Goal: Task Accomplishment & Management: Manage account settings

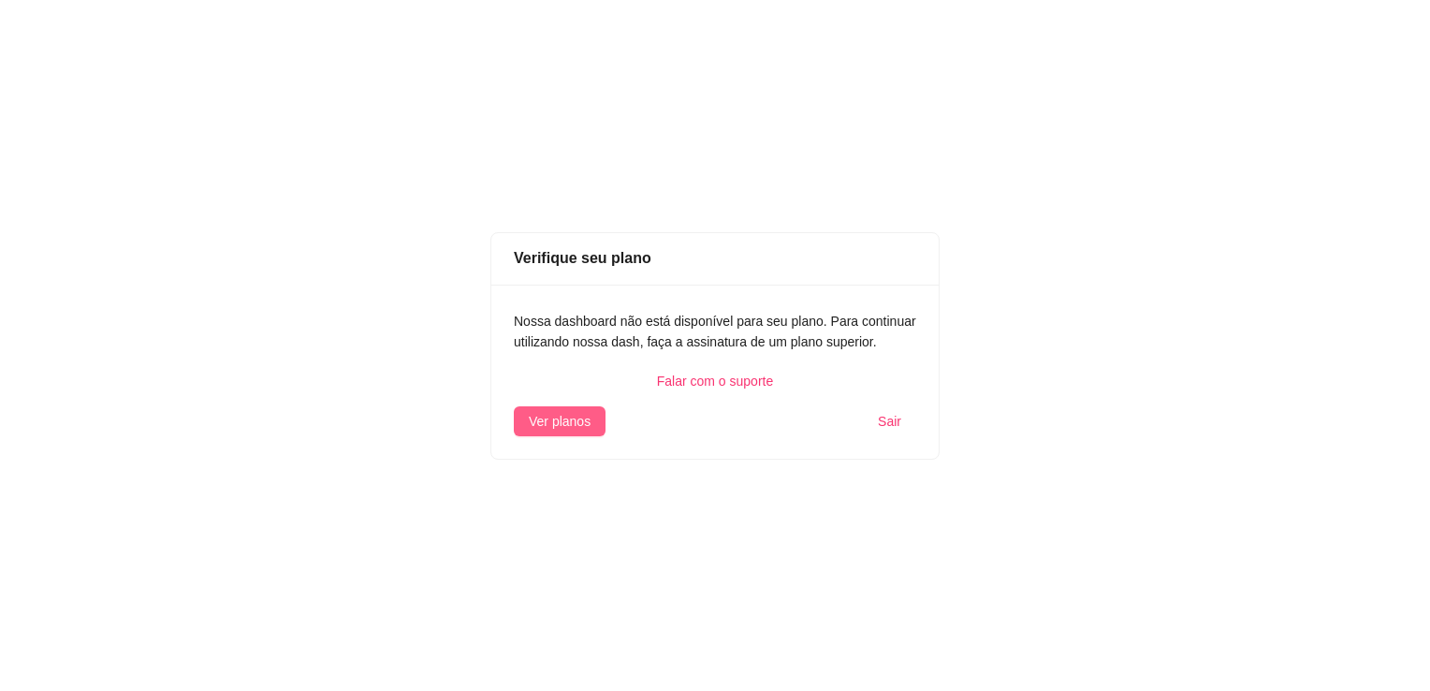
click at [585, 415] on span "Ver planos" at bounding box center [560, 421] width 62 height 21
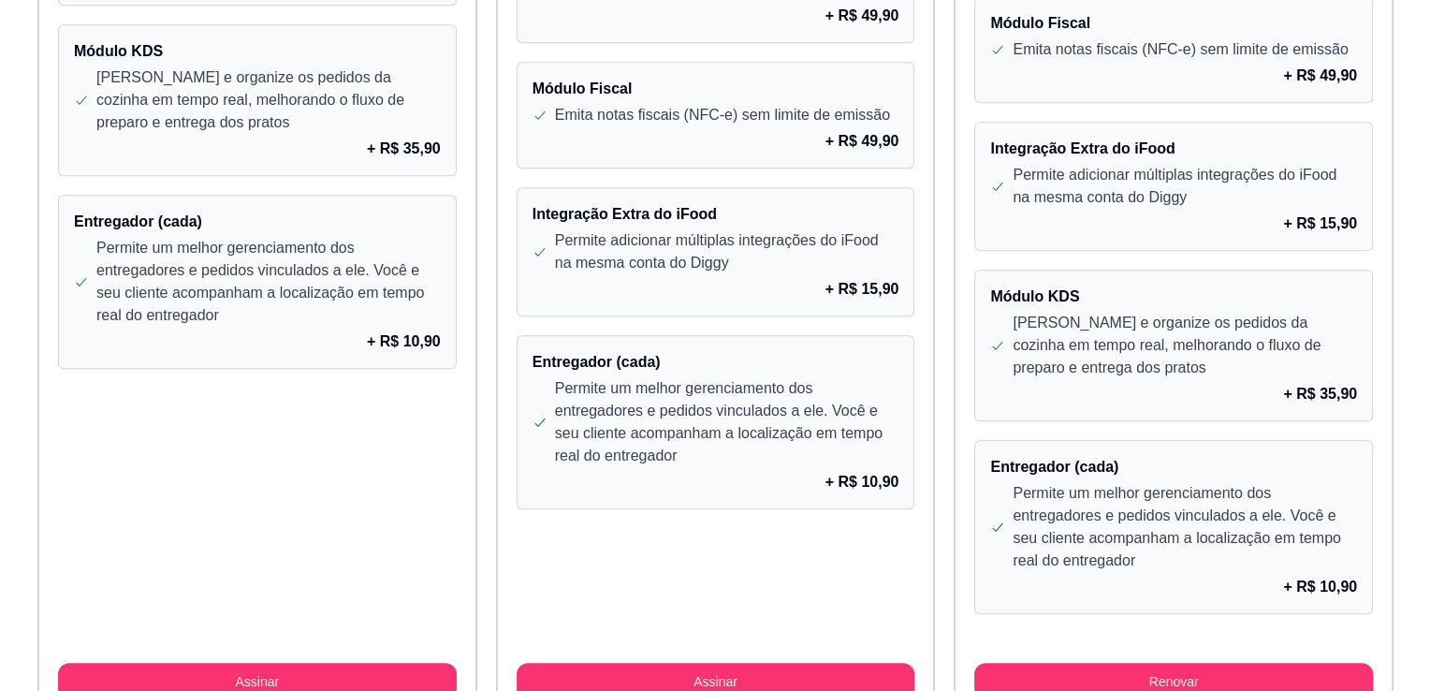
scroll to position [1770, 0]
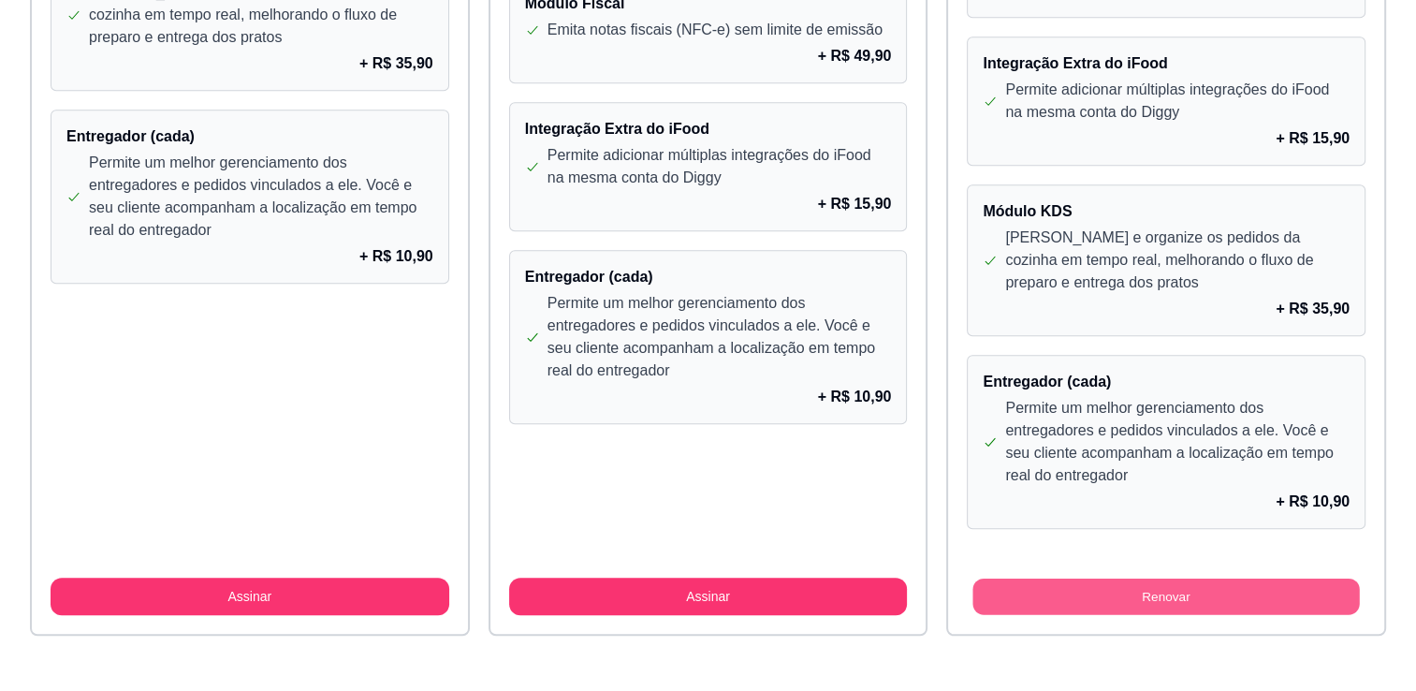
click at [1097, 592] on button "Renovar" at bounding box center [1167, 597] width 387 height 37
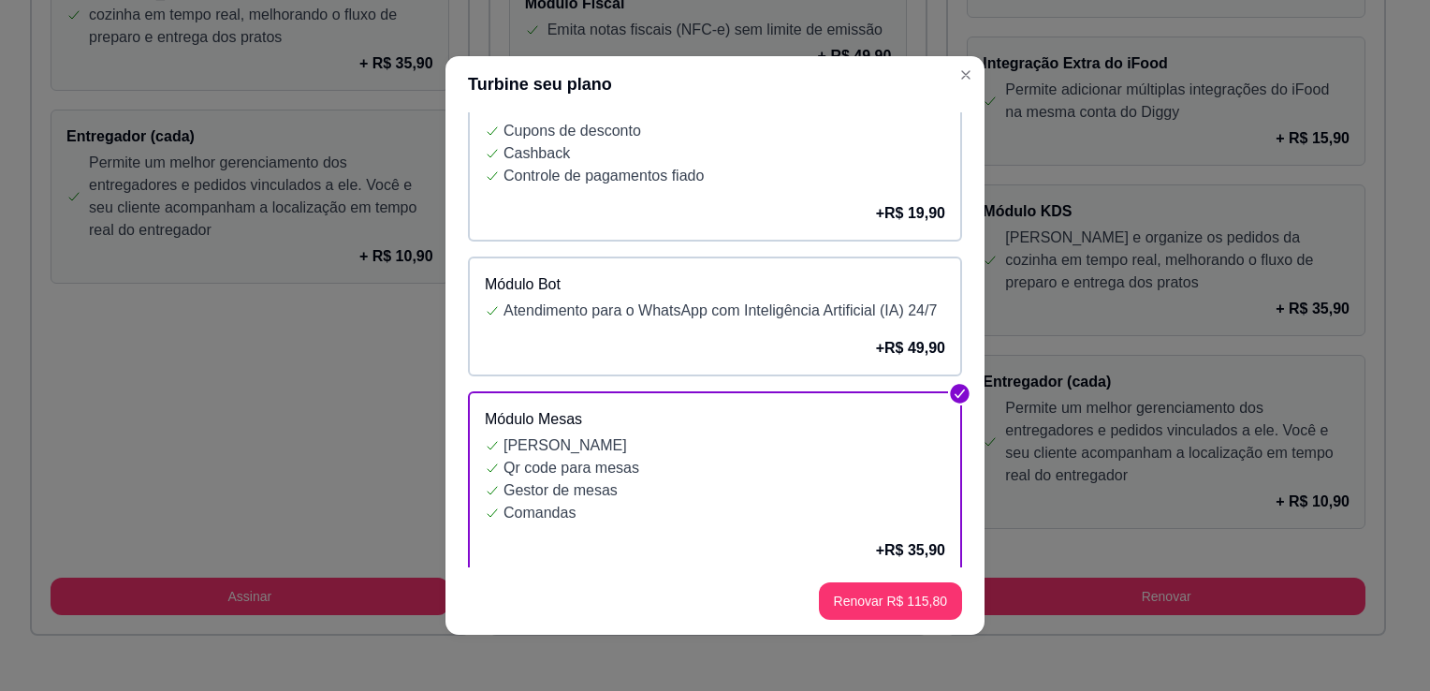
scroll to position [187, 0]
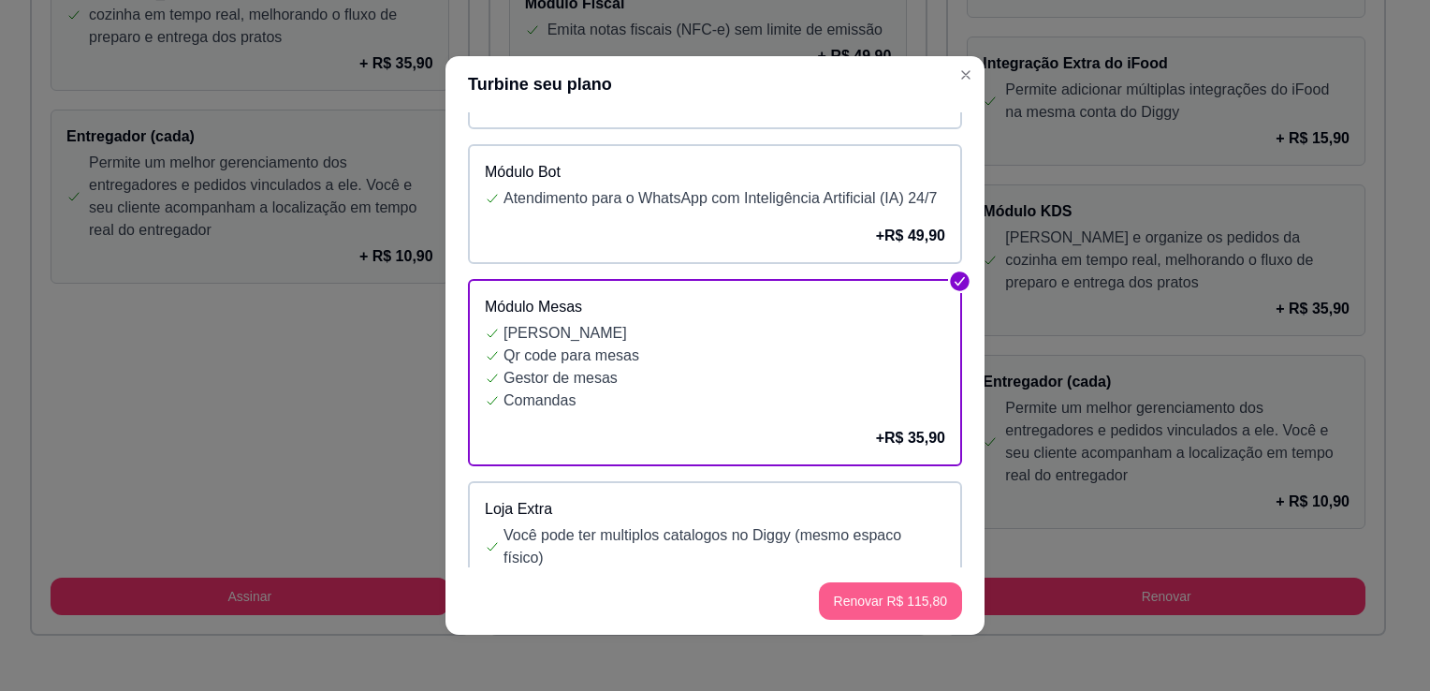
click at [886, 604] on button "Renovar R$ 115,80" at bounding box center [890, 600] width 143 height 37
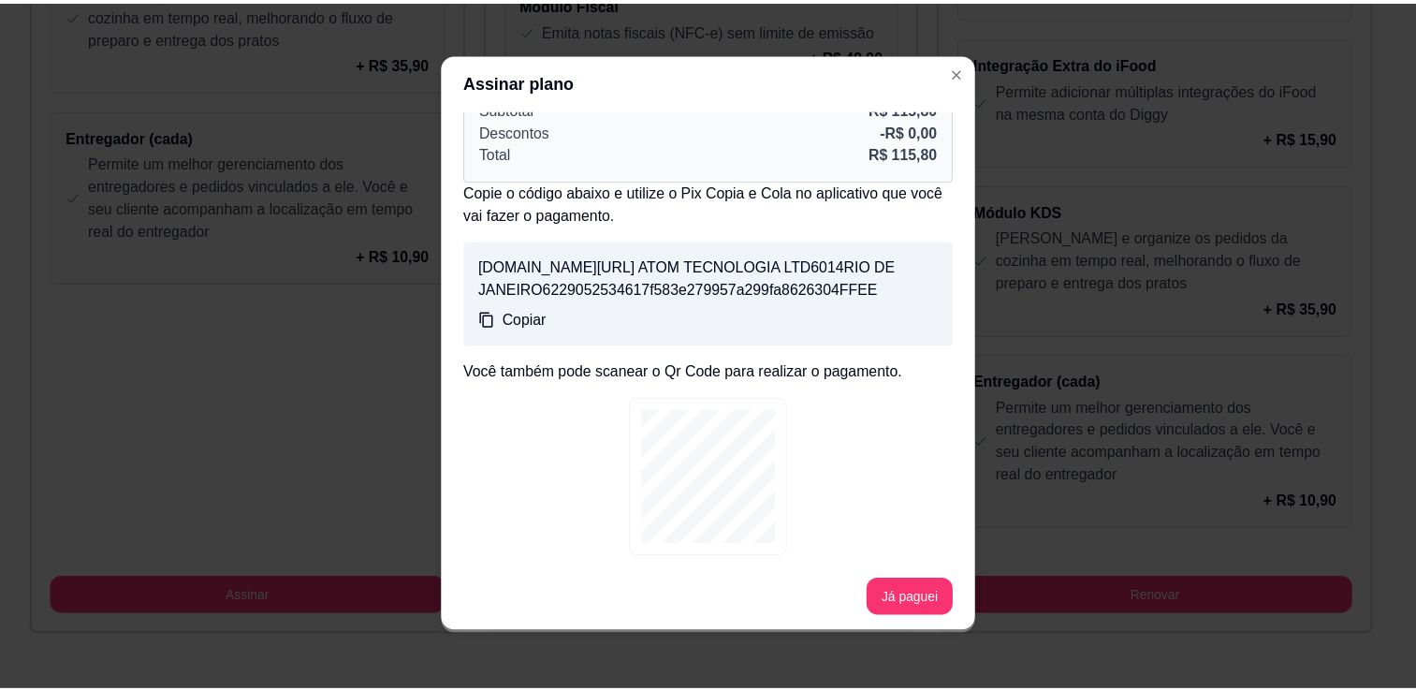
scroll to position [4, 0]
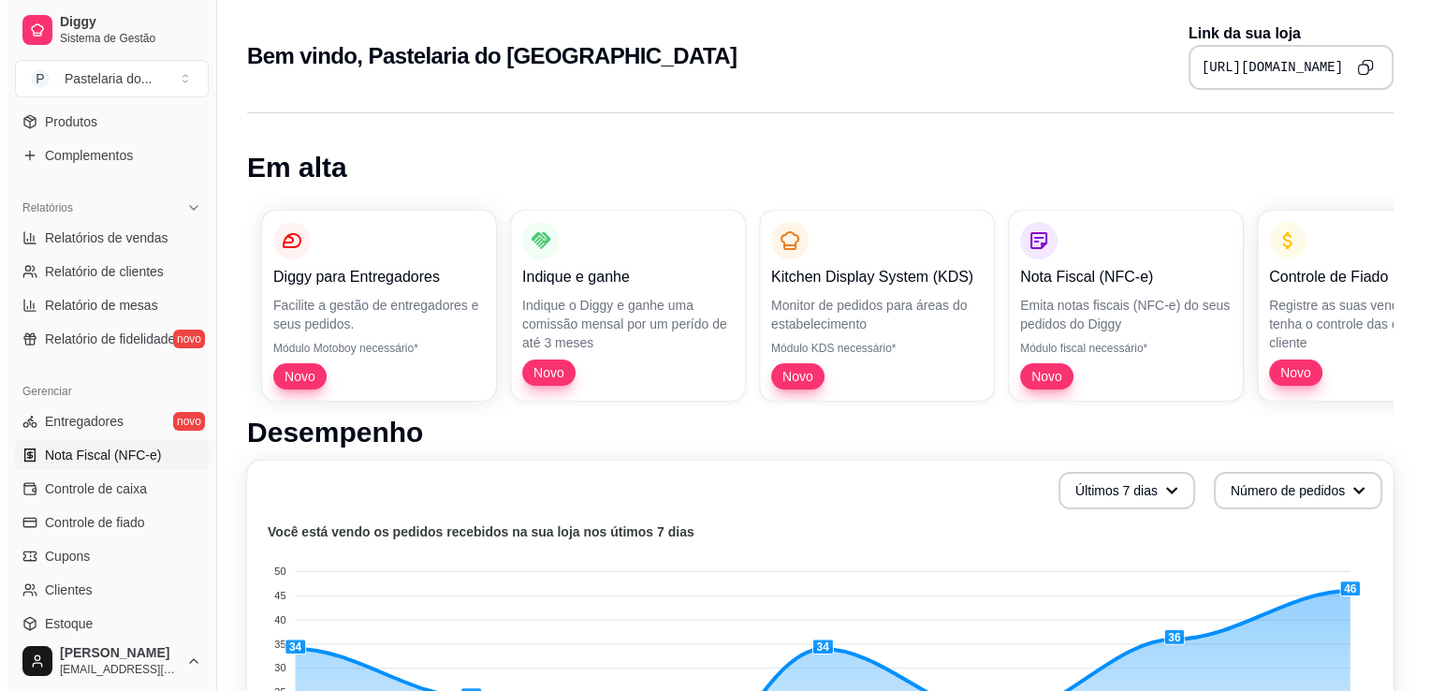
scroll to position [562, 0]
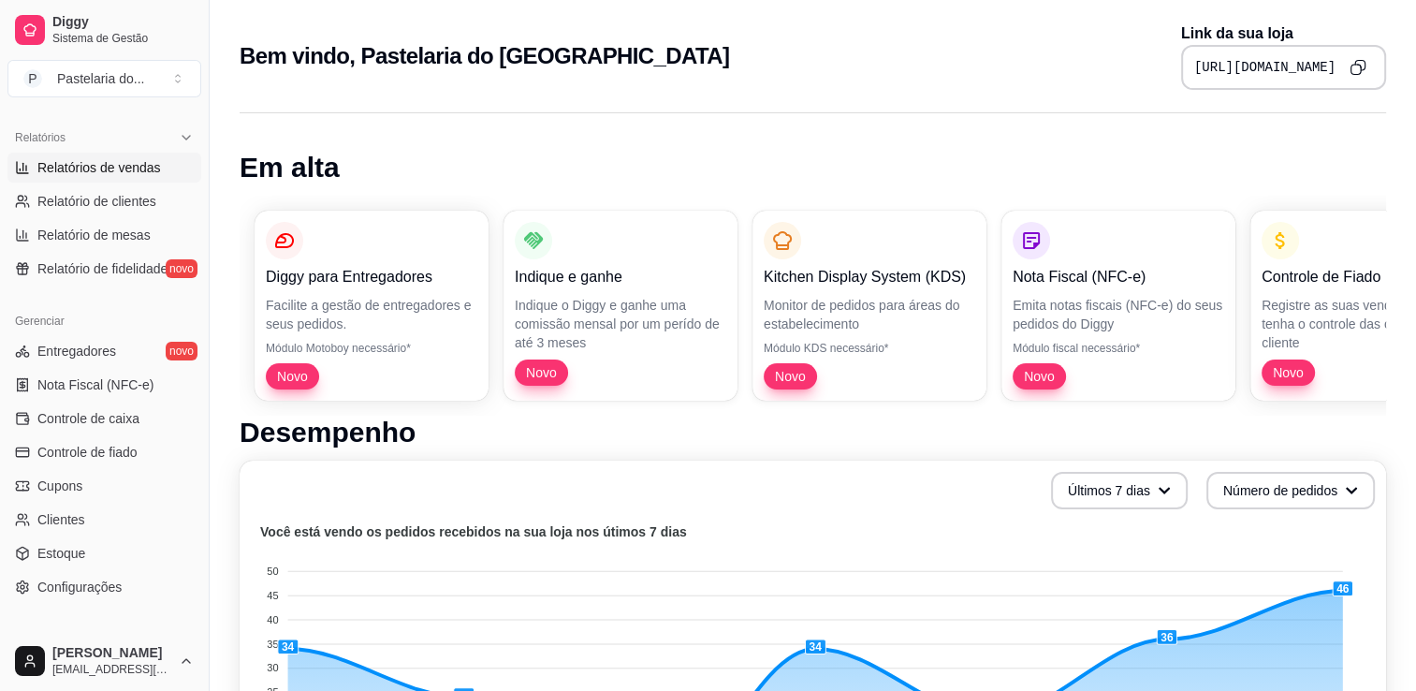
click at [95, 171] on span "Relatórios de vendas" at bounding box center [99, 167] width 124 height 19
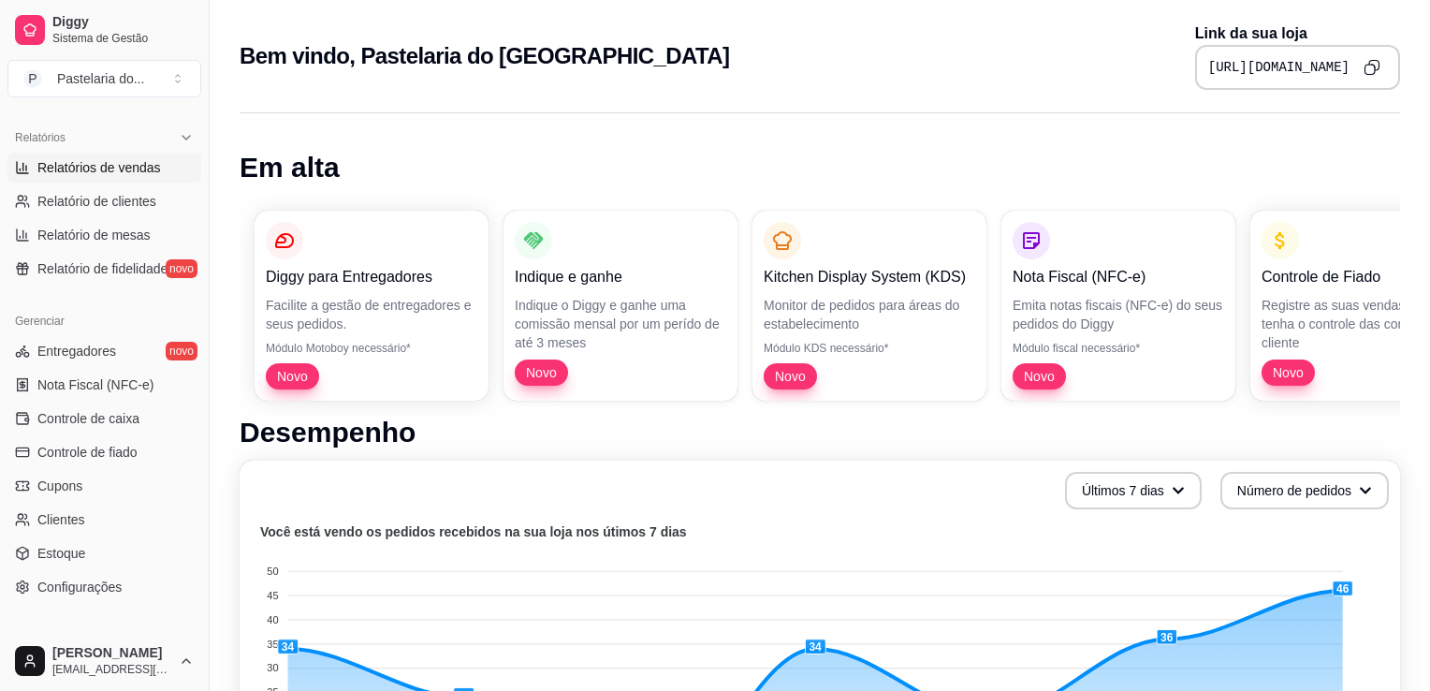
select select "ALL"
select select "0"
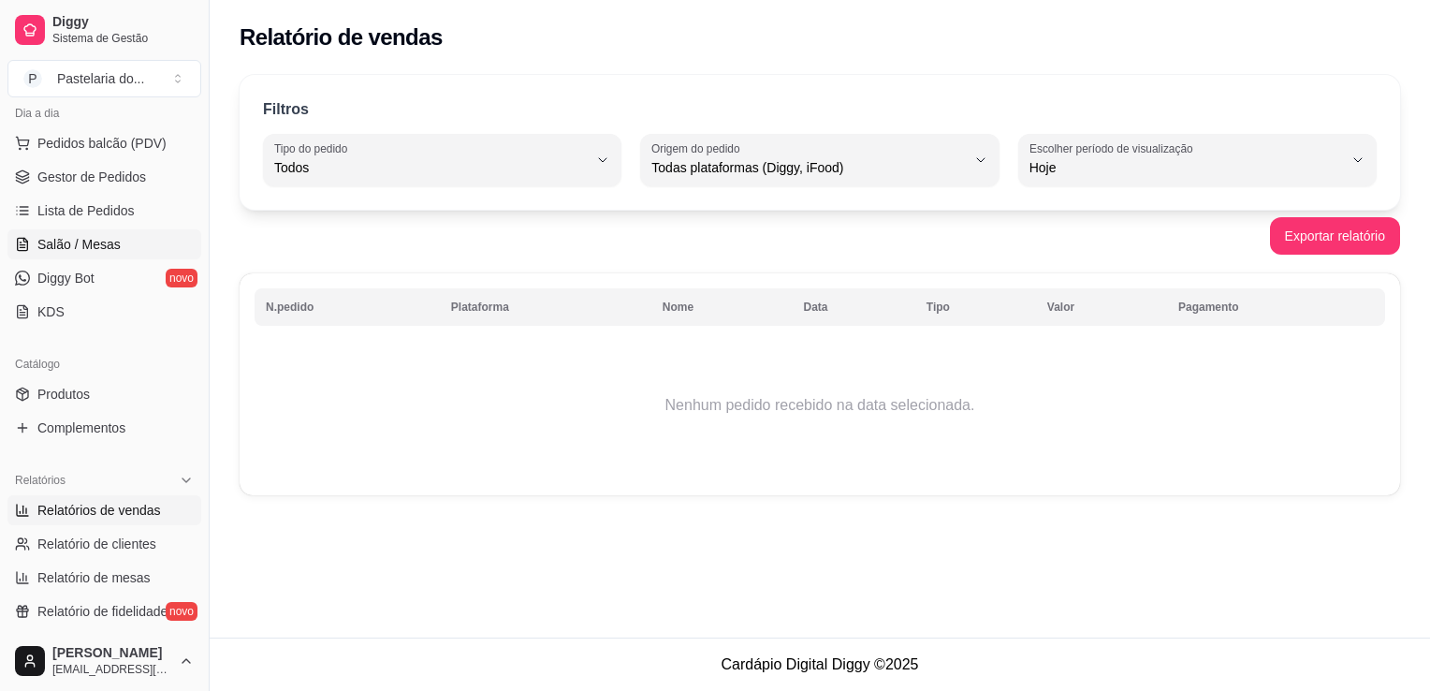
scroll to position [187, 0]
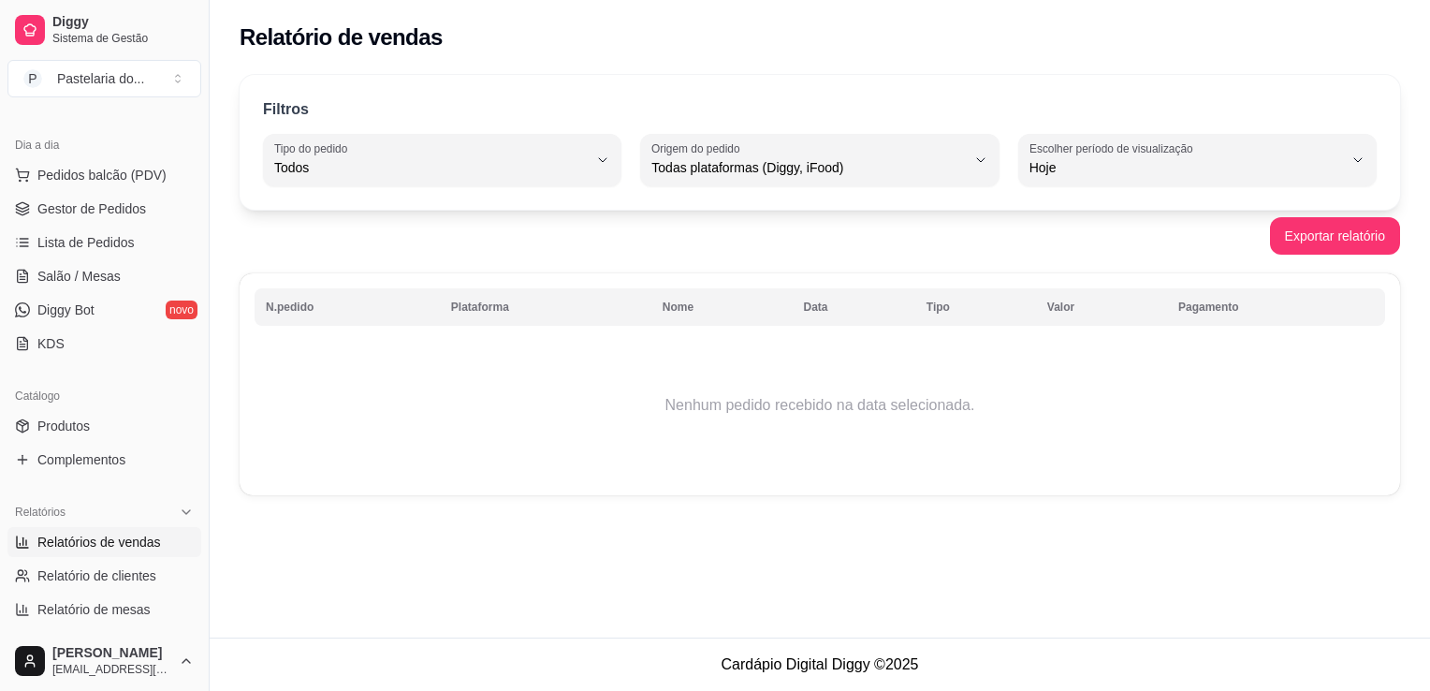
click at [60, 189] on button "Pedidos balcão (PDV)" at bounding box center [104, 175] width 194 height 30
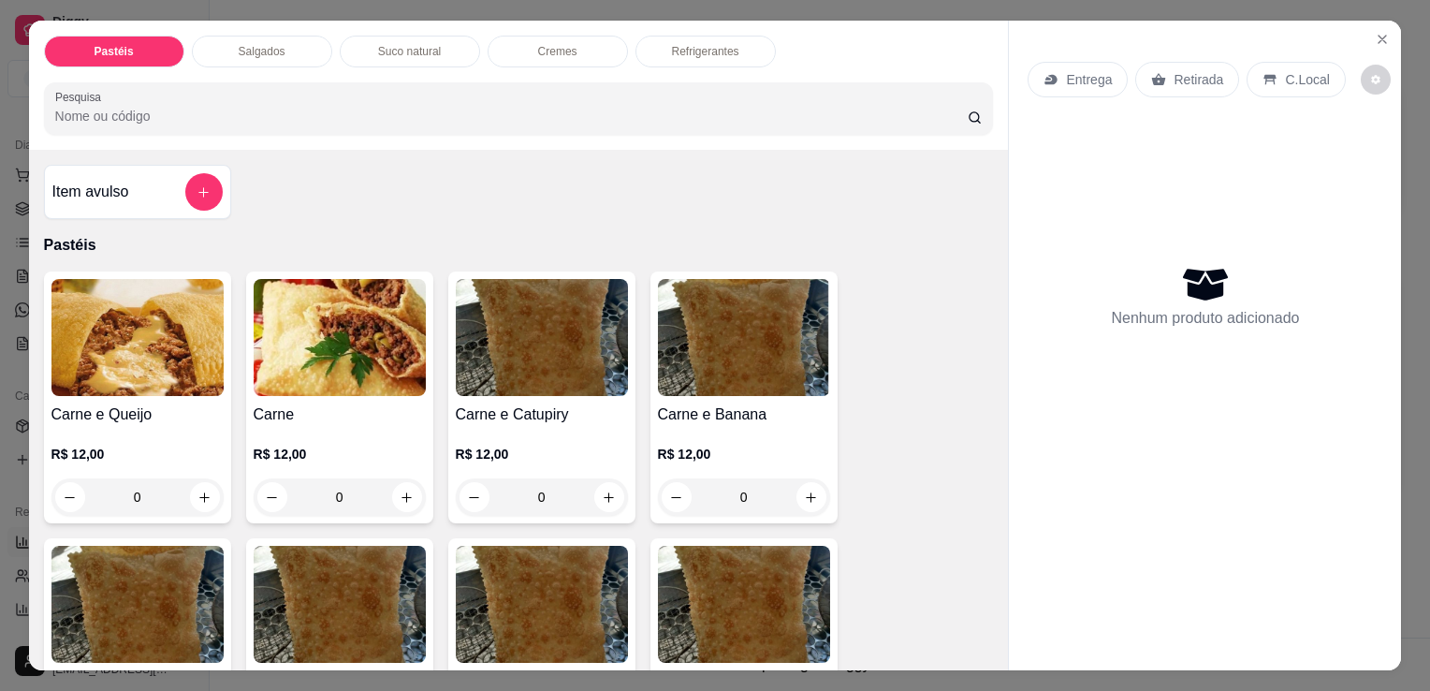
click at [93, 155] on div "Item avulso Pastéis Carne e Queijo R$ 12,00 0 Carne R$ 12,00 0 Carne e Catupiry…" at bounding box center [519, 410] width 980 height 520
click at [81, 188] on h4 "Item avulso" at bounding box center [90, 192] width 77 height 22
click at [96, 234] on p "Pastéis" at bounding box center [519, 245] width 950 height 22
click at [102, 199] on div "Item avulso" at bounding box center [137, 191] width 170 height 37
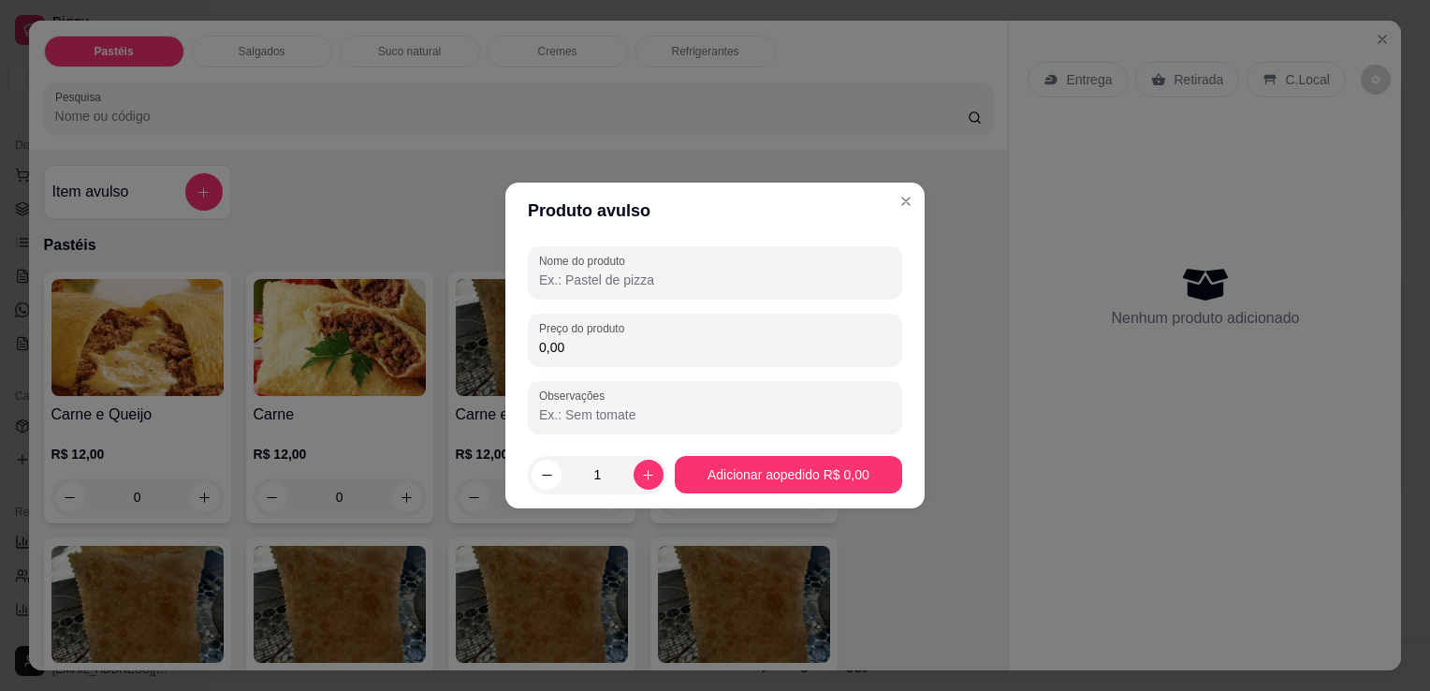
drag, startPoint x: 675, startPoint y: 223, endPoint x: 679, endPoint y: 251, distance: 28.3
click at [675, 225] on header "Produto avulso" at bounding box center [714, 211] width 419 height 56
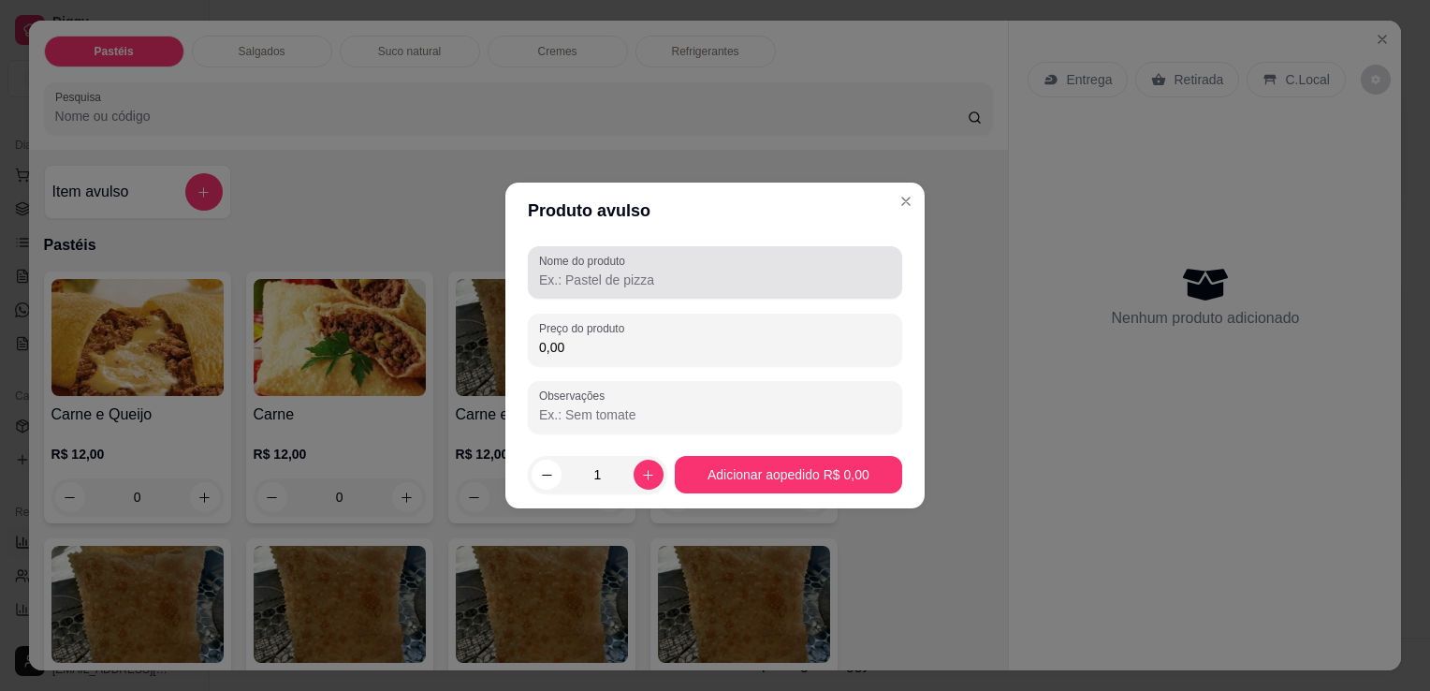
click at [680, 251] on div "Nome do produto" at bounding box center [715, 272] width 374 height 52
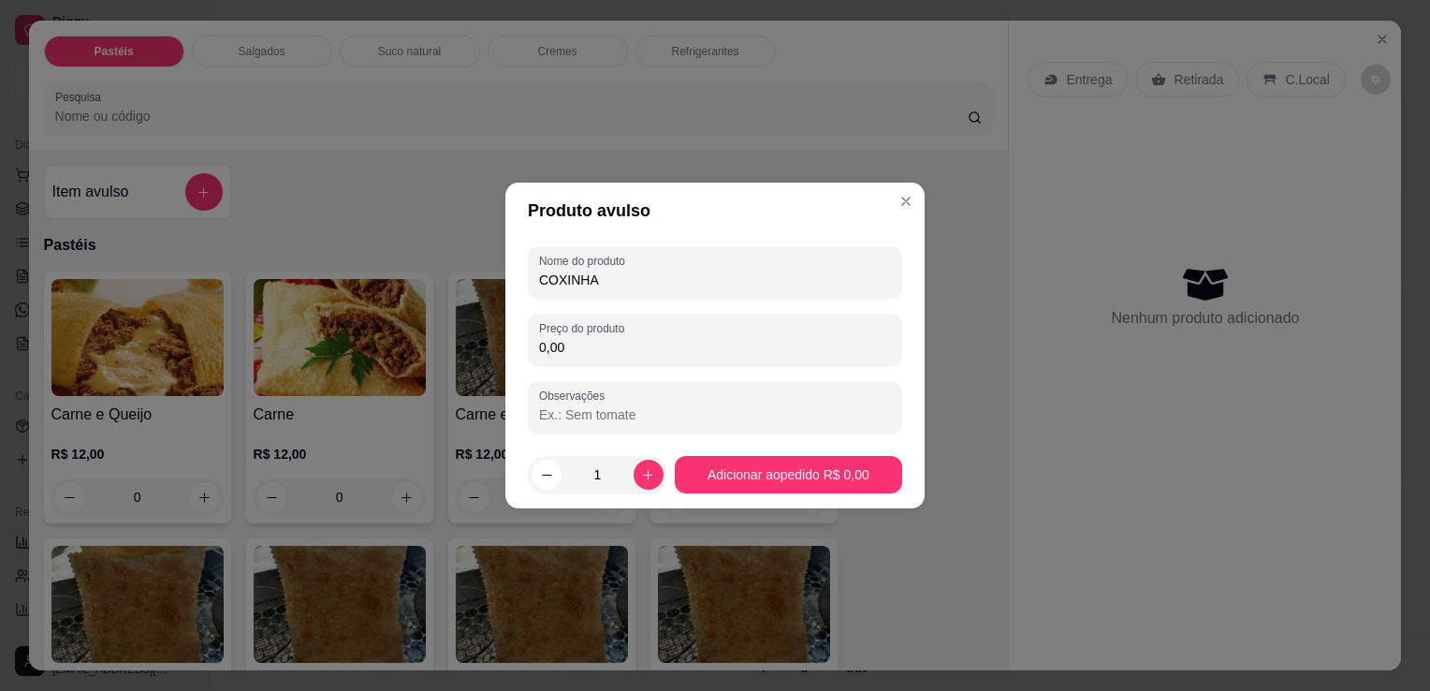
type input "COXINHA"
click at [696, 320] on div "Preço do produto 0,00" at bounding box center [715, 340] width 374 height 52
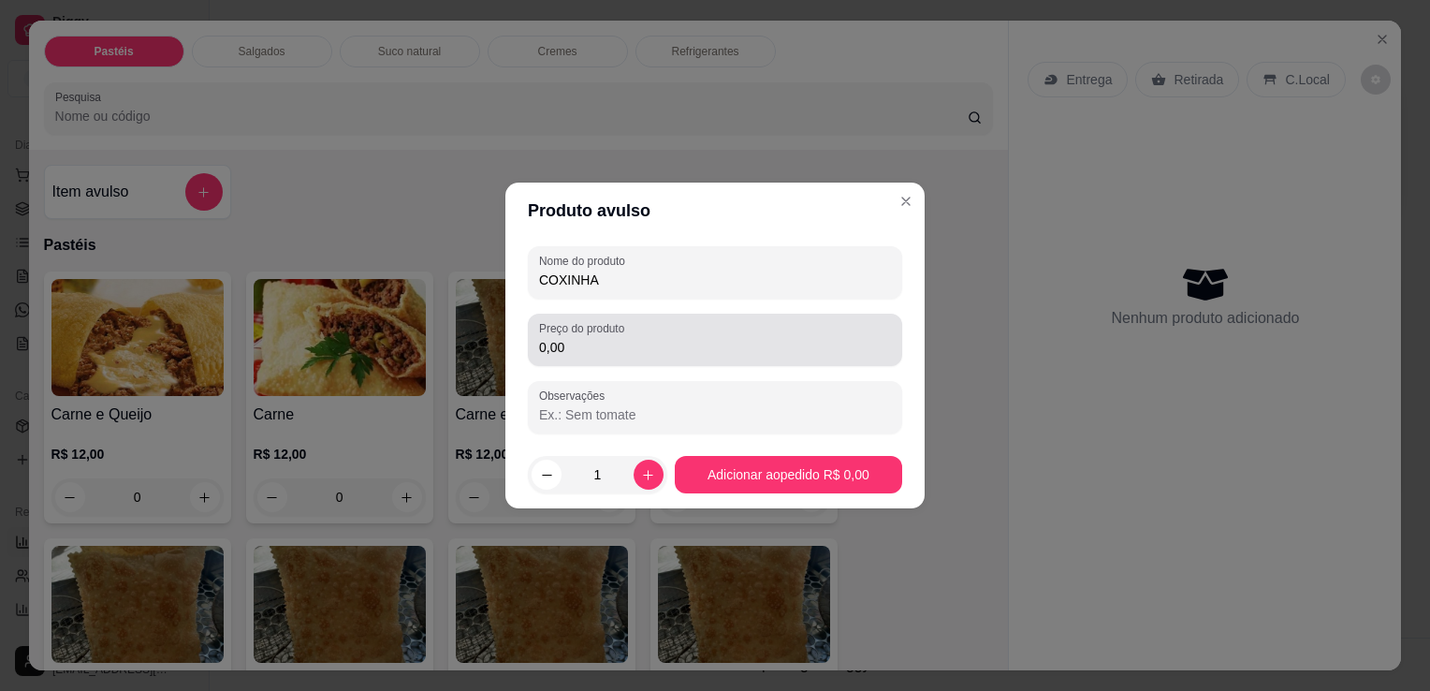
click at [700, 315] on div "Preço do produto 0,00" at bounding box center [715, 340] width 374 height 52
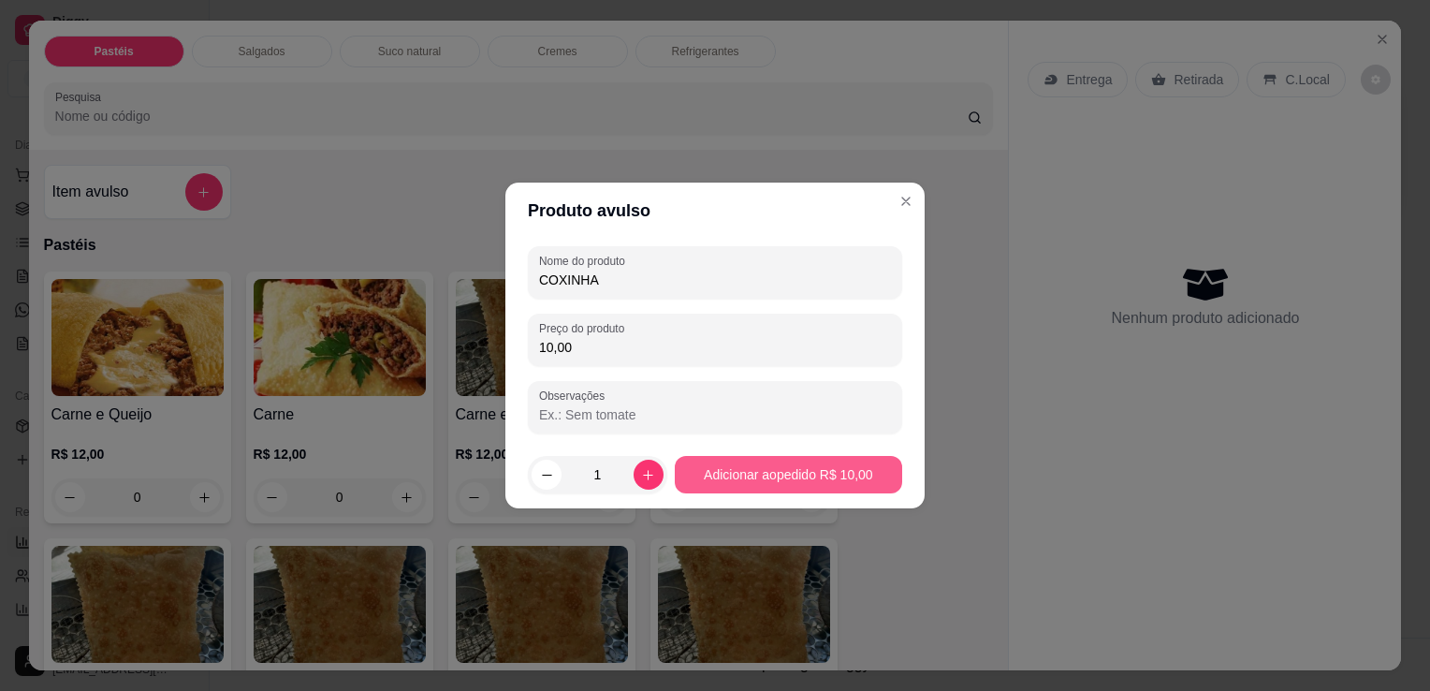
type input "10,00"
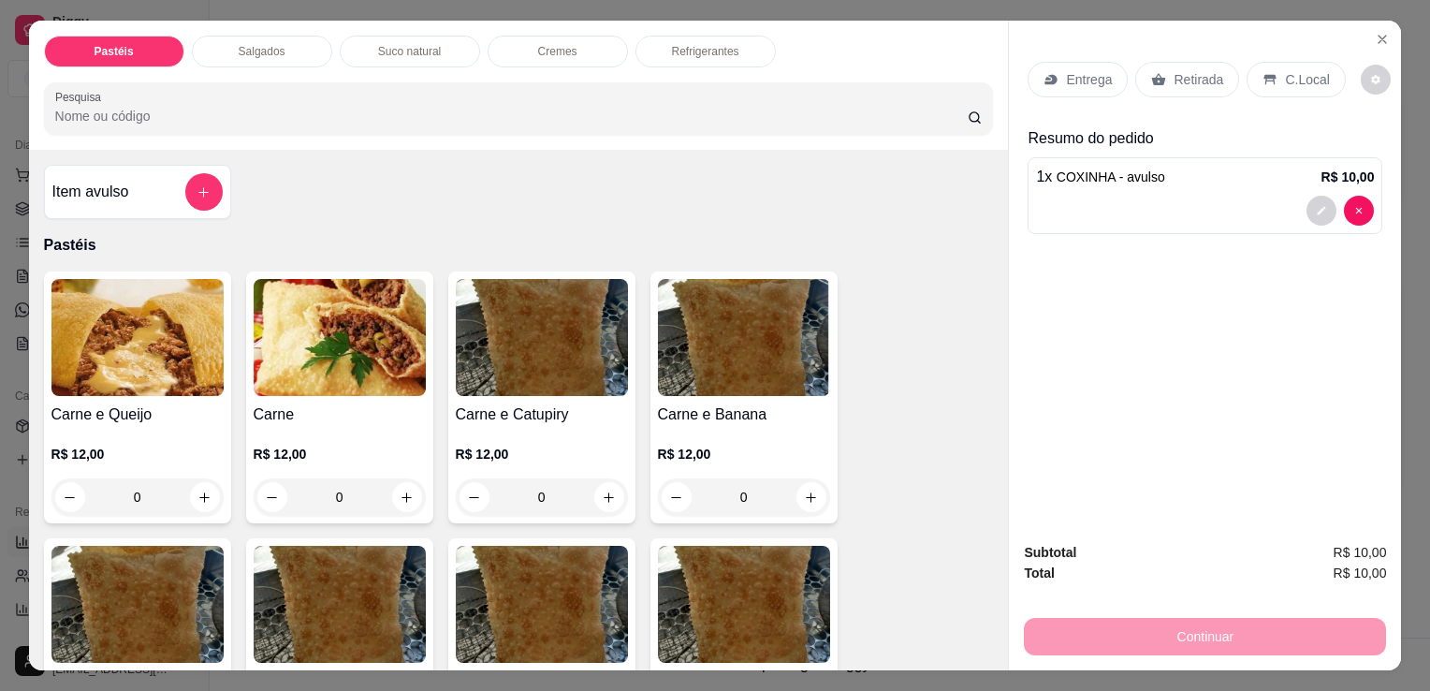
click at [681, 5] on div "Pastéis Salgados Suco natural Cremes Refrigerantes Pesquisa Item avulso Pastéis…" at bounding box center [715, 345] width 1430 height 691
click at [681, 44] on p "Refrigerantes" at bounding box center [705, 51] width 67 height 15
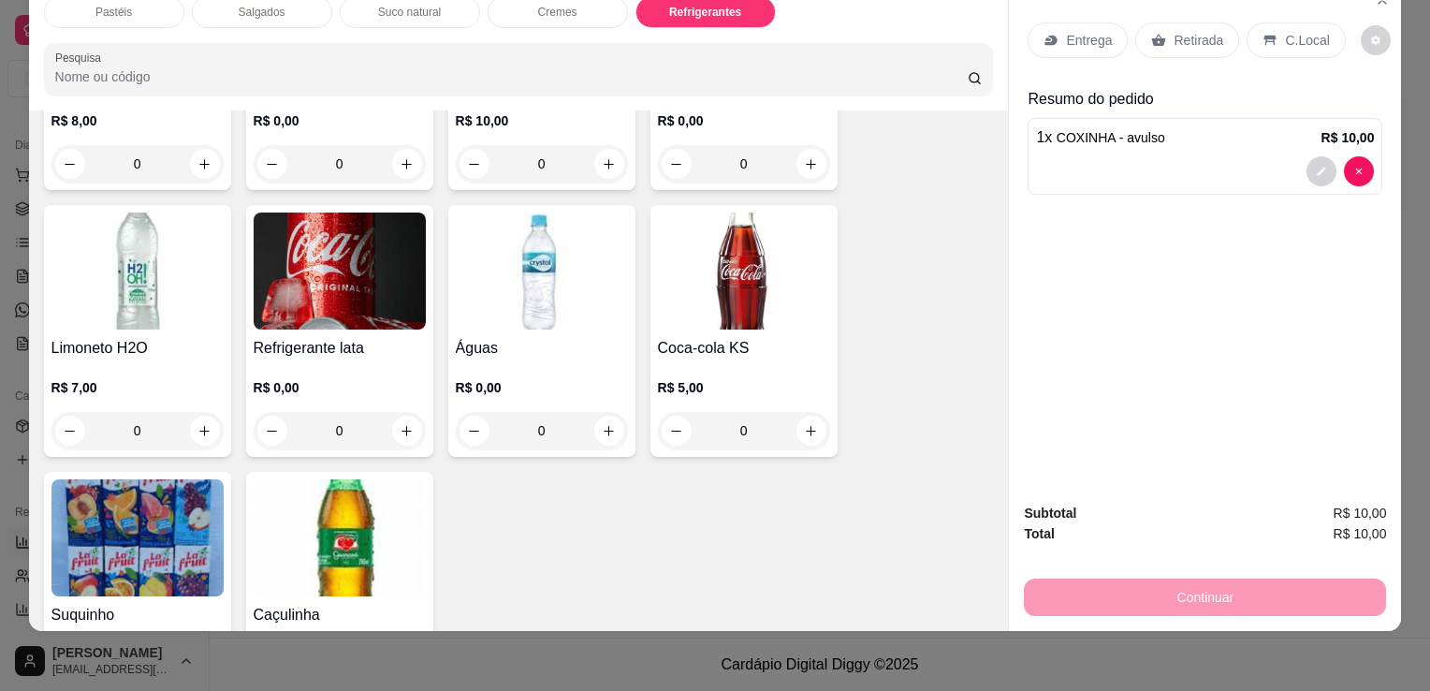
scroll to position [5167, 0]
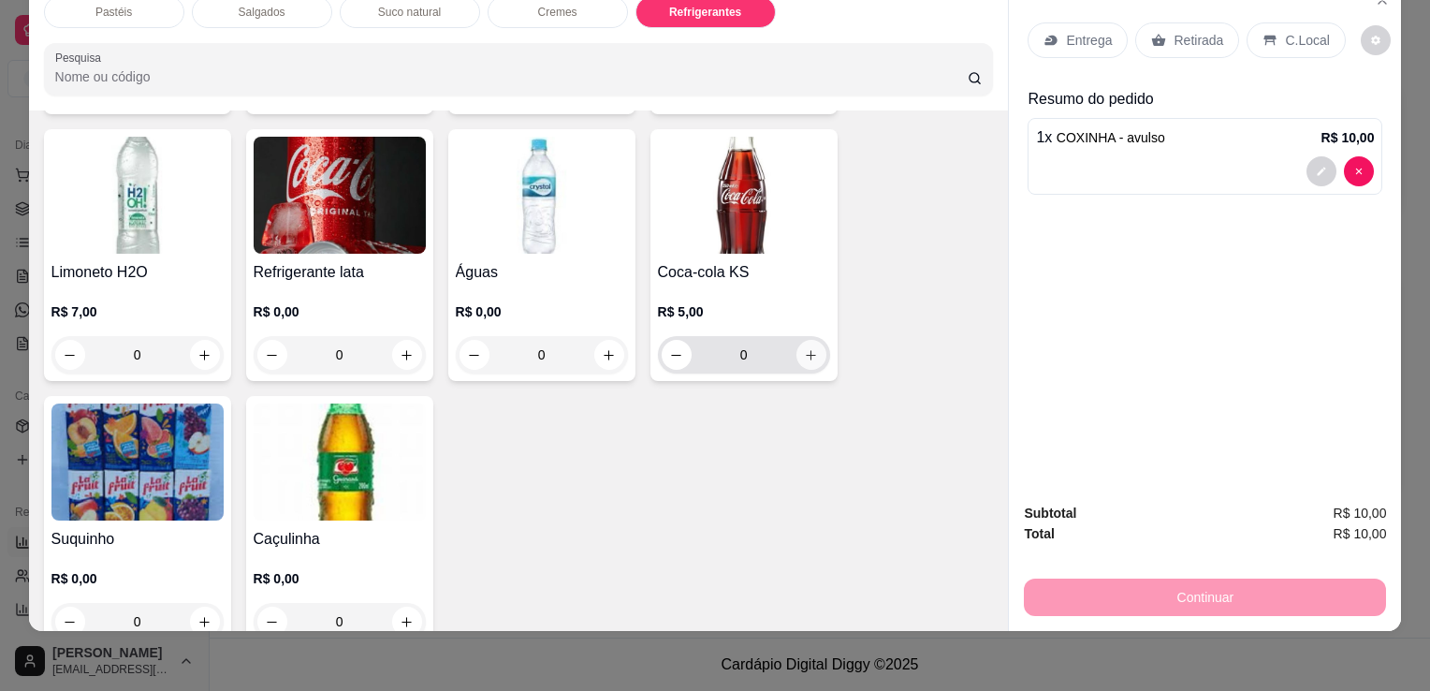
click at [805, 348] on icon "increase-product-quantity" at bounding box center [811, 355] width 14 height 14
type input "1"
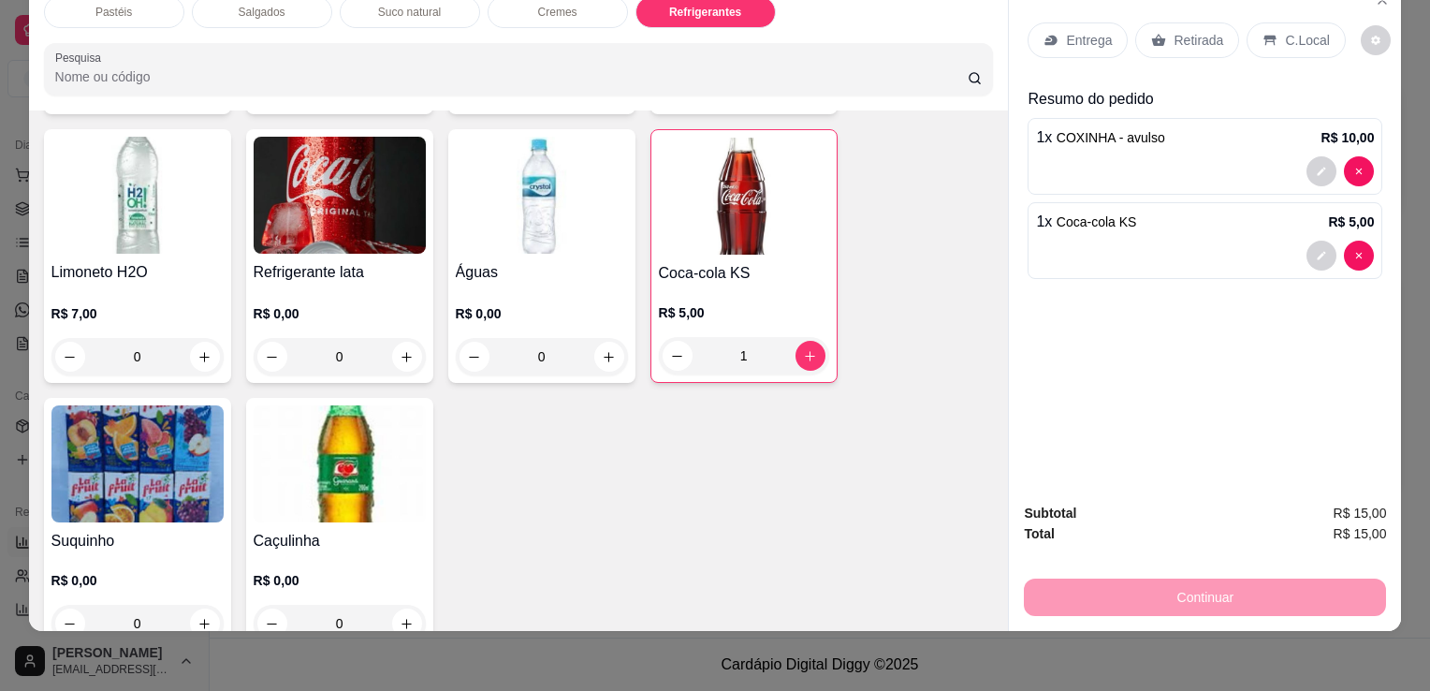
click at [1165, 58] on div "Entrega Retirada C.Local Resumo do pedido 1 x COXINHA - avulso R$ 10,00 1 x Coc…" at bounding box center [1205, 146] width 355 height 279
click at [1168, 37] on div "Retirada" at bounding box center [1187, 40] width 104 height 36
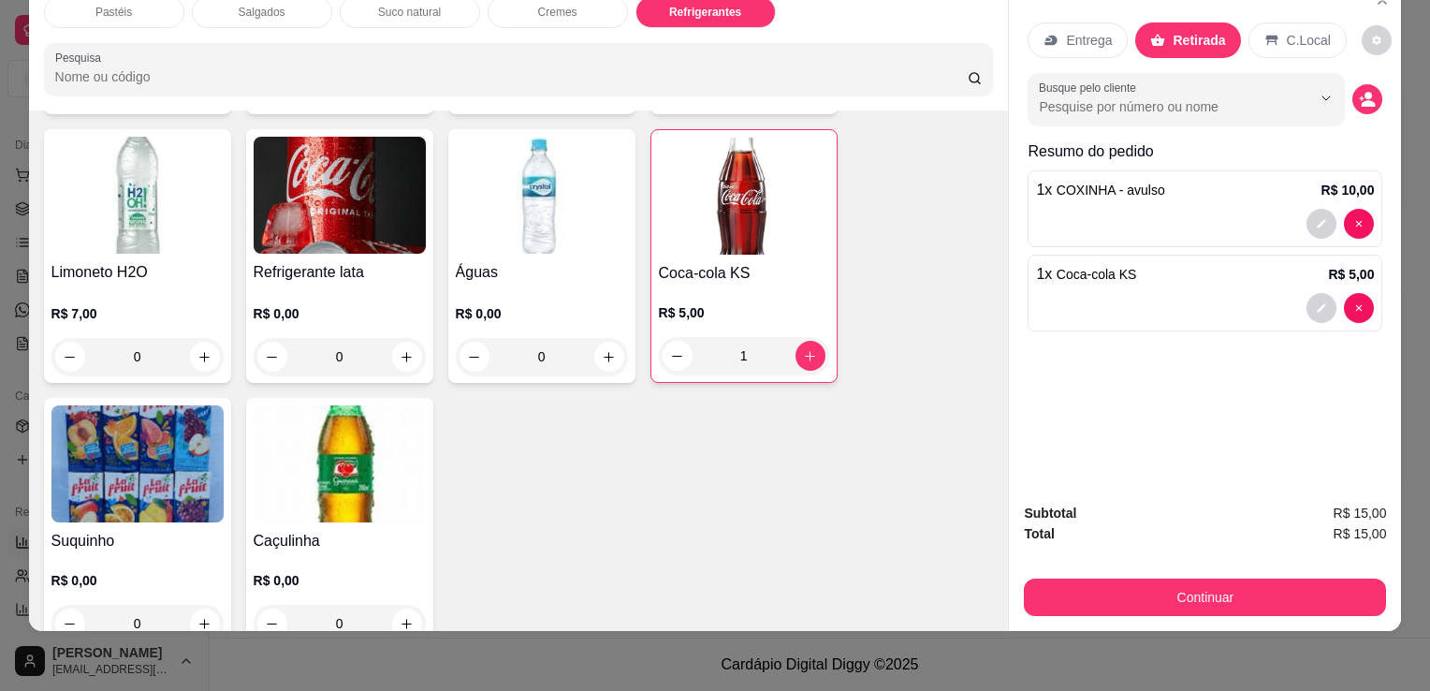
click at [1148, 593] on button "Continuar" at bounding box center [1205, 597] width 362 height 37
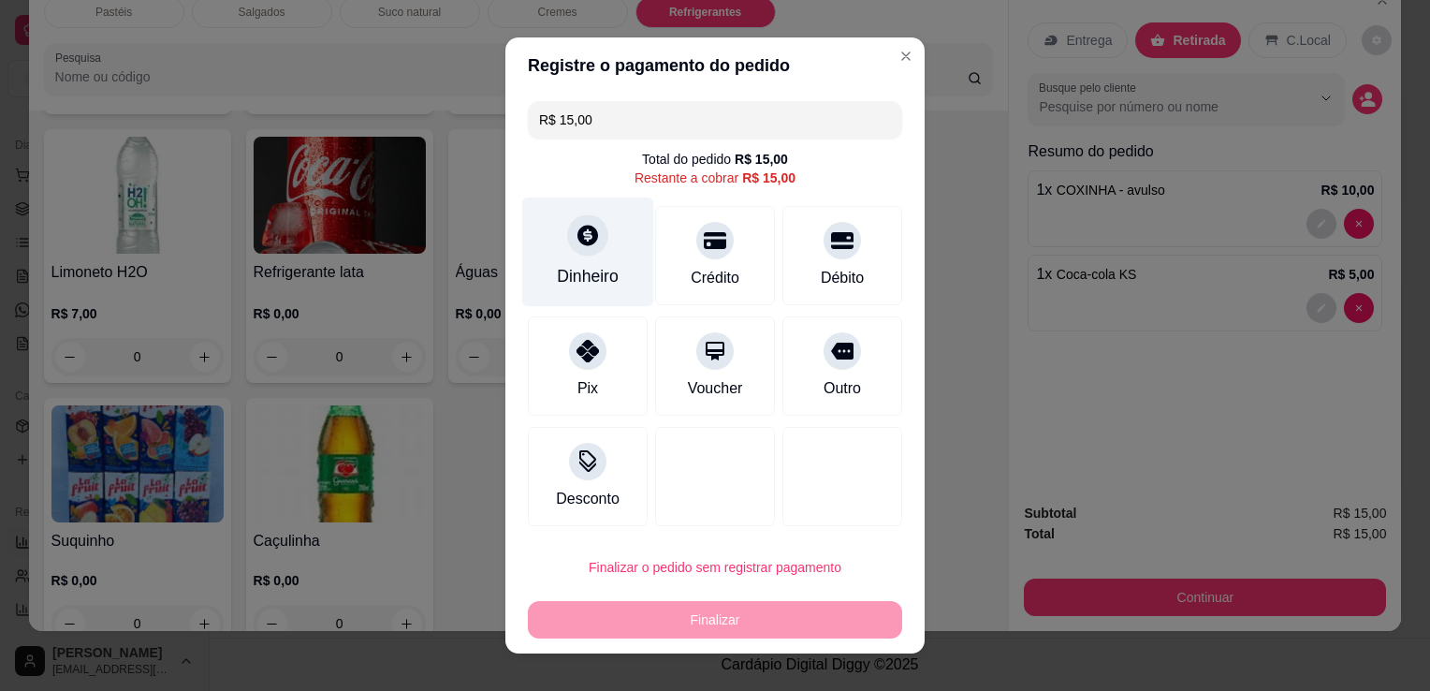
click at [633, 254] on div "Dinheiro" at bounding box center [588, 253] width 132 height 110
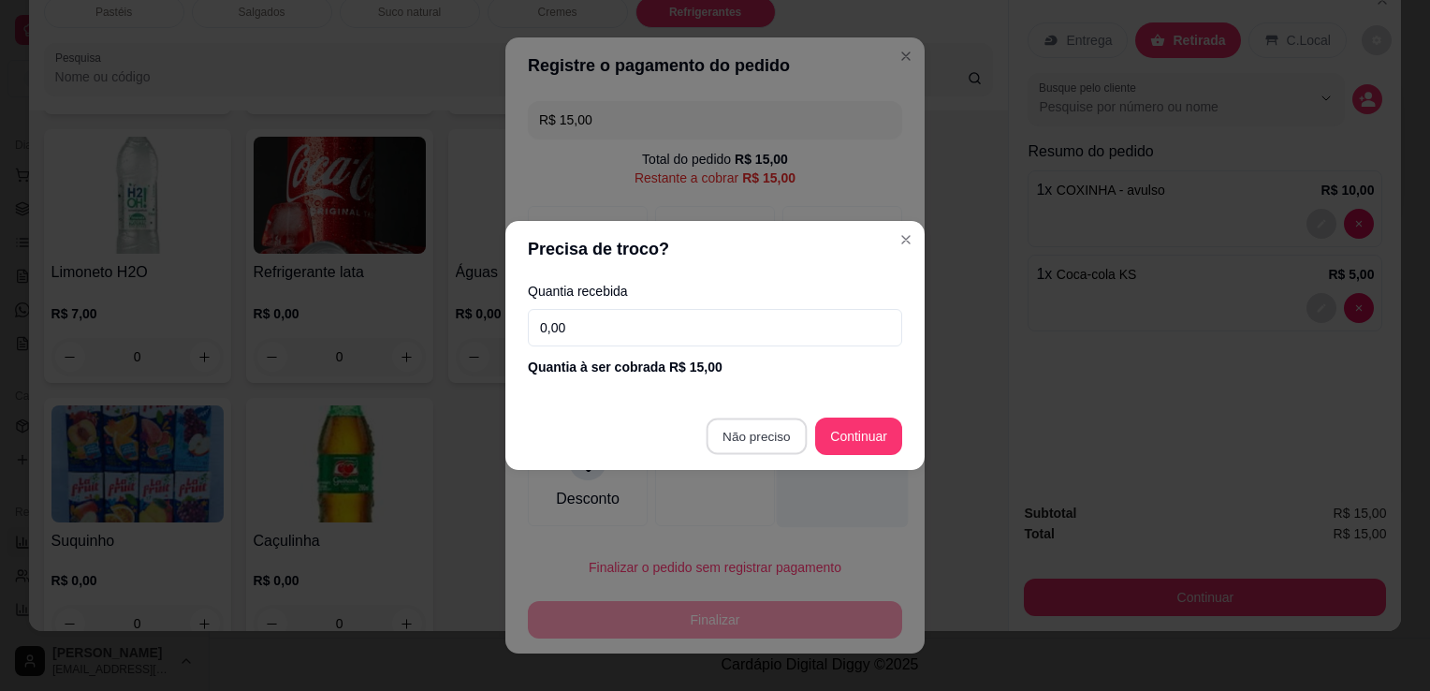
type input "R$ 0,00"
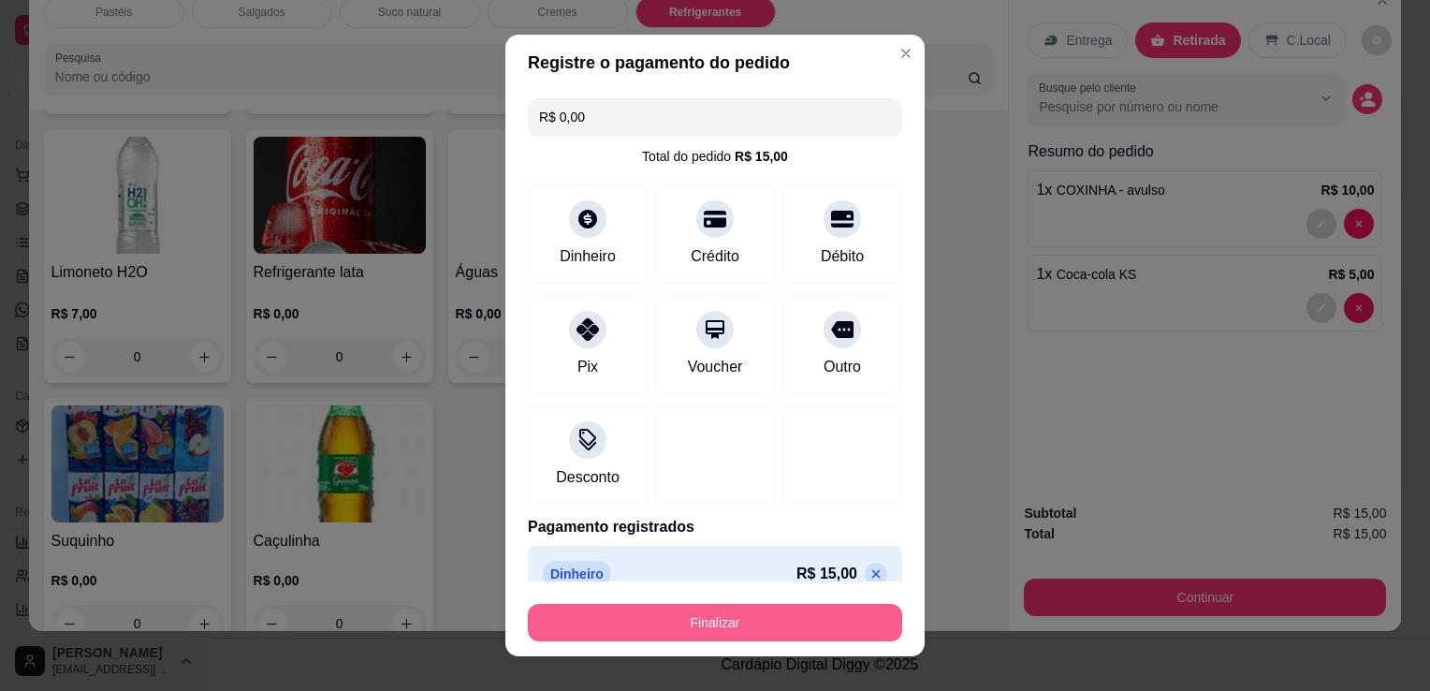
click at [728, 609] on button "Finalizar" at bounding box center [715, 622] width 374 height 37
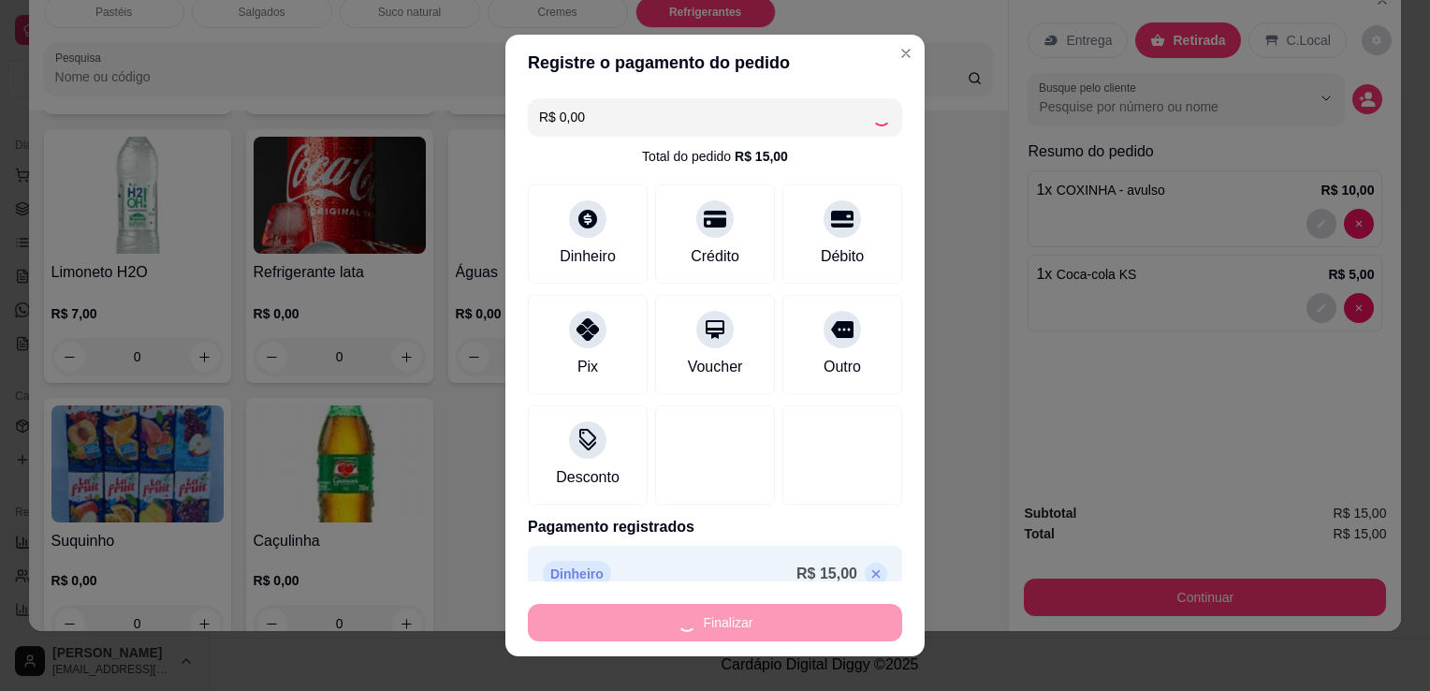
type input "0"
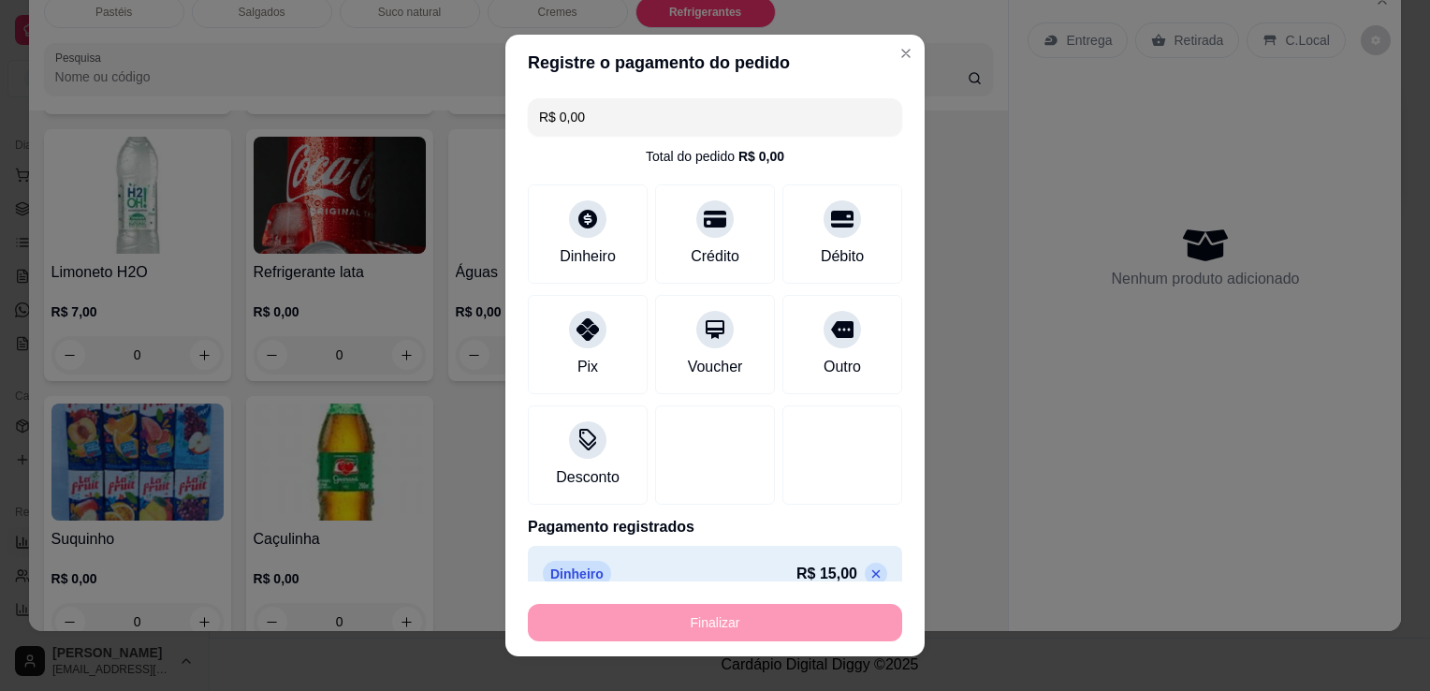
type input "-R$ 15,00"
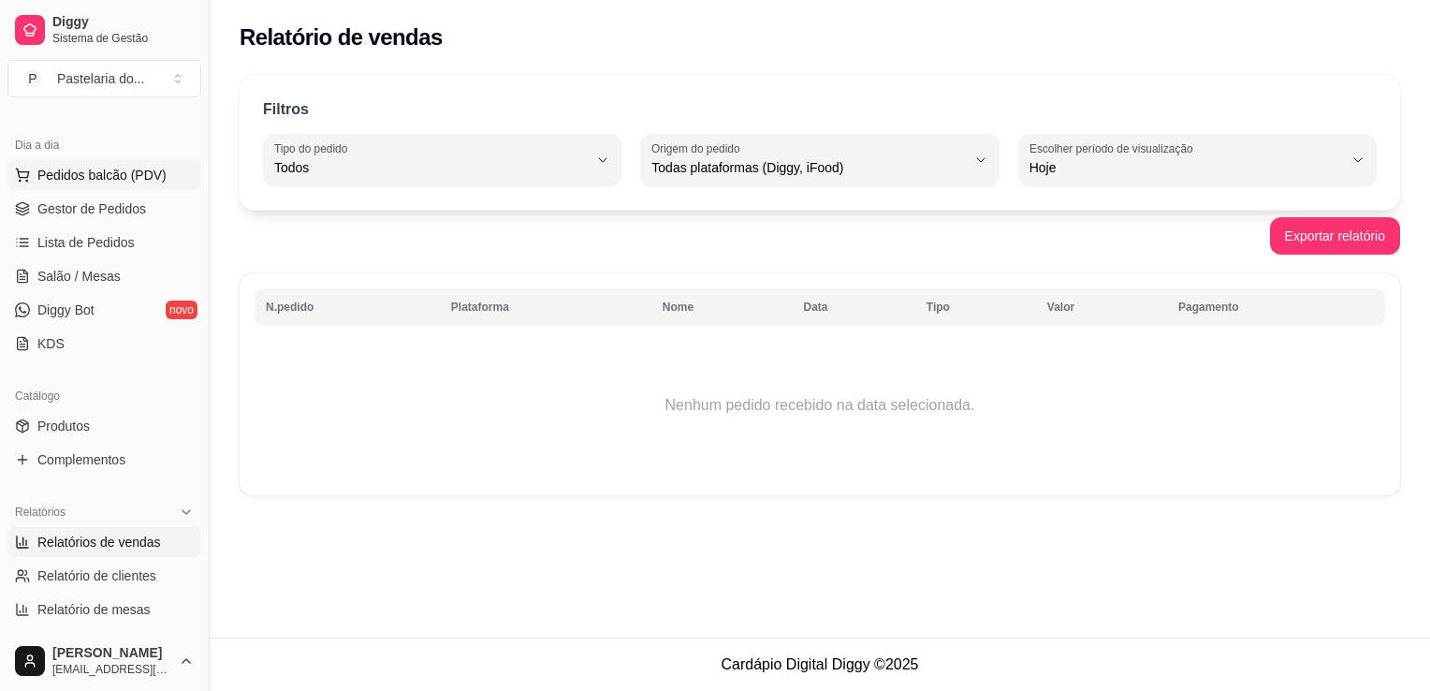
click at [74, 177] on span "Pedidos balcão (PDV)" at bounding box center [101, 175] width 129 height 19
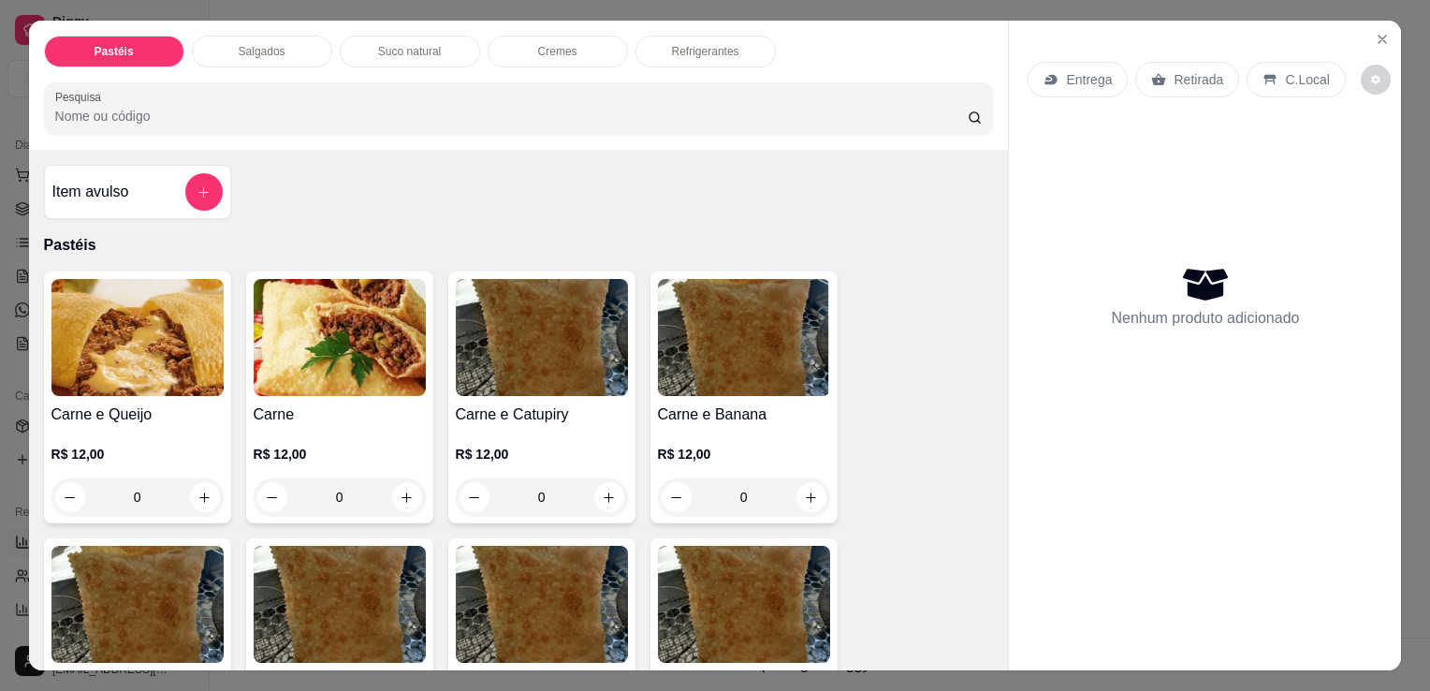
click at [168, 189] on div "Item avulso" at bounding box center [137, 191] width 170 height 37
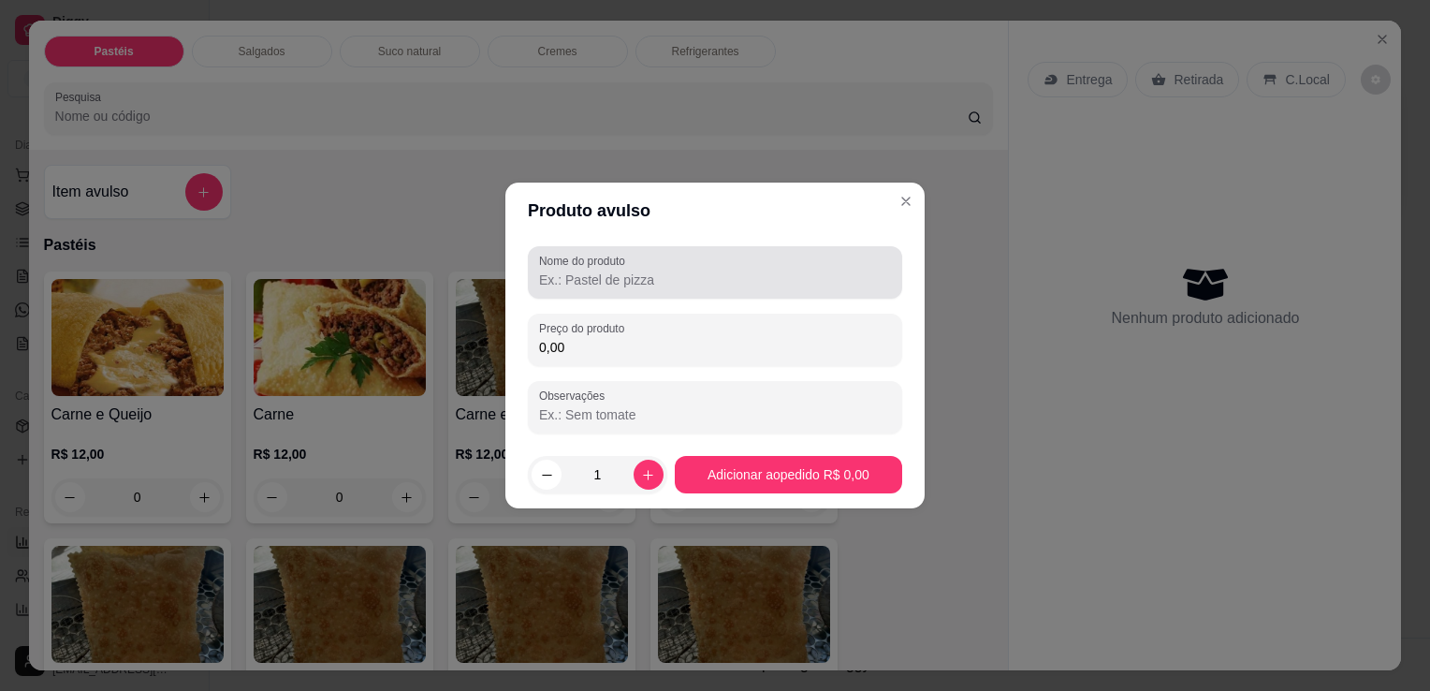
drag, startPoint x: 592, startPoint y: 271, endPoint x: 595, endPoint y: 234, distance: 37.6
click at [593, 271] on input "Nome do produto" at bounding box center [715, 280] width 352 height 19
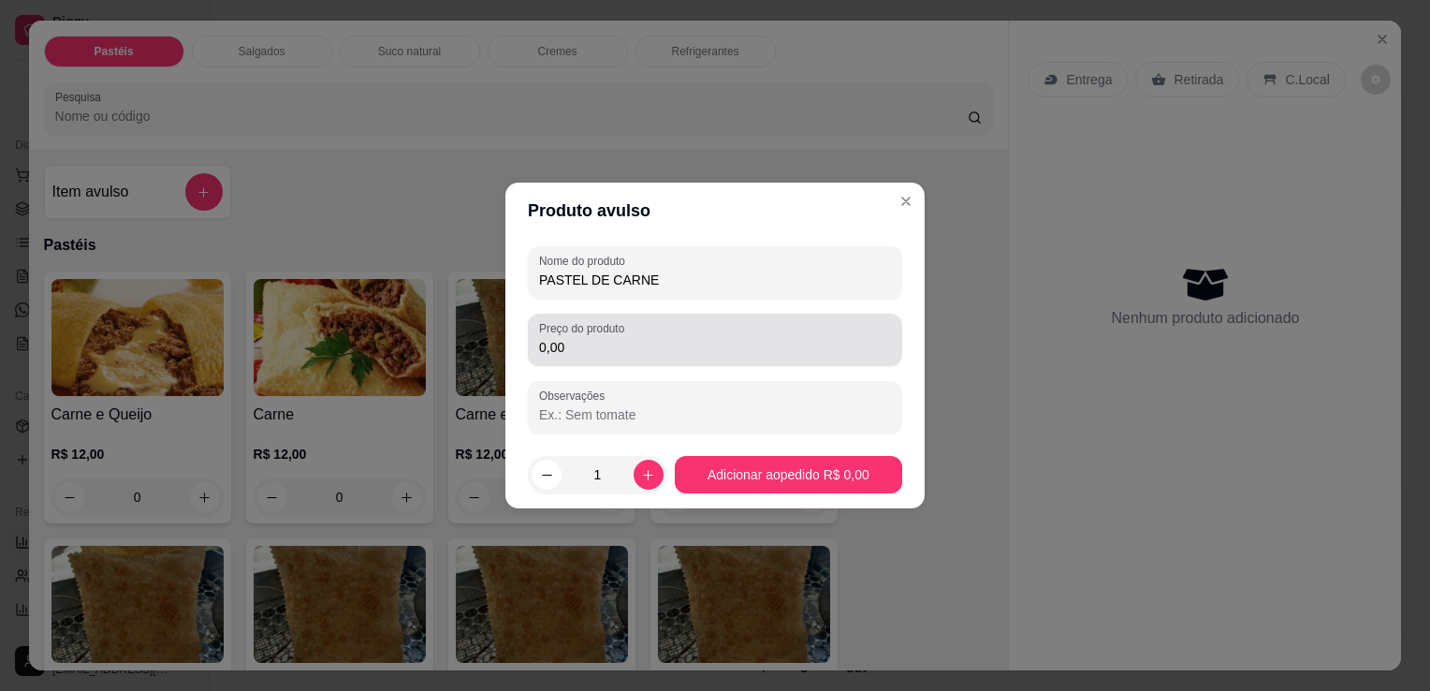
type input "PASTEL DE CARNE"
click at [734, 331] on div "0,00" at bounding box center [715, 339] width 352 height 37
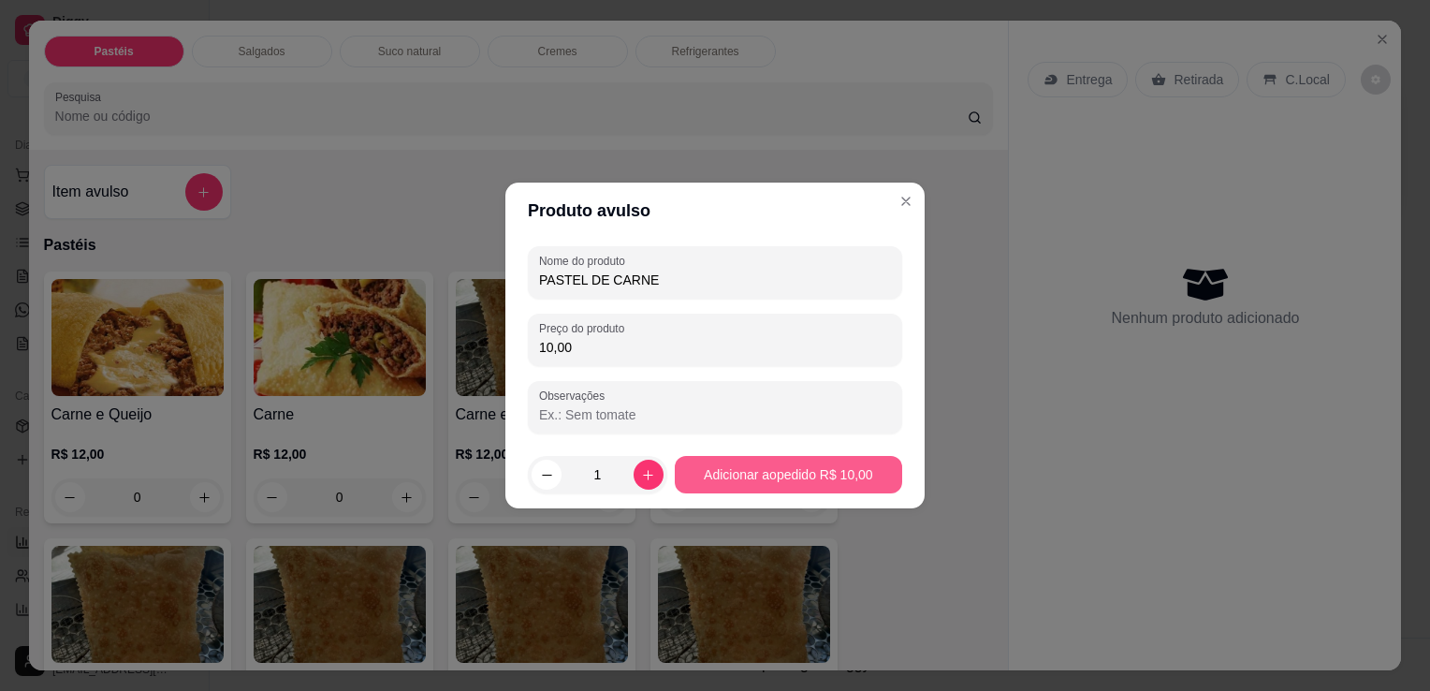
type input "10,00"
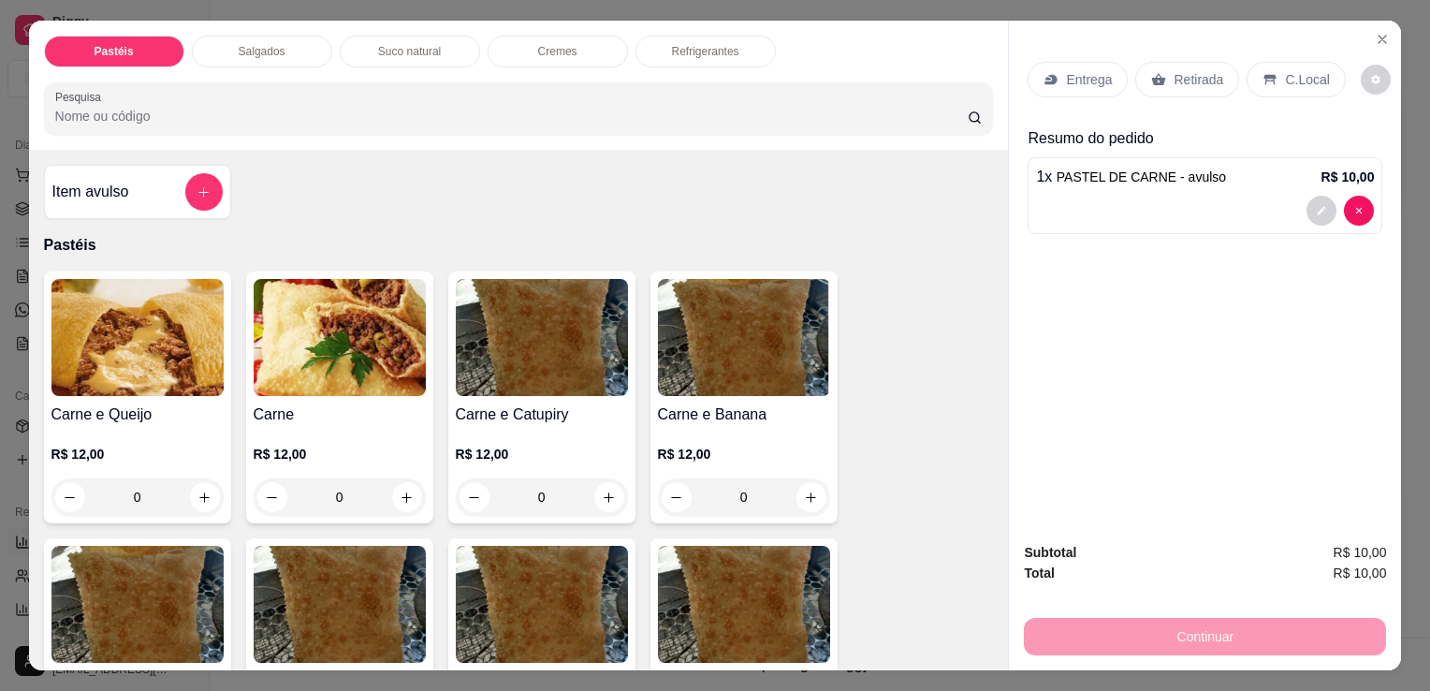
click at [670, 52] on div "Refrigerantes" at bounding box center [706, 52] width 140 height 32
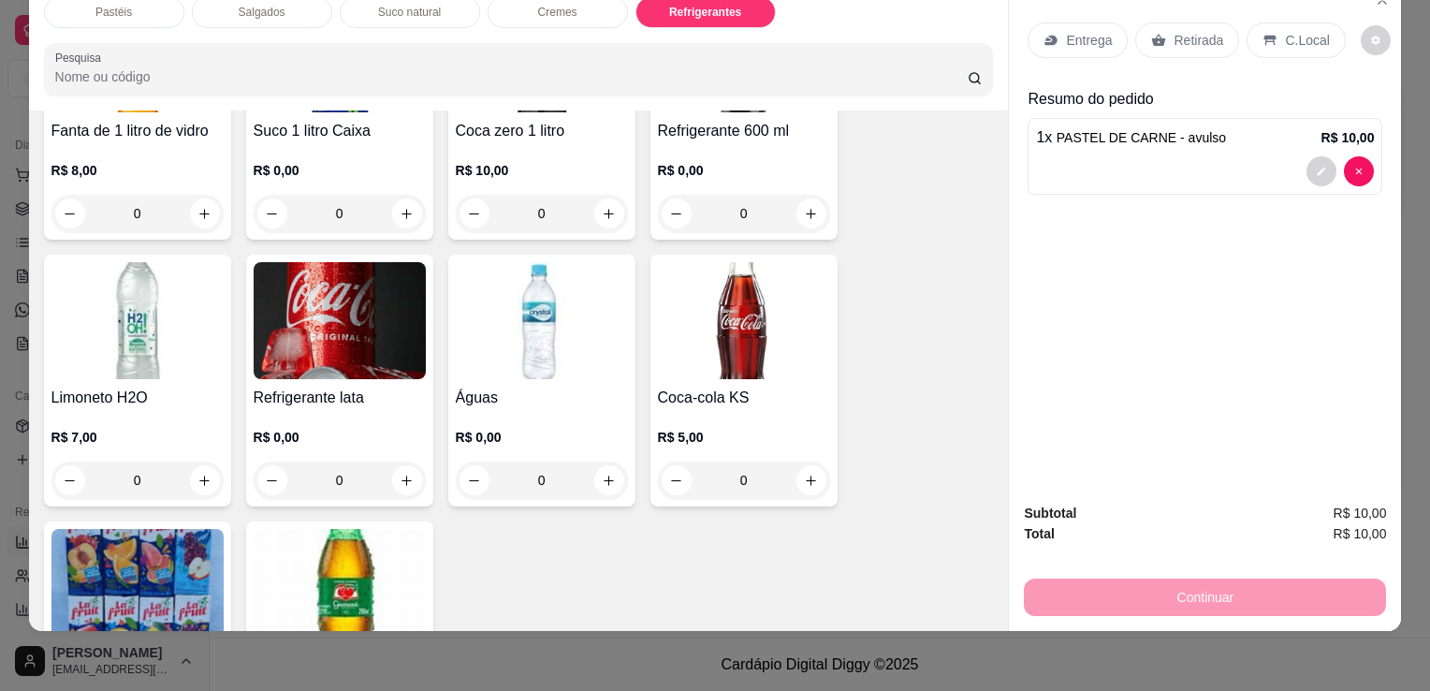
scroll to position [5074, 0]
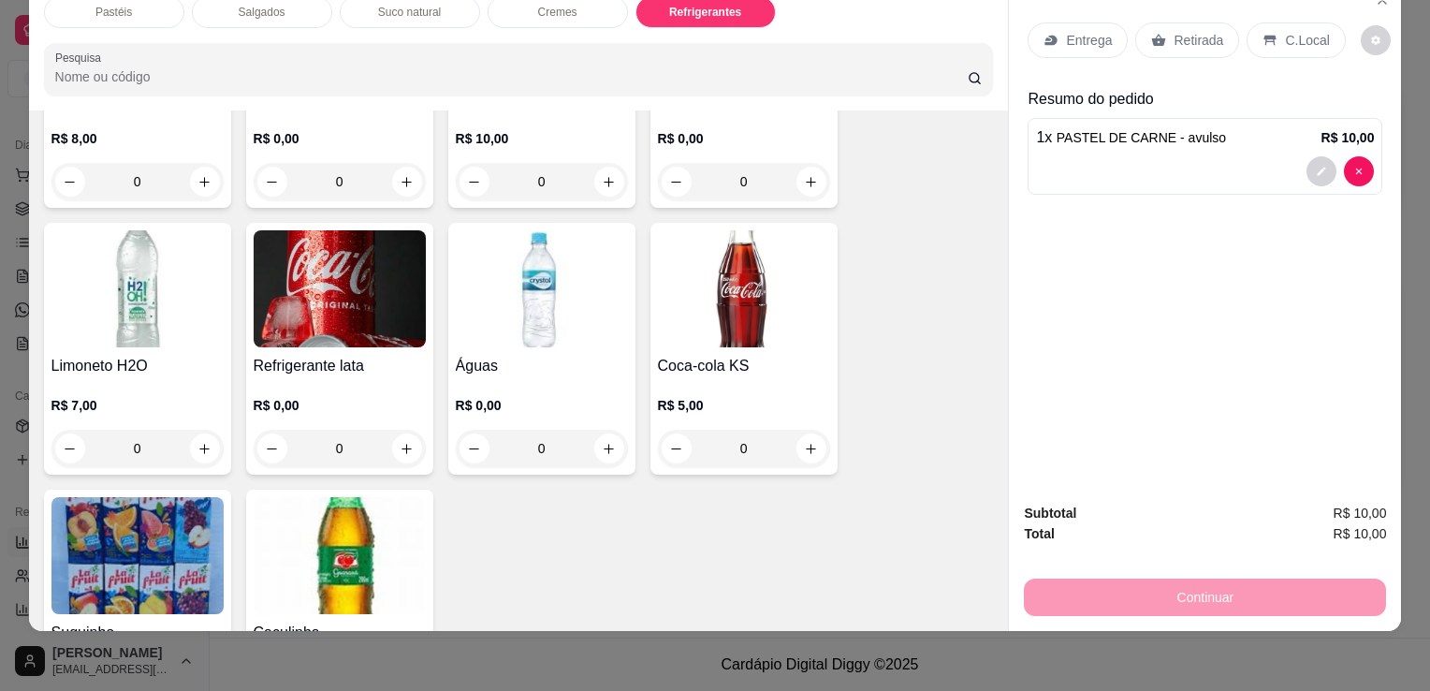
click at [323, 265] on img at bounding box center [340, 288] width 172 height 117
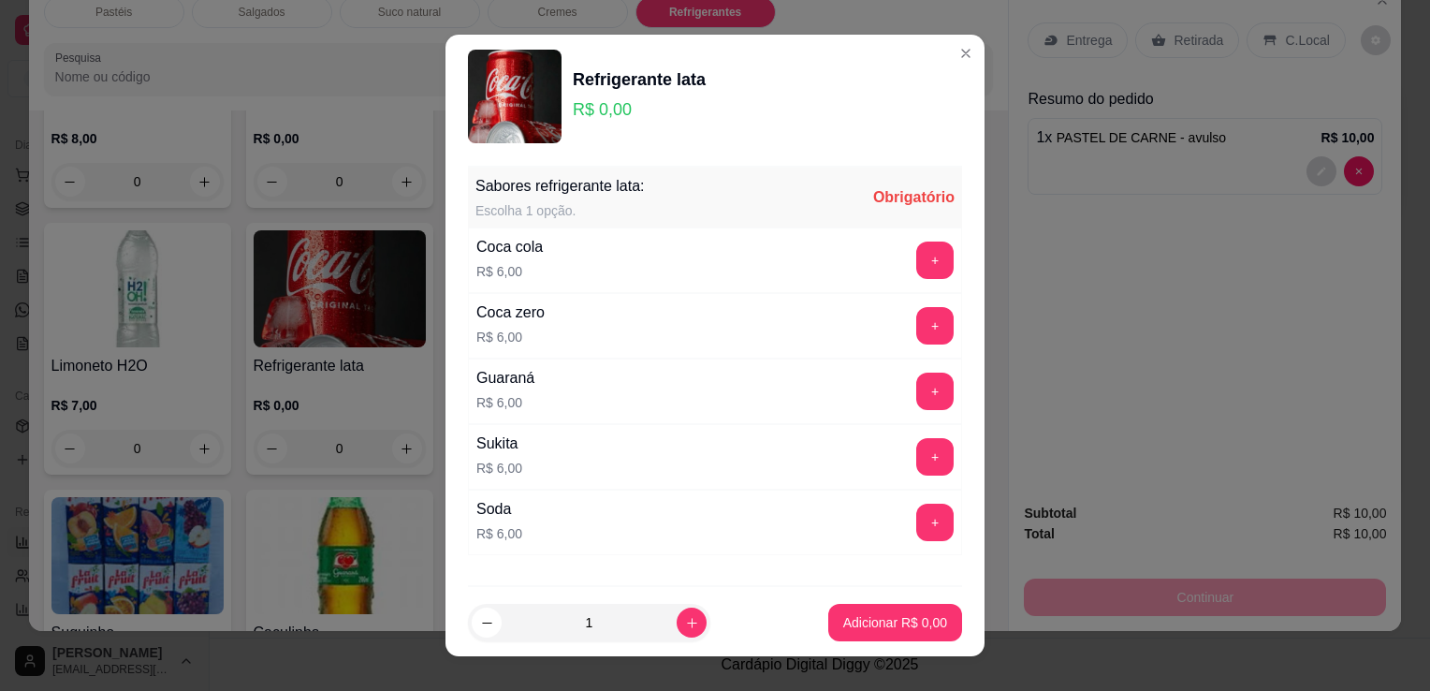
click at [669, 234] on div "Coca cola R$ 6,00 +" at bounding box center [715, 260] width 494 height 66
click at [917, 248] on button "+" at bounding box center [935, 260] width 37 height 37
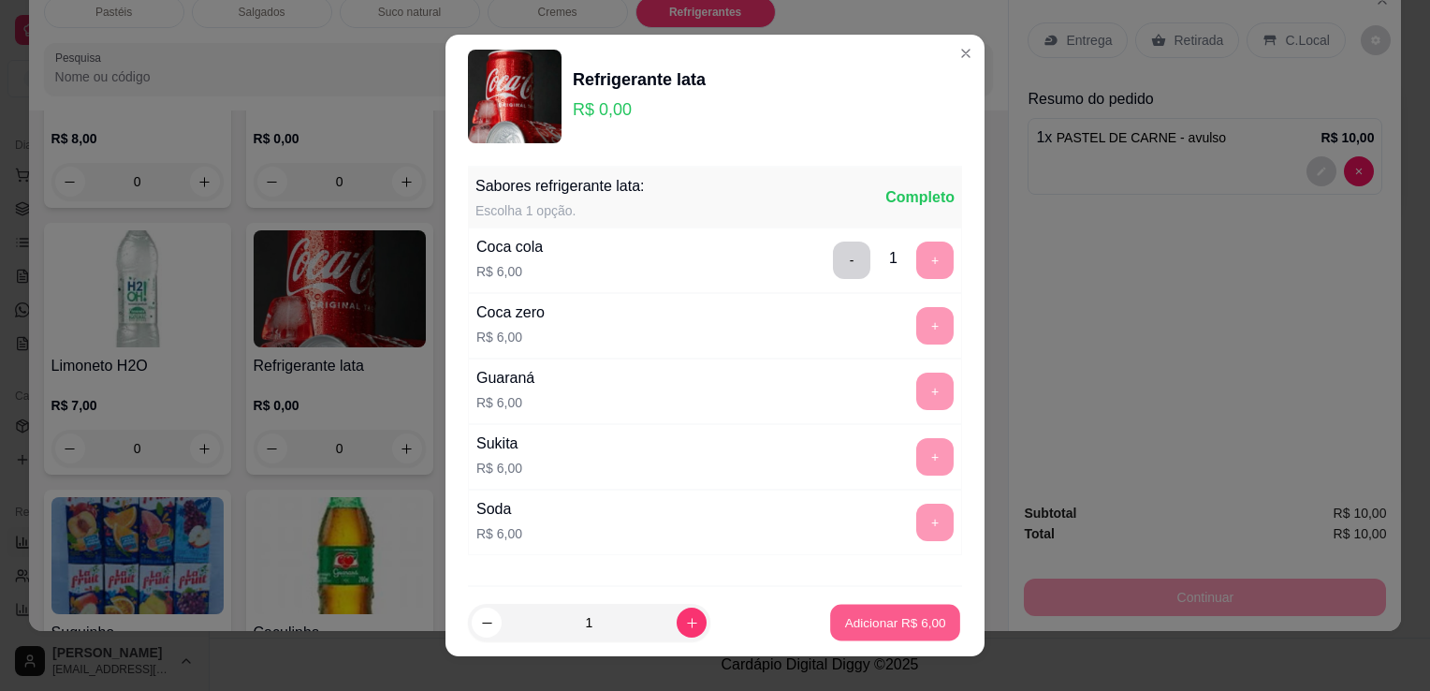
click at [852, 638] on button "Adicionar R$ 6,00" at bounding box center [895, 623] width 130 height 37
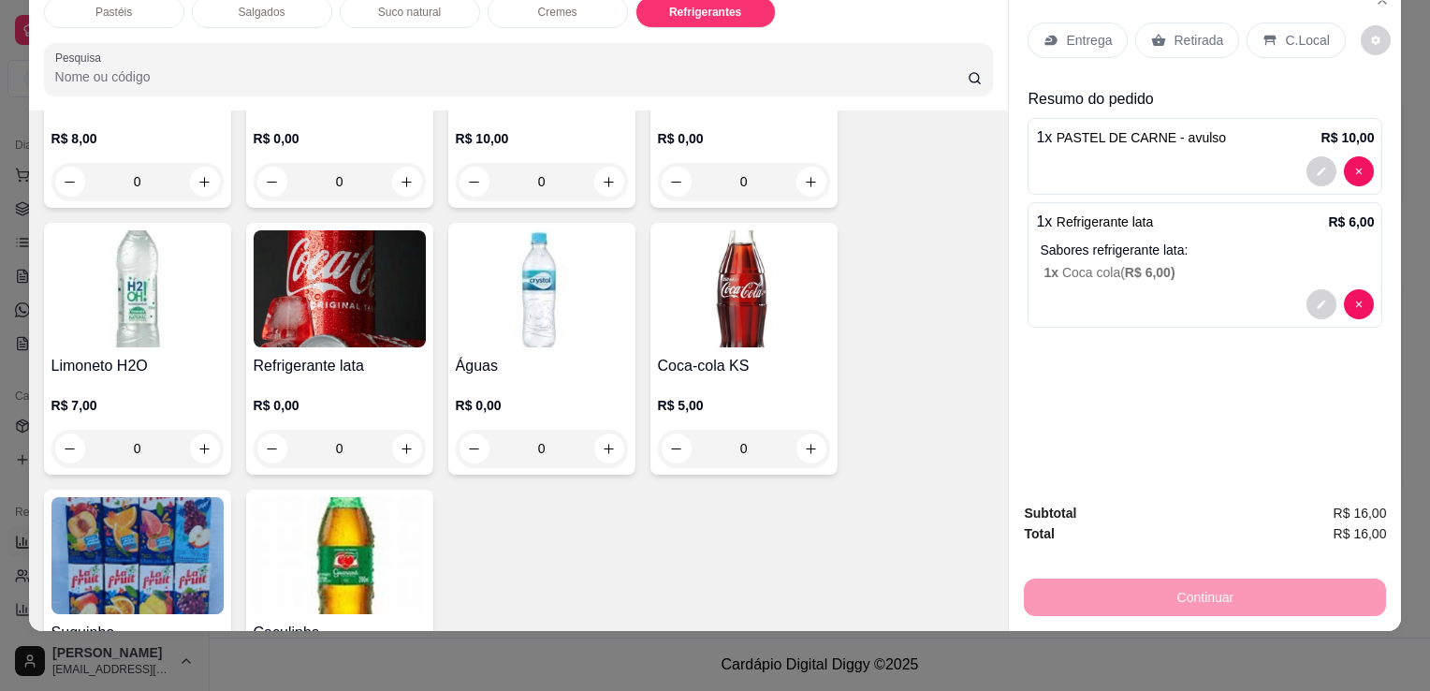
click at [1209, 31] on p "Retirada" at bounding box center [1199, 40] width 50 height 19
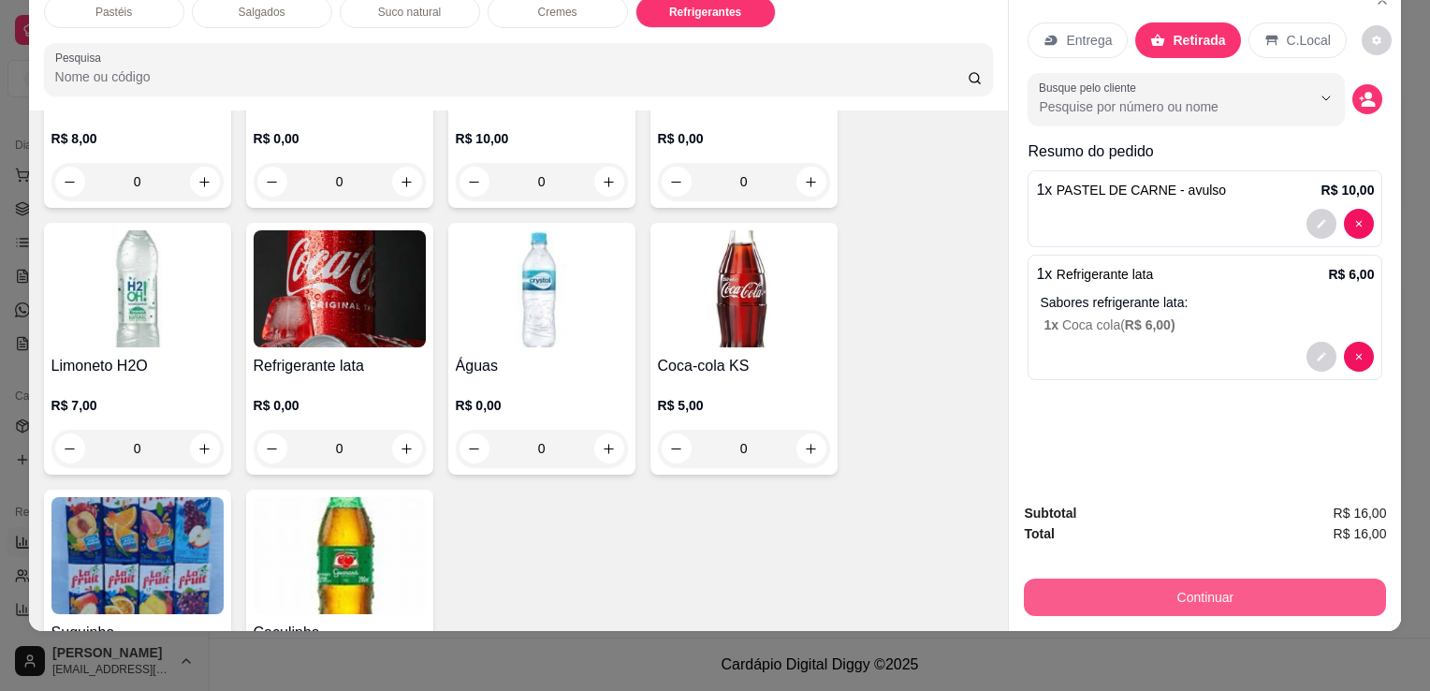
click at [1150, 584] on button "Continuar" at bounding box center [1205, 597] width 362 height 37
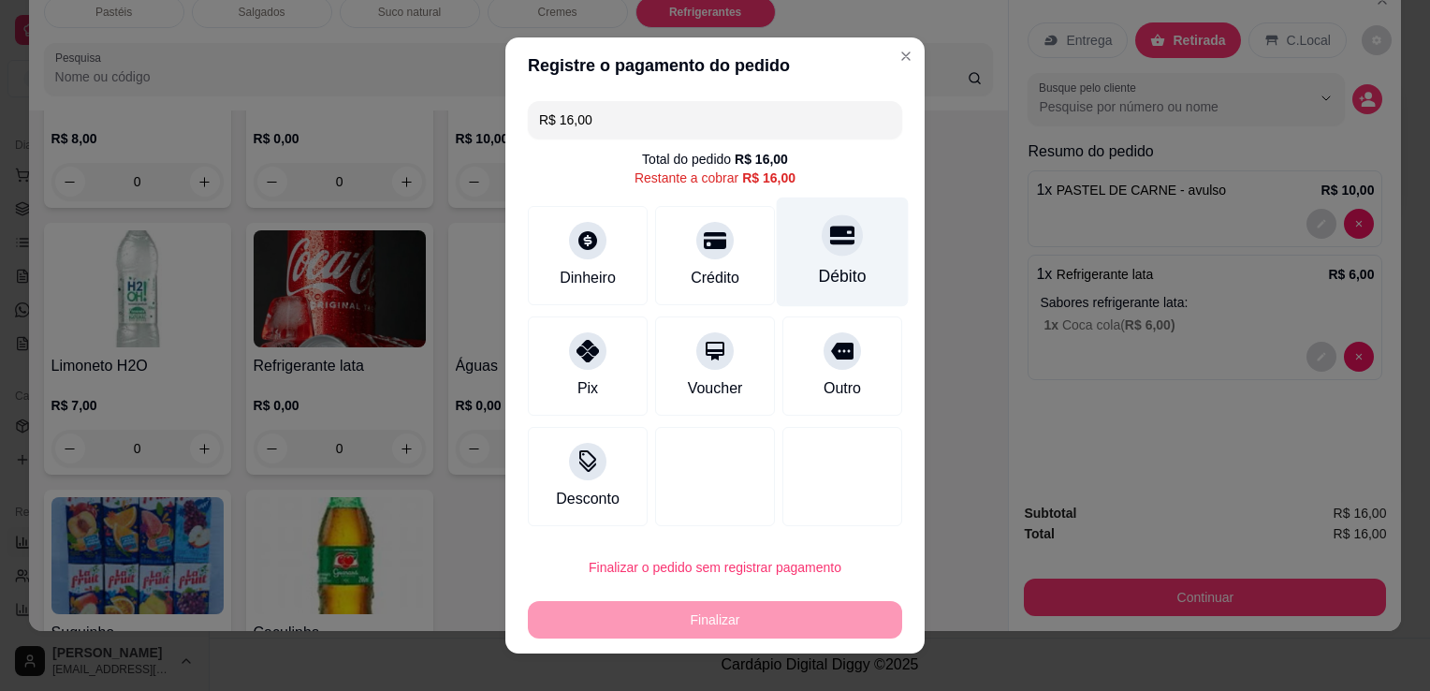
click at [833, 238] on icon at bounding box center [842, 235] width 24 height 24
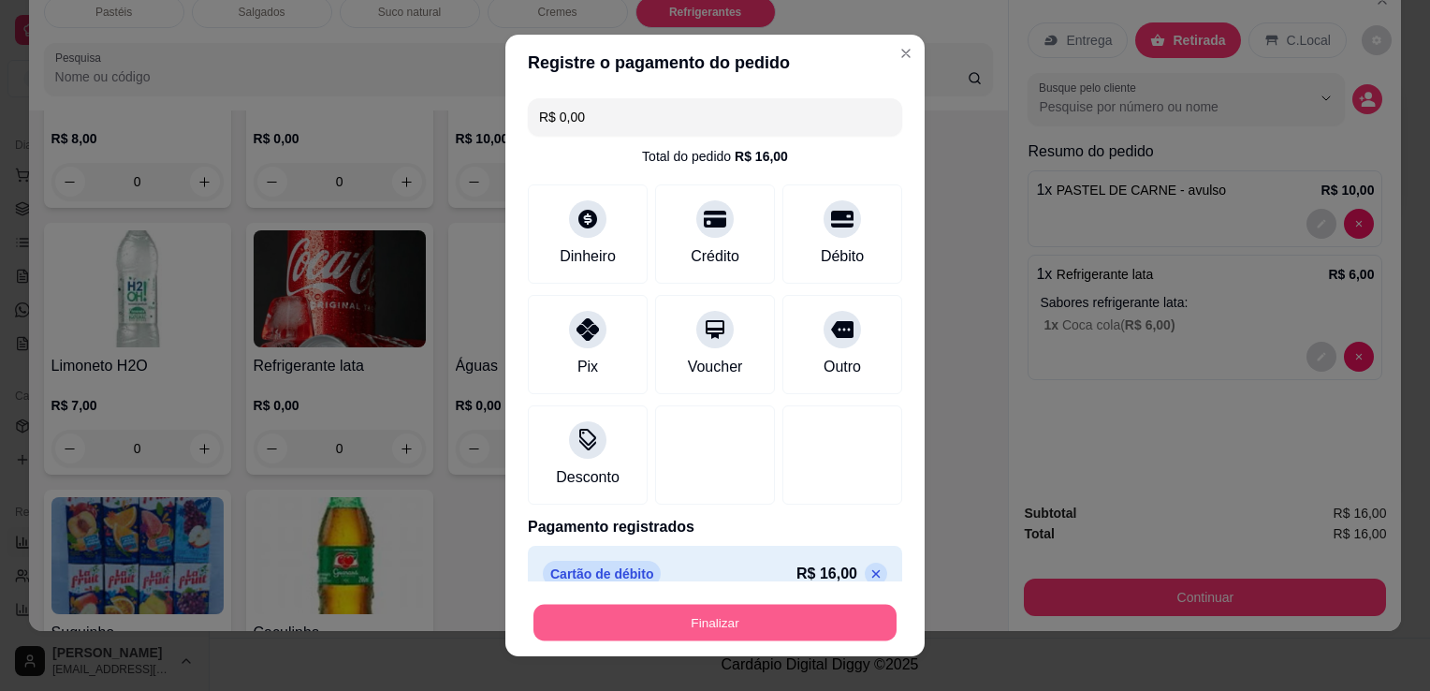
click at [721, 627] on button "Finalizar" at bounding box center [715, 623] width 363 height 37
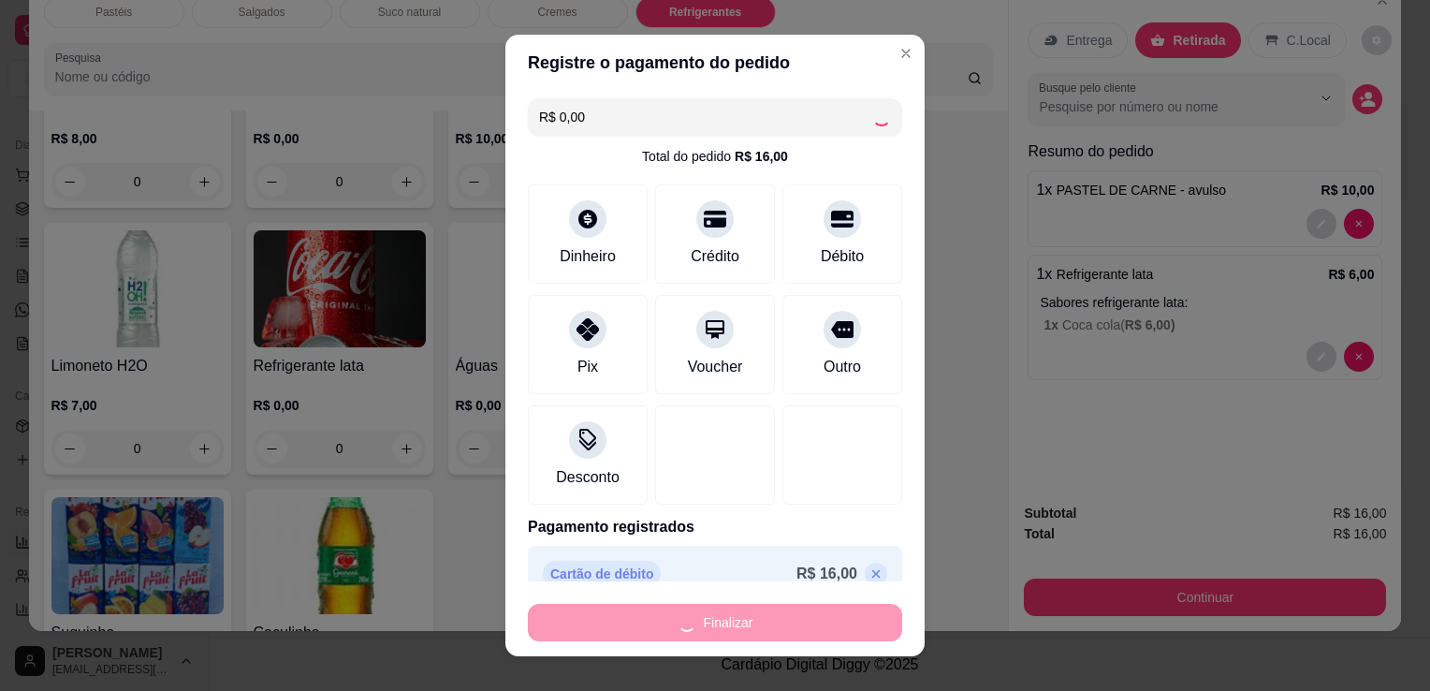
type input "-R$ 16,00"
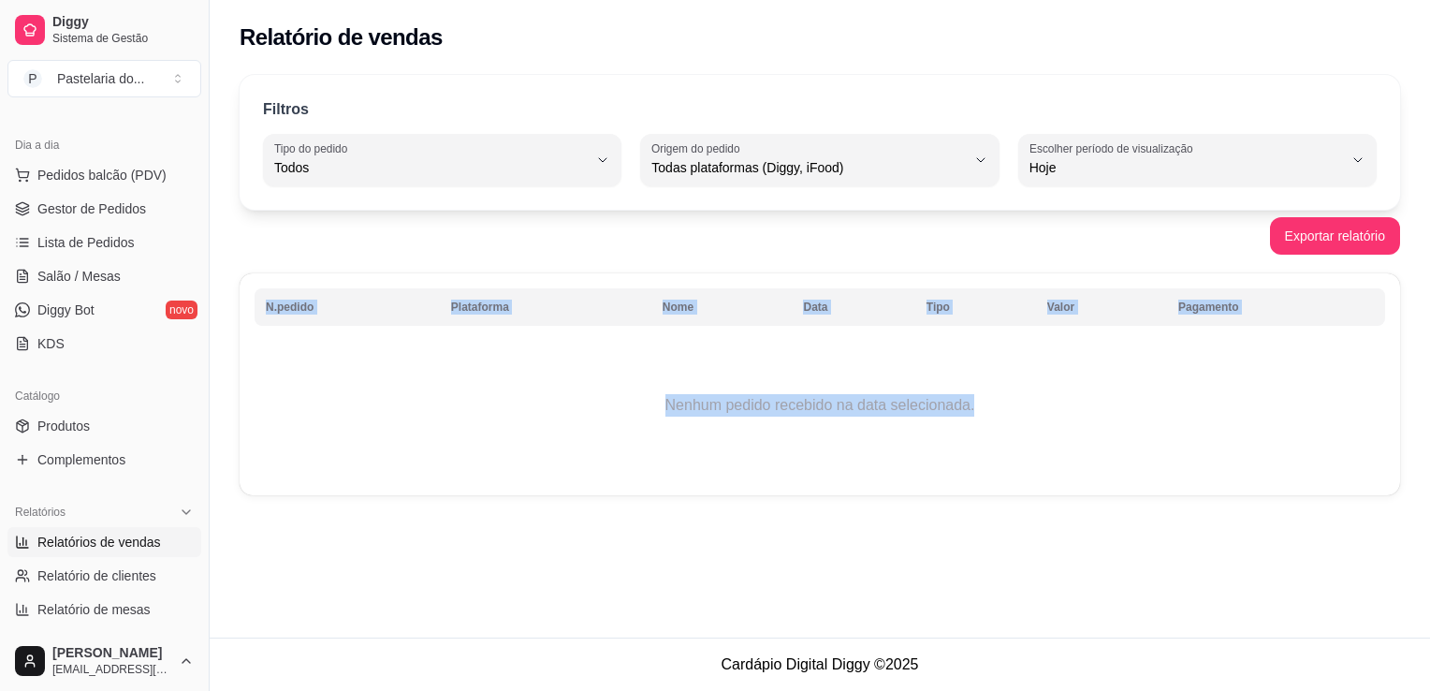
drag, startPoint x: 957, startPoint y: 416, endPoint x: 981, endPoint y: 397, distance: 30.7
click at [981, 397] on div "Relatório de vendas Filtros ALL Tipo do pedido Todos Entrega Retirada Mesa Cons…" at bounding box center [820, 318] width 1221 height 637
click at [335, 540] on div "Relatório de vendas Filtros ALL Tipo do pedido Todos Entrega Retirada Mesa Cons…" at bounding box center [820, 318] width 1221 height 637
click at [335, 539] on div "Relatório de vendas Filtros ALL Tipo do pedido Todos Entrega Retirada Mesa Cons…" at bounding box center [820, 318] width 1221 height 637
drag, startPoint x: 335, startPoint y: 539, endPoint x: 330, endPoint y: 530, distance: 10.5
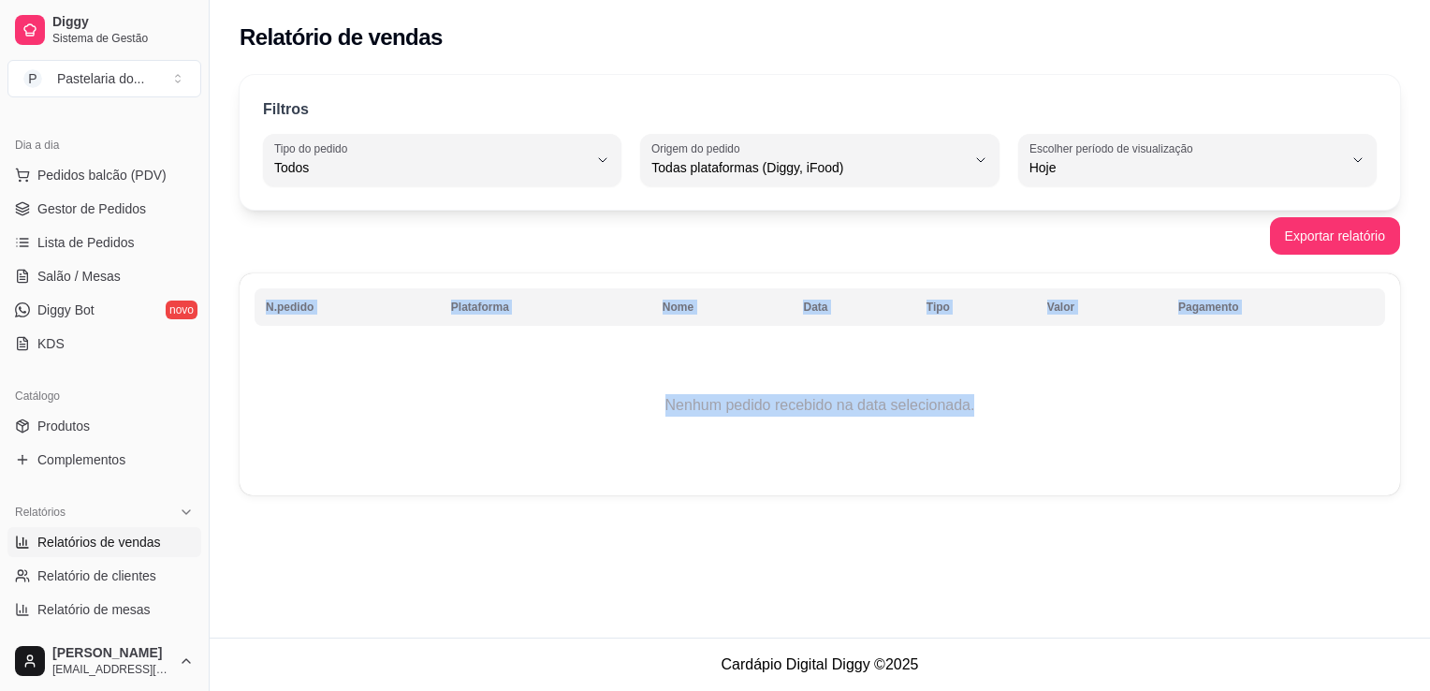
click at [335, 538] on div "Relatório de vendas Filtros ALL Tipo do pedido Todos Entrega Retirada Mesa Cons…" at bounding box center [820, 318] width 1221 height 637
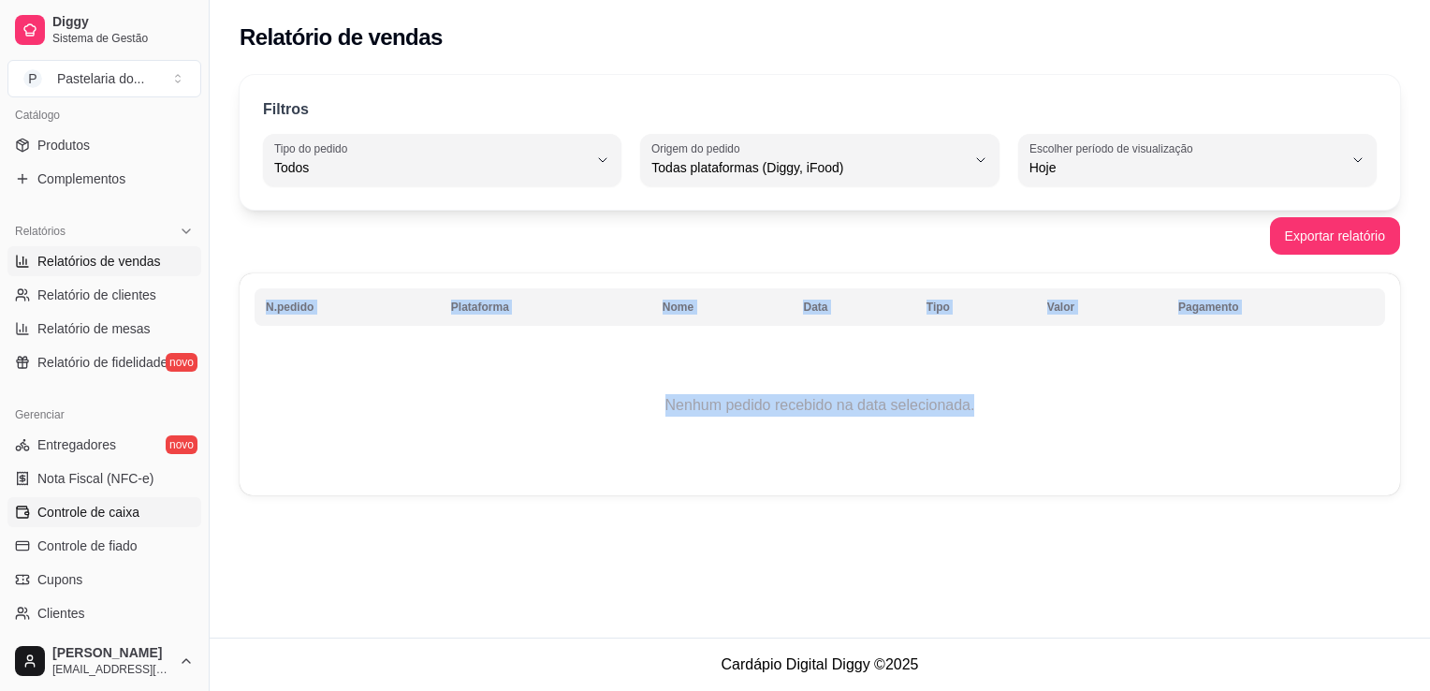
scroll to position [655, 0]
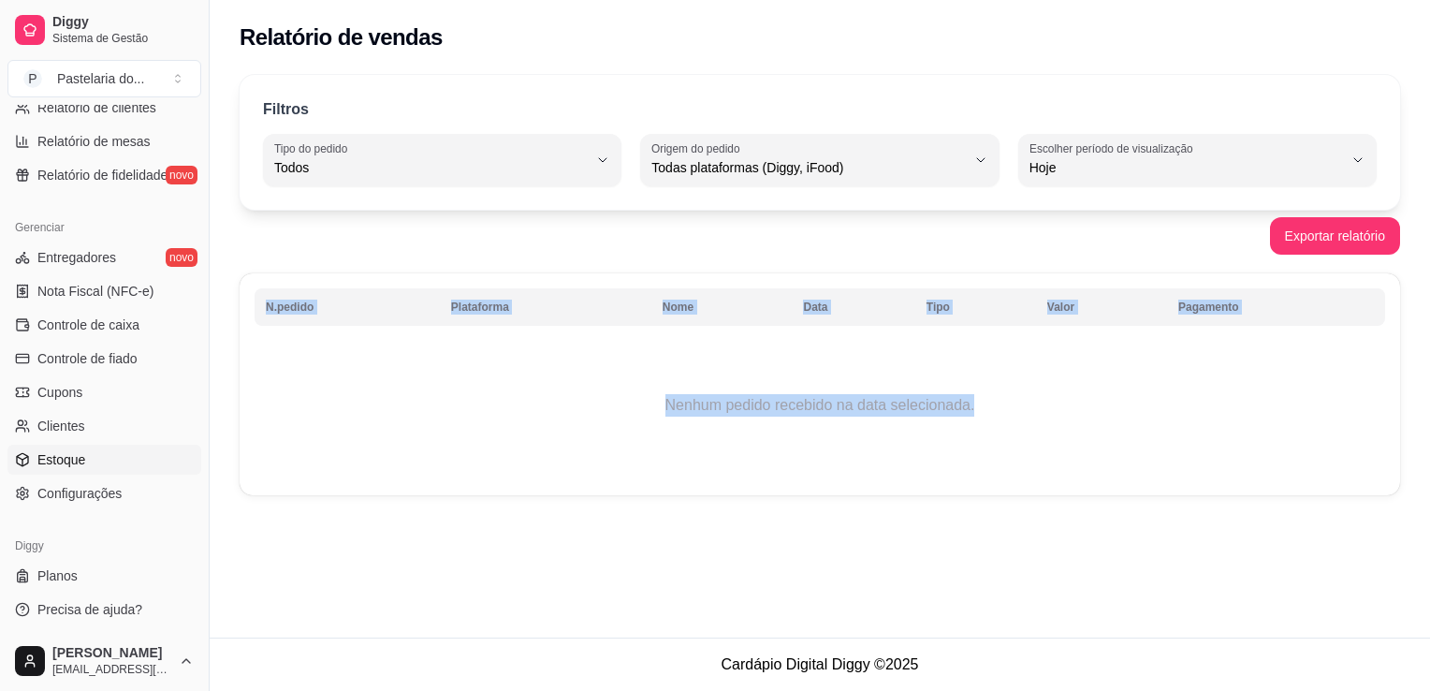
click at [76, 461] on span "Estoque" at bounding box center [61, 459] width 48 height 19
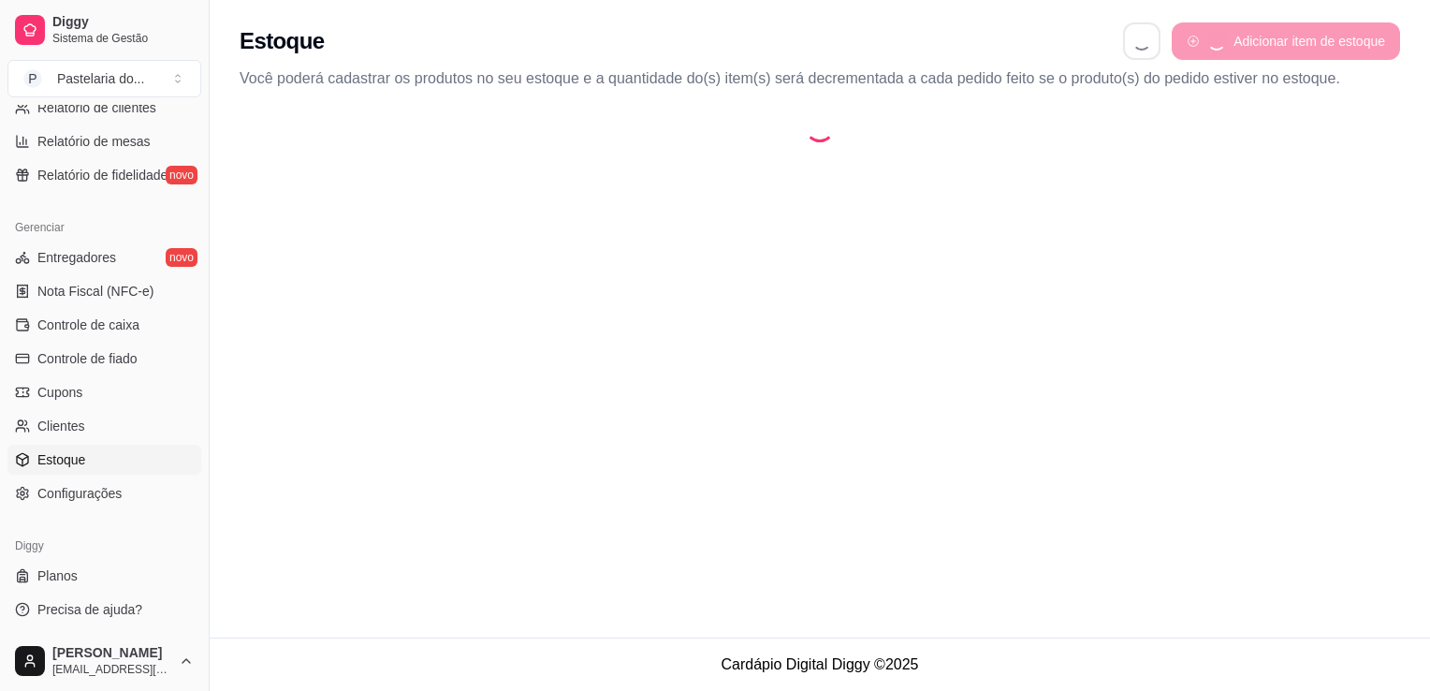
select select "QUANTITY_ORDER"
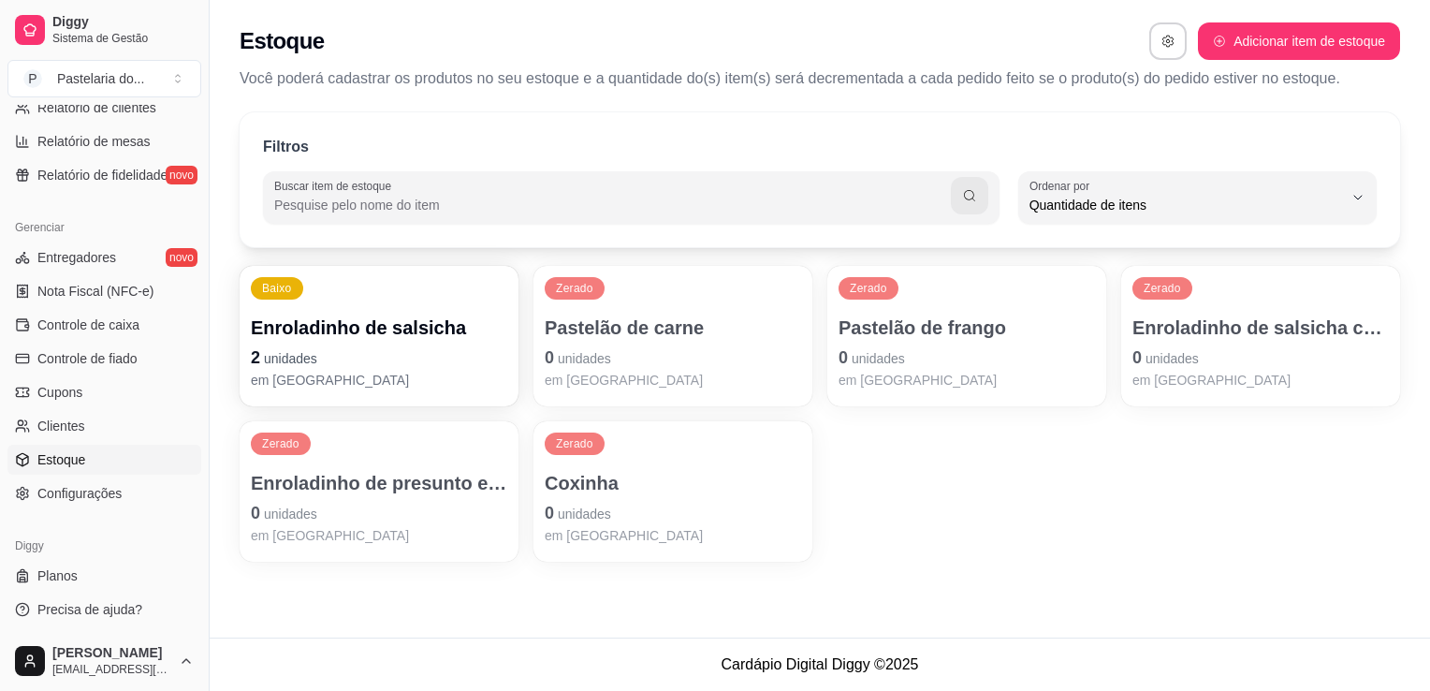
scroll to position [18, 0]
click at [476, 501] on p "0 unidades" at bounding box center [379, 513] width 256 height 26
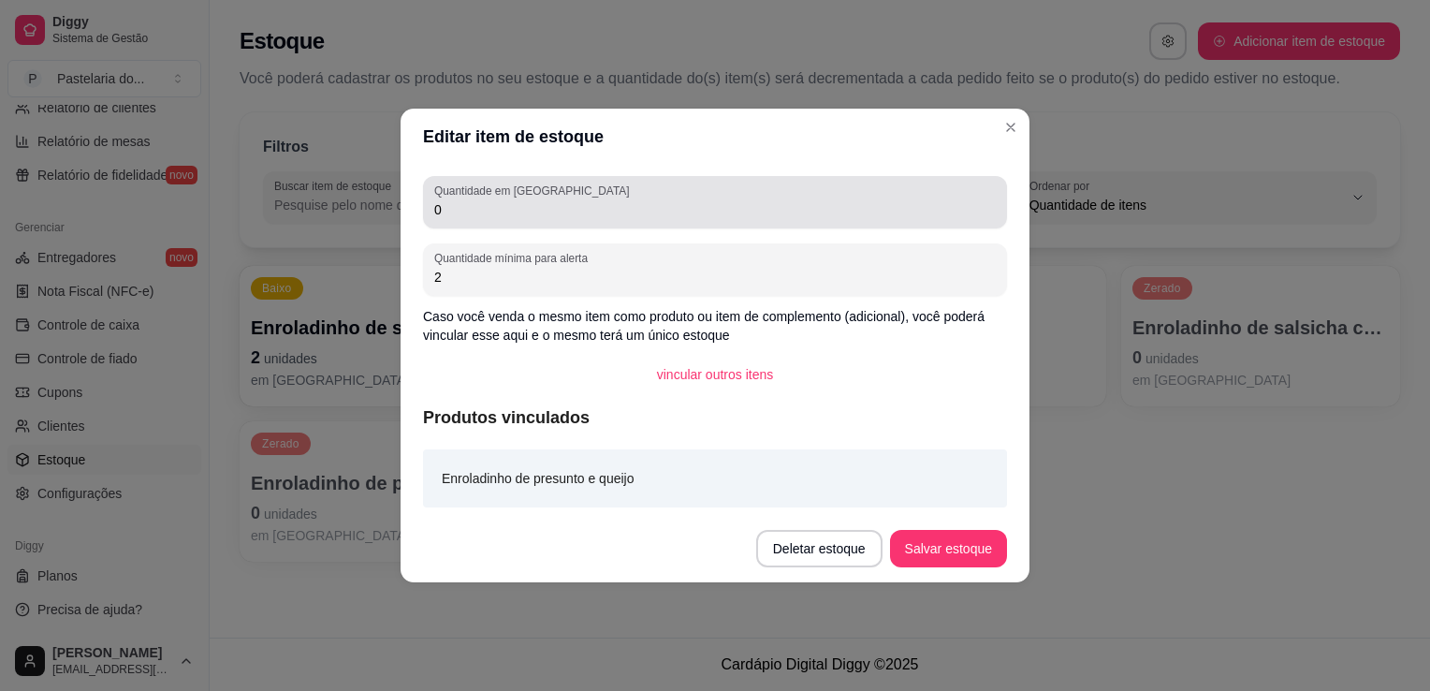
click at [549, 216] on input "0" at bounding box center [715, 209] width 562 height 19
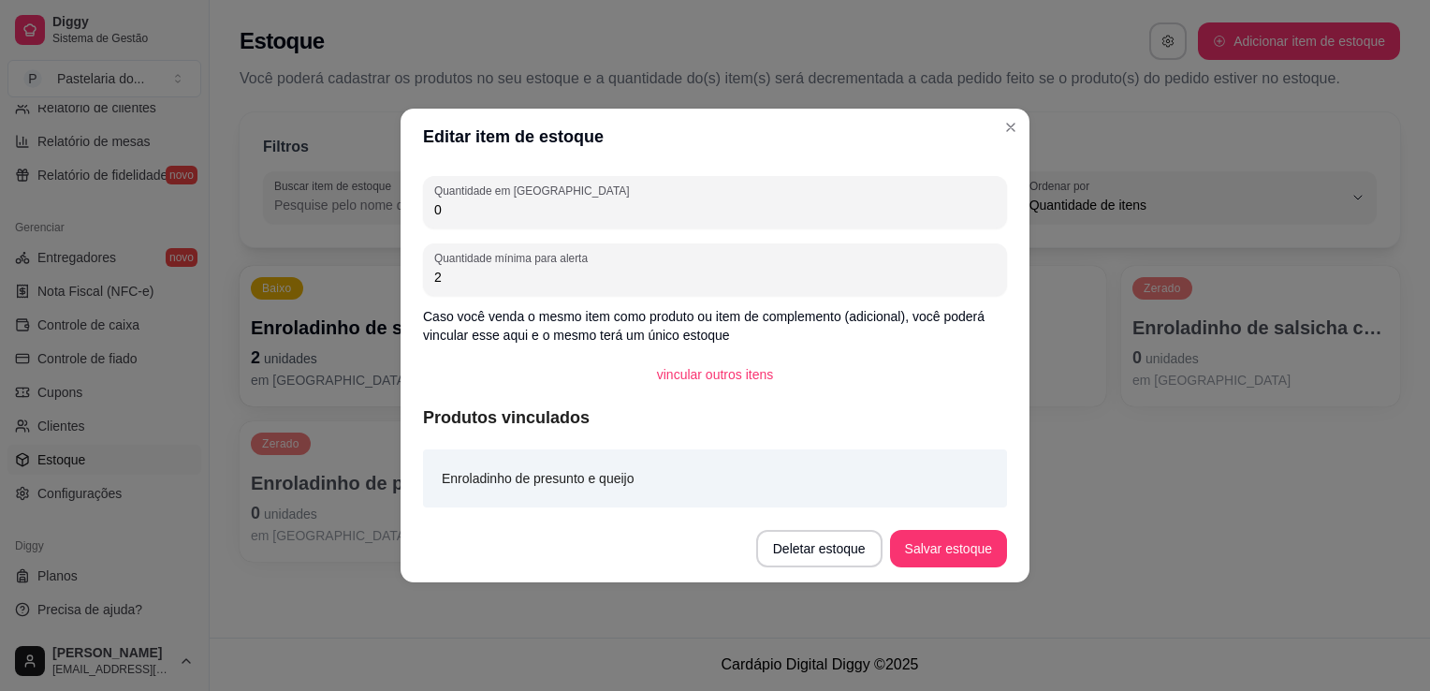
click at [548, 217] on input "0" at bounding box center [715, 209] width 562 height 19
type input "4"
click at [966, 557] on button "Salvar estoque" at bounding box center [948, 548] width 117 height 37
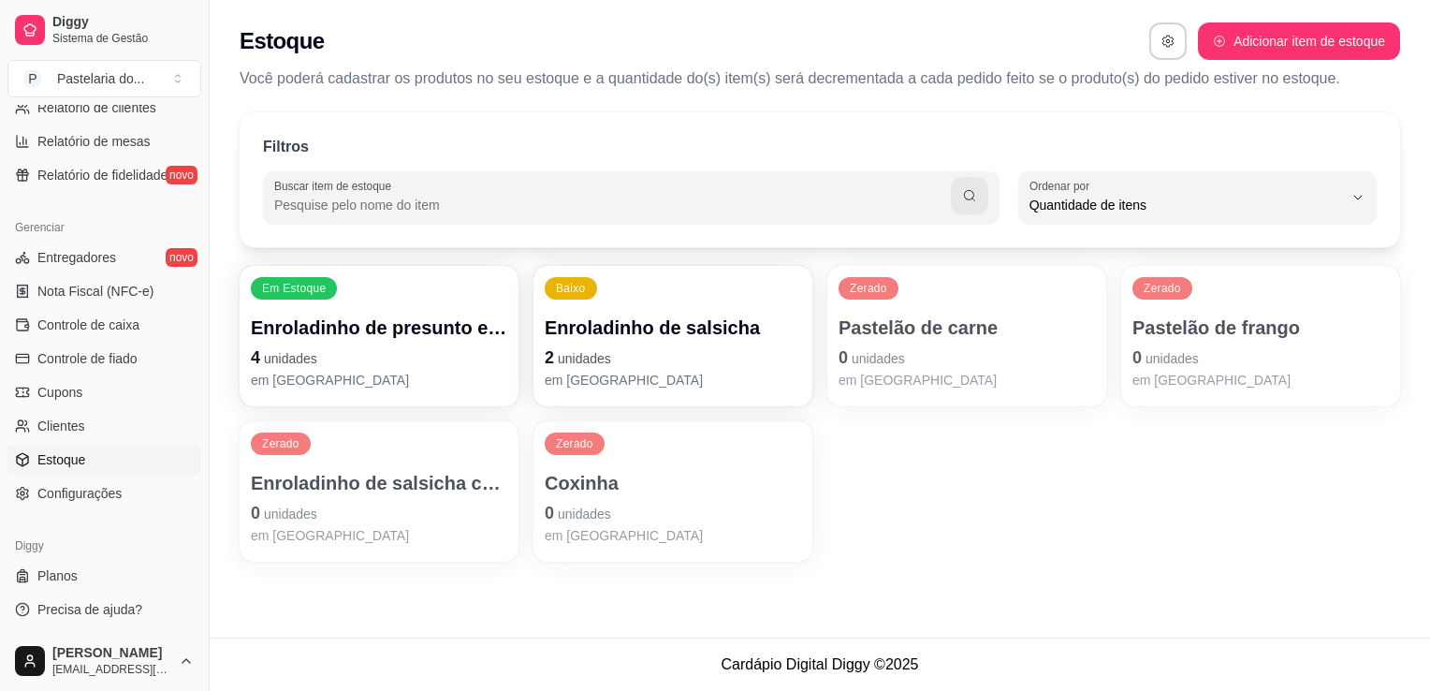
click at [1284, 290] on div "Zerado Pastelão de frango 0 unidades em estoque" at bounding box center [1260, 336] width 279 height 140
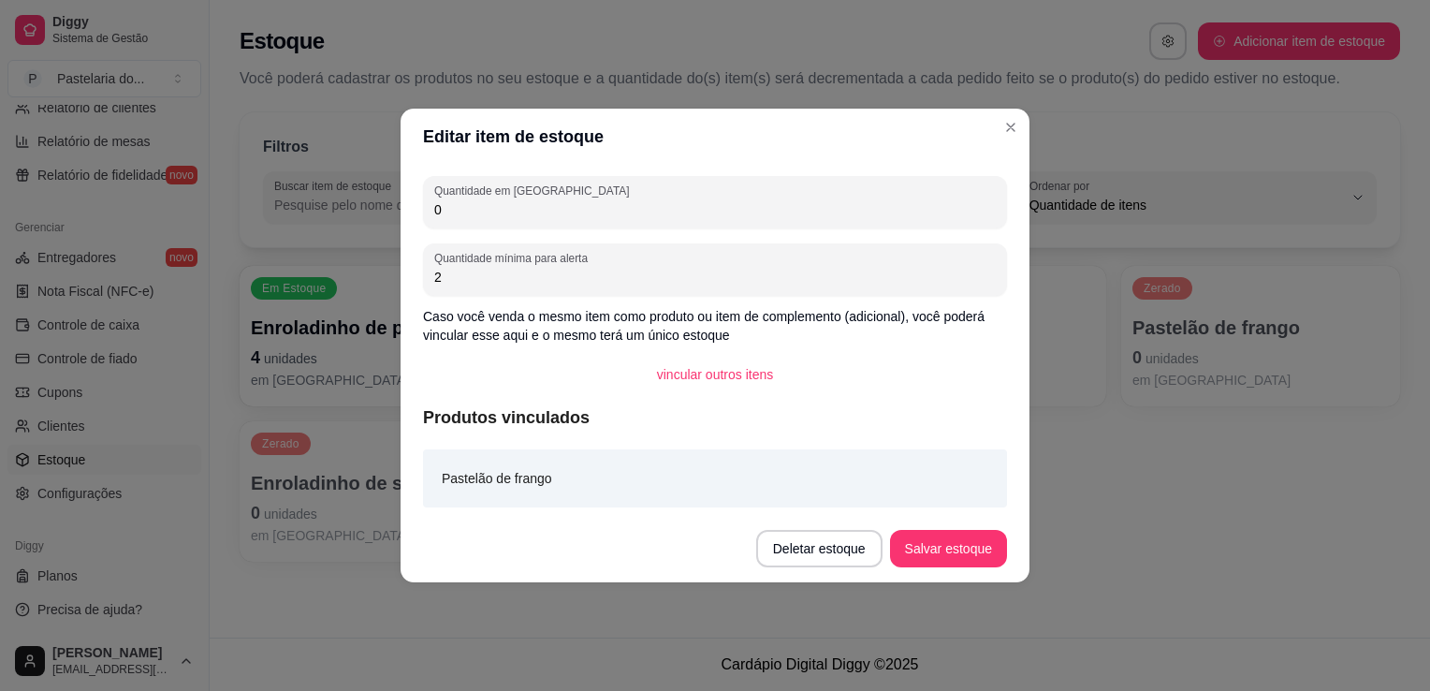
click at [769, 226] on div "Quantidade em estoque 0" at bounding box center [715, 202] width 584 height 52
type input "0"
type input "5"
click at [955, 529] on footer "Deletar estoque Salvar estoque" at bounding box center [715, 548] width 629 height 67
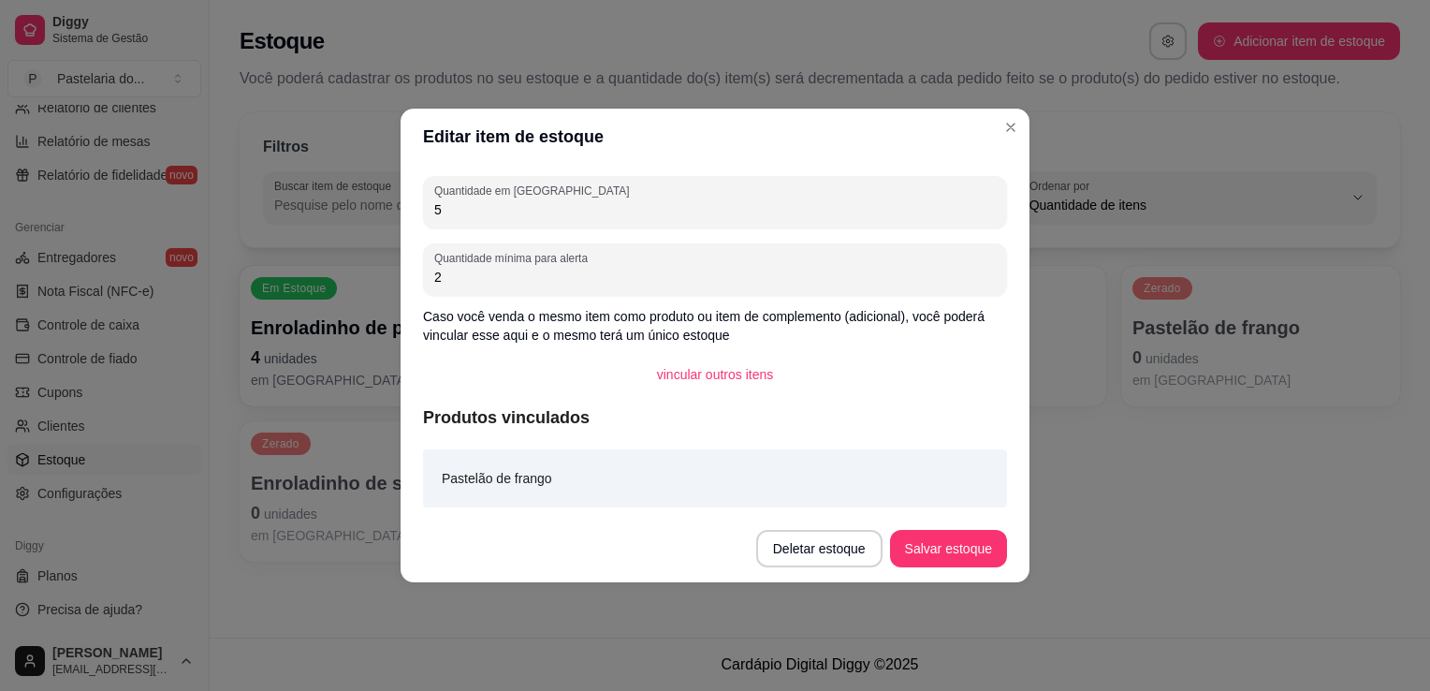
click at [954, 544] on button "Salvar estoque" at bounding box center [948, 548] width 117 height 37
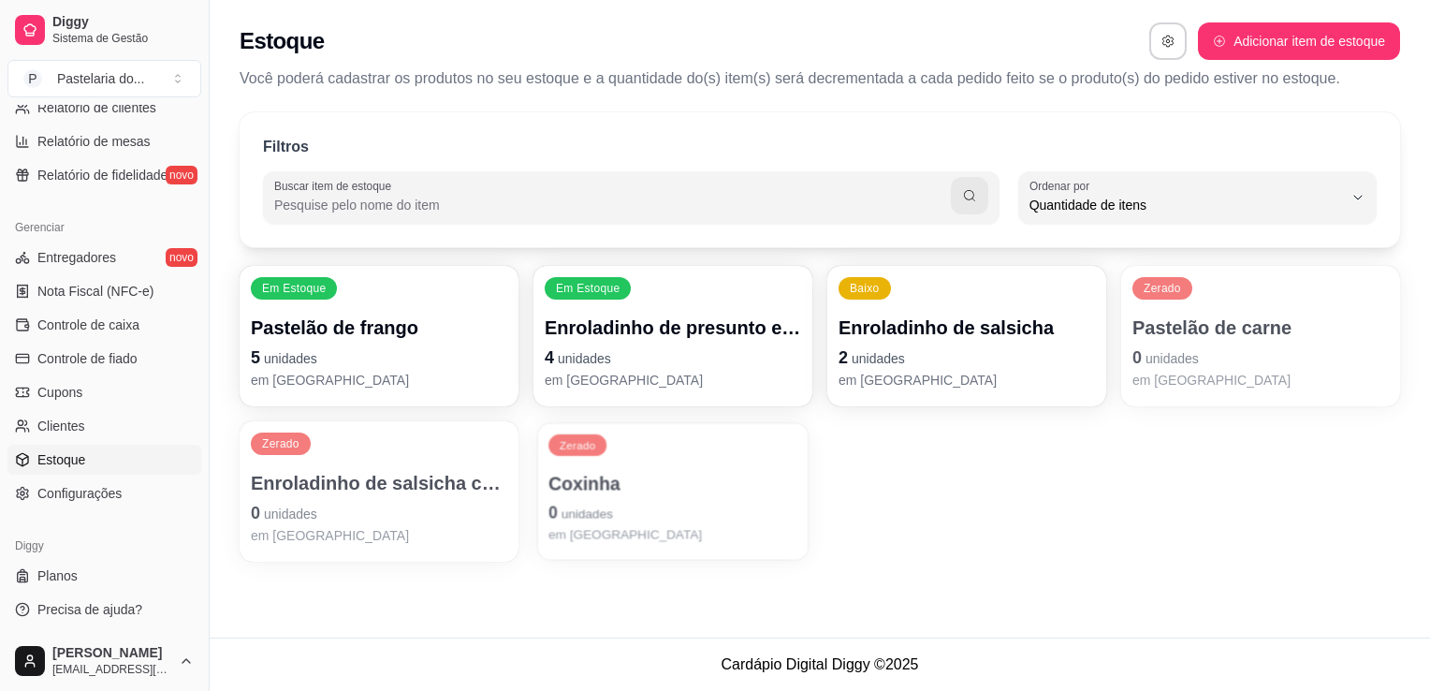
click at [696, 515] on p "0 unidades" at bounding box center [673, 512] width 249 height 25
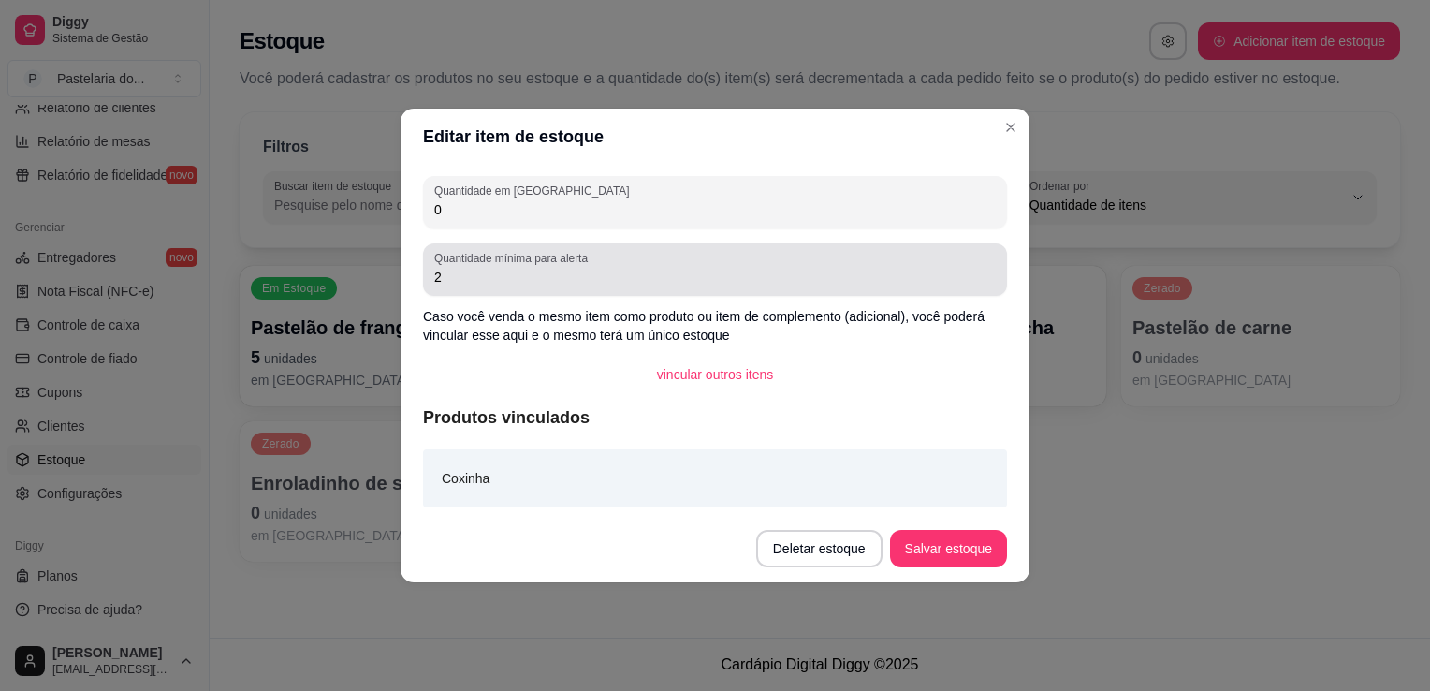
click at [601, 234] on div "Quantidade em estoque 0 Quantidade mínima para alerta 2 Caso você venda o mesmo…" at bounding box center [715, 340] width 629 height 350
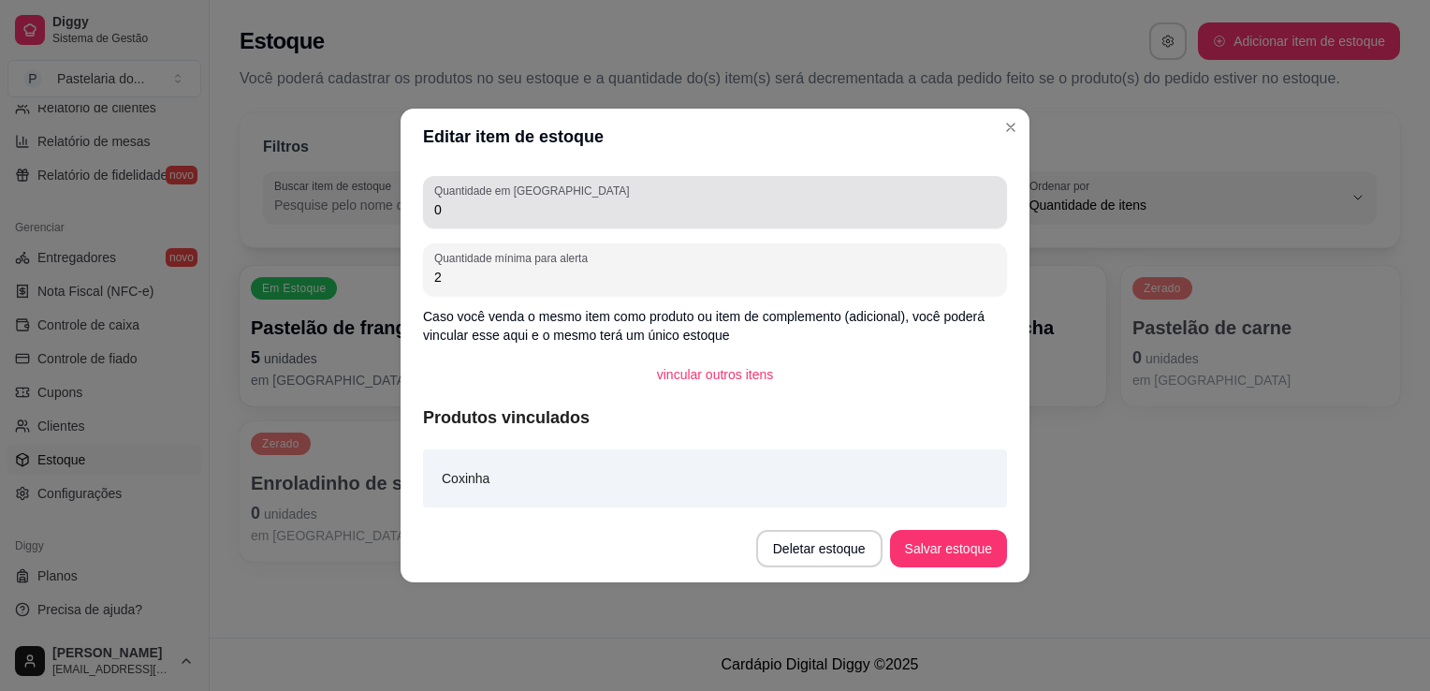
click at [622, 193] on div "0" at bounding box center [715, 201] width 562 height 37
click at [624, 192] on div "0" at bounding box center [715, 201] width 562 height 37
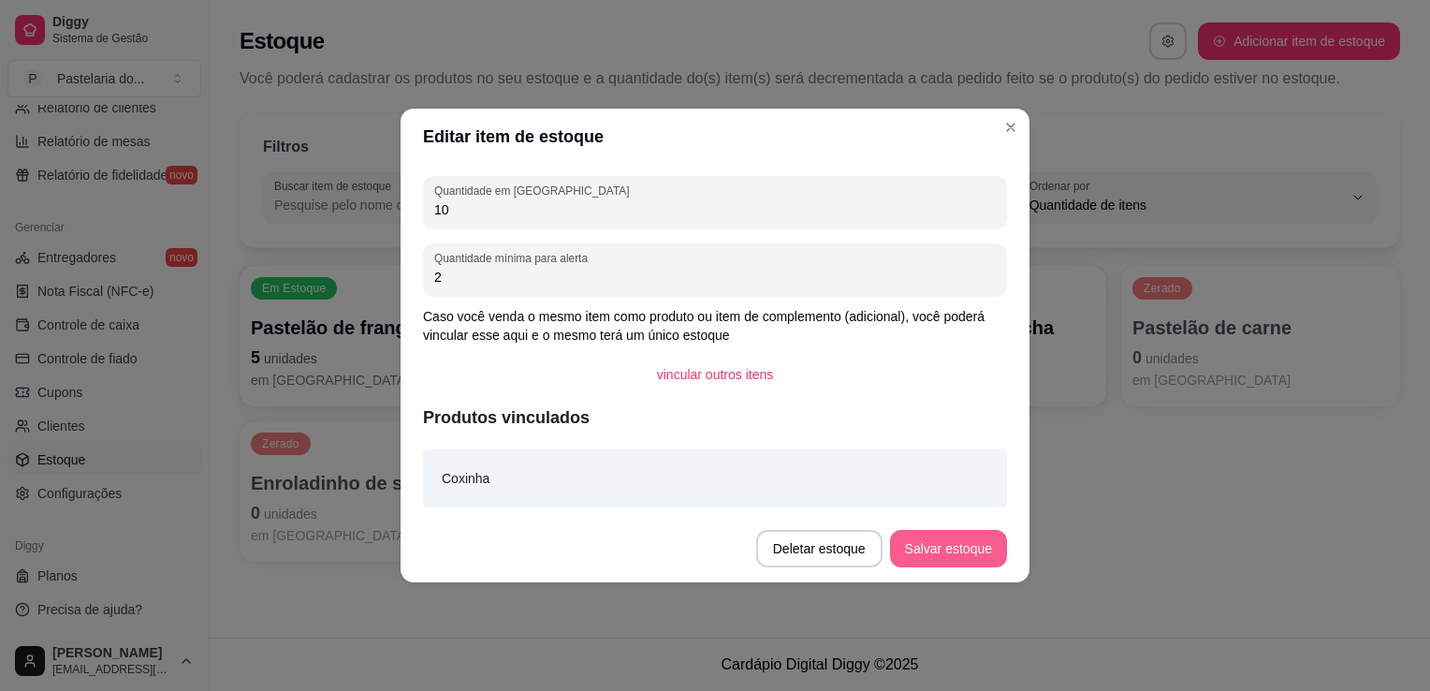
type input "10"
click at [987, 535] on button "Salvar estoque" at bounding box center [948, 548] width 117 height 37
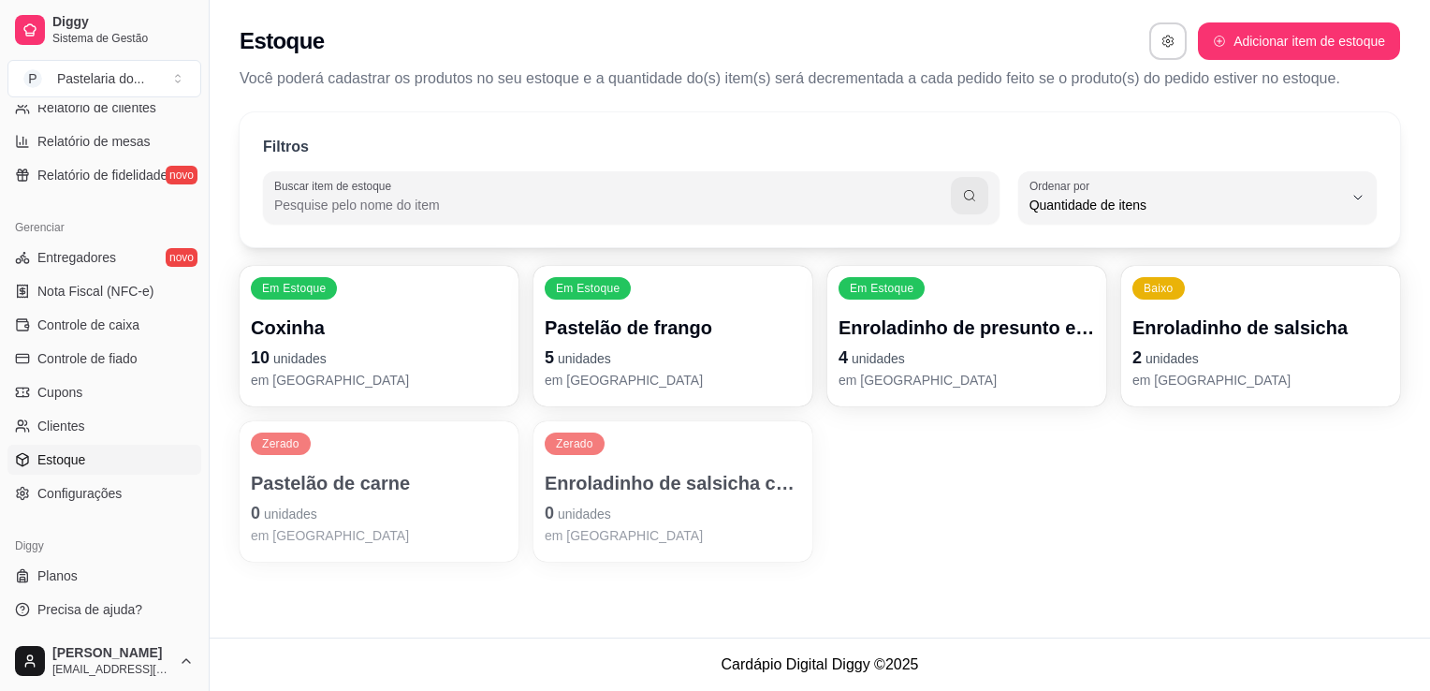
click at [413, 475] on p "Pastelão de carne" at bounding box center [379, 483] width 256 height 26
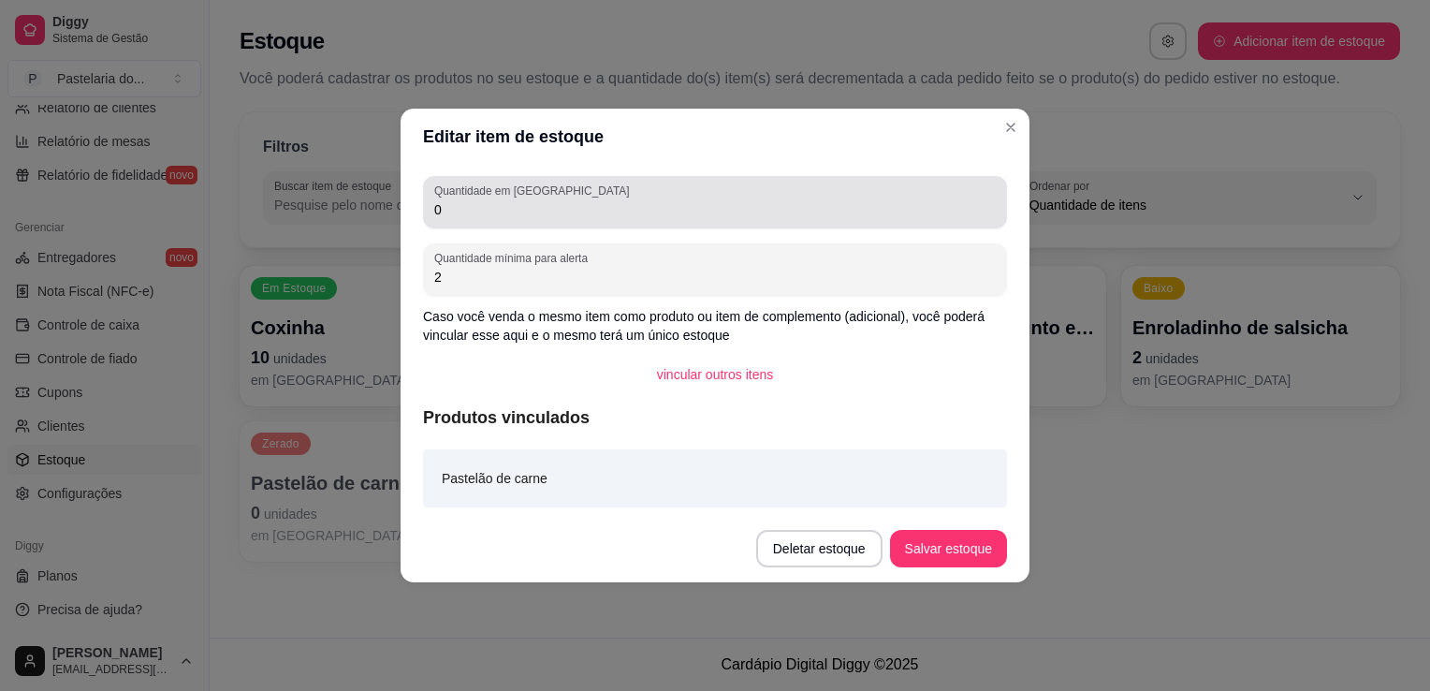
click at [615, 198] on div "0" at bounding box center [715, 201] width 562 height 37
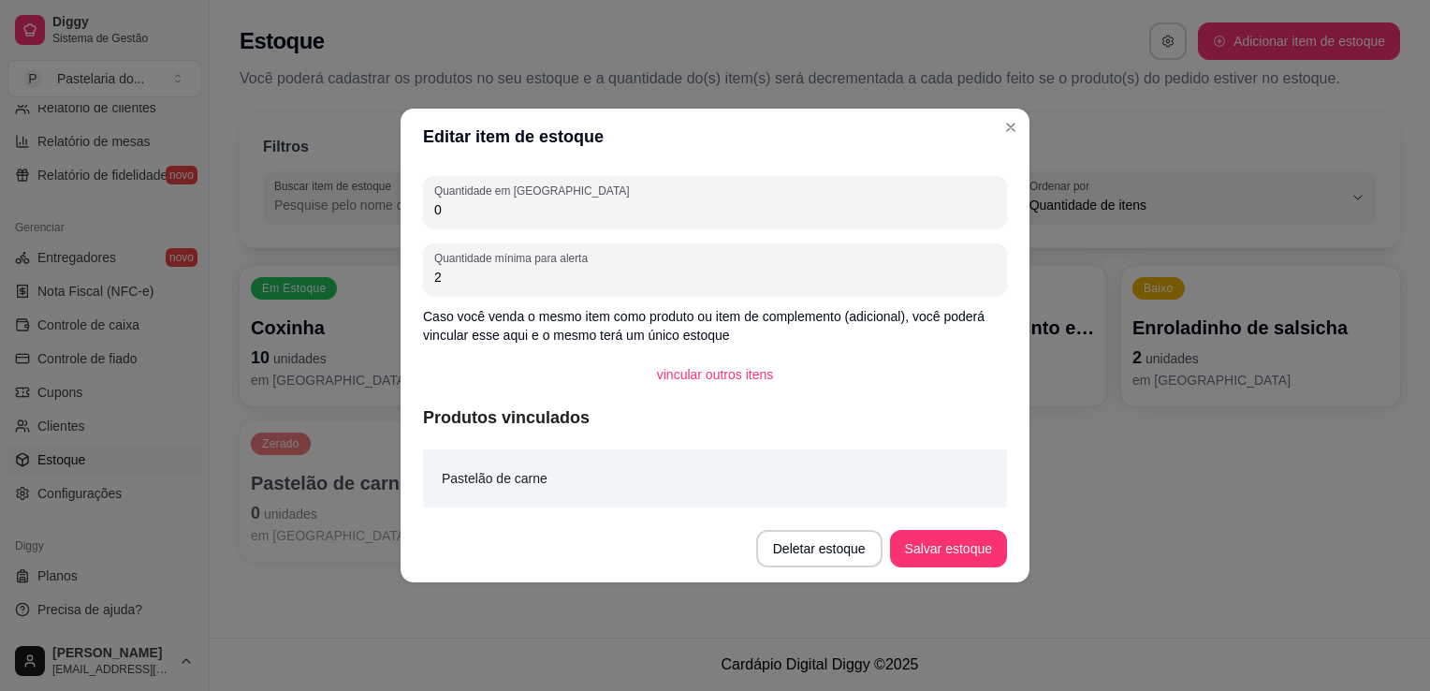
click at [615, 198] on div "0" at bounding box center [715, 201] width 562 height 37
type input "3"
click at [975, 529] on footer "Deletar estoque Salvar estoque" at bounding box center [715, 548] width 629 height 67
click at [975, 539] on button "Salvar estoque" at bounding box center [948, 549] width 114 height 37
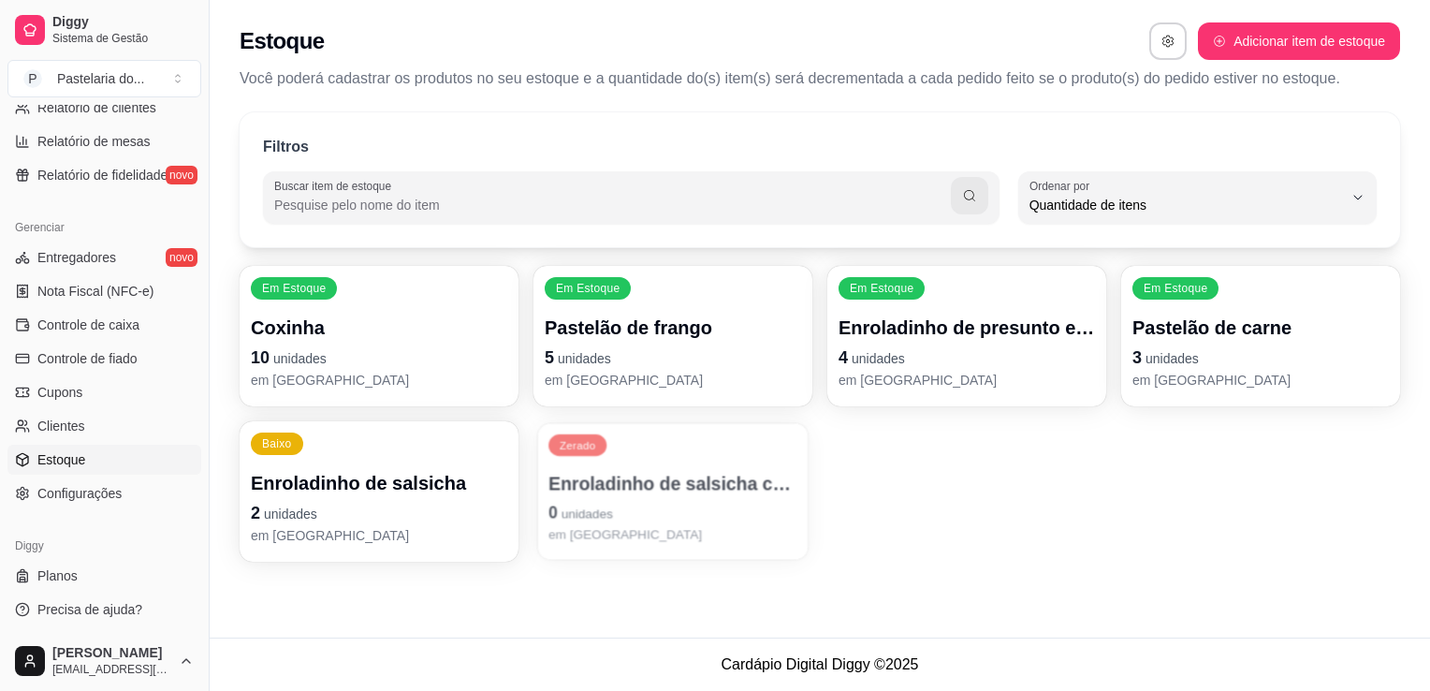
click at [682, 543] on p "em estoque" at bounding box center [673, 534] width 249 height 18
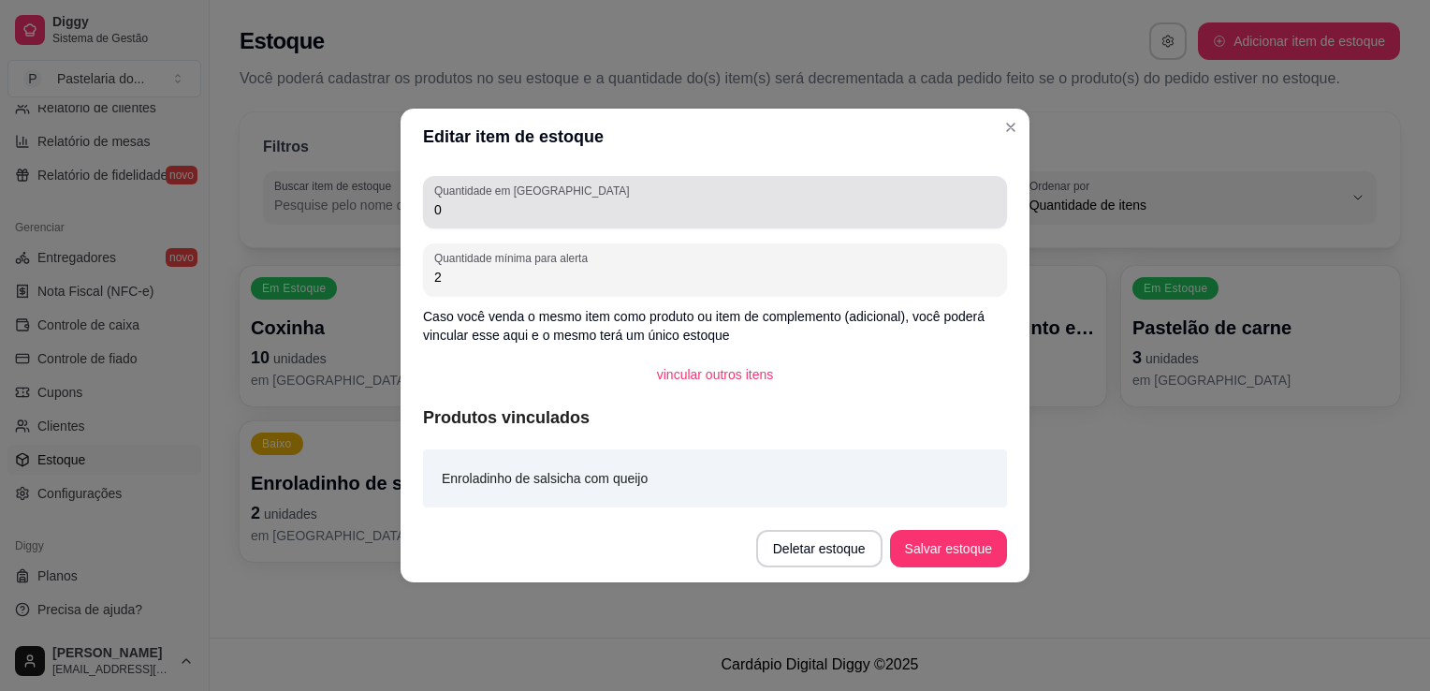
click at [690, 204] on input "0" at bounding box center [715, 209] width 562 height 19
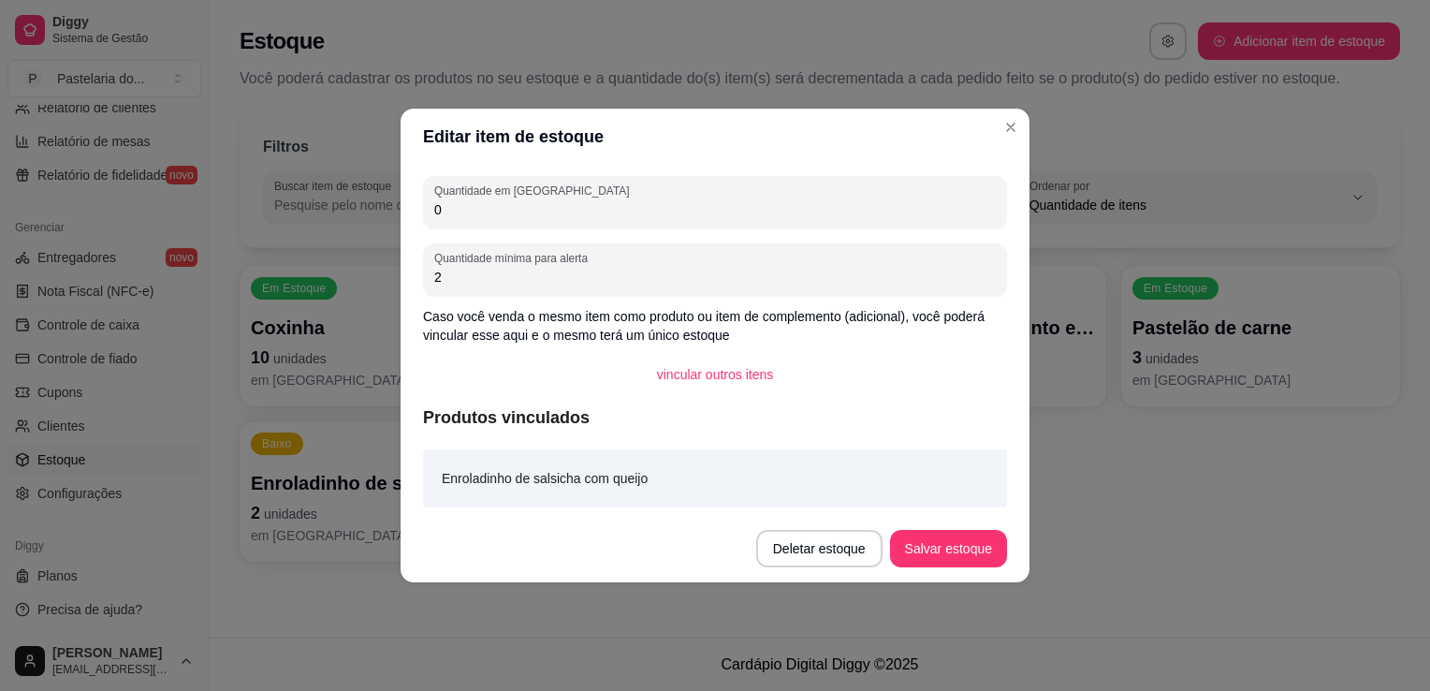
click at [690, 204] on input "0" at bounding box center [715, 209] width 562 height 19
type input "2"
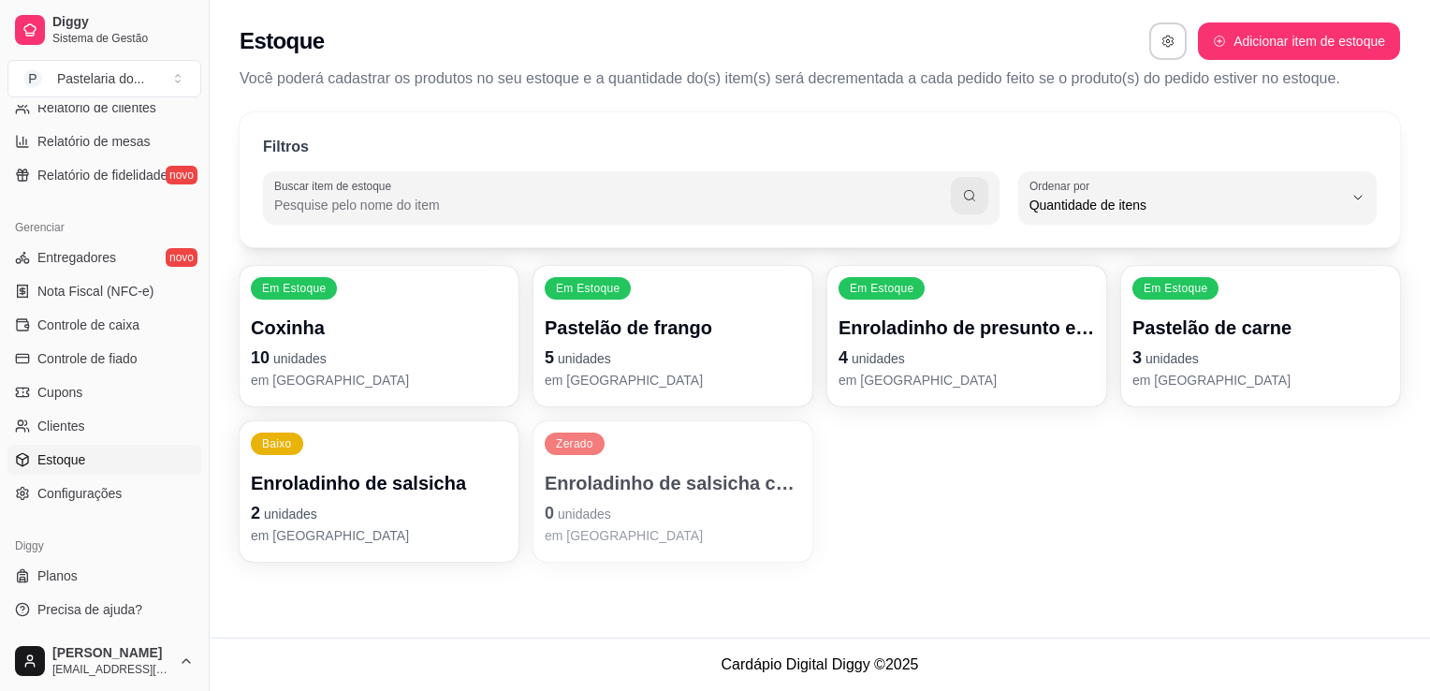
click at [674, 476] on p "Enroladinho de salsicha com queijo" at bounding box center [673, 483] width 256 height 26
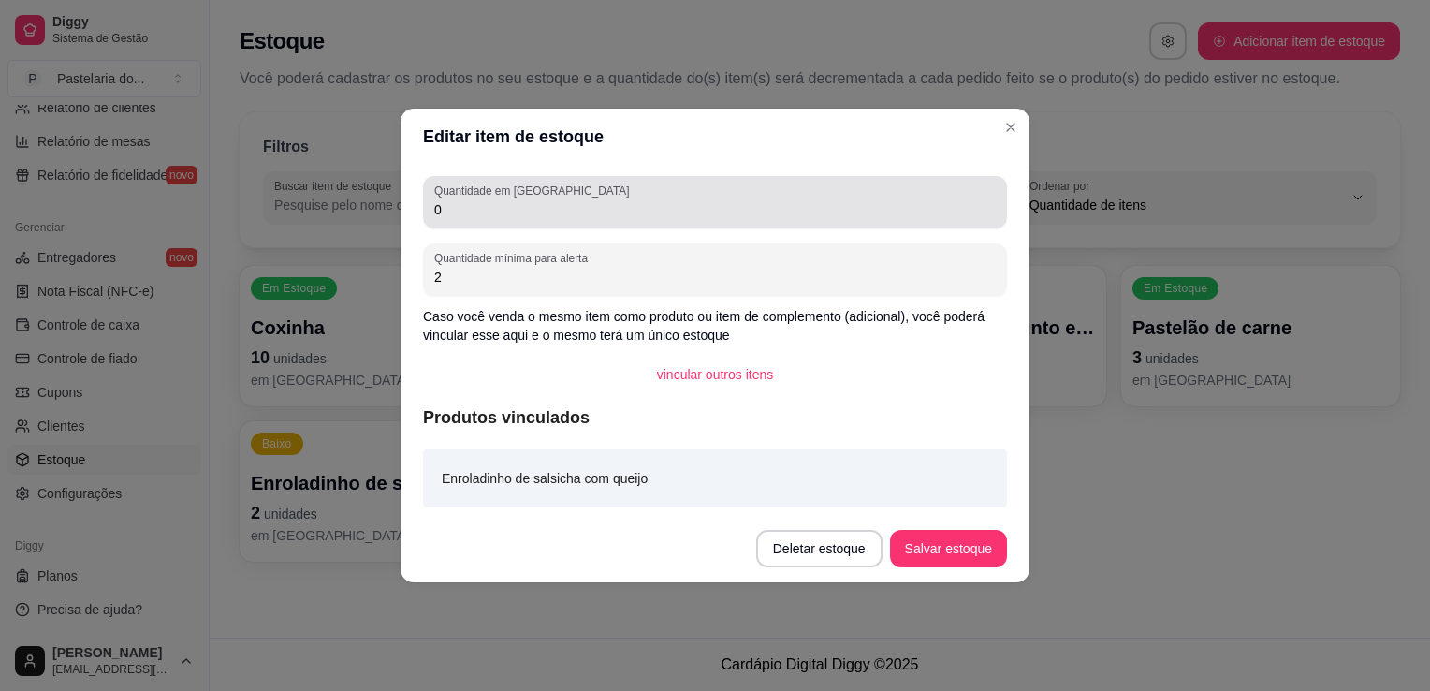
click at [726, 212] on input "0" at bounding box center [715, 209] width 562 height 19
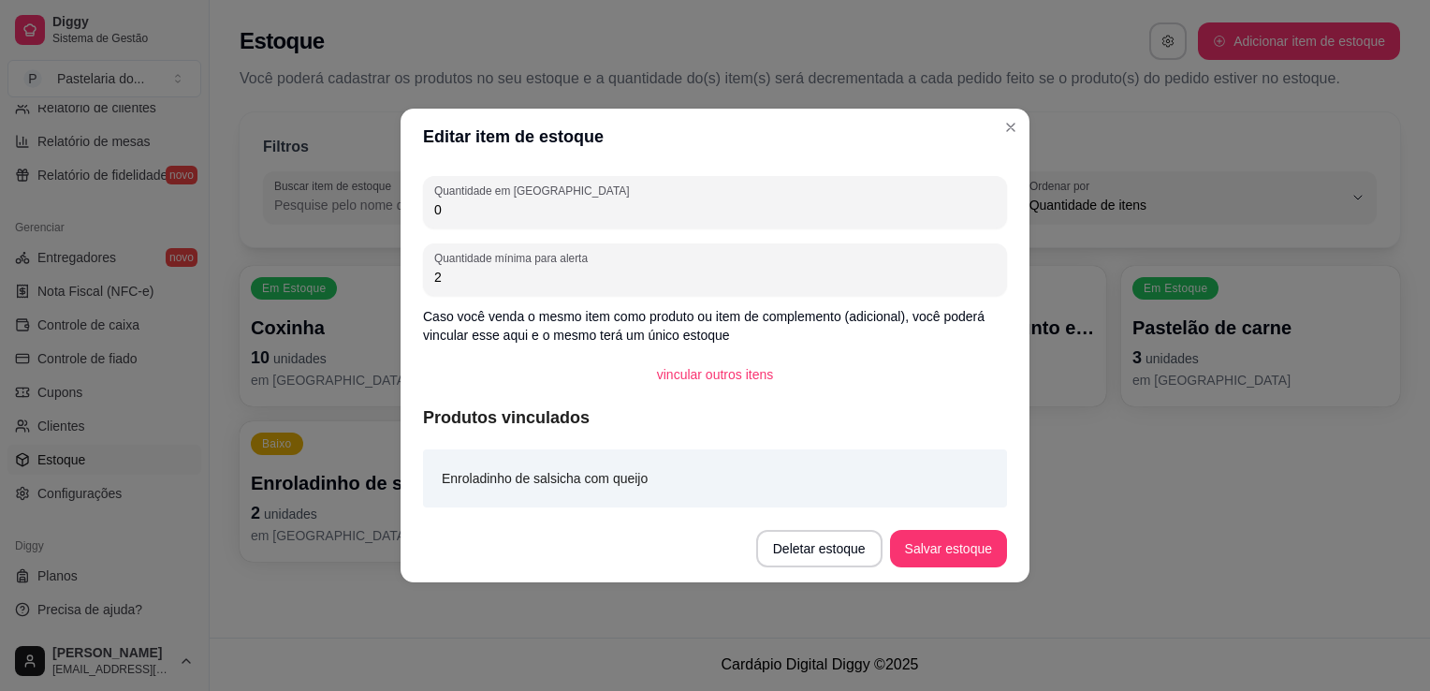
click at [726, 212] on input "0" at bounding box center [715, 209] width 562 height 19
type input "2"
click at [953, 548] on button "Salvar estoque" at bounding box center [948, 548] width 117 height 37
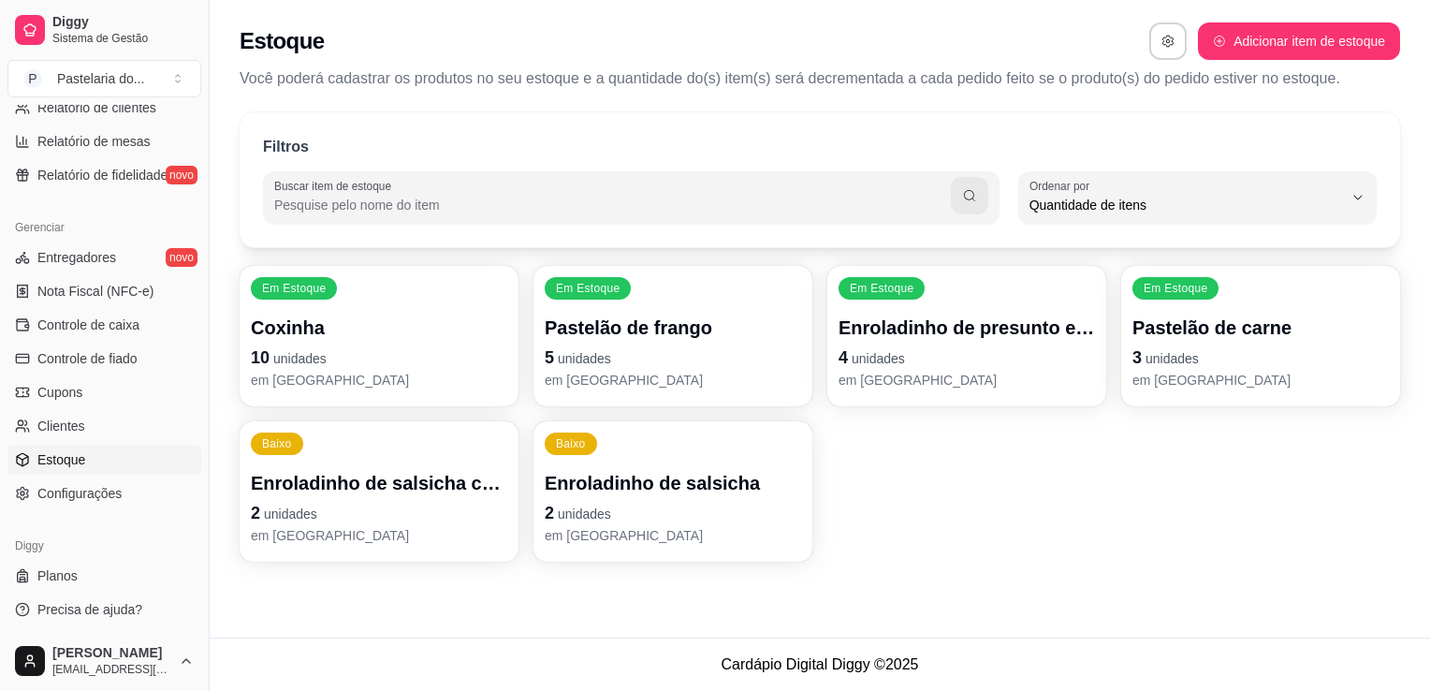
click at [607, 471] on p "Enroladinho de salsicha" at bounding box center [673, 483] width 256 height 26
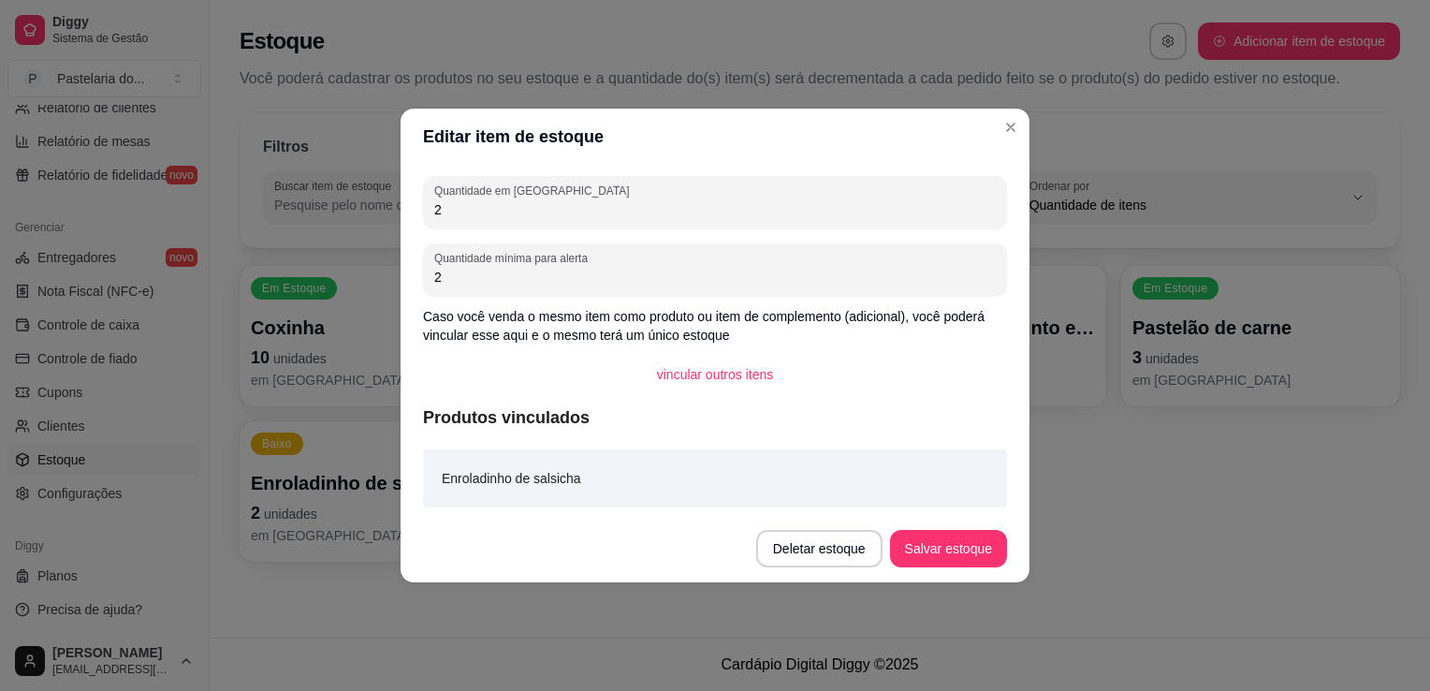
click at [618, 212] on input "2" at bounding box center [715, 209] width 562 height 19
type input "1"
click at [960, 555] on button "Salvar estoque" at bounding box center [948, 548] width 117 height 37
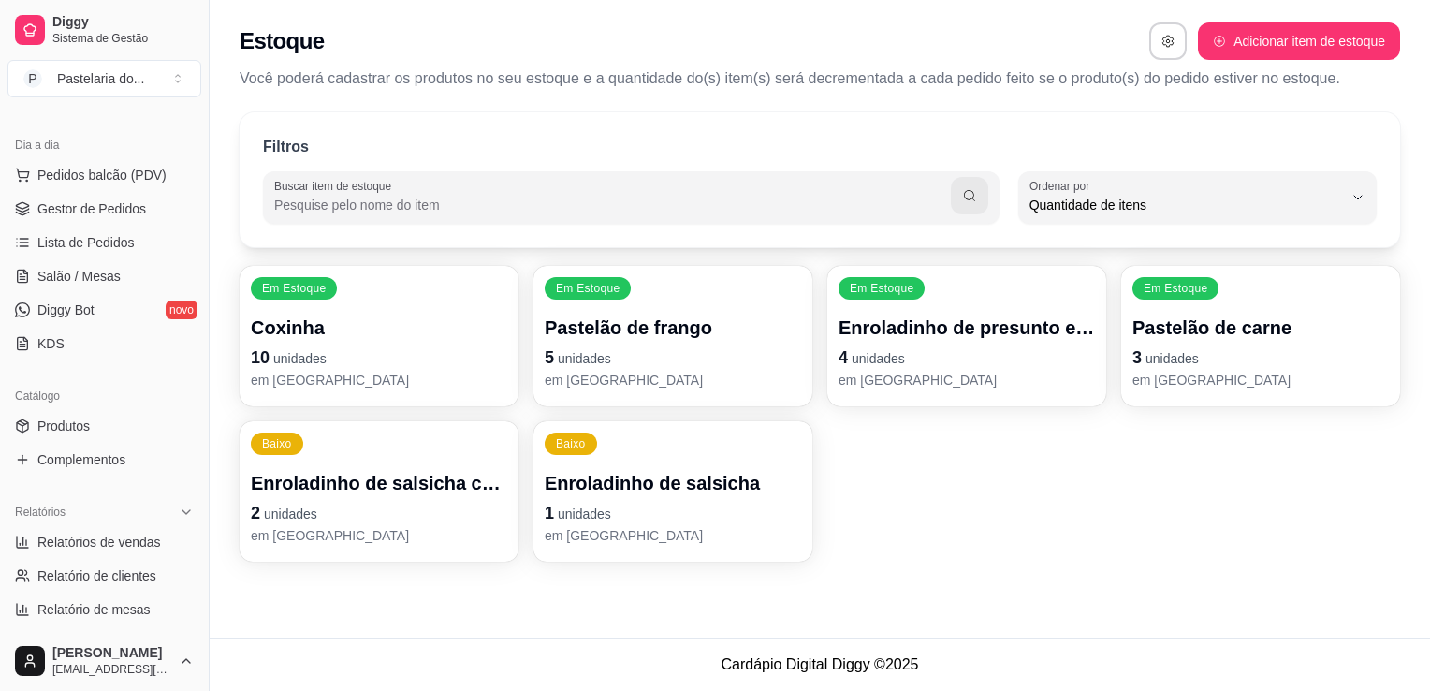
scroll to position [0, 0]
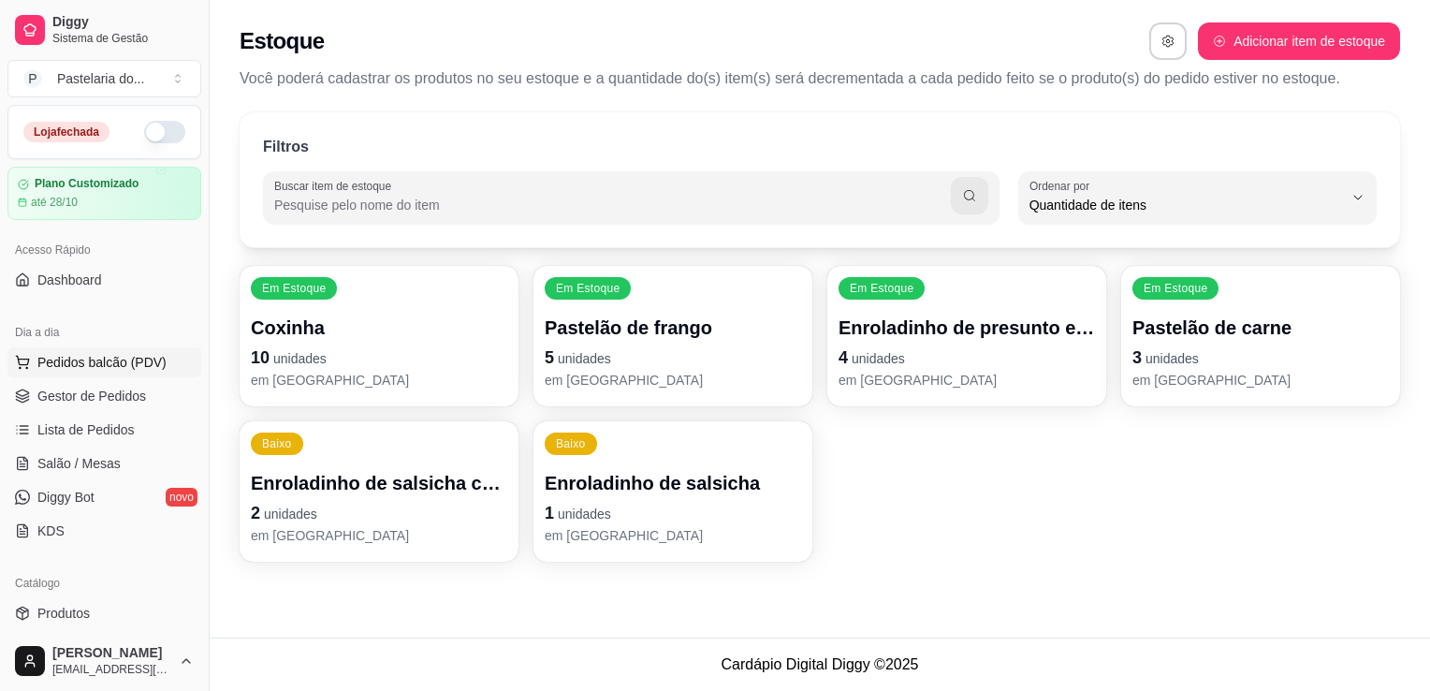
click at [47, 359] on span "Pedidos balcão (PDV)" at bounding box center [101, 362] width 129 height 19
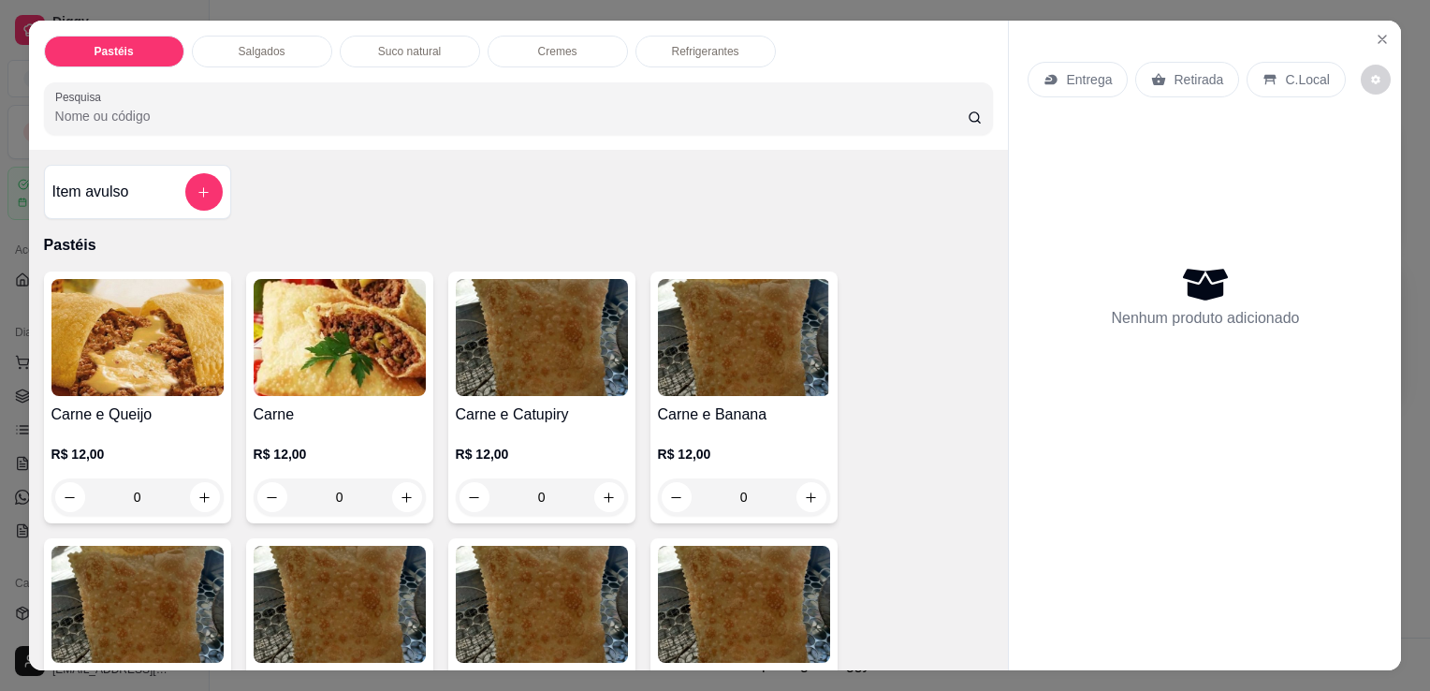
click at [285, 42] on div "Salgados" at bounding box center [262, 52] width 140 height 32
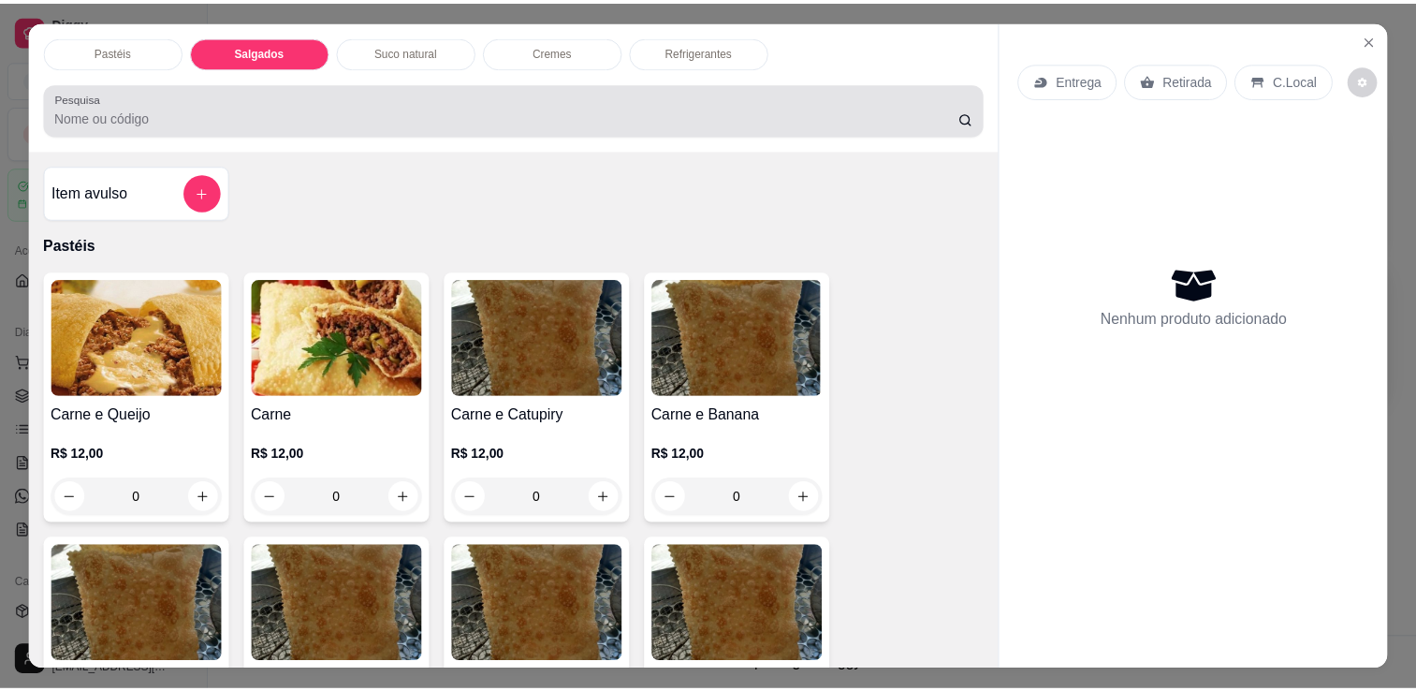
scroll to position [46, 0]
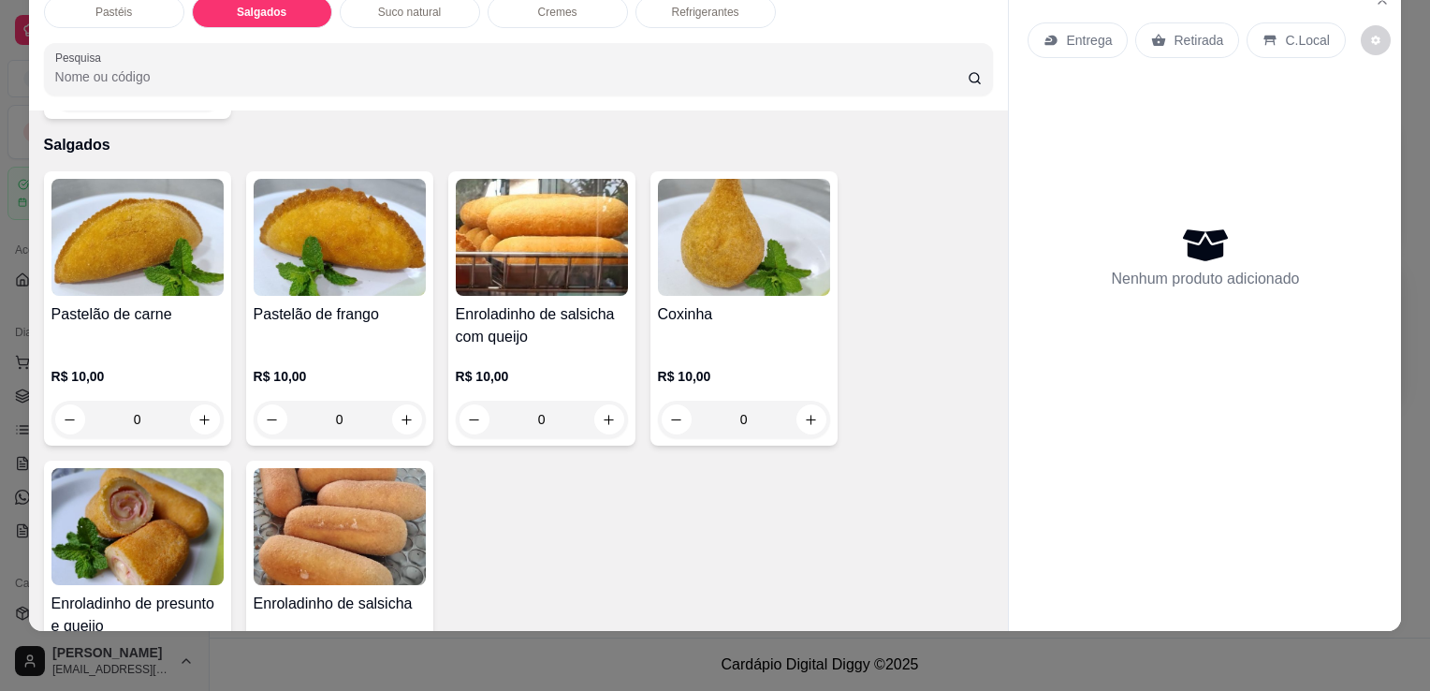
click at [128, 367] on p "R$ 10,00" at bounding box center [137, 376] width 172 height 19
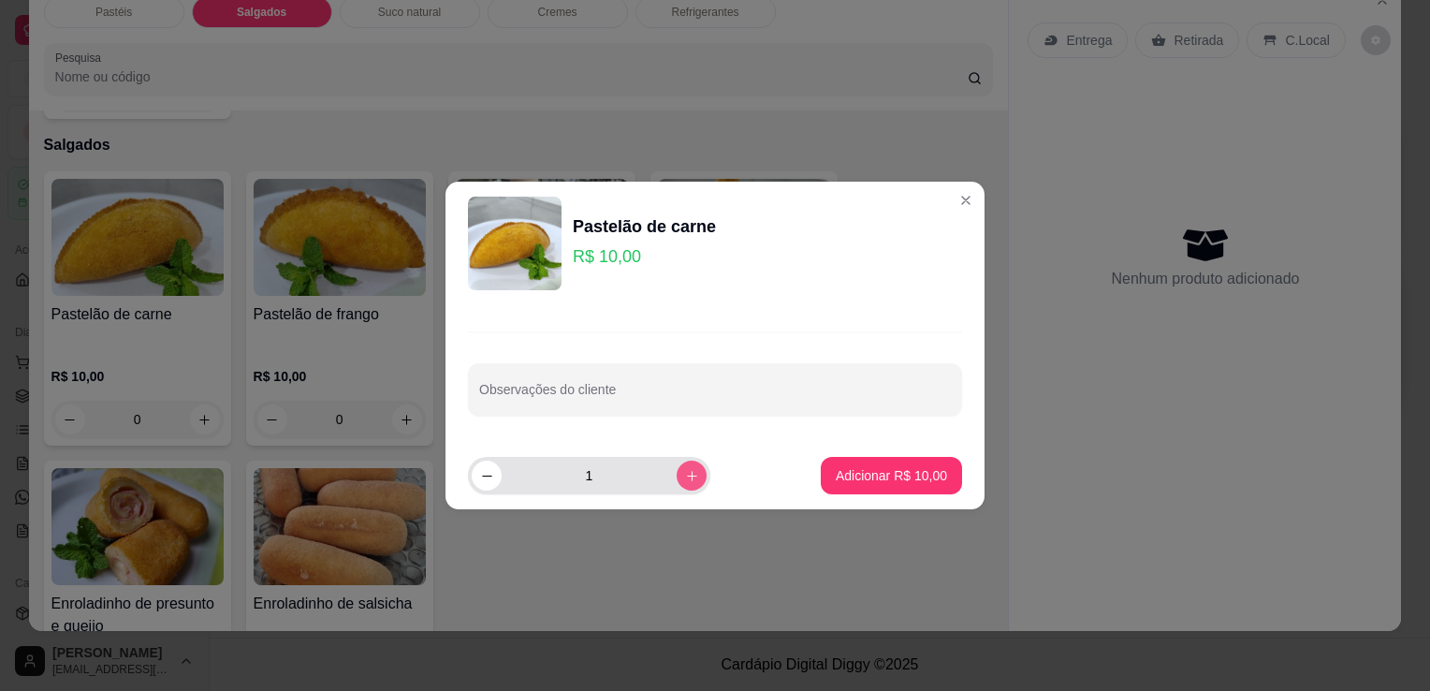
click at [685, 471] on icon "increase-product-quantity" at bounding box center [692, 476] width 14 height 14
type input "2"
click at [840, 464] on button "Adicionar R$ 20,00" at bounding box center [891, 475] width 141 height 37
type input "2"
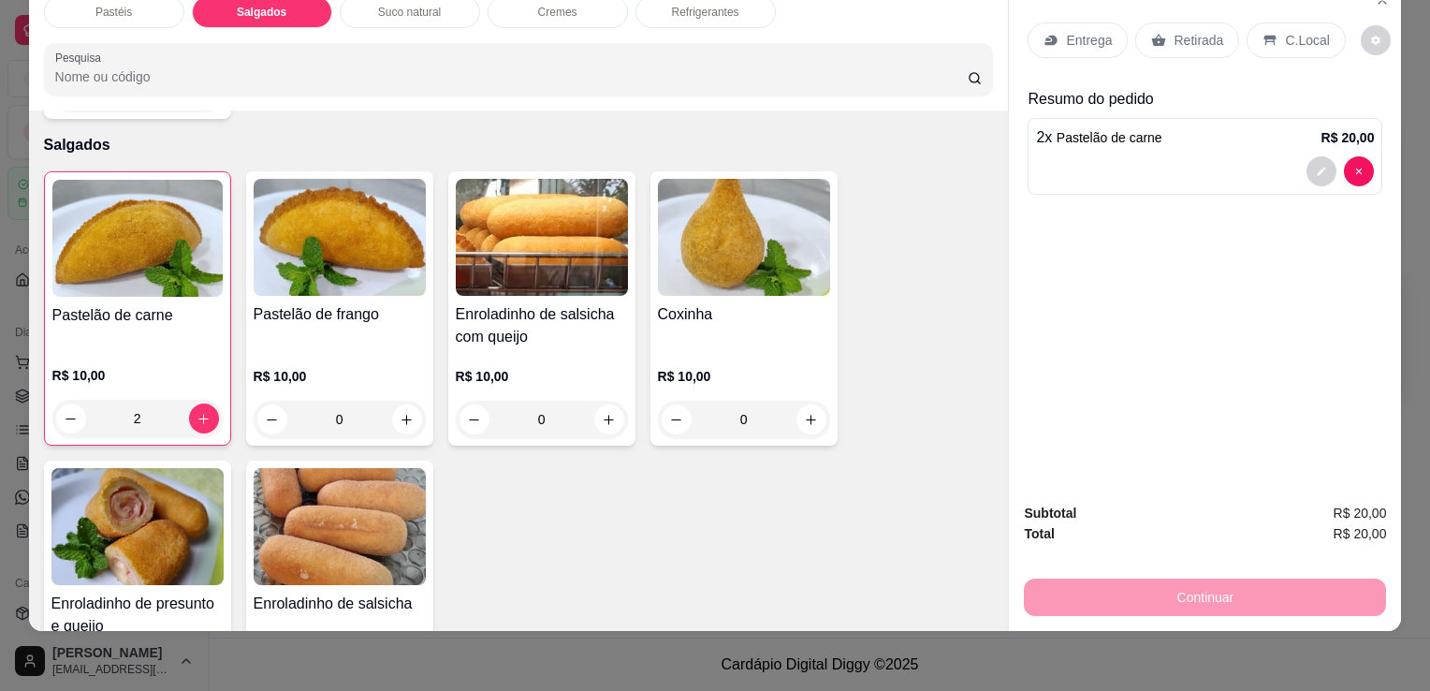
click at [119, 519] on img at bounding box center [137, 526] width 172 height 117
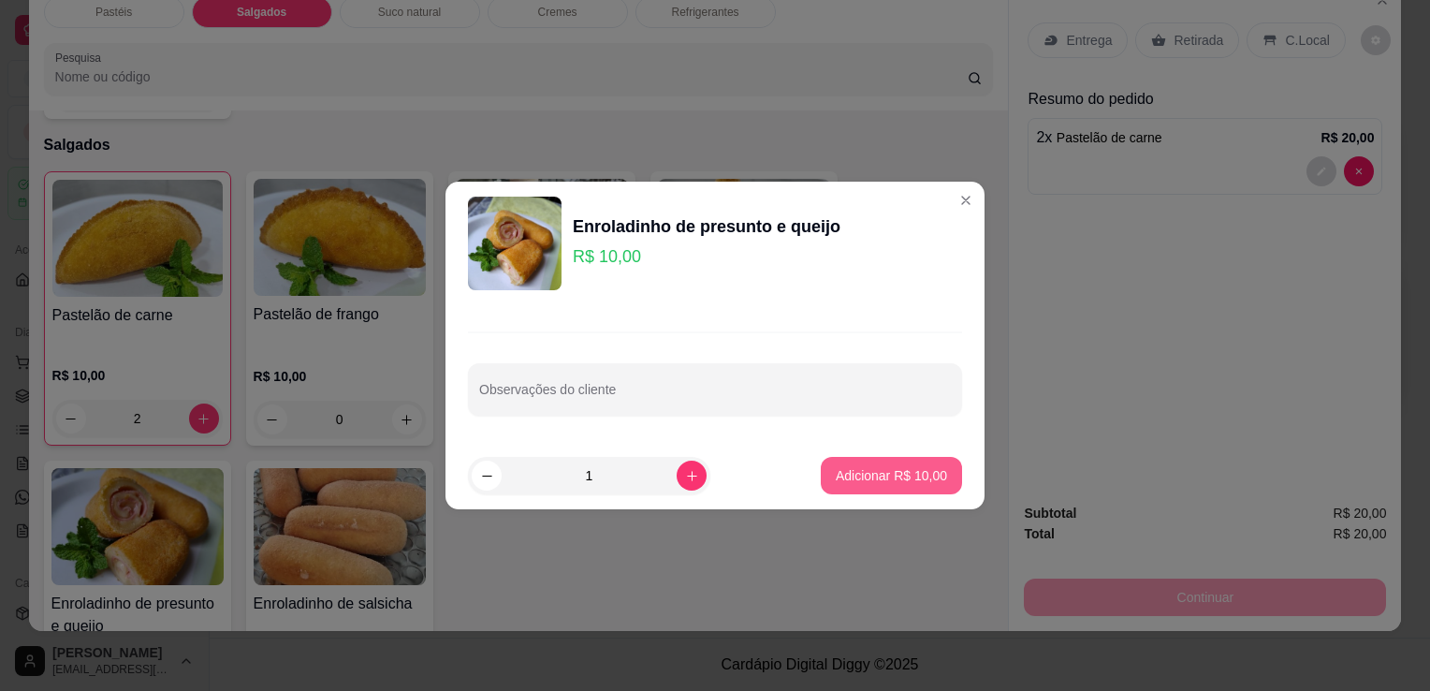
click at [906, 463] on button "Adicionar R$ 10,00" at bounding box center [891, 475] width 141 height 37
type input "1"
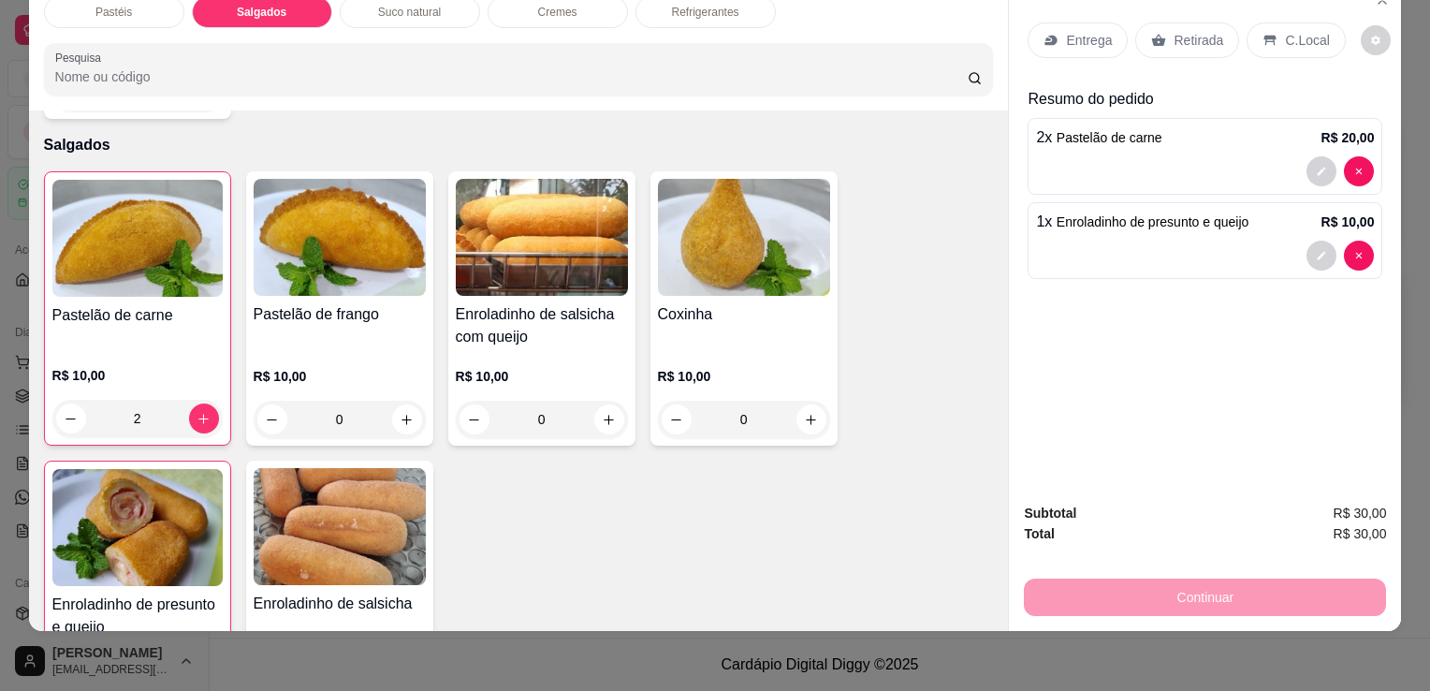
click at [1187, 7] on div "Entrega Retirada C.Local" at bounding box center [1205, 40] width 355 height 66
click at [1190, 31] on p "Retirada" at bounding box center [1199, 40] width 50 height 19
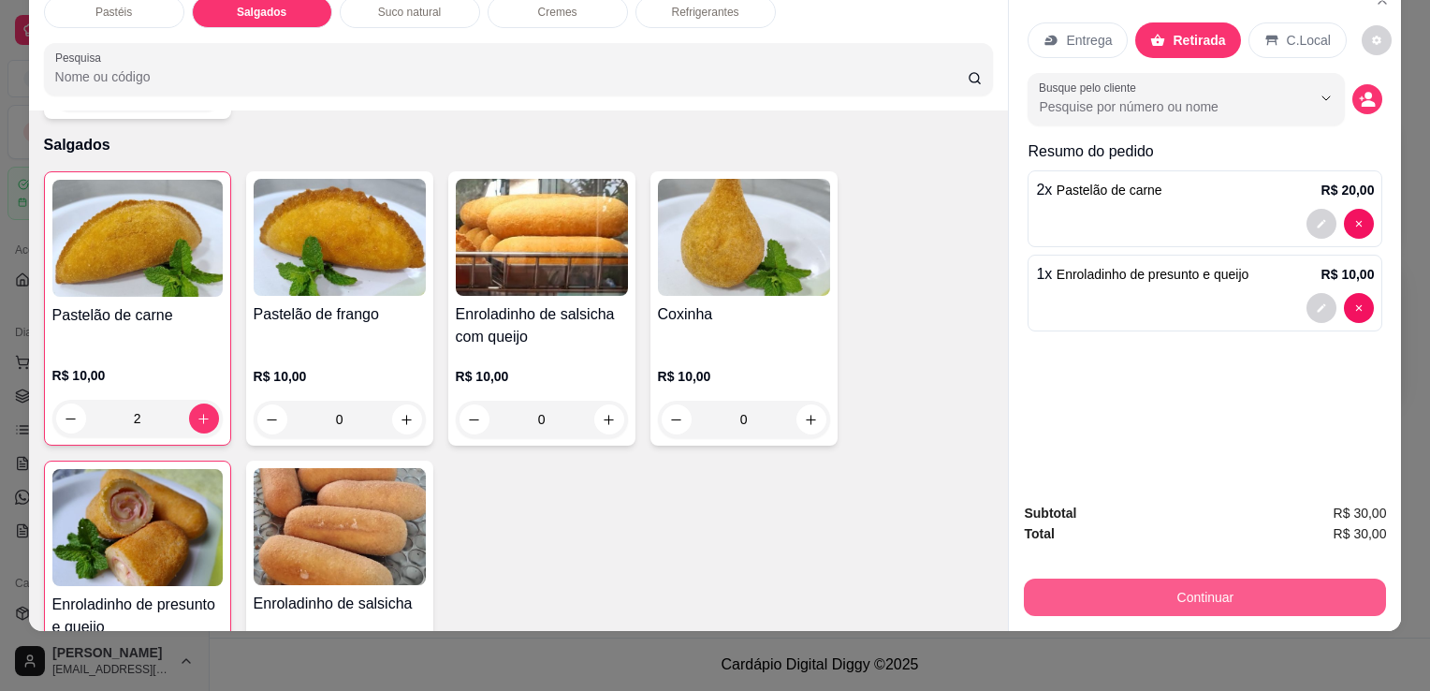
click at [1158, 589] on button "Continuar" at bounding box center [1205, 597] width 362 height 37
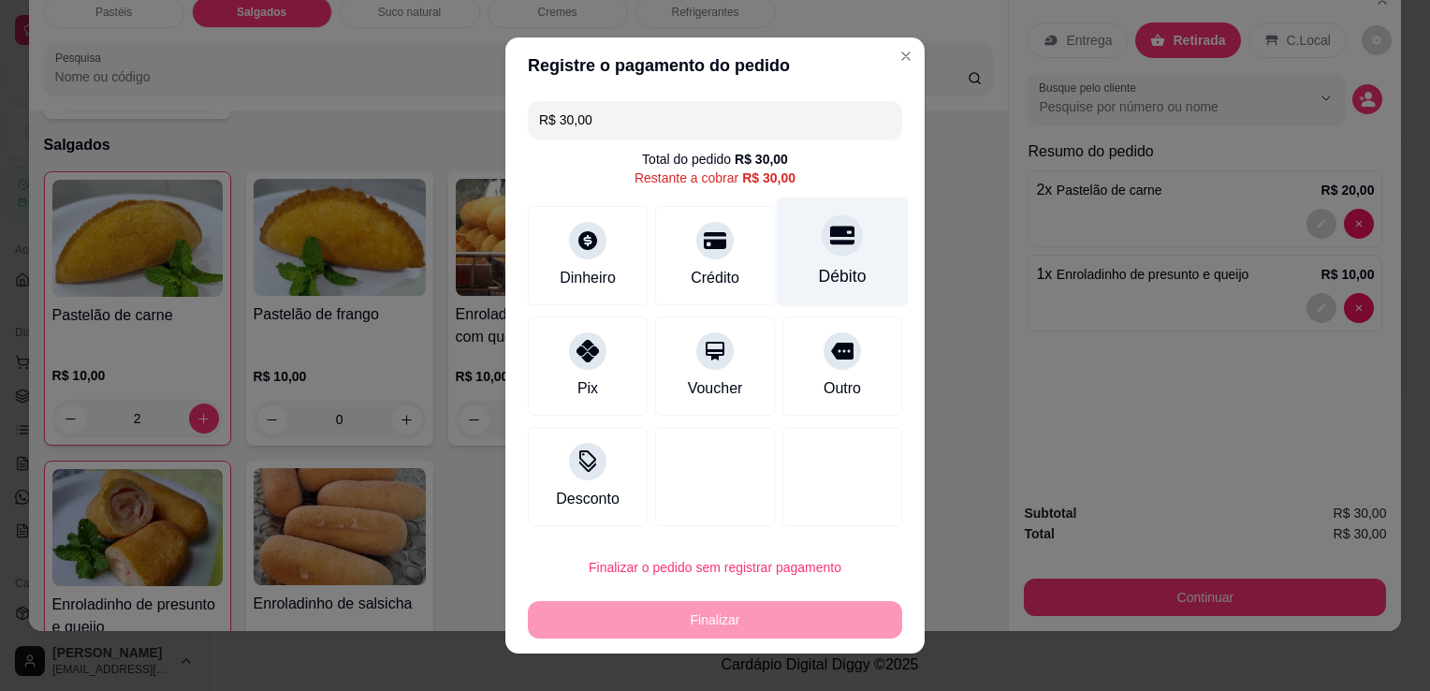
click at [835, 240] on icon at bounding box center [842, 235] width 24 height 24
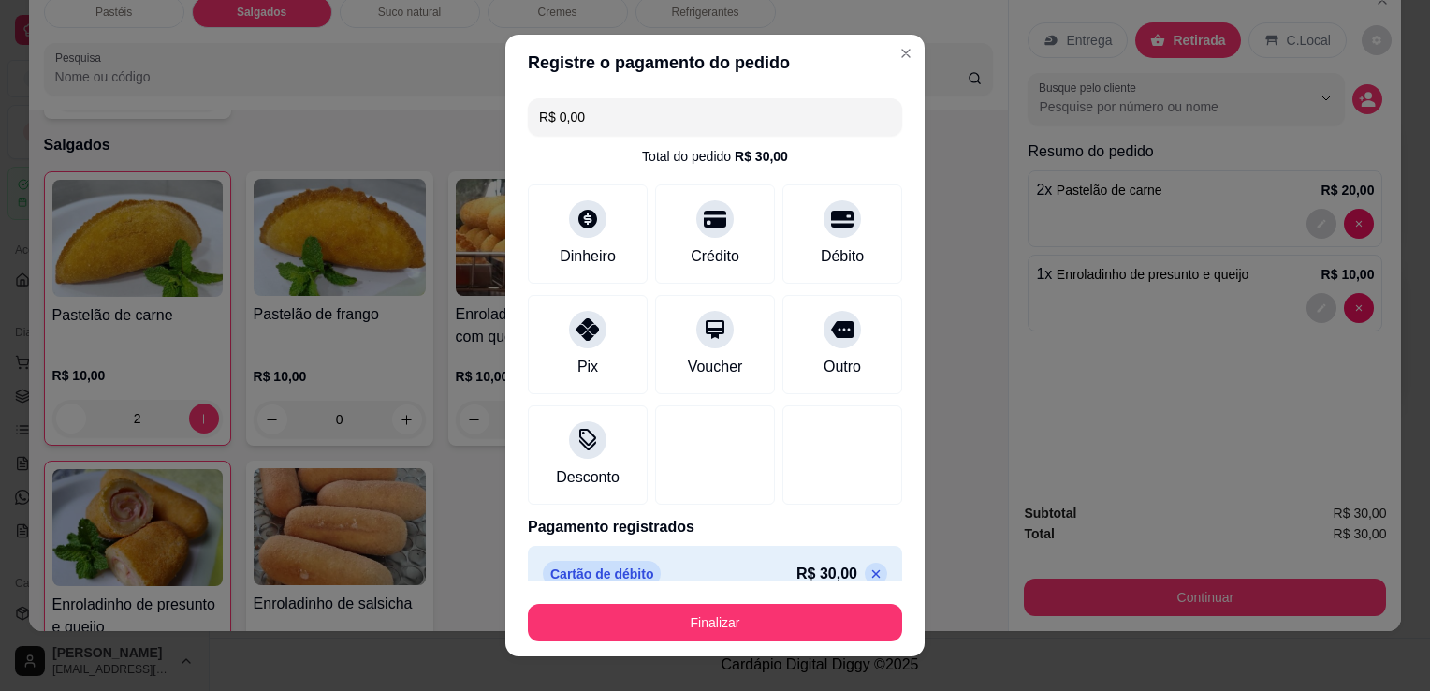
click at [869, 570] on icon at bounding box center [876, 573] width 15 height 15
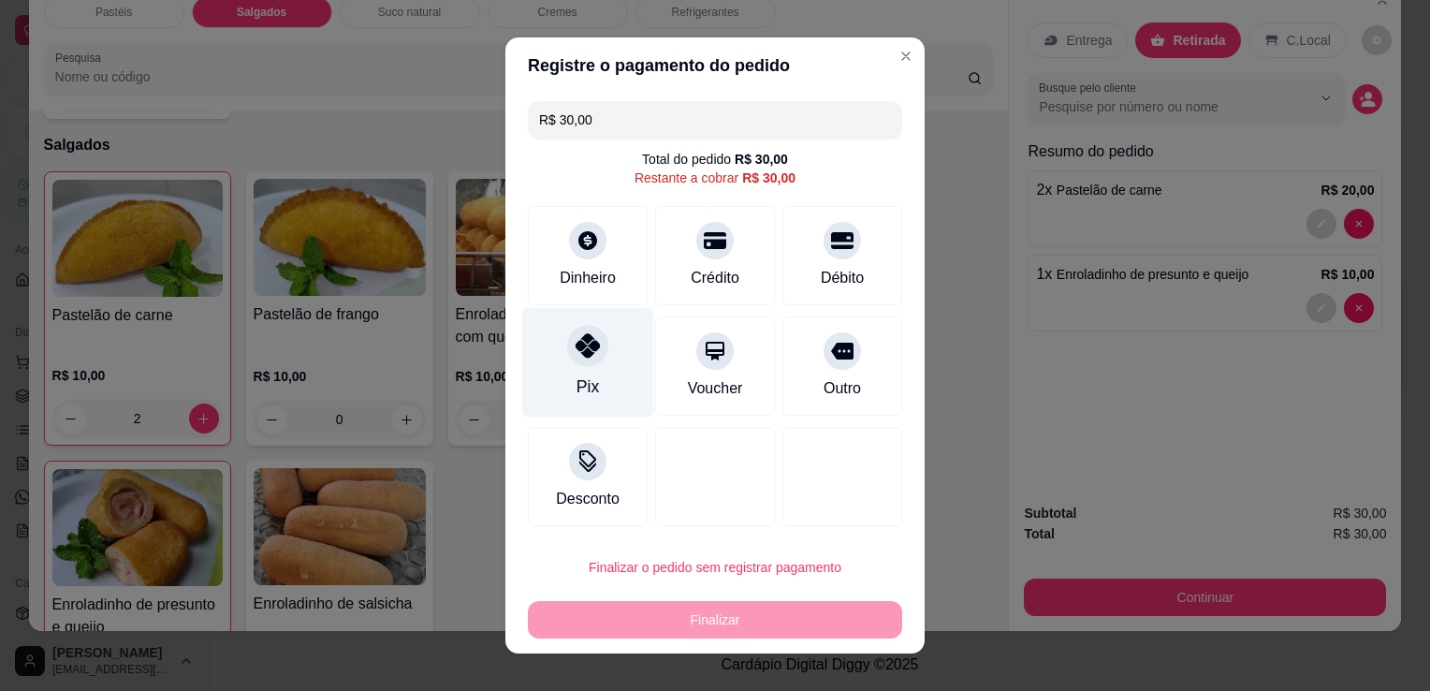
click at [564, 386] on div "Pix" at bounding box center [588, 363] width 132 height 110
type input "R$ 0,00"
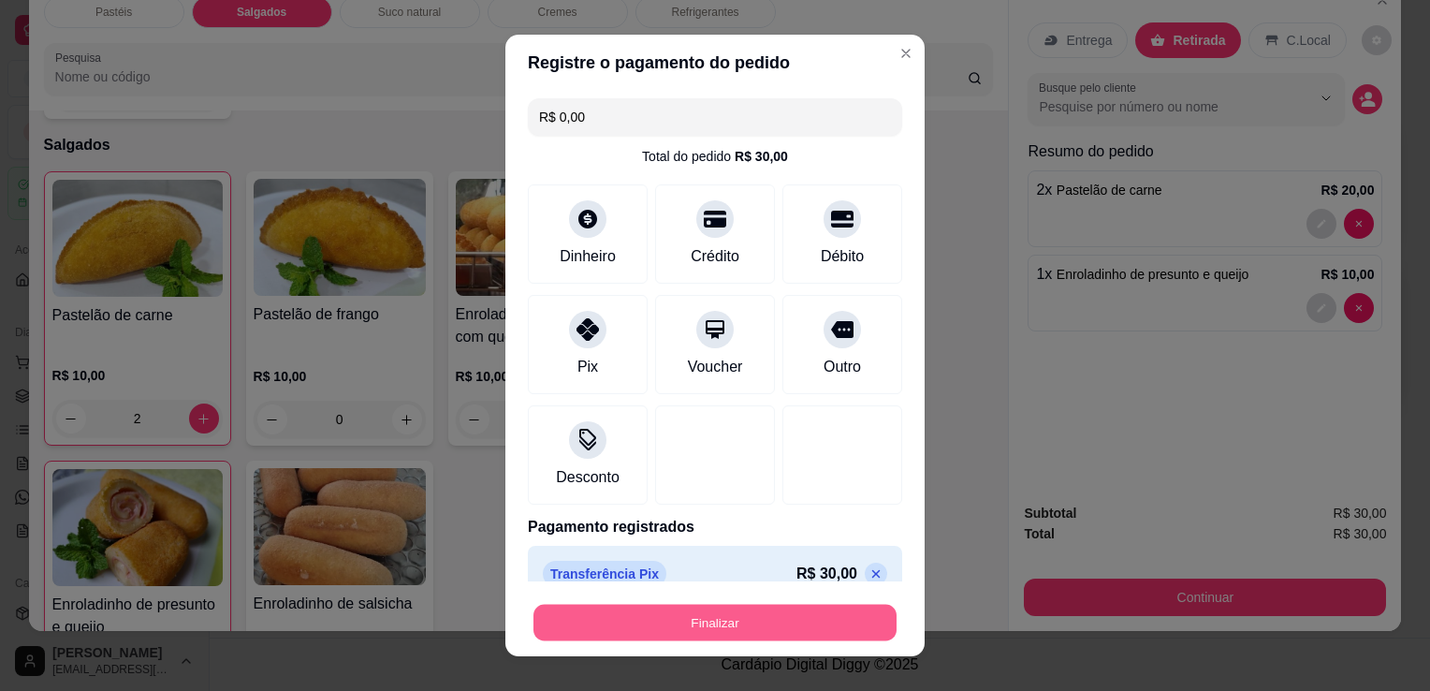
click at [689, 620] on button "Finalizar" at bounding box center [715, 623] width 363 height 37
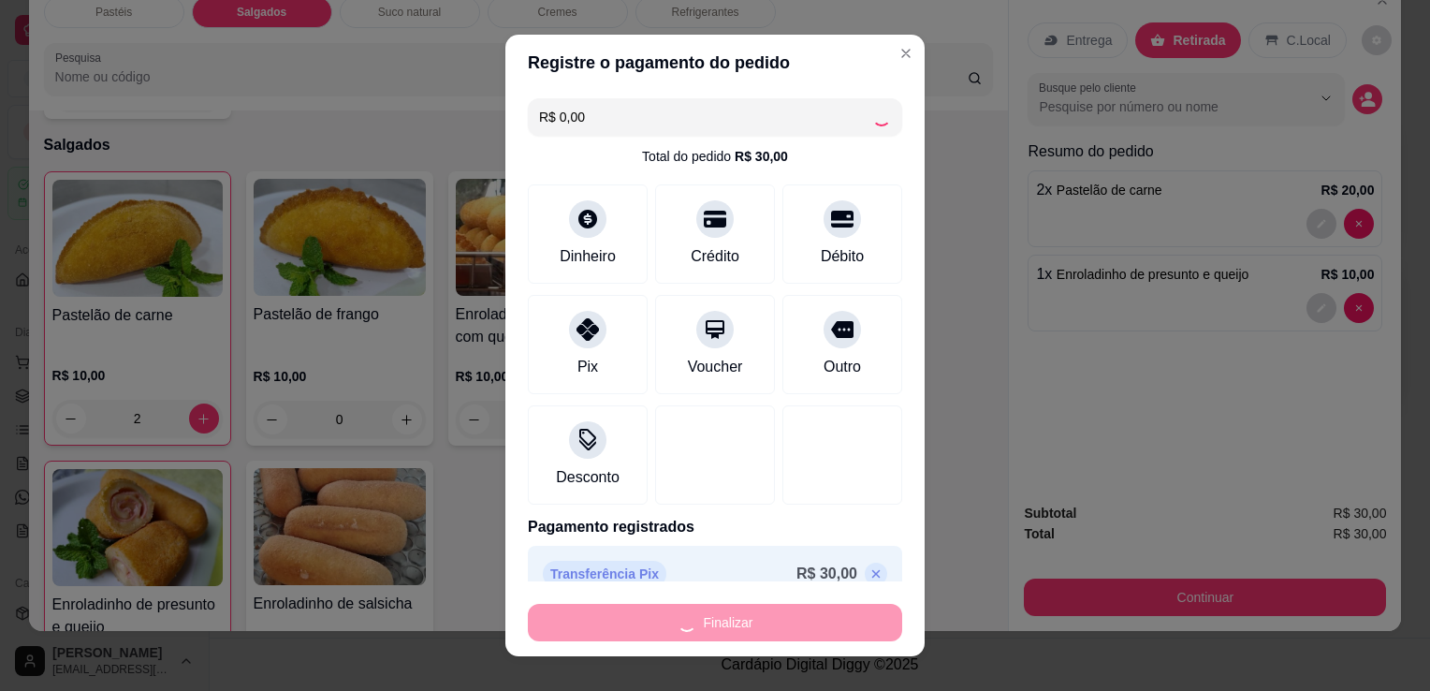
type input "0"
type input "-R$ 30,00"
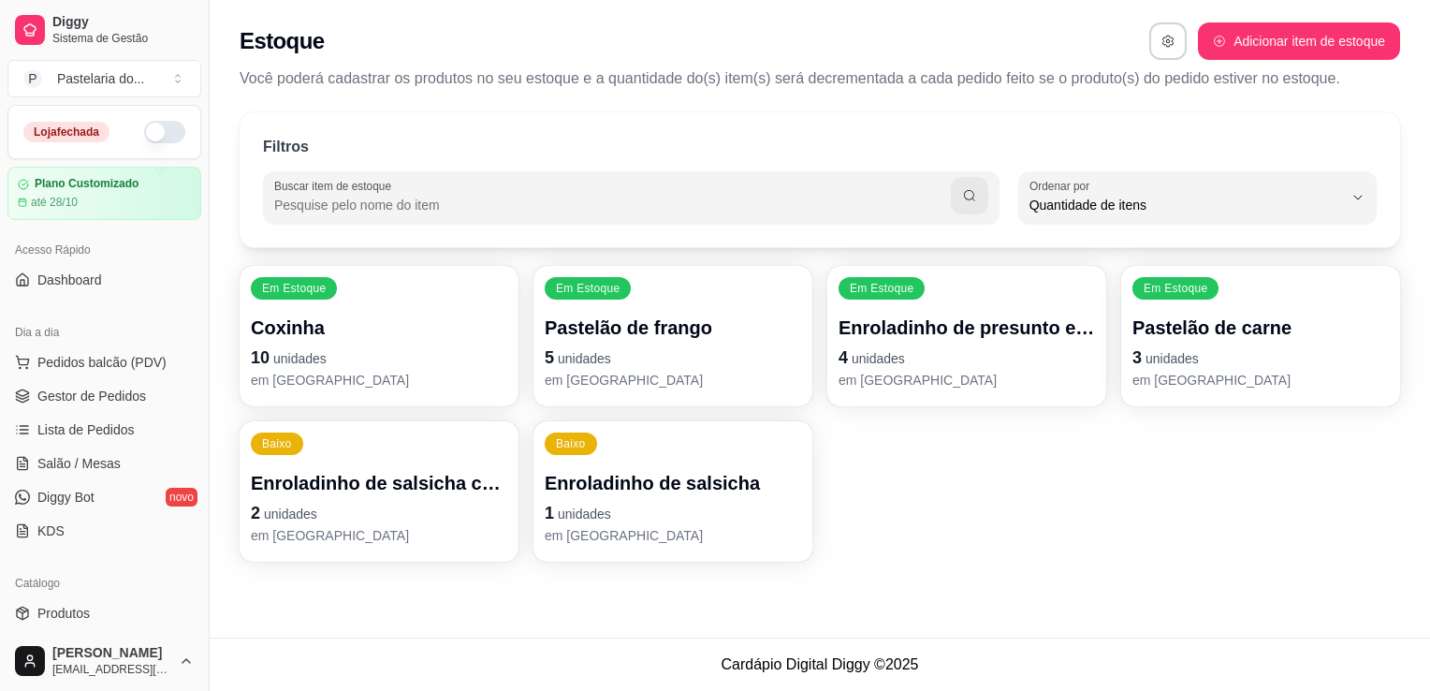
click at [717, 522] on p "1 unidades" at bounding box center [673, 513] width 256 height 26
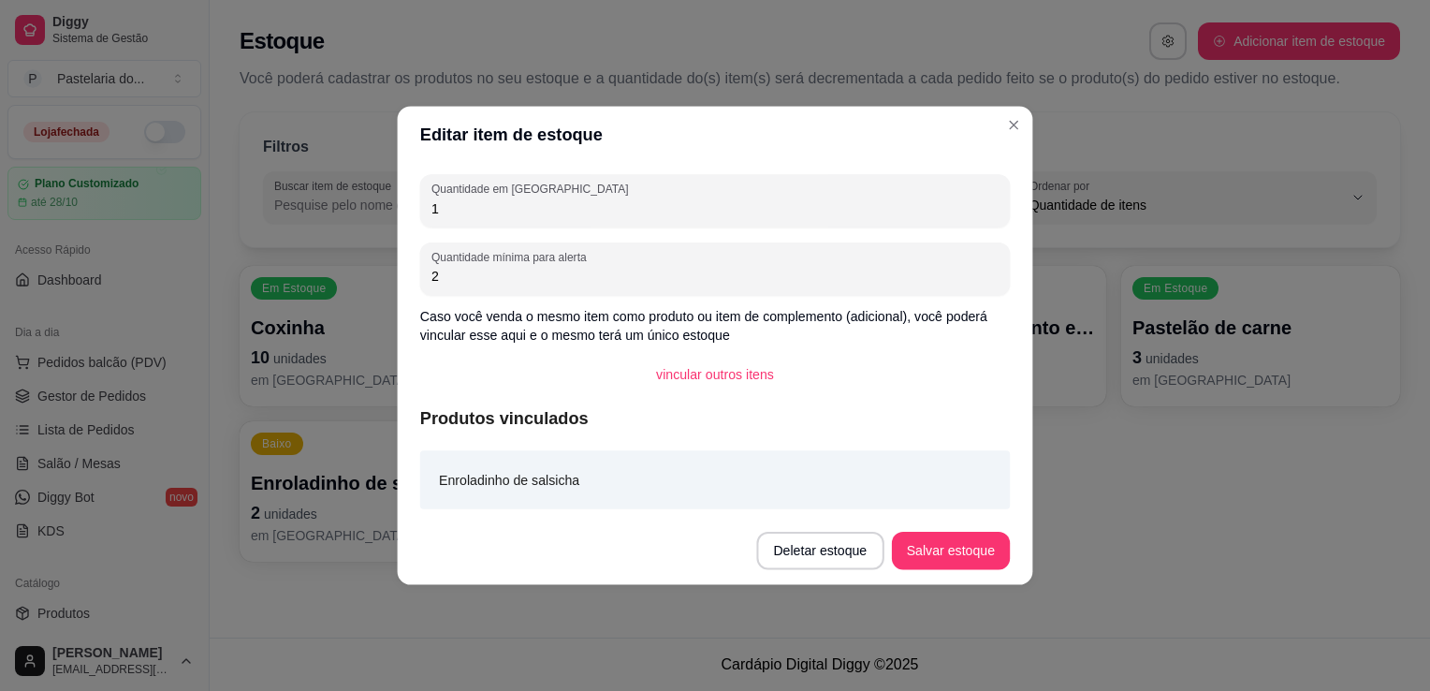
click at [748, 623] on div "Editar item de estoque Quantidade em estoque 1 Quantidade mínima para alerta 2 …" at bounding box center [715, 345] width 1445 height 698
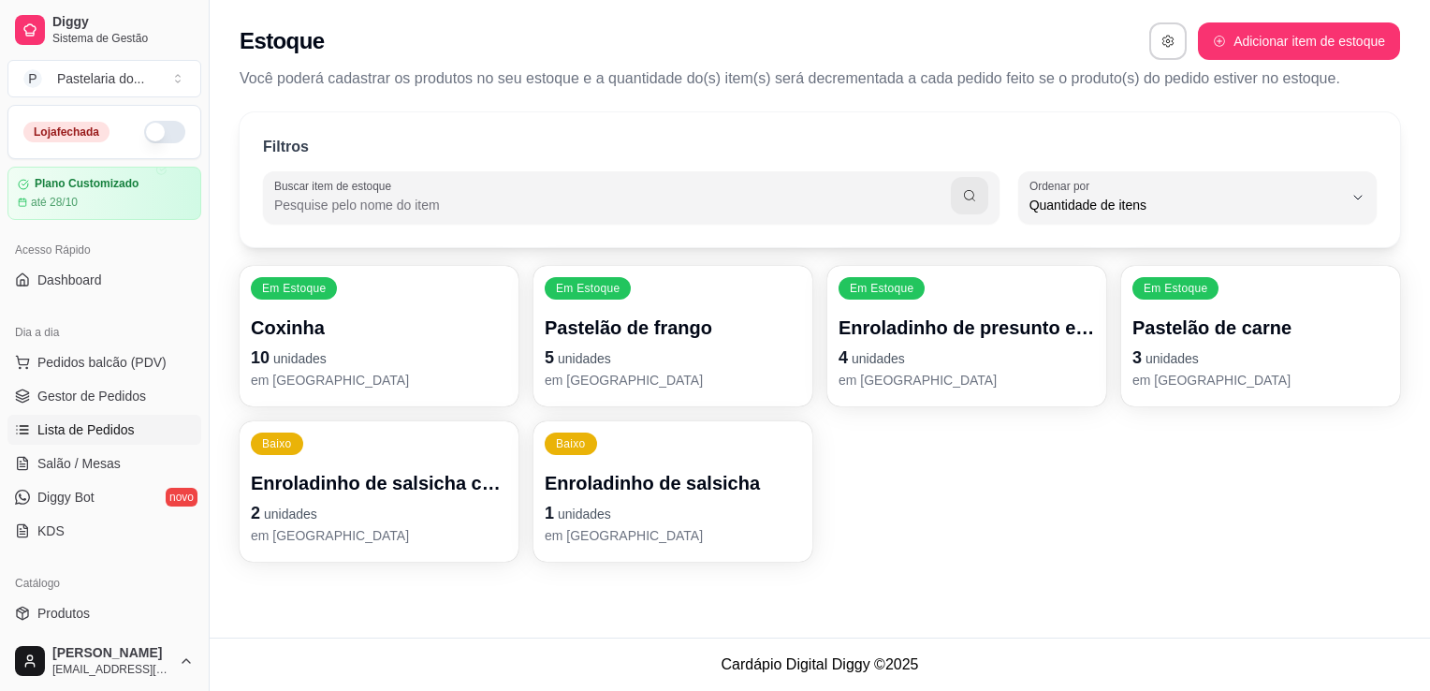
click at [60, 432] on span "Lista de Pedidos" at bounding box center [85, 429] width 97 height 19
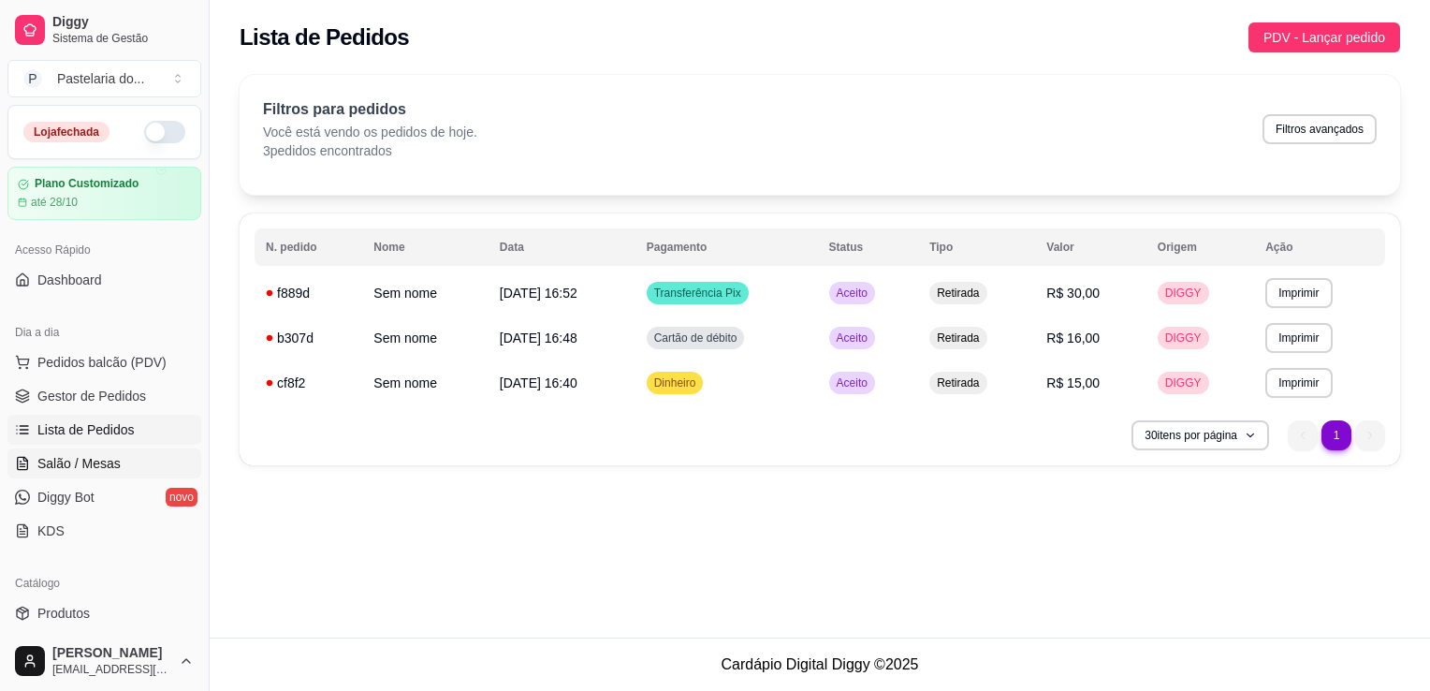
click at [65, 475] on link "Salão / Mesas" at bounding box center [104, 463] width 194 height 30
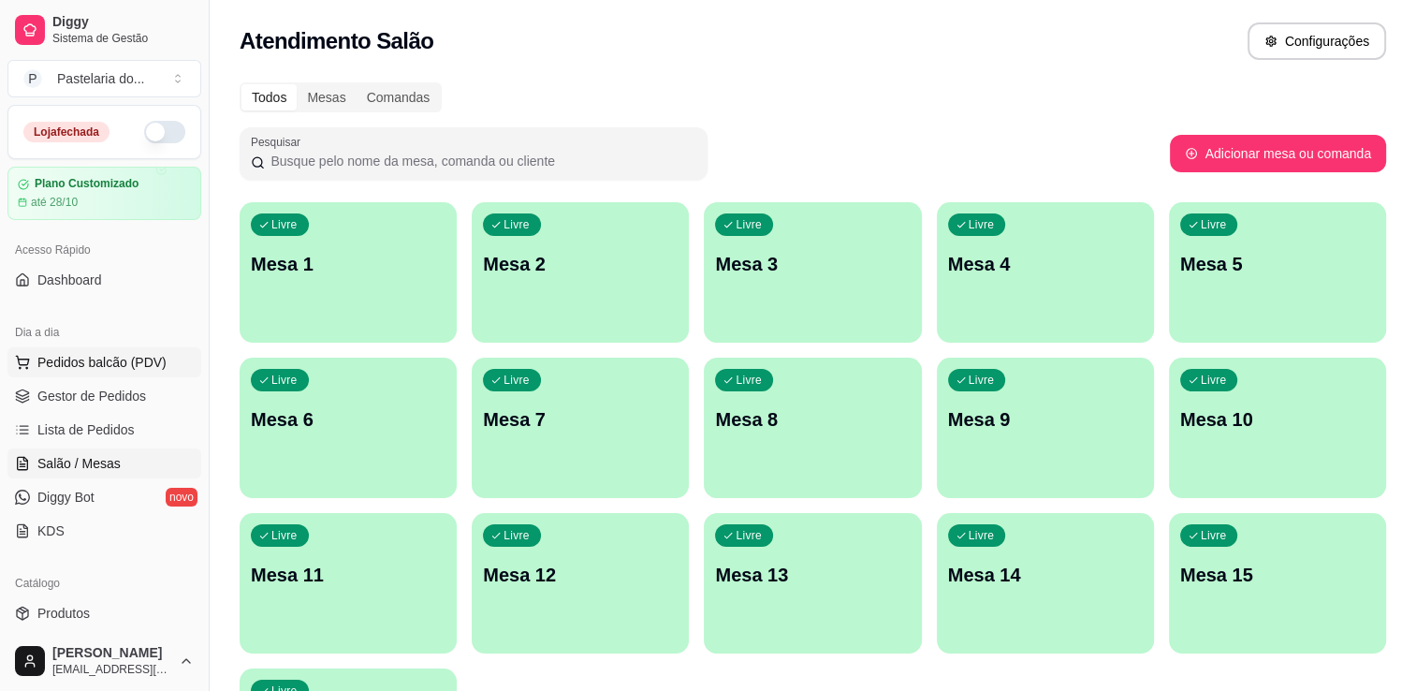
click at [69, 373] on button "Pedidos balcão (PDV)" at bounding box center [104, 362] width 194 height 30
click at [119, 399] on span "Gestor de Pedidos" at bounding box center [91, 396] width 109 height 19
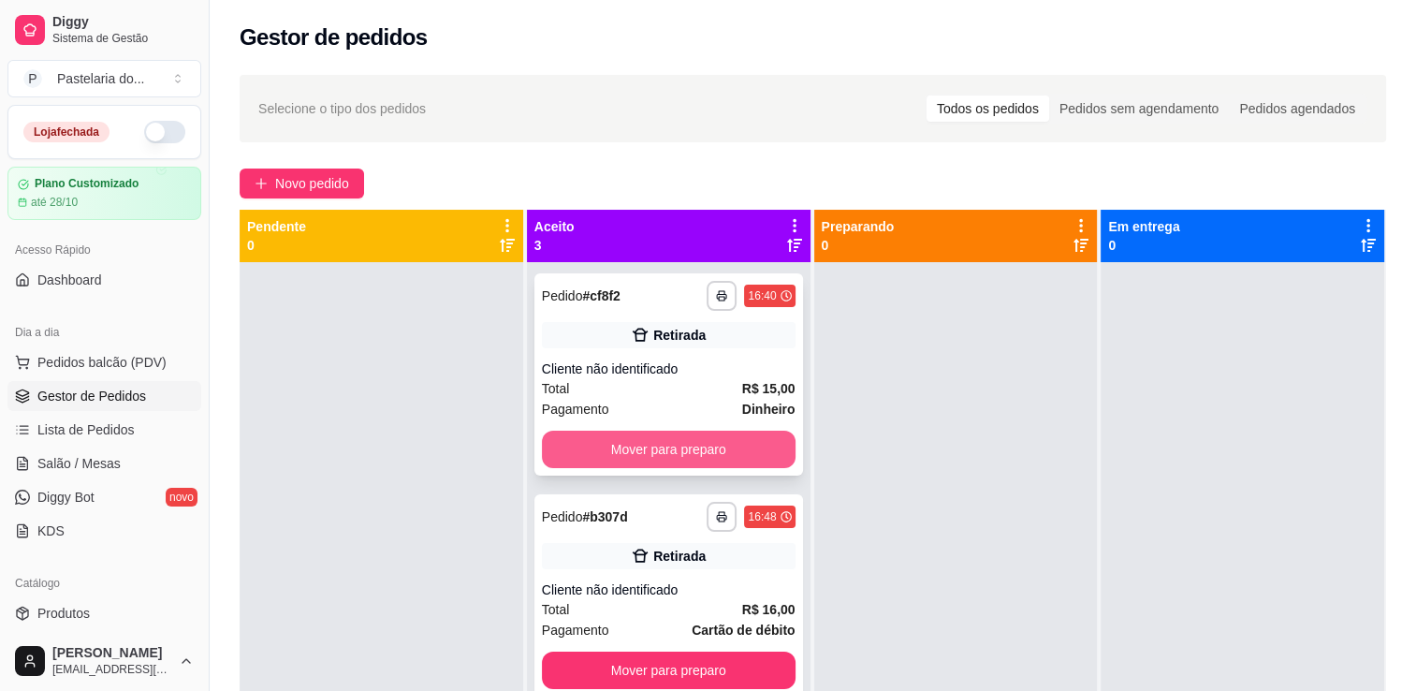
click at [623, 449] on button "Mover para preparo" at bounding box center [669, 449] width 254 height 37
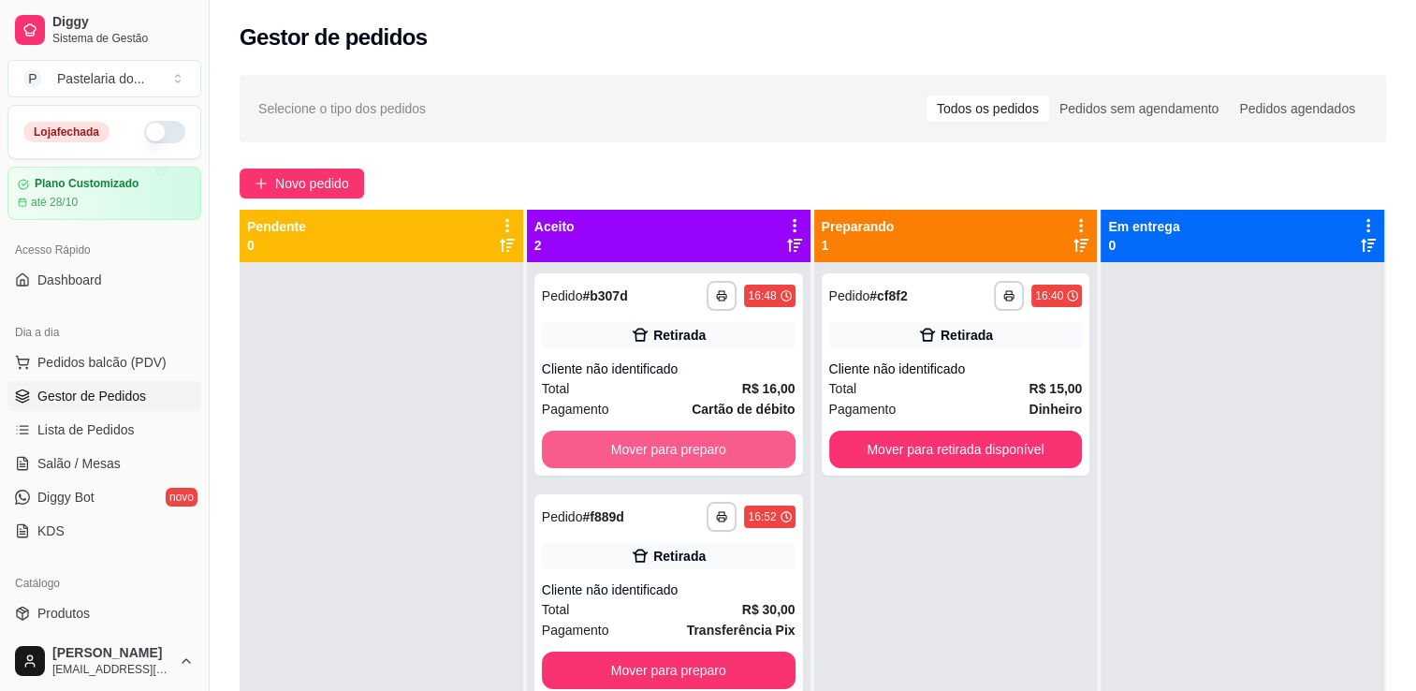
click at [623, 449] on button "Mover para preparo" at bounding box center [669, 449] width 254 height 37
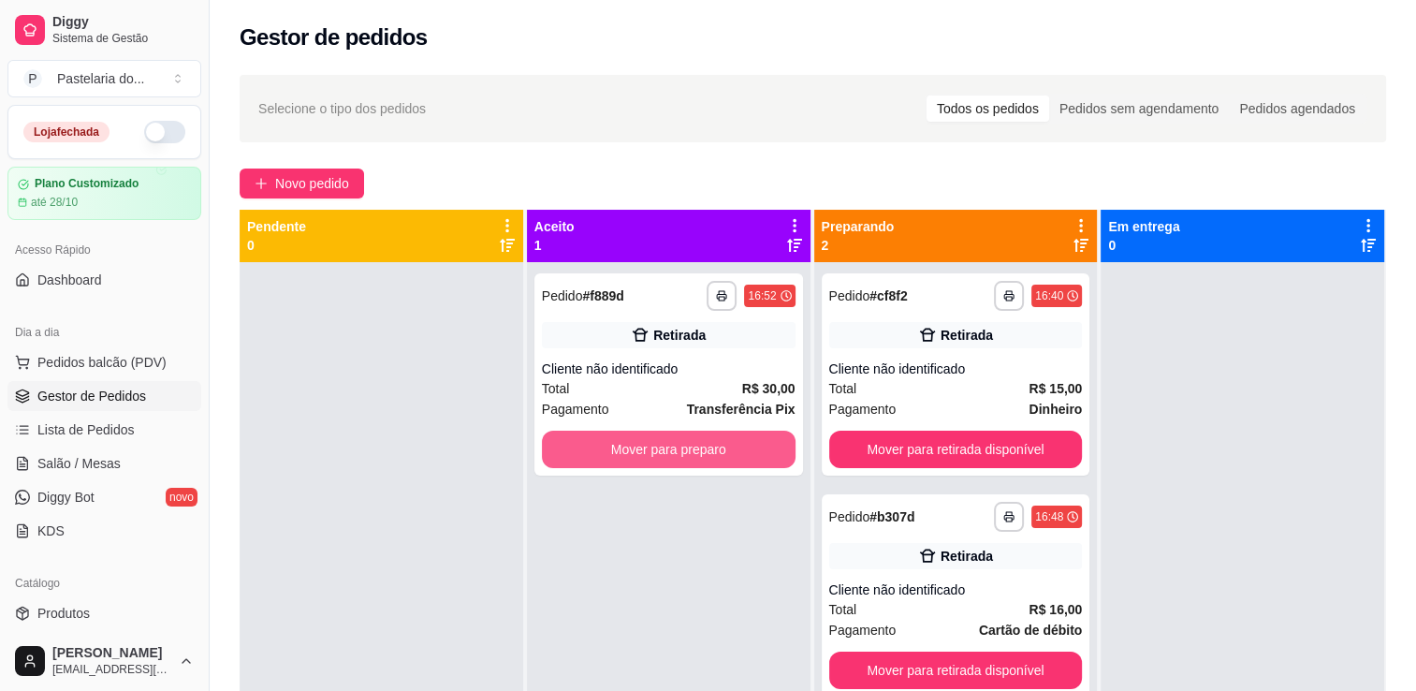
click at [628, 449] on button "Mover para preparo" at bounding box center [669, 449] width 254 height 37
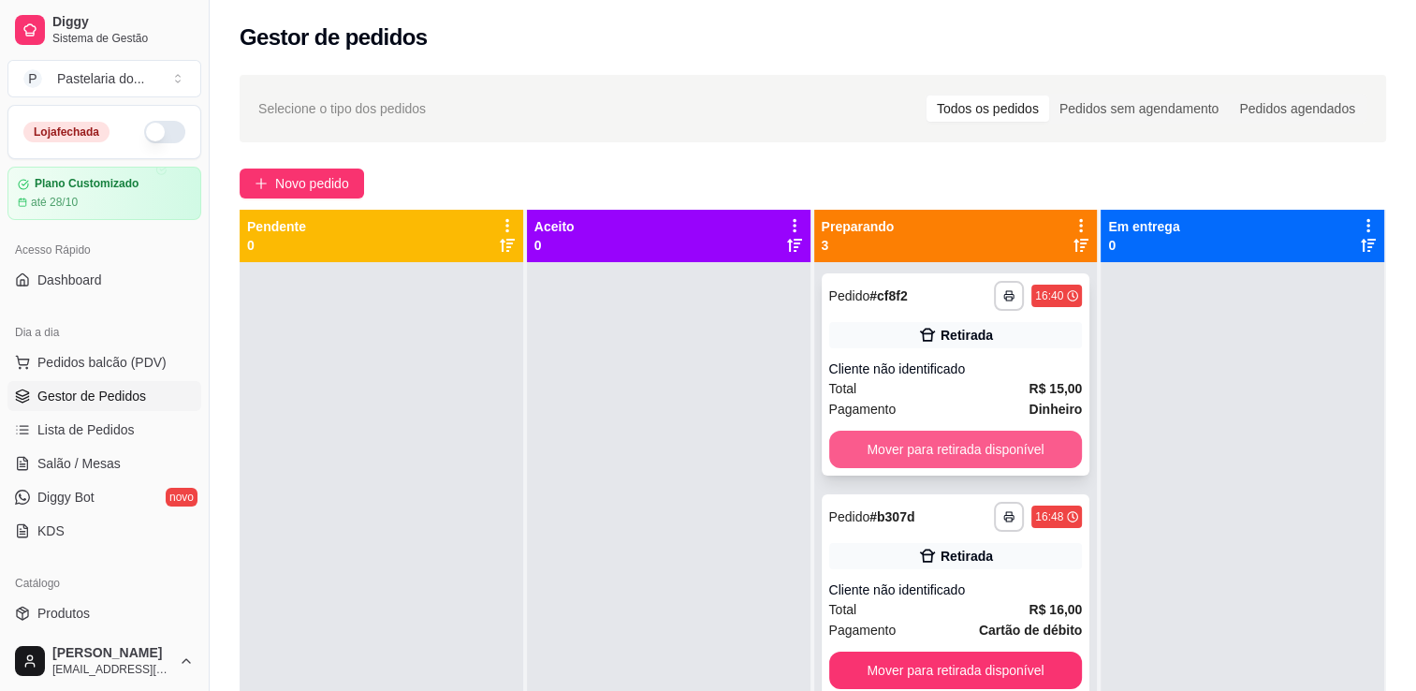
click at [900, 425] on div "**********" at bounding box center [956, 374] width 269 height 202
click at [1036, 438] on button "Mover para retirada disponível" at bounding box center [956, 450] width 246 height 37
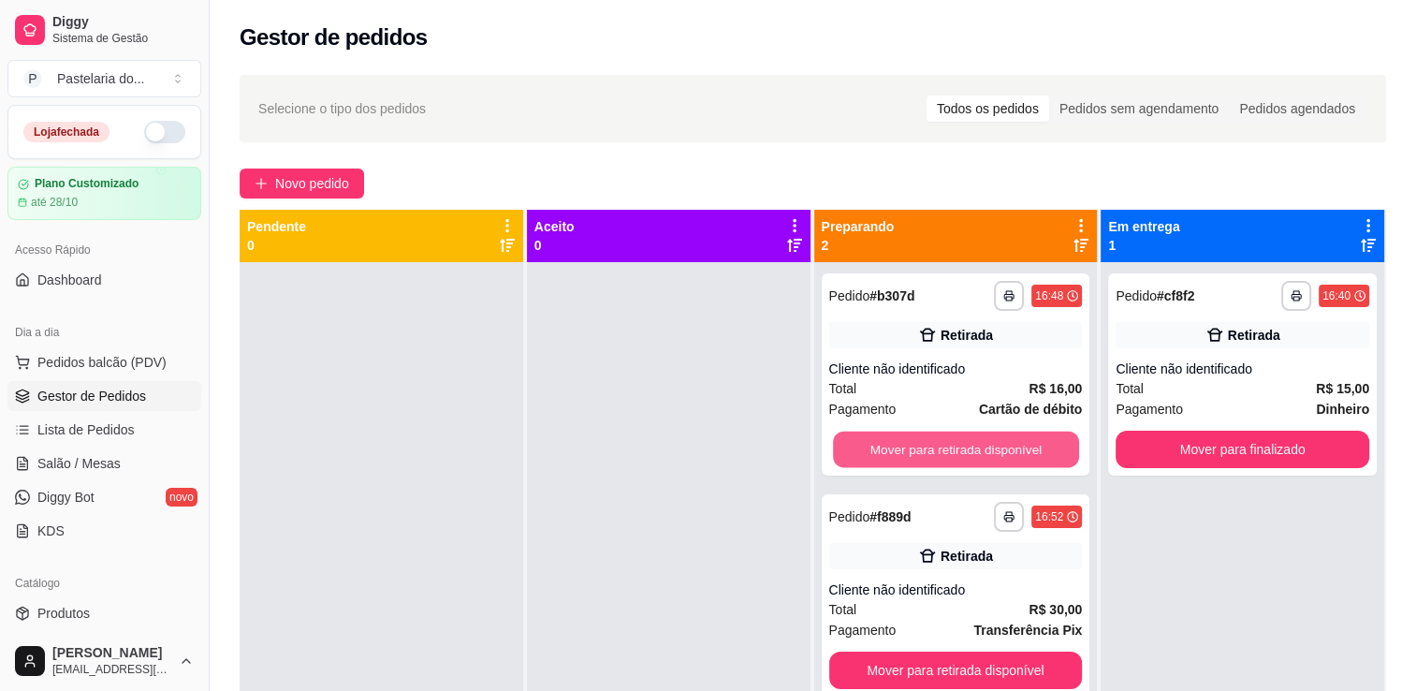
click at [1036, 438] on button "Mover para retirada disponível" at bounding box center [956, 450] width 246 height 37
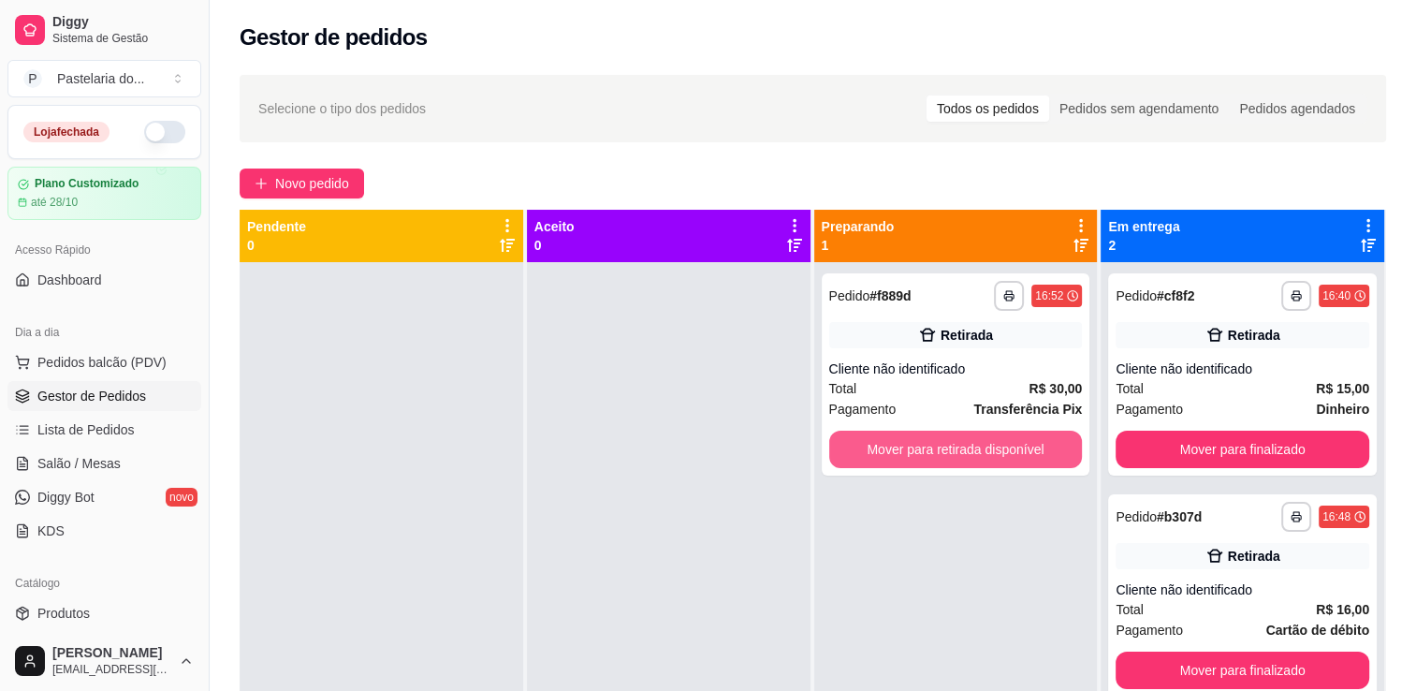
click at [1036, 438] on button "Mover para retirada disponível" at bounding box center [956, 449] width 254 height 37
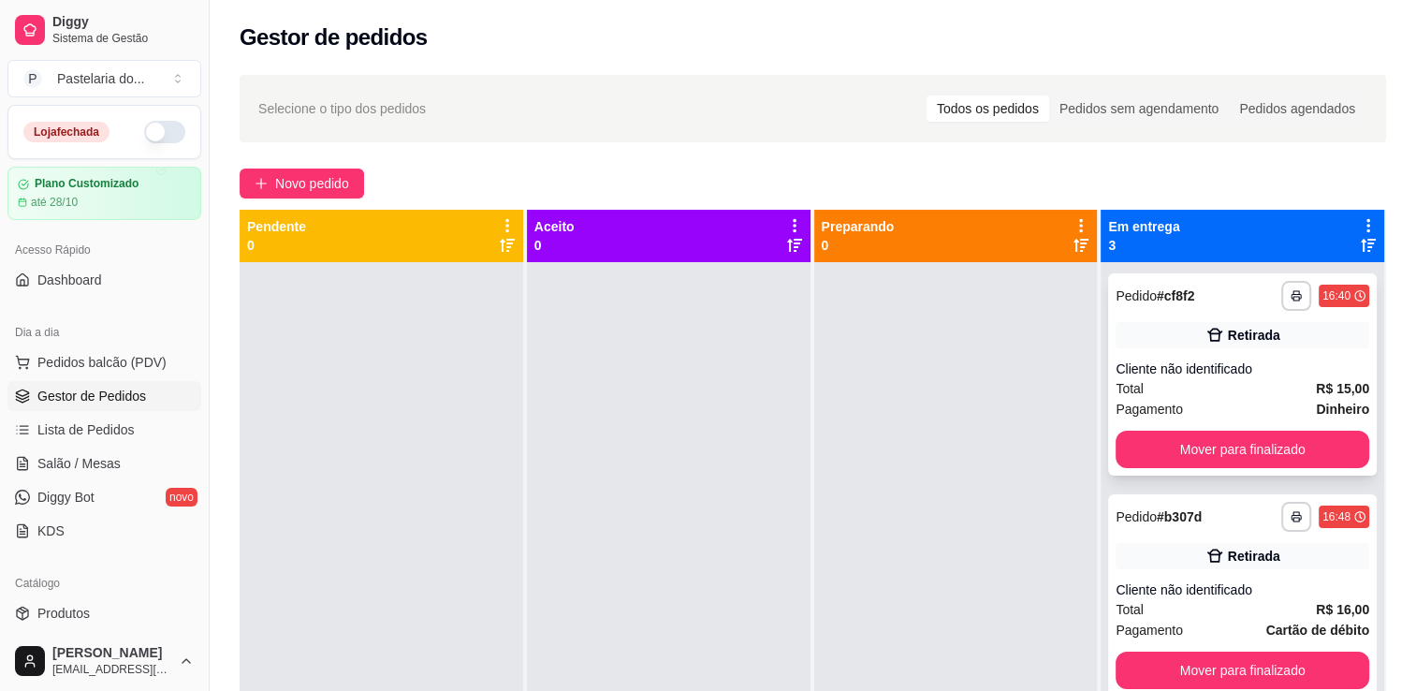
click at [1166, 425] on div "**********" at bounding box center [1242, 374] width 269 height 202
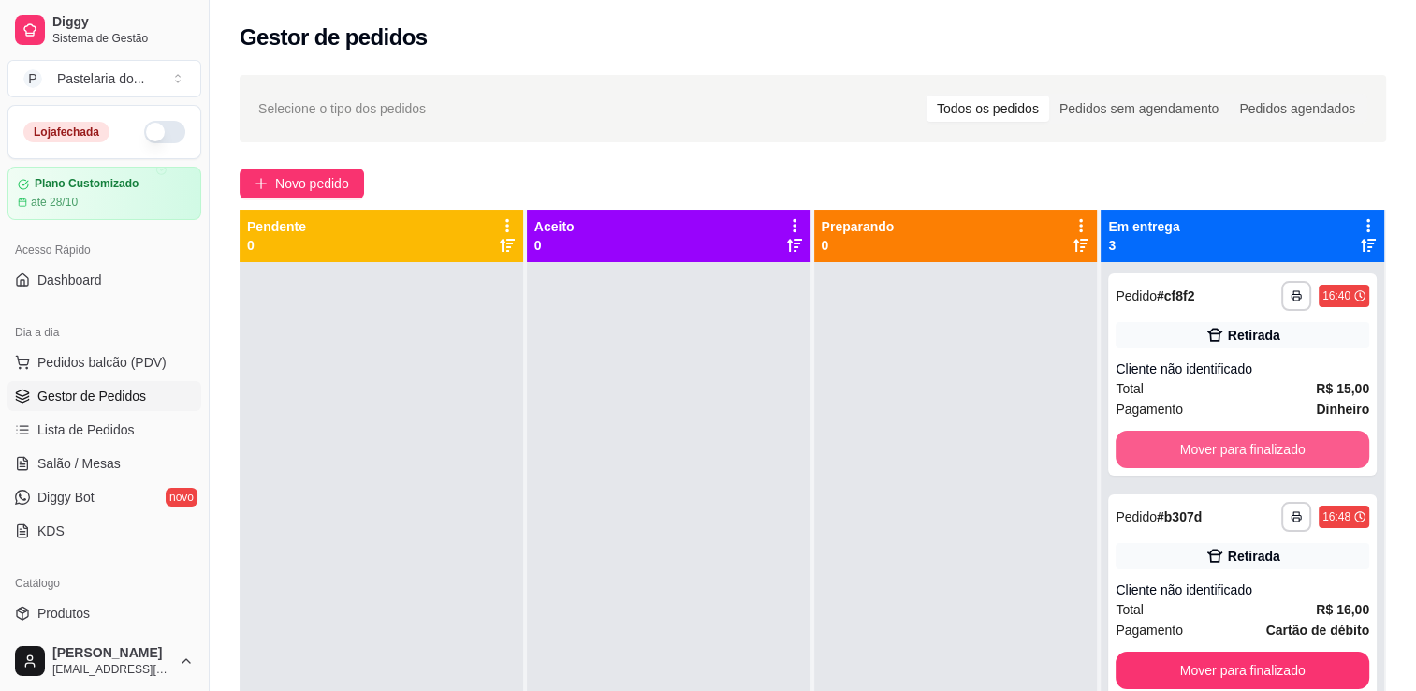
click at [1171, 432] on button "Mover para finalizado" at bounding box center [1243, 449] width 254 height 37
click at [1171, 652] on button "Mover para finalizado" at bounding box center [1243, 670] width 254 height 37
click at [1175, 441] on div "Mover para finalizado" at bounding box center [1243, 449] width 254 height 37
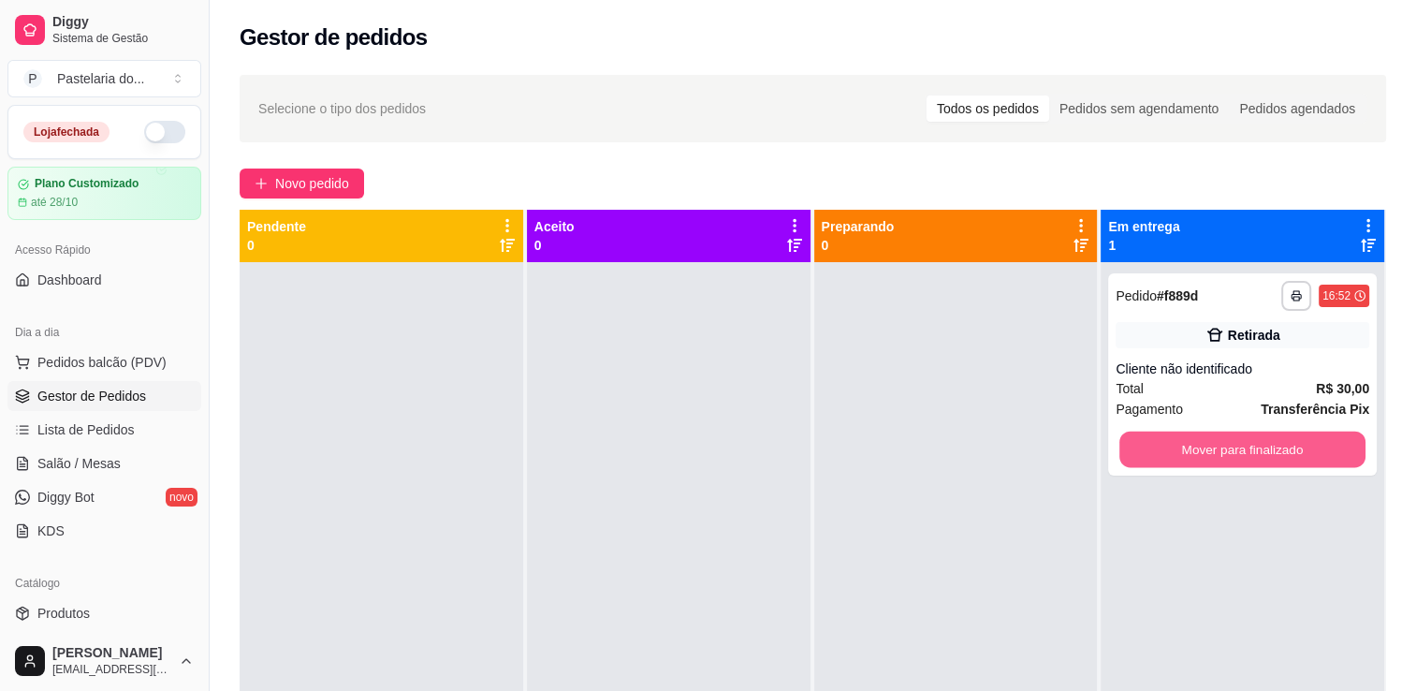
click at [1177, 444] on button "Mover para finalizado" at bounding box center [1243, 450] width 246 height 37
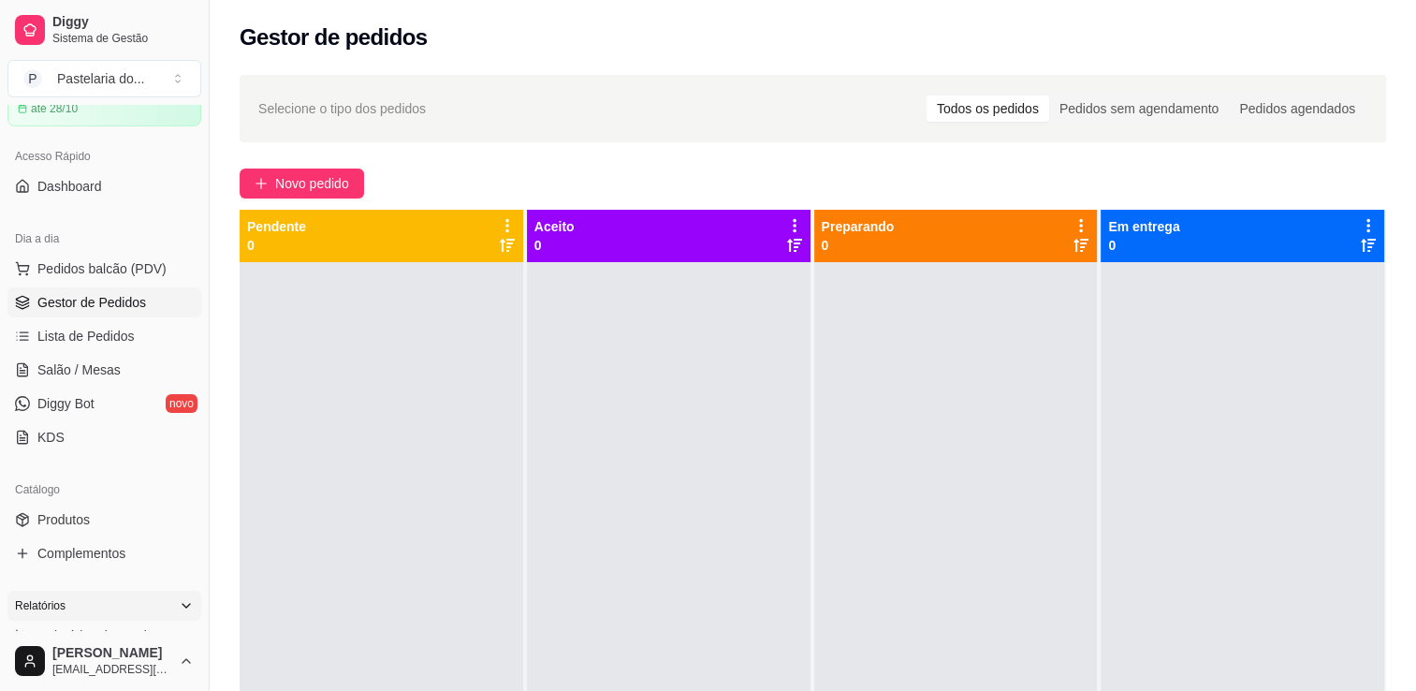
scroll to position [374, 0]
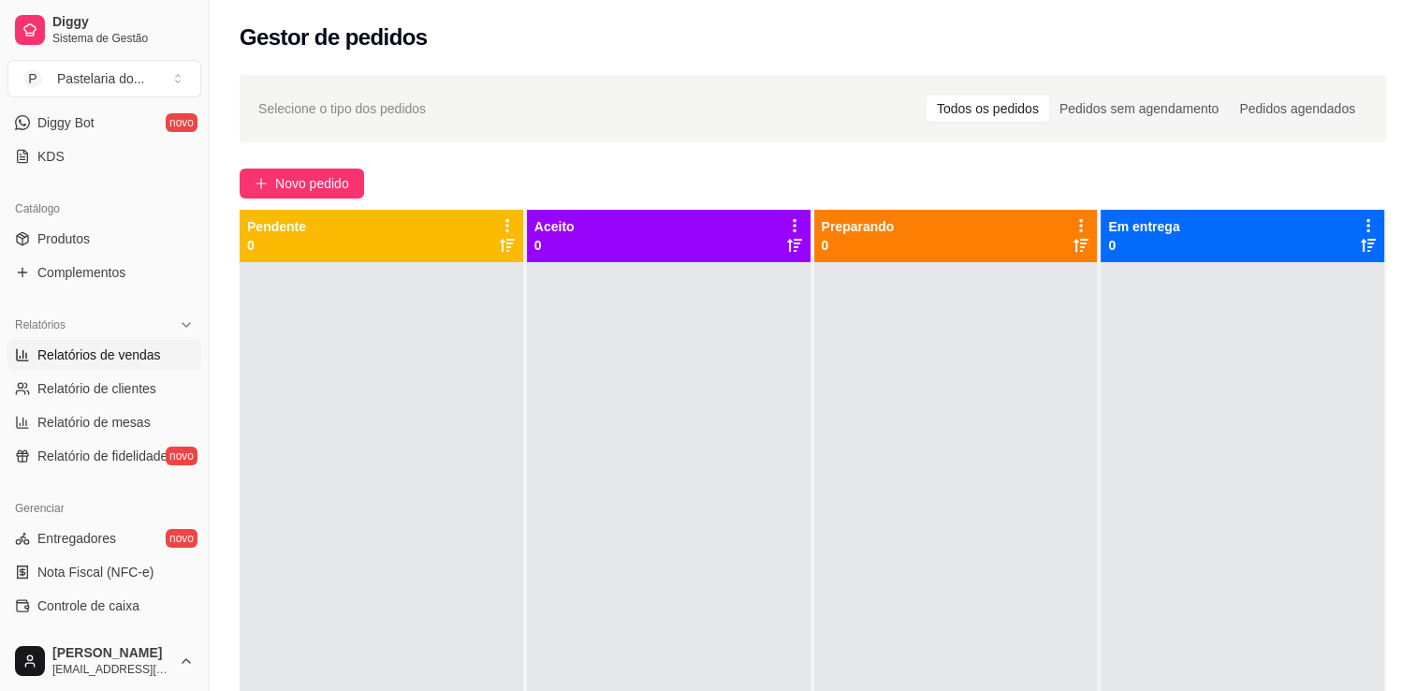
click at [116, 352] on span "Relatórios de vendas" at bounding box center [99, 354] width 124 height 19
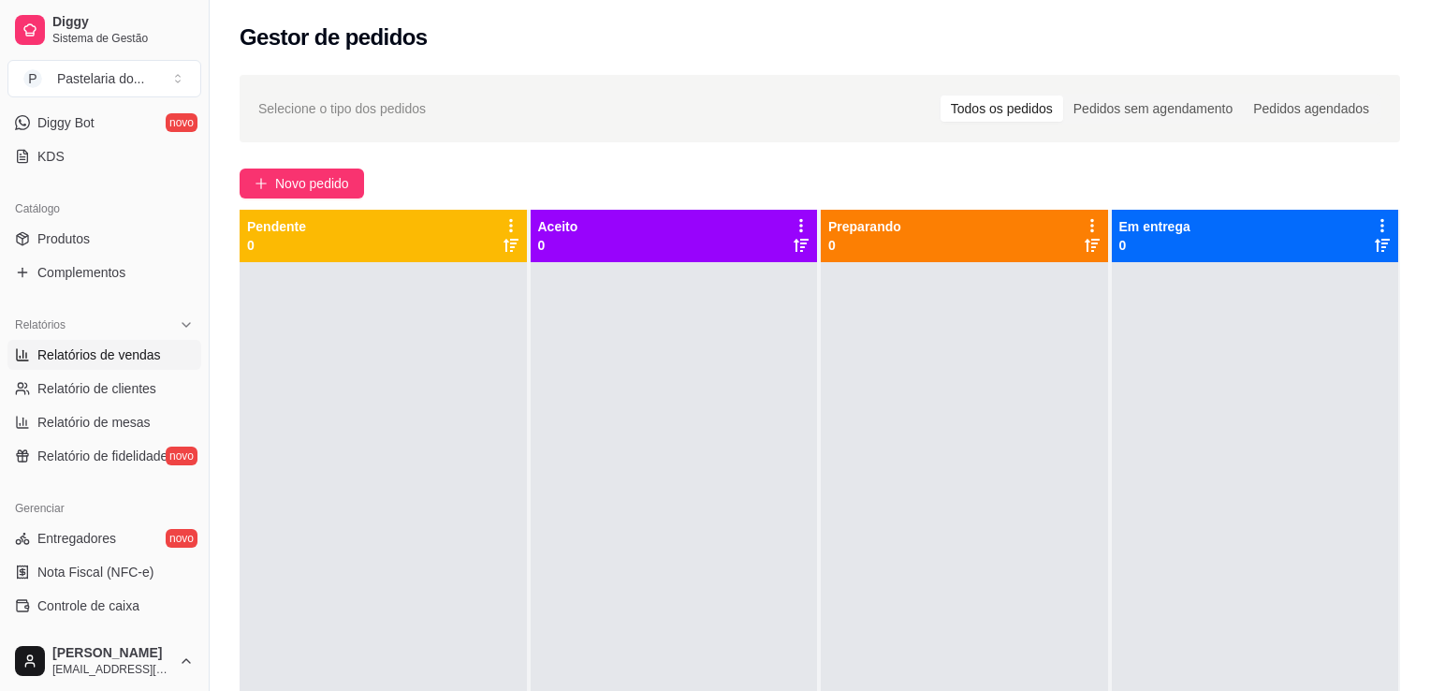
select select "ALL"
select select "0"
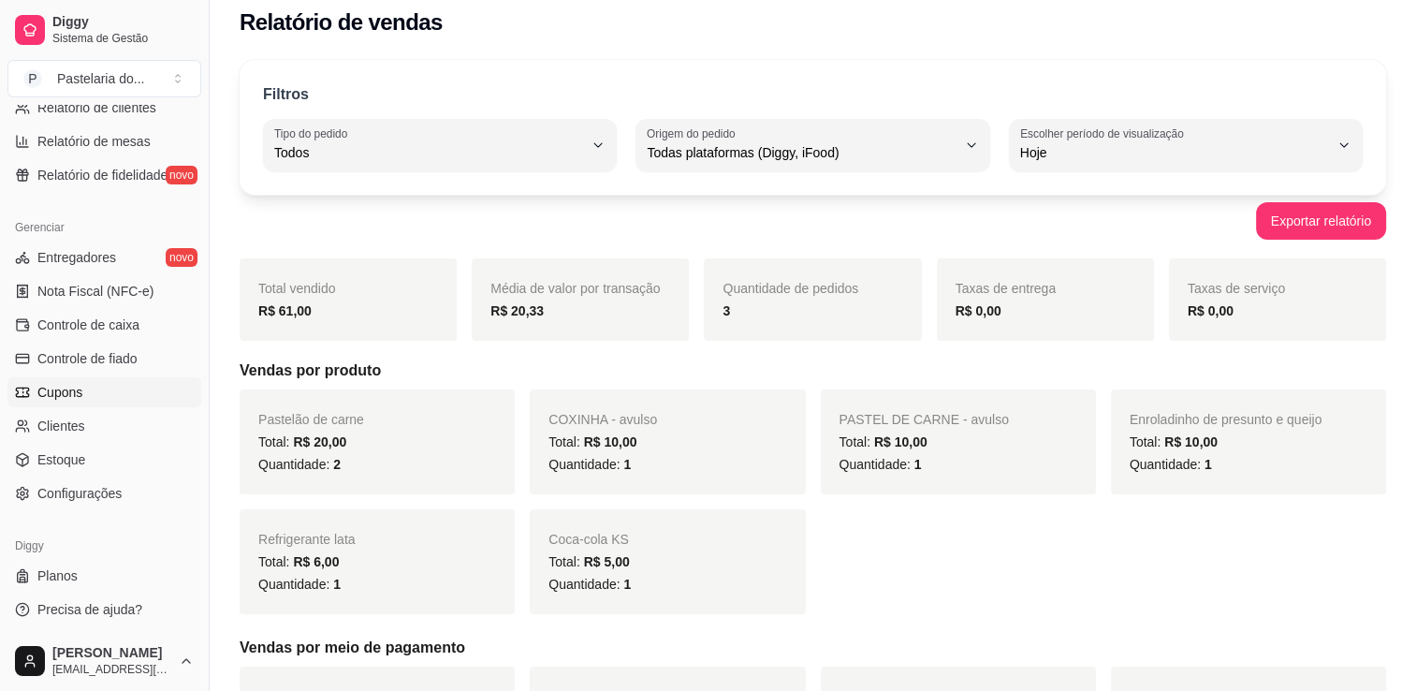
scroll to position [281, 0]
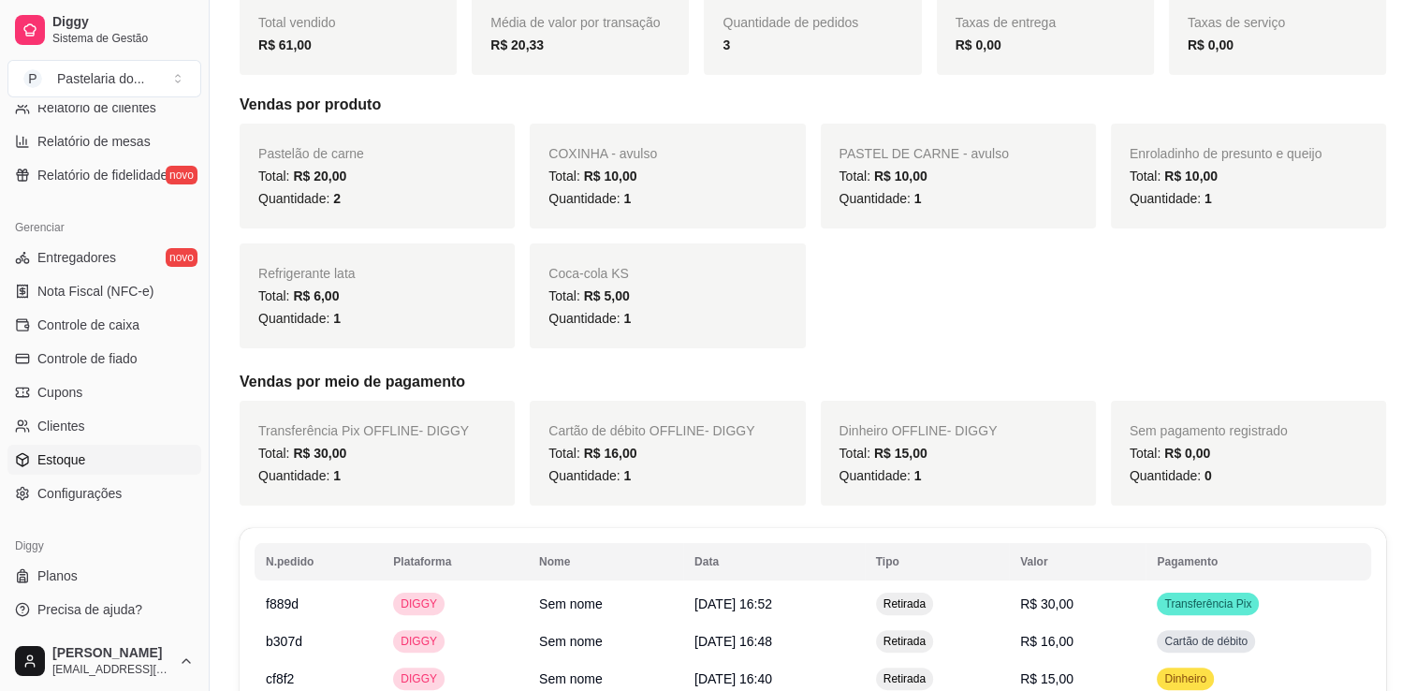
click at [67, 450] on span "Estoque" at bounding box center [61, 459] width 48 height 19
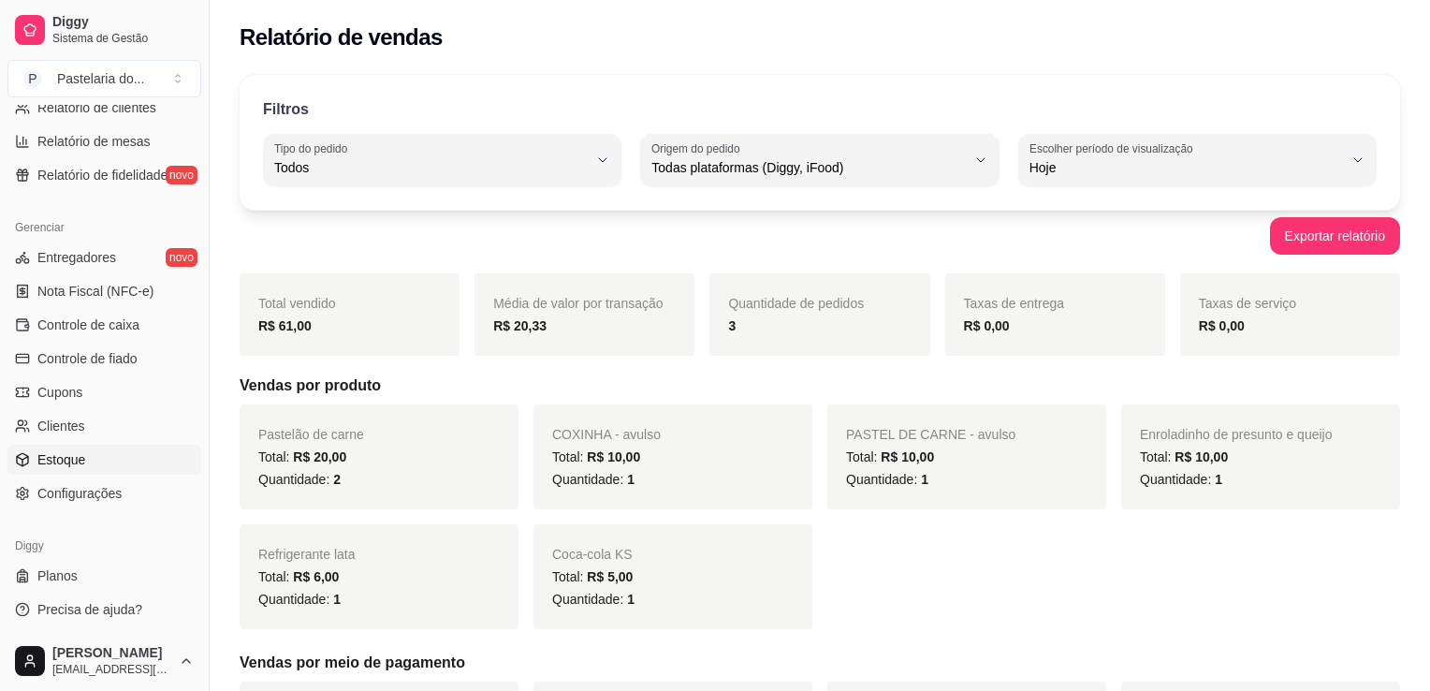
select select "QUANTITY_ORDER"
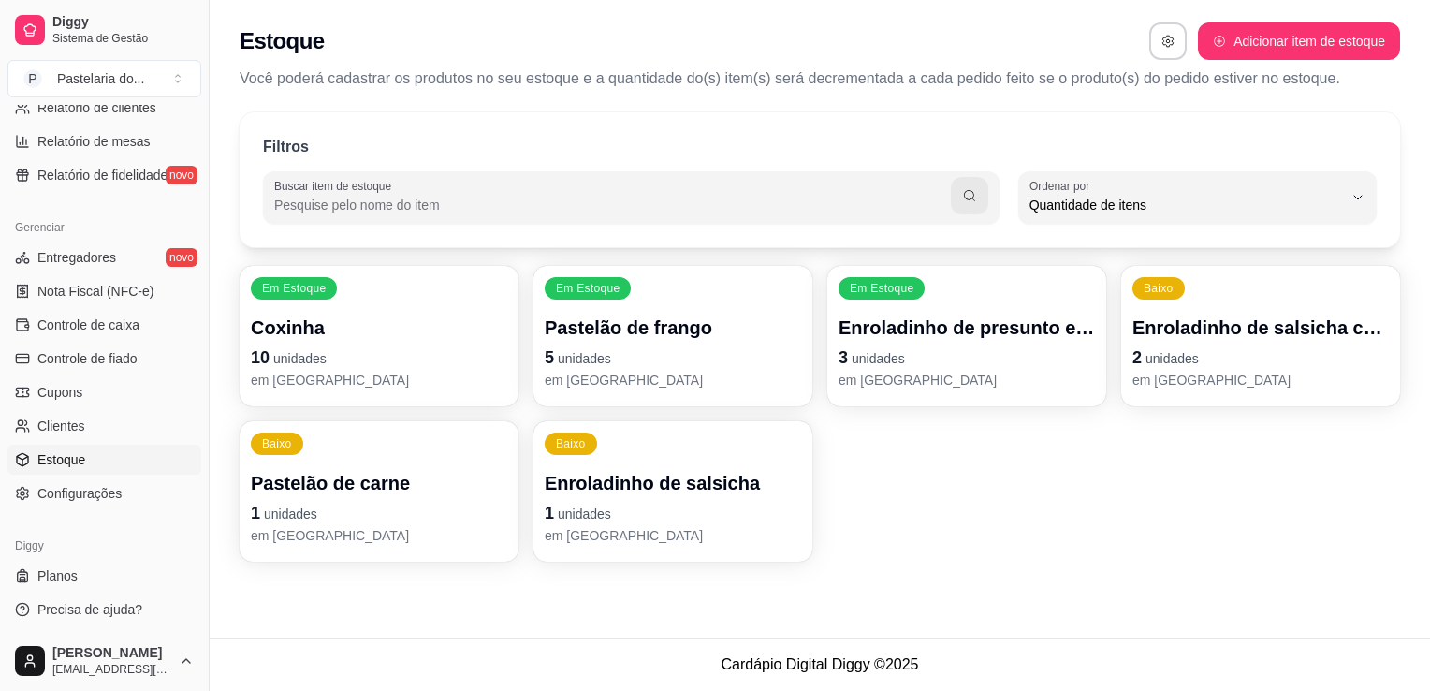
click at [1057, 315] on p "Enroladinho de presunto e queijo" at bounding box center [967, 328] width 256 height 26
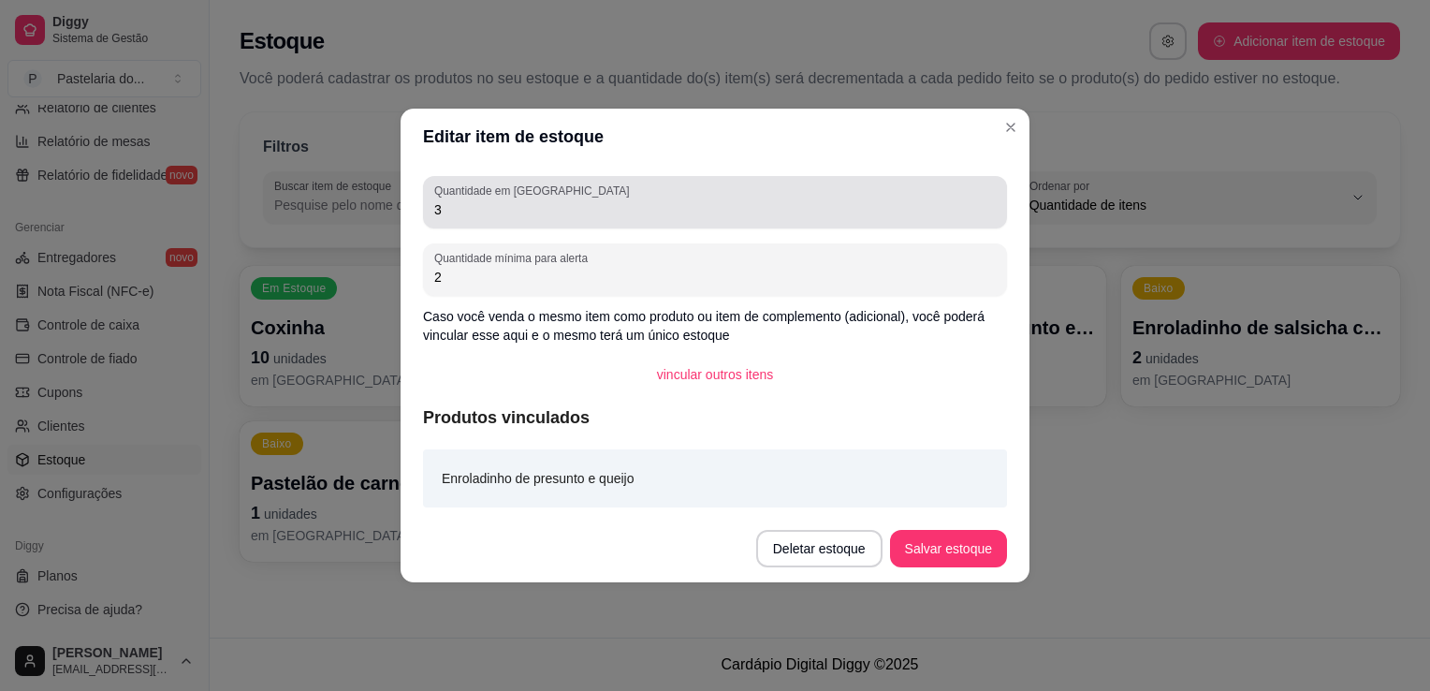
click at [477, 213] on input "3" at bounding box center [715, 209] width 562 height 19
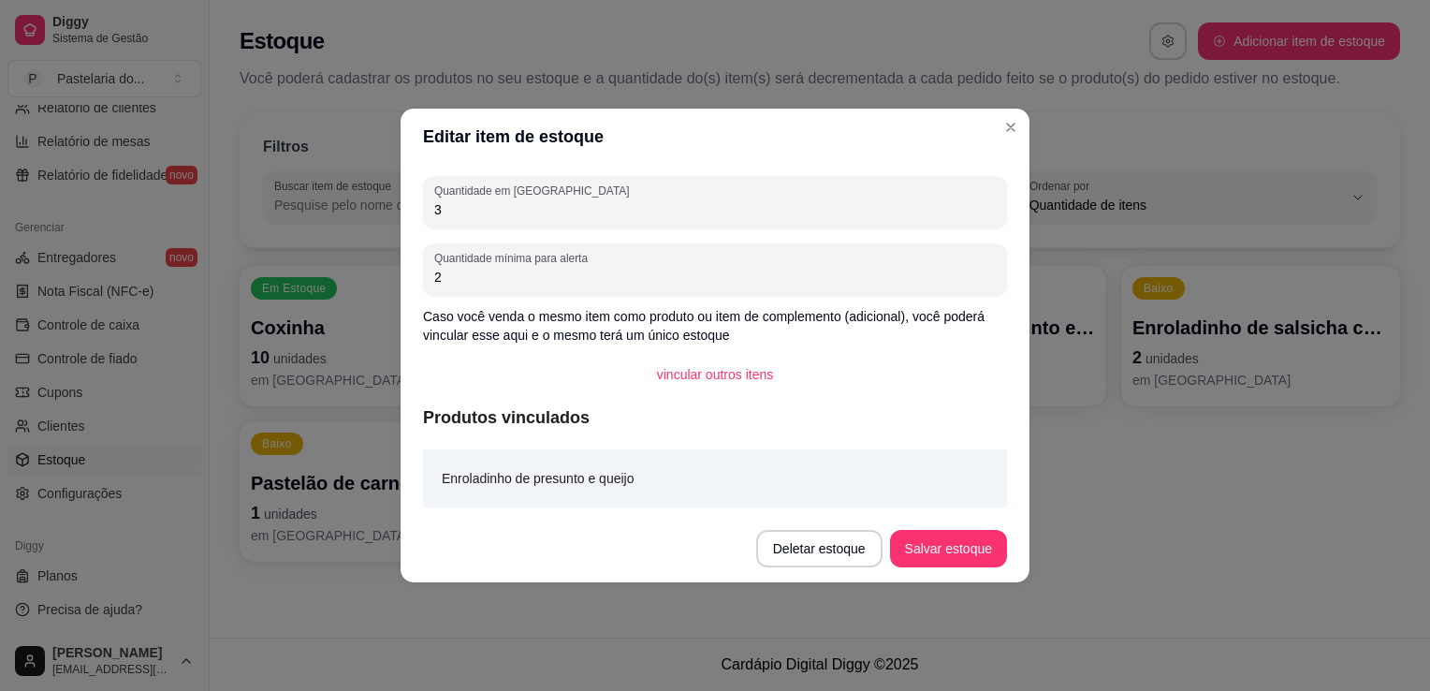
click at [477, 213] on input "3" at bounding box center [715, 209] width 562 height 19
type input "9"
click at [951, 551] on button "Salvar estoque" at bounding box center [948, 548] width 117 height 37
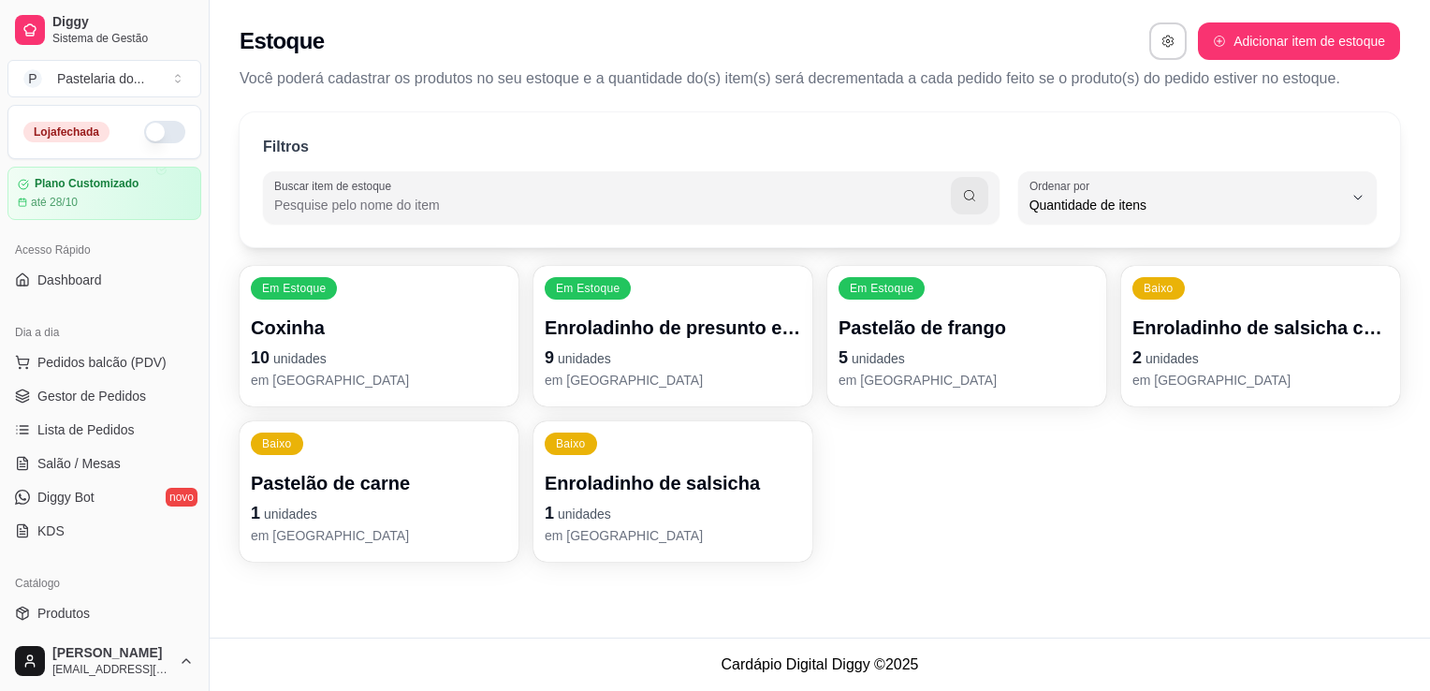
scroll to position [374, 0]
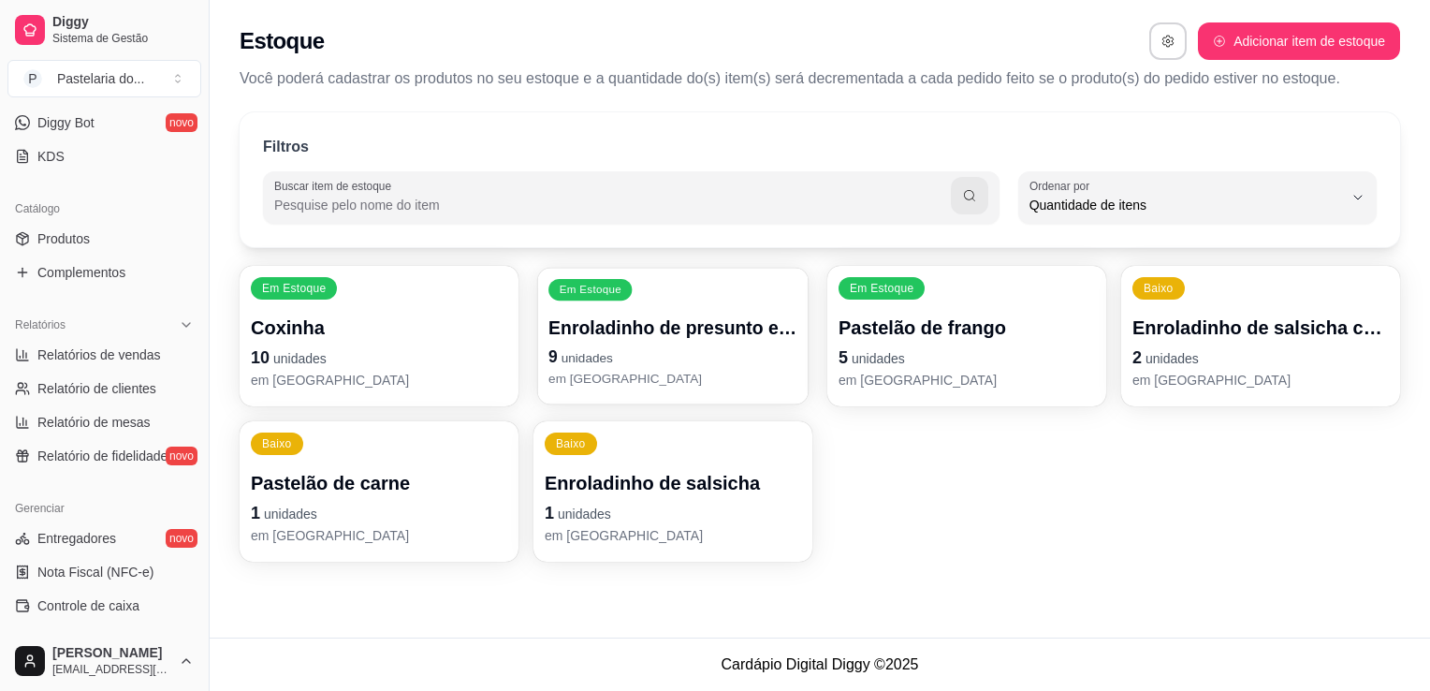
click at [696, 338] on p "Enroladinho de presunto e queijo" at bounding box center [673, 327] width 249 height 25
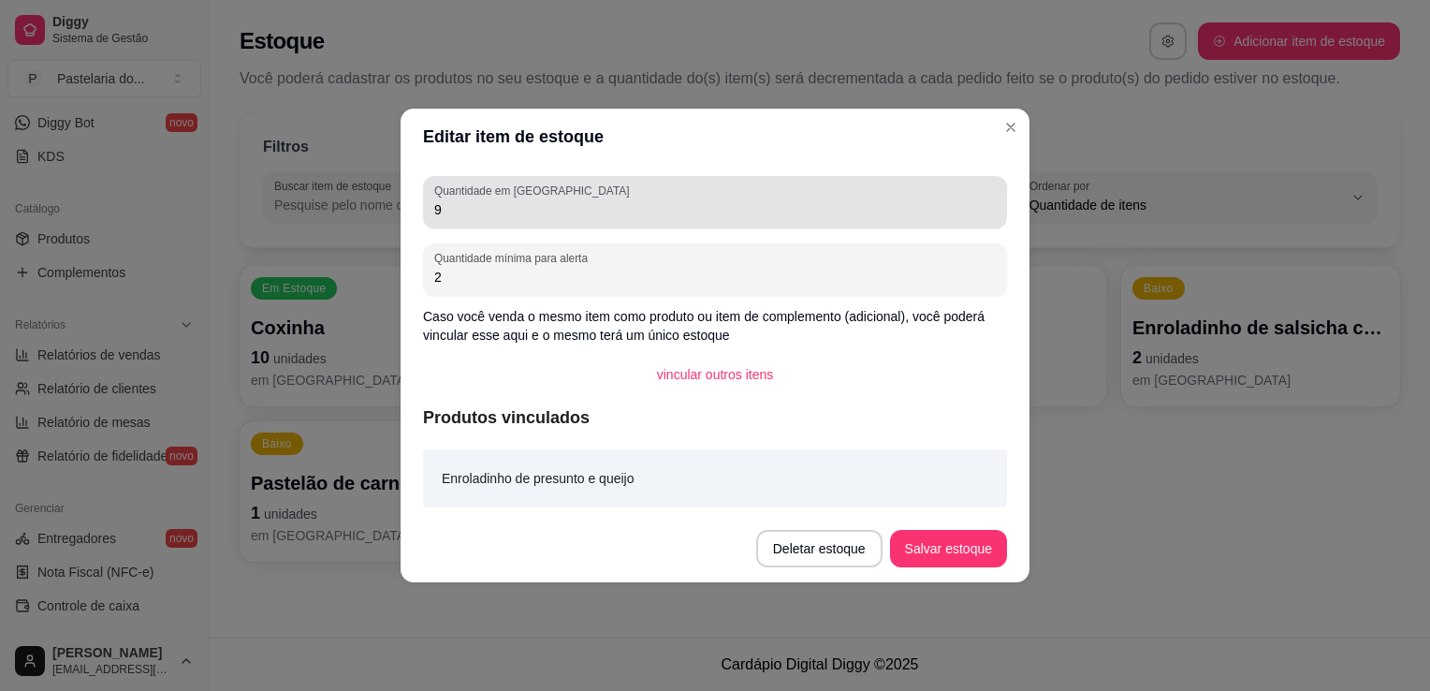
click at [632, 244] on div "Quantidade mínima para alerta 2" at bounding box center [715, 269] width 584 height 52
click at [637, 225] on div "Quantidade em estoque 9" at bounding box center [715, 202] width 584 height 52
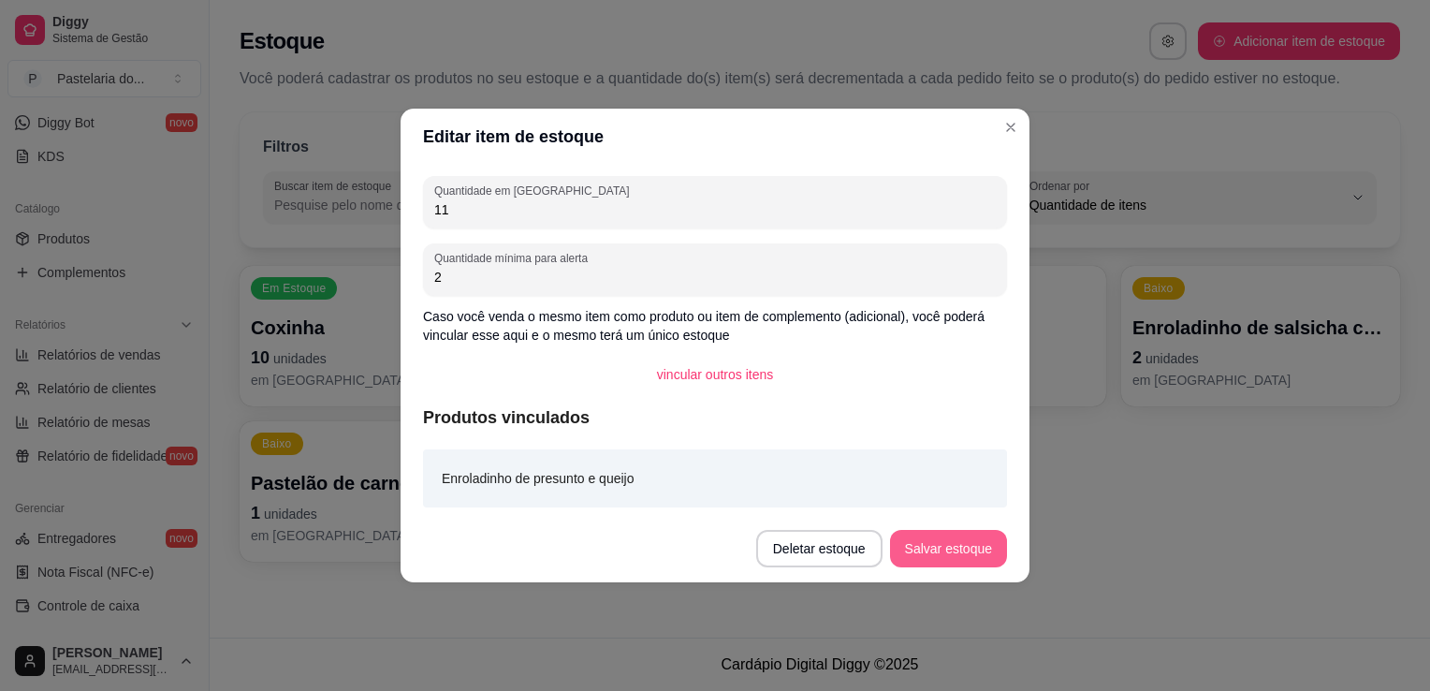
type input "11"
click at [977, 551] on button "Salvar estoque" at bounding box center [948, 548] width 117 height 37
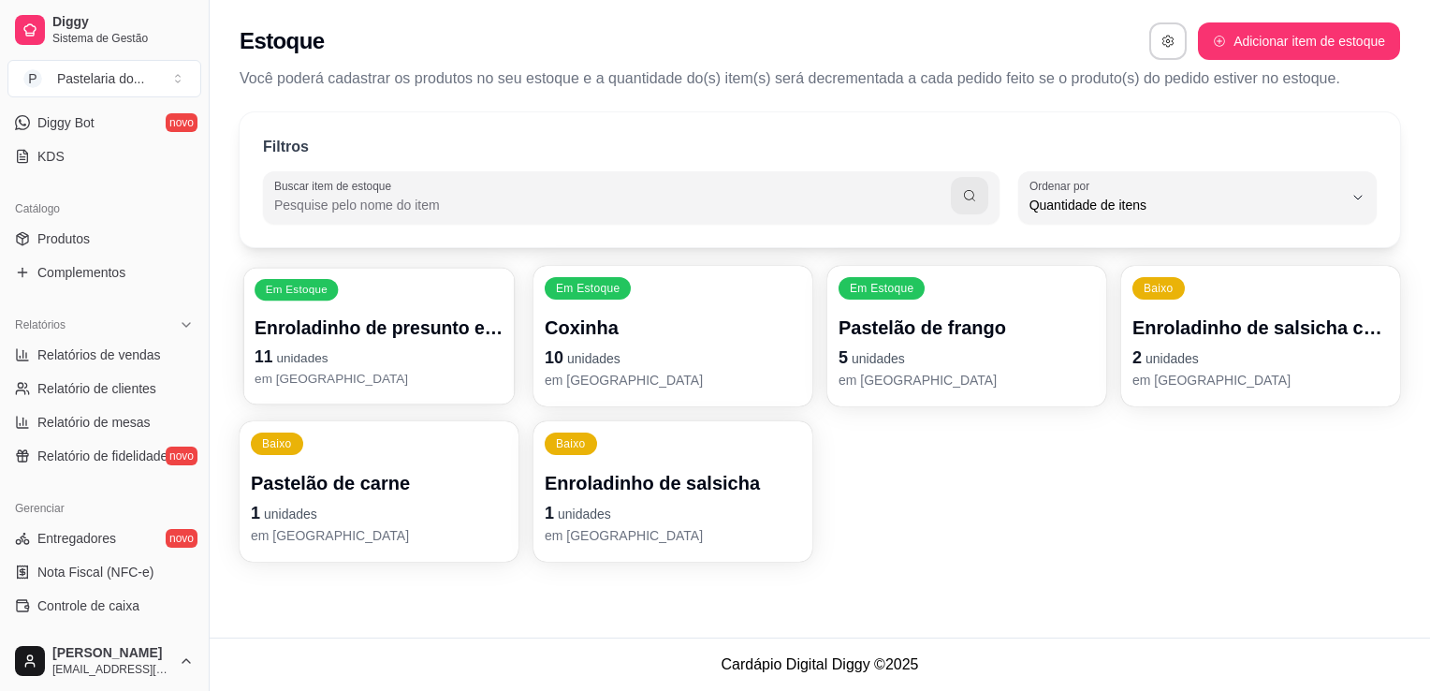
click at [451, 319] on p "Enroladinho de presunto e queijo" at bounding box center [379, 327] width 249 height 25
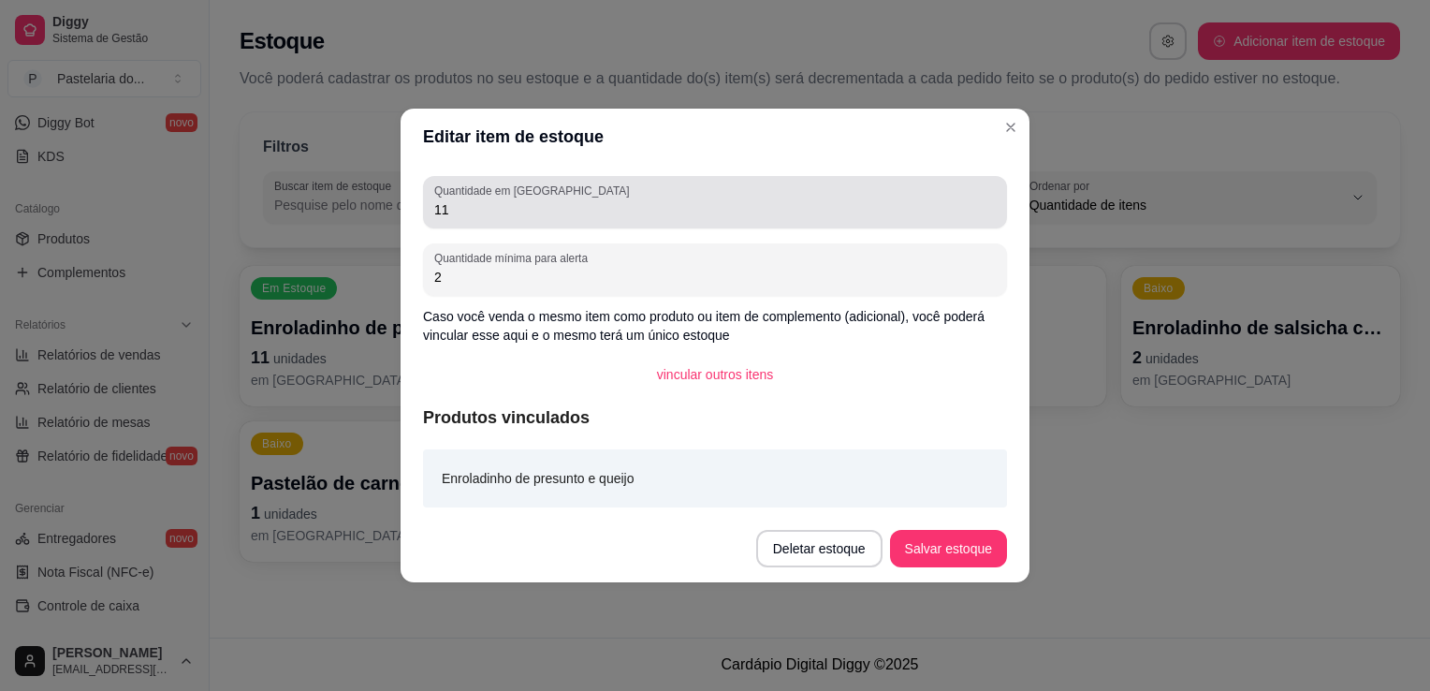
click at [658, 208] on input "11" at bounding box center [715, 209] width 562 height 19
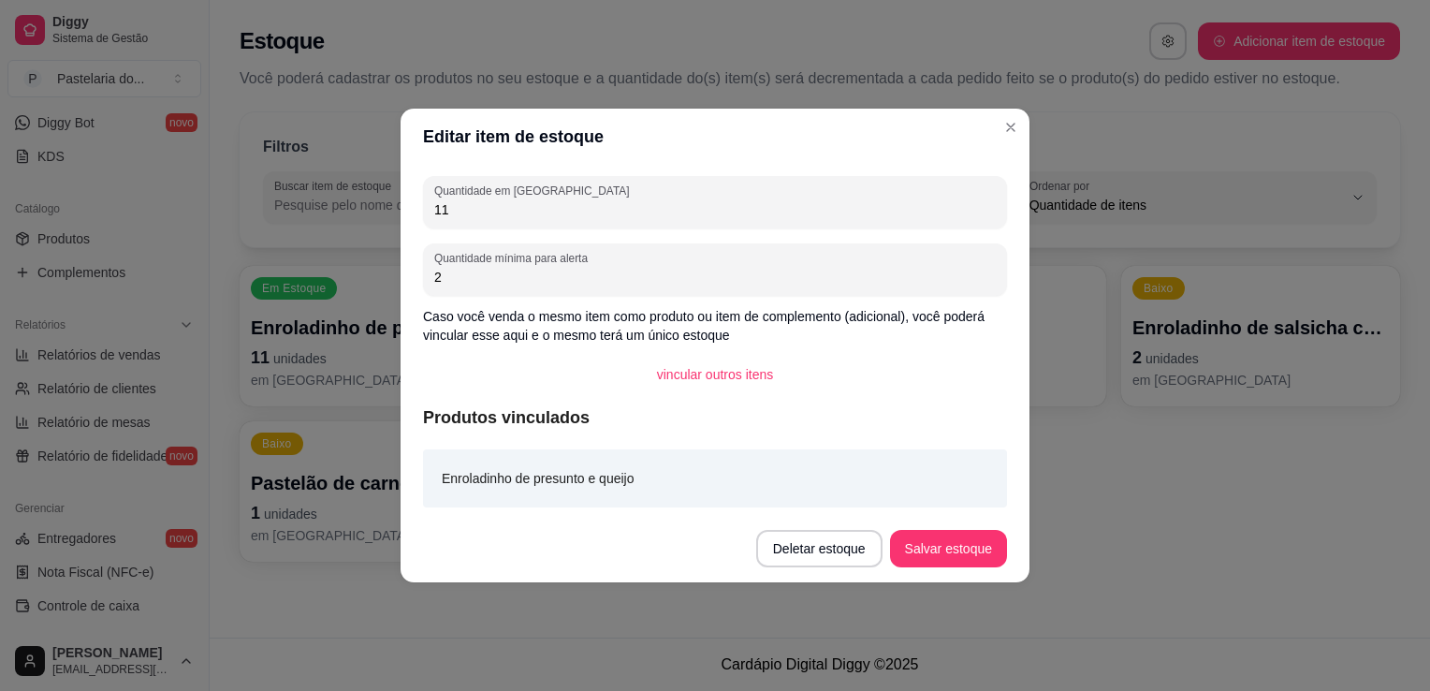
click at [661, 215] on input "11" at bounding box center [715, 209] width 562 height 19
type input "16"
click at [951, 556] on button "Salvar estoque" at bounding box center [948, 548] width 117 height 37
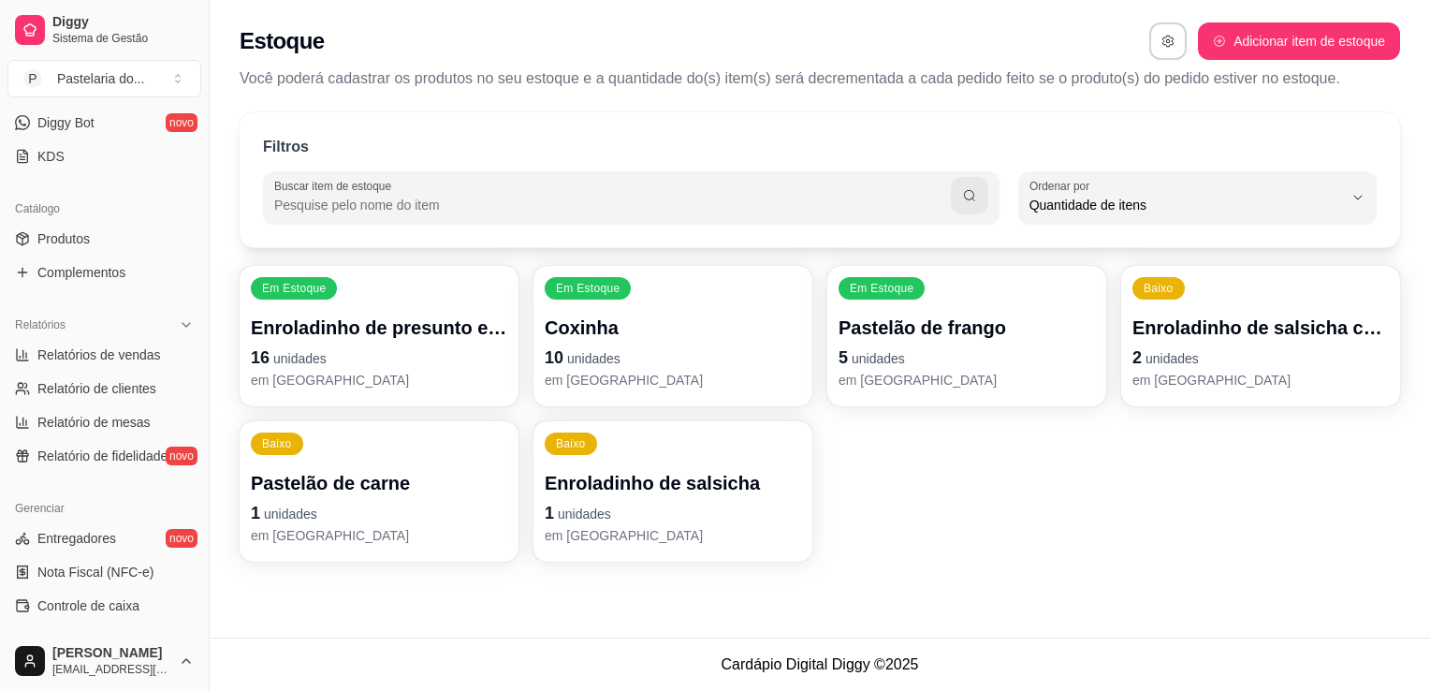
click at [886, 260] on div "Filtros Buscar item de estoque QUANTITY_ORDER Ordenar por Ordem alfabética Quan…" at bounding box center [820, 342] width 1221 height 483
click at [884, 307] on div "Em Estoque Pastelão de frango 5 unidades em estoque" at bounding box center [967, 336] width 279 height 140
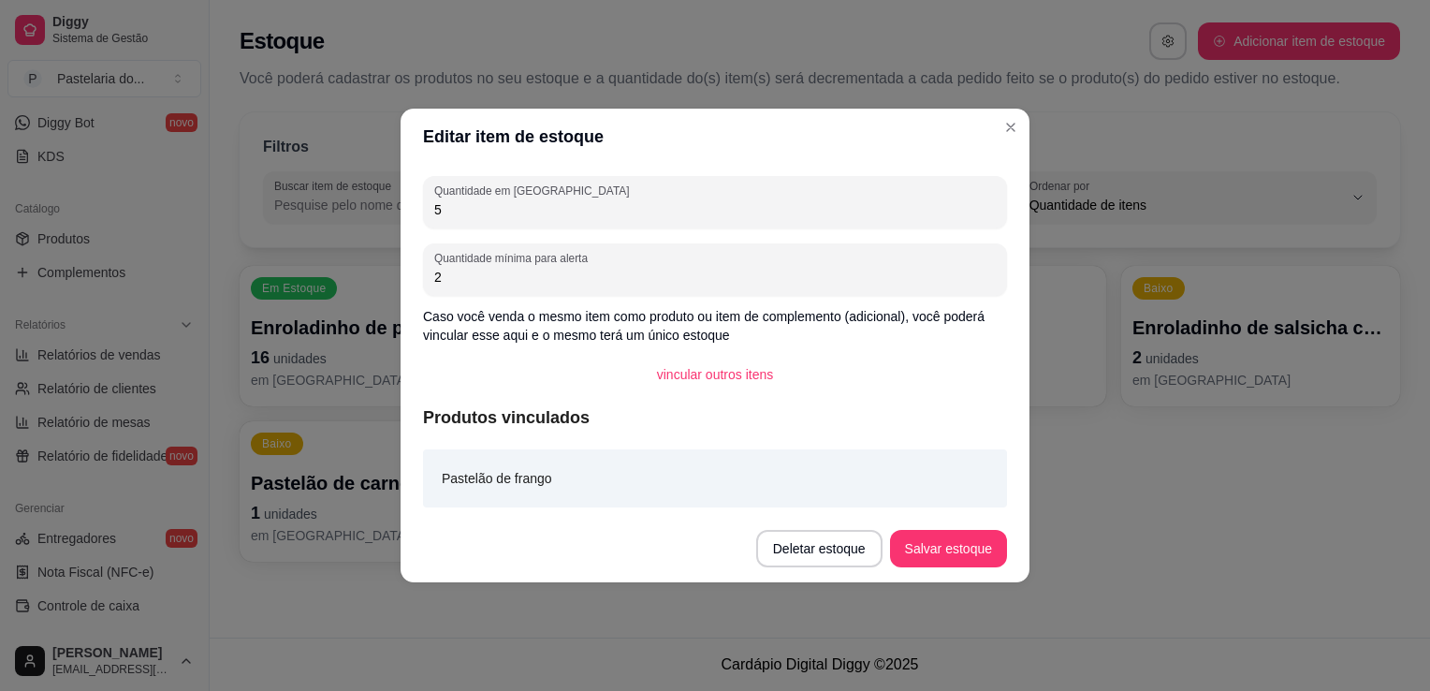
click at [625, 215] on input "5" at bounding box center [715, 209] width 562 height 19
type input "7"
click at [922, 534] on button "Salvar estoque" at bounding box center [948, 548] width 117 height 37
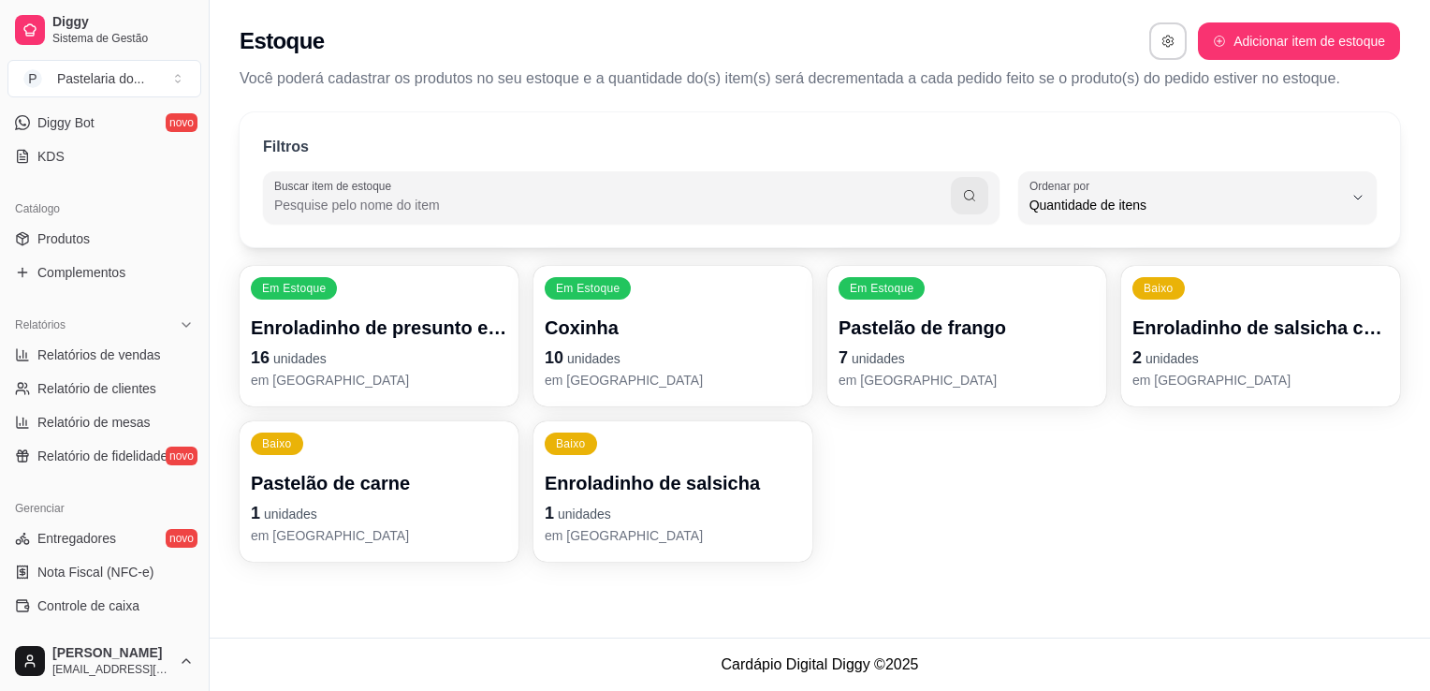
click at [347, 462] on div "Baixo Pastelão de carne 1 unidades em estoque" at bounding box center [379, 491] width 279 height 140
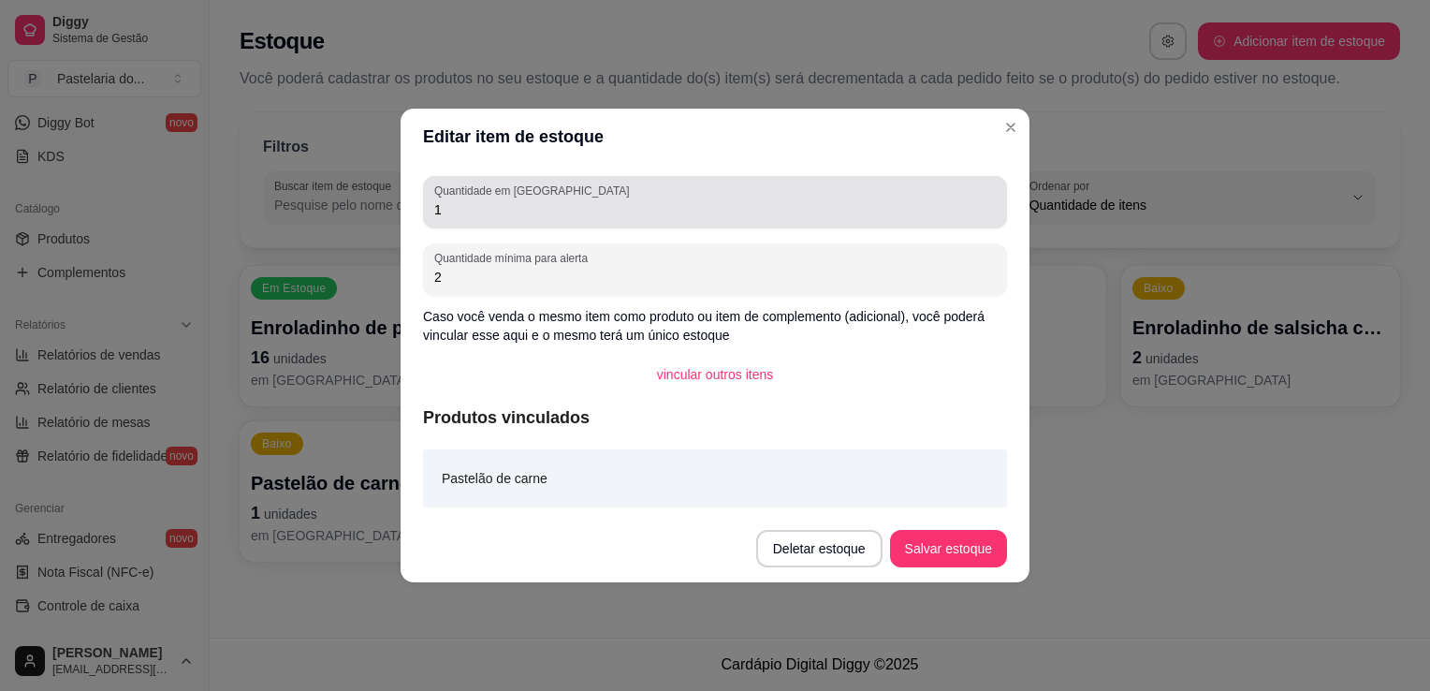
click at [460, 212] on input "1" at bounding box center [715, 209] width 562 height 19
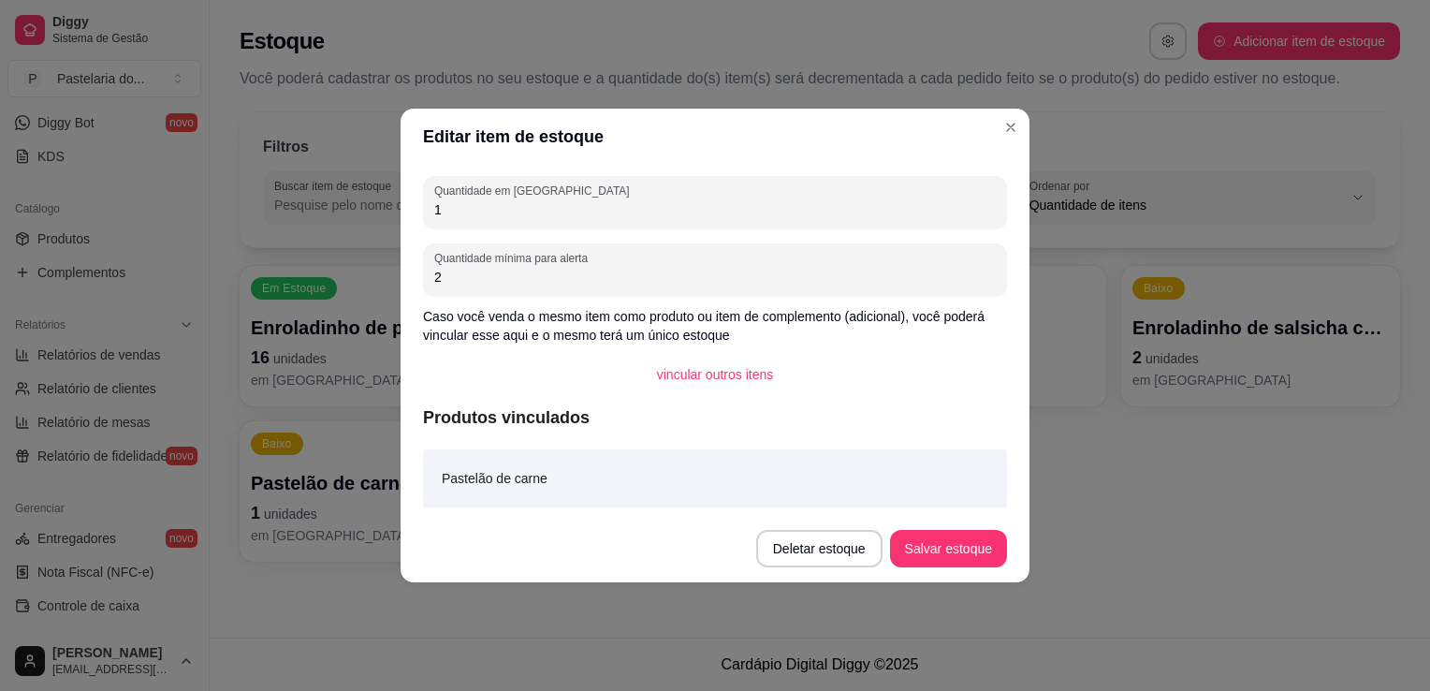
click at [460, 212] on input "1" at bounding box center [715, 209] width 562 height 19
type input "8"
click at [973, 539] on button "Salvar estoque" at bounding box center [948, 549] width 114 height 37
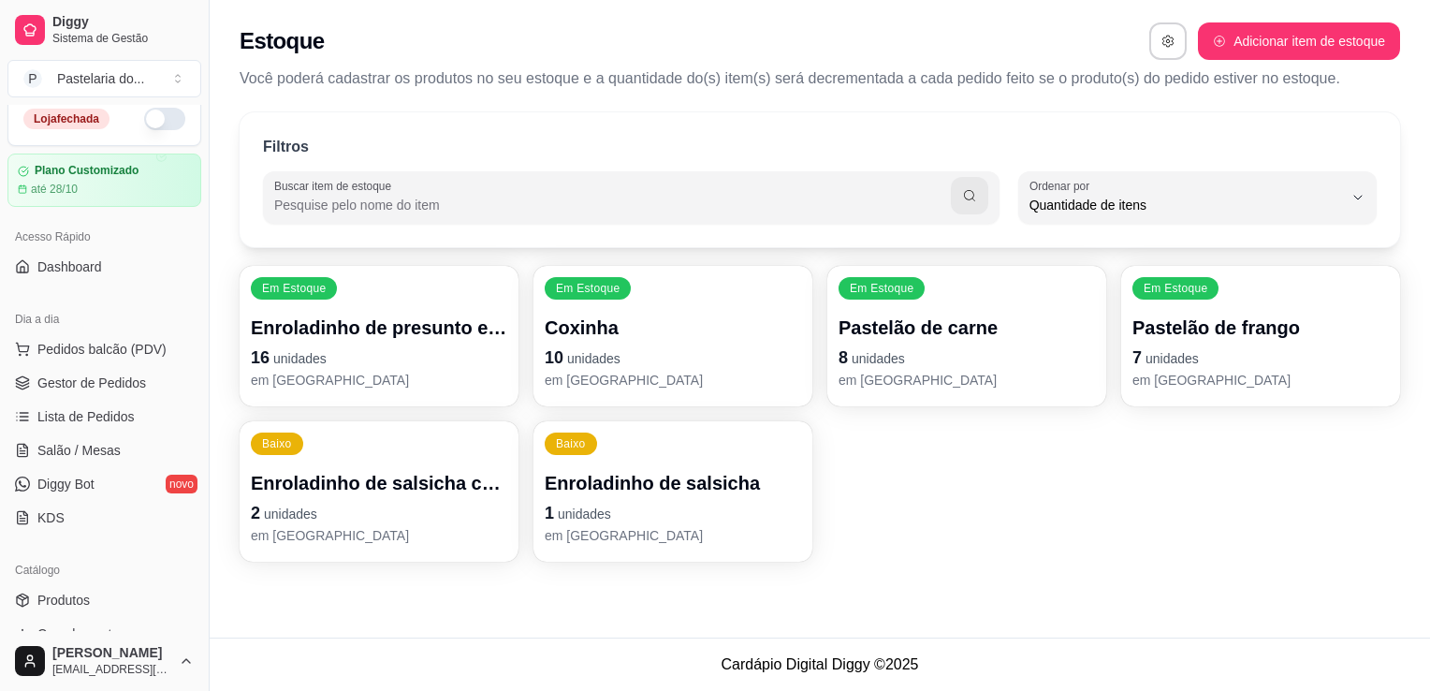
scroll to position [0, 0]
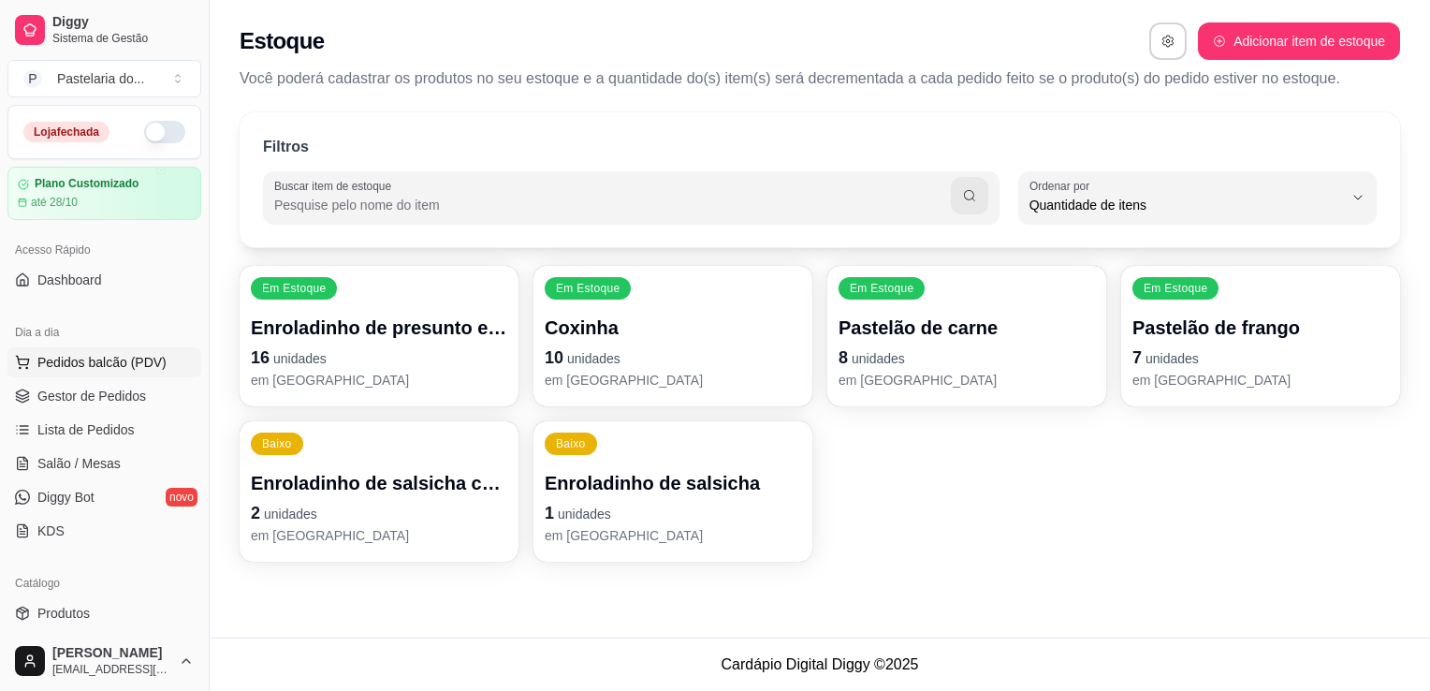
drag, startPoint x: 101, startPoint y: 362, endPoint x: 100, endPoint y: 351, distance: 11.3
click at [101, 362] on span "Pedidos balcão (PDV)" at bounding box center [101, 362] width 129 height 19
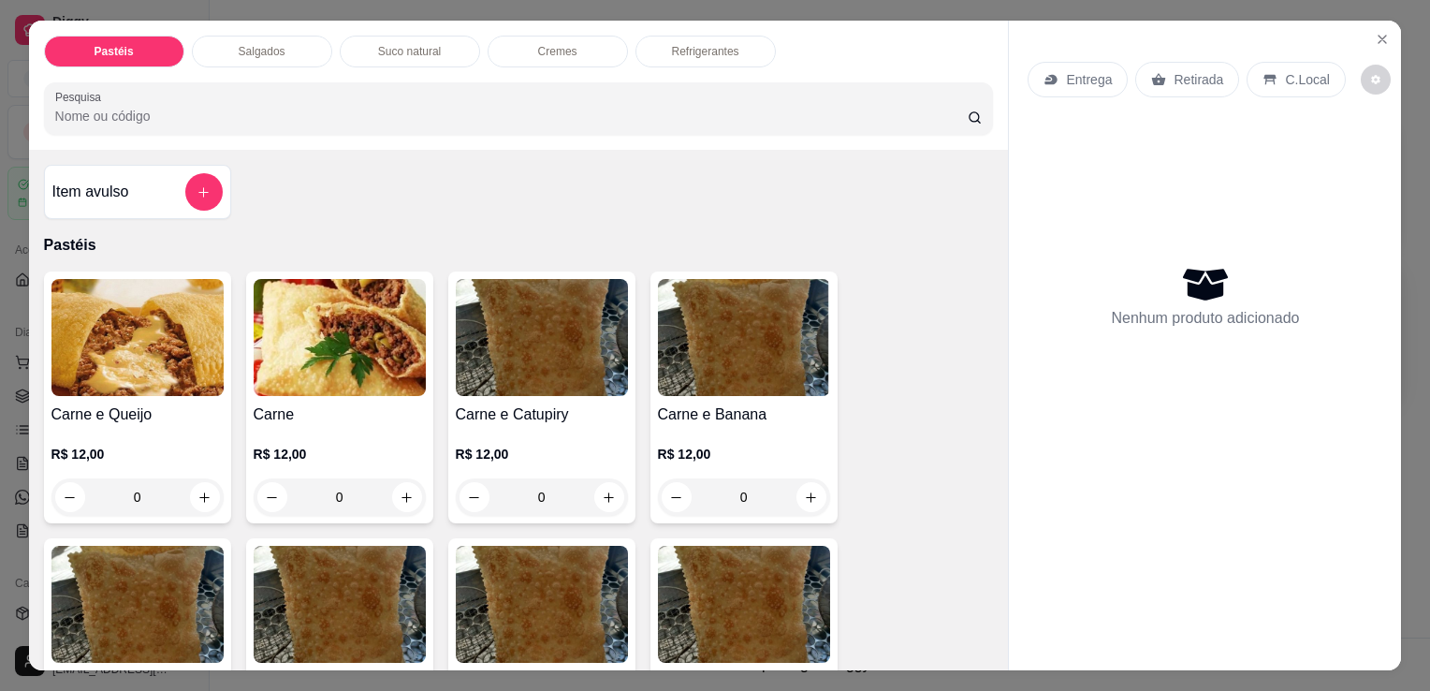
click at [226, 43] on div "Salgados" at bounding box center [262, 52] width 140 height 32
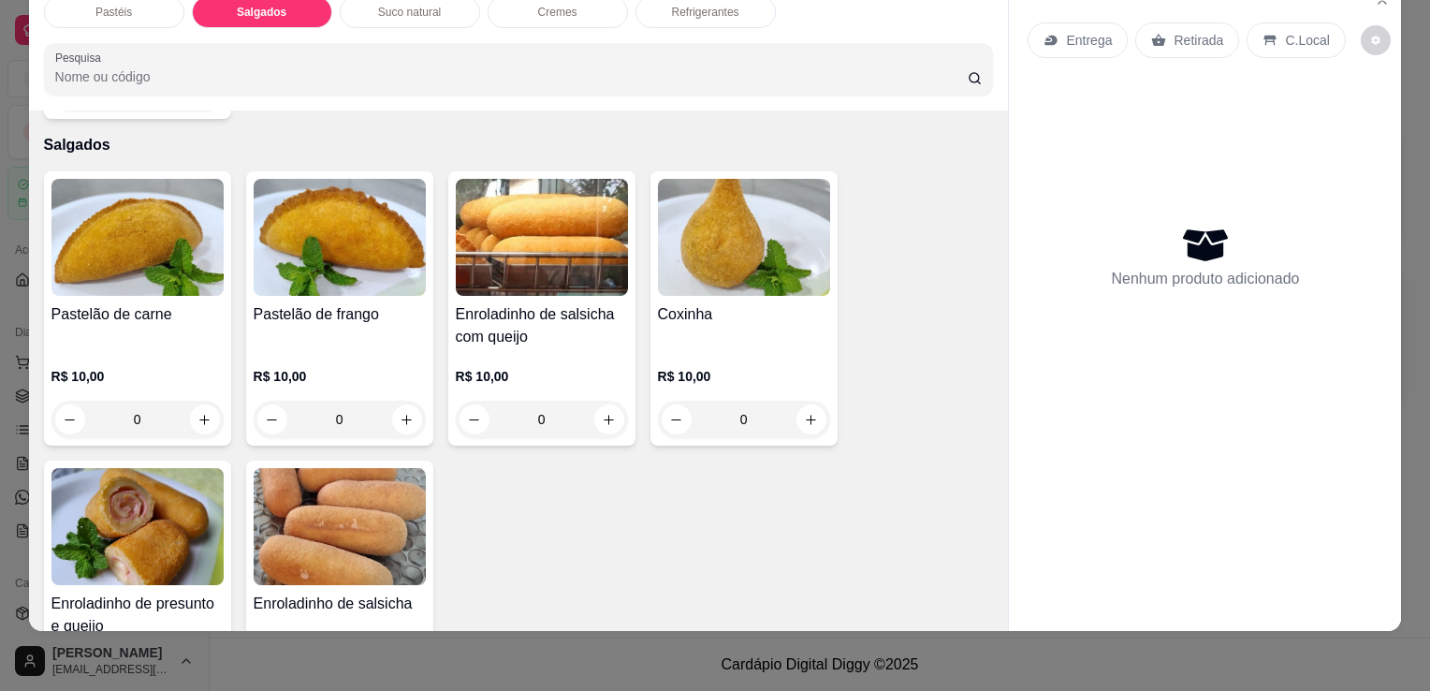
click at [144, 523] on img at bounding box center [137, 526] width 172 height 117
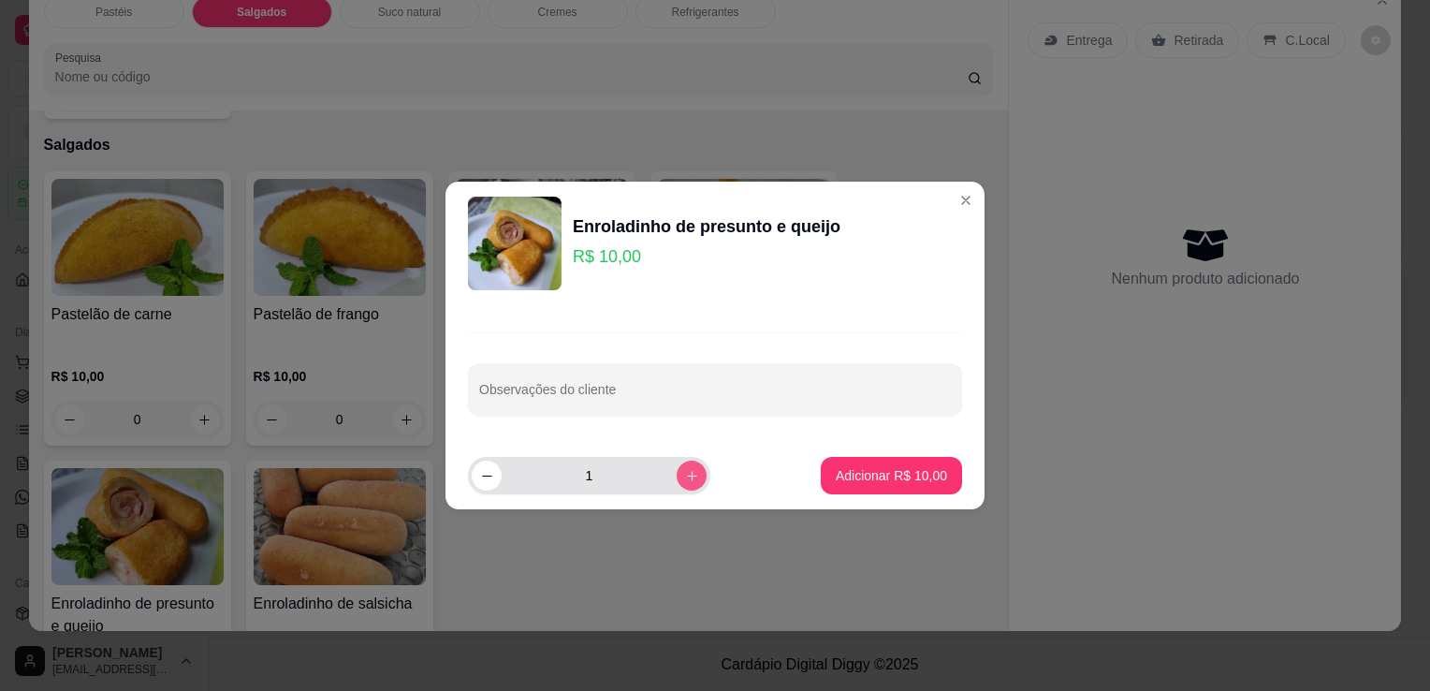
click at [677, 470] on button "increase-product-quantity" at bounding box center [692, 476] width 30 height 30
type input "2"
click at [855, 466] on p "Adicionar R$ 20,00" at bounding box center [891, 475] width 111 height 19
type input "2"
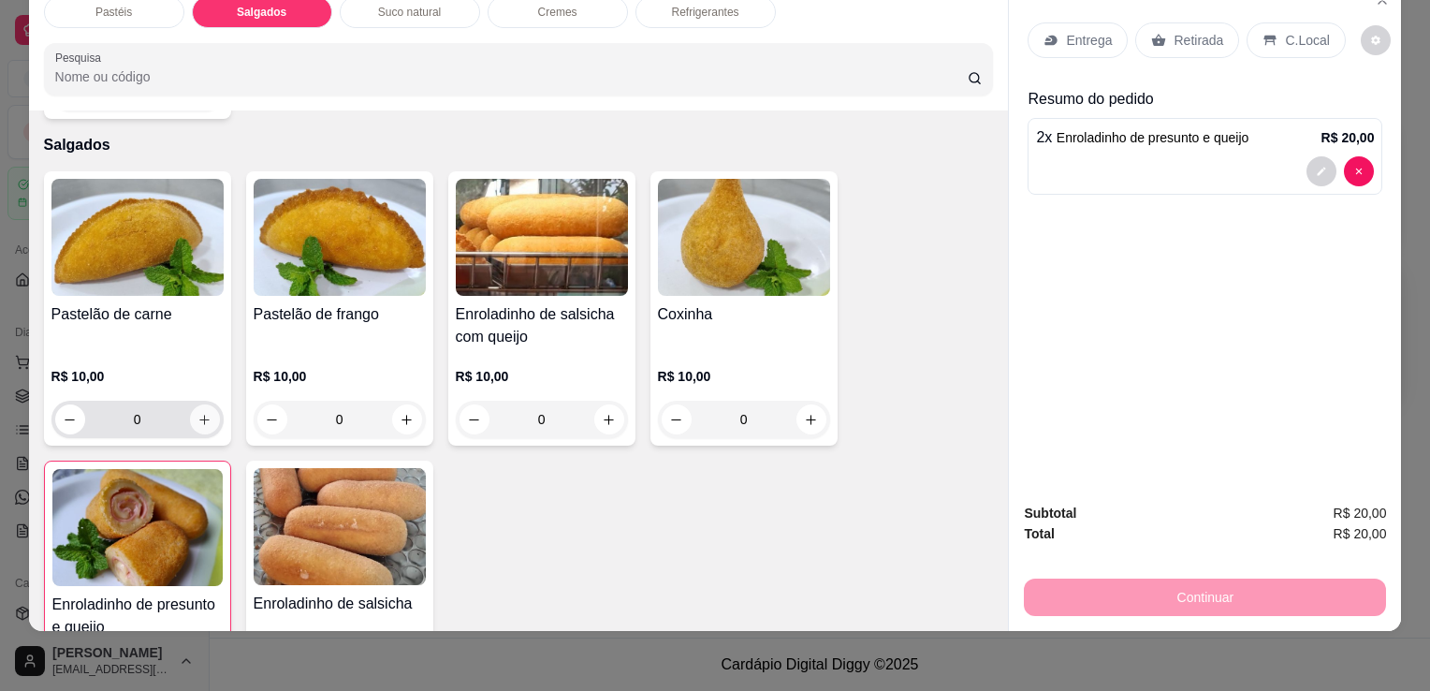
click at [206, 404] on button "increase-product-quantity" at bounding box center [205, 419] width 30 height 30
type input "1"
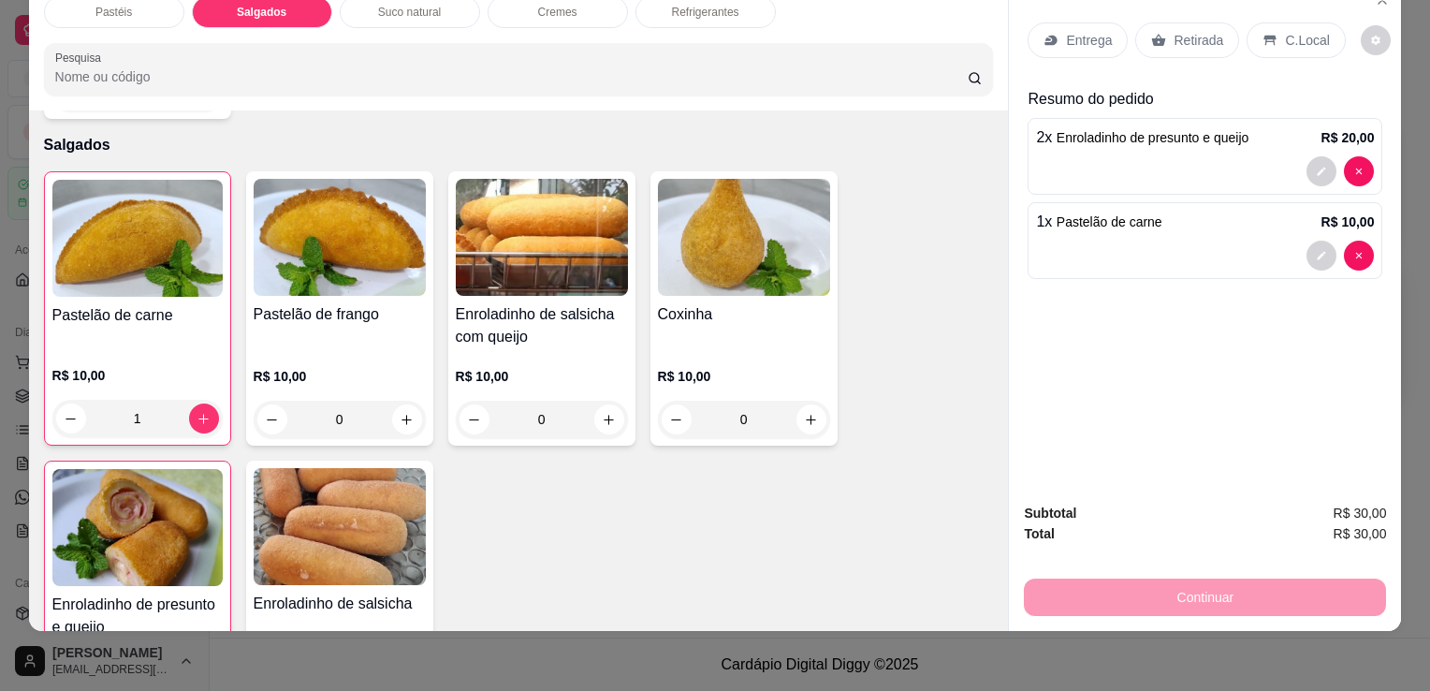
click at [1174, 31] on p "Retirada" at bounding box center [1199, 40] width 50 height 19
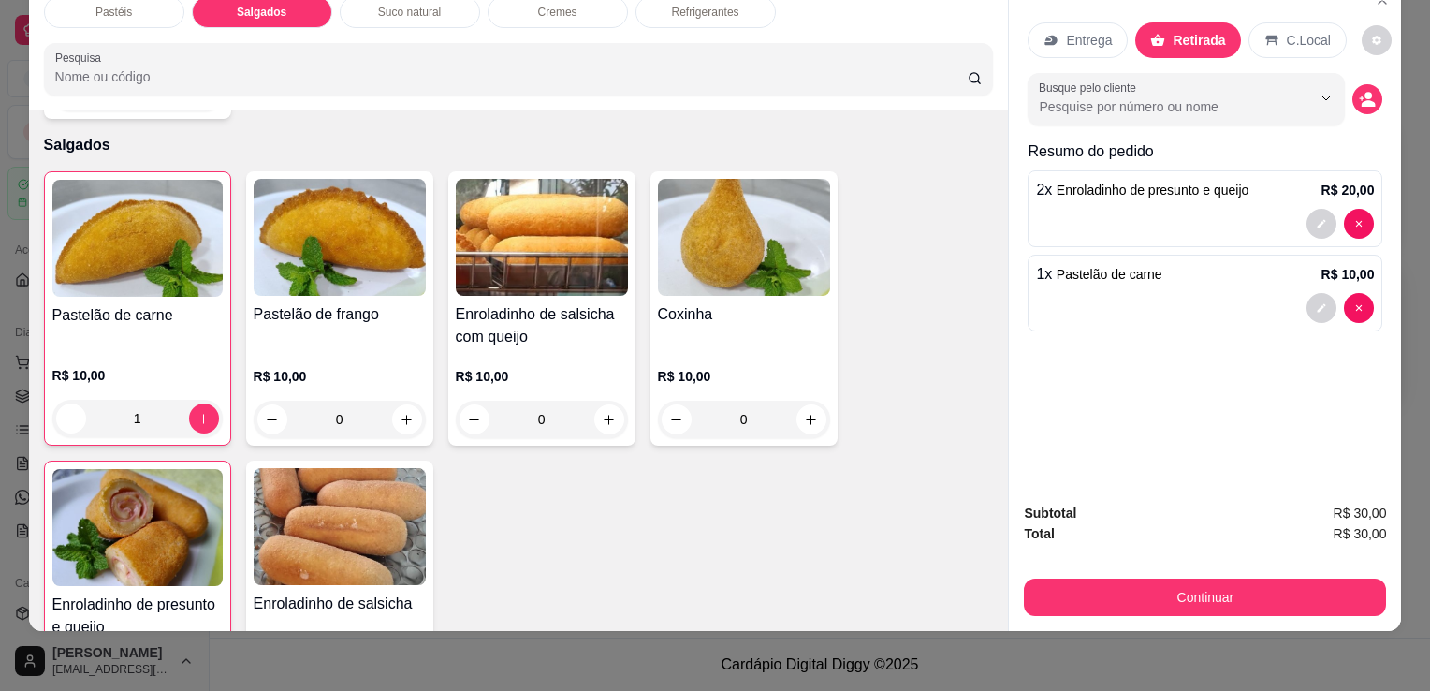
click at [1144, 593] on button "Continuar" at bounding box center [1205, 597] width 362 height 37
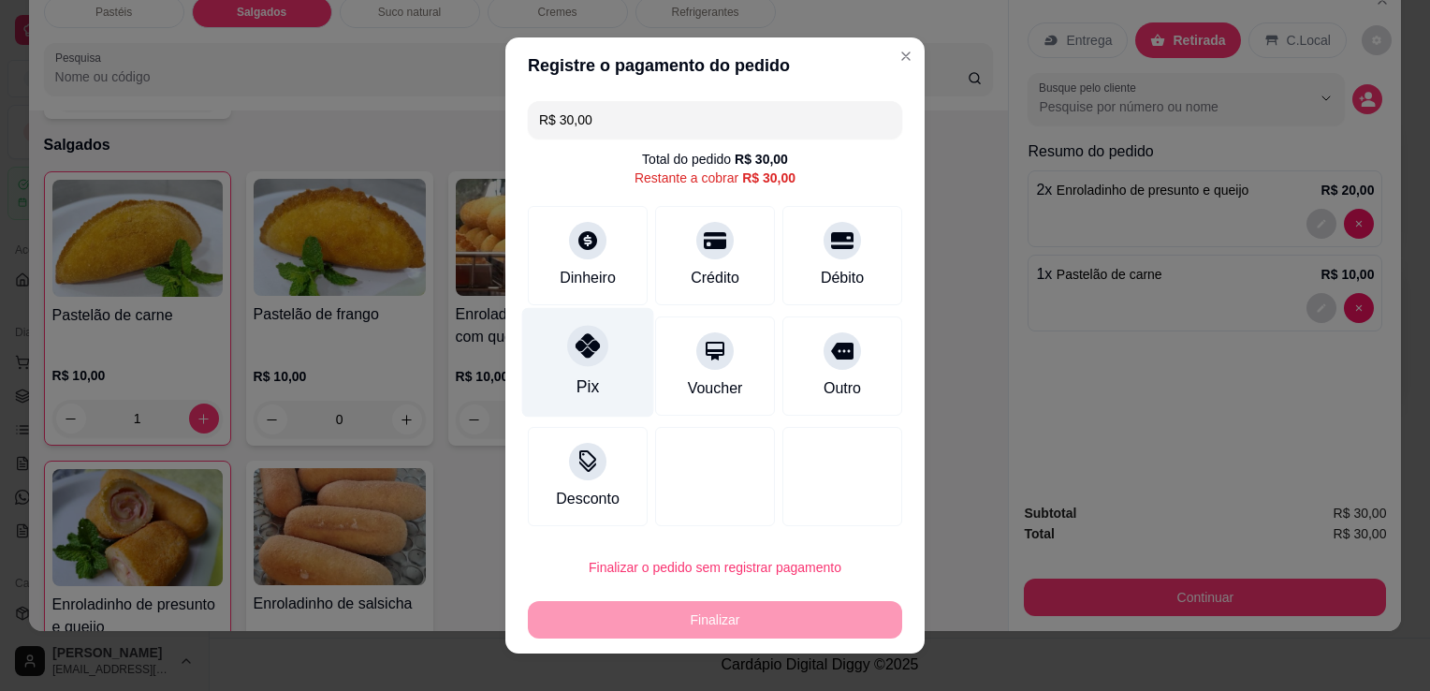
click at [558, 360] on div "Pix" at bounding box center [588, 363] width 132 height 110
type input "R$ 0,00"
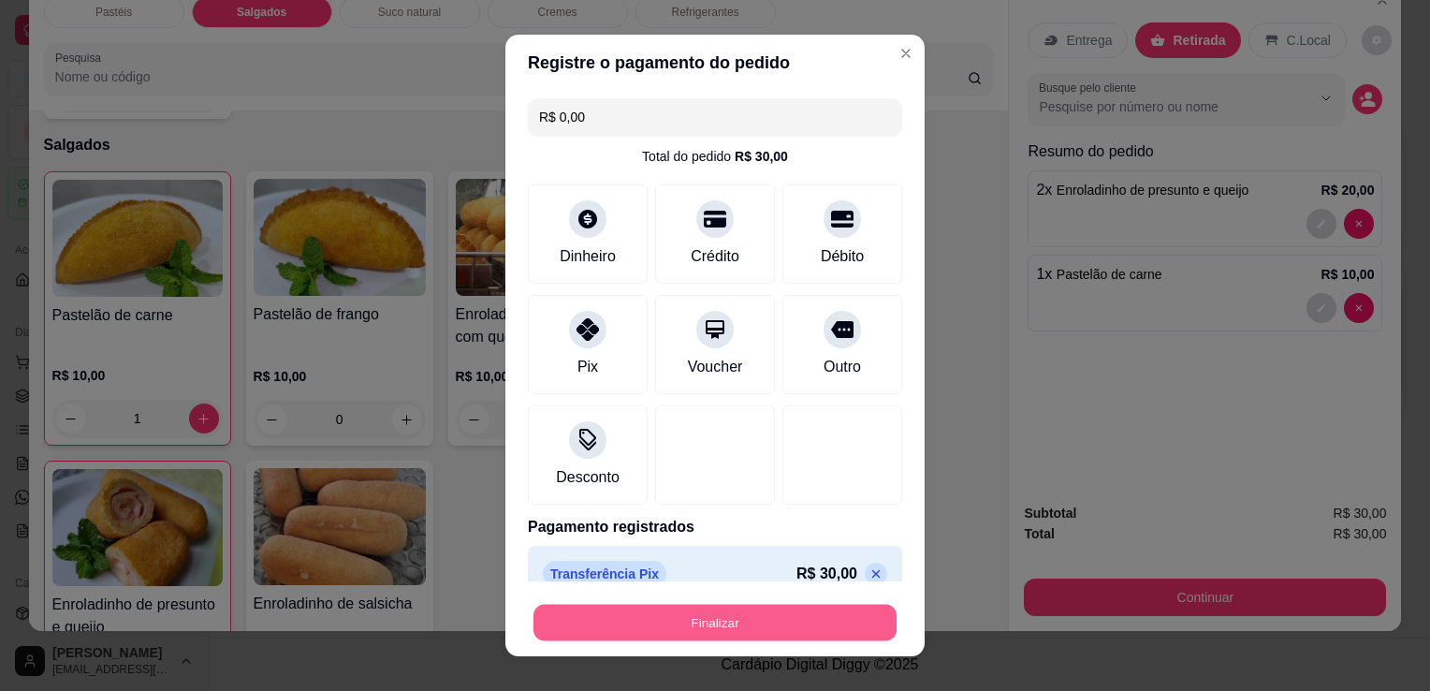
click at [652, 626] on button "Finalizar" at bounding box center [715, 623] width 363 height 37
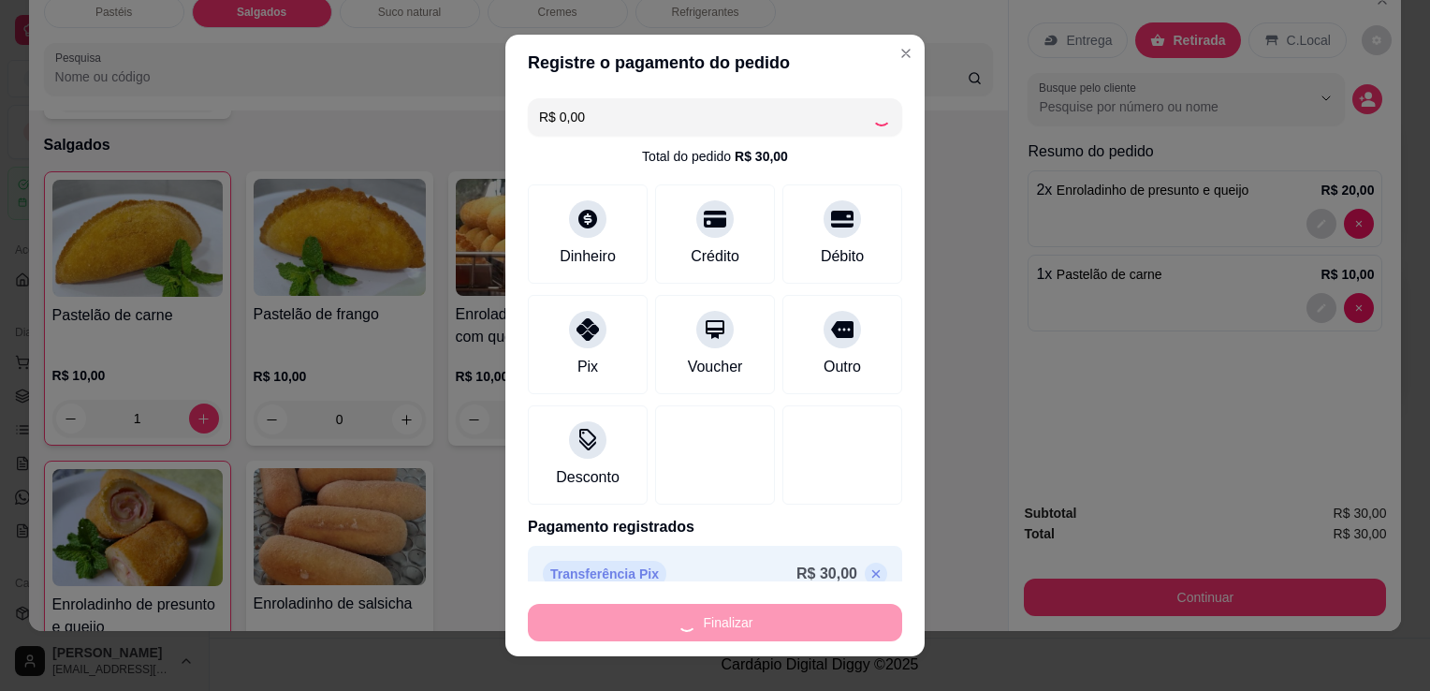
type input "0"
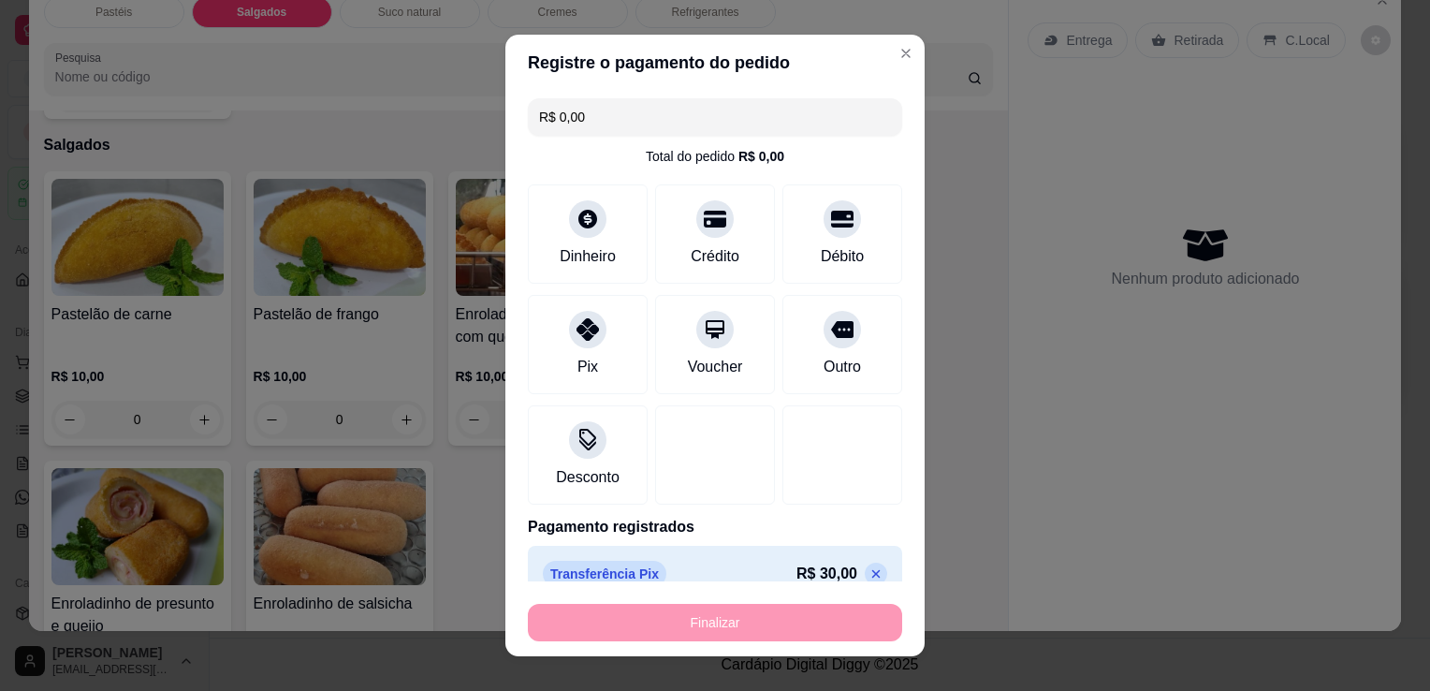
type input "-R$ 30,00"
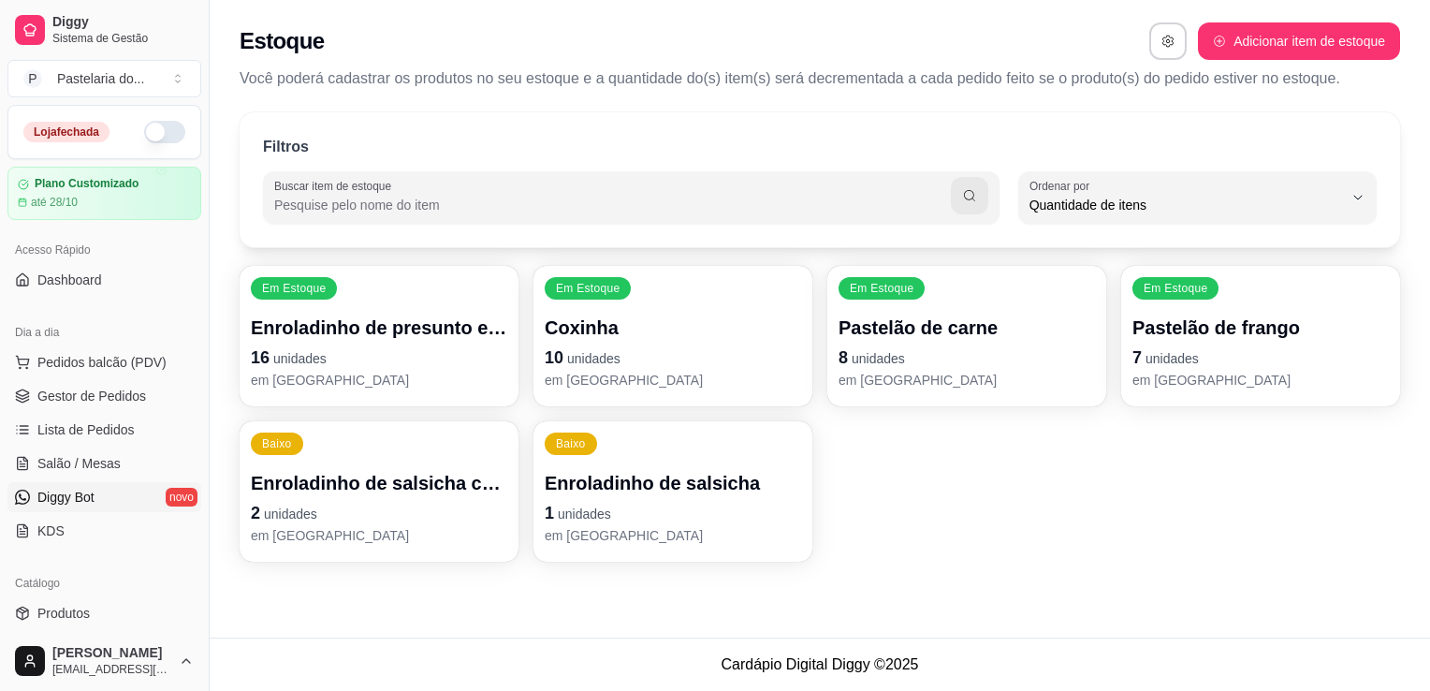
drag, startPoint x: 101, startPoint y: 457, endPoint x: 60, endPoint y: 498, distance: 58.2
click at [101, 457] on span "Salão / Mesas" at bounding box center [78, 463] width 83 height 19
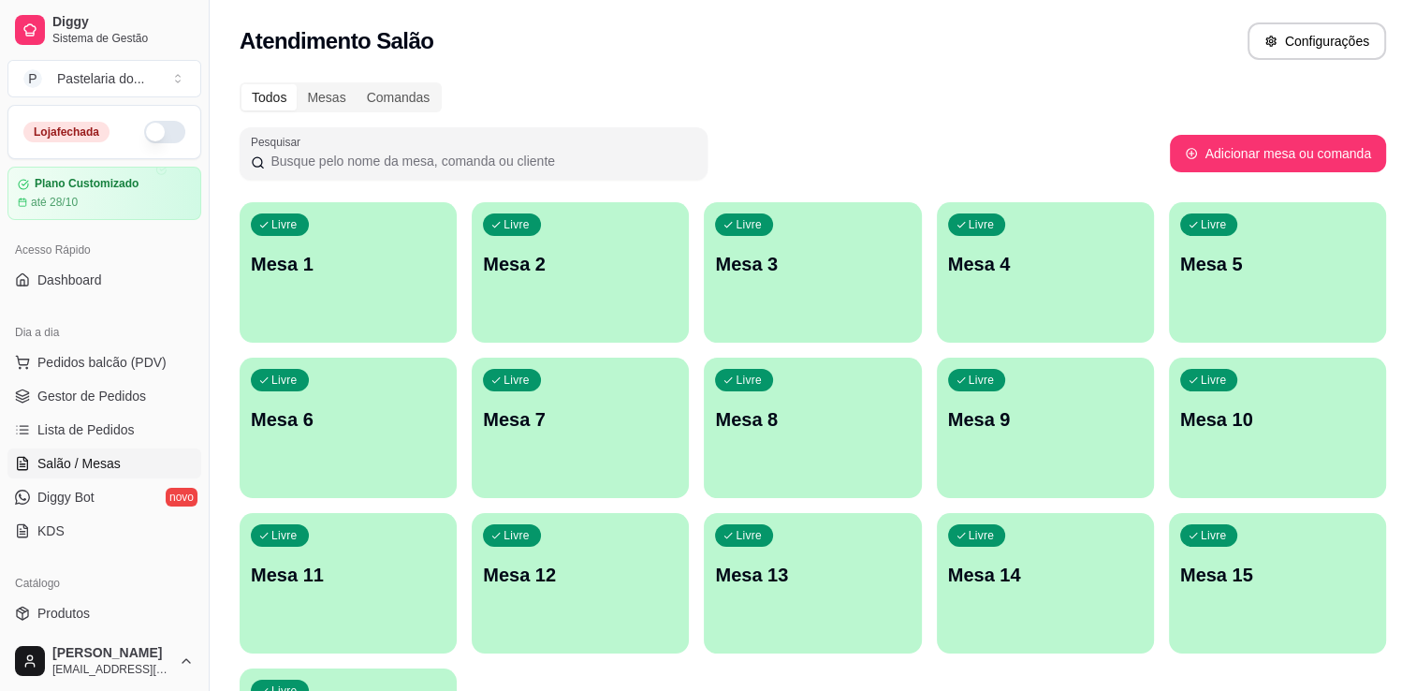
click at [377, 451] on div "Livre Mesa 6" at bounding box center [348, 417] width 217 height 118
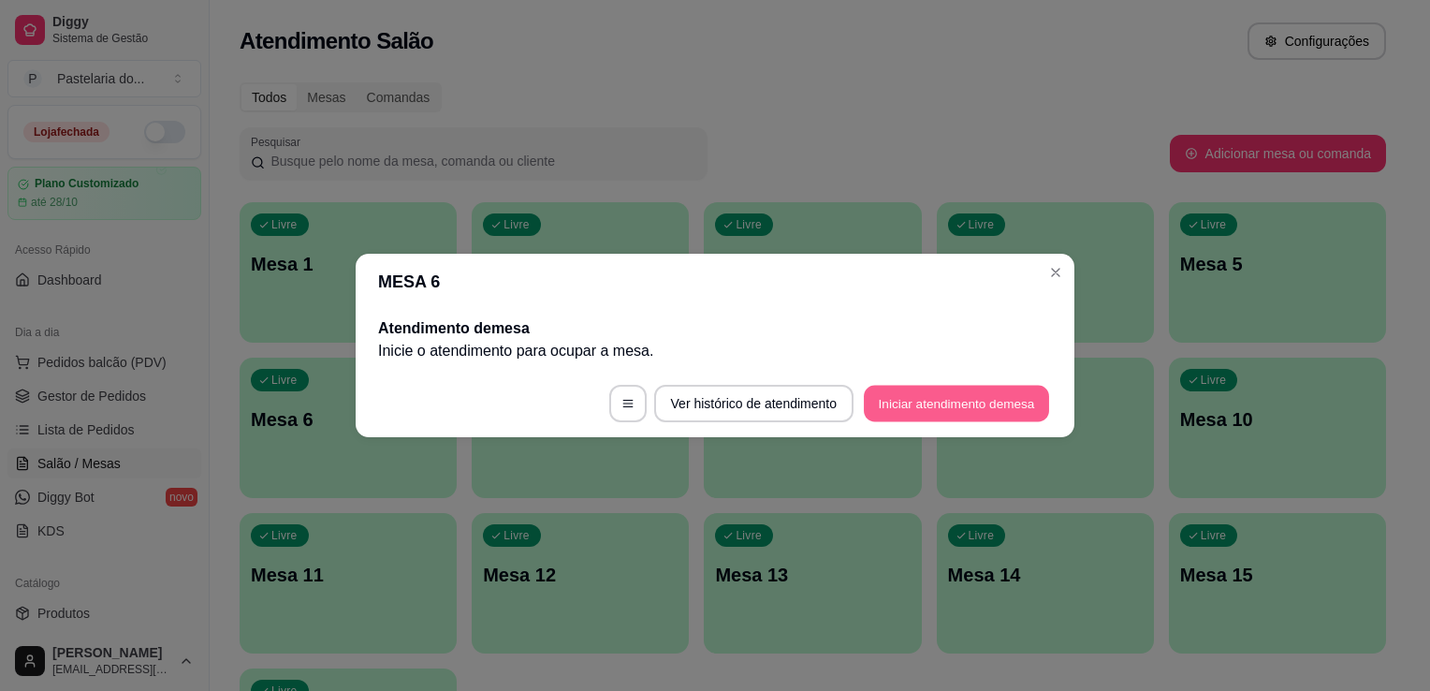
click at [1022, 407] on button "Iniciar atendimento de mesa" at bounding box center [956, 404] width 185 height 37
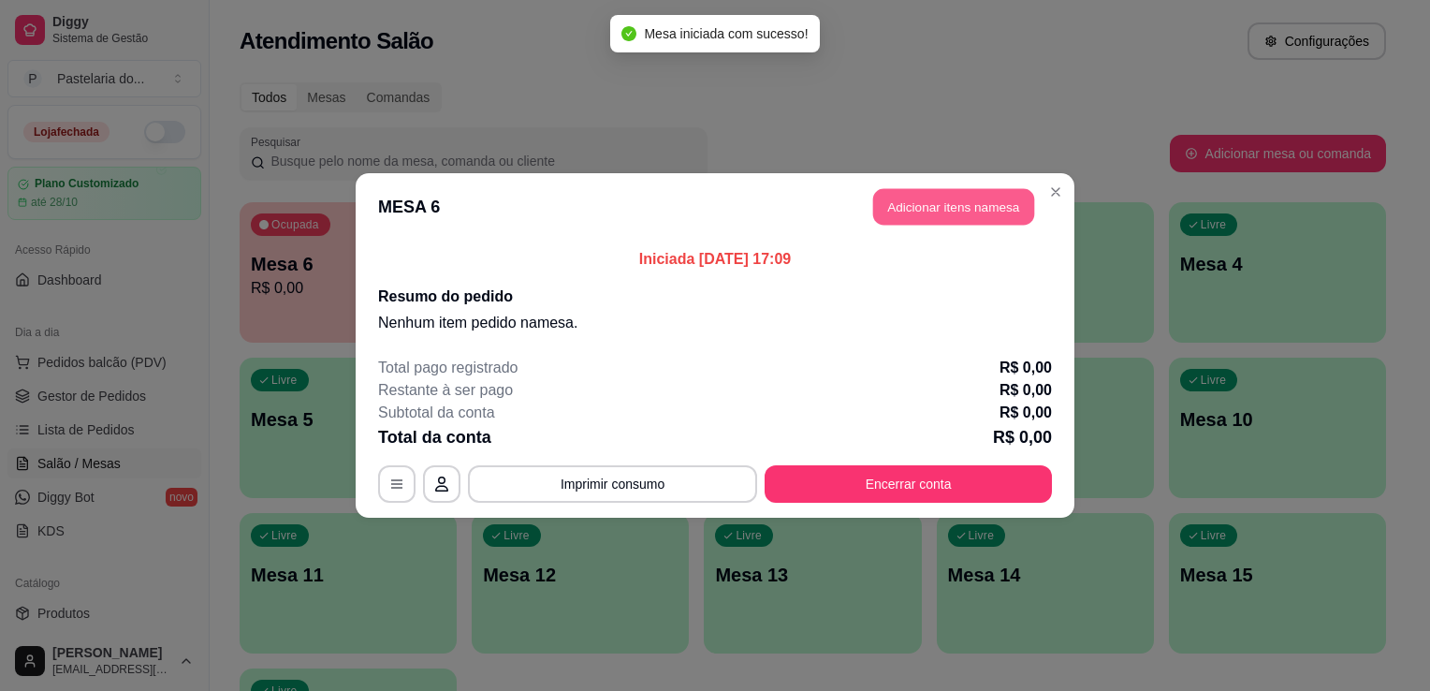
click at [1001, 203] on button "Adicionar itens na mesa" at bounding box center [953, 207] width 161 height 37
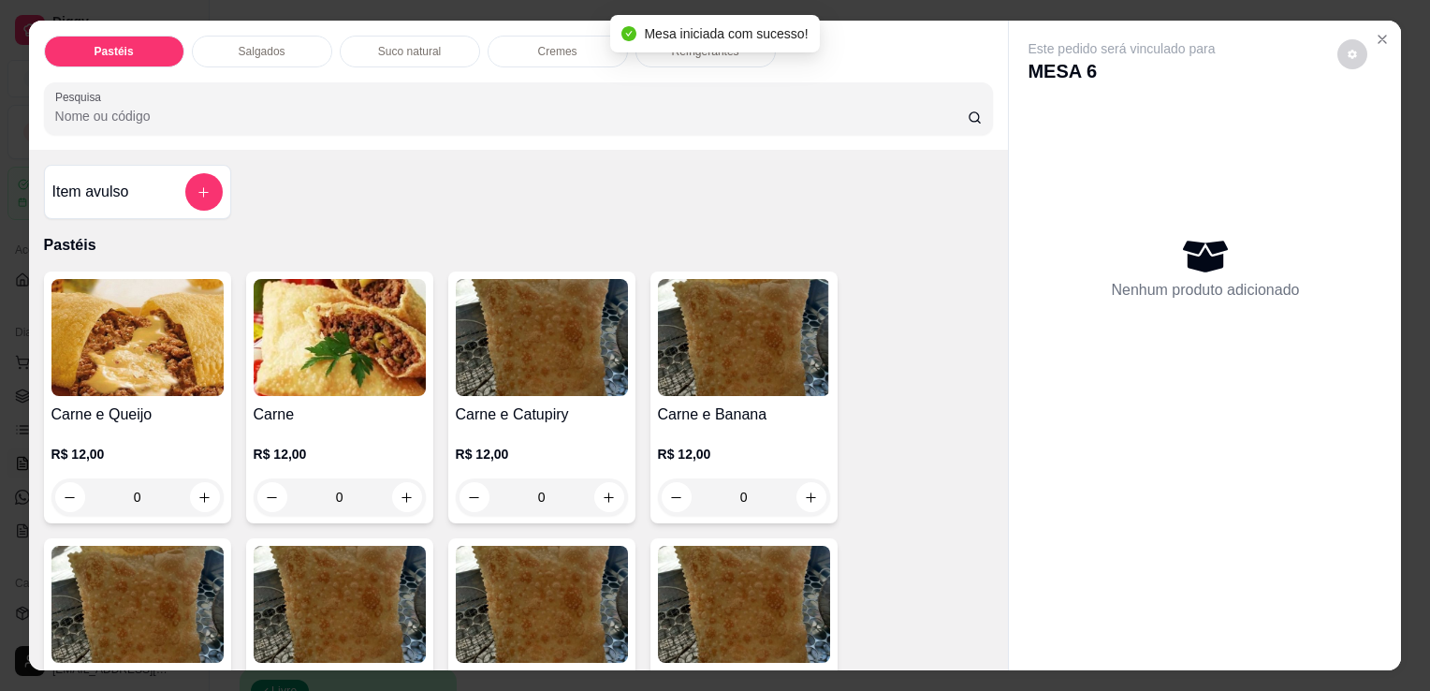
click at [273, 36] on div "Salgados" at bounding box center [262, 52] width 140 height 32
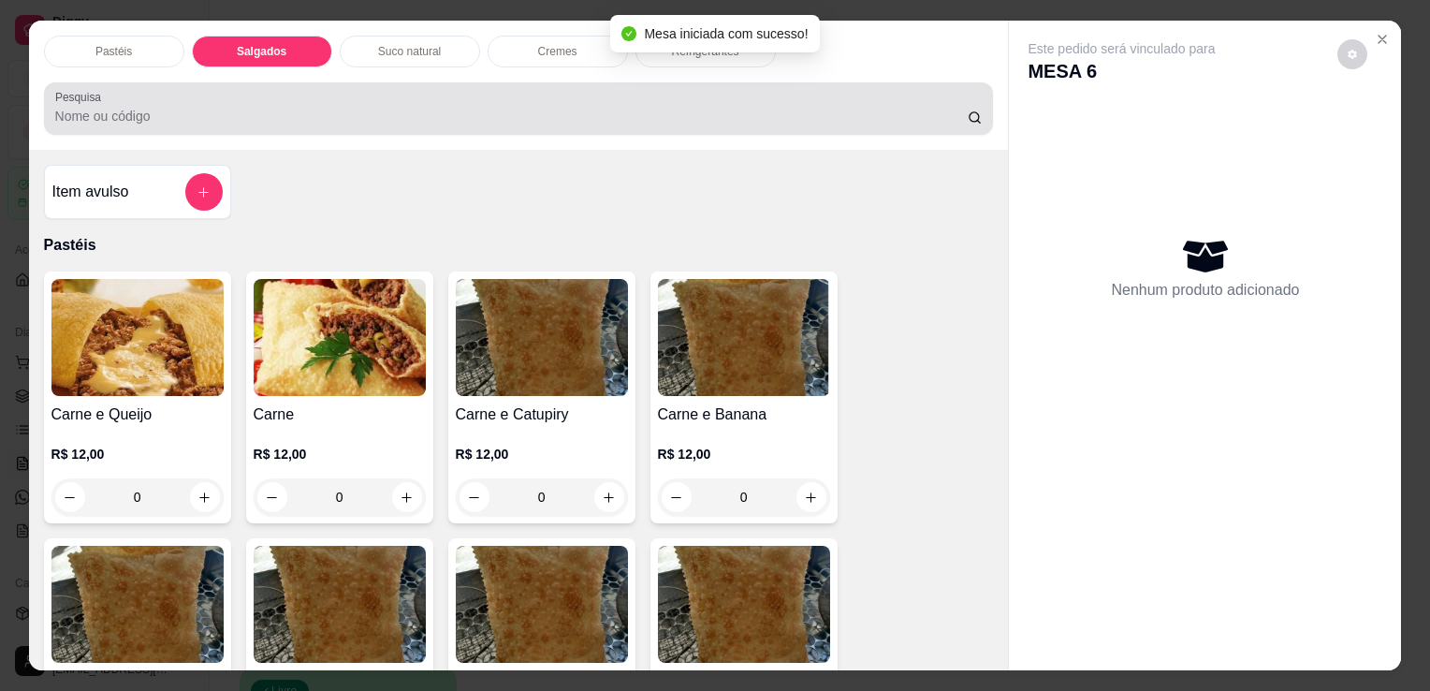
scroll to position [46, 0]
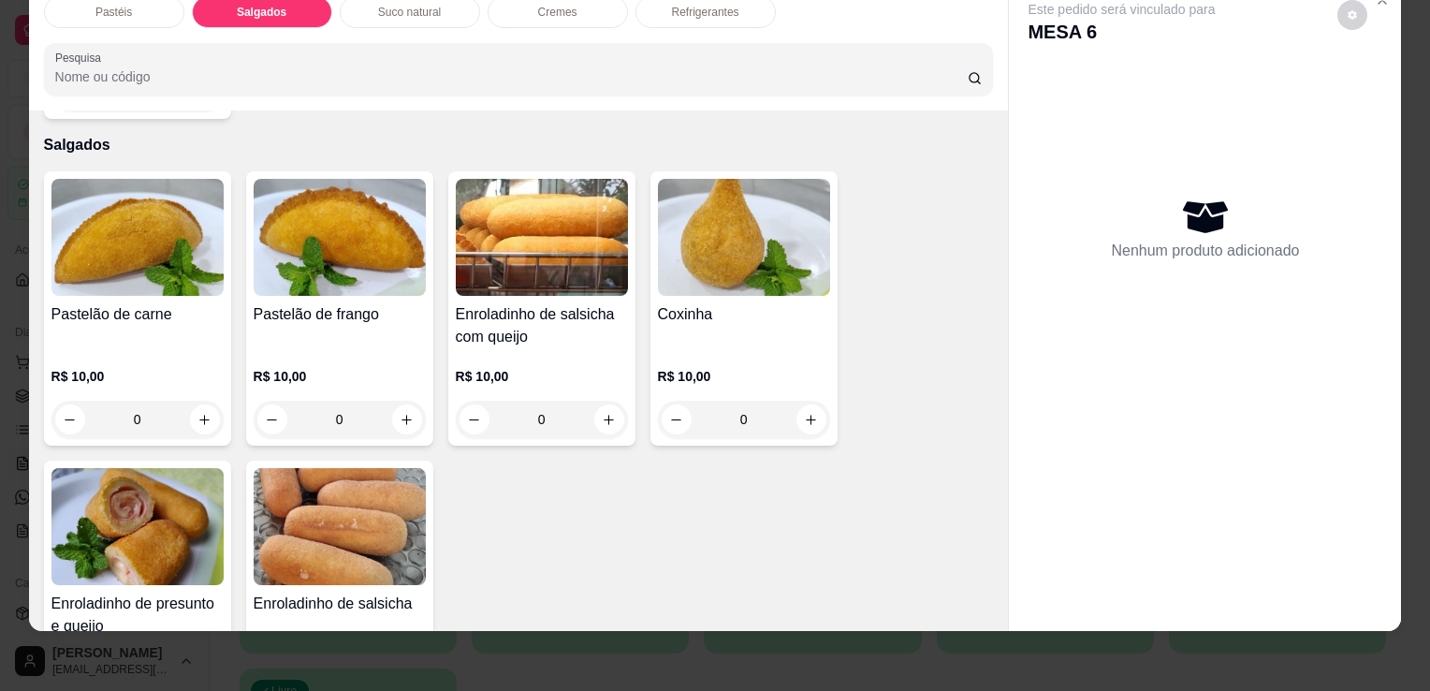
click at [115, 468] on img at bounding box center [137, 526] width 172 height 117
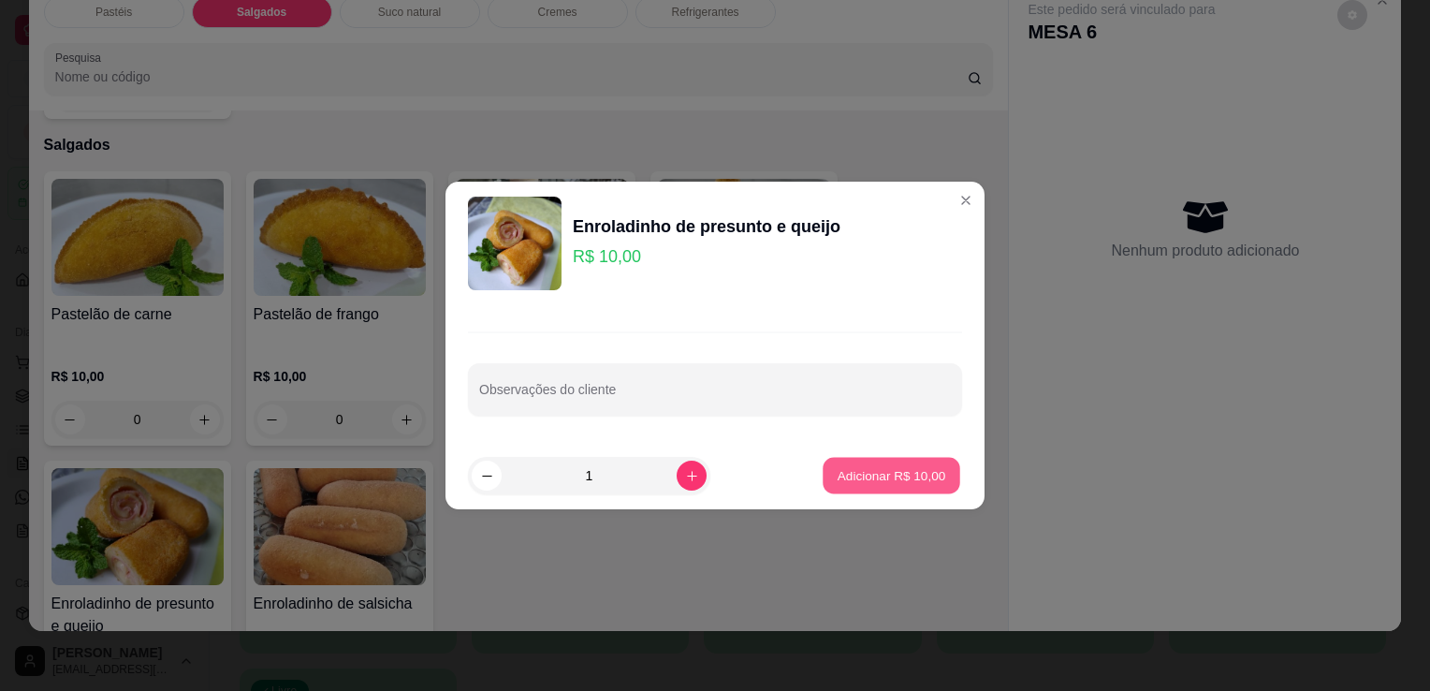
click at [874, 471] on p "Adicionar R$ 10,00" at bounding box center [892, 475] width 109 height 18
type input "1"
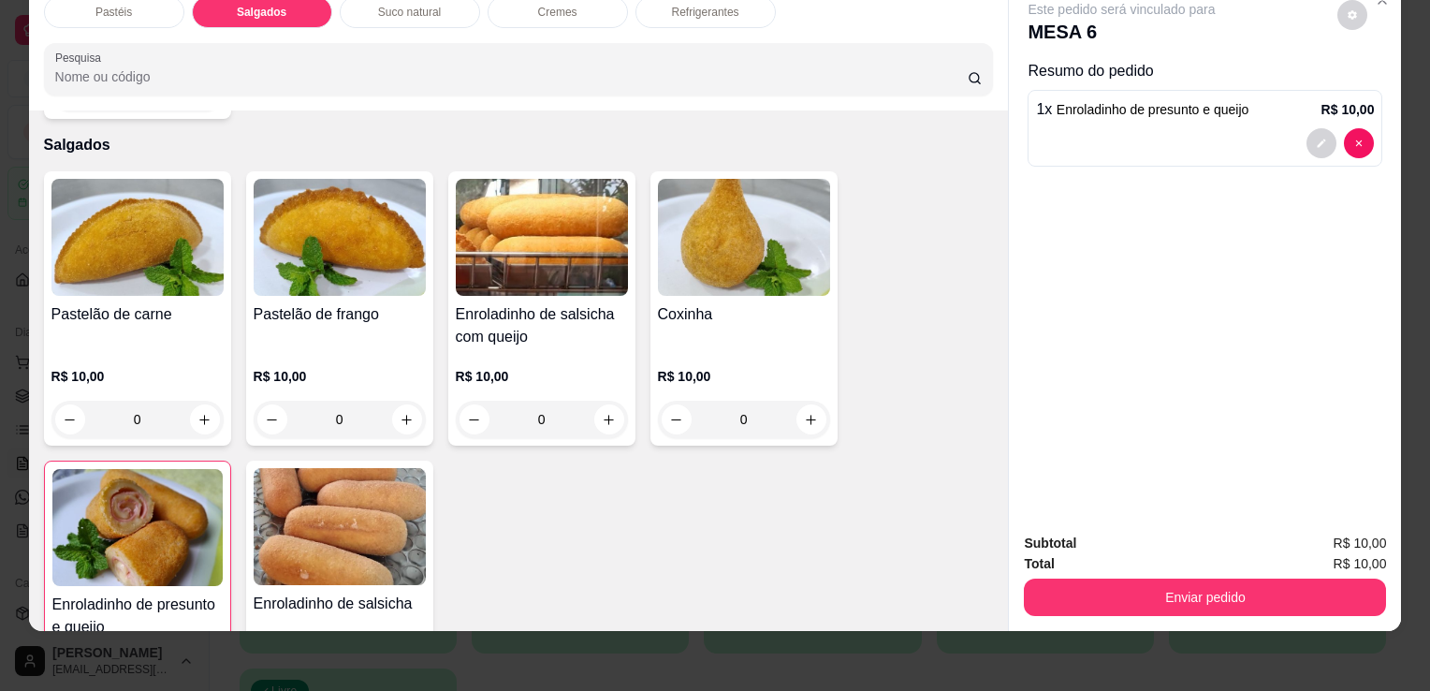
click at [708, 6] on div "Refrigerantes" at bounding box center [706, 12] width 140 height 32
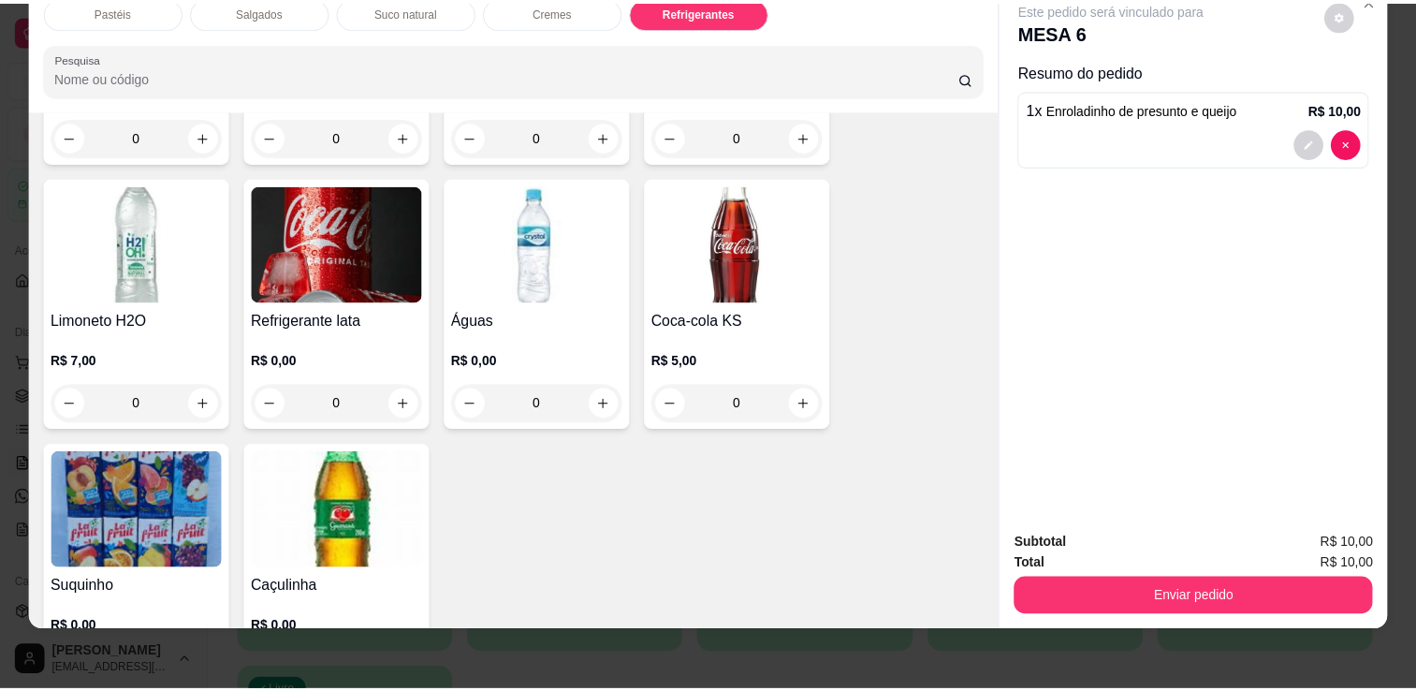
scroll to position [5177, 0]
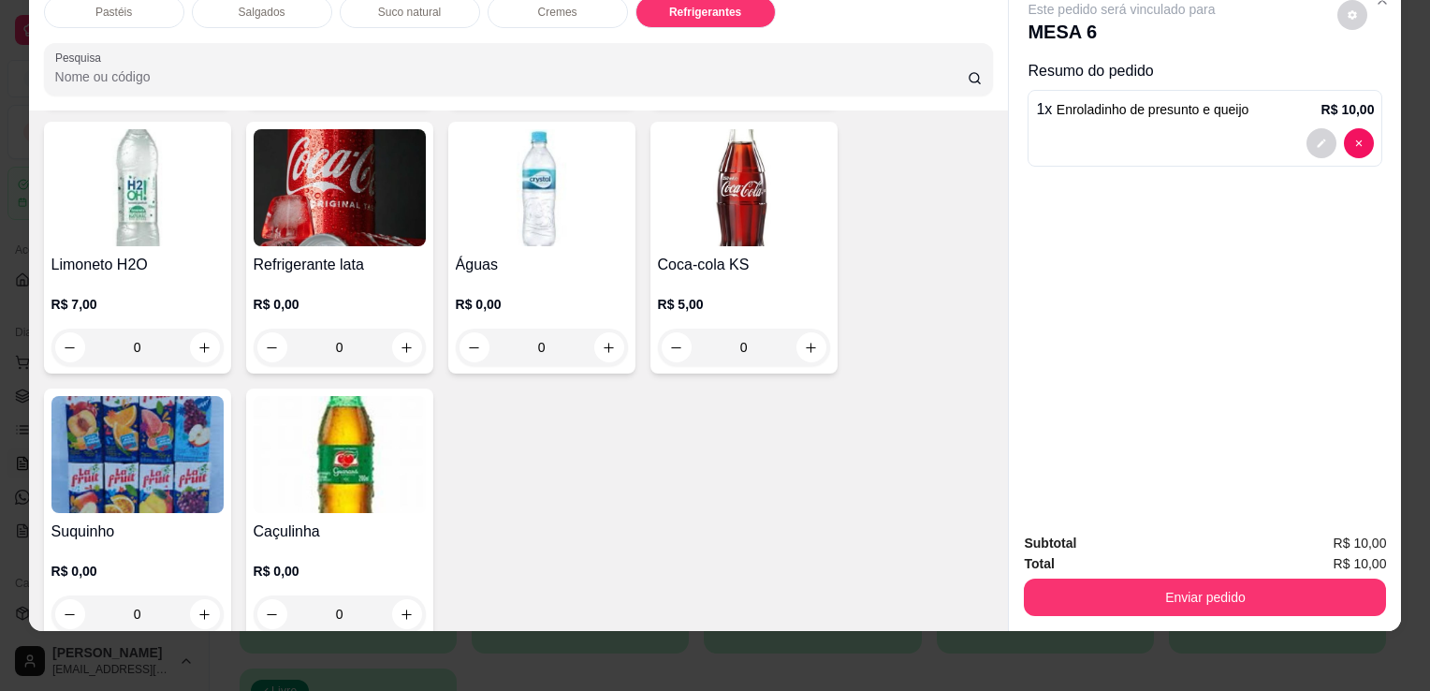
click at [302, 295] on p "R$ 0,00" at bounding box center [340, 304] width 172 height 19
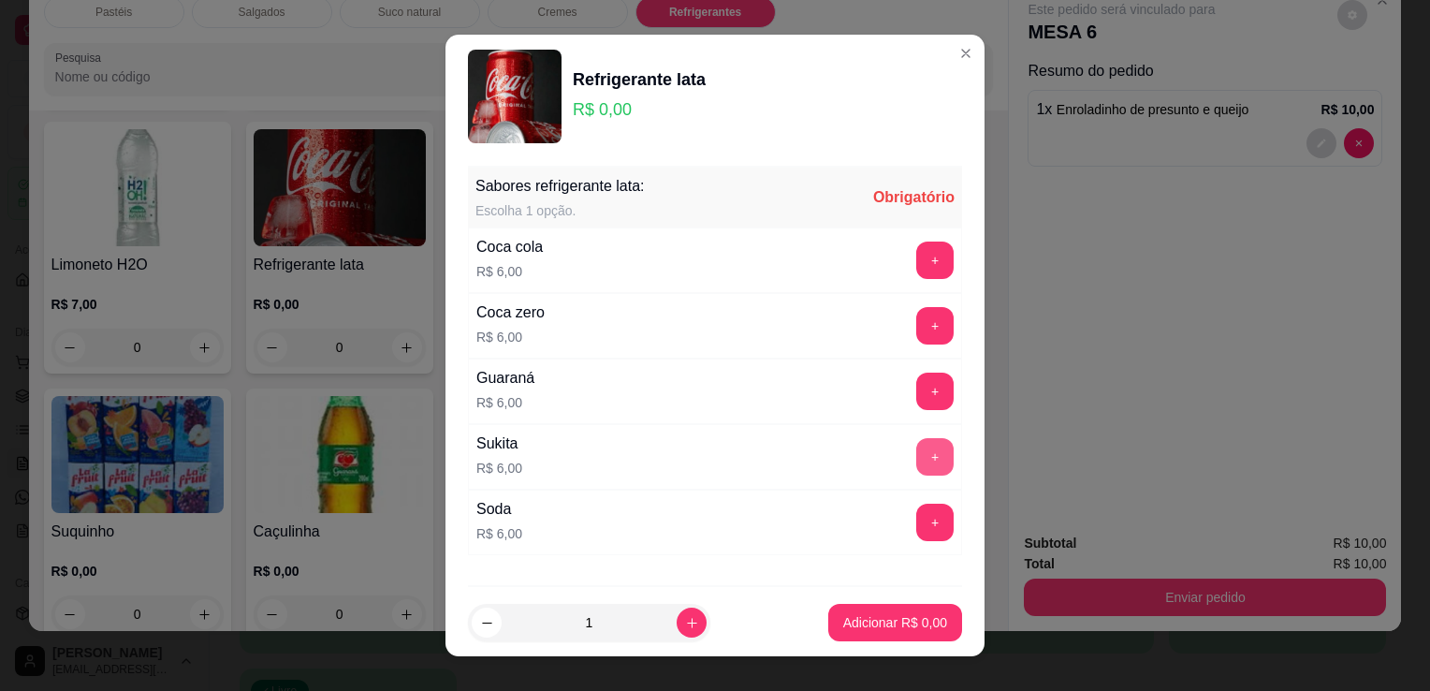
click at [916, 452] on button "+" at bounding box center [934, 456] width 37 height 37
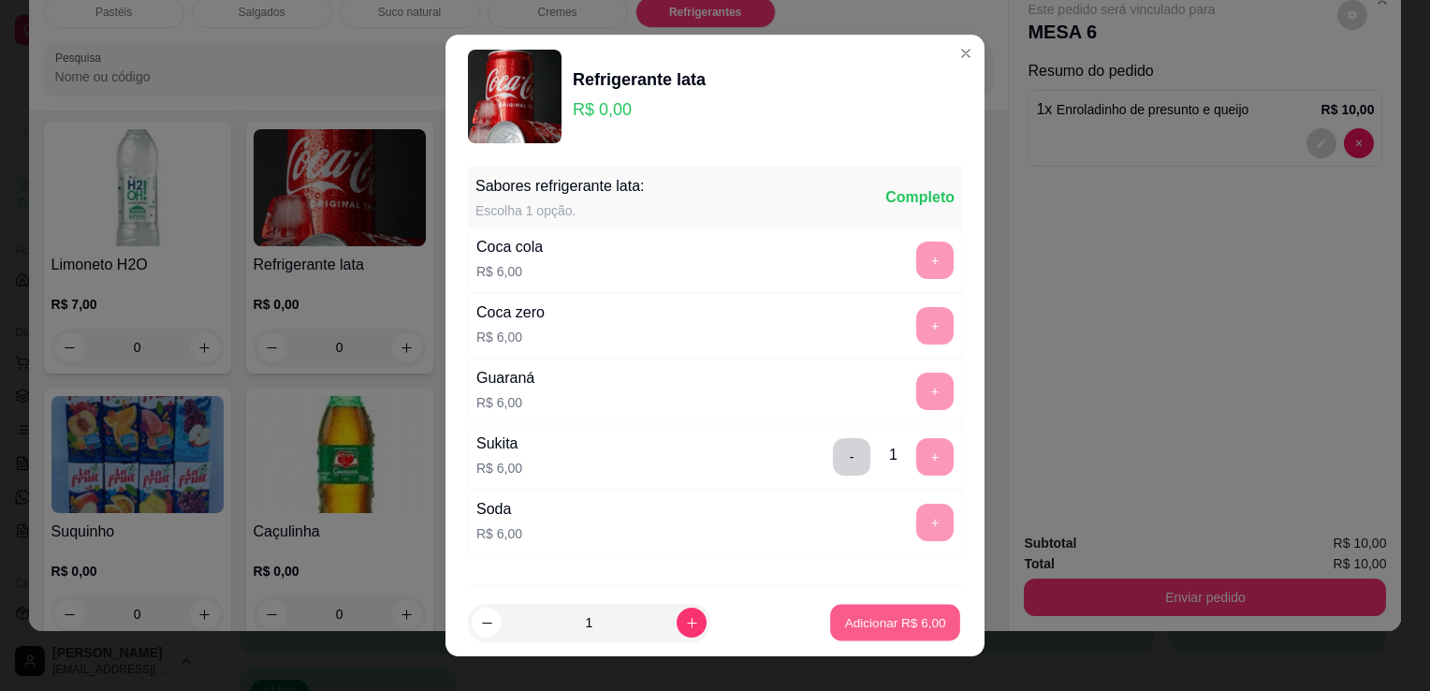
click at [910, 605] on button "Adicionar R$ 6,00" at bounding box center [895, 623] width 130 height 37
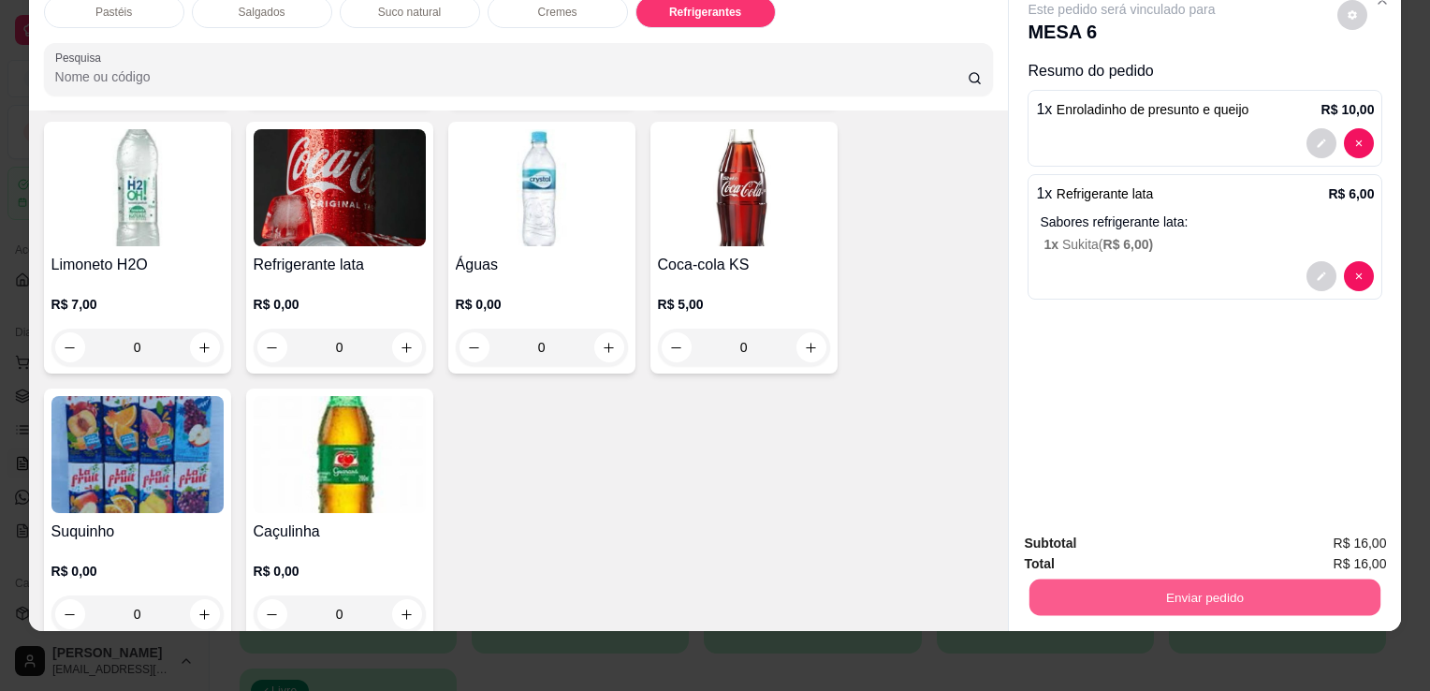
click at [1111, 588] on button "Enviar pedido" at bounding box center [1205, 597] width 351 height 37
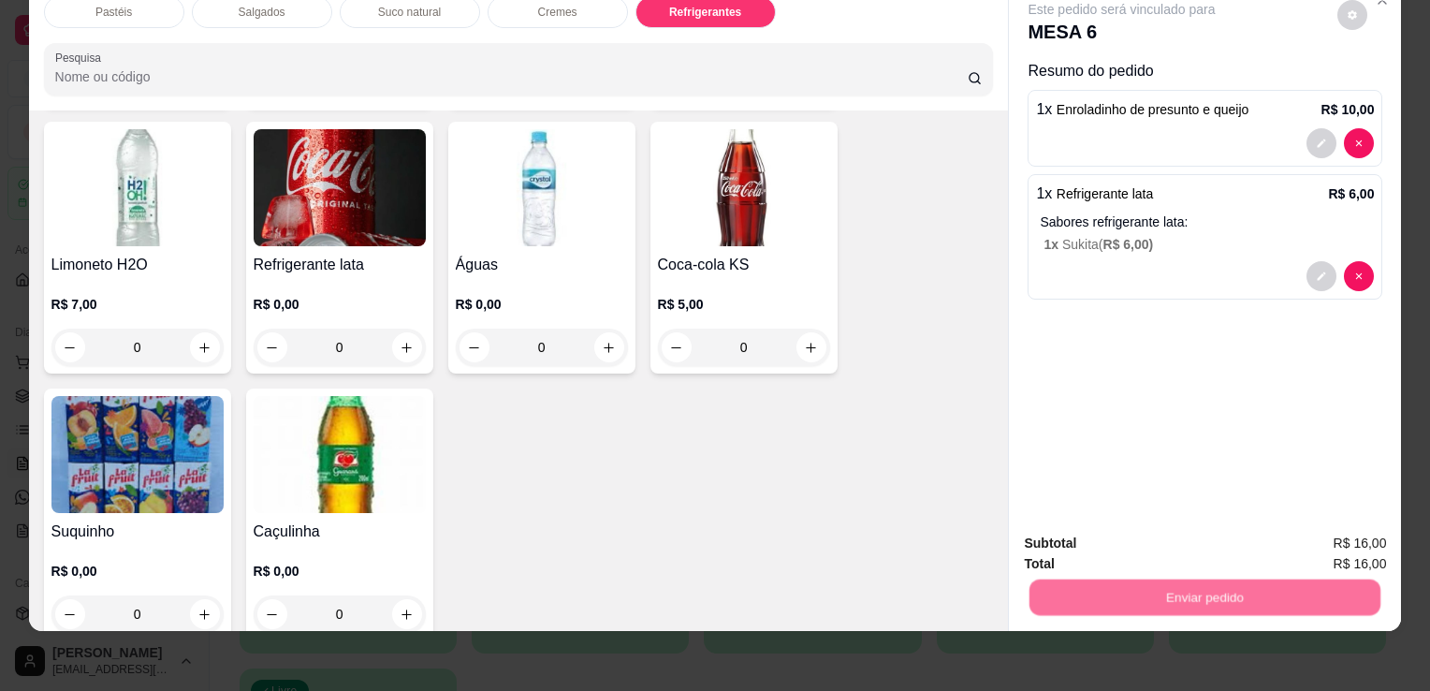
click at [1337, 538] on button "Enviar pedido" at bounding box center [1338, 538] width 106 height 36
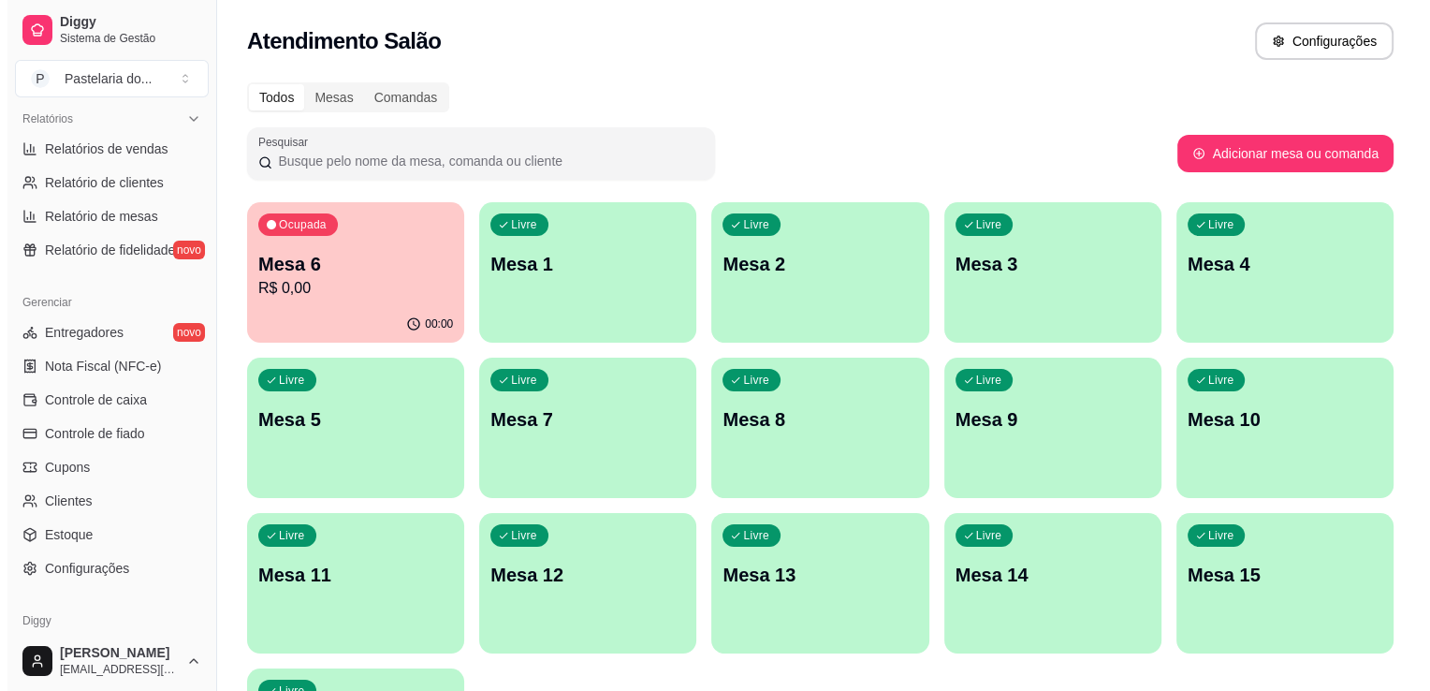
scroll to position [655, 0]
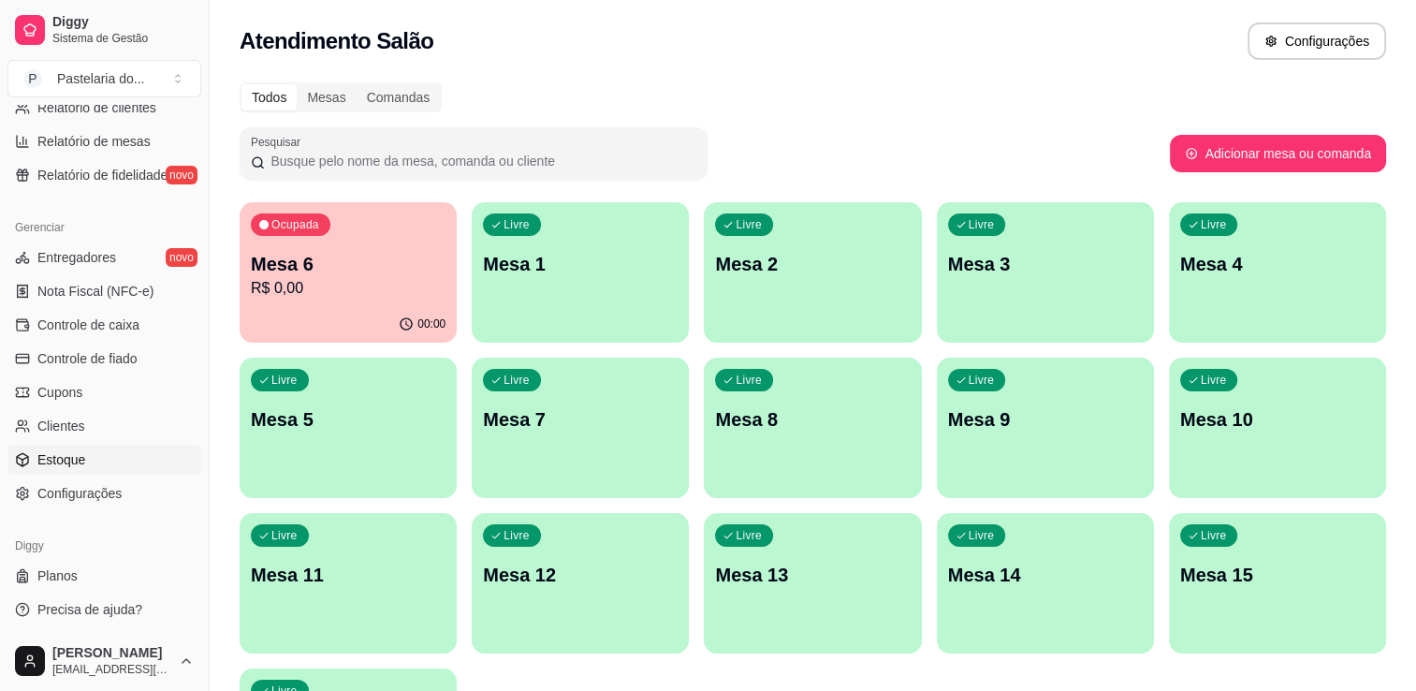
click at [94, 454] on link "Estoque" at bounding box center [104, 460] width 194 height 30
select select "QUANTITY_ORDER"
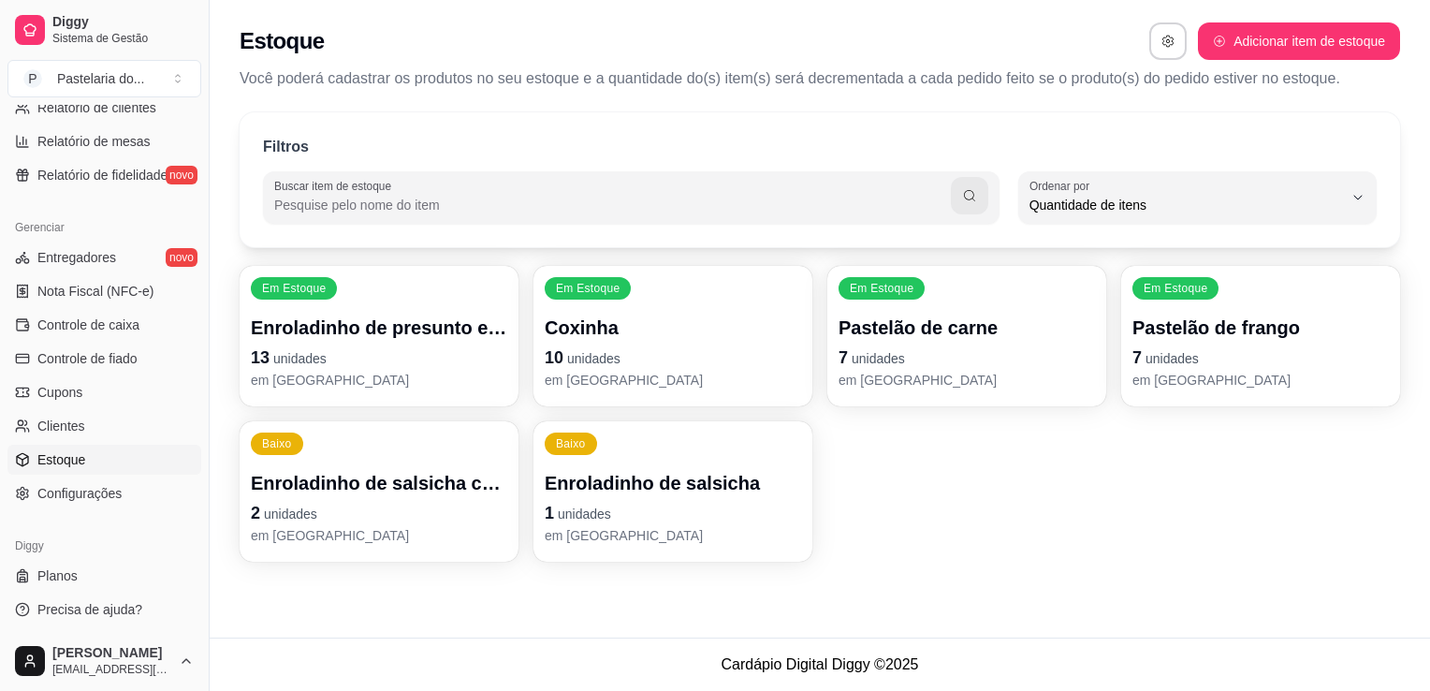
click at [336, 330] on p "Enroladinho de presunto e queijo" at bounding box center [379, 328] width 256 height 26
click at [695, 334] on p "Coxinha" at bounding box center [673, 328] width 256 height 26
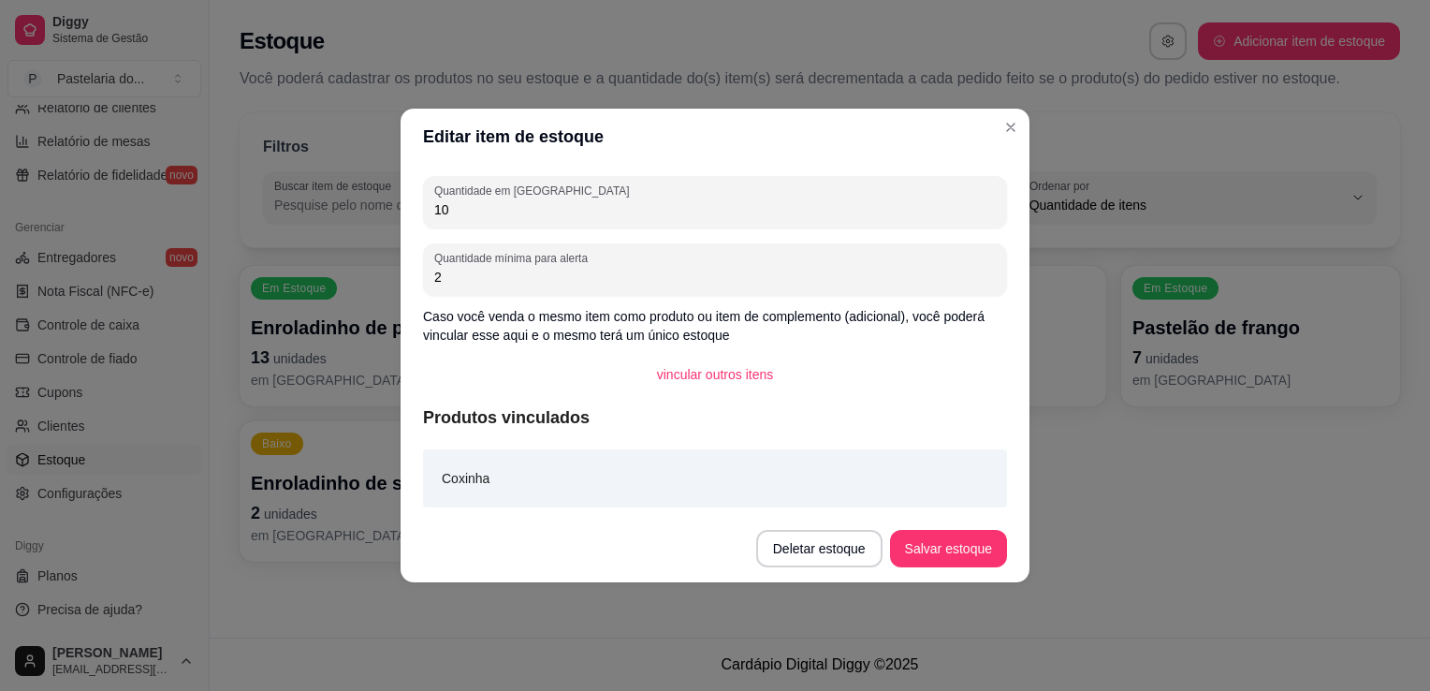
click at [731, 205] on input "10" at bounding box center [715, 209] width 562 height 19
type input "1"
type input "9"
click at [974, 545] on button "Salvar estoque" at bounding box center [948, 548] width 117 height 37
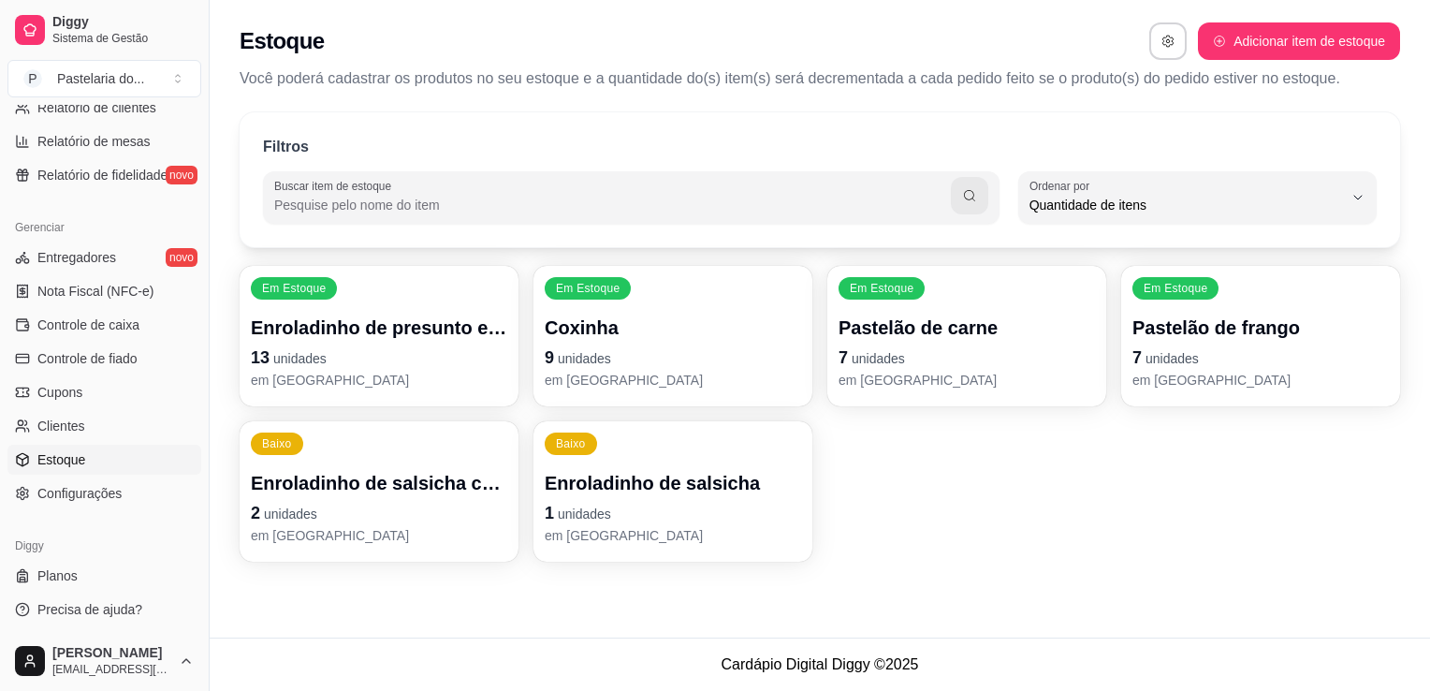
click at [346, 526] on p "em estoque" at bounding box center [379, 535] width 256 height 19
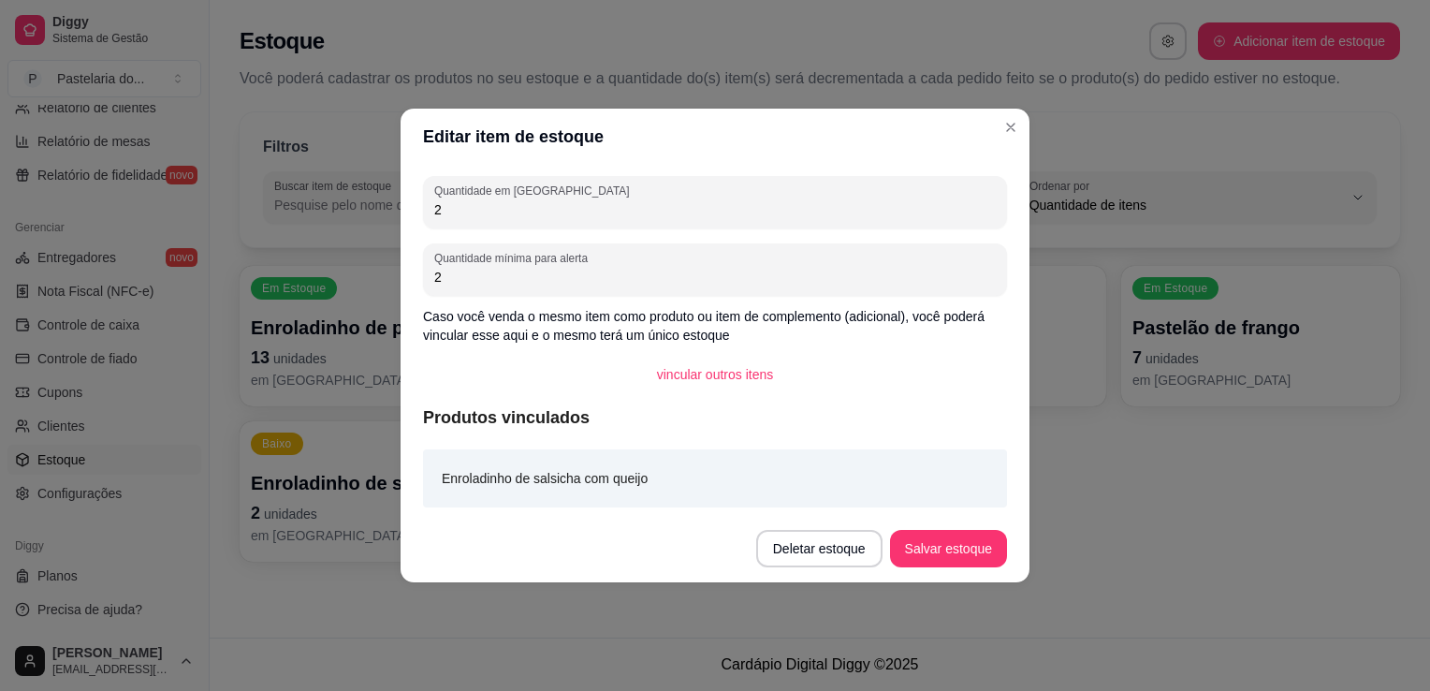
click at [482, 230] on div "Quantidade em estoque 2 Quantidade mínima para alerta 2 Caso você venda o mesmo…" at bounding box center [715, 340] width 629 height 350
click at [492, 212] on input "2" at bounding box center [715, 209] width 562 height 19
type input "3"
click at [967, 567] on footer "Deletar estoque Salvar estoque" at bounding box center [715, 548] width 629 height 67
click at [966, 556] on button "Salvar estoque" at bounding box center [948, 548] width 117 height 37
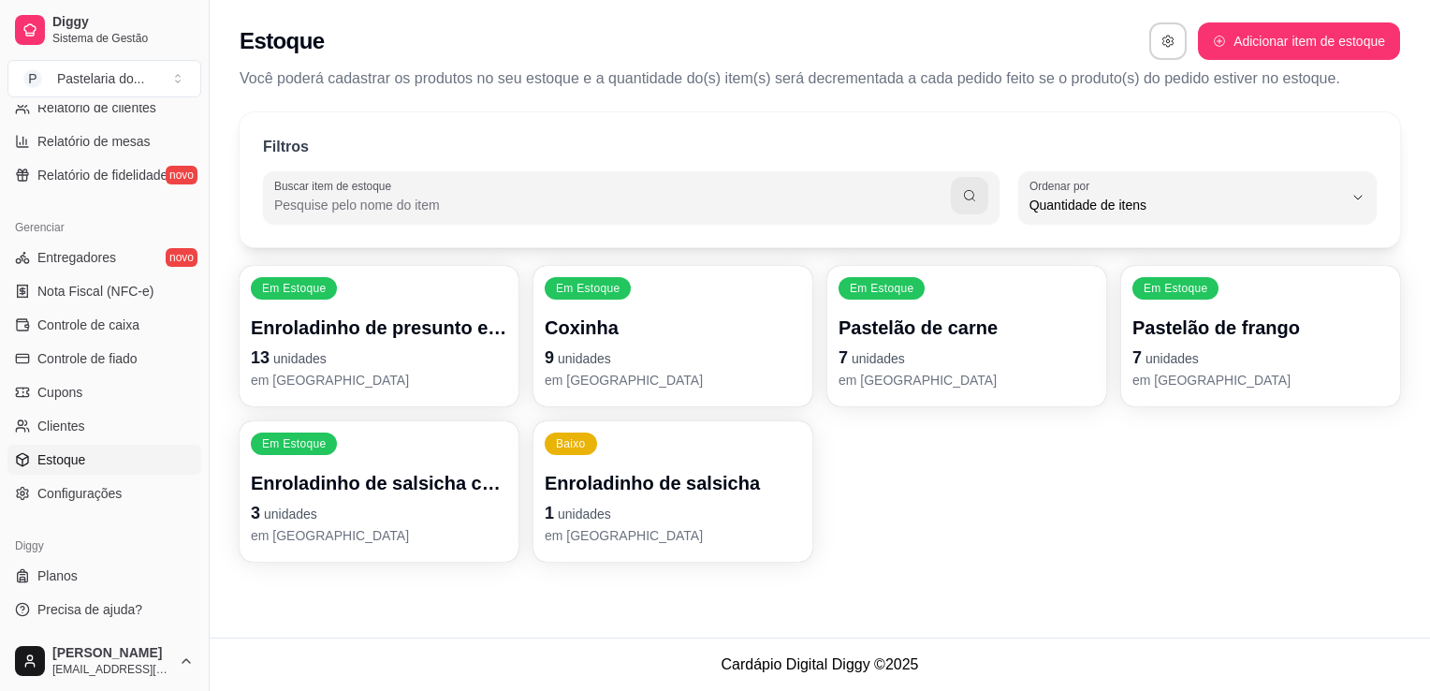
click at [649, 484] on p "Enroladinho de salsicha" at bounding box center [673, 483] width 256 height 26
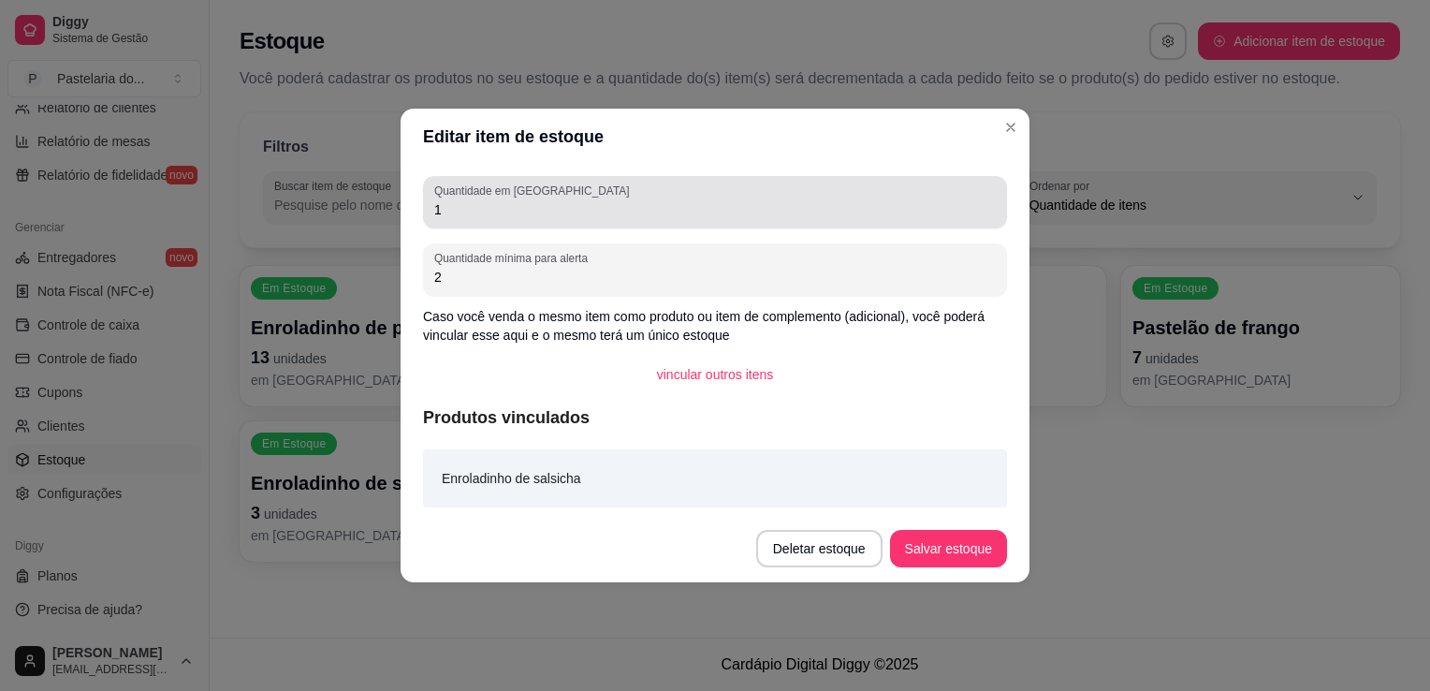
click at [593, 212] on input "1" at bounding box center [715, 209] width 562 height 19
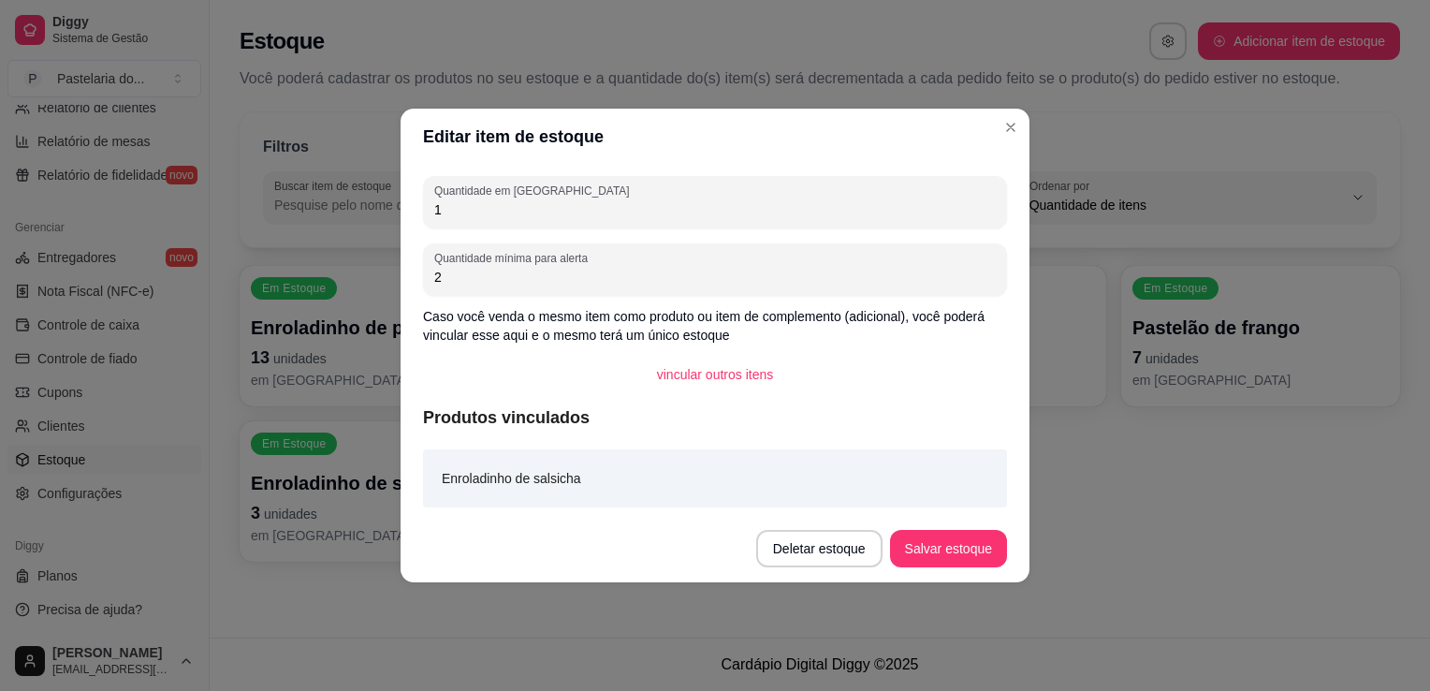
click at [593, 211] on input "1" at bounding box center [715, 209] width 562 height 19
type input "3"
click at [949, 545] on button "Salvar estoque" at bounding box center [948, 548] width 117 height 37
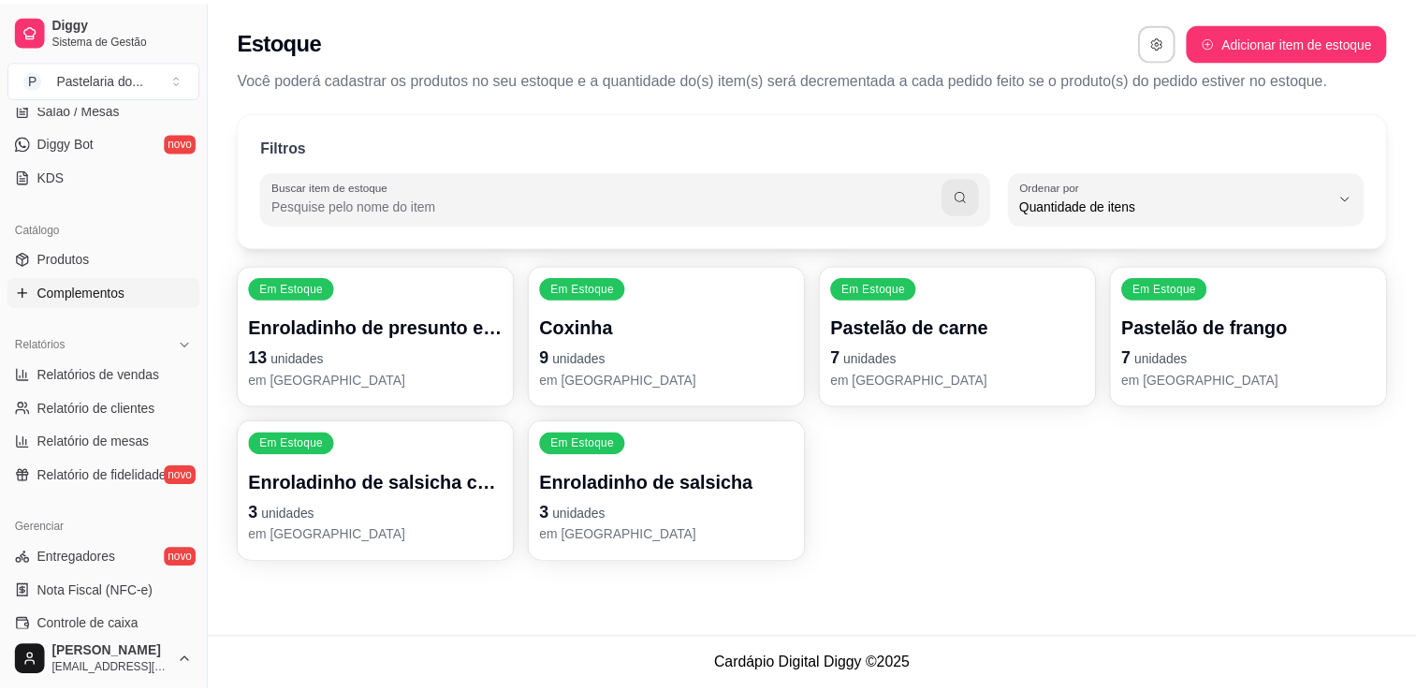
scroll to position [187, 0]
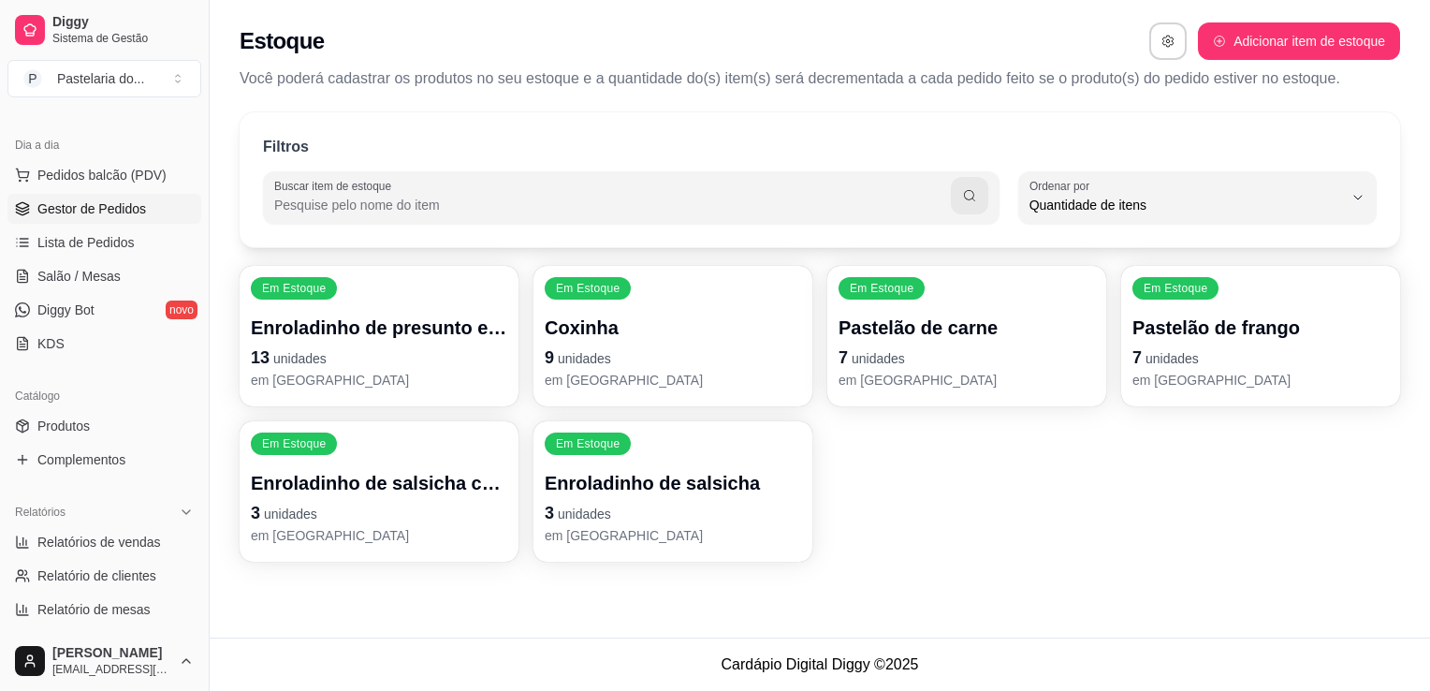
click at [101, 215] on span "Gestor de Pedidos" at bounding box center [91, 208] width 109 height 19
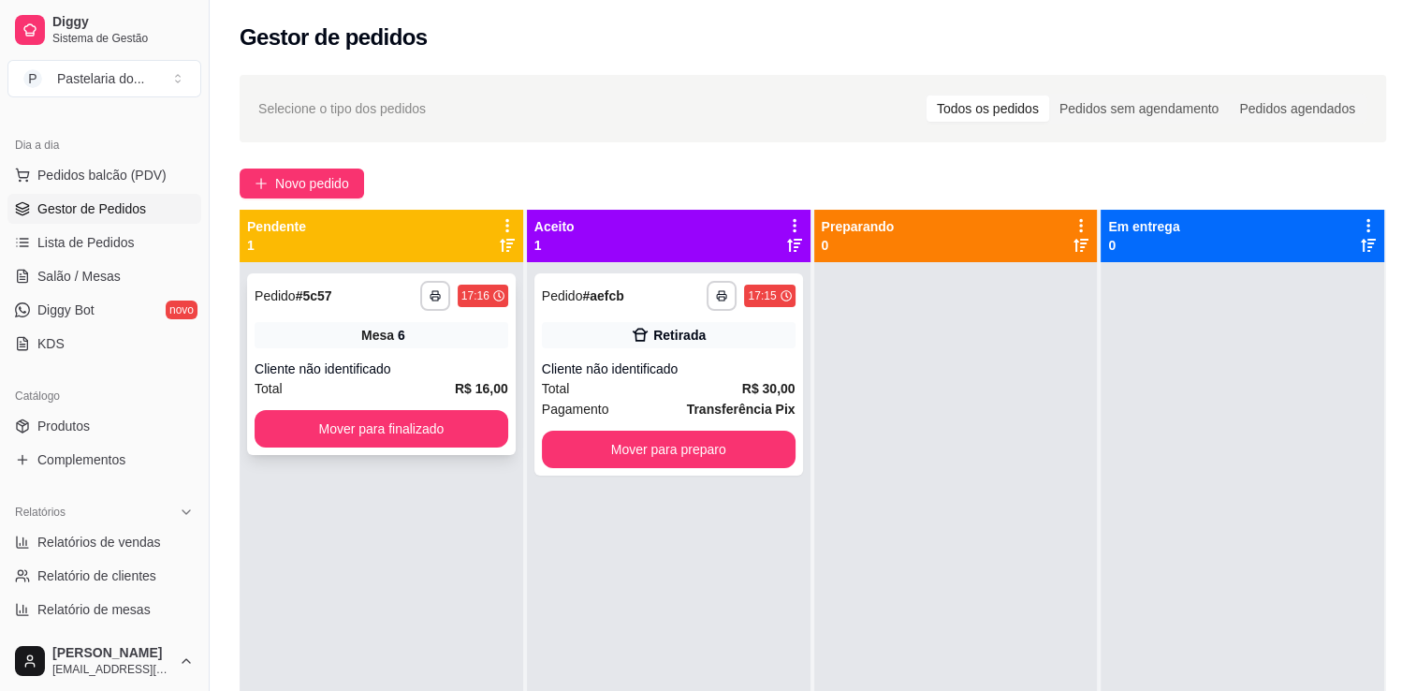
click at [494, 407] on div "**********" at bounding box center [381, 364] width 269 height 182
click at [507, 430] on div "**********" at bounding box center [381, 364] width 269 height 182
click at [441, 431] on button "Mover para finalizado" at bounding box center [382, 428] width 254 height 37
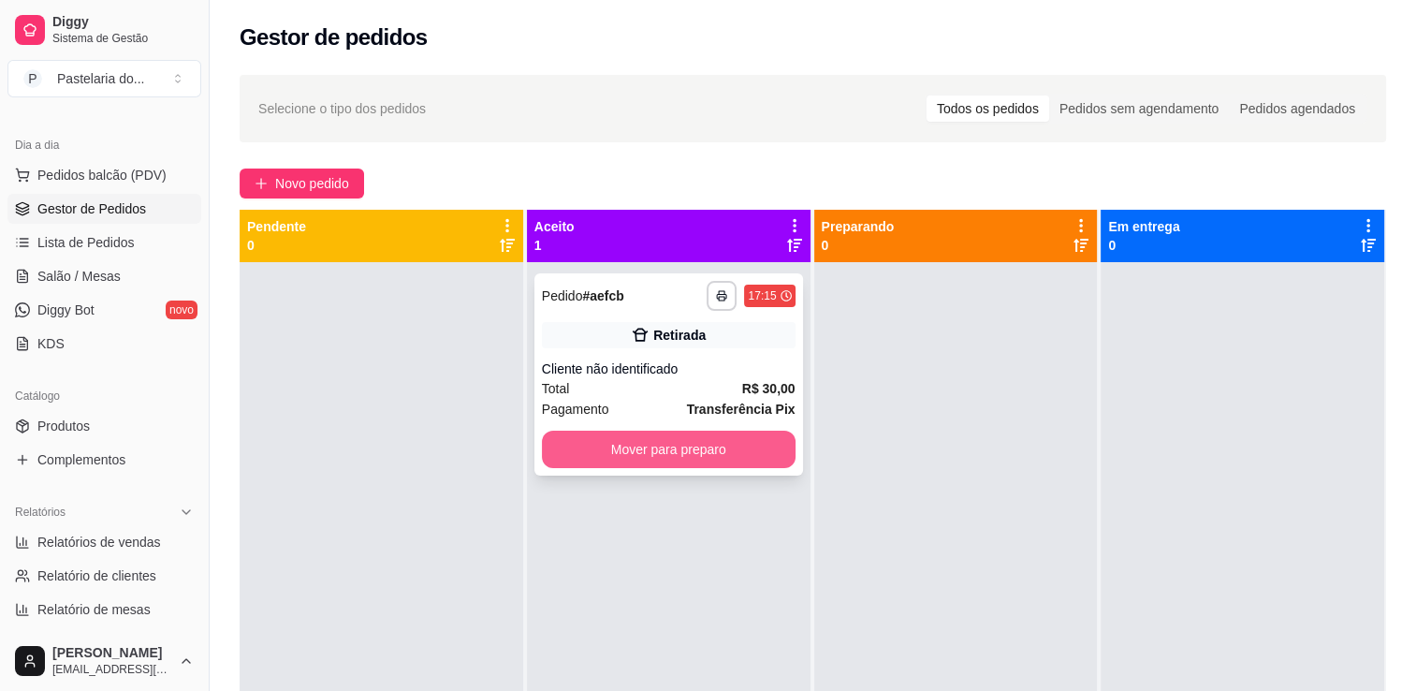
click at [661, 446] on button "Mover para preparo" at bounding box center [669, 449] width 254 height 37
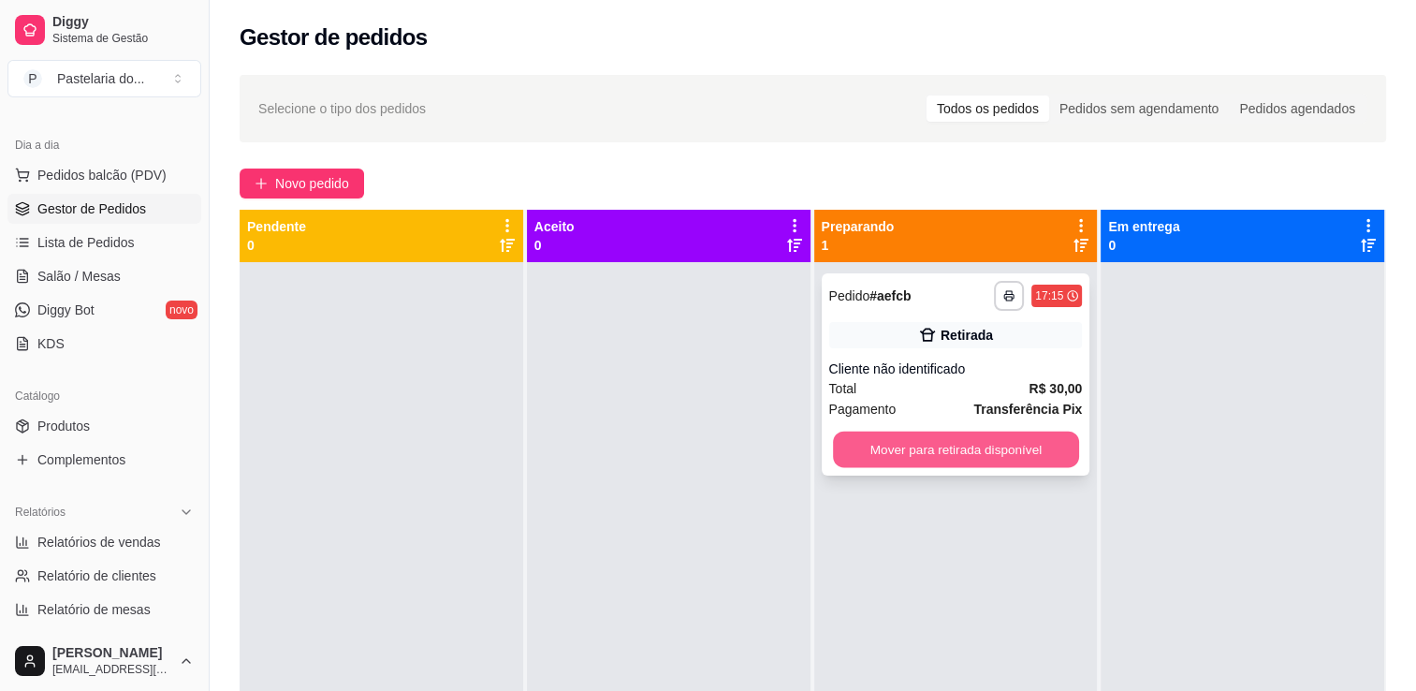
click at [924, 447] on button "Mover para retirada disponível" at bounding box center [956, 450] width 246 height 37
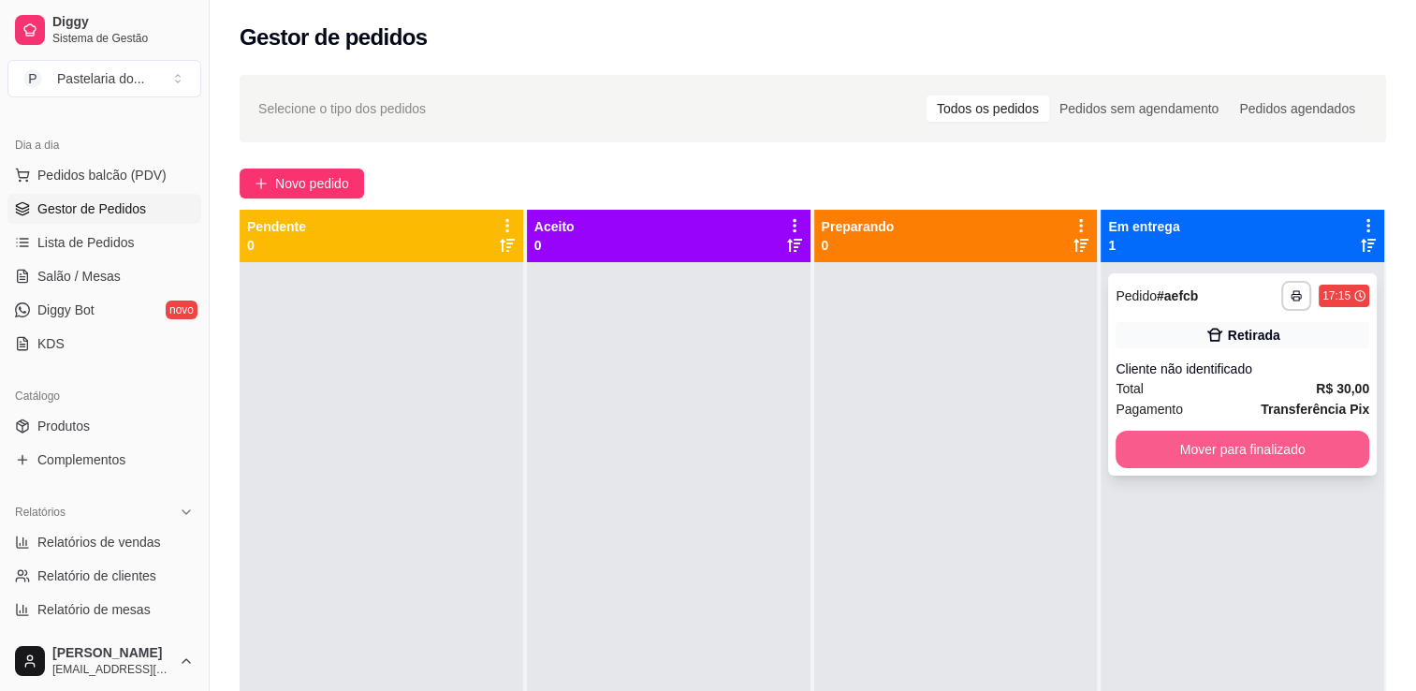
click at [1165, 444] on button "Mover para finalizado" at bounding box center [1243, 449] width 254 height 37
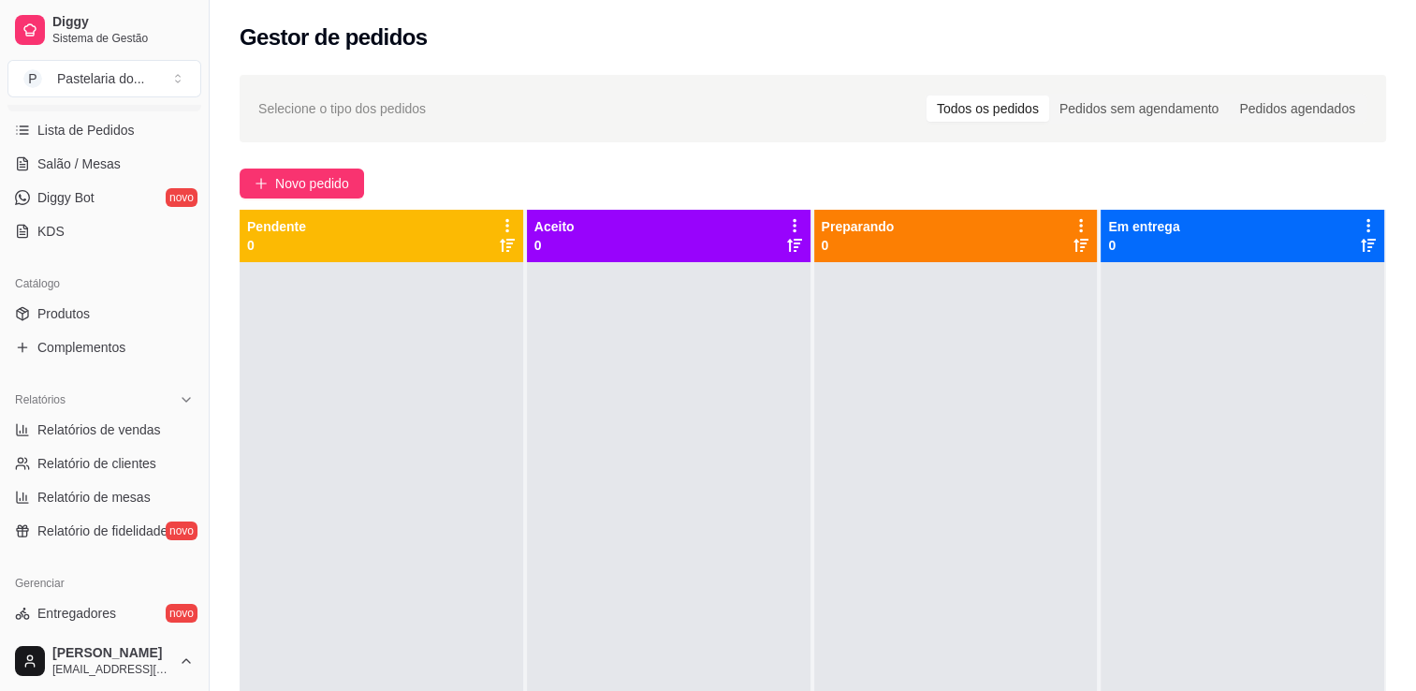
scroll to position [468, 0]
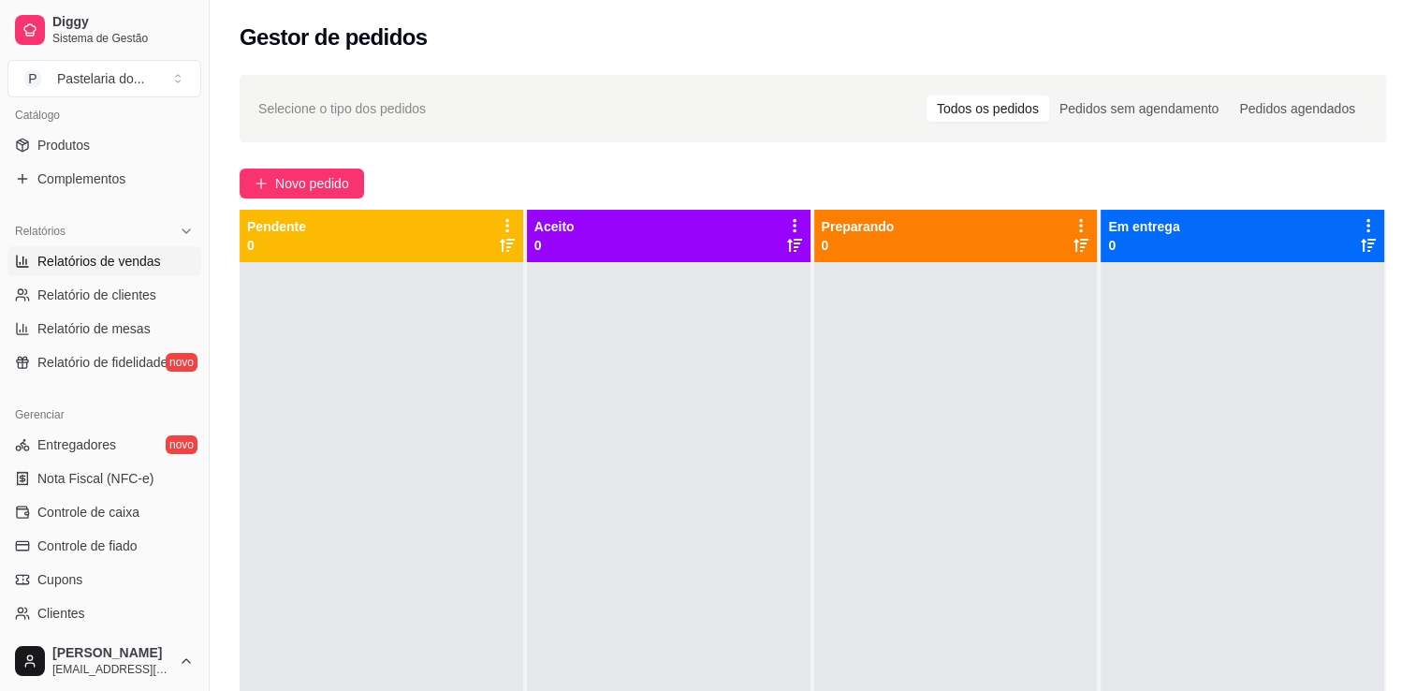
click at [120, 269] on span "Relatórios de vendas" at bounding box center [99, 261] width 124 height 19
select select "ALL"
select select "0"
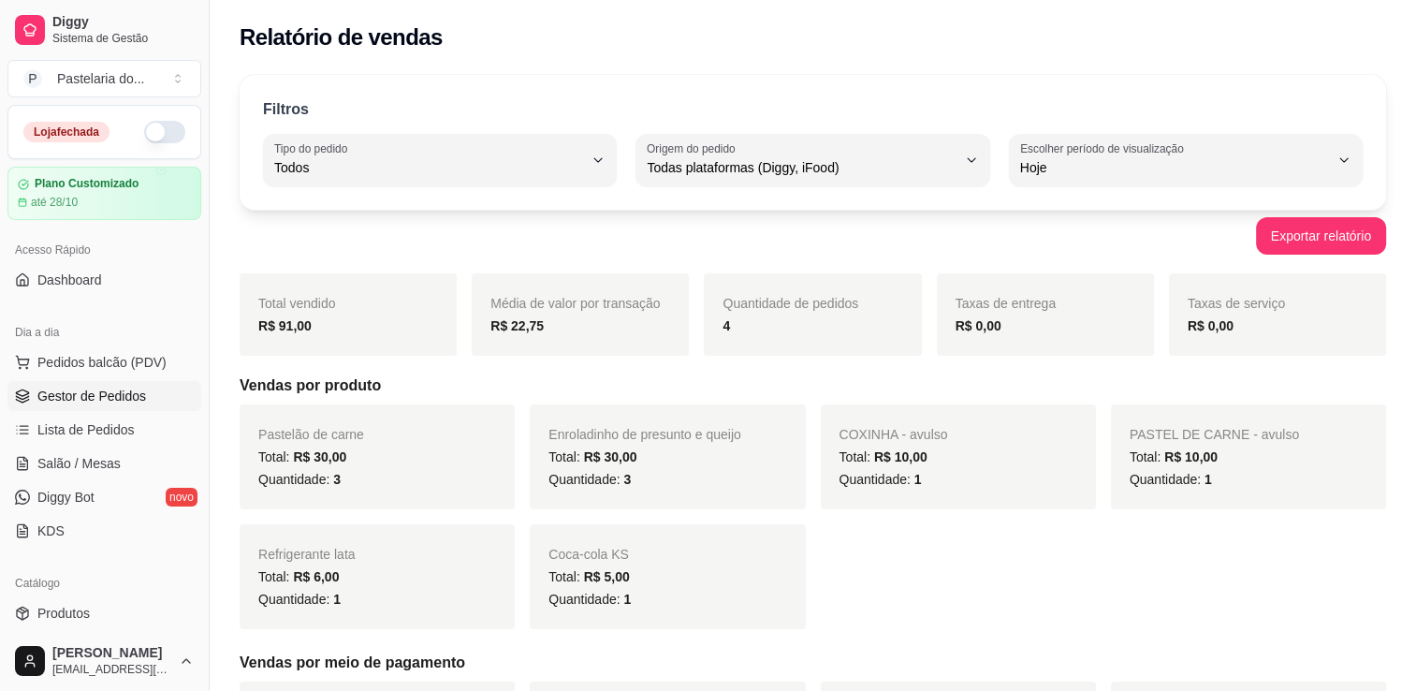
click at [97, 399] on span "Gestor de Pedidos" at bounding box center [91, 396] width 109 height 19
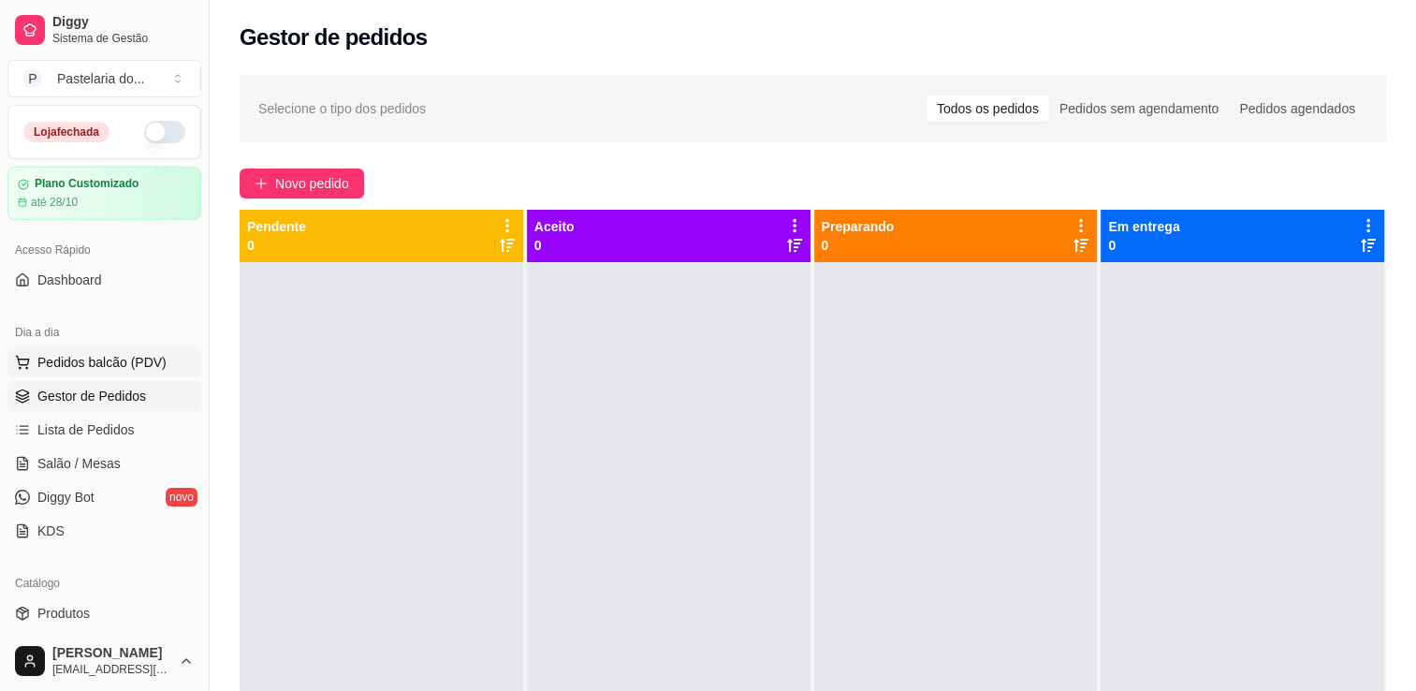
click at [115, 364] on span "Pedidos balcão (PDV)" at bounding box center [101, 362] width 129 height 19
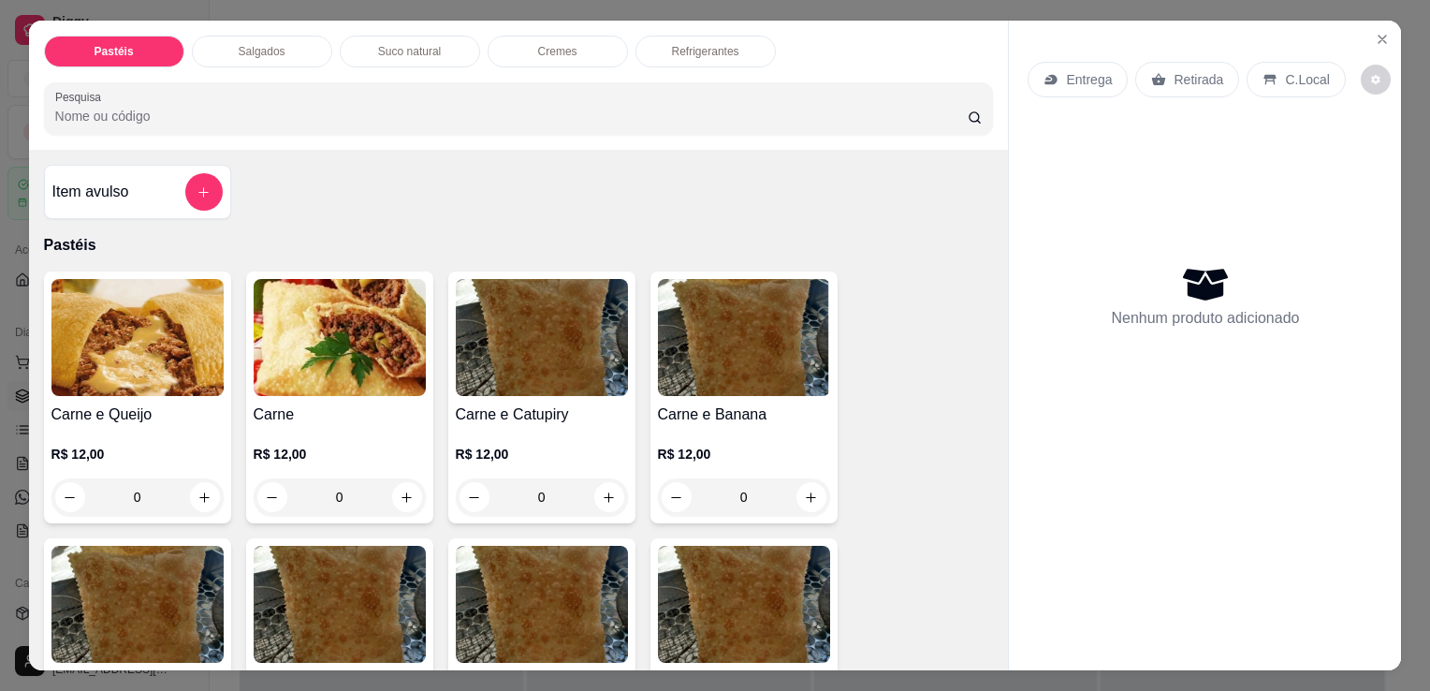
click at [119, 433] on div "R$ 12,00 0" at bounding box center [137, 471] width 172 height 90
click at [1389, 28] on button "Close" at bounding box center [1383, 39] width 30 height 30
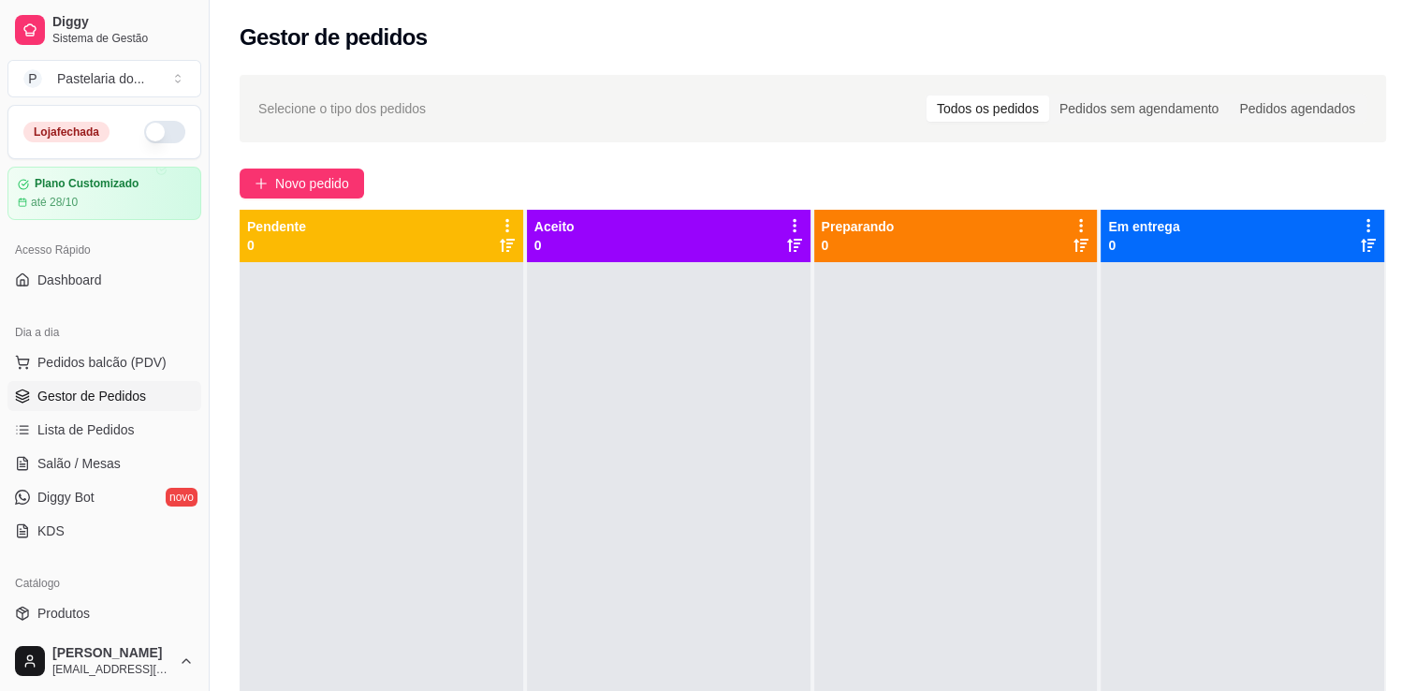
click at [107, 396] on span "Gestor de Pedidos" at bounding box center [91, 396] width 109 height 19
click at [103, 460] on span "Salão / Mesas" at bounding box center [78, 463] width 83 height 19
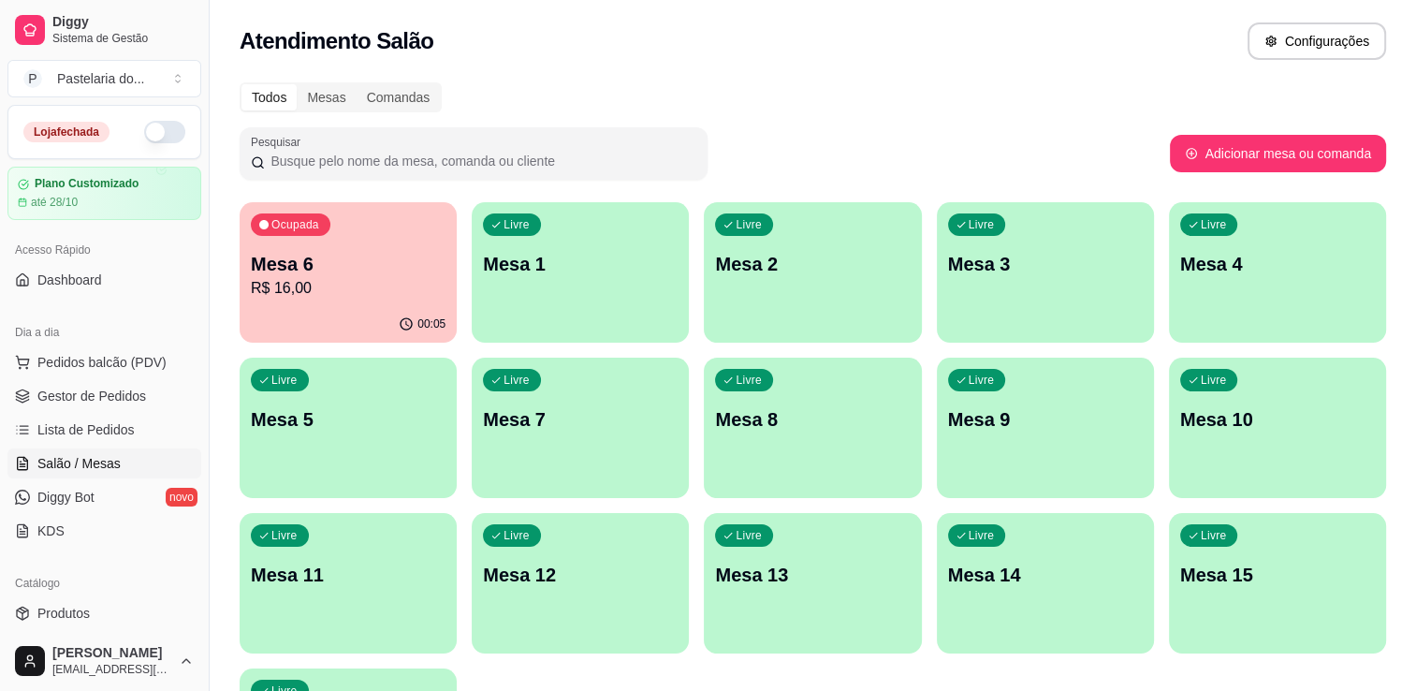
click at [308, 306] on div "00:05" at bounding box center [348, 324] width 217 height 37
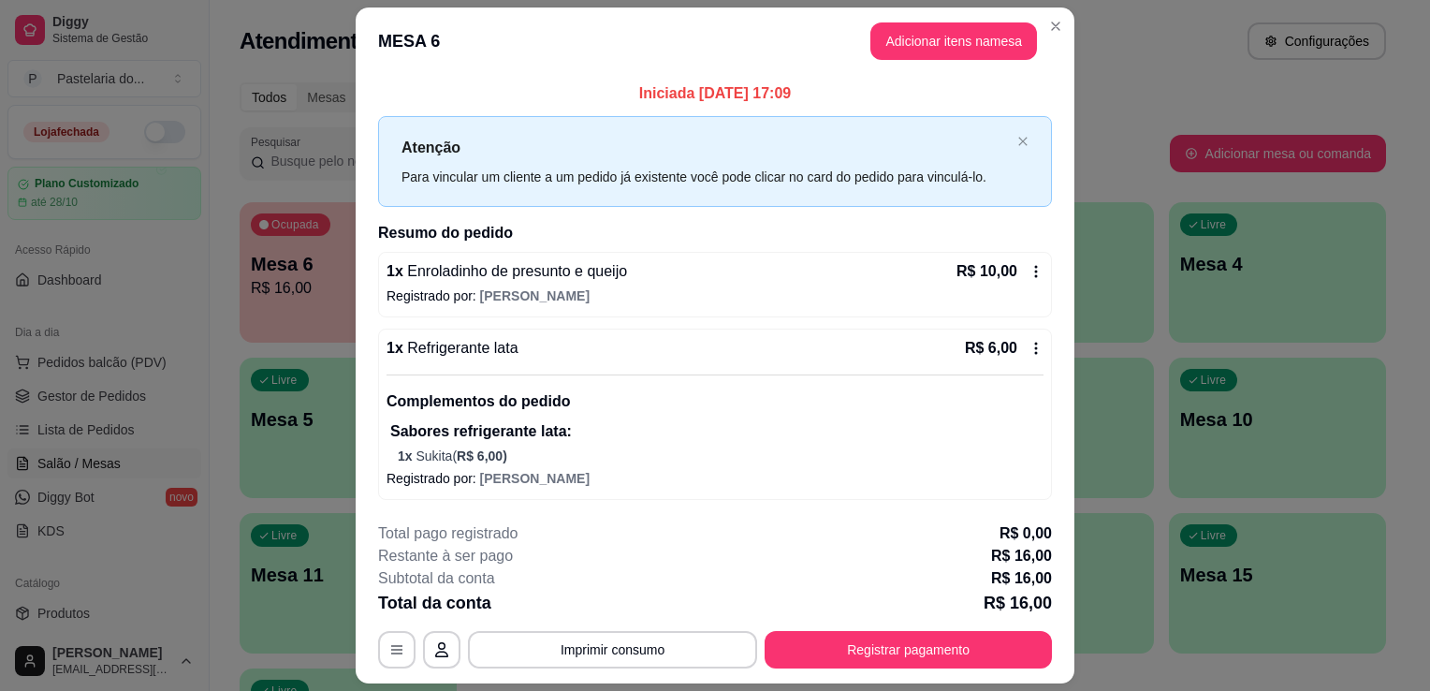
click at [929, 637] on button "Registrar pagamento" at bounding box center [908, 649] width 287 height 37
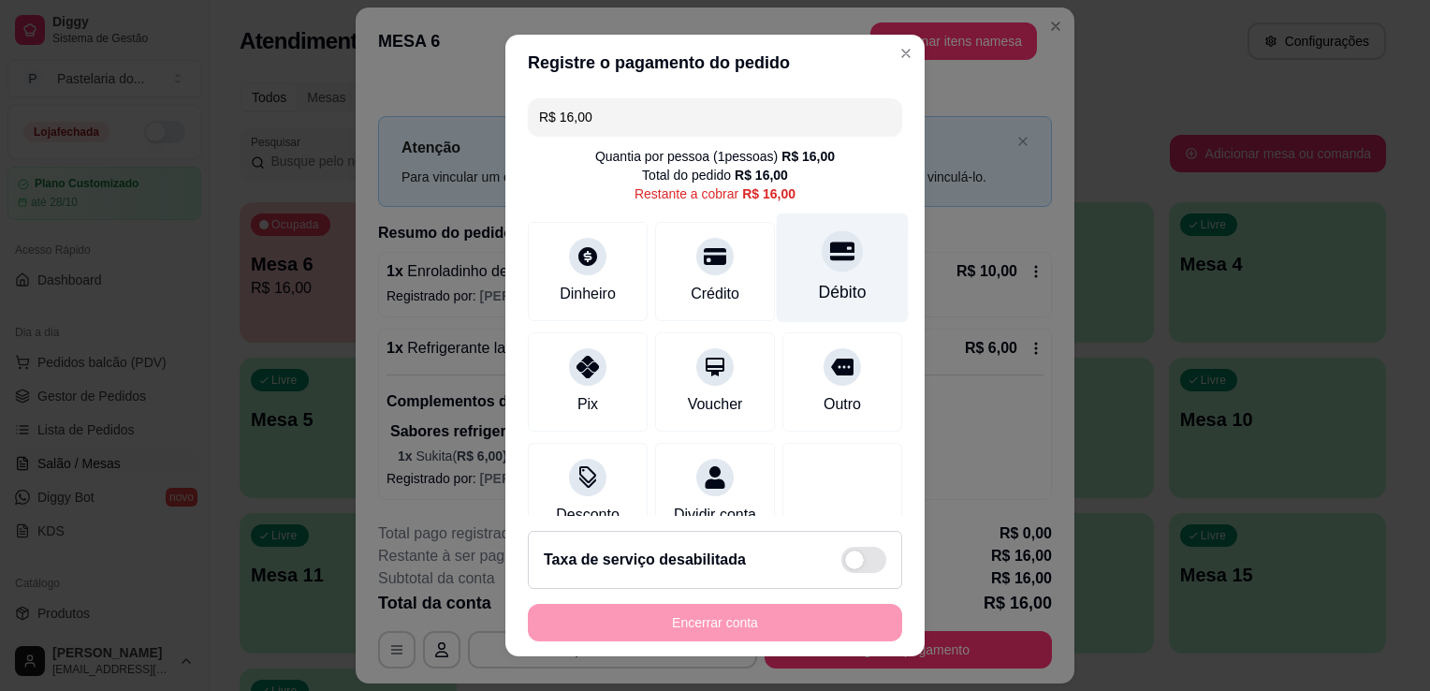
click at [830, 259] on icon at bounding box center [842, 251] width 24 height 19
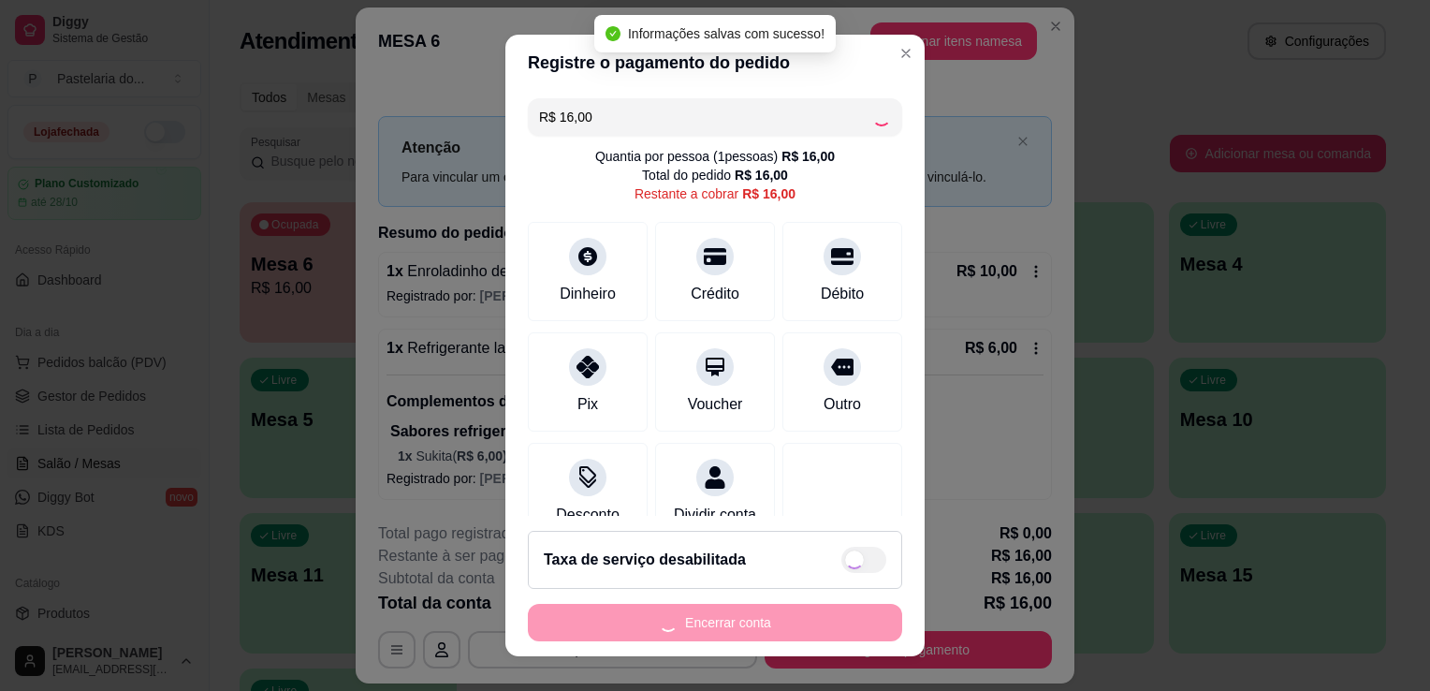
type input "R$ 0,00"
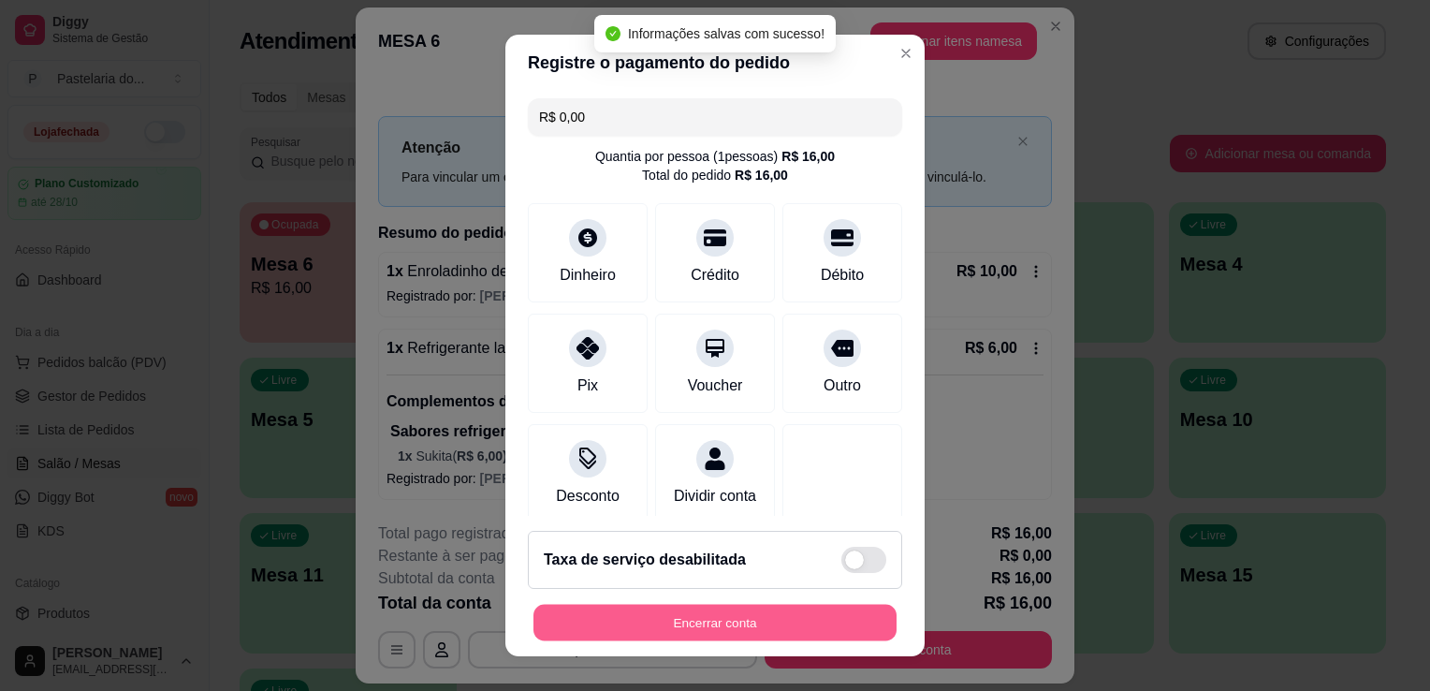
click at [723, 612] on button "Encerrar conta" at bounding box center [715, 623] width 363 height 37
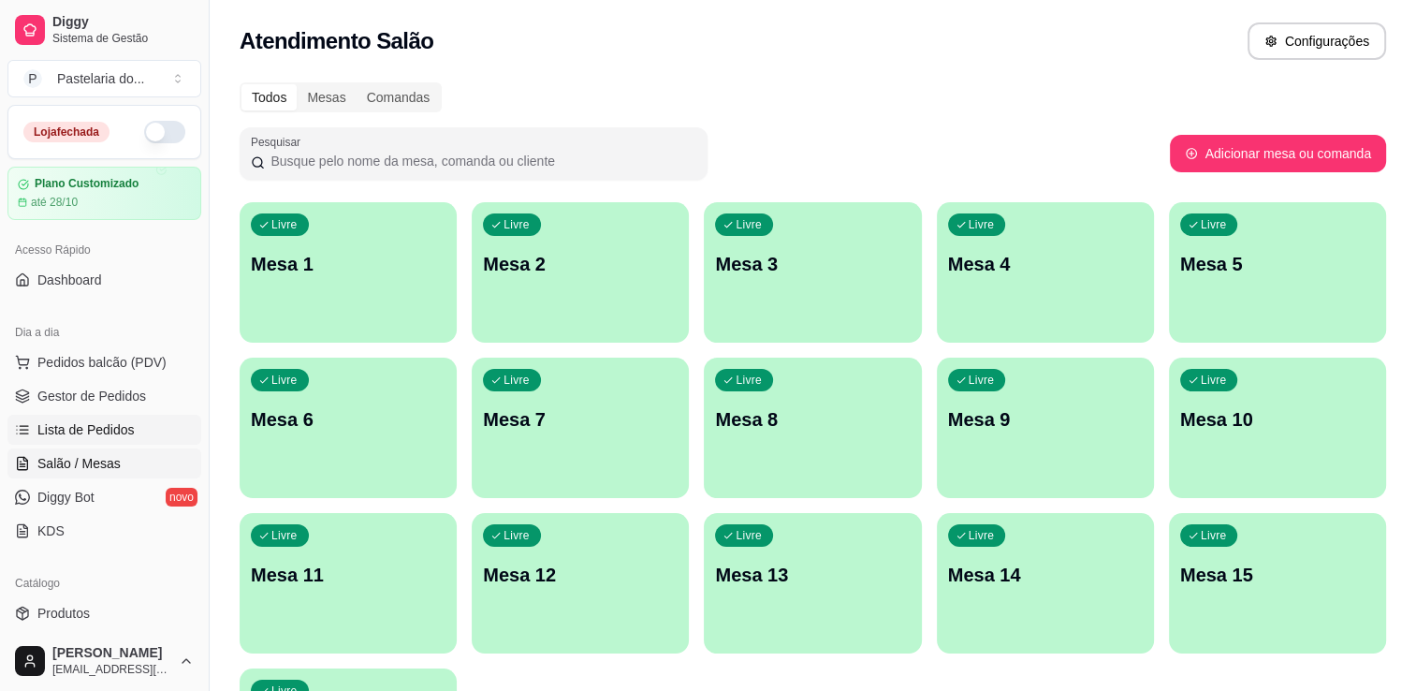
click at [71, 421] on span "Lista de Pedidos" at bounding box center [85, 429] width 97 height 19
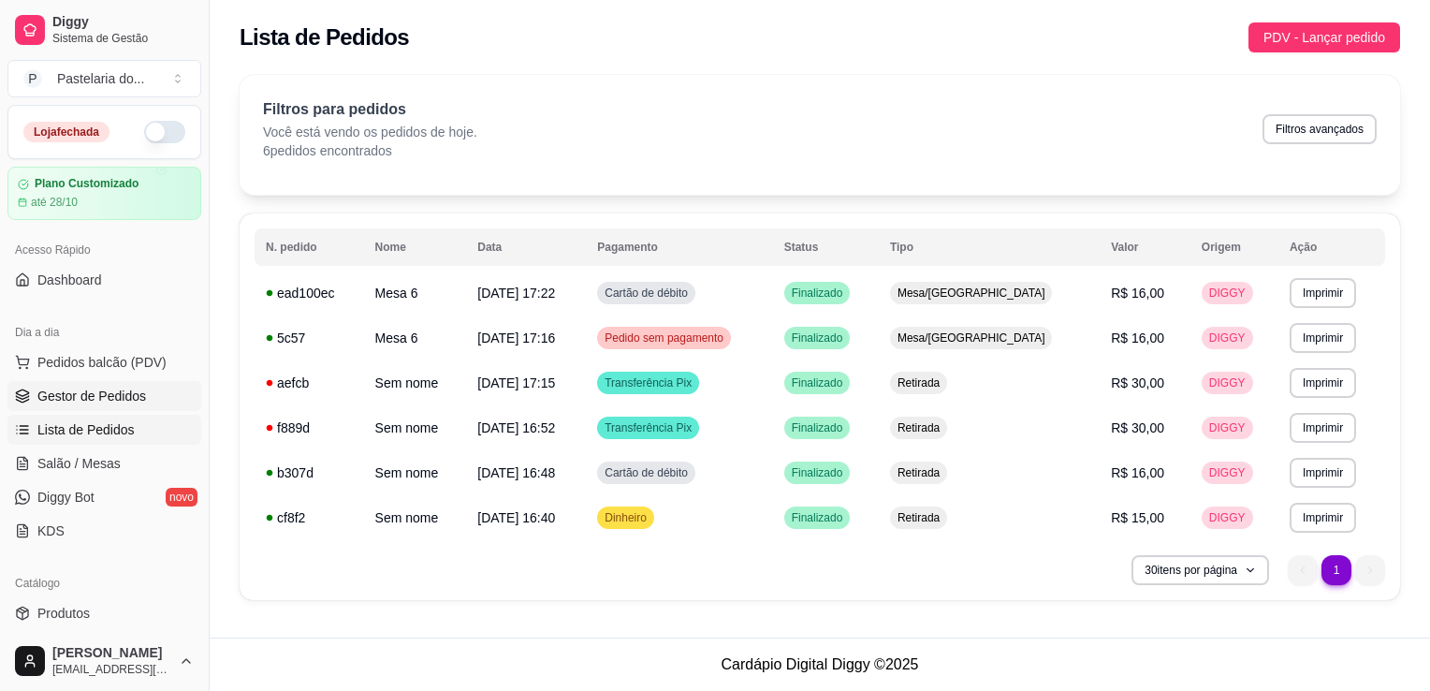
click at [68, 403] on span "Gestor de Pedidos" at bounding box center [91, 396] width 109 height 19
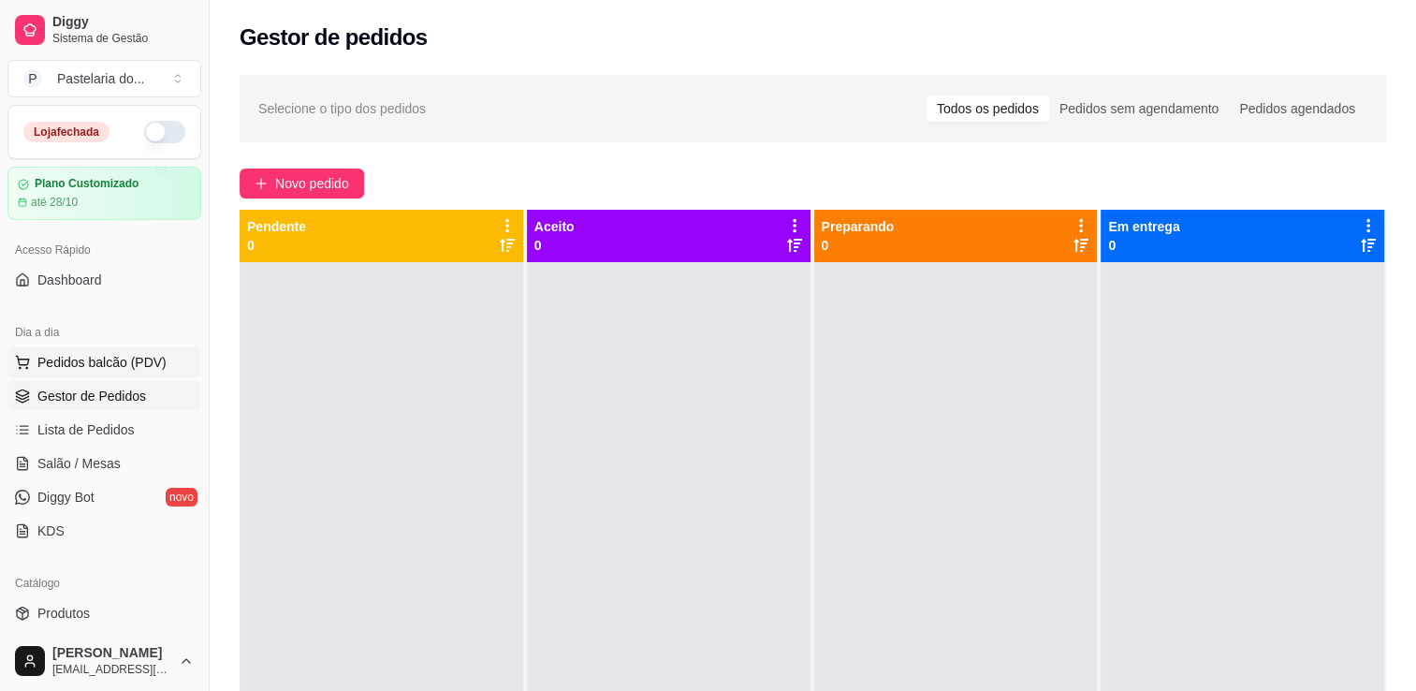
click at [124, 358] on span "Pedidos balcão (PDV)" at bounding box center [101, 362] width 129 height 19
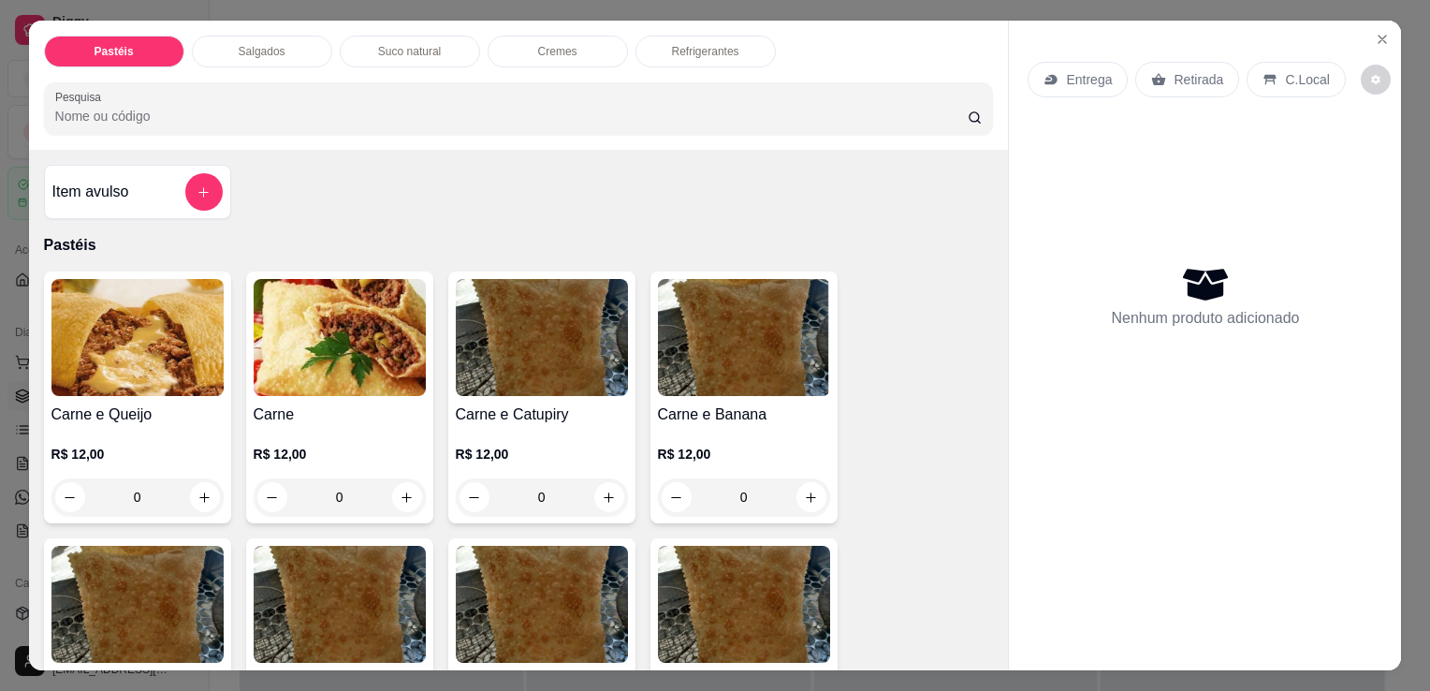
click at [252, 44] on p "Salgados" at bounding box center [262, 51] width 47 height 15
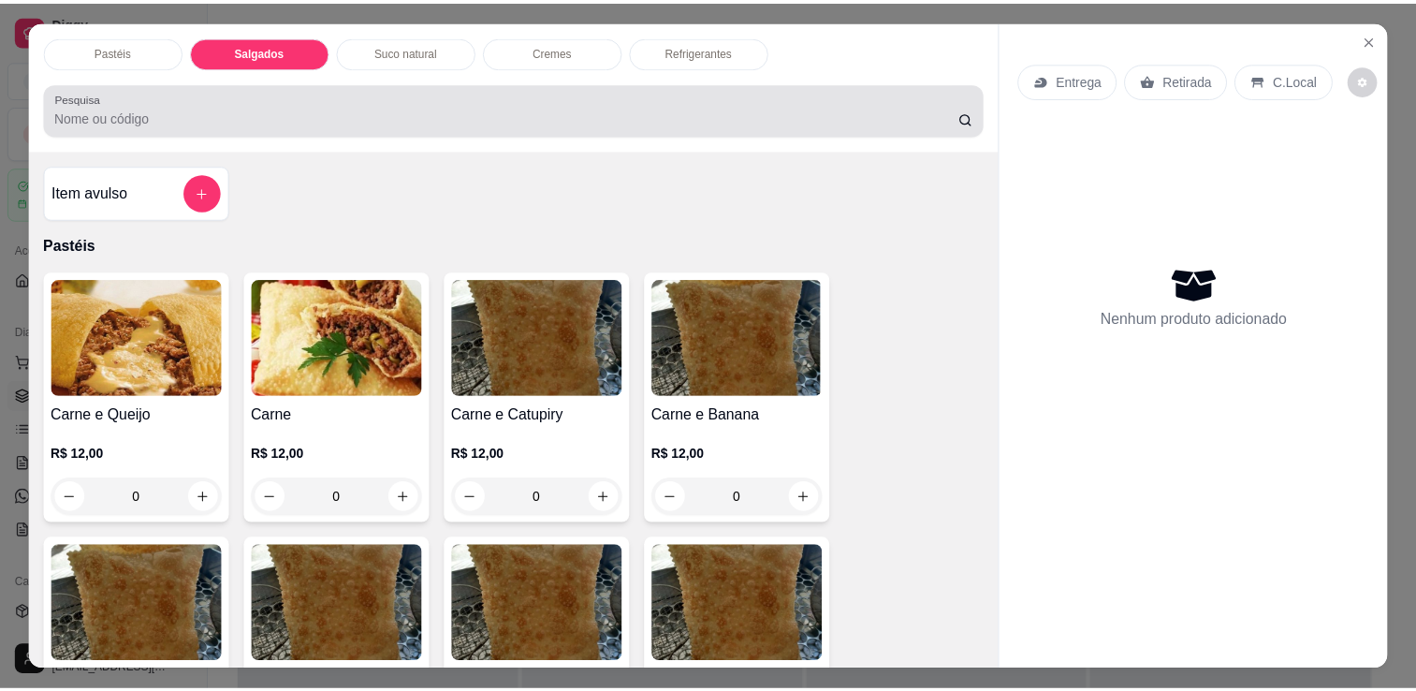
scroll to position [46, 0]
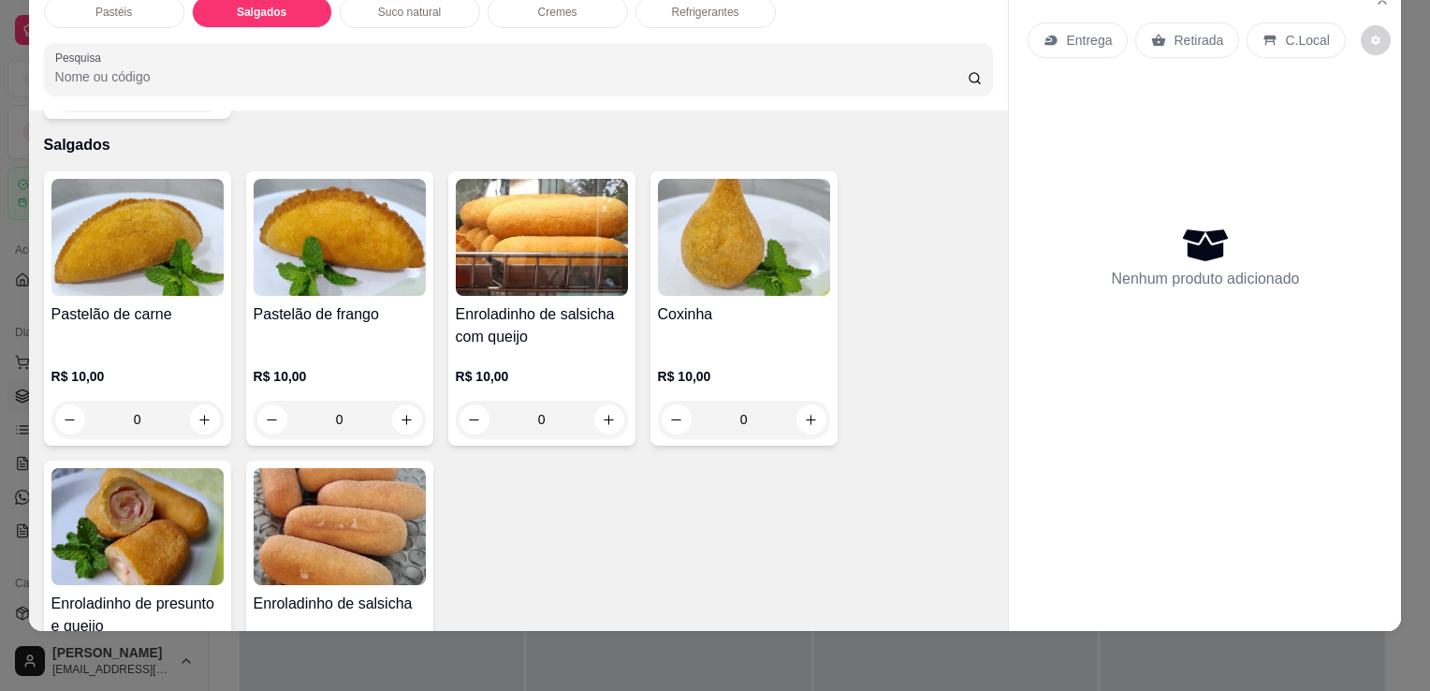
click at [139, 499] on img at bounding box center [137, 526] width 172 height 117
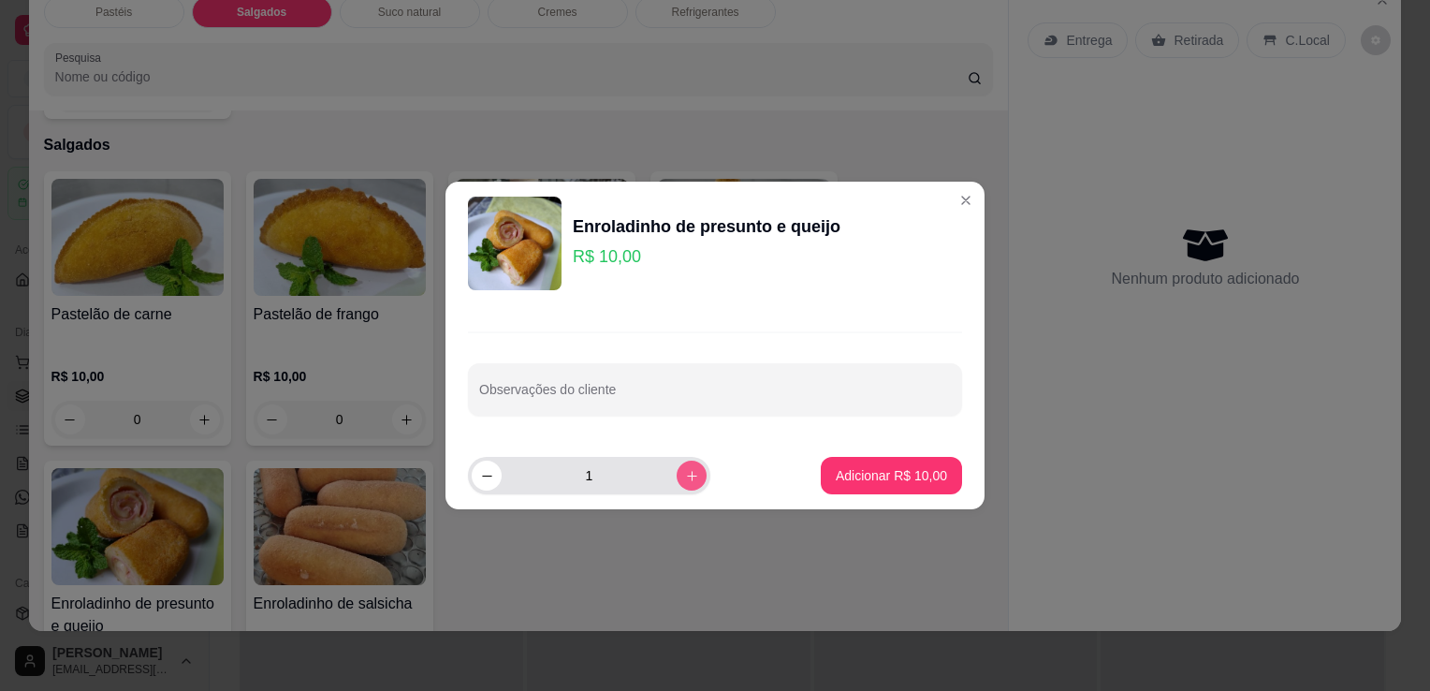
click at [685, 472] on button "increase-product-quantity" at bounding box center [692, 476] width 30 height 30
type input "2"
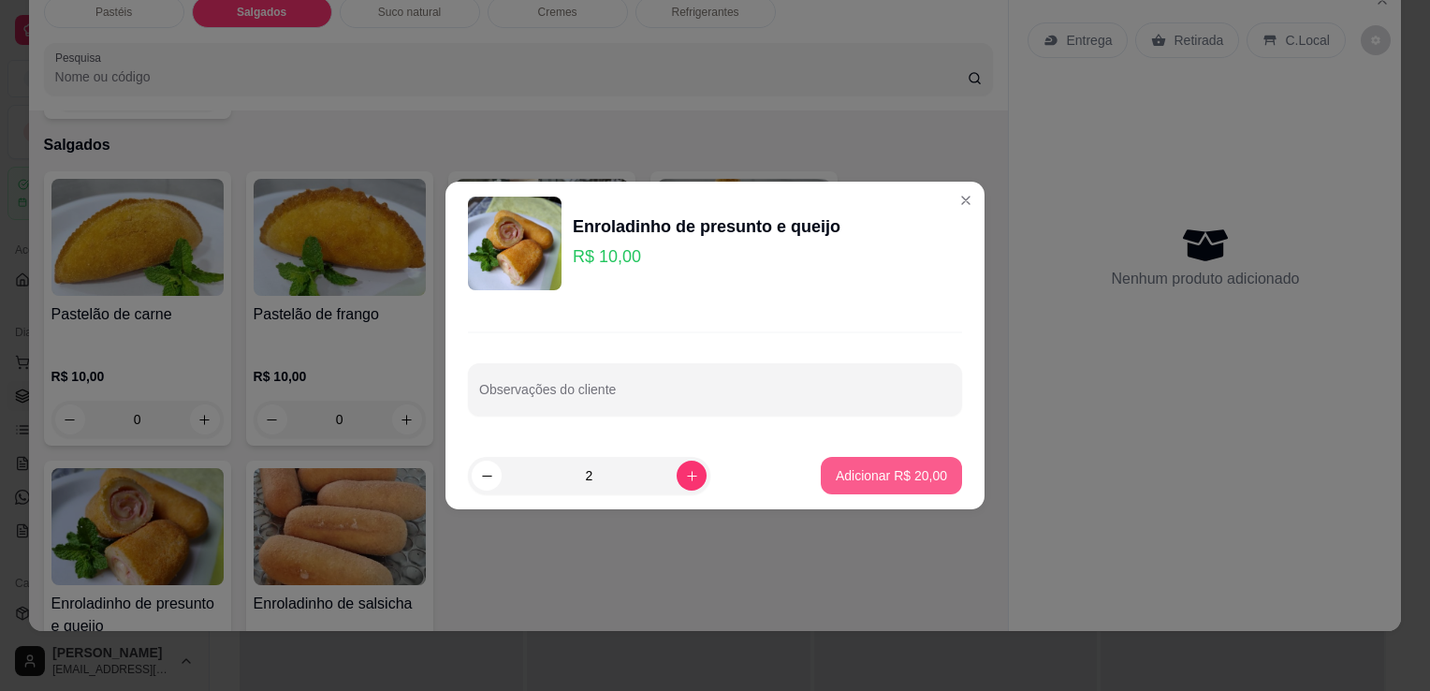
click at [821, 473] on button "Adicionar R$ 20,00" at bounding box center [891, 475] width 141 height 37
type input "2"
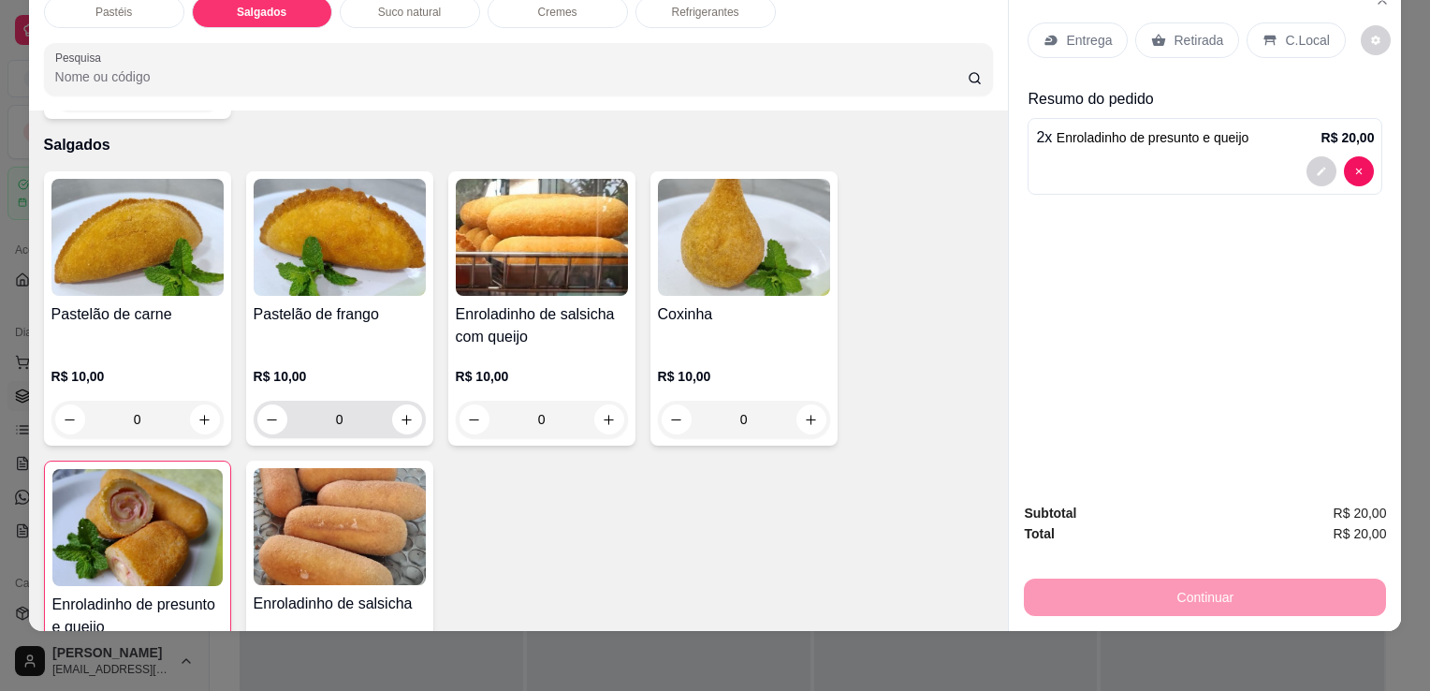
click at [408, 404] on button "increase-product-quantity" at bounding box center [407, 419] width 30 height 30
type input "1"
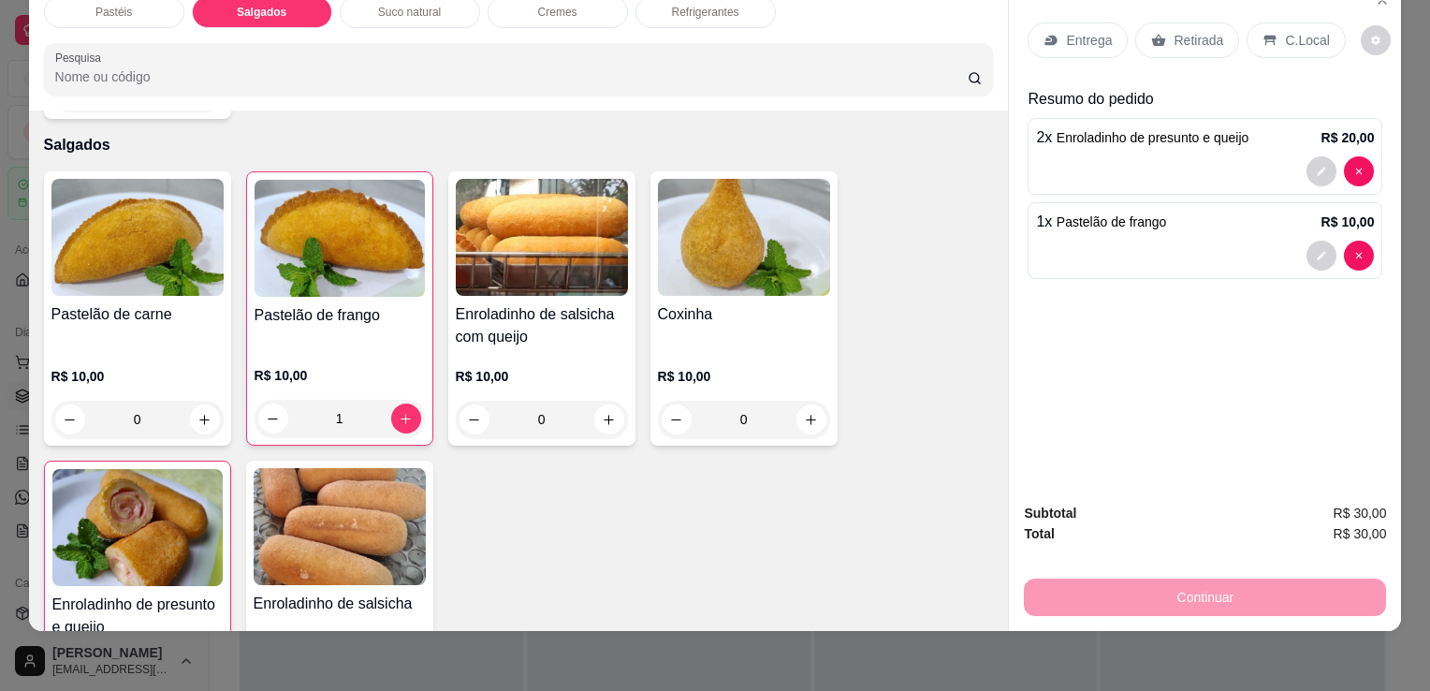
click at [1156, 40] on div "Retirada" at bounding box center [1187, 40] width 104 height 36
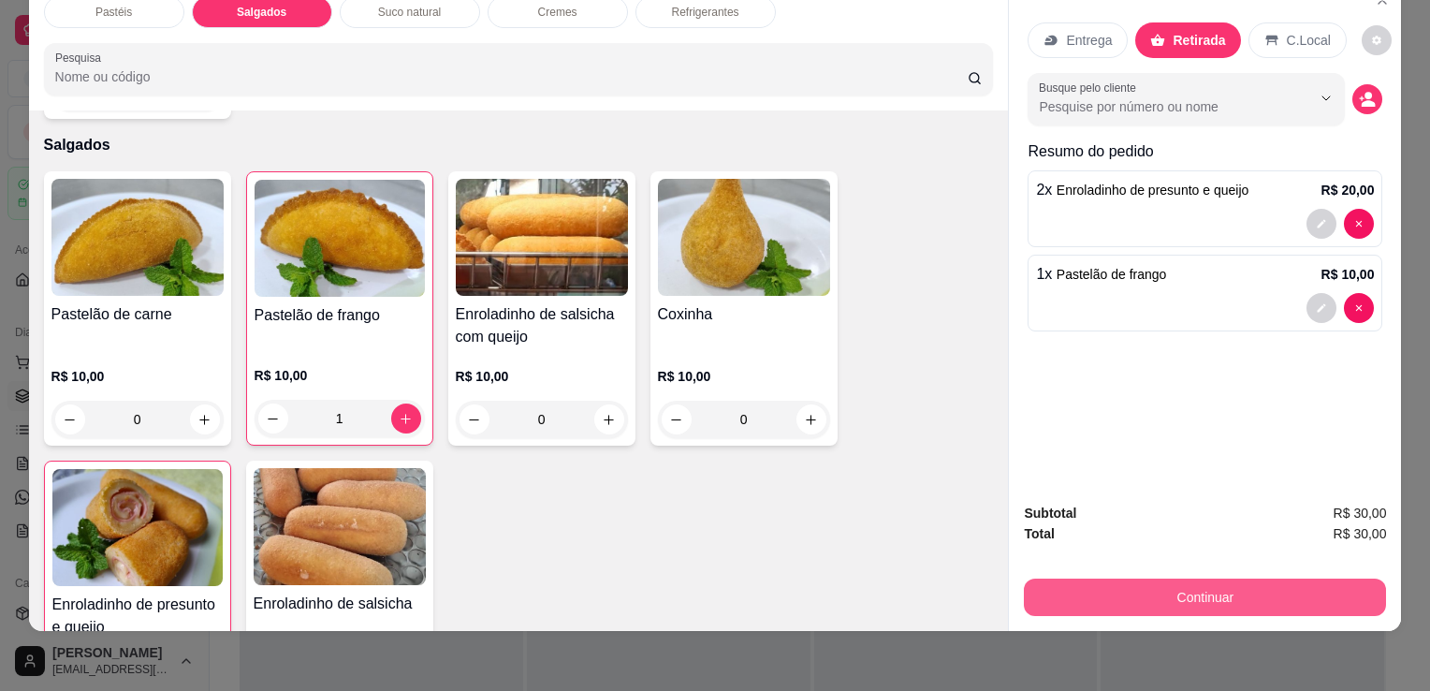
click at [1129, 579] on button "Continuar" at bounding box center [1205, 597] width 362 height 37
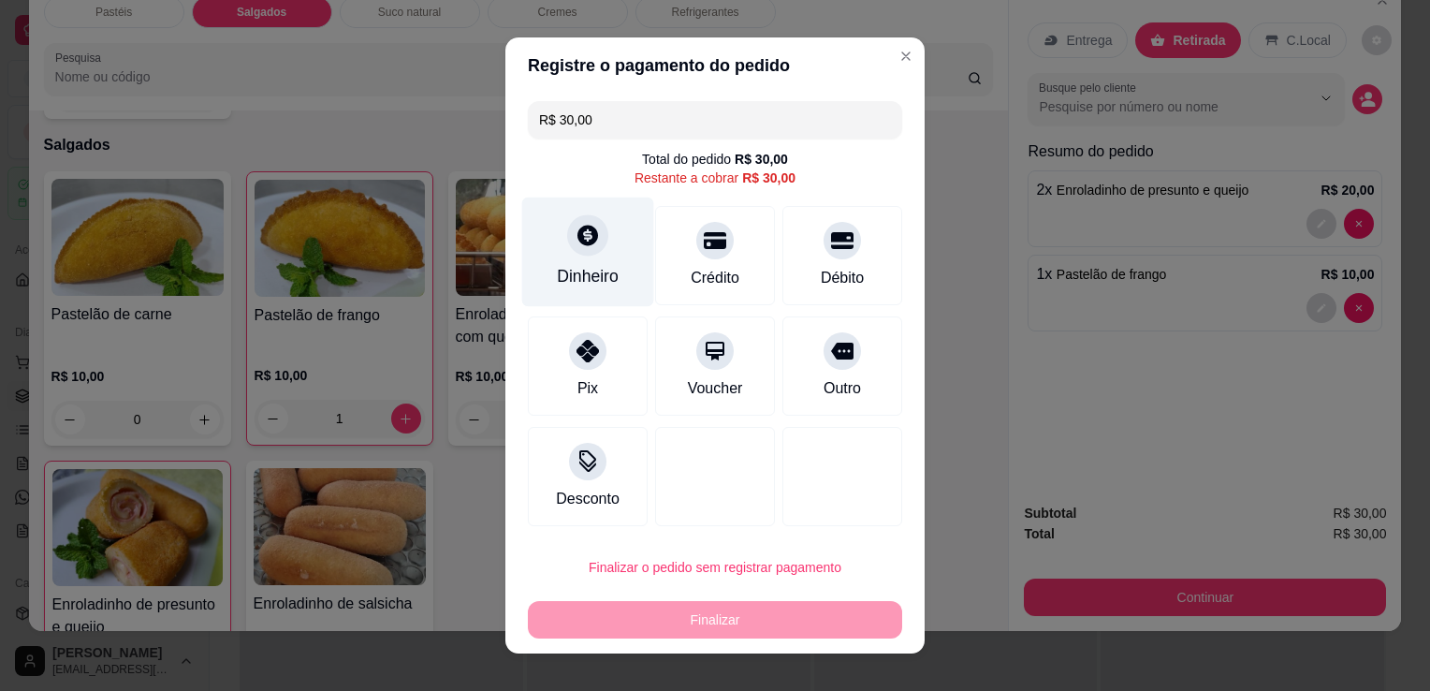
click at [595, 271] on div "Dinheiro" at bounding box center [588, 276] width 62 height 24
click at [616, 320] on input "0,00" at bounding box center [715, 327] width 374 height 37
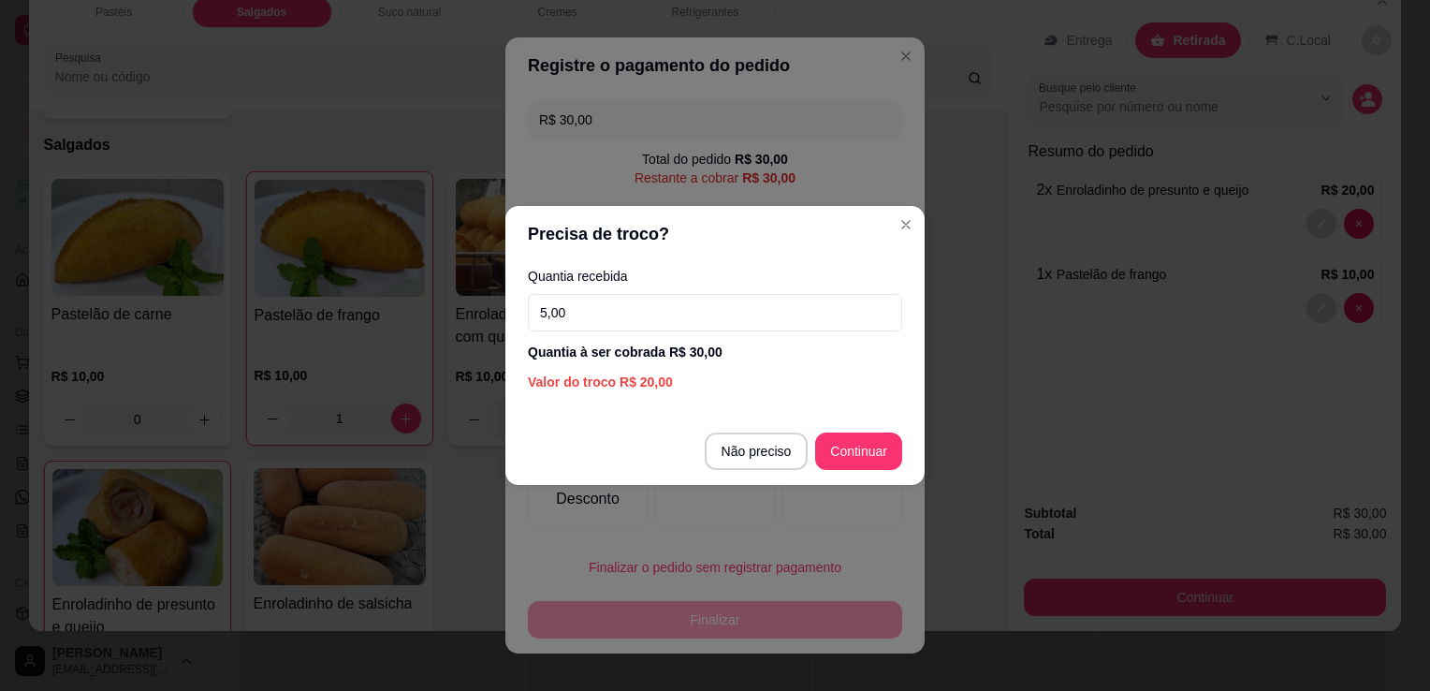
type input "50,00"
type input "R$ 0,00"
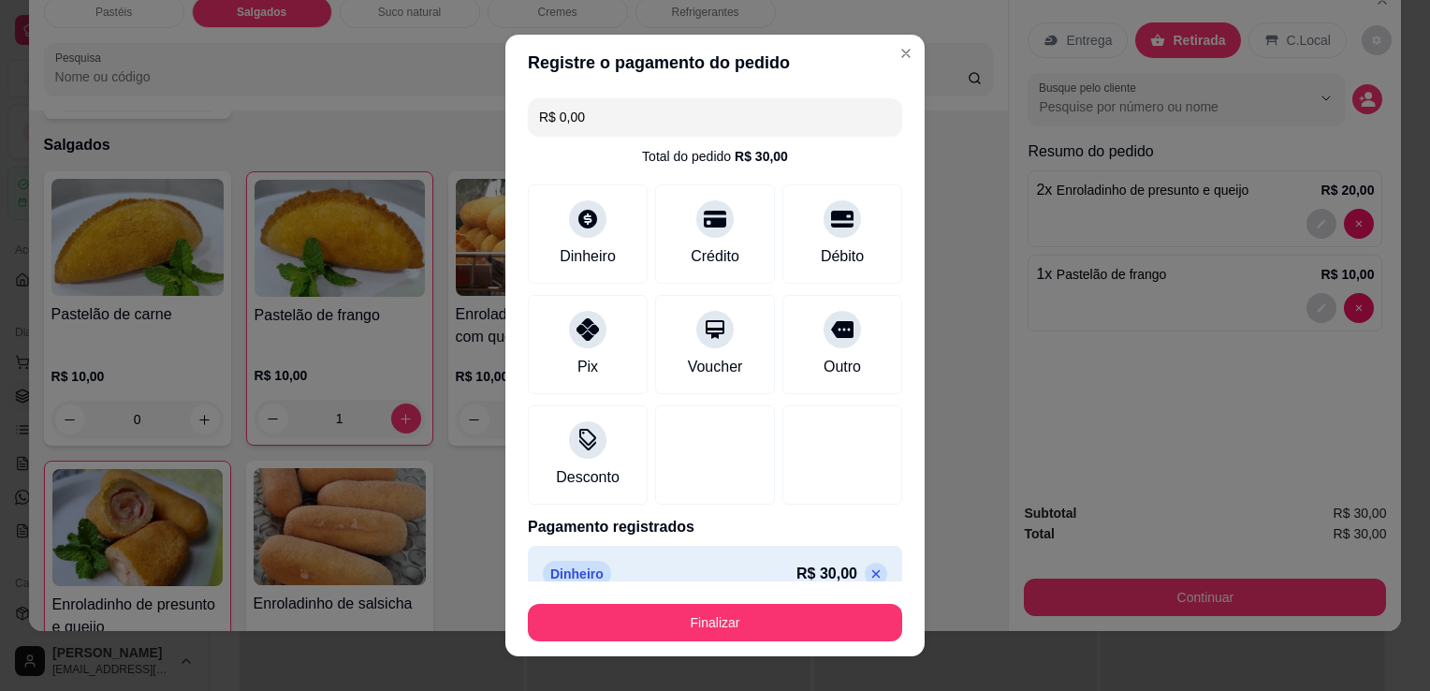
click at [760, 614] on button "Finalizar" at bounding box center [715, 622] width 374 height 37
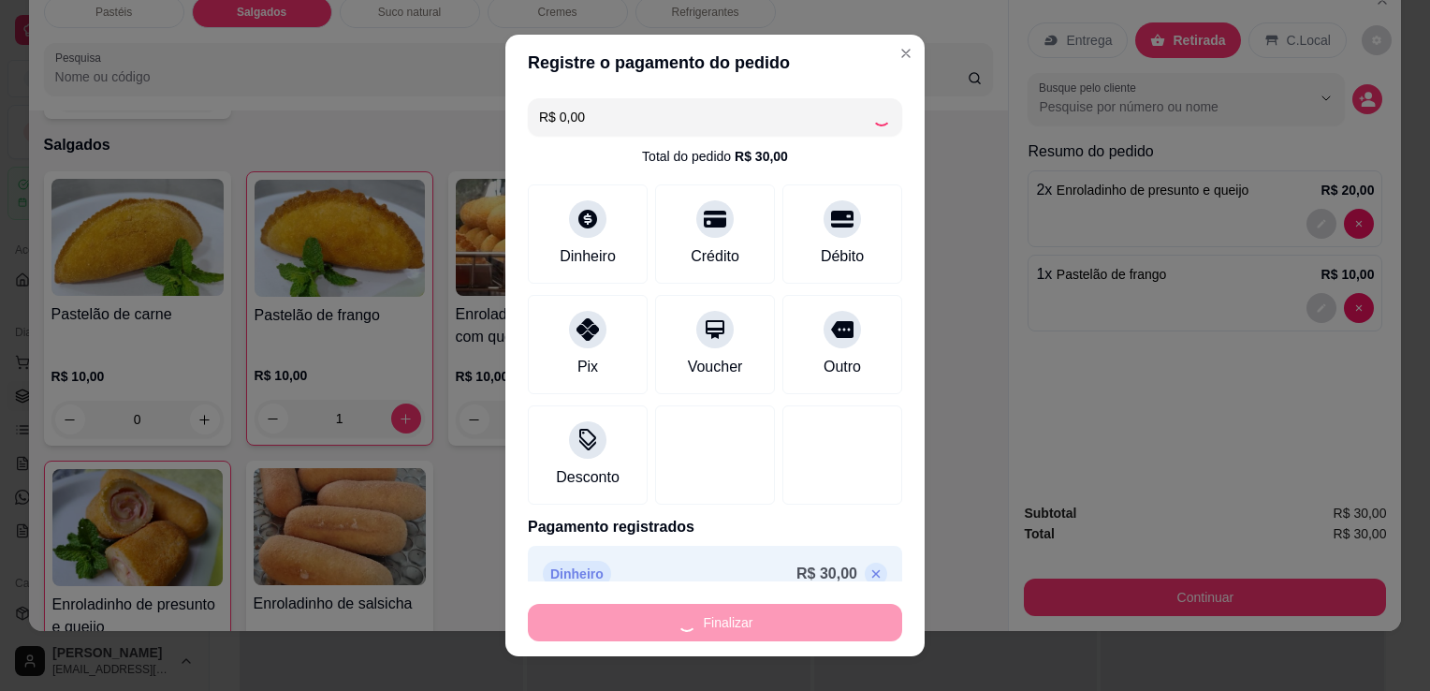
type input "0"
type input "-R$ 30,00"
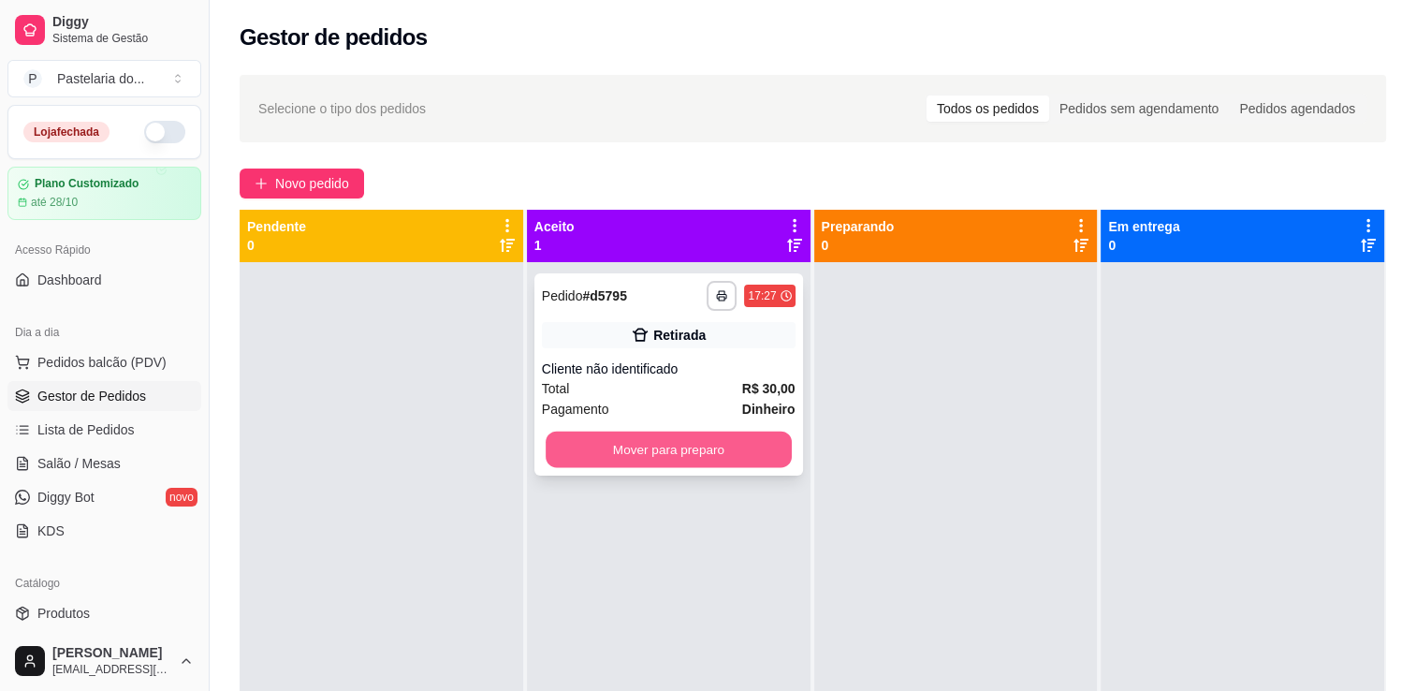
click at [692, 466] on button "Mover para preparo" at bounding box center [669, 450] width 246 height 37
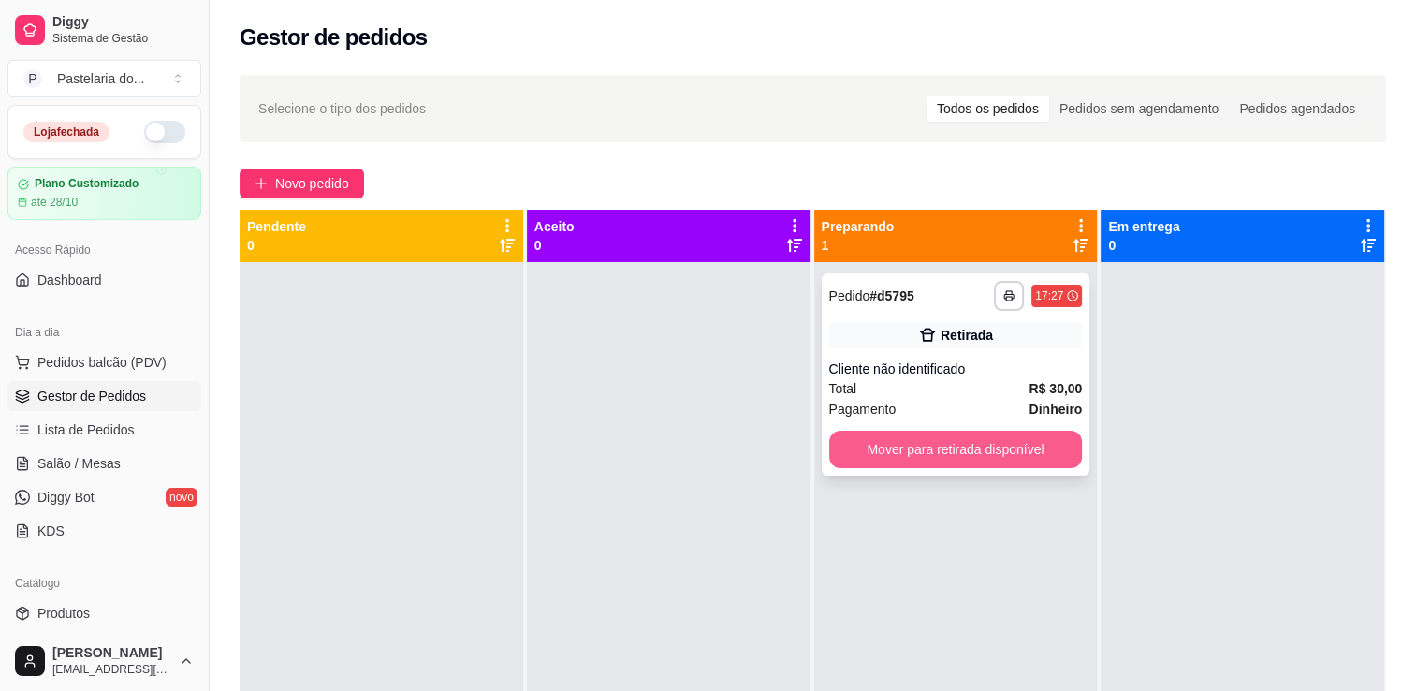
click at [951, 452] on button "Mover para retirada disponível" at bounding box center [956, 449] width 254 height 37
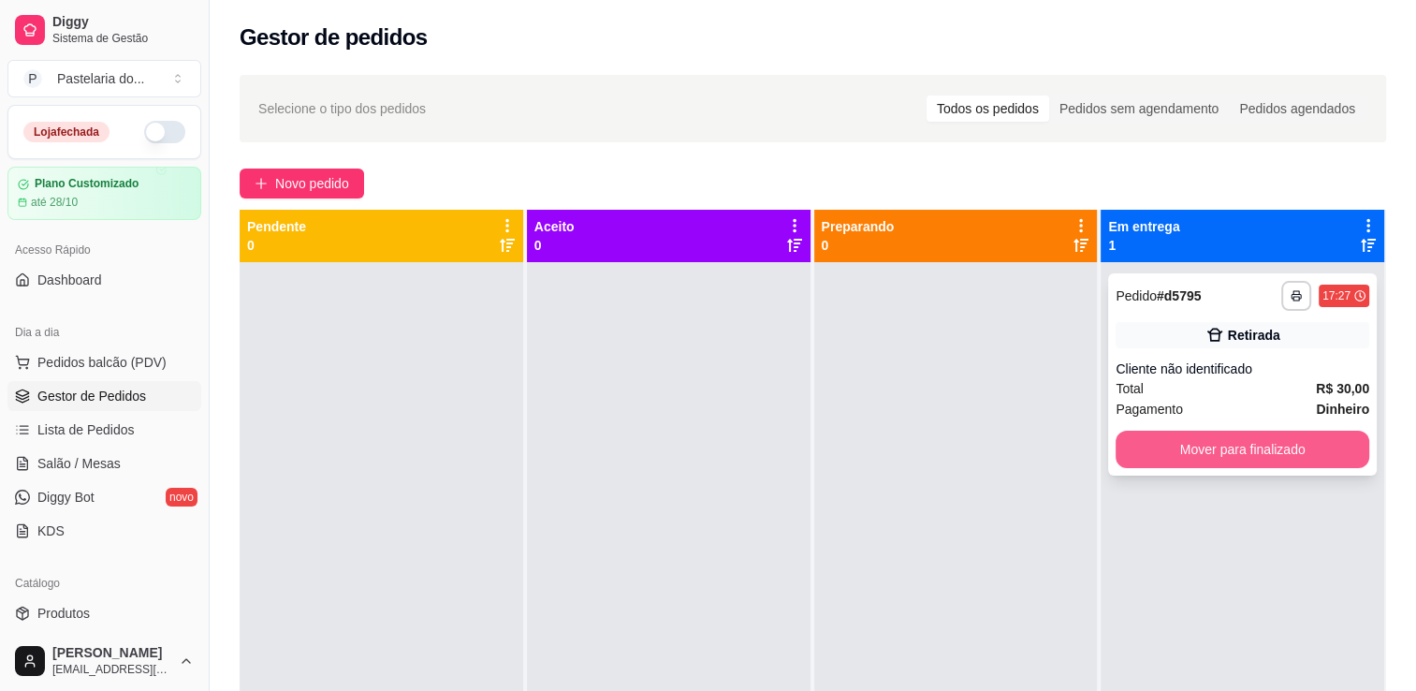
click at [1179, 460] on button "Mover para finalizado" at bounding box center [1243, 449] width 254 height 37
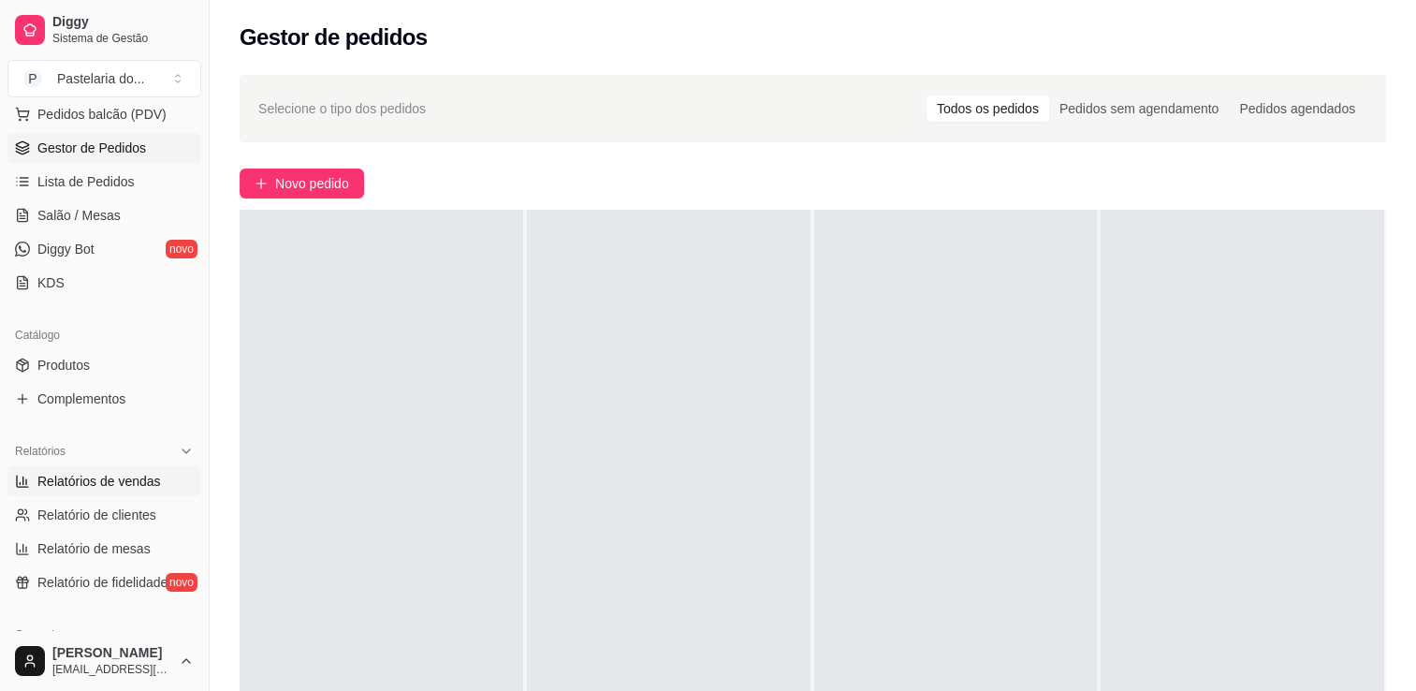
scroll to position [281, 0]
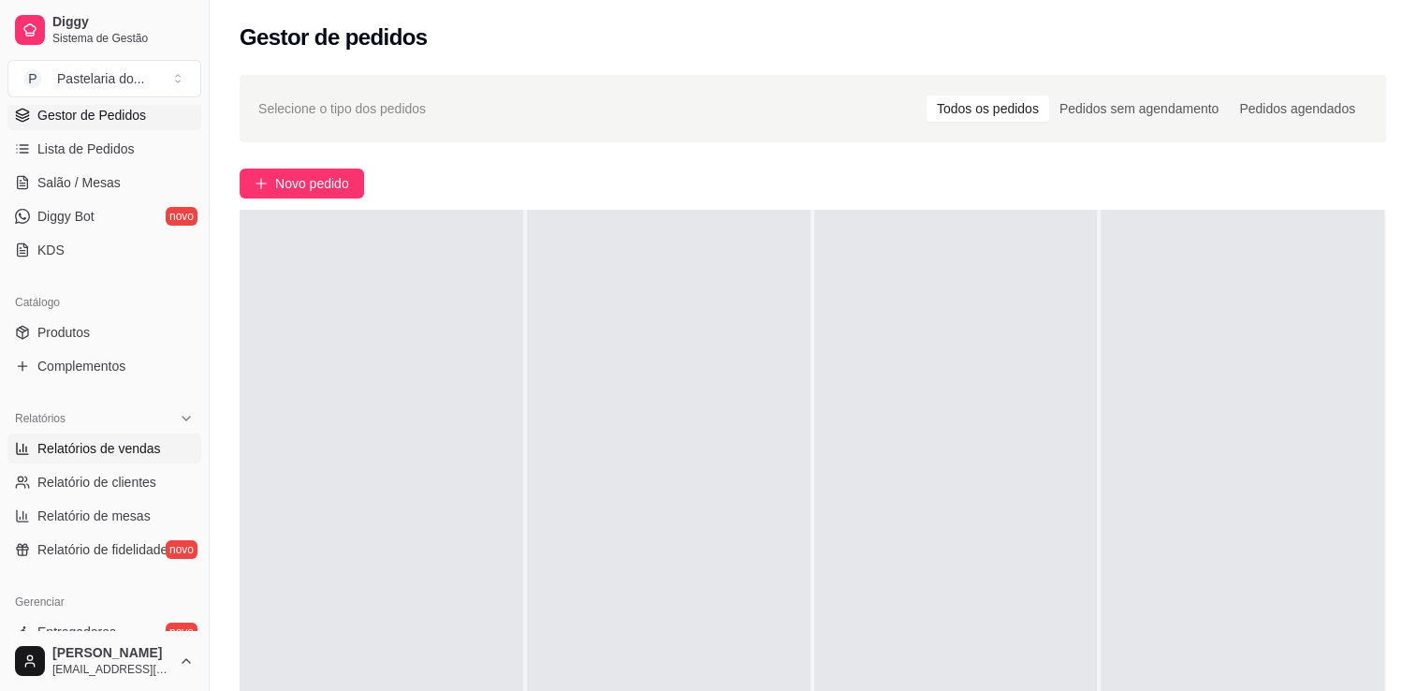
click at [108, 436] on link "Relatórios de vendas" at bounding box center [104, 448] width 194 height 30
select select "ALL"
select select "0"
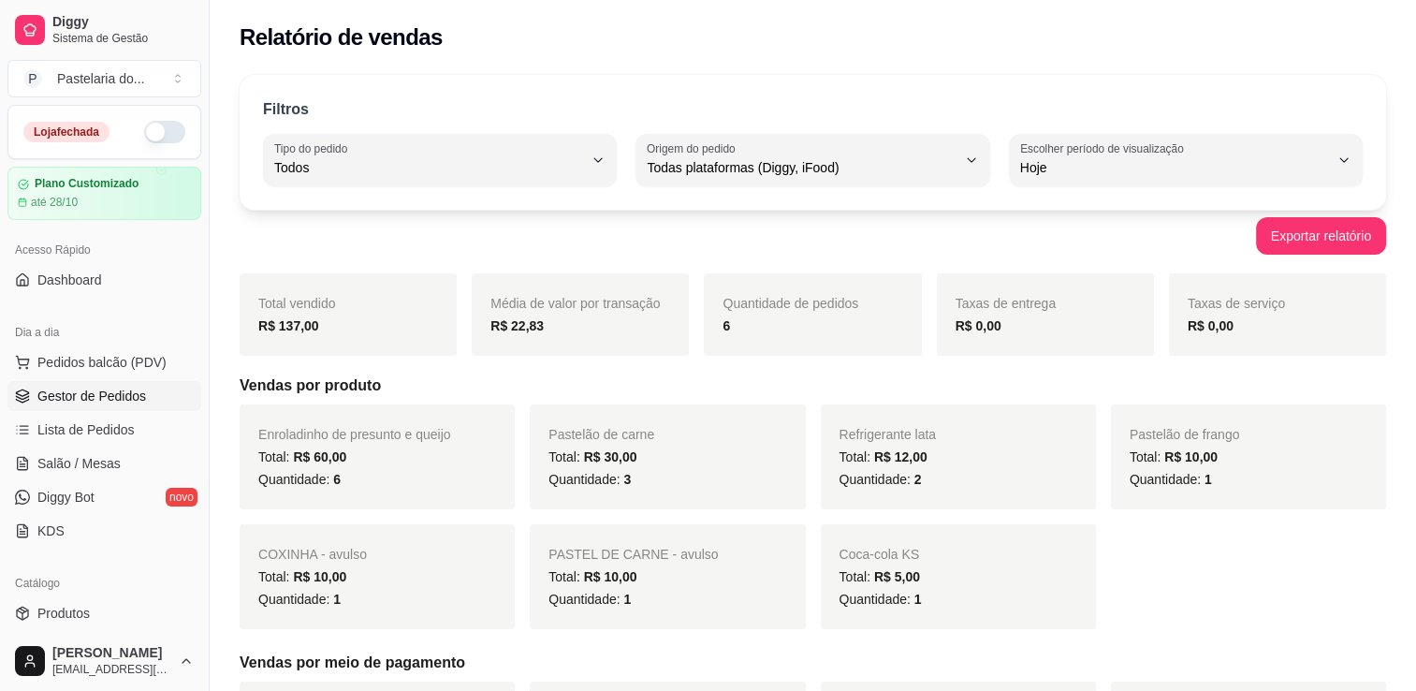
click at [125, 384] on link "Gestor de Pedidos" at bounding box center [104, 396] width 194 height 30
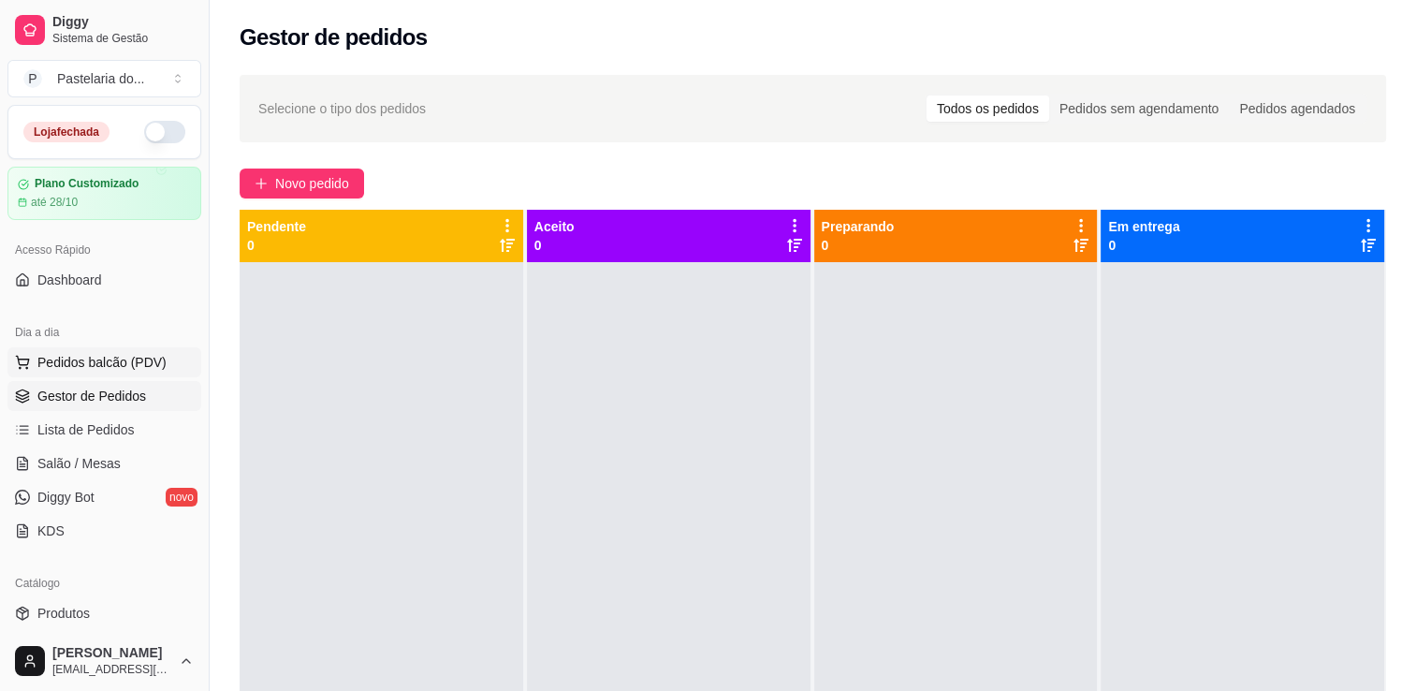
click at [137, 363] on span "Pedidos balcão (PDV)" at bounding box center [101, 362] width 129 height 19
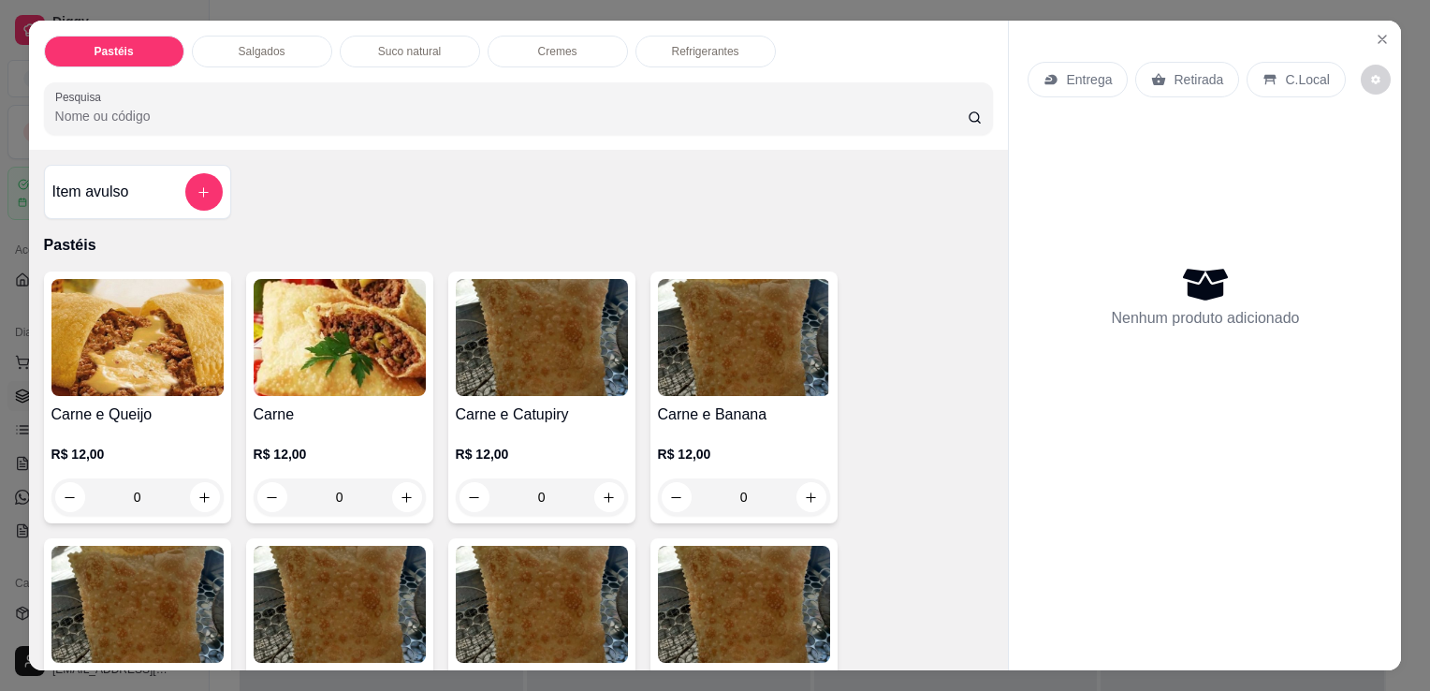
click at [273, 36] on div "Salgados" at bounding box center [262, 52] width 140 height 32
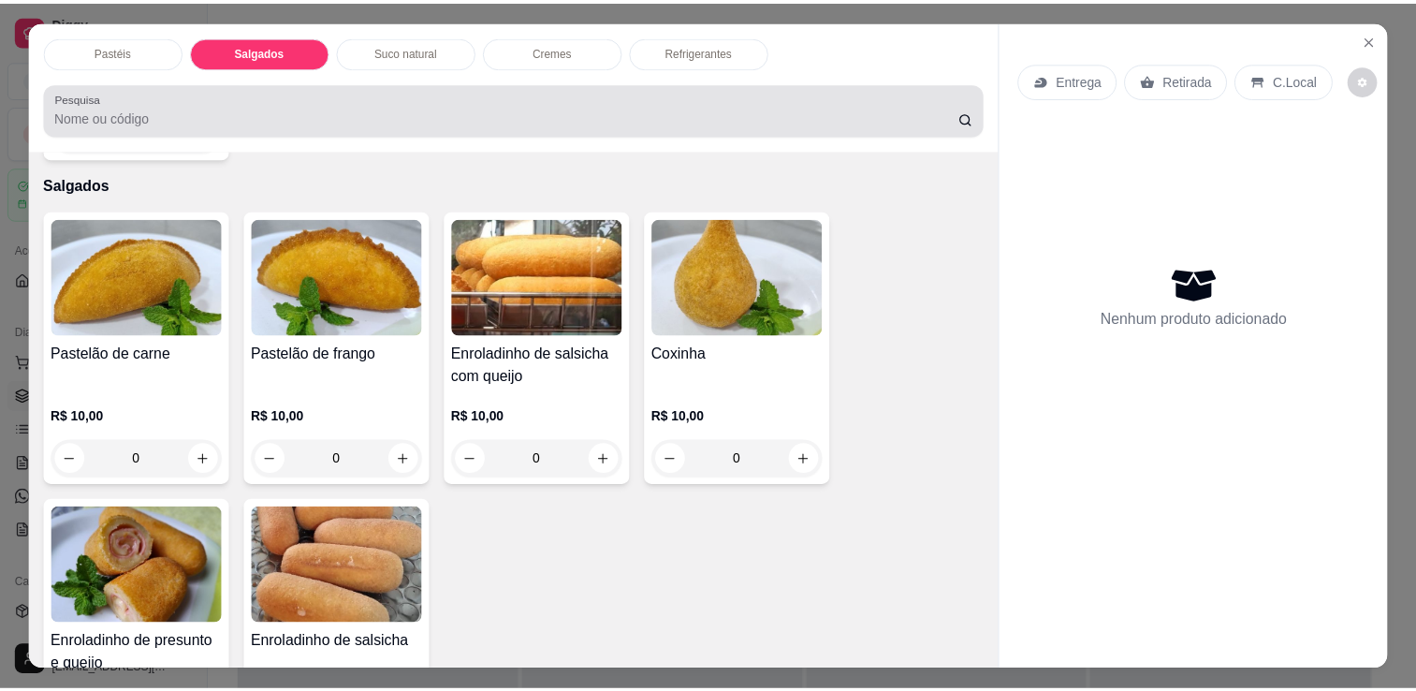
scroll to position [46, 0]
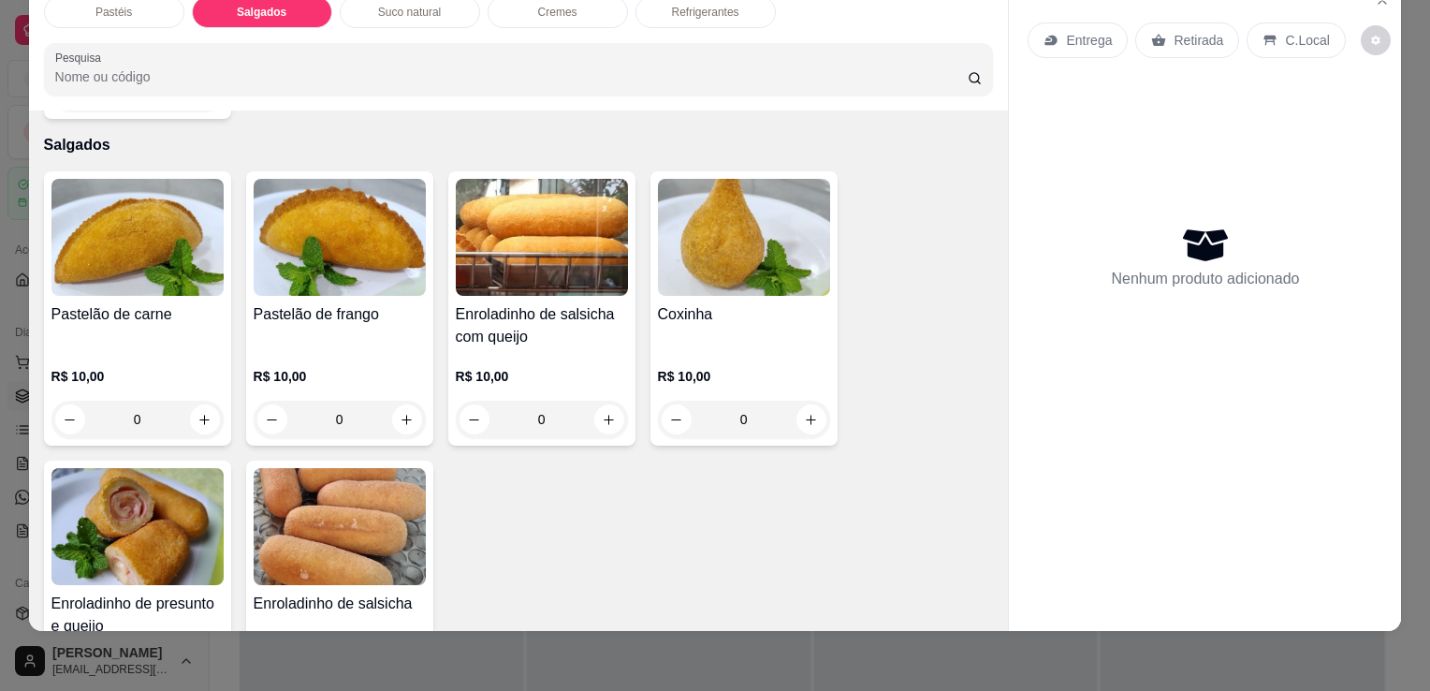
click at [696, 348] on div "R$ 10,00 0" at bounding box center [744, 393] width 172 height 90
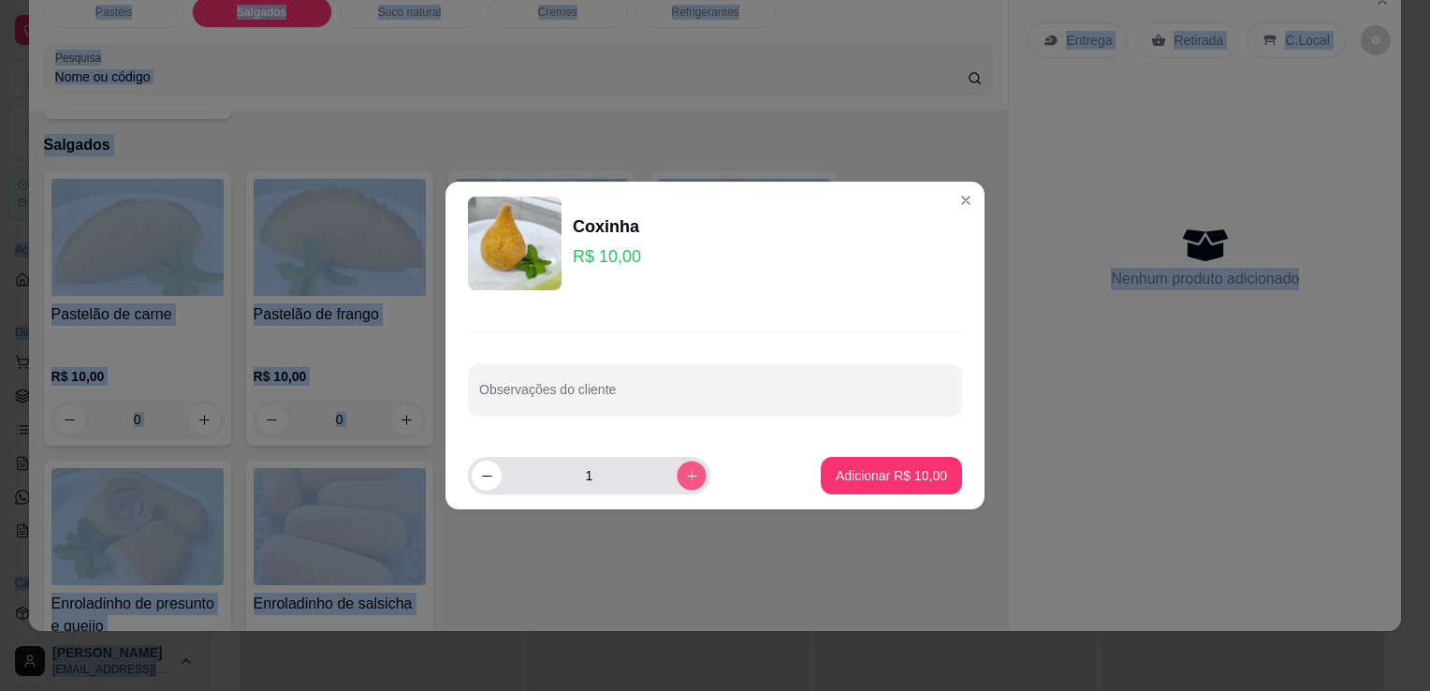
click at [687, 483] on button "increase-product-quantity" at bounding box center [691, 475] width 29 height 29
type input "2"
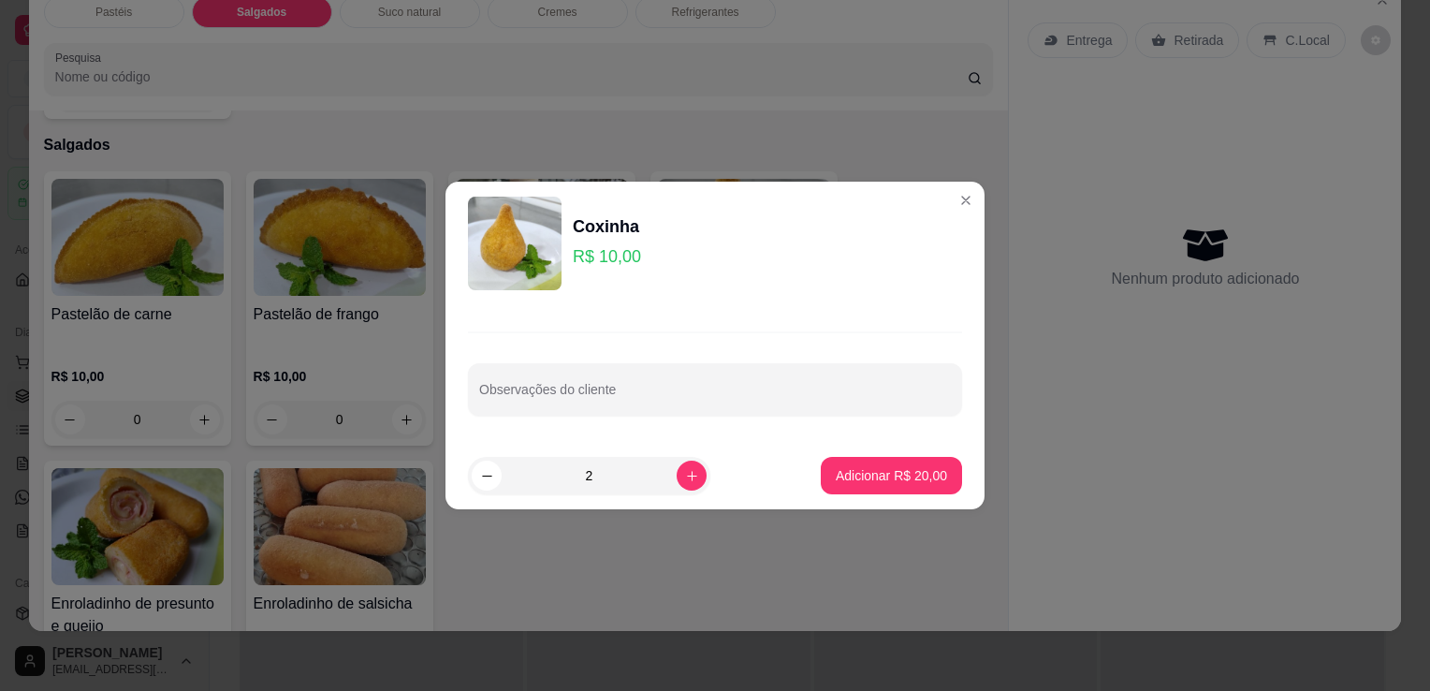
click at [876, 494] on footer "2 Adicionar R$ 20,00" at bounding box center [715, 475] width 539 height 67
click at [922, 497] on footer "2 Adicionar R$ 20,00" at bounding box center [715, 475] width 539 height 67
drag, startPoint x: 965, startPoint y: 523, endPoint x: 977, endPoint y: 518, distance: 13.4
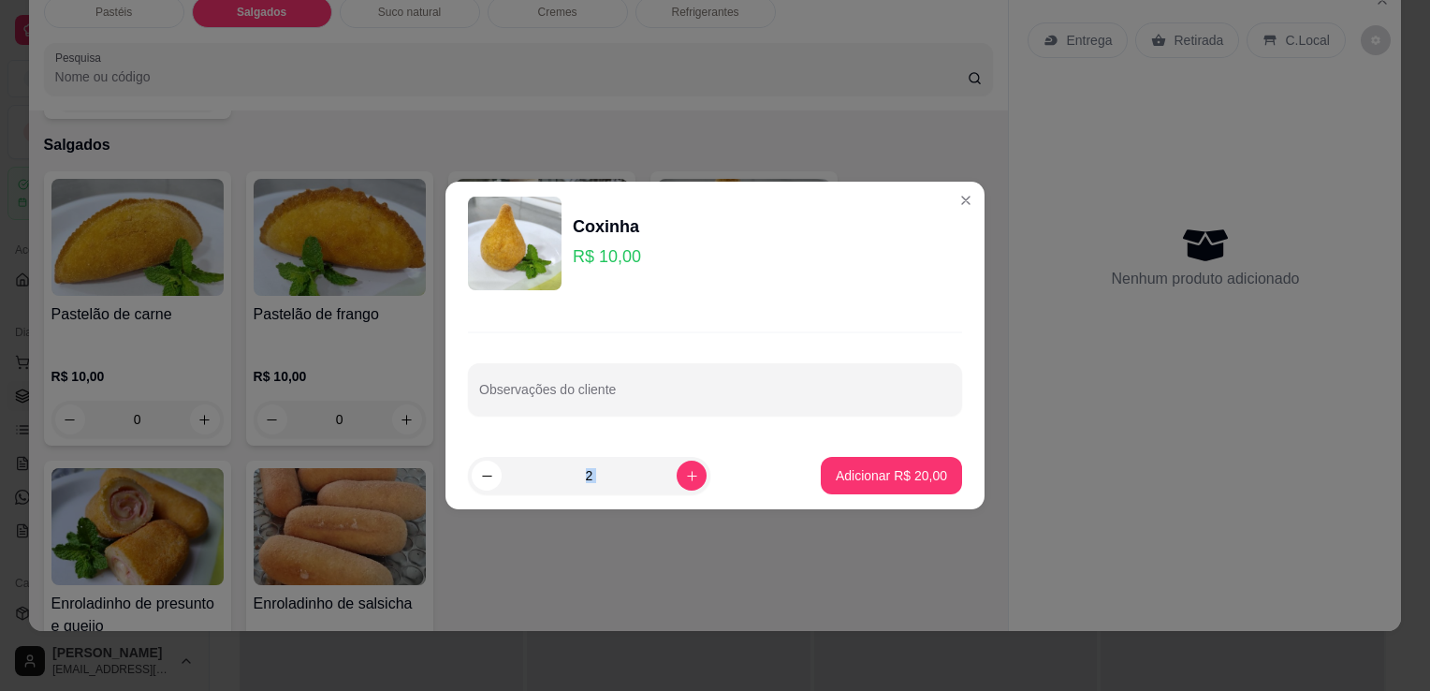
click at [967, 522] on div "Pastelão de carne R$ 10,00 0 Pastelão de frango R$ 10,00 0 Enroladinho de salsi…" at bounding box center [519, 453] width 950 height 564
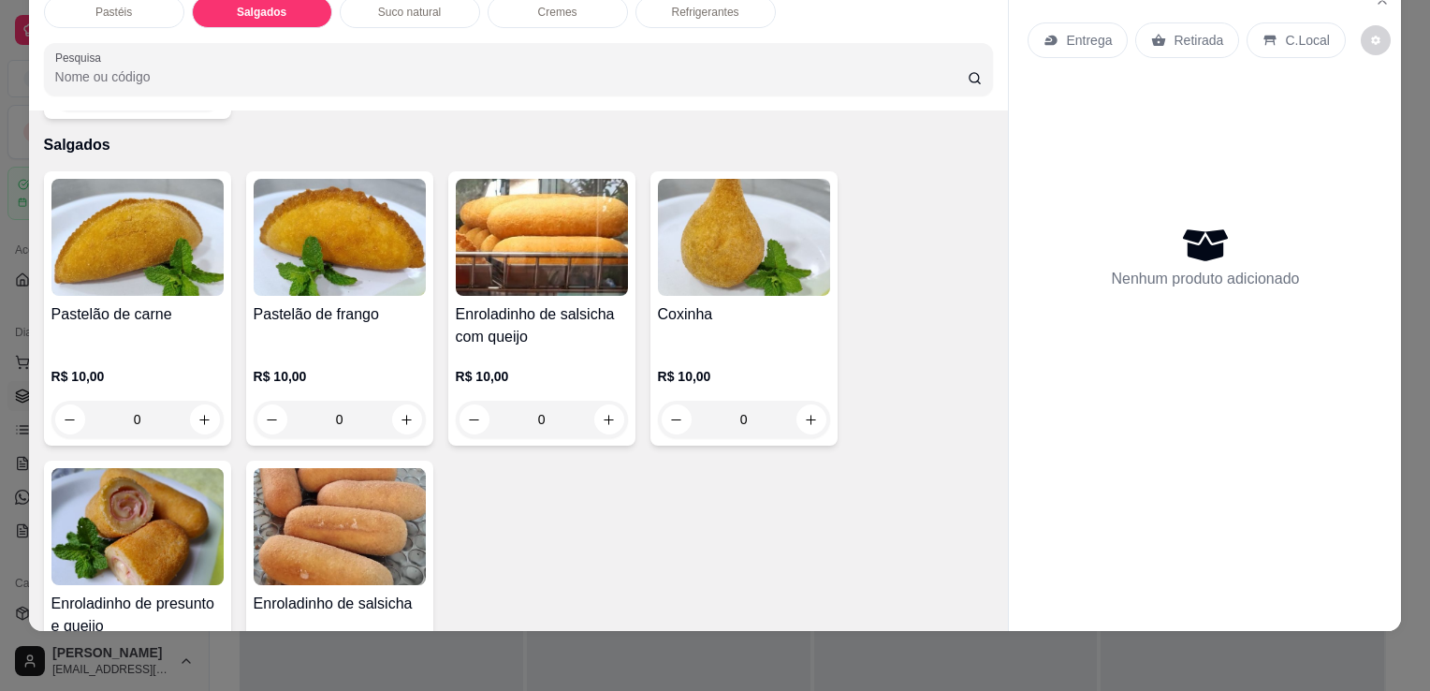
click at [715, 240] on img at bounding box center [744, 237] width 172 height 117
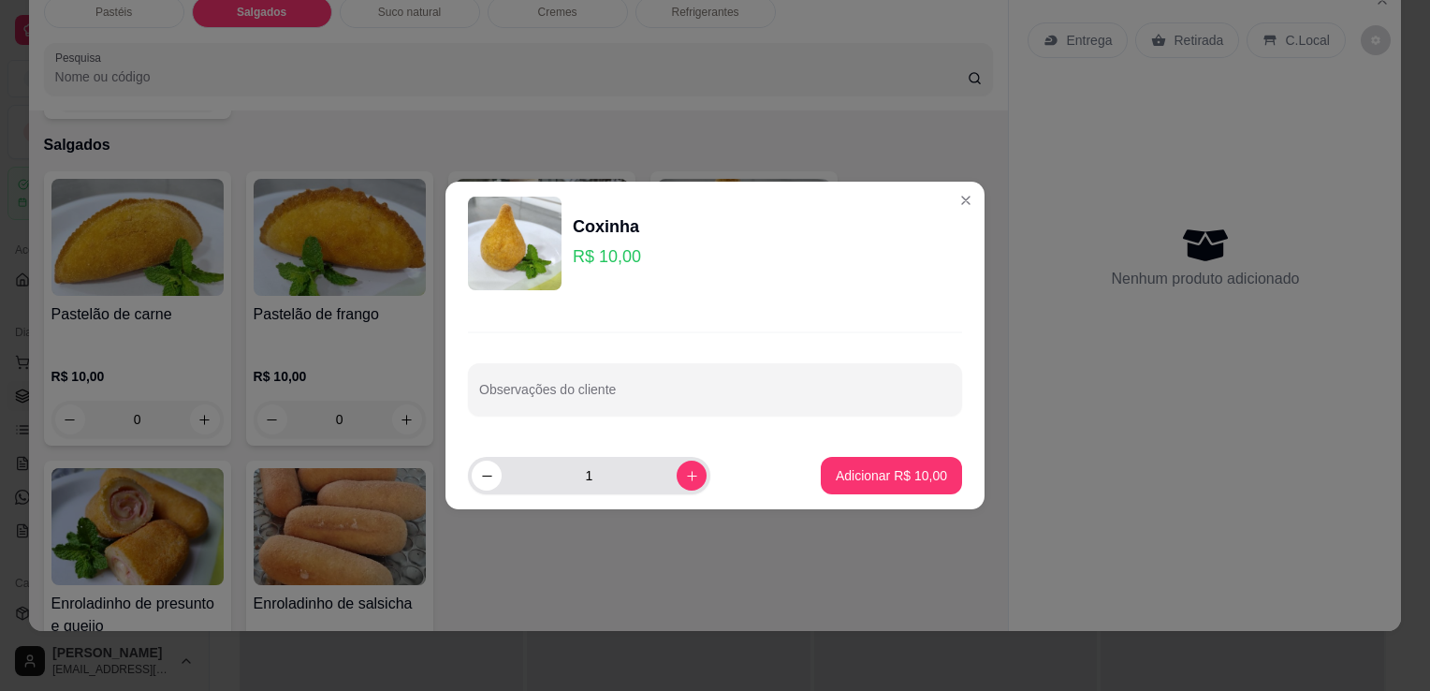
click at [681, 483] on button "increase-product-quantity" at bounding box center [692, 476] width 30 height 30
type input "2"
click at [869, 473] on p "Adicionar R$ 20,00" at bounding box center [891, 475] width 111 height 19
type input "2"
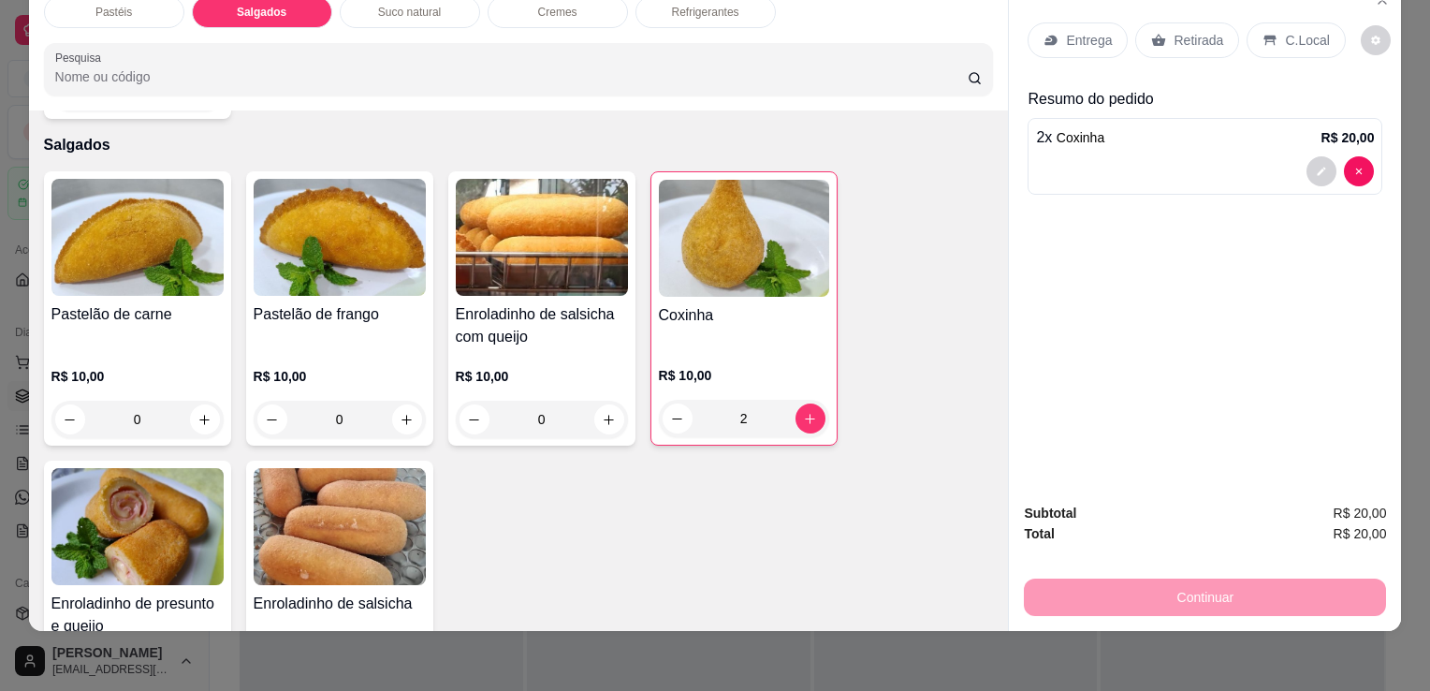
click at [1181, 31] on p "Retirada" at bounding box center [1199, 40] width 50 height 19
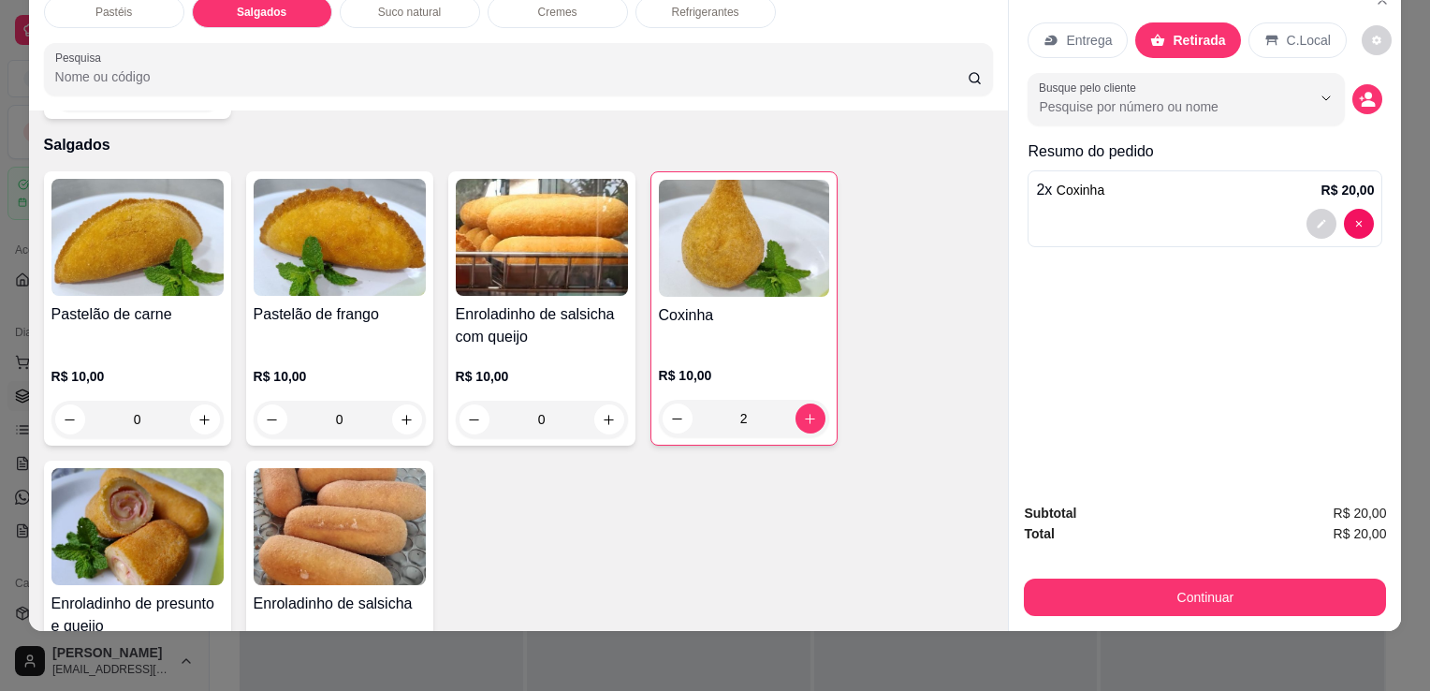
click at [1151, 586] on div "Subtotal R$ 20,00 Total R$ 20,00 Continuar" at bounding box center [1205, 559] width 362 height 113
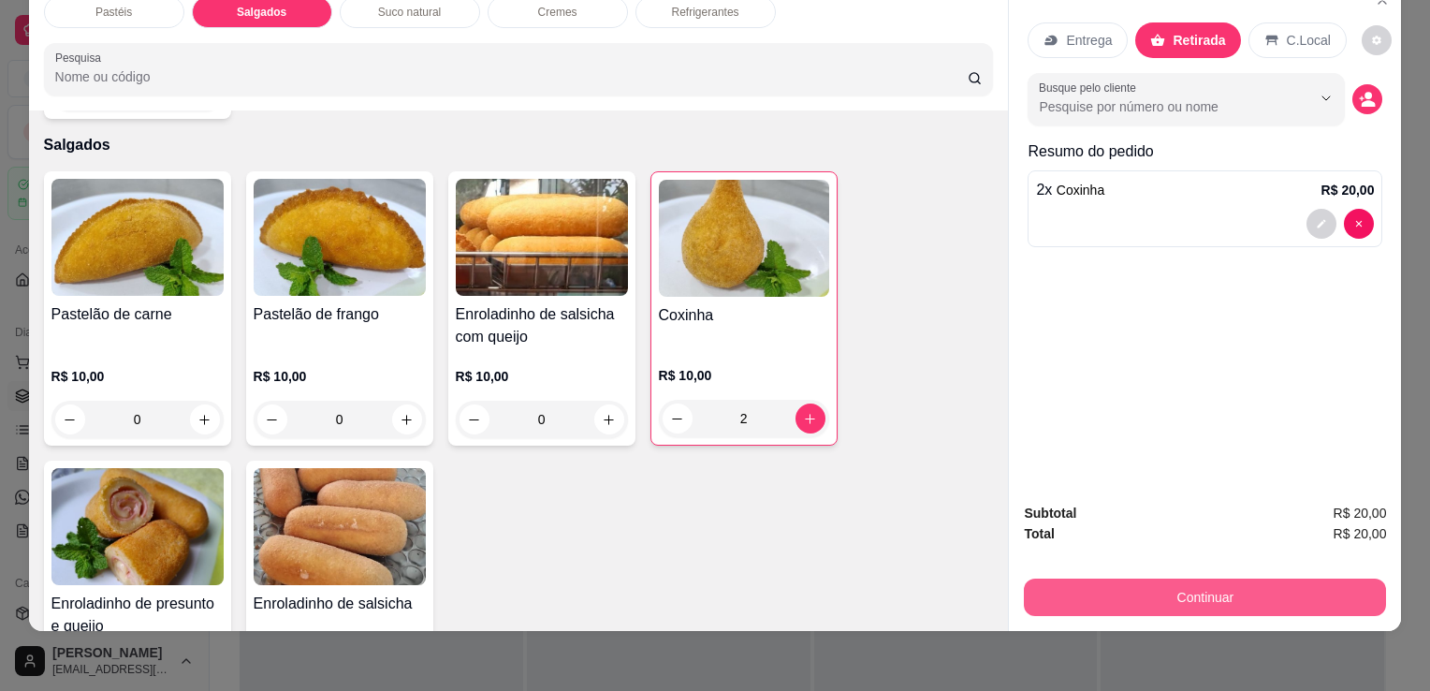
click at [1150, 589] on button "Continuar" at bounding box center [1205, 597] width 362 height 37
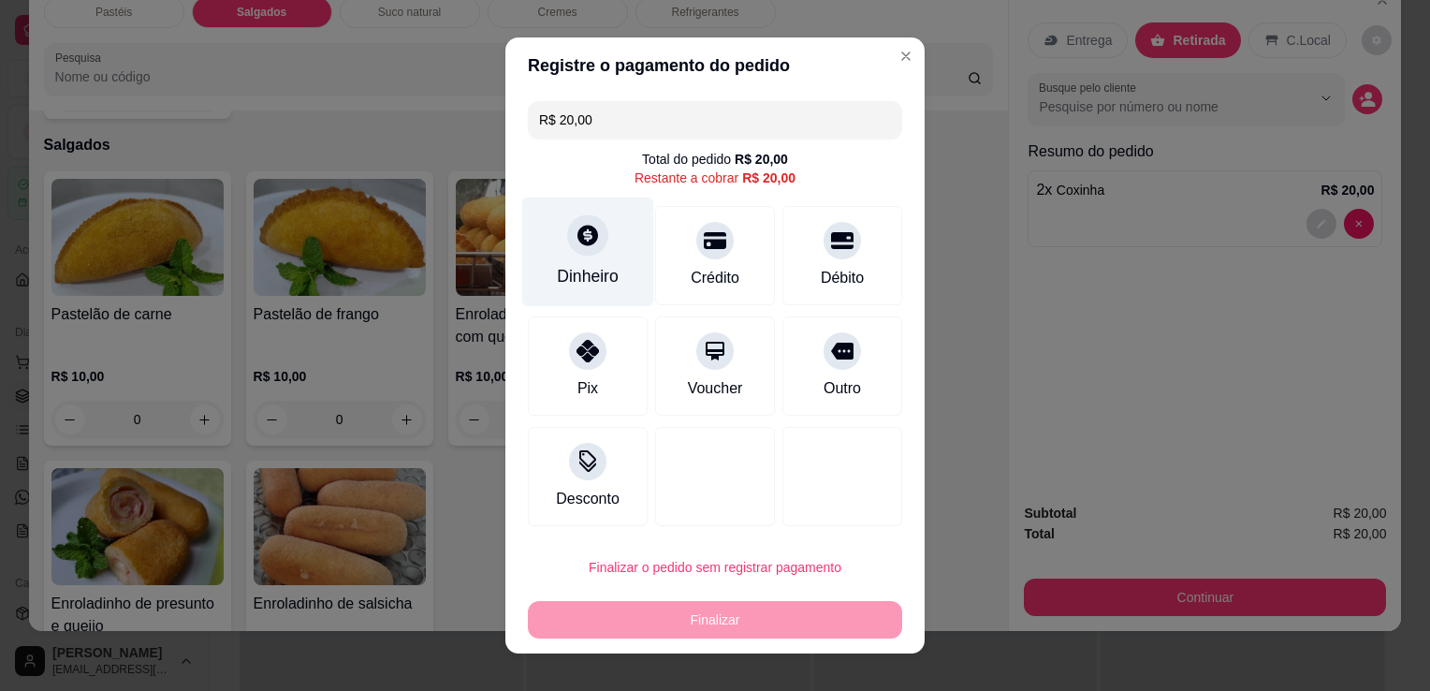
click at [576, 223] on div "Dinheiro" at bounding box center [588, 253] width 132 height 110
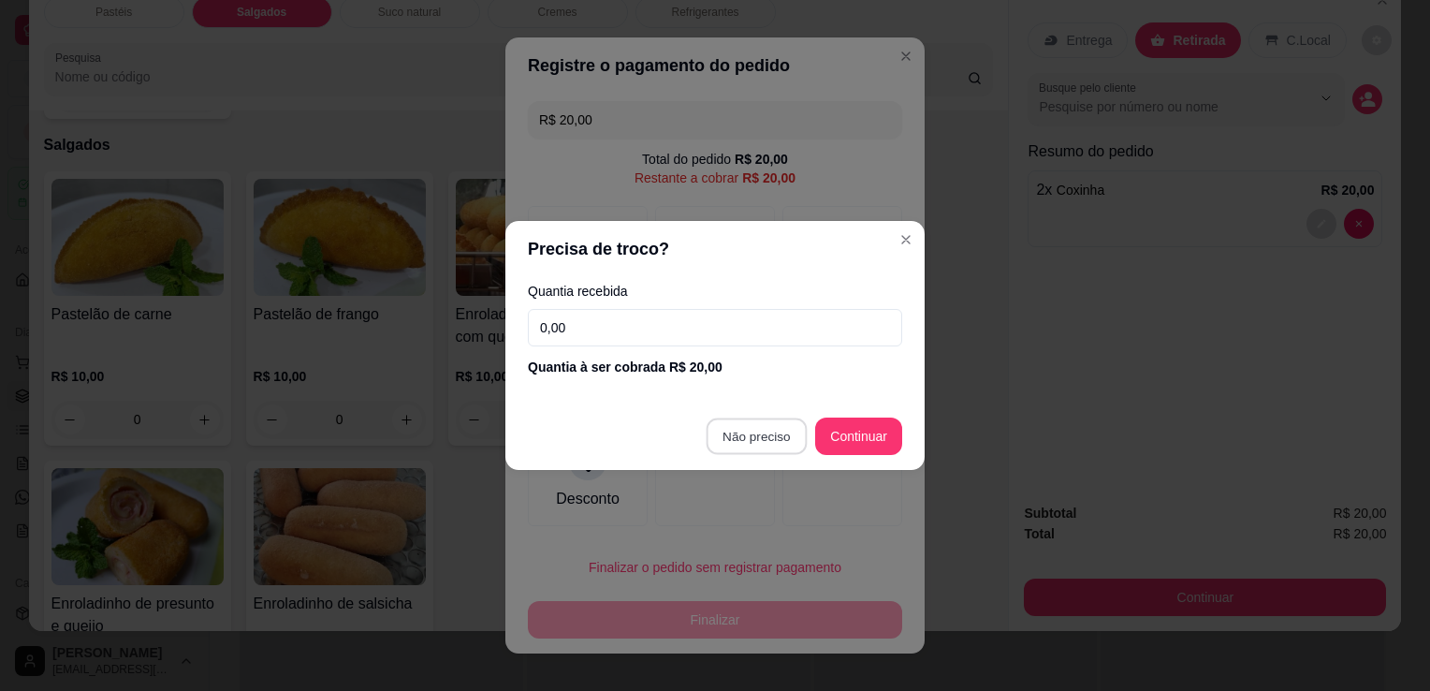
type input "R$ 0,00"
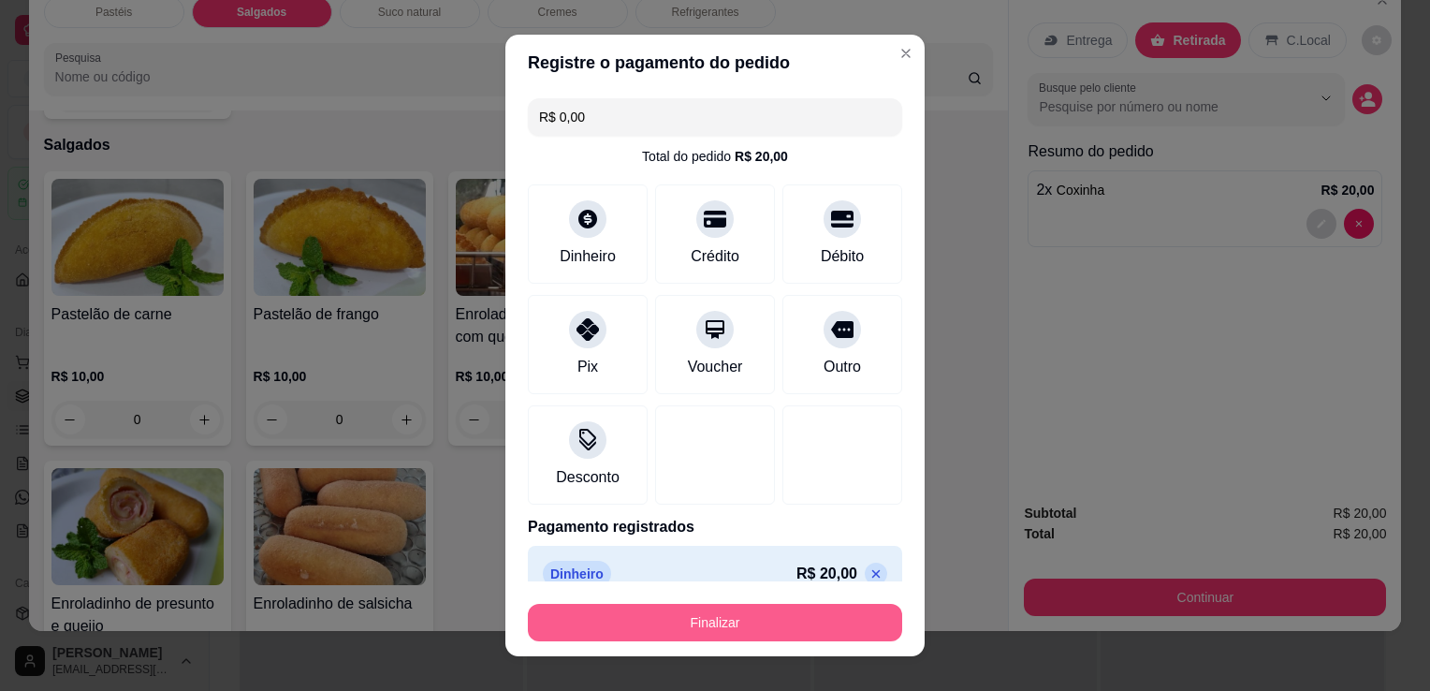
click at [790, 609] on button "Finalizar" at bounding box center [715, 622] width 374 height 37
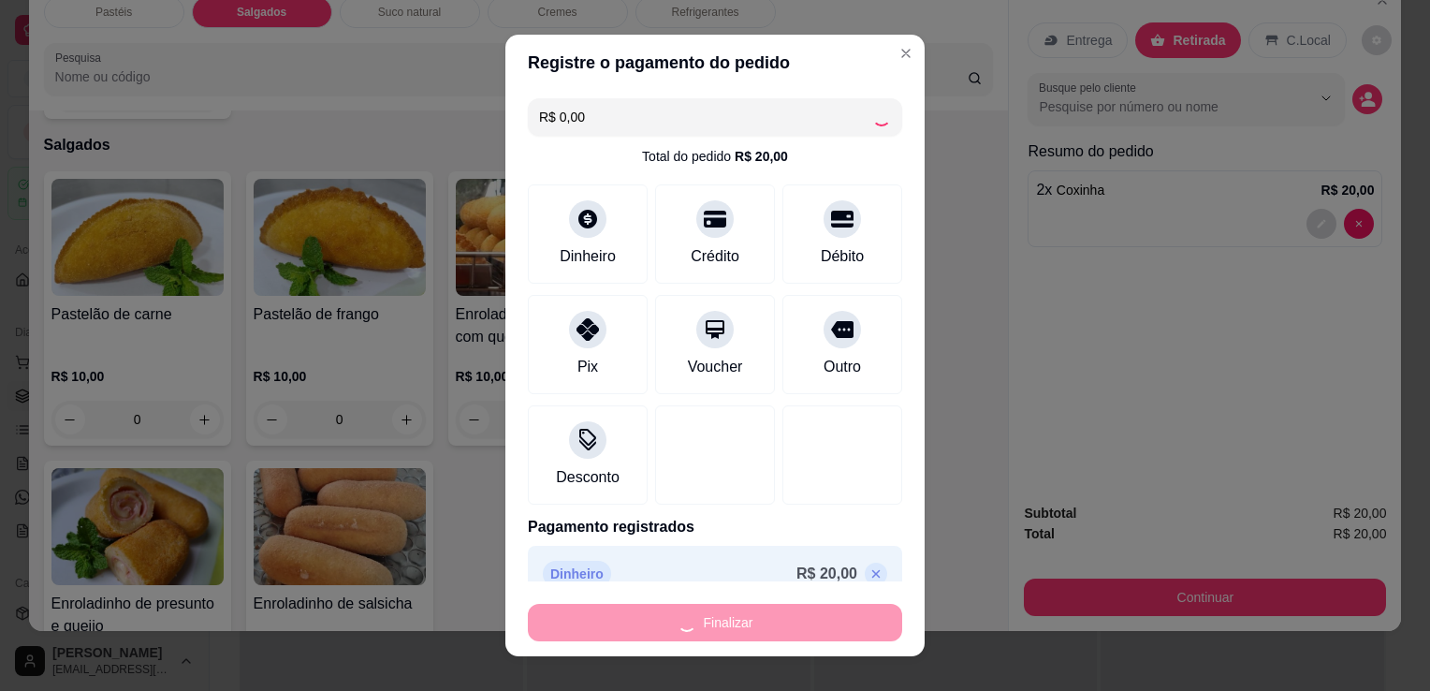
type input "0"
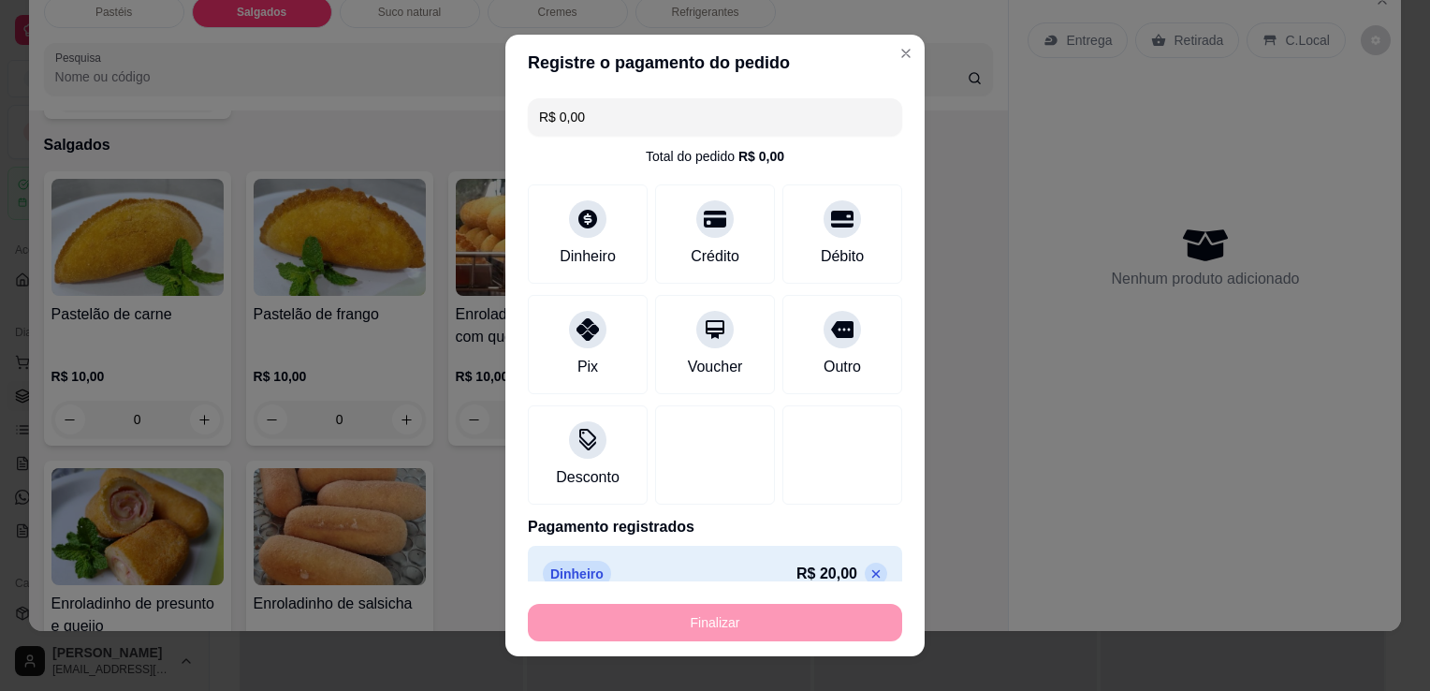
type input "-R$ 20,00"
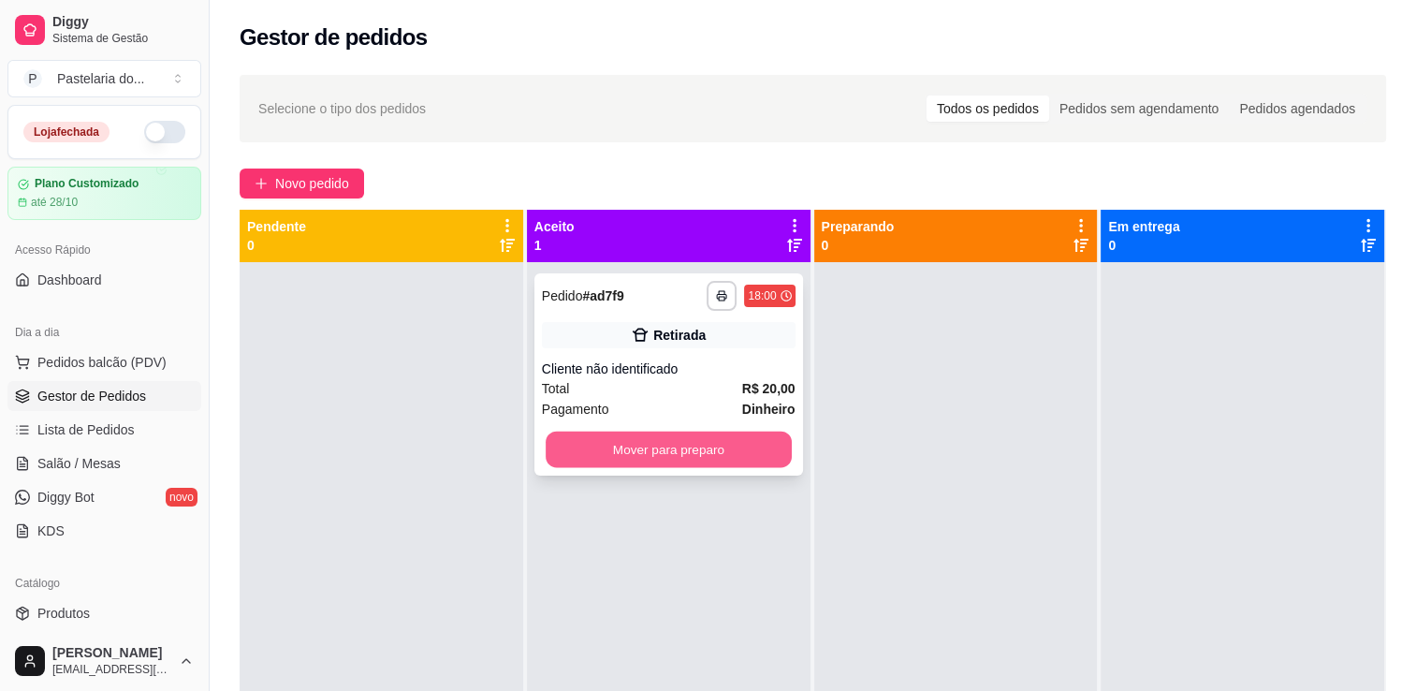
click at [751, 443] on button "Mover para preparo" at bounding box center [669, 450] width 246 height 37
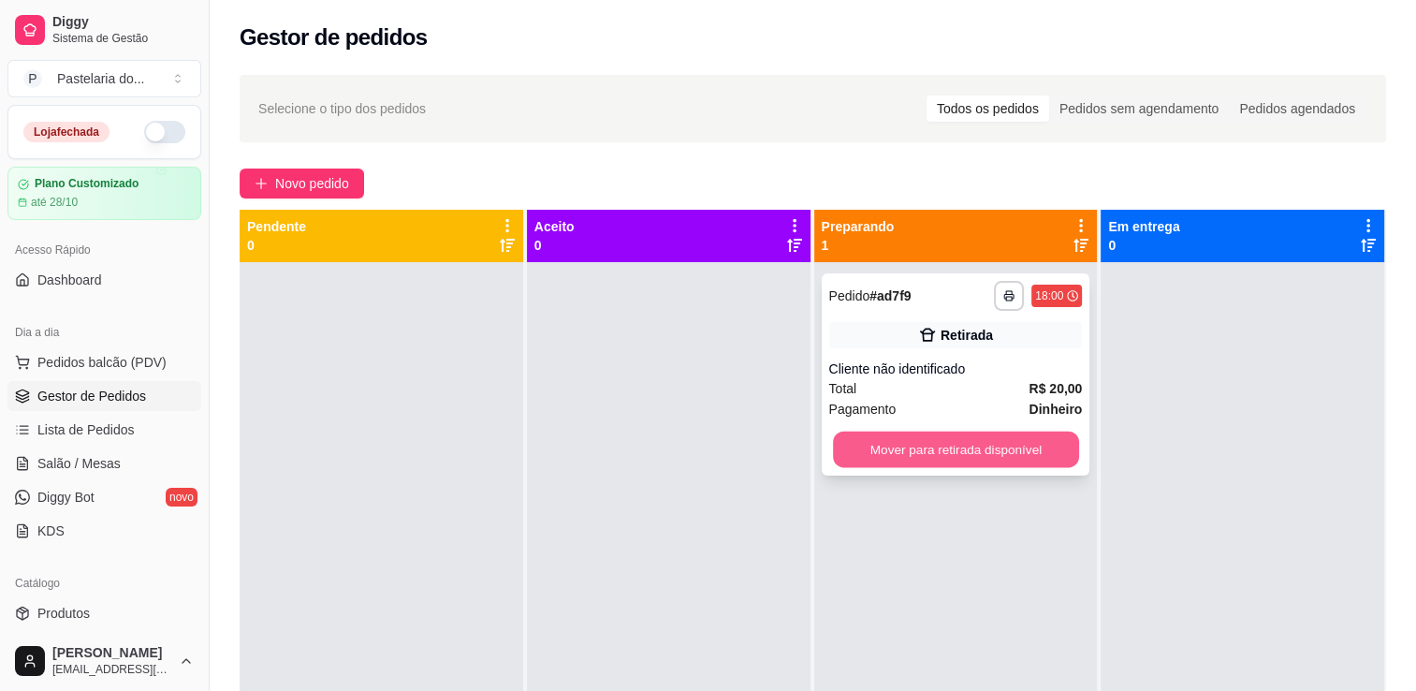
click at [970, 455] on button "Mover para retirada disponível" at bounding box center [956, 450] width 246 height 37
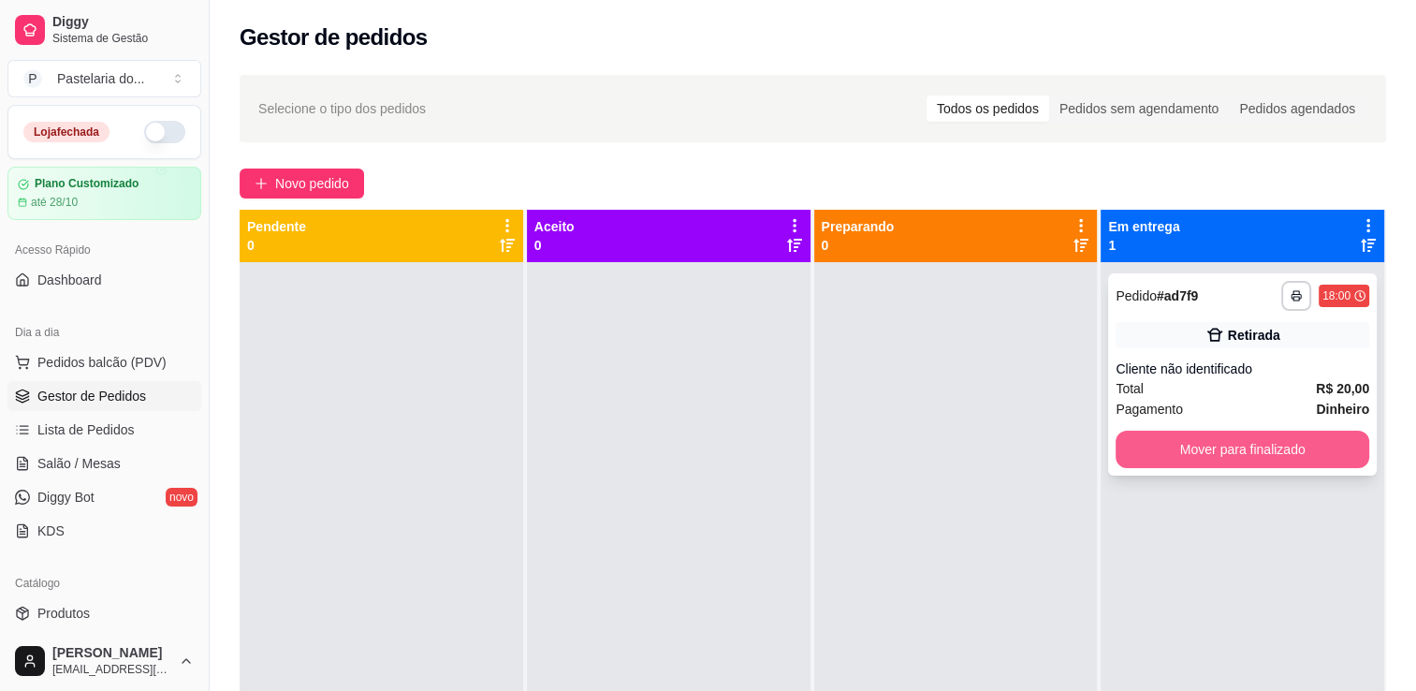
click at [1129, 457] on button "Mover para finalizado" at bounding box center [1243, 449] width 254 height 37
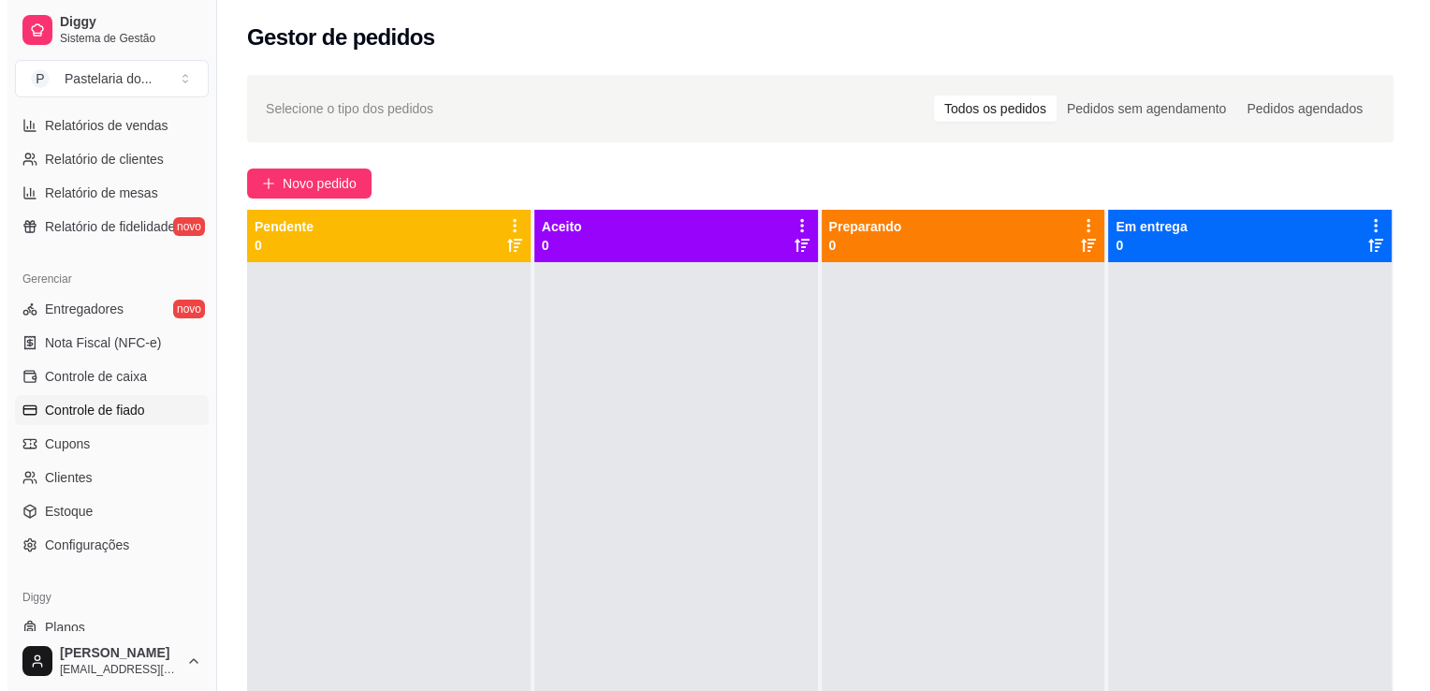
scroll to position [655, 0]
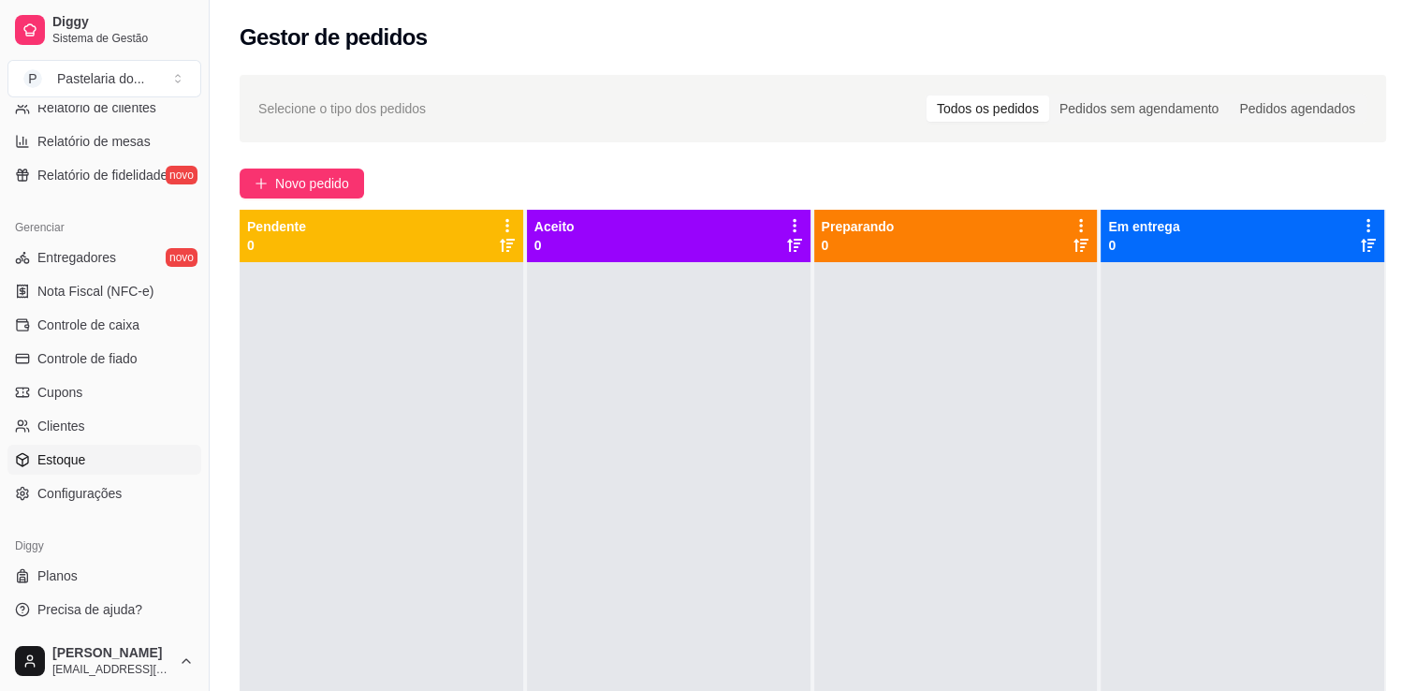
click at [82, 452] on span "Estoque" at bounding box center [61, 459] width 48 height 19
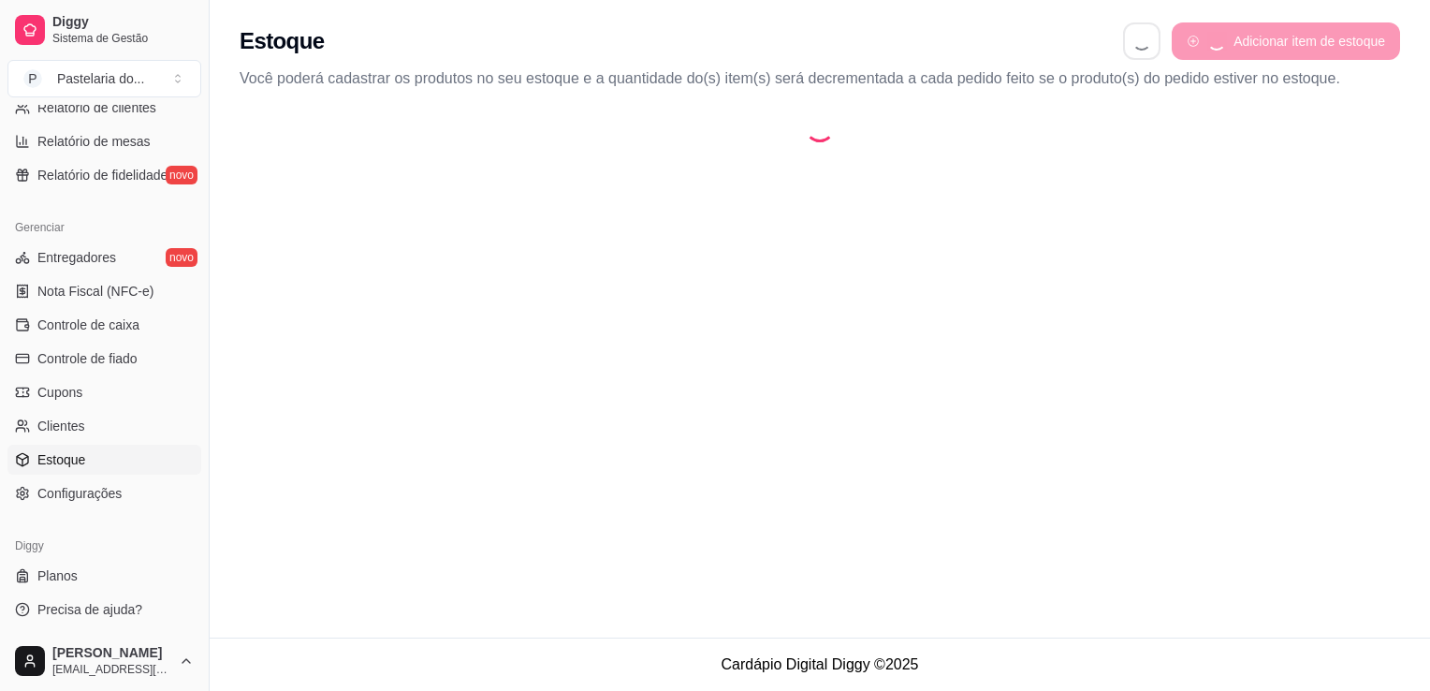
select select "QUANTITY_ORDER"
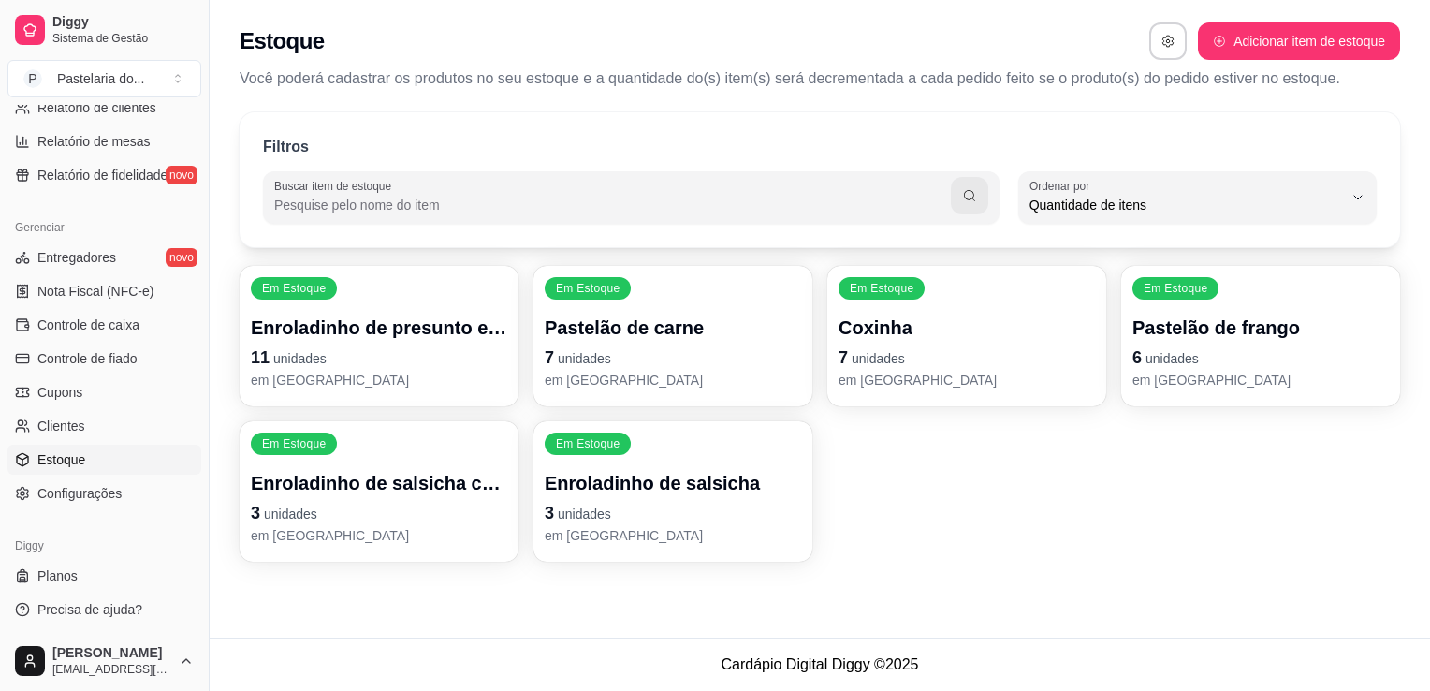
scroll to position [18, 0]
click at [884, 338] on p "Coxinha" at bounding box center [966, 327] width 249 height 25
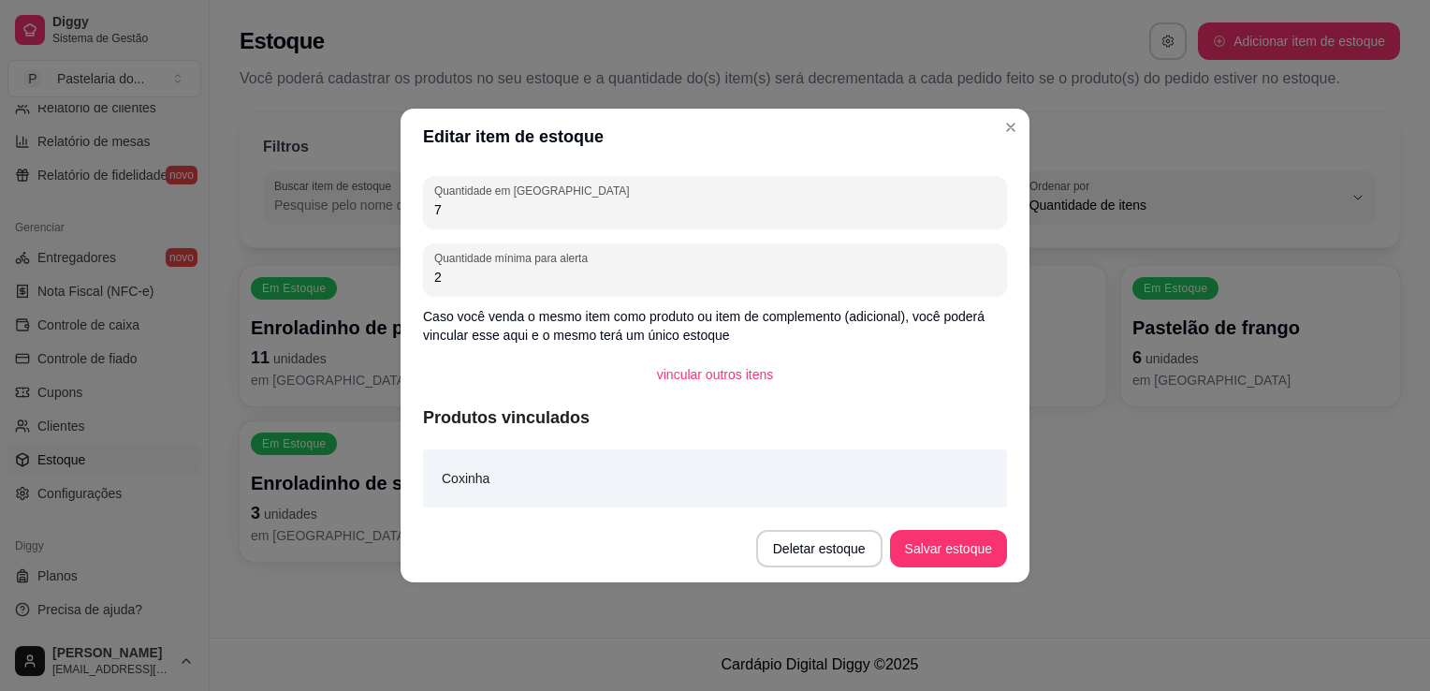
click at [614, 236] on div "Quantidade em estoque 7 Quantidade mínima para alerta 2 Caso você venda o mesmo…" at bounding box center [715, 340] width 629 height 350
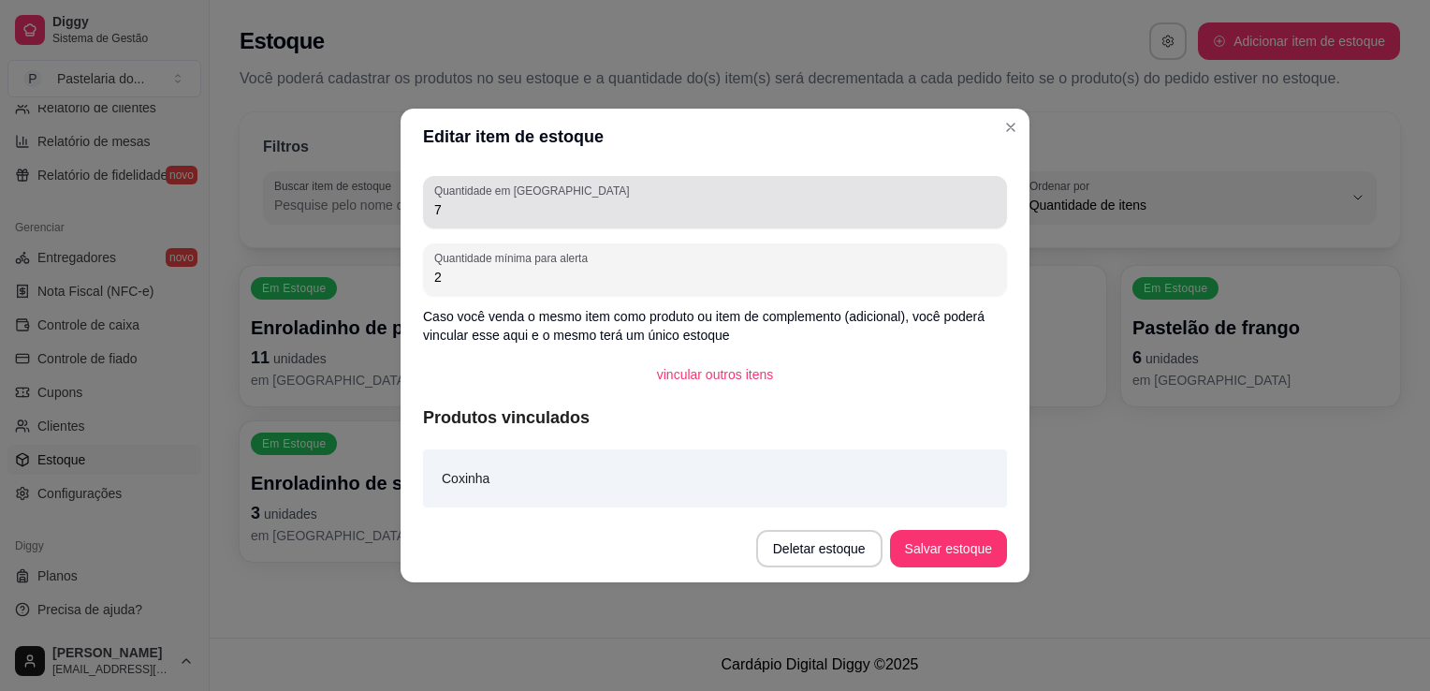
click at [614, 212] on input "7" at bounding box center [715, 209] width 562 height 19
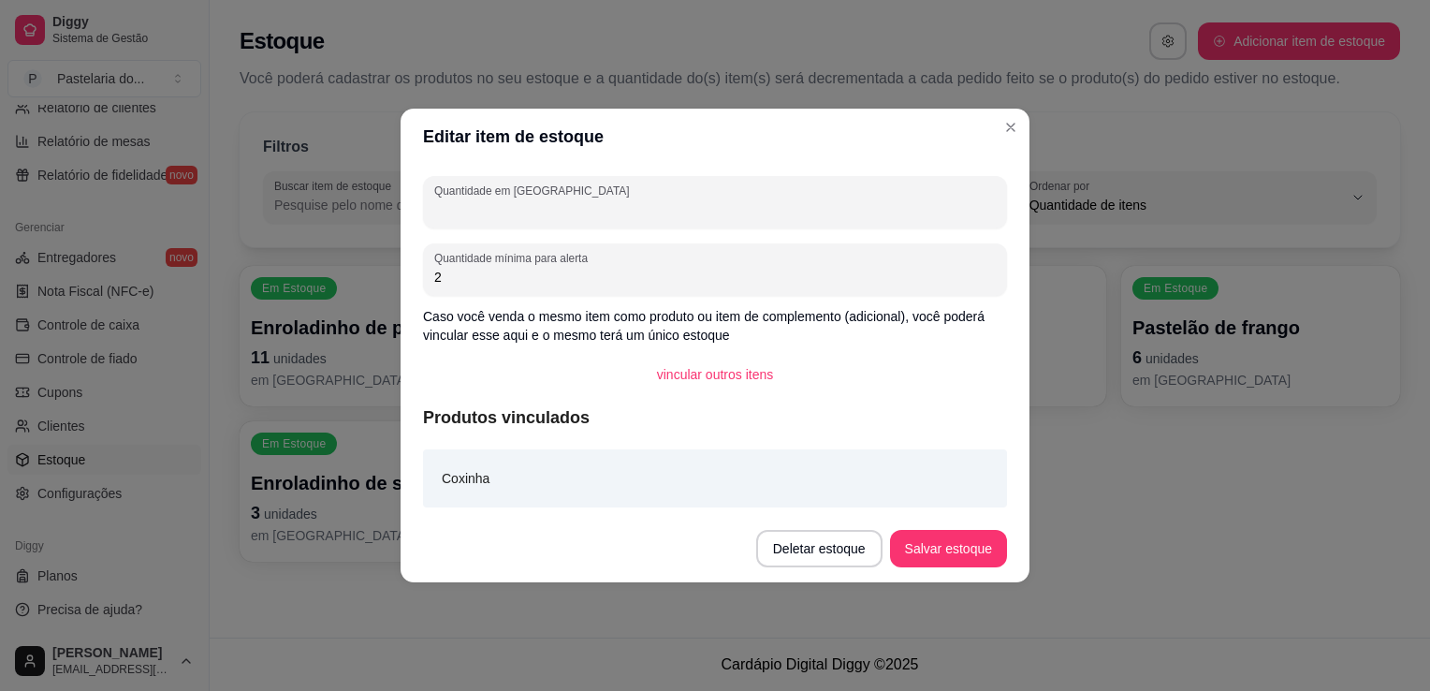
type input "6"
type input "5"
click at [938, 535] on button "Salvar estoque" at bounding box center [948, 548] width 117 height 37
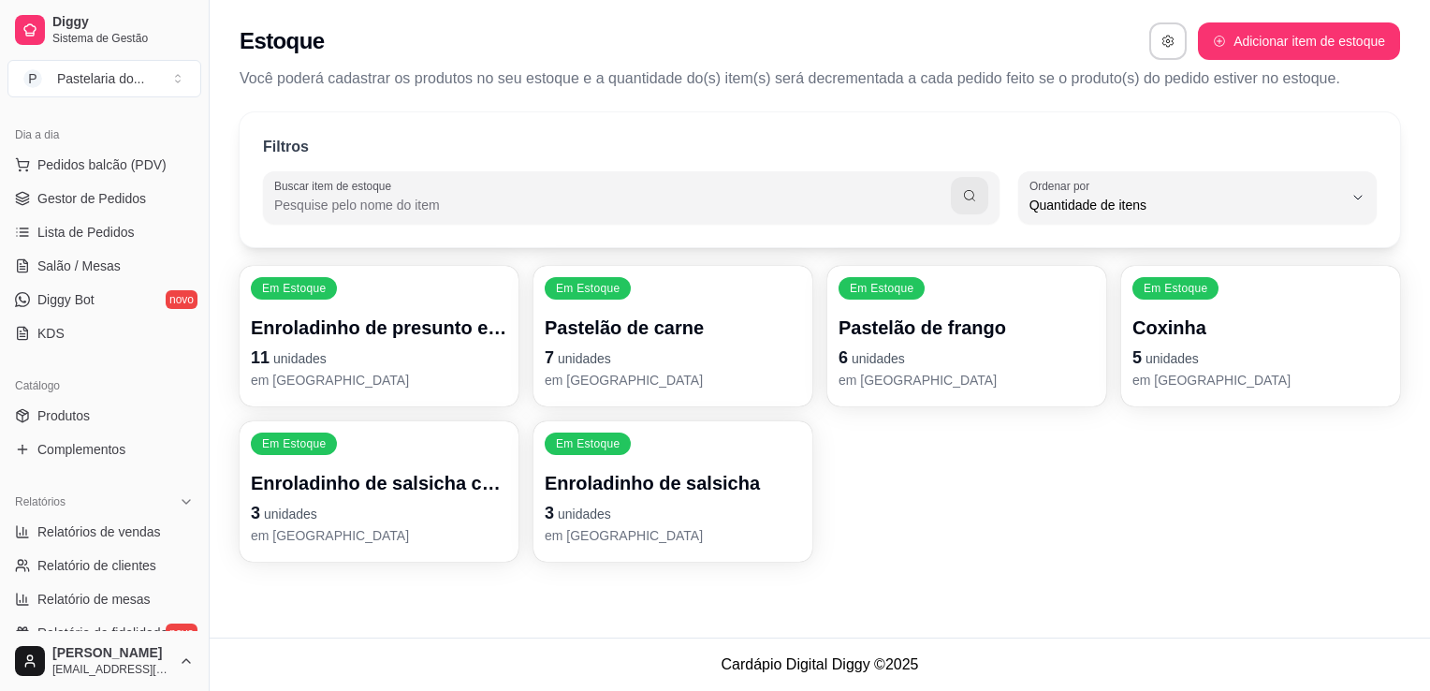
scroll to position [0, 0]
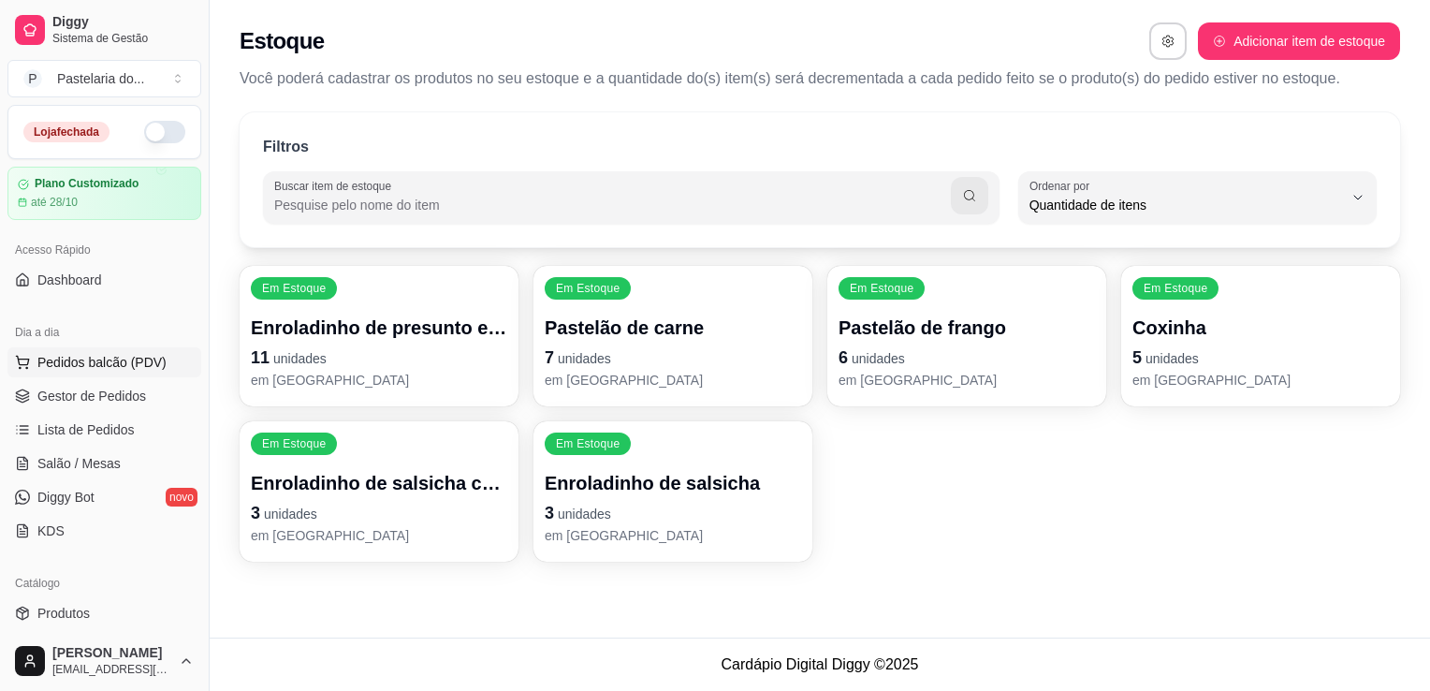
click at [78, 361] on span "Pedidos balcão (PDV)" at bounding box center [101, 362] width 129 height 19
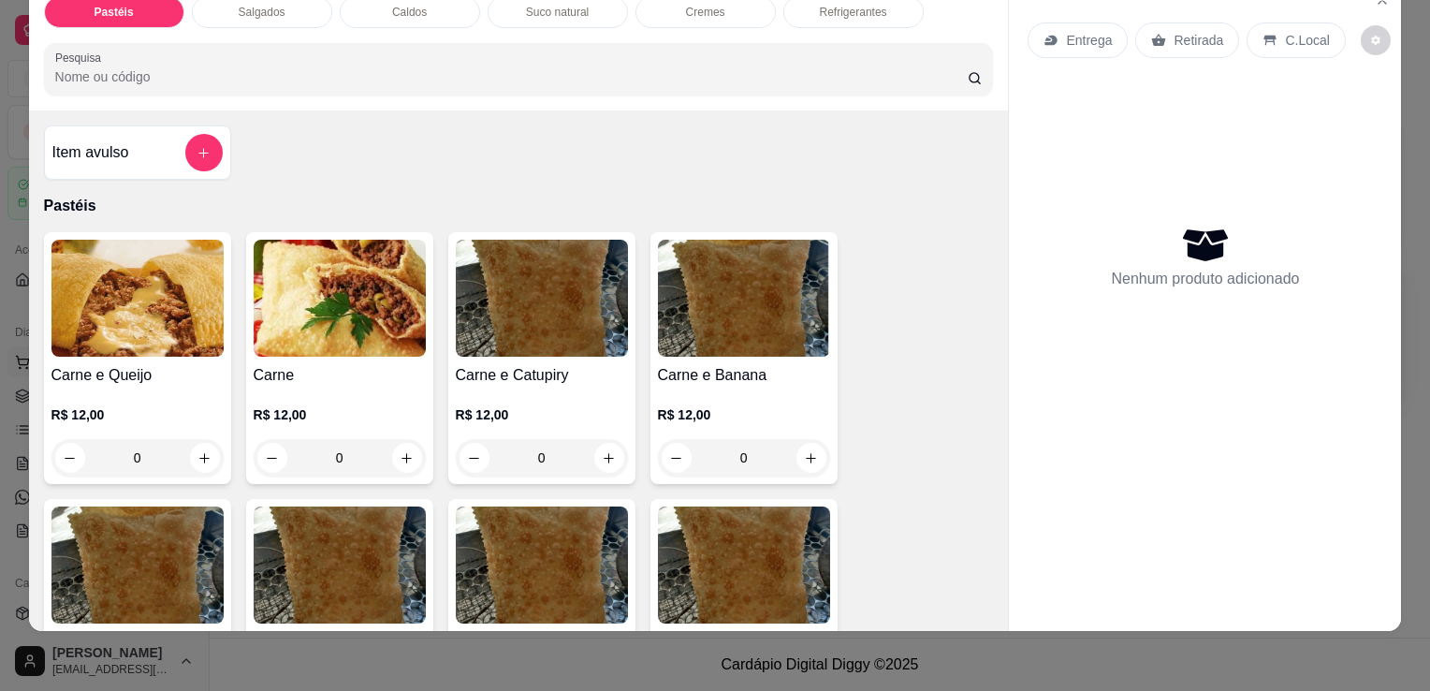
scroll to position [46, 0]
click at [236, 18] on div "Pastéis Salgados Caldos Suco natural Cremes Refrigerantes Pesquisa" at bounding box center [519, 45] width 980 height 129
click at [243, 13] on div "Salgados" at bounding box center [262, 12] width 140 height 32
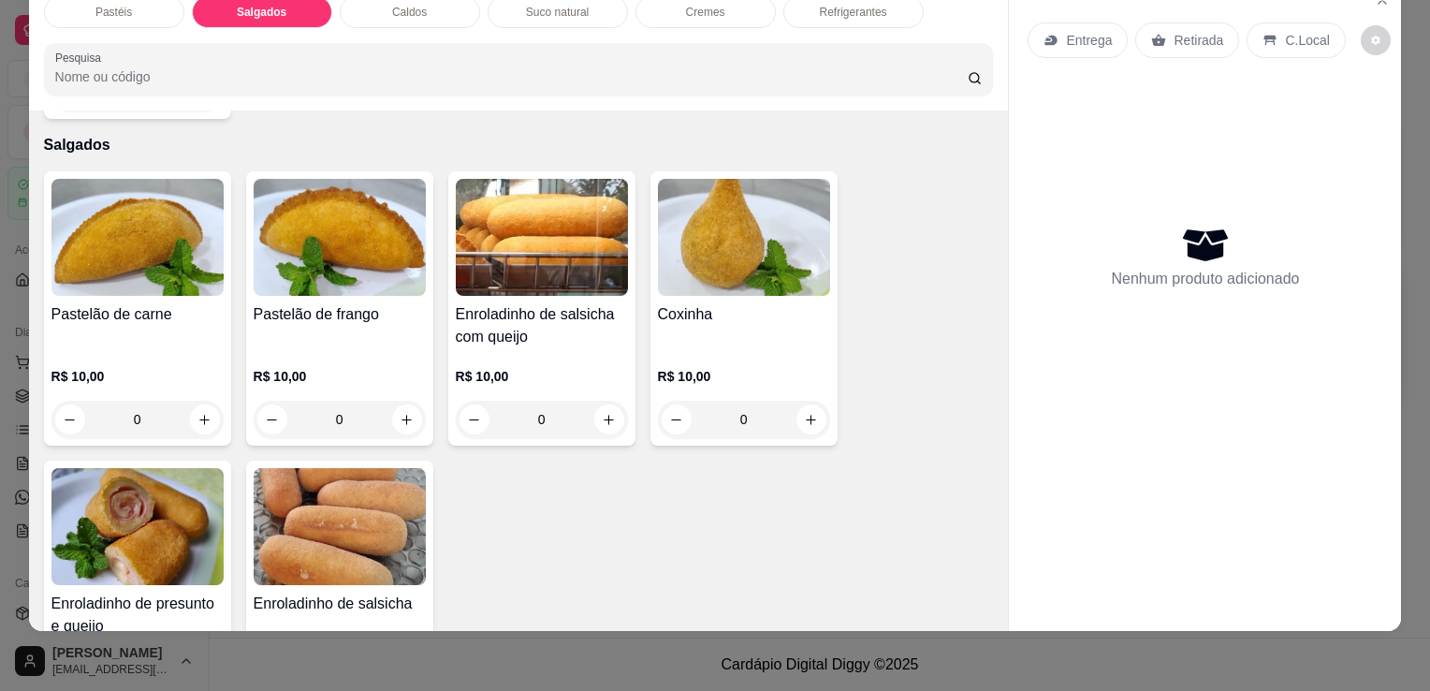
click at [651, 280] on div "Coxinha R$ 10,00 0" at bounding box center [744, 308] width 187 height 274
click at [824, 478] on button "Adicionar R$ 10,00" at bounding box center [891, 475] width 141 height 37
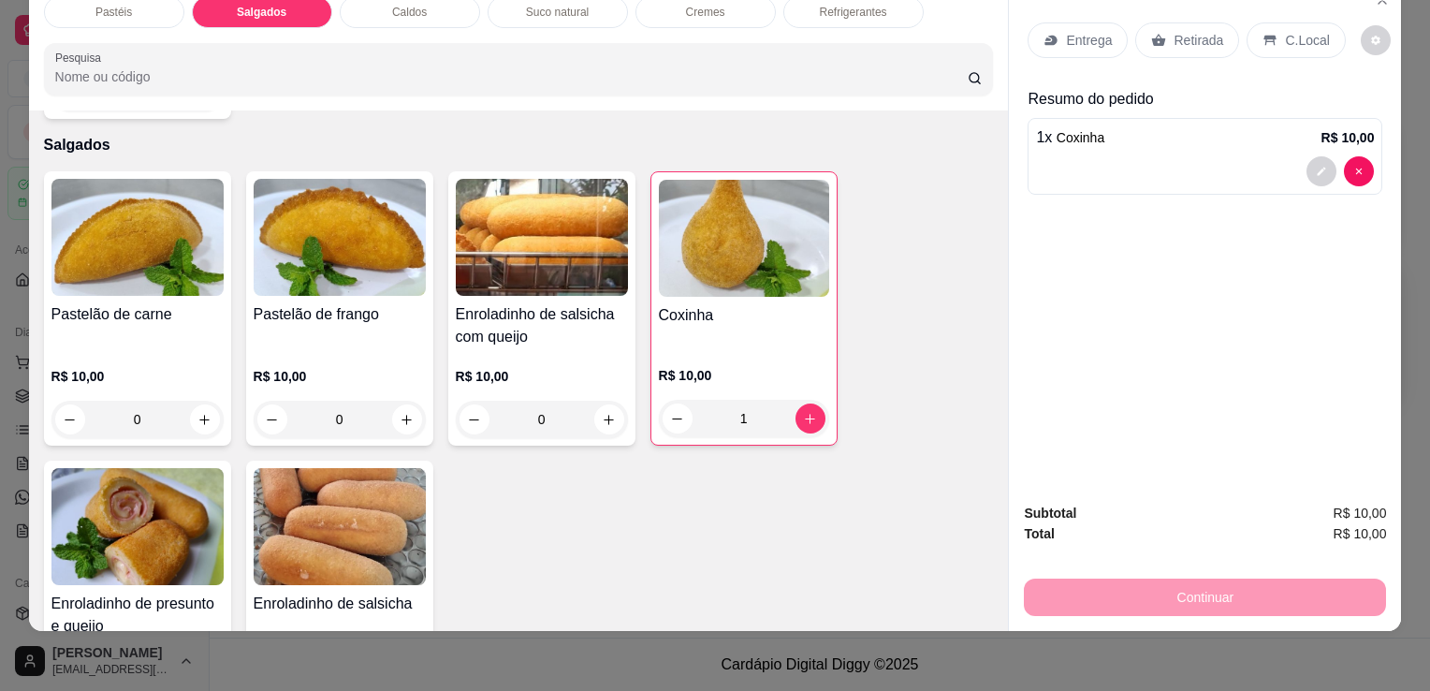
type input "1"
click at [853, 5] on p "Refrigerantes" at bounding box center [853, 12] width 67 height 15
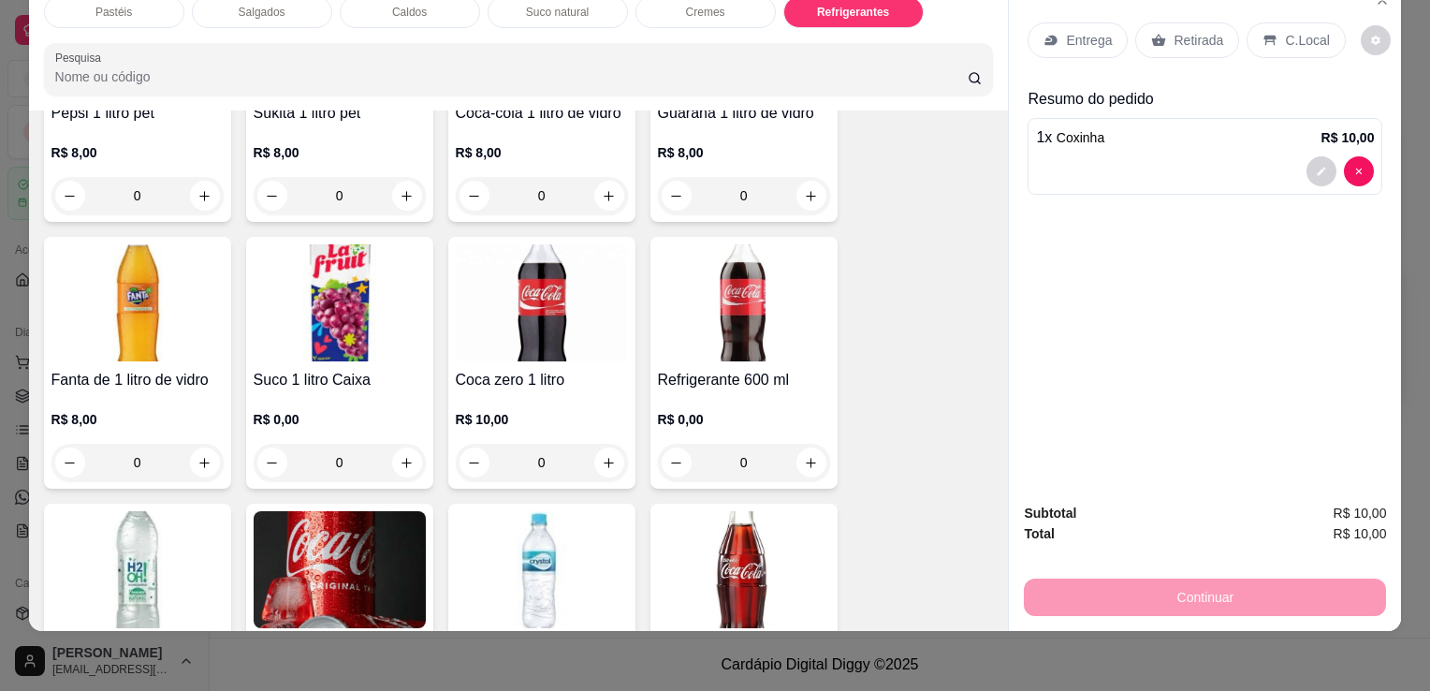
scroll to position [5738, 0]
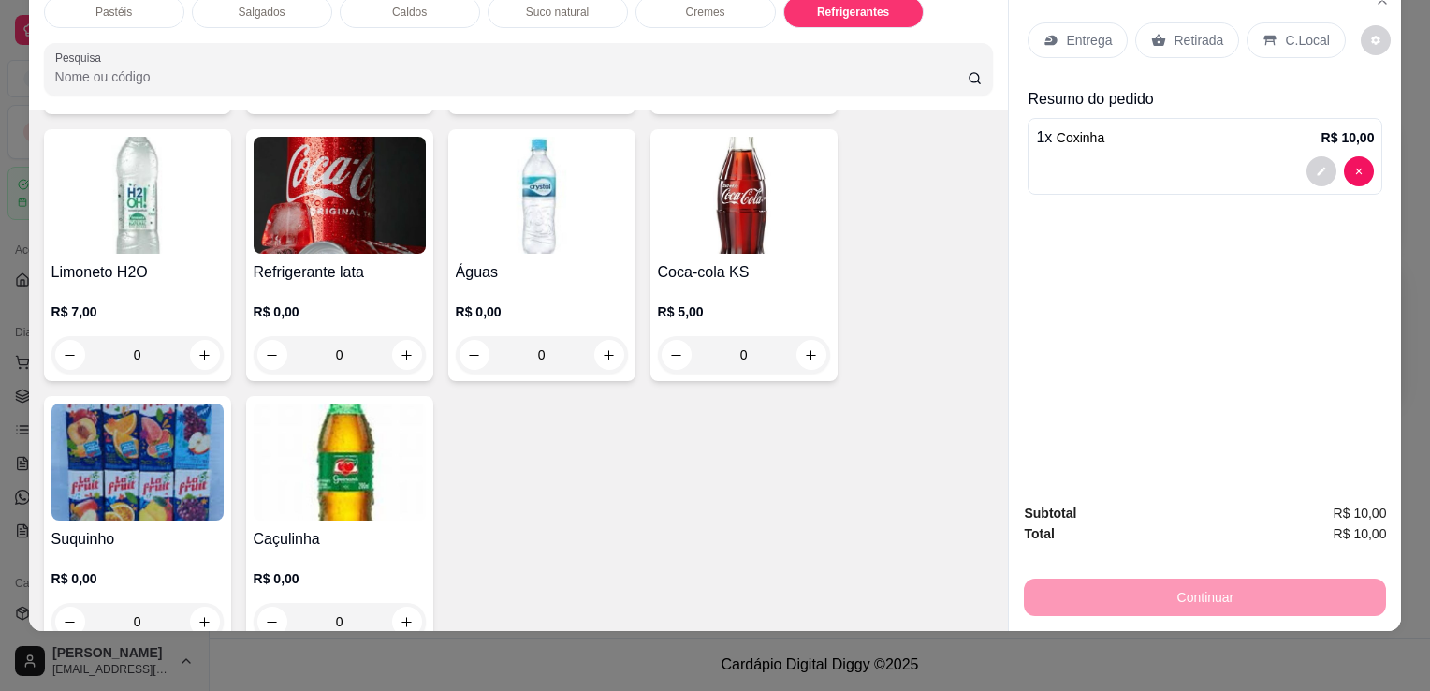
click at [334, 261] on h4 "Refrigerante lata" at bounding box center [340, 272] width 172 height 22
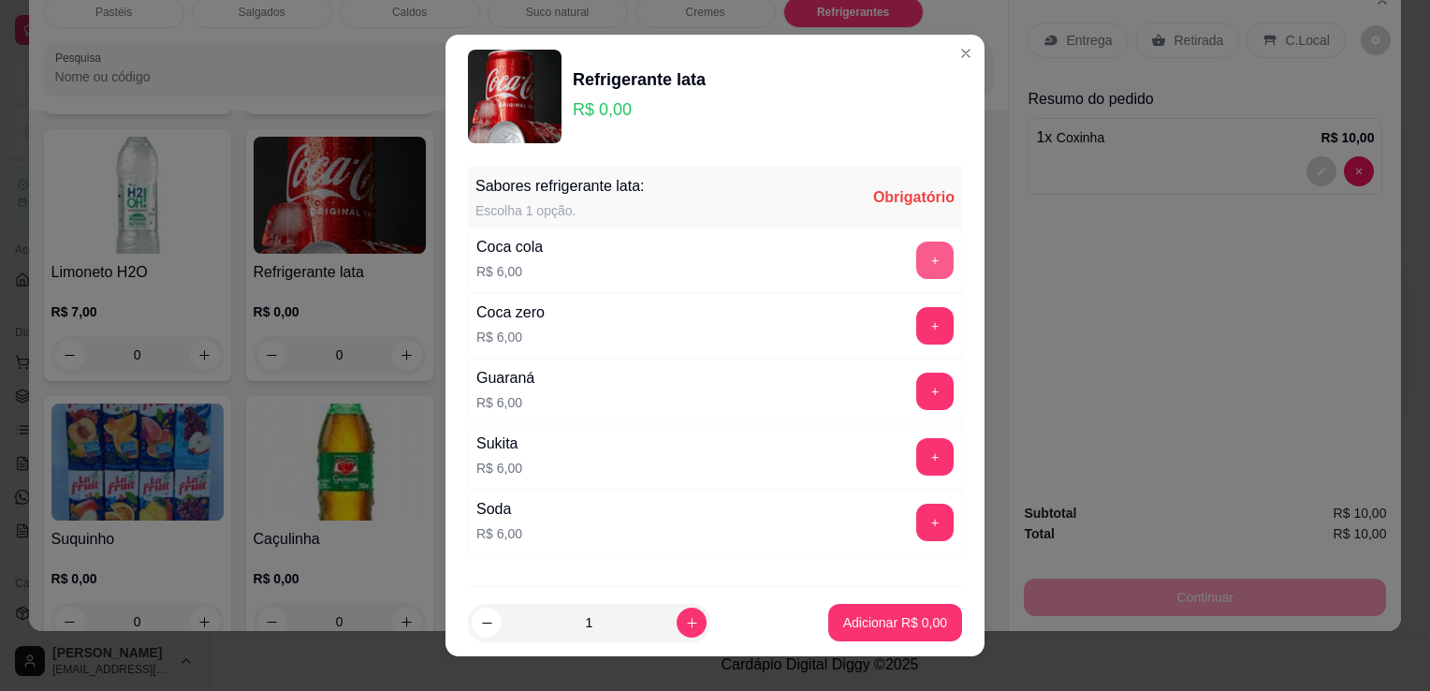
click at [916, 260] on button "+" at bounding box center [934, 260] width 37 height 37
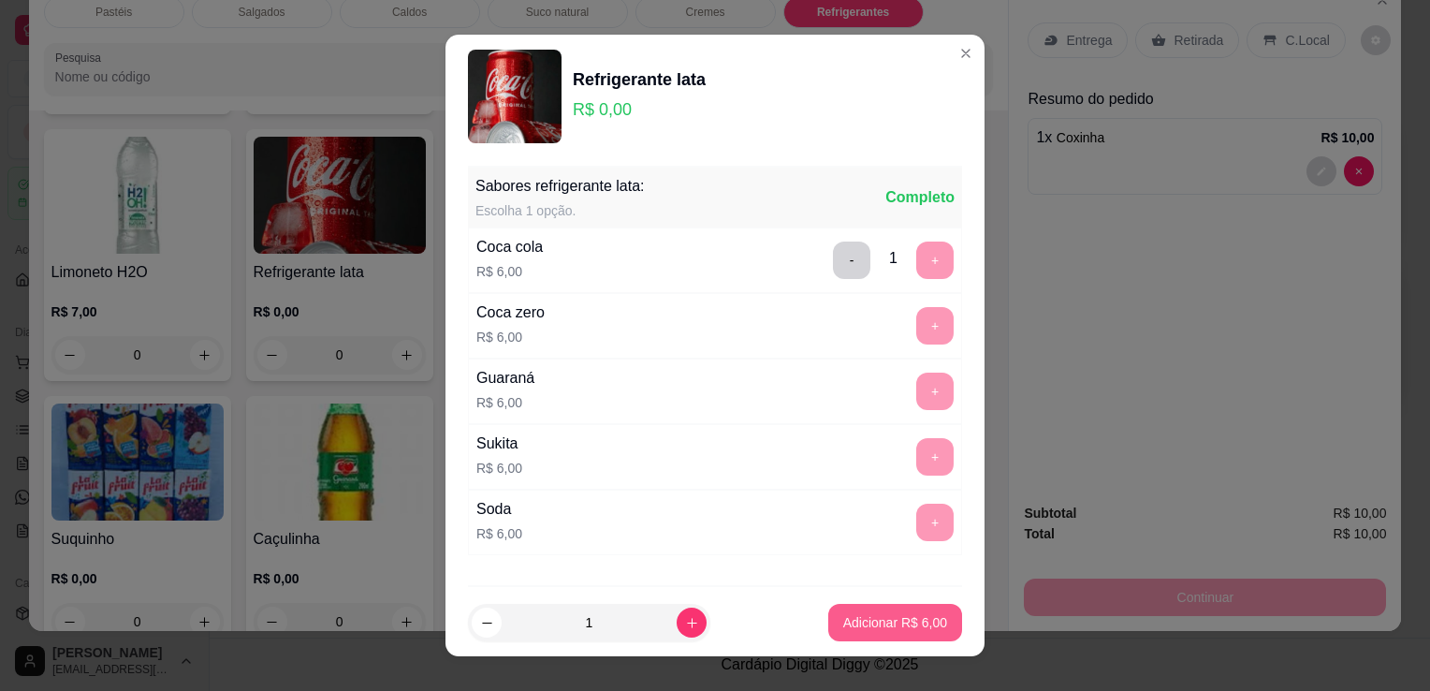
click at [836, 612] on button "Adicionar R$ 6,00" at bounding box center [895, 622] width 134 height 37
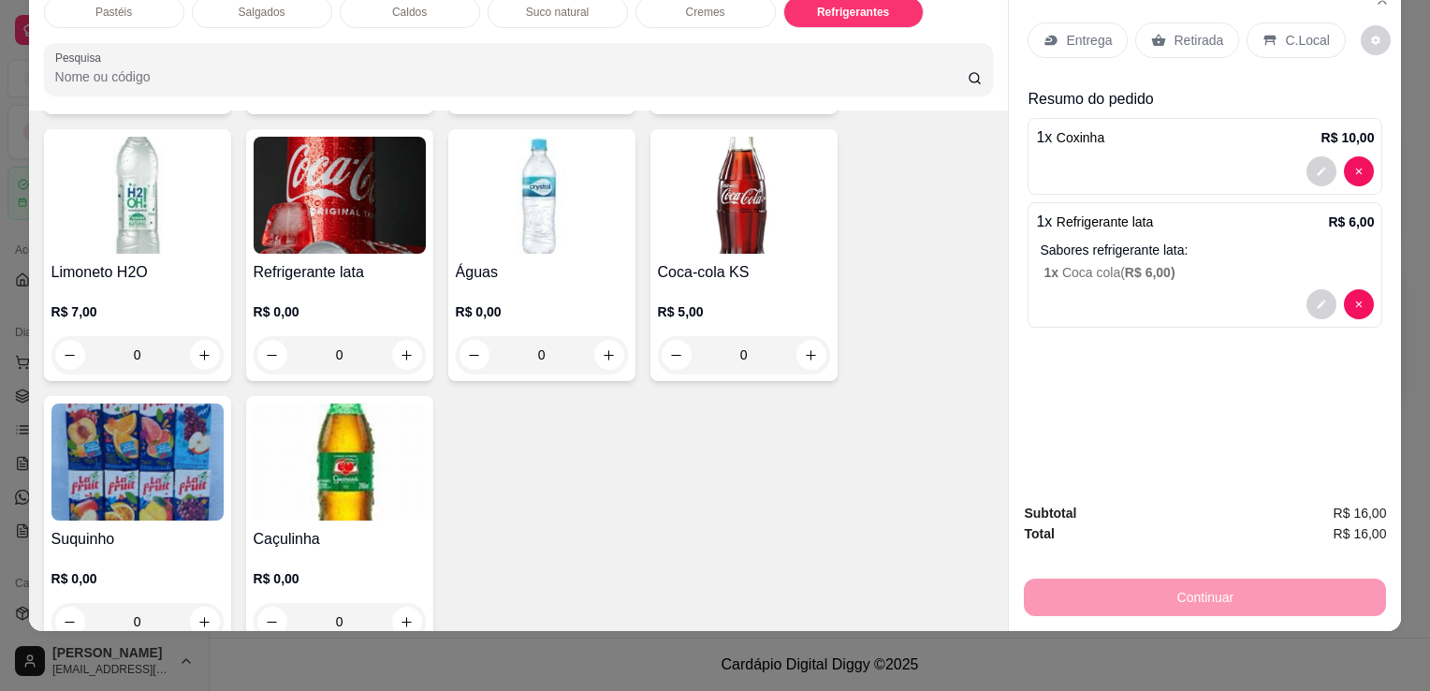
click at [1187, 31] on p "Retirada" at bounding box center [1199, 40] width 50 height 19
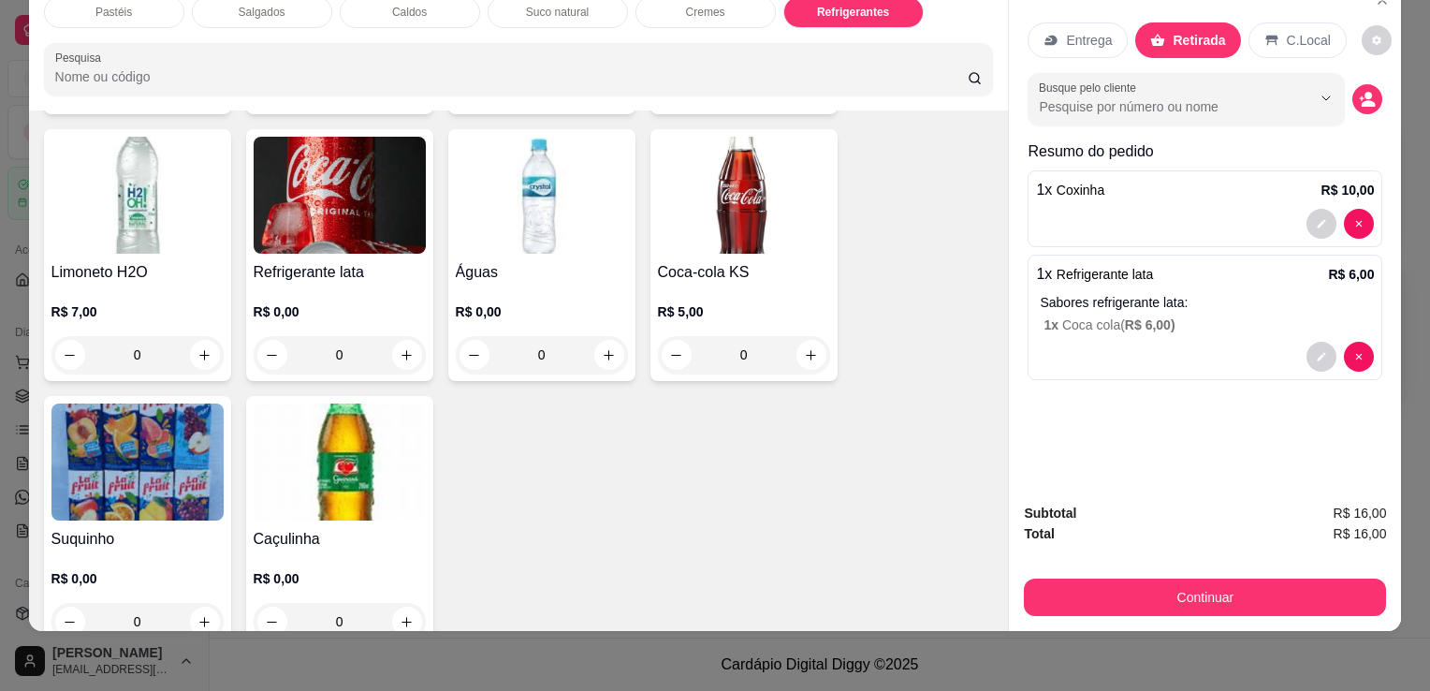
click at [1244, 605] on div "Subtotal R$ 16,00 Total R$ 16,00 Continuar" at bounding box center [1205, 559] width 392 height 143
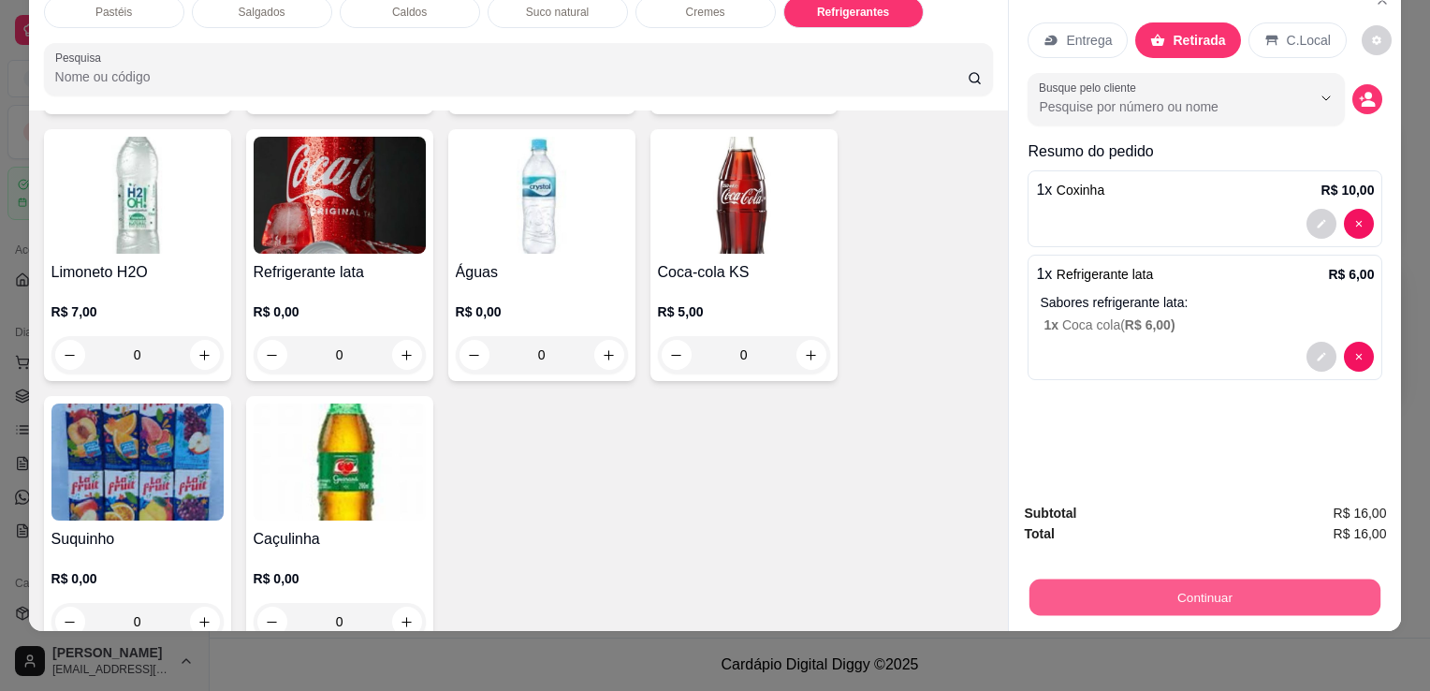
click at [1210, 579] on button "Continuar" at bounding box center [1205, 597] width 351 height 37
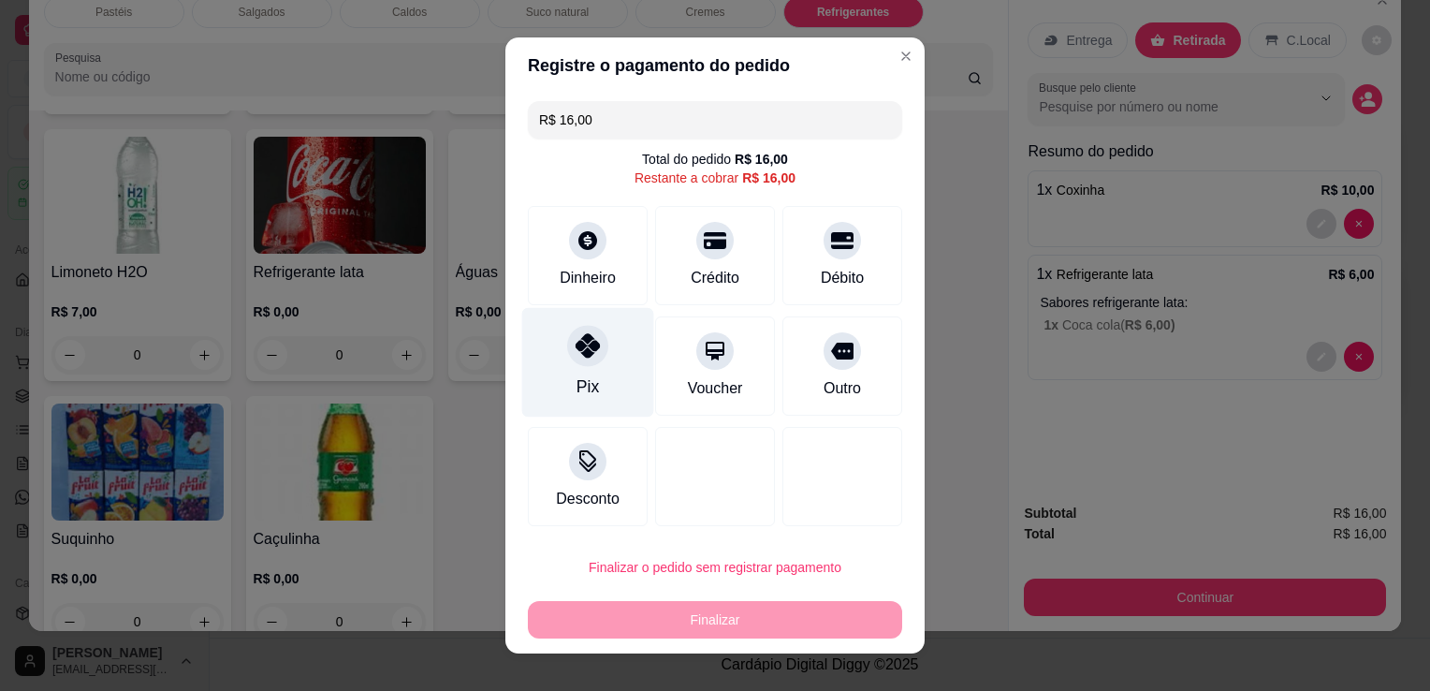
drag, startPoint x: 506, startPoint y: 354, endPoint x: 540, endPoint y: 361, distance: 34.5
click at [507, 354] on div "R$ 16,00 Total do pedido R$ 16,00 Restante a cobrar R$ 16,00 Dinheiro Crédito D…" at bounding box center [714, 314] width 419 height 440
click at [542, 362] on div "Pix" at bounding box center [588, 363] width 132 height 110
type input "R$ 0,00"
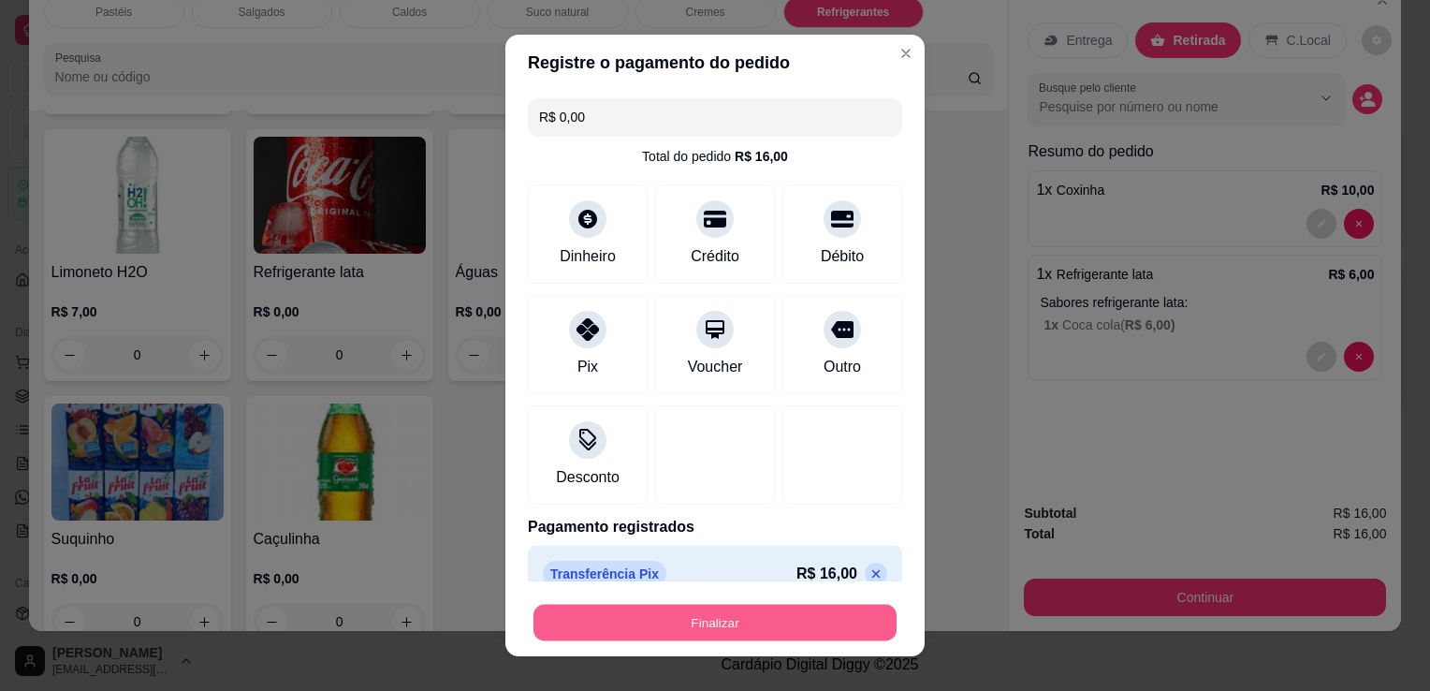
click at [621, 611] on button "Finalizar" at bounding box center [715, 623] width 363 height 37
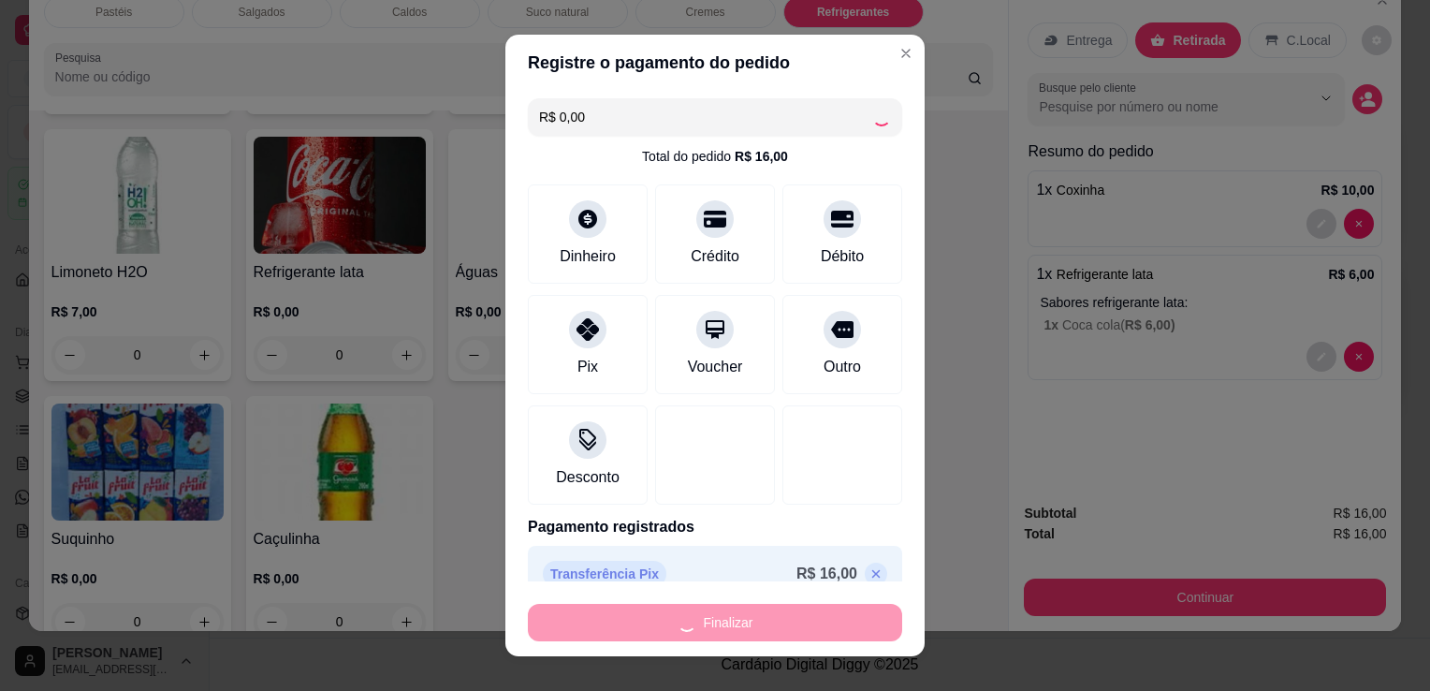
type input "0"
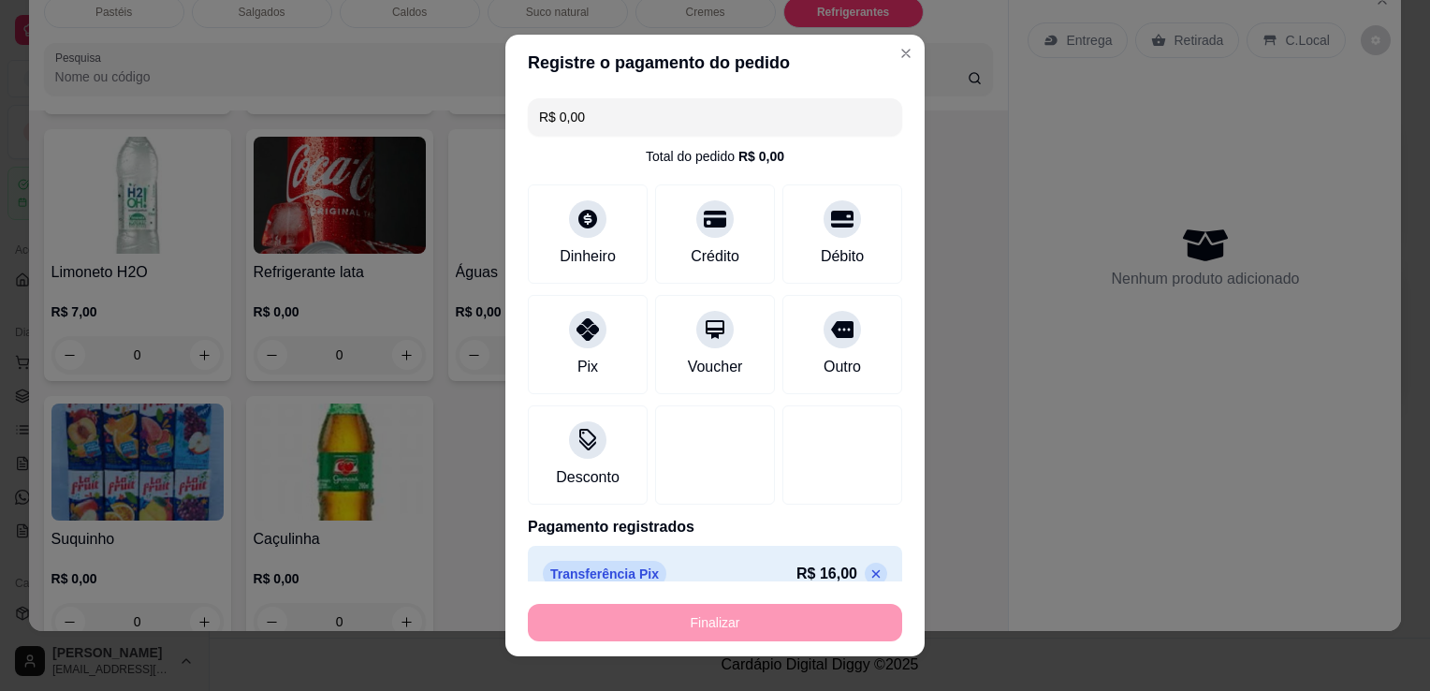
type input "-R$ 16,00"
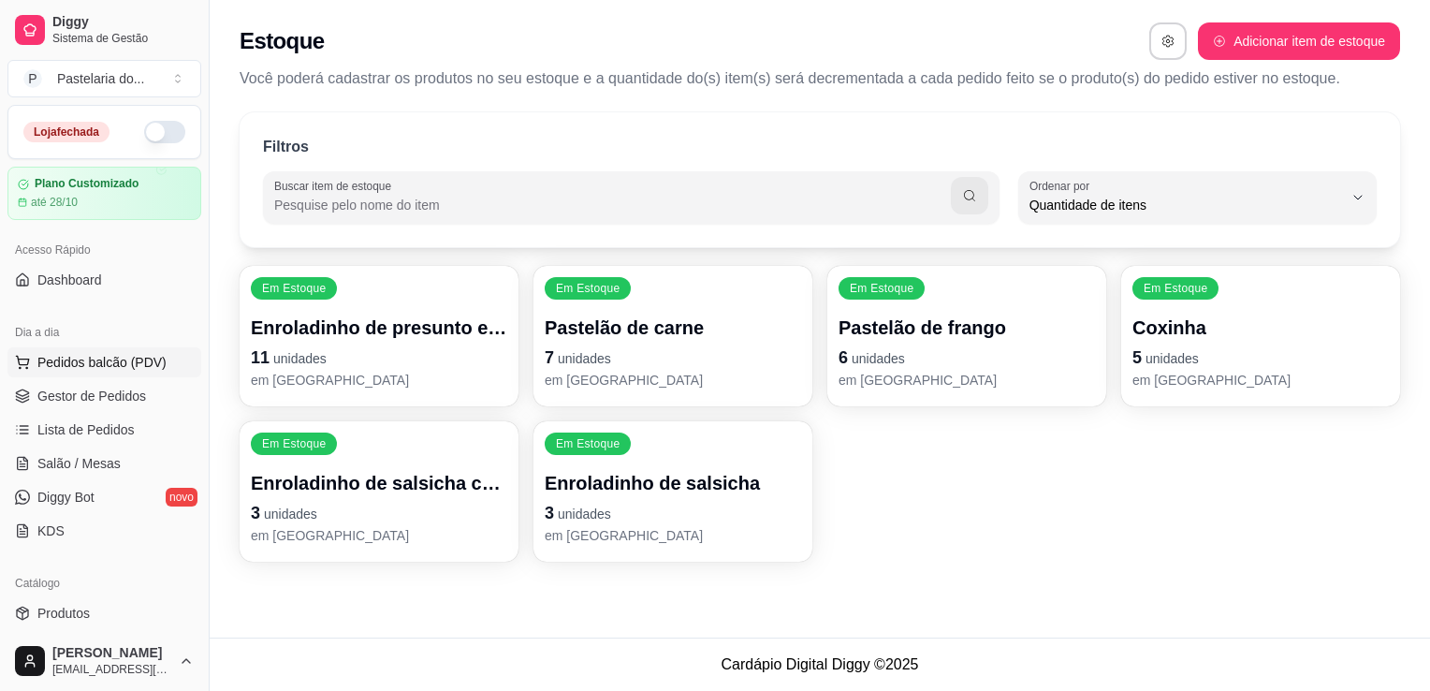
click at [52, 357] on span "Pedidos balcão (PDV)" at bounding box center [101, 362] width 129 height 19
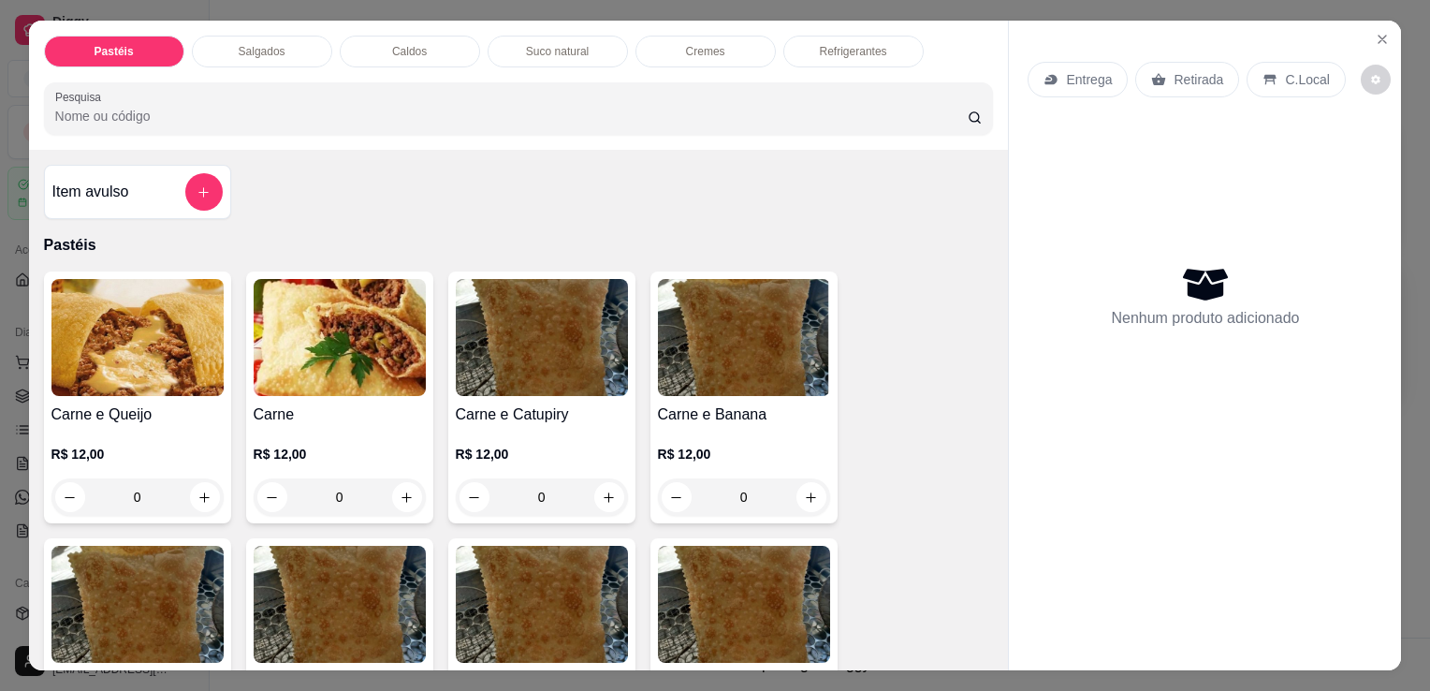
click at [293, 39] on div "Salgados" at bounding box center [262, 52] width 140 height 32
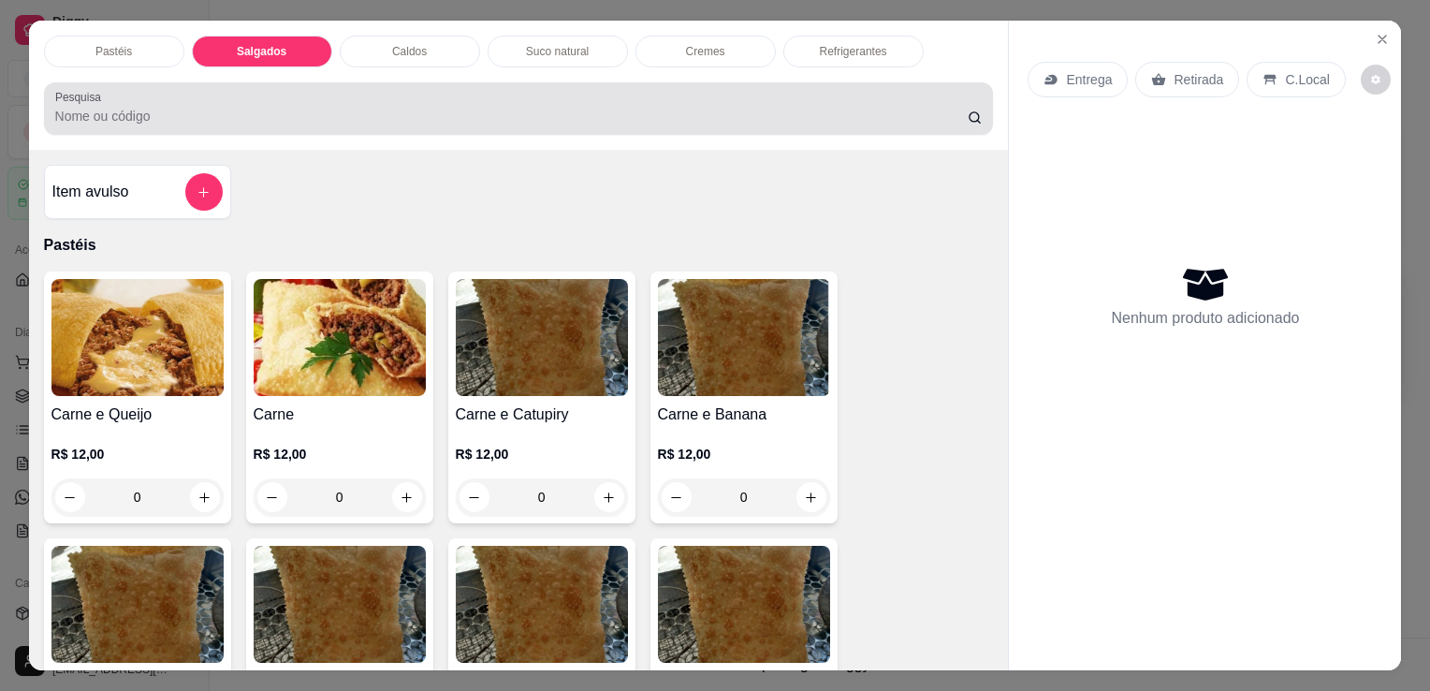
scroll to position [46, 0]
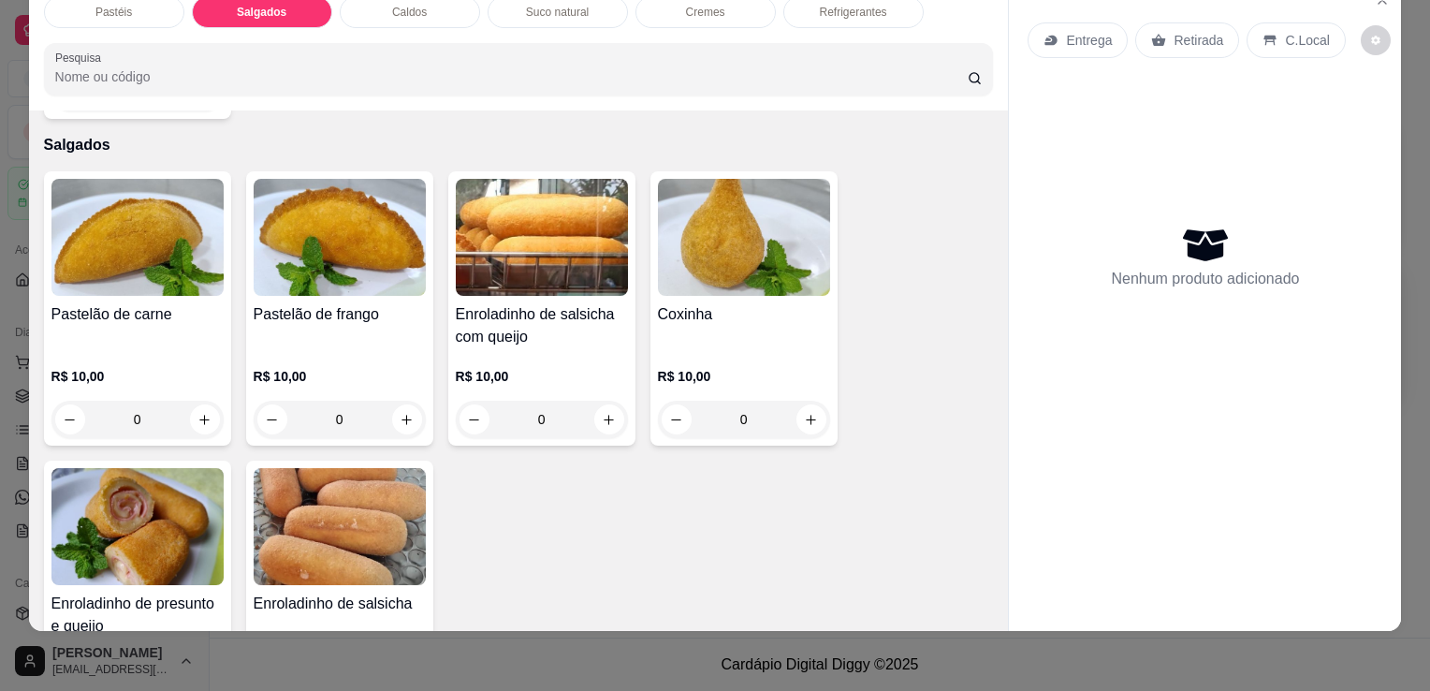
click at [696, 348] on div "R$ 10,00 0" at bounding box center [744, 393] width 172 height 90
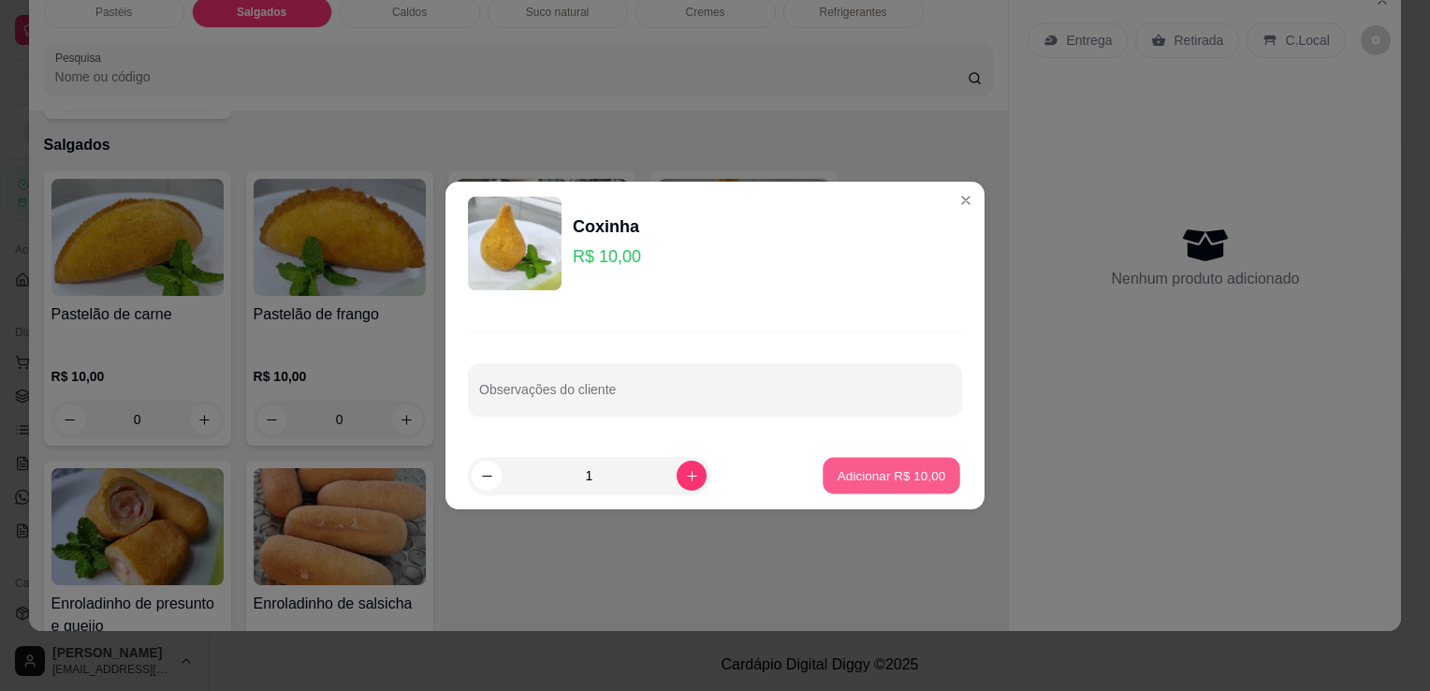
click at [848, 470] on p "Adicionar R$ 10,00" at bounding box center [892, 475] width 109 height 18
type input "1"
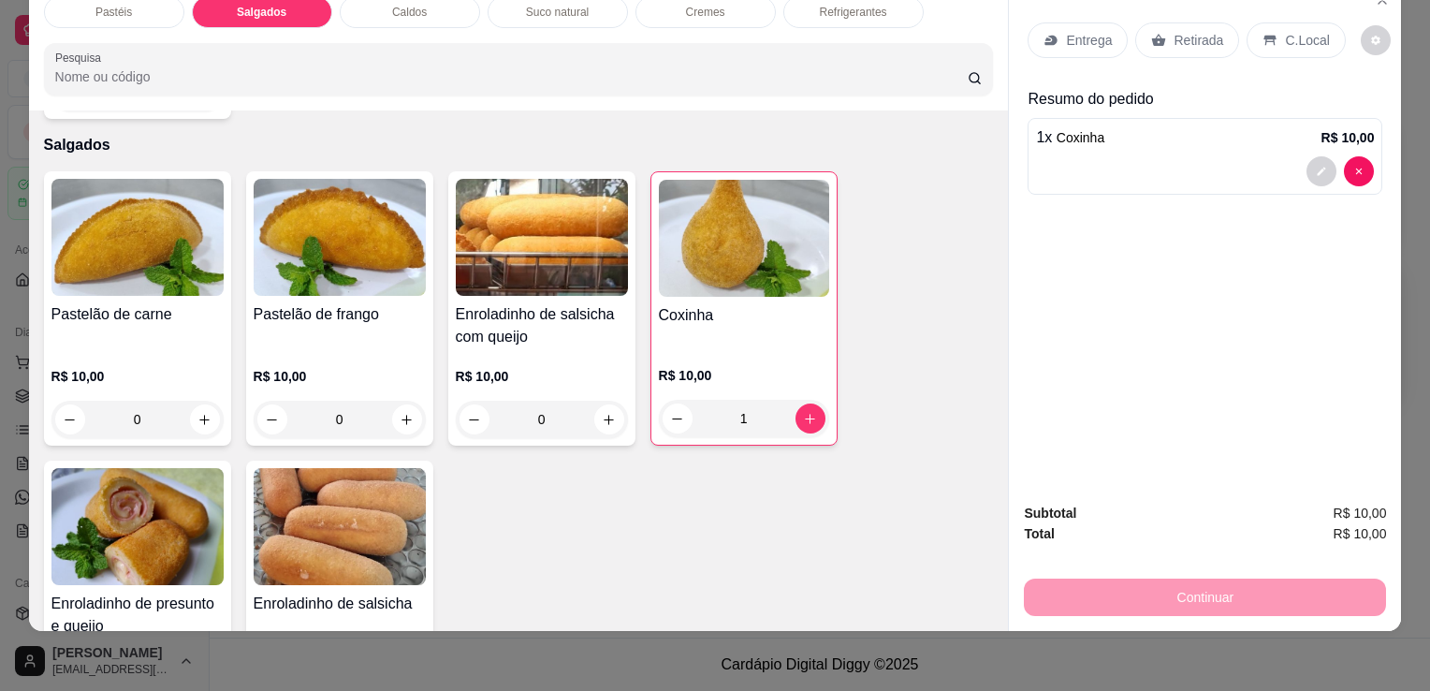
click at [562, 6] on div "Suco natural" at bounding box center [558, 12] width 140 height 32
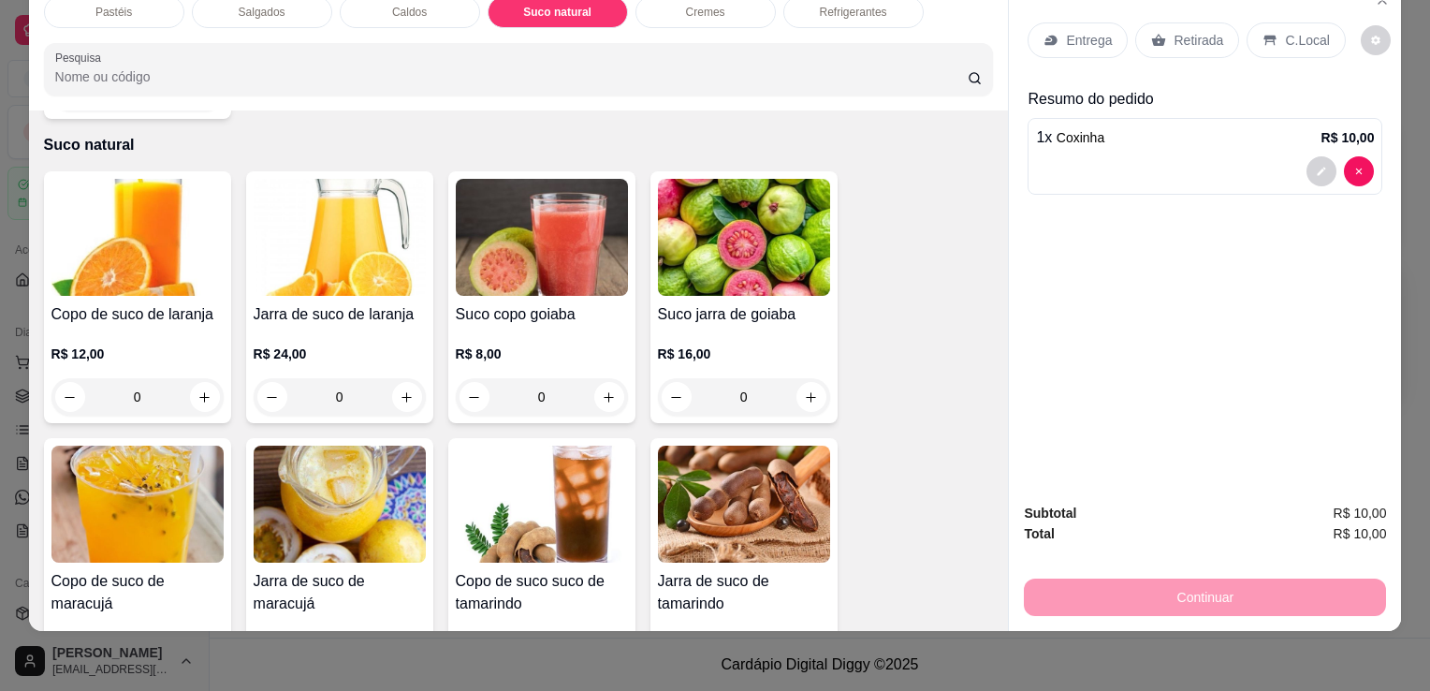
click at [191, 344] on p "R$ 12,00" at bounding box center [137, 353] width 172 height 19
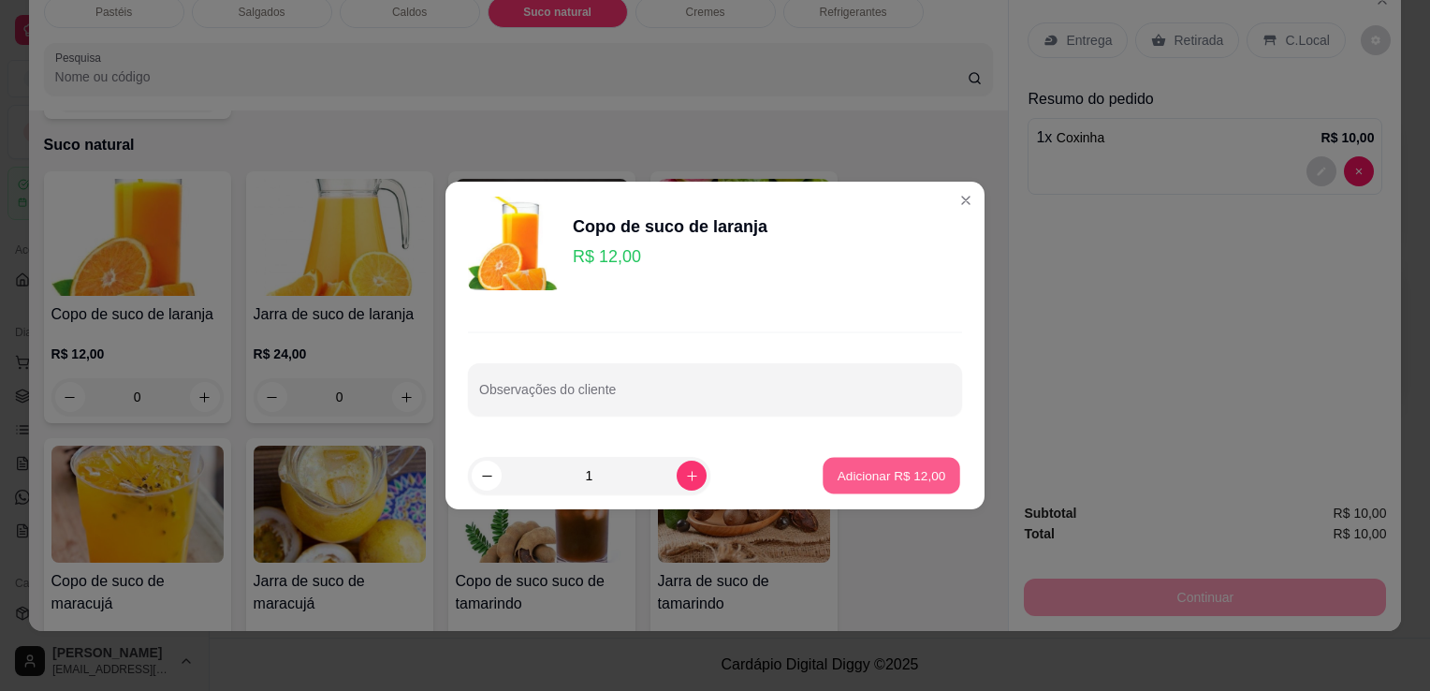
click at [903, 463] on button "Adicionar R$ 12,00" at bounding box center [892, 476] width 138 height 37
type input "1"
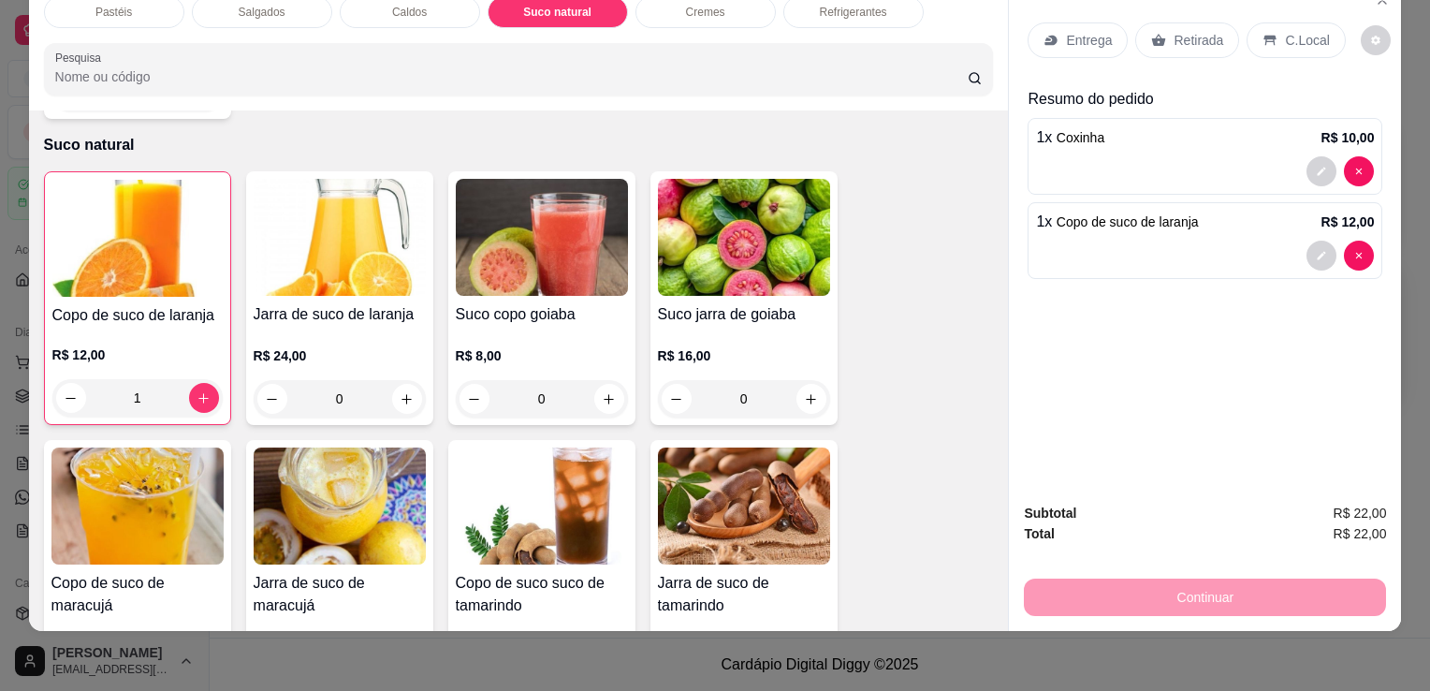
click at [1174, 31] on p "Retirada" at bounding box center [1199, 40] width 50 height 19
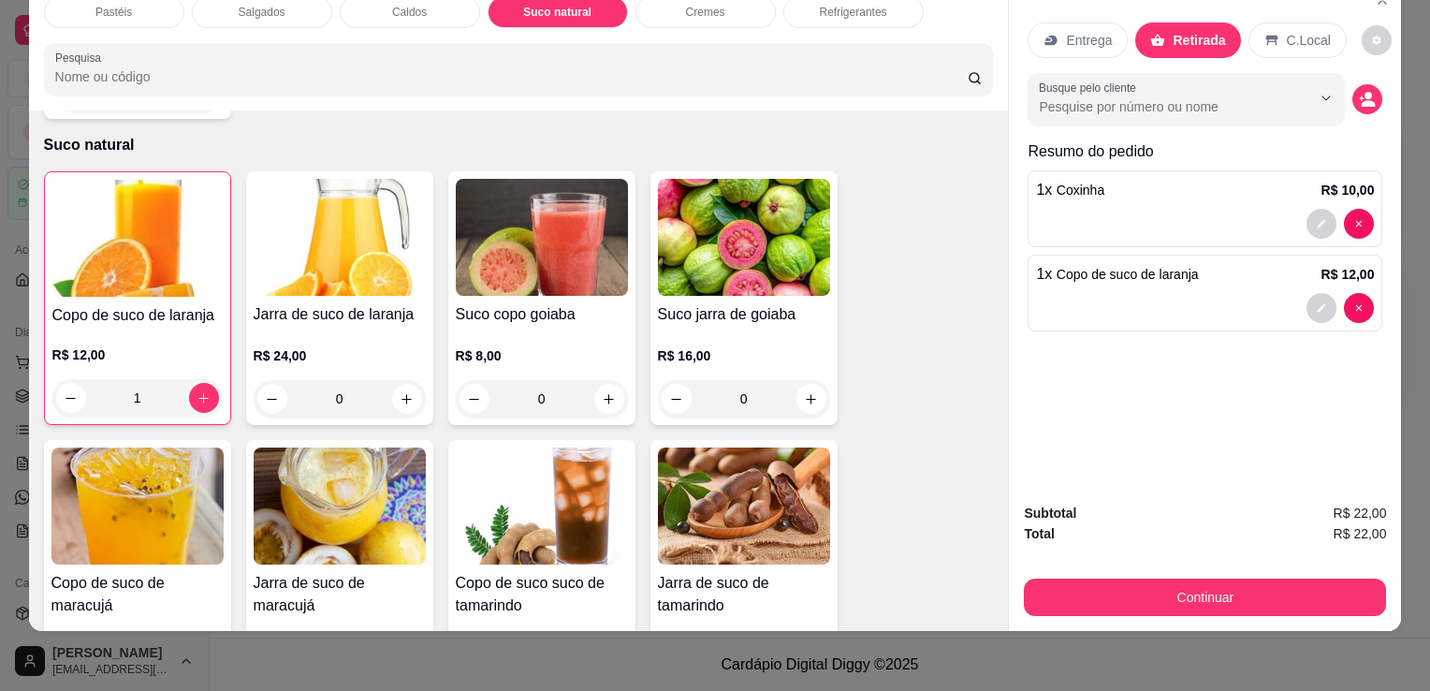
click at [1213, 545] on div "Subtotal R$ 22,00 Total R$ 22,00 Continuar" at bounding box center [1205, 559] width 362 height 113
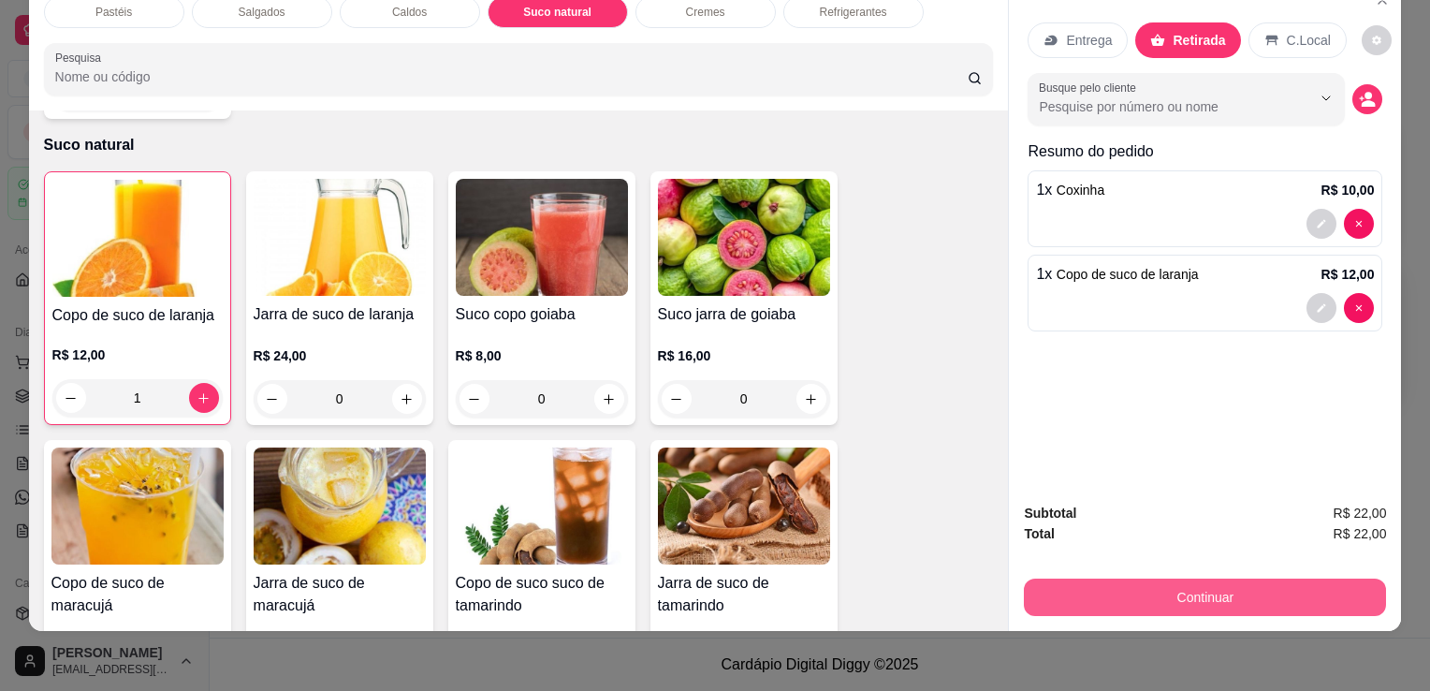
click at [1299, 596] on button "Continuar" at bounding box center [1205, 597] width 362 height 37
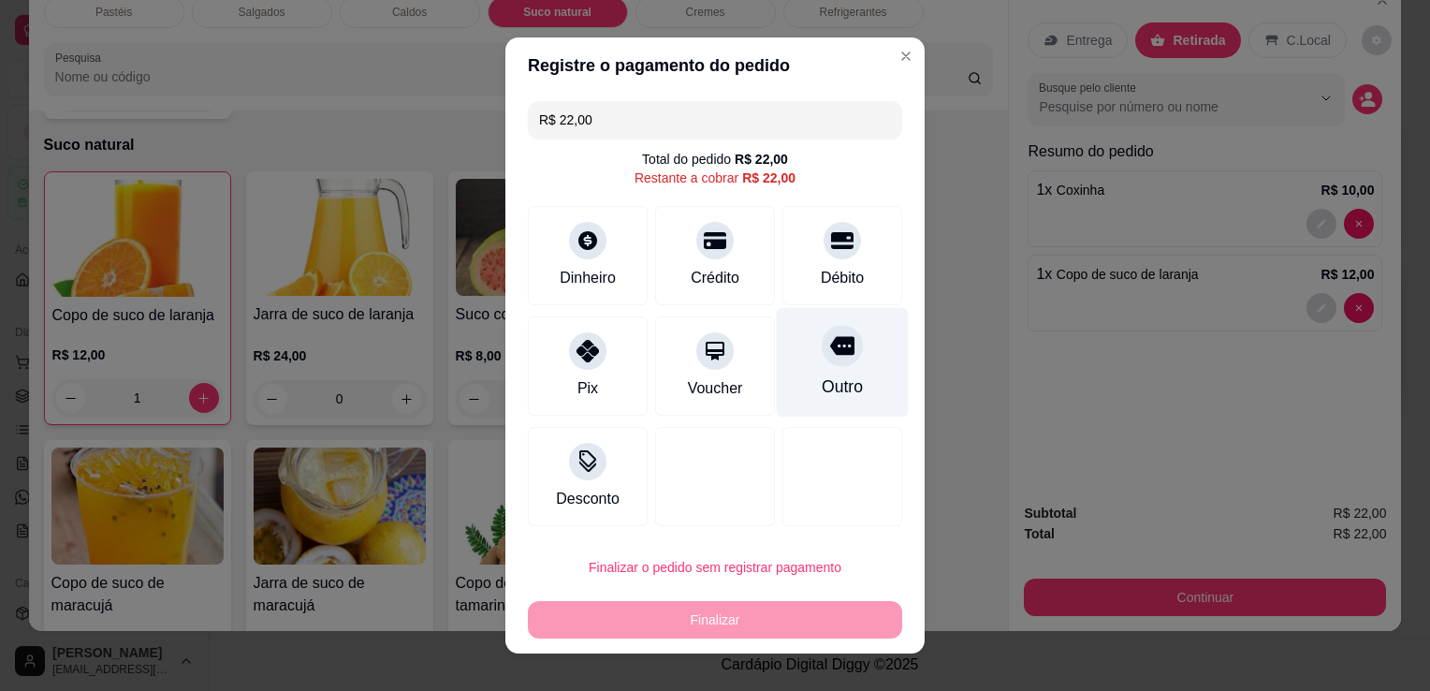
click at [830, 344] on icon at bounding box center [842, 346] width 24 height 19
type input "R$ 0,00"
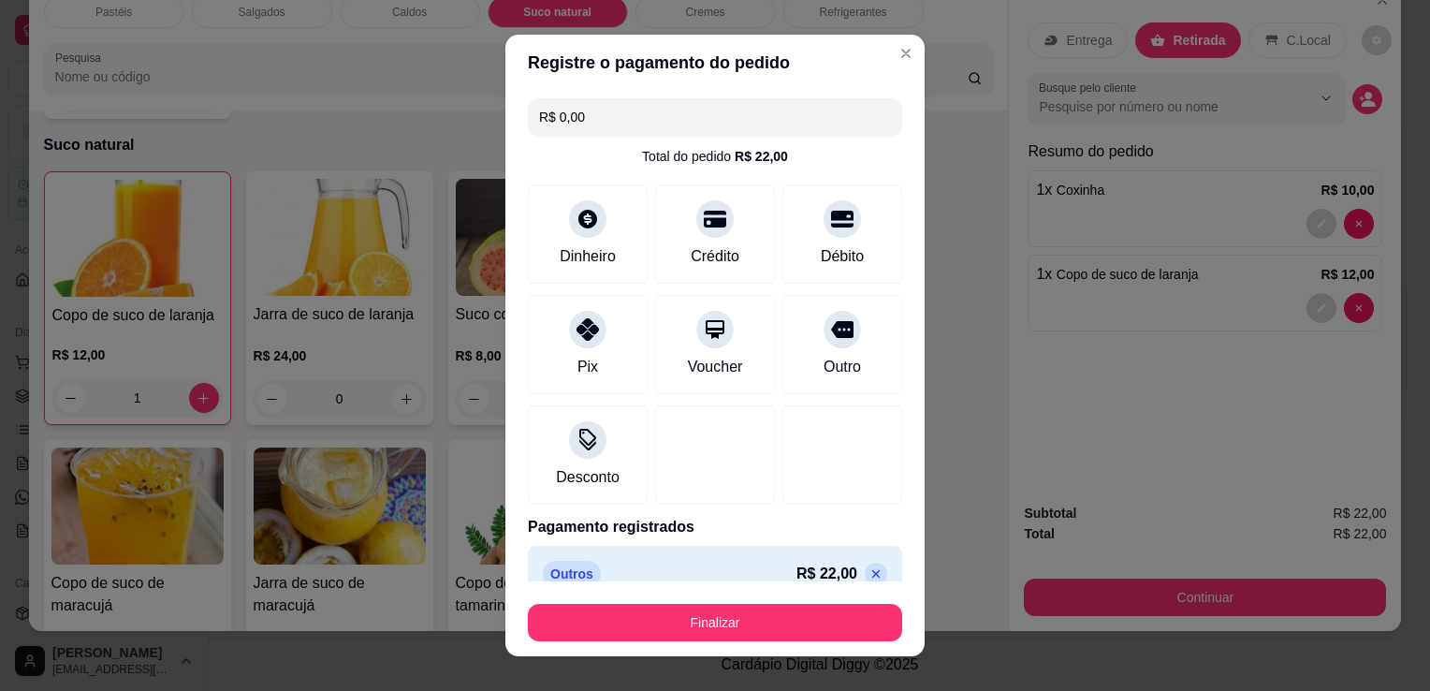
click at [791, 612] on button "Finalizar" at bounding box center [715, 622] width 374 height 37
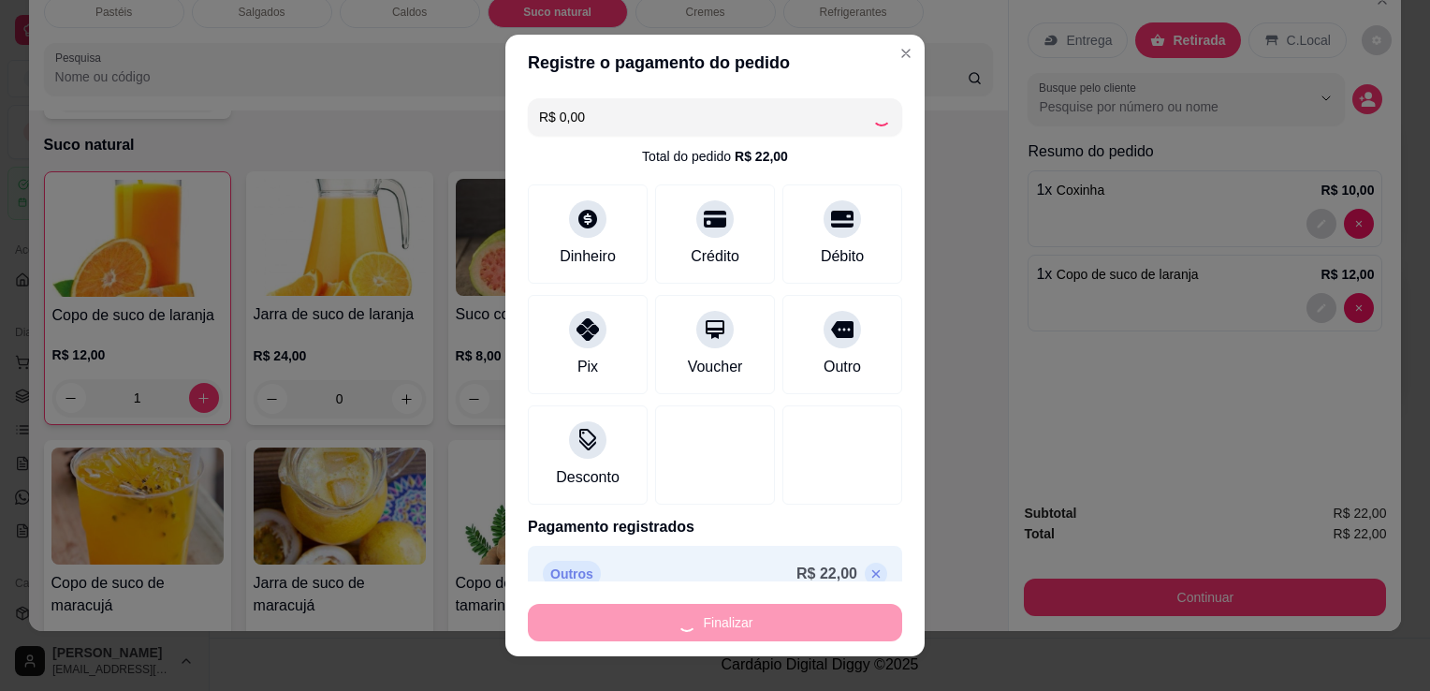
type input "0"
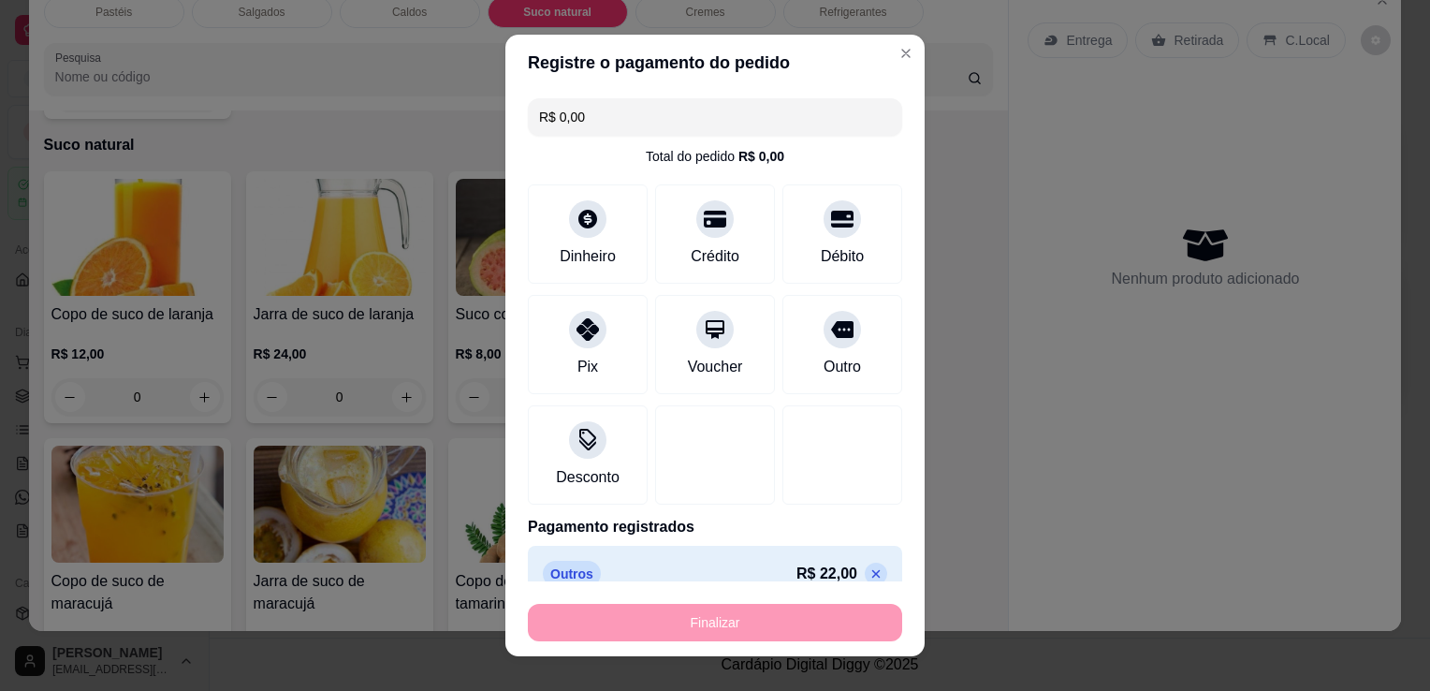
type input "-R$ 22,00"
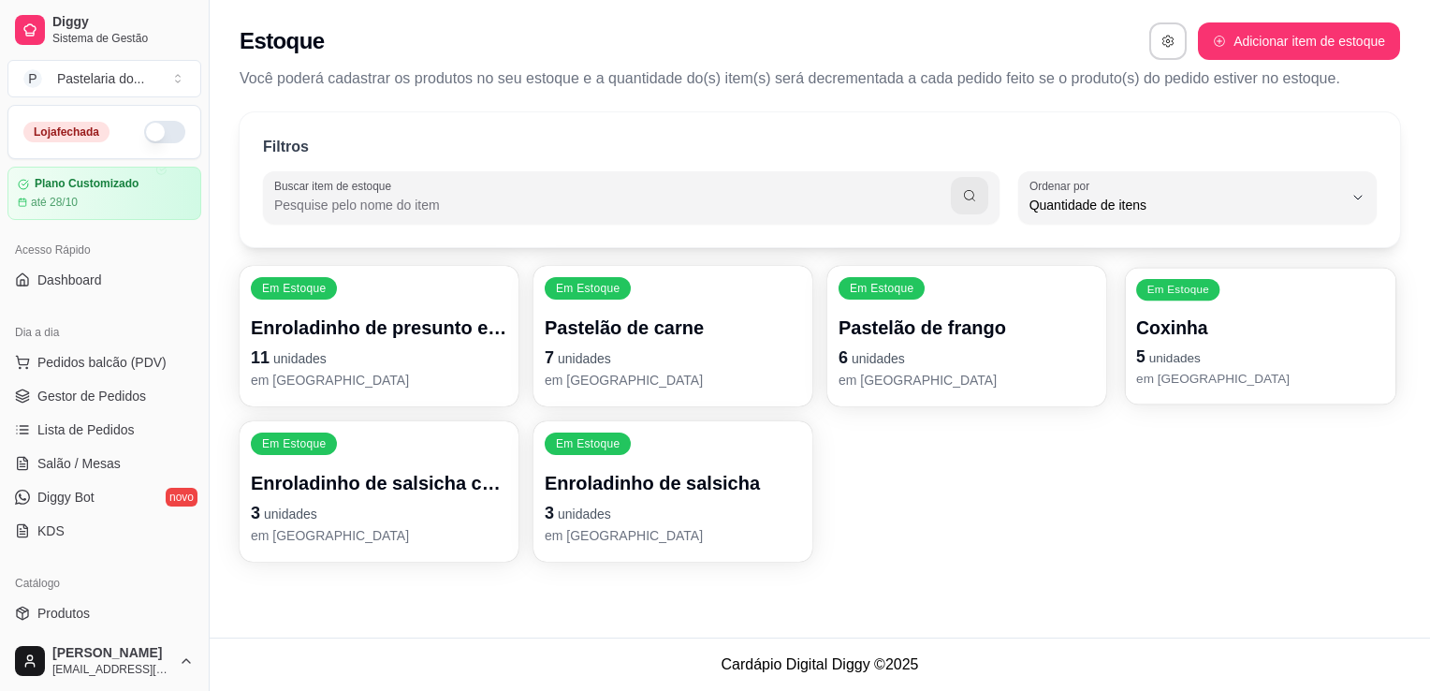
click at [1280, 364] on p "5 unidades" at bounding box center [1260, 356] width 249 height 25
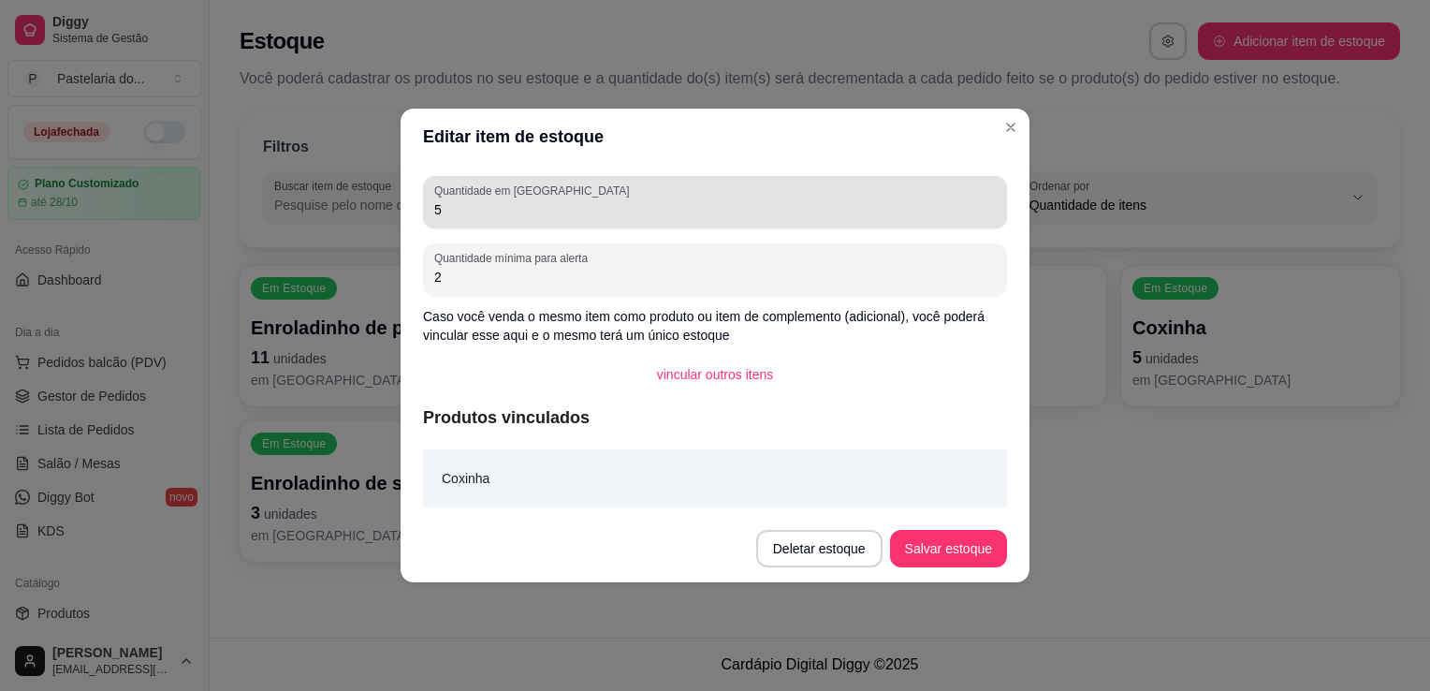
click at [607, 218] on input "5" at bounding box center [715, 209] width 562 height 19
click at [606, 221] on div "Quantidade em estoque 5" at bounding box center [715, 202] width 584 height 52
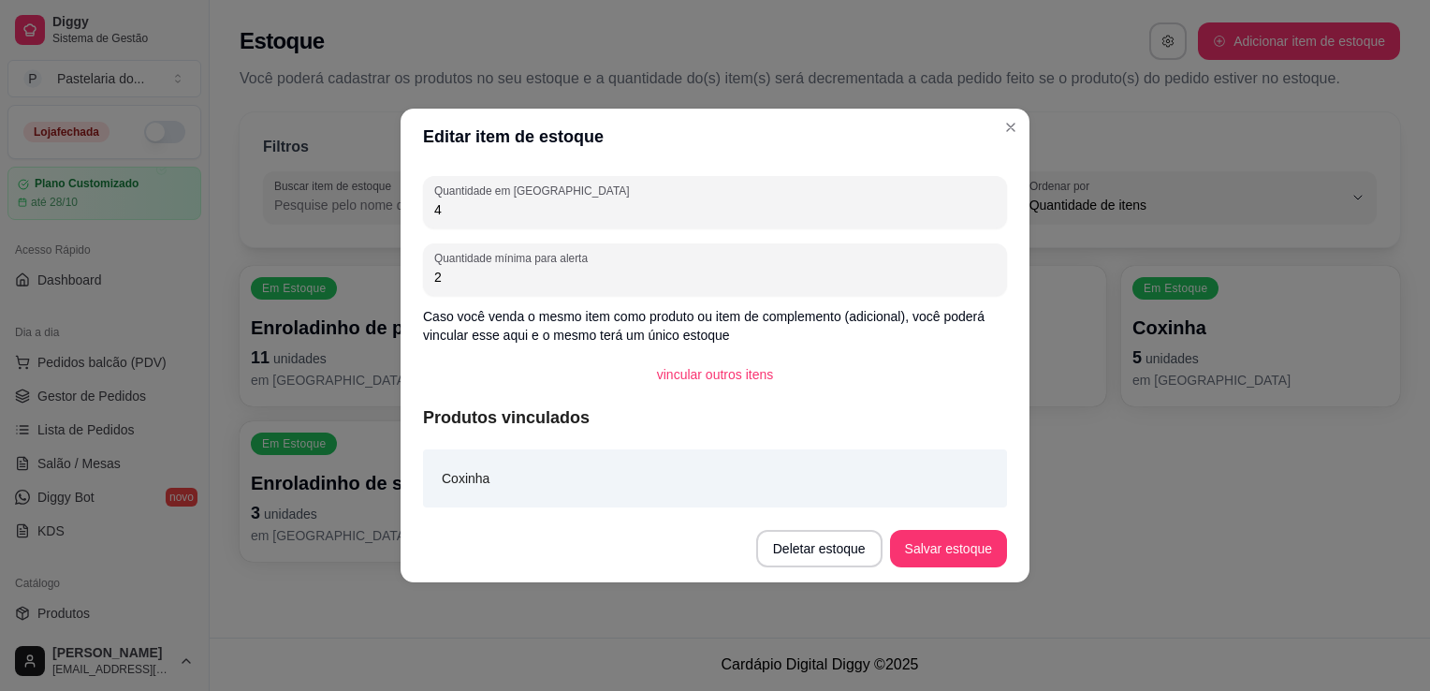
type input "4"
click at [959, 567] on button "Salvar estoque" at bounding box center [948, 549] width 114 height 37
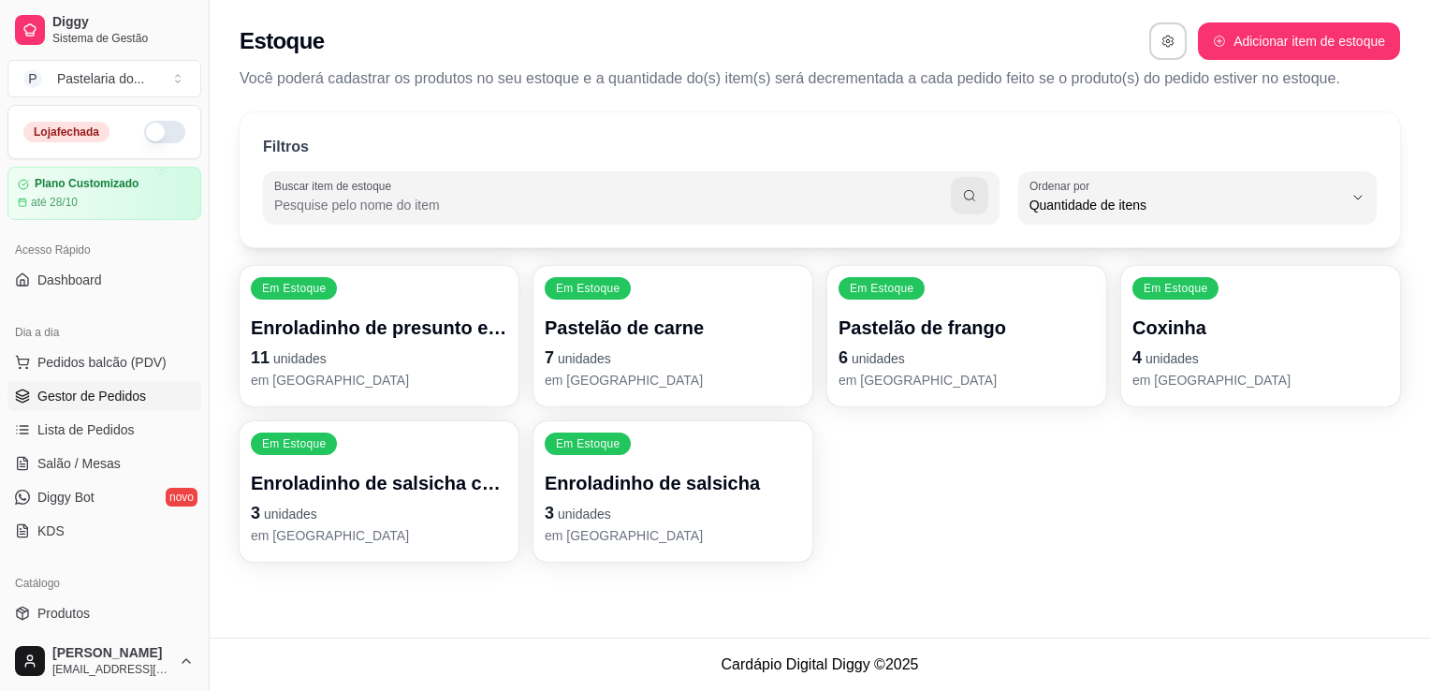
click at [67, 404] on link "Gestor de Pedidos" at bounding box center [104, 396] width 194 height 30
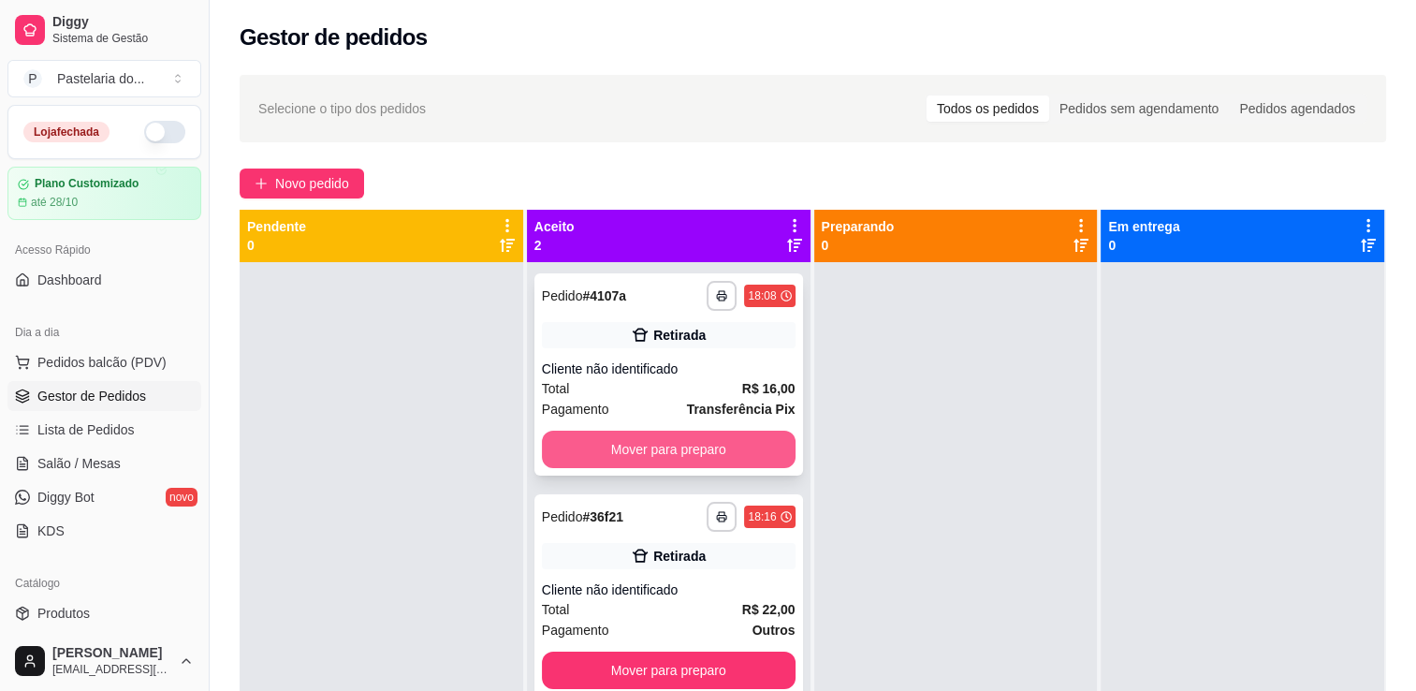
click at [593, 438] on button "Mover para preparo" at bounding box center [669, 449] width 254 height 37
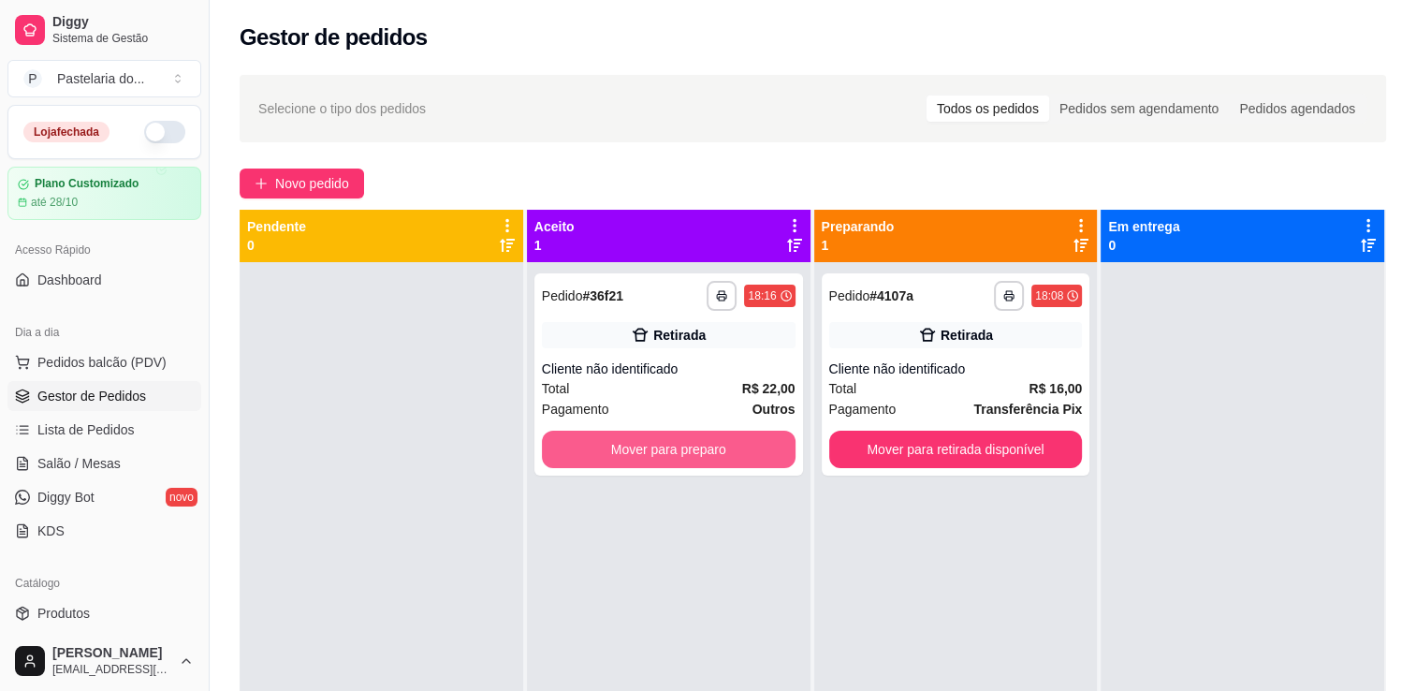
click at [613, 444] on button "Mover para preparo" at bounding box center [669, 449] width 254 height 37
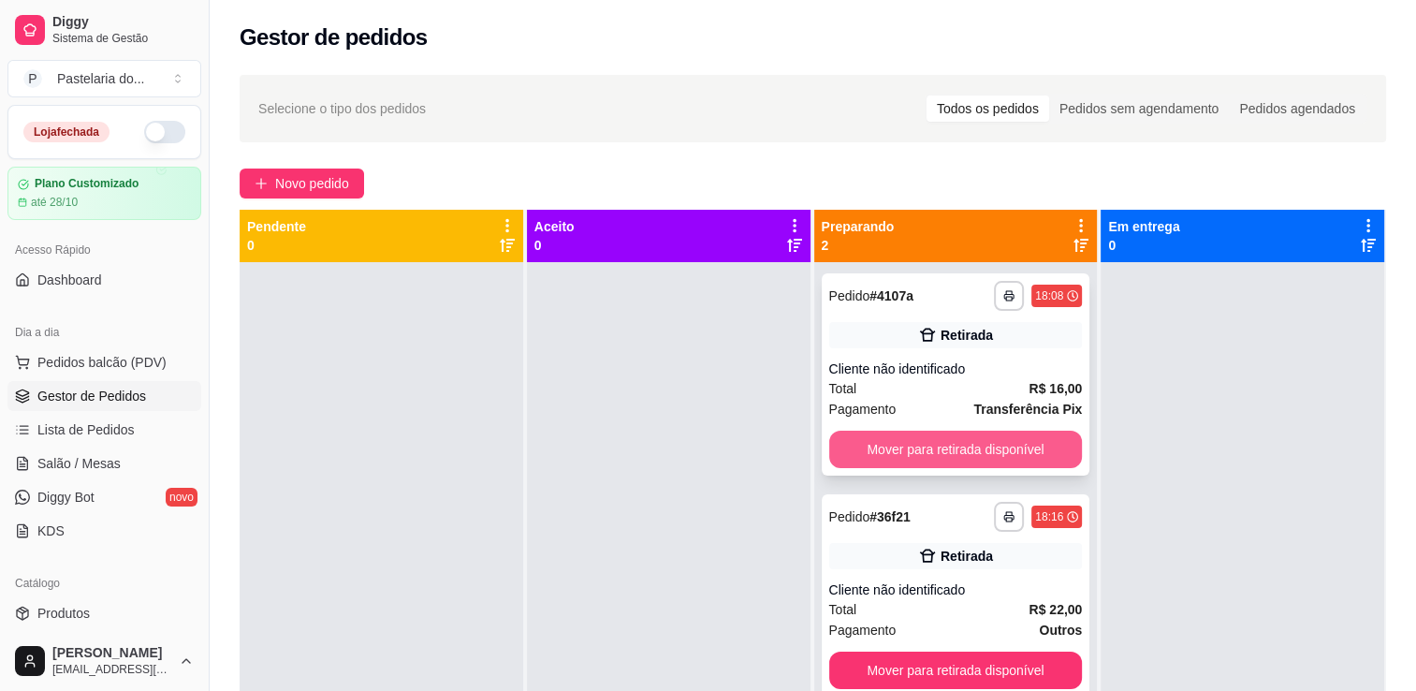
click at [886, 451] on button "Mover para retirada disponível" at bounding box center [956, 449] width 254 height 37
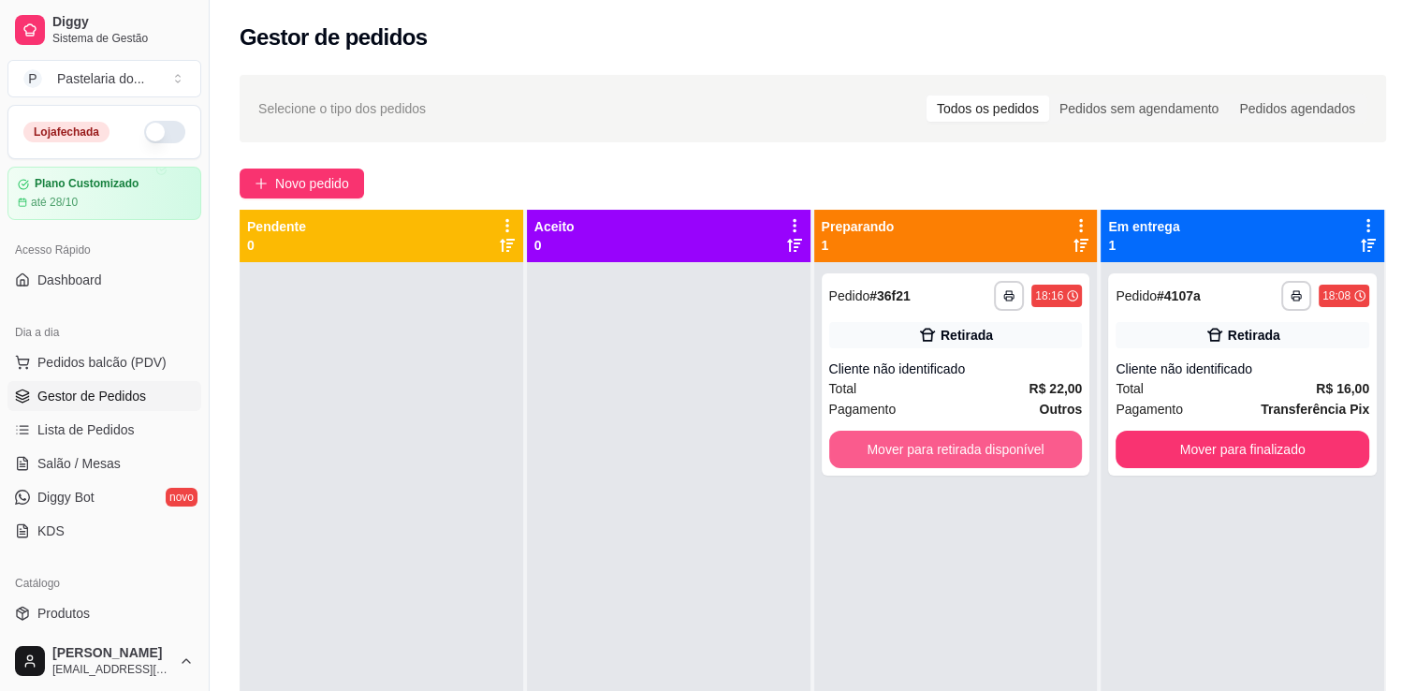
click at [886, 451] on button "Mover para retirada disponível" at bounding box center [956, 449] width 254 height 37
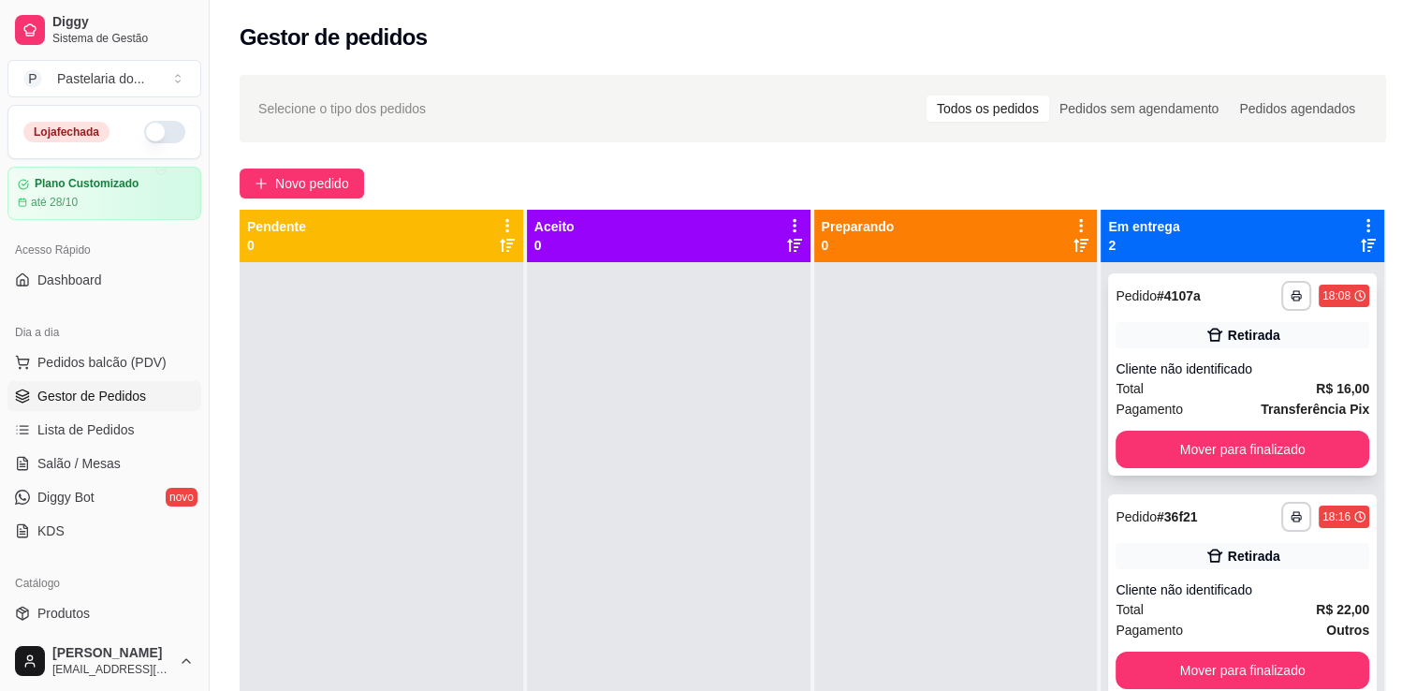
click at [1133, 455] on button "Mover para finalizado" at bounding box center [1243, 449] width 254 height 37
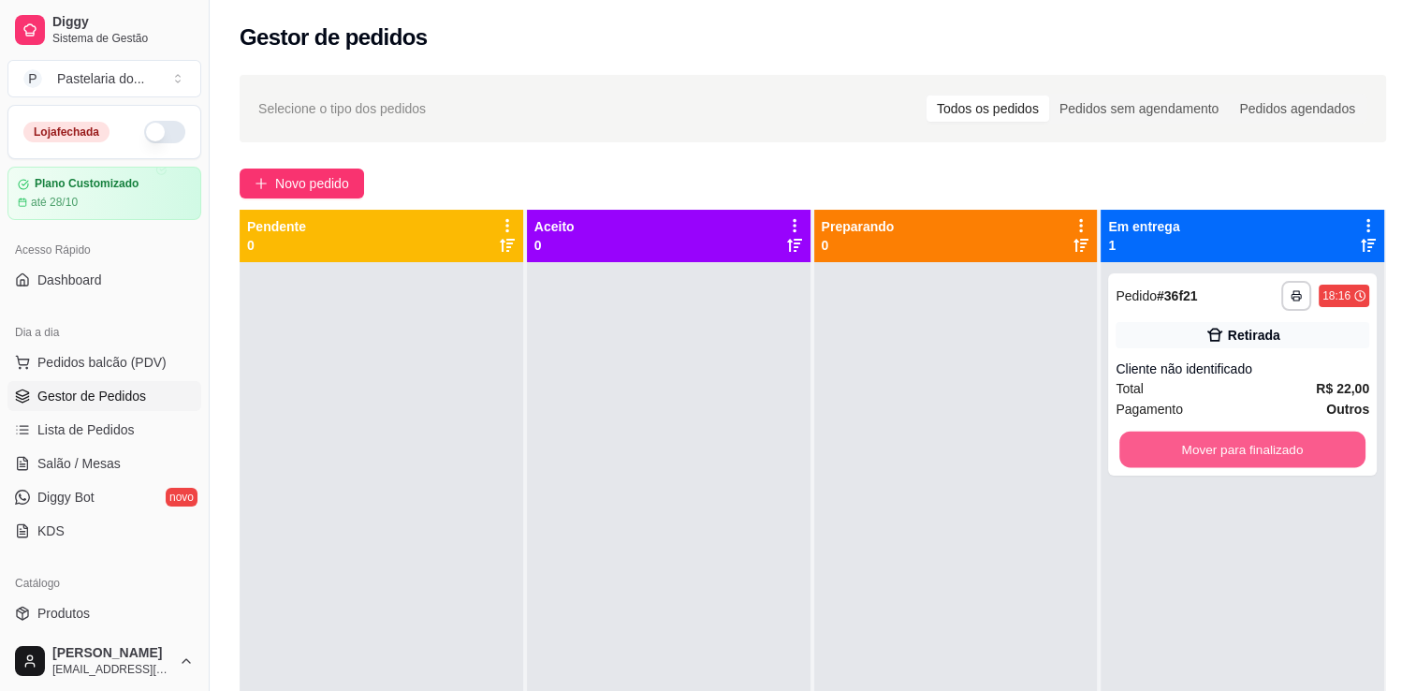
click at [1133, 455] on button "Mover para finalizado" at bounding box center [1243, 450] width 246 height 37
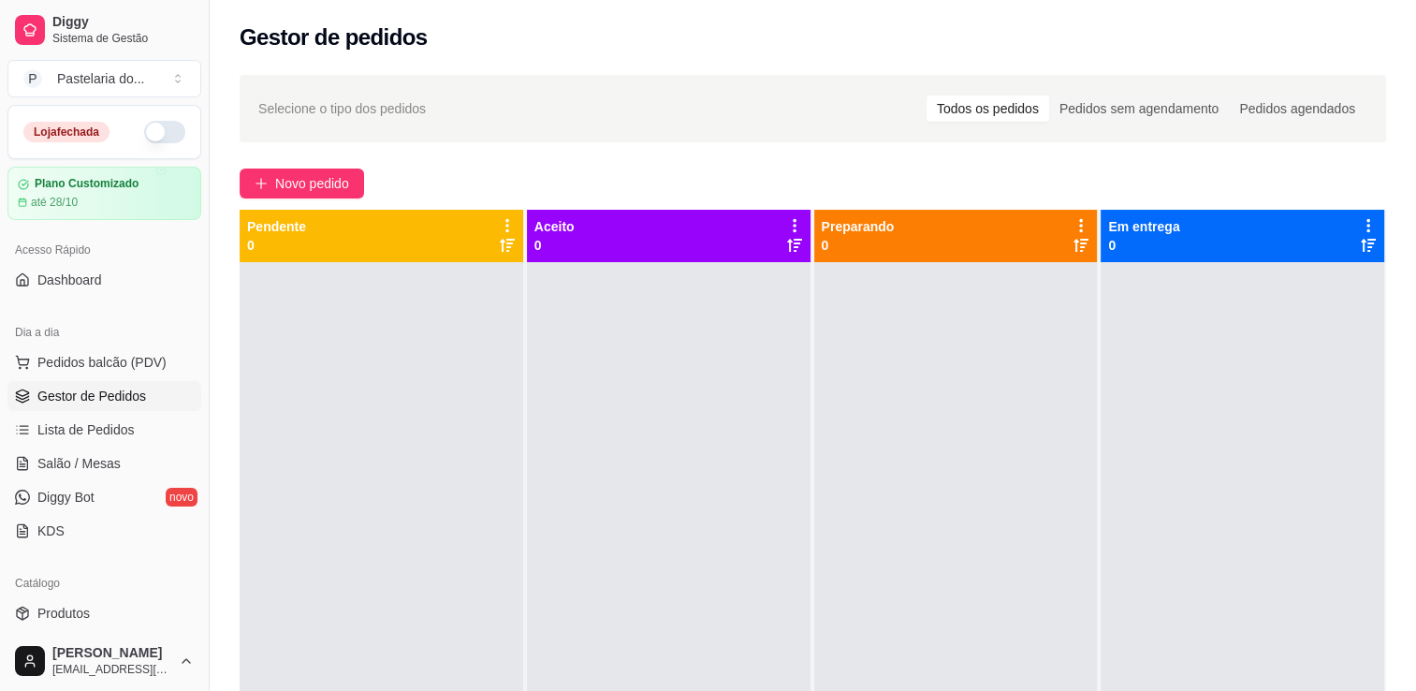
click at [163, 132] on button "button" at bounding box center [164, 132] width 41 height 22
click at [84, 440] on link "Lista de Pedidos" at bounding box center [104, 430] width 194 height 30
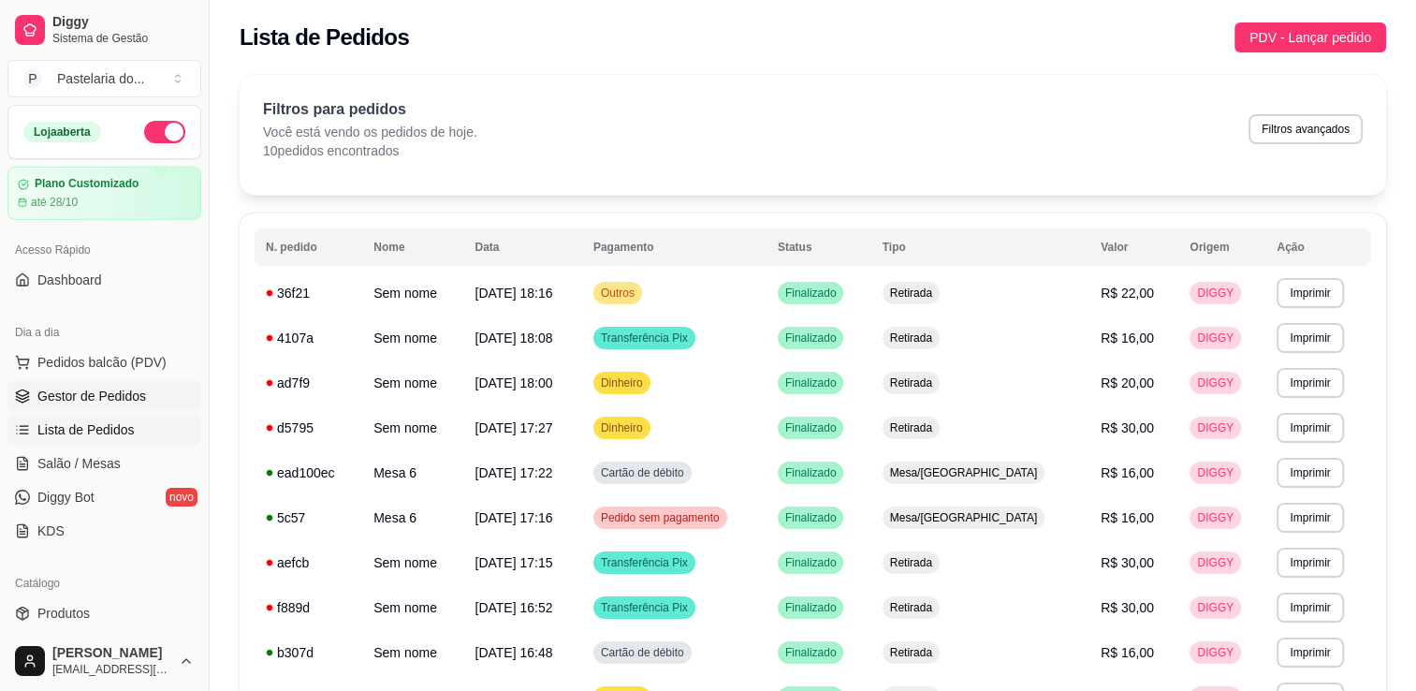
click at [110, 381] on link "Gestor de Pedidos" at bounding box center [104, 396] width 194 height 30
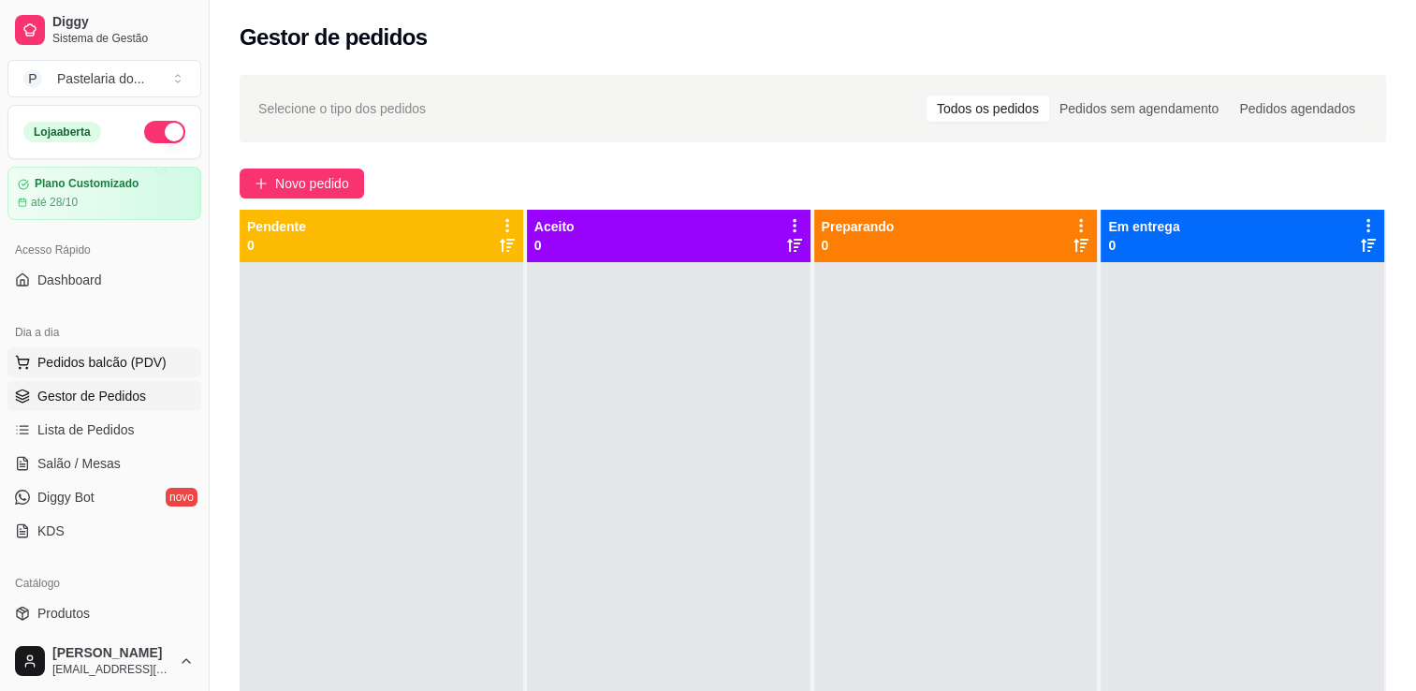
click at [115, 368] on span "Pedidos balcão (PDV)" at bounding box center [101, 362] width 129 height 19
click at [91, 412] on ul "Pedidos balcão (PDV) Gestor de Pedidos Lista de Pedidos Salão / Mesas Diggy Bot…" at bounding box center [104, 446] width 194 height 198
click at [94, 421] on span "Lista de Pedidos" at bounding box center [85, 429] width 97 height 19
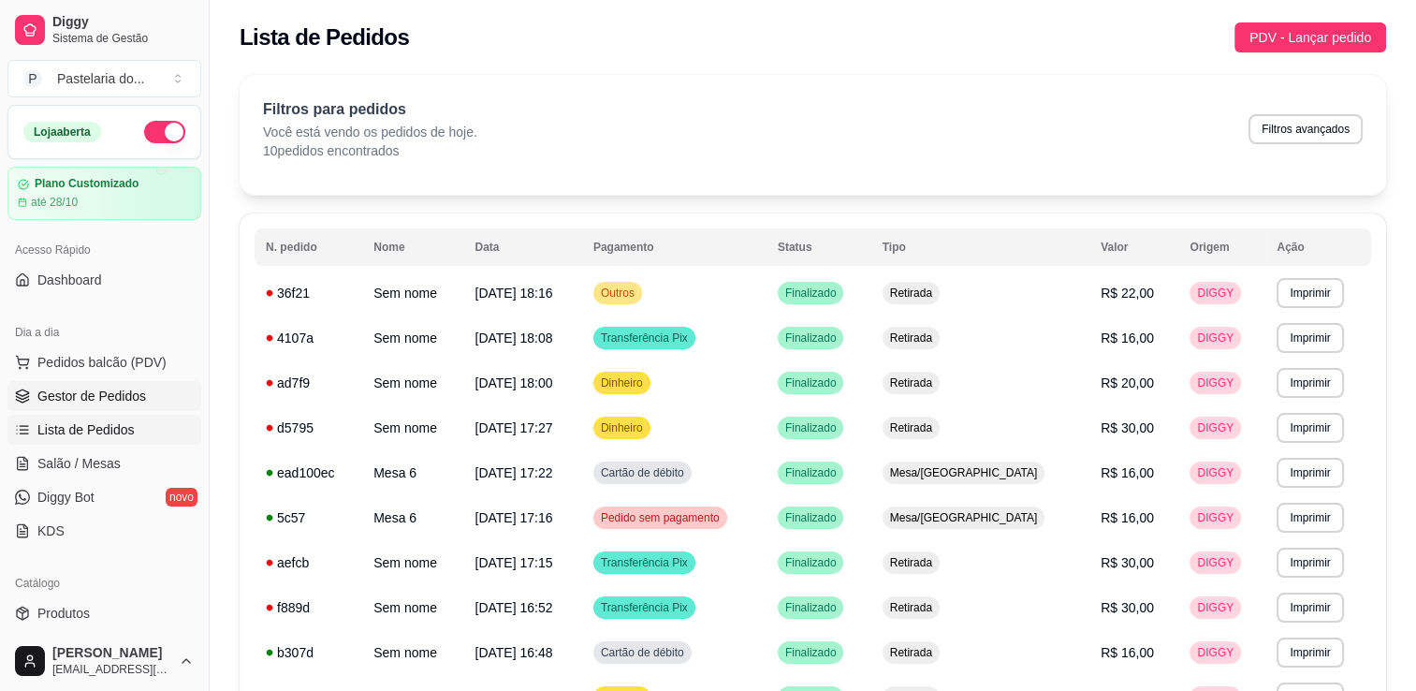
click at [22, 384] on link "Gestor de Pedidos" at bounding box center [104, 396] width 194 height 30
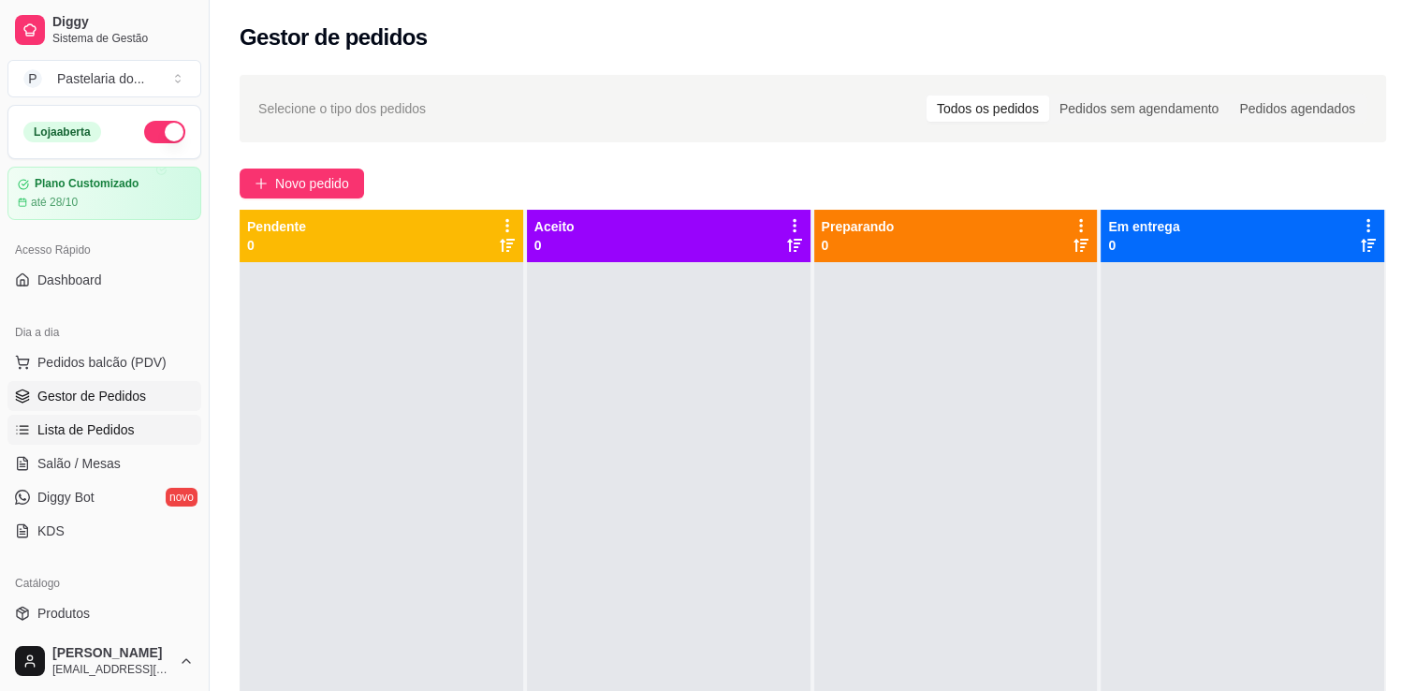
click at [154, 432] on link "Lista de Pedidos" at bounding box center [104, 430] width 194 height 30
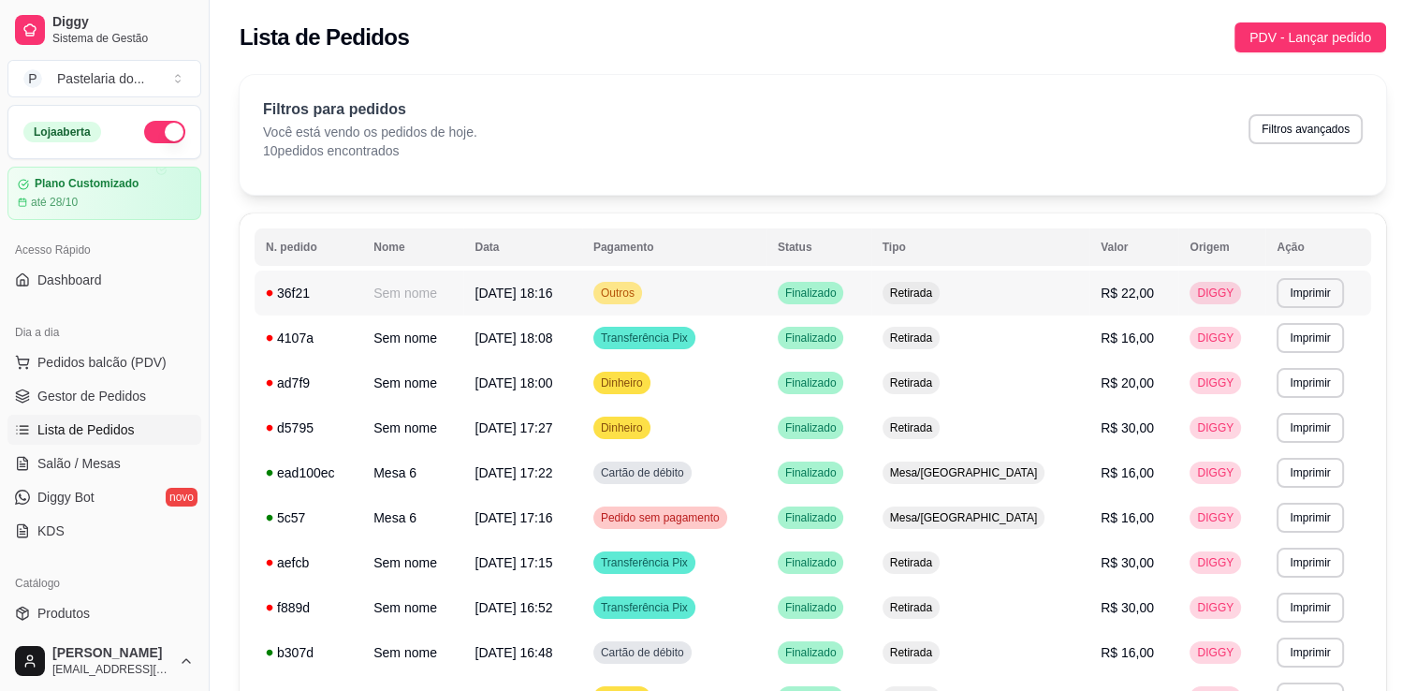
click at [841, 297] on span "Finalizado" at bounding box center [811, 293] width 59 height 15
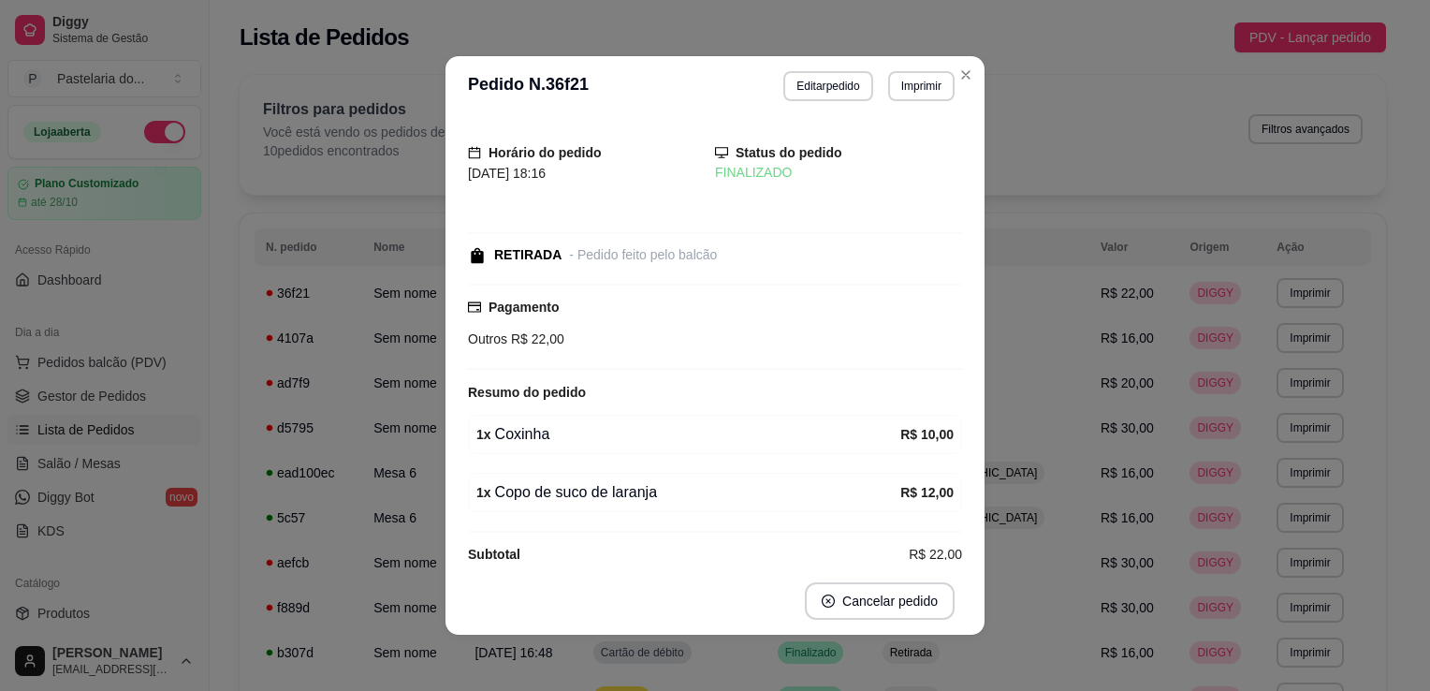
click at [898, 561] on div "Horário do pedido 28/09/2025 18:16 Status do pedido FINALIZADO RETIRADA - Pedid…" at bounding box center [715, 341] width 539 height 451
click at [887, 589] on button "Cancelar pedido" at bounding box center [879, 601] width 145 height 37
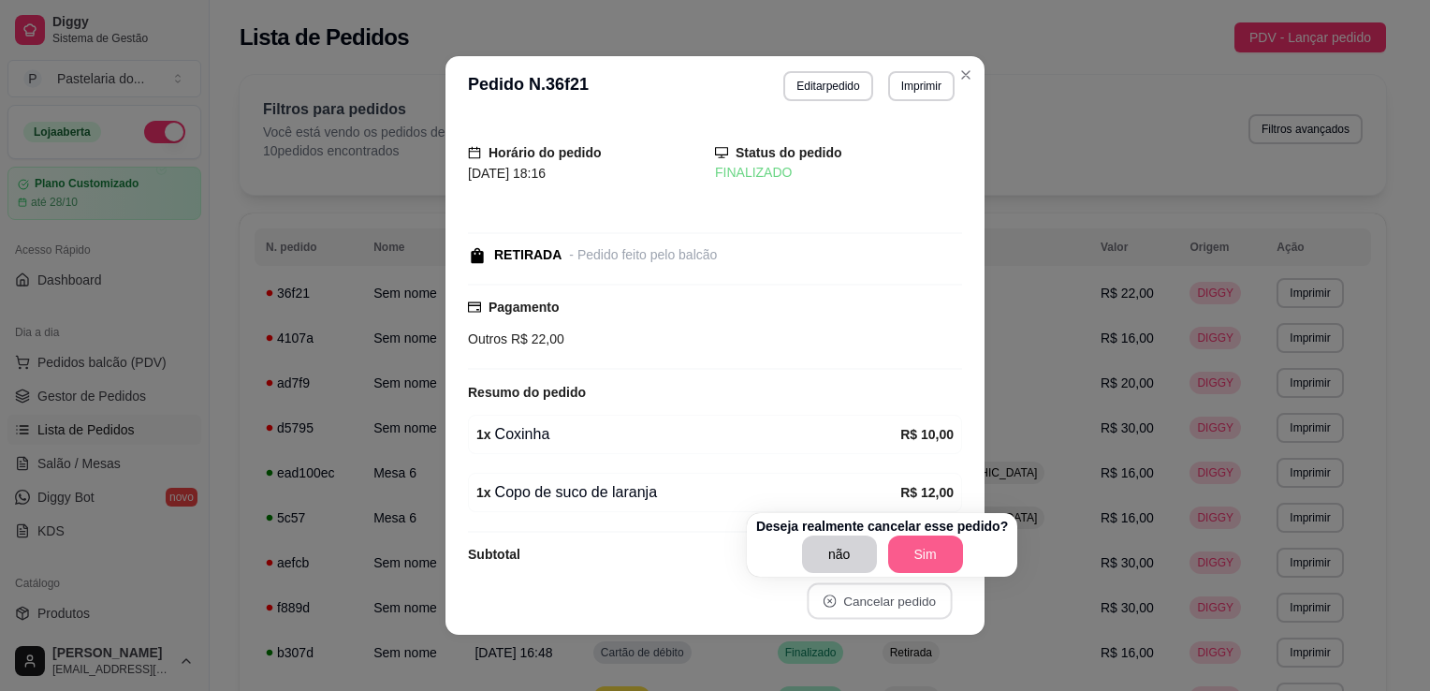
click at [930, 554] on button "Sim" at bounding box center [925, 553] width 75 height 37
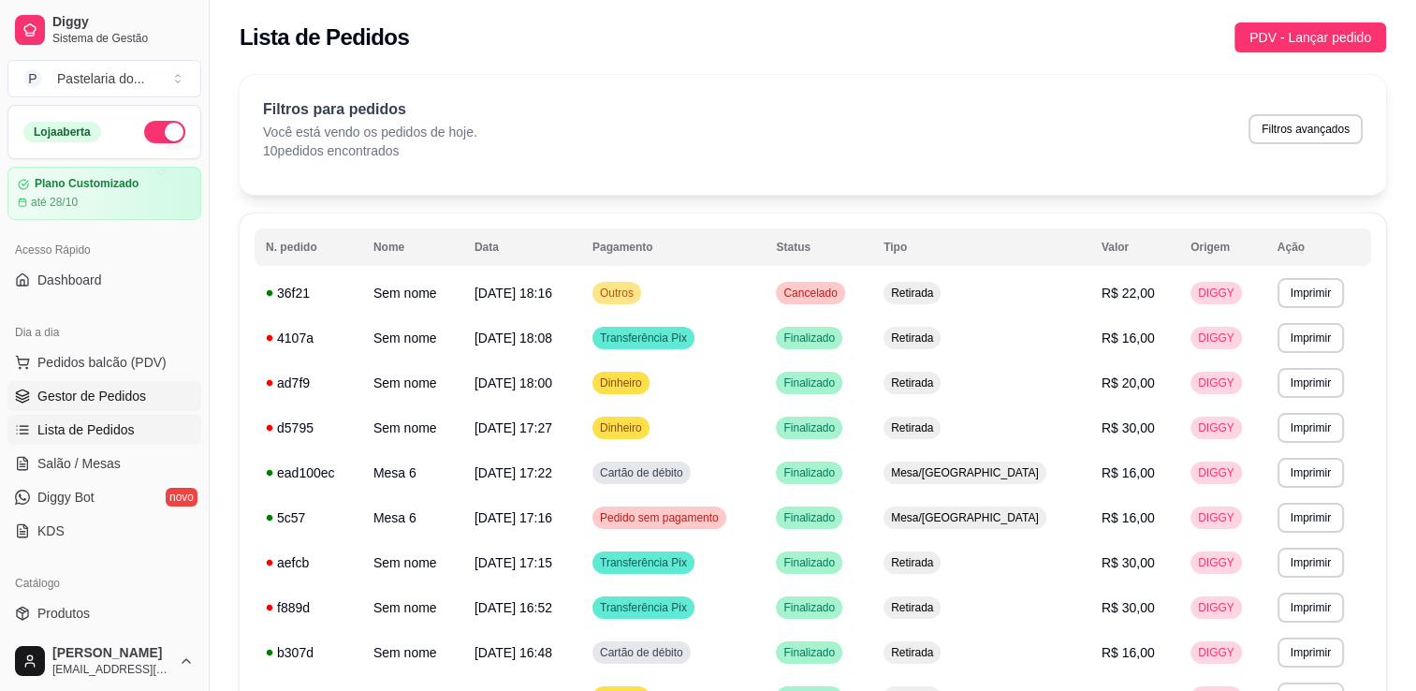
click at [105, 391] on span "Gestor de Pedidos" at bounding box center [91, 396] width 109 height 19
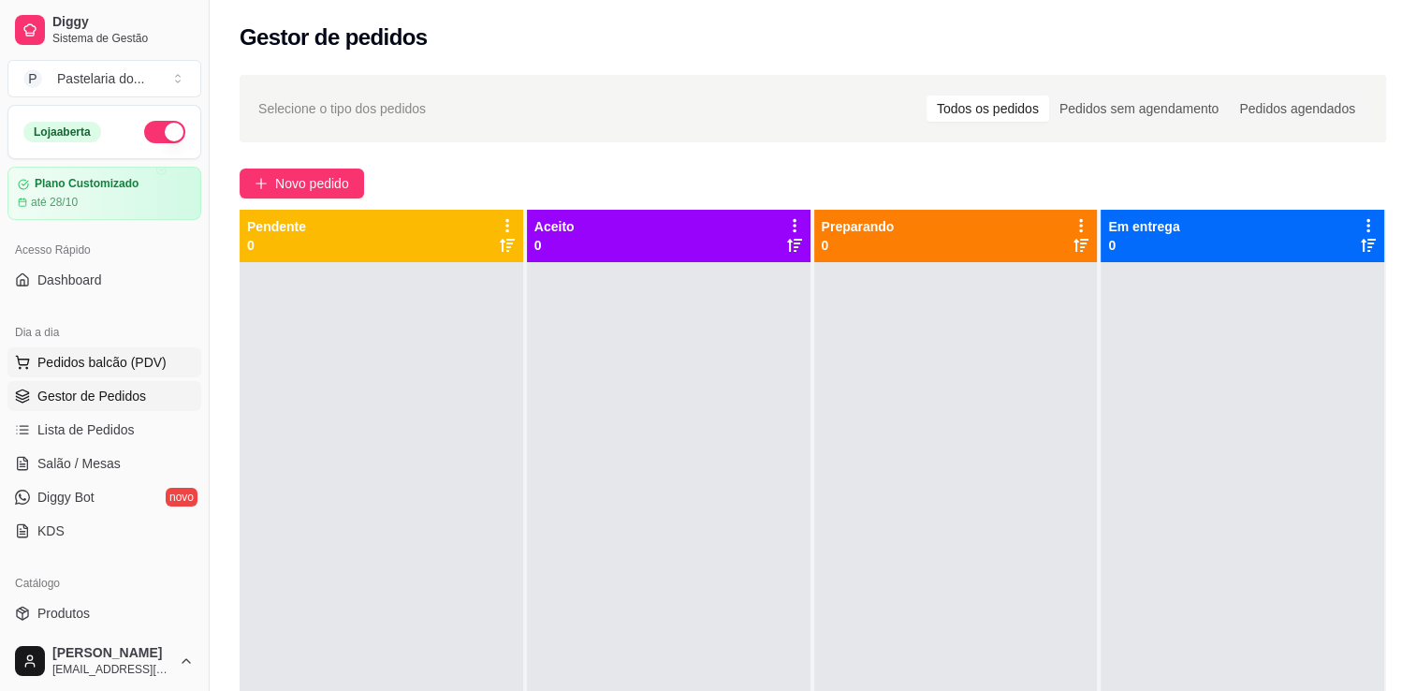
drag, startPoint x: 120, startPoint y: 324, endPoint x: 119, endPoint y: 361, distance: 37.5
click at [120, 332] on div "Dia a dia" at bounding box center [104, 332] width 194 height 30
click at [119, 361] on span "Pedidos balcão (PDV)" at bounding box center [101, 362] width 129 height 19
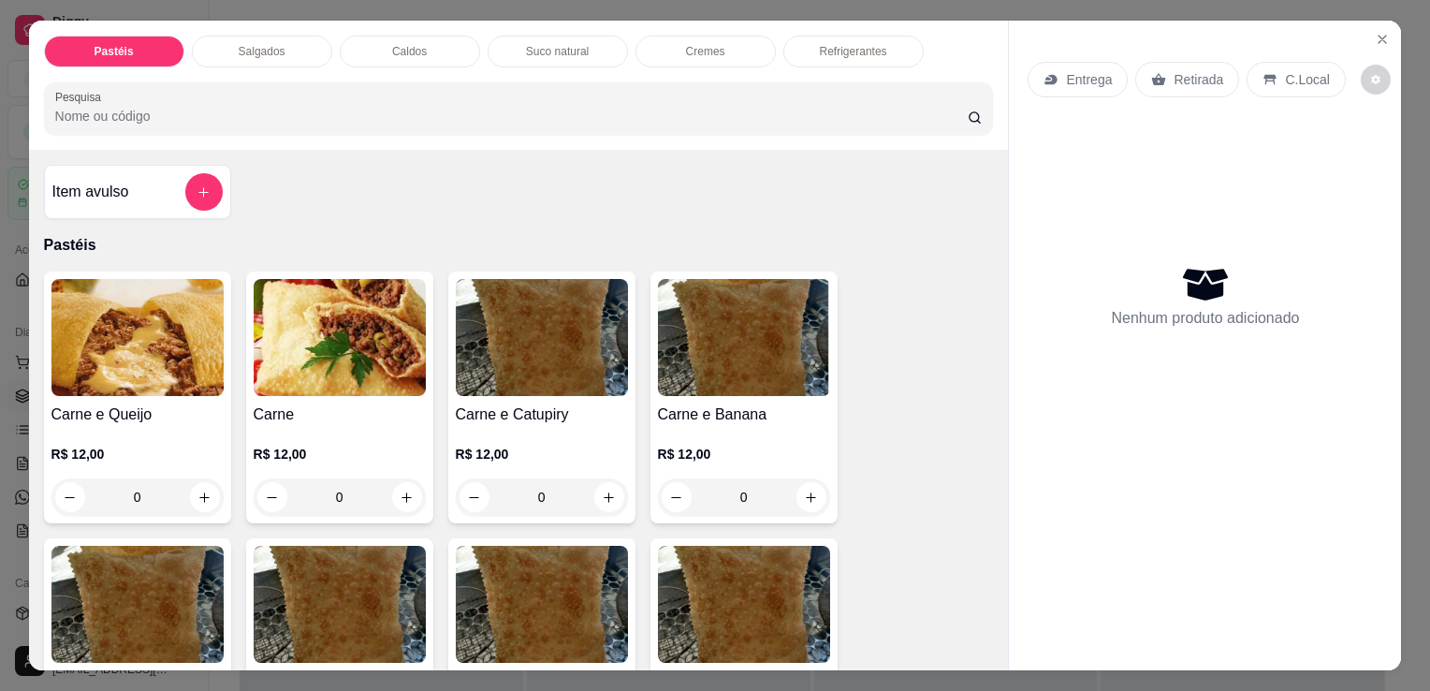
click at [218, 38] on div "Salgados" at bounding box center [262, 52] width 140 height 32
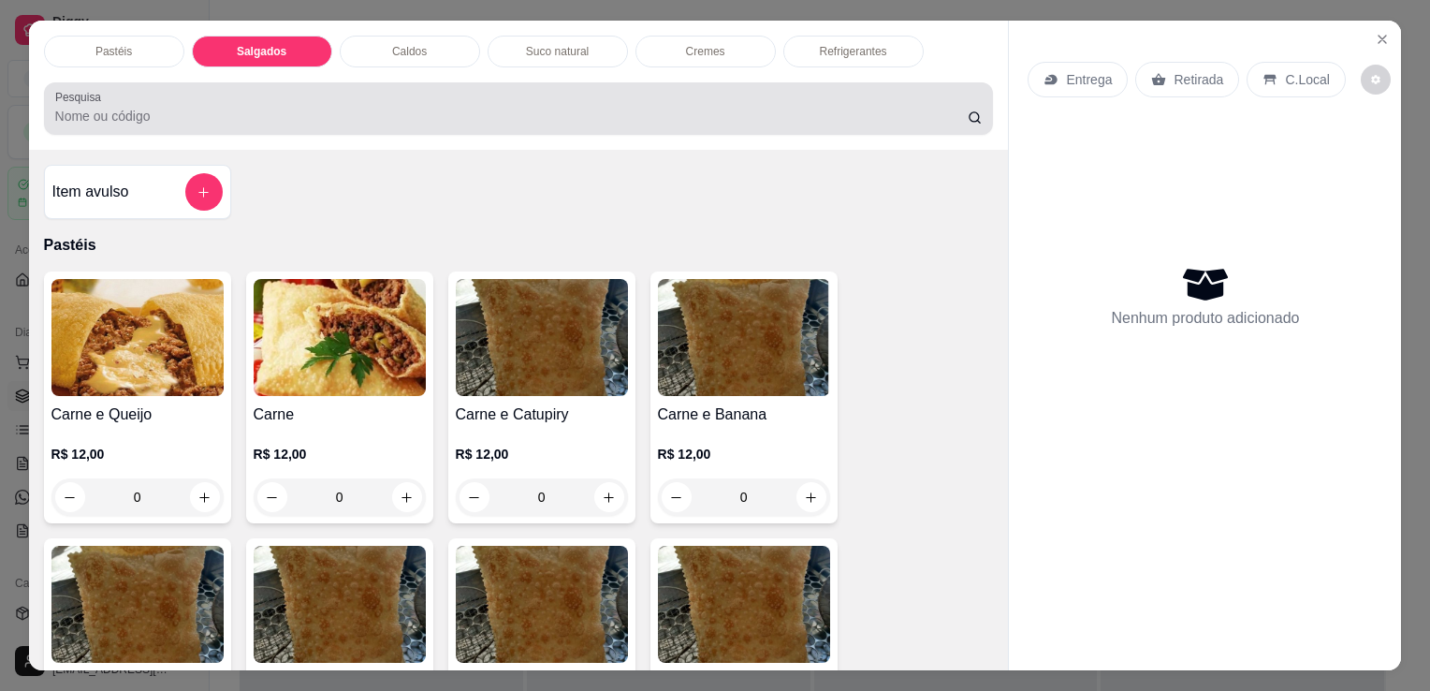
scroll to position [46, 0]
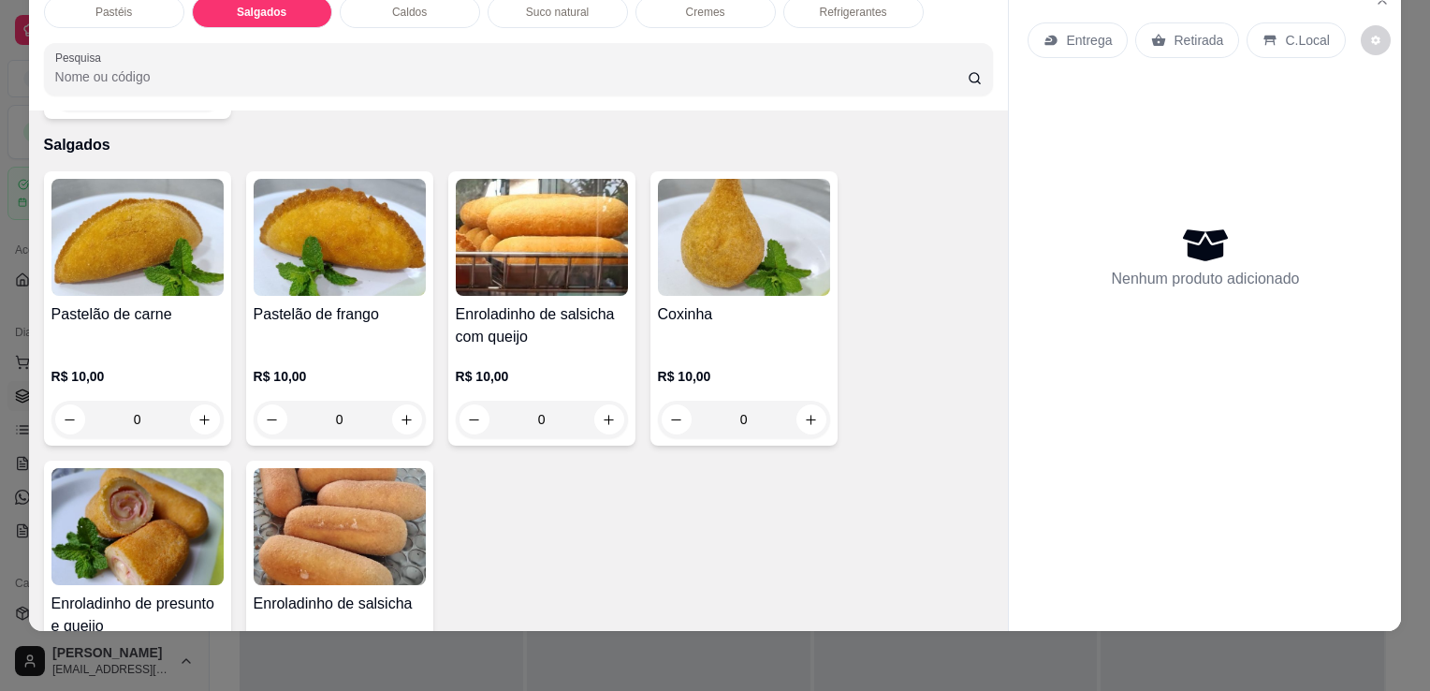
click at [191, 550] on div "Enroladinho de presunto e queijo R$ 10,00 0" at bounding box center [137, 598] width 187 height 274
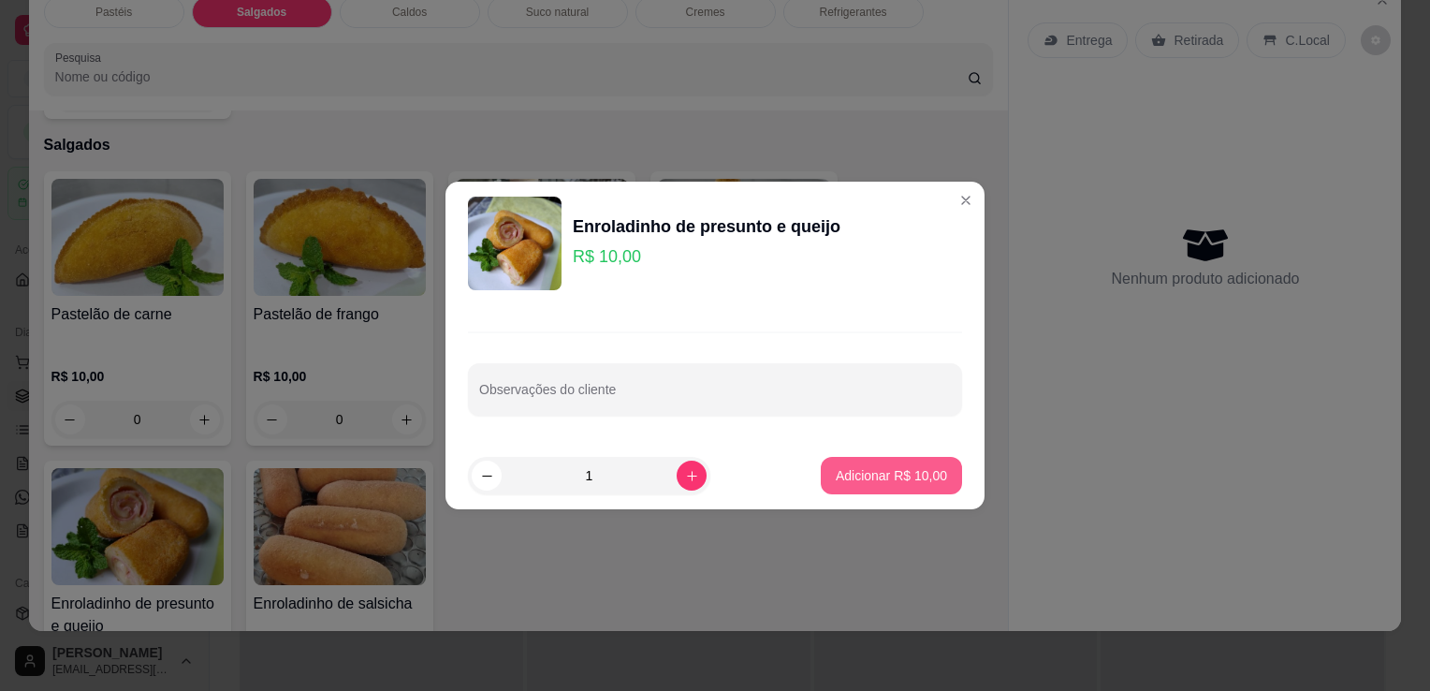
click at [868, 474] on p "Adicionar R$ 10,00" at bounding box center [891, 475] width 111 height 19
type input "1"
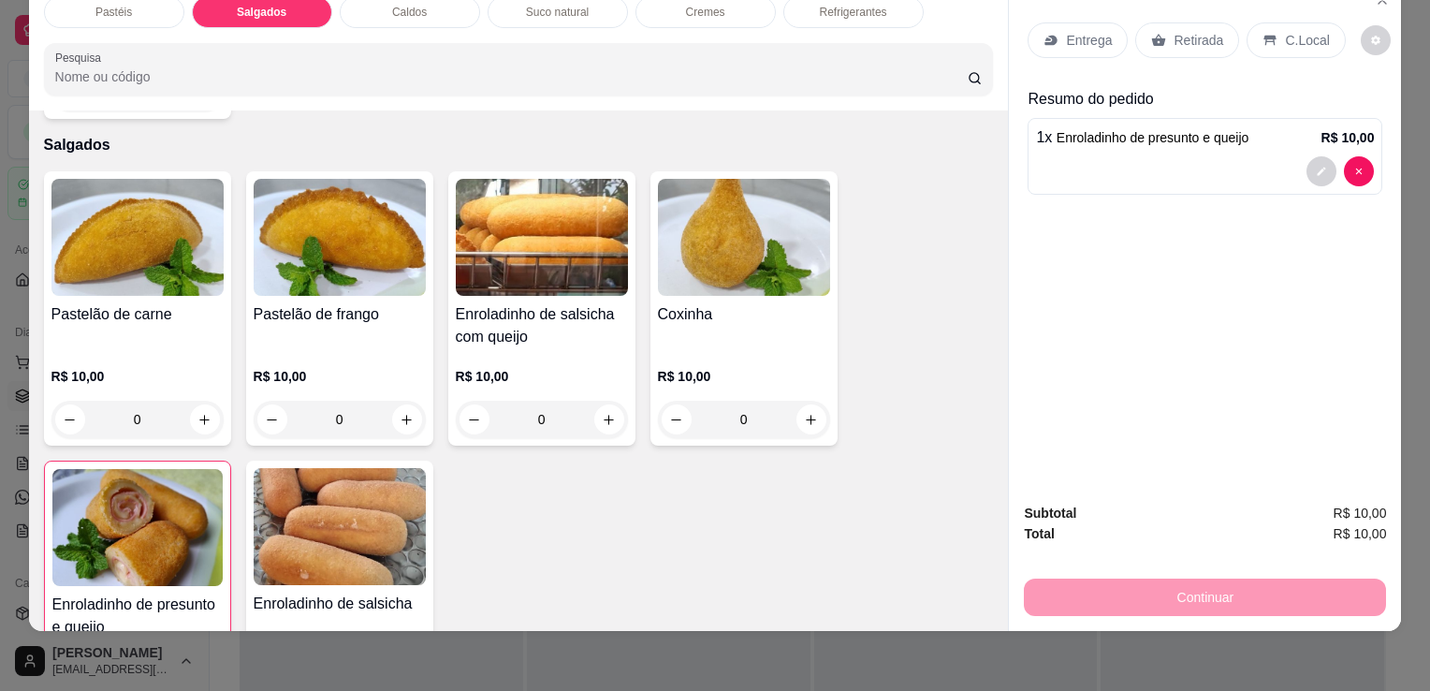
click at [565, 5] on p "Suco natural" at bounding box center [557, 12] width 63 height 15
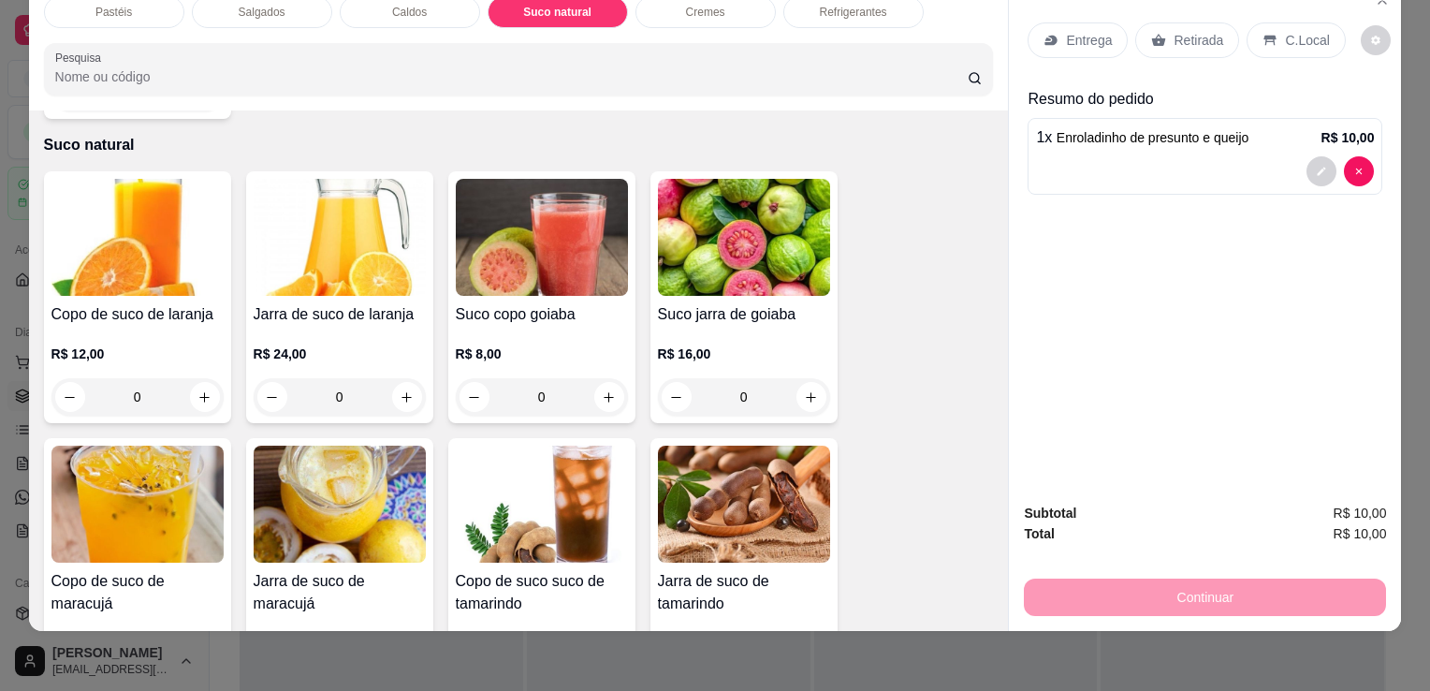
click at [34, 291] on div "Item avulso Pastéis Carne e Queijo R$ 12,00 0 Carne R$ 12,00 0 Carne e Catupiry…" at bounding box center [519, 370] width 980 height 520
click at [77, 326] on div "R$ 12,00 0" at bounding box center [137, 371] width 172 height 90
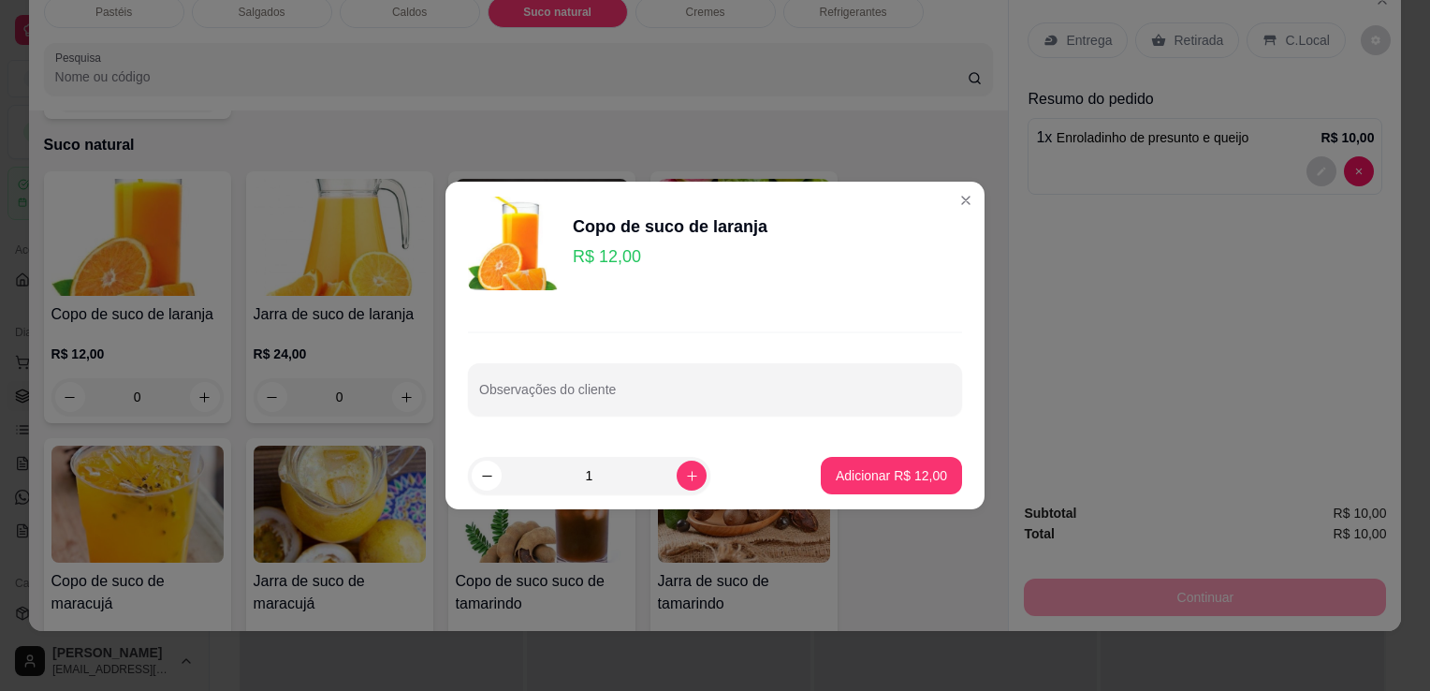
click at [878, 469] on p "Adicionar R$ 12,00" at bounding box center [891, 475] width 111 height 19
type input "1"
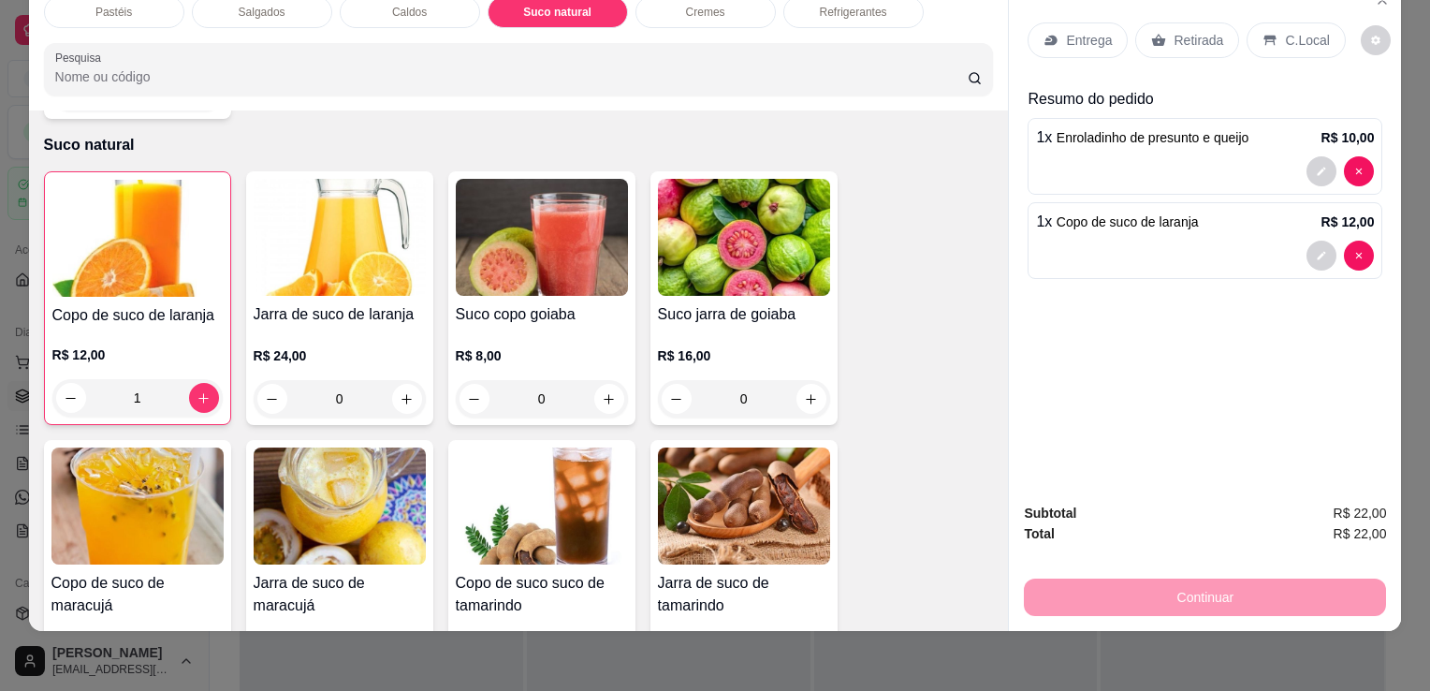
click at [1177, 31] on p "Retirada" at bounding box center [1199, 40] width 50 height 19
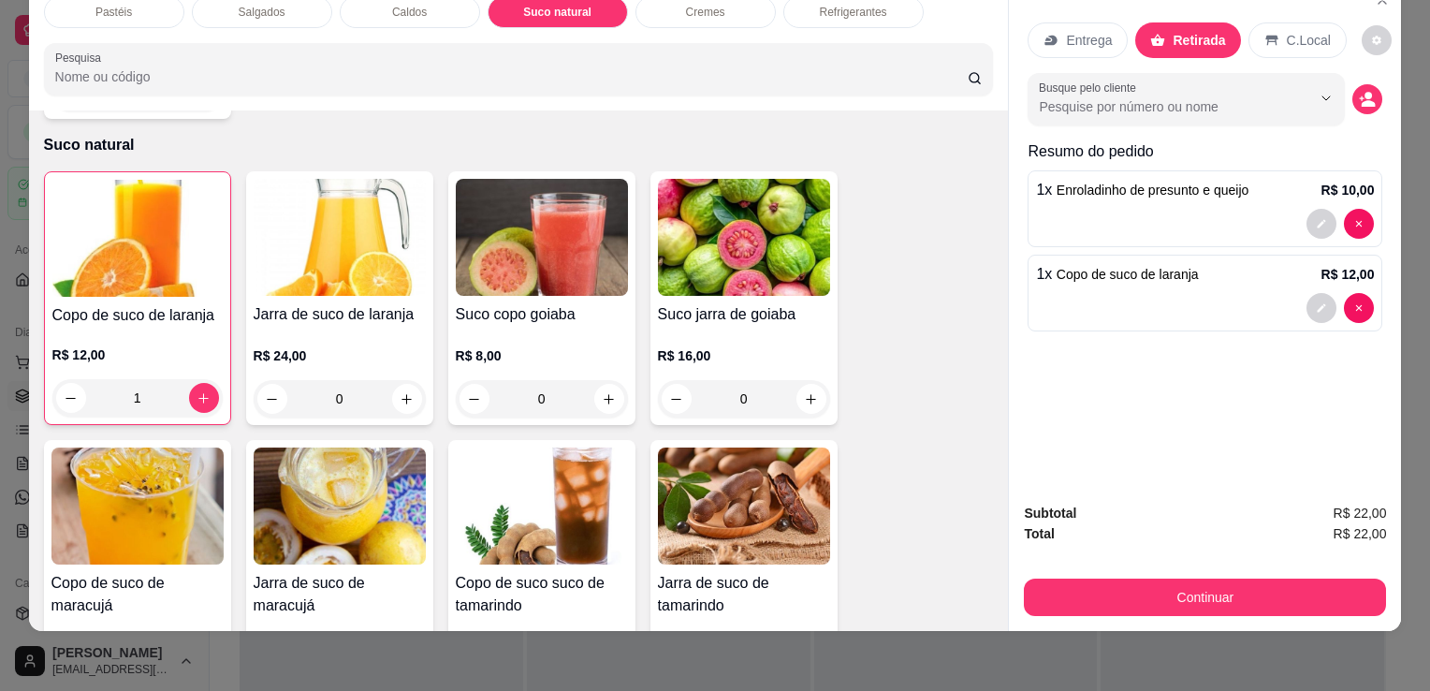
click at [1065, 603] on div "Subtotal R$ 22,00 Total R$ 22,00 Continuar" at bounding box center [1205, 559] width 392 height 143
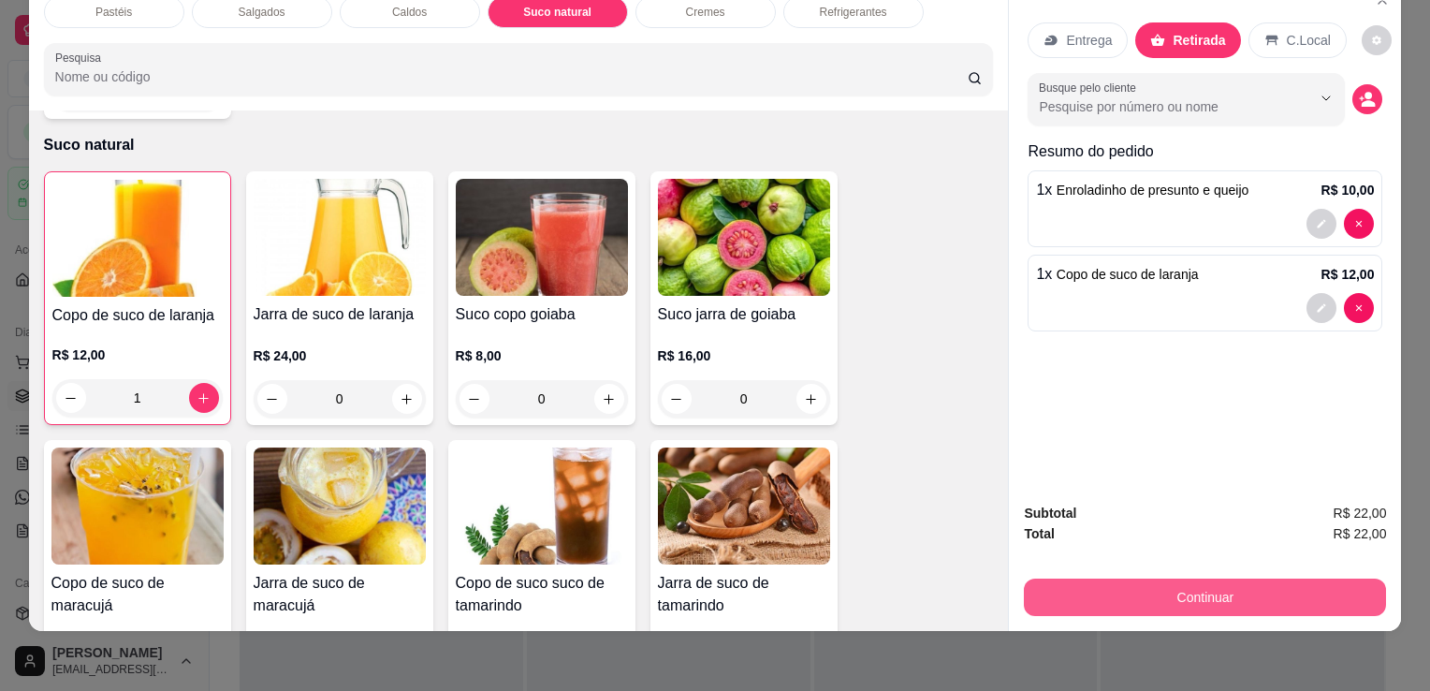
click at [1065, 591] on button "Continuar" at bounding box center [1205, 597] width 362 height 37
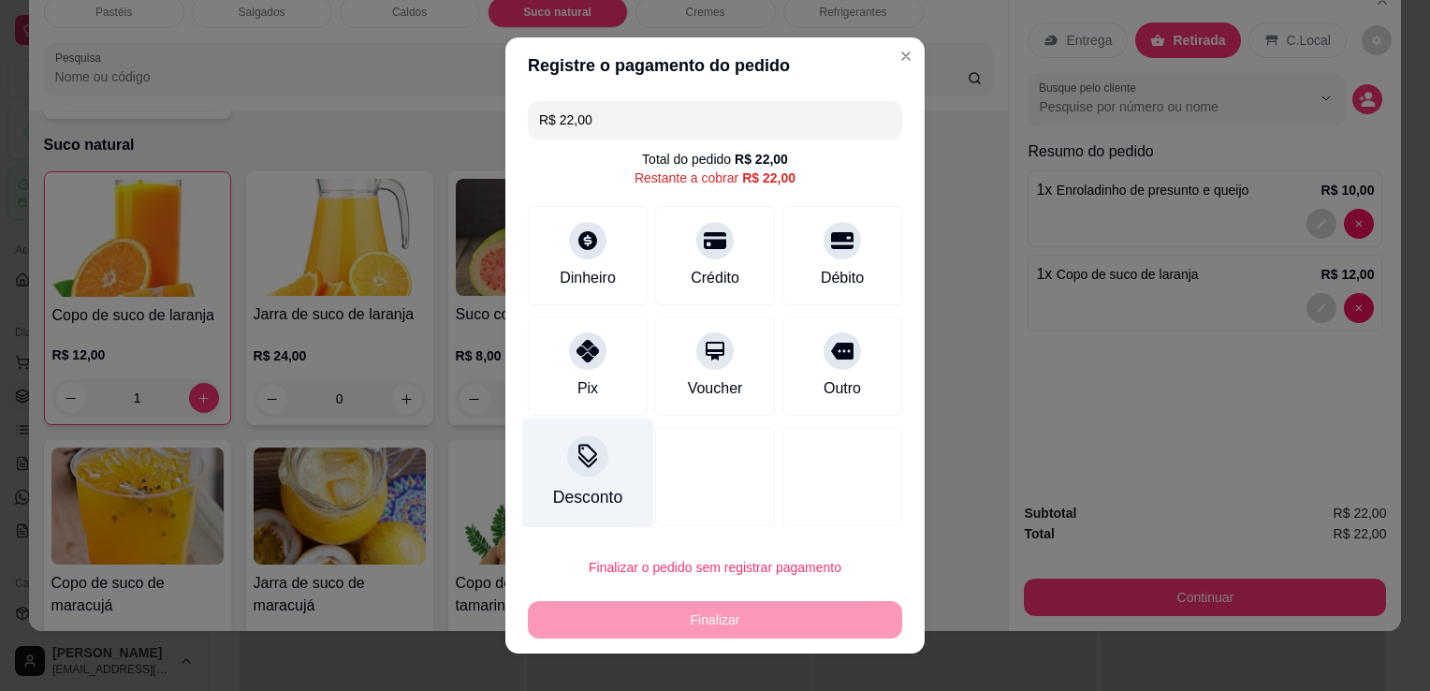
click at [567, 479] on div "Desconto" at bounding box center [588, 473] width 132 height 110
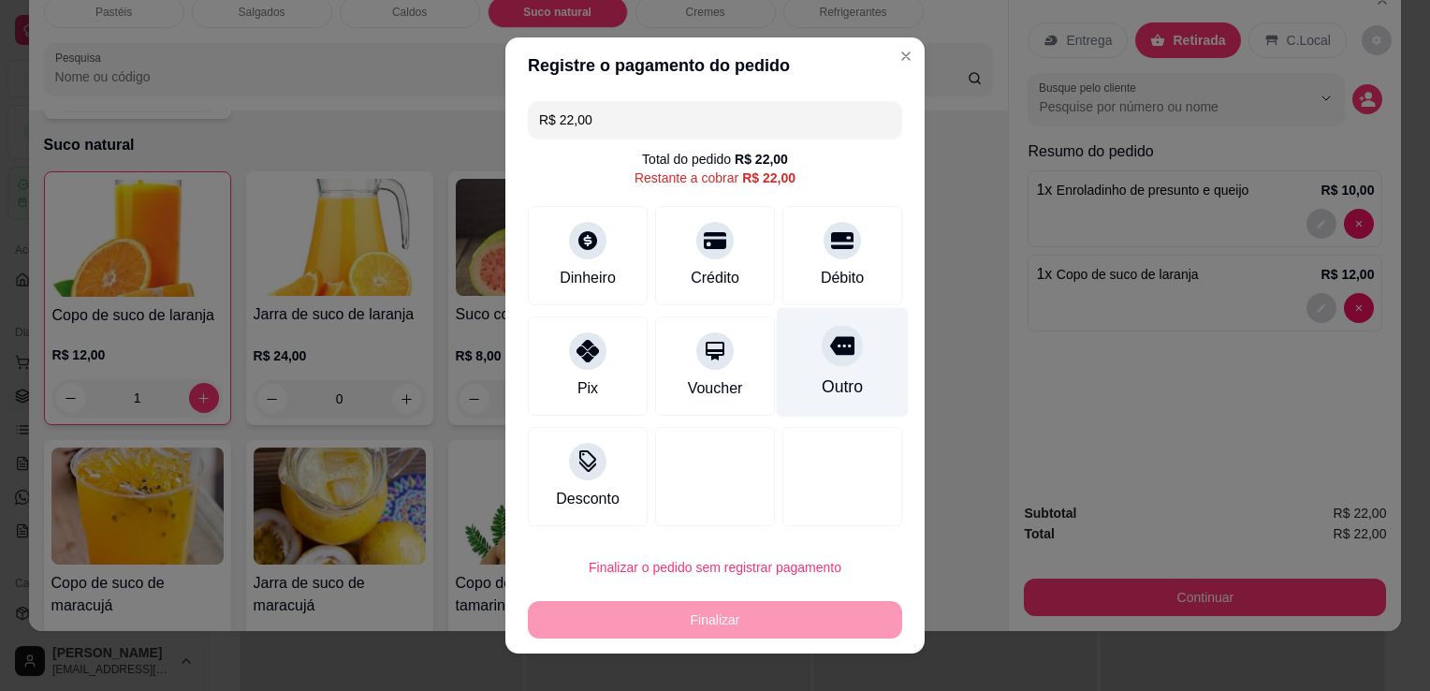
click at [863, 379] on div "Outro" at bounding box center [843, 363] width 132 height 110
type input "R$ 0,00"
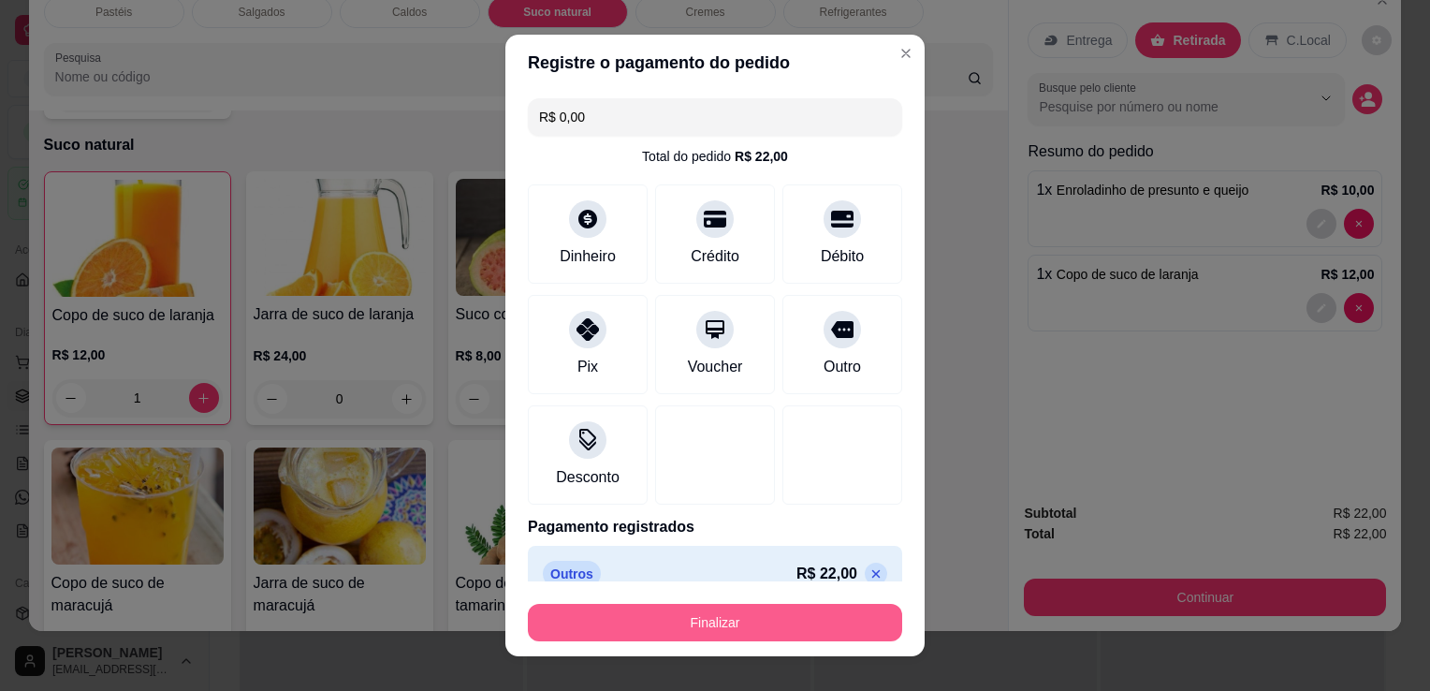
click at [799, 605] on button "Finalizar" at bounding box center [715, 622] width 374 height 37
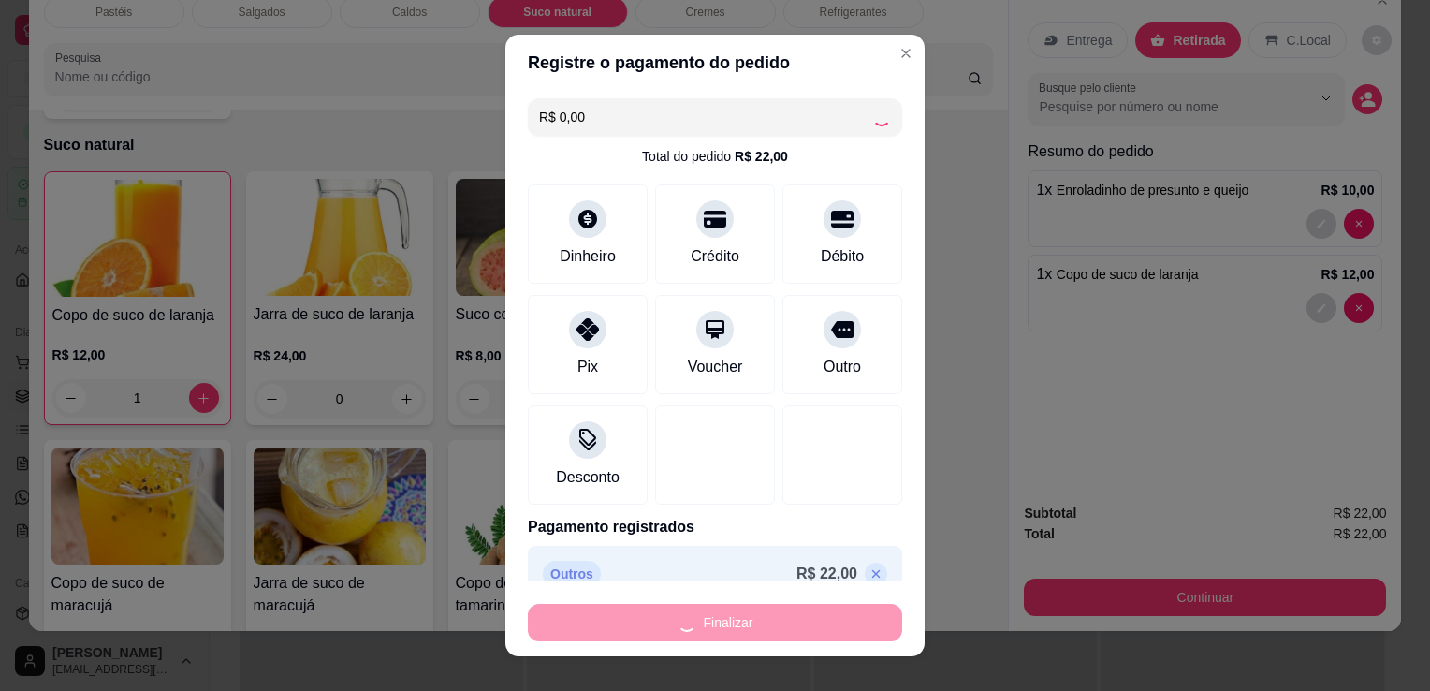
type input "0"
type input "-R$ 22,00"
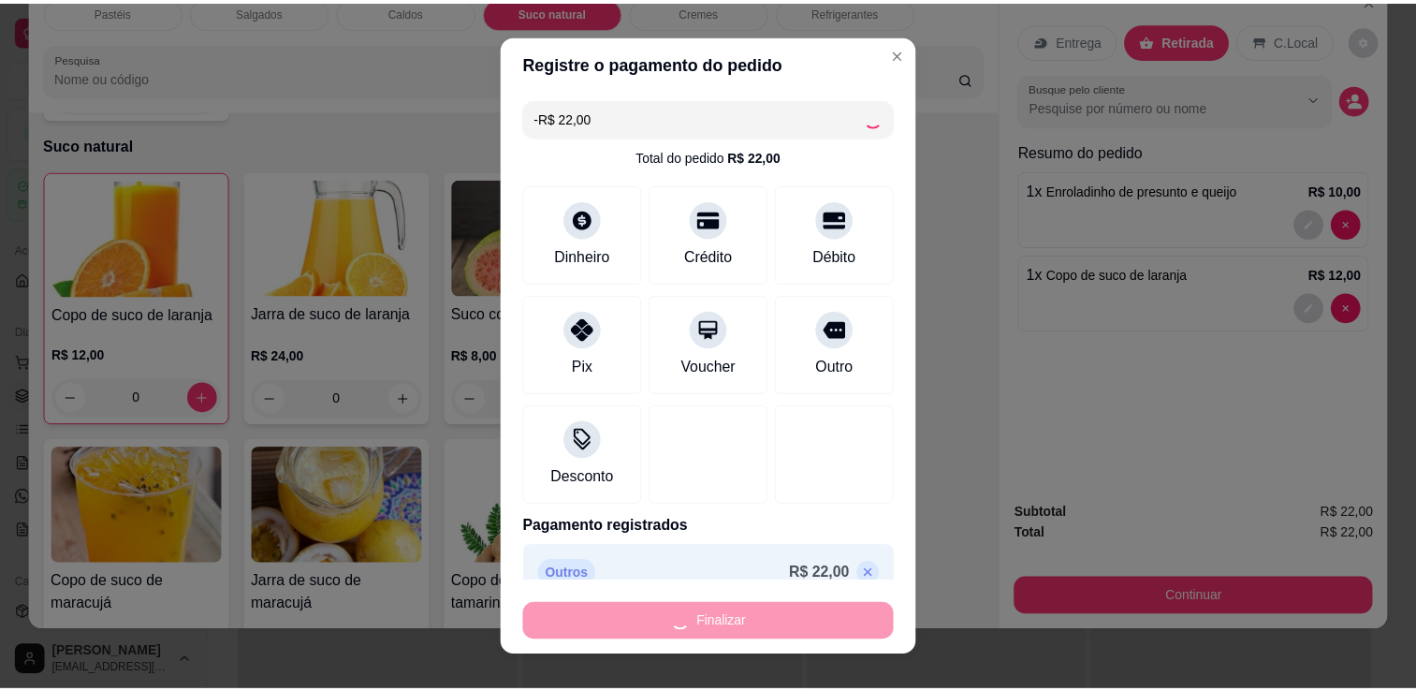
scroll to position [3175, 0]
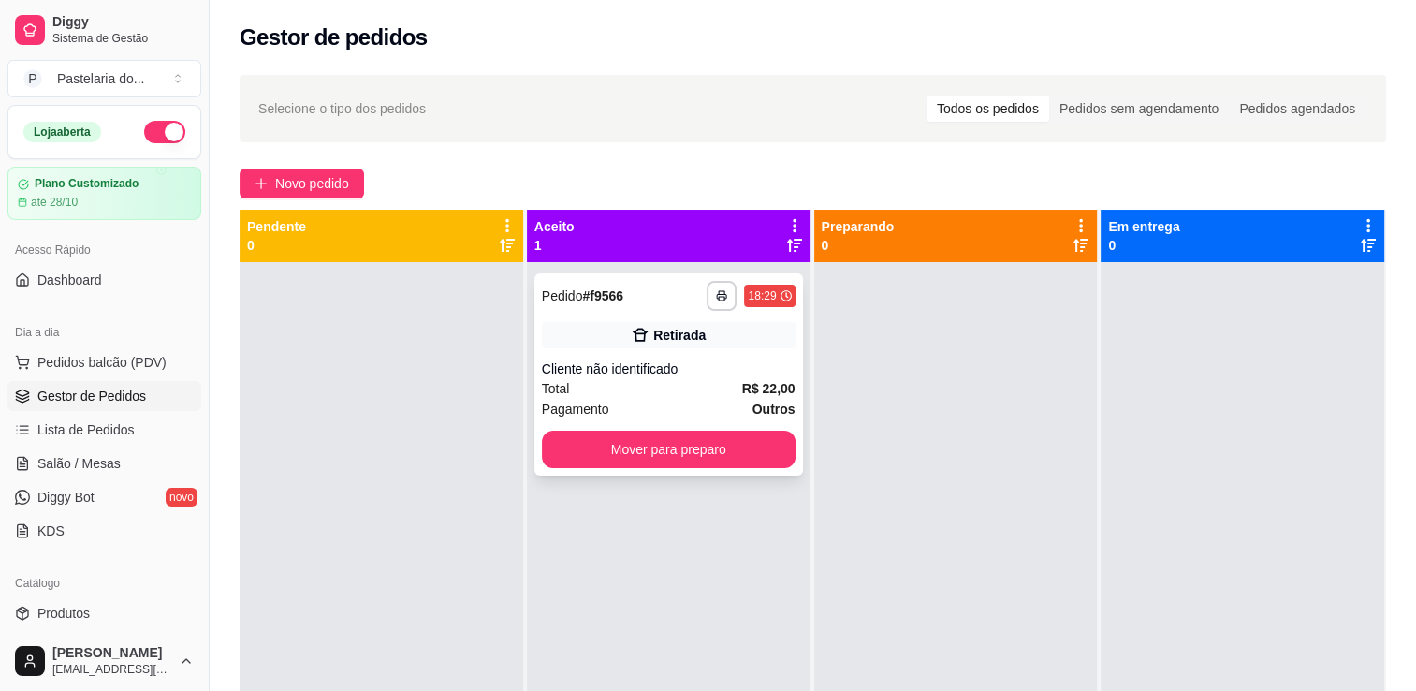
click at [767, 468] on div "**********" at bounding box center [669, 374] width 269 height 202
click at [769, 456] on button "Mover para preparo" at bounding box center [669, 449] width 254 height 37
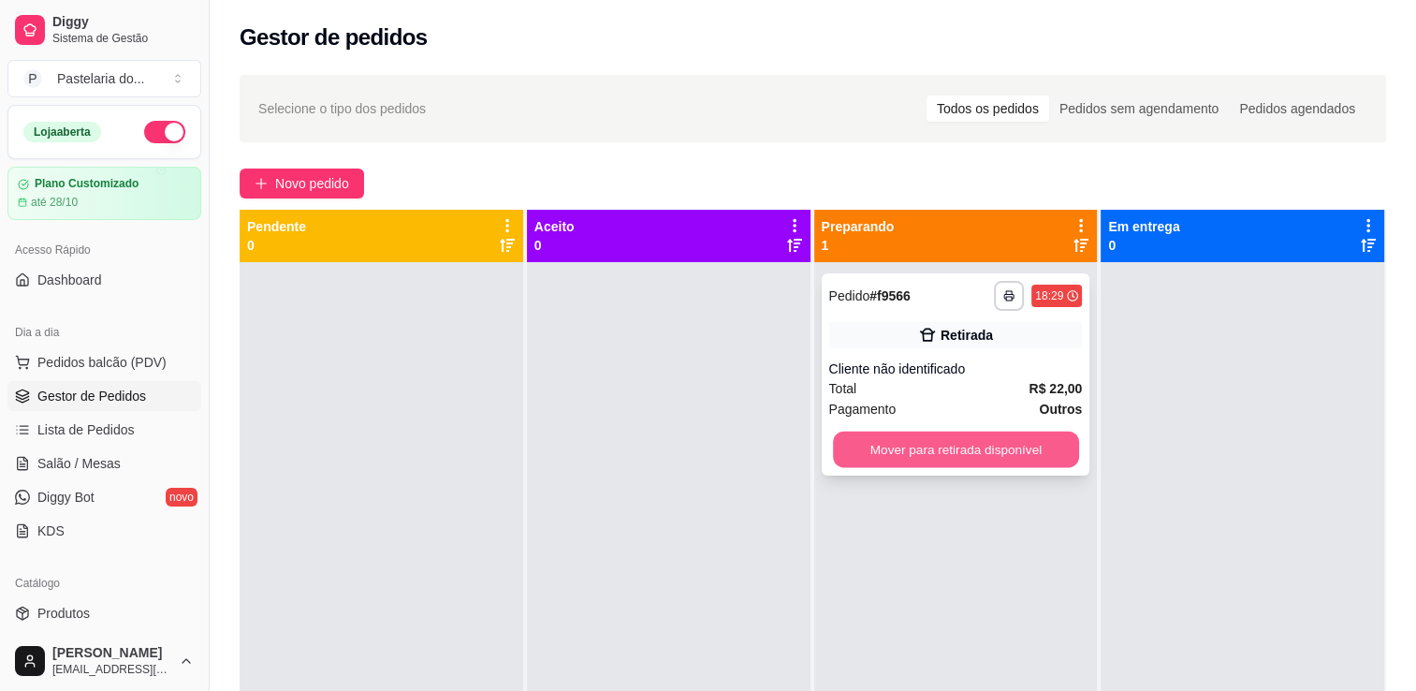
click at [952, 450] on button "Mover para retirada disponível" at bounding box center [956, 450] width 246 height 37
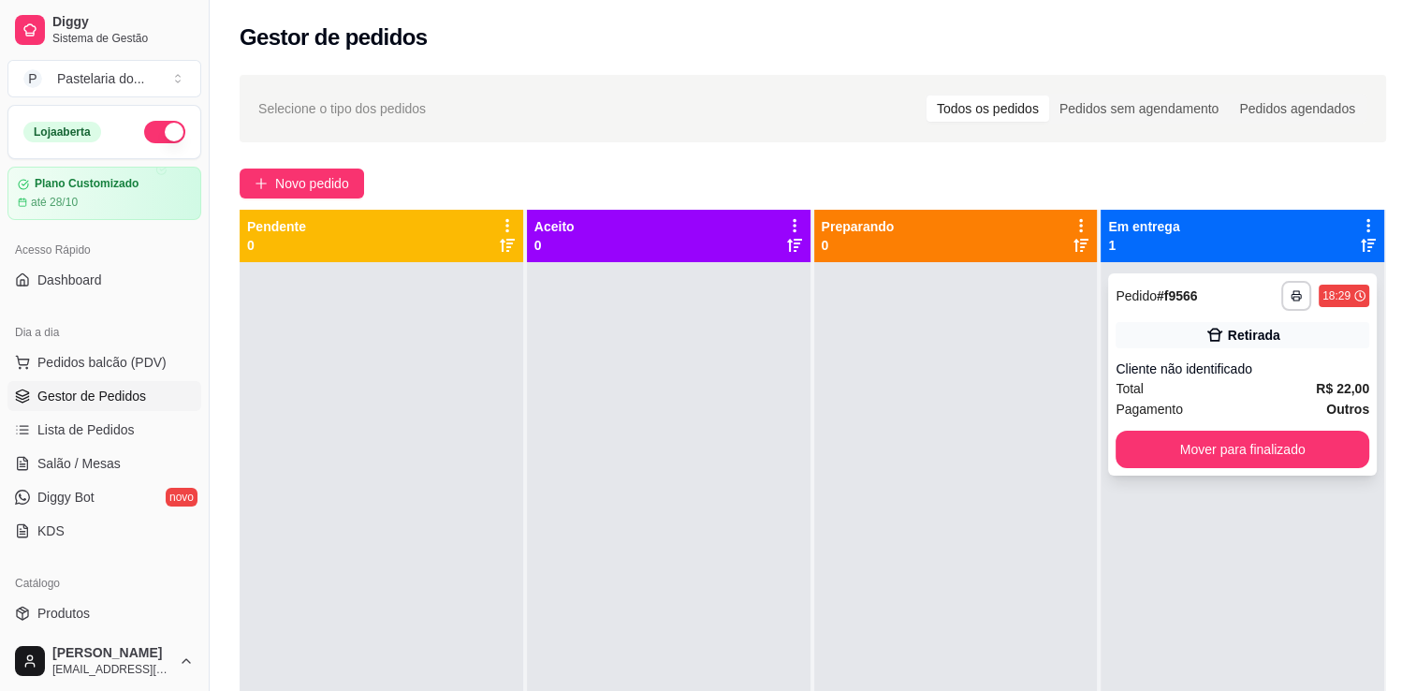
click at [1267, 459] on button "Mover para finalizado" at bounding box center [1243, 449] width 254 height 37
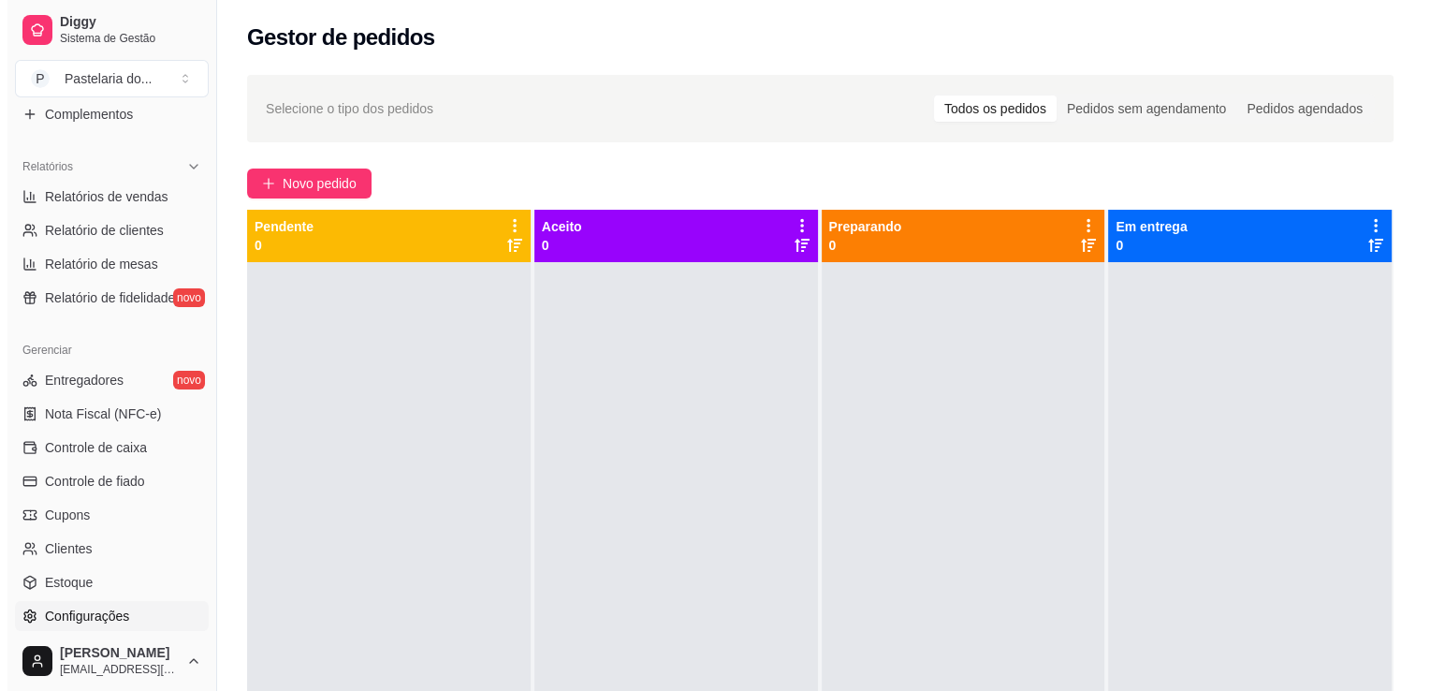
scroll to position [562, 0]
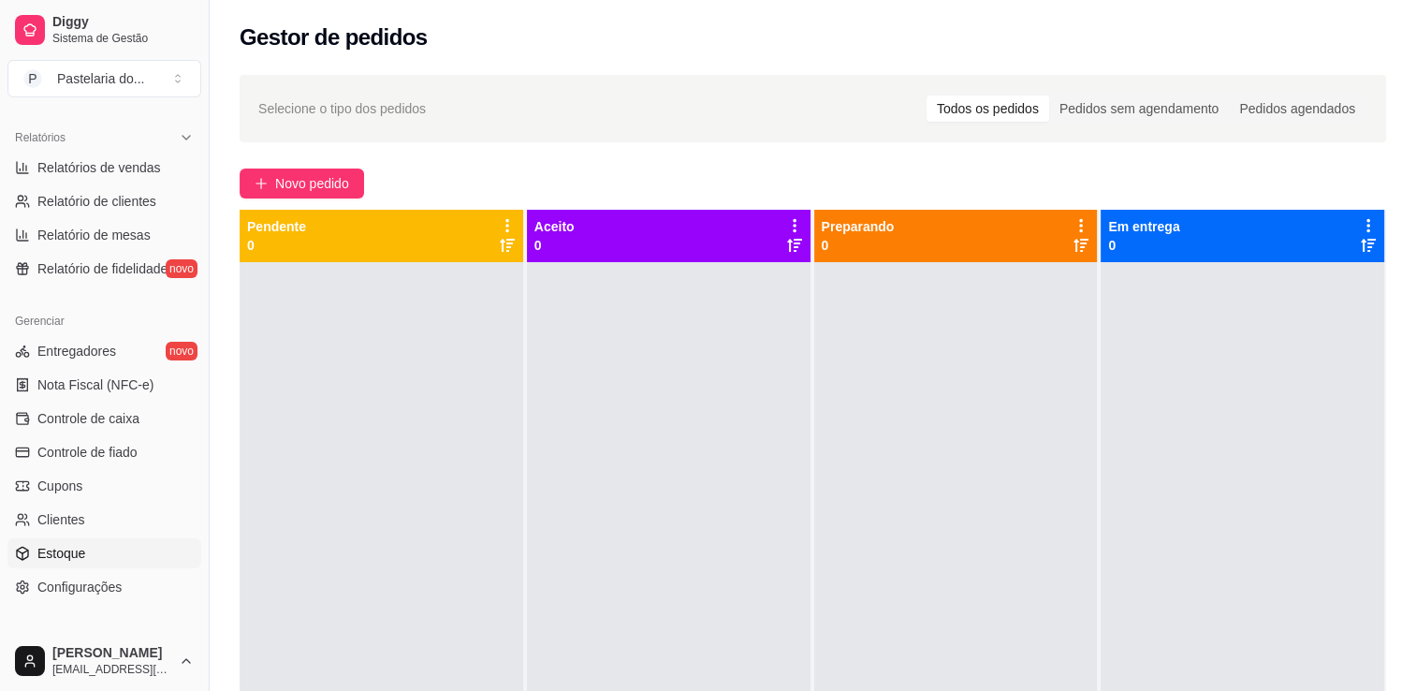
click at [95, 559] on link "Estoque" at bounding box center [104, 553] width 194 height 30
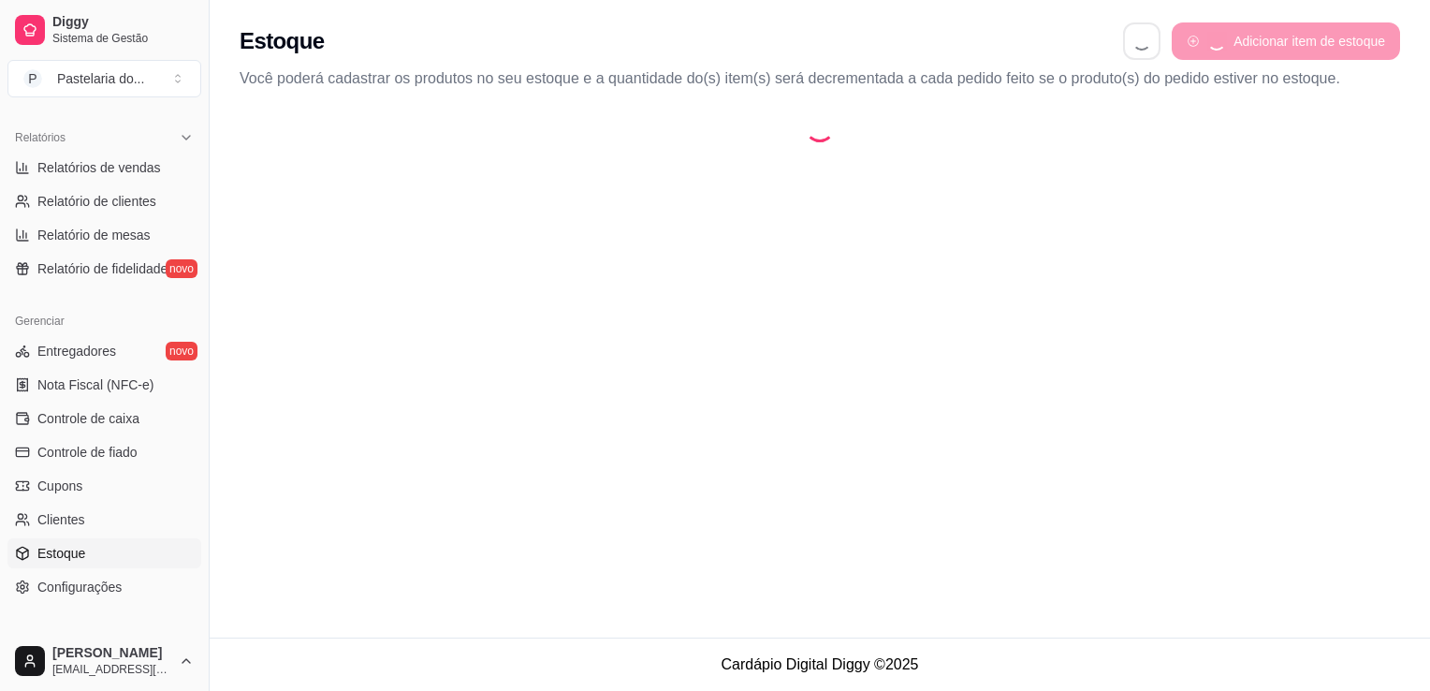
select select "QUANTITY_ORDER"
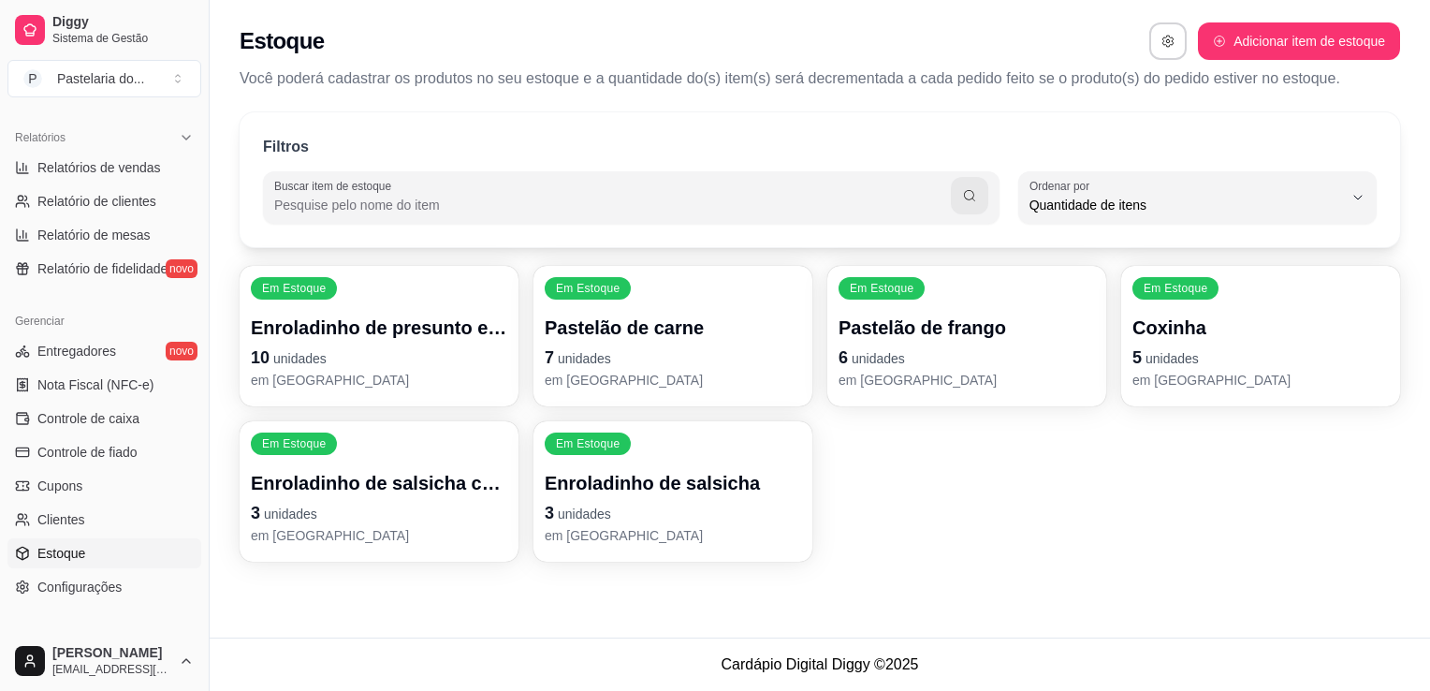
scroll to position [18, 0]
click at [1424, 130] on div "Filtros Buscar item de estoque QUANTITY_ORDER Ordenar por Ordem alfabética Quan…" at bounding box center [820, 342] width 1221 height 483
drag, startPoint x: 1418, startPoint y: 154, endPoint x: 1389, endPoint y: 208, distance: 60.7
click at [1389, 208] on div "Filtros Buscar item de estoque QUANTITY_ORDER Ordenar por Ordem alfabética Quan…" at bounding box center [820, 342] width 1221 height 483
click at [1294, 307] on div "Em Estoque Coxinha 5 unidades em estoque" at bounding box center [1260, 336] width 279 height 140
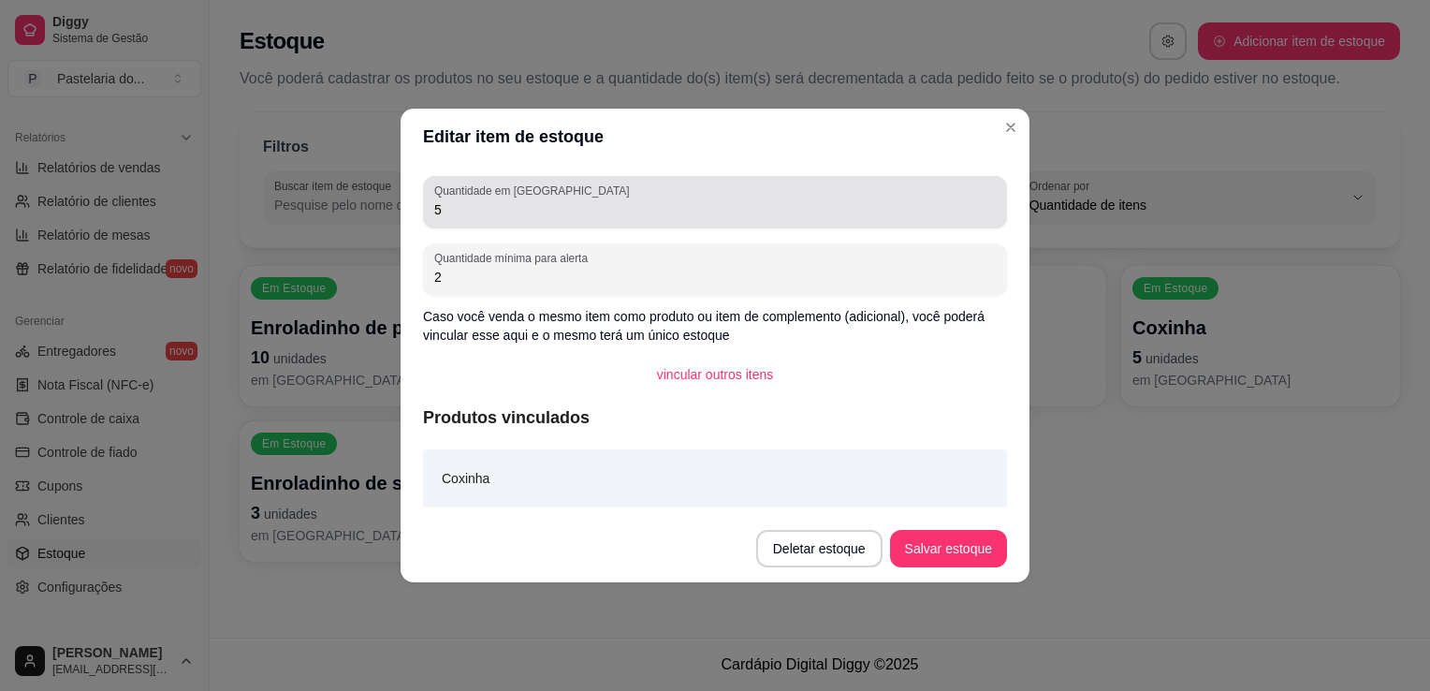
click at [482, 188] on label "Quantidade em estoque" at bounding box center [534, 191] width 201 height 16
click at [482, 200] on input "5" at bounding box center [715, 209] width 562 height 19
click at [482, 188] on label "Quantidade em estoque" at bounding box center [534, 191] width 201 height 16
click at [482, 200] on input "5" at bounding box center [715, 209] width 562 height 19
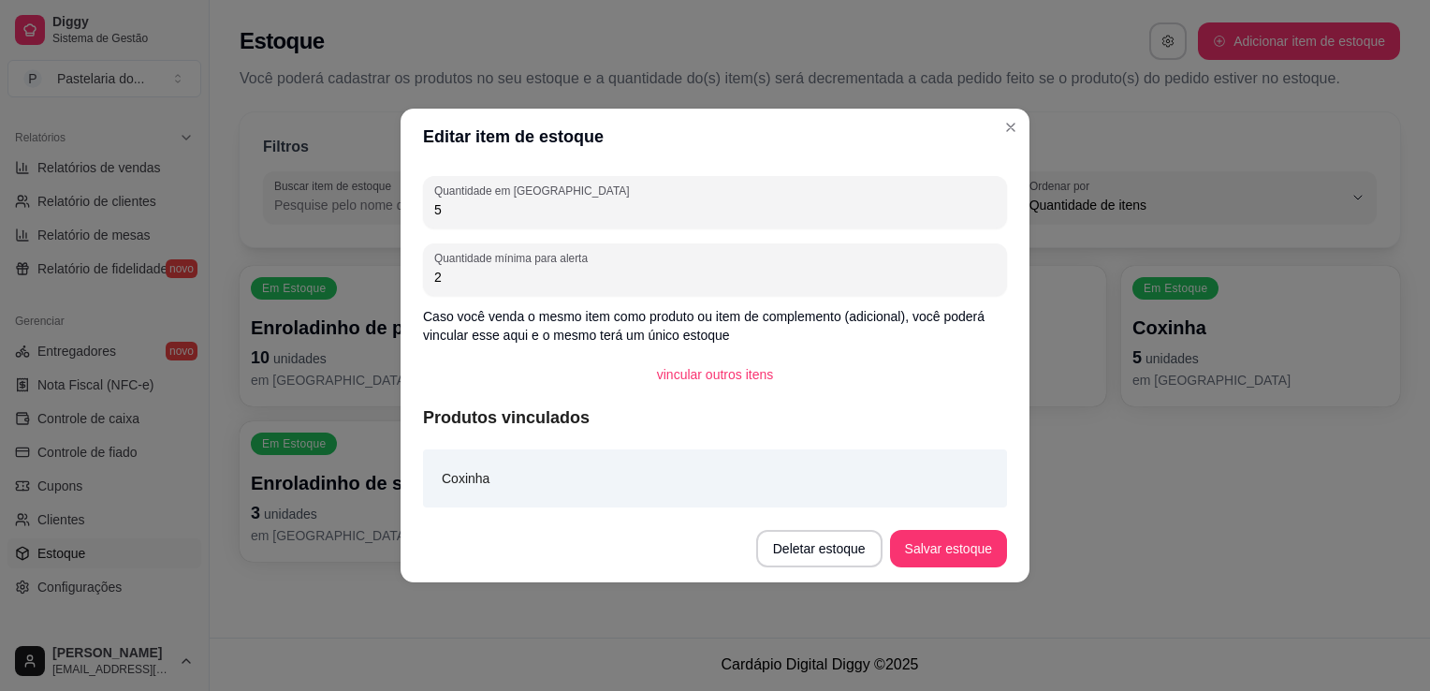
drag, startPoint x: 482, startPoint y: 188, endPoint x: 481, endPoint y: 201, distance: 13.1
click at [481, 201] on input "5" at bounding box center [715, 209] width 562 height 19
type input "4"
click at [968, 547] on button "Salvar estoque" at bounding box center [948, 549] width 114 height 37
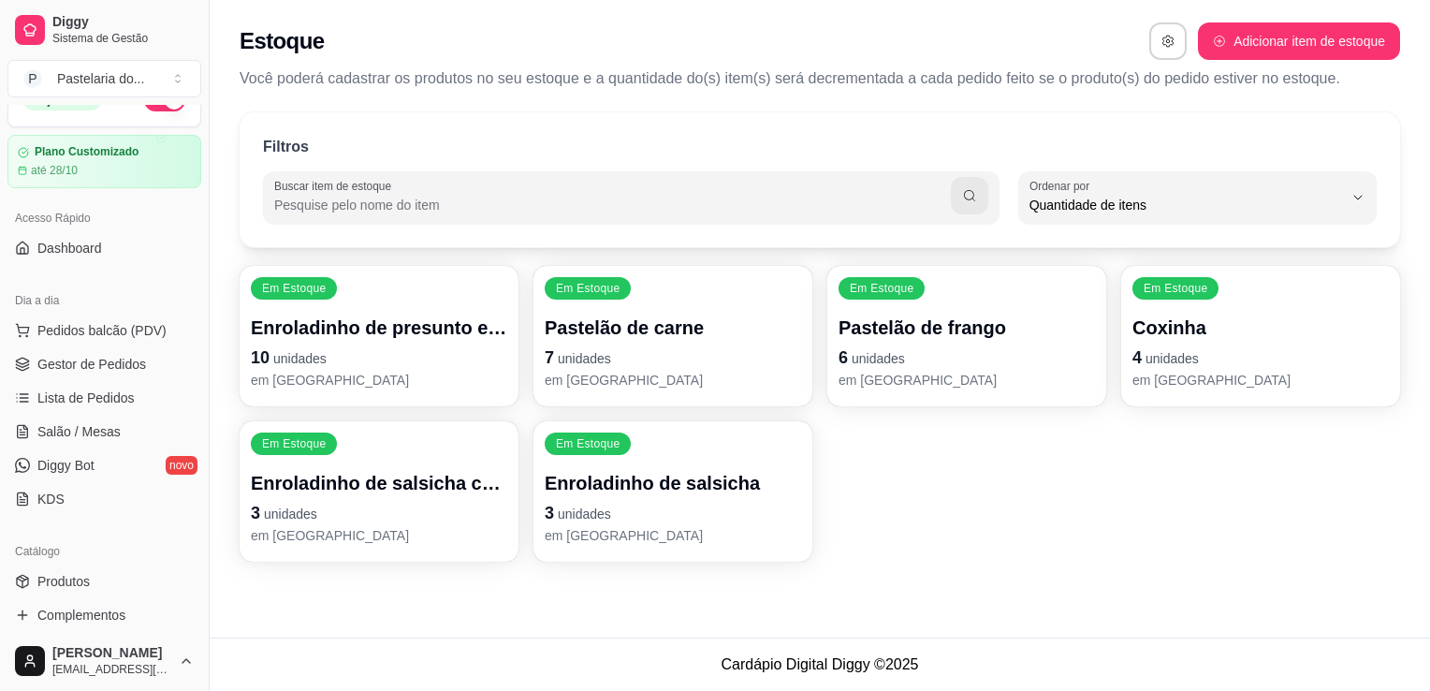
scroll to position [0, 0]
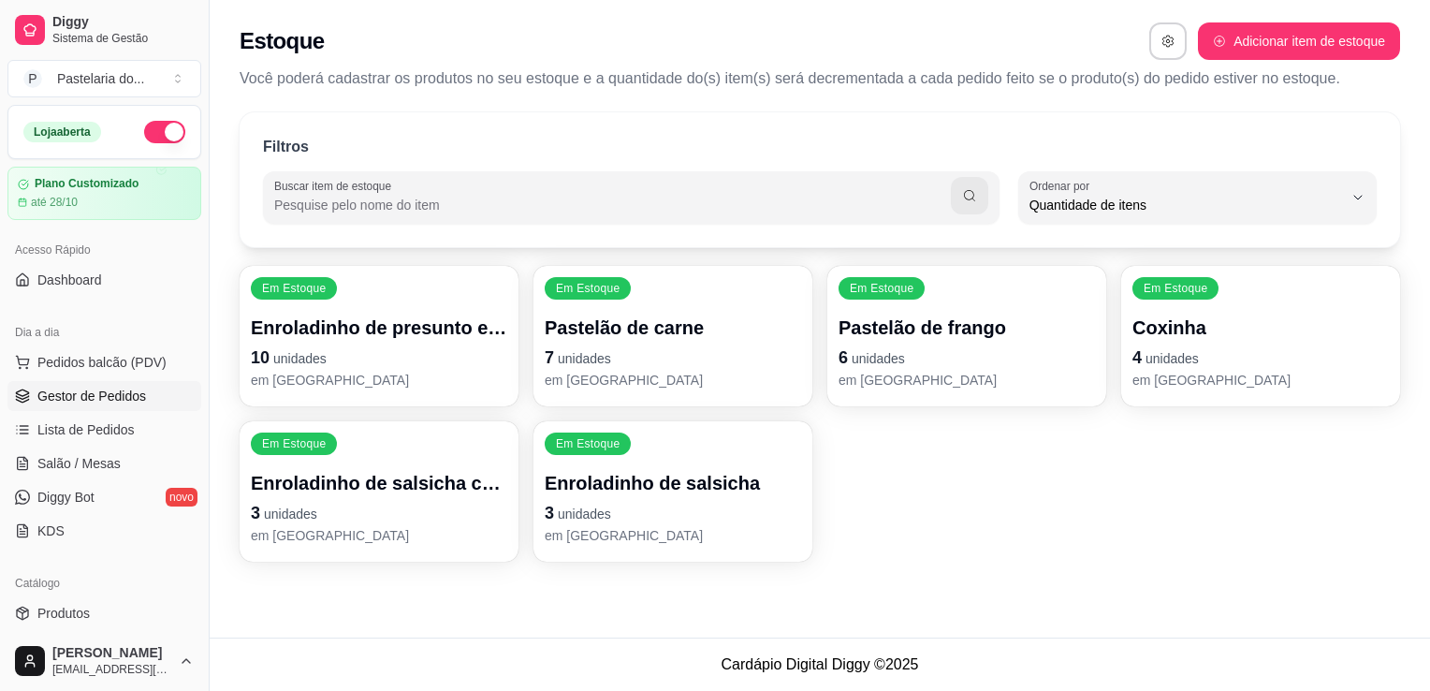
click at [73, 403] on link "Gestor de Pedidos" at bounding box center [104, 396] width 194 height 30
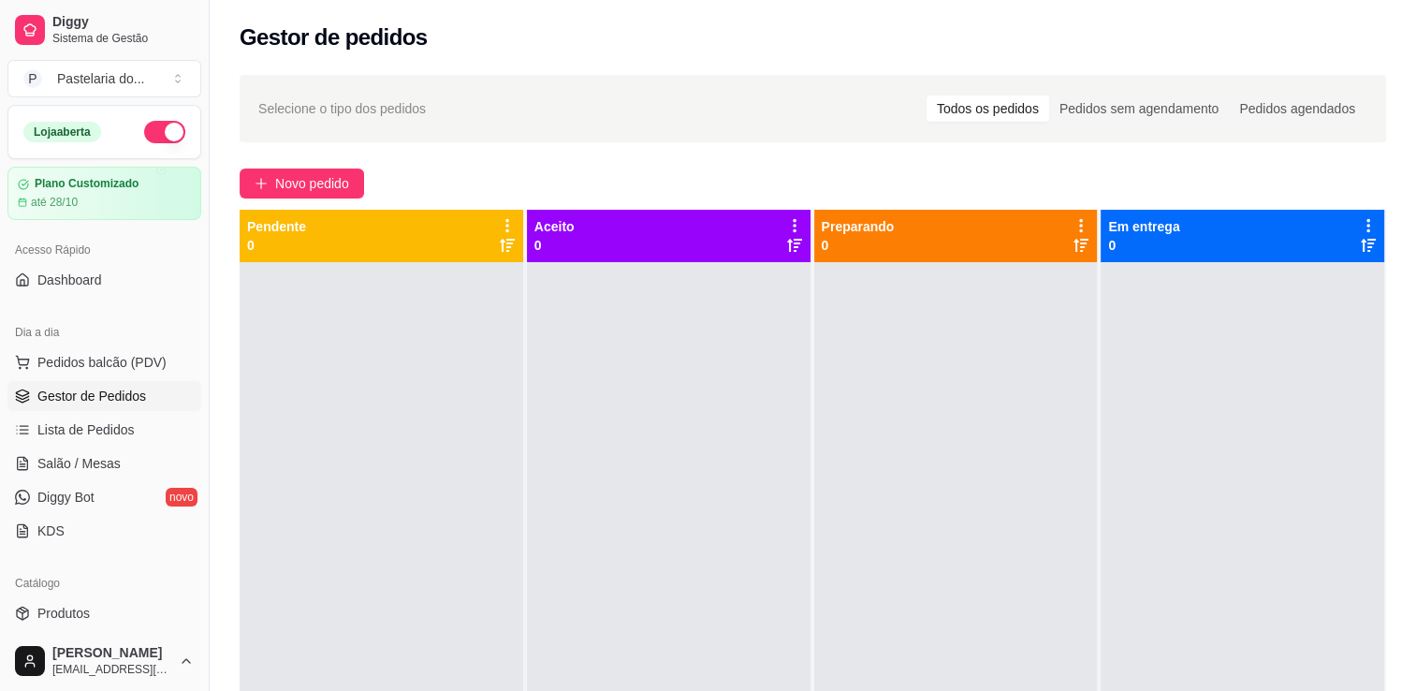
click at [64, 377] on ul "Pedidos balcão (PDV) Gestor de Pedidos Lista de Pedidos Salão / Mesas Diggy Bot…" at bounding box center [104, 446] width 194 height 198
click at [75, 359] on span "Pedidos balcão (PDV)" at bounding box center [101, 362] width 129 height 19
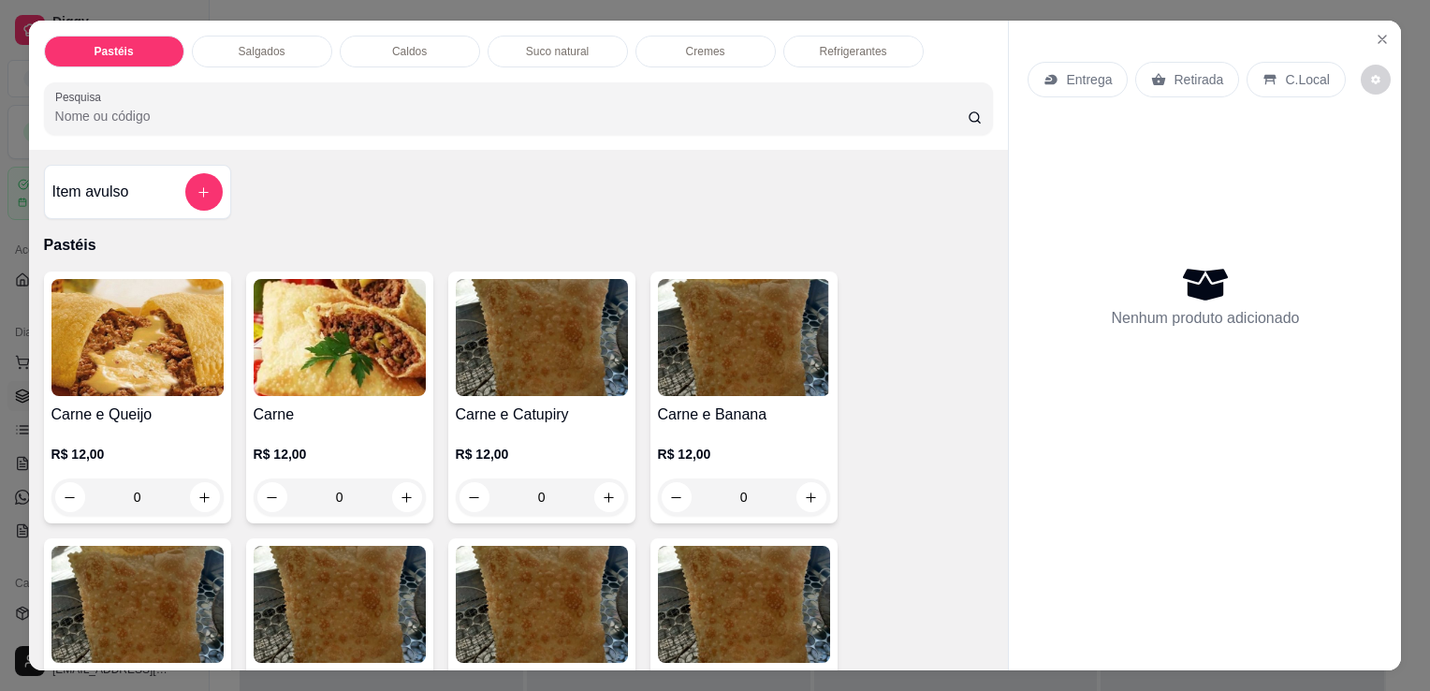
click at [74, 338] on img at bounding box center [137, 337] width 172 height 117
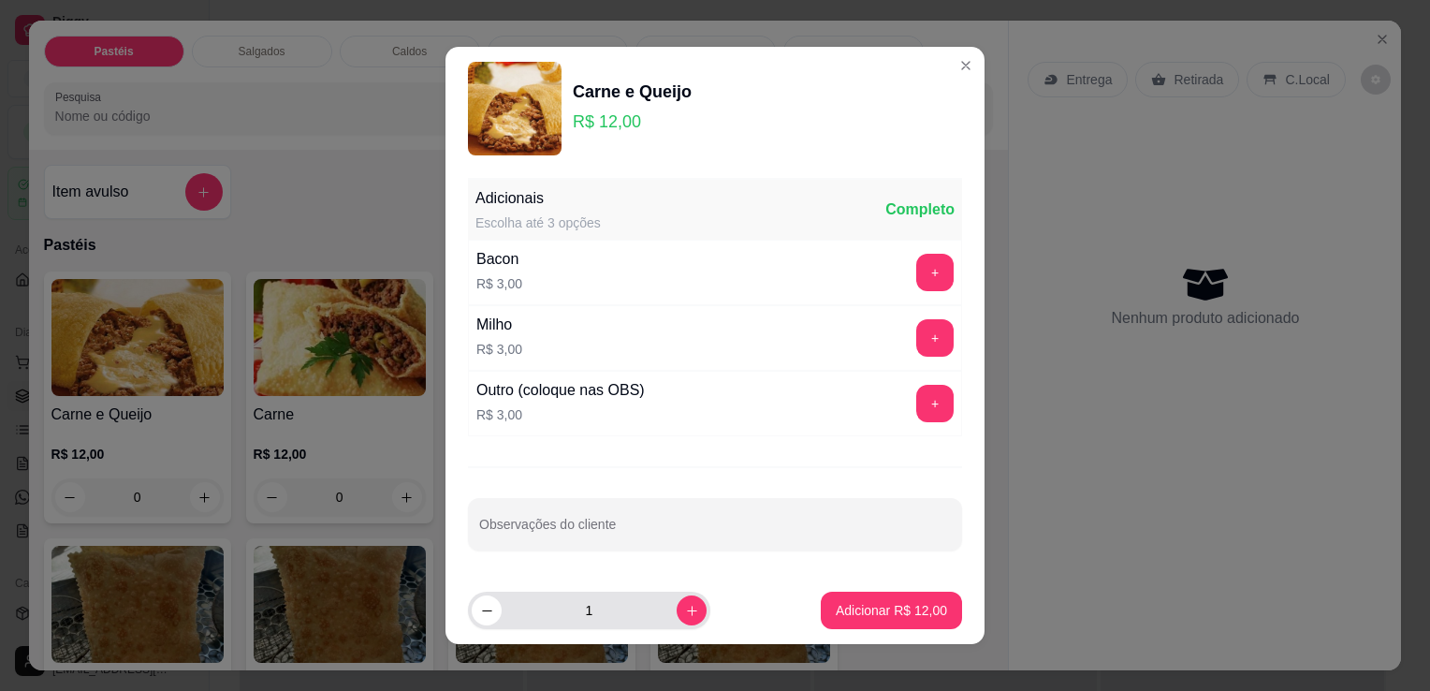
click at [667, 593] on div "1" at bounding box center [589, 610] width 235 height 37
click at [677, 597] on button "increase-product-quantity" at bounding box center [692, 610] width 30 height 30
click at [677, 597] on button "increase-product-quantity" at bounding box center [691, 609] width 29 height 29
type input "3"
click at [780, 607] on footer "3 Adicionar R$ 36,00" at bounding box center [715, 610] width 539 height 67
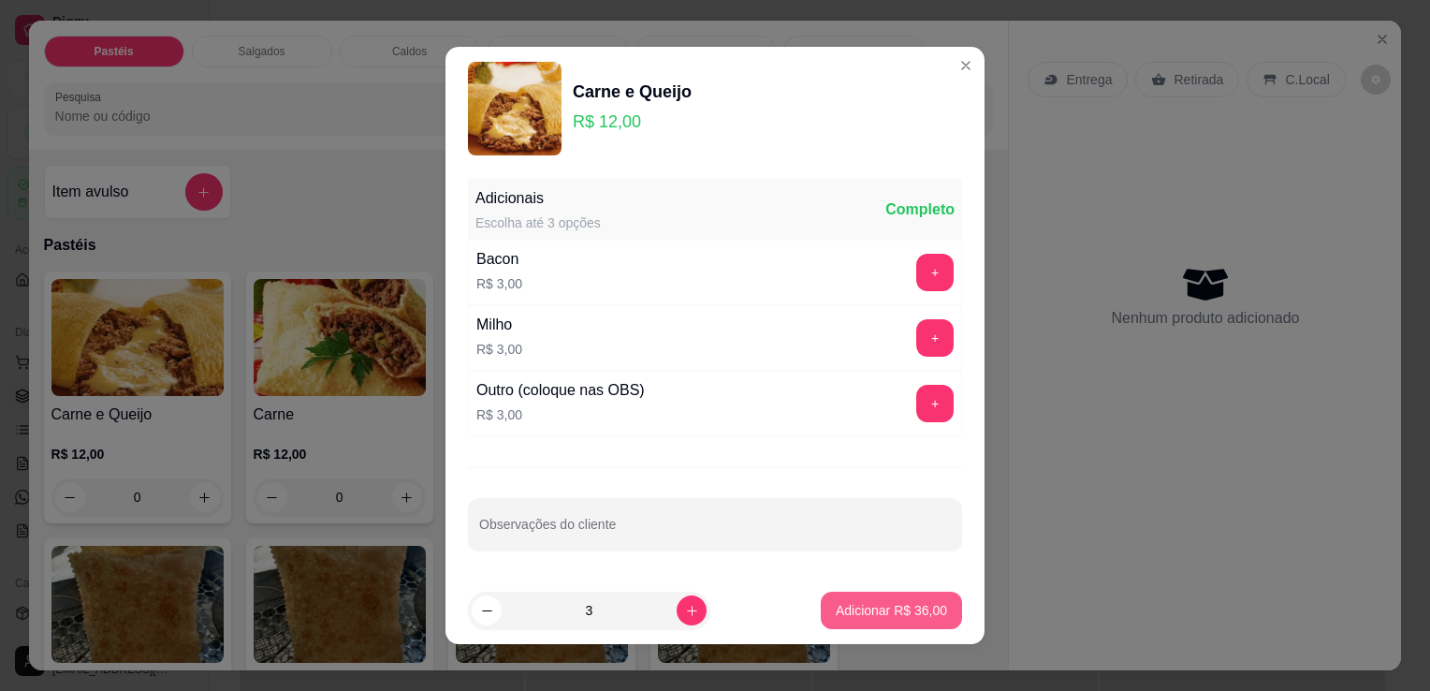
click at [836, 608] on p "Adicionar R$ 36,00" at bounding box center [891, 610] width 111 height 19
click at [825, 608] on div "Carne e Milho R$ 12,00 0" at bounding box center [744, 664] width 187 height 252
type input "3"
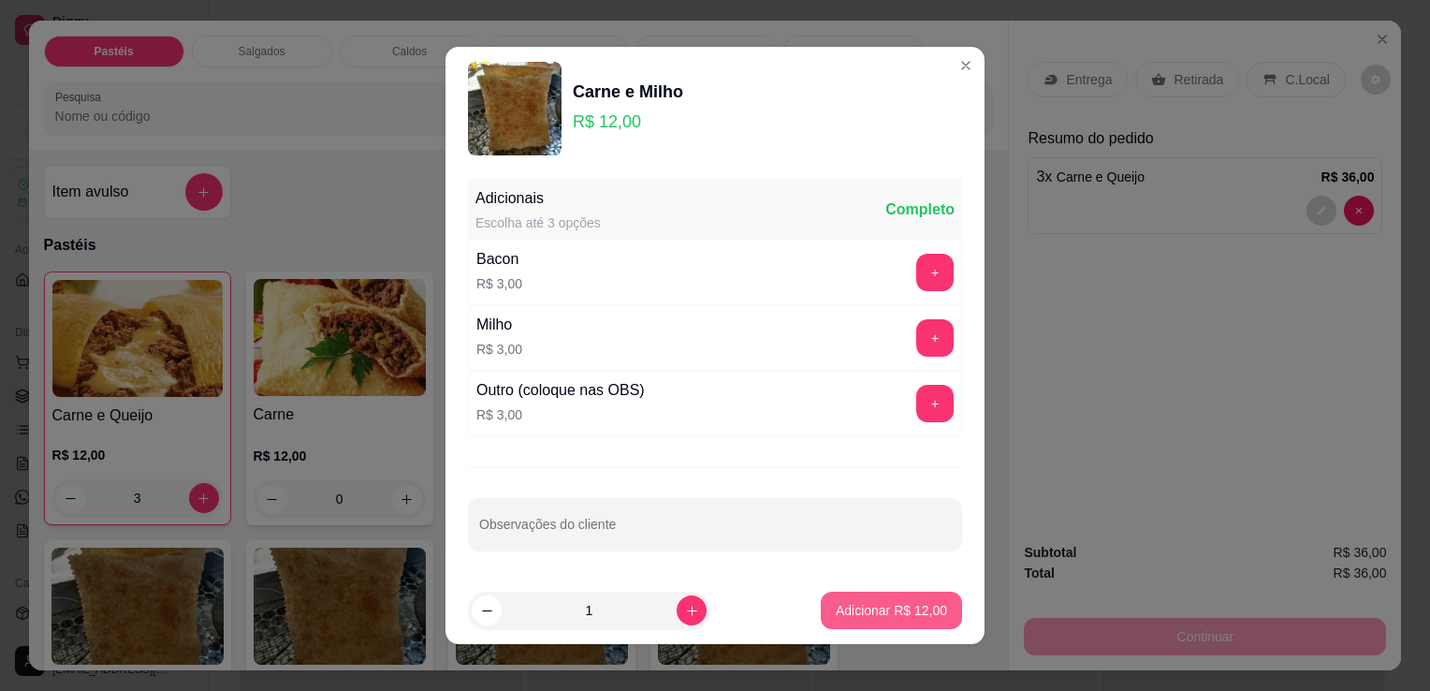
click at [907, 598] on button "Adicionar R$ 12,00" at bounding box center [891, 610] width 141 height 37
type input "1"
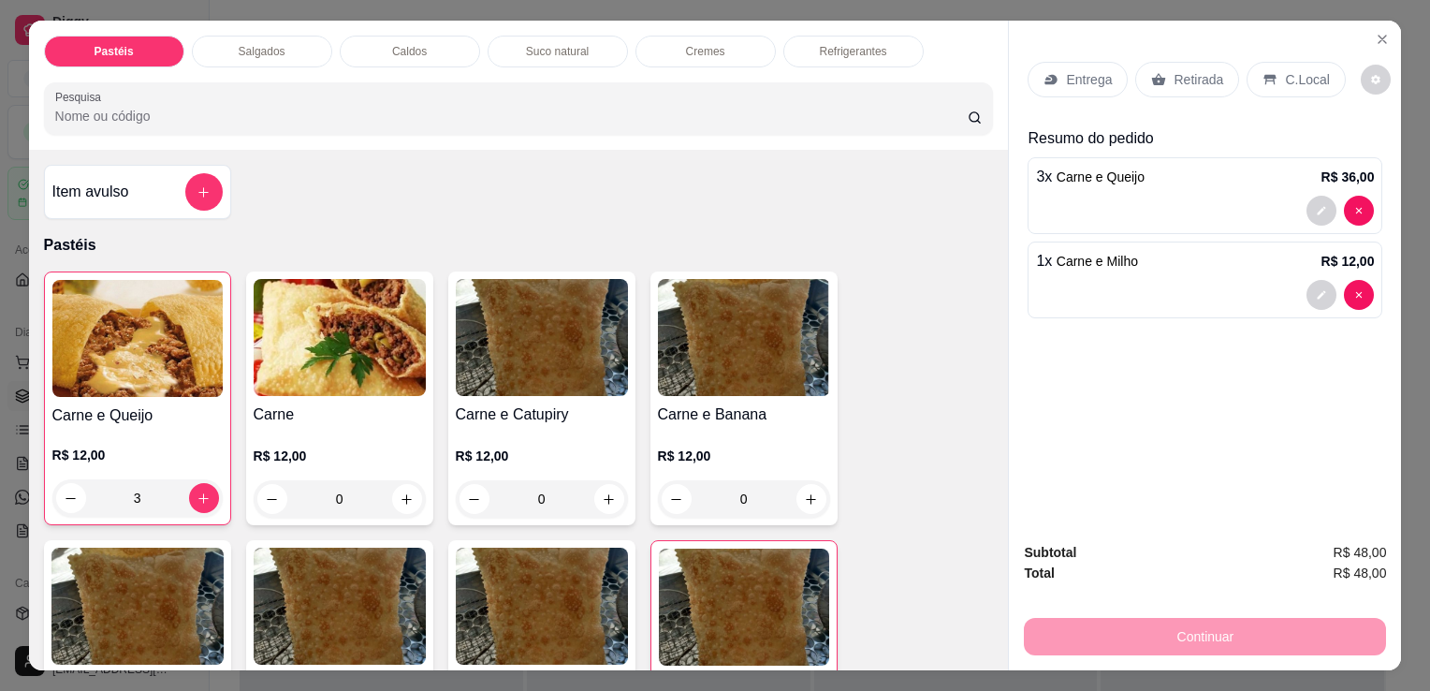
click at [556, 44] on p "Suco natural" at bounding box center [557, 51] width 63 height 15
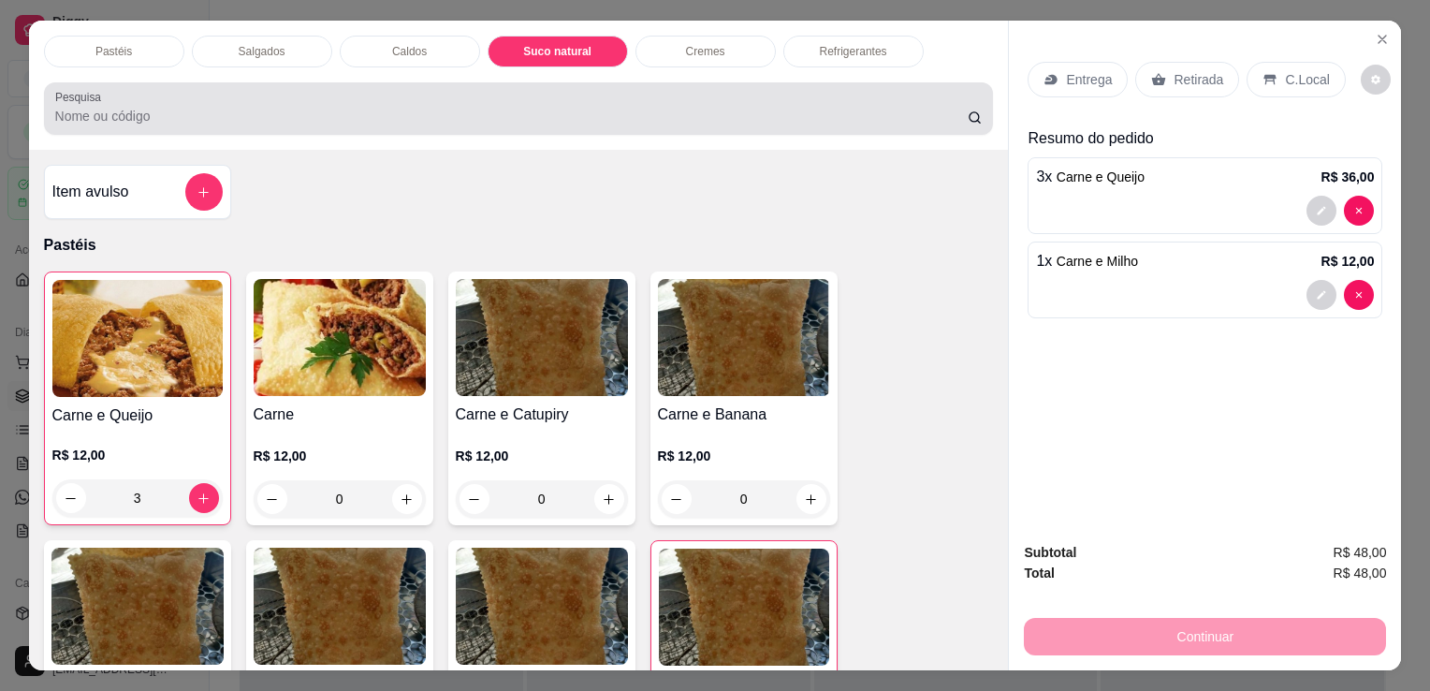
scroll to position [46, 0]
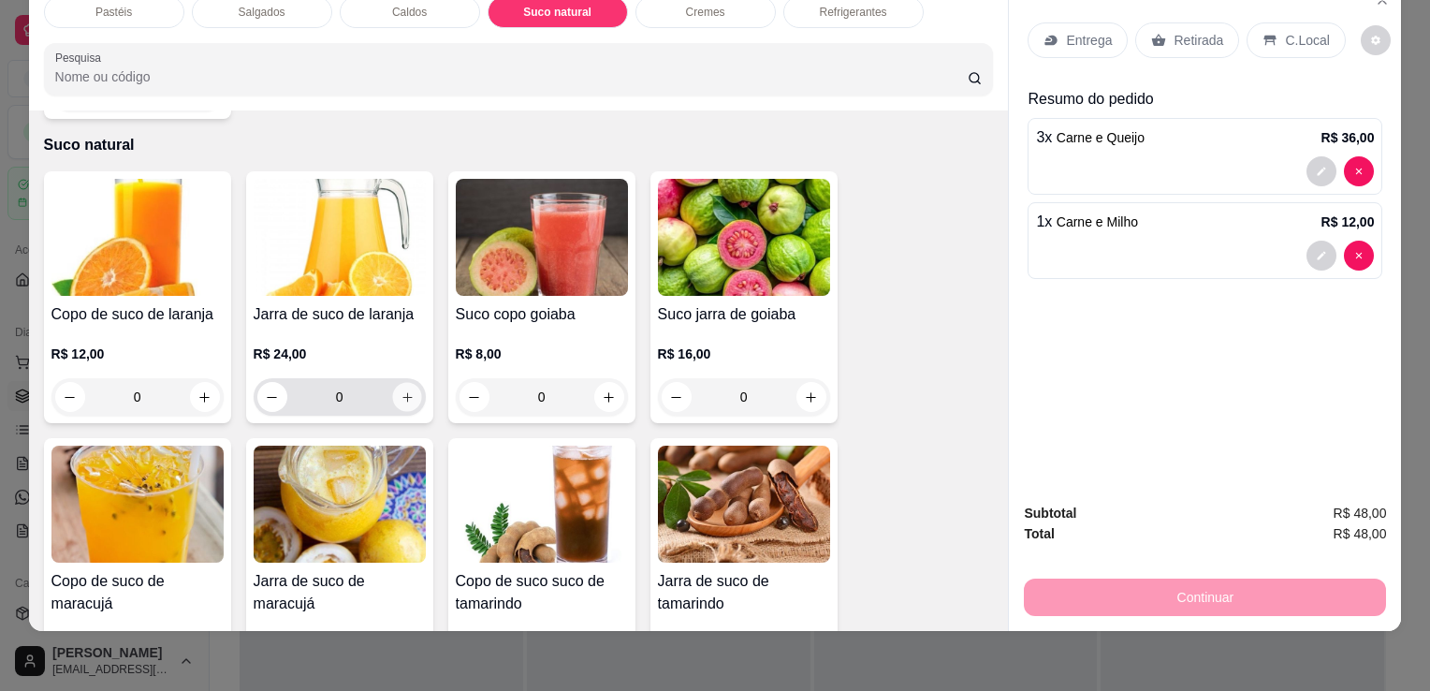
click at [405, 390] on icon "increase-product-quantity" at bounding box center [407, 397] width 14 height 14
type input "1"
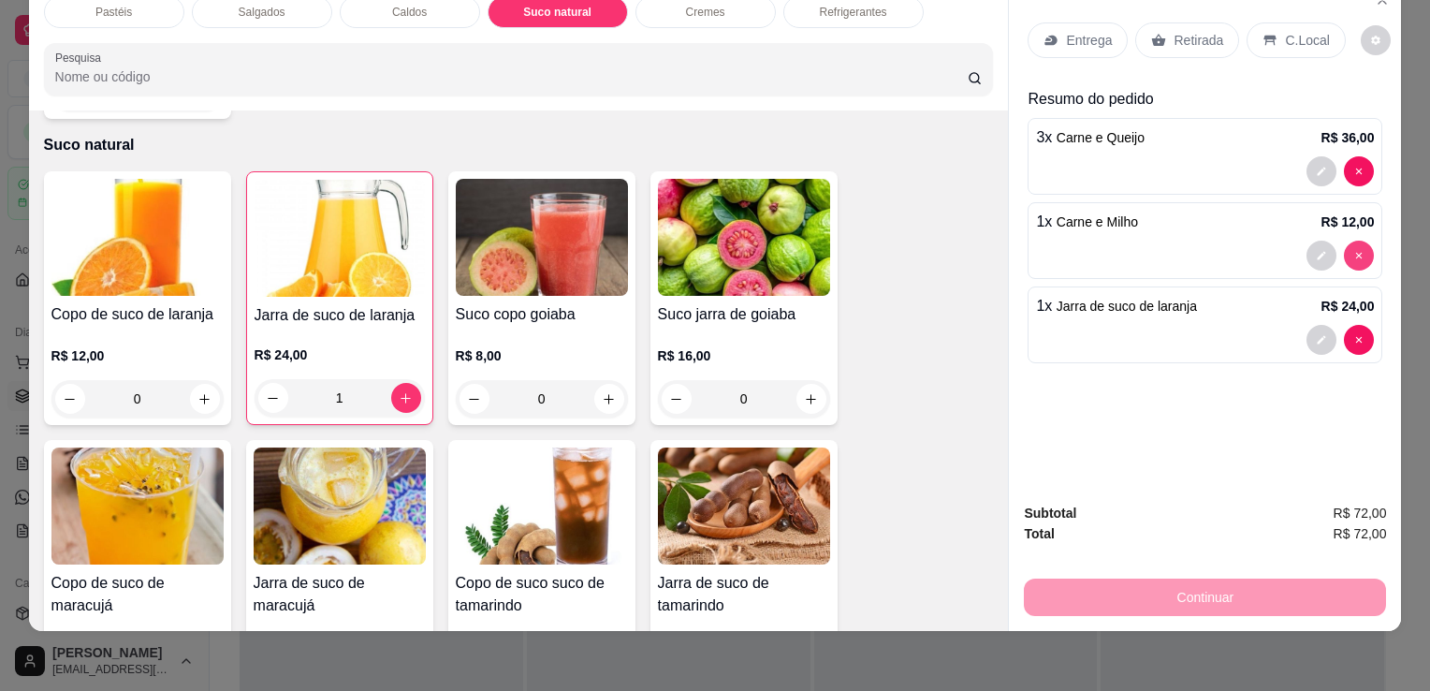
type input "0"
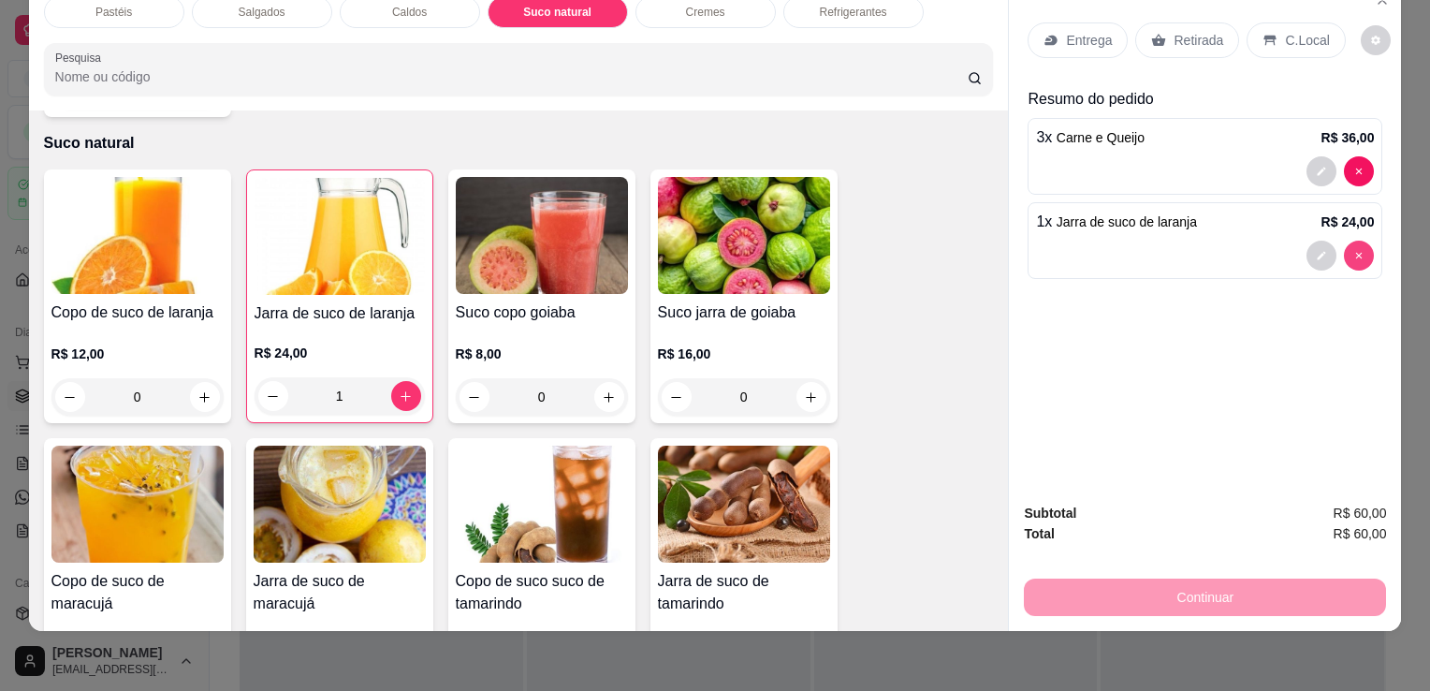
scroll to position [3177, 0]
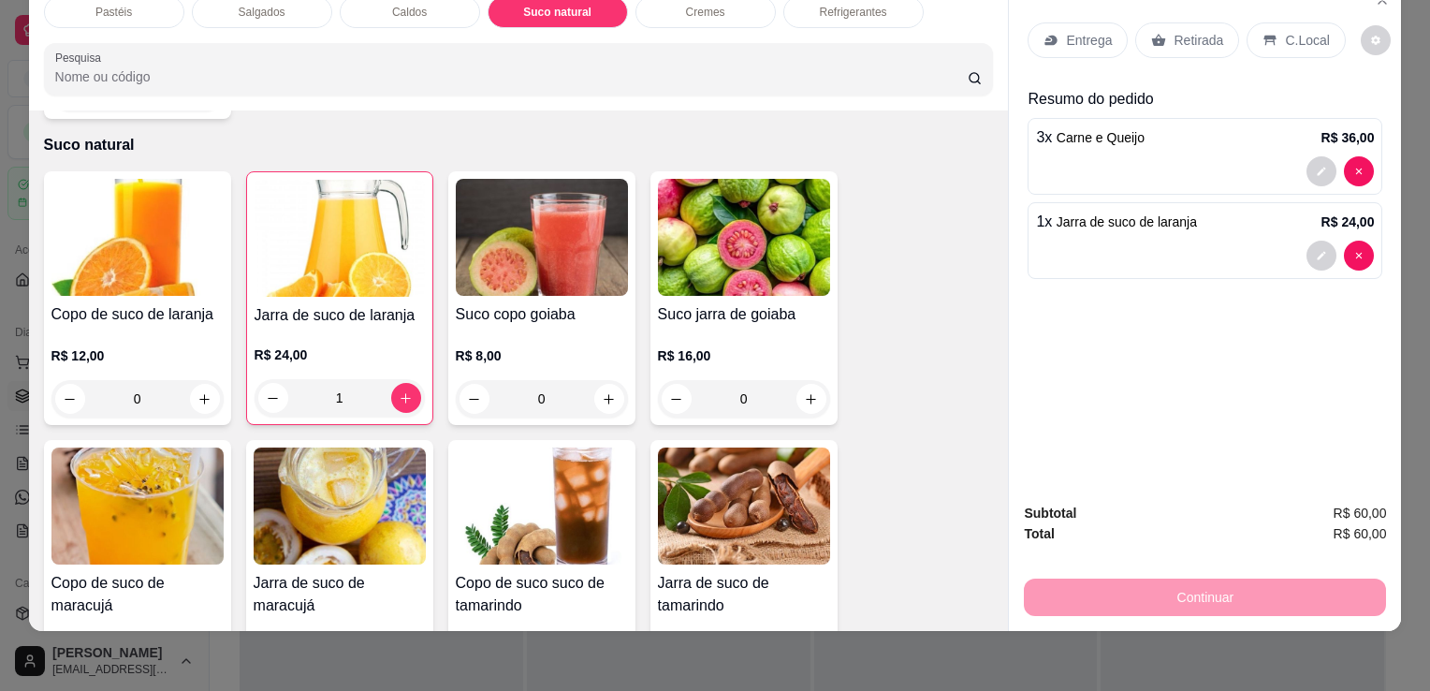
click at [230, 4] on div "Salgados" at bounding box center [262, 12] width 140 height 32
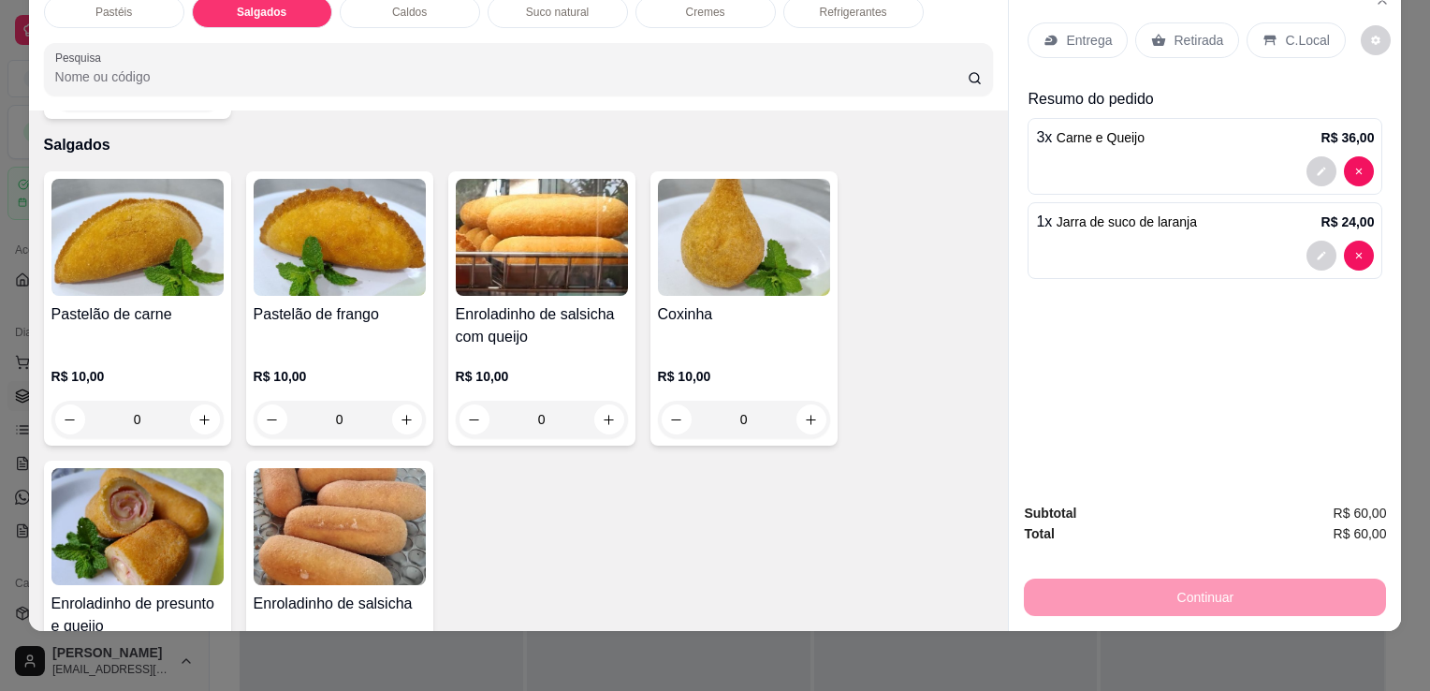
click at [115, 348] on div "R$ 10,00 0" at bounding box center [137, 393] width 172 height 90
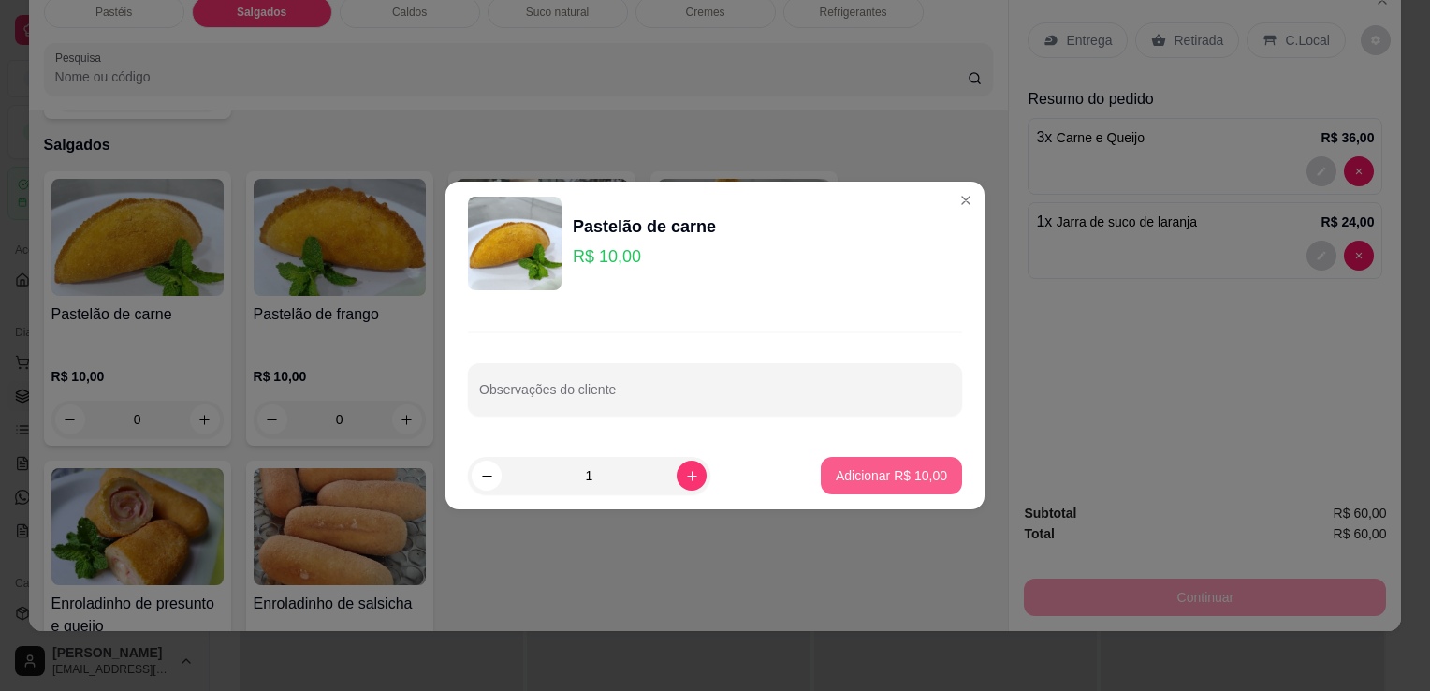
click at [880, 470] on p "Adicionar R$ 10,00" at bounding box center [891, 475] width 111 height 19
type input "1"
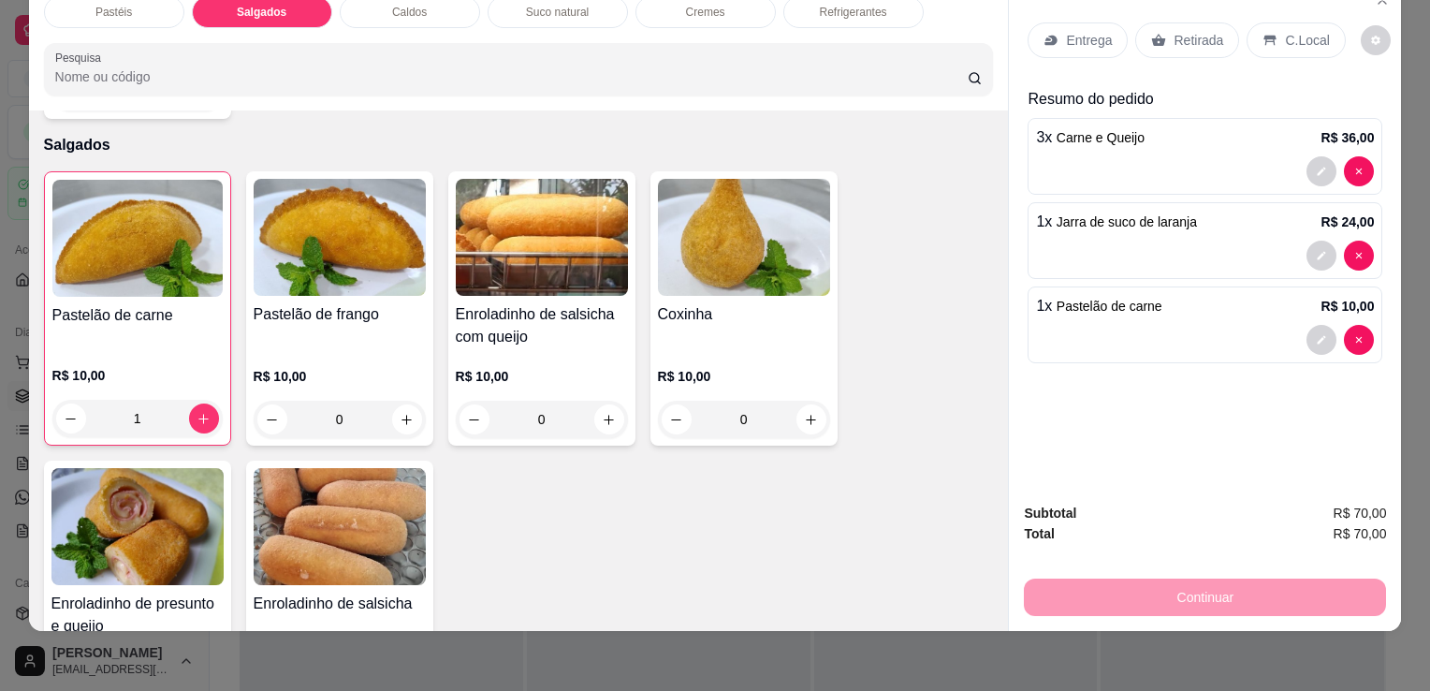
click at [1211, 31] on p "Retirada" at bounding box center [1199, 40] width 50 height 19
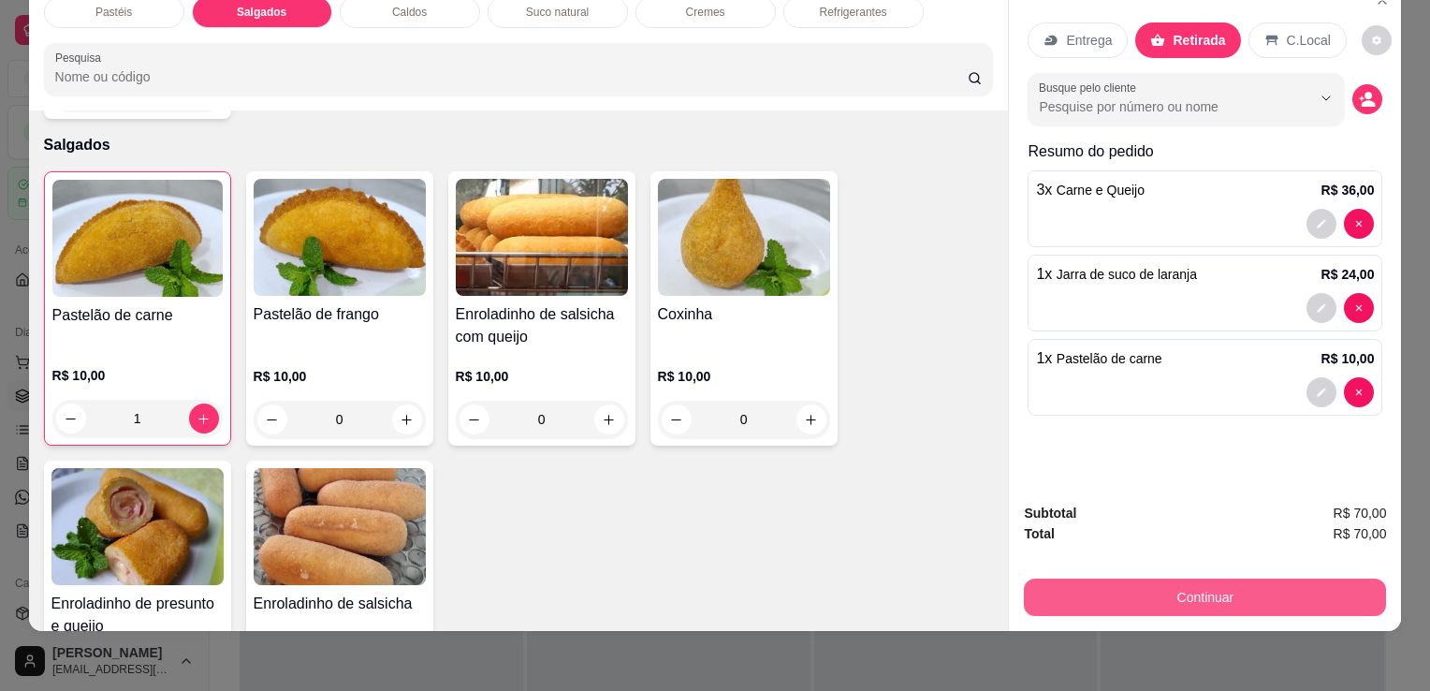
click at [1152, 579] on button "Continuar" at bounding box center [1205, 597] width 362 height 37
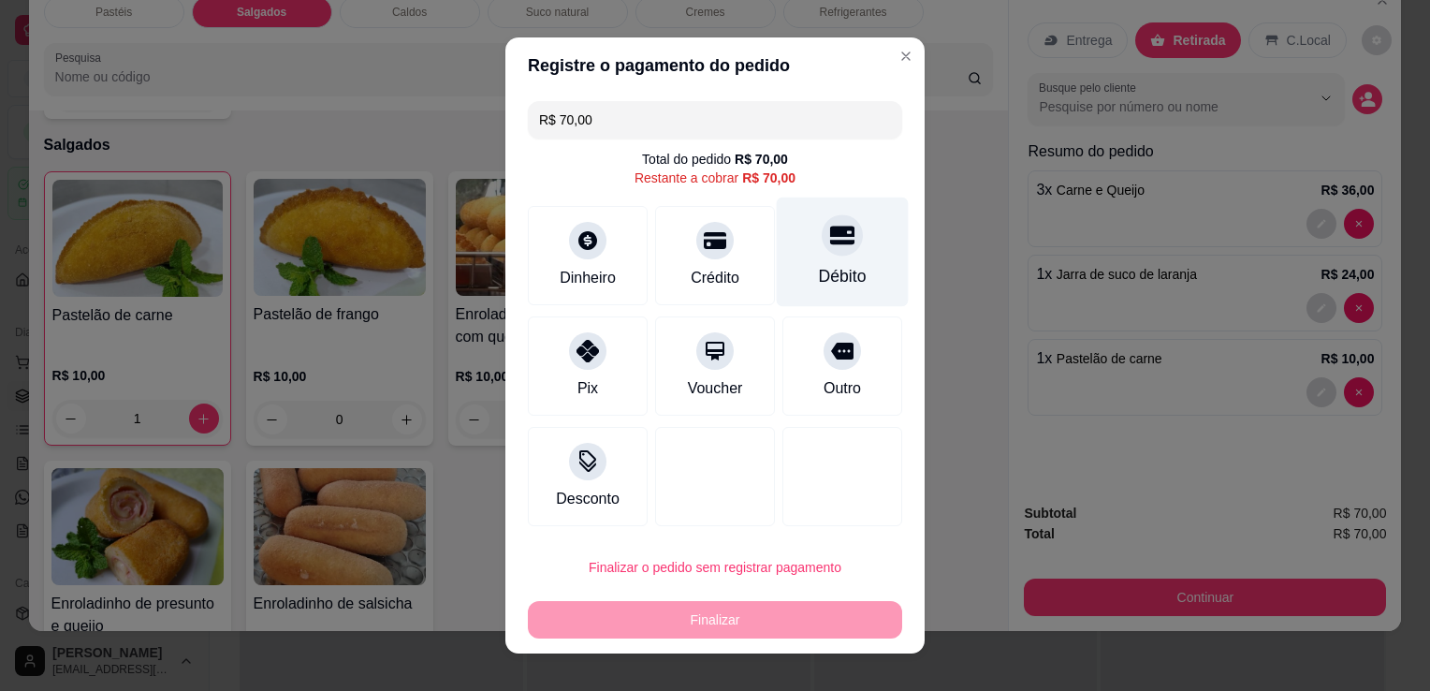
click at [839, 276] on div "Débito" at bounding box center [843, 276] width 48 height 24
type input "R$ 0,00"
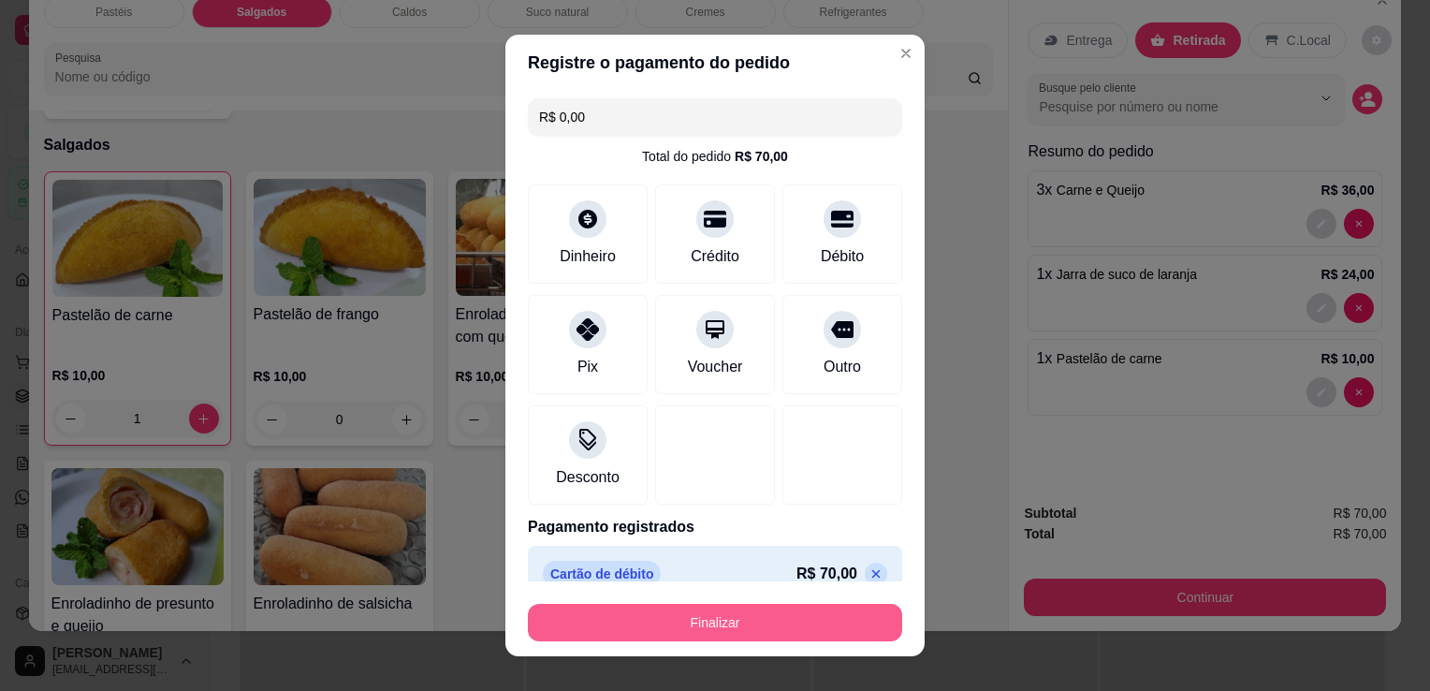
click at [744, 617] on button "Finalizar" at bounding box center [715, 622] width 374 height 37
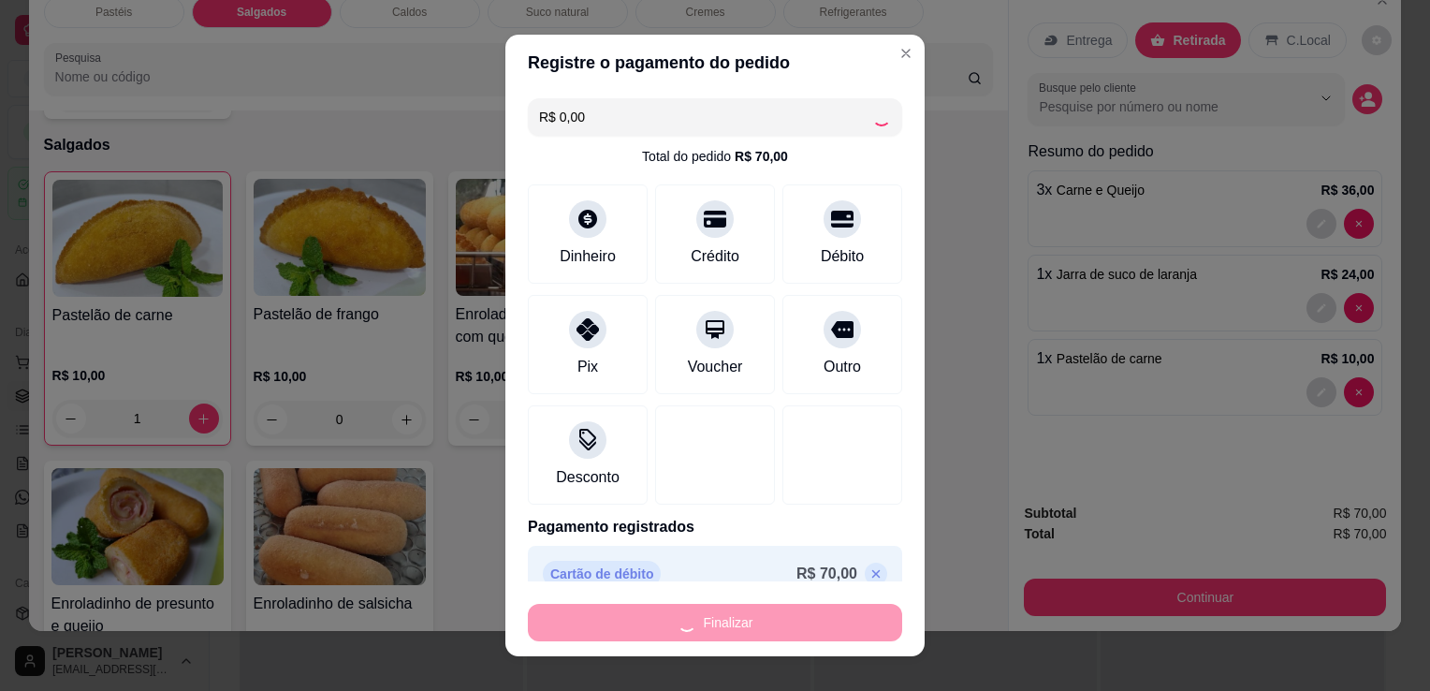
type input "0"
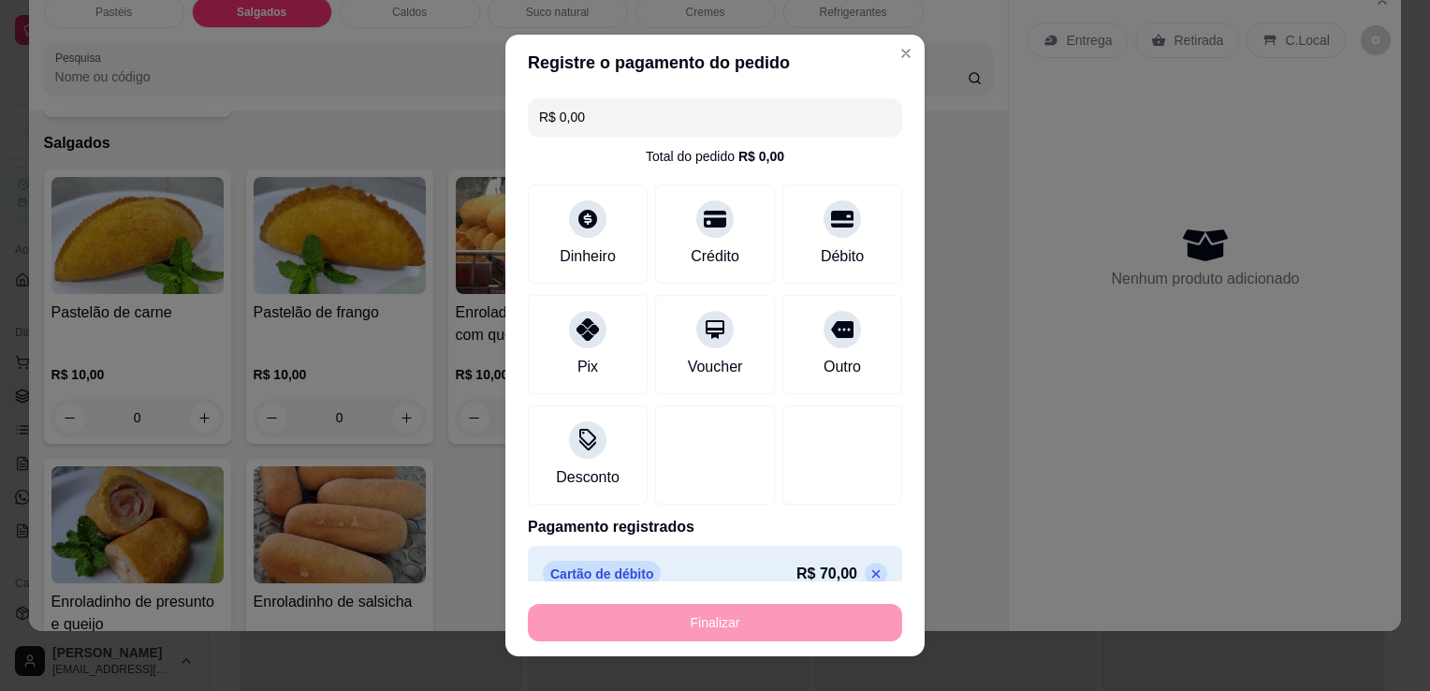
type input "-R$ 70,00"
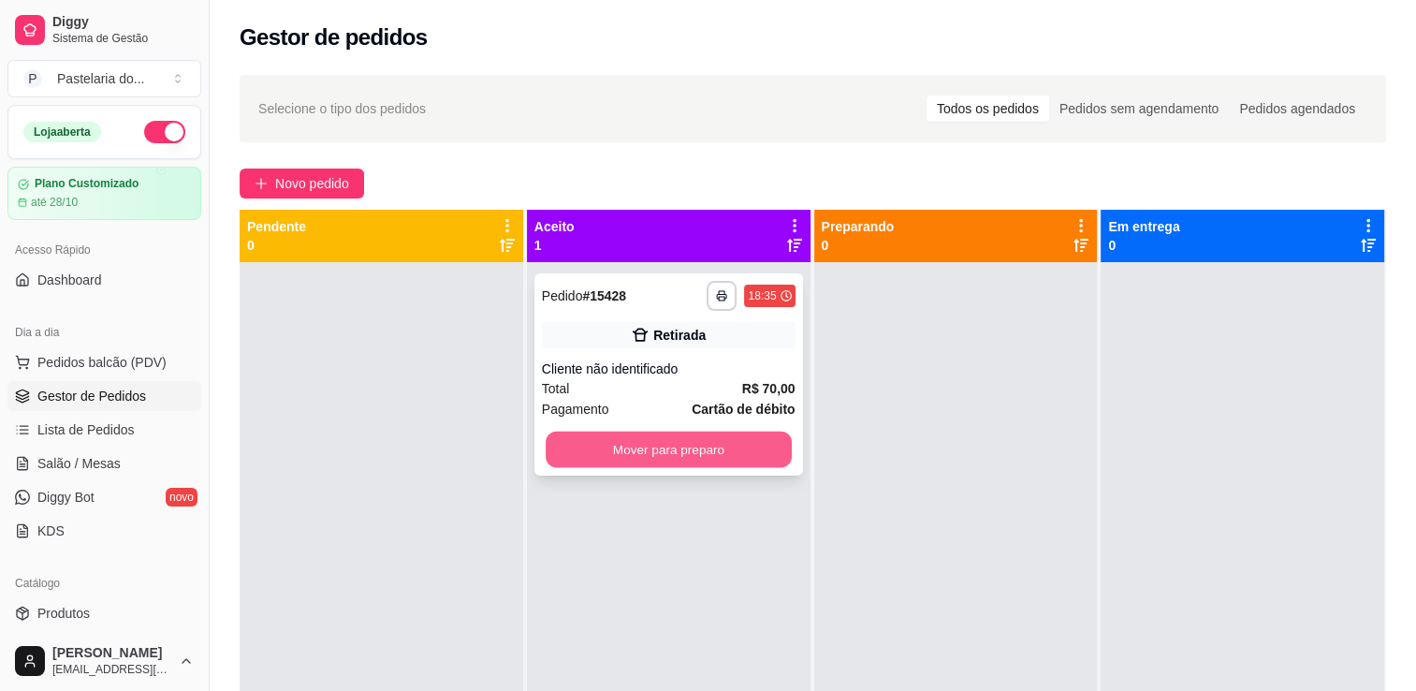
click at [592, 466] on button "Mover para preparo" at bounding box center [669, 450] width 246 height 37
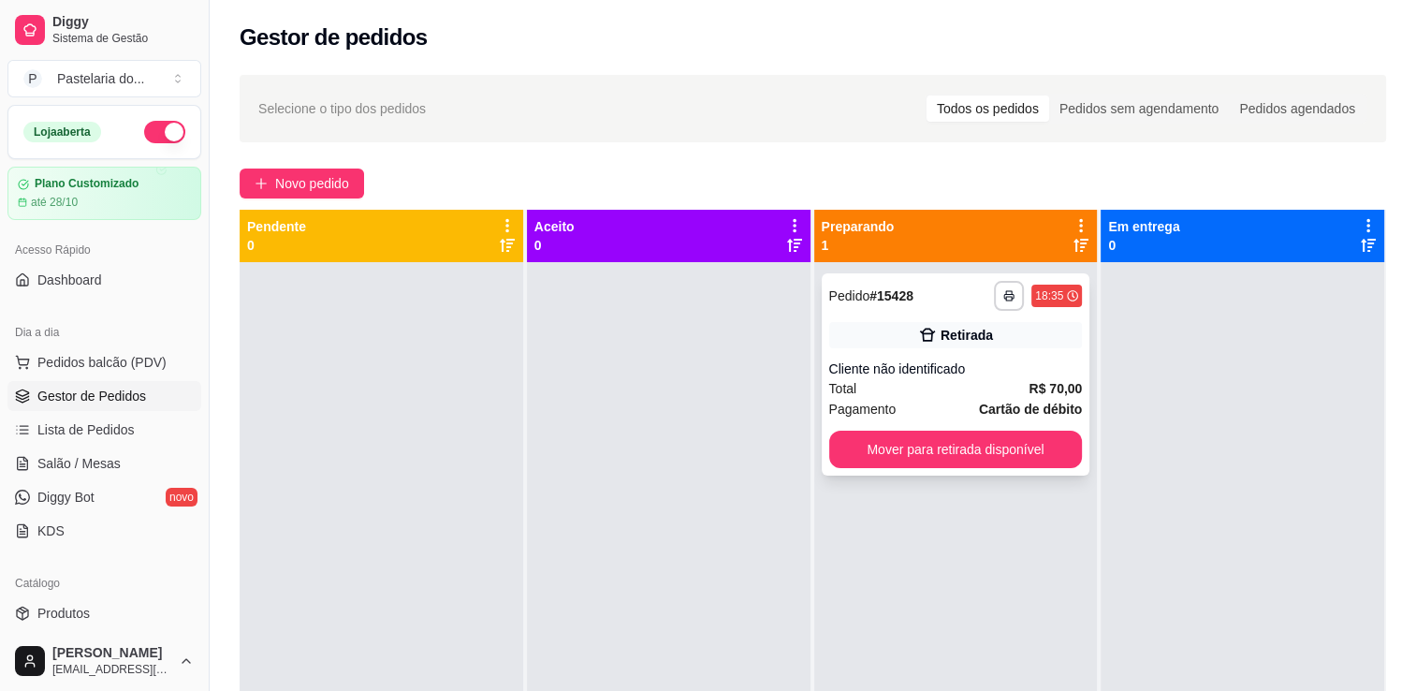
click at [979, 462] on button "Mover para retirada disponível" at bounding box center [956, 449] width 254 height 37
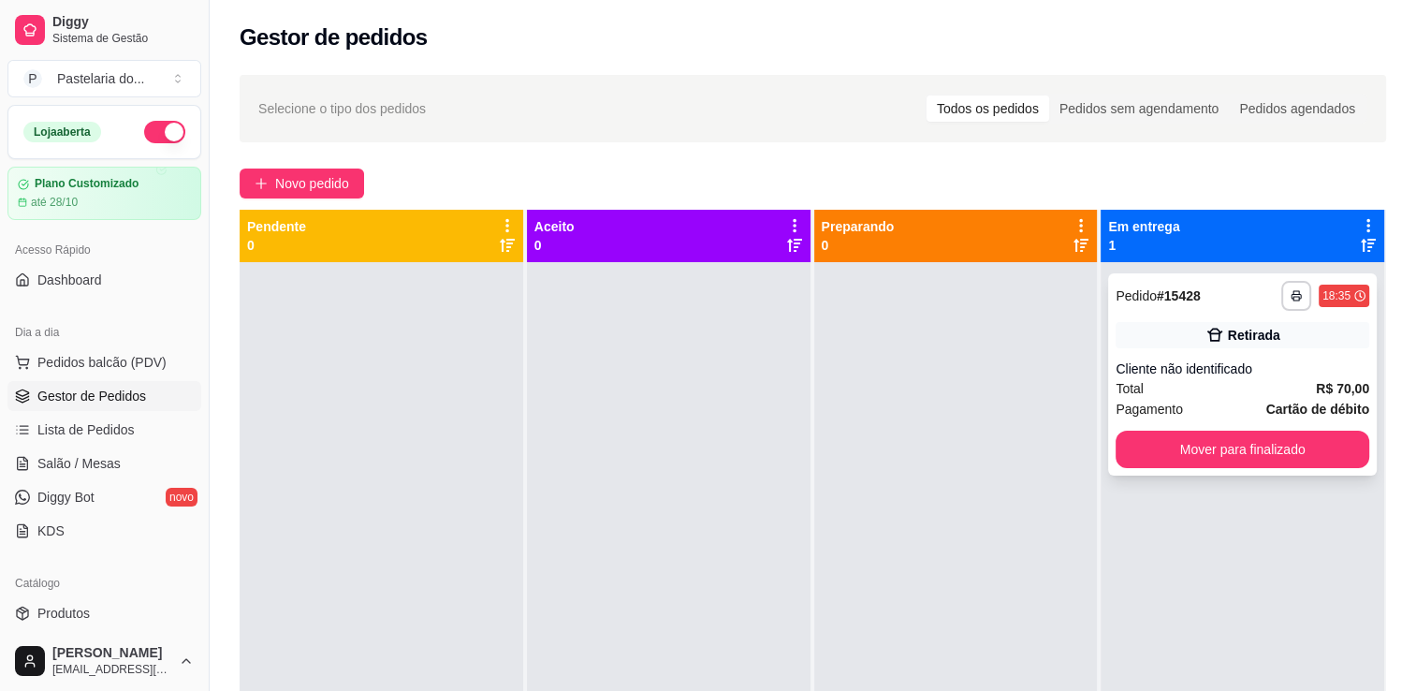
click at [1170, 470] on div "**********" at bounding box center [1242, 374] width 269 height 202
click at [1190, 460] on button "Mover para finalizado" at bounding box center [1243, 449] width 254 height 37
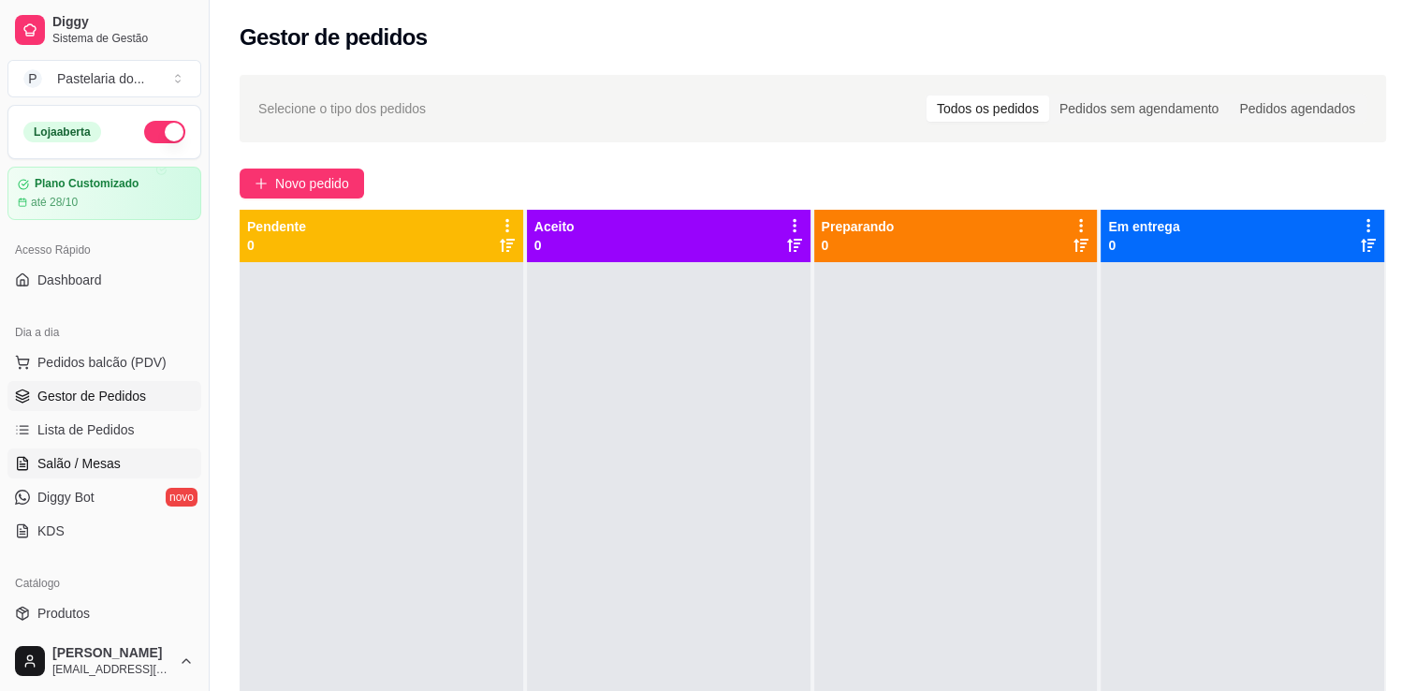
click at [86, 477] on link "Salão / Mesas" at bounding box center [104, 463] width 194 height 30
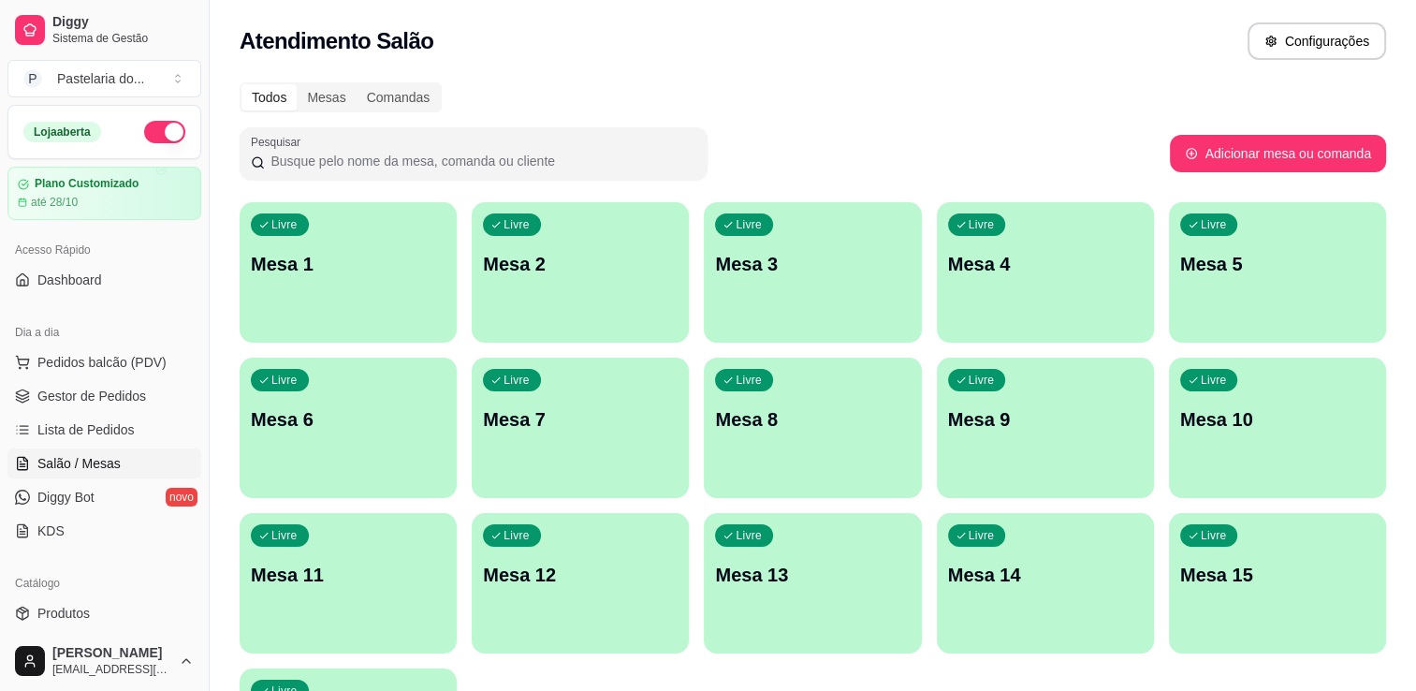
click at [577, 235] on div "Livre Mesa 2" at bounding box center [580, 261] width 217 height 118
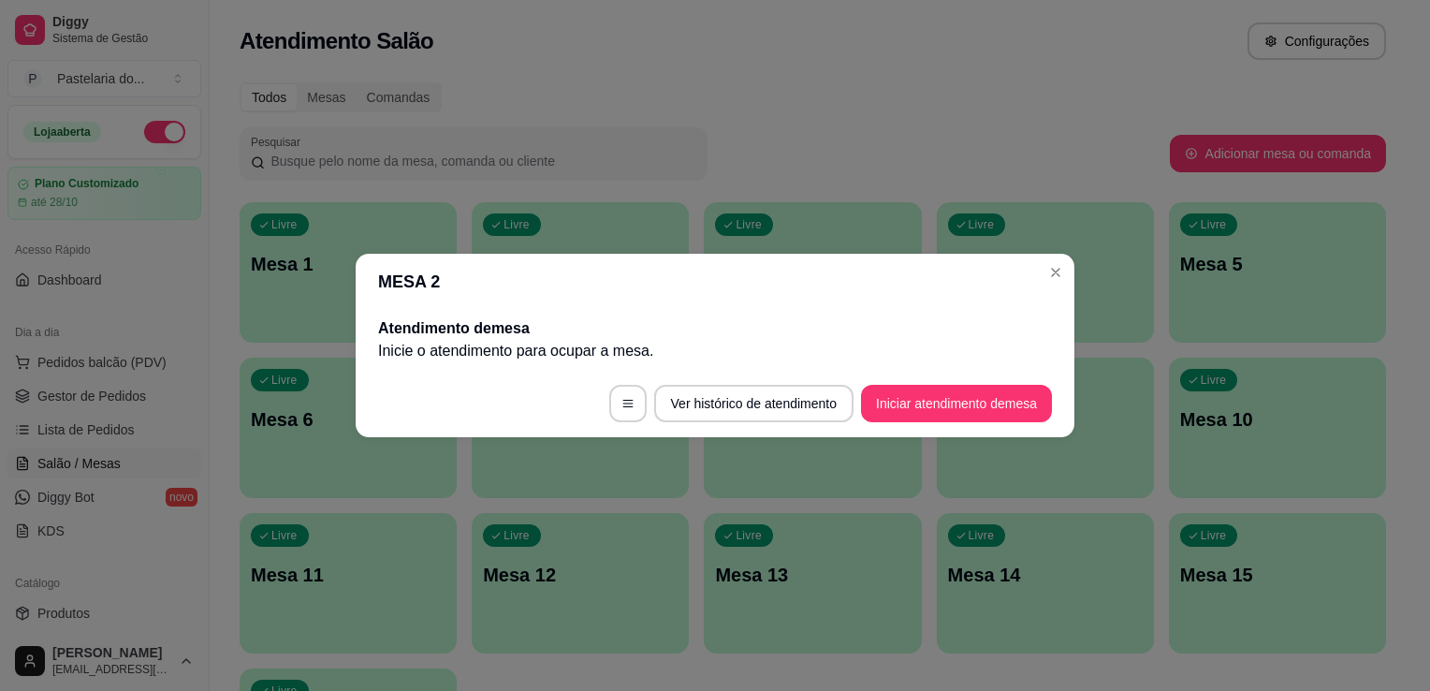
click at [1004, 388] on button "Iniciar atendimento de mesa" at bounding box center [956, 403] width 191 height 37
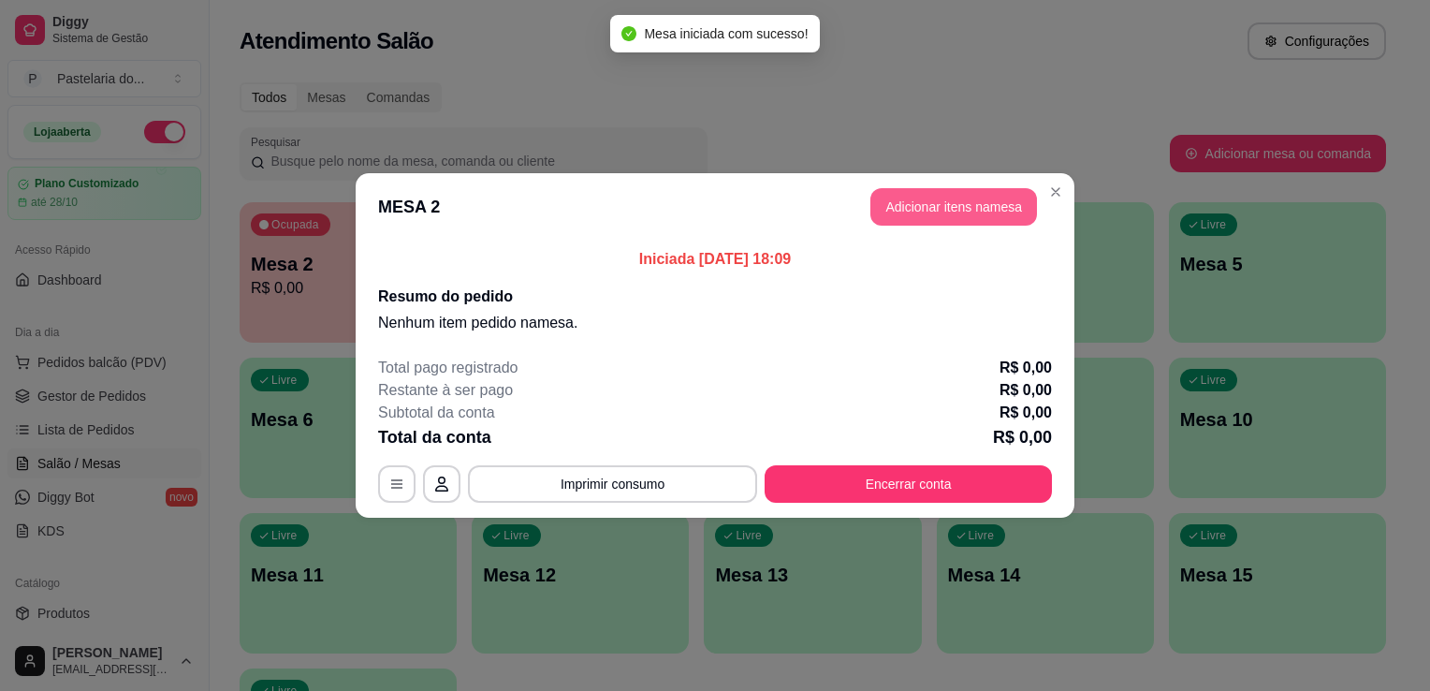
click at [888, 217] on button "Adicionar itens na mesa" at bounding box center [954, 206] width 167 height 37
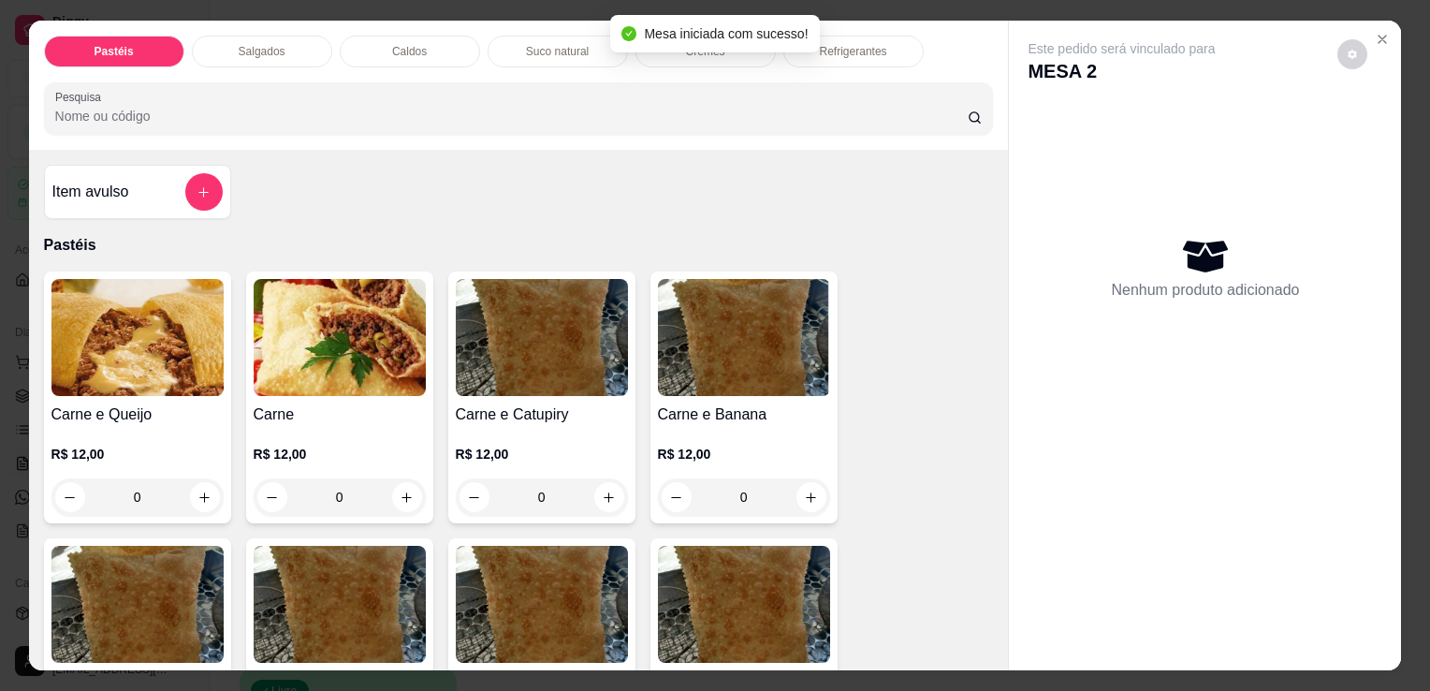
click at [67, 357] on img at bounding box center [137, 337] width 172 height 117
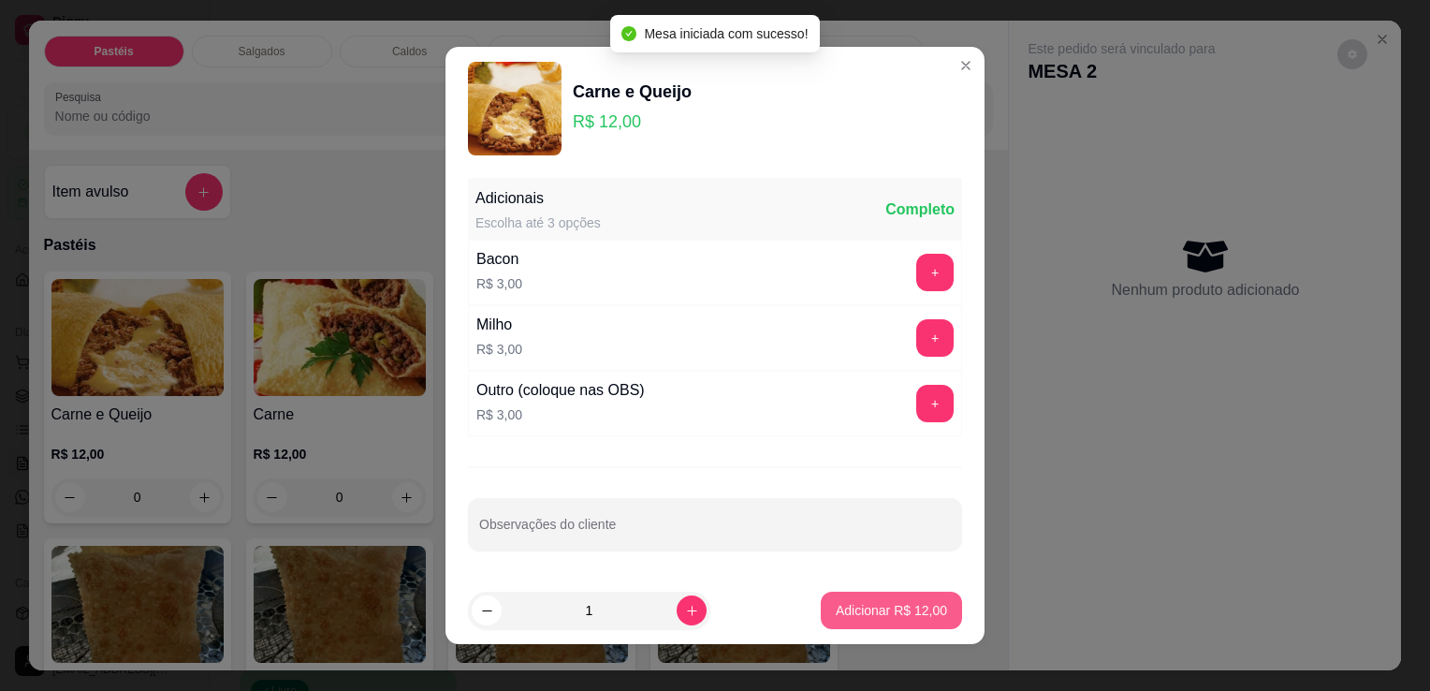
click at [874, 601] on p "Adicionar R$ 12,00" at bounding box center [891, 610] width 111 height 19
type input "1"
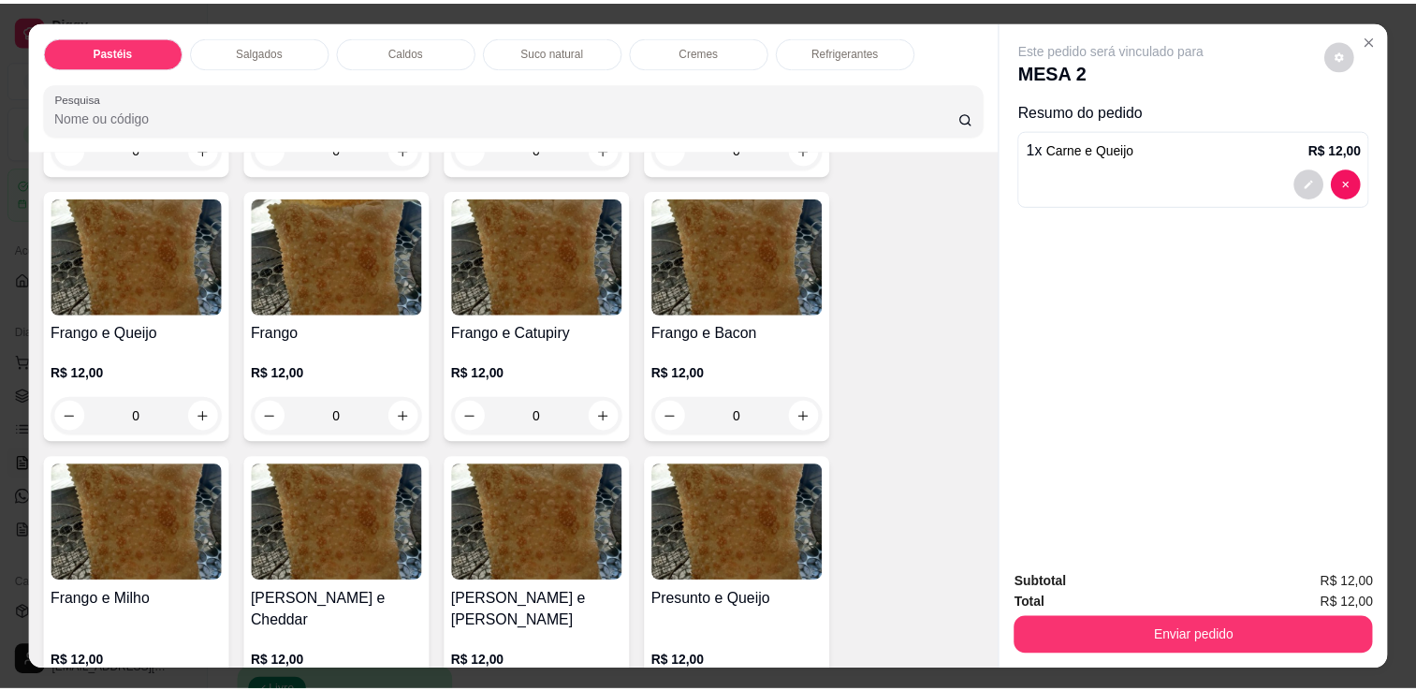
scroll to position [749, 0]
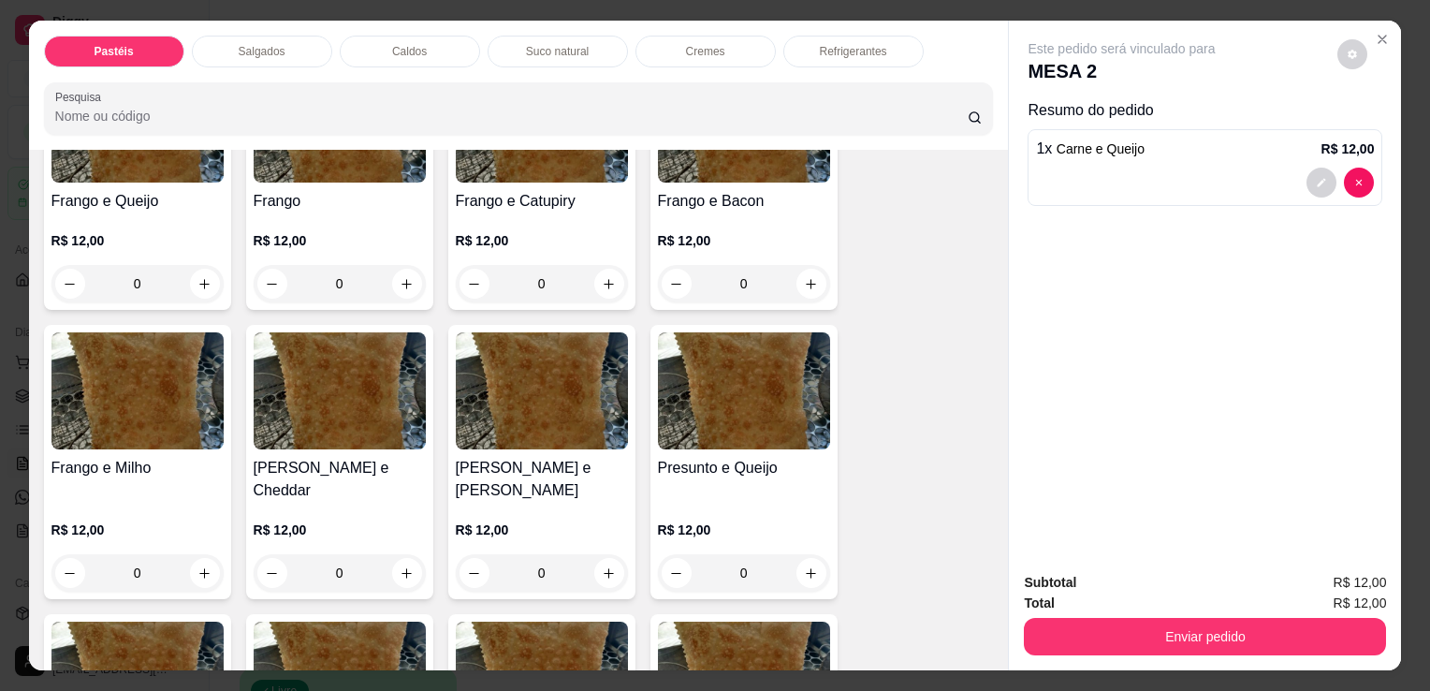
click at [740, 457] on h4 "Presunto e Queijo" at bounding box center [744, 468] width 172 height 22
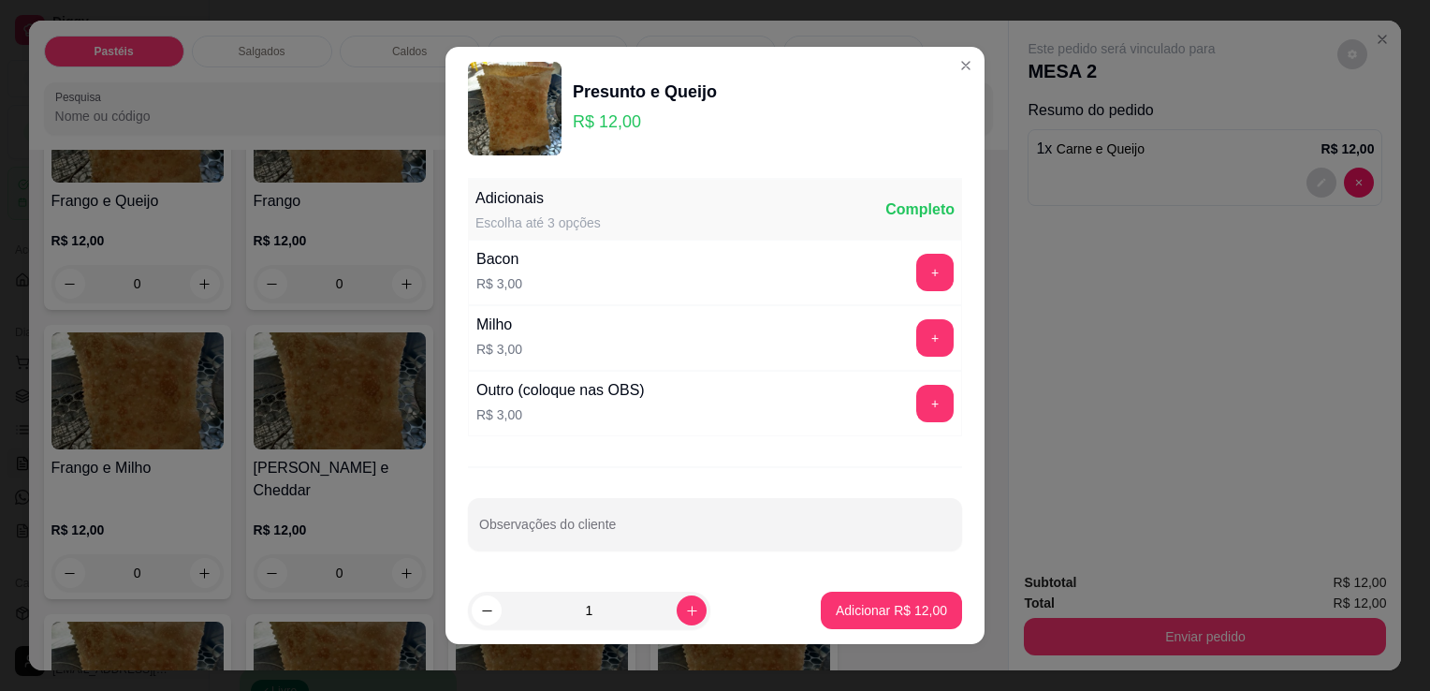
click at [867, 597] on button "Adicionar R$ 12,00" at bounding box center [891, 610] width 141 height 37
type input "1"
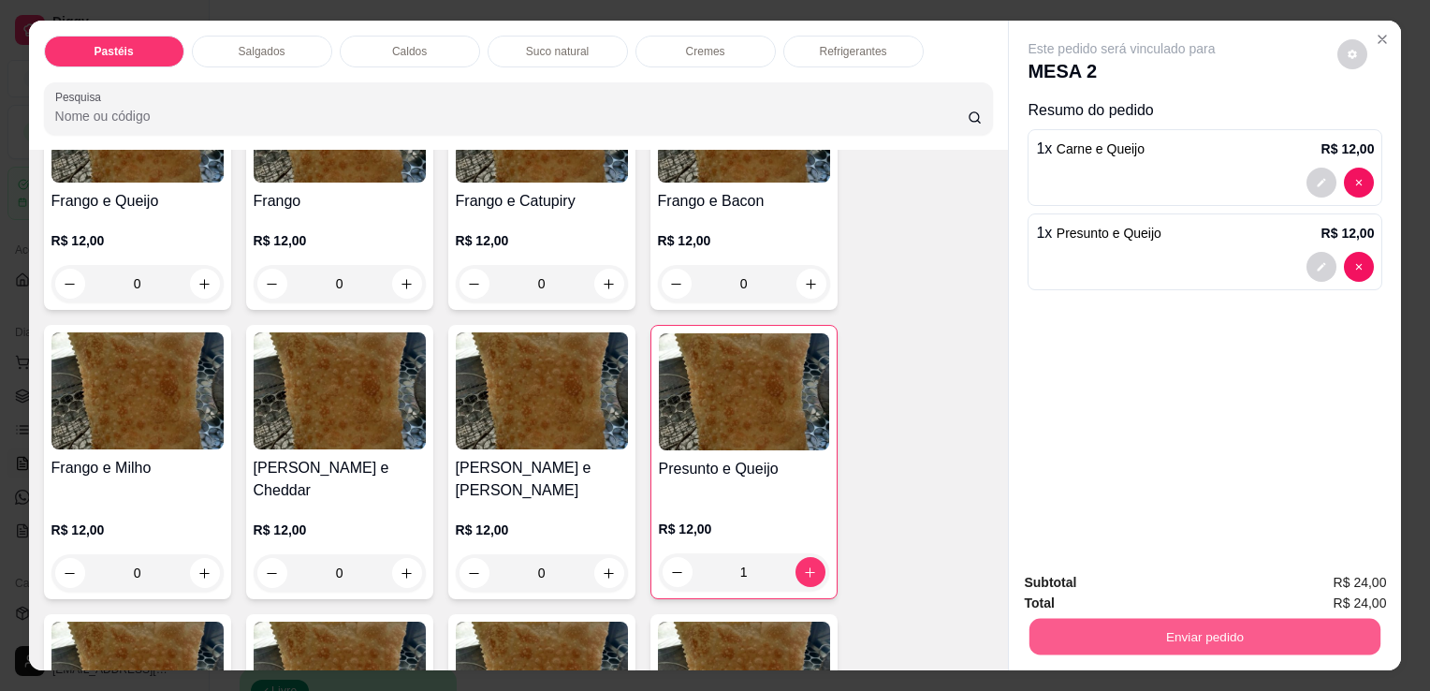
click at [1150, 637] on button "Enviar pedido" at bounding box center [1205, 636] width 351 height 37
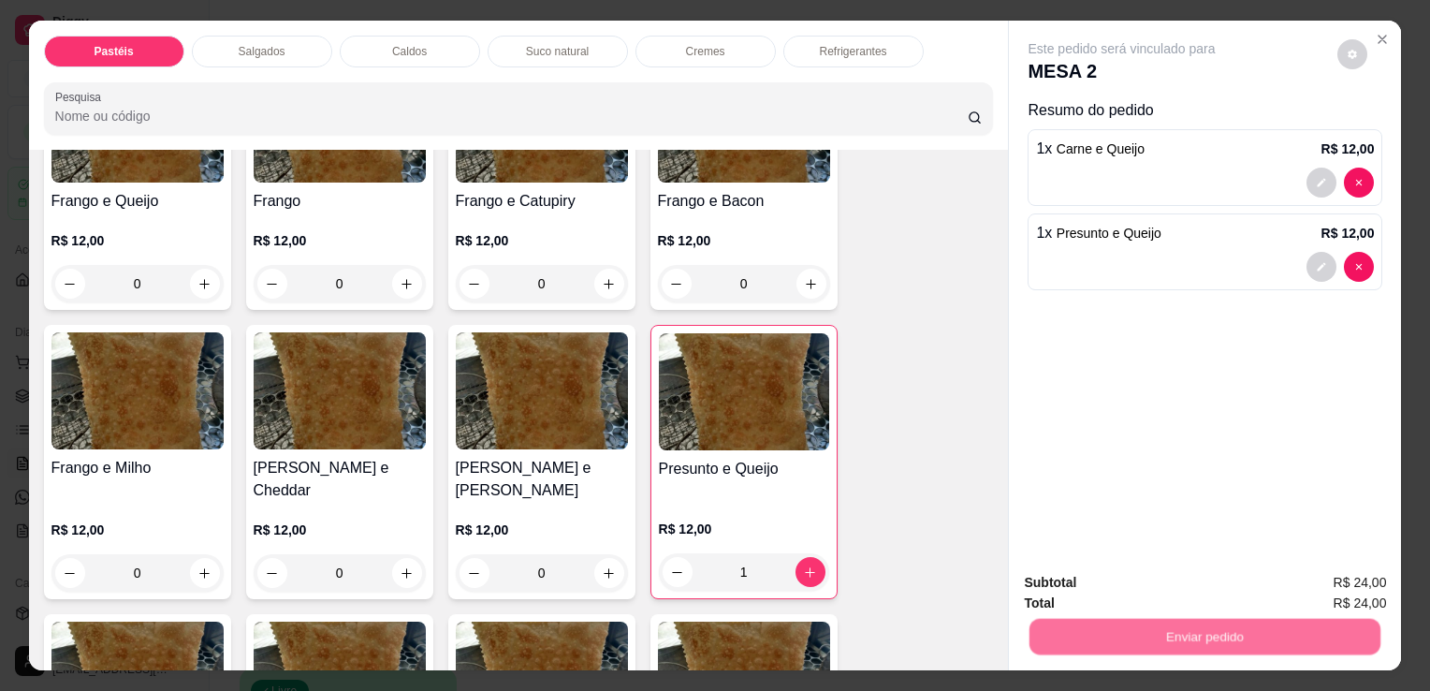
click at [1334, 575] on button "Enviar pedido" at bounding box center [1338, 583] width 106 height 36
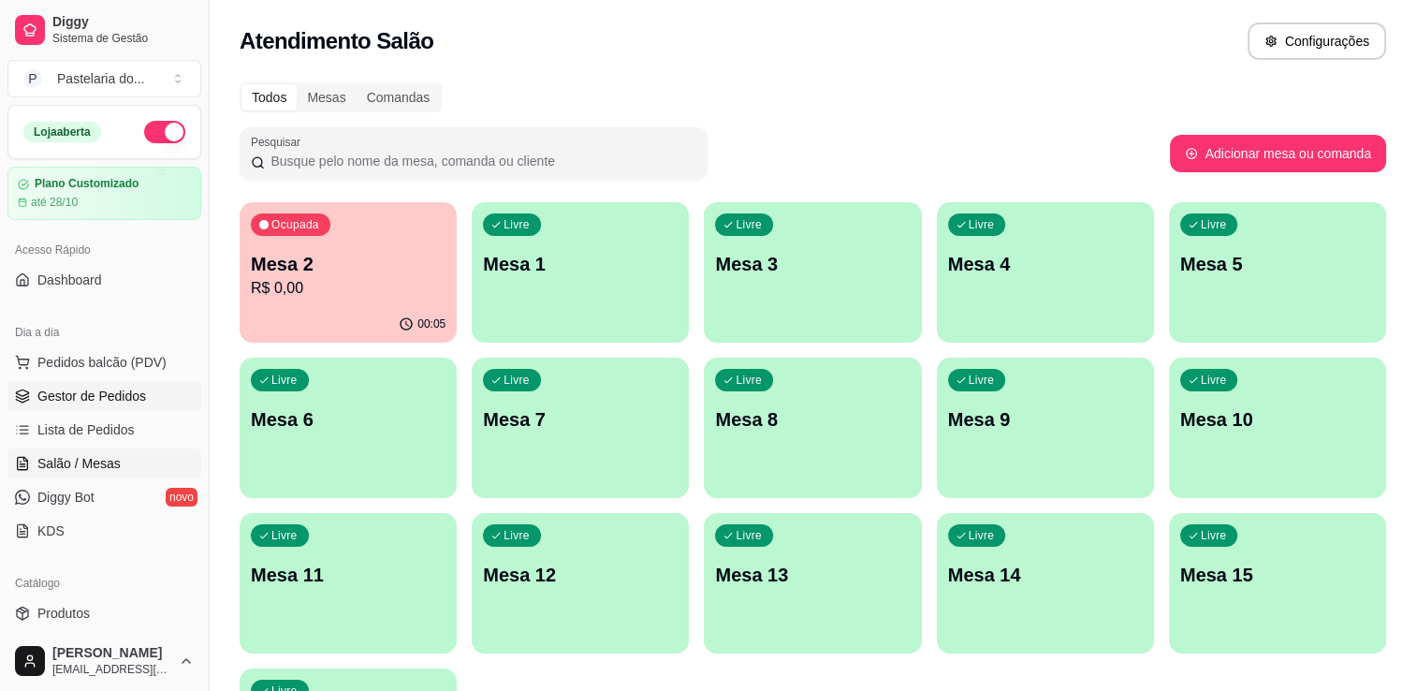
click at [140, 387] on span "Gestor de Pedidos" at bounding box center [91, 396] width 109 height 19
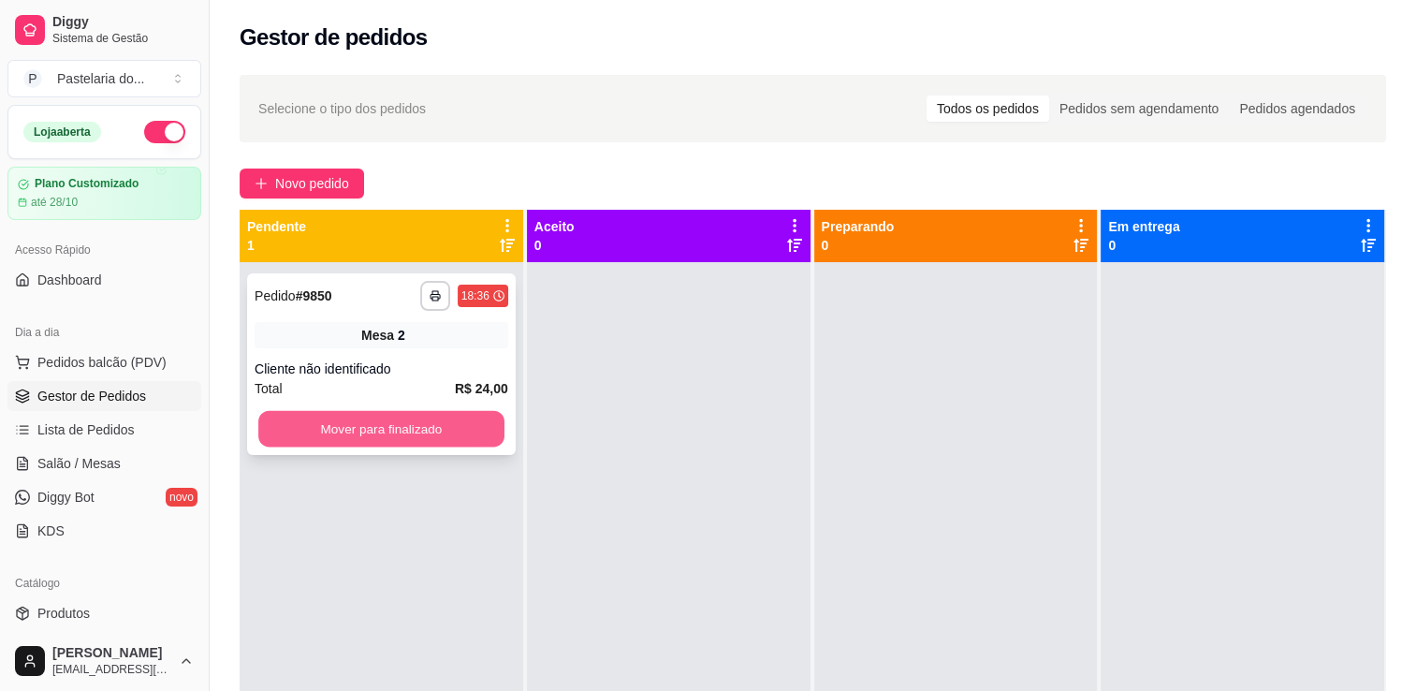
click at [434, 430] on button "Mover para finalizado" at bounding box center [381, 429] width 246 height 37
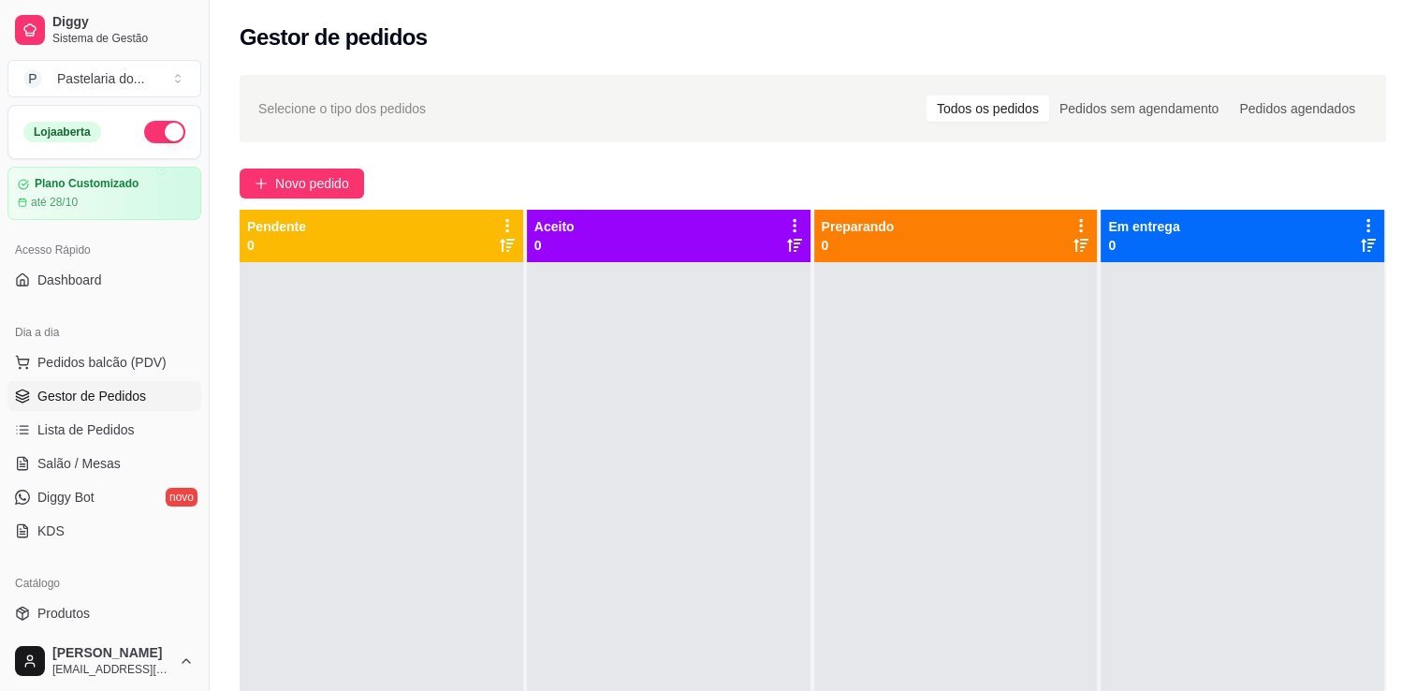
click at [669, 446] on div at bounding box center [669, 607] width 284 height 691
click at [55, 378] on ul "Pedidos balcão (PDV) Gestor de Pedidos Lista de Pedidos Salão / Mesas Diggy Bot…" at bounding box center [104, 446] width 194 height 198
click at [120, 461] on link "Salão / Mesas" at bounding box center [104, 463] width 194 height 30
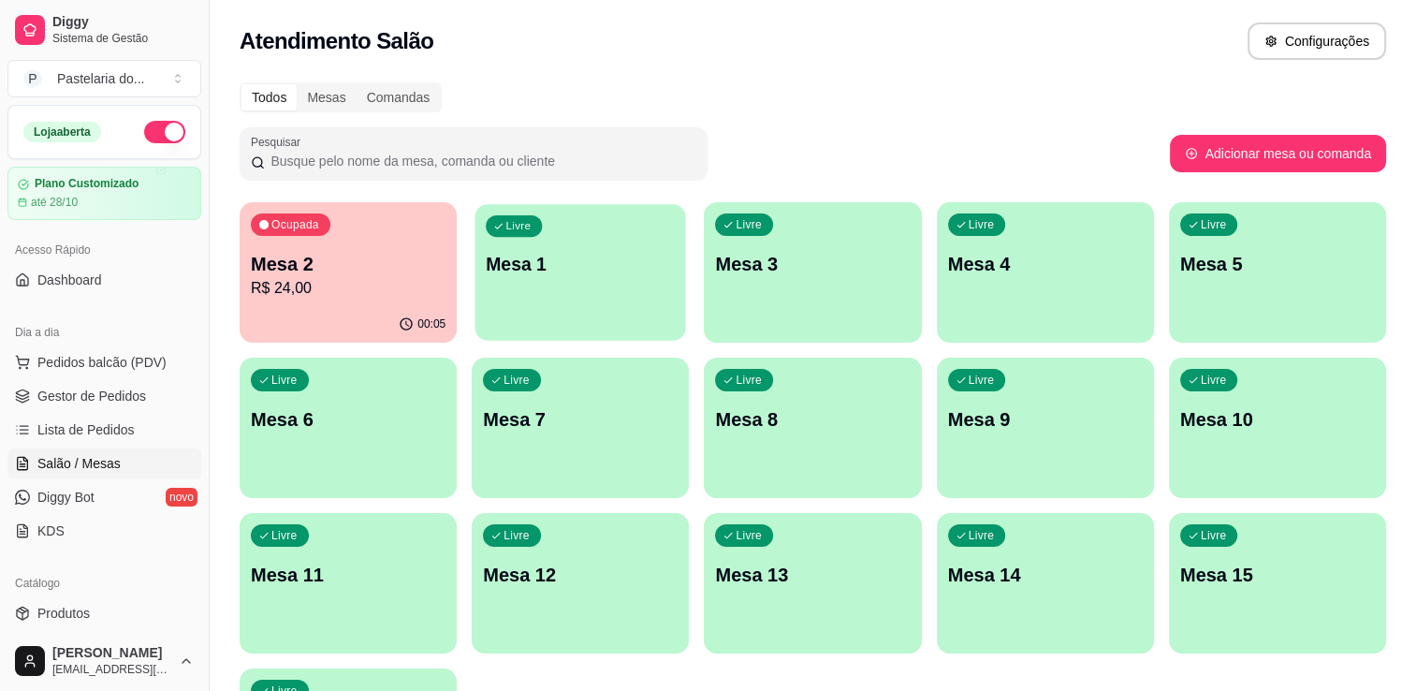
click at [655, 318] on div "Livre Mesa 1" at bounding box center [581, 261] width 211 height 114
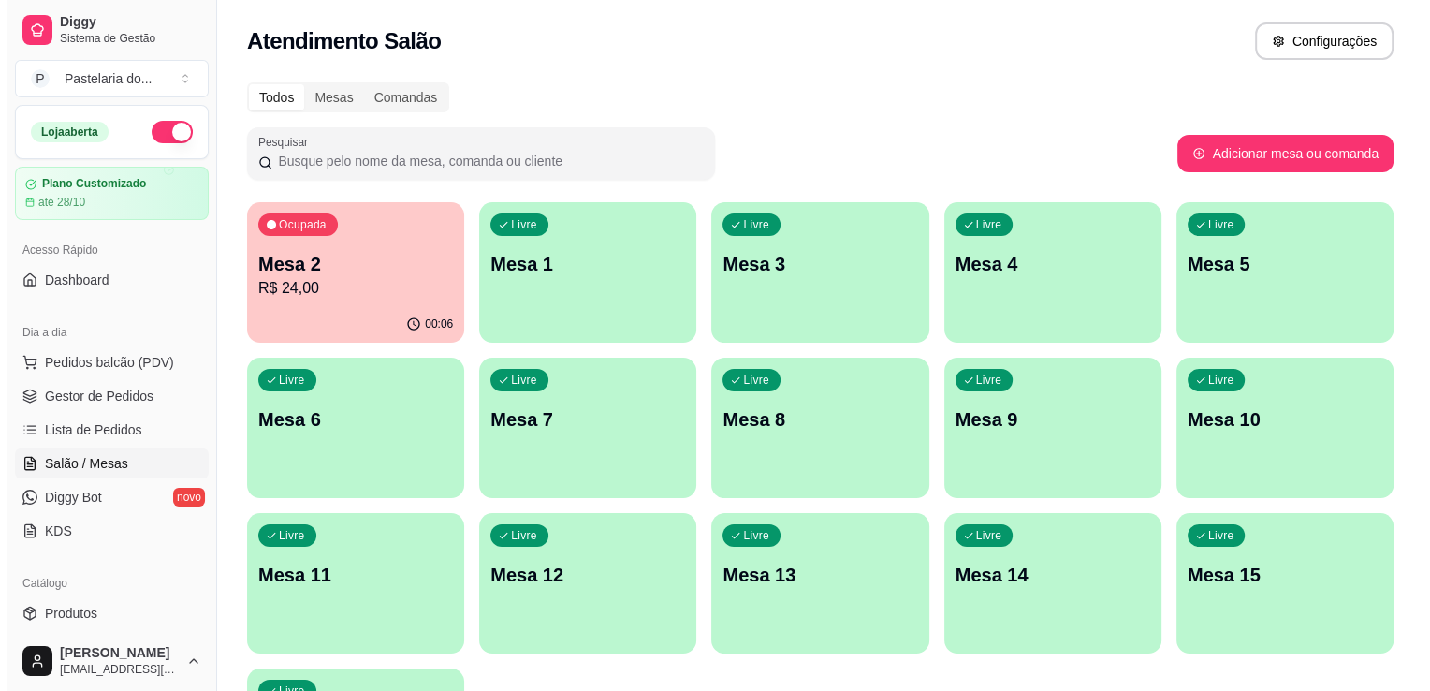
scroll to position [193, 0]
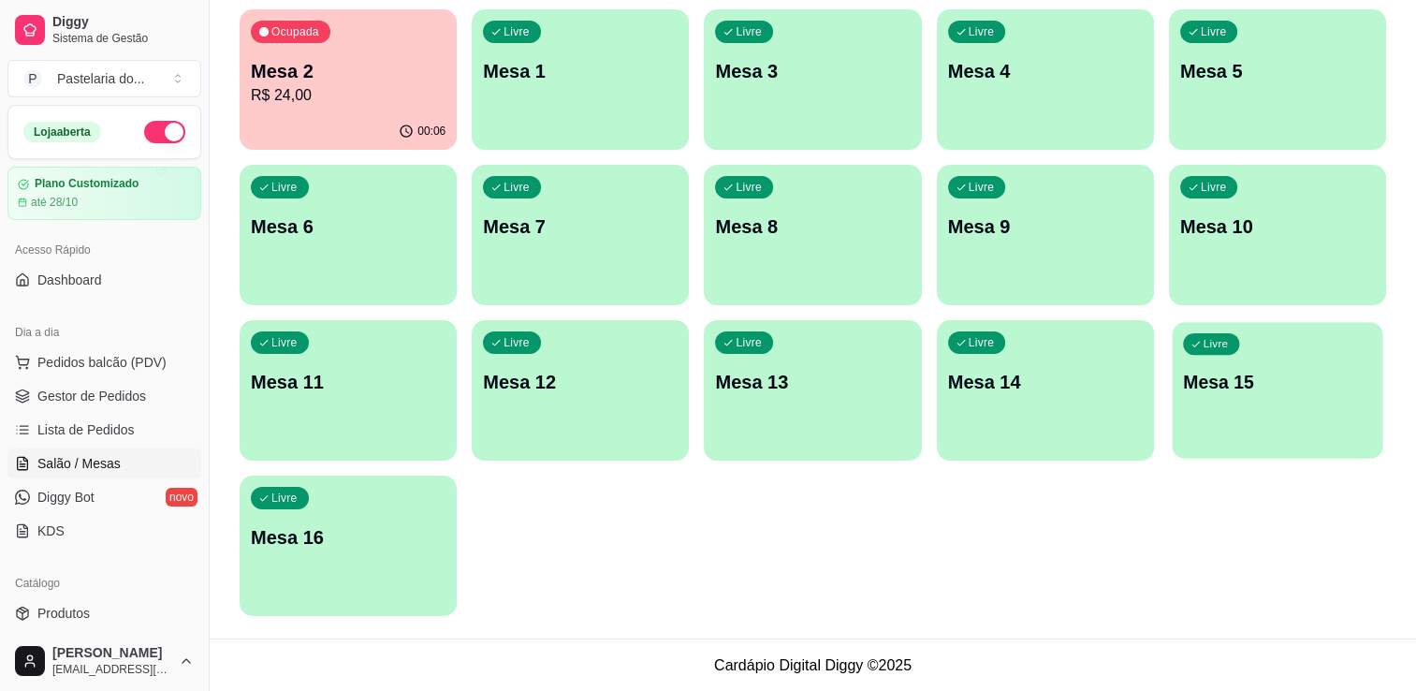
click at [1224, 391] on p "Mesa 15" at bounding box center [1277, 382] width 189 height 25
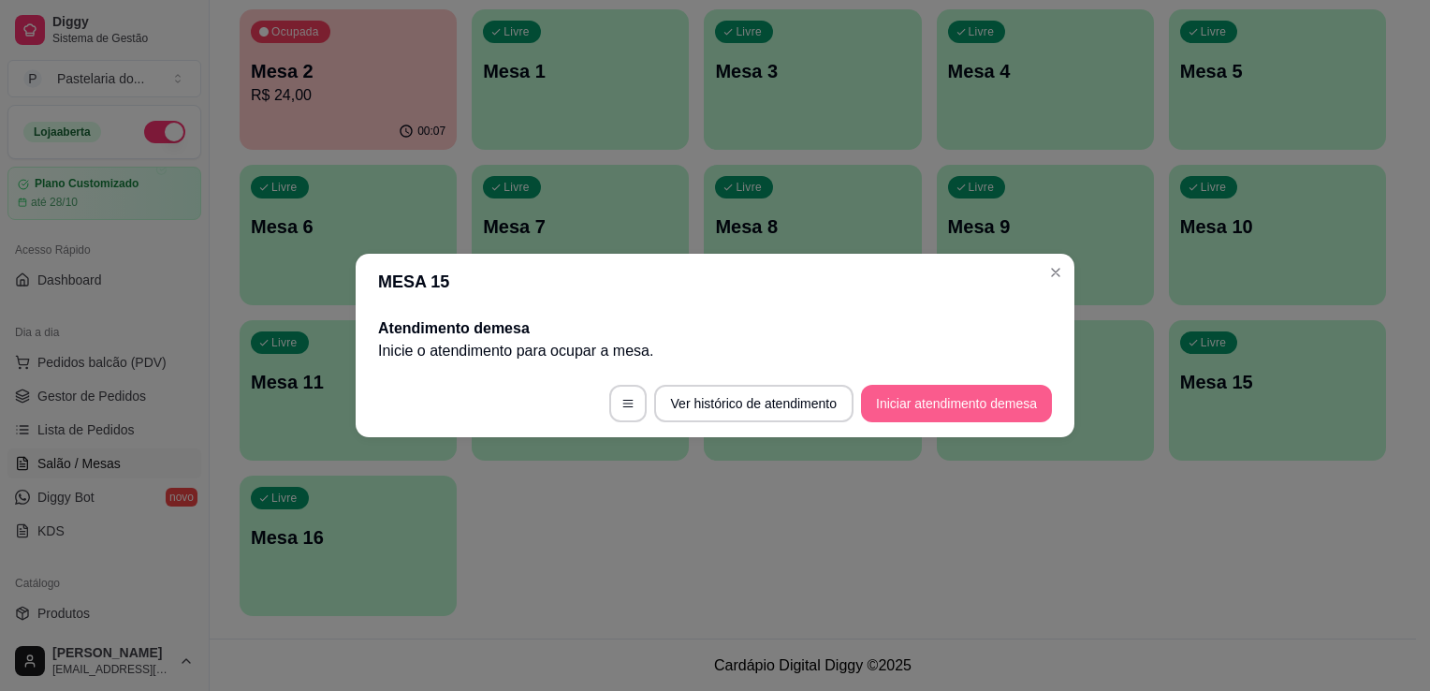
click at [909, 400] on button "Iniciar atendimento de mesa" at bounding box center [956, 403] width 191 height 37
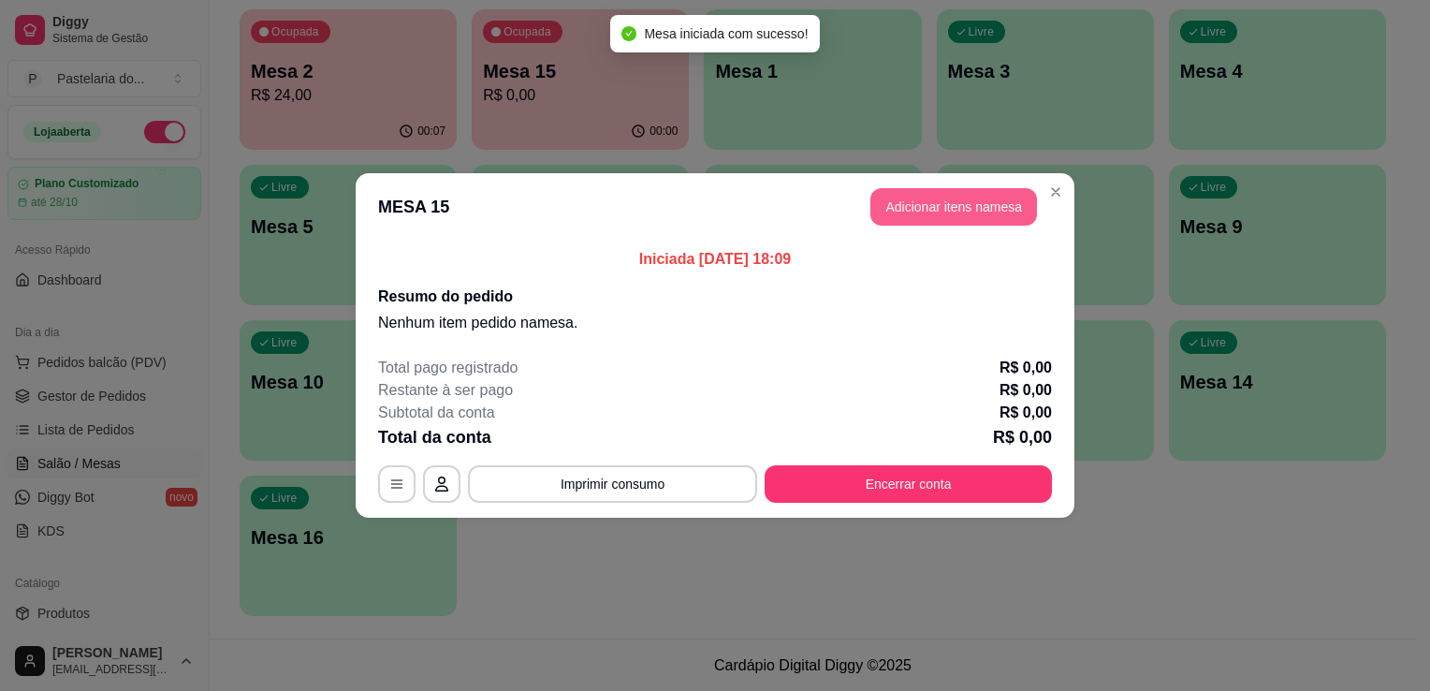
click at [919, 219] on button "Adicionar itens na mesa" at bounding box center [954, 206] width 167 height 37
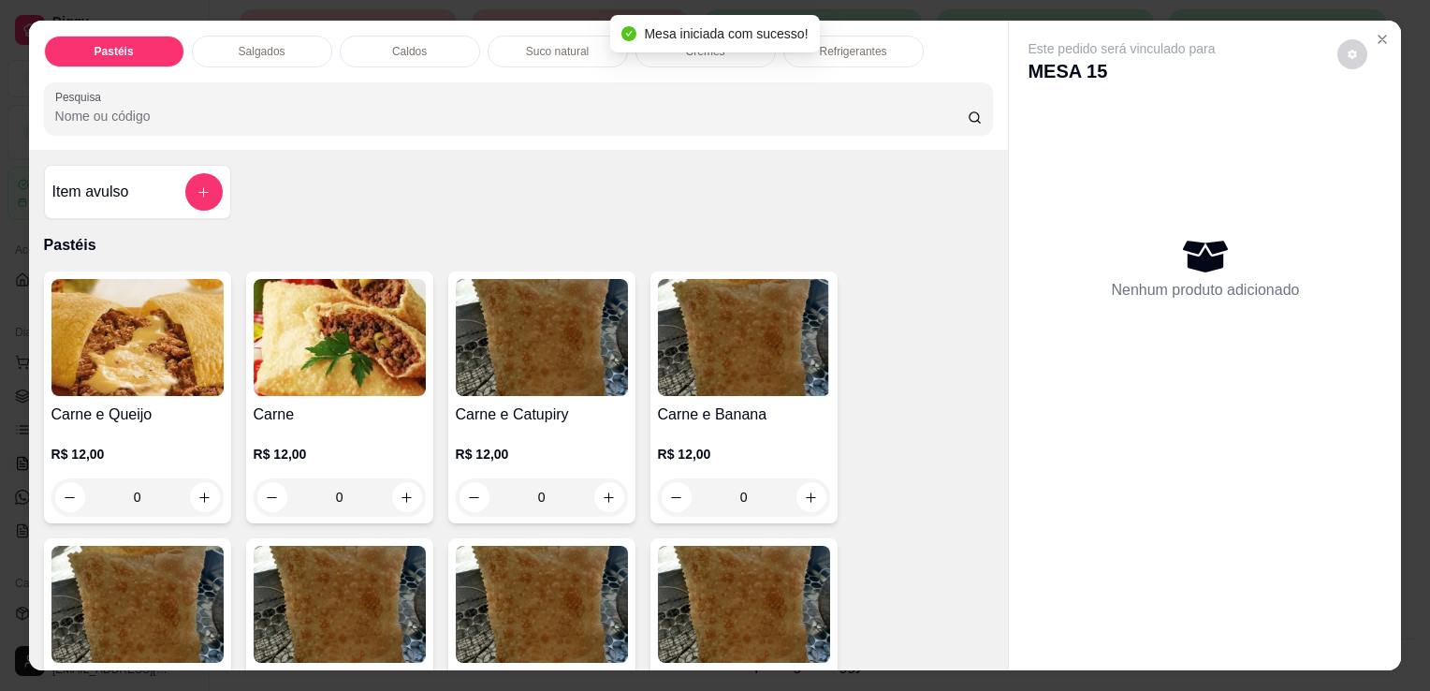
click at [161, 321] on img at bounding box center [137, 337] width 172 height 117
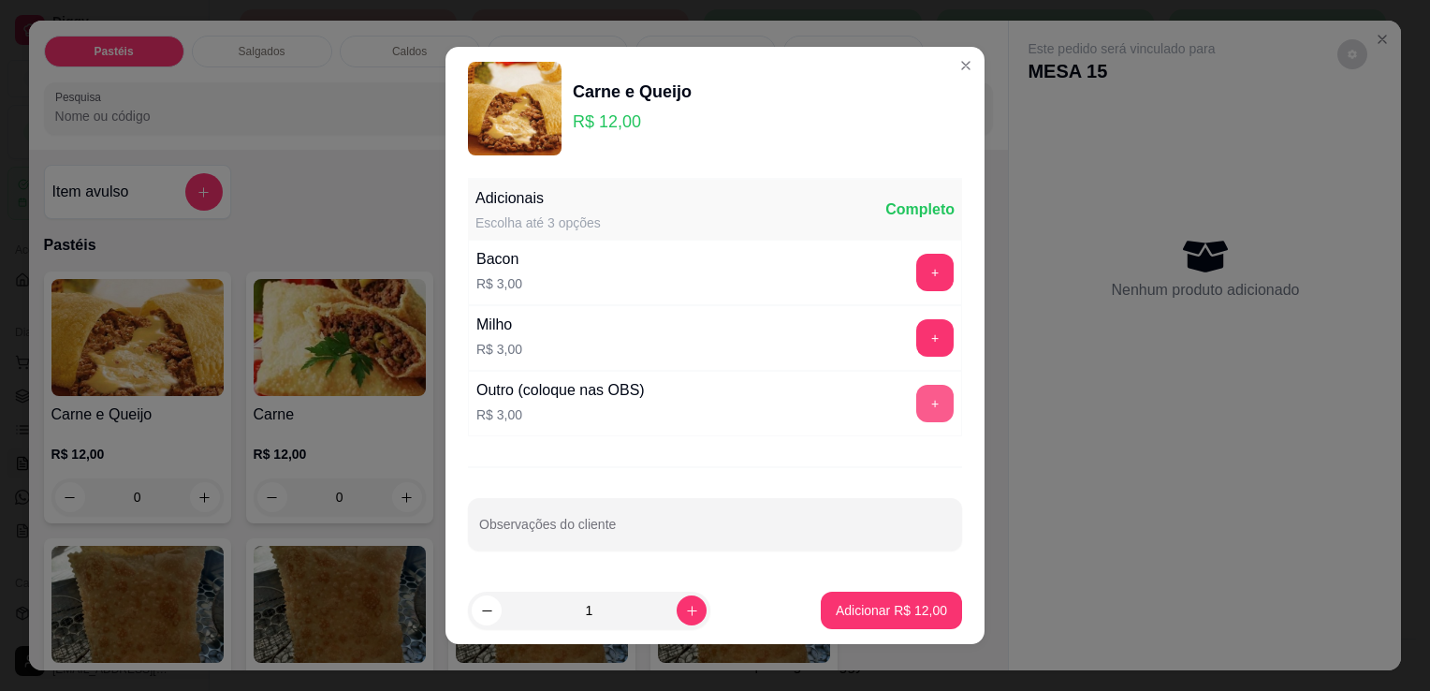
click at [916, 402] on button "+" at bounding box center [934, 403] width 37 height 37
click at [652, 507] on div at bounding box center [715, 523] width 472 height 37
type input "BANANA"
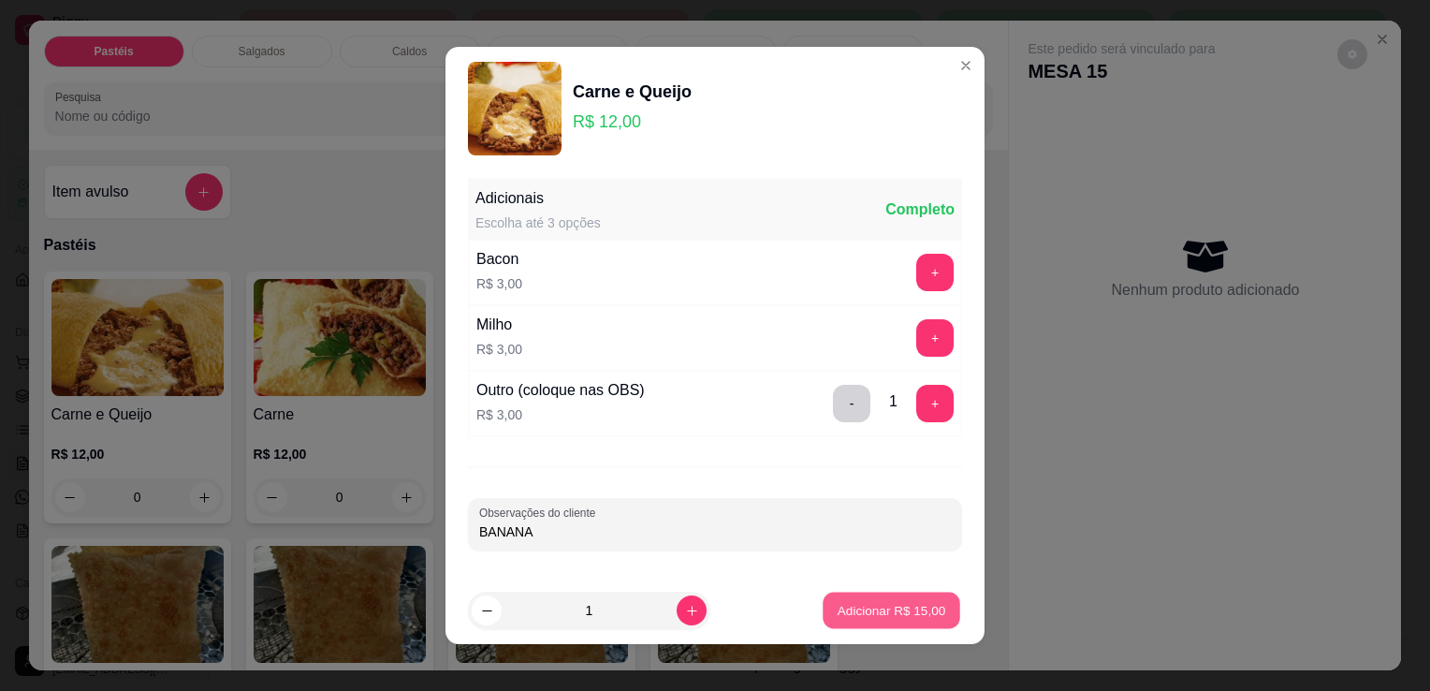
click at [838, 609] on p "Adicionar R$ 15,00" at bounding box center [892, 610] width 109 height 18
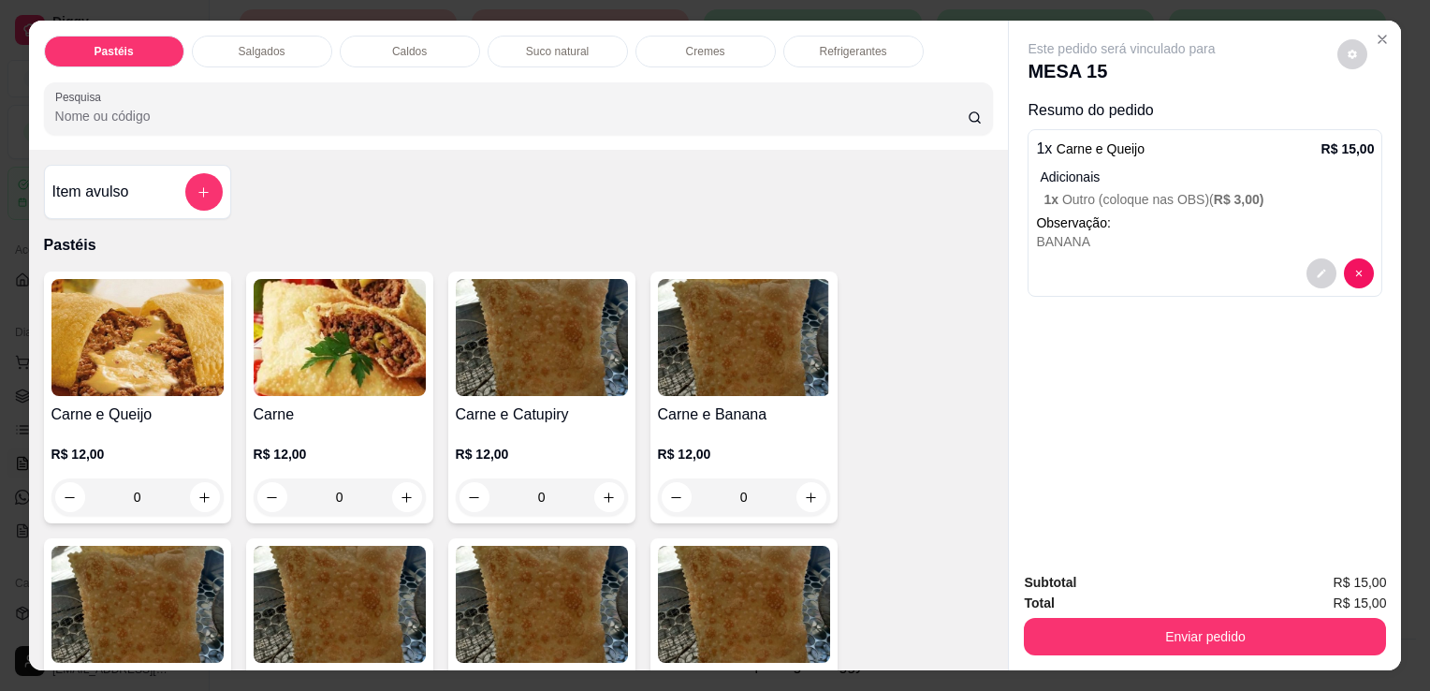
click at [225, 57] on div "Salgados" at bounding box center [262, 52] width 140 height 32
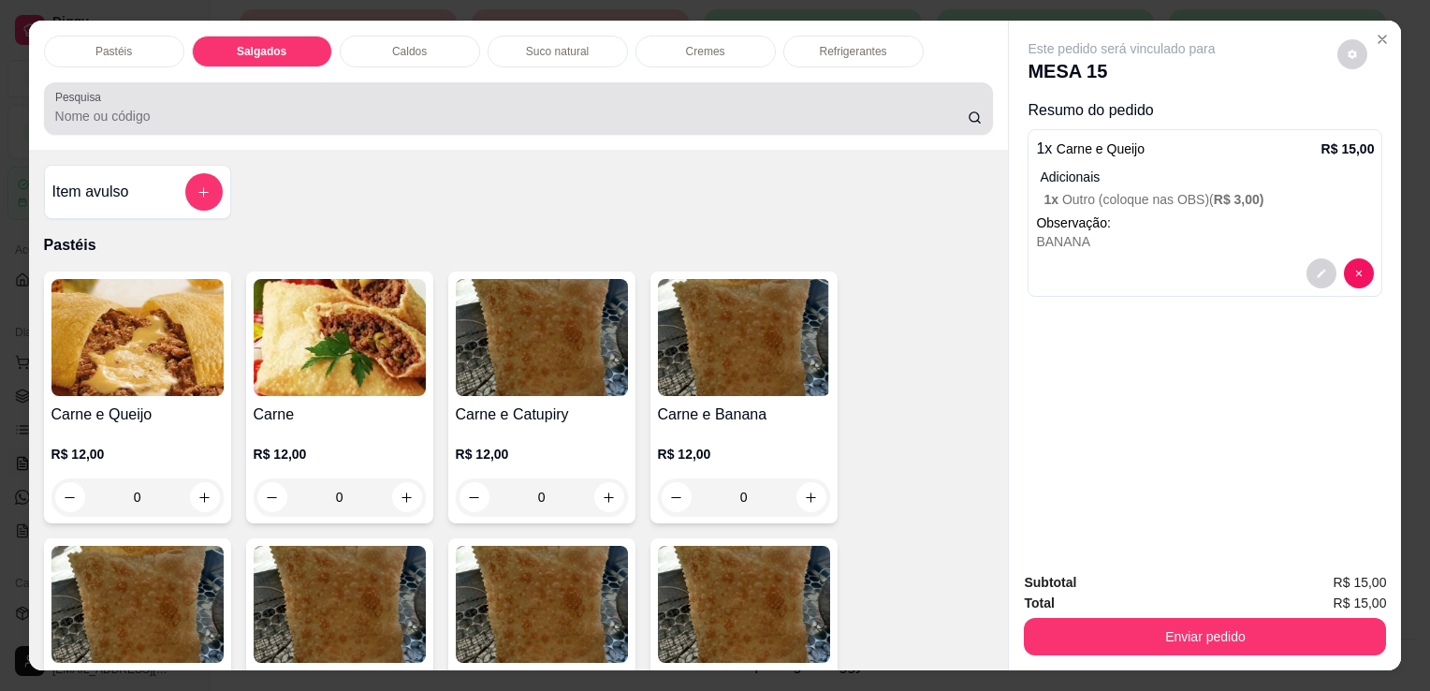
scroll to position [46, 0]
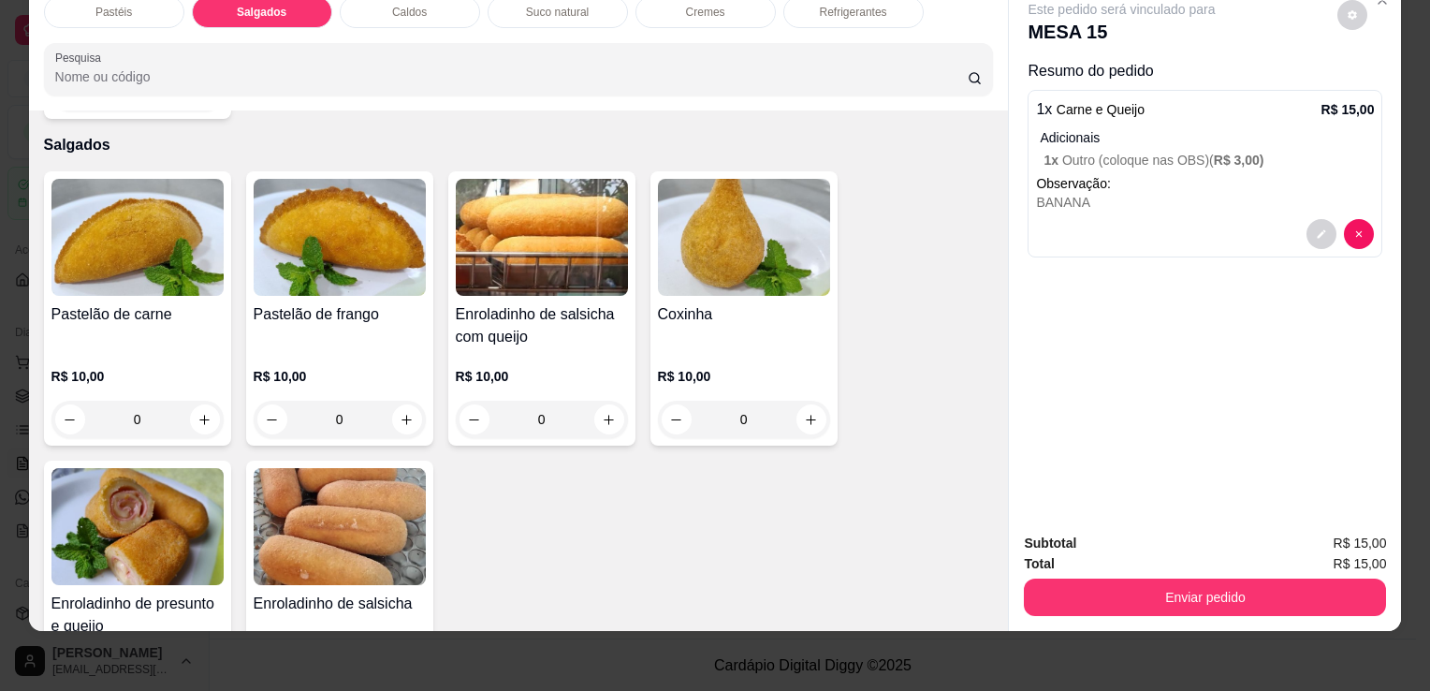
click at [734, 367] on p "R$ 10,00" at bounding box center [744, 376] width 172 height 19
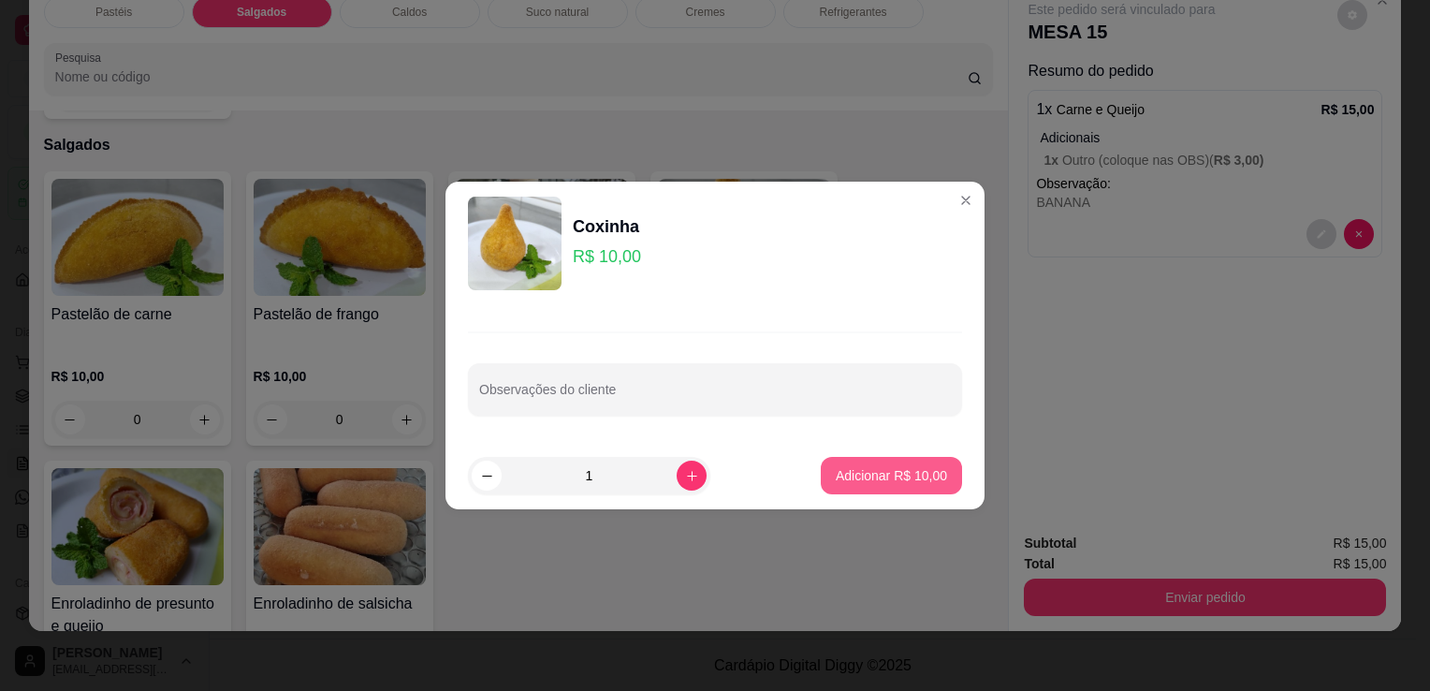
click at [846, 486] on button "Adicionar R$ 10,00" at bounding box center [891, 475] width 141 height 37
type input "1"
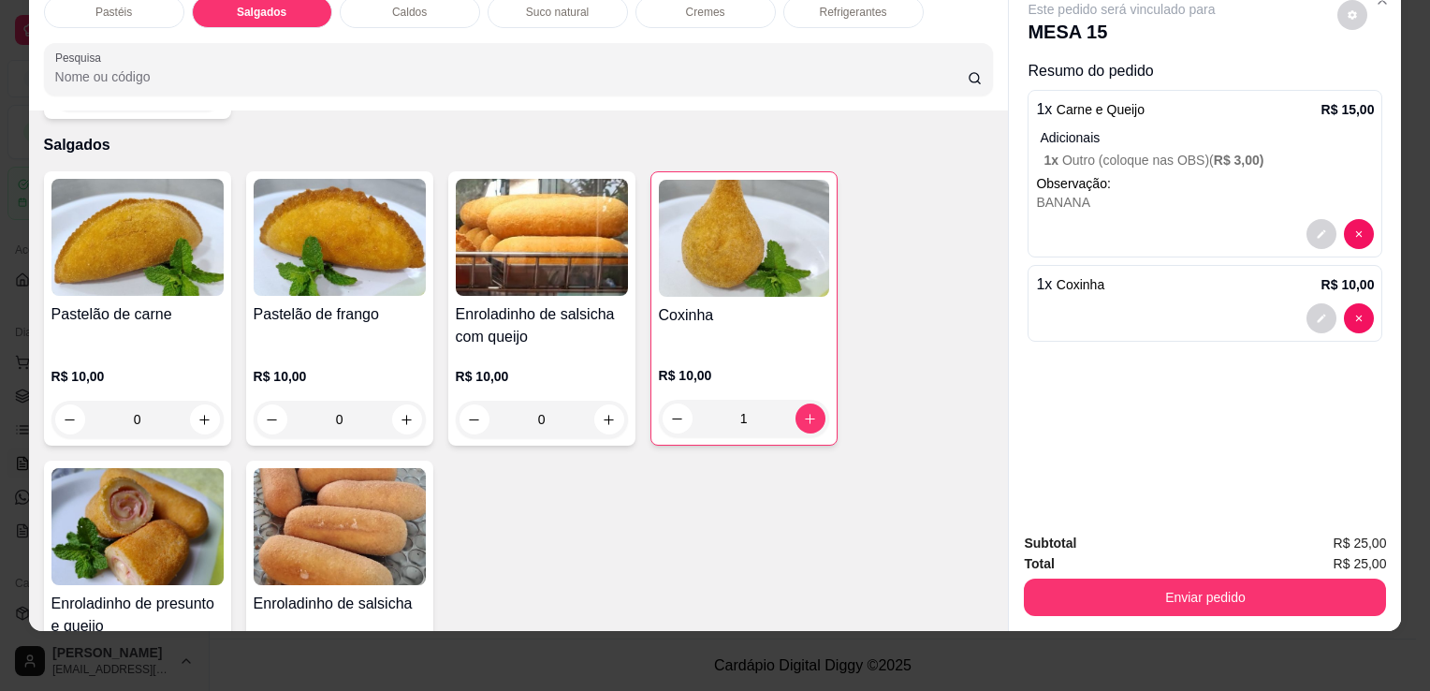
click at [175, 367] on p "R$ 10,00" at bounding box center [137, 376] width 172 height 19
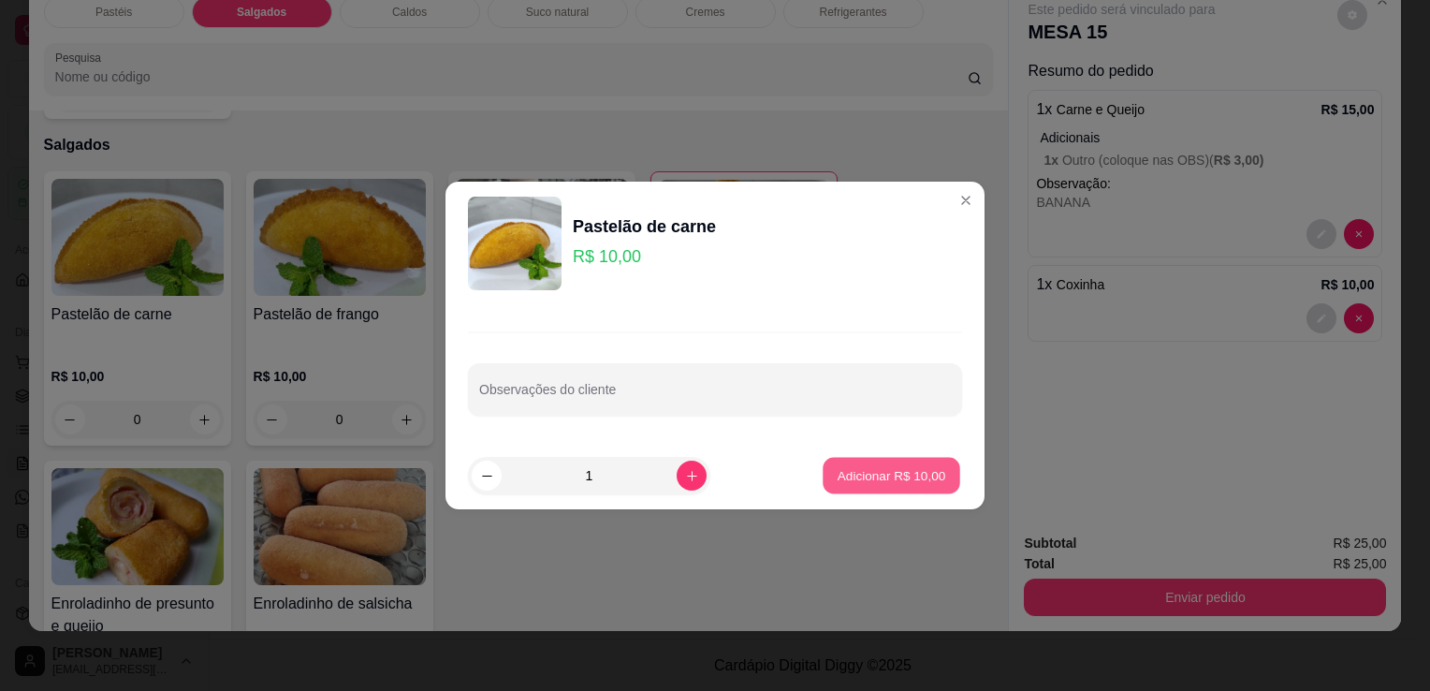
click at [831, 489] on button "Adicionar R$ 10,00" at bounding box center [892, 476] width 138 height 37
type input "1"
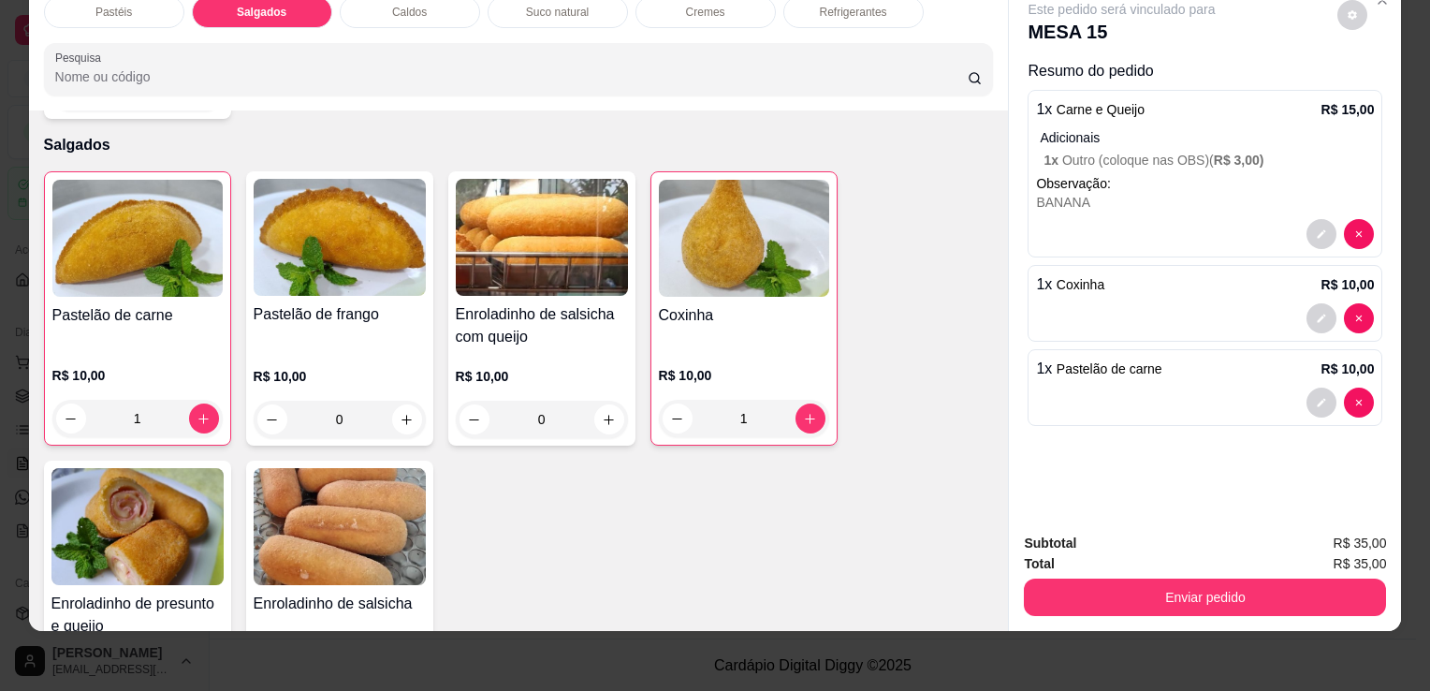
drag, startPoint x: 582, startPoint y: 9, endPoint x: 572, endPoint y: 24, distance: 18.2
click at [582, 8] on div "Suco natural" at bounding box center [558, 12] width 140 height 32
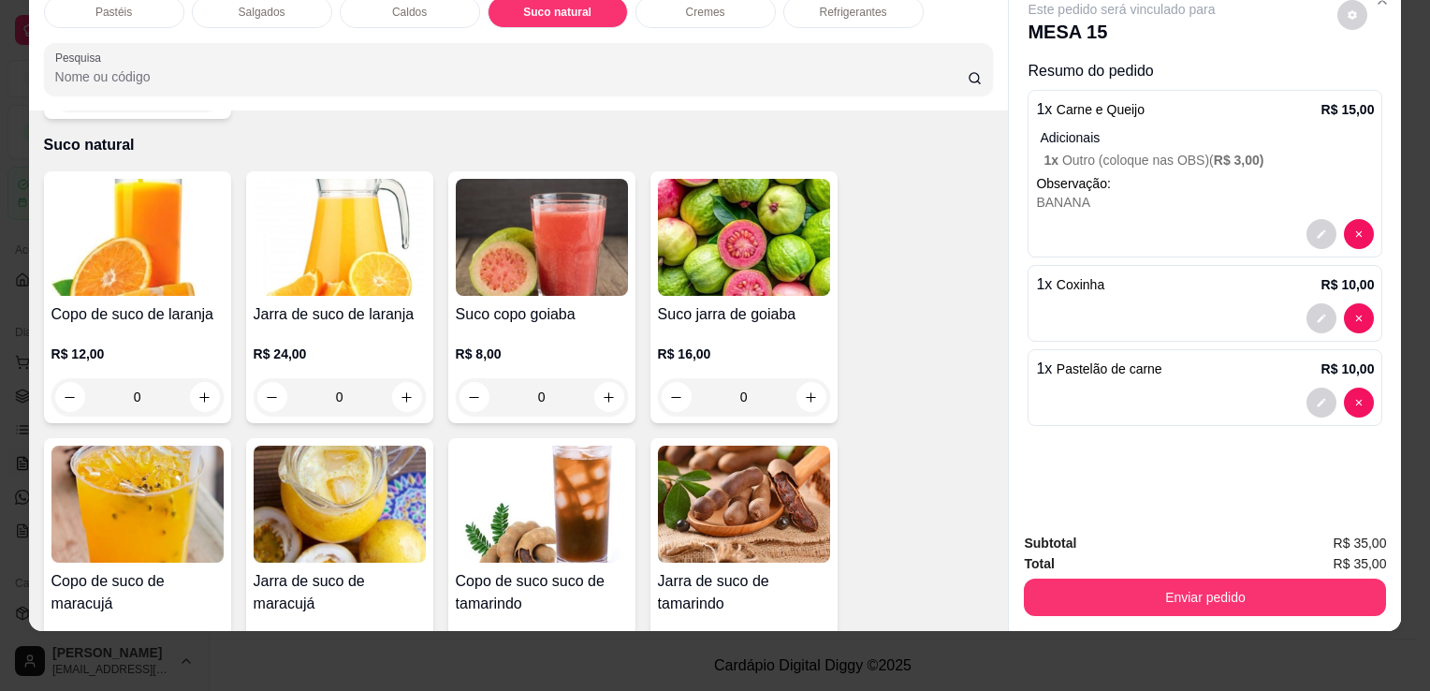
click at [298, 326] on div "R$ 24,00 0" at bounding box center [340, 371] width 172 height 90
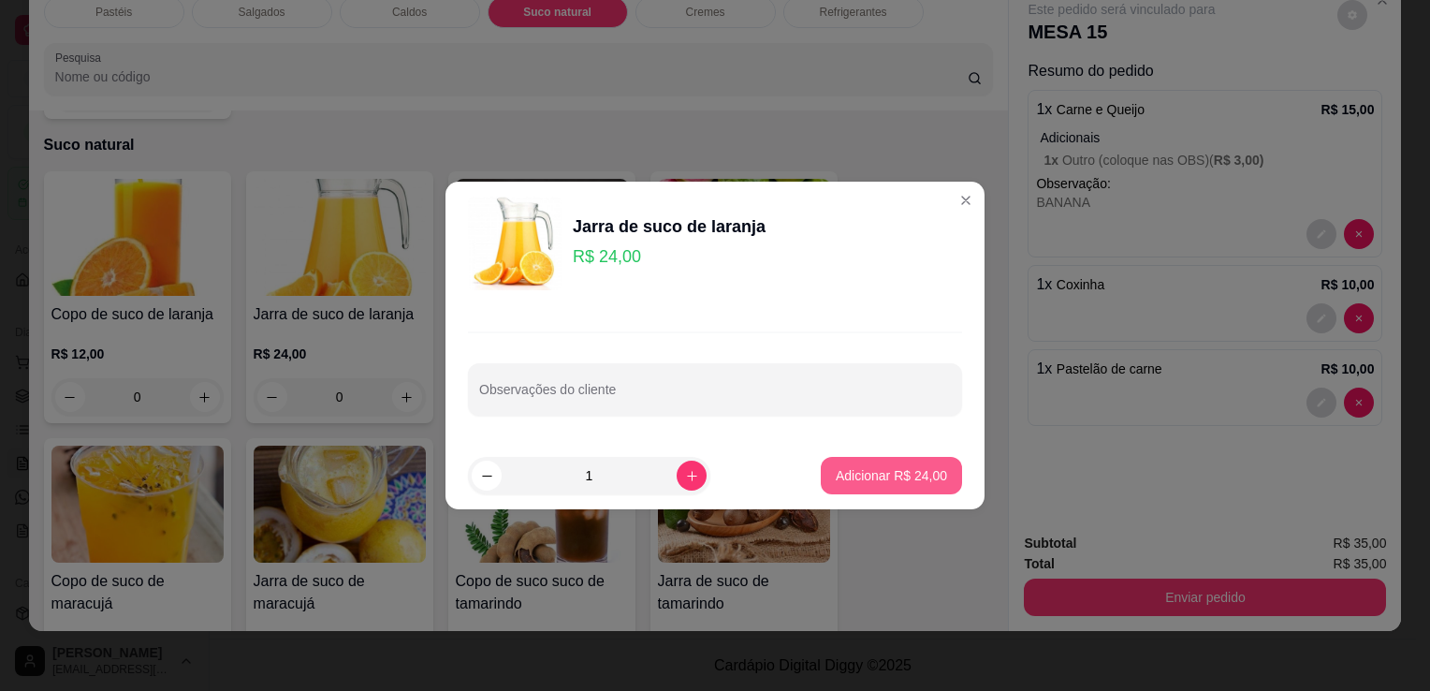
click at [868, 483] on p "Adicionar R$ 24,00" at bounding box center [891, 475] width 111 height 19
type input "1"
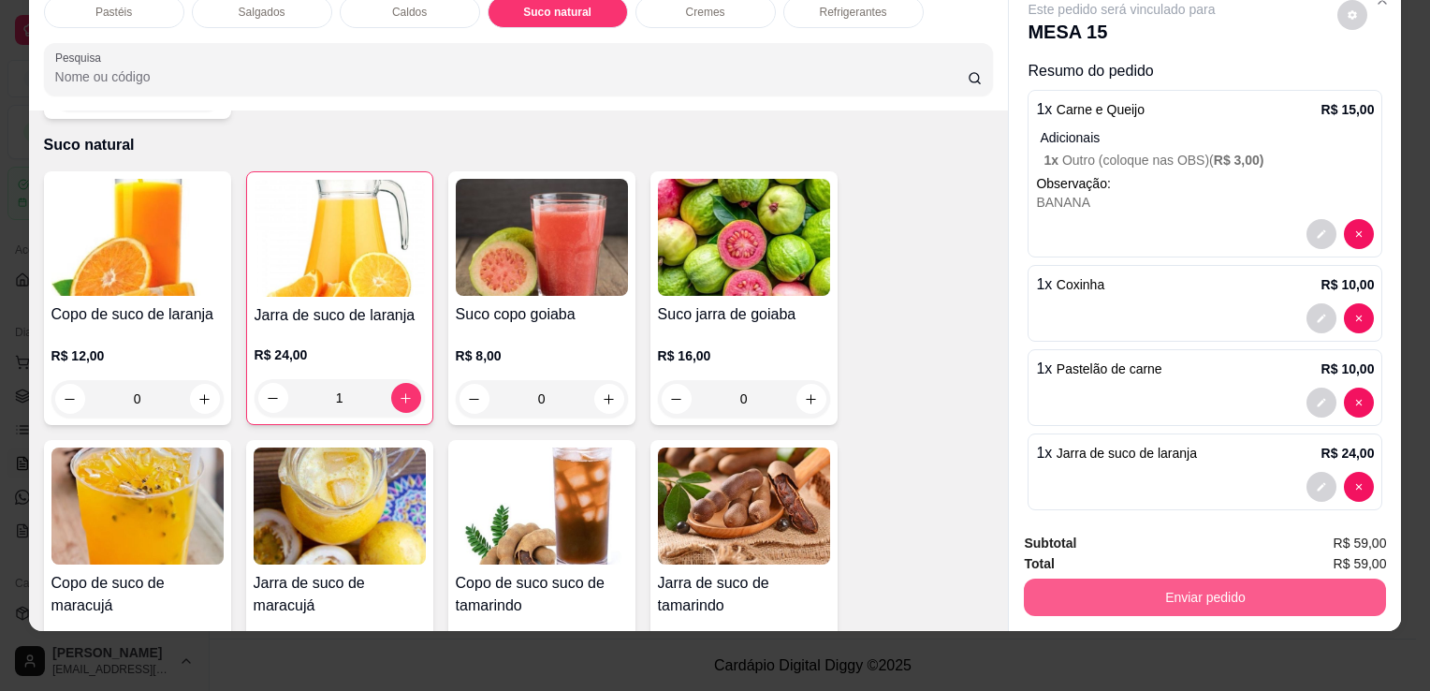
click at [1117, 581] on button "Enviar pedido" at bounding box center [1205, 597] width 362 height 37
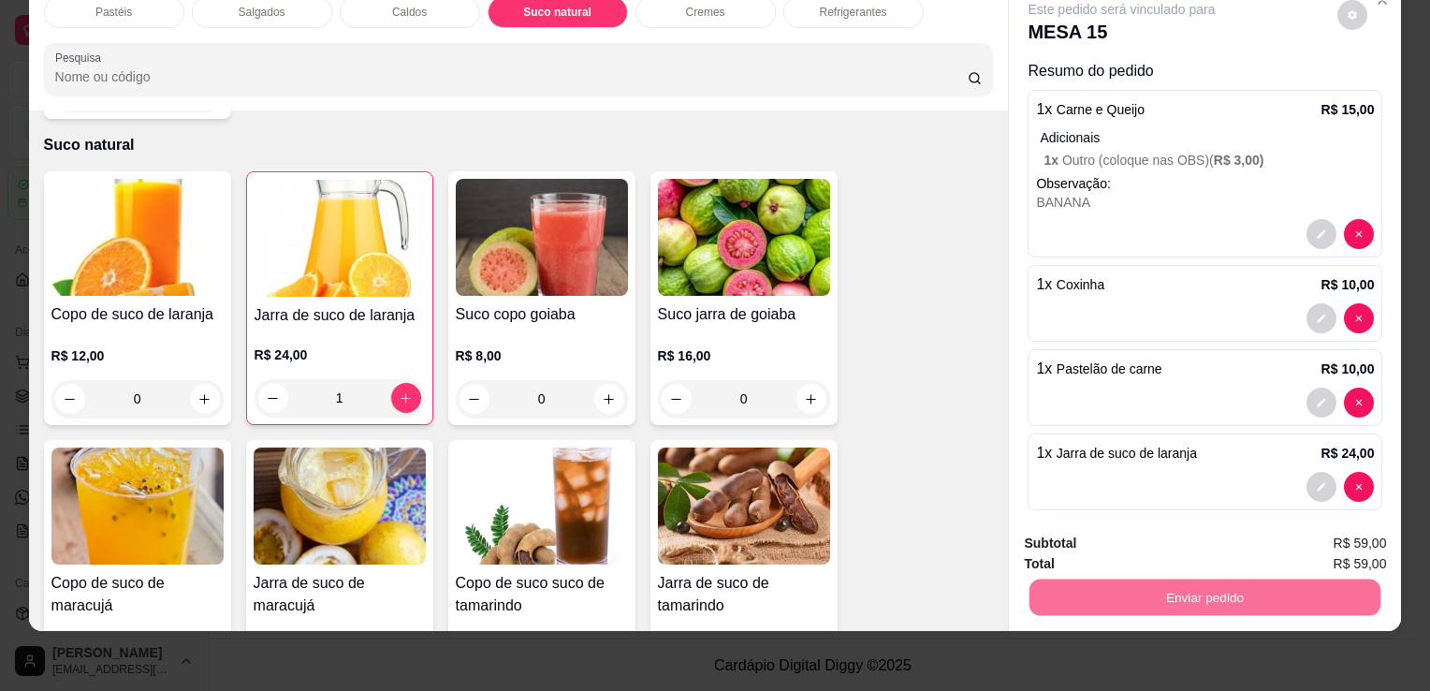
click at [1315, 541] on button "Enviar pedido" at bounding box center [1338, 538] width 106 height 36
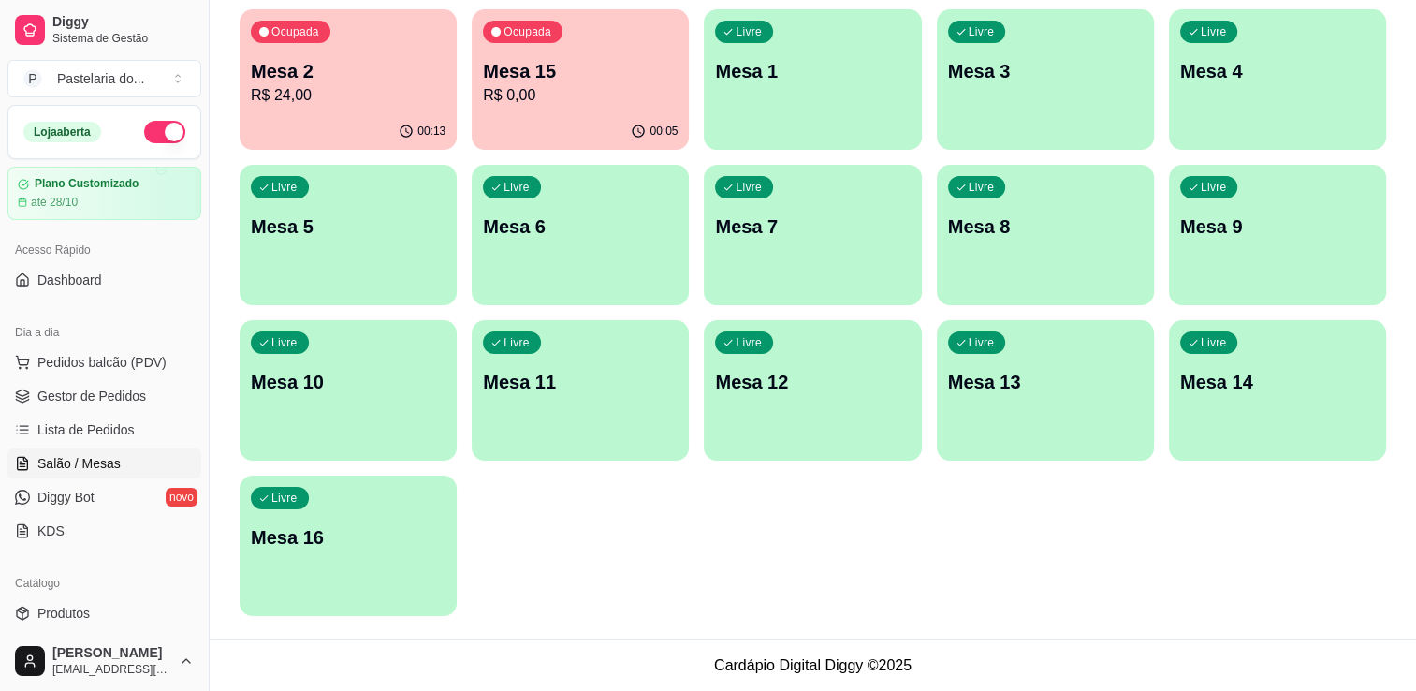
click at [594, 73] on p "Mesa 15" at bounding box center [580, 71] width 195 height 26
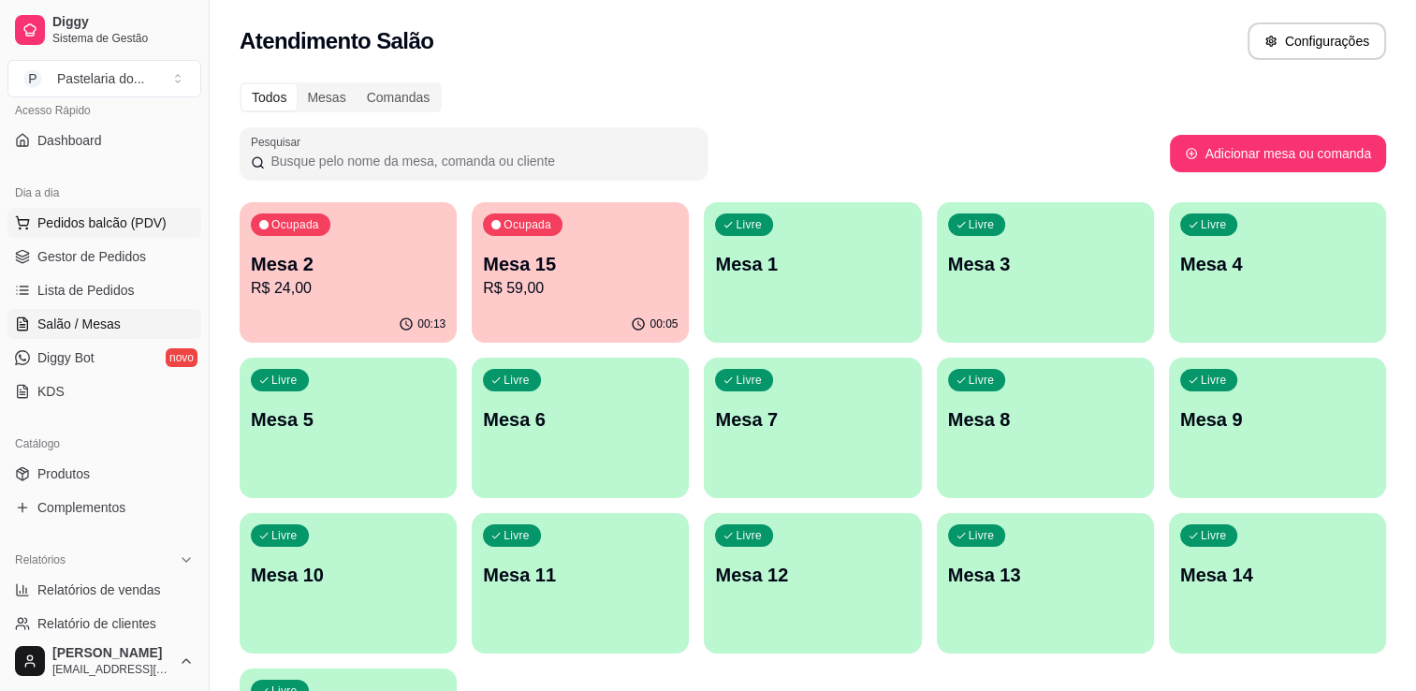
scroll to position [187, 0]
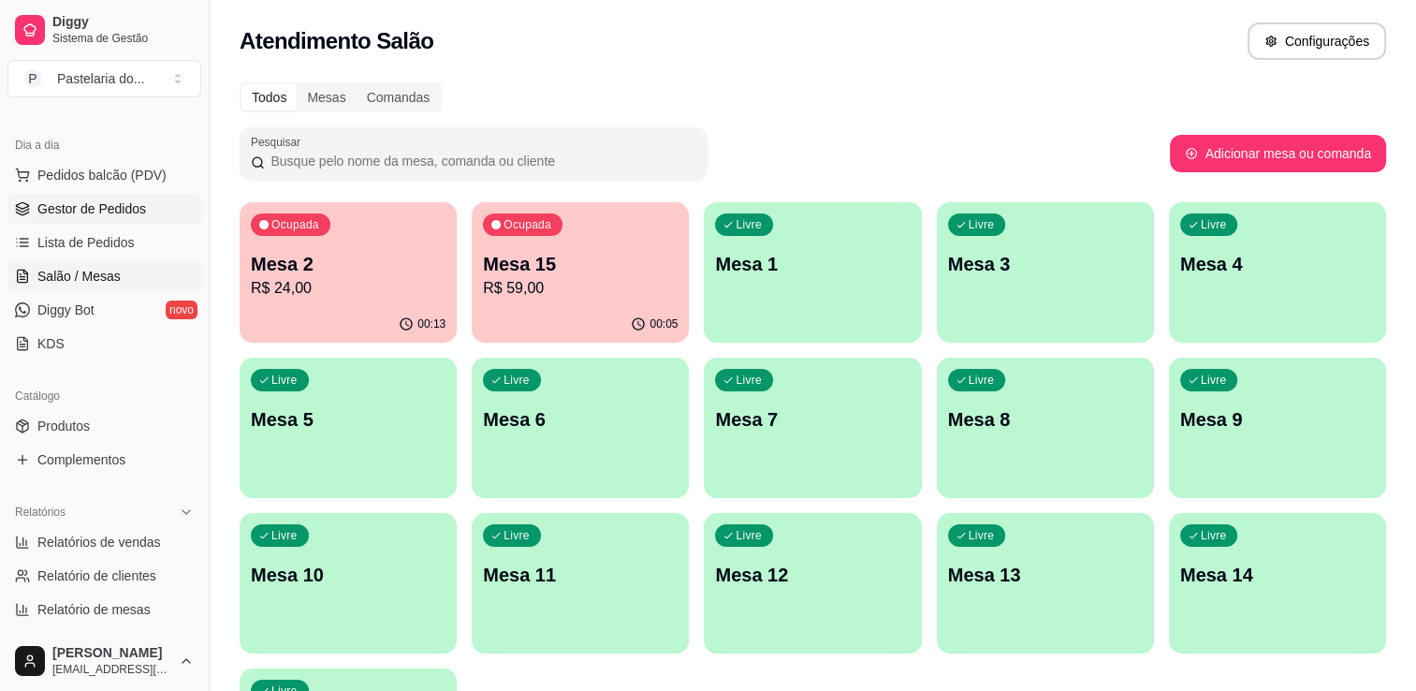
click at [110, 216] on link "Gestor de Pedidos" at bounding box center [104, 209] width 194 height 30
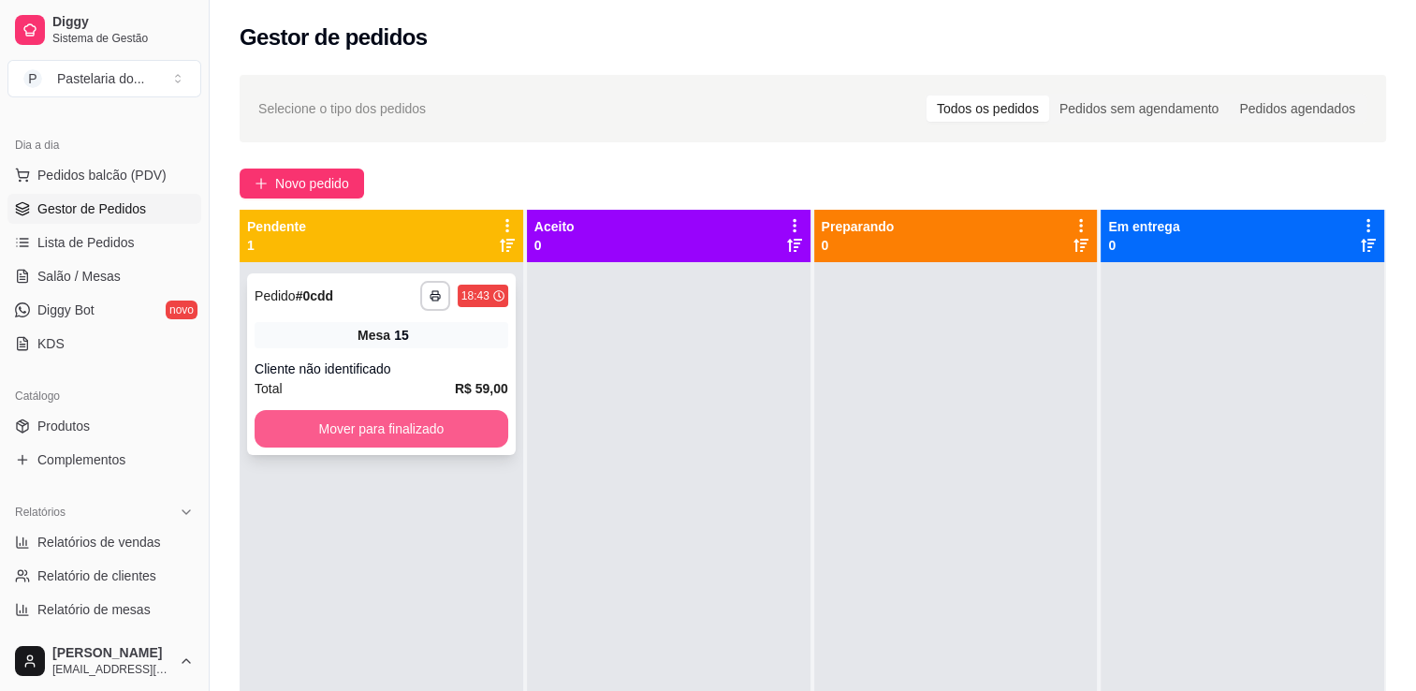
click at [378, 442] on button "Mover para finalizado" at bounding box center [382, 428] width 254 height 37
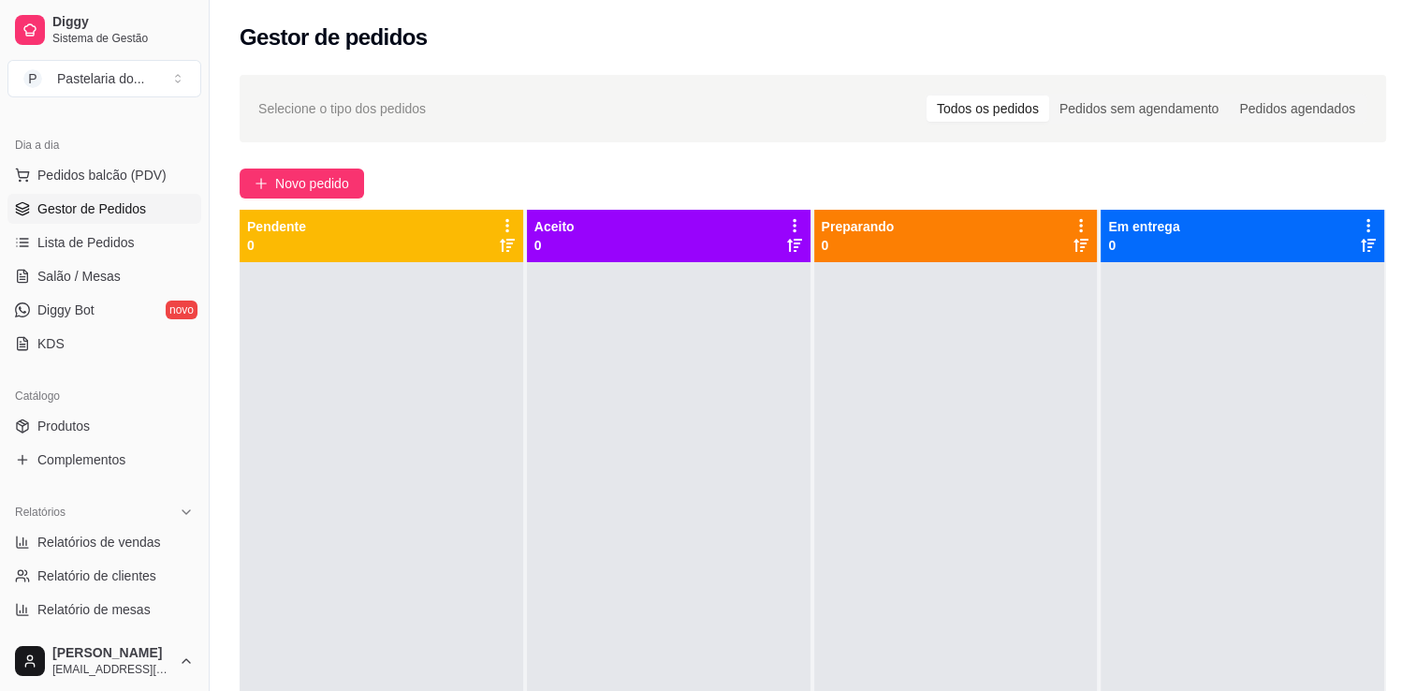
click at [628, 436] on div at bounding box center [669, 607] width 284 height 691
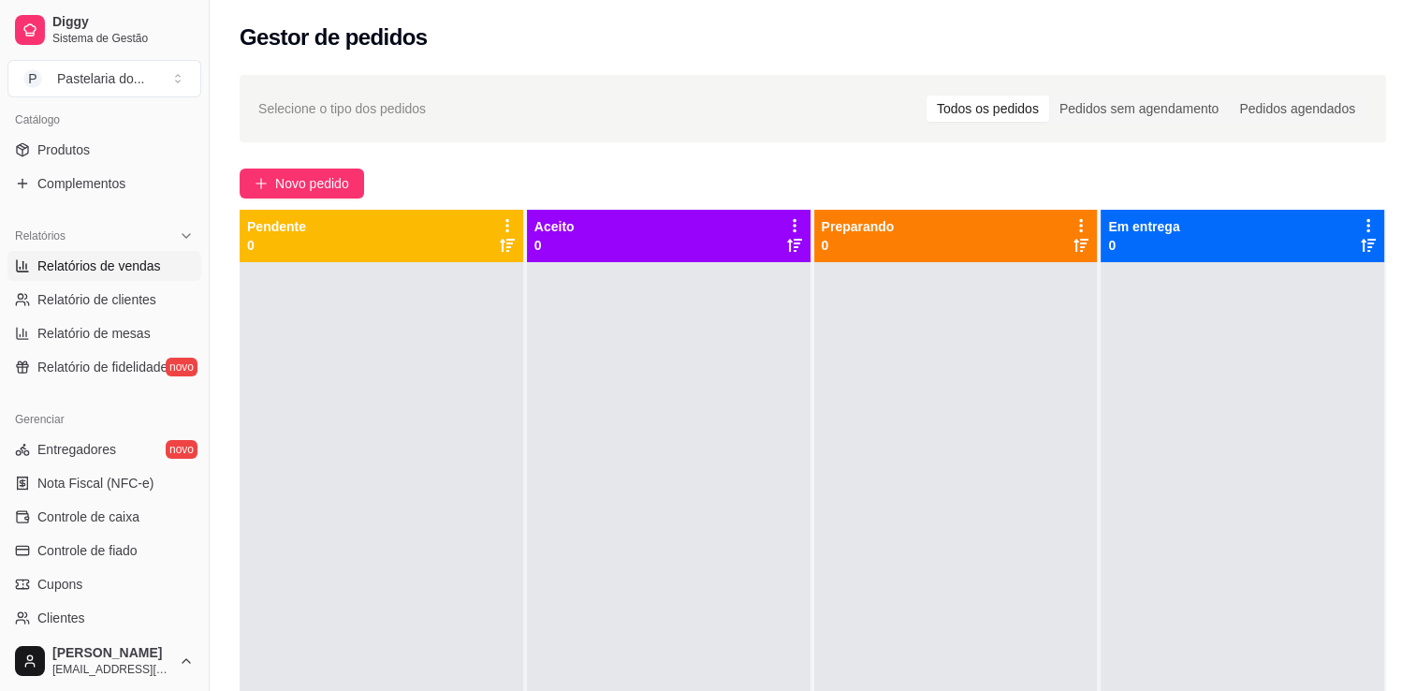
scroll to position [468, 0]
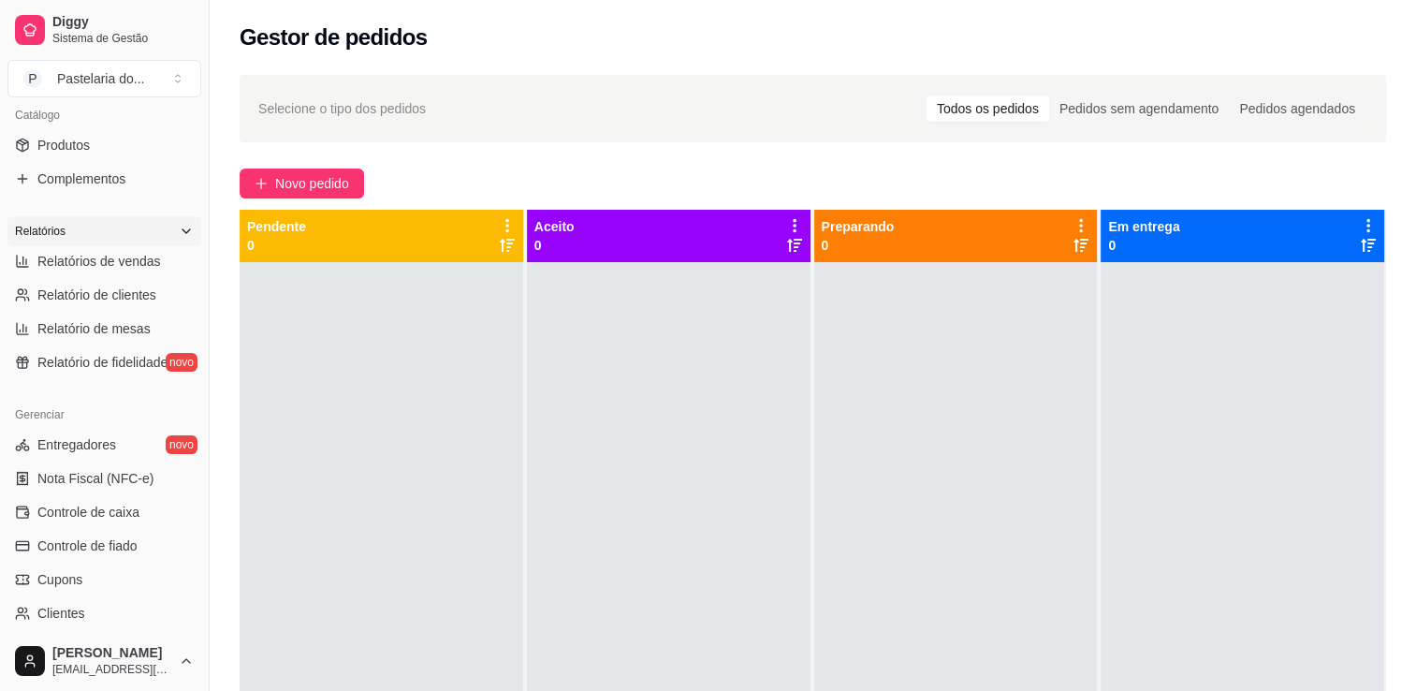
drag, startPoint x: 100, startPoint y: 241, endPoint x: 100, endPoint y: 252, distance: 11.2
click at [100, 242] on div "Relatórios" at bounding box center [104, 231] width 194 height 30
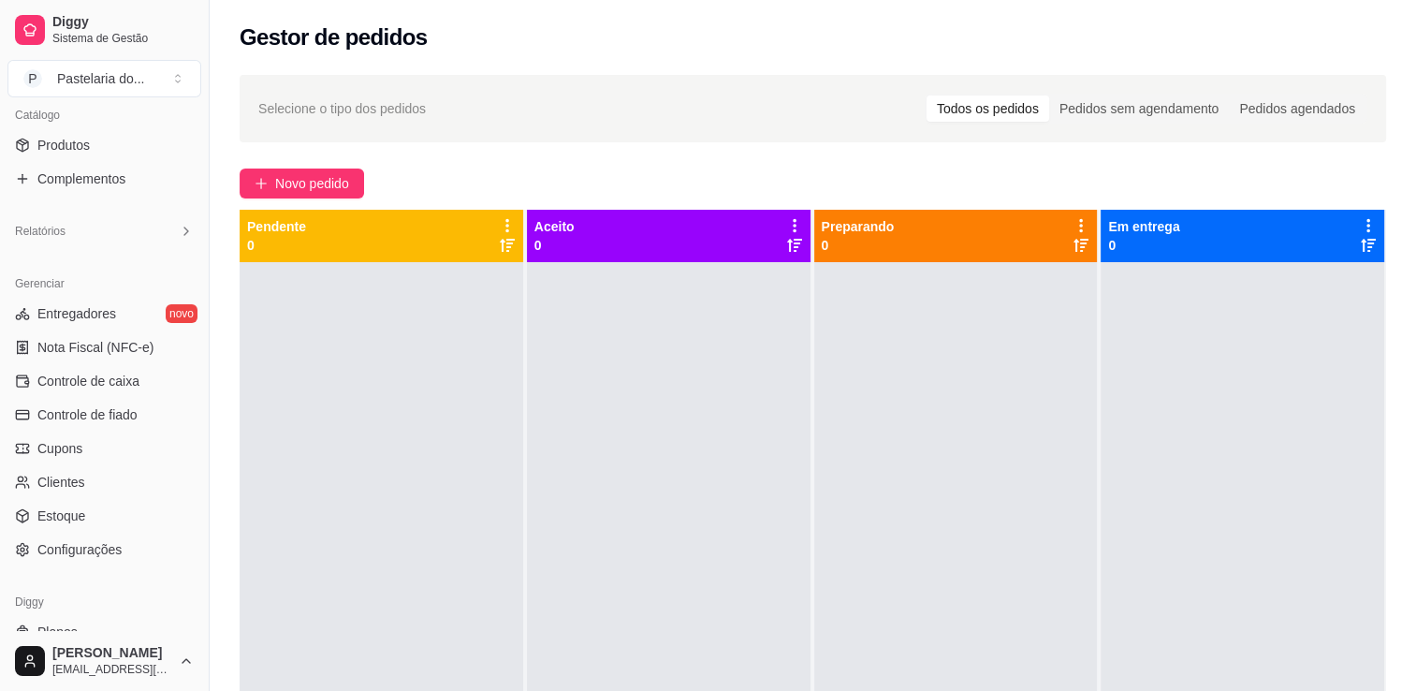
click at [100, 252] on div "Relatórios" at bounding box center [104, 231] width 209 height 45
click at [118, 231] on div "Relatórios" at bounding box center [104, 231] width 194 height 30
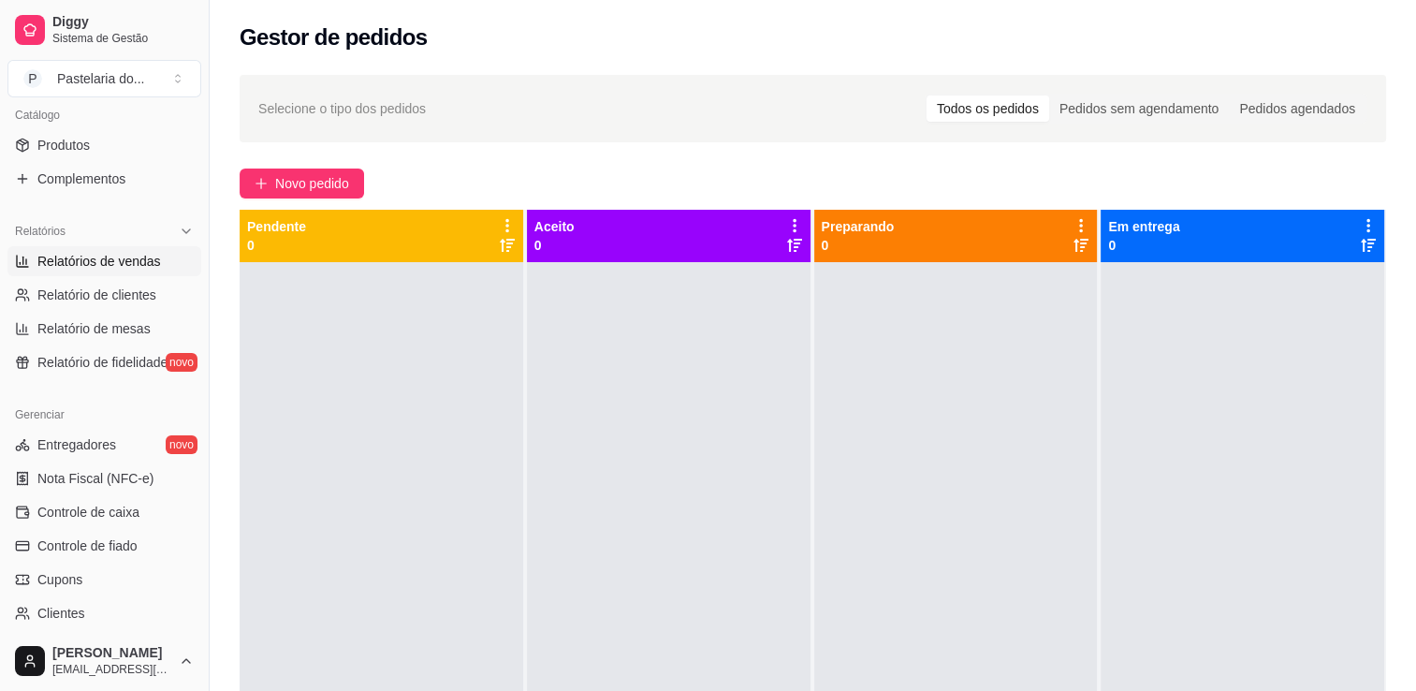
click at [112, 270] on link "Relatórios de vendas" at bounding box center [104, 261] width 194 height 30
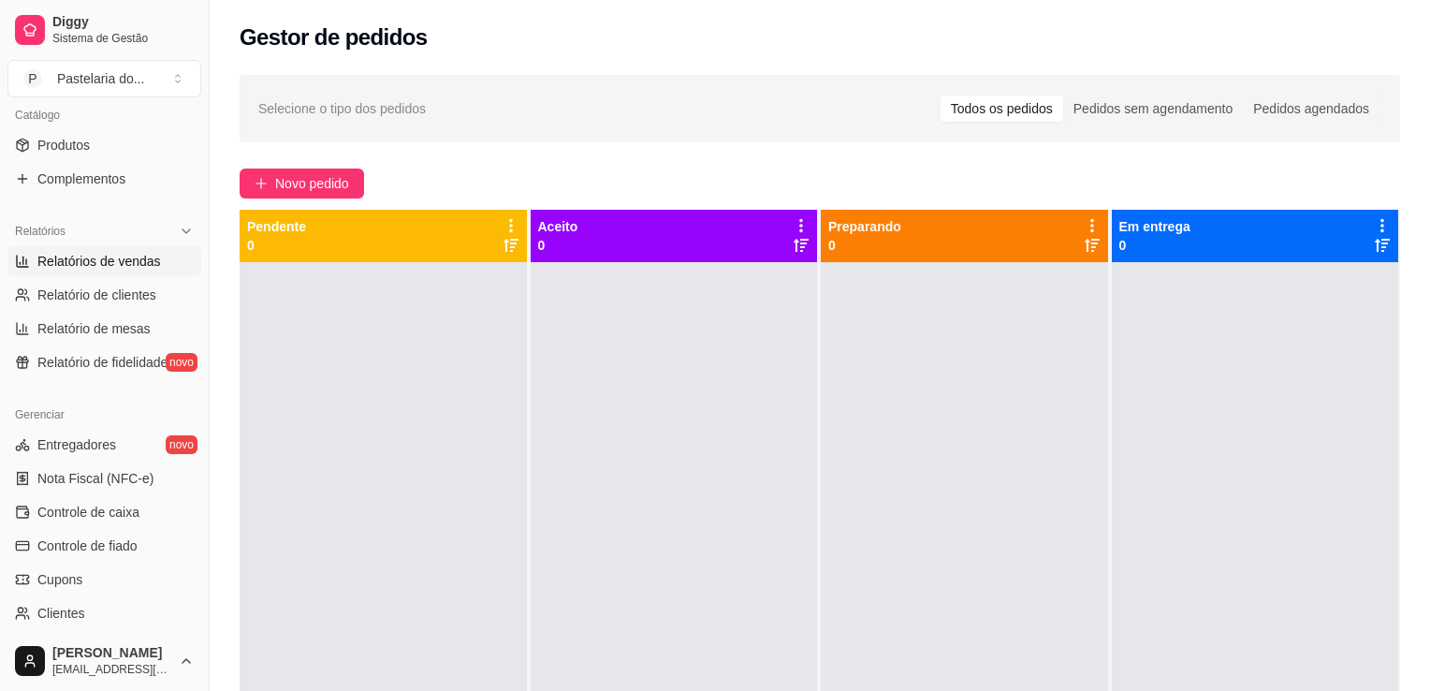
select select "ALL"
select select "0"
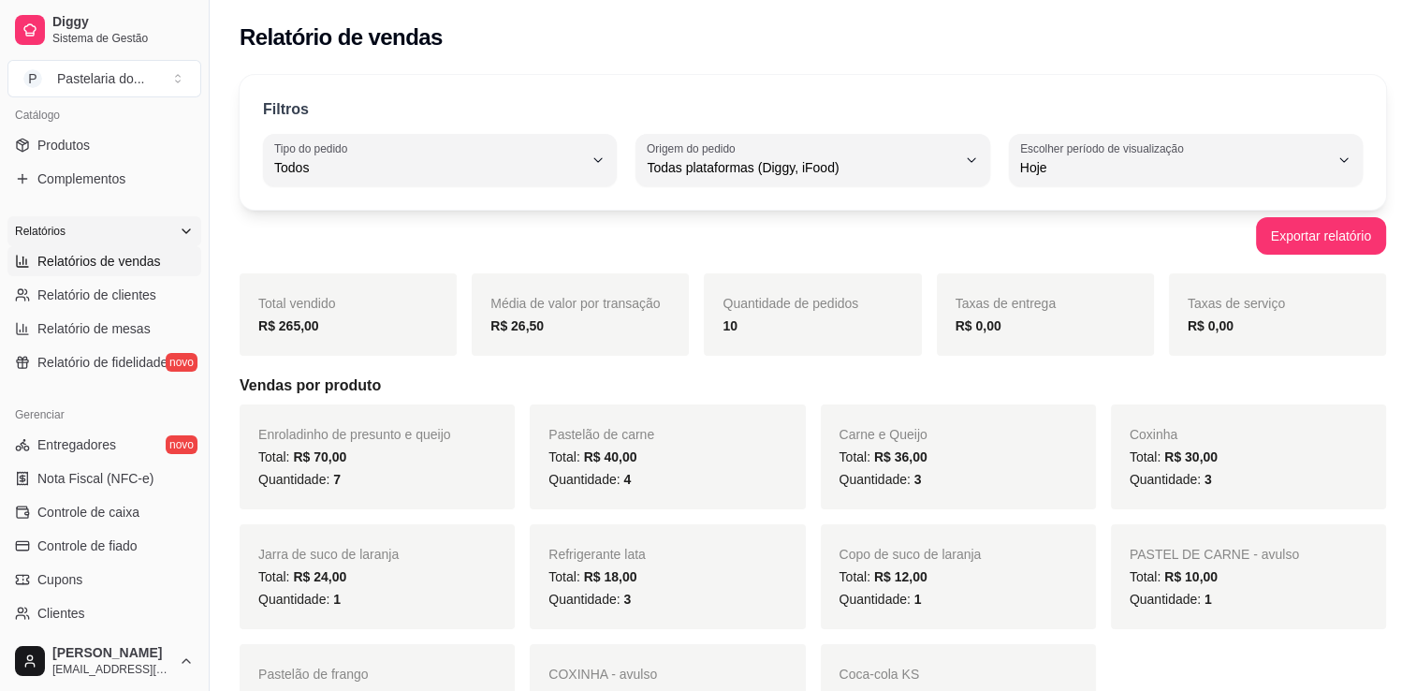
click at [141, 233] on div "Relatórios" at bounding box center [104, 231] width 194 height 30
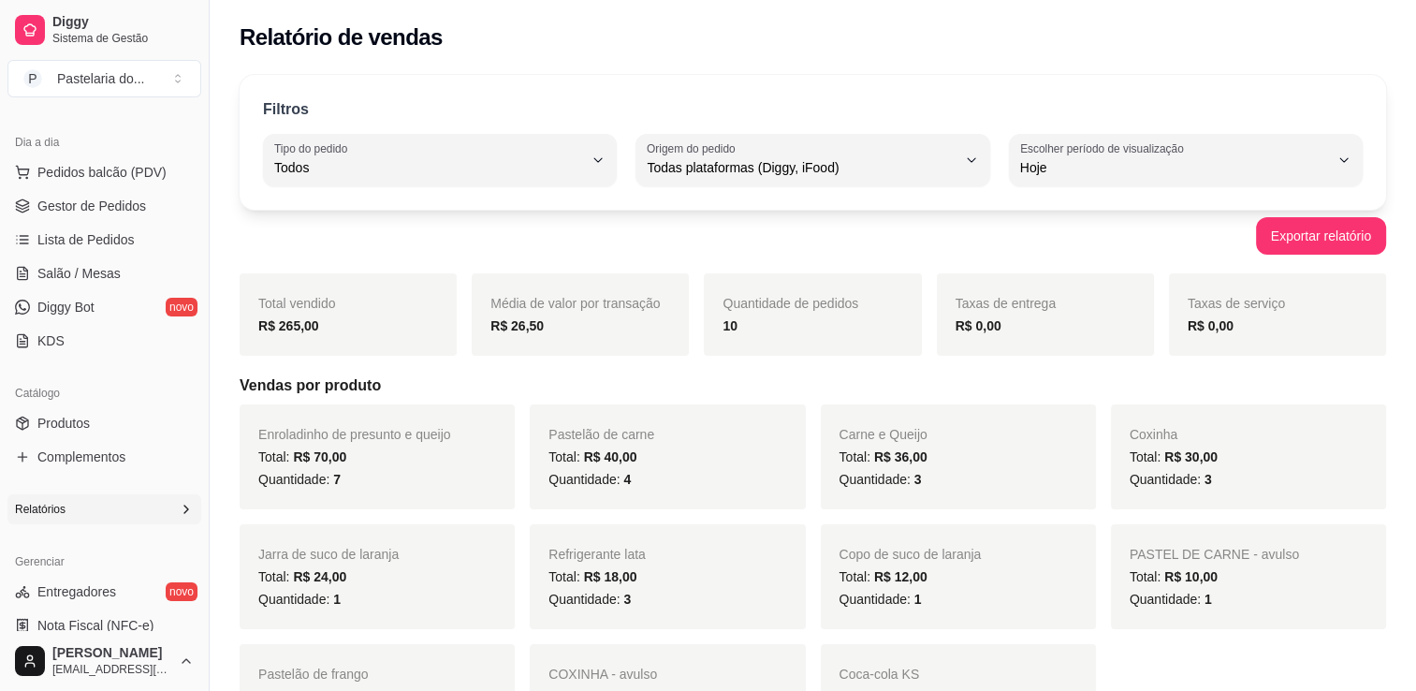
scroll to position [187, 0]
click at [96, 508] on div "Relatórios" at bounding box center [104, 512] width 194 height 30
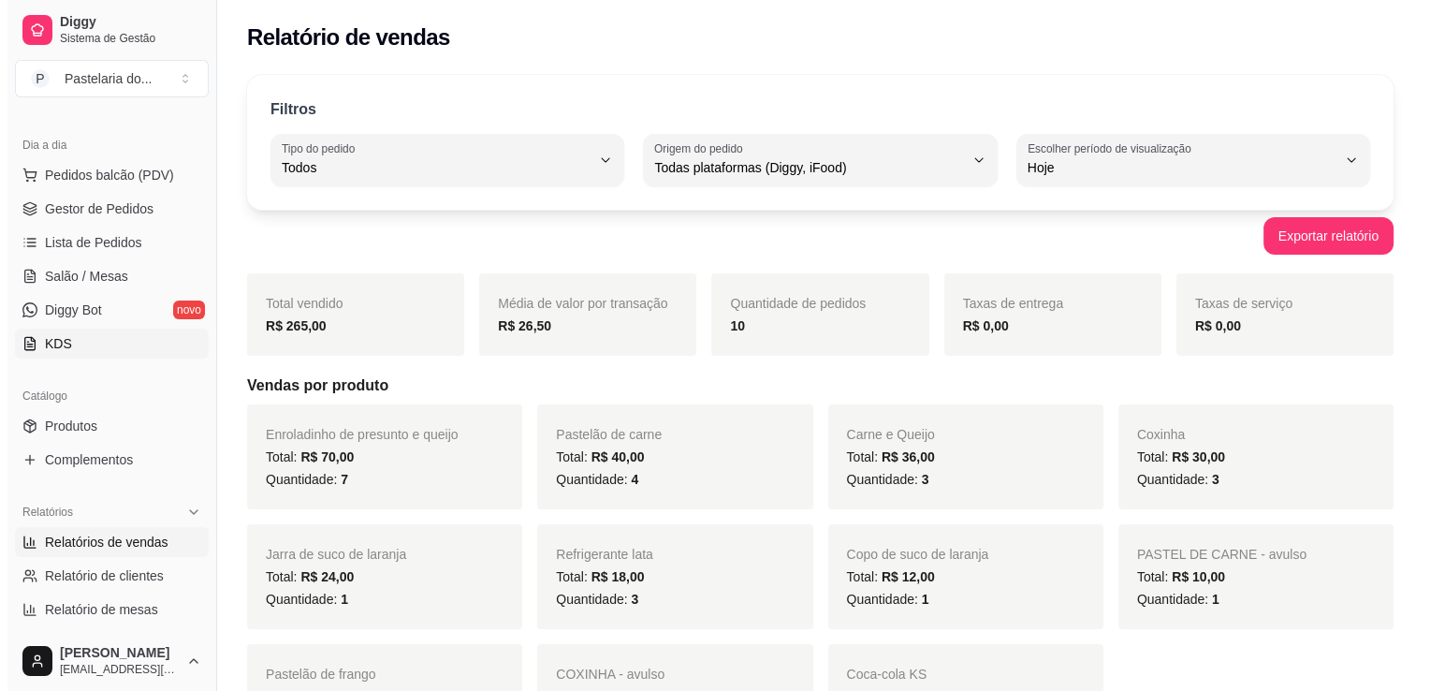
scroll to position [0, 0]
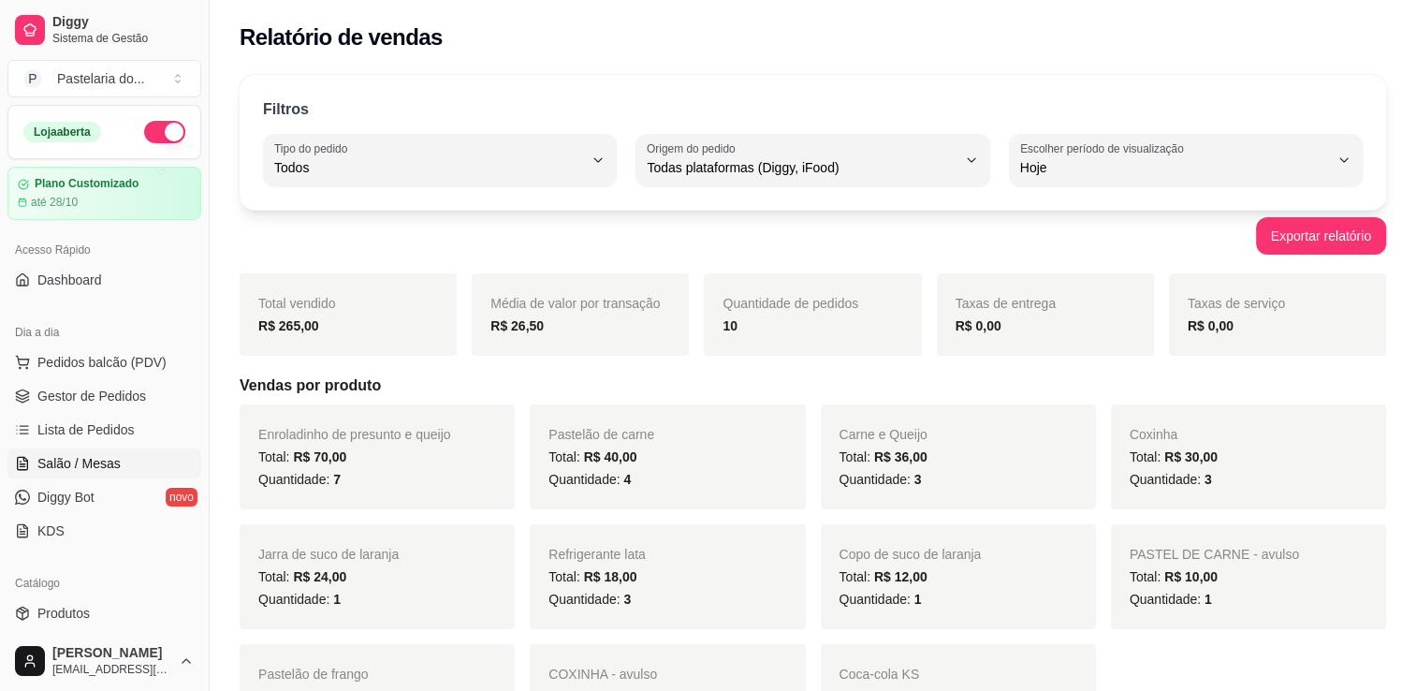
click at [81, 463] on span "Salão / Mesas" at bounding box center [78, 463] width 83 height 19
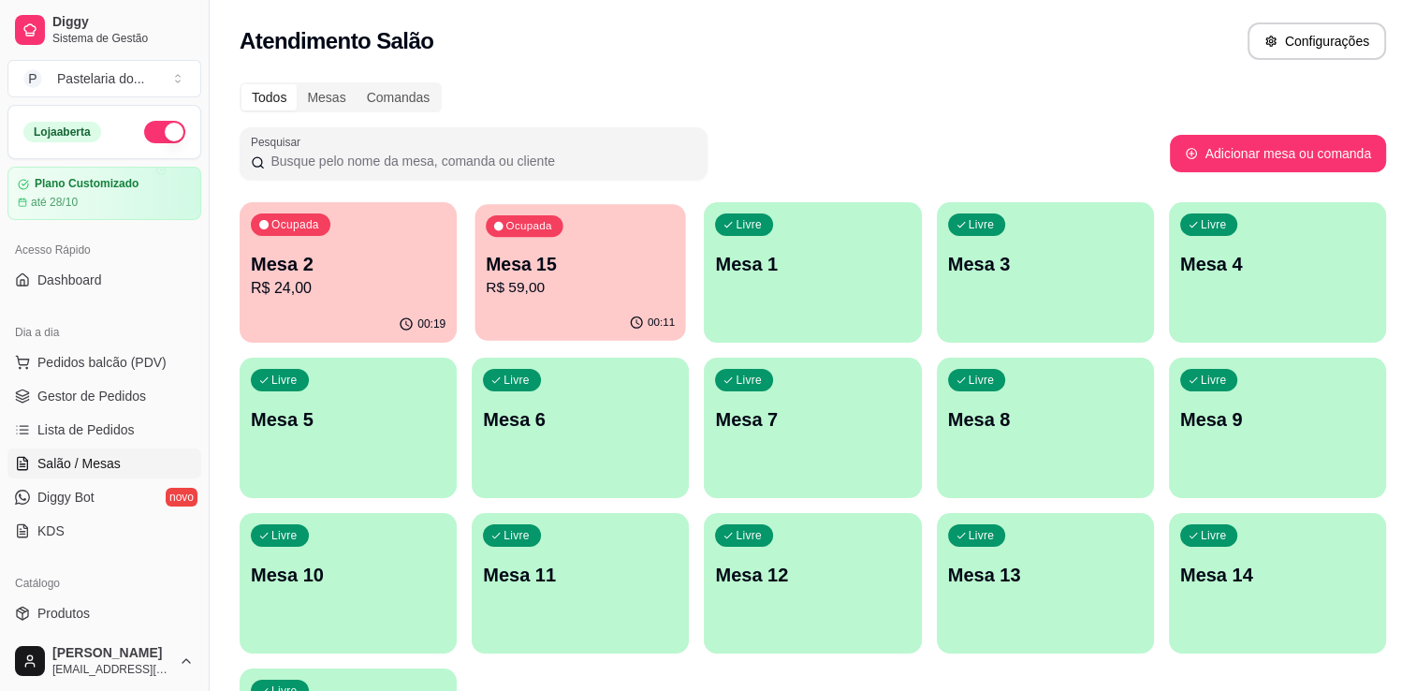
click at [541, 296] on p "R$ 59,00" at bounding box center [580, 288] width 189 height 22
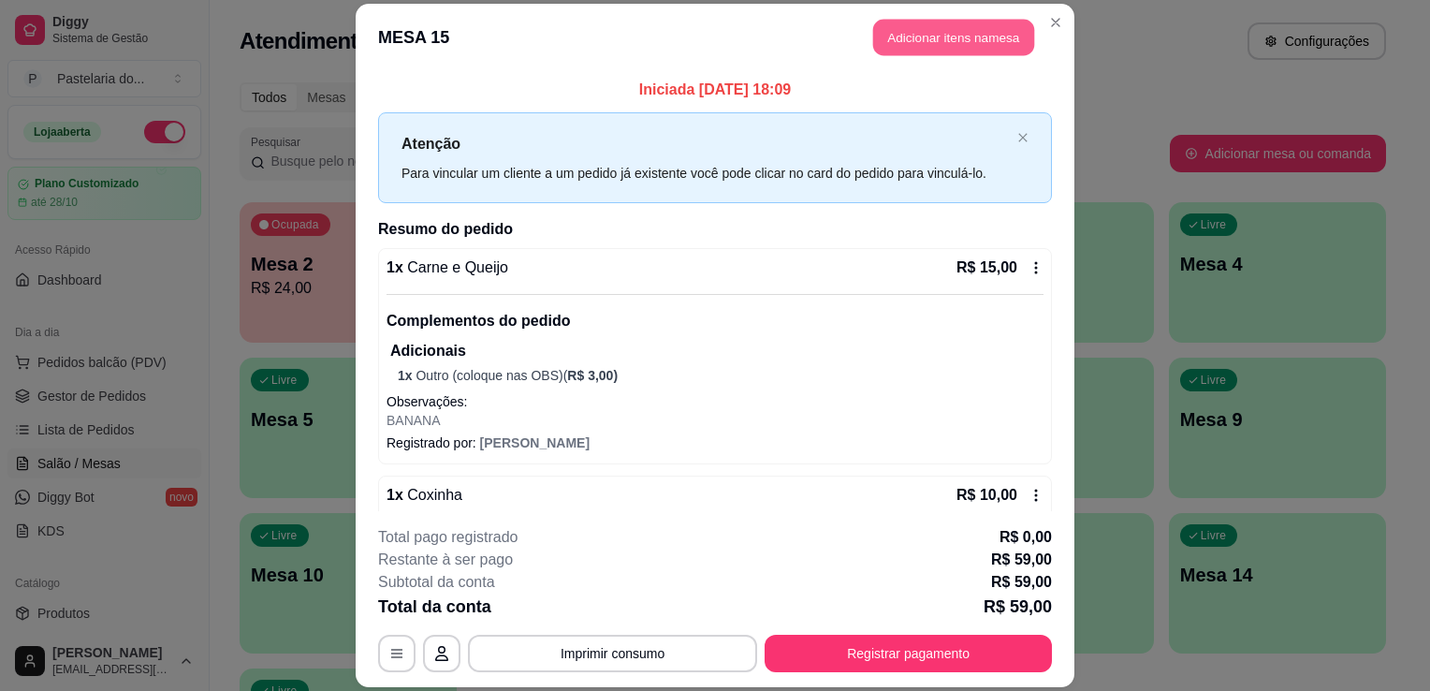
click at [1005, 28] on button "Adicionar itens na mesa" at bounding box center [953, 37] width 161 height 37
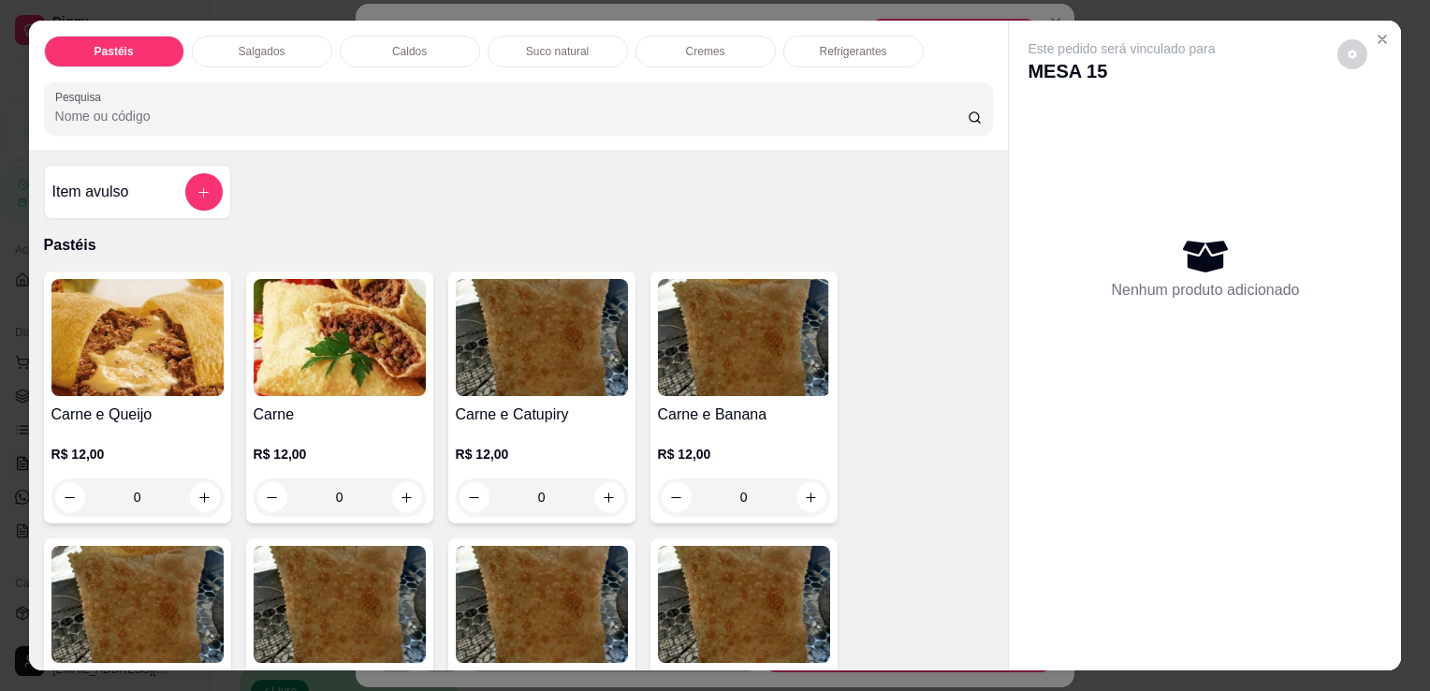
click at [321, 60] on div "Pastéis Salgados Caldos Suco natural Cremes Refrigerantes Pesquisa" at bounding box center [519, 85] width 980 height 129
click at [308, 57] on div "Salgados" at bounding box center [262, 52] width 140 height 32
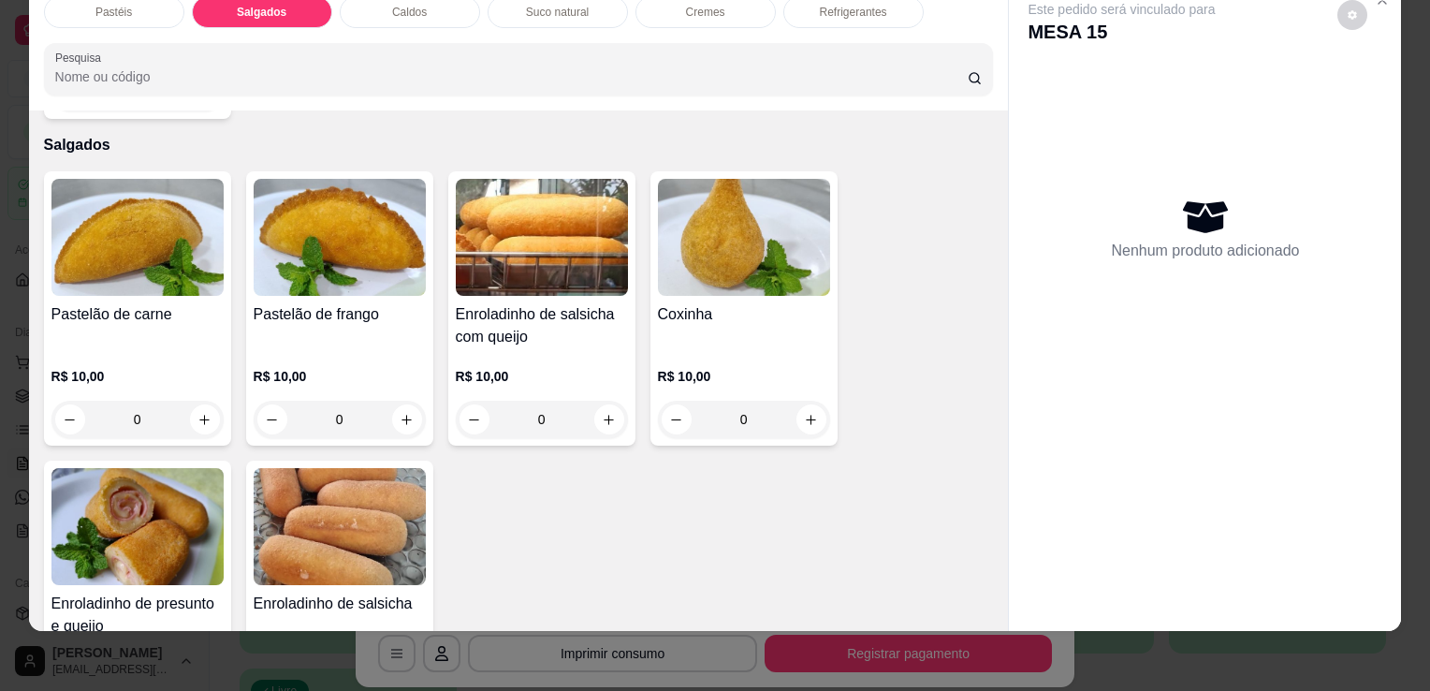
click at [56, 256] on img at bounding box center [137, 237] width 172 height 117
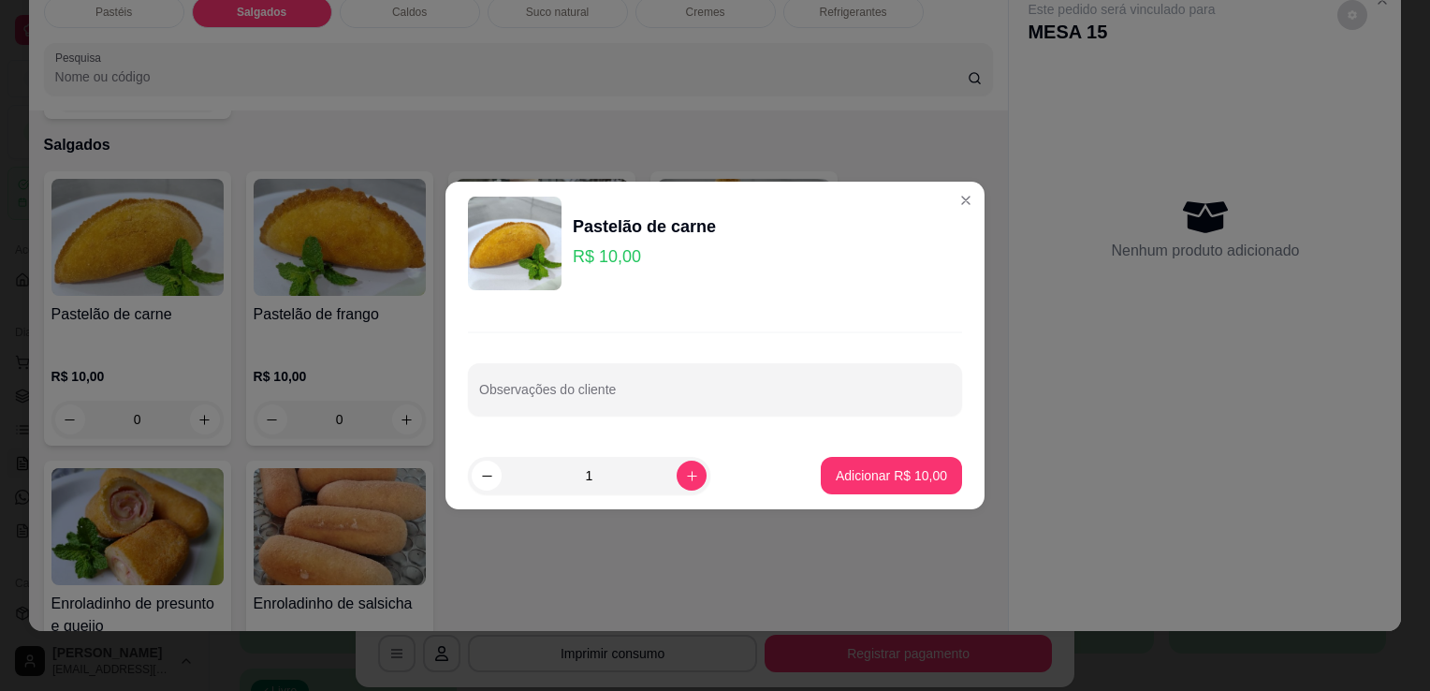
click at [858, 492] on button "Adicionar R$ 10,00" at bounding box center [891, 475] width 141 height 37
type input "1"
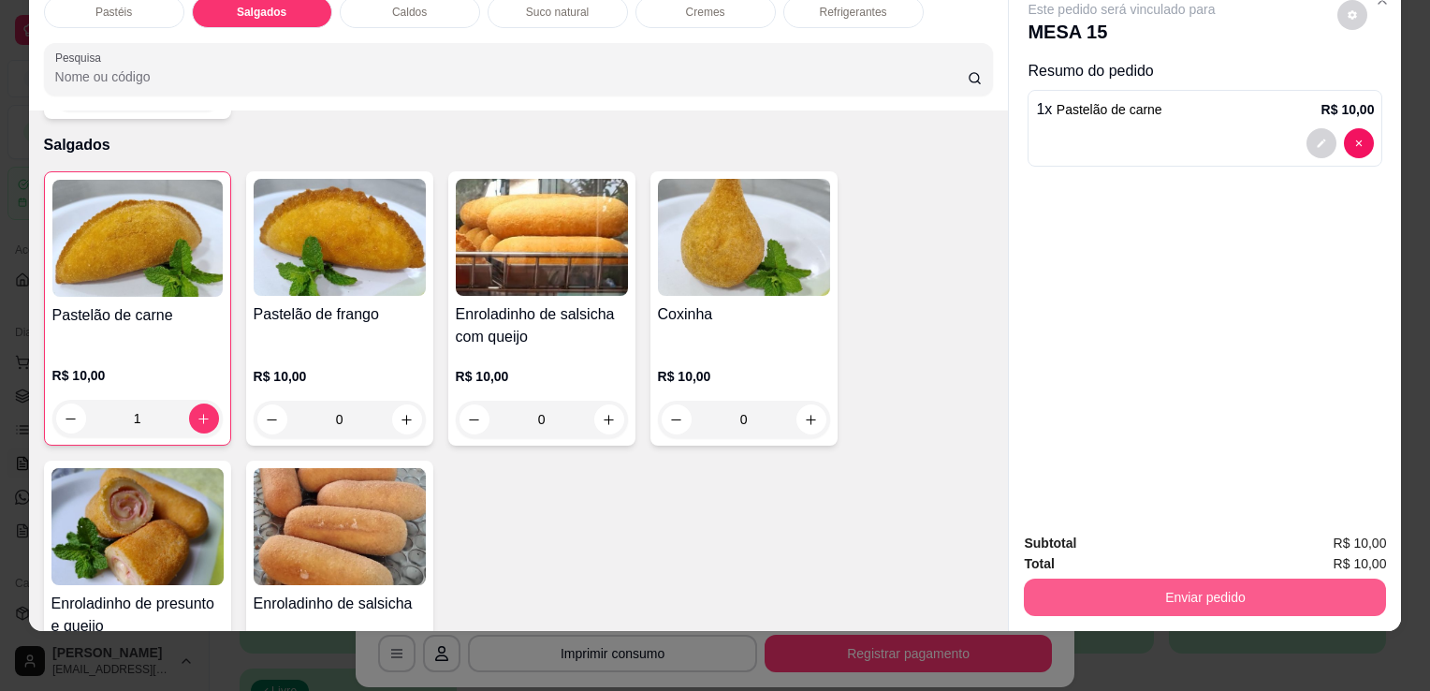
click at [1223, 585] on button "Enviar pedido" at bounding box center [1205, 597] width 362 height 37
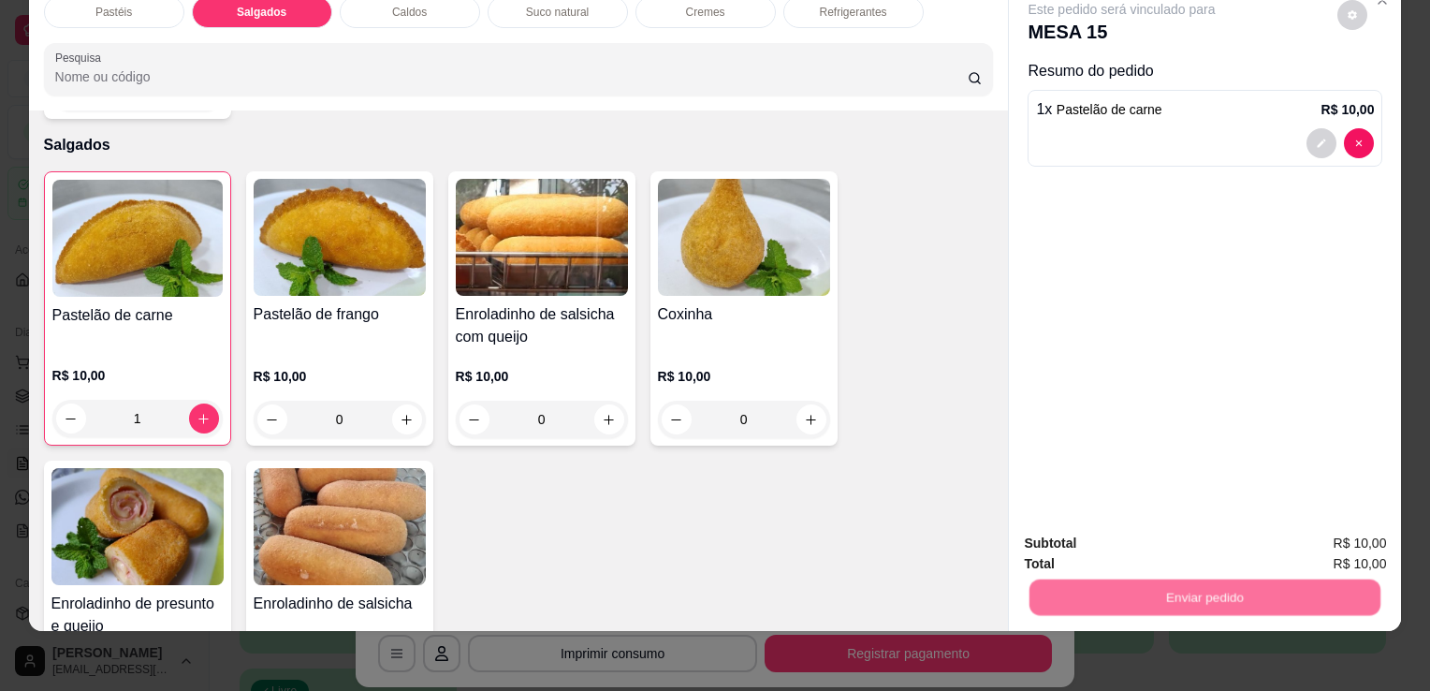
click at [1313, 534] on button "Enviar pedido" at bounding box center [1337, 537] width 103 height 35
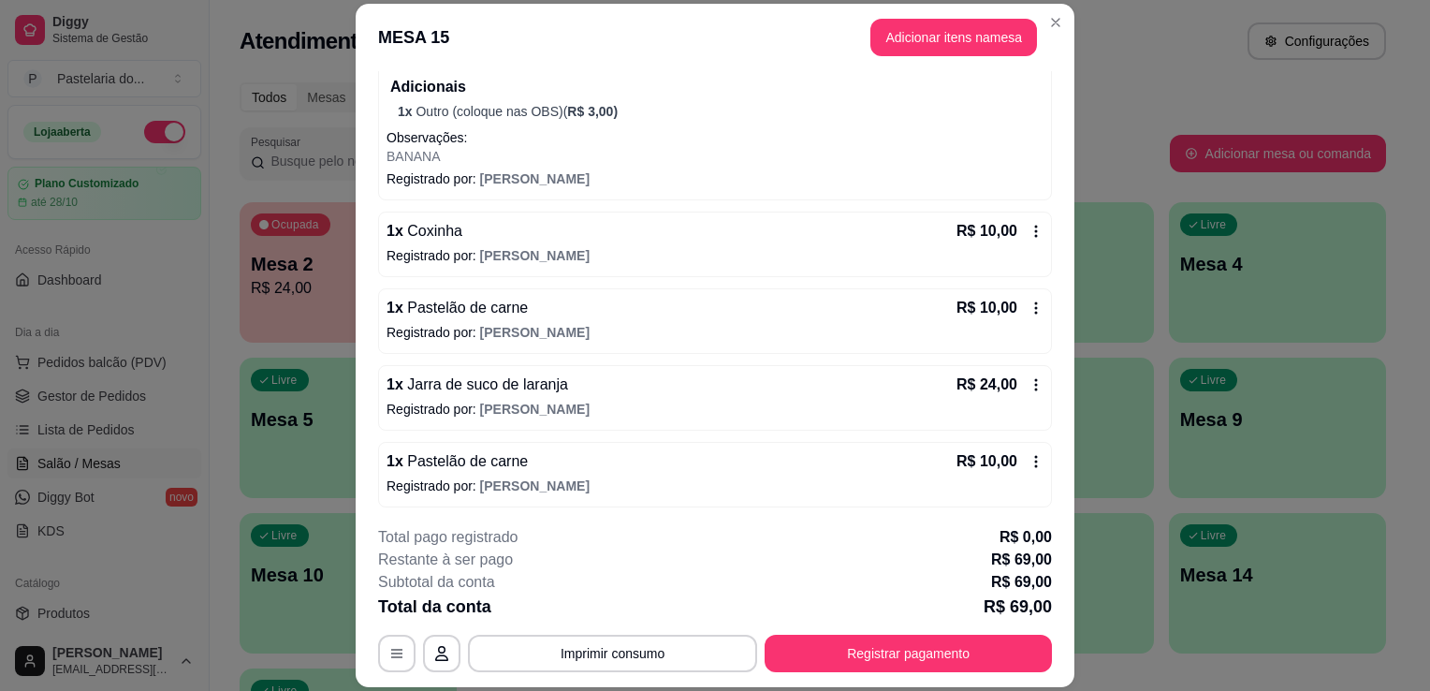
scroll to position [56, 0]
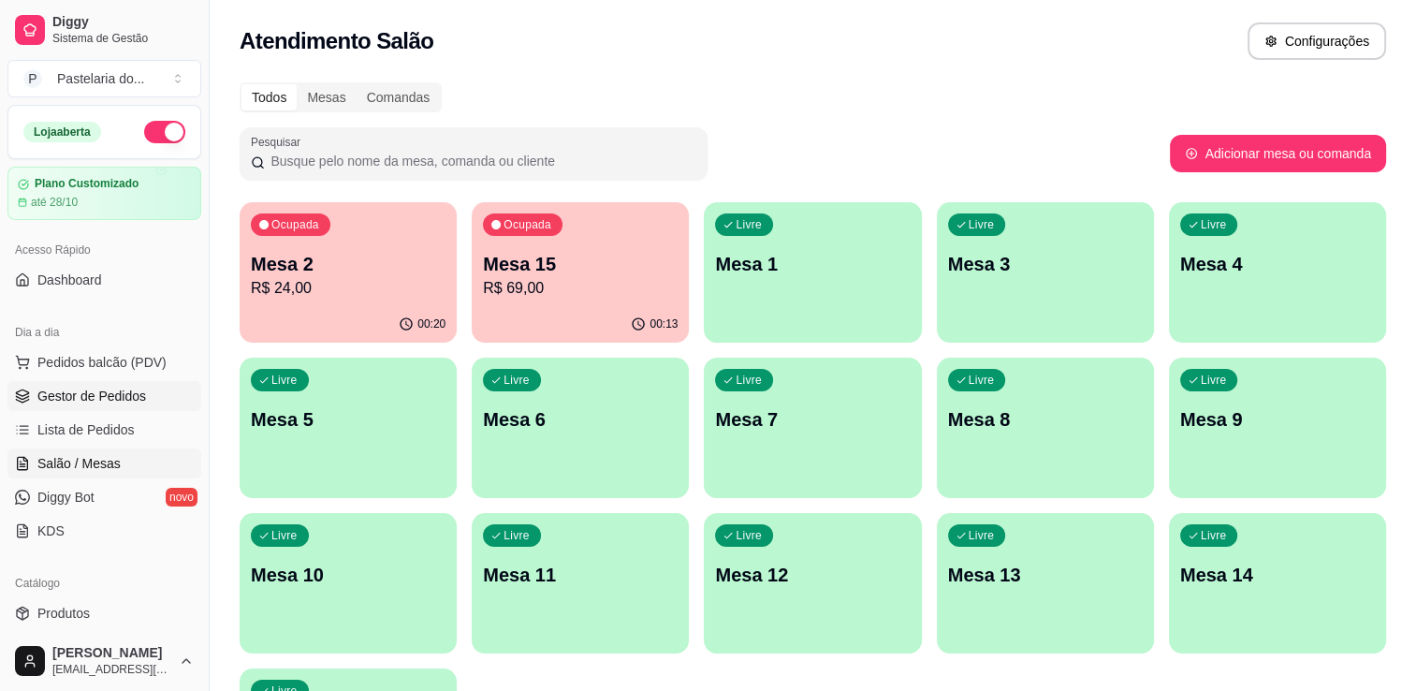
drag, startPoint x: 64, startPoint y: 403, endPoint x: 73, endPoint y: 395, distance: 12.0
click at [64, 403] on span "Gestor de Pedidos" at bounding box center [91, 396] width 109 height 19
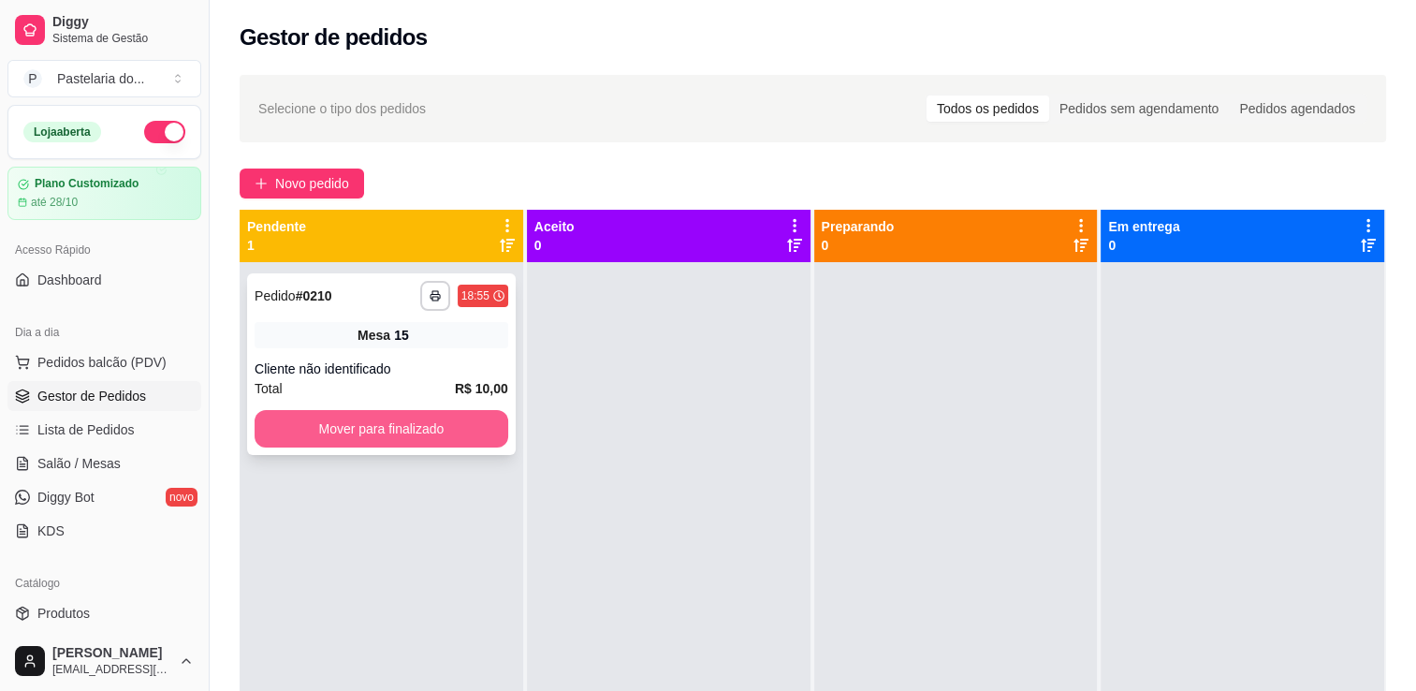
click at [451, 428] on button "Mover para finalizado" at bounding box center [382, 428] width 254 height 37
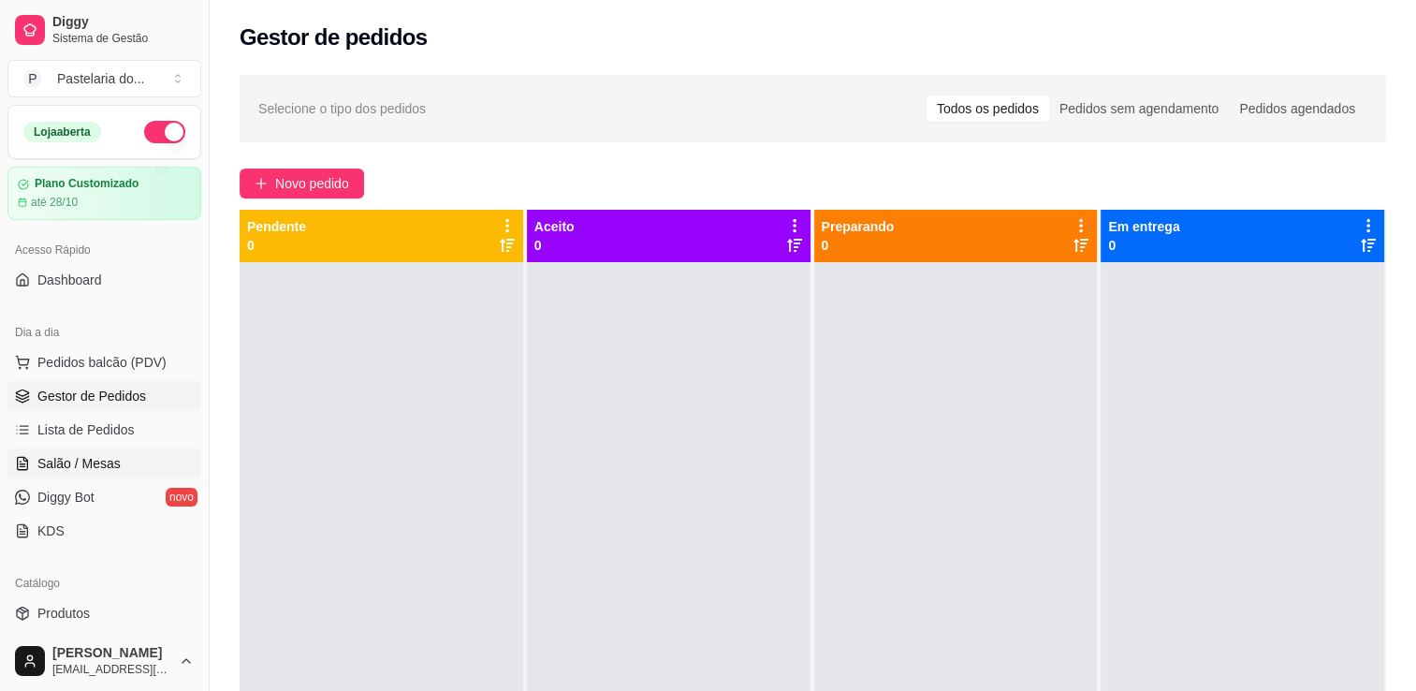
click at [95, 448] on link "Salão / Mesas" at bounding box center [104, 463] width 194 height 30
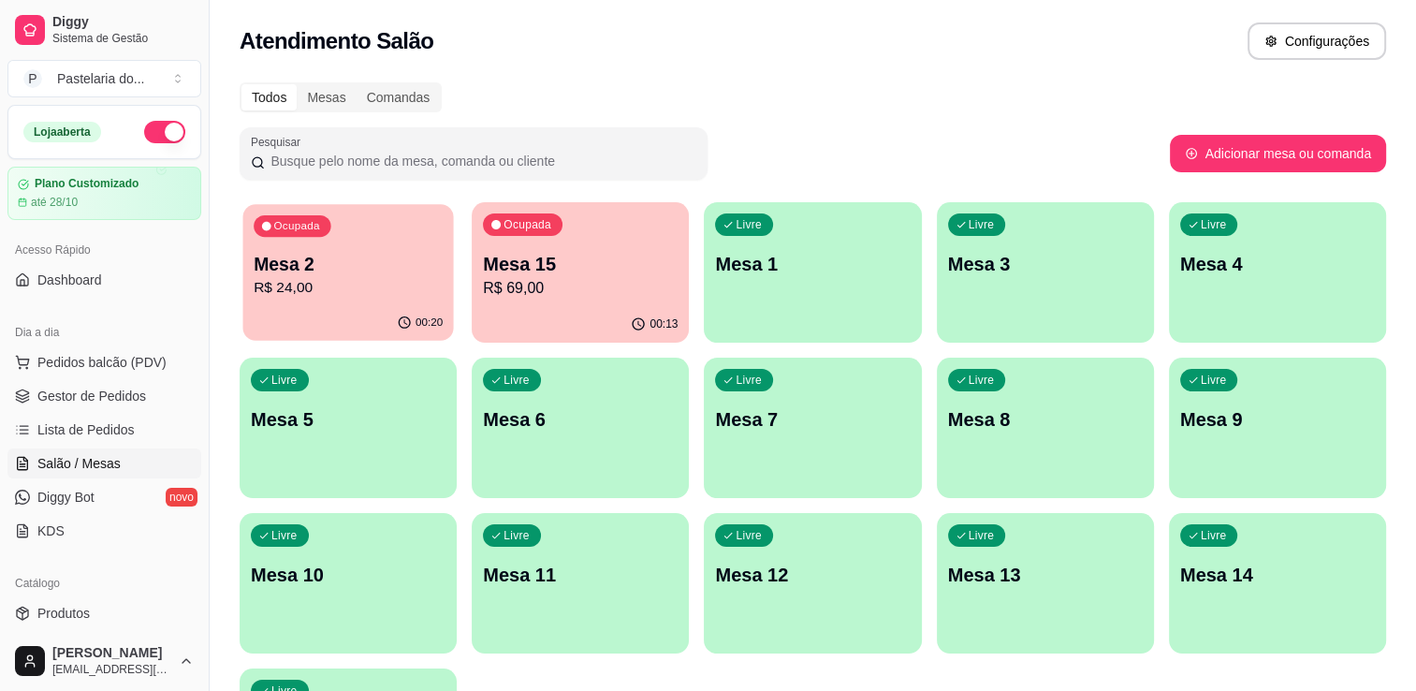
click at [359, 261] on p "Mesa 2" at bounding box center [348, 264] width 189 height 25
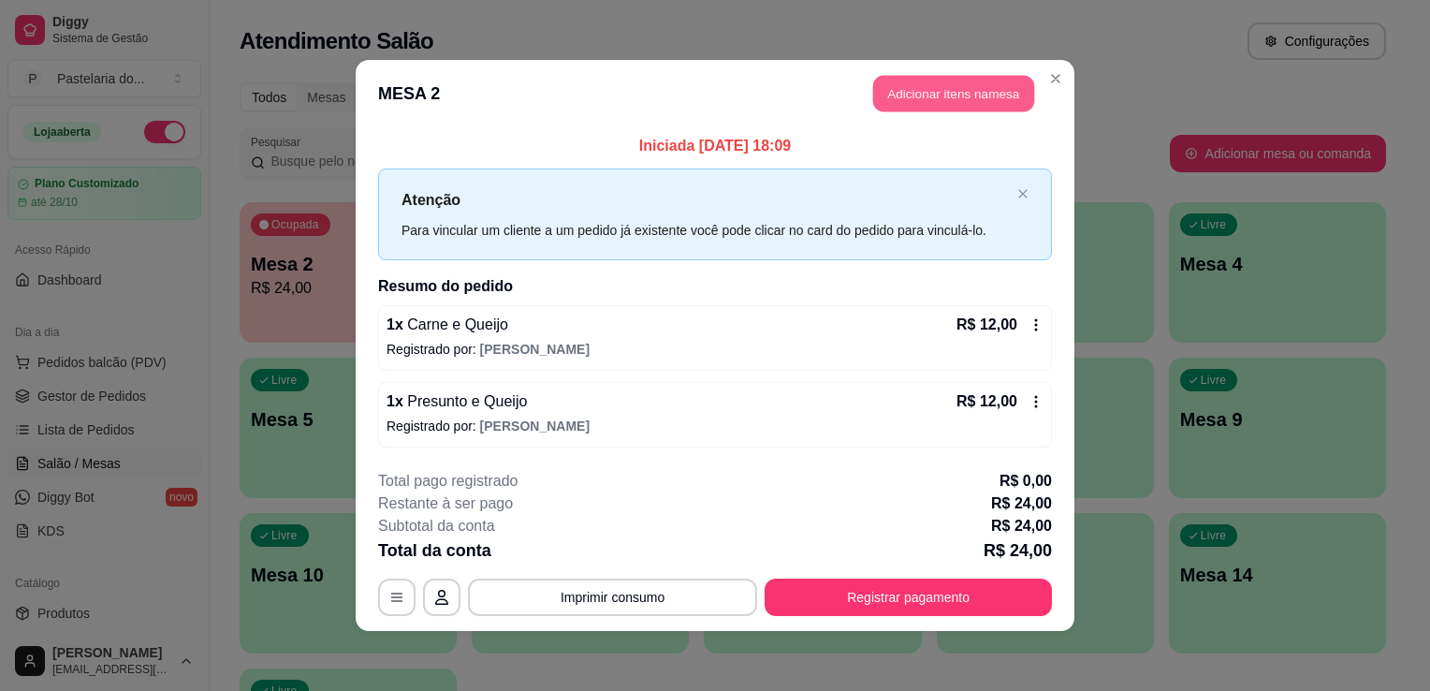
click at [947, 102] on button "Adicionar itens na mesa" at bounding box center [953, 94] width 161 height 37
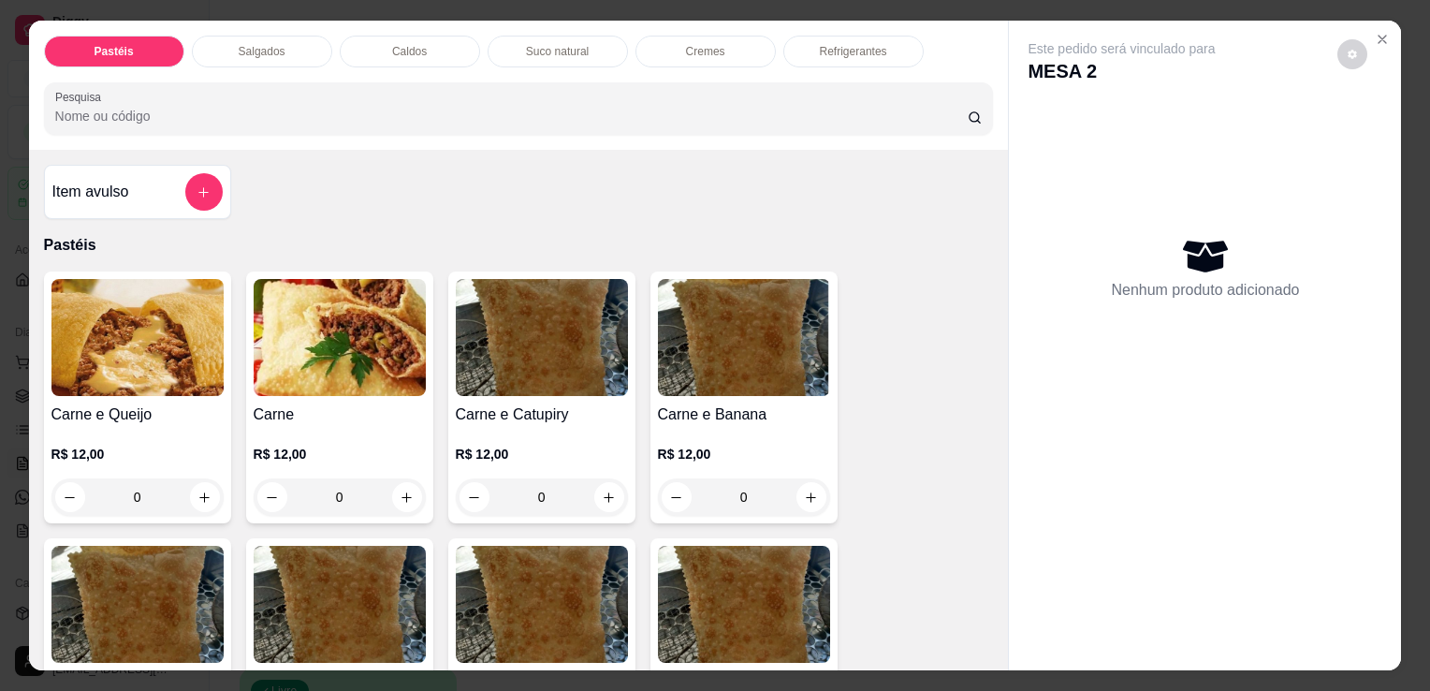
click at [805, 48] on div "Refrigerantes" at bounding box center [854, 52] width 140 height 32
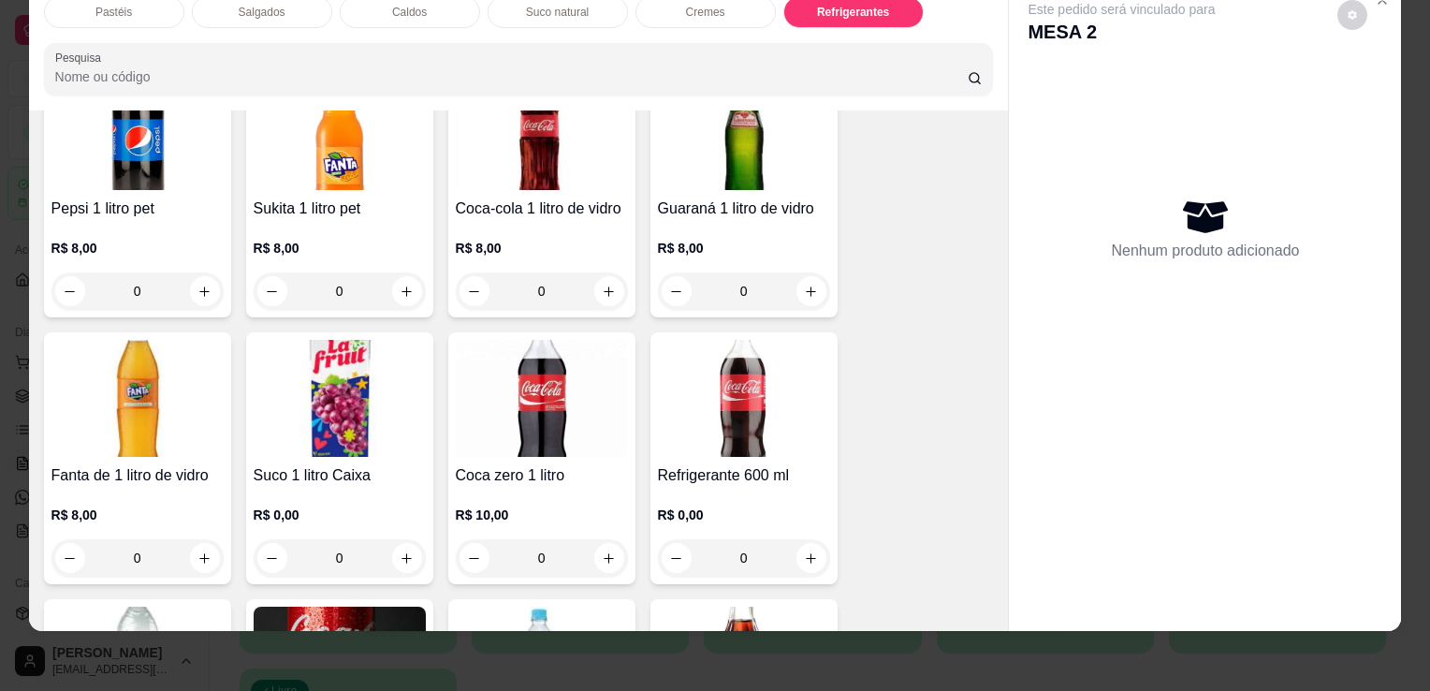
scroll to position [5457, 0]
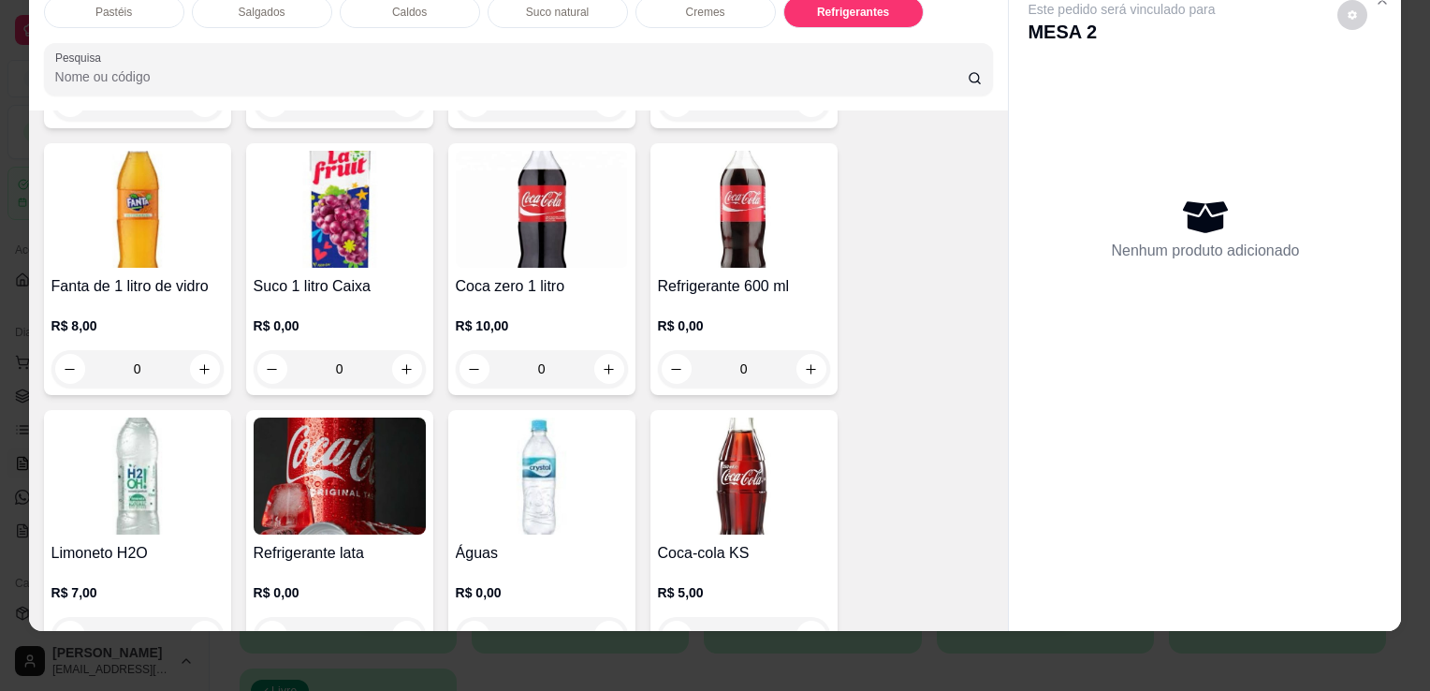
click at [761, 469] on img at bounding box center [744, 476] width 172 height 117
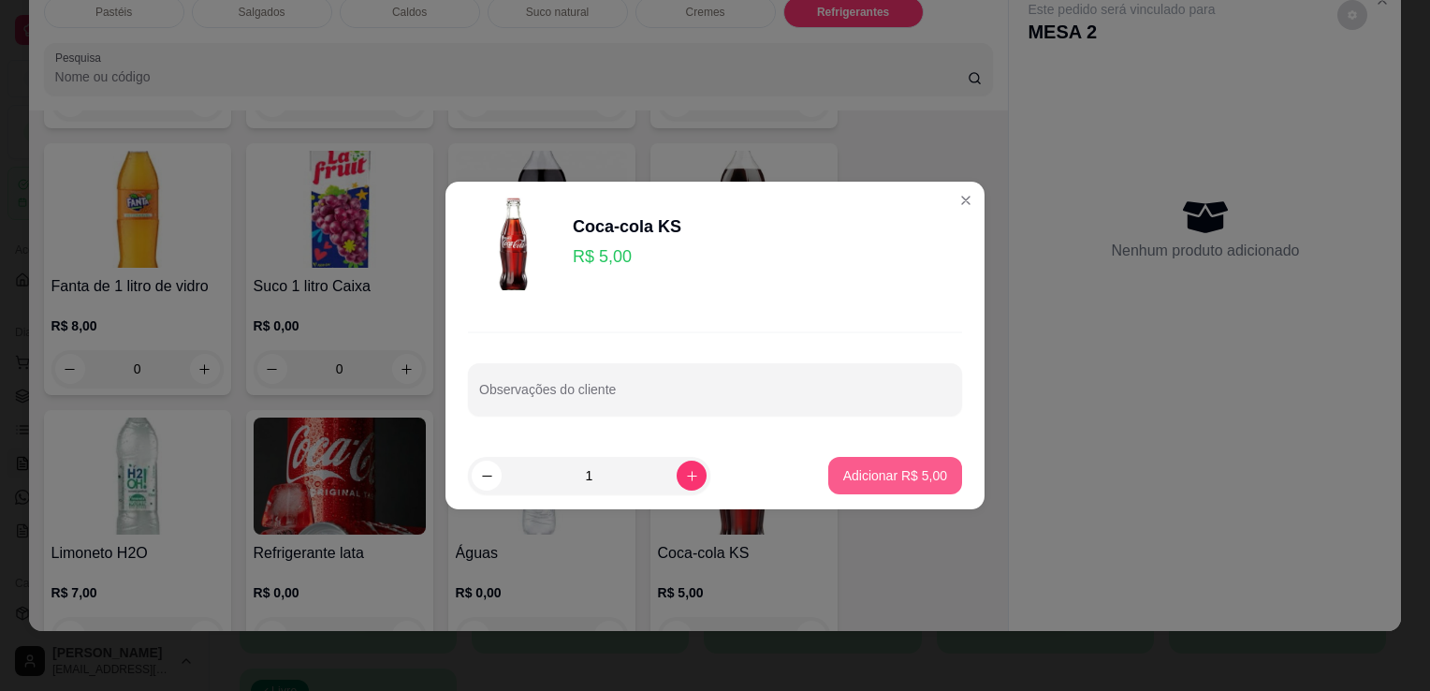
click at [872, 481] on p "Adicionar R$ 5,00" at bounding box center [895, 475] width 104 height 19
type input "1"
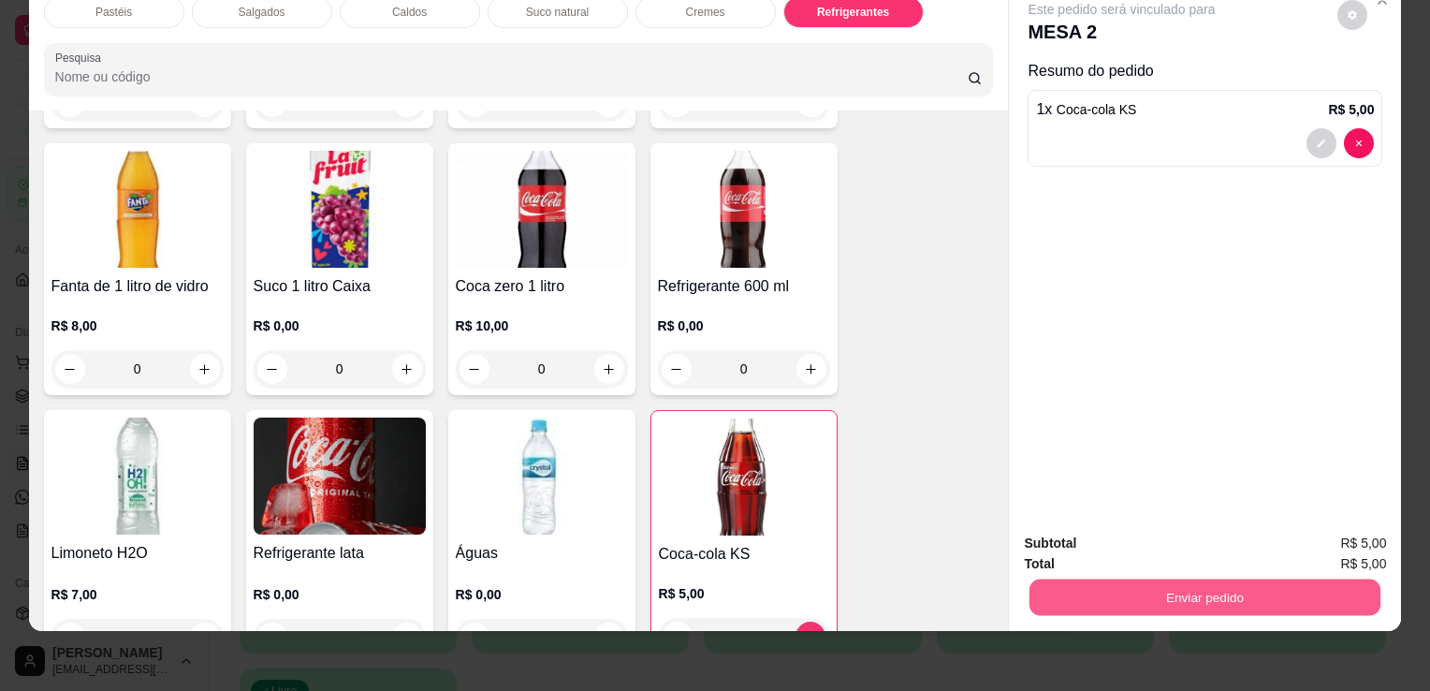
click at [1140, 580] on button "Enviar pedido" at bounding box center [1205, 597] width 351 height 37
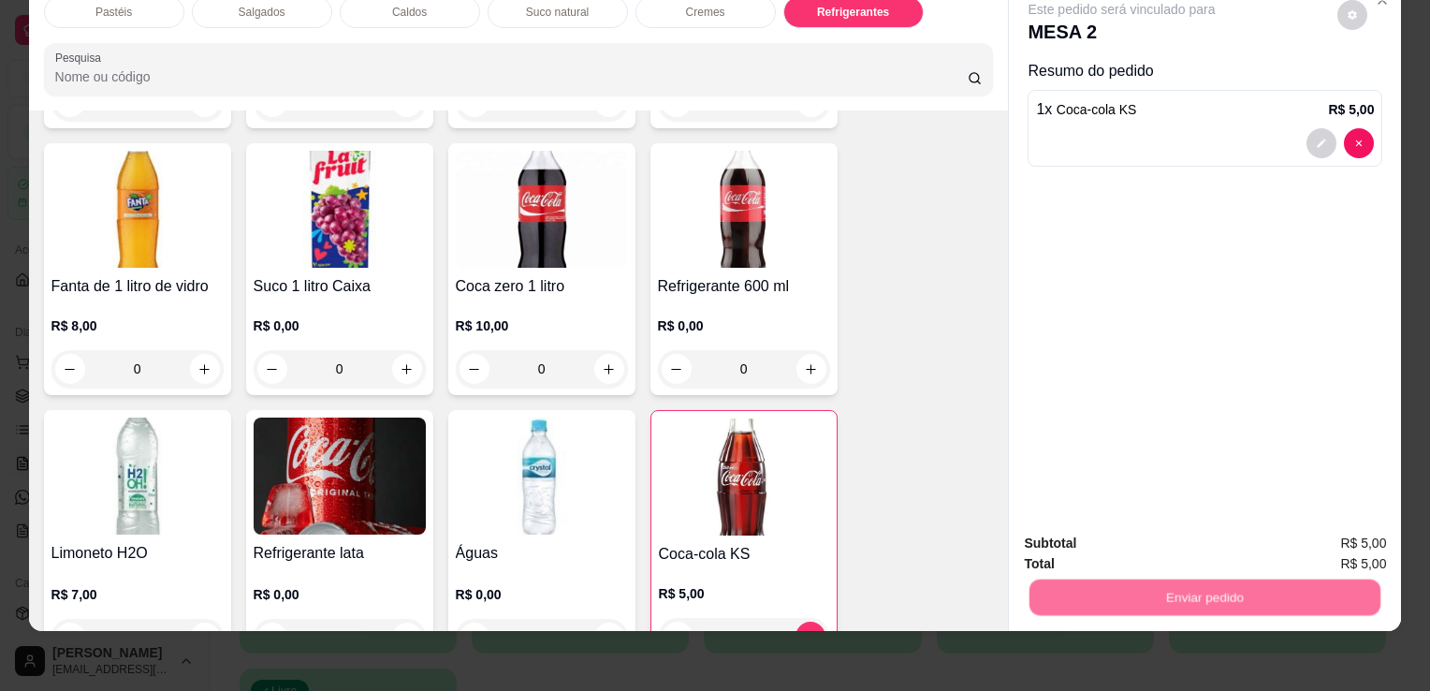
click at [1373, 537] on button "Enviar pedido" at bounding box center [1338, 538] width 106 height 36
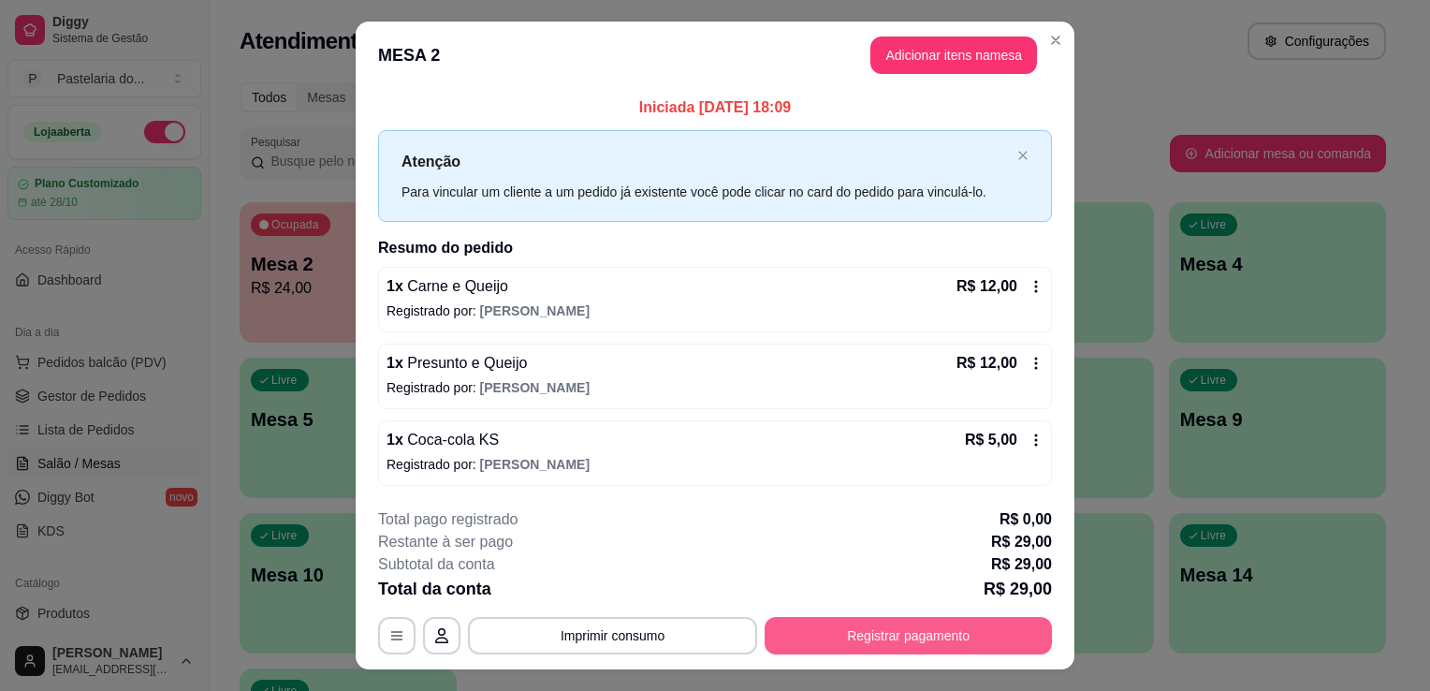
click at [921, 623] on button "Registrar pagamento" at bounding box center [908, 635] width 287 height 37
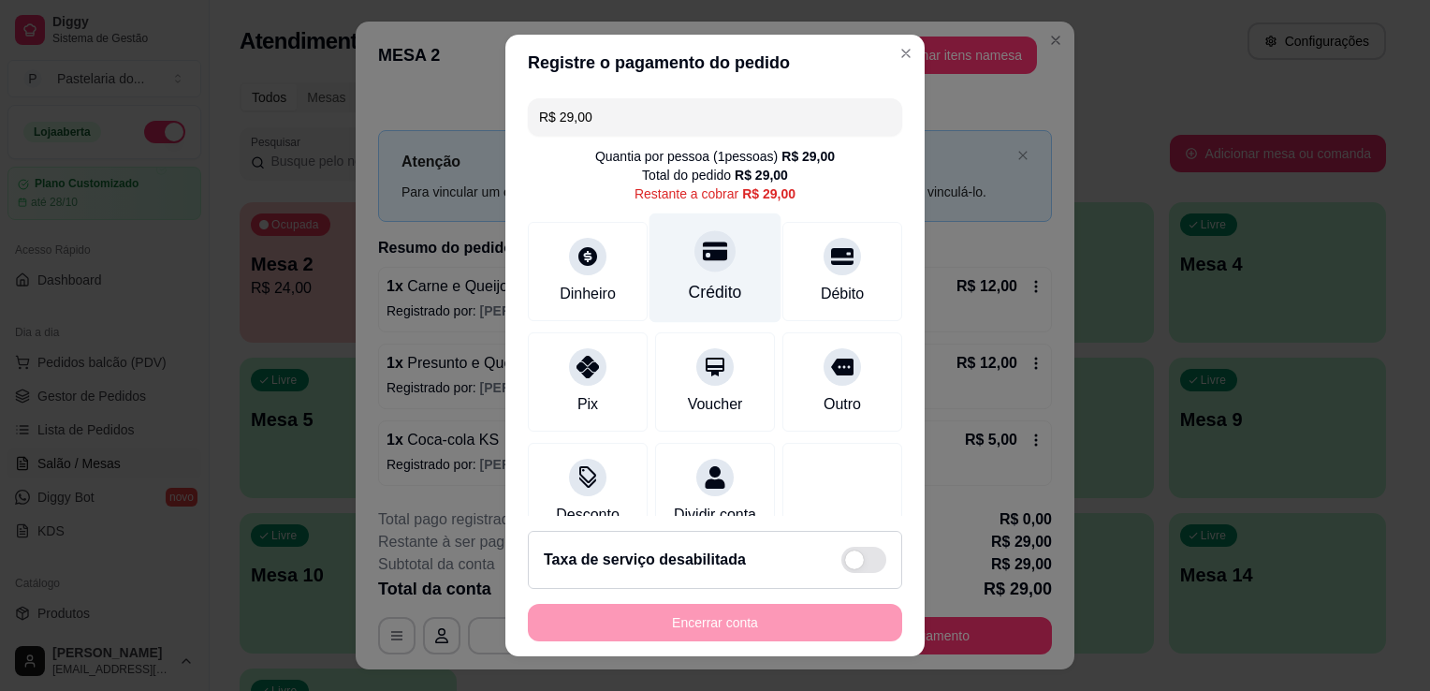
click at [708, 268] on div "Crédito" at bounding box center [716, 268] width 132 height 110
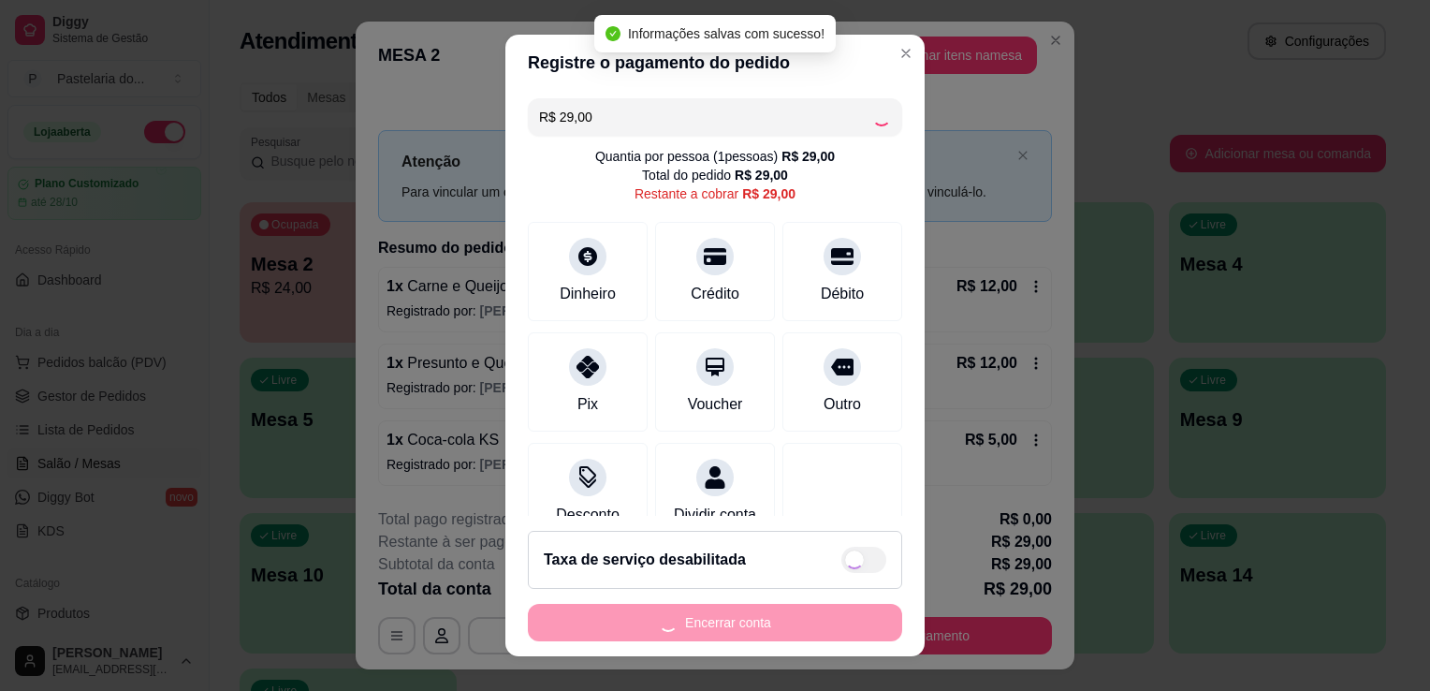
type input "R$ 0,00"
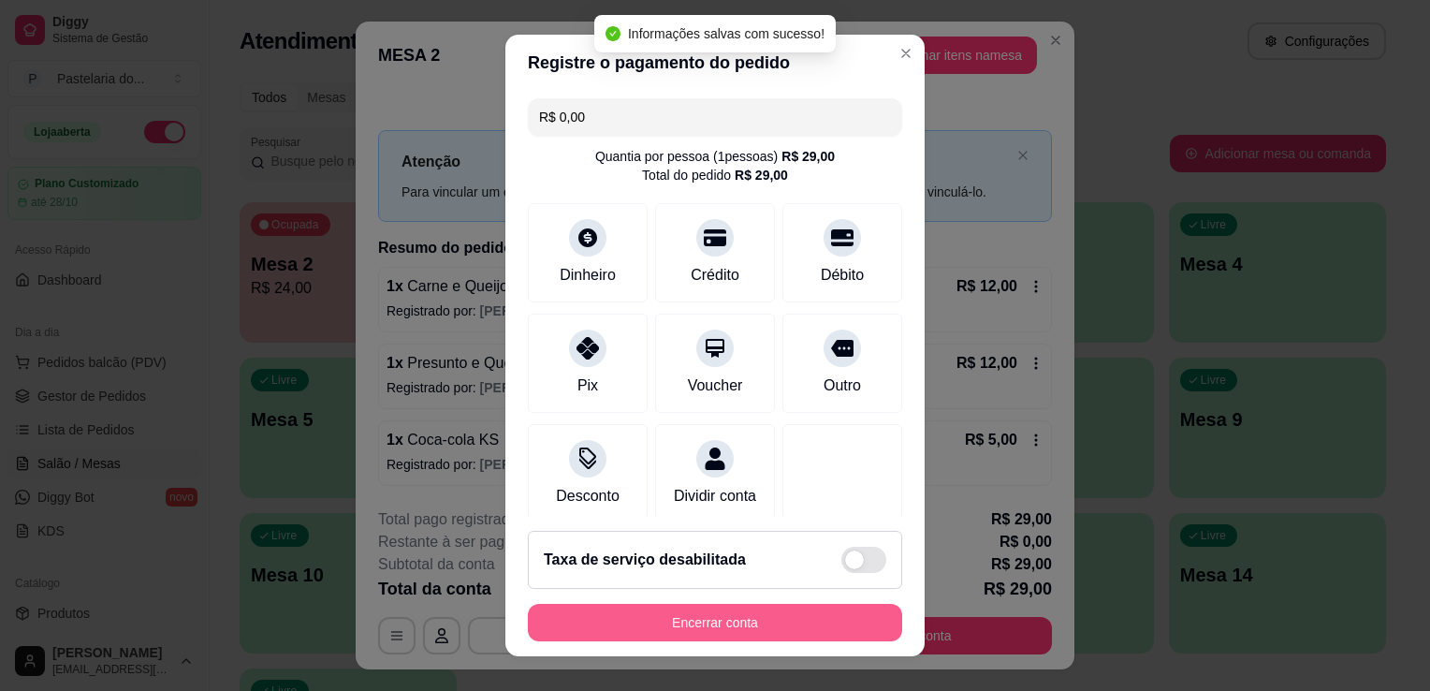
click at [755, 630] on button "Encerrar conta" at bounding box center [715, 622] width 374 height 37
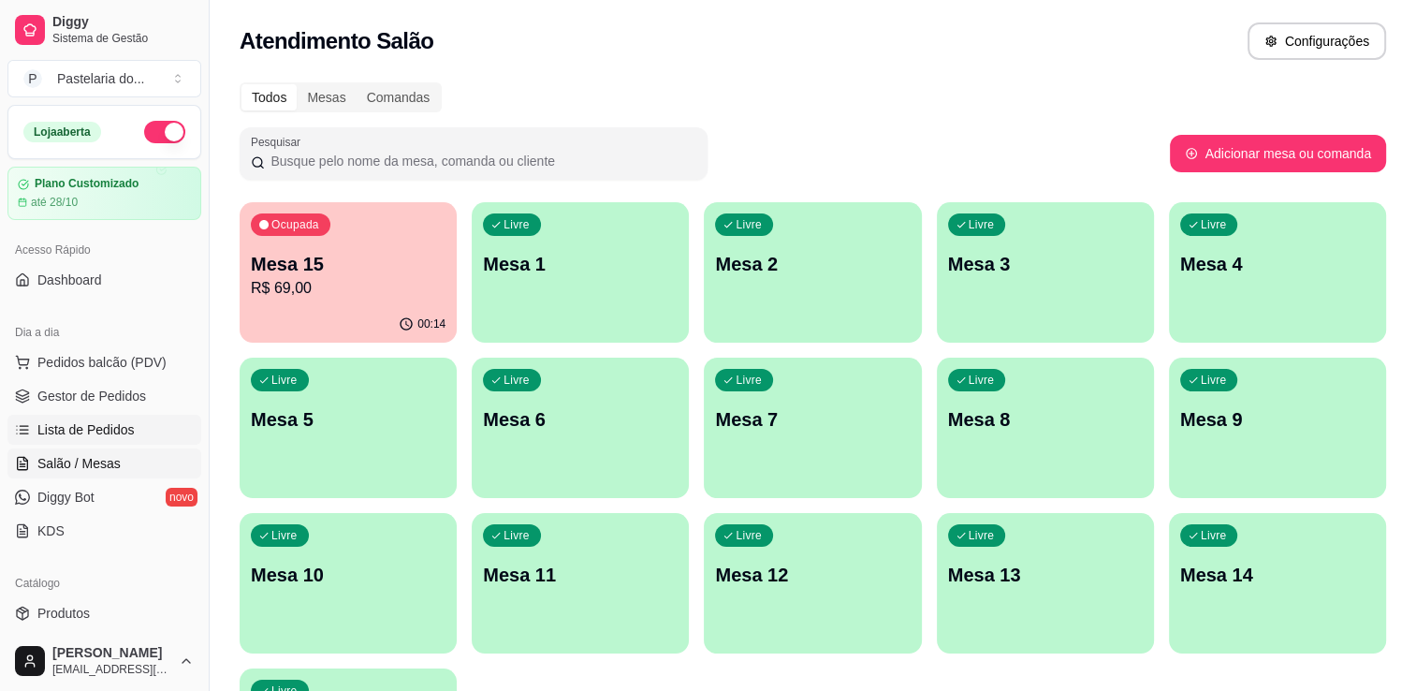
click at [128, 415] on link "Lista de Pedidos" at bounding box center [104, 430] width 194 height 30
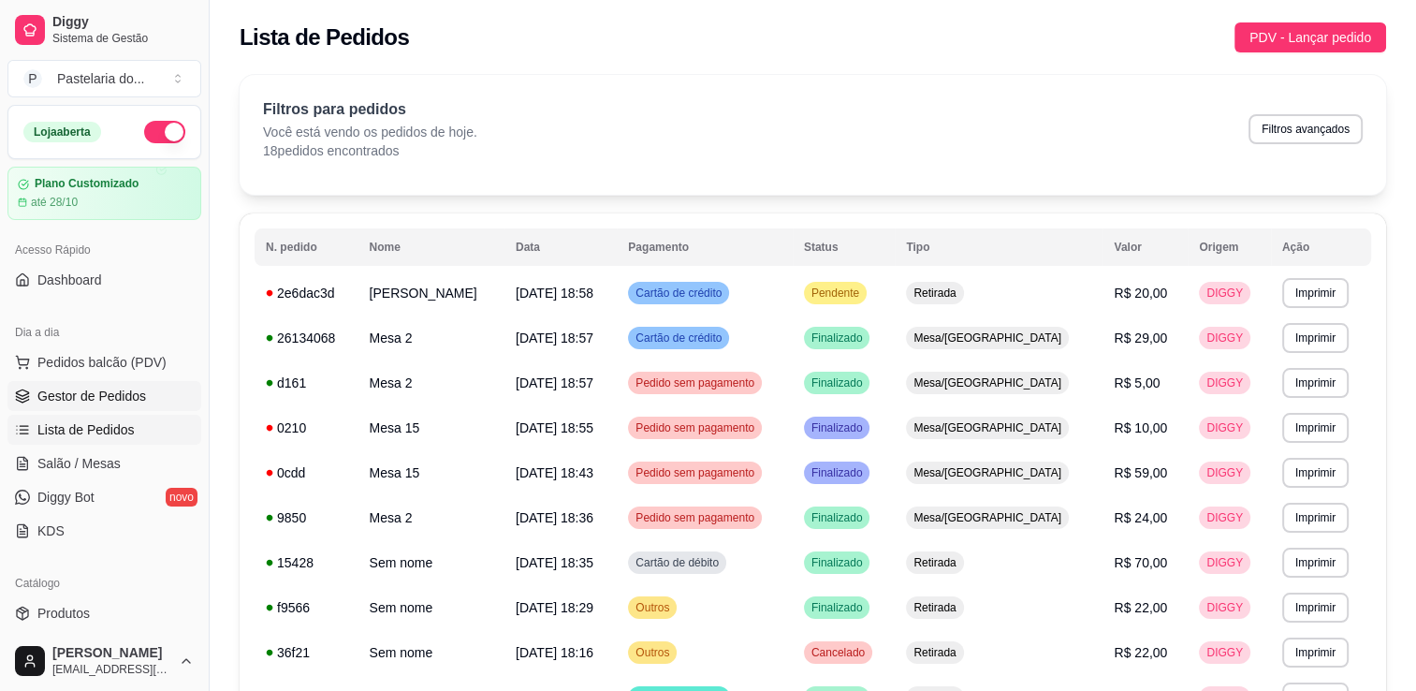
click at [150, 398] on link "Gestor de Pedidos" at bounding box center [104, 396] width 194 height 30
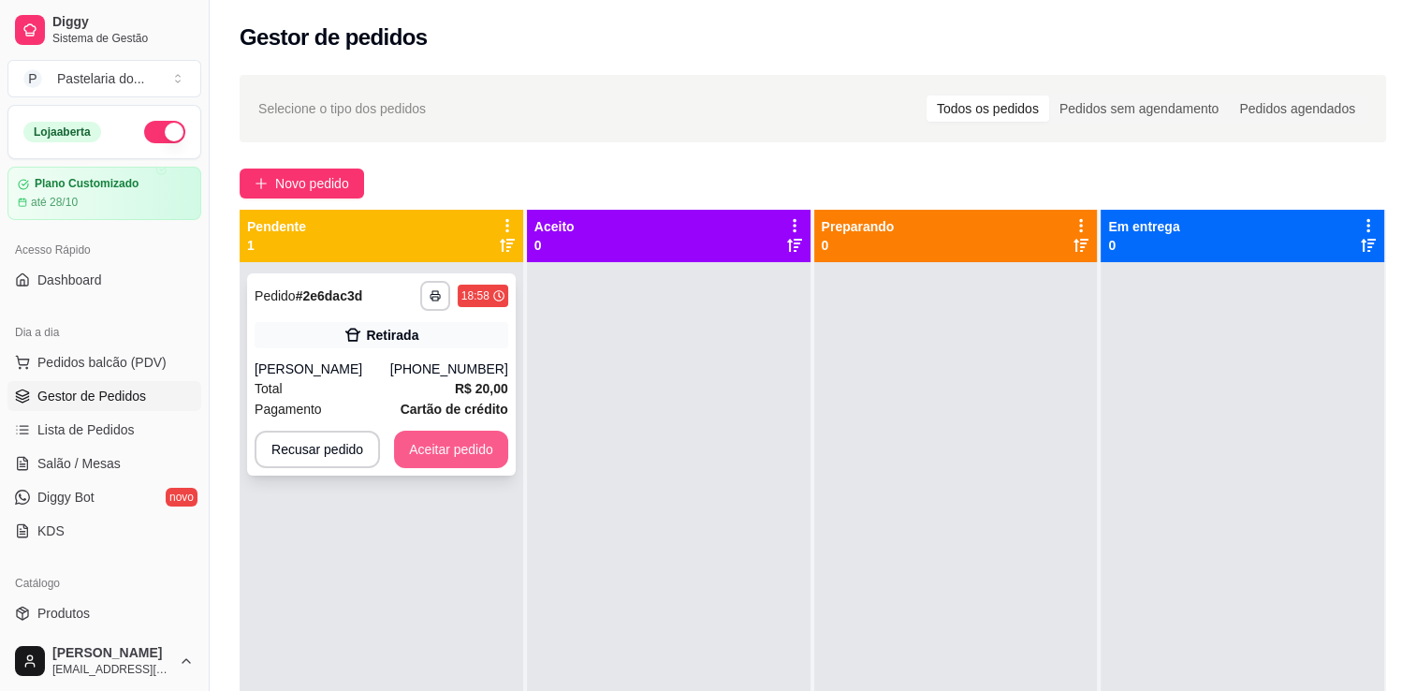
click at [419, 447] on button "Aceitar pedido" at bounding box center [451, 449] width 114 height 37
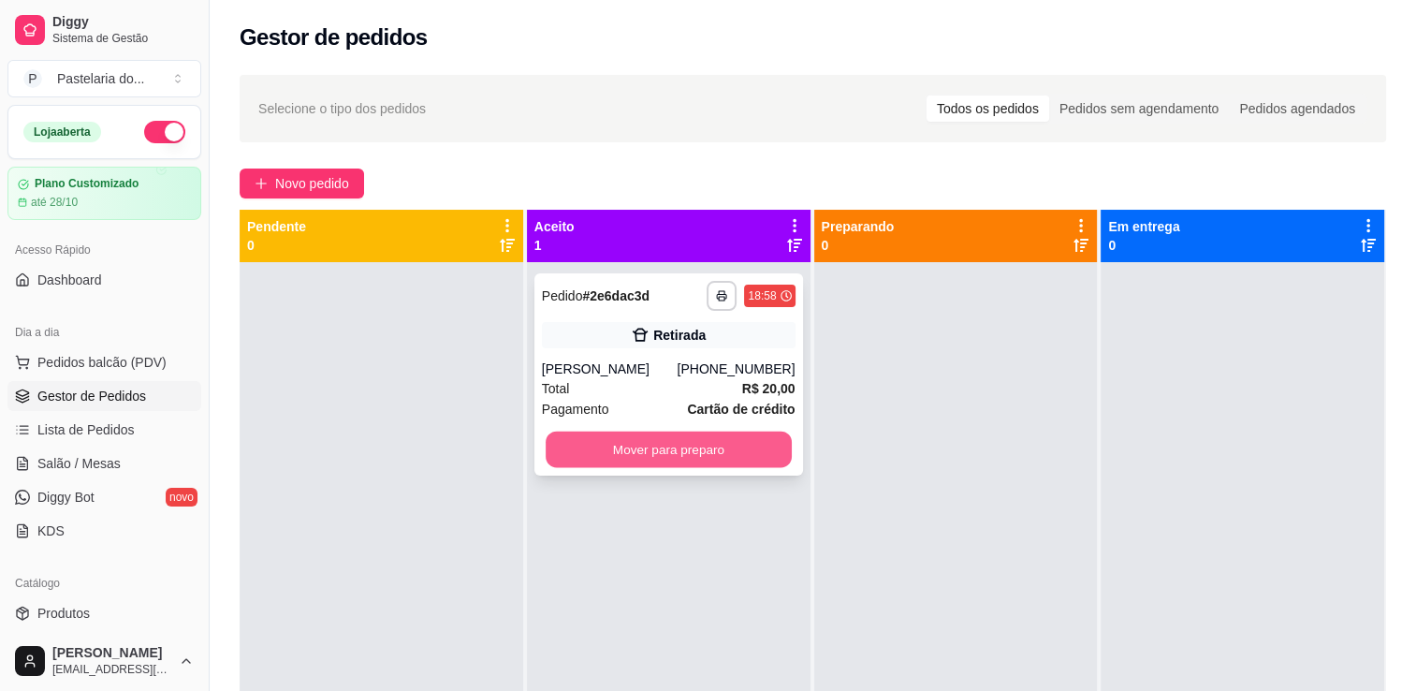
click at [611, 443] on button "Mover para preparo" at bounding box center [669, 450] width 246 height 37
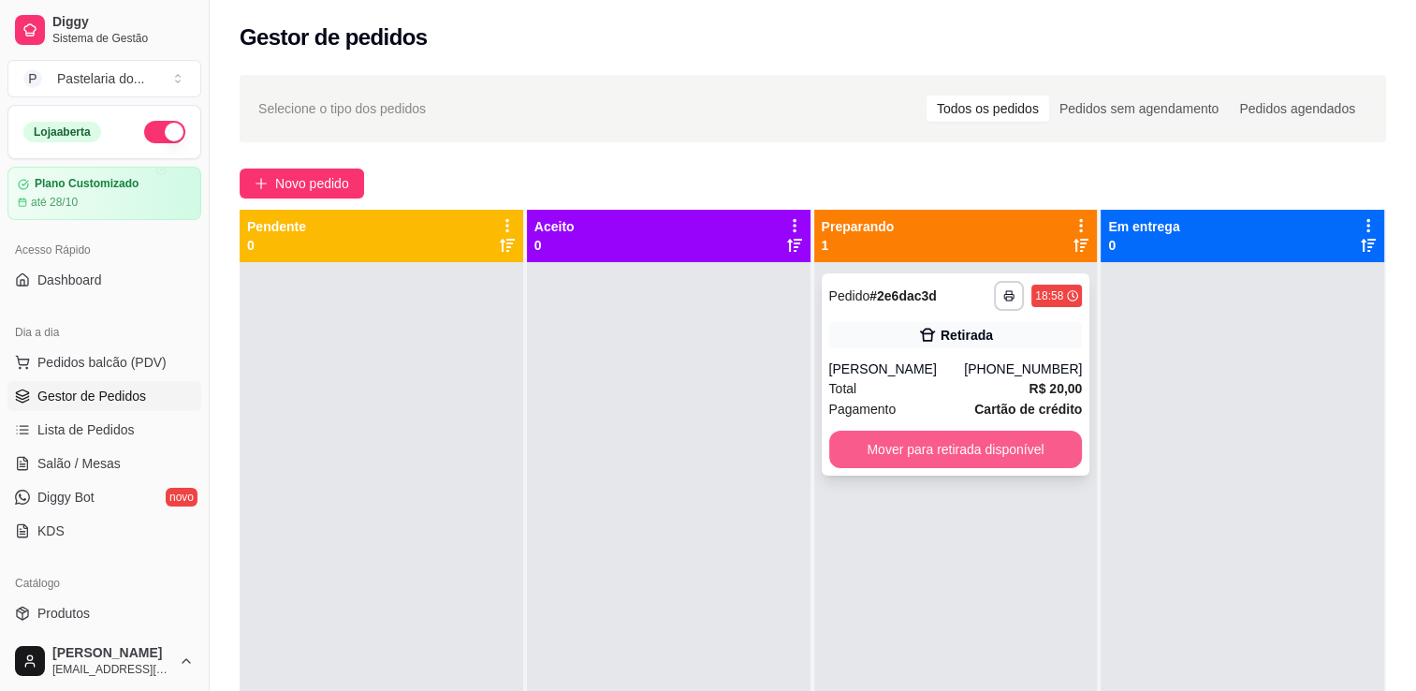
click at [855, 437] on button "Mover para retirada disponível" at bounding box center [956, 449] width 254 height 37
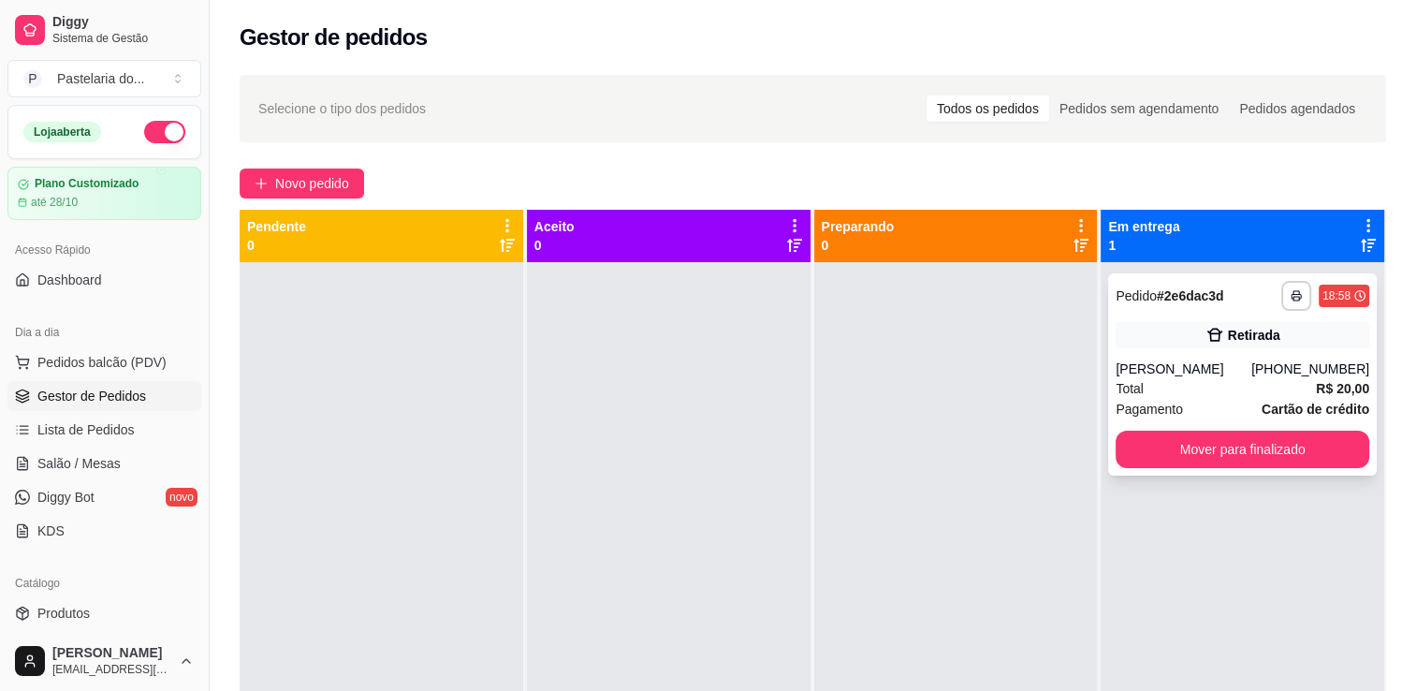
click at [1296, 432] on button "Mover para finalizado" at bounding box center [1243, 449] width 254 height 37
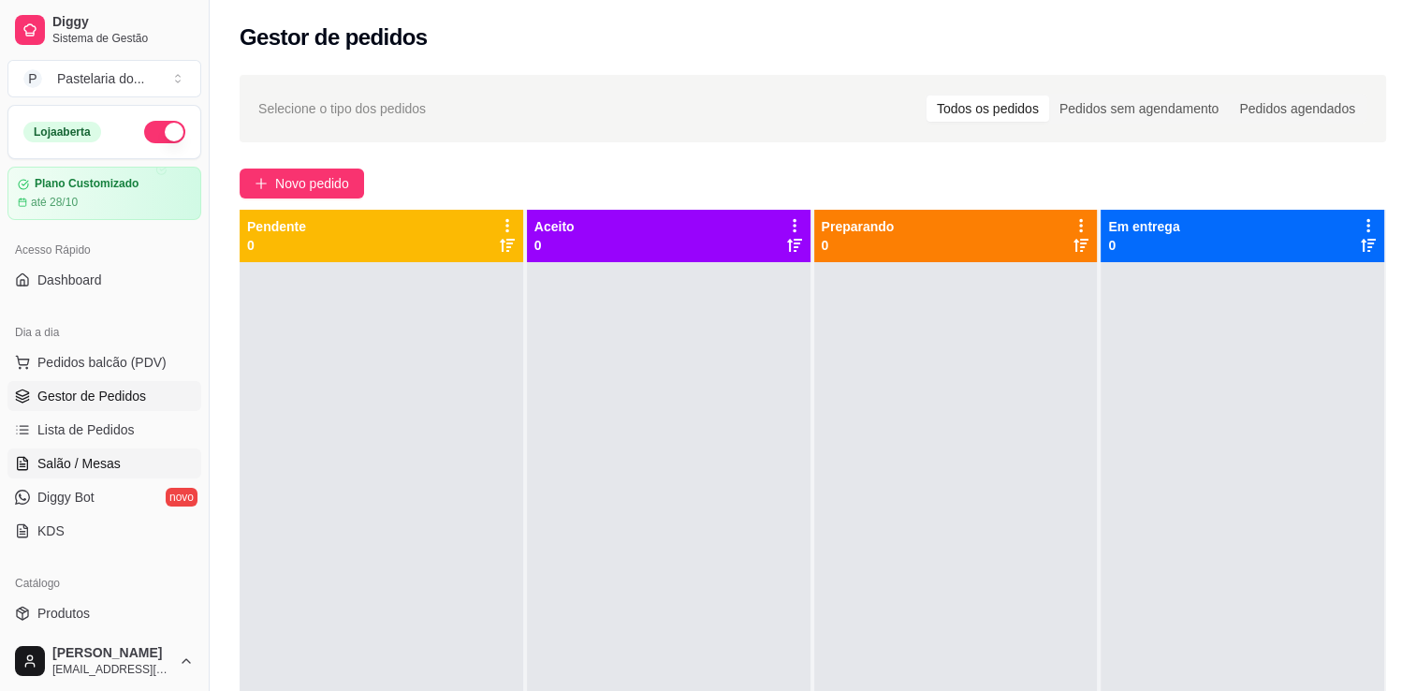
click at [94, 468] on span "Salão / Mesas" at bounding box center [78, 463] width 83 height 19
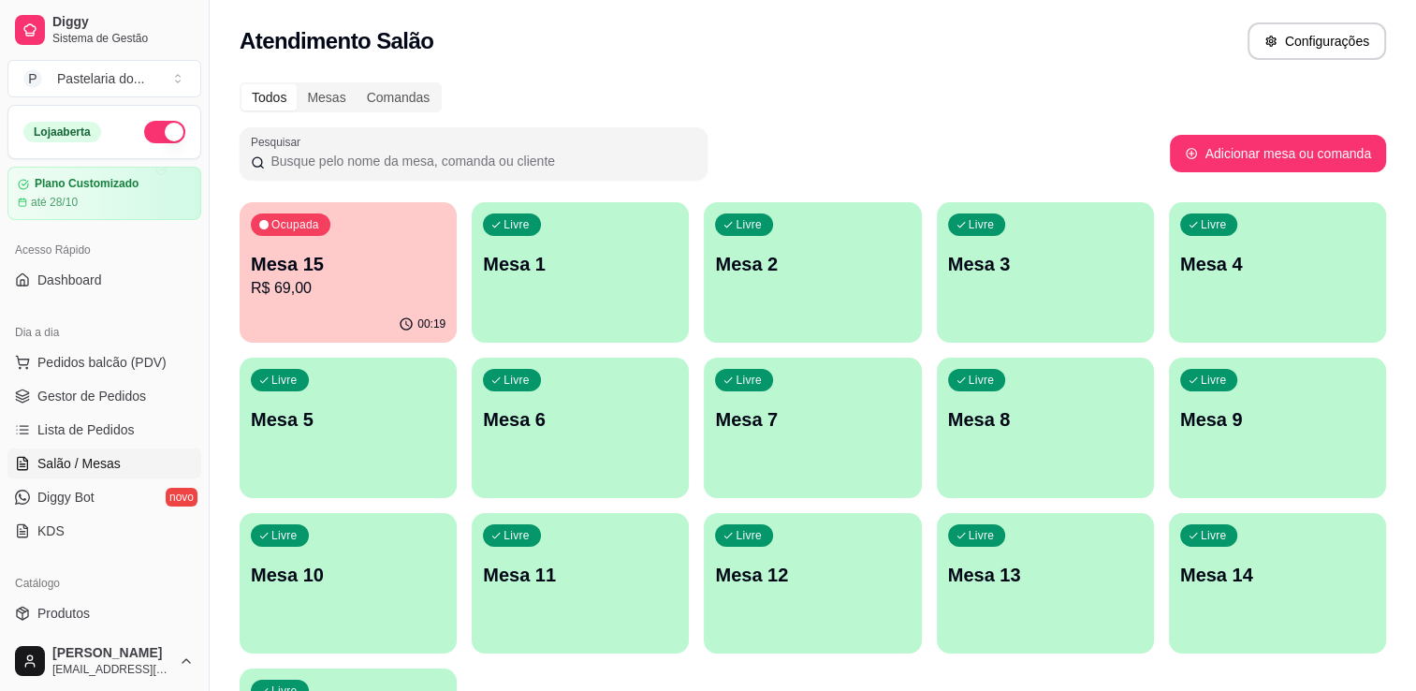
click at [322, 280] on p "R$ 69,00" at bounding box center [348, 288] width 195 height 22
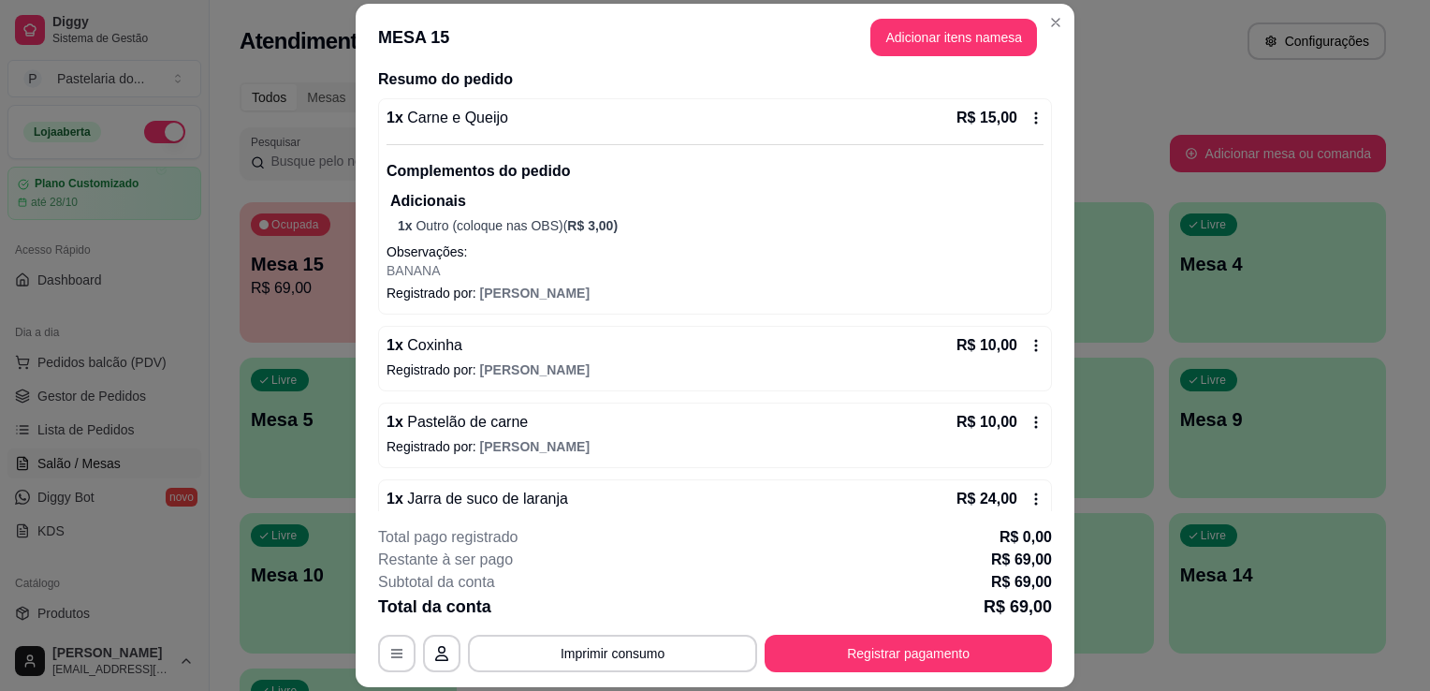
scroll to position [264, 0]
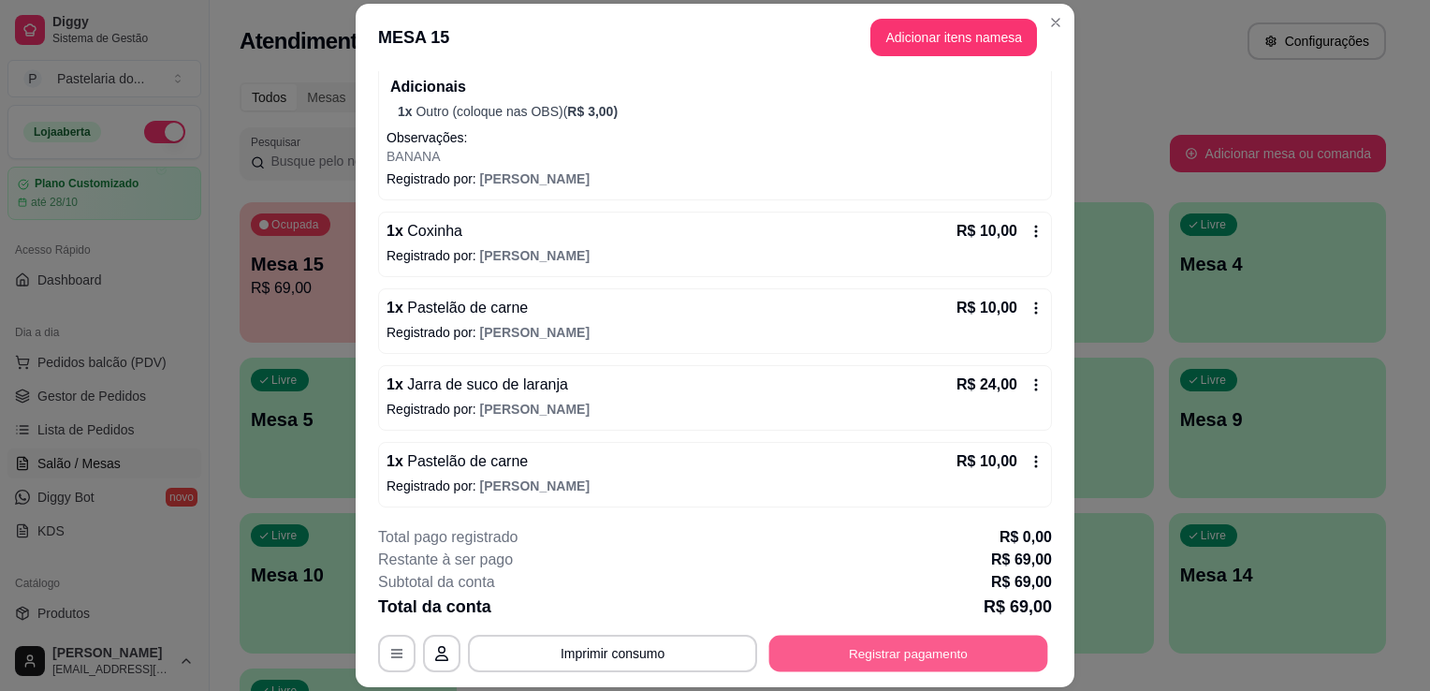
click at [889, 667] on button "Registrar pagamento" at bounding box center [908, 654] width 279 height 37
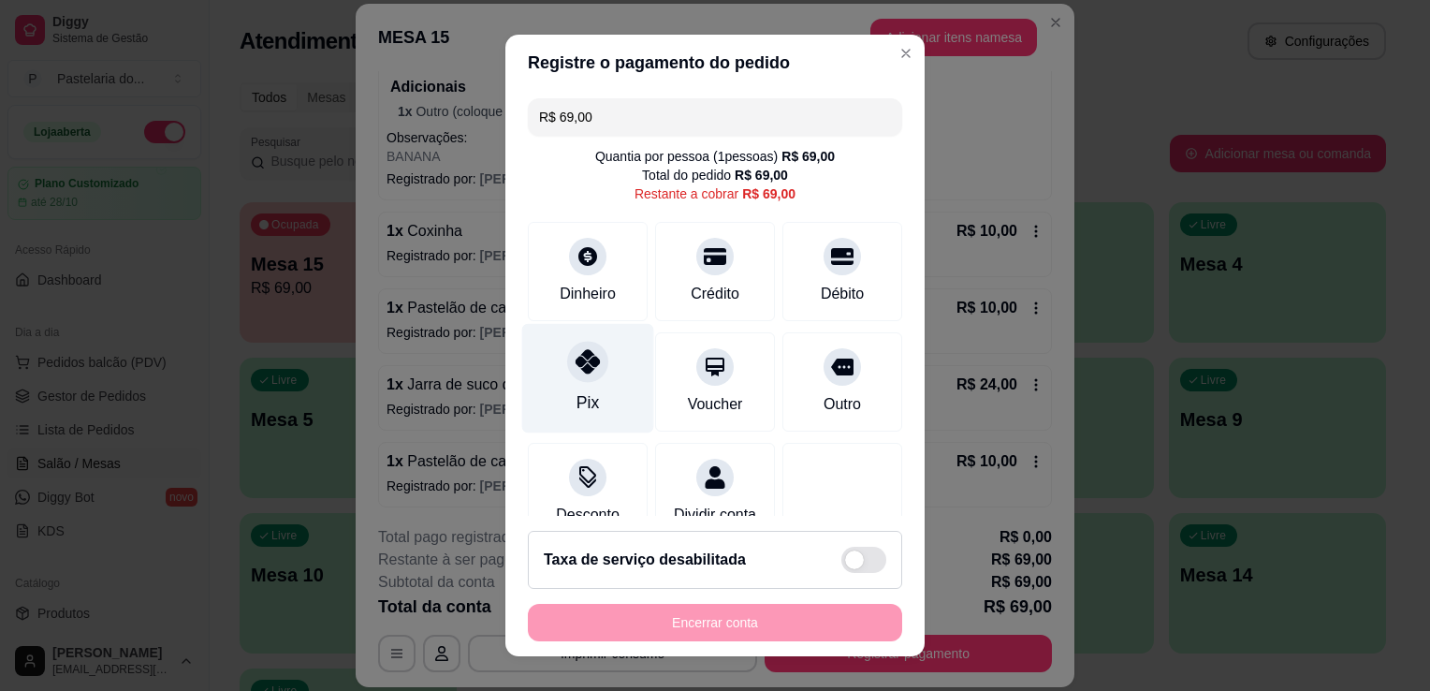
click at [549, 399] on div "Pix" at bounding box center [588, 379] width 132 height 110
type input "R$ 0,00"
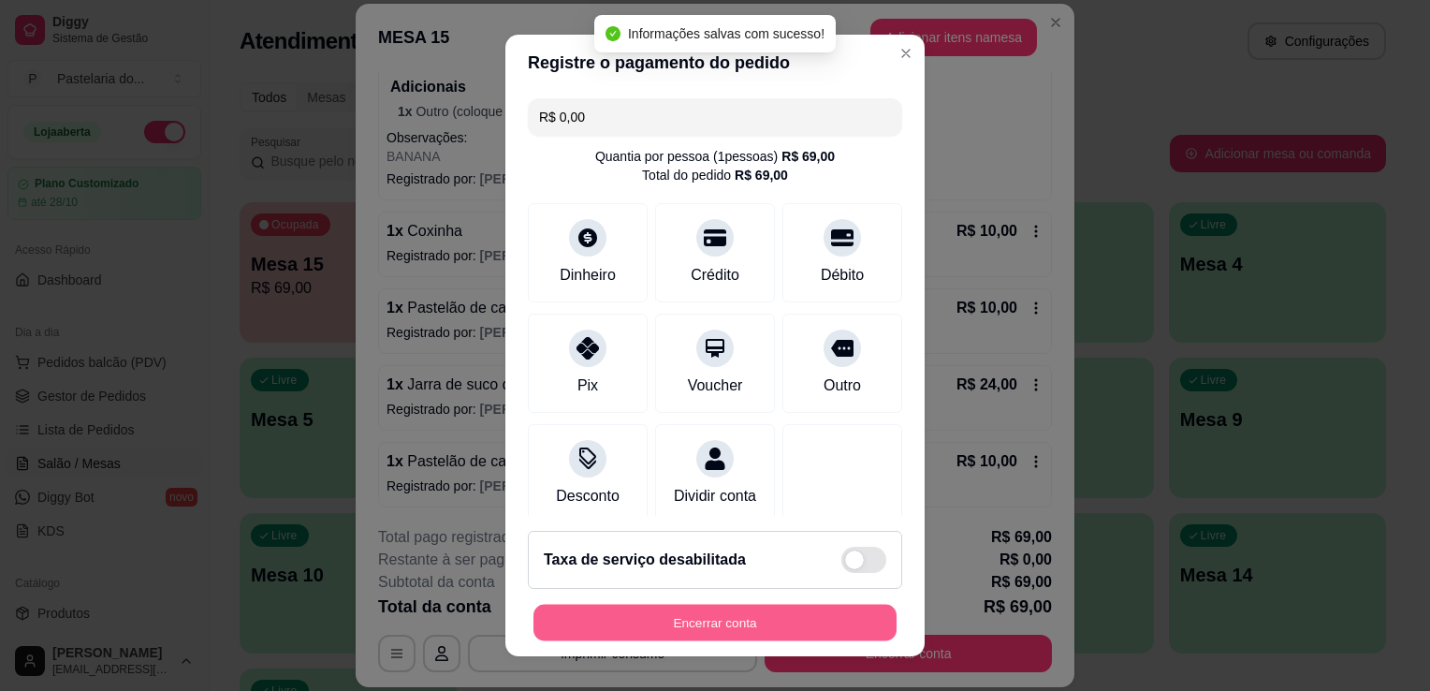
click at [656, 627] on button "Encerrar conta" at bounding box center [715, 623] width 363 height 37
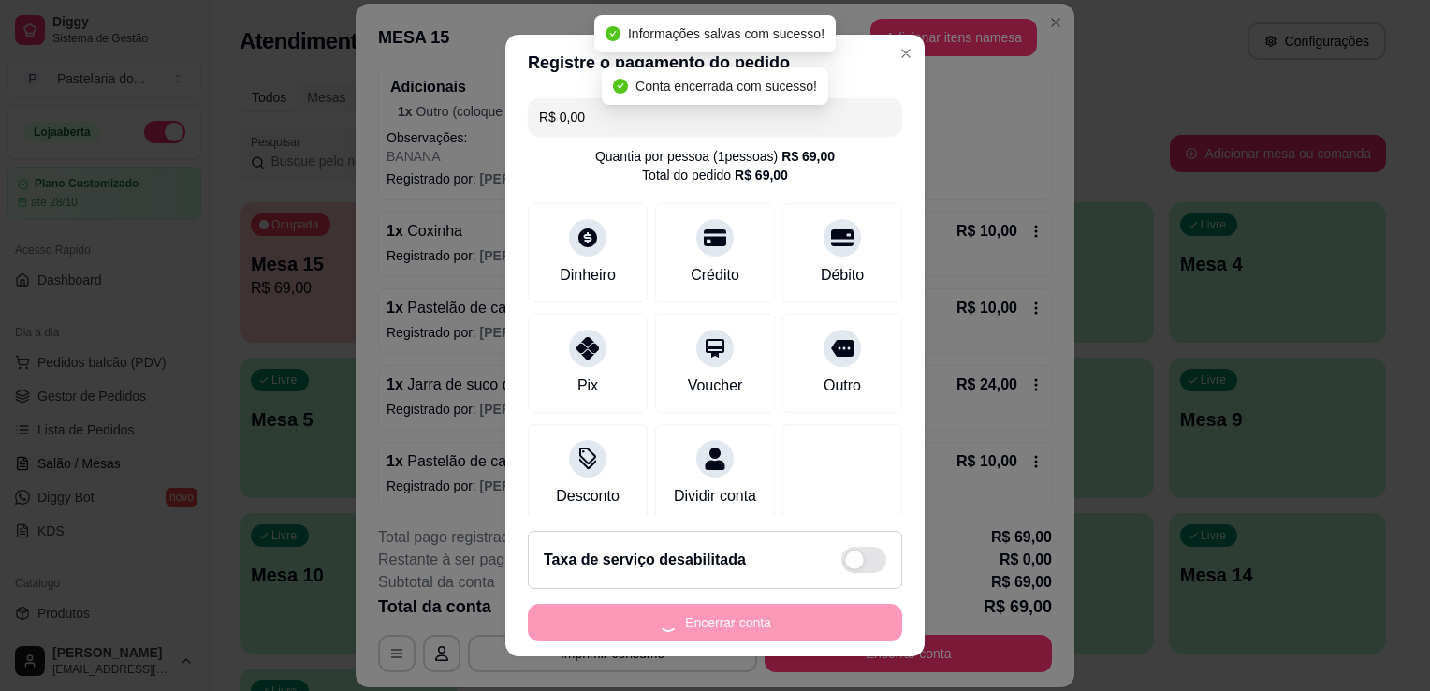
scroll to position [0, 0]
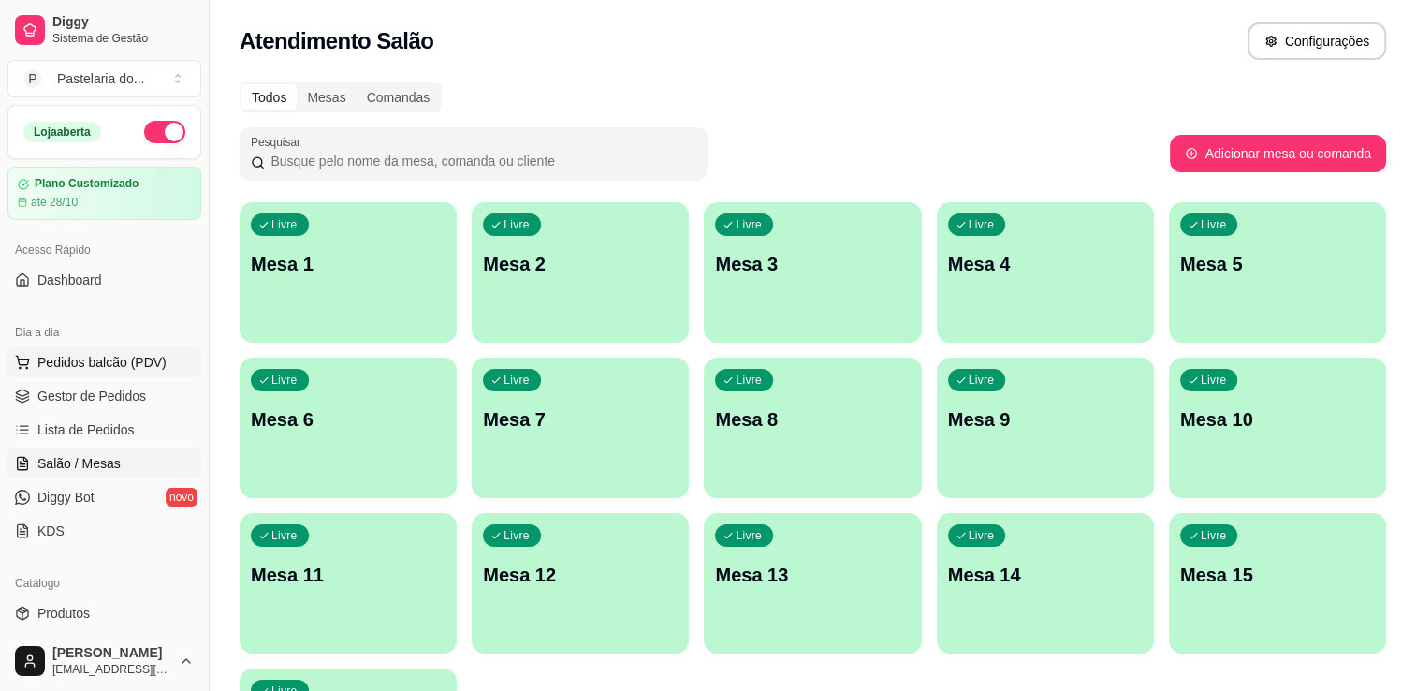
click at [116, 348] on button "Pedidos balcão (PDV)" at bounding box center [104, 362] width 194 height 30
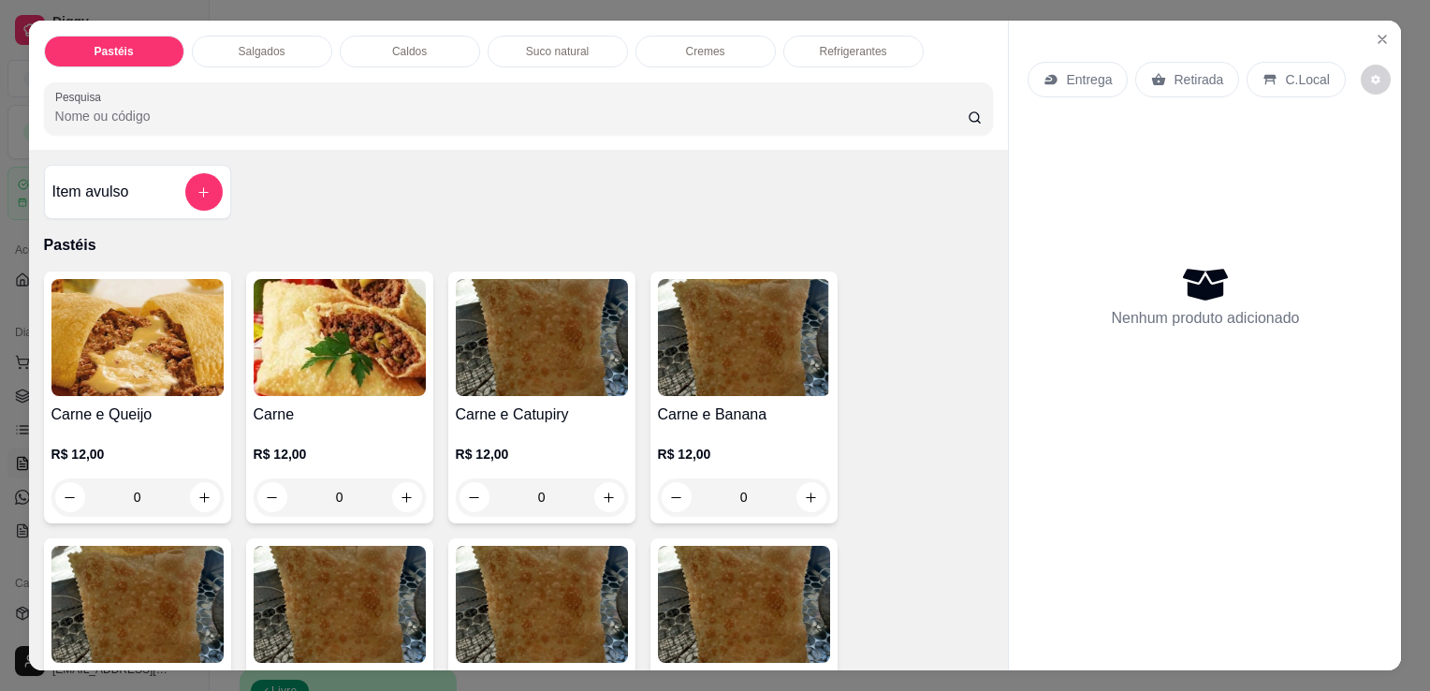
click at [244, 36] on div "Salgados" at bounding box center [262, 52] width 140 height 32
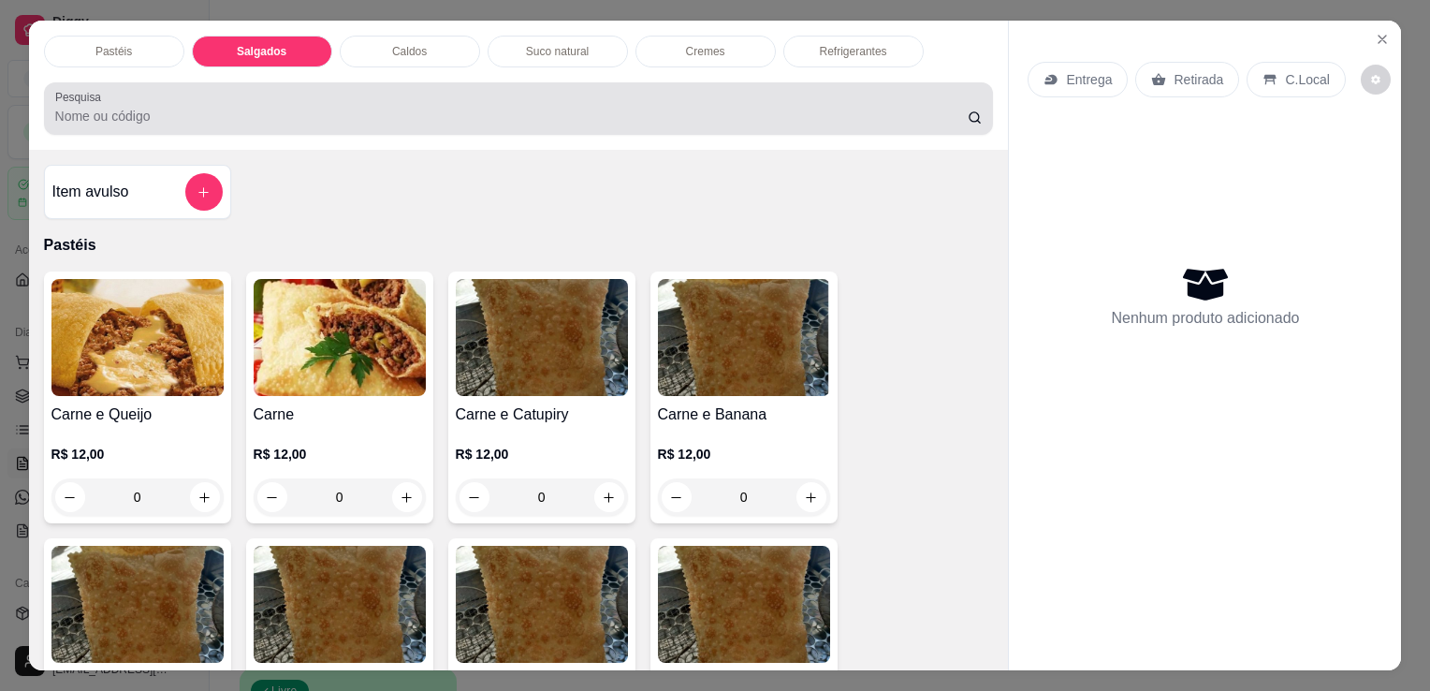
scroll to position [46, 0]
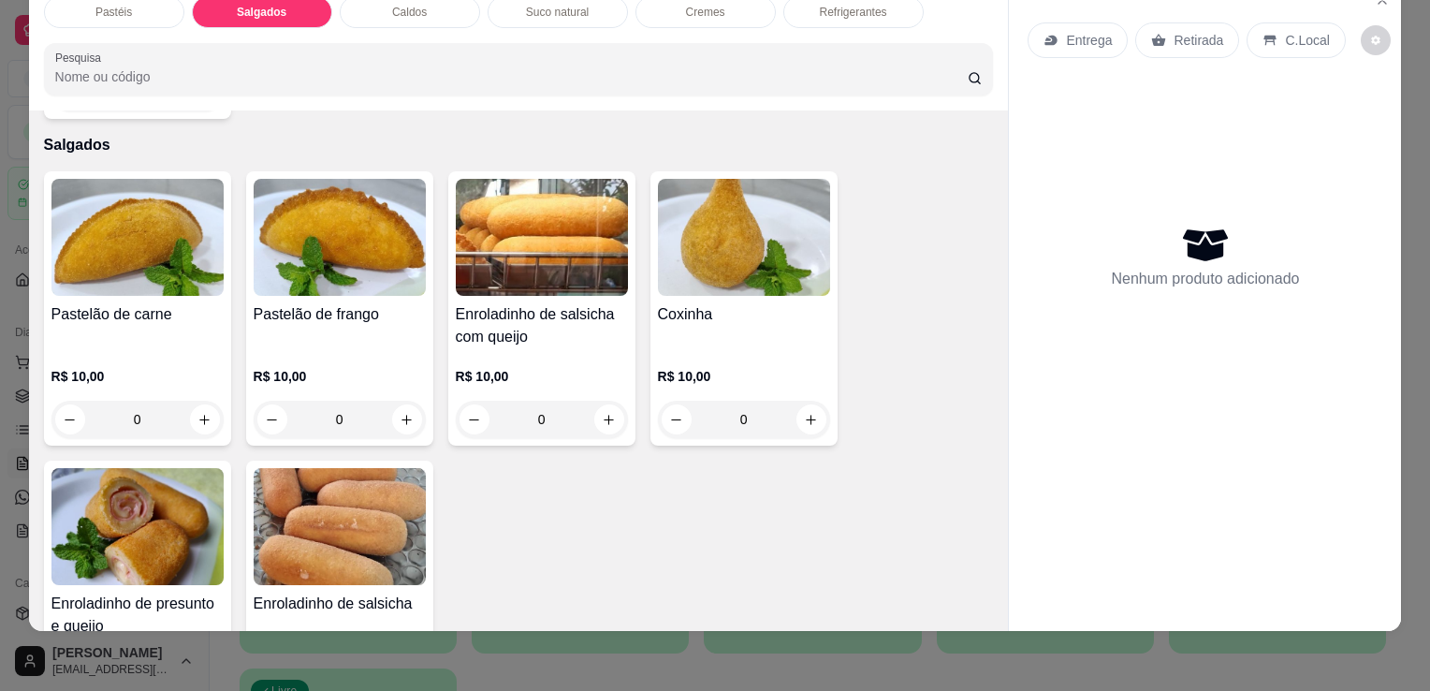
click at [124, 542] on img at bounding box center [137, 526] width 172 height 117
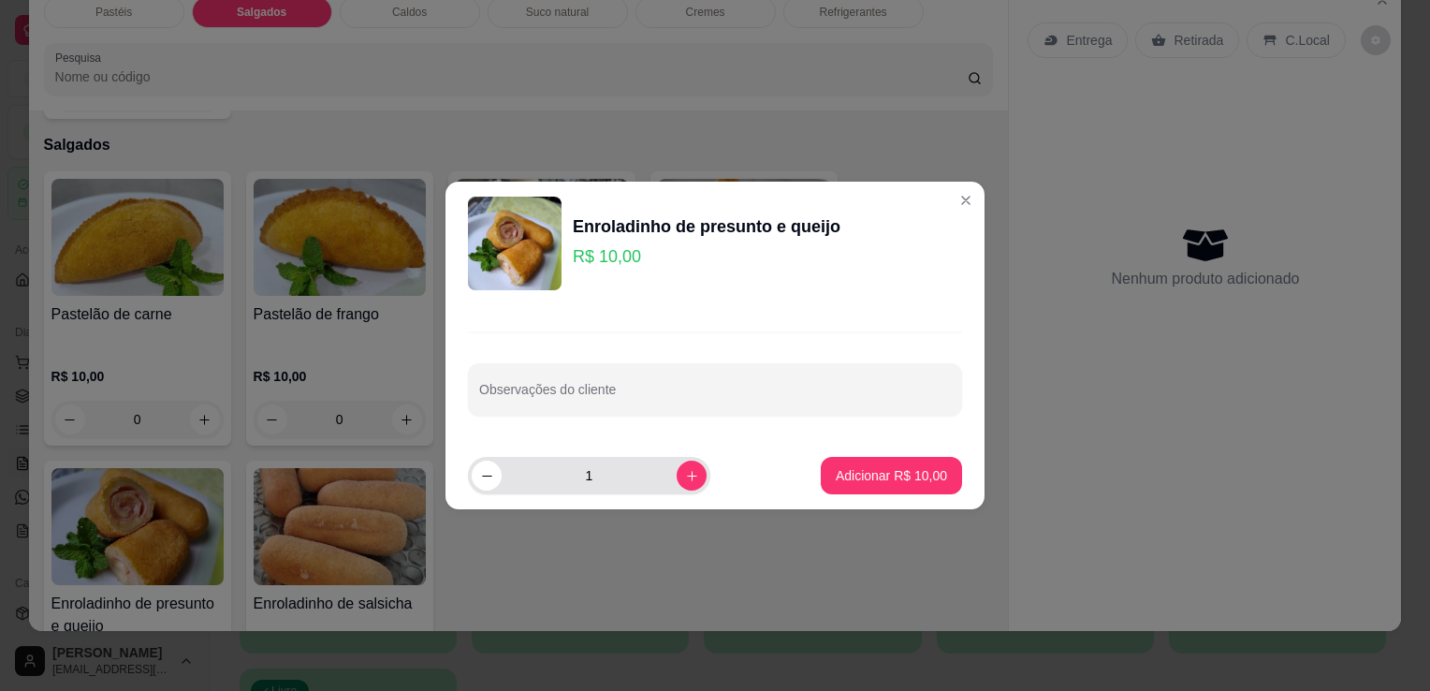
click at [693, 470] on div "1" at bounding box center [589, 475] width 242 height 37
click at [689, 473] on button "increase-product-quantity" at bounding box center [692, 476] width 30 height 30
click at [689, 473] on button "increase-product-quantity" at bounding box center [691, 475] width 29 height 29
type input "3"
click at [898, 480] on p "Adicionar R$ 30,00" at bounding box center [892, 475] width 109 height 18
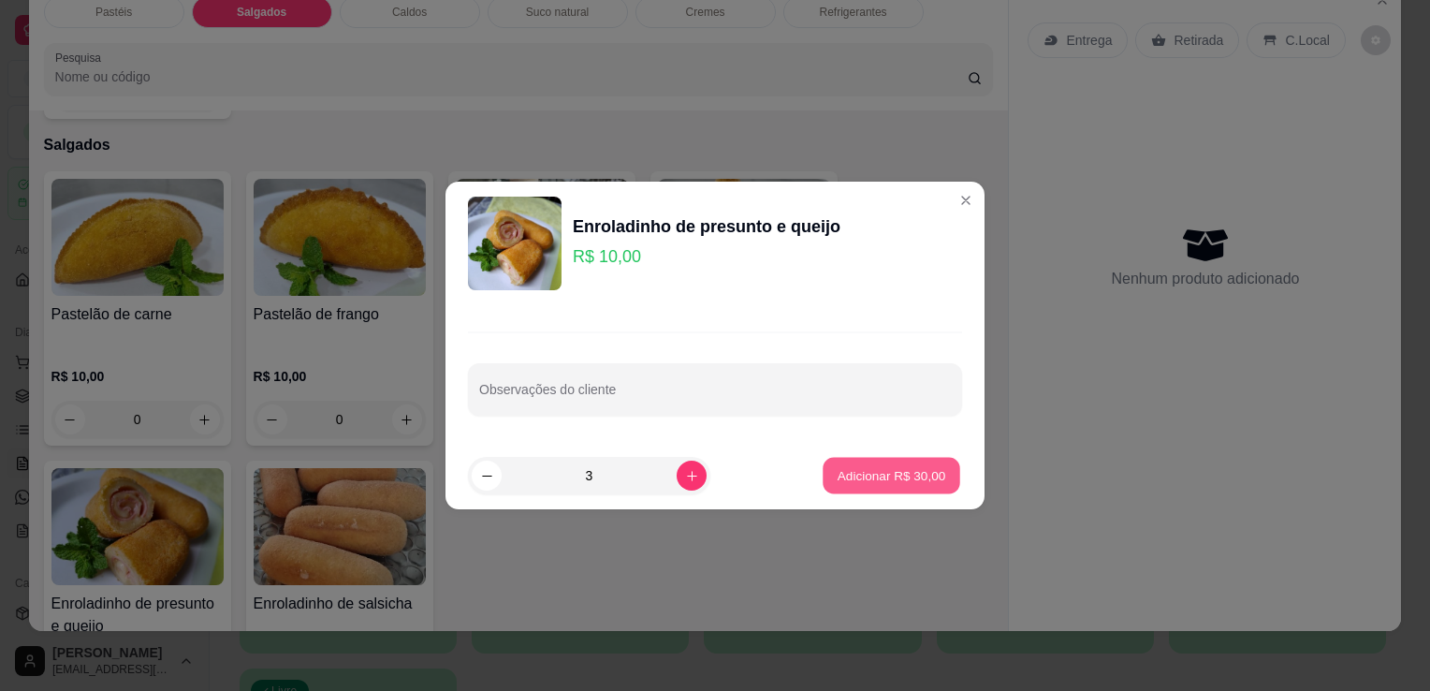
type input "3"
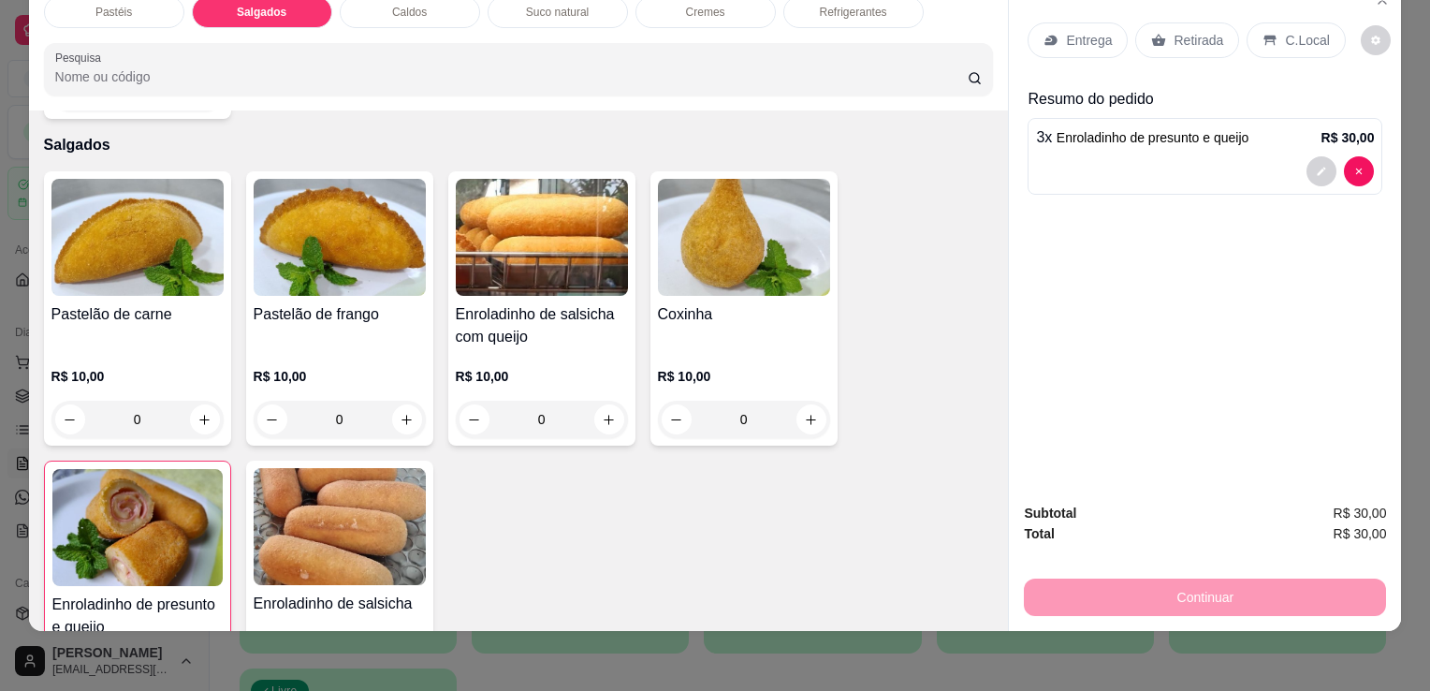
click at [1171, 46] on div "Entrega Retirada C.Local" at bounding box center [1205, 40] width 355 height 66
click at [1182, 31] on p "Retirada" at bounding box center [1199, 40] width 50 height 19
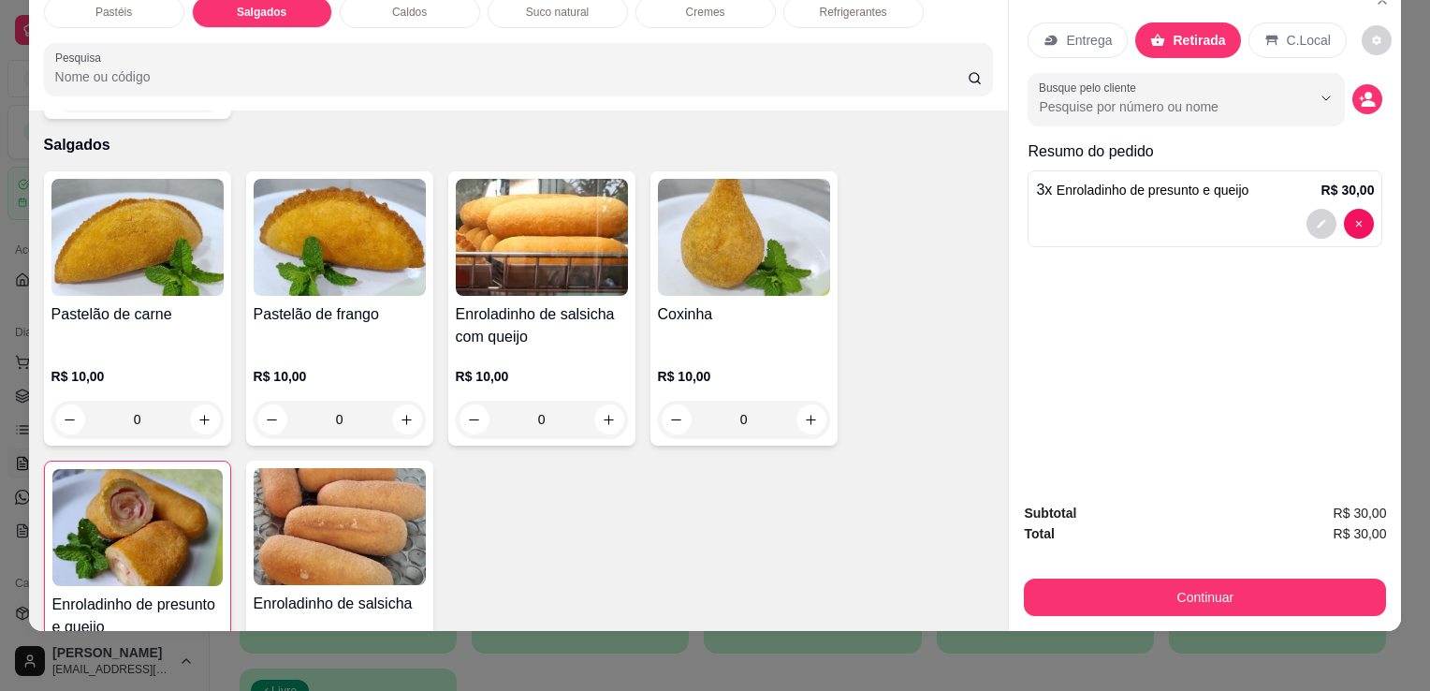
click at [1129, 558] on div "Subtotal R$ 30,00 Total R$ 30,00 Continuar" at bounding box center [1205, 559] width 362 height 113
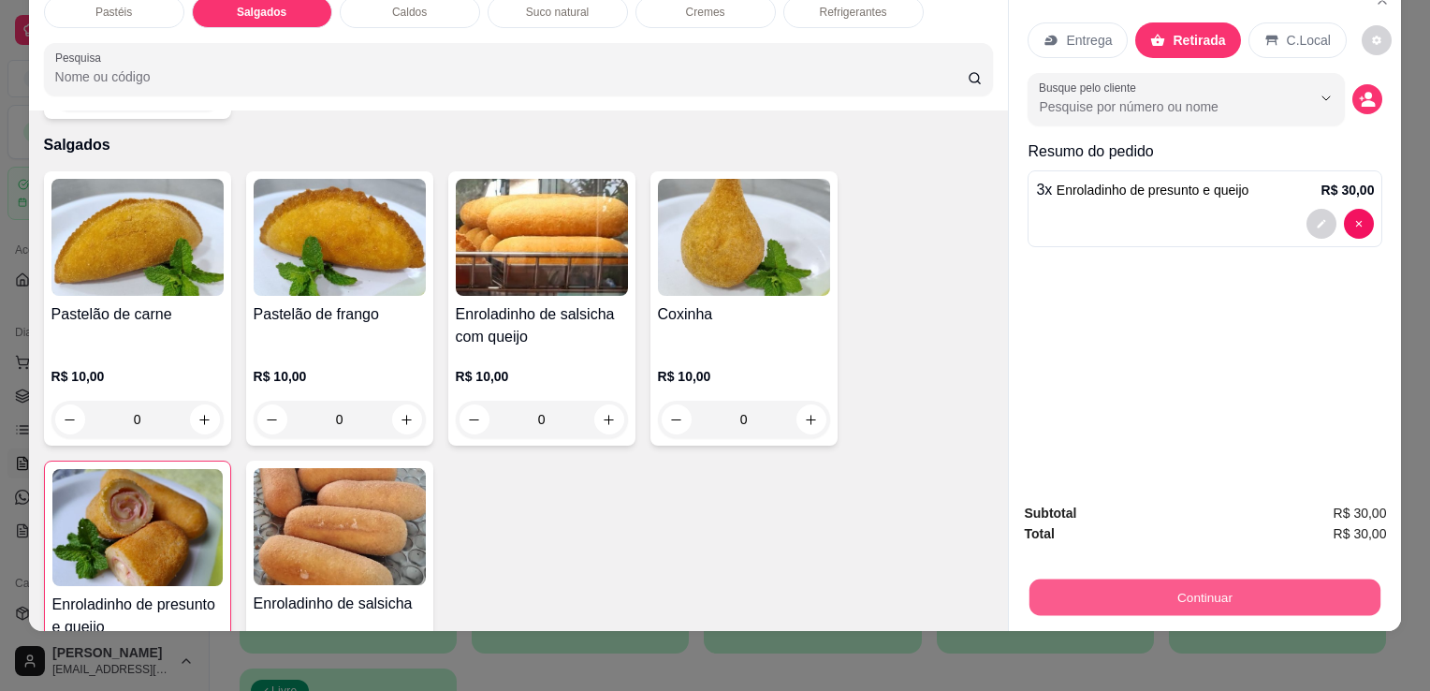
click at [1125, 579] on button "Continuar" at bounding box center [1205, 597] width 351 height 37
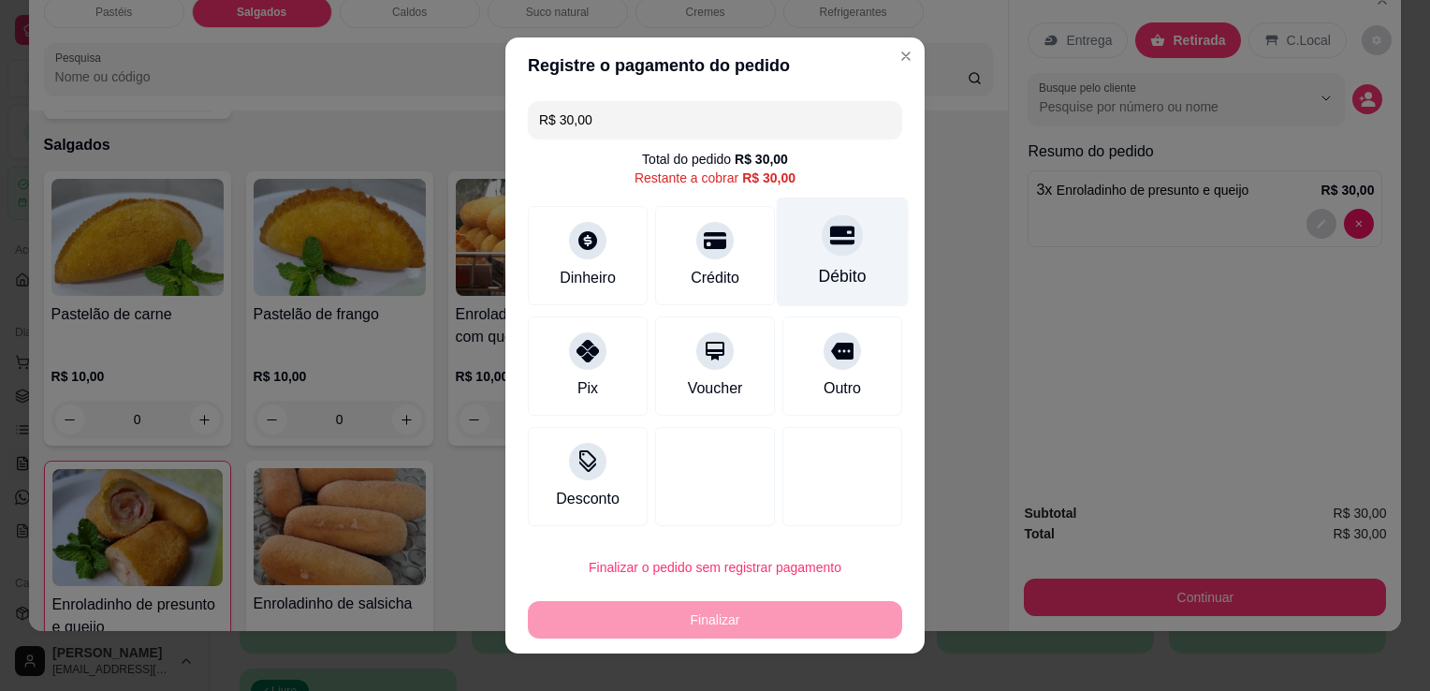
click at [865, 251] on div "Débito" at bounding box center [843, 253] width 132 height 110
type input "R$ 0,00"
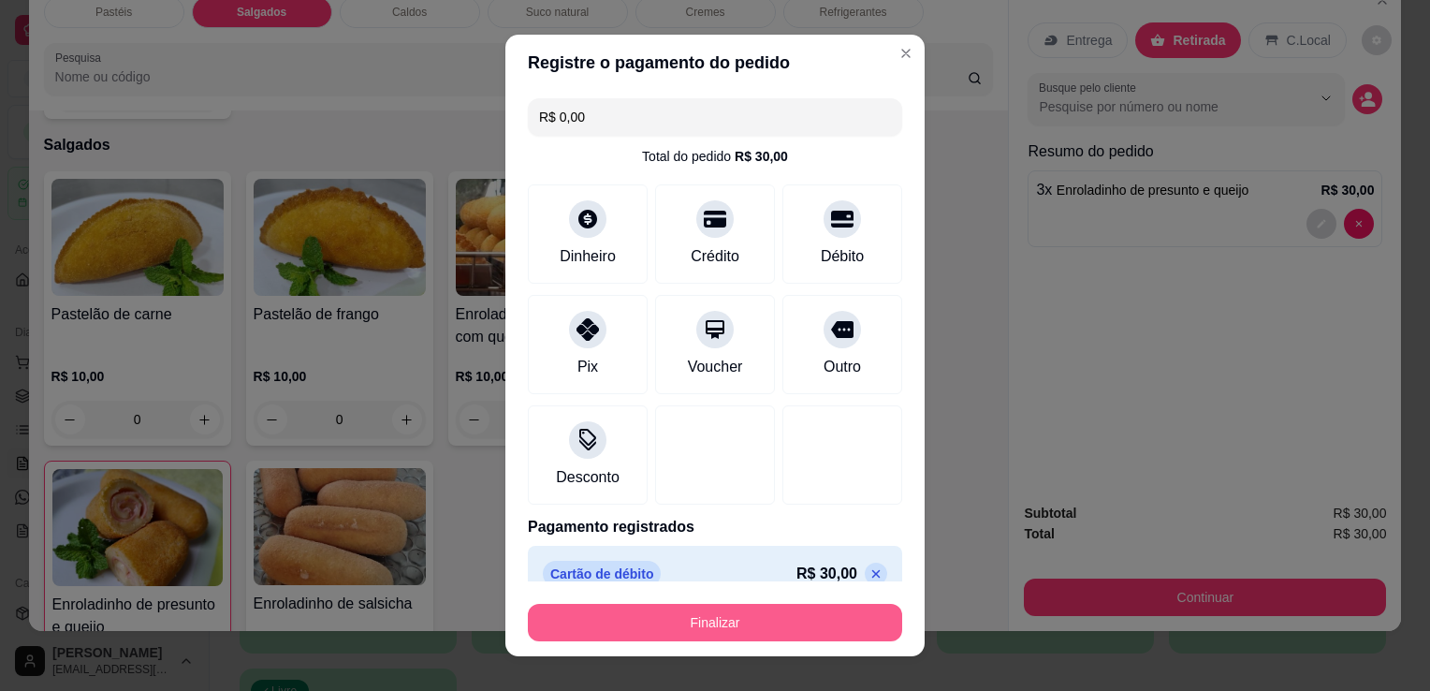
click at [651, 627] on button "Finalizar" at bounding box center [715, 622] width 374 height 37
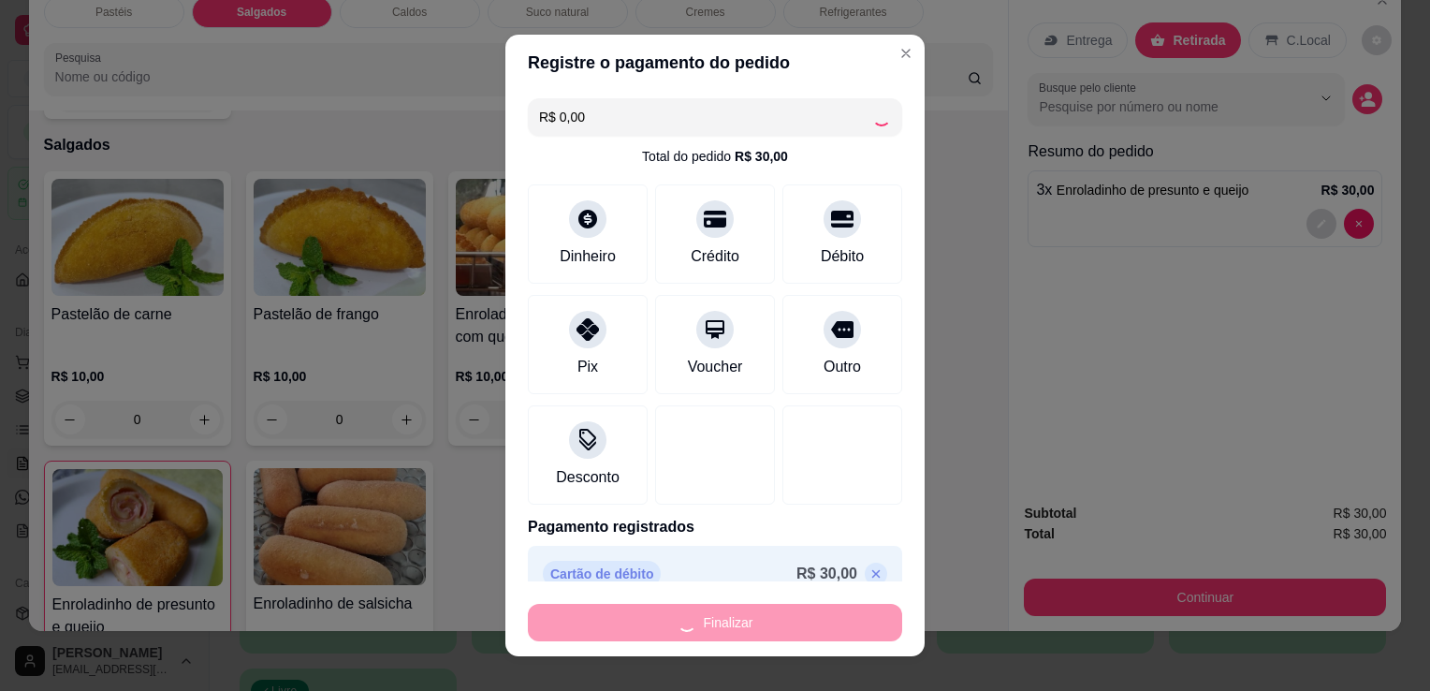
type input "0"
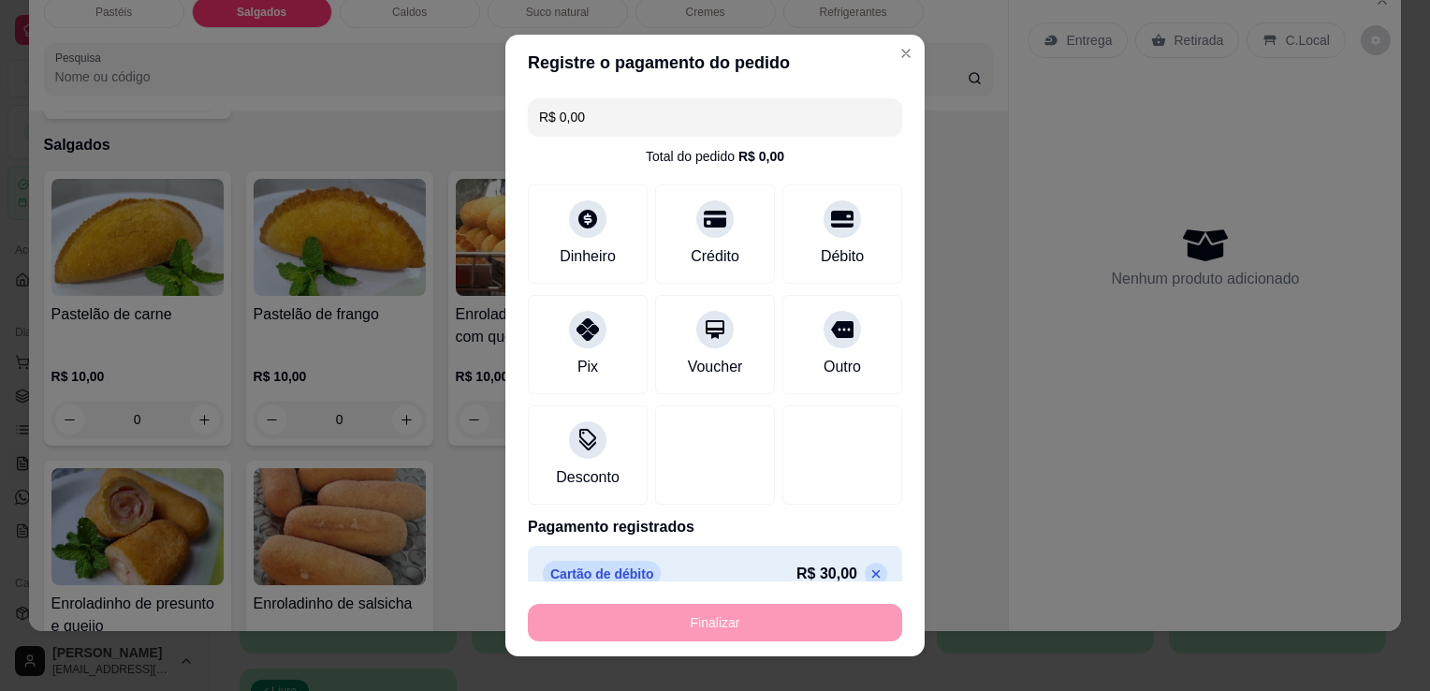
type input "-R$ 30,00"
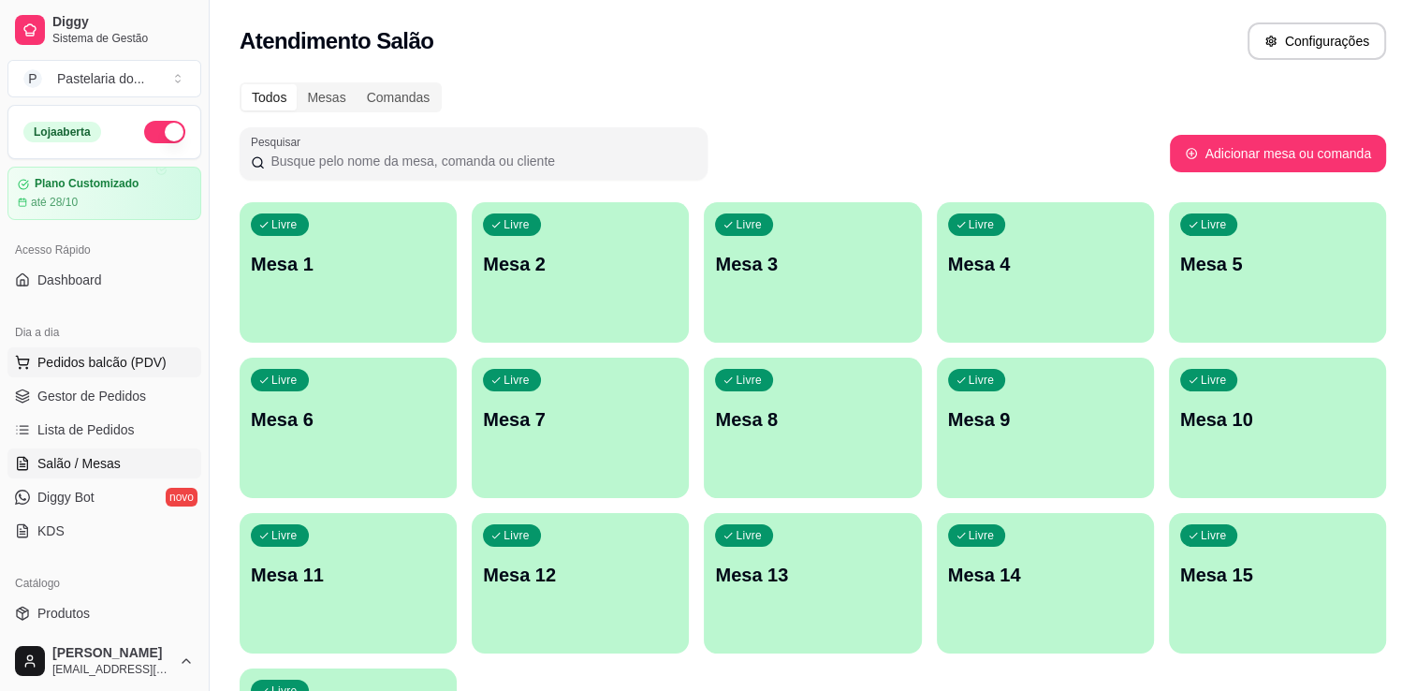
click at [106, 353] on span "Pedidos balcão (PDV)" at bounding box center [101, 362] width 129 height 19
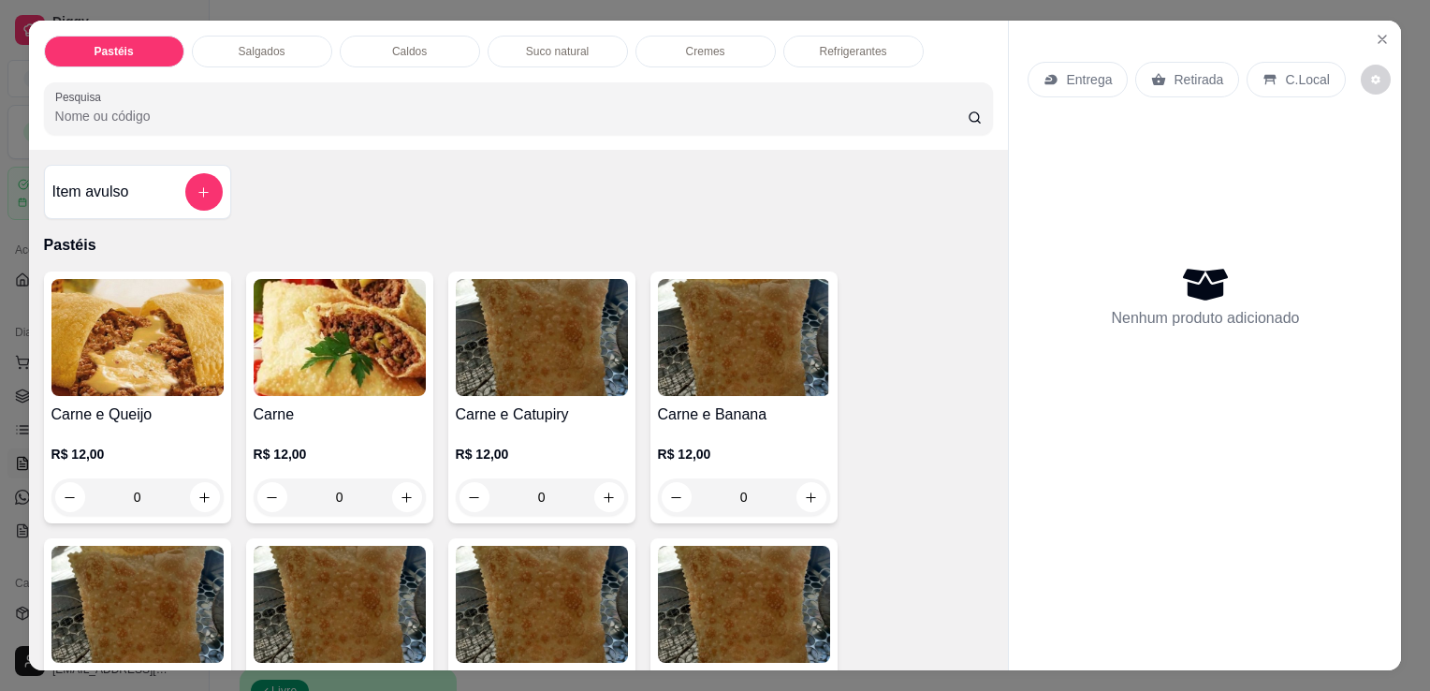
click at [116, 371] on img at bounding box center [137, 337] width 172 height 117
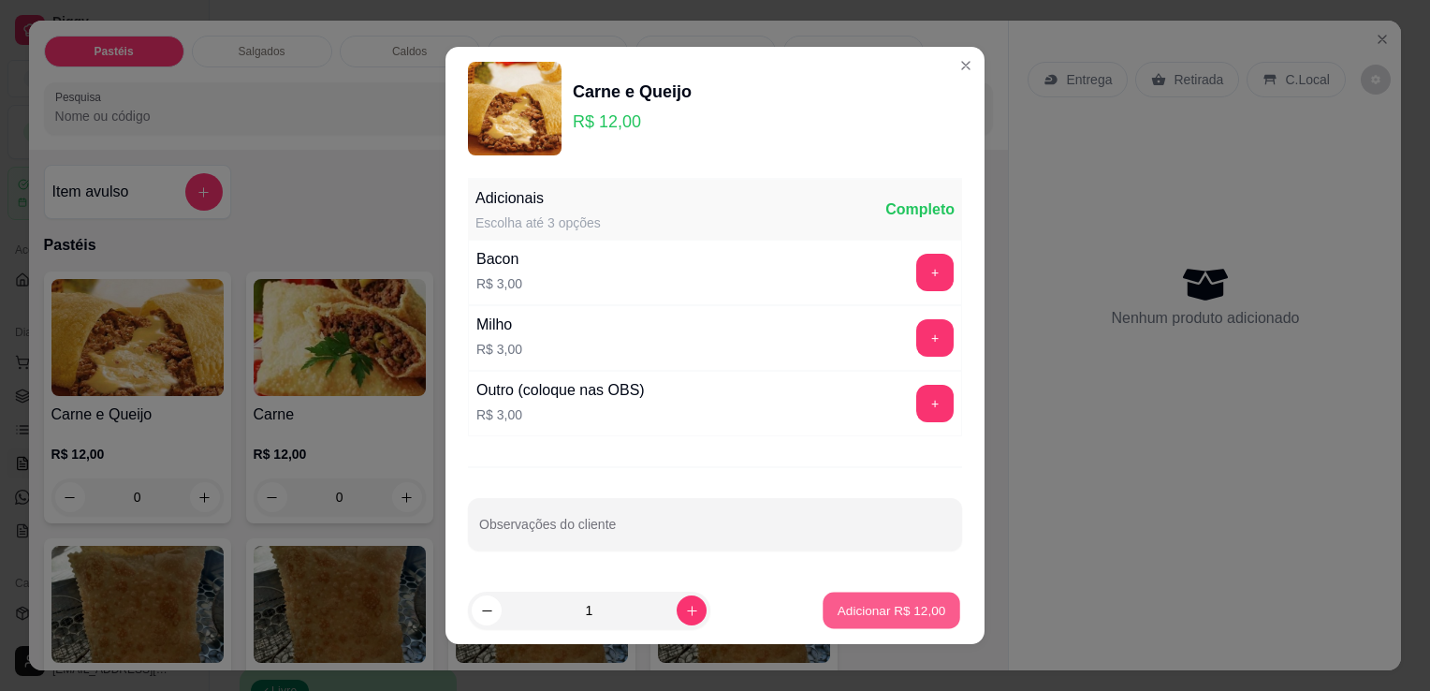
click at [899, 618] on p "Adicionar R$ 12,00" at bounding box center [892, 610] width 109 height 18
type input "1"
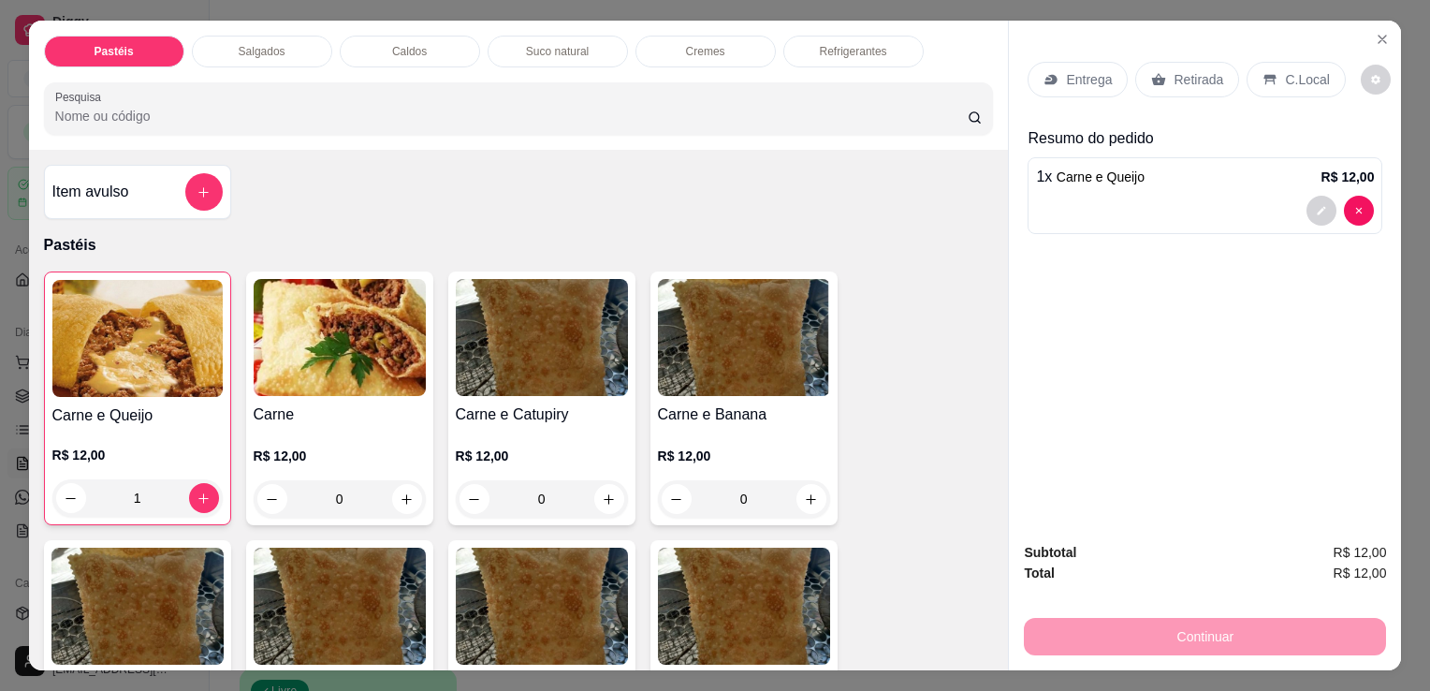
click at [1176, 70] on p "Retirada" at bounding box center [1199, 79] width 50 height 19
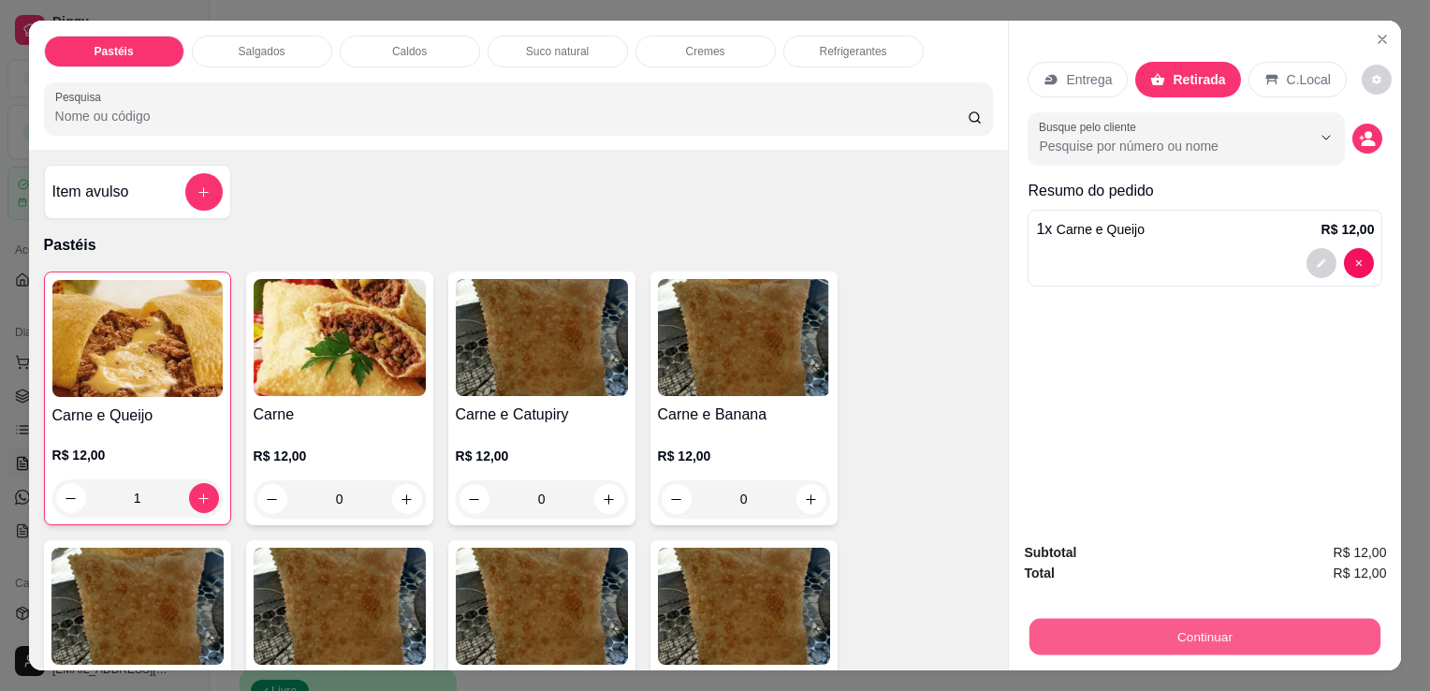
click at [1176, 623] on button "Continuar" at bounding box center [1205, 636] width 351 height 37
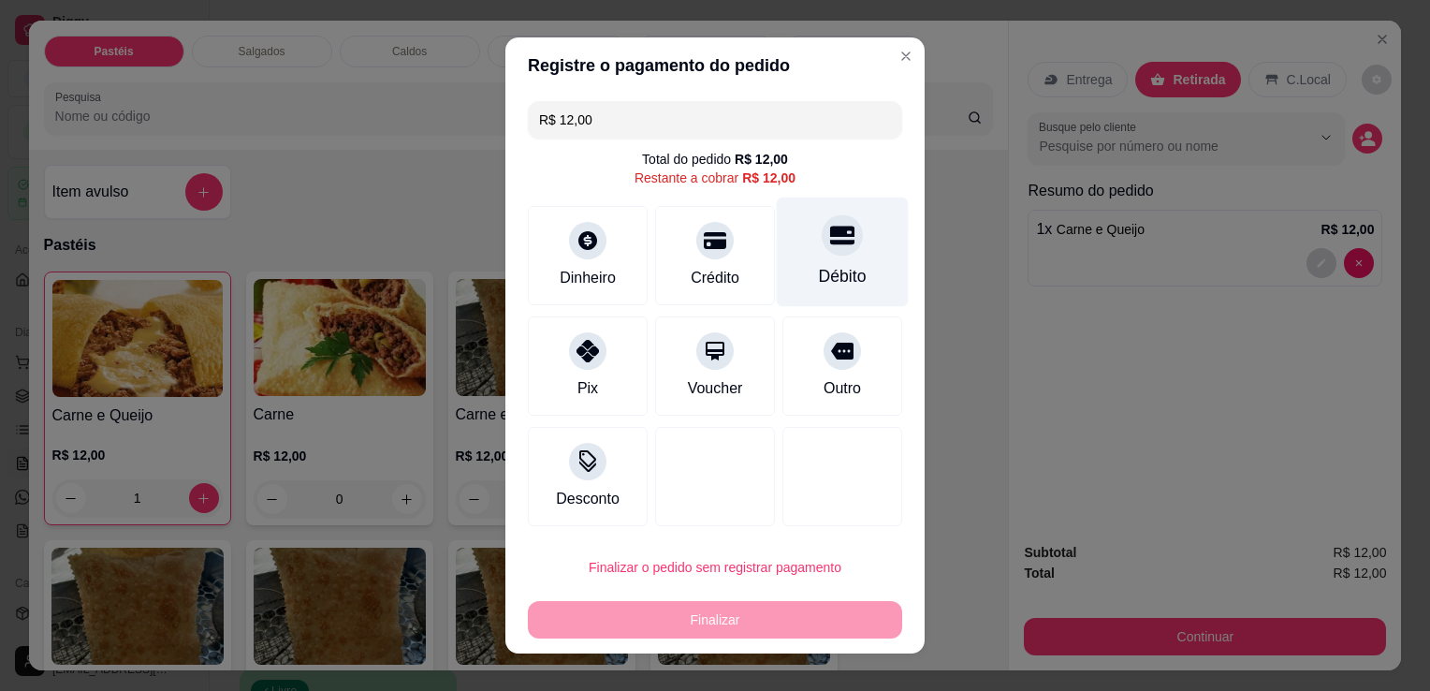
click at [846, 238] on div "Débito" at bounding box center [843, 253] width 132 height 110
type input "R$ 0,00"
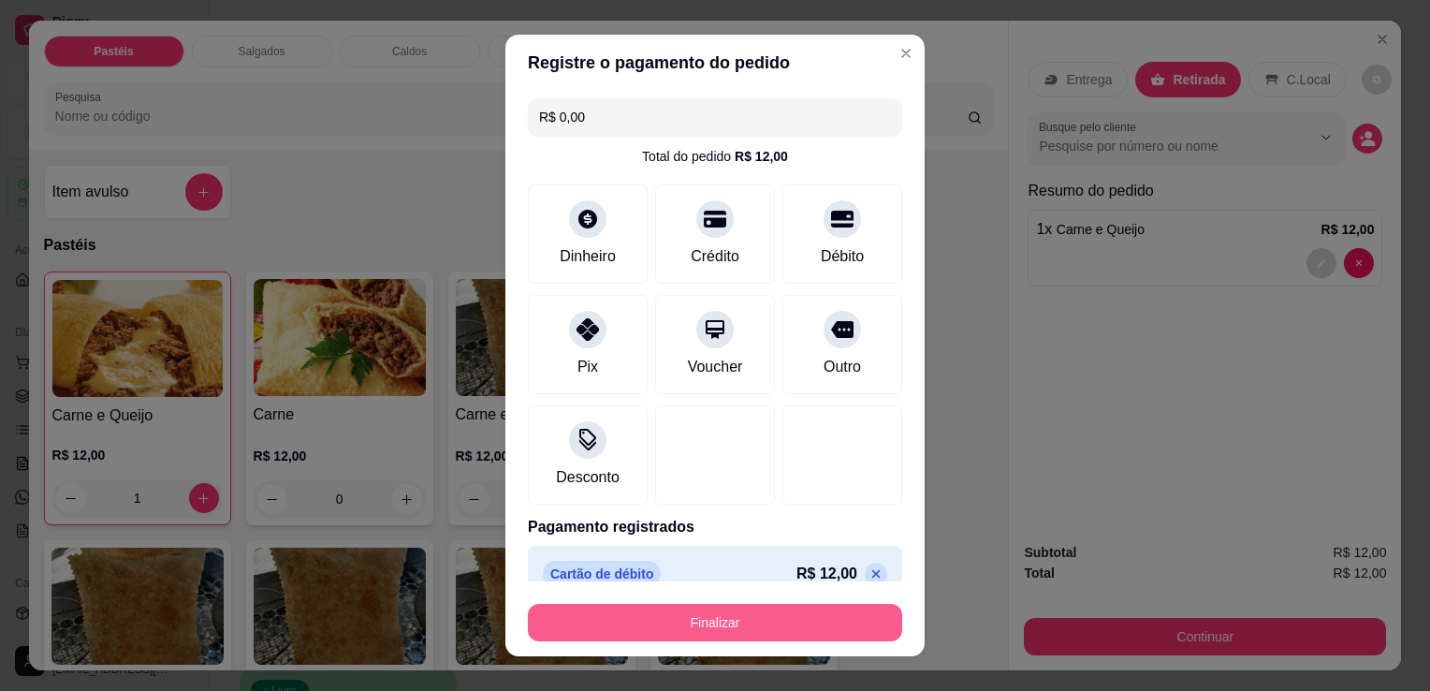
click at [732, 620] on button "Finalizar" at bounding box center [715, 622] width 374 height 37
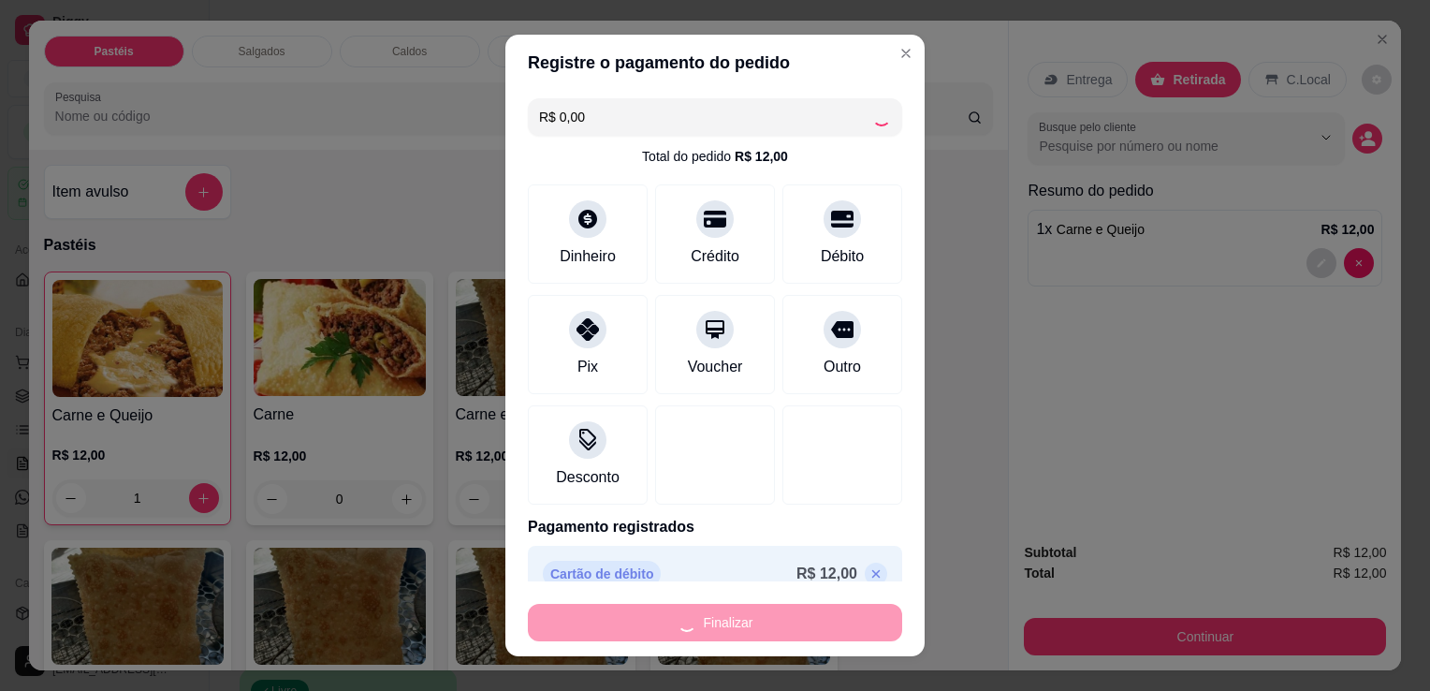
type input "0"
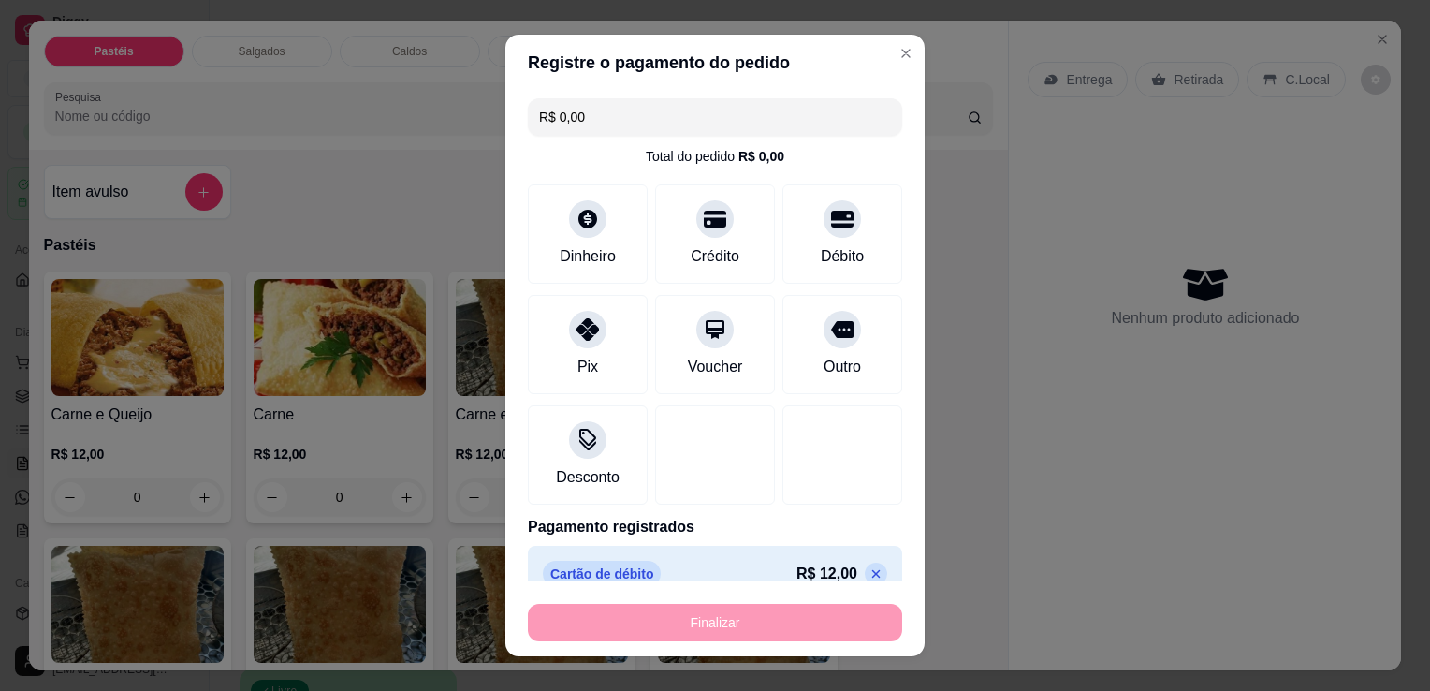
type input "-R$ 12,00"
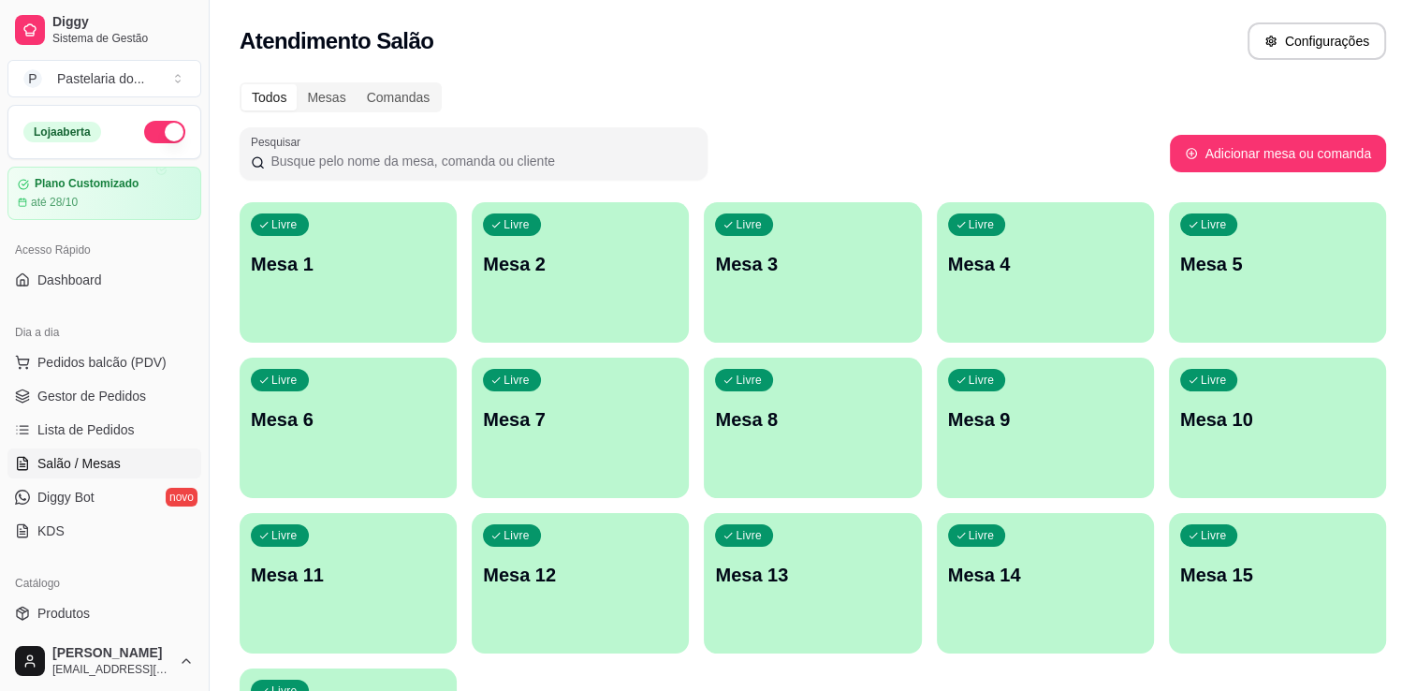
click at [581, 291] on div "Livre Mesa 2" at bounding box center [580, 261] width 217 height 118
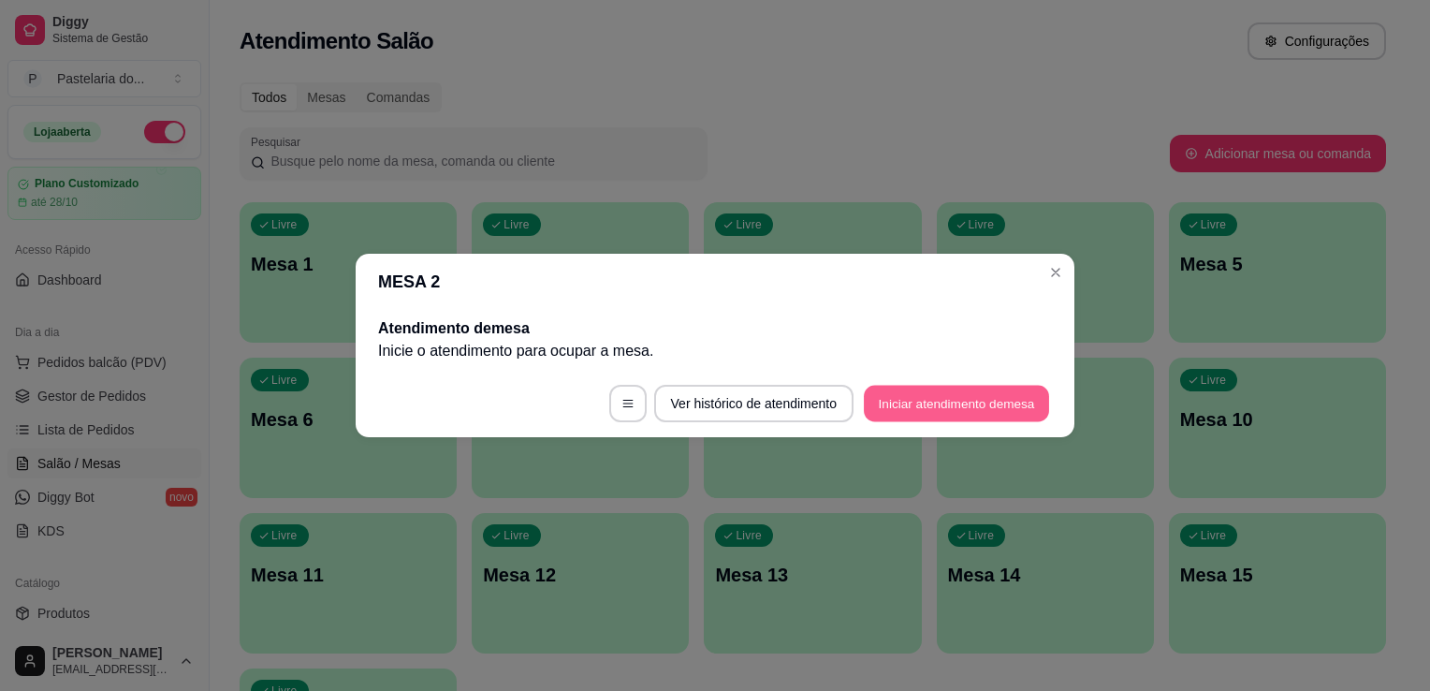
click at [920, 404] on button "Iniciar atendimento de mesa" at bounding box center [956, 404] width 185 height 37
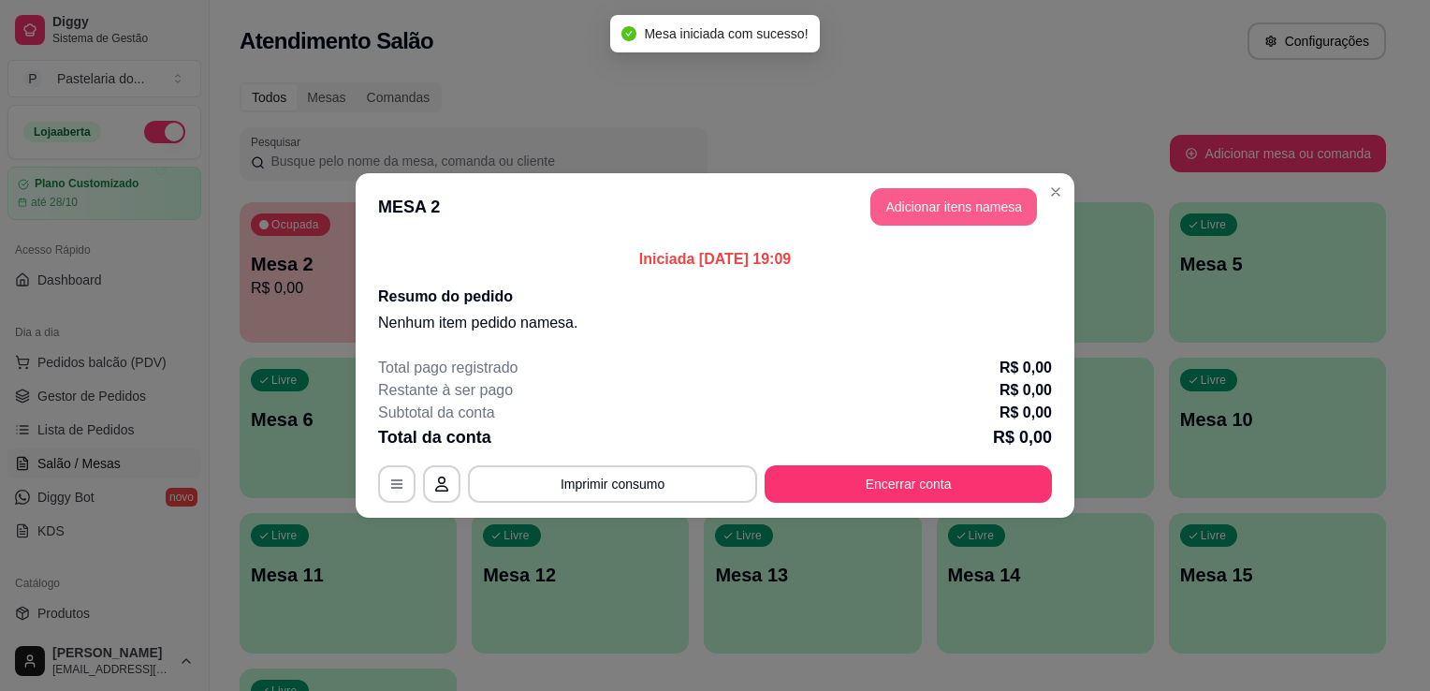
click at [992, 208] on button "Adicionar itens na mesa" at bounding box center [954, 206] width 167 height 37
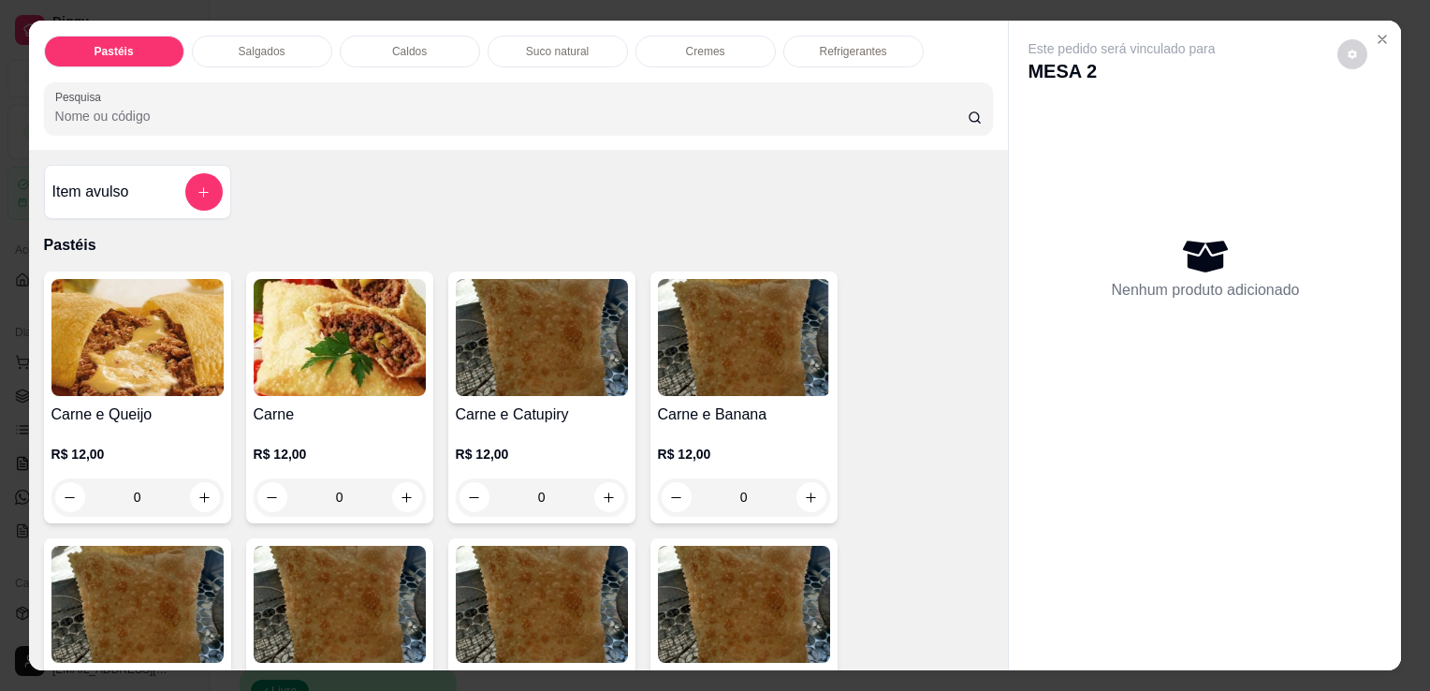
click at [241, 45] on p "Salgados" at bounding box center [262, 51] width 47 height 15
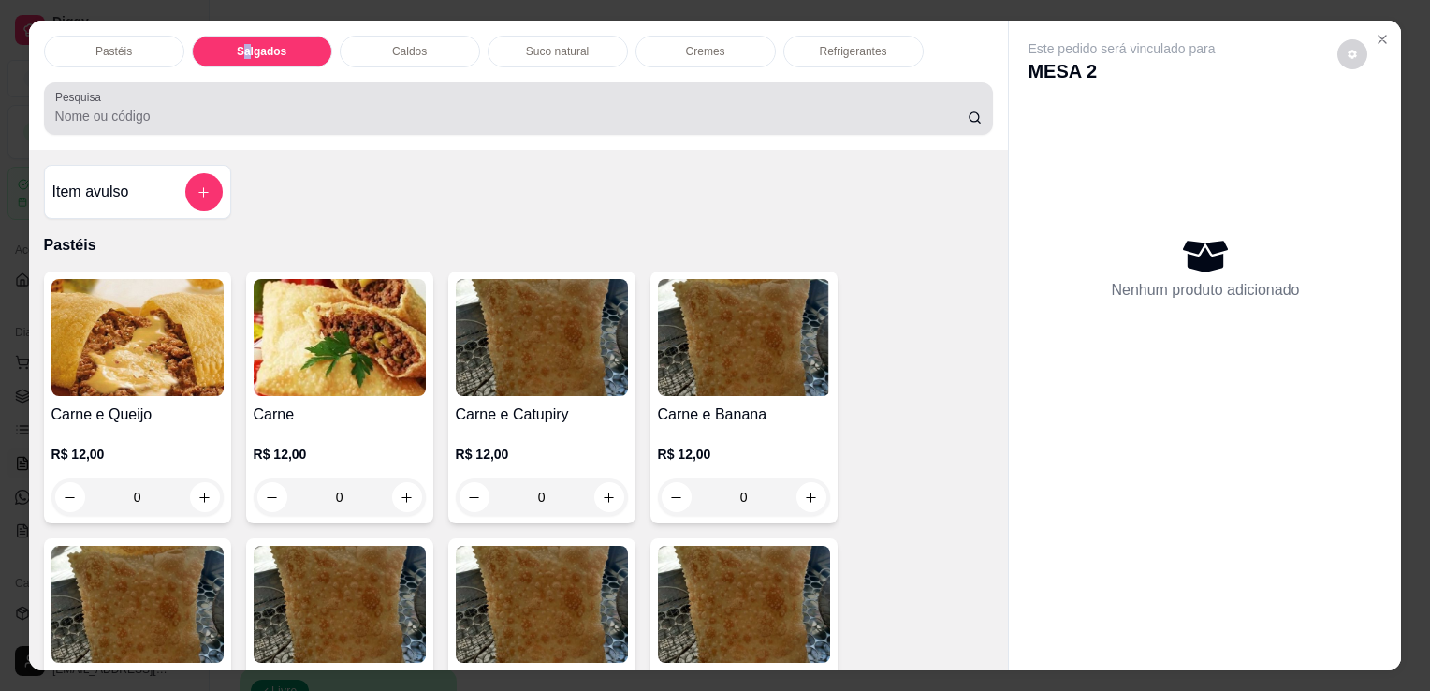
scroll to position [46, 0]
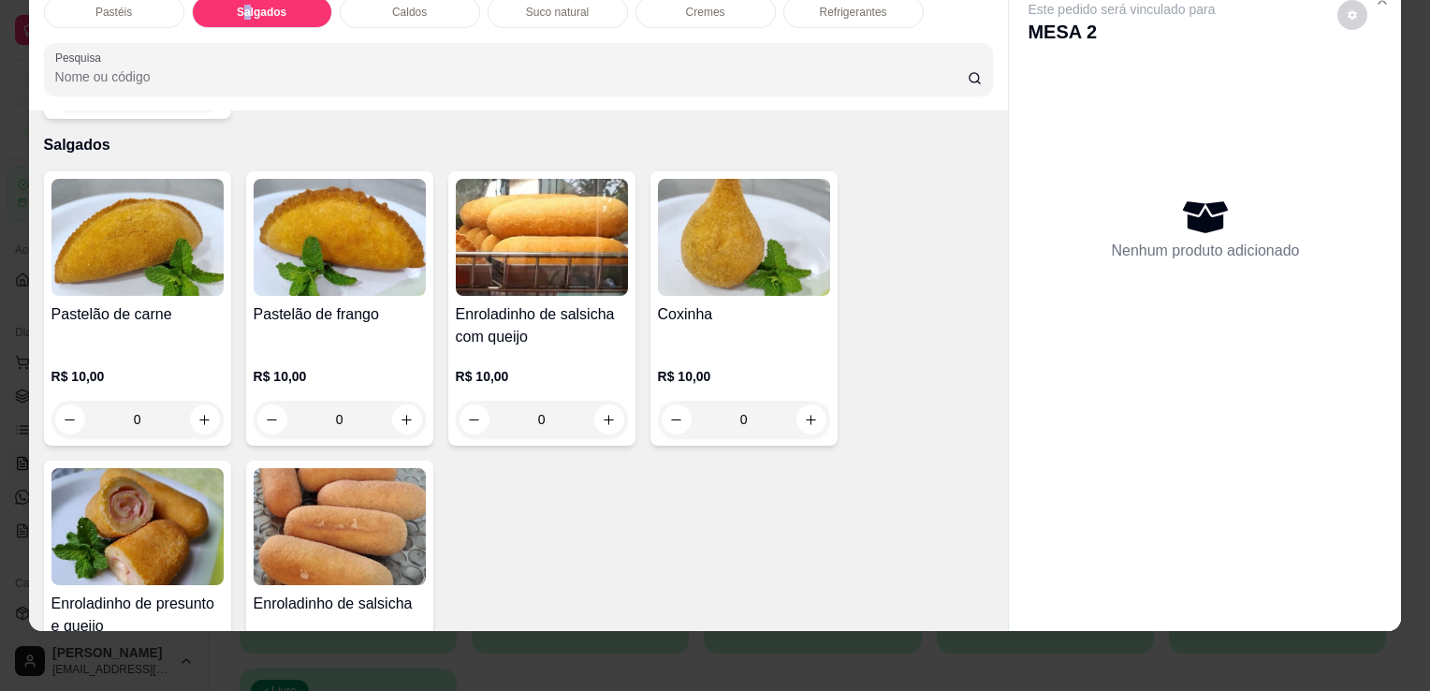
click at [155, 520] on img at bounding box center [137, 526] width 172 height 117
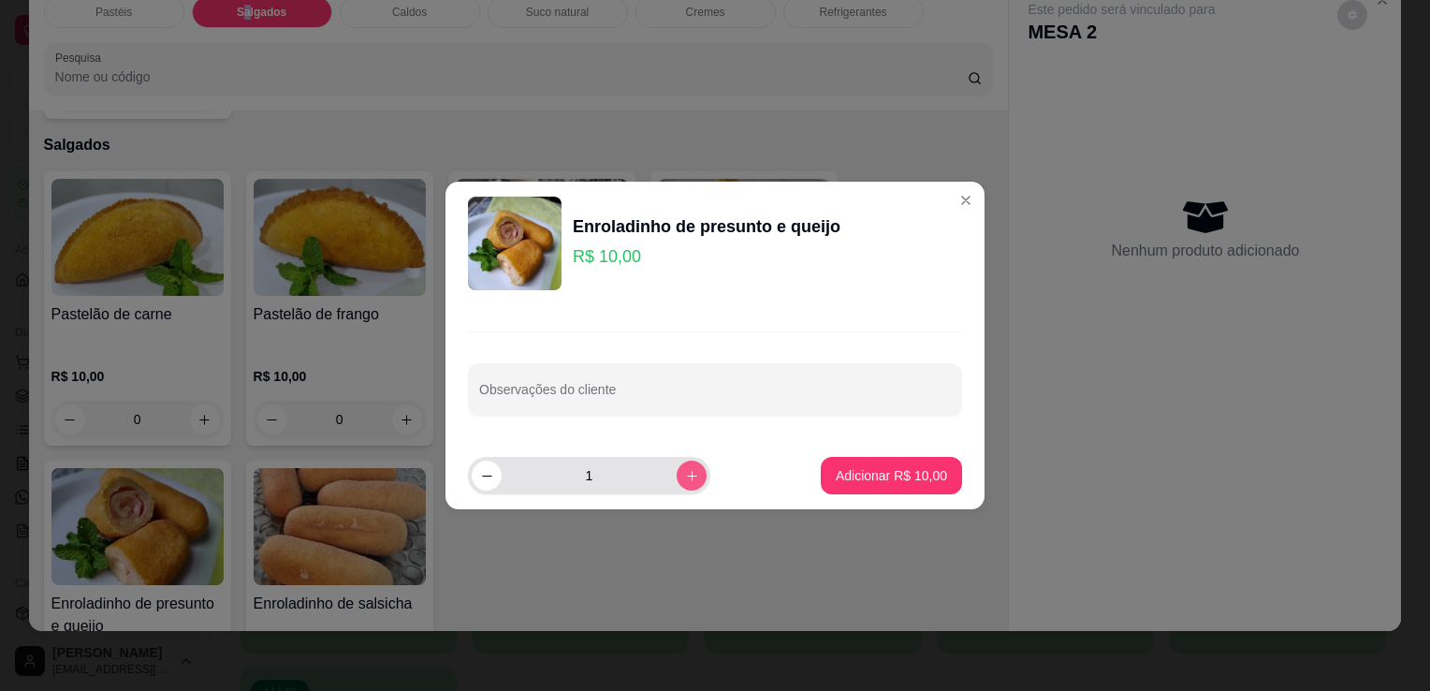
click at [677, 467] on button "increase-product-quantity" at bounding box center [692, 476] width 30 height 30
type input "2"
click at [794, 470] on footer "2 Adicionar R$ 20,00" at bounding box center [715, 475] width 539 height 67
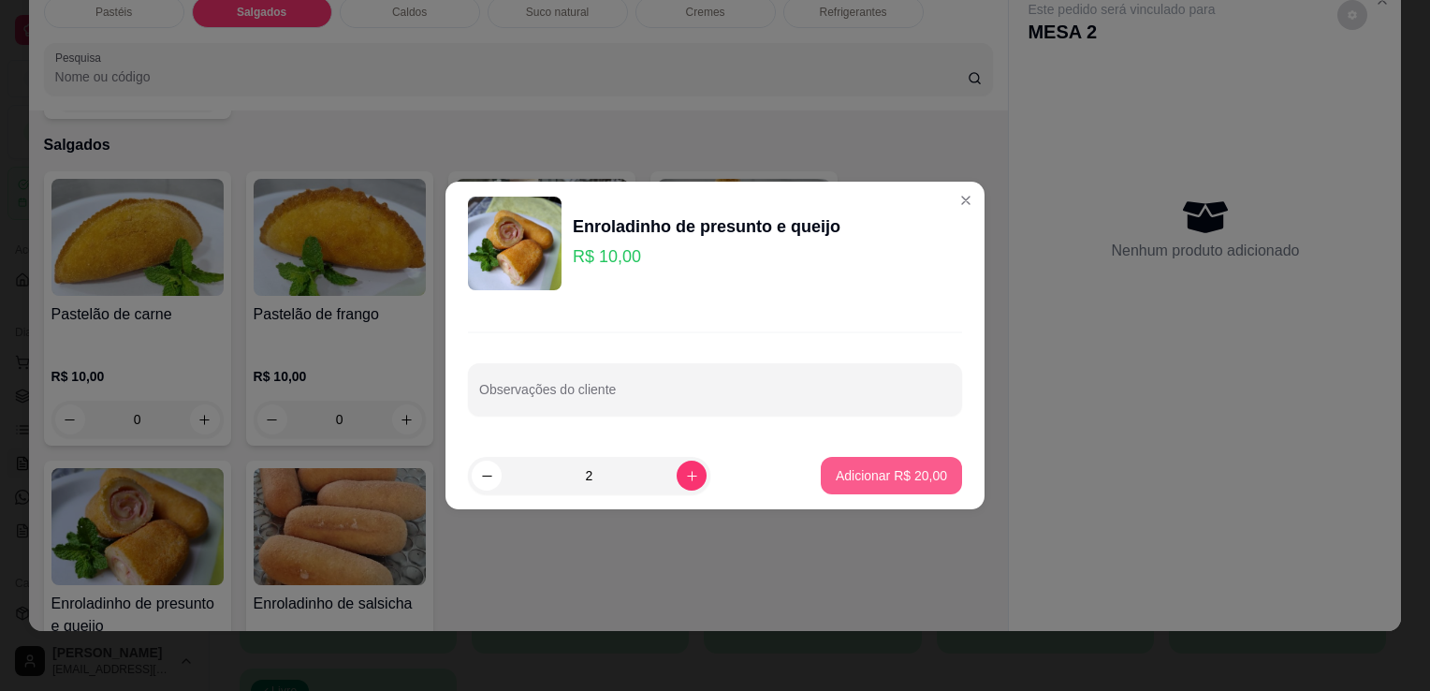
click at [836, 478] on p "Adicionar R$ 20,00" at bounding box center [891, 475] width 111 height 19
type input "2"
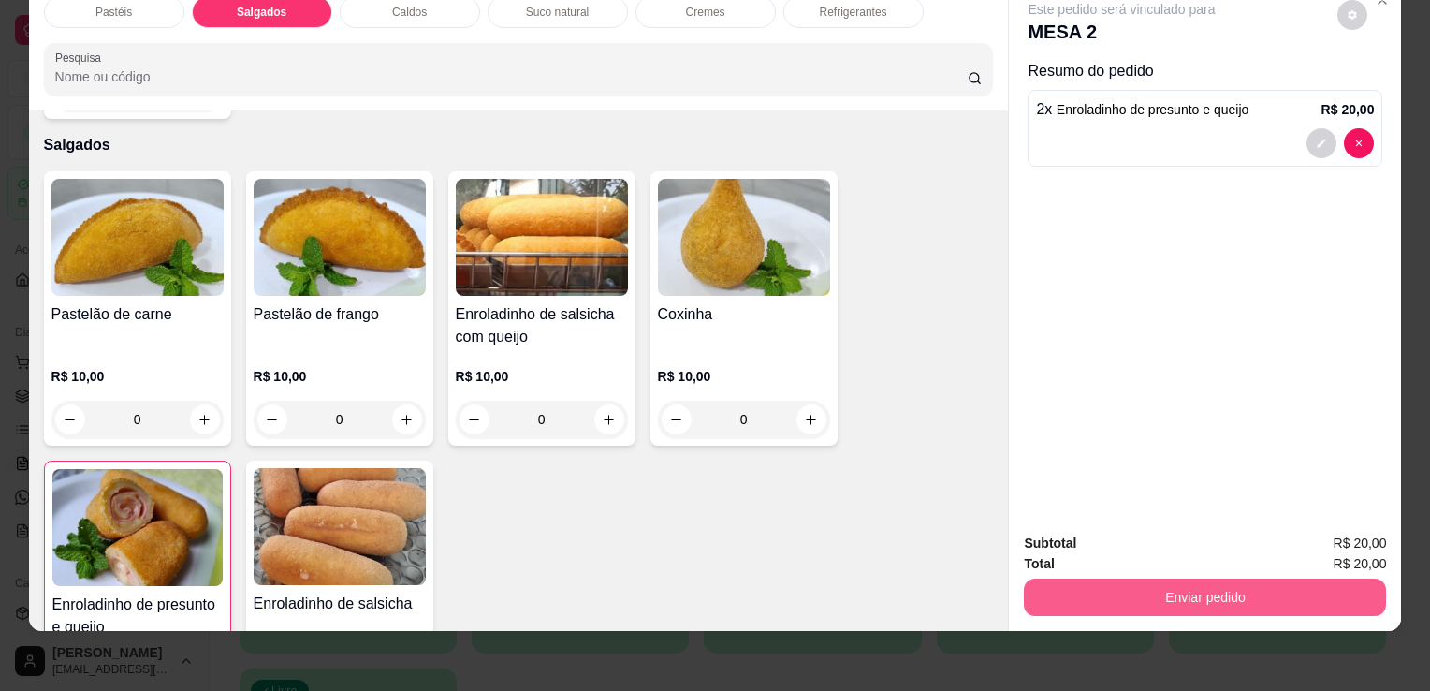
click at [1284, 588] on button "Enviar pedido" at bounding box center [1205, 597] width 362 height 37
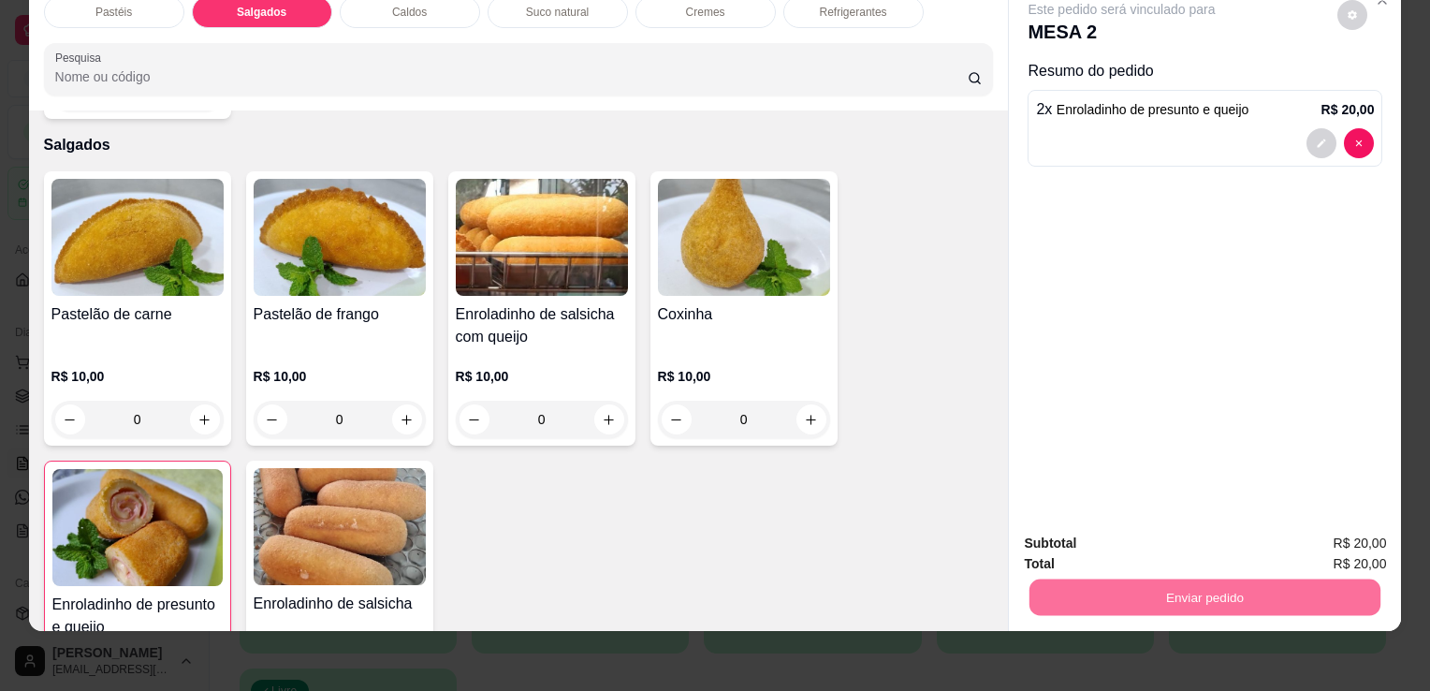
click at [1313, 541] on button "Enviar pedido" at bounding box center [1338, 538] width 106 height 36
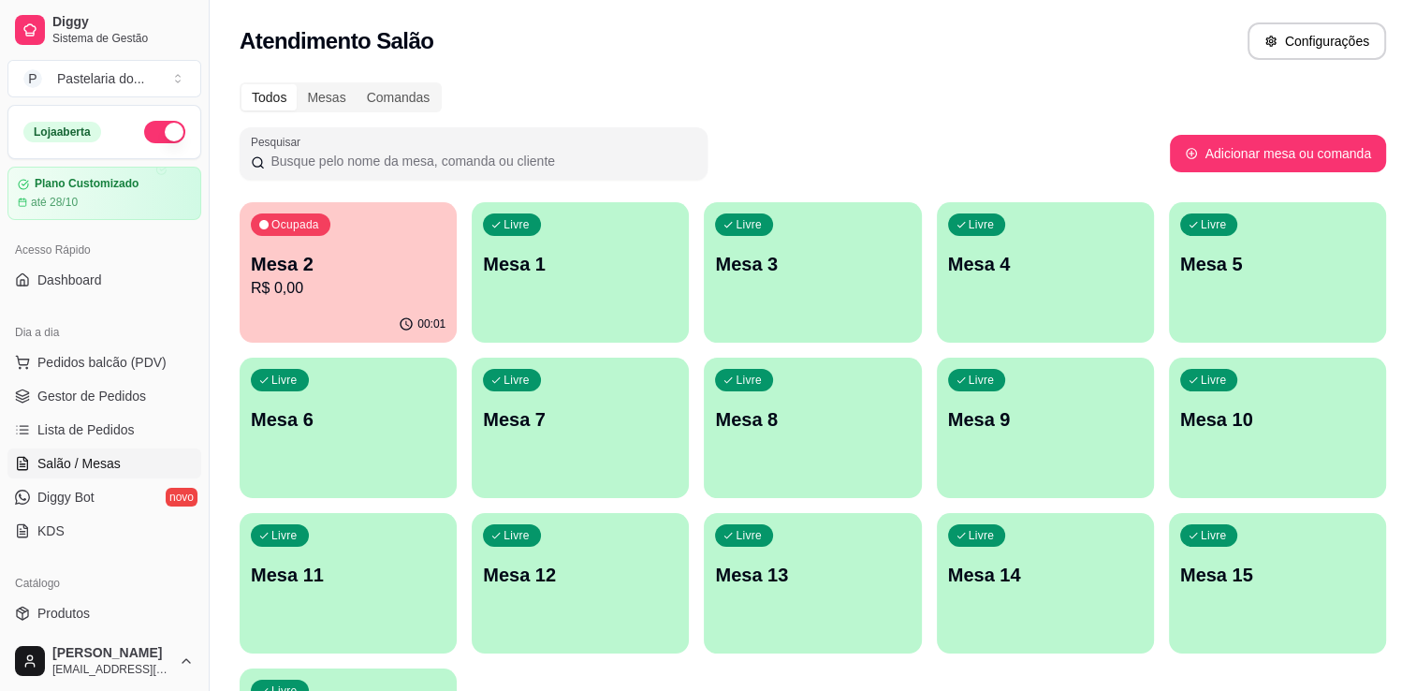
click at [269, 274] on p "Mesa 2" at bounding box center [348, 264] width 195 height 26
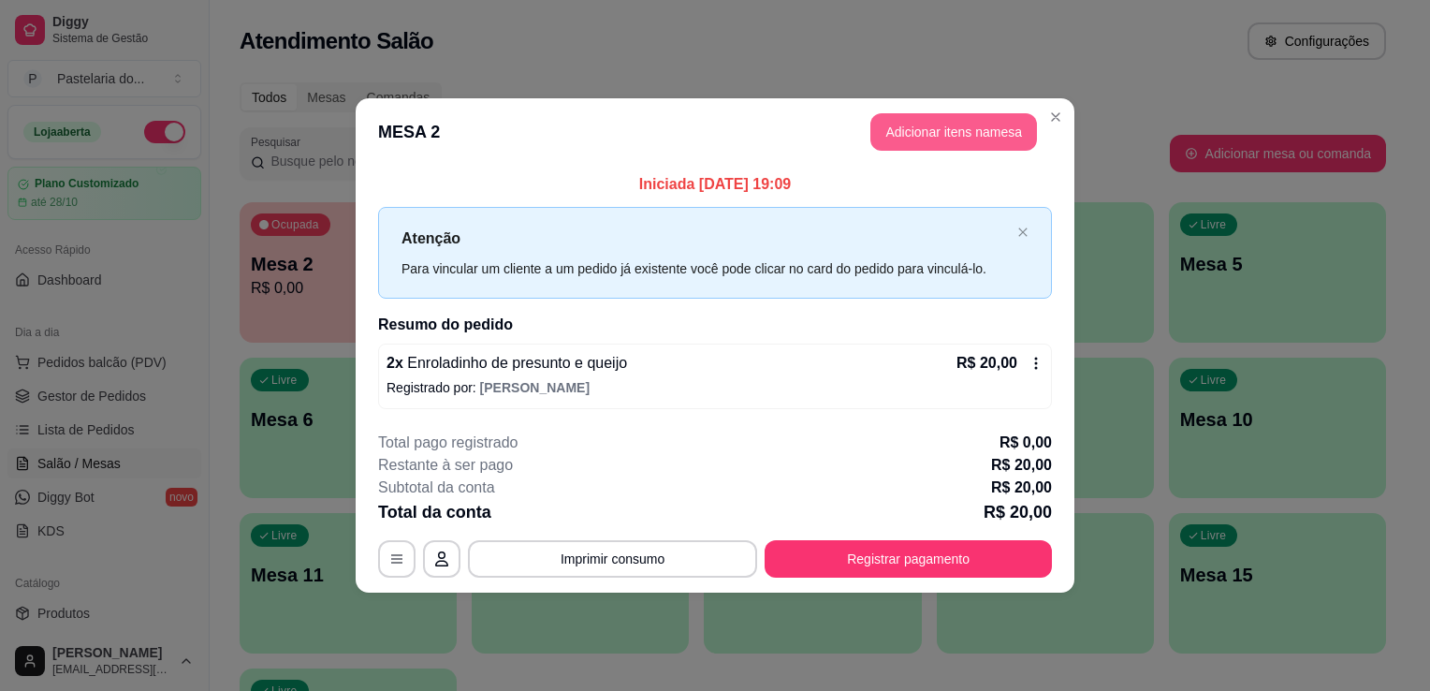
click at [942, 150] on button "Adicionar itens na mesa" at bounding box center [954, 131] width 167 height 37
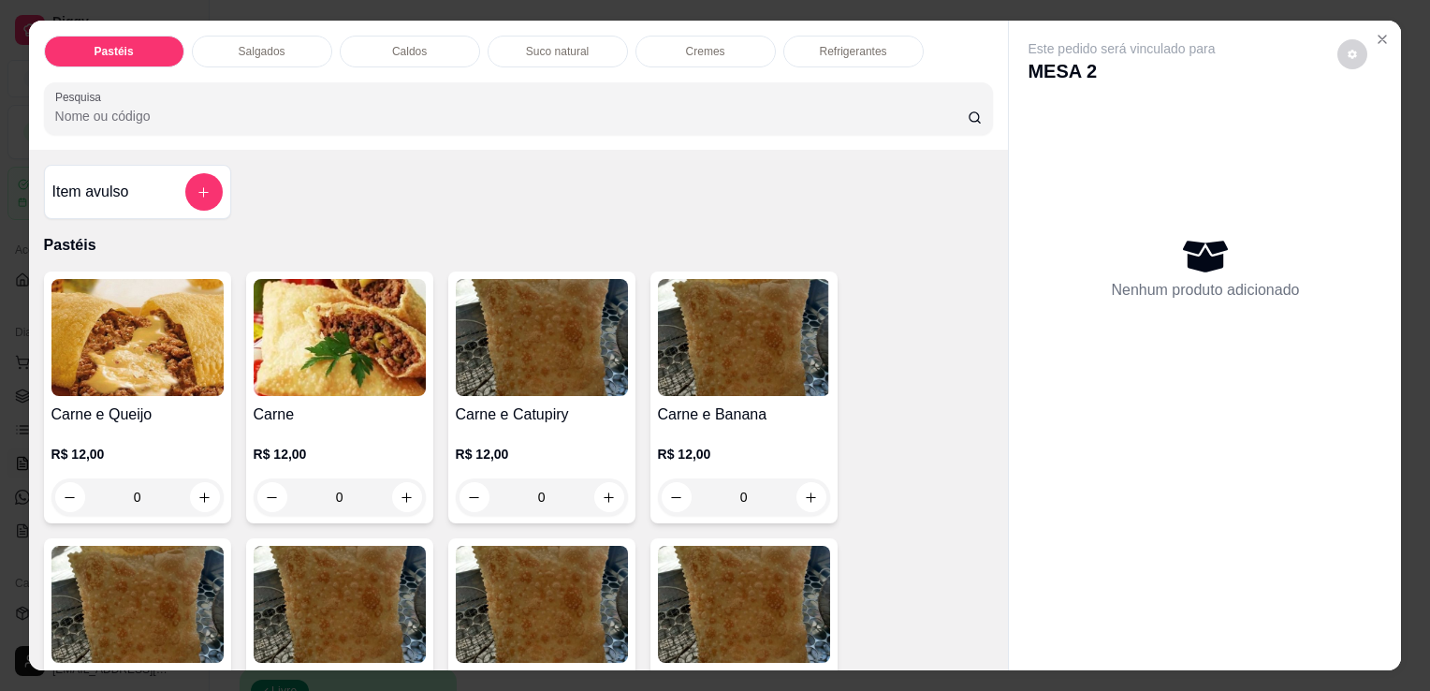
click at [312, 47] on div "Salgados" at bounding box center [262, 52] width 140 height 32
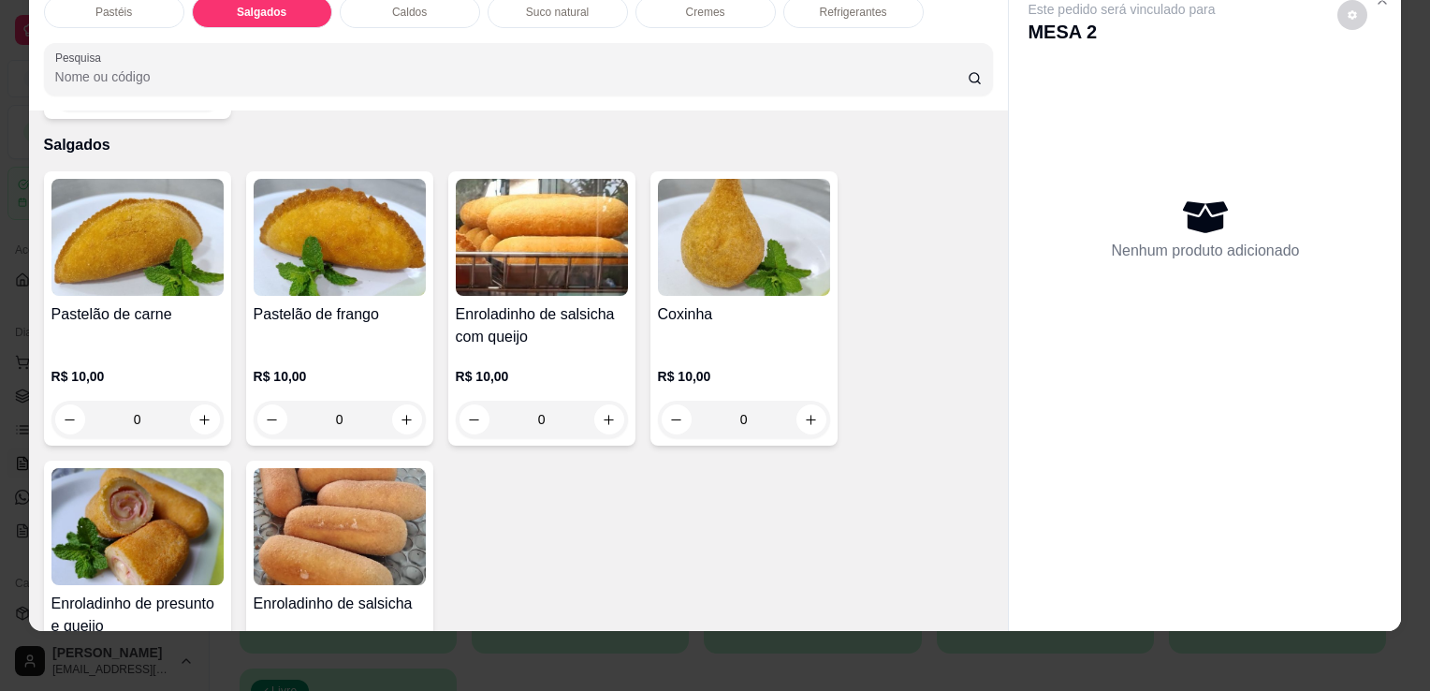
click at [142, 489] on img at bounding box center [137, 526] width 172 height 117
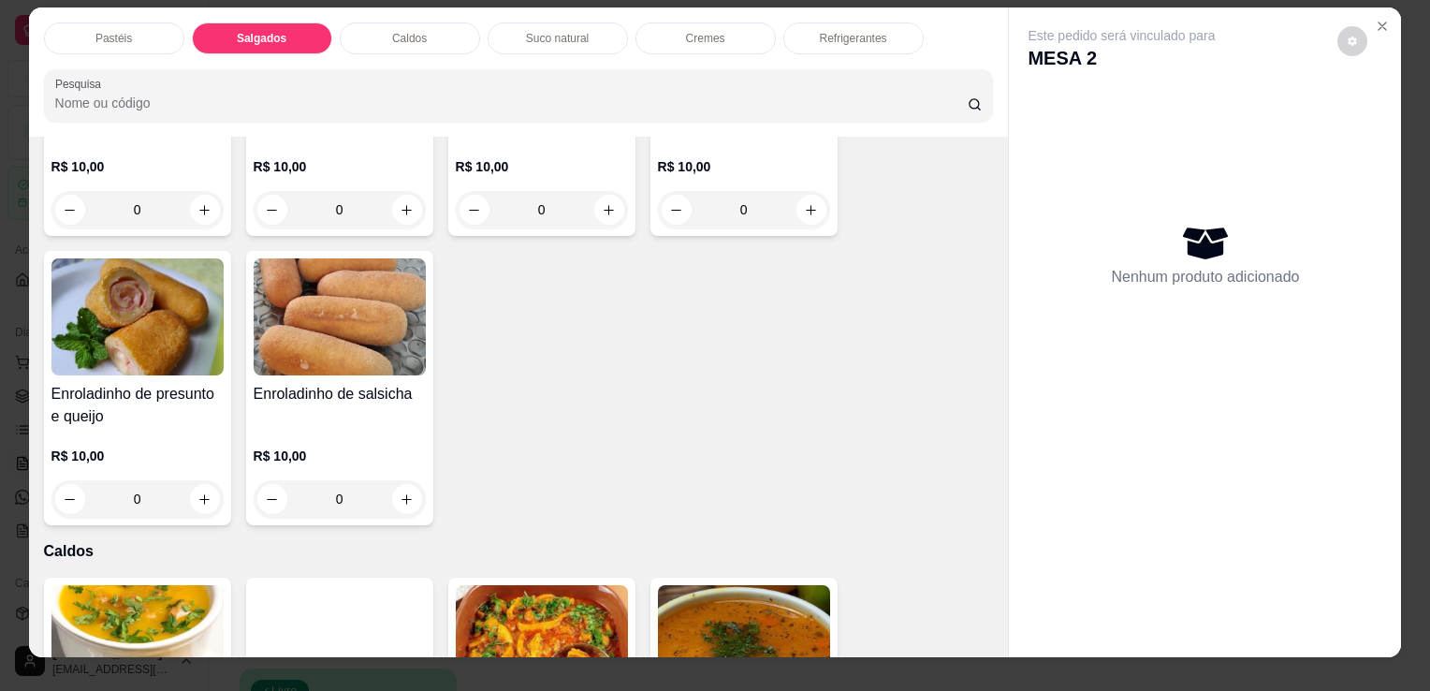
scroll to position [2269, 0]
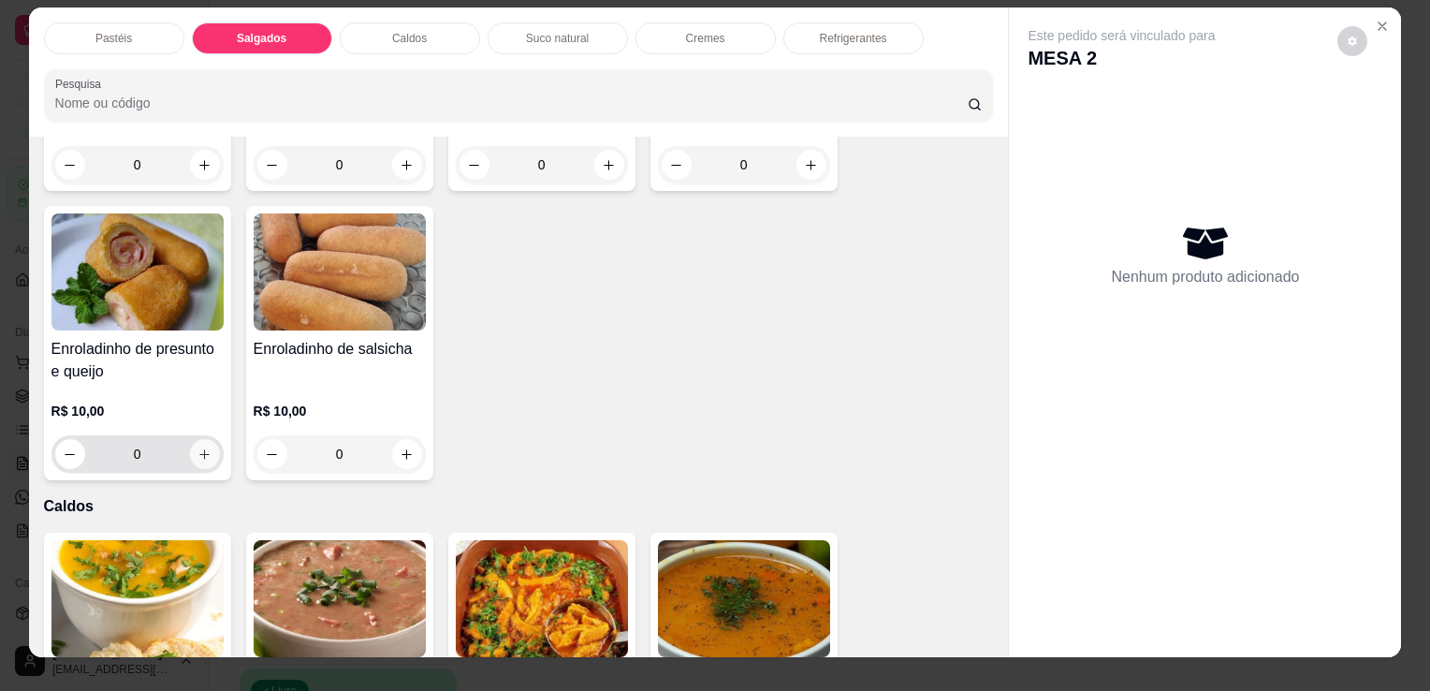
click at [202, 447] on icon "increase-product-quantity" at bounding box center [205, 454] width 14 height 14
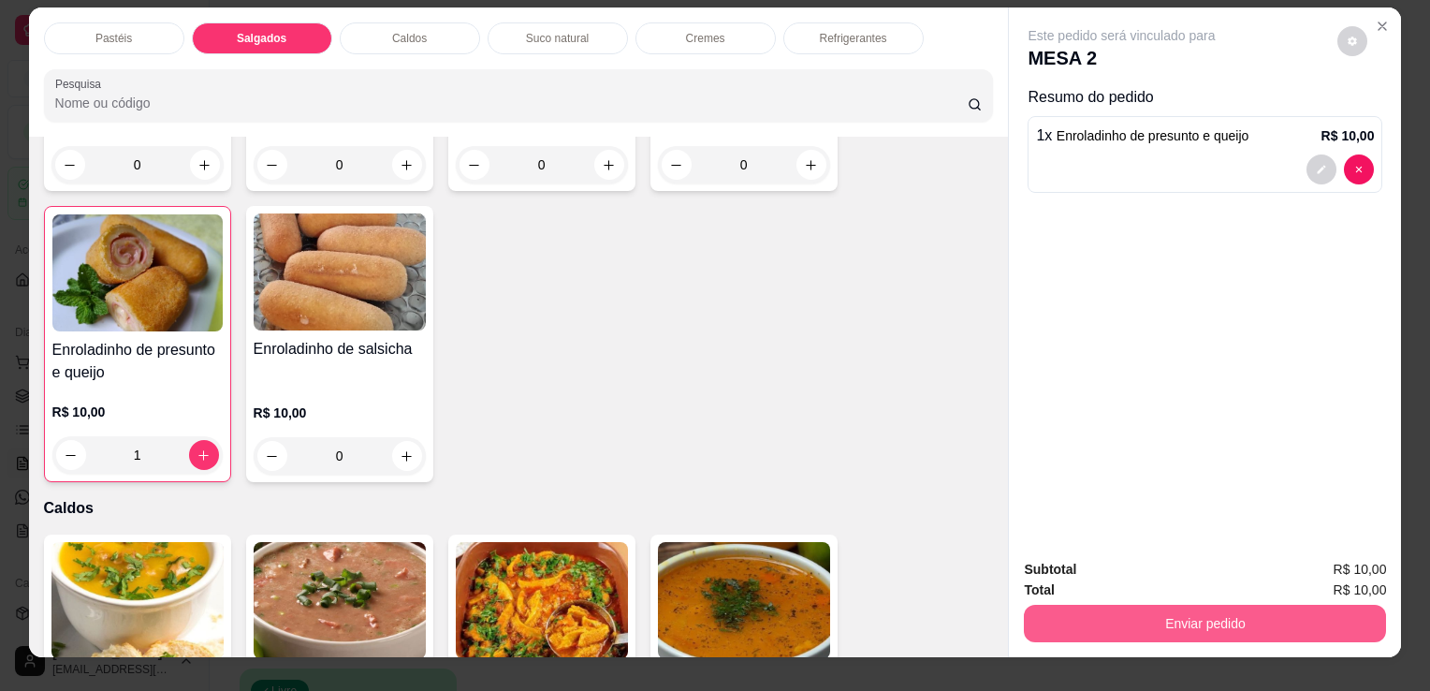
click at [1091, 611] on button "Enviar pedido" at bounding box center [1205, 623] width 362 height 37
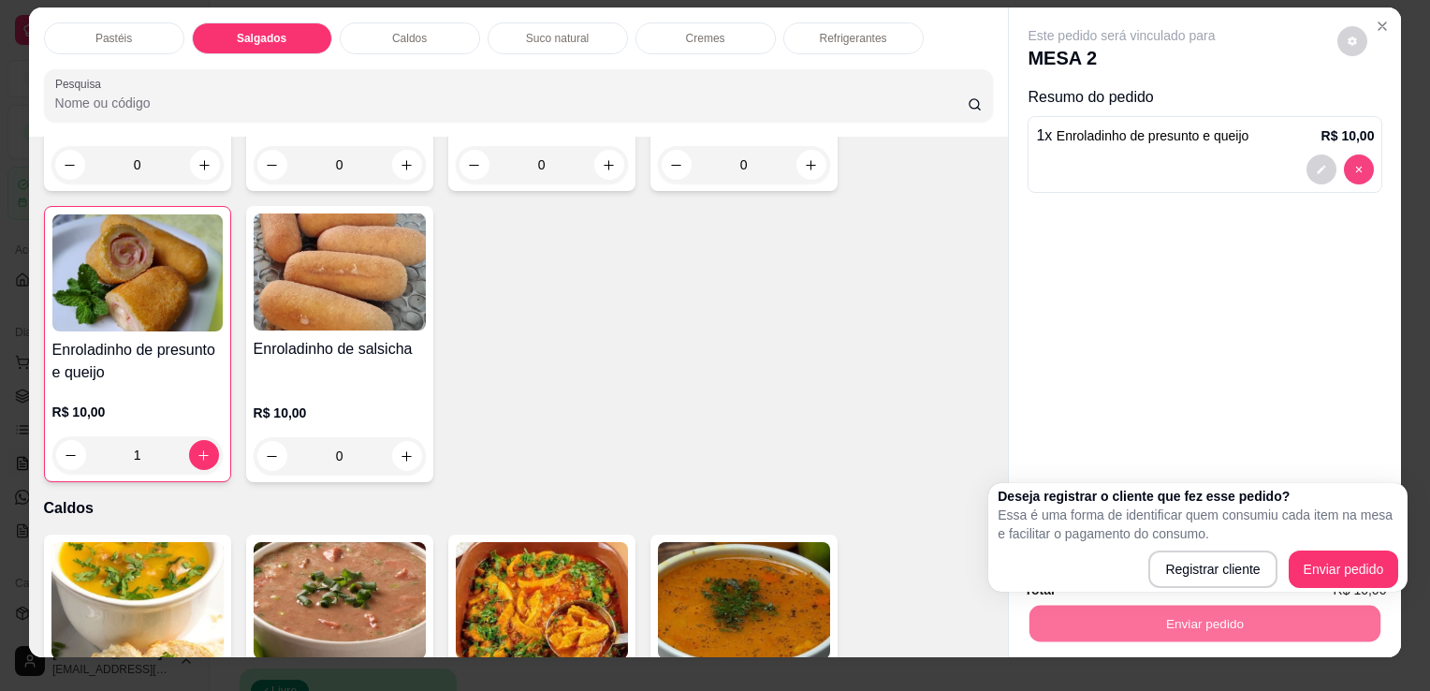
click at [1344, 166] on button "decrease-product-quantity" at bounding box center [1359, 169] width 30 height 30
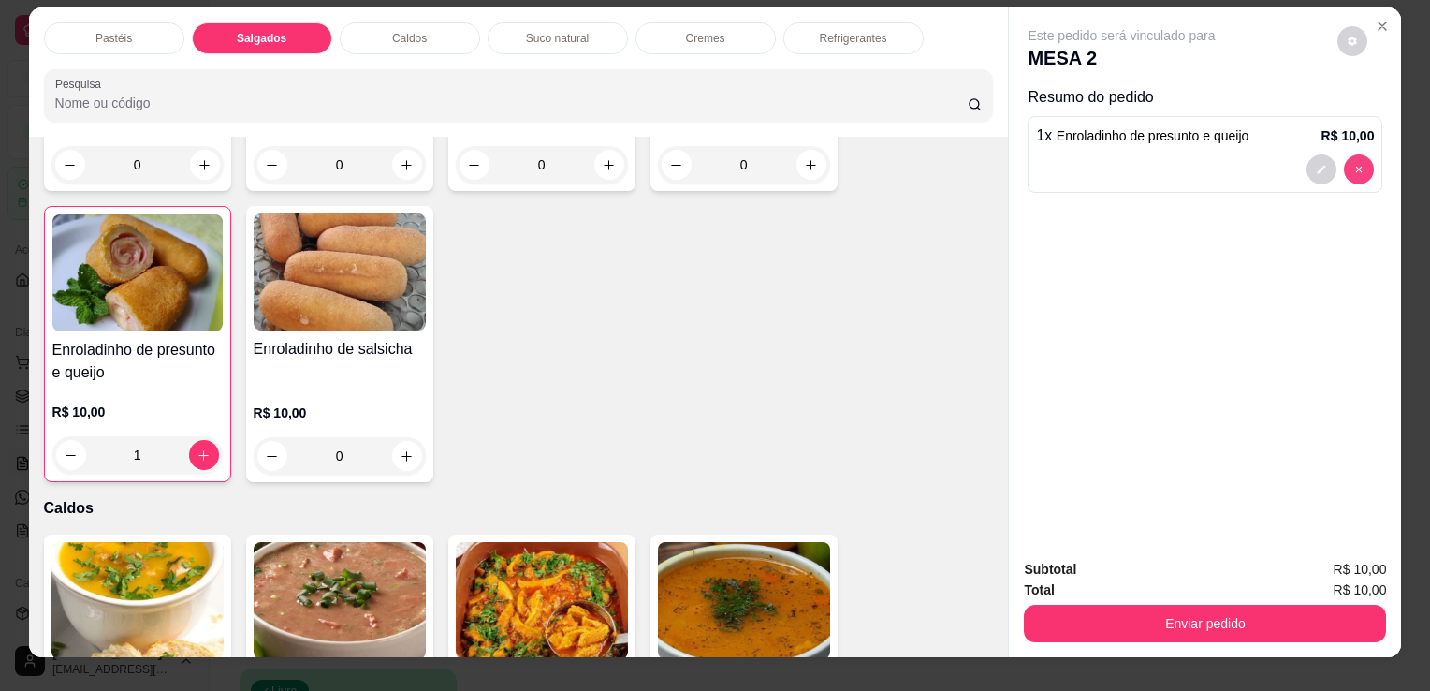
type input "0"
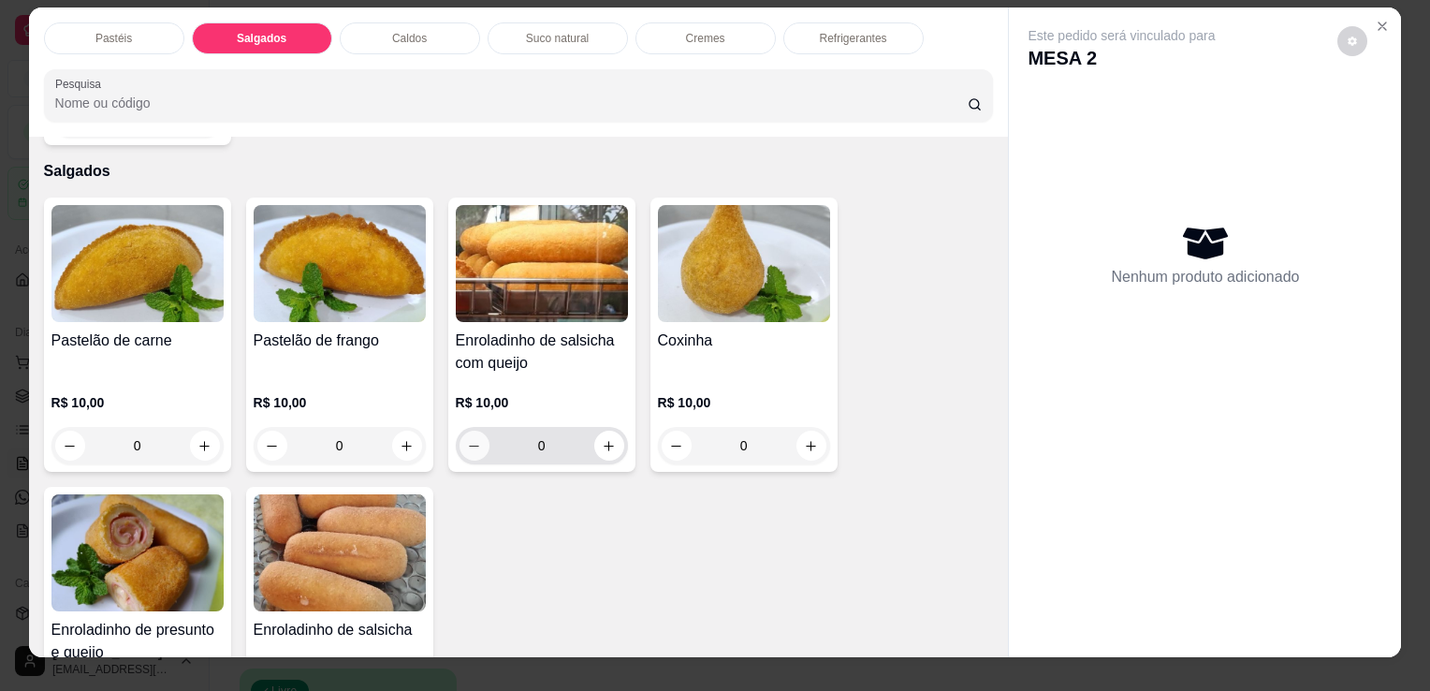
scroll to position [1895, 0]
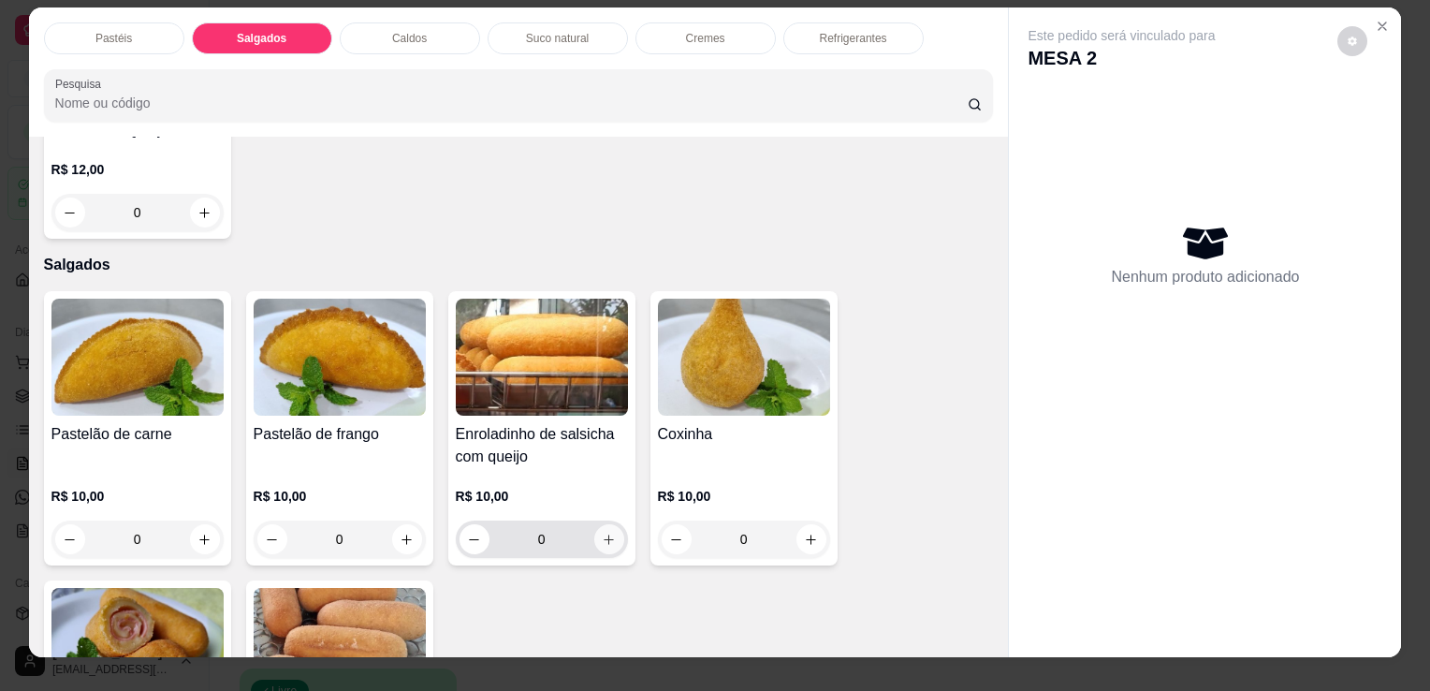
click at [602, 533] on icon "increase-product-quantity" at bounding box center [609, 540] width 14 height 14
type input "1"
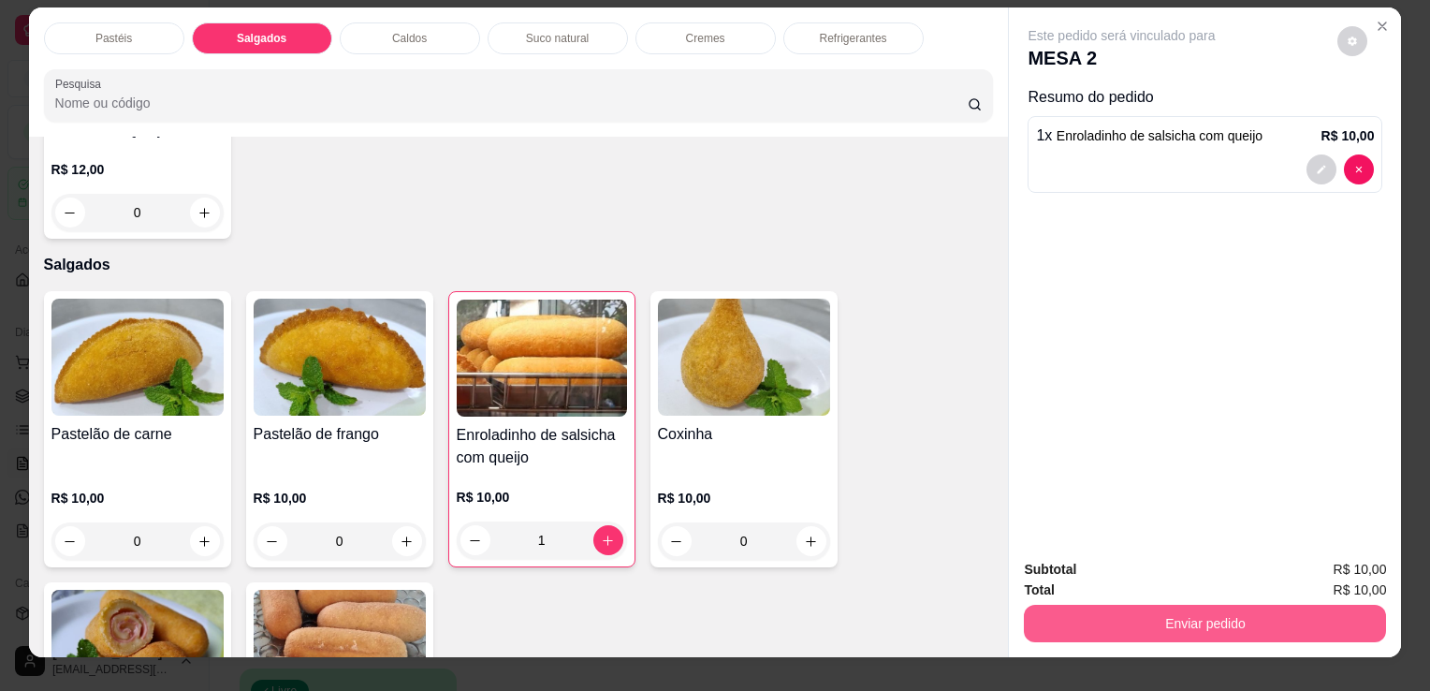
click at [1232, 612] on button "Enviar pedido" at bounding box center [1205, 623] width 362 height 37
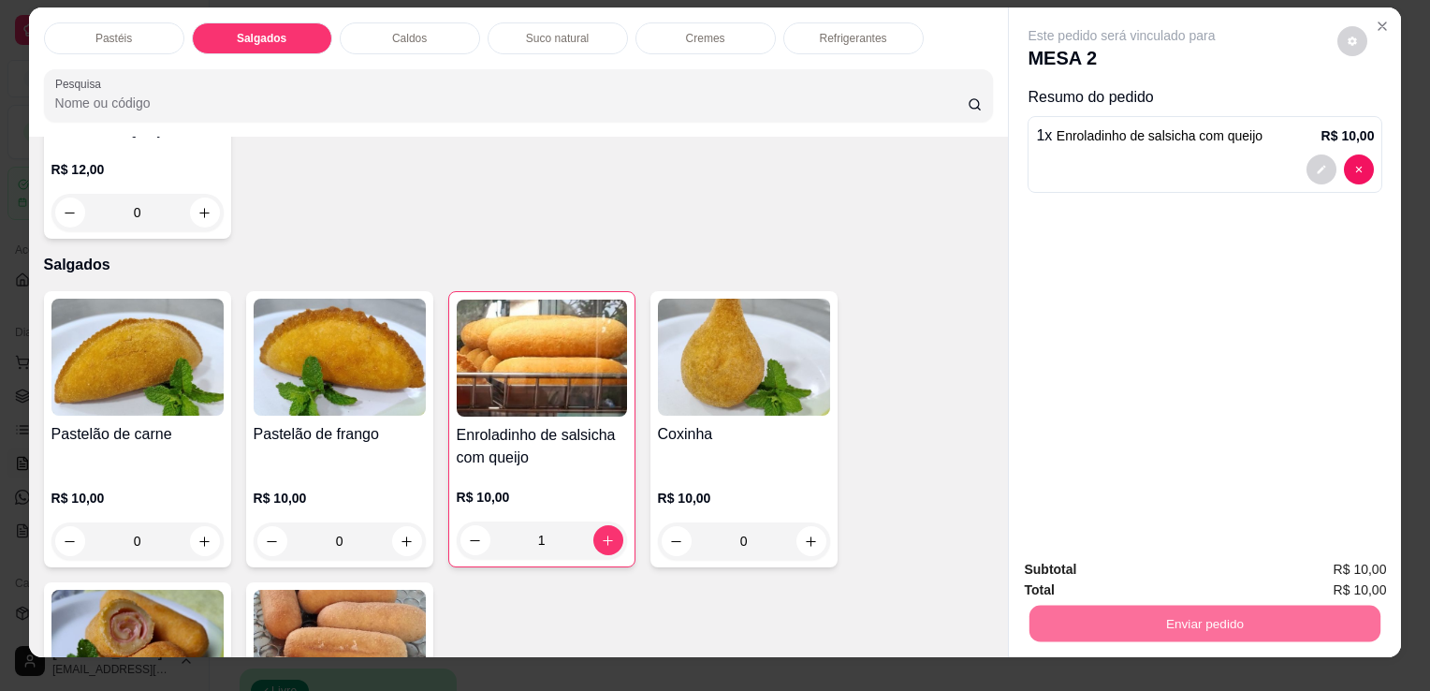
click at [1314, 568] on button "Enviar pedido" at bounding box center [1338, 570] width 106 height 36
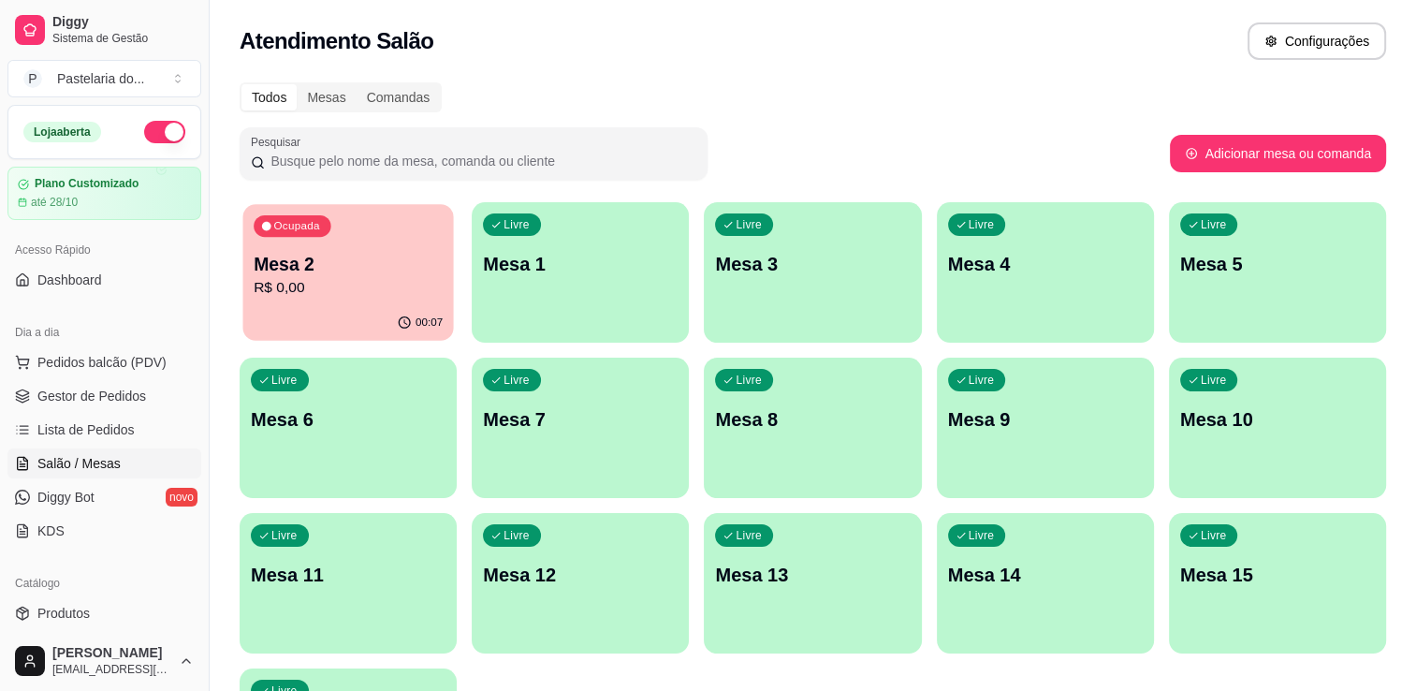
click at [424, 268] on p "Mesa 2" at bounding box center [348, 264] width 189 height 25
click at [357, 301] on div "Ocupada Mesa 2 R$ 30,00" at bounding box center [347, 254] width 211 height 101
click at [354, 284] on p "R$ 30,00" at bounding box center [348, 288] width 189 height 22
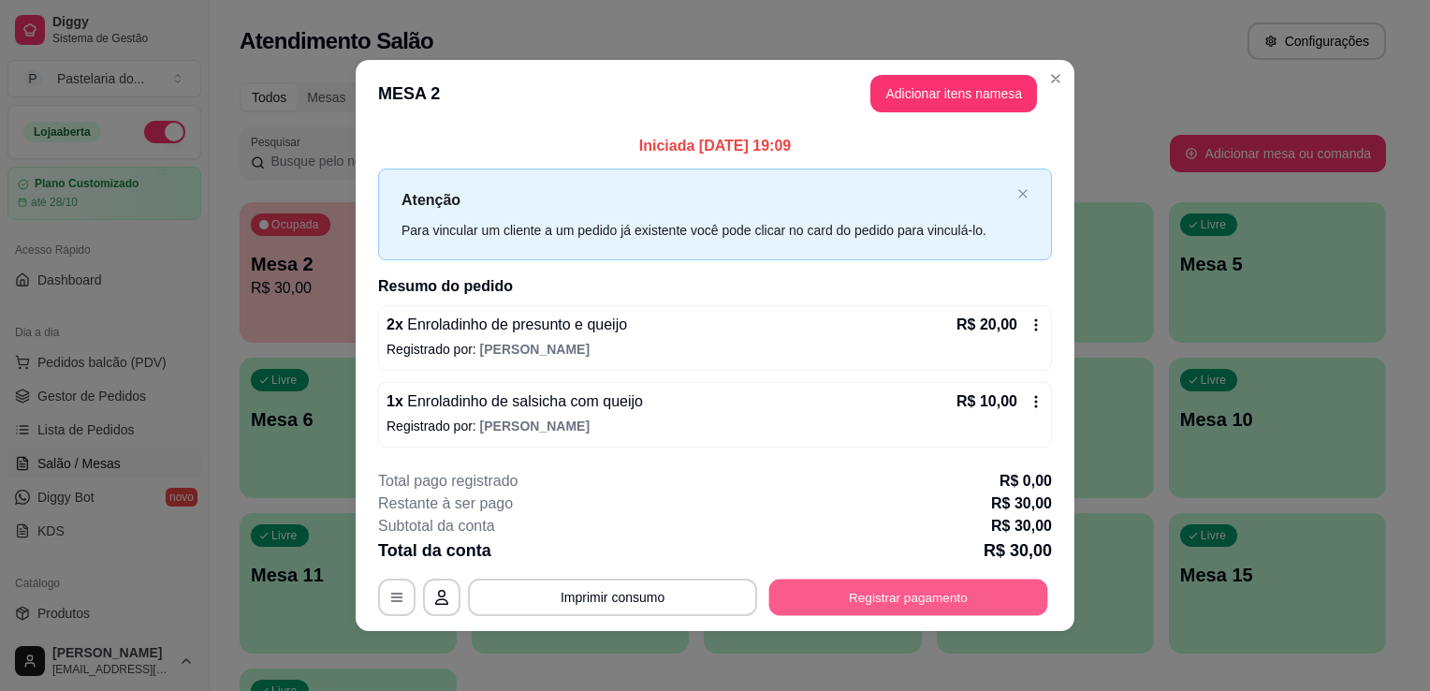
click at [887, 591] on button "Registrar pagamento" at bounding box center [908, 597] width 279 height 37
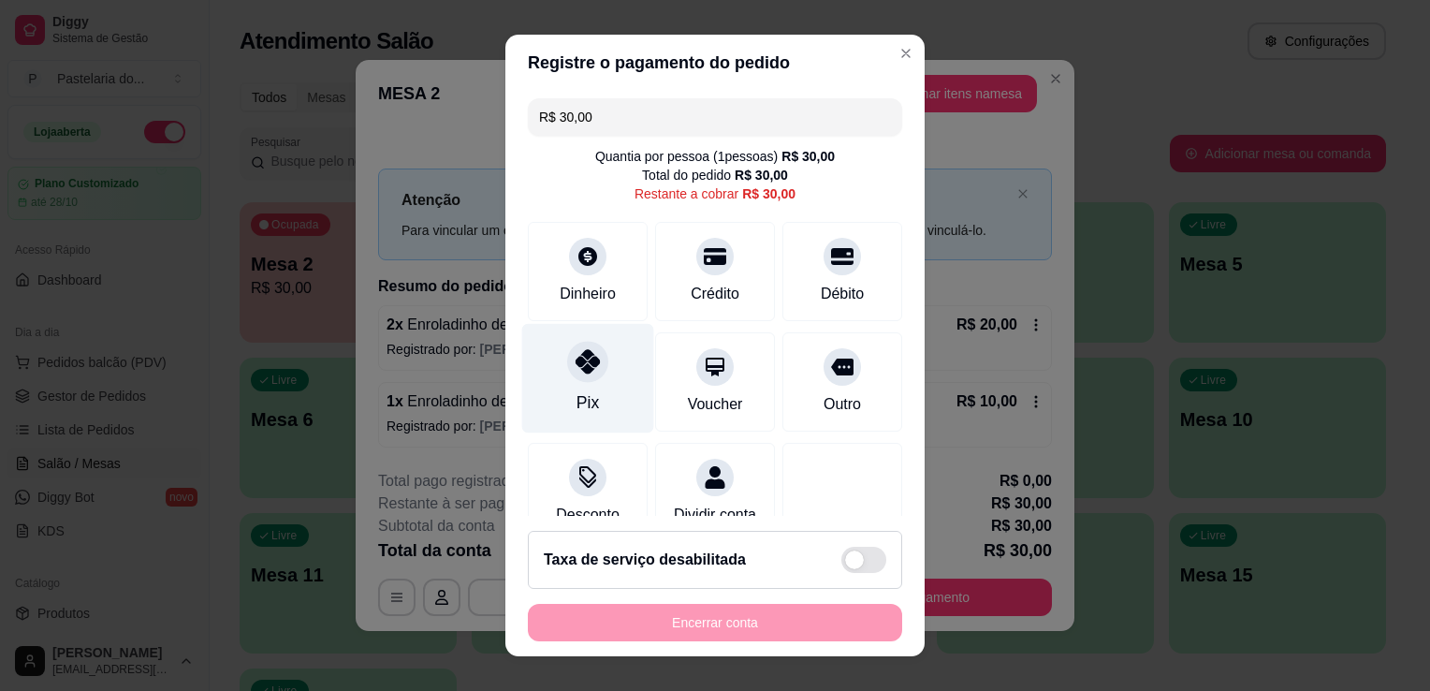
click at [574, 375] on div at bounding box center [587, 361] width 41 height 41
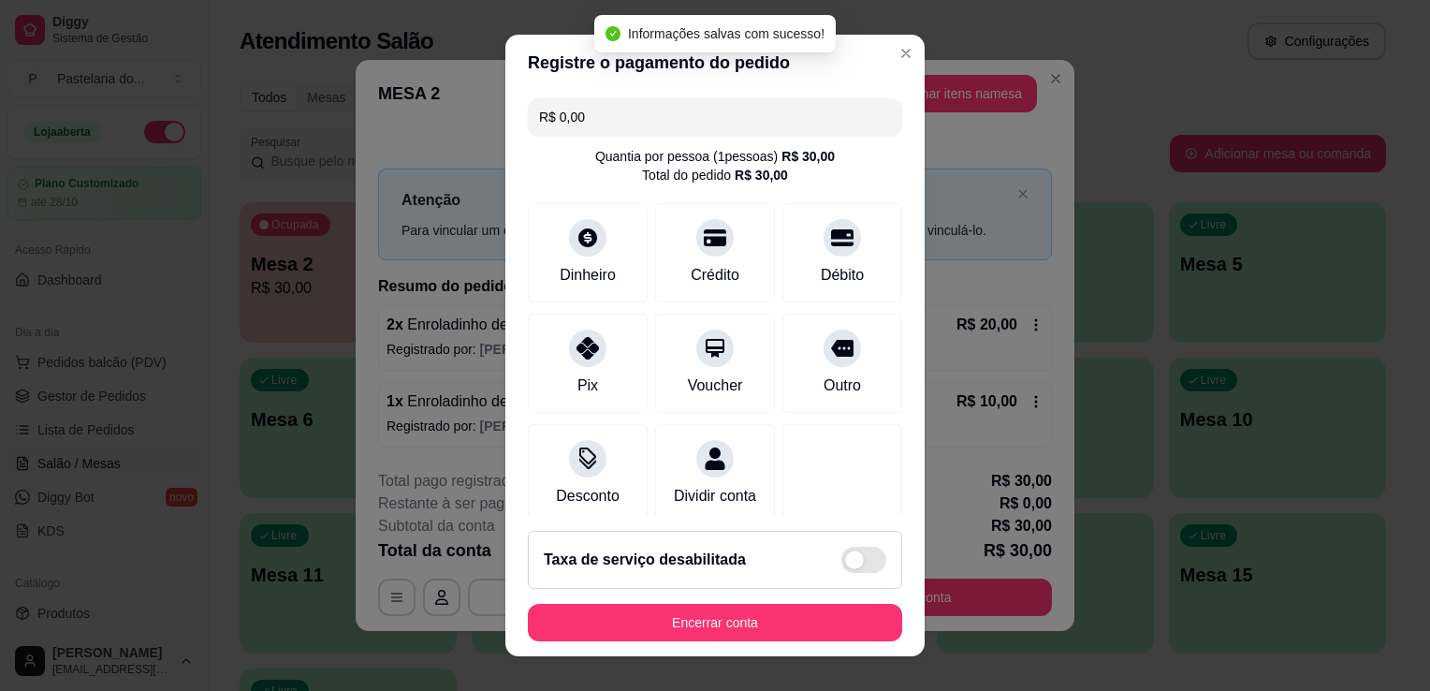
type input "R$ 0,00"
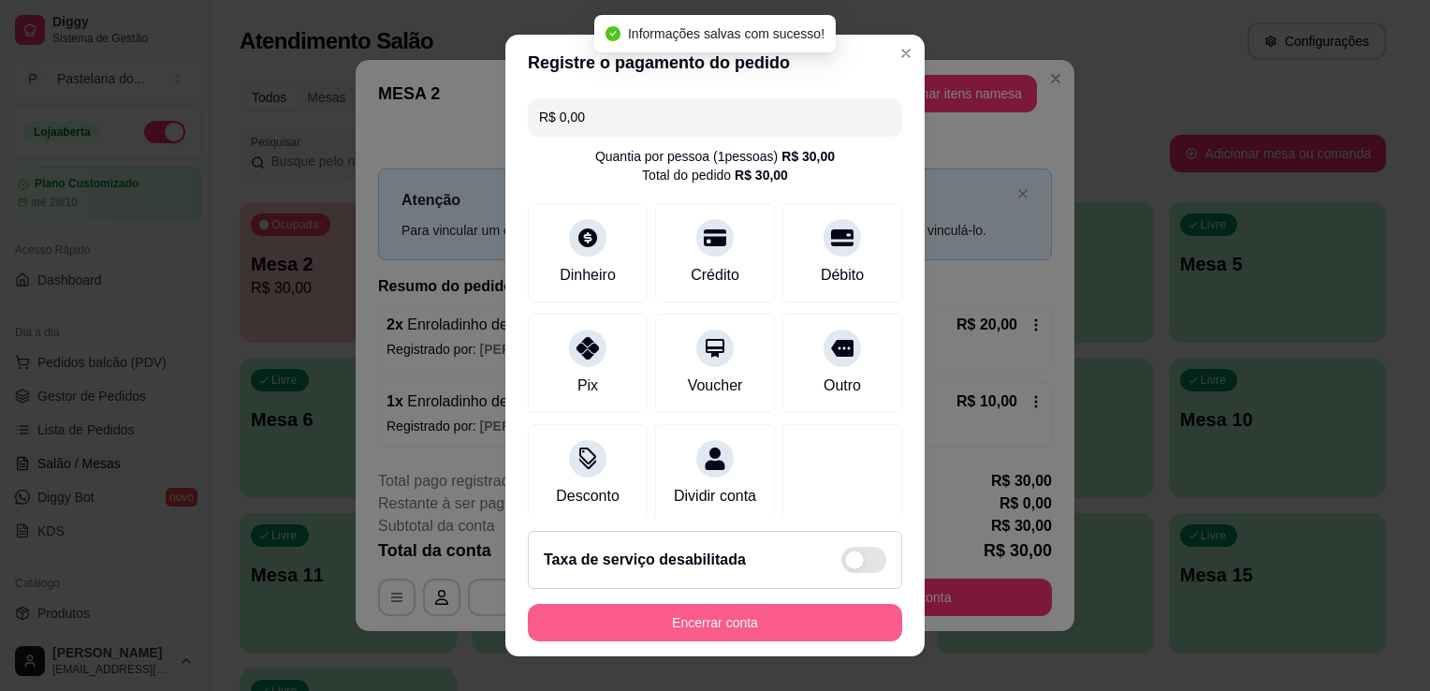
click at [760, 620] on button "Encerrar conta" at bounding box center [715, 622] width 374 height 37
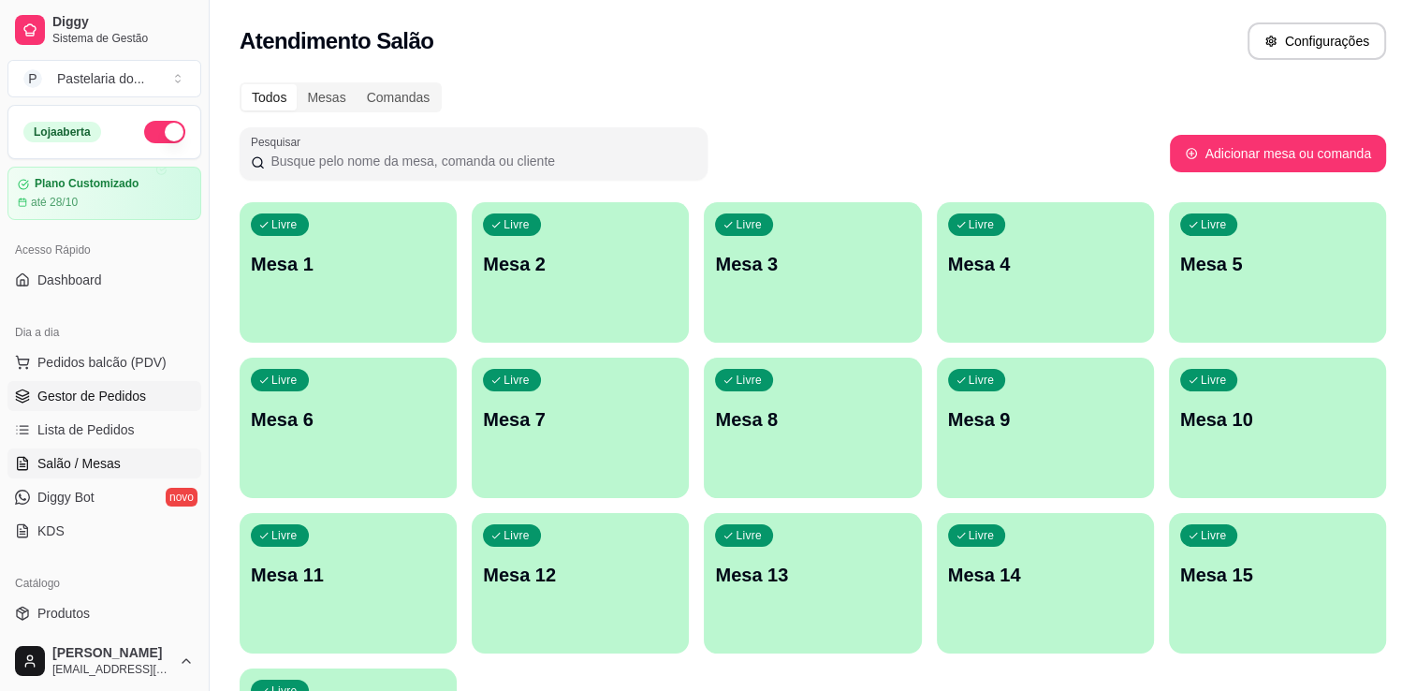
click at [116, 399] on span "Gestor de Pedidos" at bounding box center [91, 396] width 109 height 19
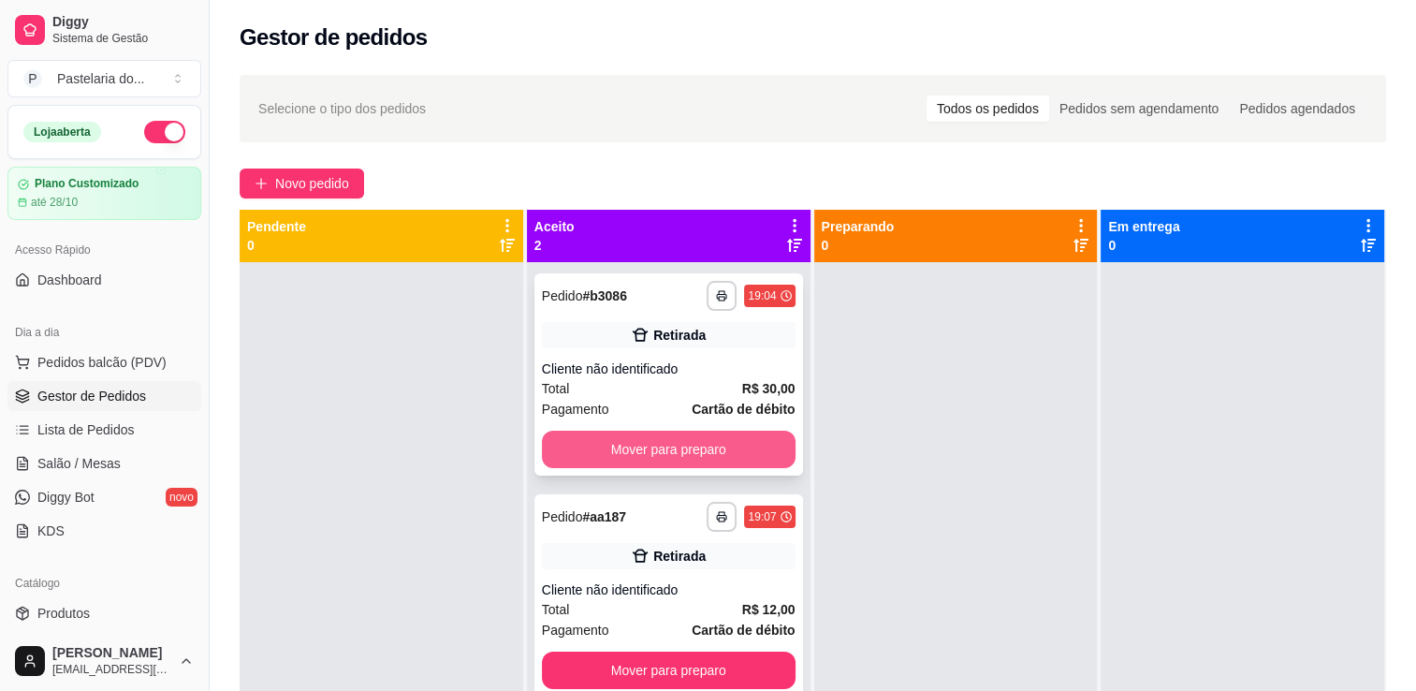
click at [580, 445] on button "Mover para preparo" at bounding box center [669, 449] width 254 height 37
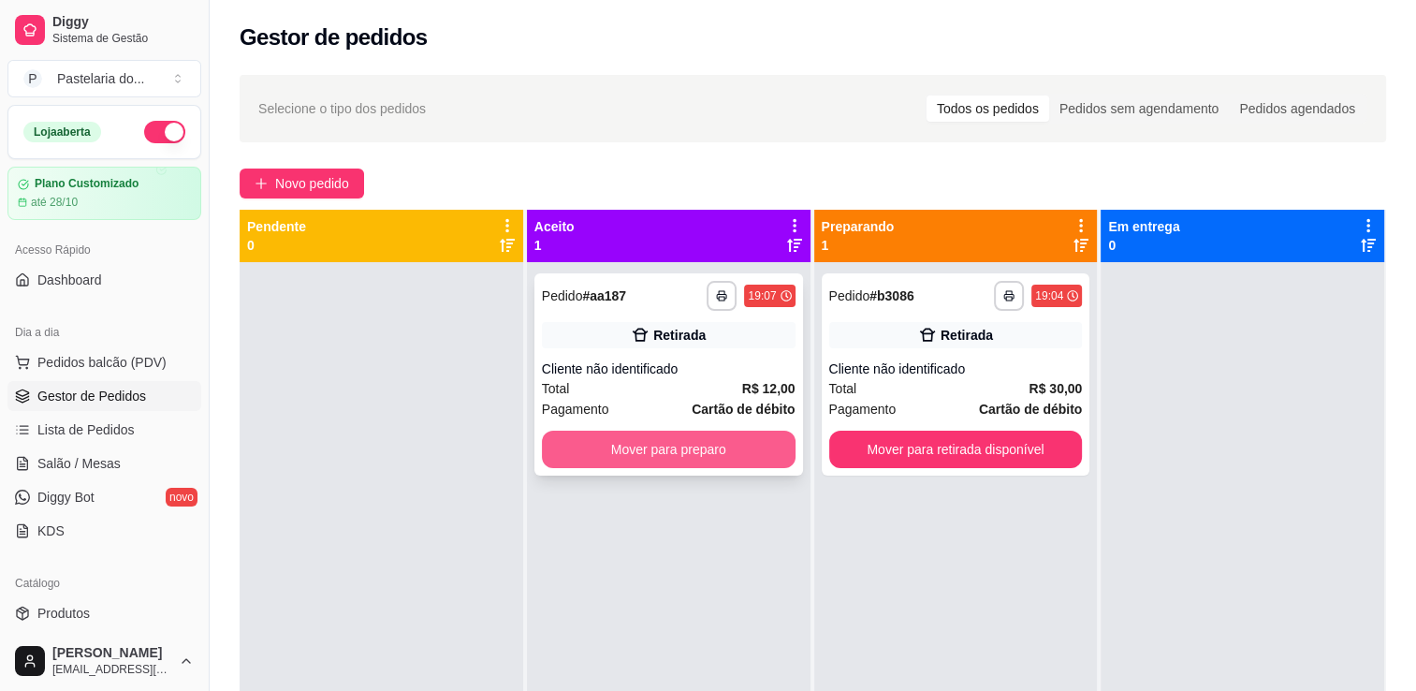
click at [617, 455] on button "Mover para preparo" at bounding box center [669, 449] width 254 height 37
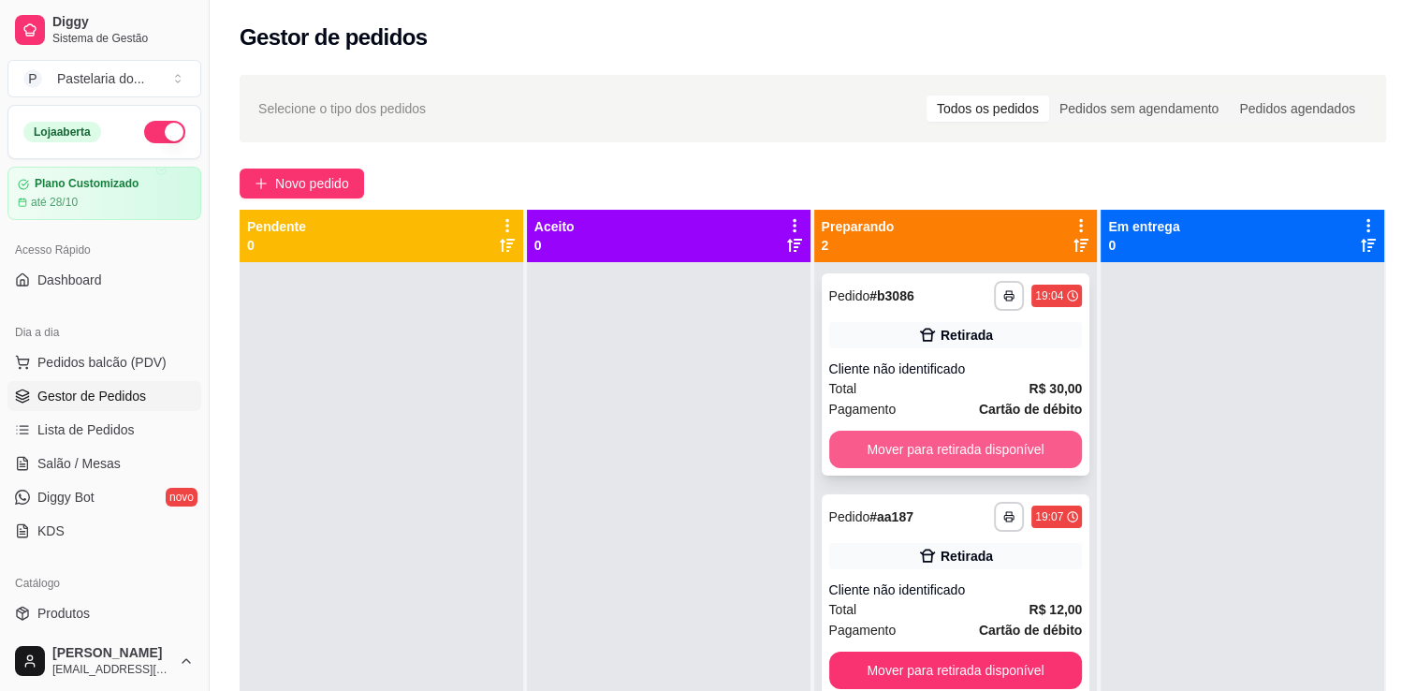
click at [900, 445] on button "Mover para retirada disponível" at bounding box center [956, 449] width 254 height 37
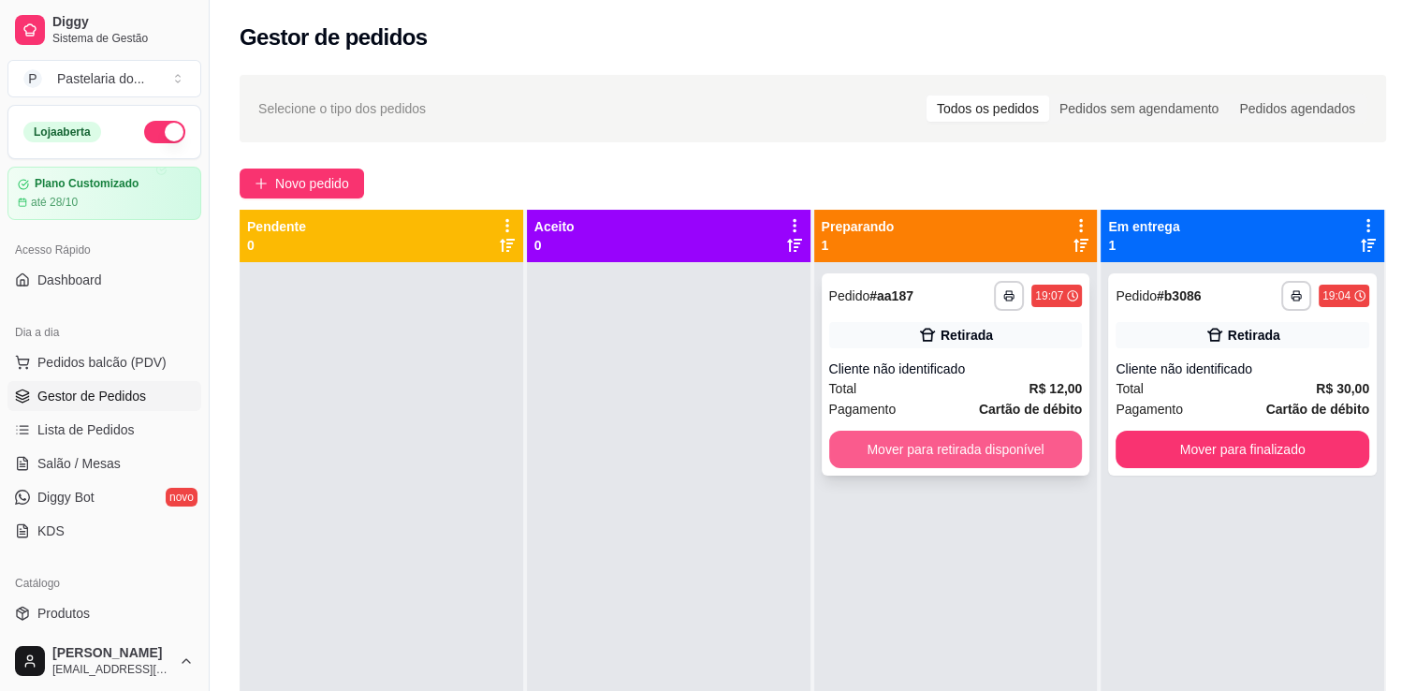
click at [964, 449] on button "Mover para retirada disponível" at bounding box center [956, 449] width 254 height 37
click at [964, 449] on div "Mover para retirada disponível" at bounding box center [956, 449] width 254 height 37
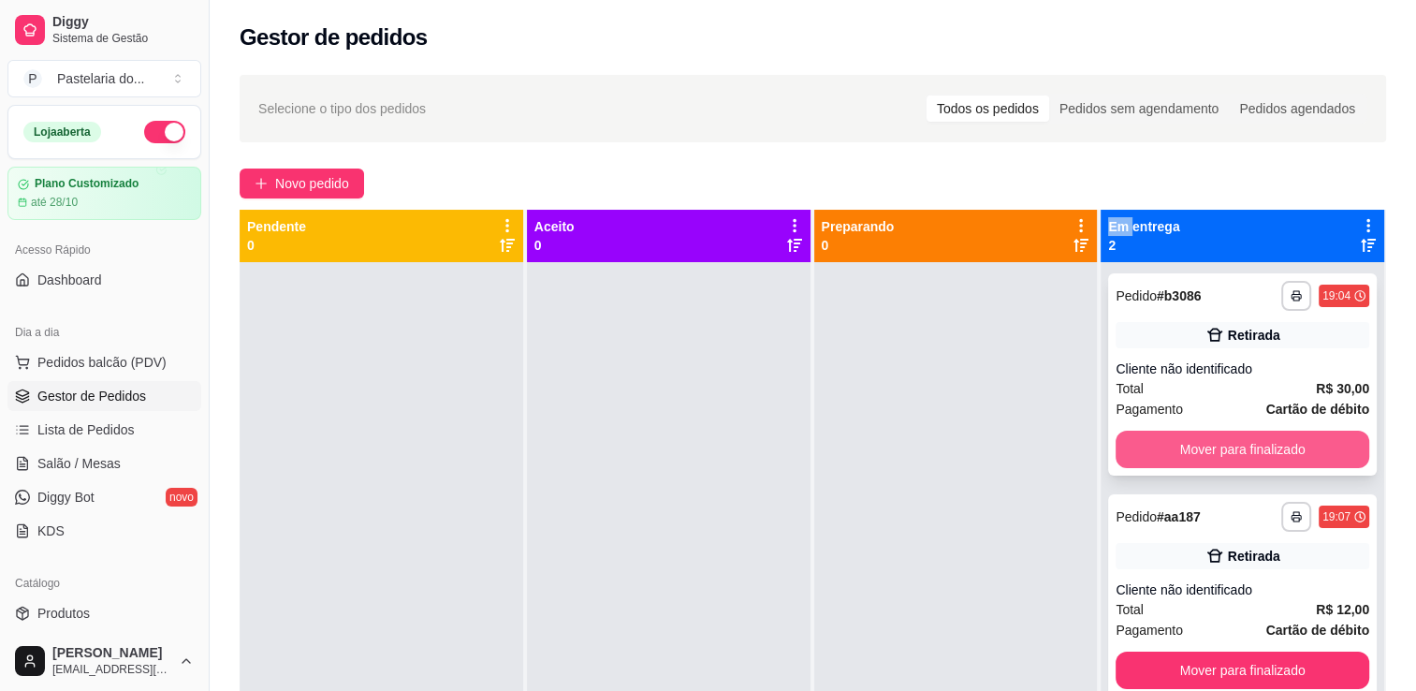
click at [1281, 440] on button "Mover para finalizado" at bounding box center [1243, 449] width 254 height 37
click at [1281, 440] on div "Mover para finalizado" at bounding box center [1243, 449] width 254 height 37
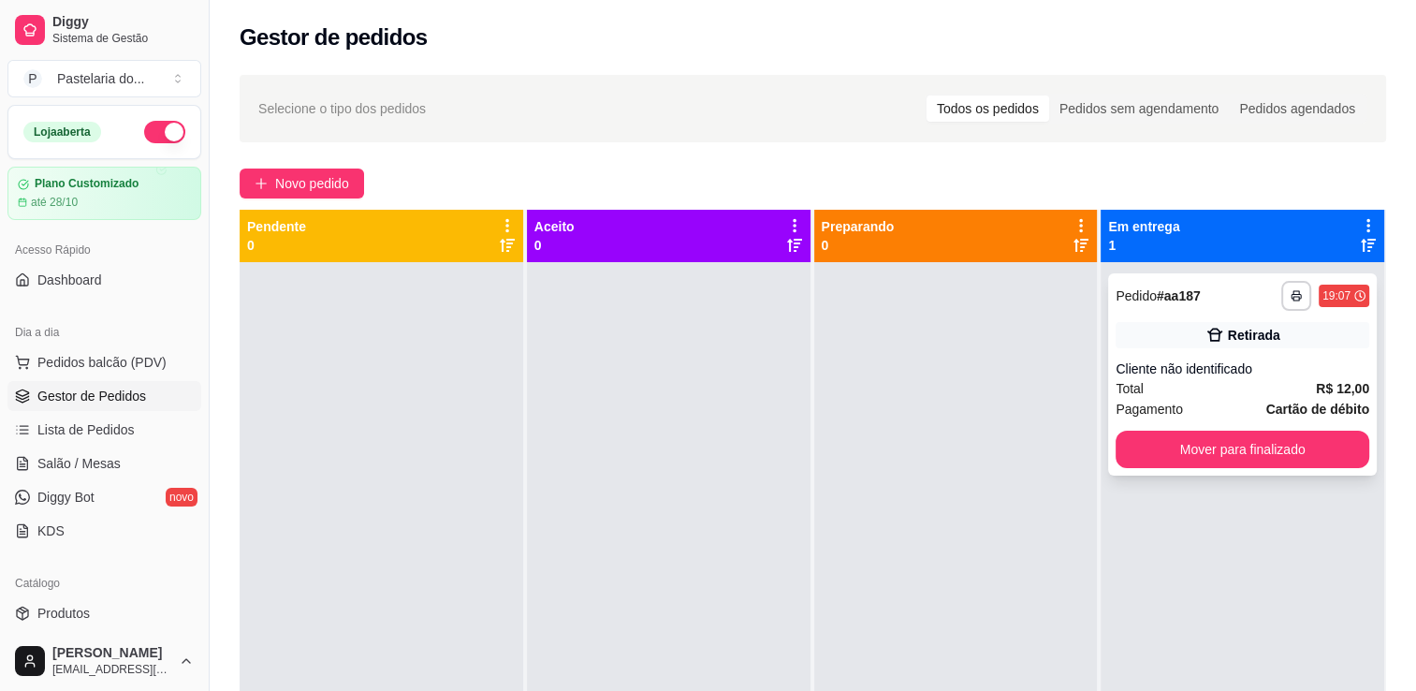
click at [1172, 474] on div "**********" at bounding box center [1242, 374] width 269 height 202
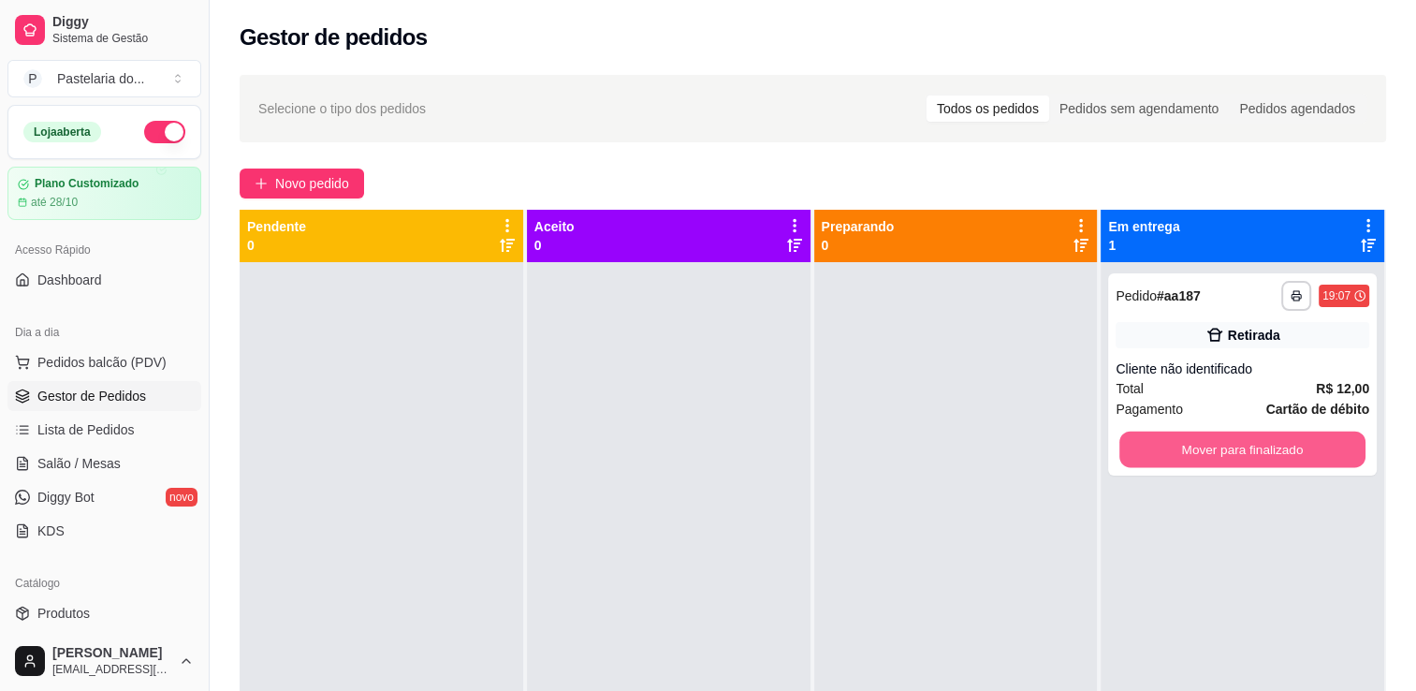
click at [1176, 464] on button "Mover para finalizado" at bounding box center [1243, 450] width 246 height 37
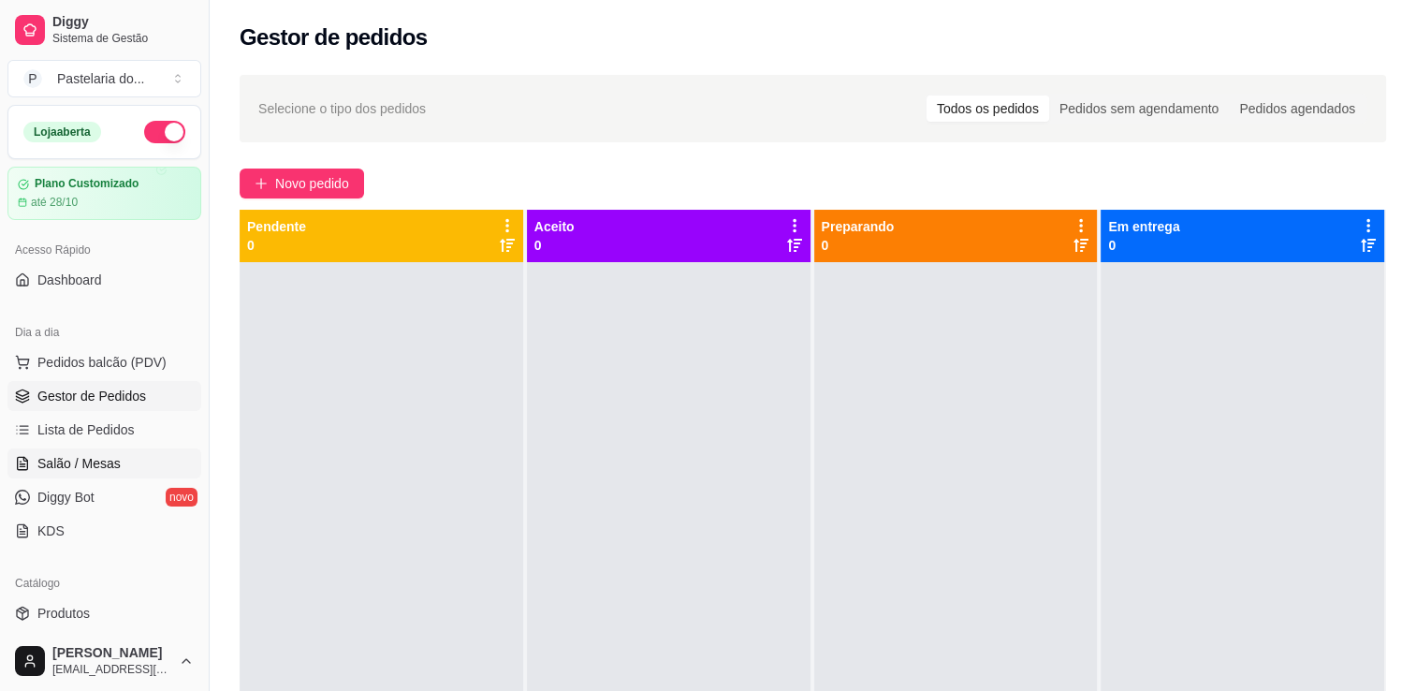
click at [103, 455] on span "Salão / Mesas" at bounding box center [78, 463] width 83 height 19
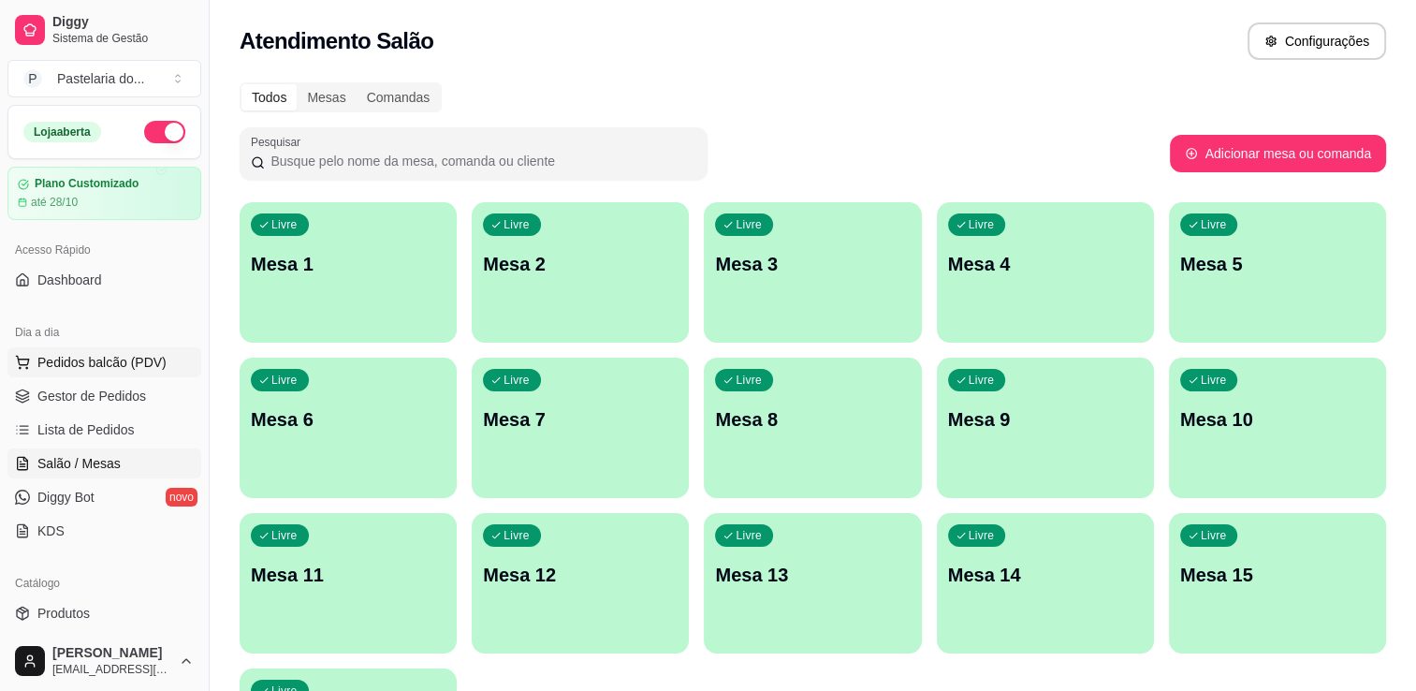
click at [126, 373] on button "Pedidos balcão (PDV)" at bounding box center [104, 362] width 194 height 30
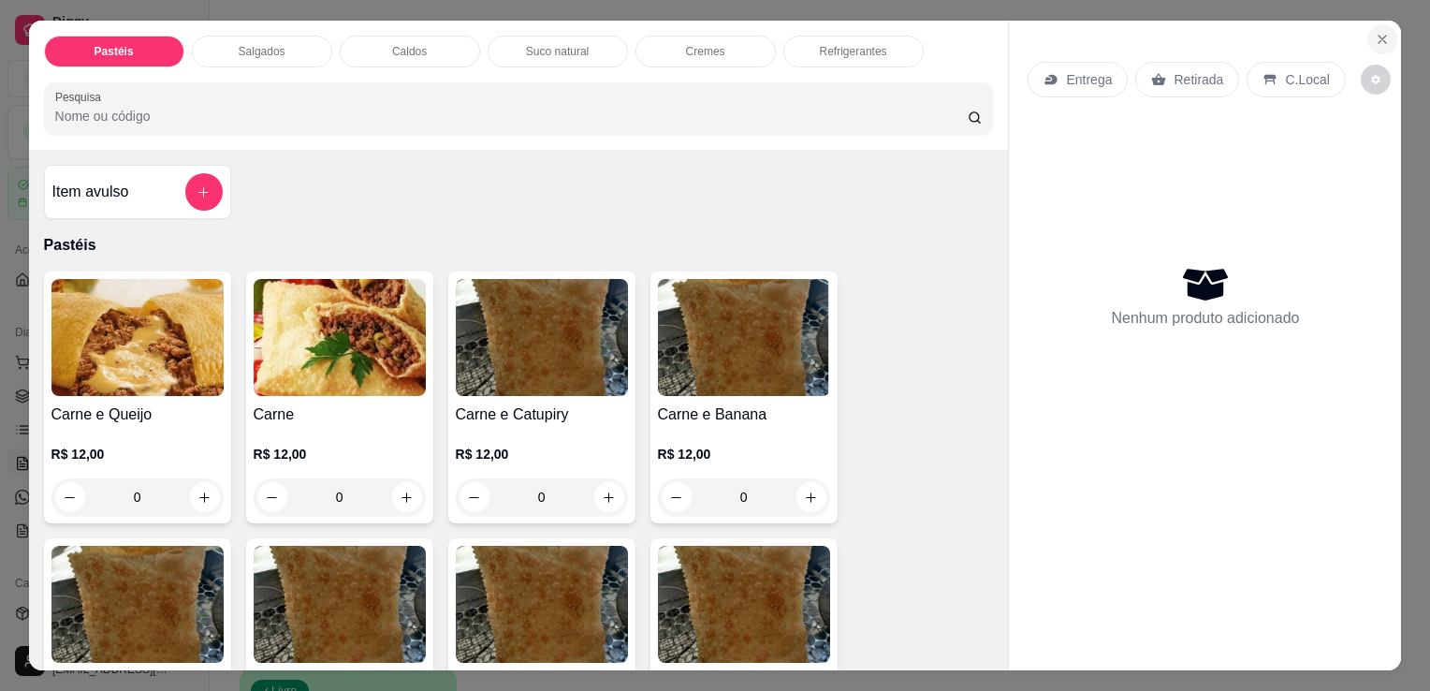
click at [1380, 37] on icon "Close" at bounding box center [1382, 39] width 15 height 15
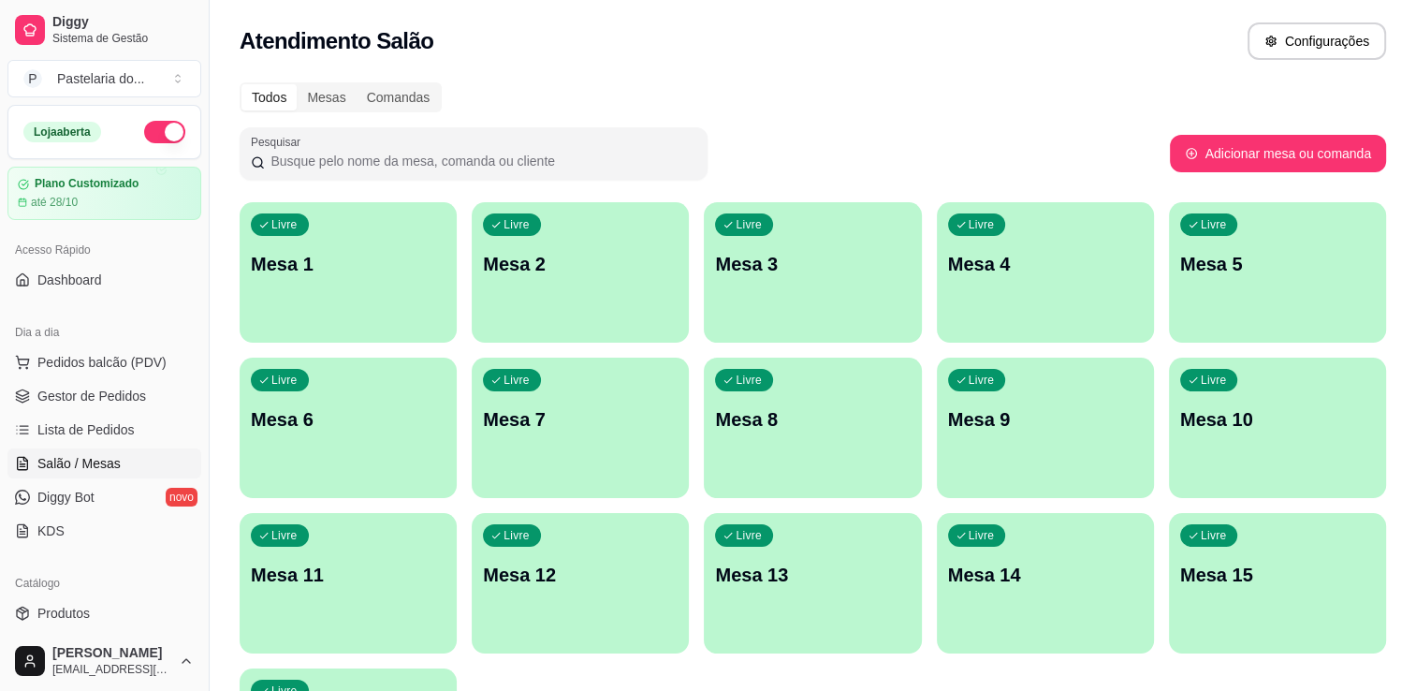
click at [44, 378] on ul "Pedidos balcão (PDV) Gestor de Pedidos Lista de Pedidos Salão / Mesas Diggy Bot…" at bounding box center [104, 446] width 194 height 198
click at [47, 368] on span "Pedidos balcão (PDV)" at bounding box center [101, 362] width 129 height 19
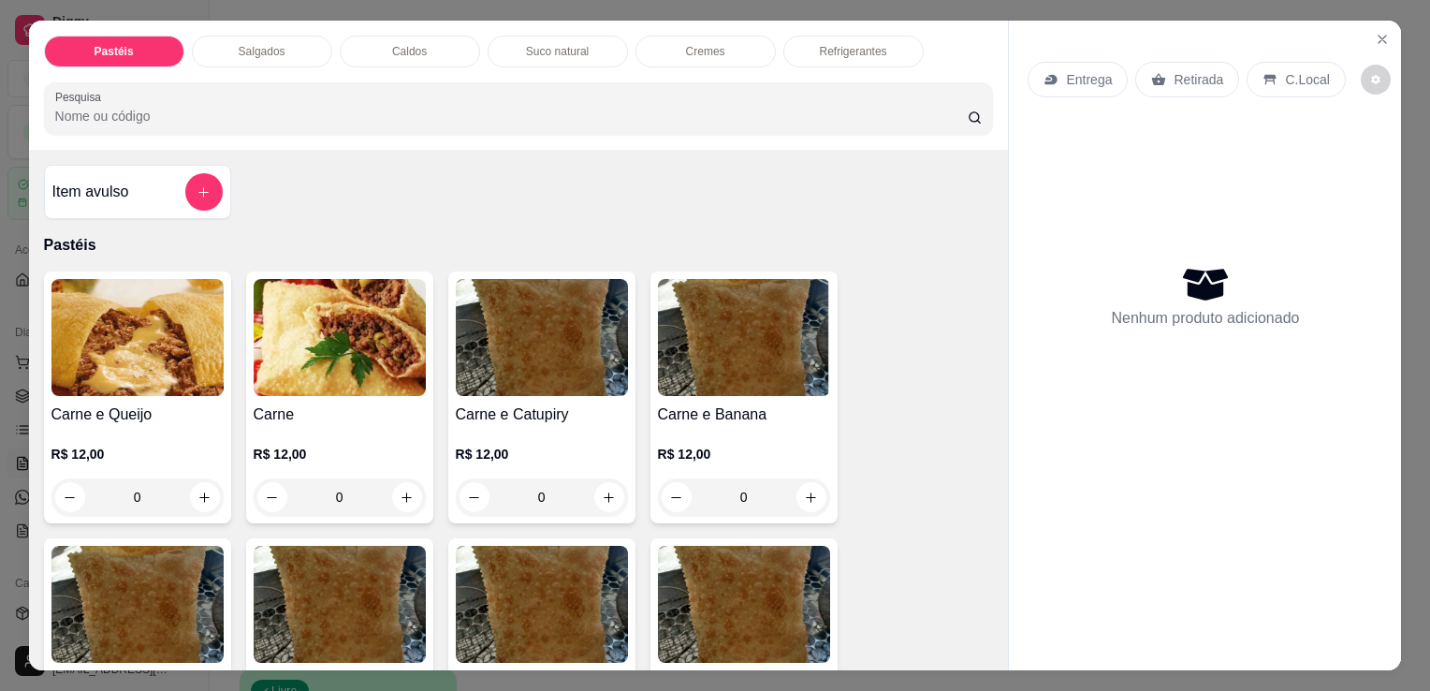
click at [256, 44] on p "Salgados" at bounding box center [262, 51] width 47 height 15
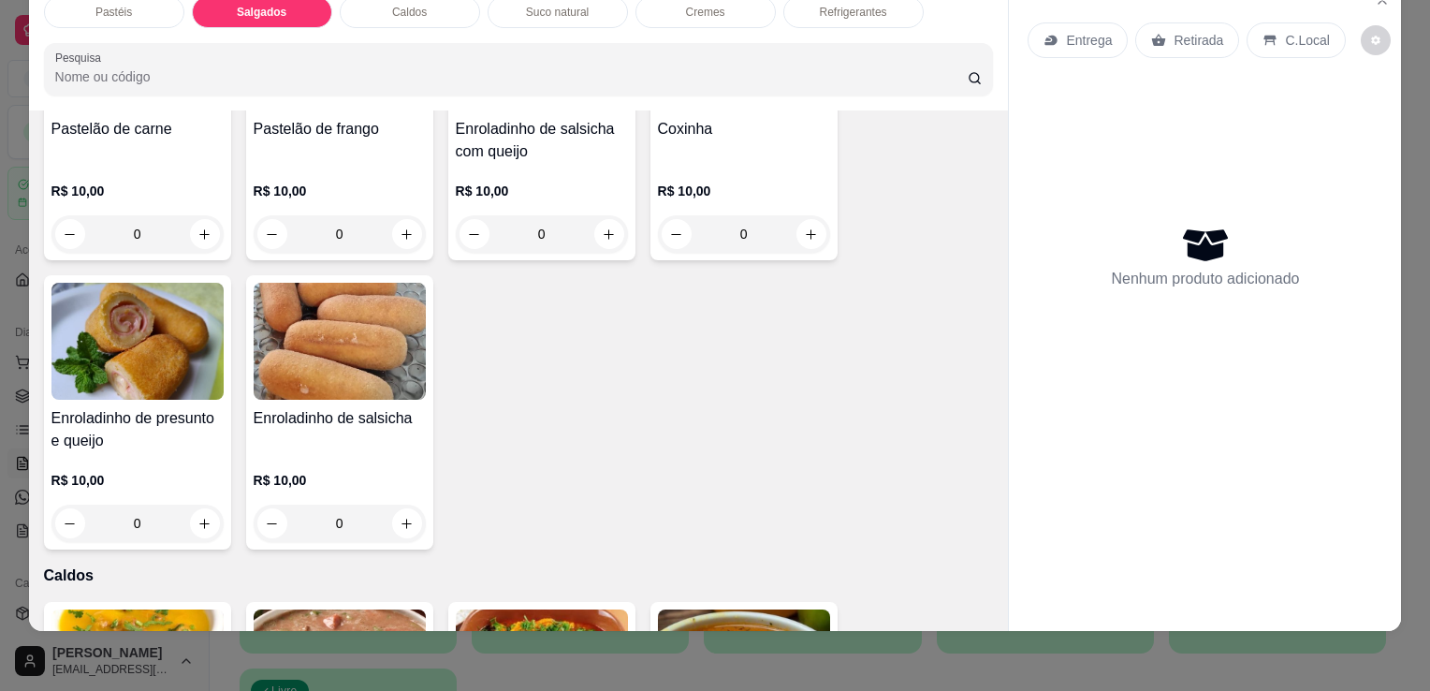
scroll to position [2176, 0]
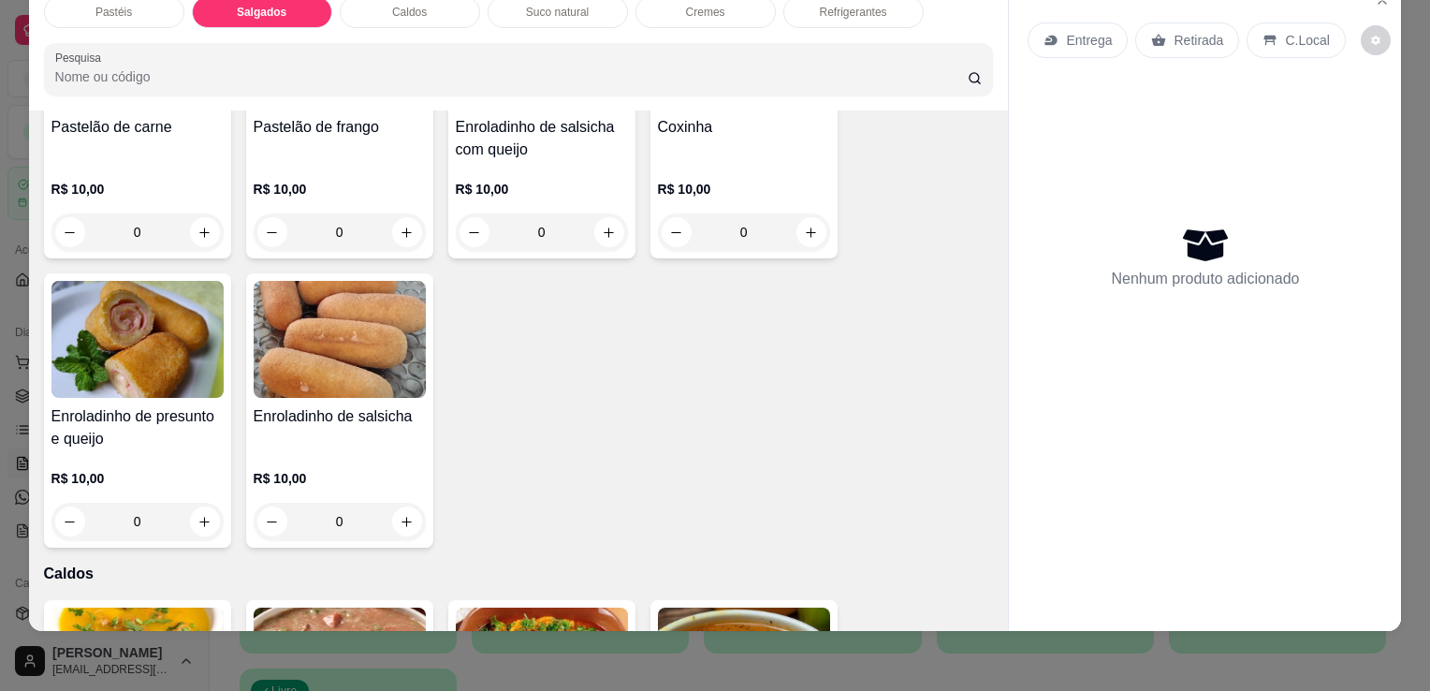
click at [154, 324] on img at bounding box center [137, 339] width 172 height 117
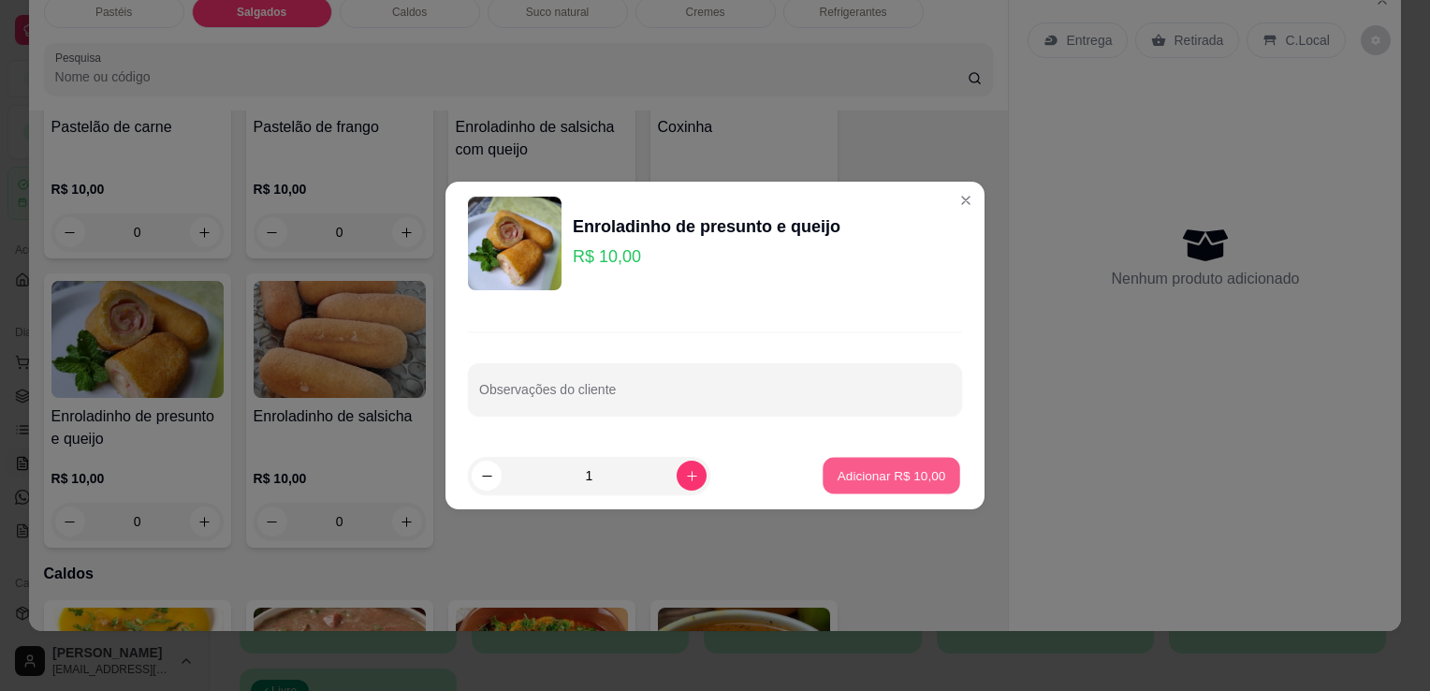
click at [907, 474] on p "Adicionar R$ 10,00" at bounding box center [892, 475] width 109 height 18
type input "1"
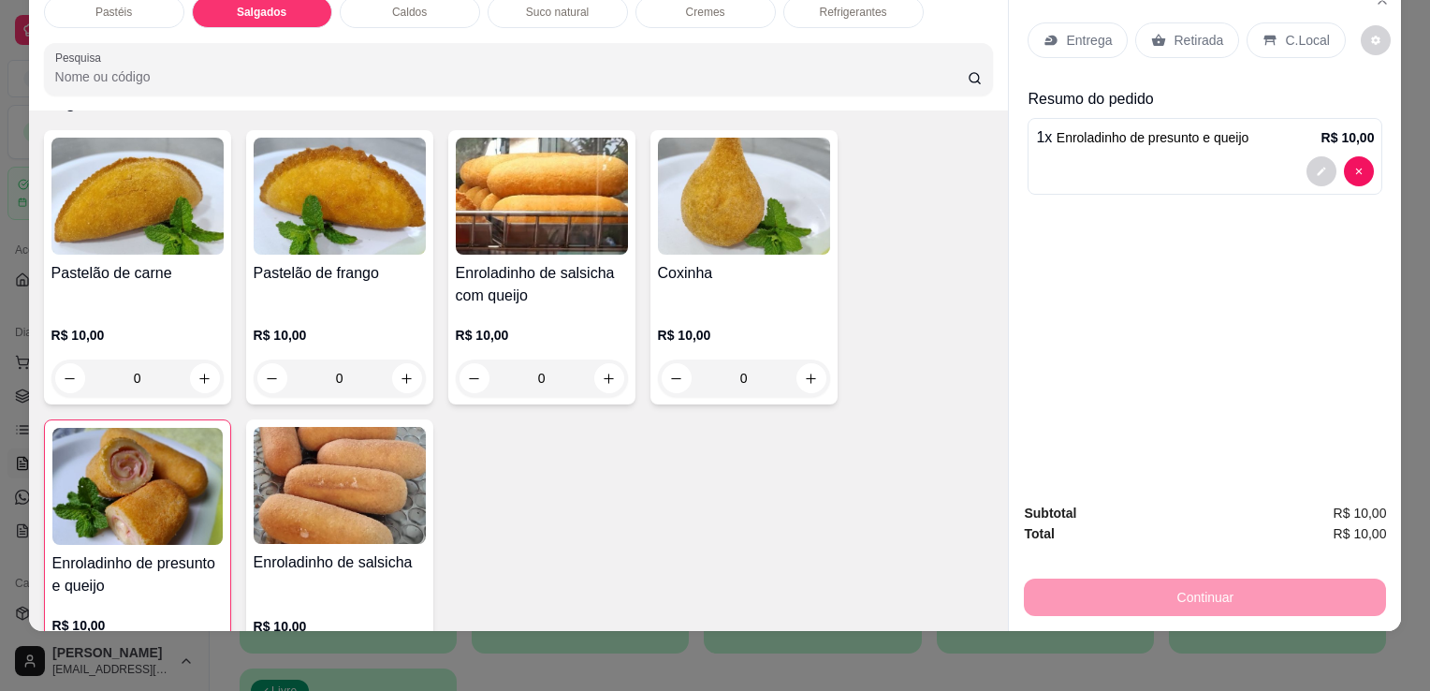
scroll to position [1895, 0]
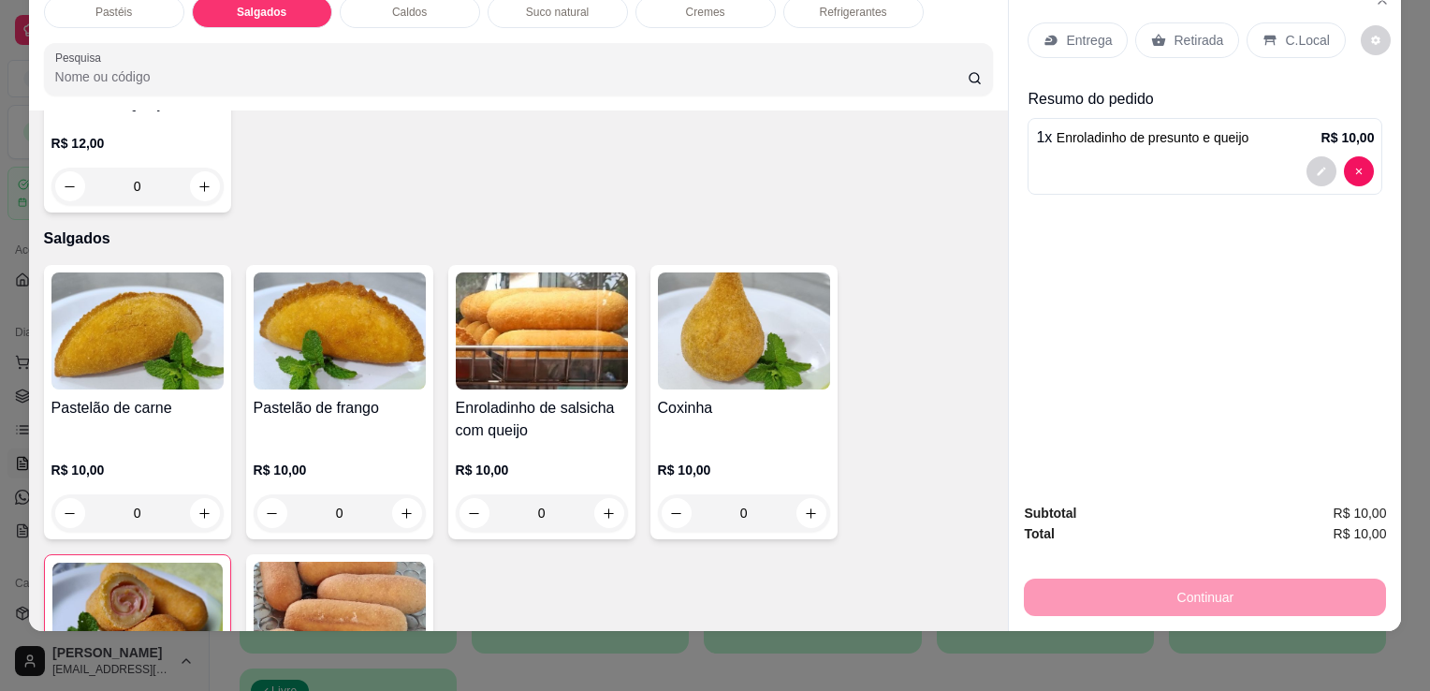
click at [760, 330] on img at bounding box center [744, 330] width 172 height 117
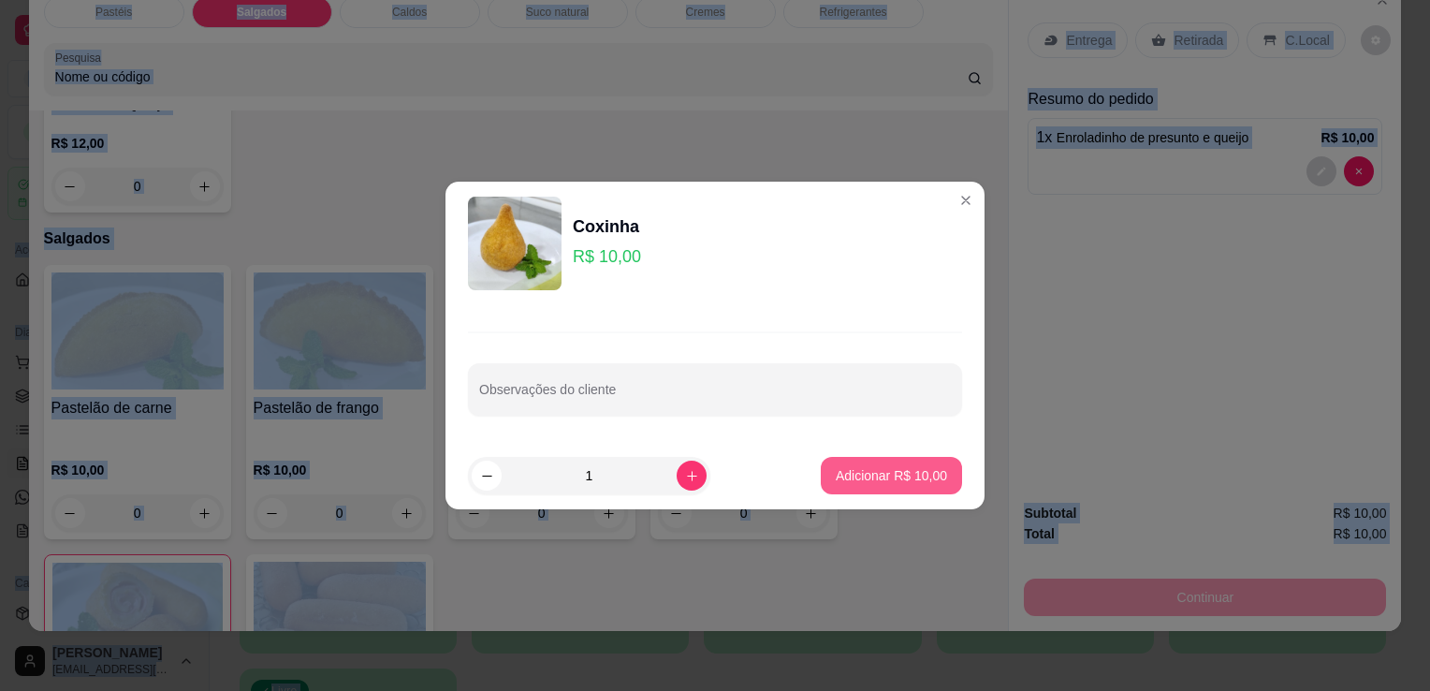
click at [944, 480] on button "Adicionar R$ 10,00" at bounding box center [891, 475] width 141 height 37
type input "1"
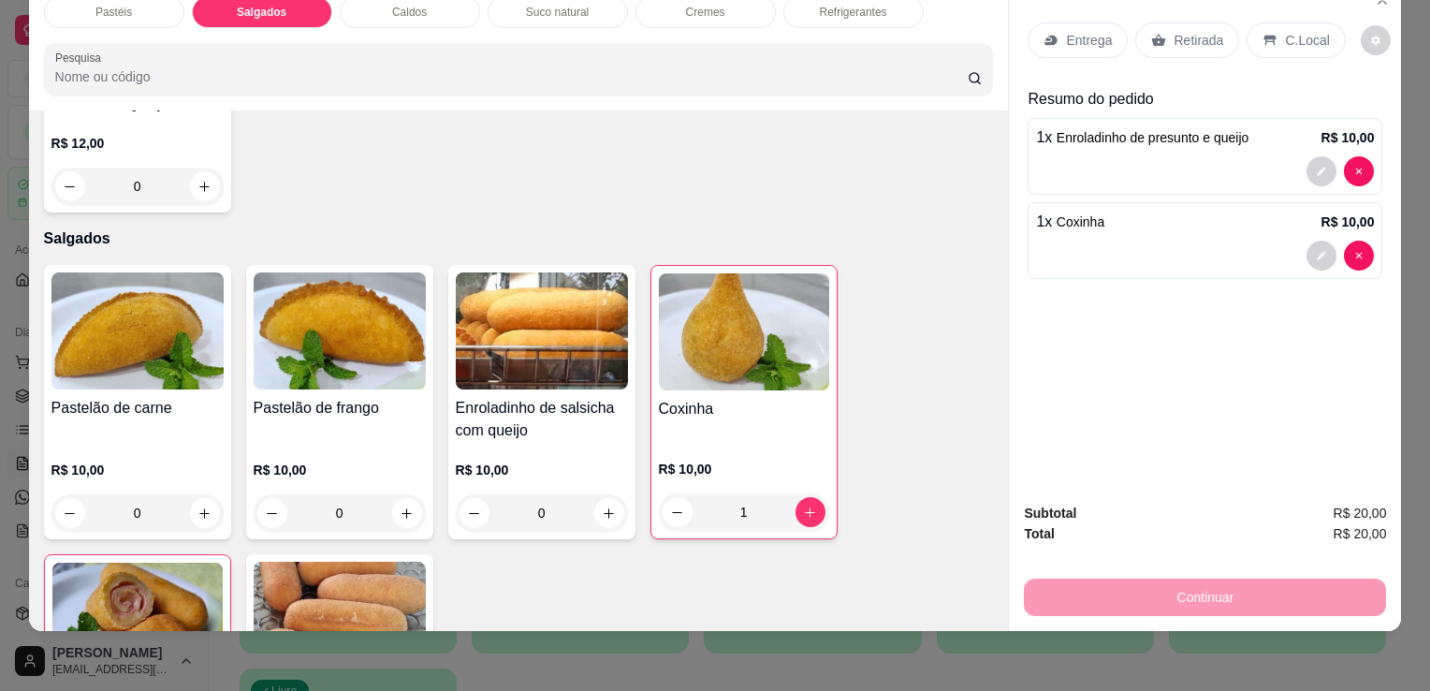
click at [1193, 31] on p "Retirada" at bounding box center [1199, 40] width 50 height 19
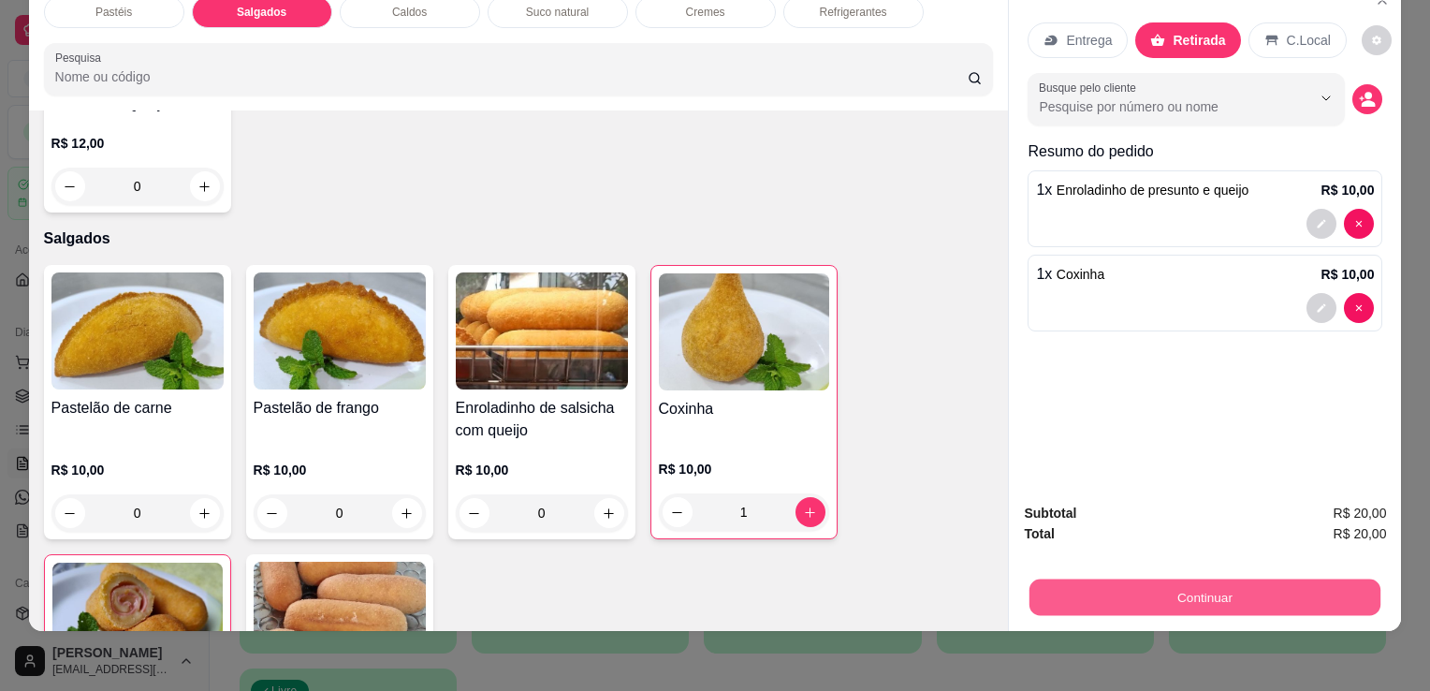
click at [1184, 579] on button "Continuar" at bounding box center [1205, 597] width 351 height 37
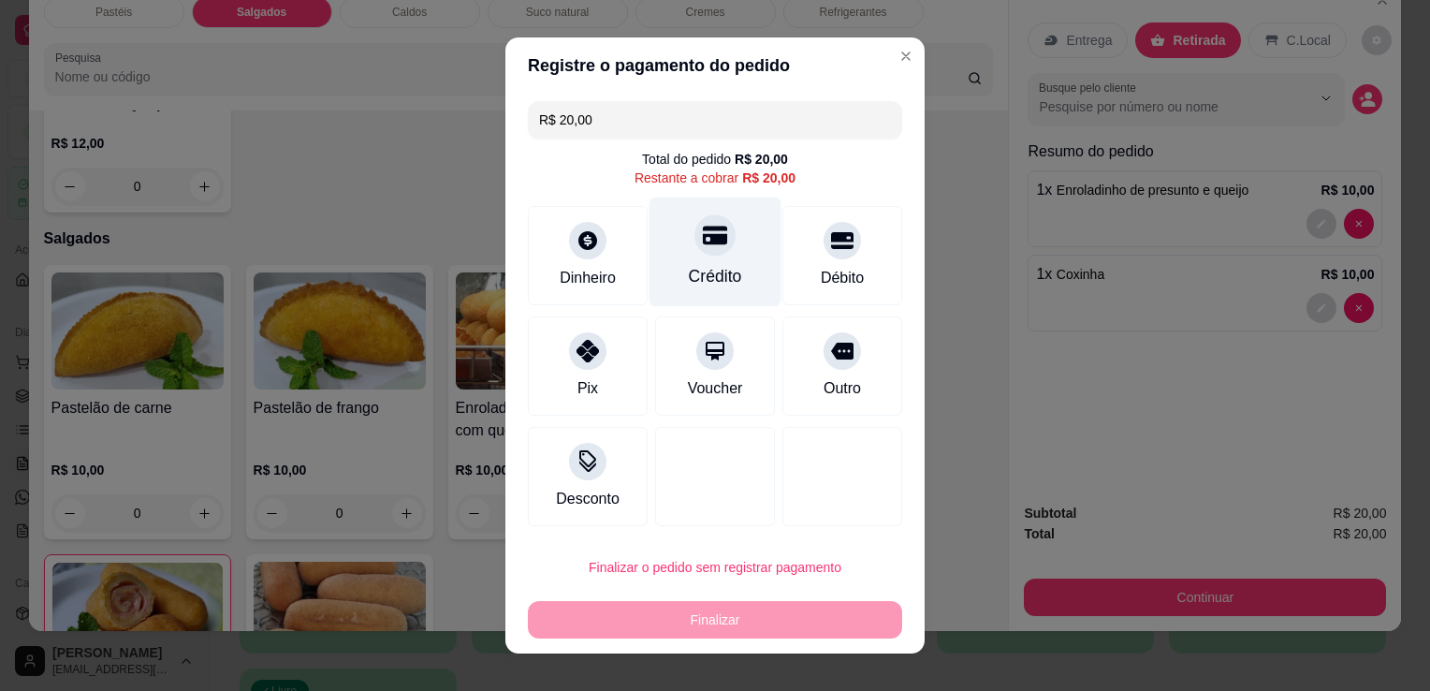
click at [697, 286] on div "Crédito" at bounding box center [715, 276] width 53 height 24
type input "R$ 0,00"
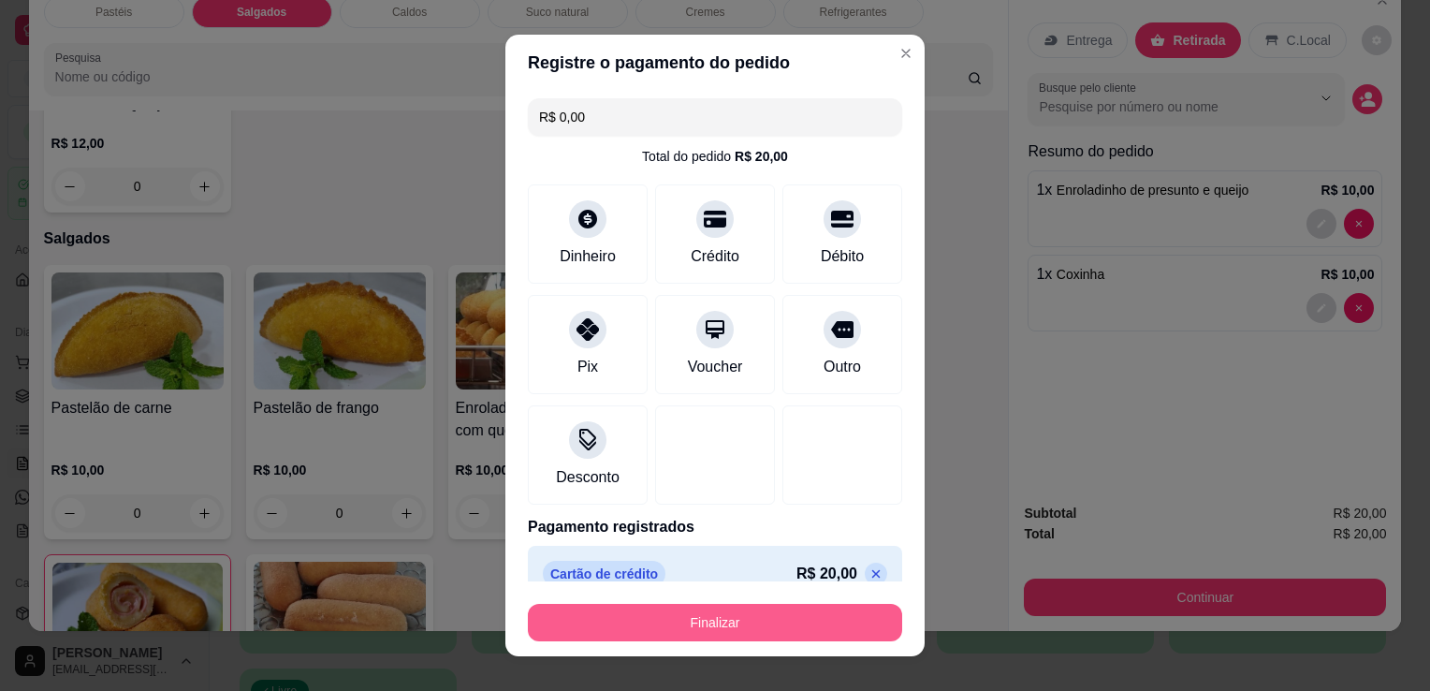
click at [727, 616] on button "Finalizar" at bounding box center [715, 622] width 374 height 37
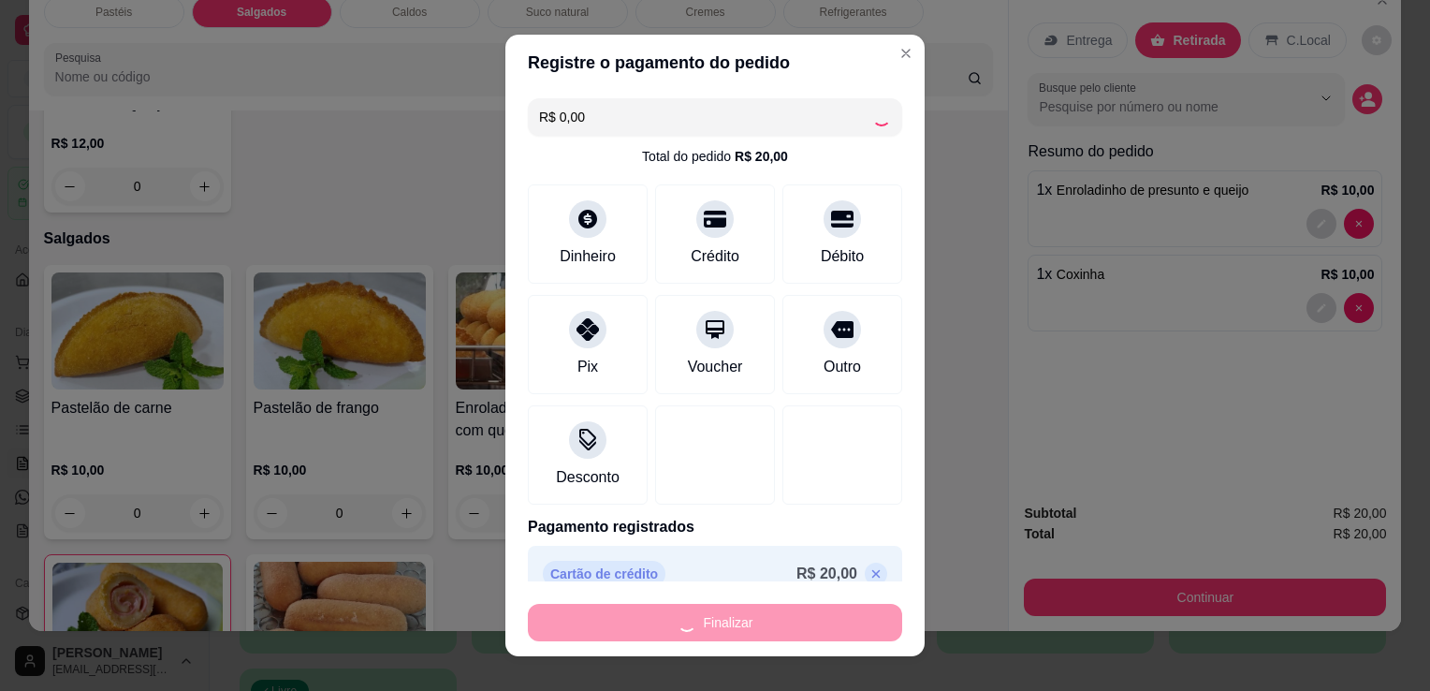
type input "0"
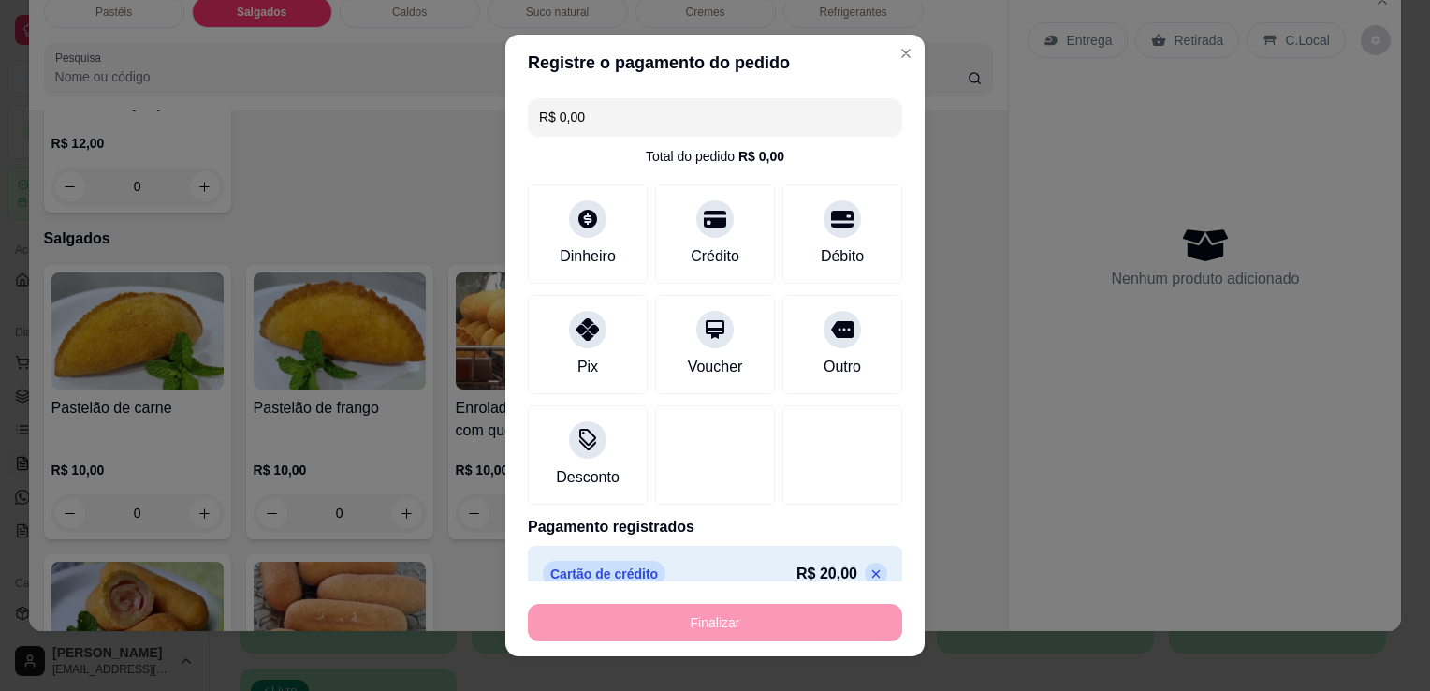
type input "-R$ 20,00"
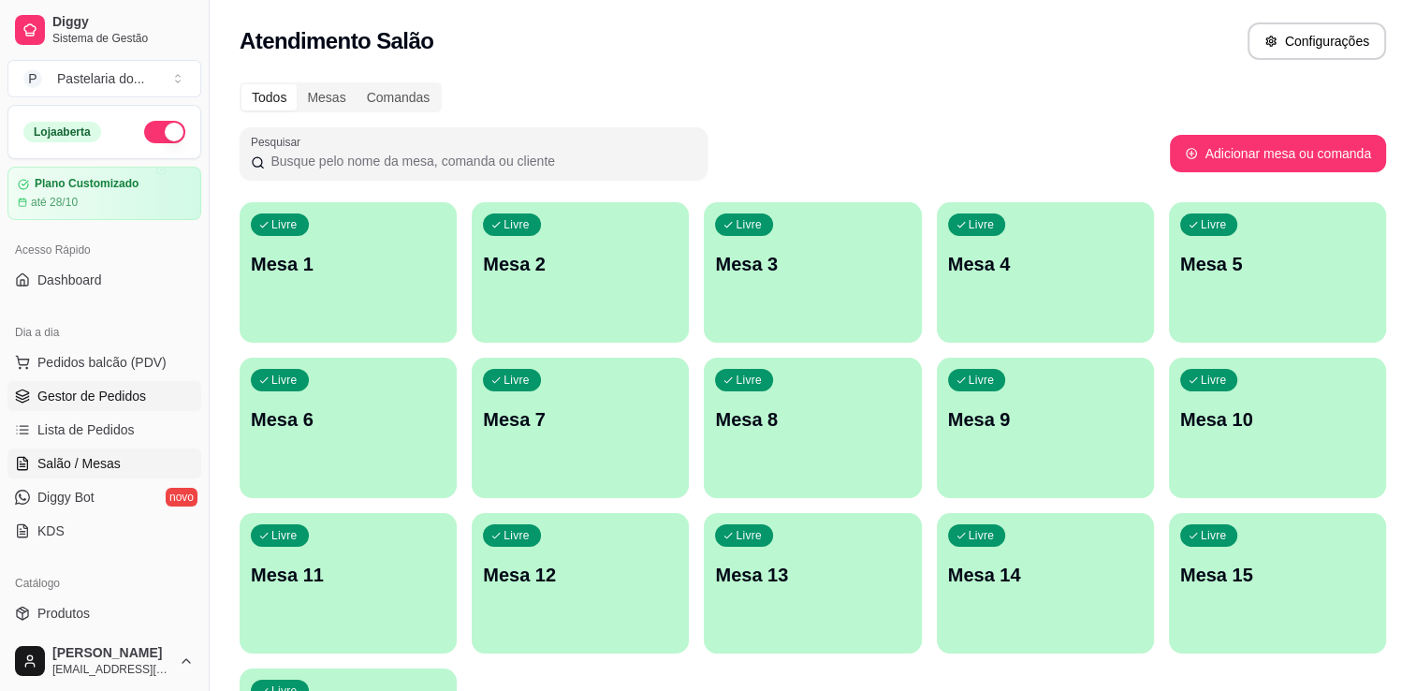
click at [157, 403] on link "Gestor de Pedidos" at bounding box center [104, 396] width 194 height 30
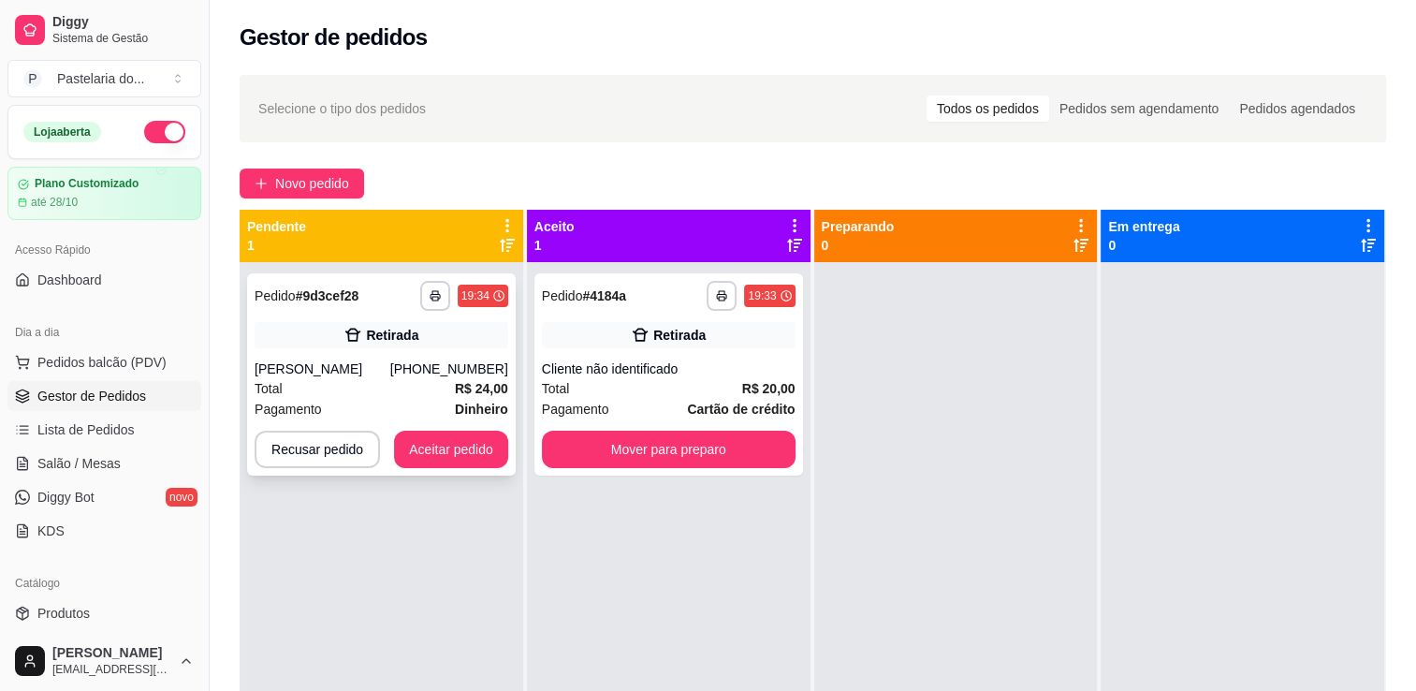
click at [421, 389] on div "Total R$ 24,00" at bounding box center [382, 388] width 254 height 21
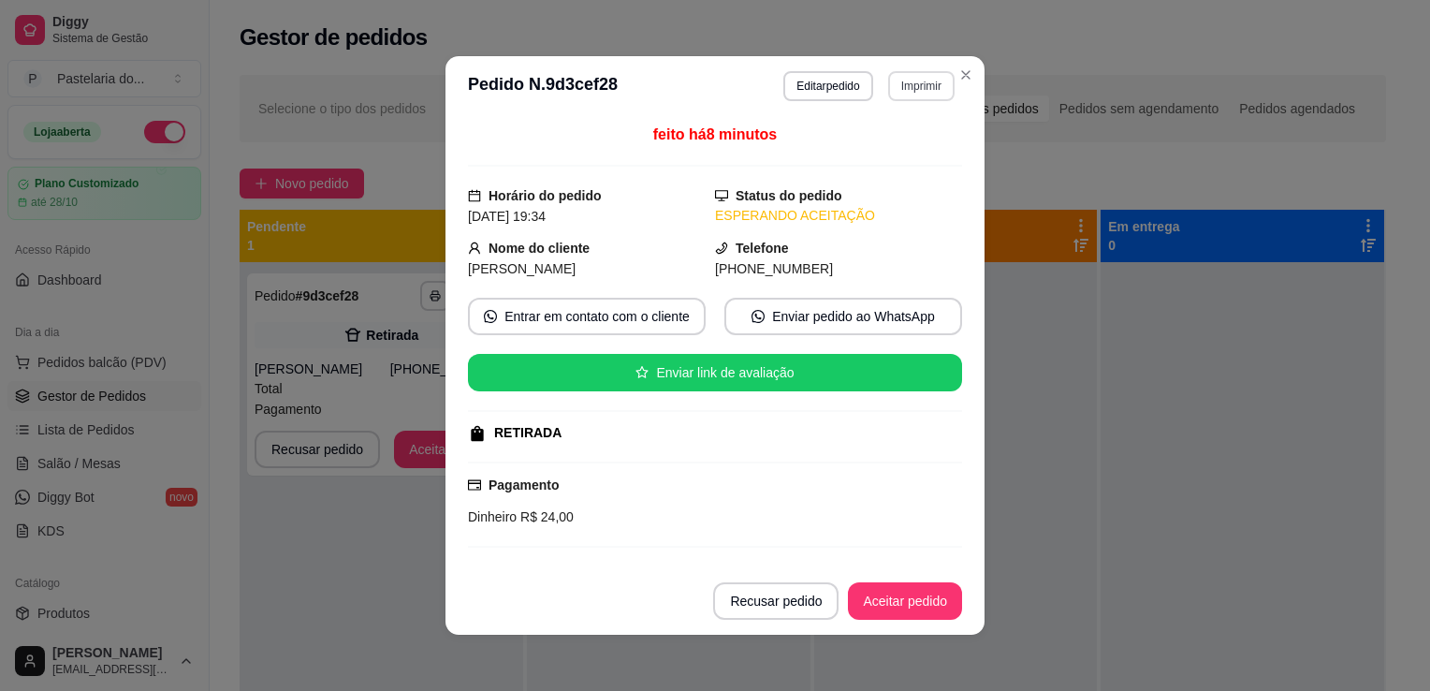
click at [894, 84] on button "Imprimir" at bounding box center [921, 86] width 66 height 30
click at [891, 158] on button "IMPRESSORA" at bounding box center [882, 152] width 136 height 30
click at [903, 605] on button "Aceitar pedido" at bounding box center [905, 600] width 114 height 37
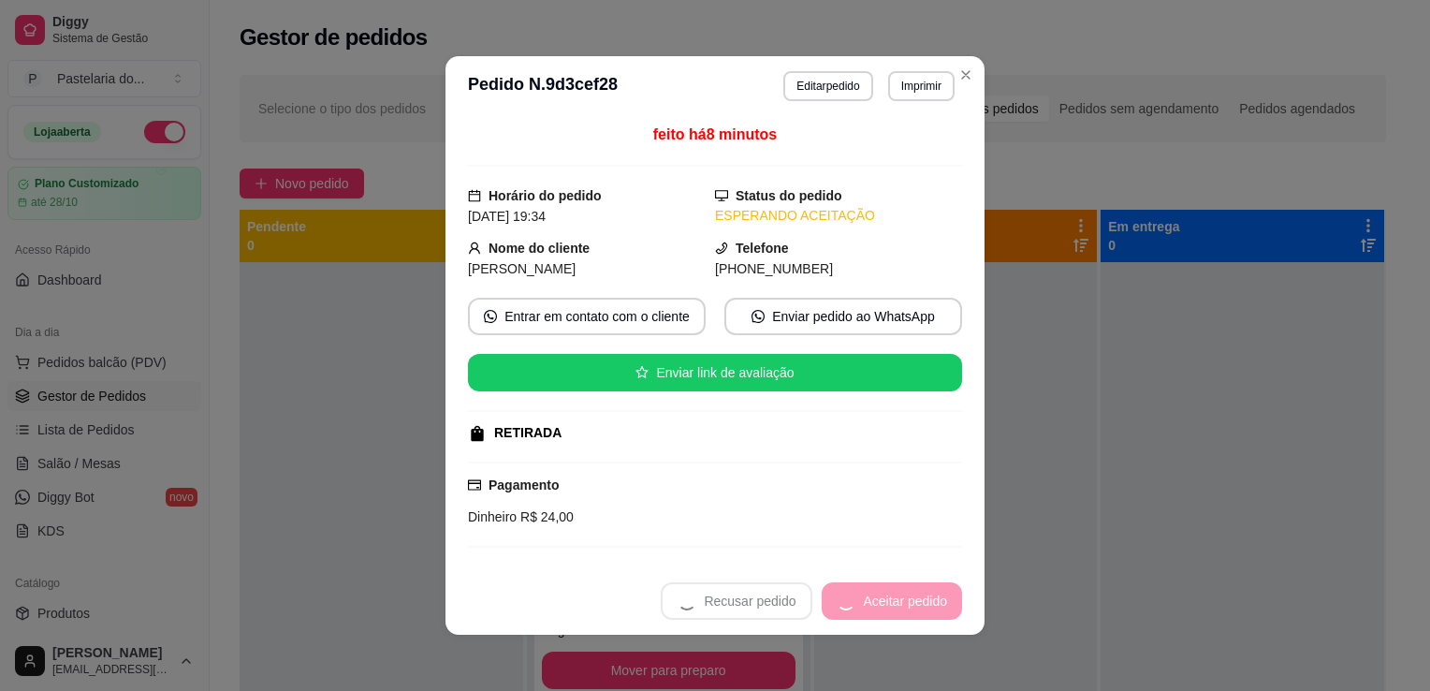
click at [918, 606] on div "Recusar pedido Aceitar pedido" at bounding box center [811, 600] width 301 height 37
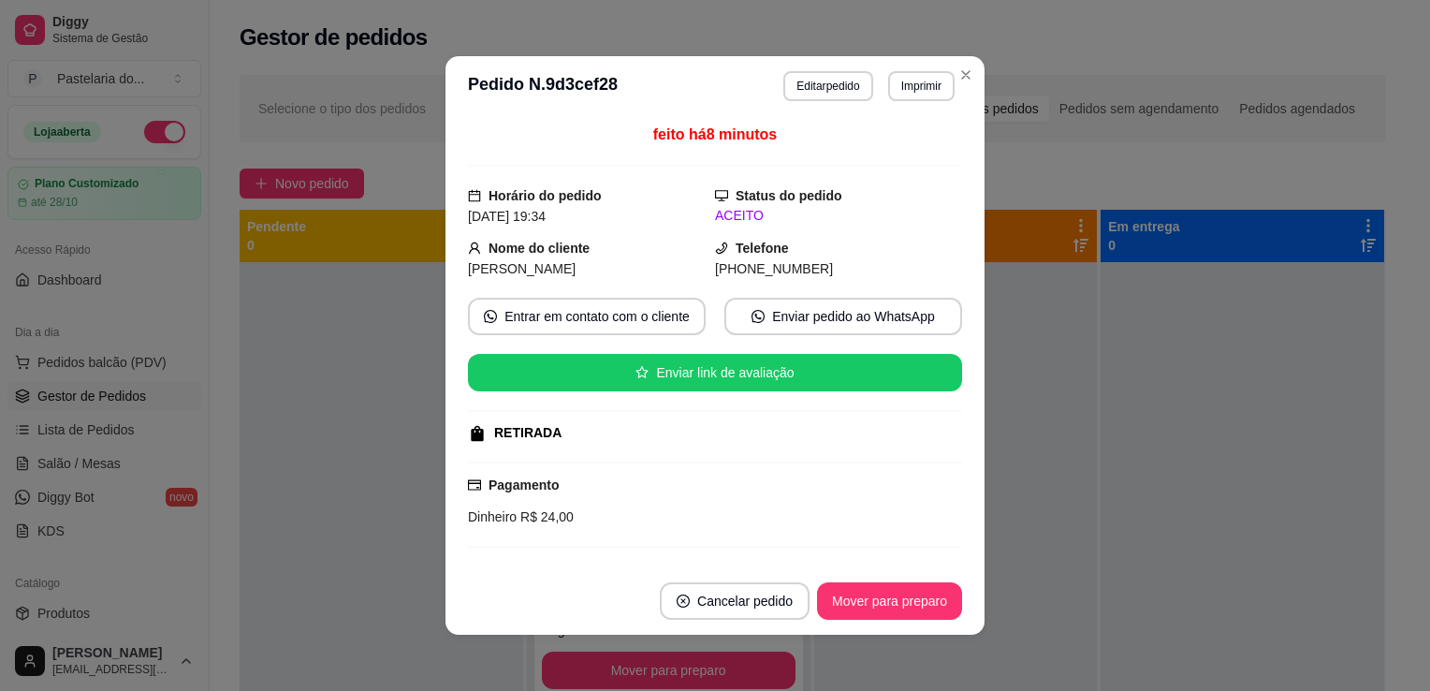
click at [961, 606] on footer "Cancelar pedido Mover para preparo" at bounding box center [715, 600] width 539 height 67
click at [948, 611] on button "Mover para preparo" at bounding box center [889, 600] width 145 height 37
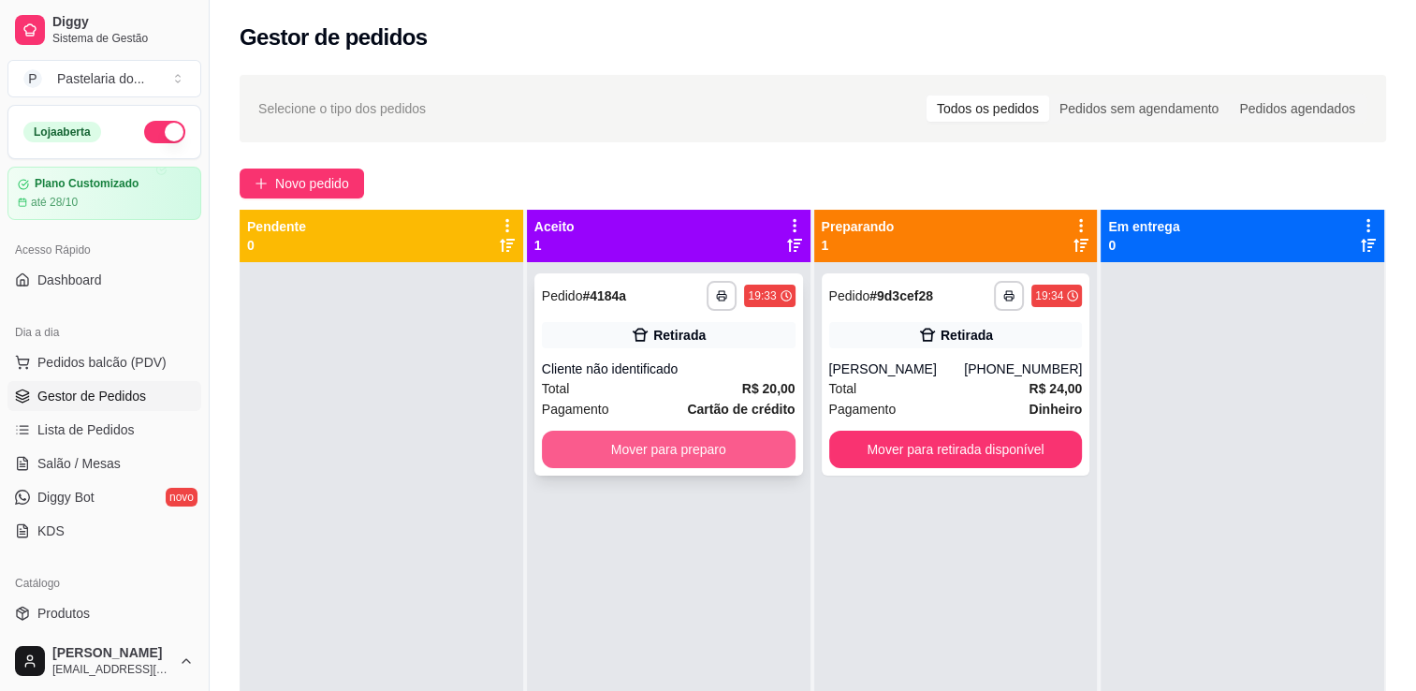
click at [618, 458] on button "Mover para preparo" at bounding box center [669, 449] width 254 height 37
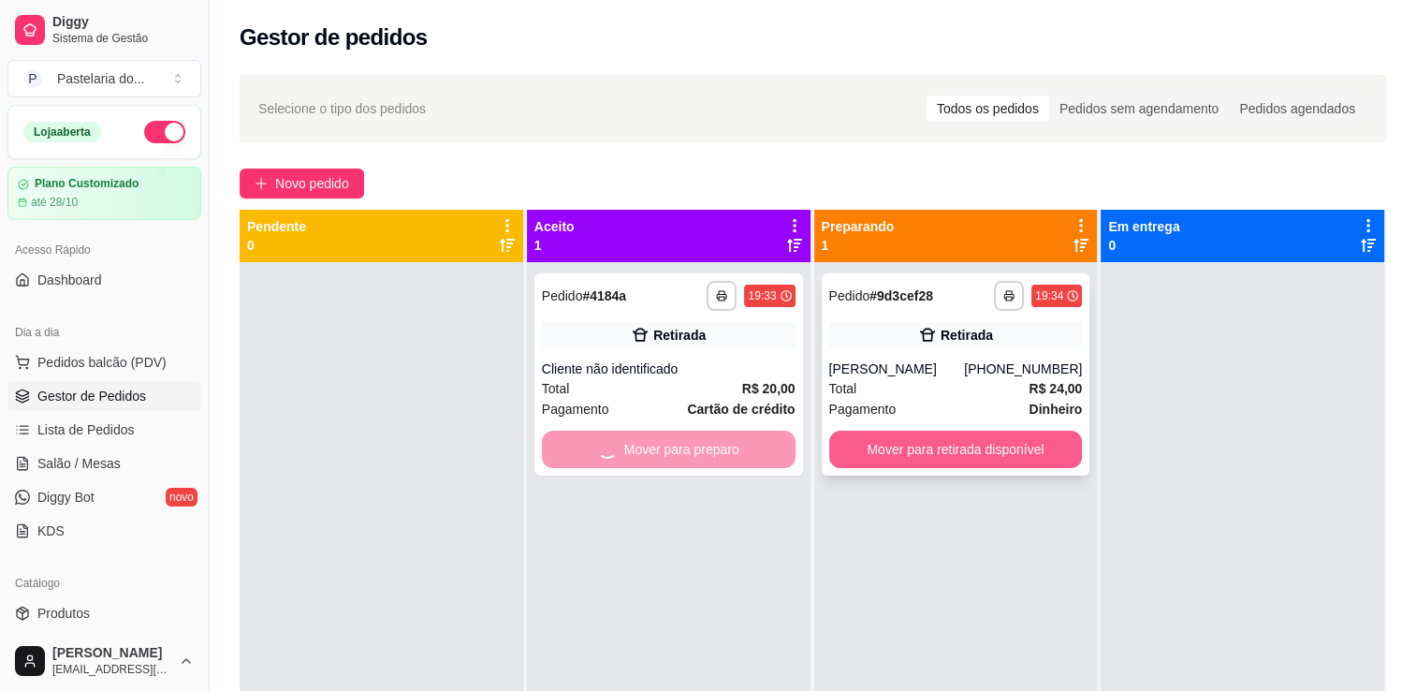
click at [899, 458] on div "**********" at bounding box center [956, 607] width 284 height 691
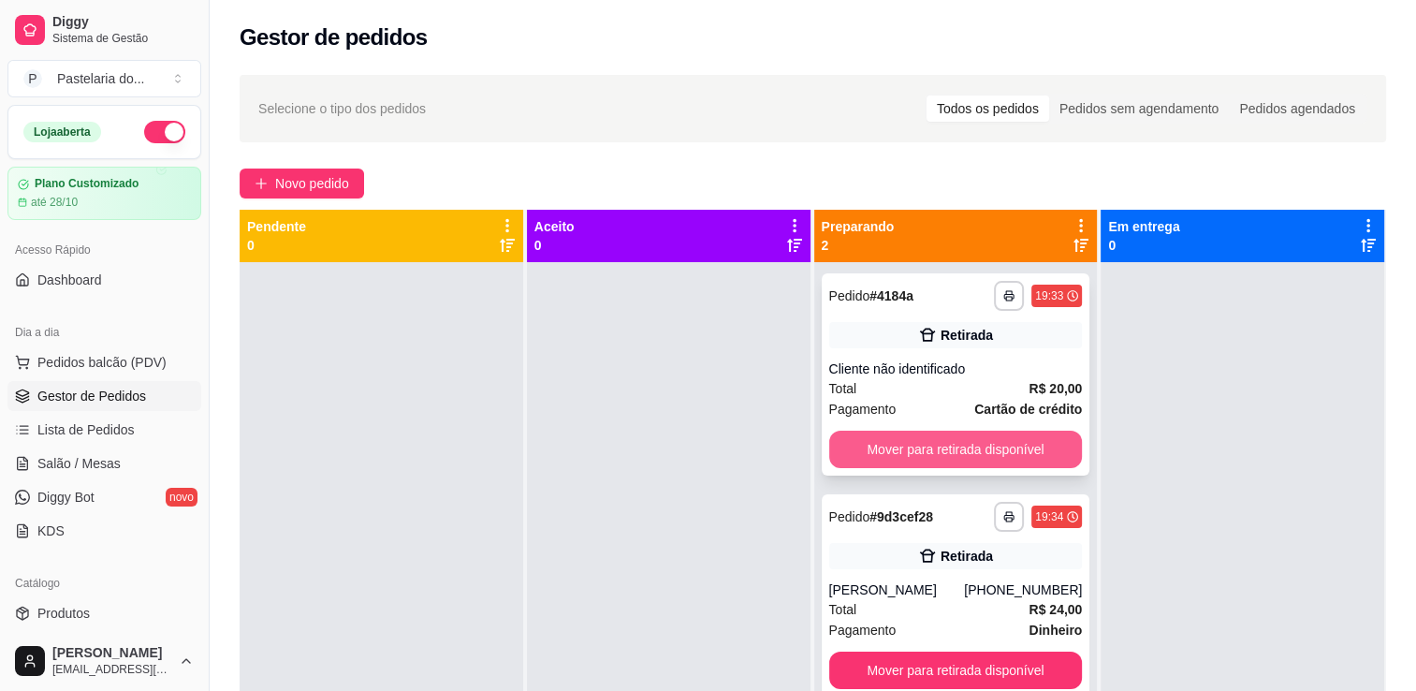
click at [1049, 461] on button "Mover para retirada disponível" at bounding box center [956, 449] width 254 height 37
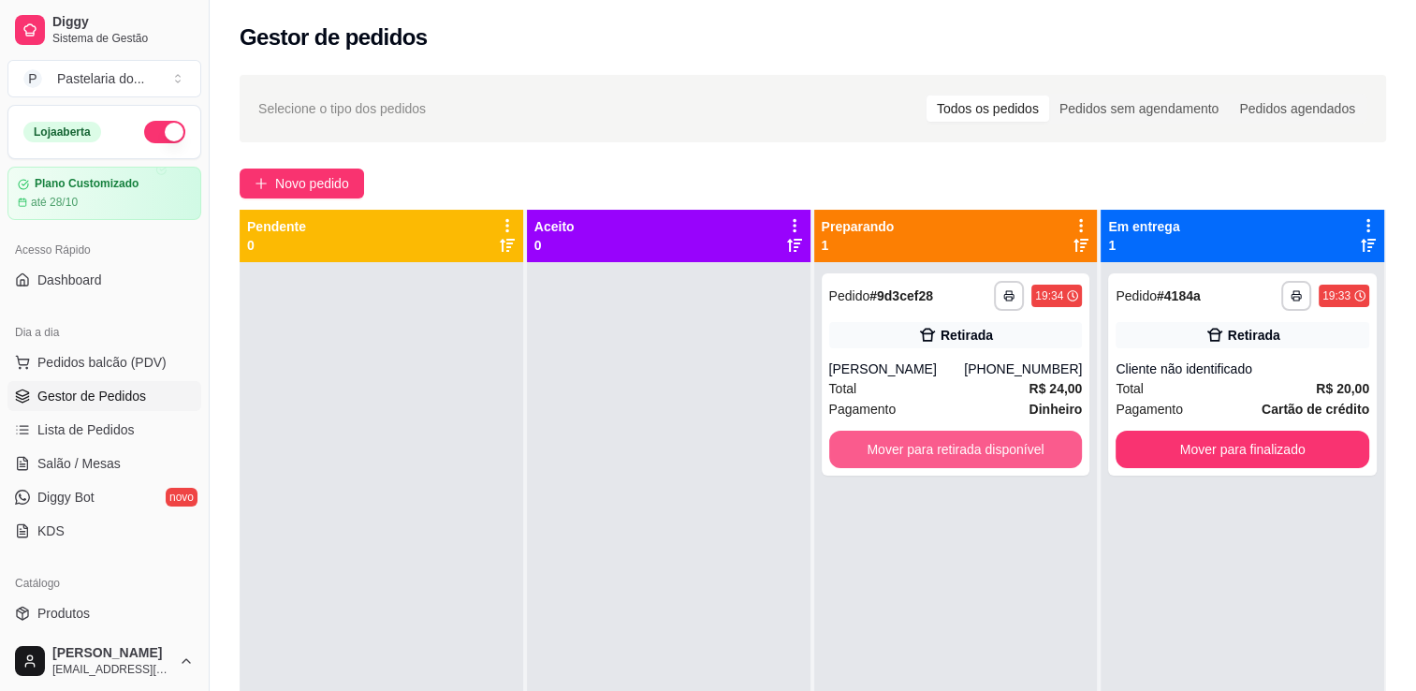
click at [1049, 461] on button "Mover para retirada disponível" at bounding box center [956, 449] width 254 height 37
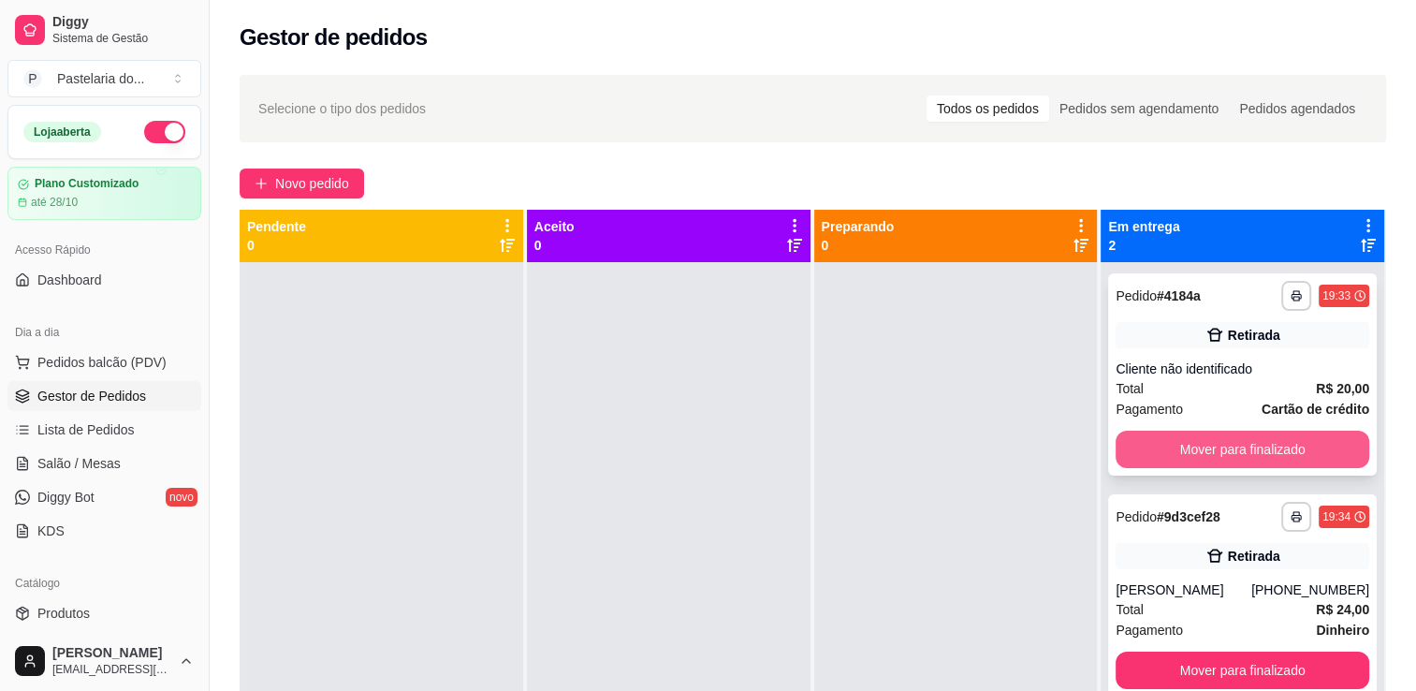
click at [1147, 455] on button "Mover para finalizado" at bounding box center [1243, 449] width 254 height 37
click at [1147, 652] on button "Mover para finalizado" at bounding box center [1243, 670] width 254 height 37
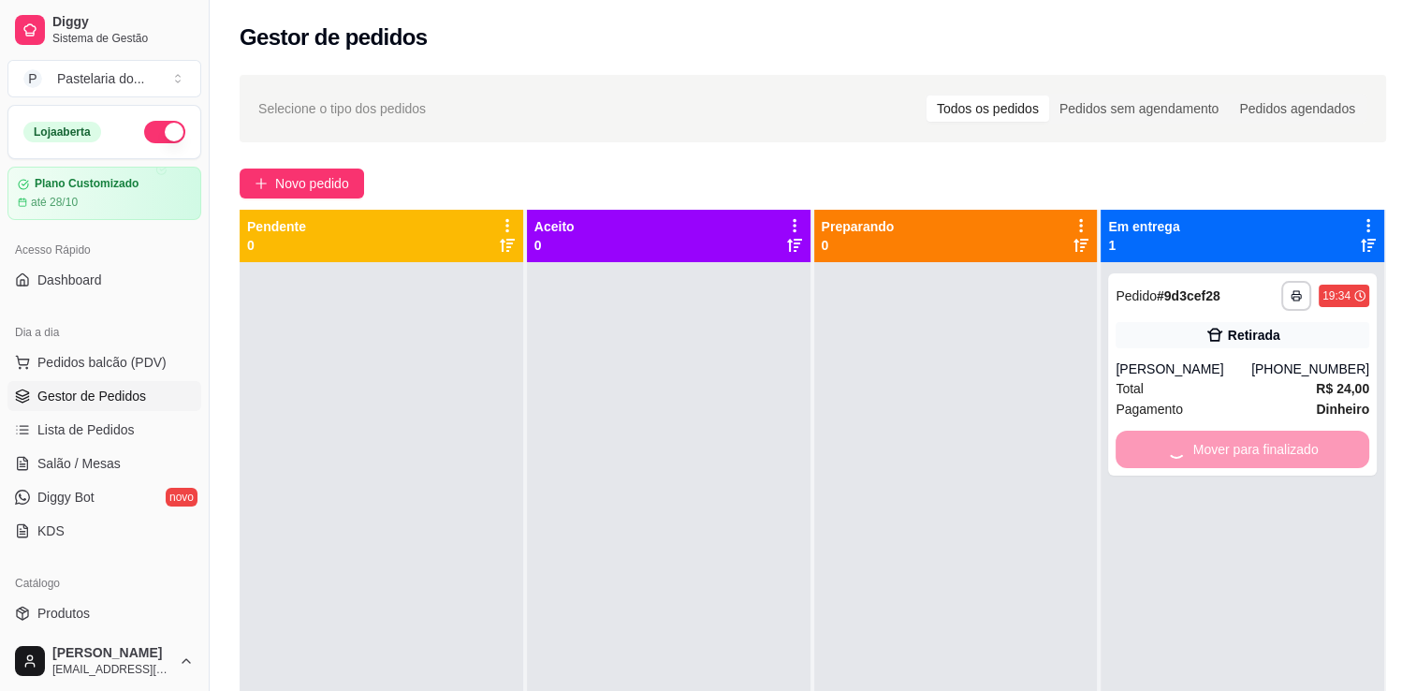
click at [1147, 455] on div "Mover para finalizado" at bounding box center [1243, 449] width 254 height 37
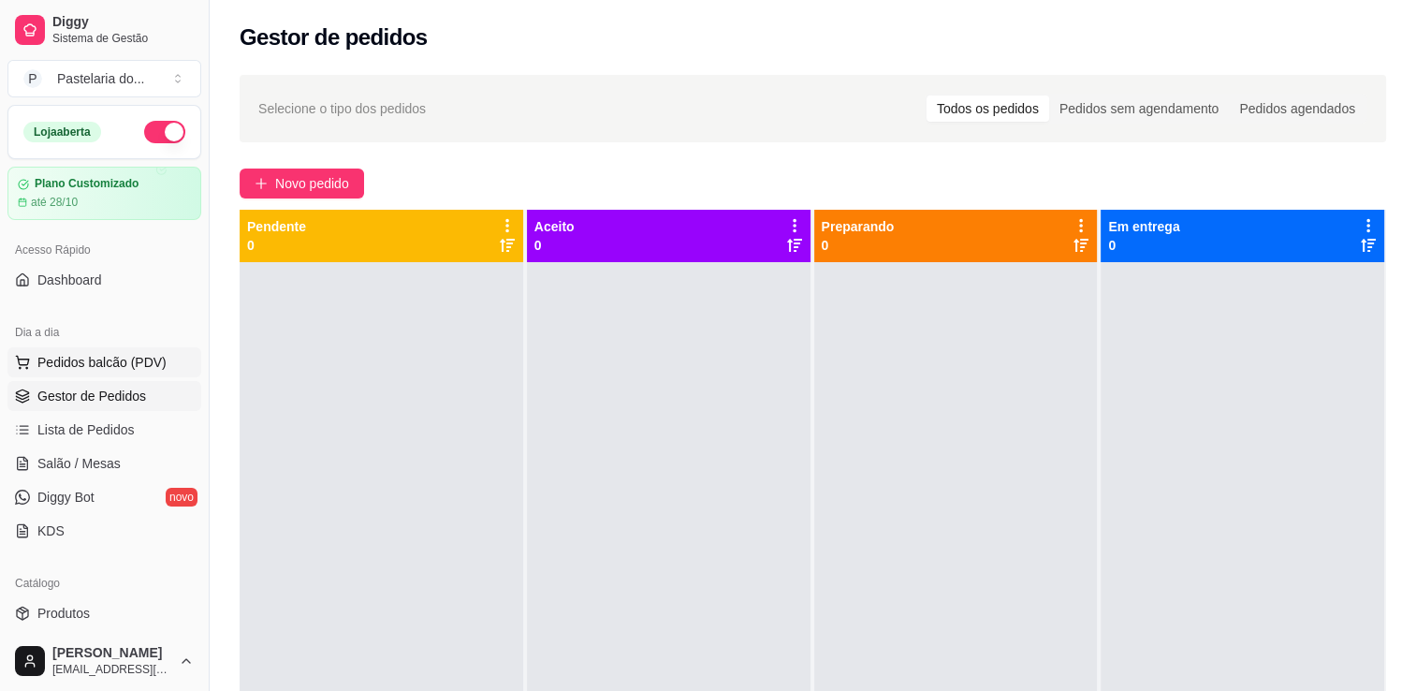
click at [124, 362] on span "Pedidos balcão (PDV)" at bounding box center [101, 362] width 129 height 19
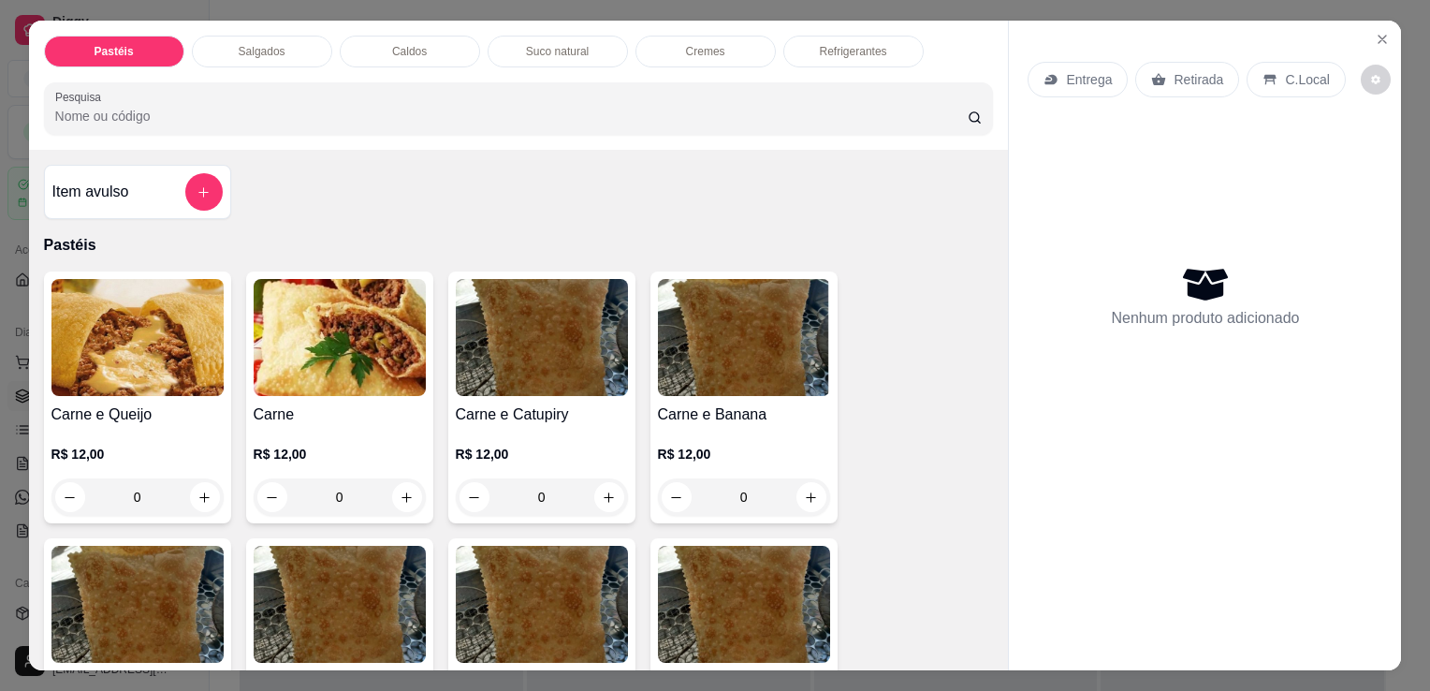
click at [244, 45] on p "Salgados" at bounding box center [262, 51] width 47 height 15
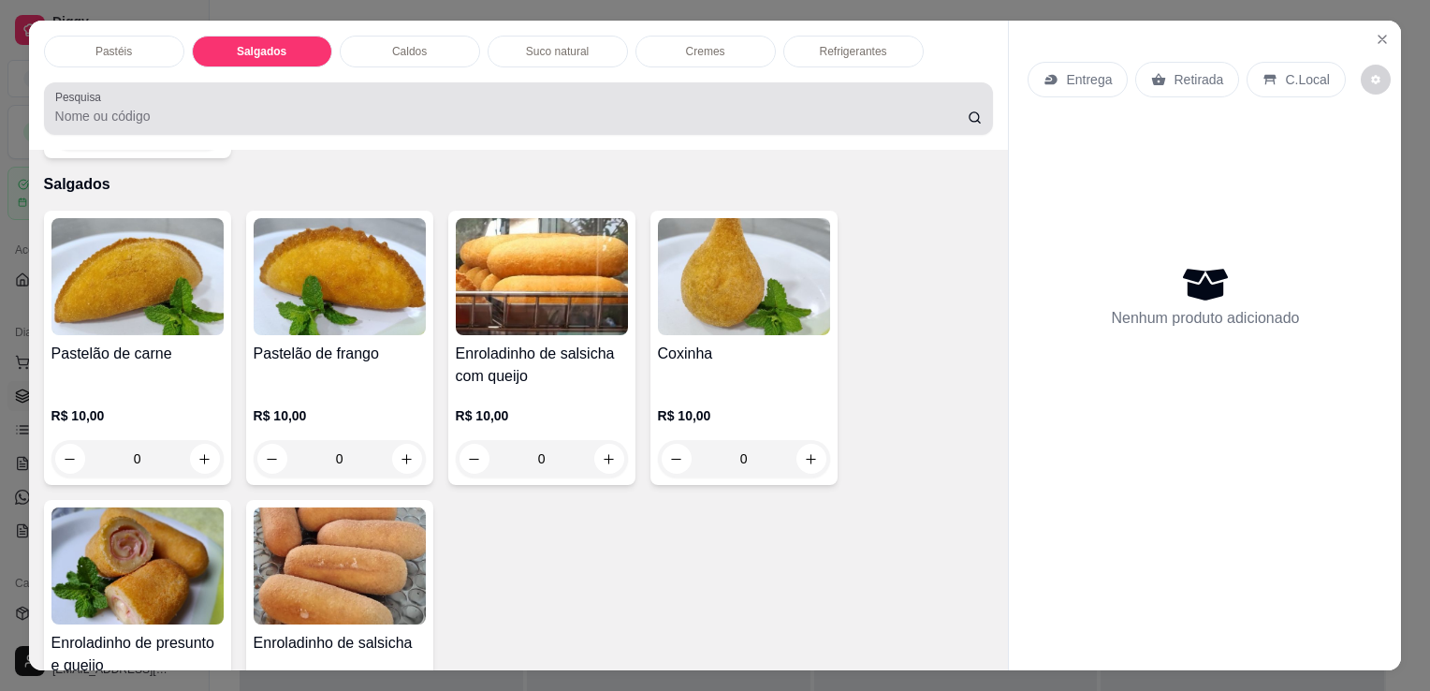
scroll to position [46, 0]
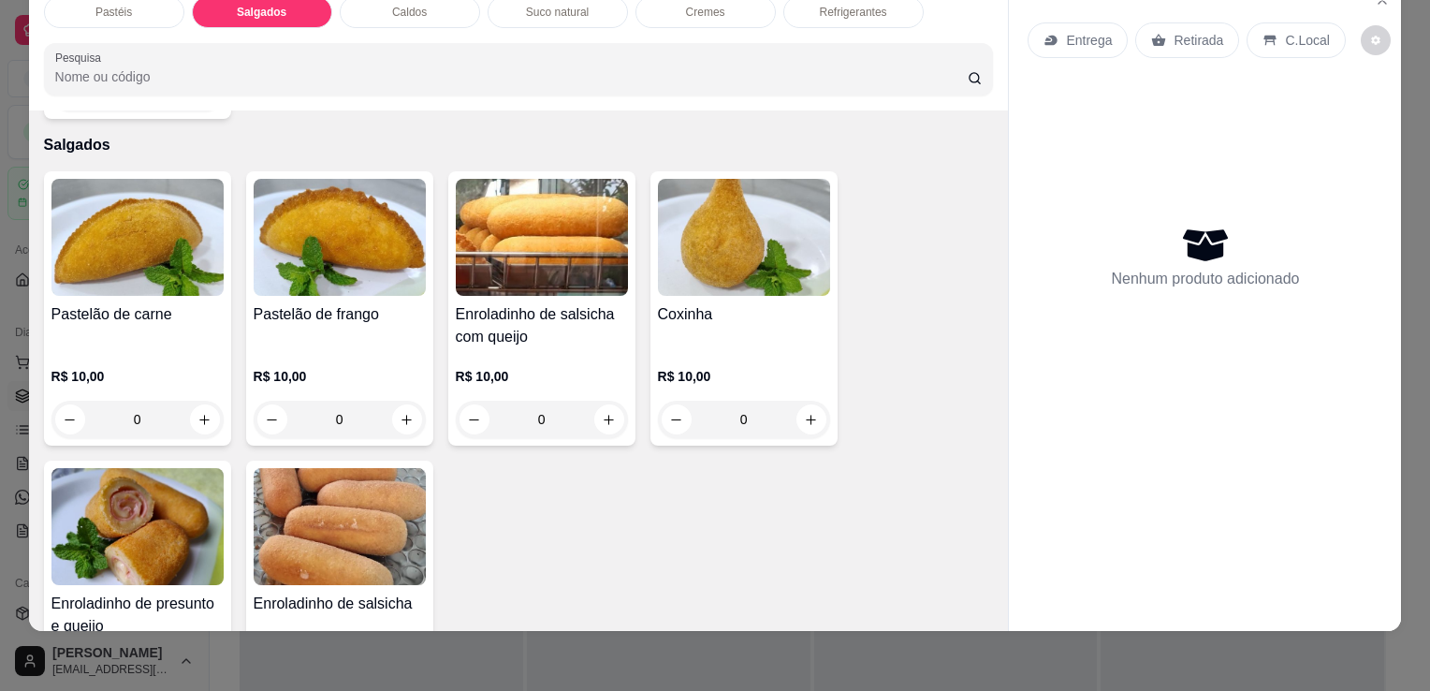
click at [704, 256] on img at bounding box center [744, 237] width 172 height 117
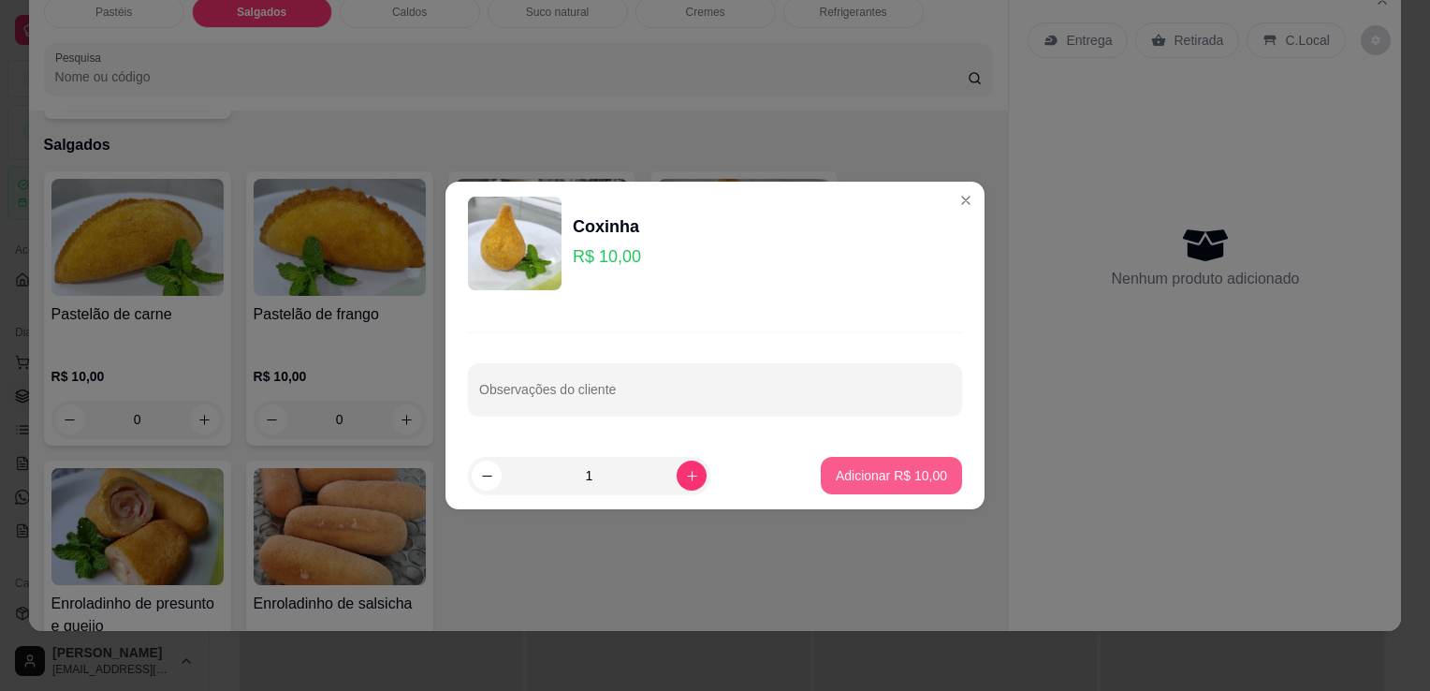
click at [865, 473] on p "Adicionar R$ 10,00" at bounding box center [891, 475] width 111 height 19
type input "1"
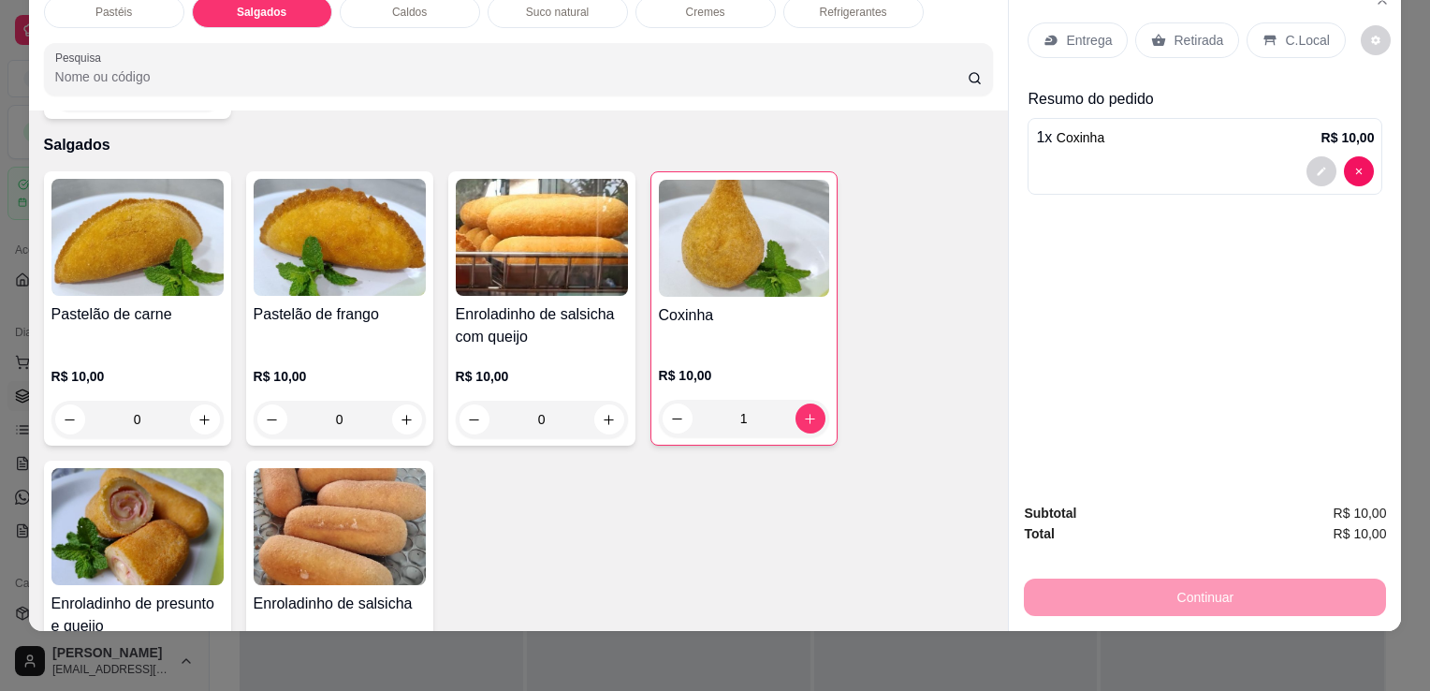
click at [851, 7] on div "Refrigerantes" at bounding box center [854, 12] width 140 height 32
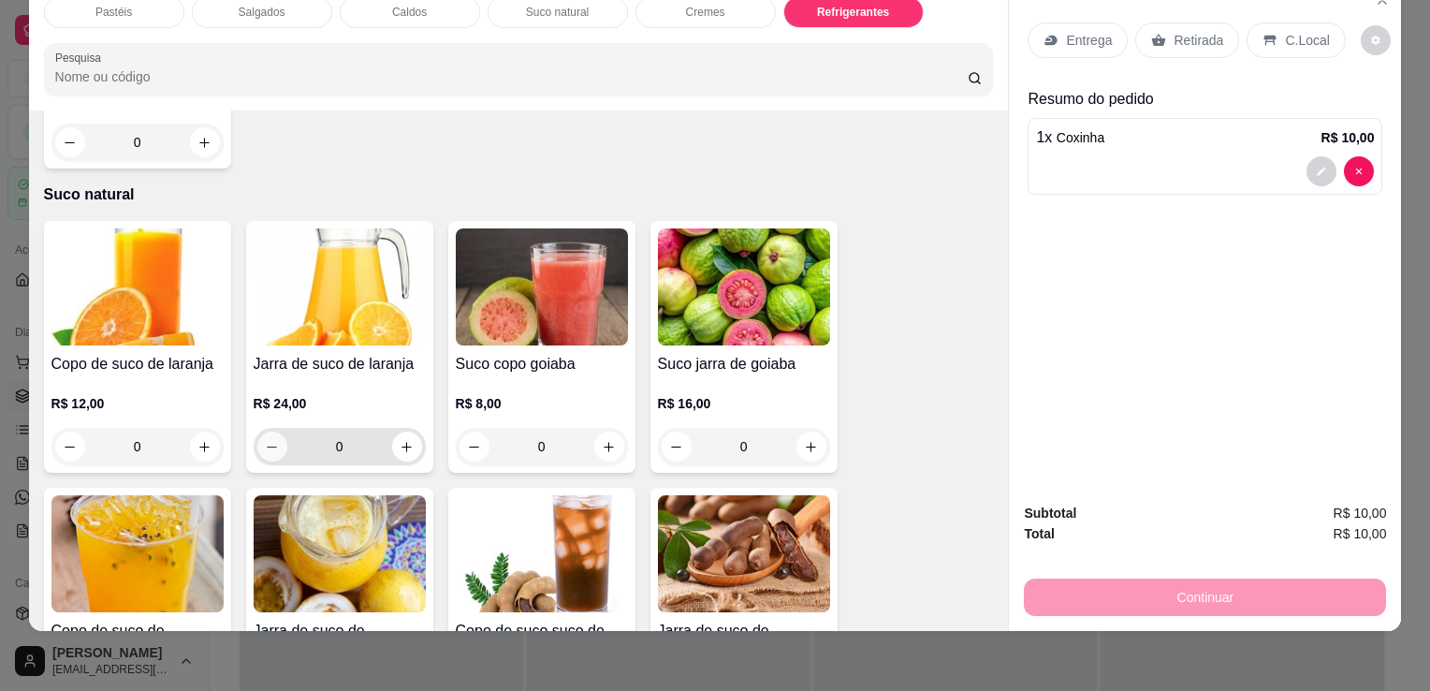
scroll to position [3313, 0]
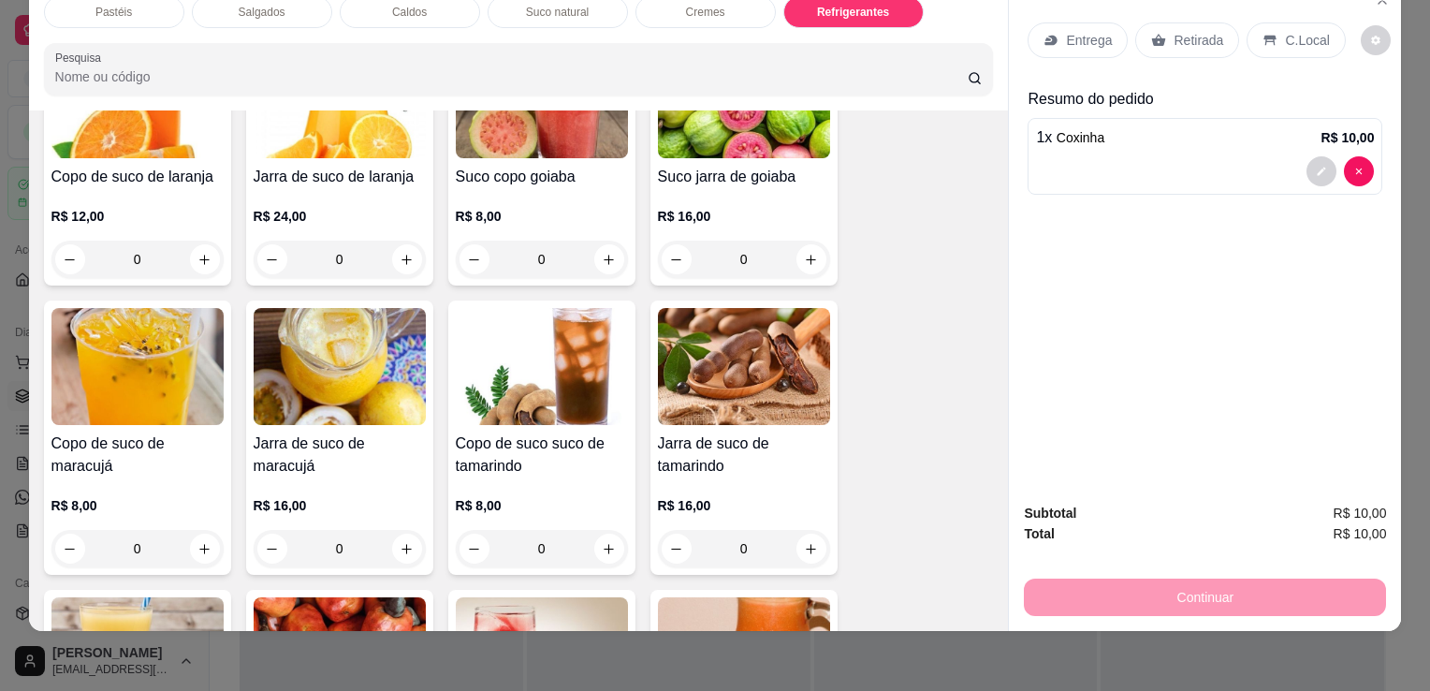
click at [58, 432] on h4 "Copo de suco de maracujá" at bounding box center [137, 454] width 172 height 45
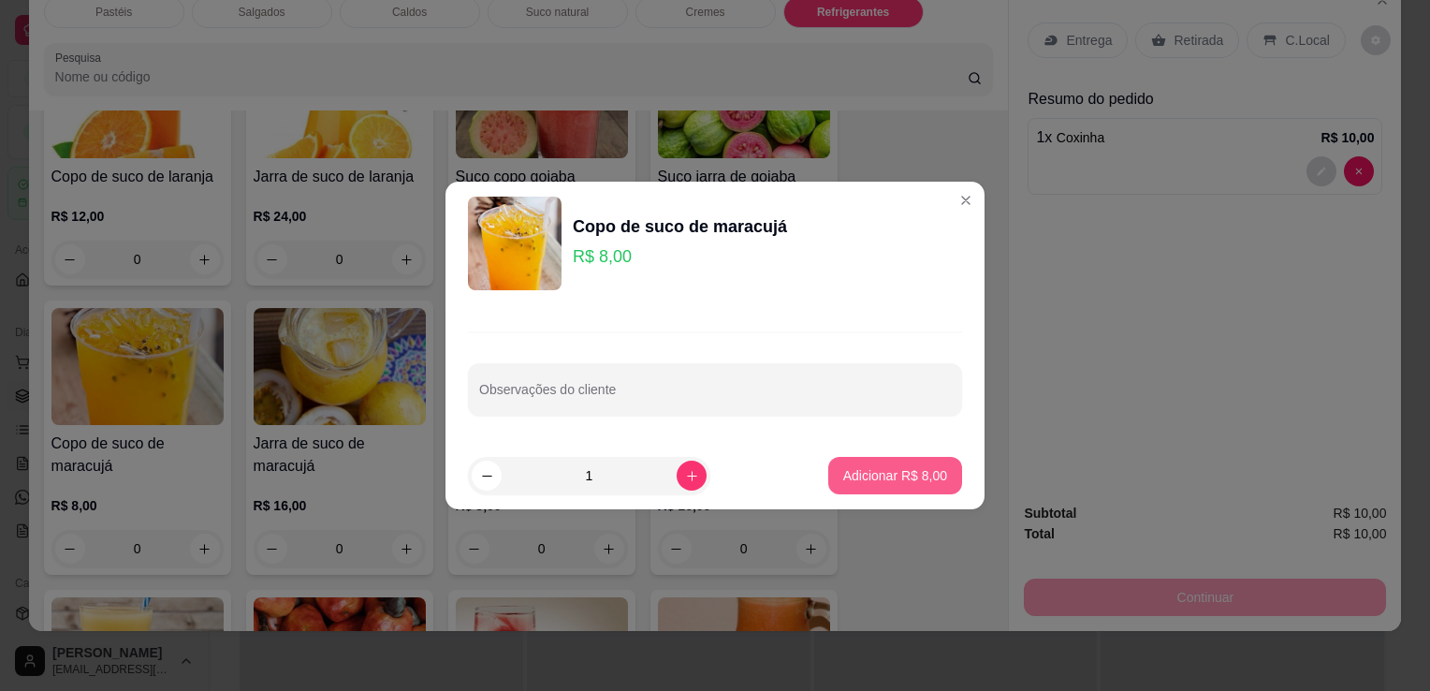
click at [910, 481] on p "Adicionar R$ 8,00" at bounding box center [895, 475] width 104 height 19
type input "1"
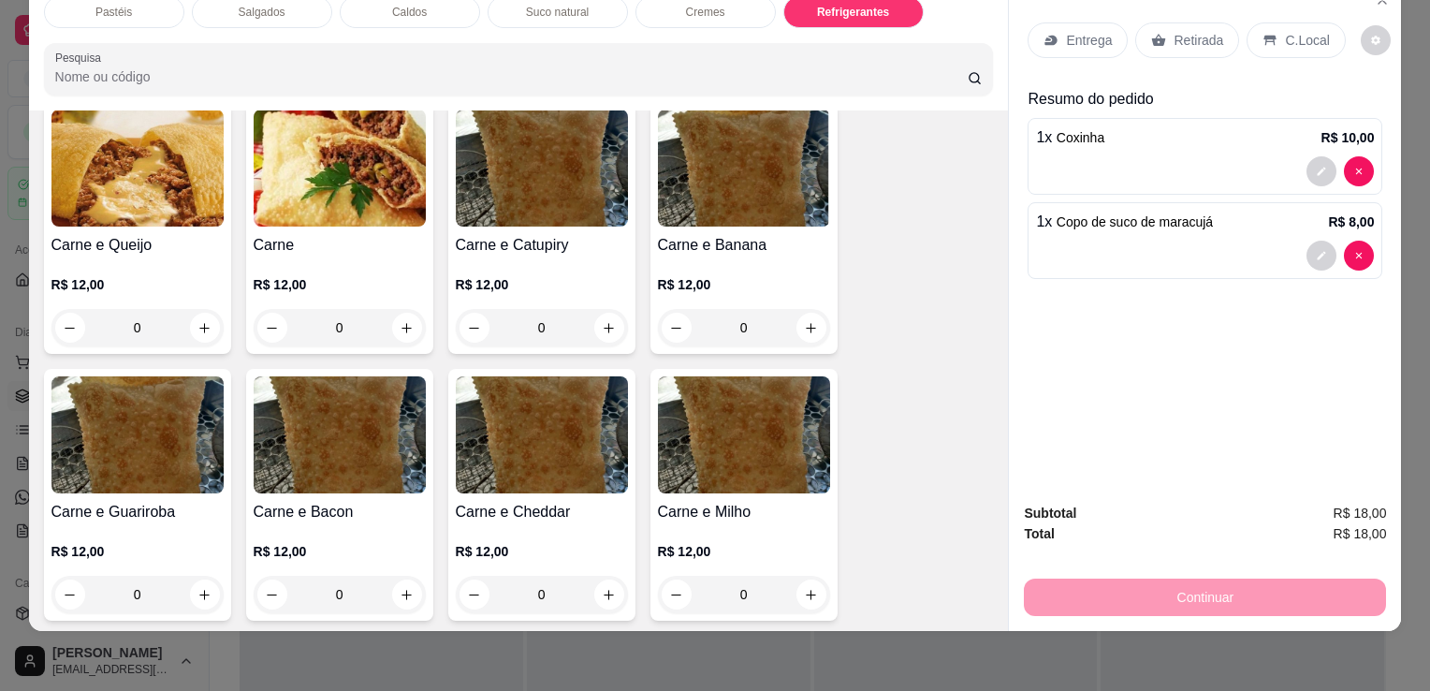
scroll to position [0, 0]
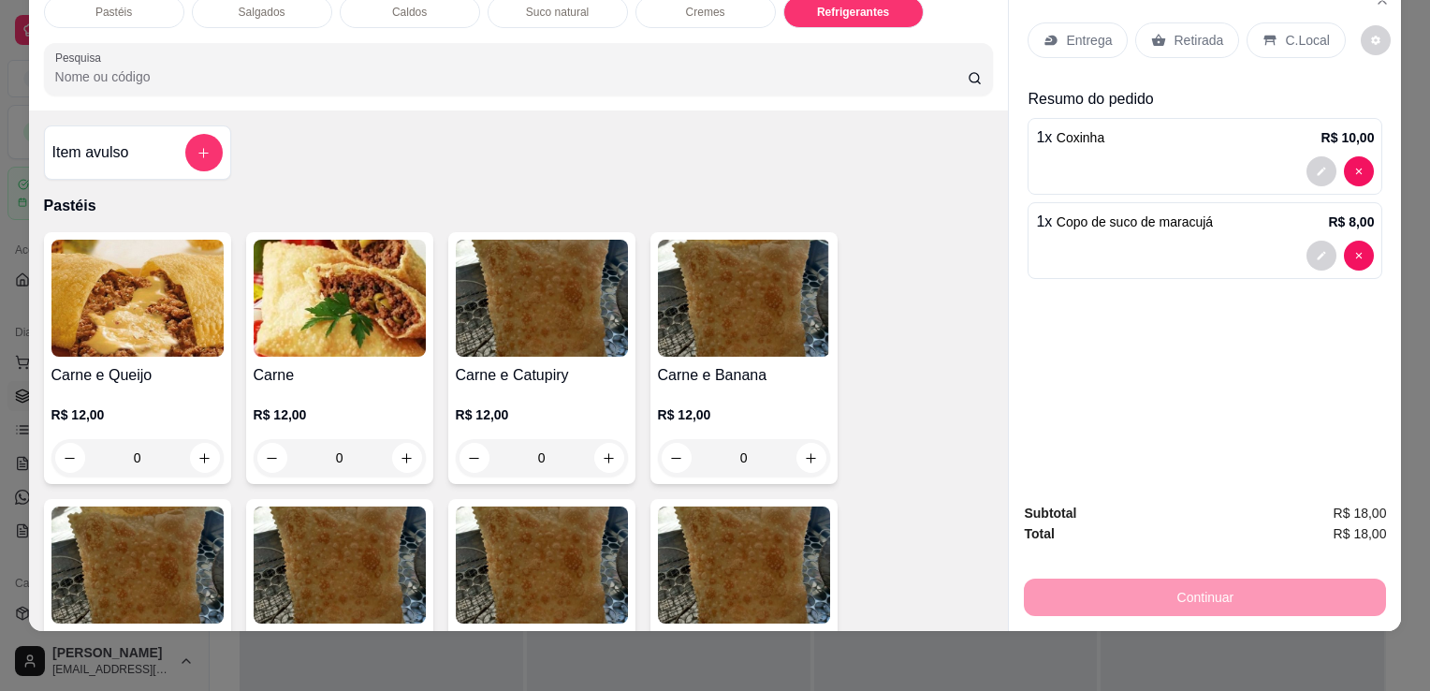
drag, startPoint x: 137, startPoint y: 106, endPoint x: 139, endPoint y: 134, distance: 28.1
click at [136, 110] on div "Item avulso Pastéis Carne e Queijo R$ 12,00 0 Carne R$ 12,00 0 Carne e Catupiry…" at bounding box center [519, 370] width 980 height 520
click at [146, 145] on div "Item avulso" at bounding box center [137, 152] width 170 height 37
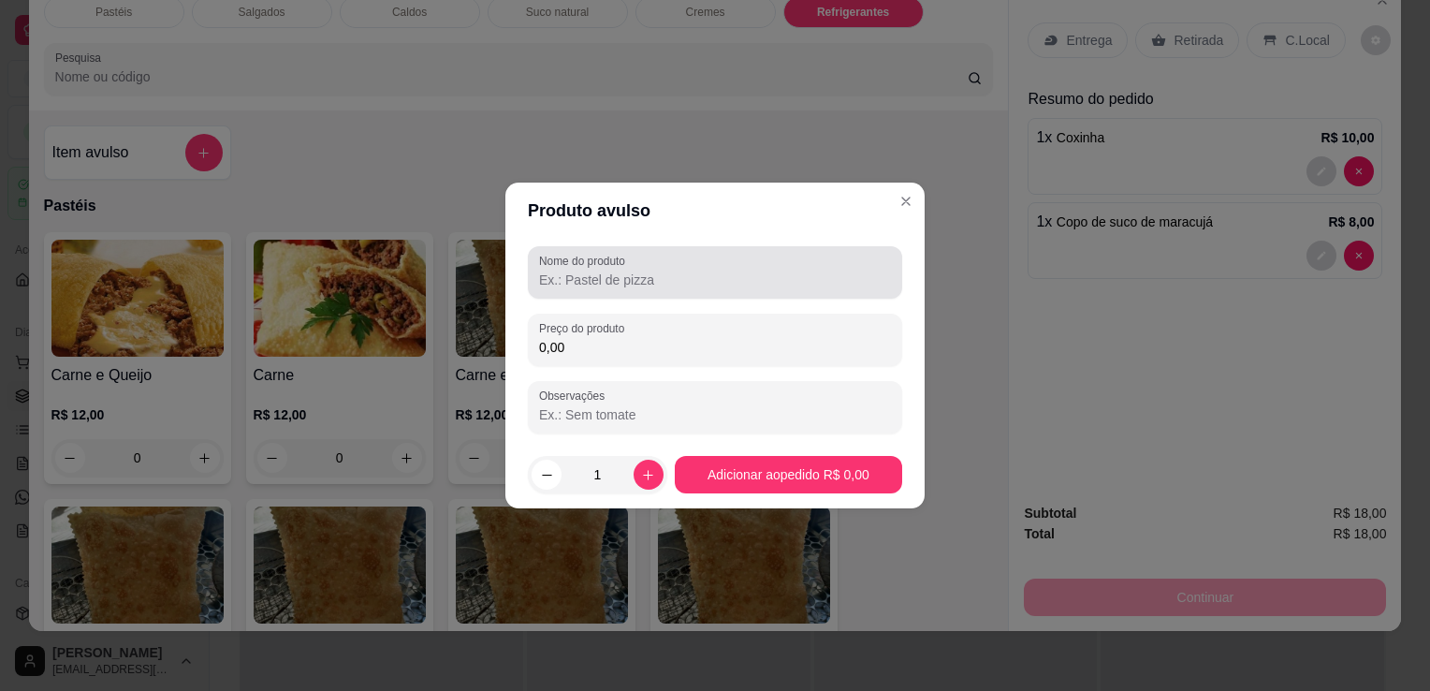
click at [537, 268] on div "Nome do produto" at bounding box center [715, 272] width 374 height 52
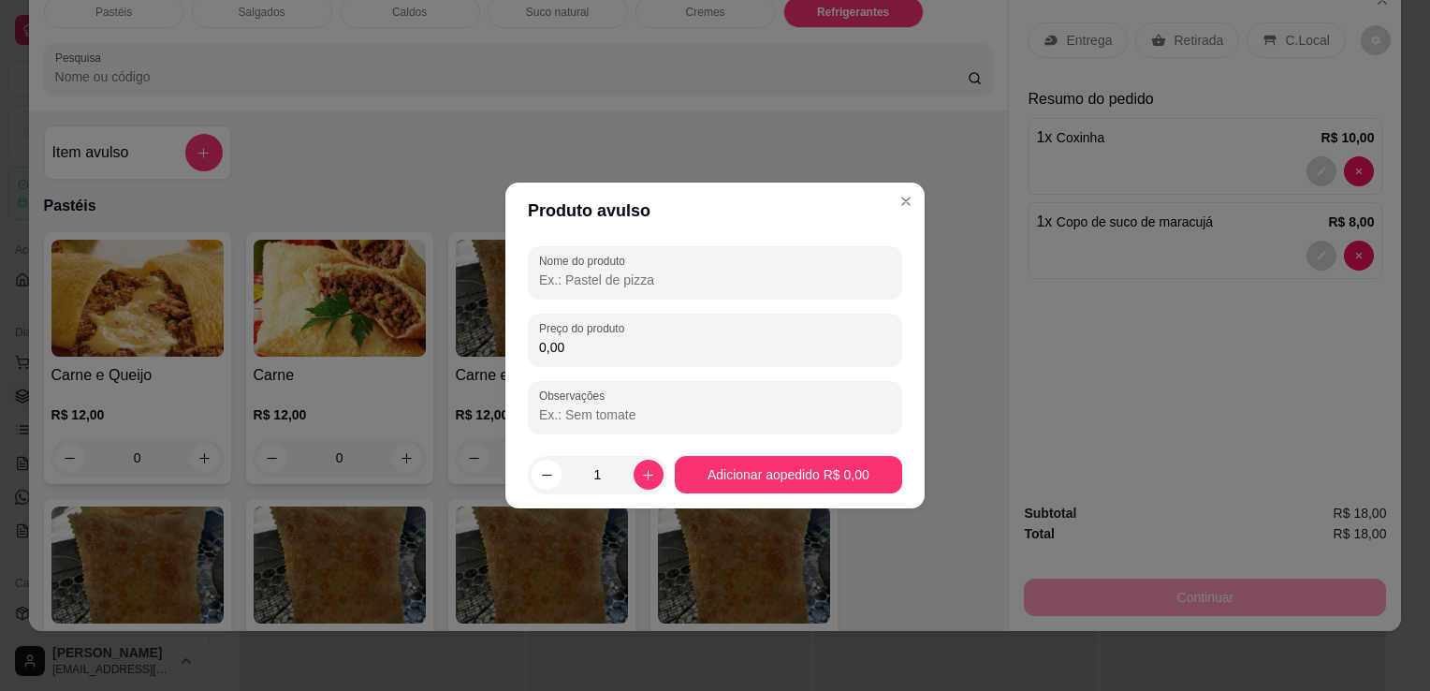
click at [556, 281] on input "Nome do produto" at bounding box center [715, 280] width 352 height 19
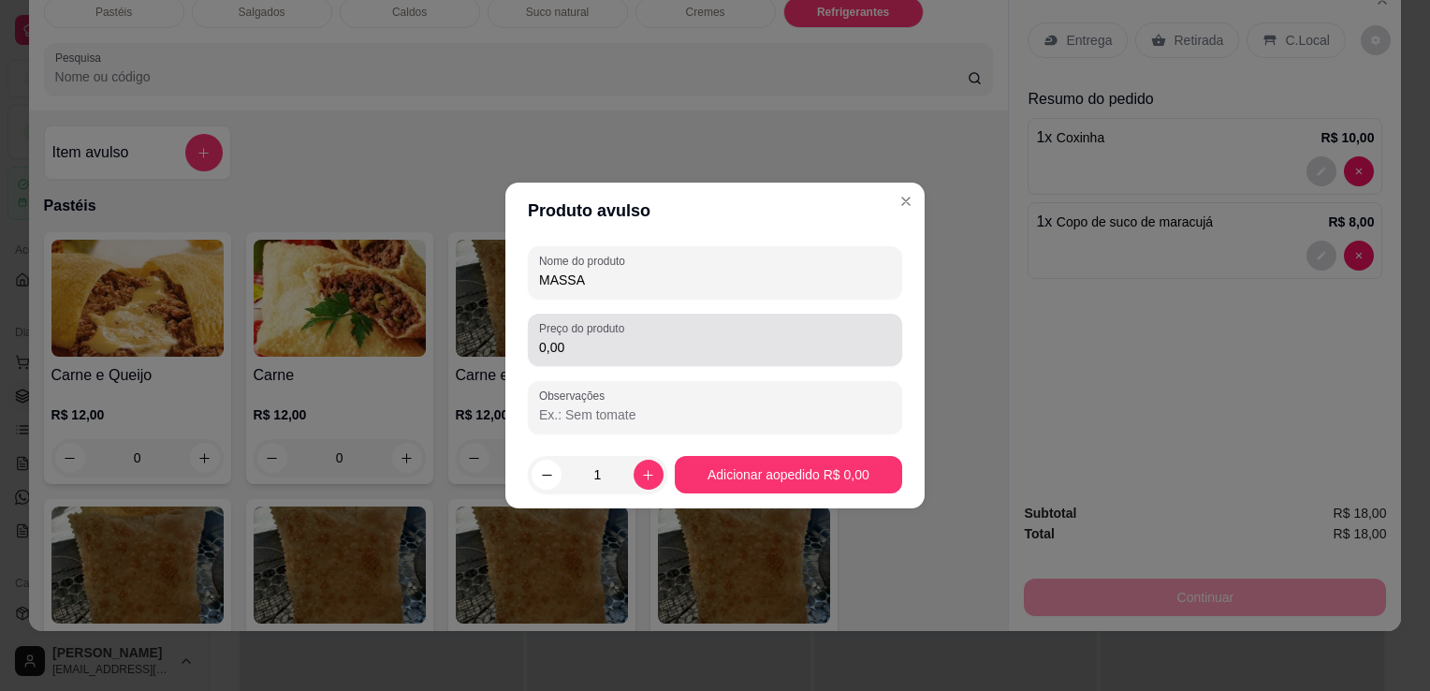
type input "MASSA"
click at [677, 351] on input "0,00" at bounding box center [715, 347] width 352 height 19
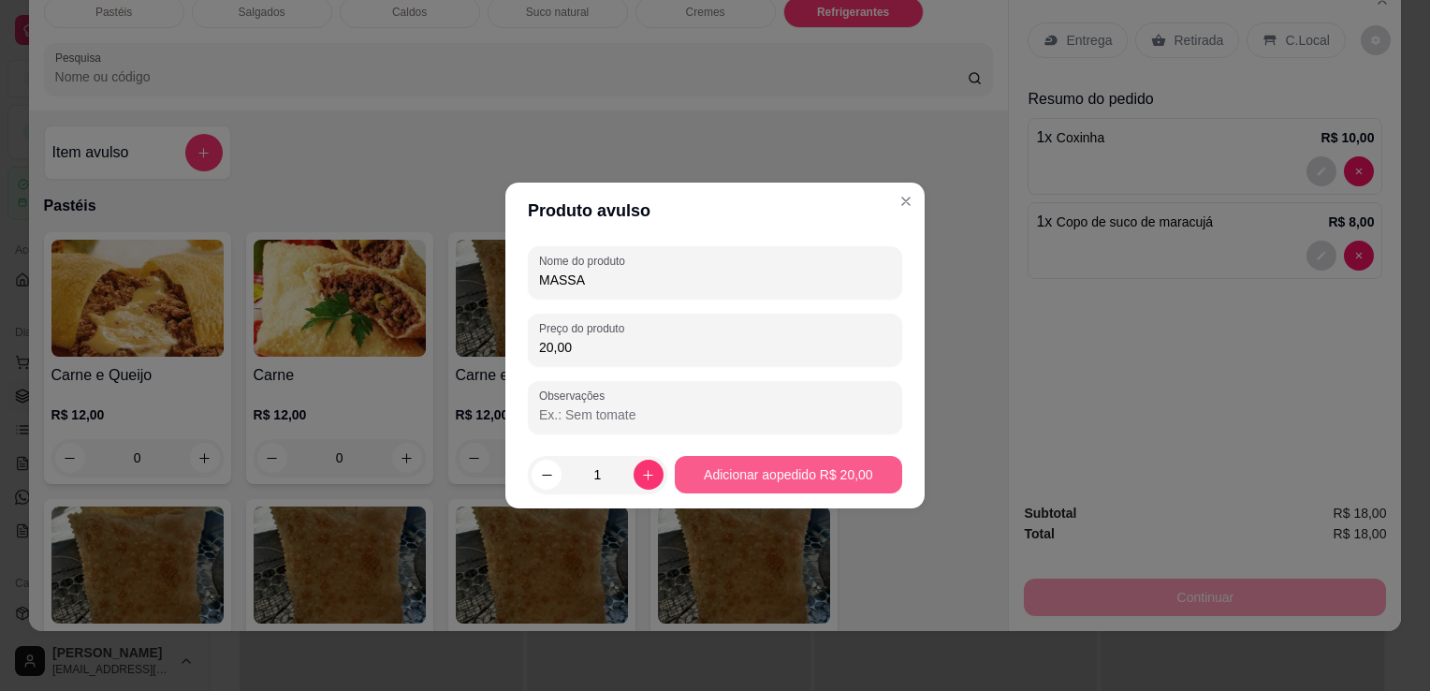
type input "20,00"
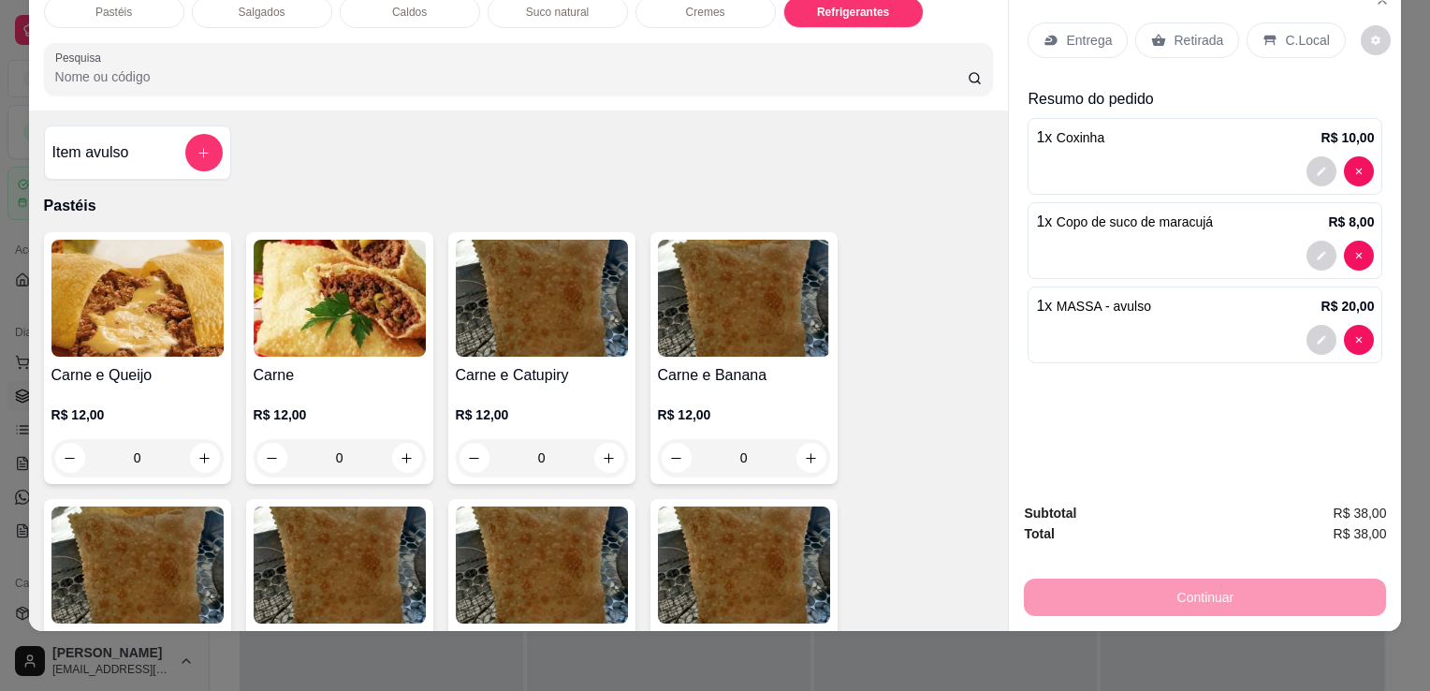
click at [1157, 22] on div "Retirada" at bounding box center [1187, 40] width 104 height 36
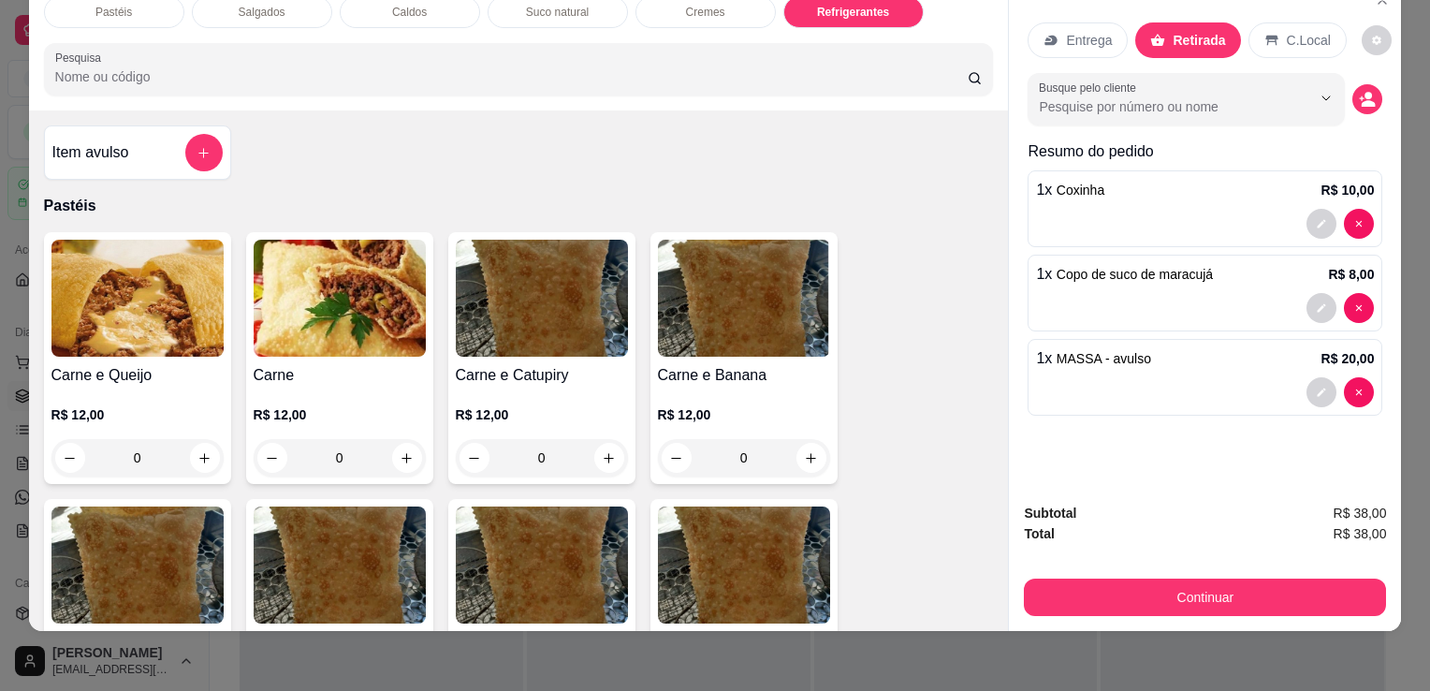
click at [1233, 579] on button "Continuar" at bounding box center [1205, 597] width 362 height 37
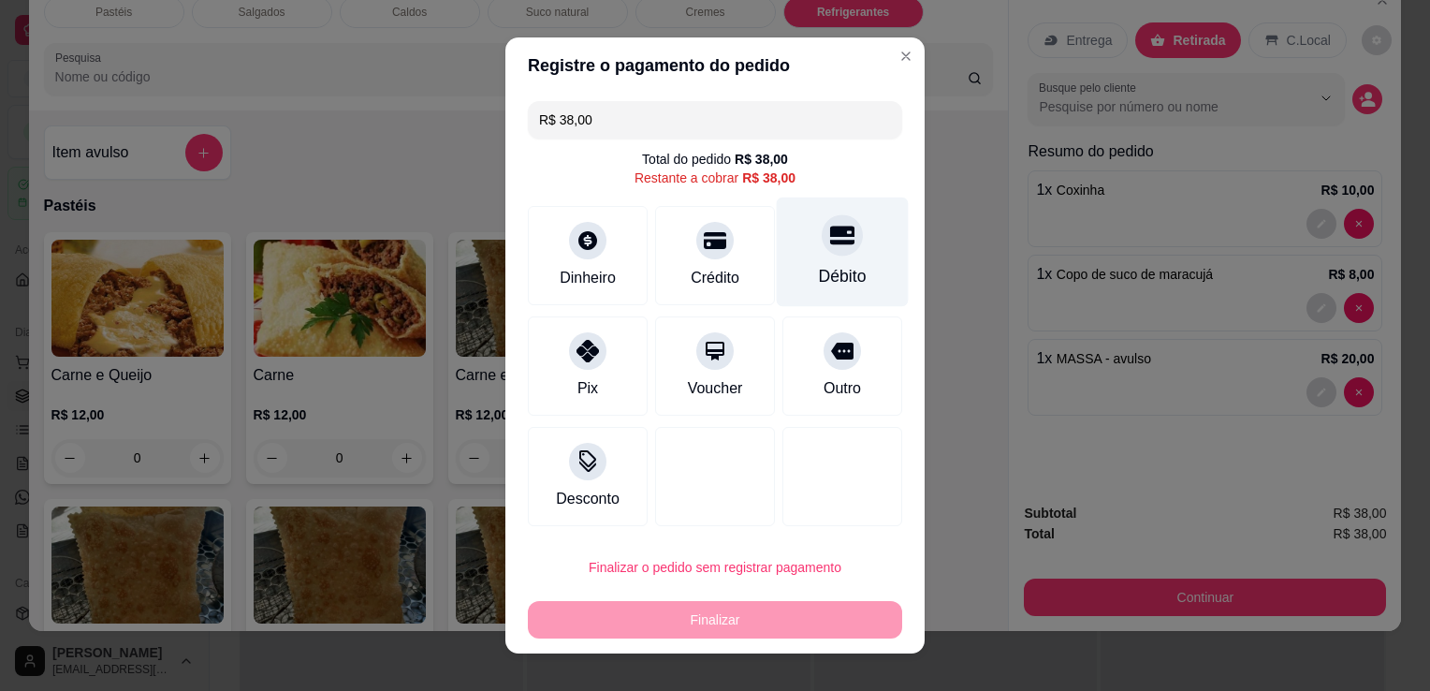
click at [856, 276] on div "Débito" at bounding box center [843, 253] width 132 height 110
type input "R$ 0,00"
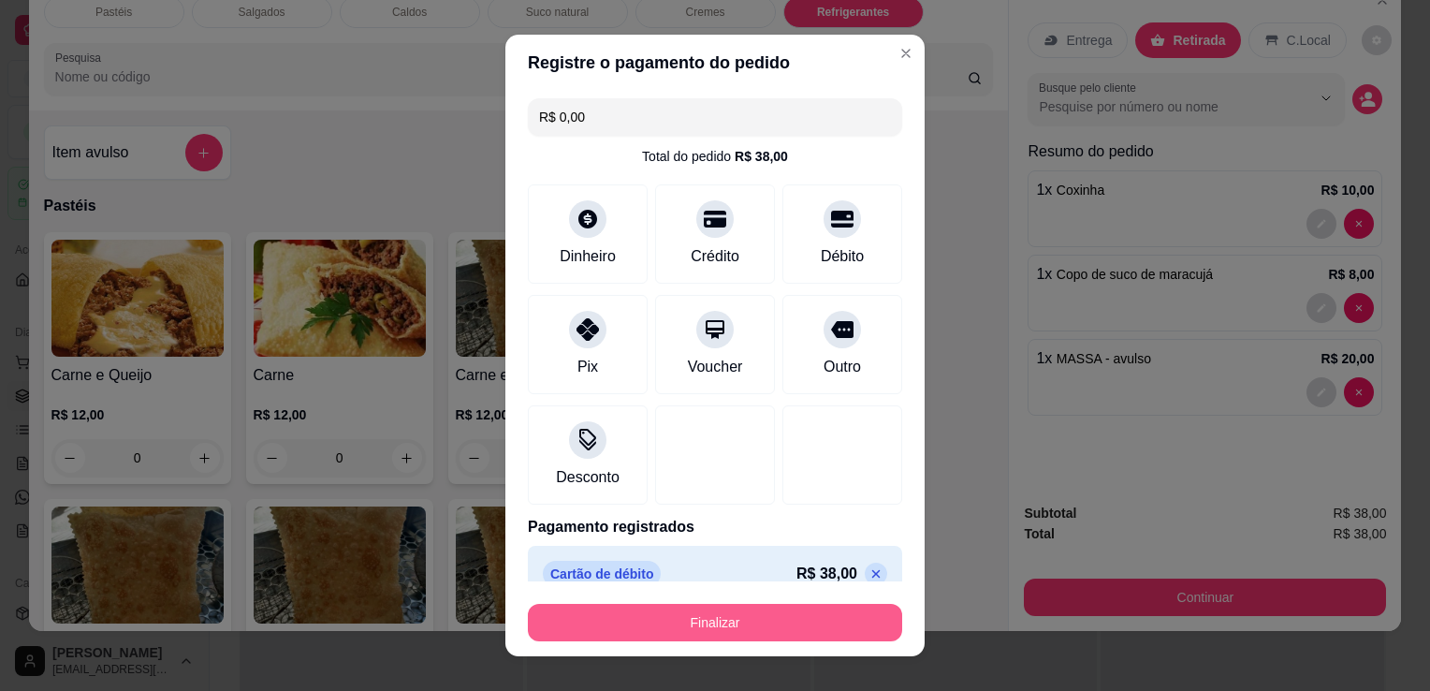
click at [706, 617] on button "Finalizar" at bounding box center [715, 622] width 374 height 37
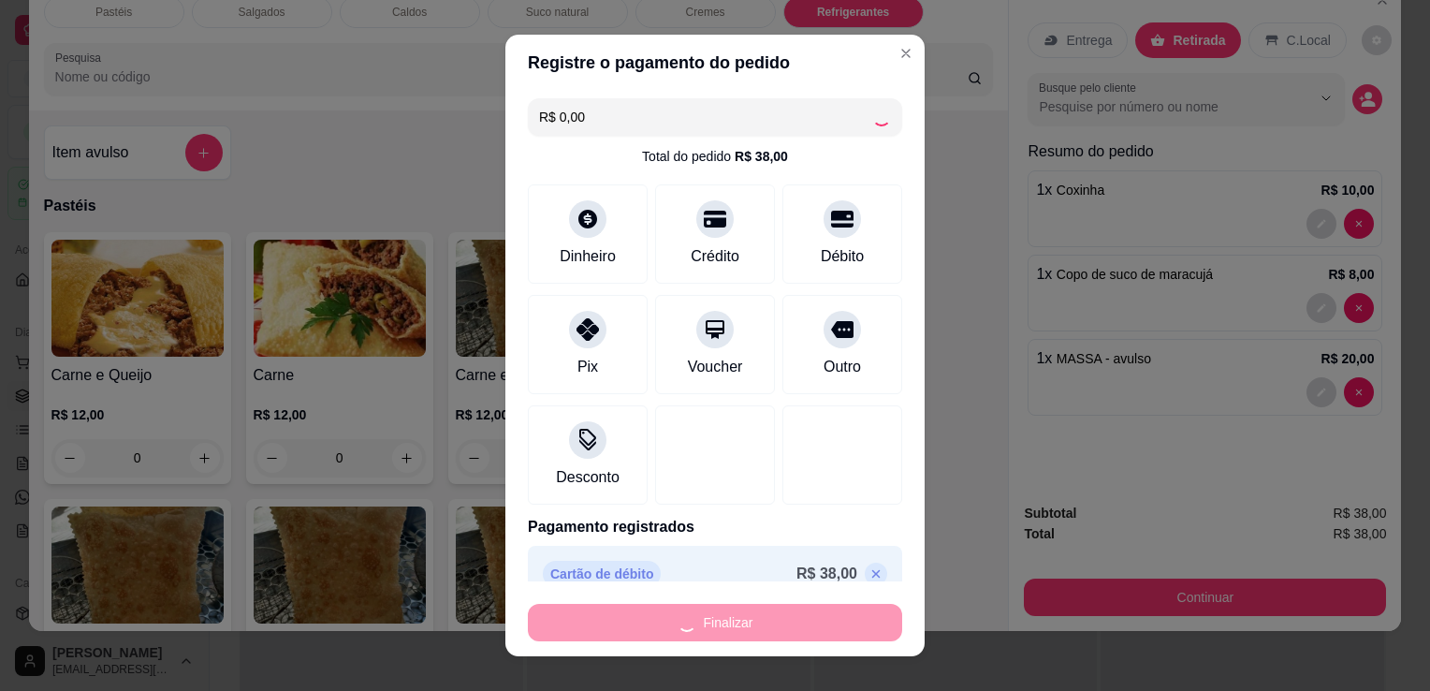
type input "0"
type input "-R$ 38,00"
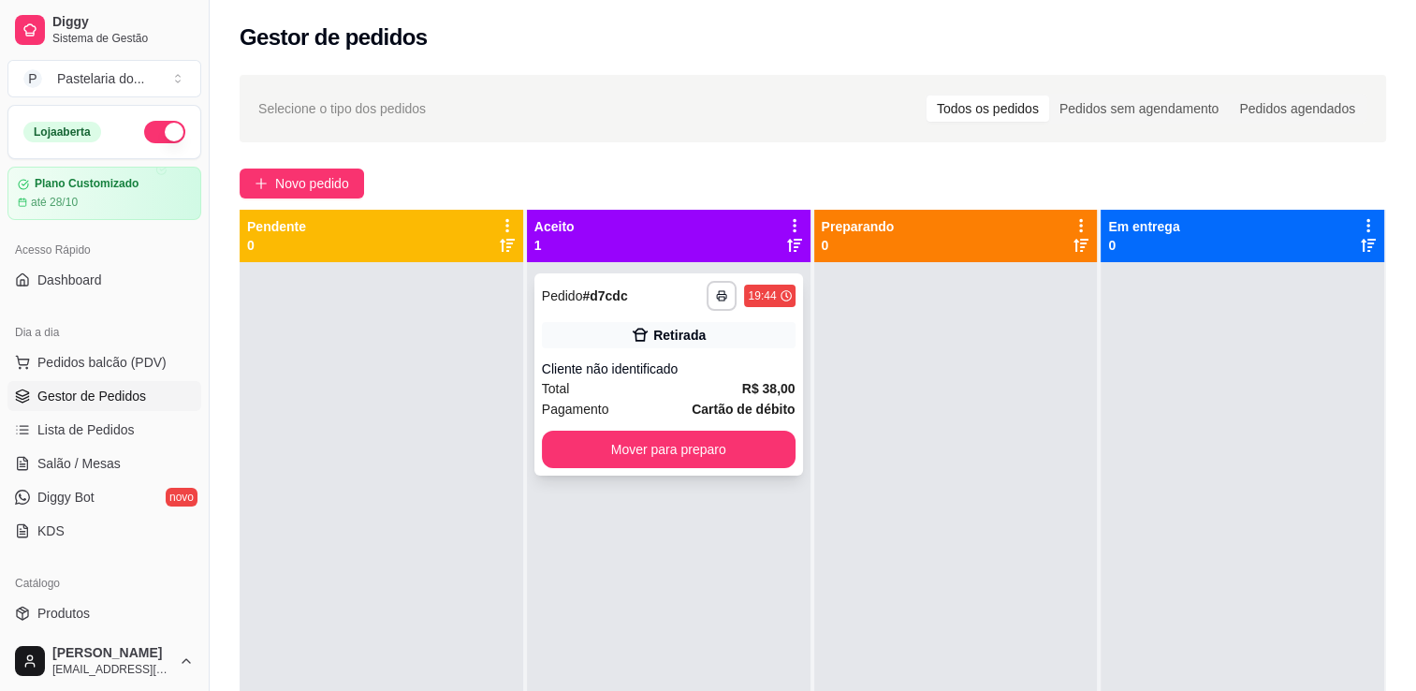
click at [675, 459] on button "Mover para preparo" at bounding box center [669, 449] width 254 height 37
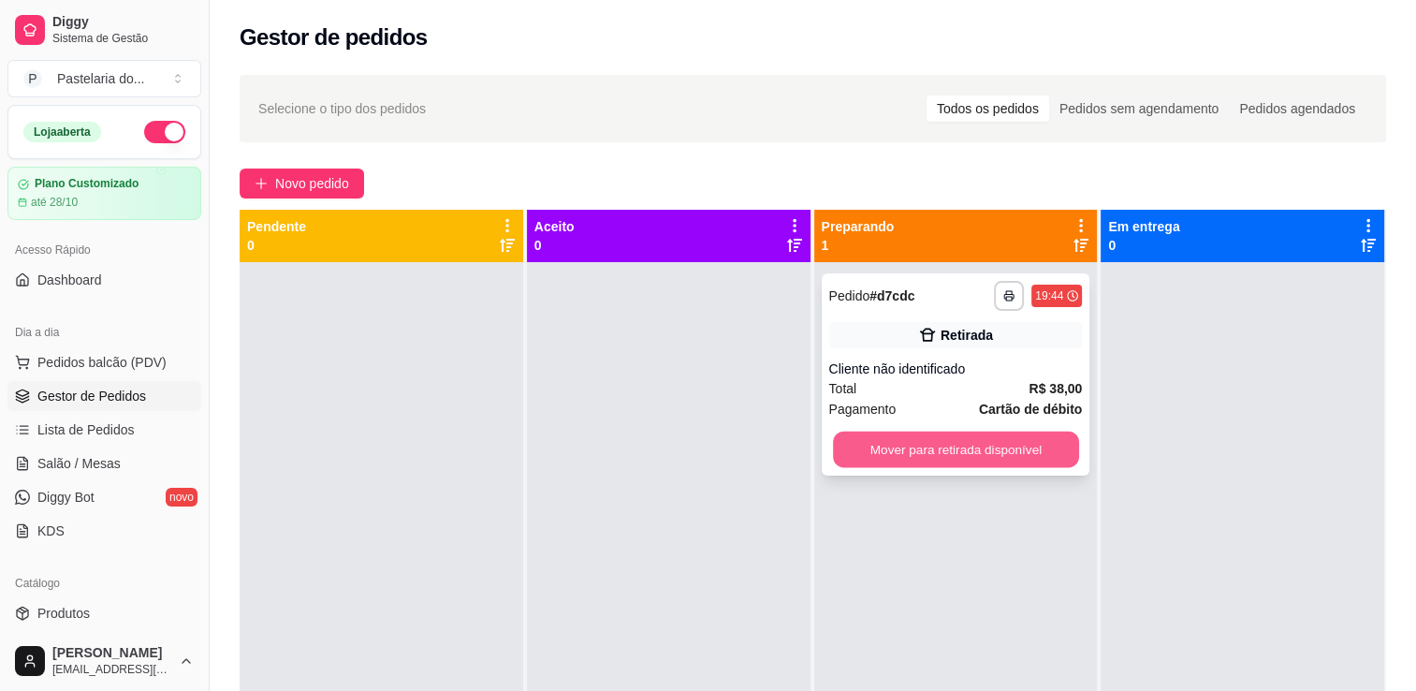
click at [987, 463] on button "Mover para retirada disponível" at bounding box center [956, 450] width 246 height 37
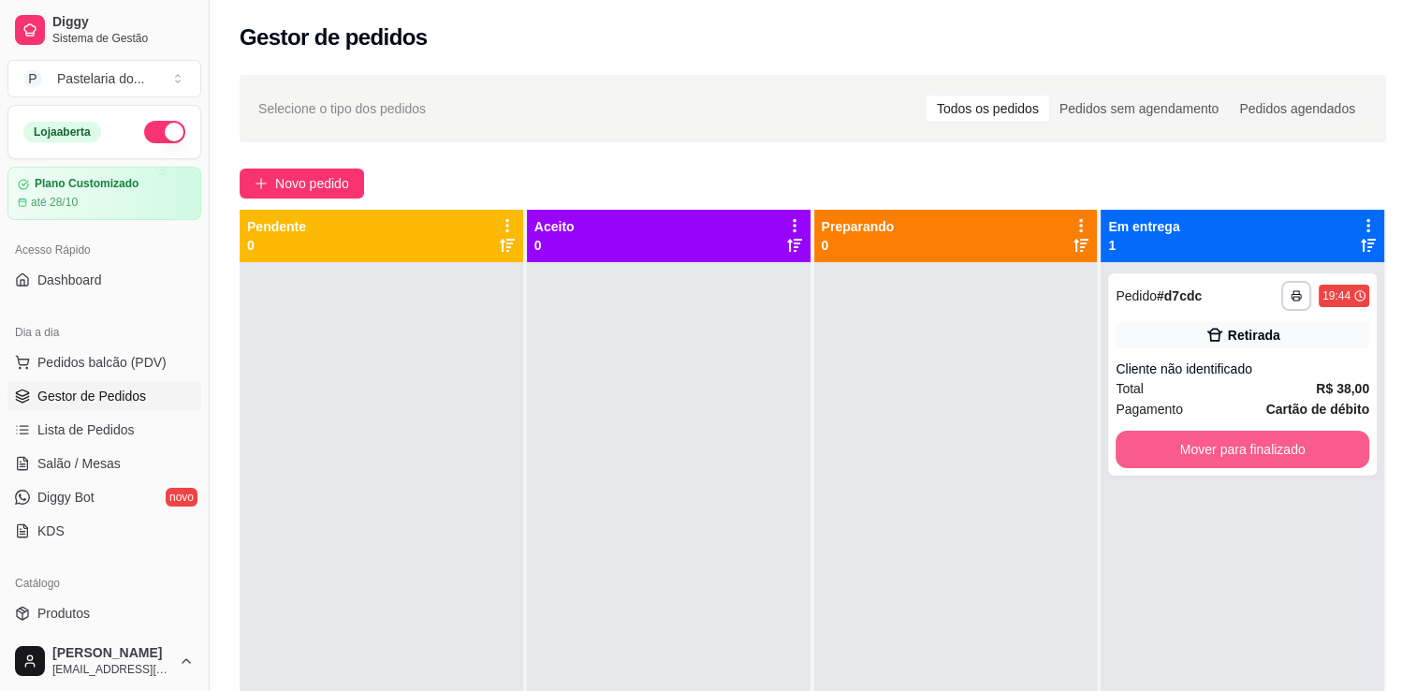
click at [1209, 463] on button "Mover para finalizado" at bounding box center [1243, 449] width 254 height 37
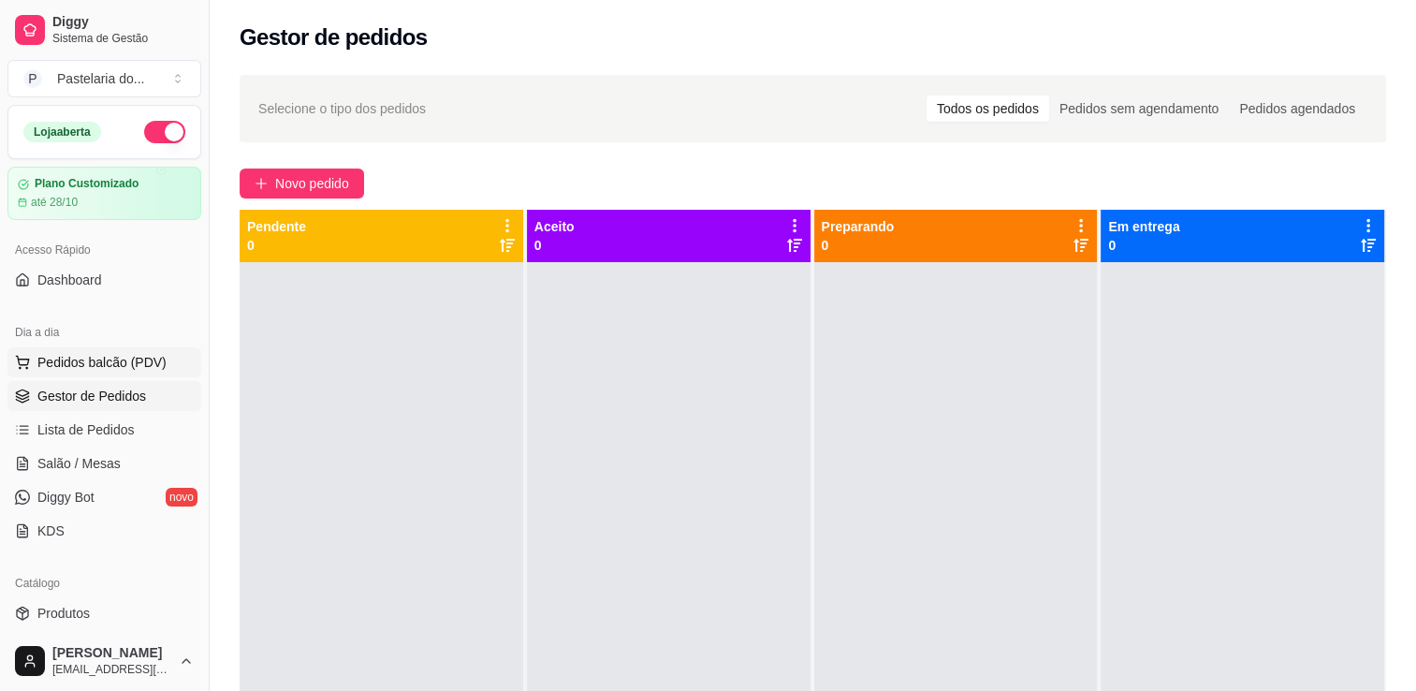
click at [107, 361] on span "Pedidos balcão (PDV)" at bounding box center [101, 362] width 129 height 19
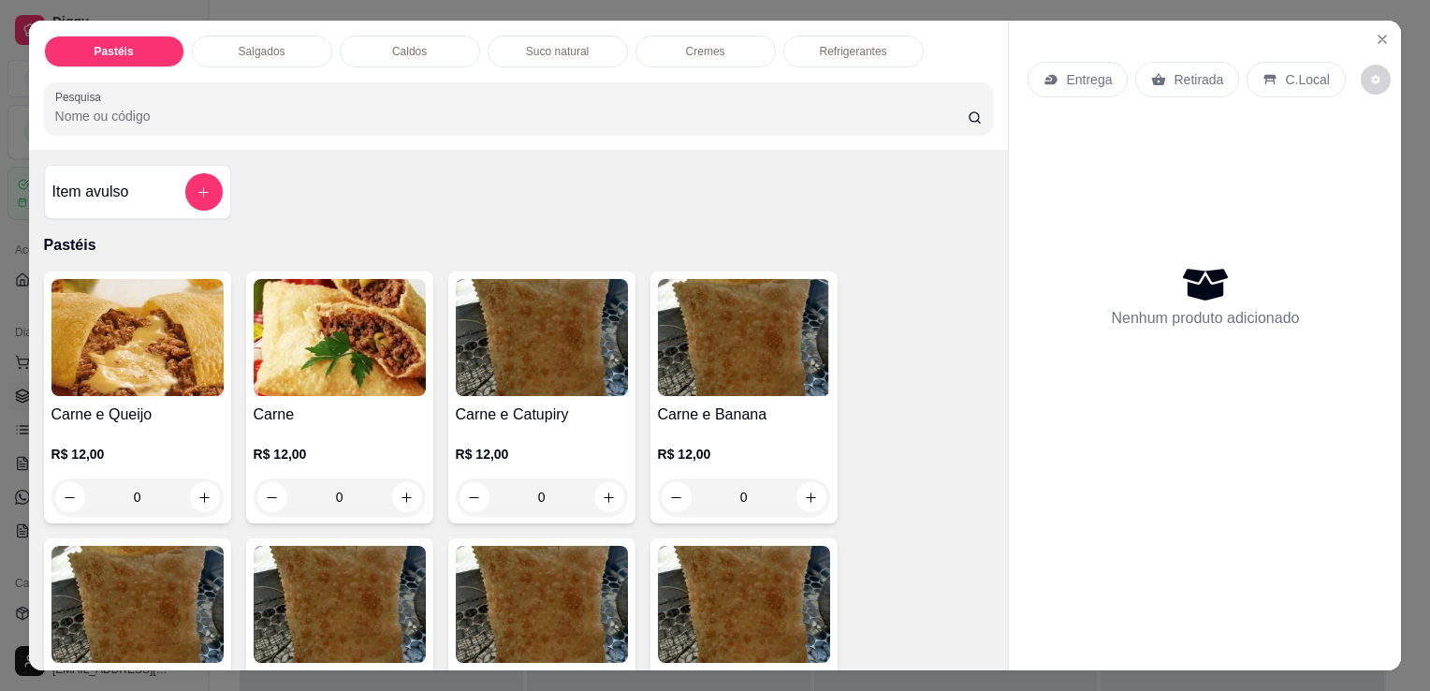
click at [239, 44] on p "Salgados" at bounding box center [262, 51] width 47 height 15
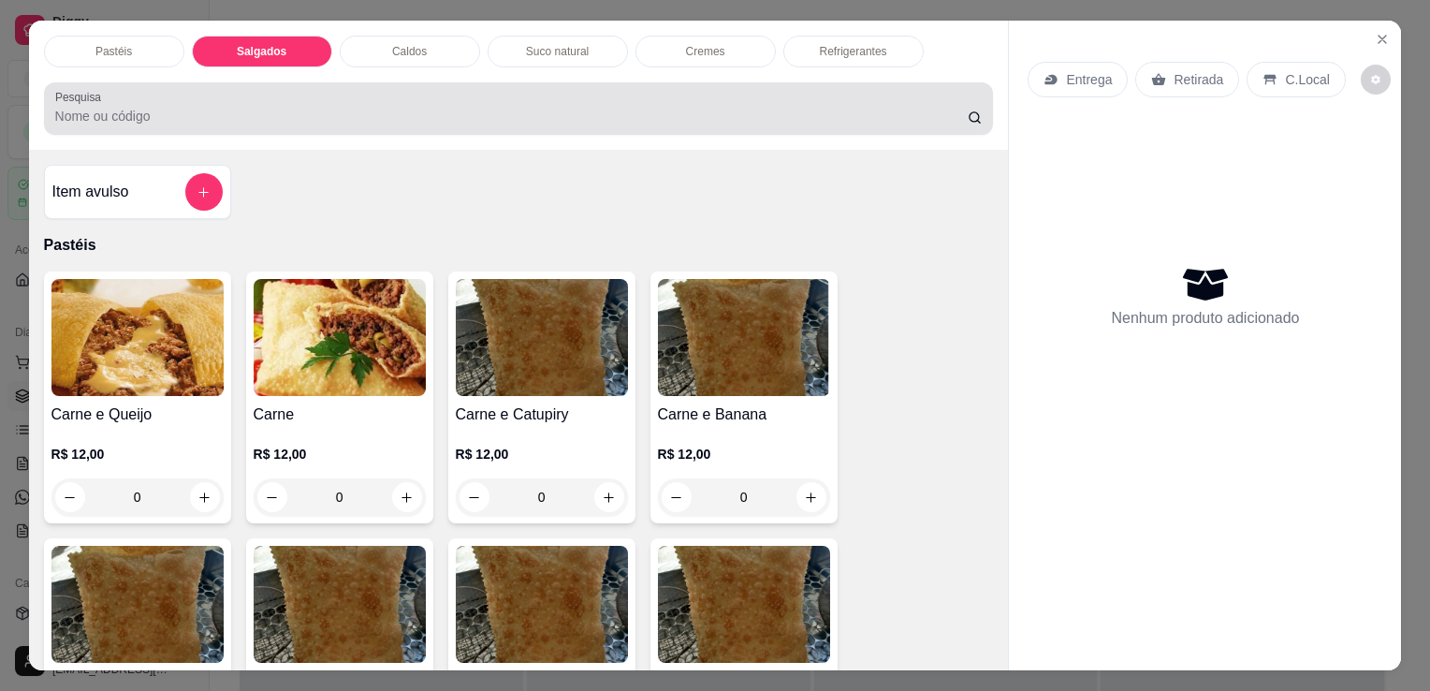
scroll to position [46, 0]
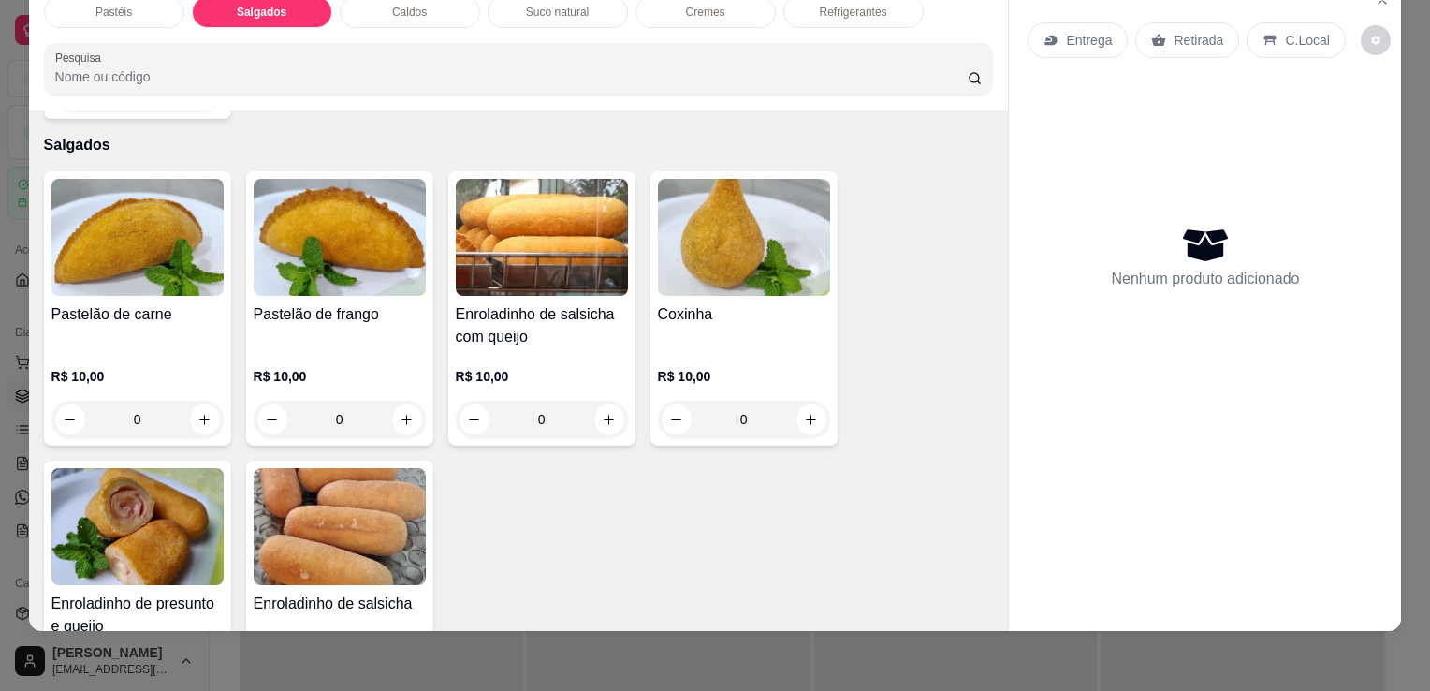
click at [172, 488] on img at bounding box center [137, 526] width 172 height 117
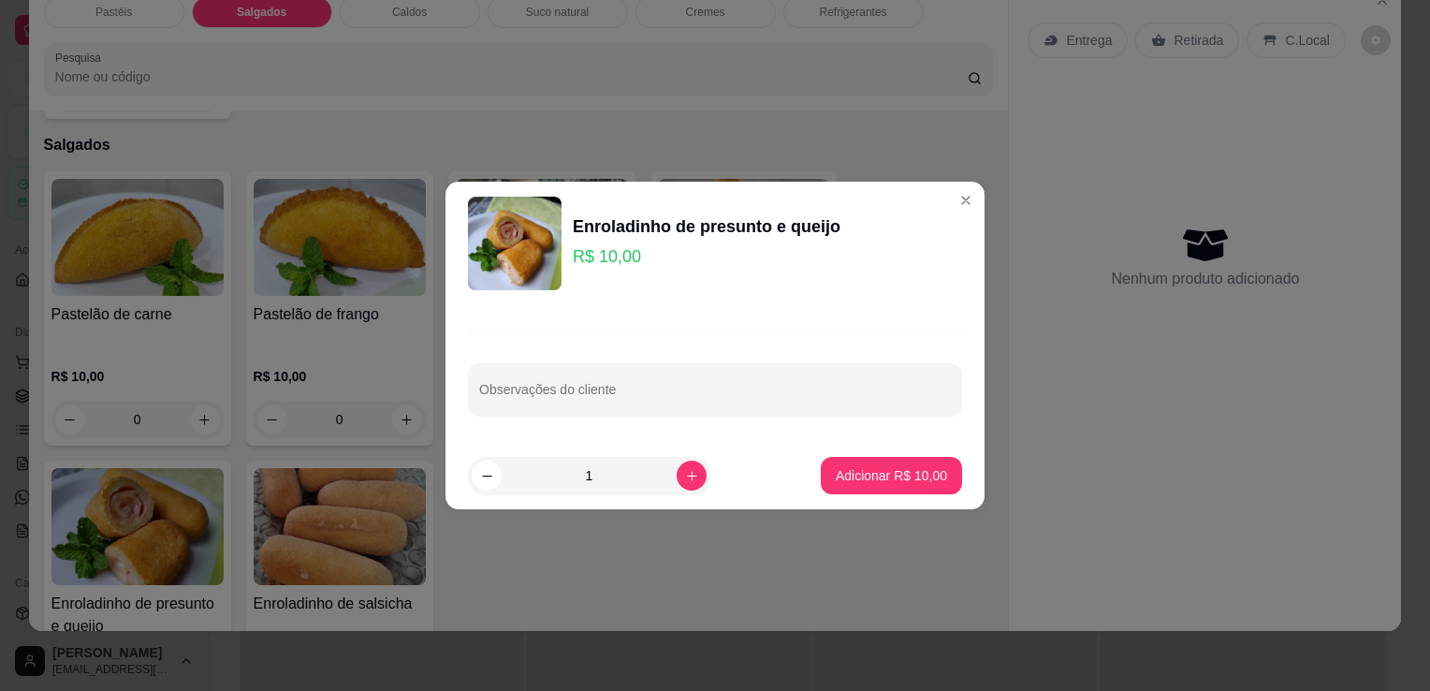
click at [886, 462] on button "Adicionar R$ 10,00" at bounding box center [891, 475] width 141 height 37
type input "1"
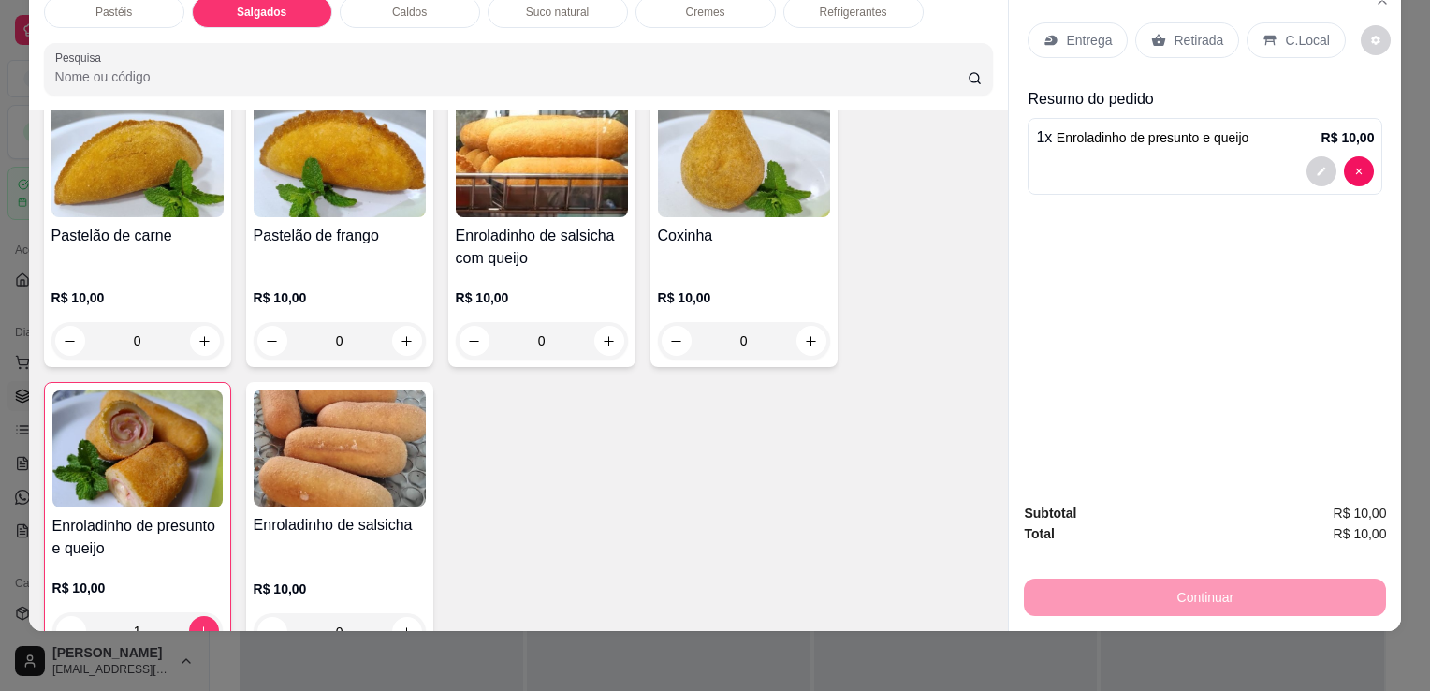
scroll to position [1895, 0]
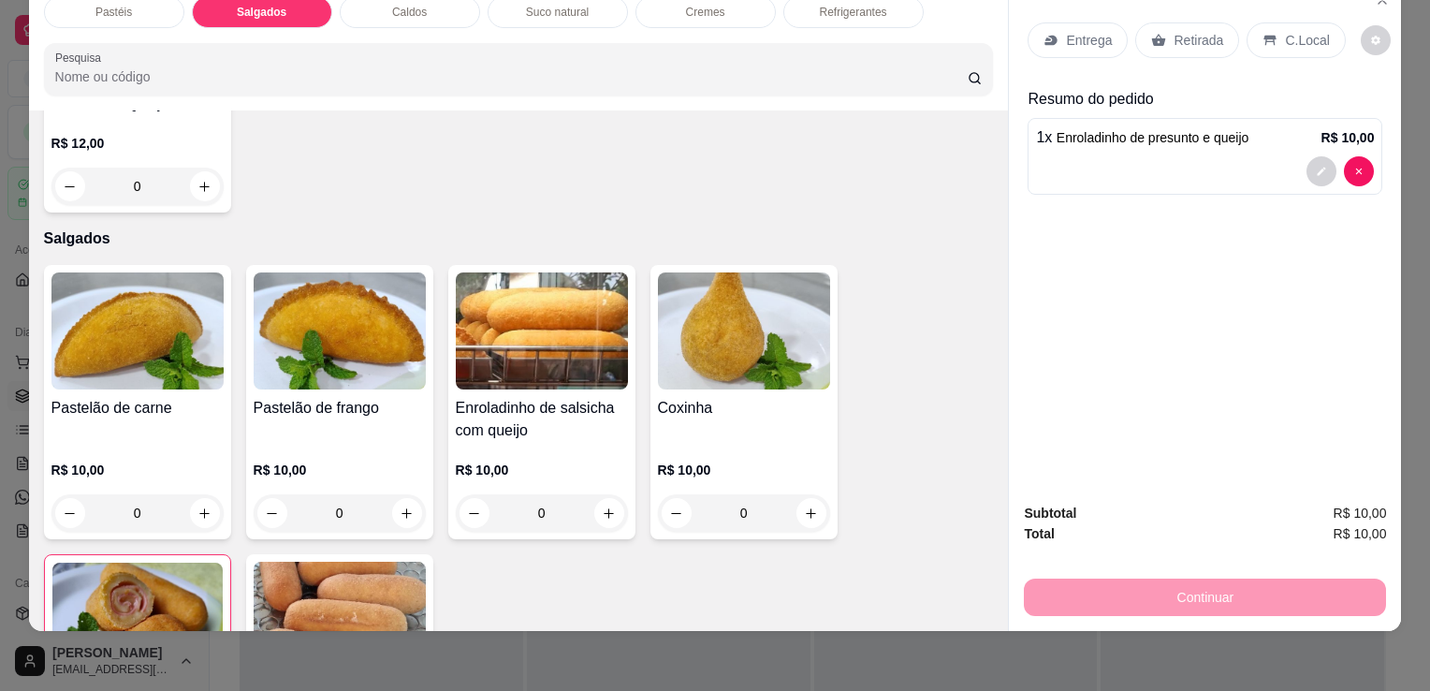
click at [687, 344] on img at bounding box center [744, 330] width 172 height 117
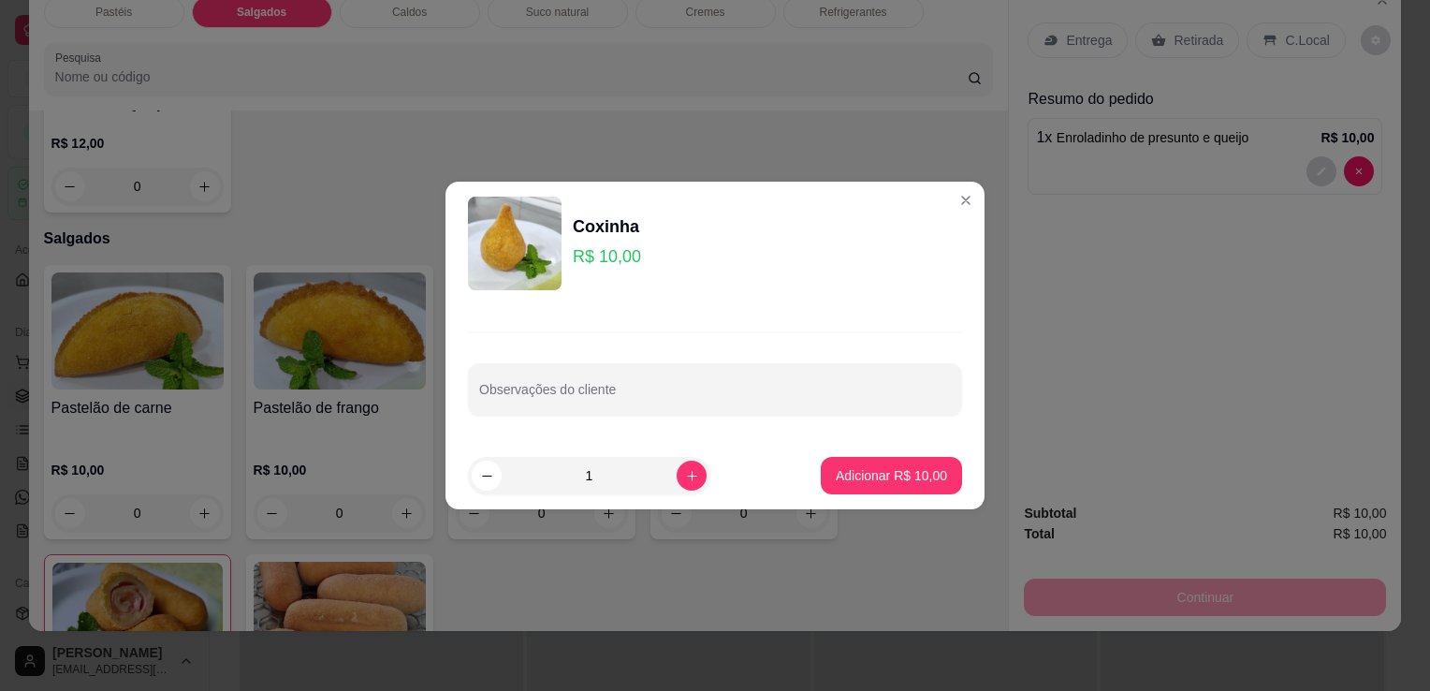
click at [861, 491] on footer "1 Adicionar R$ 10,00" at bounding box center [715, 475] width 539 height 67
click at [857, 477] on p "Adicionar R$ 10,00" at bounding box center [891, 475] width 111 height 19
type input "1"
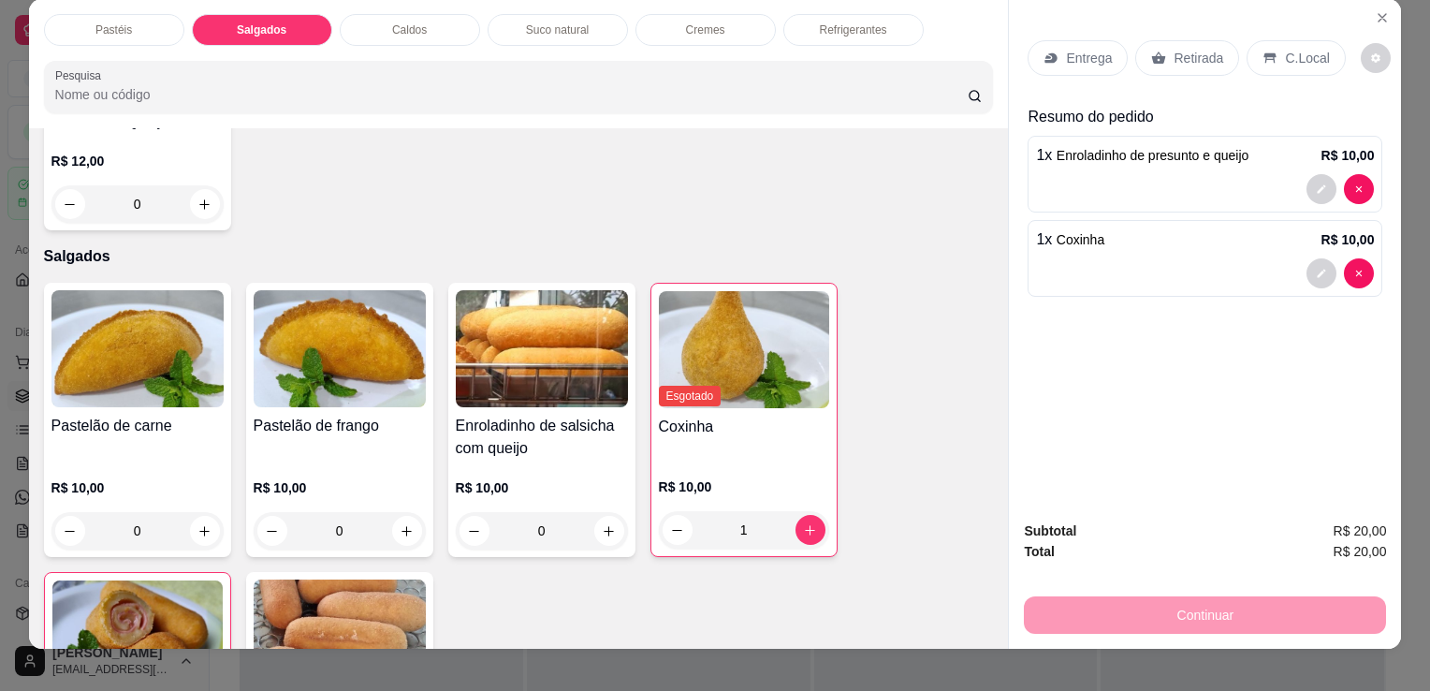
scroll to position [0, 0]
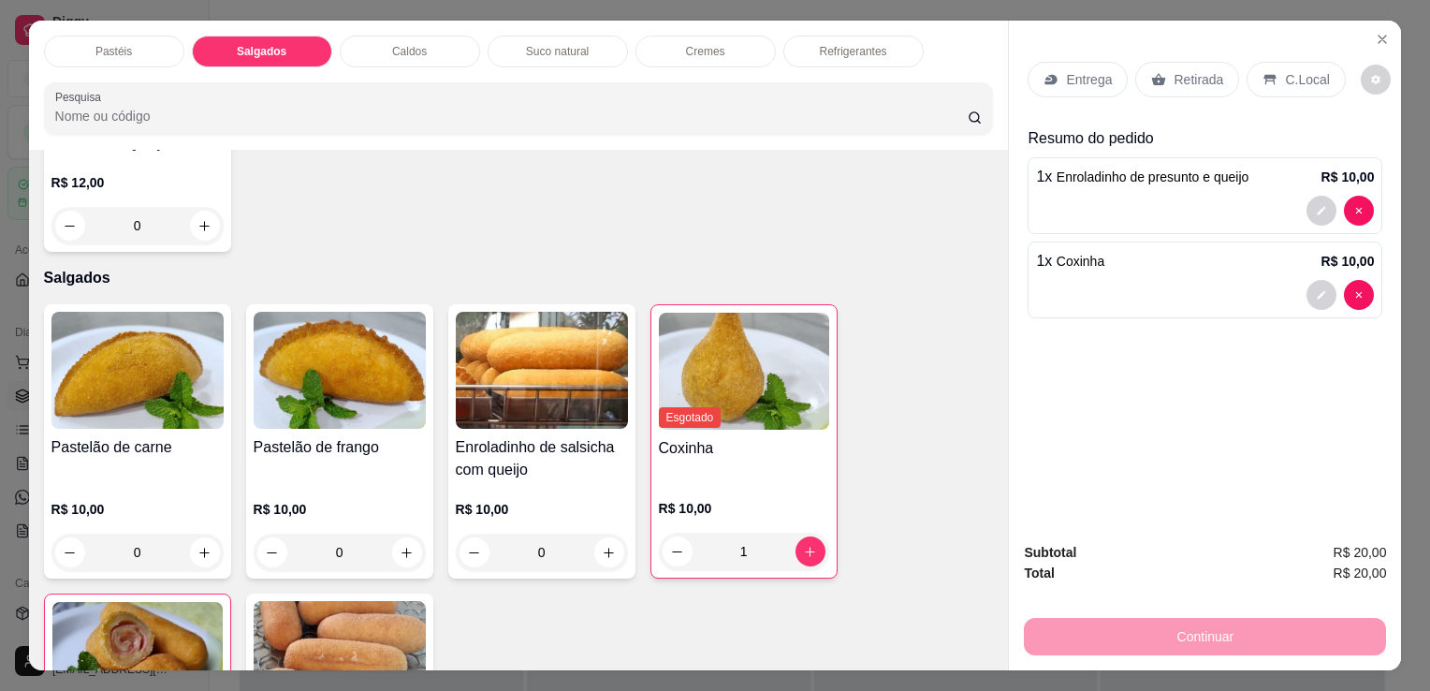
click at [803, 43] on div "Refrigerantes" at bounding box center [854, 52] width 140 height 32
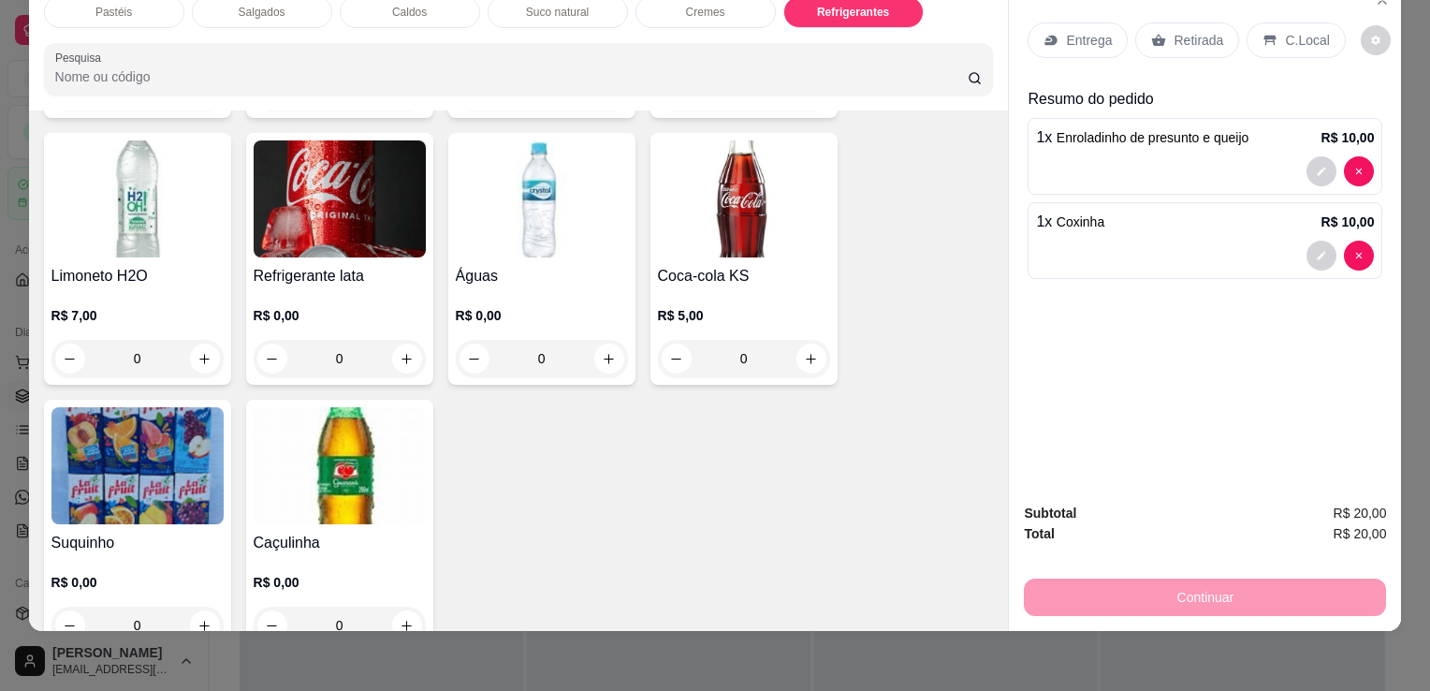
scroll to position [5740, 0]
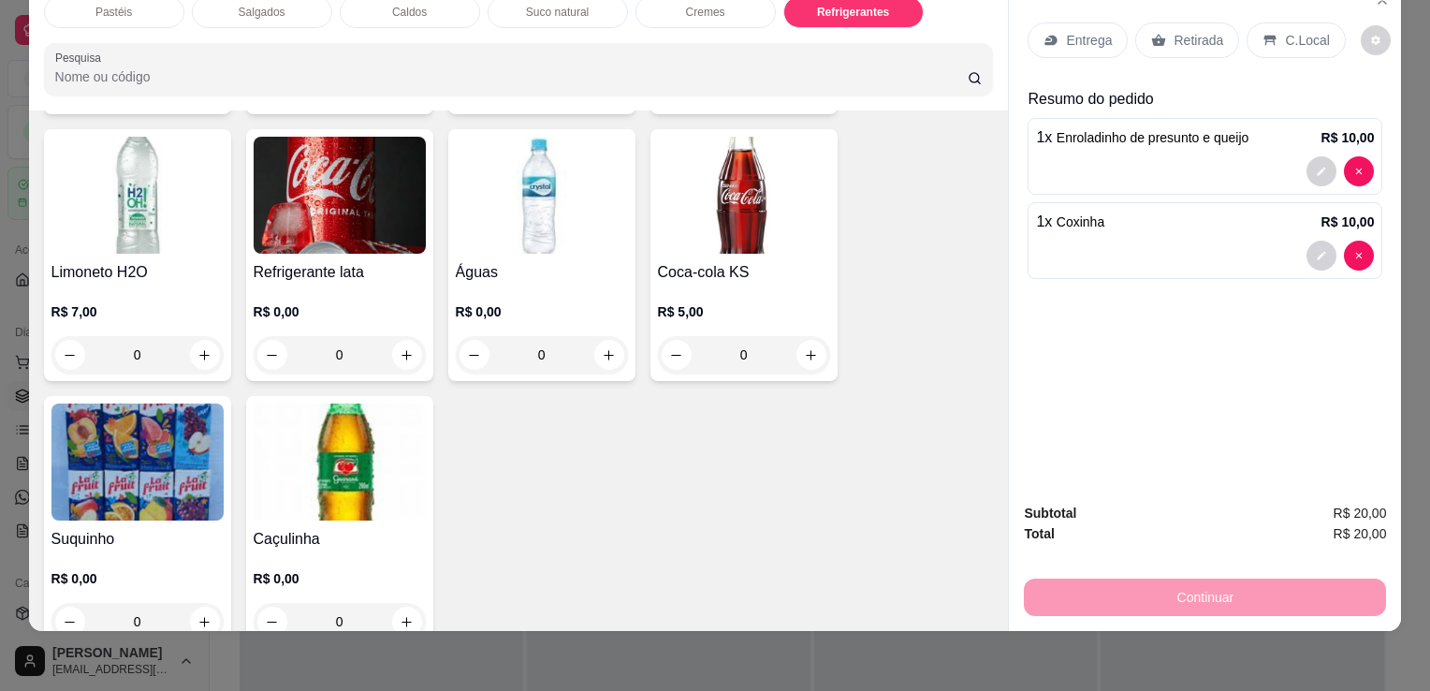
click at [303, 302] on p "R$ 0,00" at bounding box center [340, 311] width 172 height 19
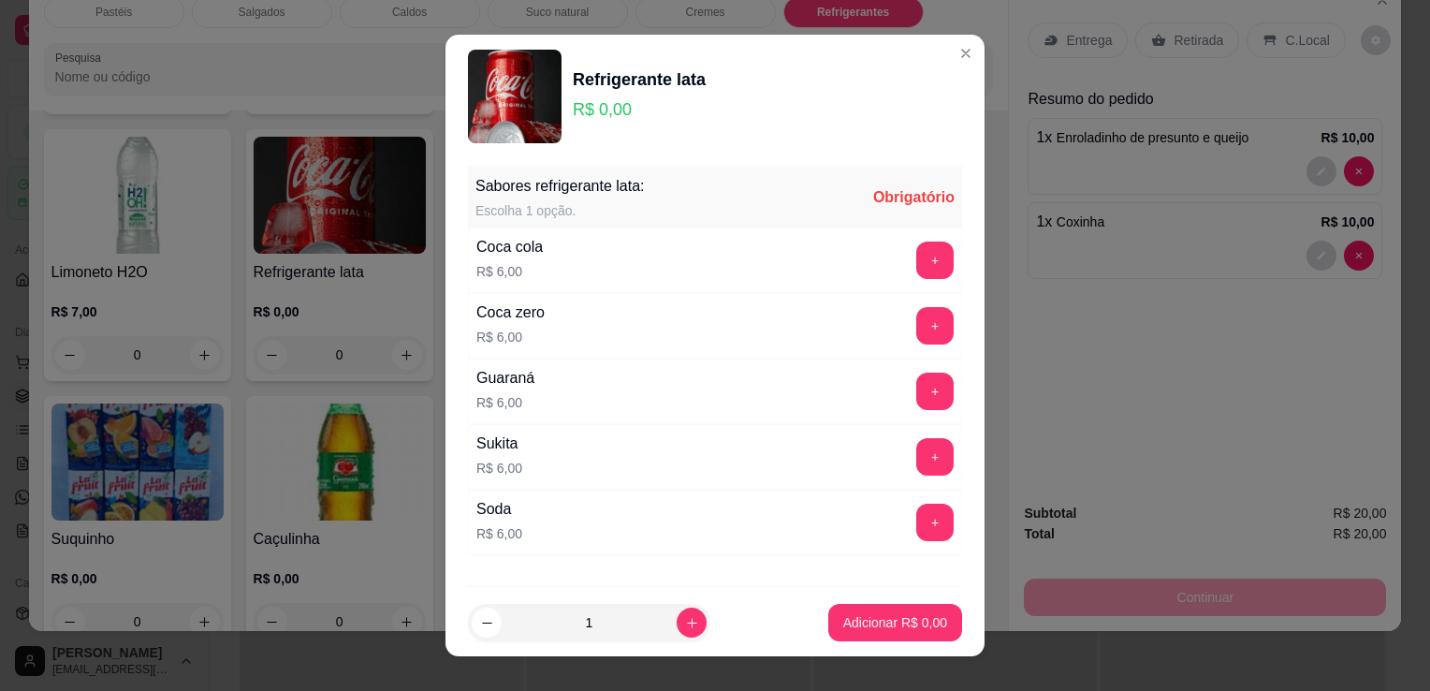
click at [909, 391] on div "+" at bounding box center [935, 391] width 52 height 37
click at [916, 395] on button "+" at bounding box center [934, 391] width 37 height 37
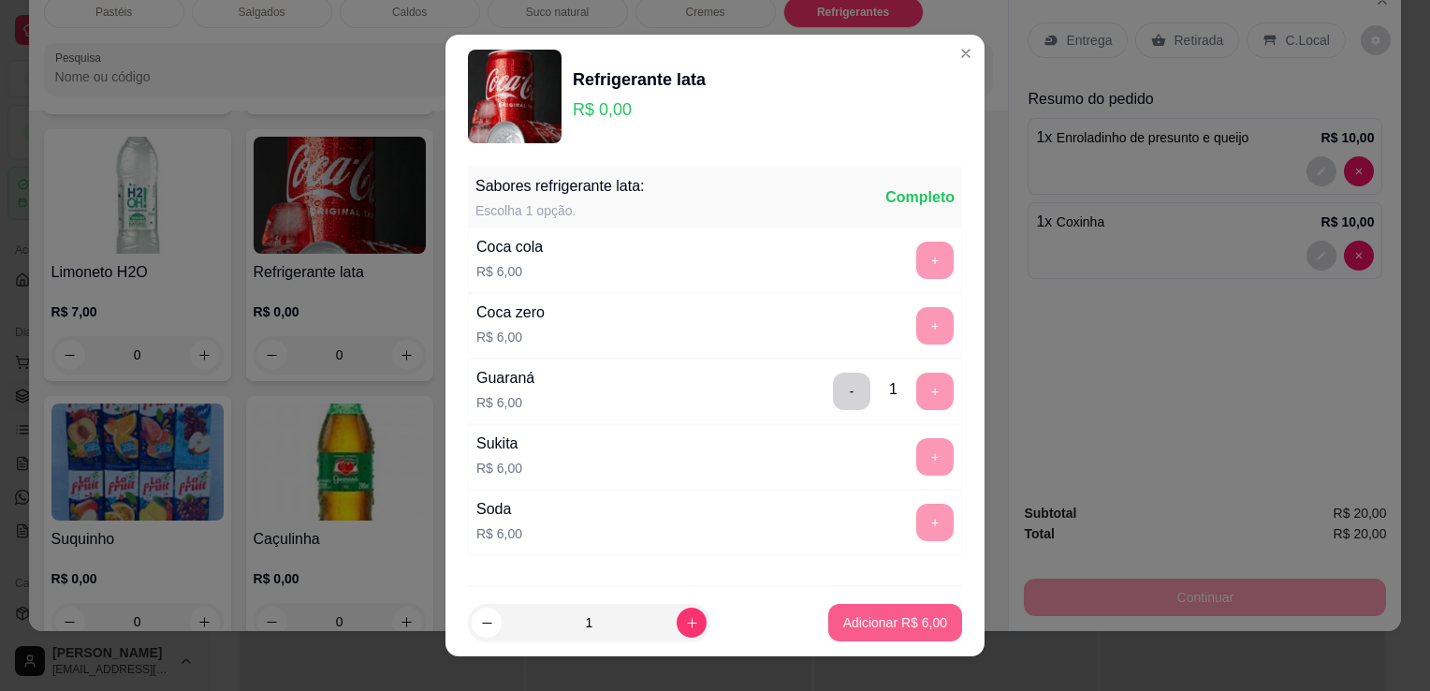
click at [843, 621] on p "Adicionar R$ 6,00" at bounding box center [895, 622] width 104 height 19
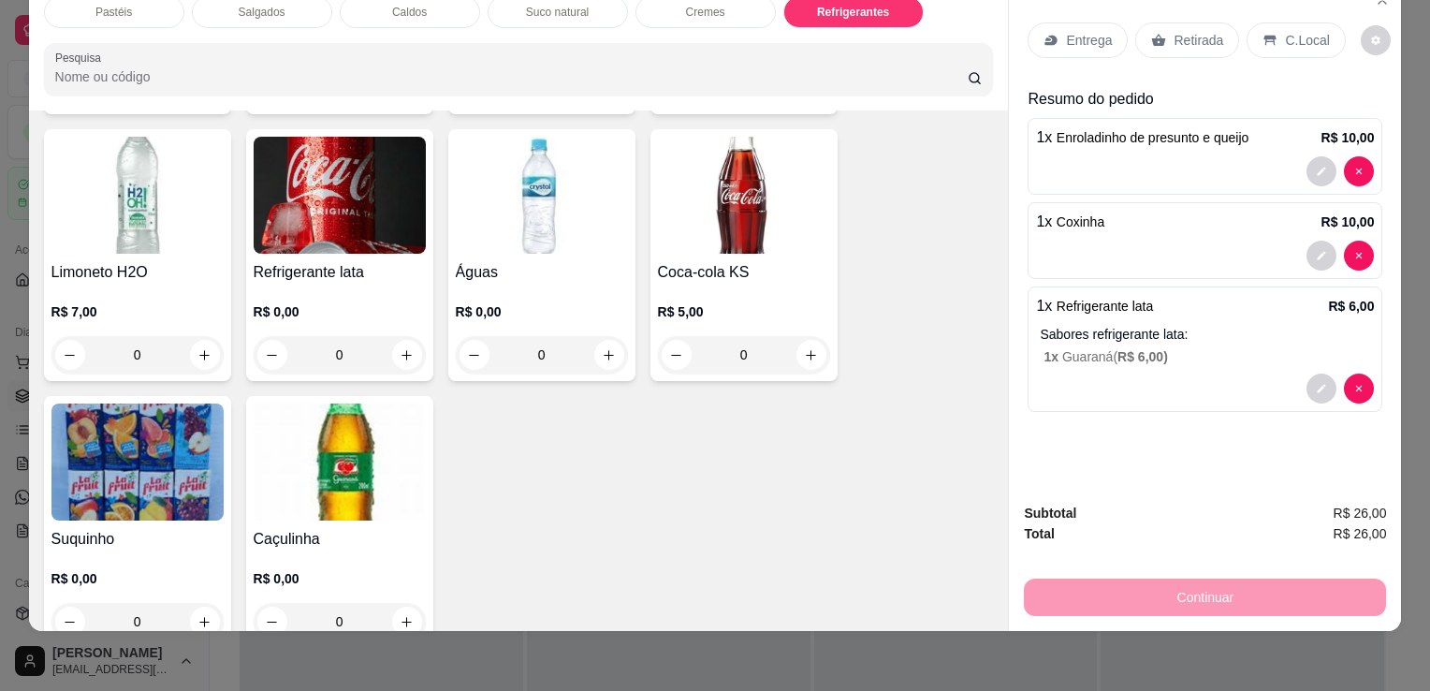
click at [1188, 31] on p "Retirada" at bounding box center [1199, 40] width 50 height 19
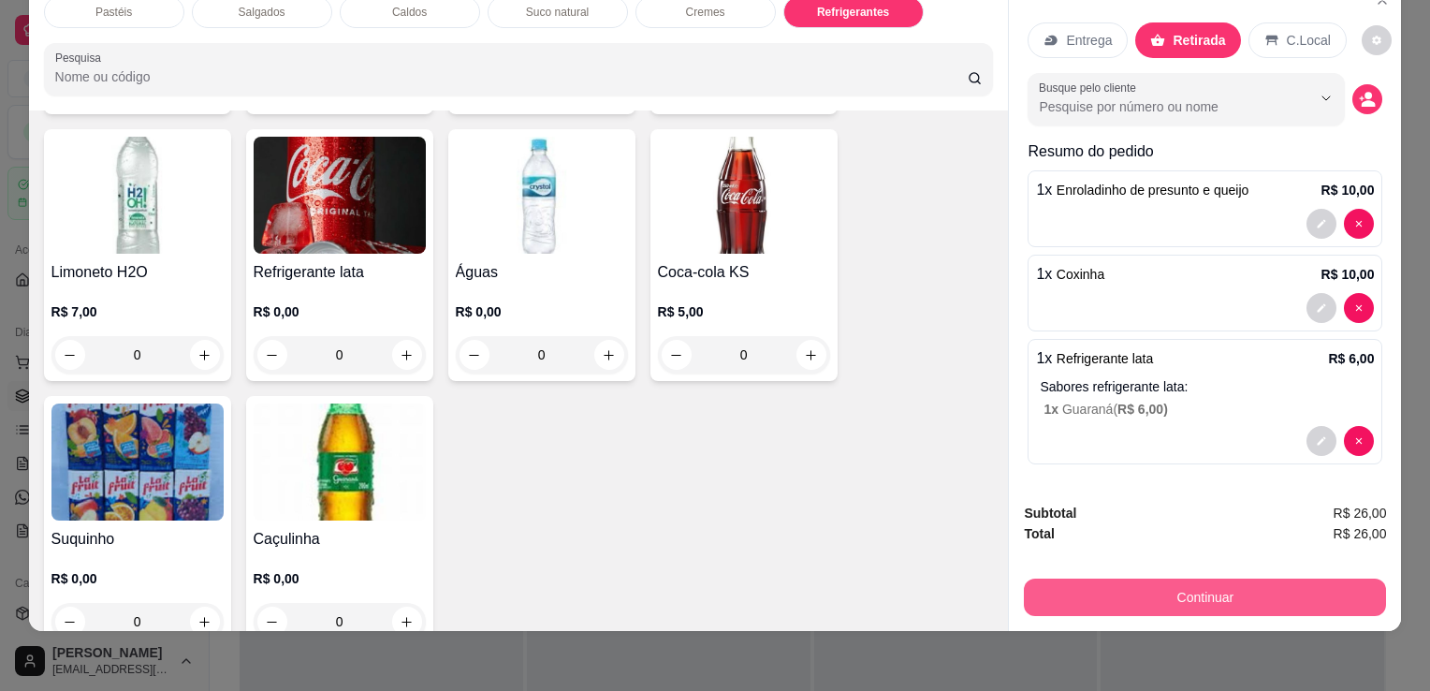
click at [1091, 579] on button "Continuar" at bounding box center [1205, 597] width 362 height 37
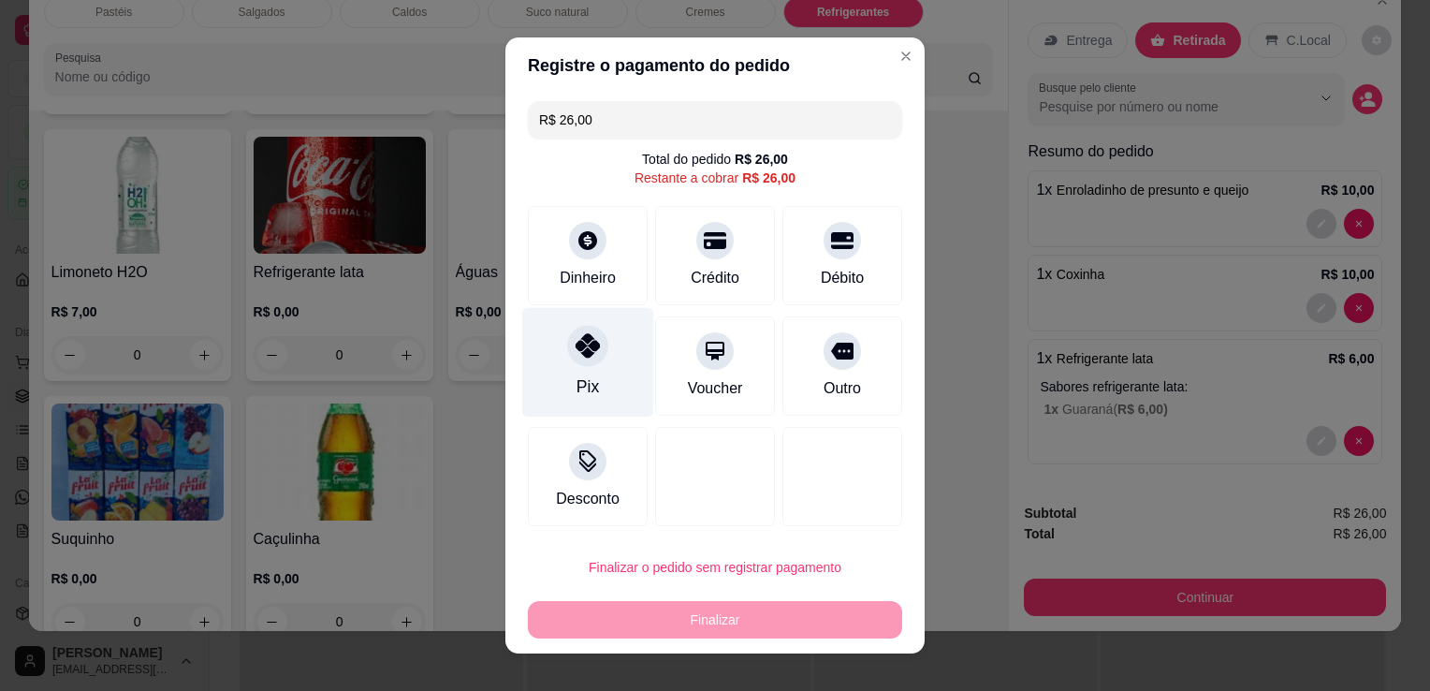
click at [577, 399] on div "Pix" at bounding box center [588, 386] width 22 height 24
type input "R$ 0,00"
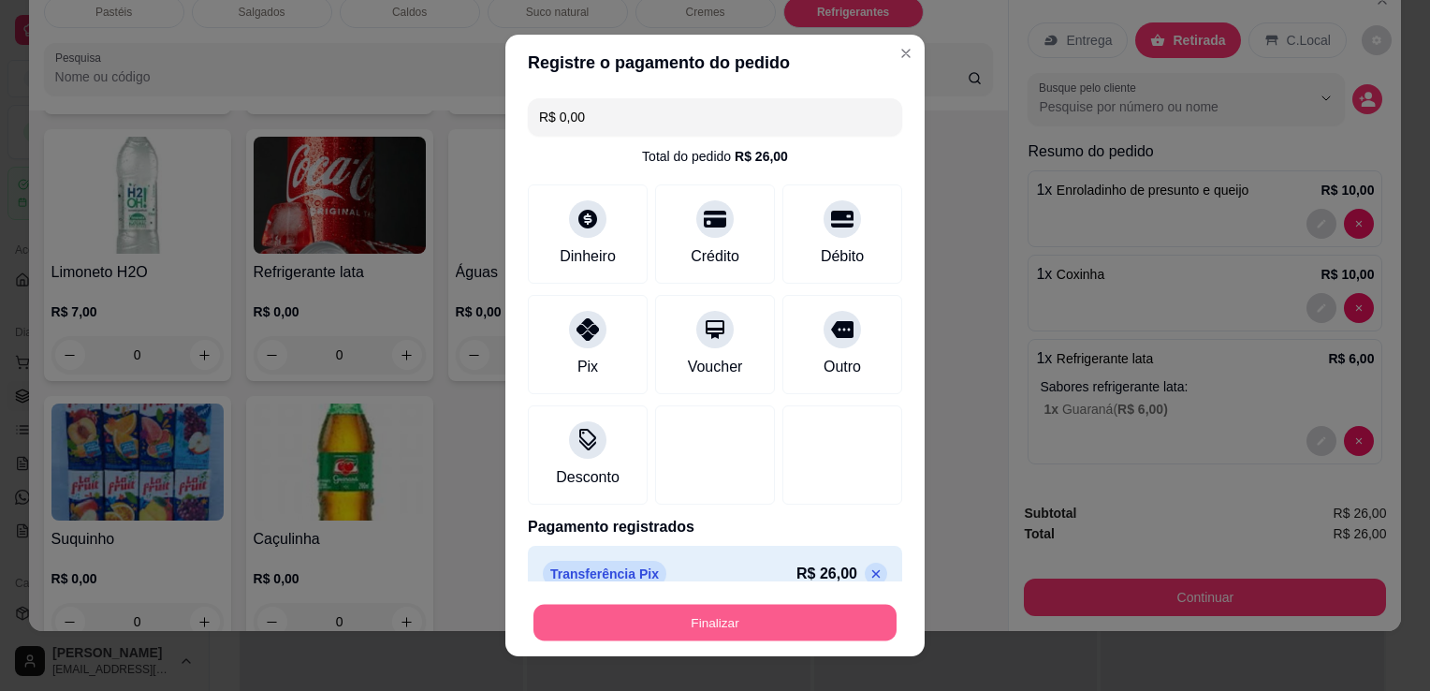
click at [740, 620] on button "Finalizar" at bounding box center [715, 623] width 363 height 37
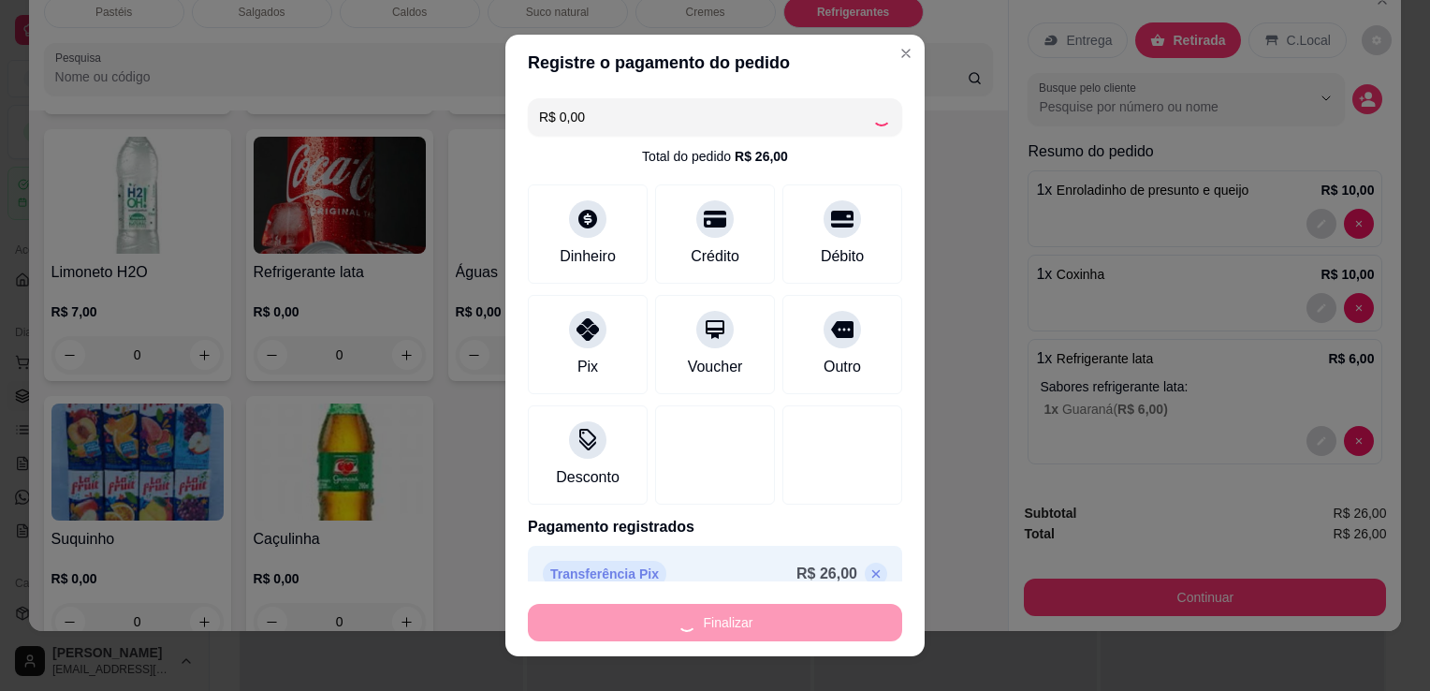
type input "0"
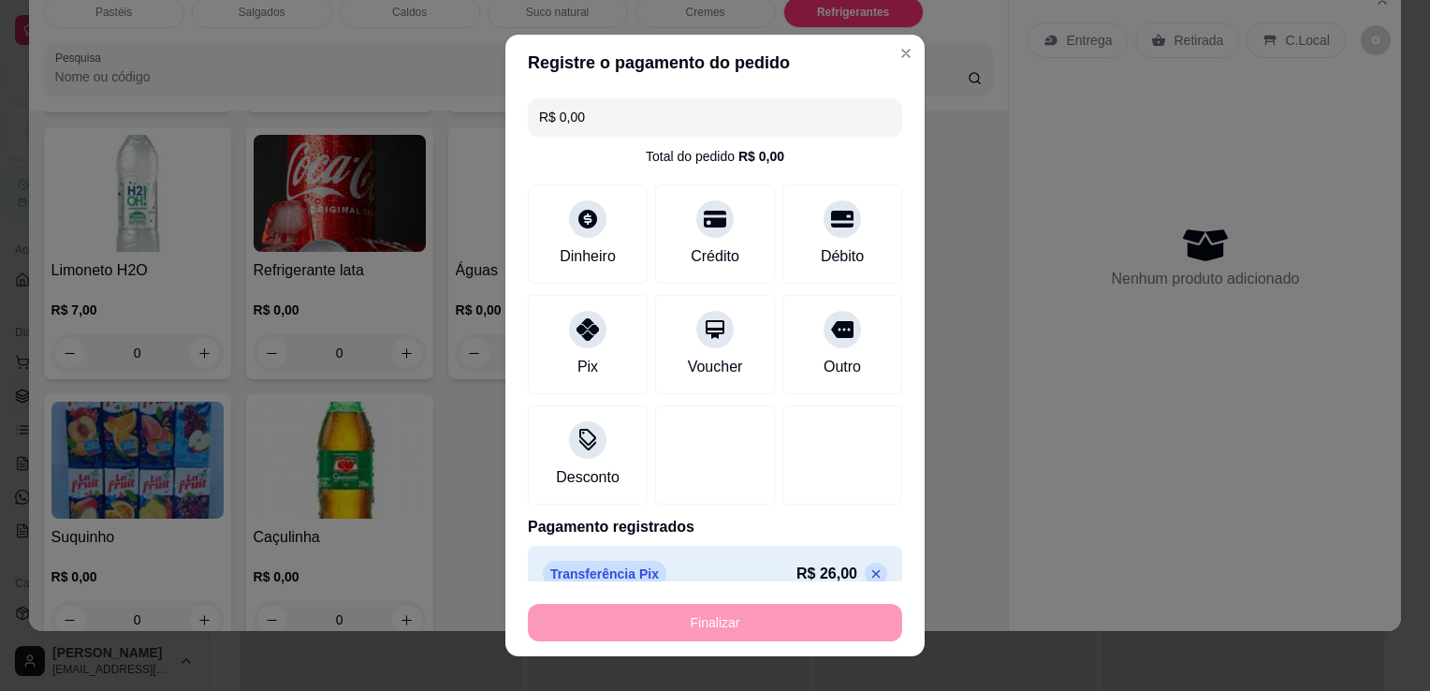
type input "-R$ 26,00"
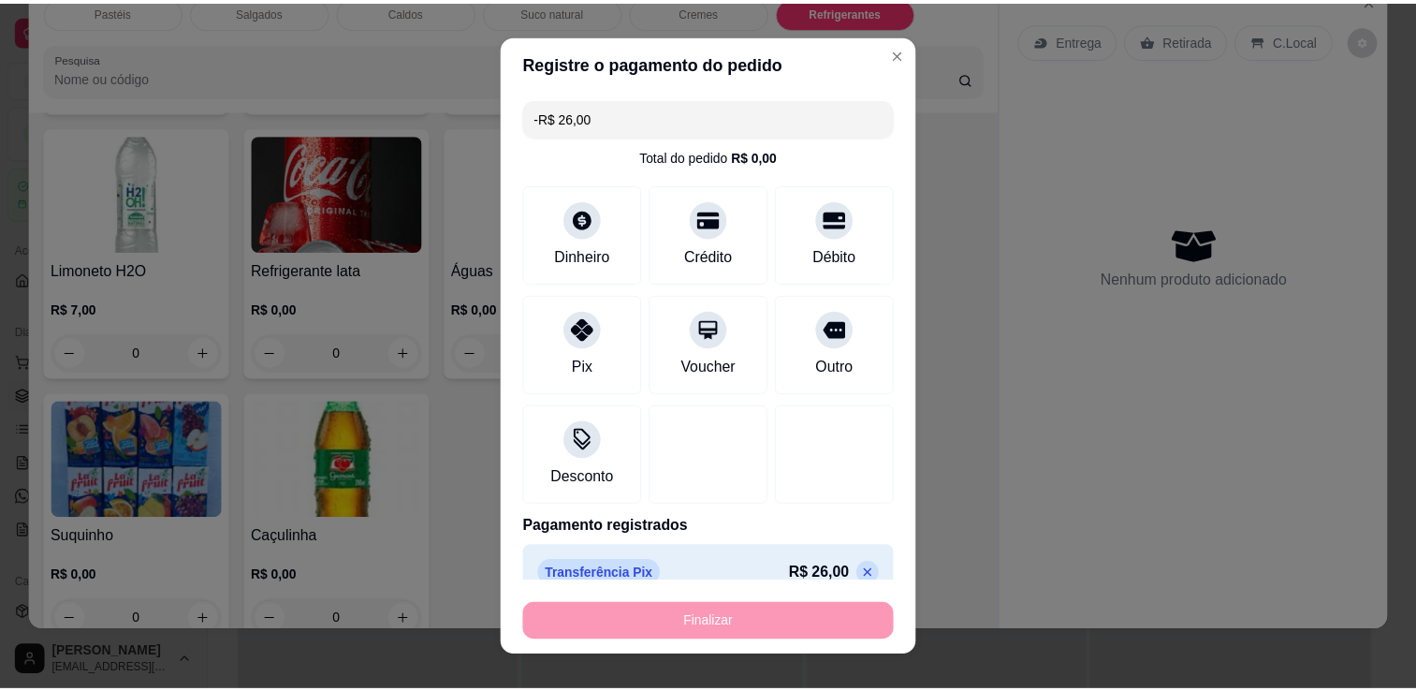
scroll to position [5738, 0]
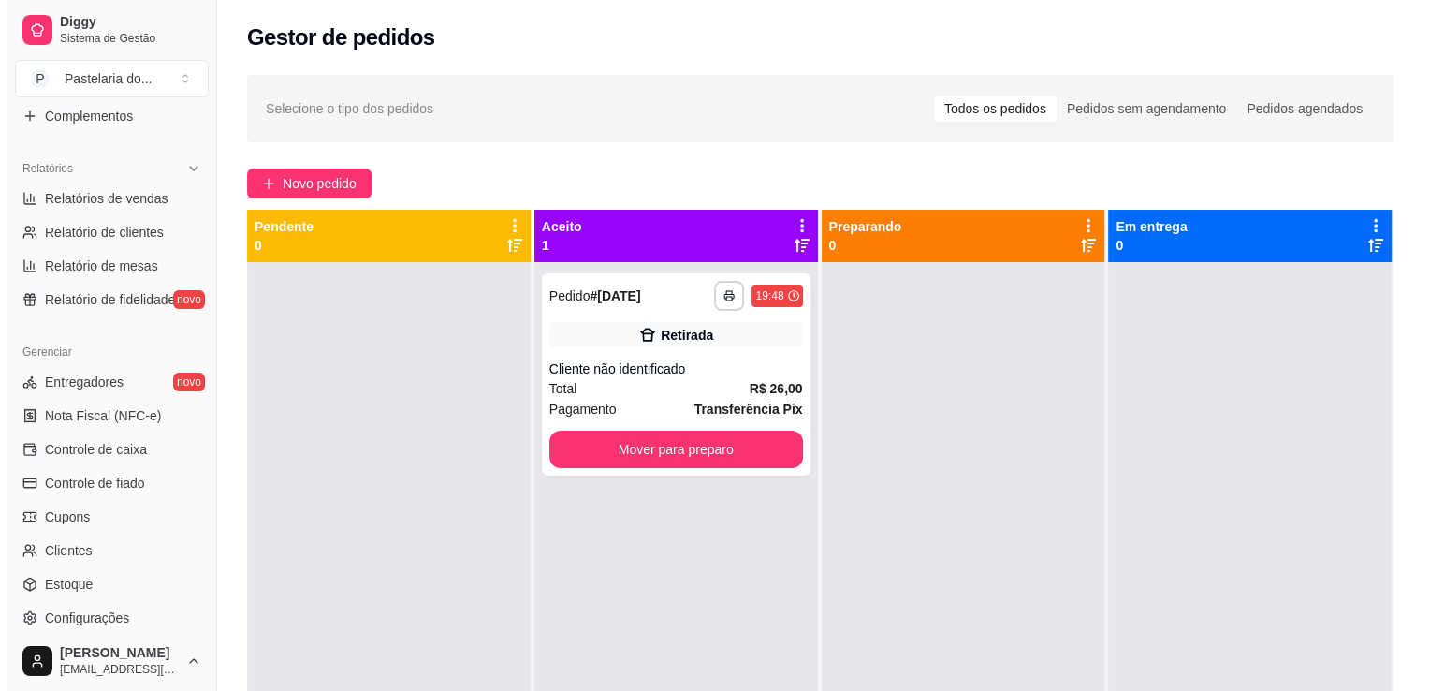
scroll to position [655, 0]
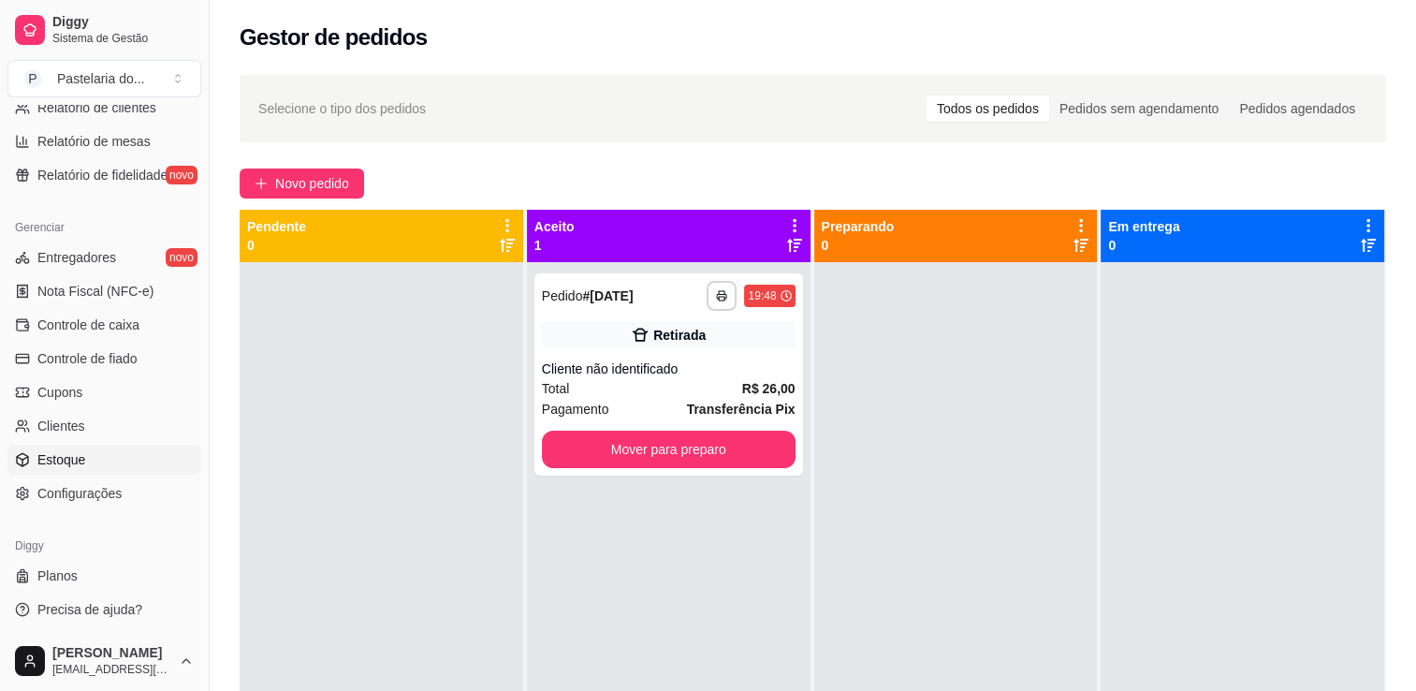
click at [81, 462] on span "Estoque" at bounding box center [61, 459] width 48 height 19
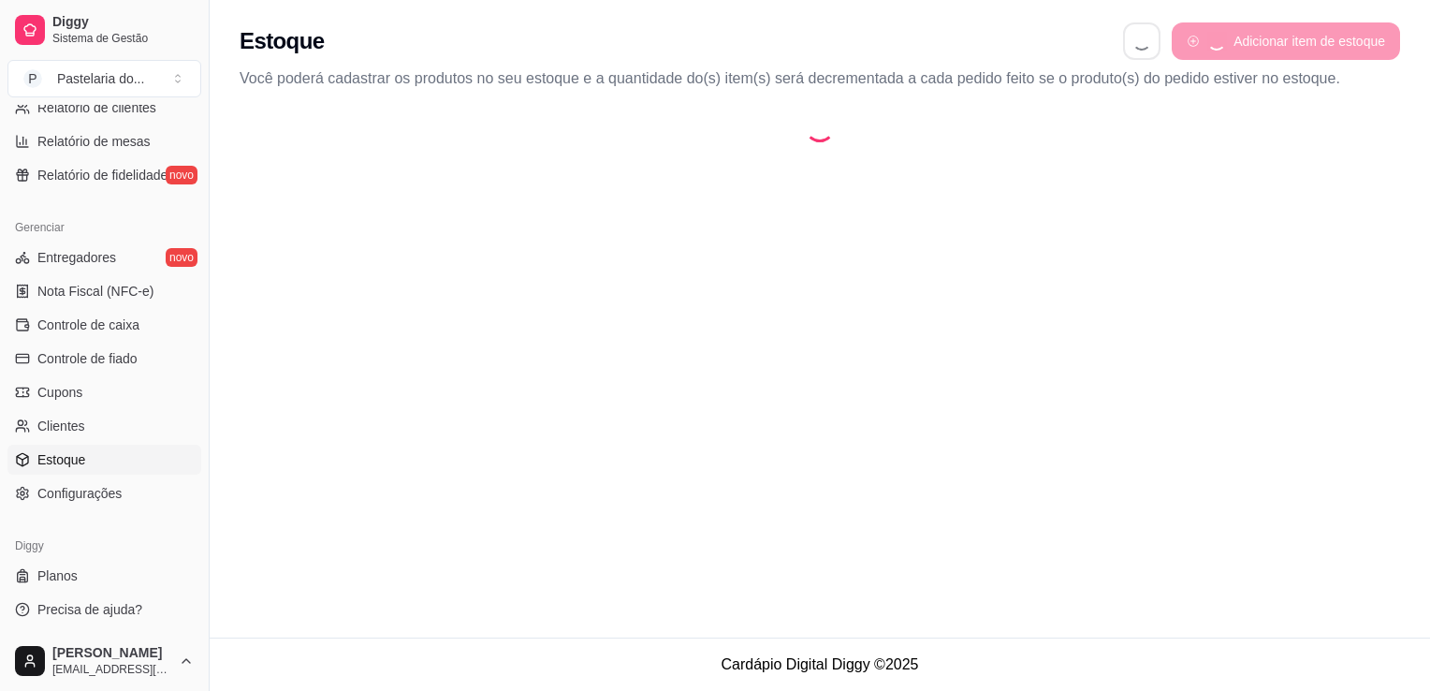
select select "QUANTITY_ORDER"
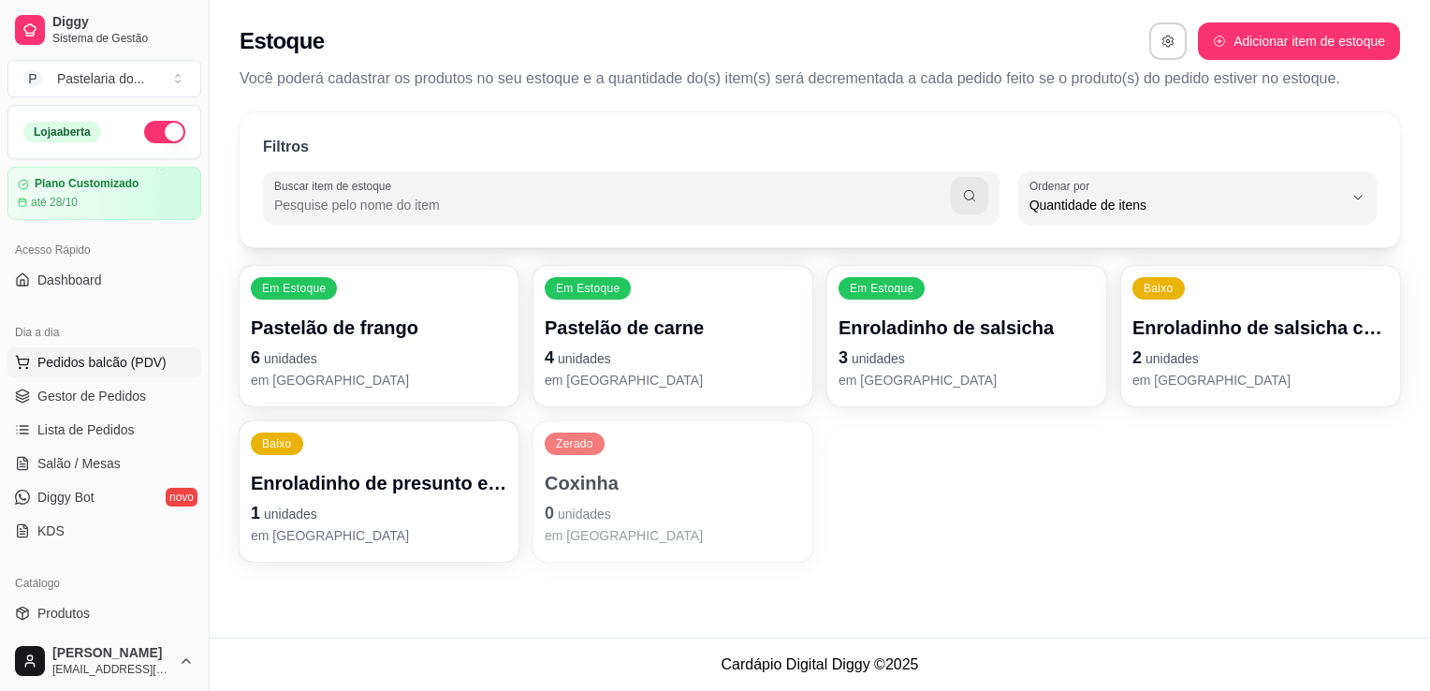
click at [89, 358] on span "Pedidos balcão (PDV)" at bounding box center [101, 362] width 129 height 19
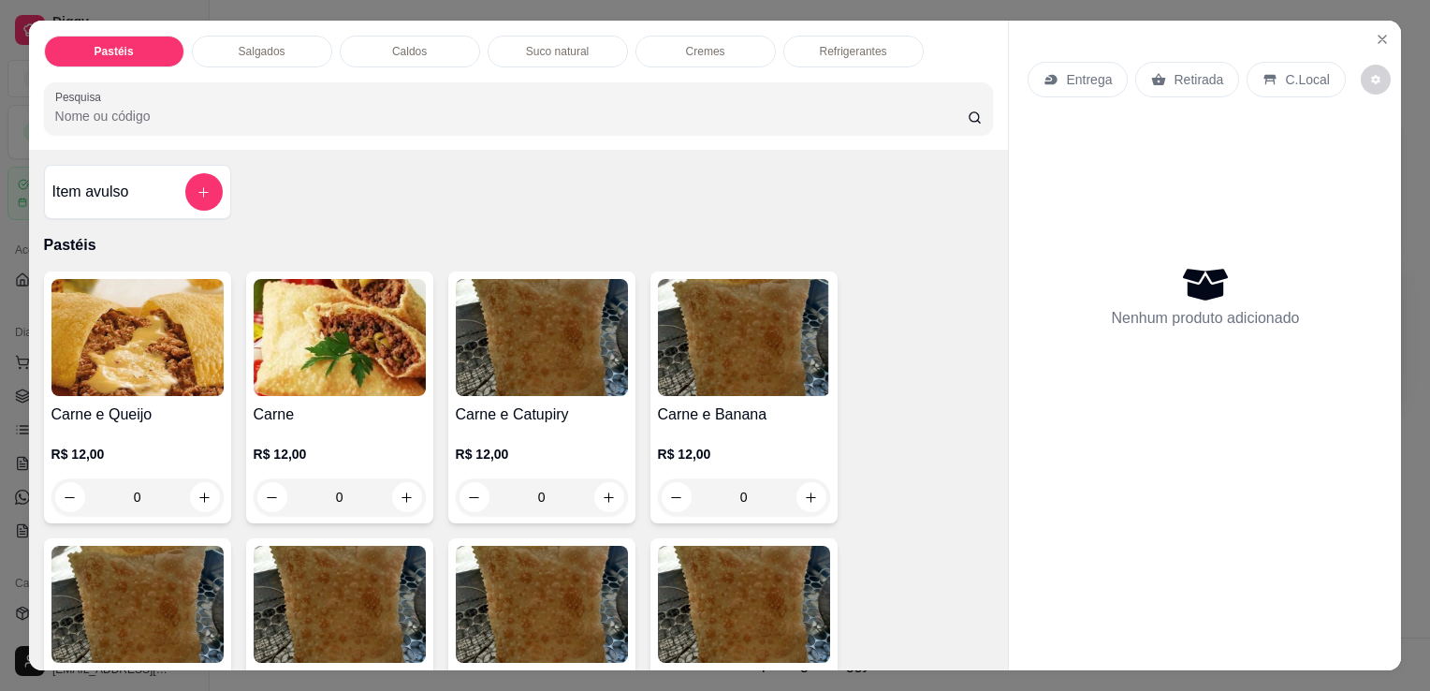
click at [245, 44] on p "Salgados" at bounding box center [262, 51] width 47 height 15
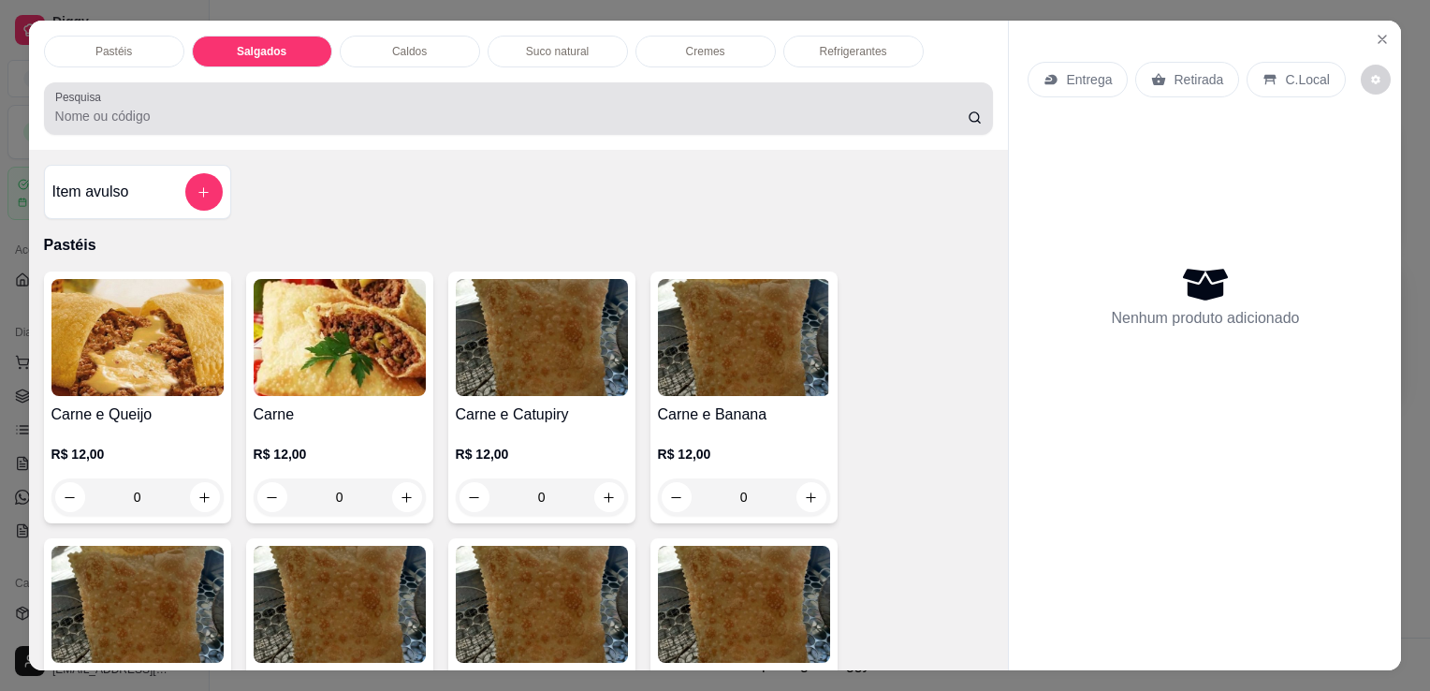
scroll to position [46, 0]
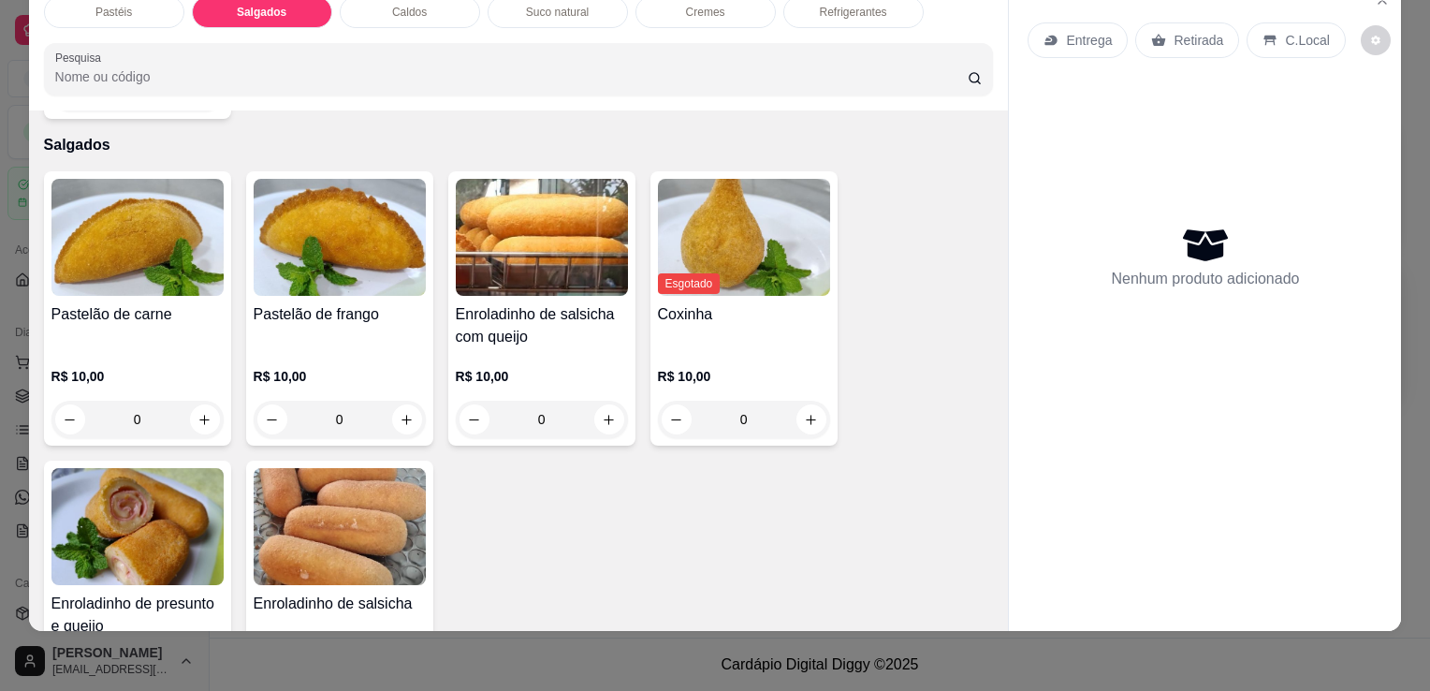
click at [137, 367] on p "R$ 10,00" at bounding box center [137, 376] width 172 height 19
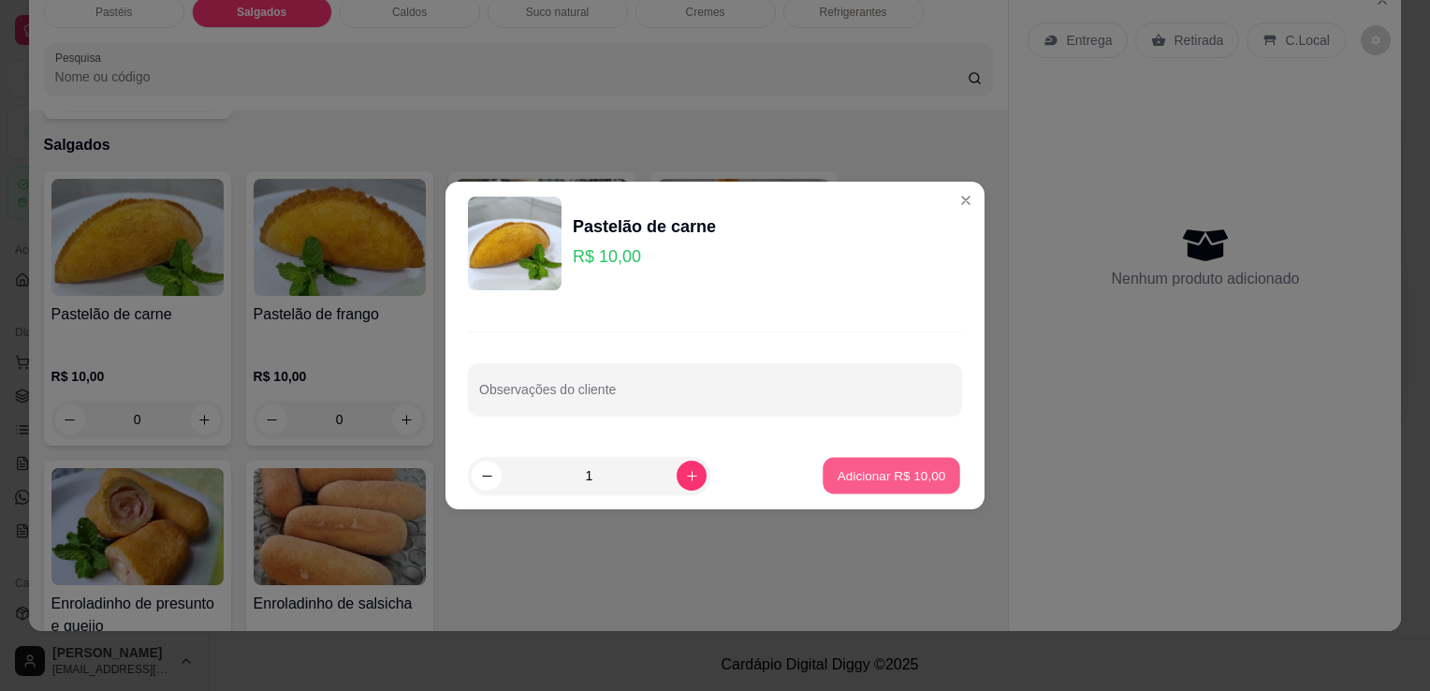
click at [884, 474] on p "Adicionar R$ 10,00" at bounding box center [892, 475] width 109 height 18
type input "1"
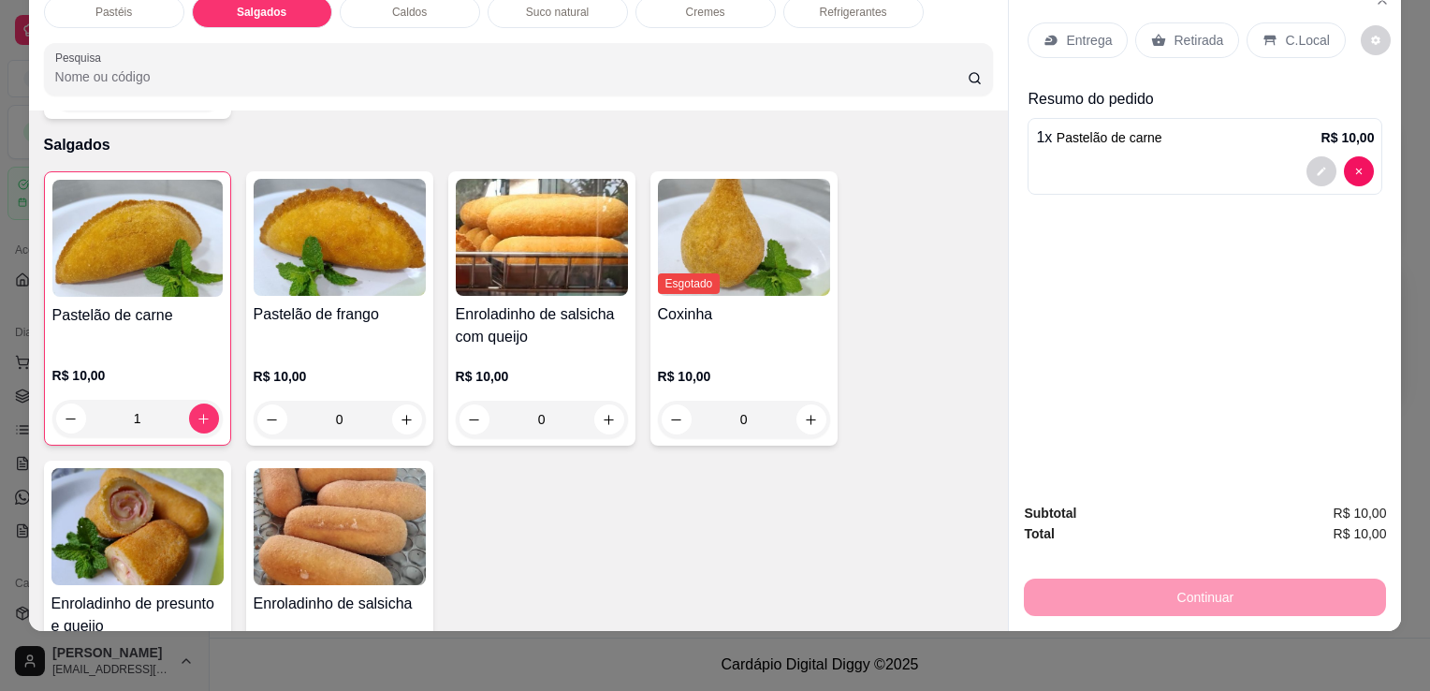
click at [1174, 31] on p "Retirada" at bounding box center [1199, 40] width 50 height 19
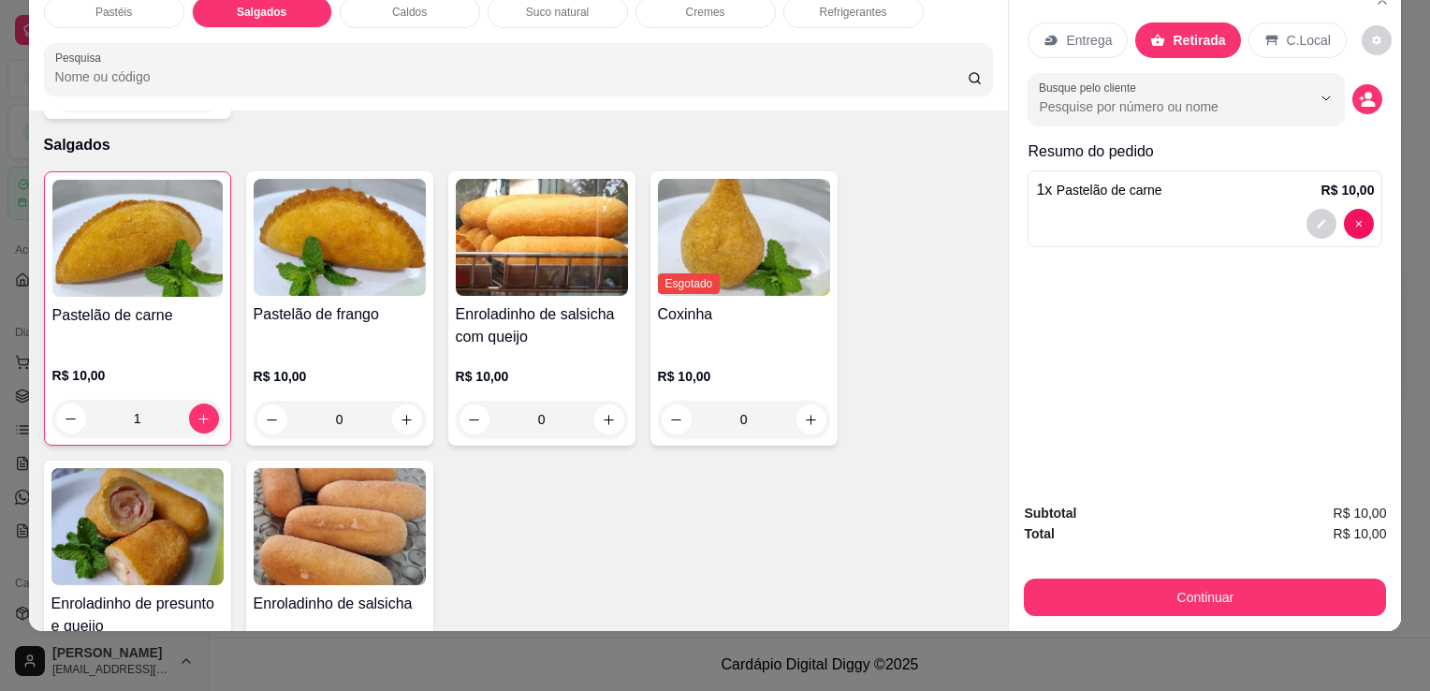
click at [1118, 585] on button "Continuar" at bounding box center [1205, 597] width 362 height 37
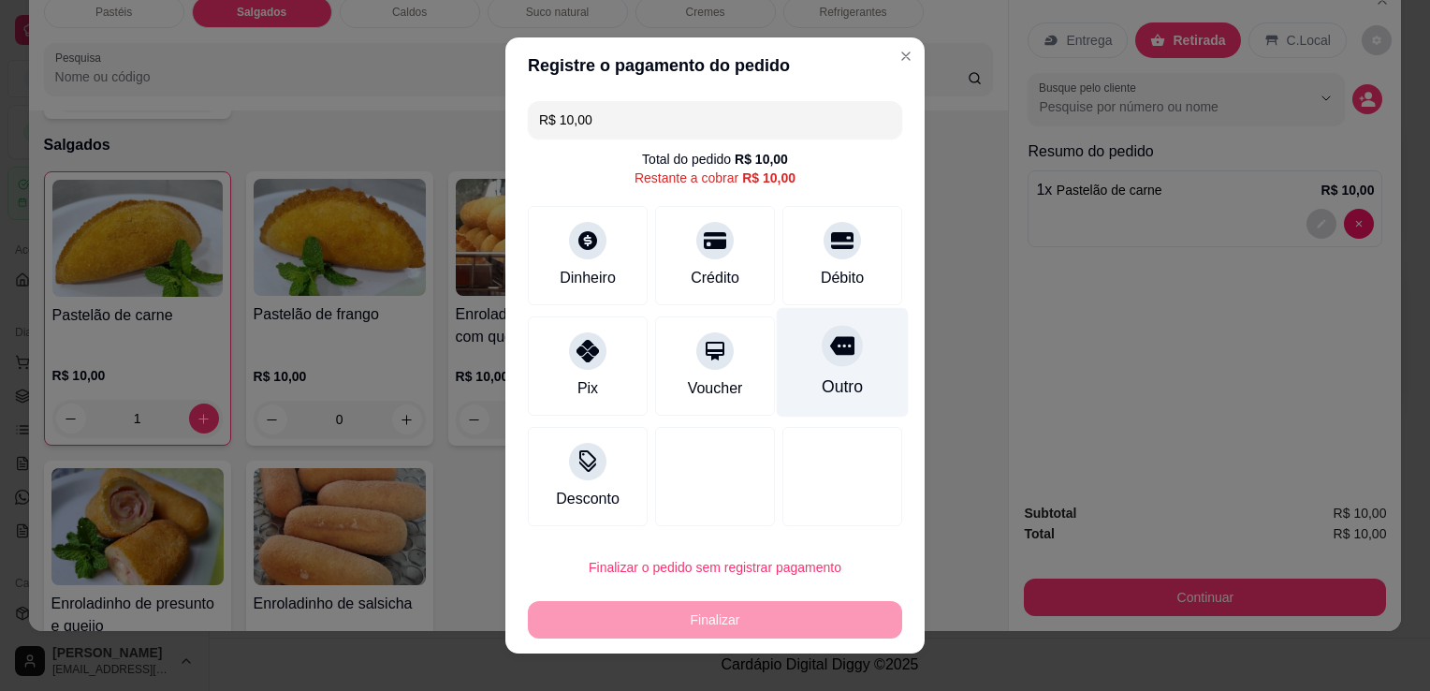
click at [839, 346] on div at bounding box center [842, 345] width 41 height 41
type input "R$ 0,00"
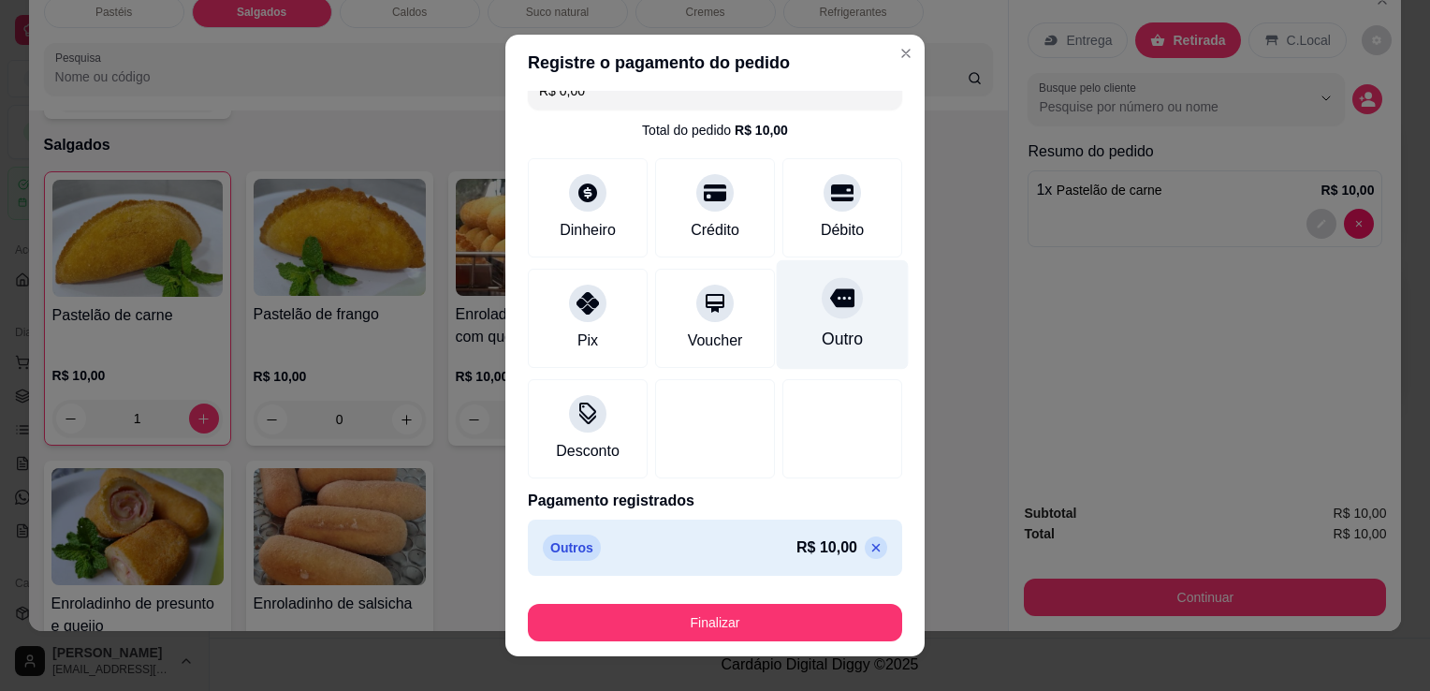
scroll to position [25, 0]
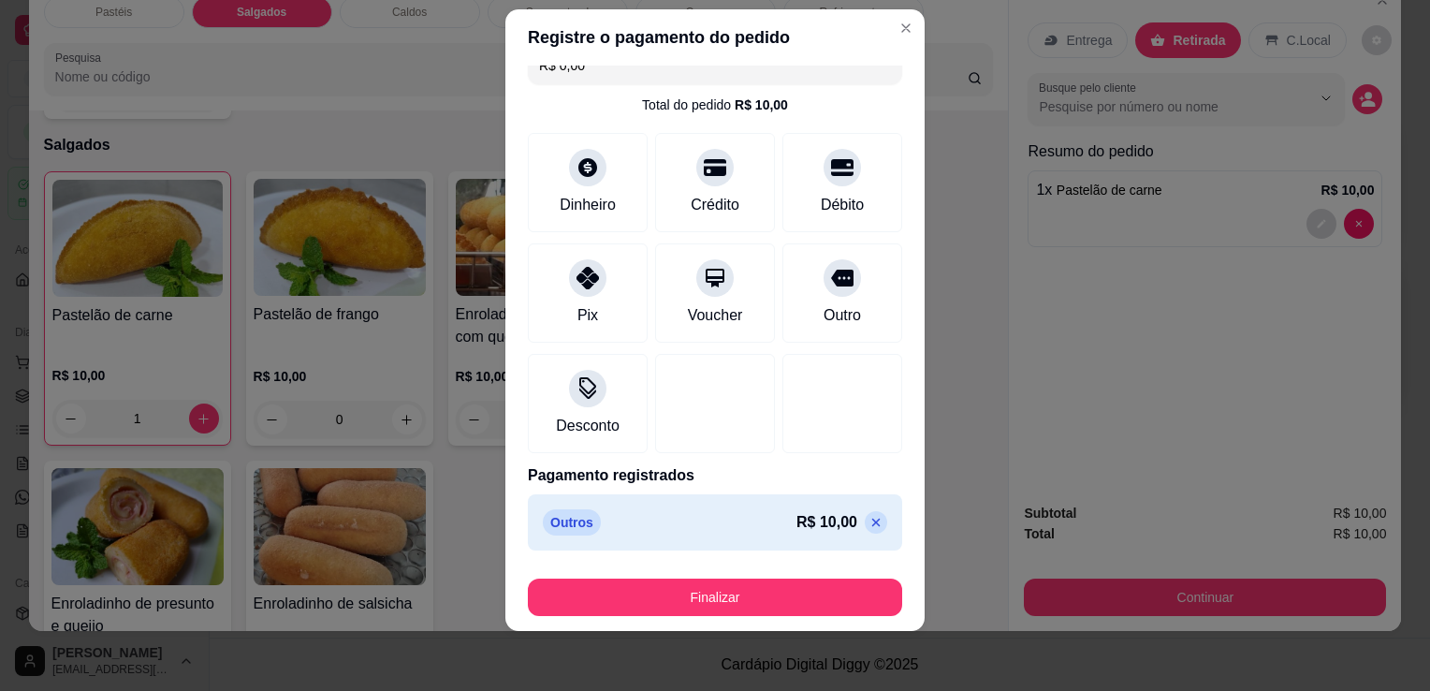
click at [901, 20] on header "Registre o pagamento do pedido" at bounding box center [714, 37] width 419 height 56
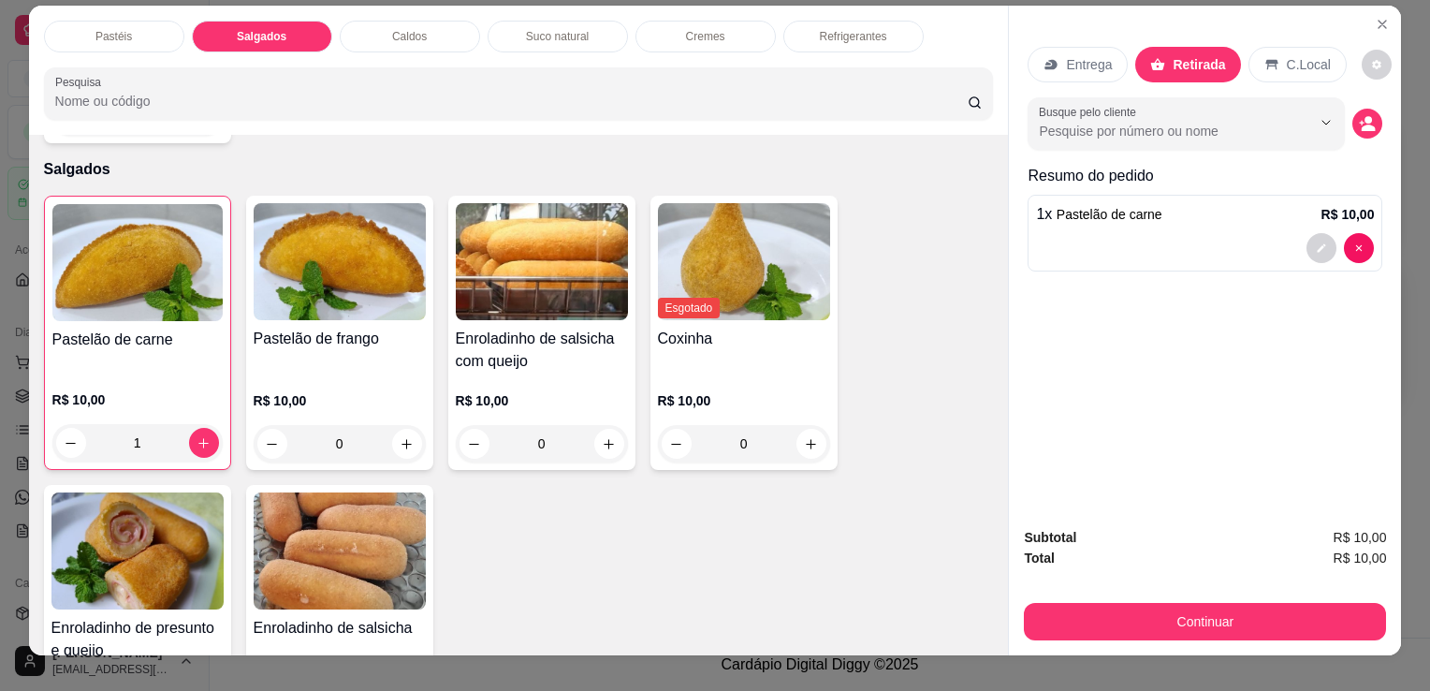
scroll to position [0, 0]
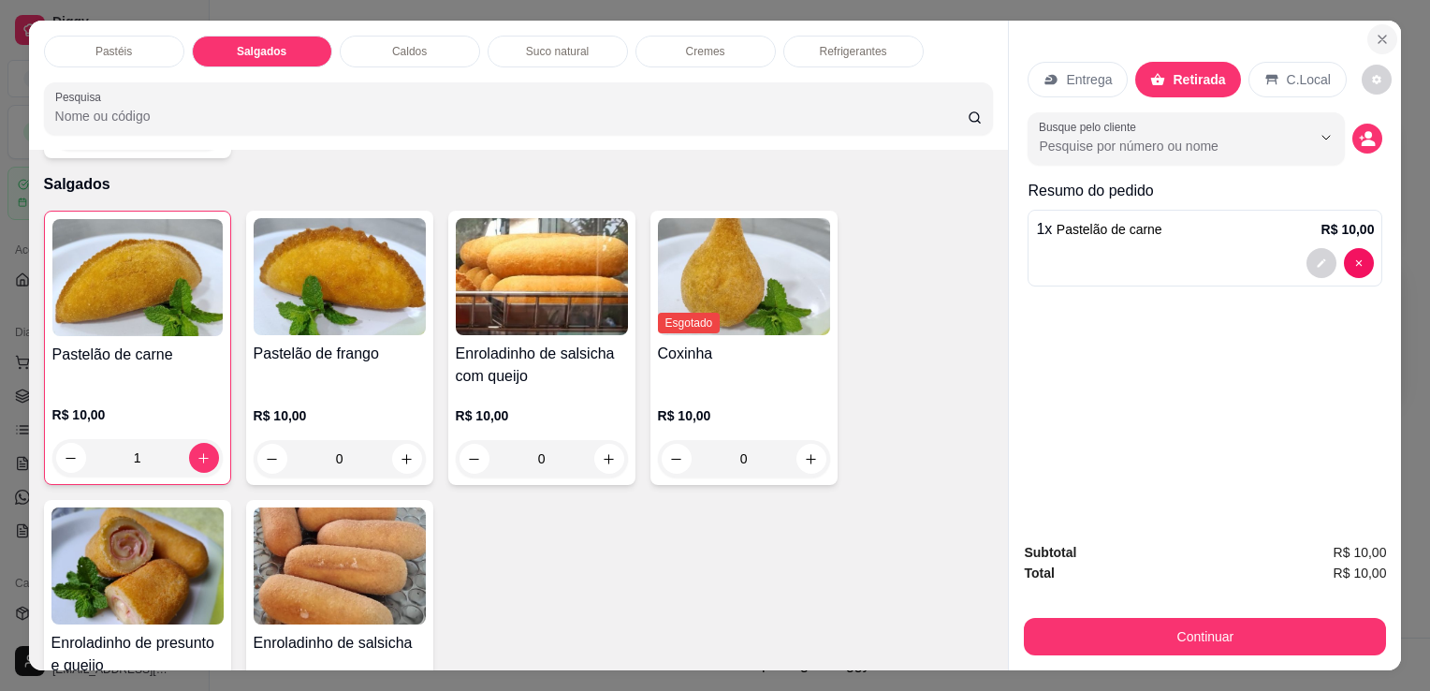
click at [1368, 24] on button "Close" at bounding box center [1383, 39] width 30 height 30
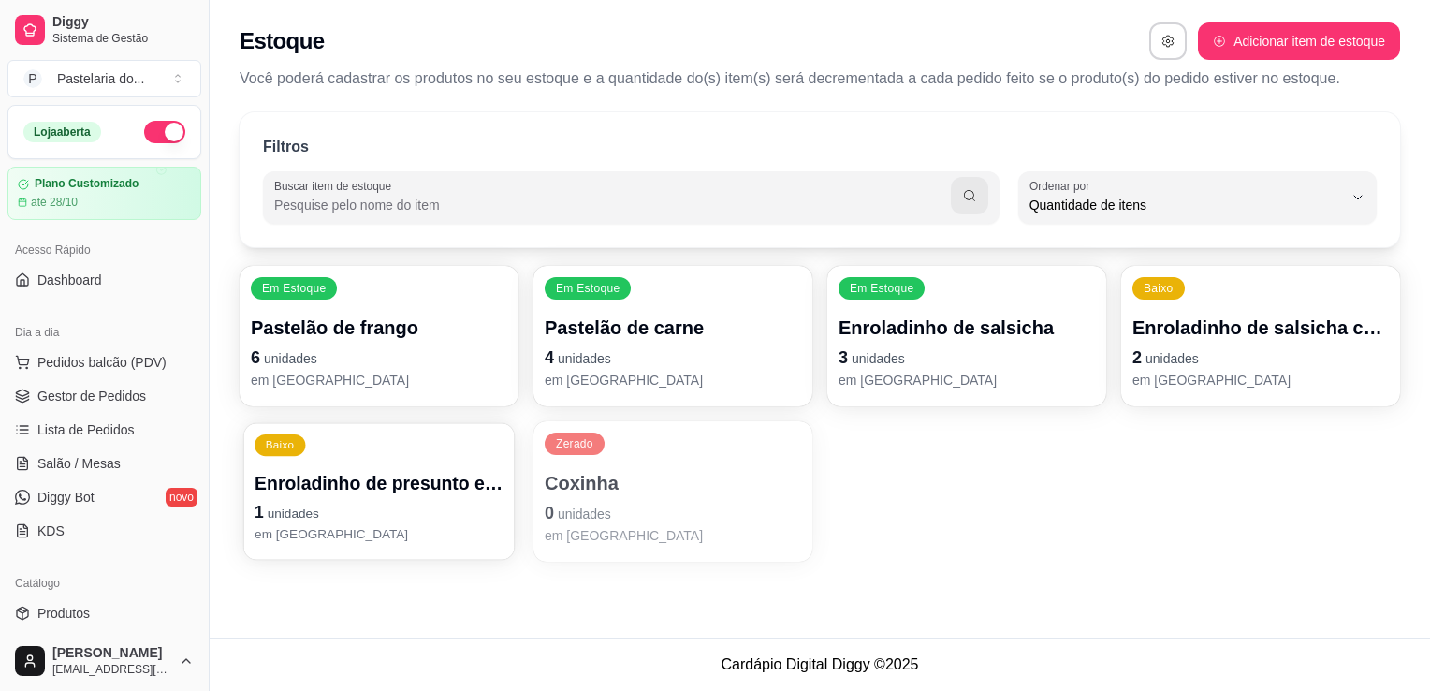
click at [379, 493] on p "Enroladinho de presunto e queijo" at bounding box center [379, 483] width 249 height 25
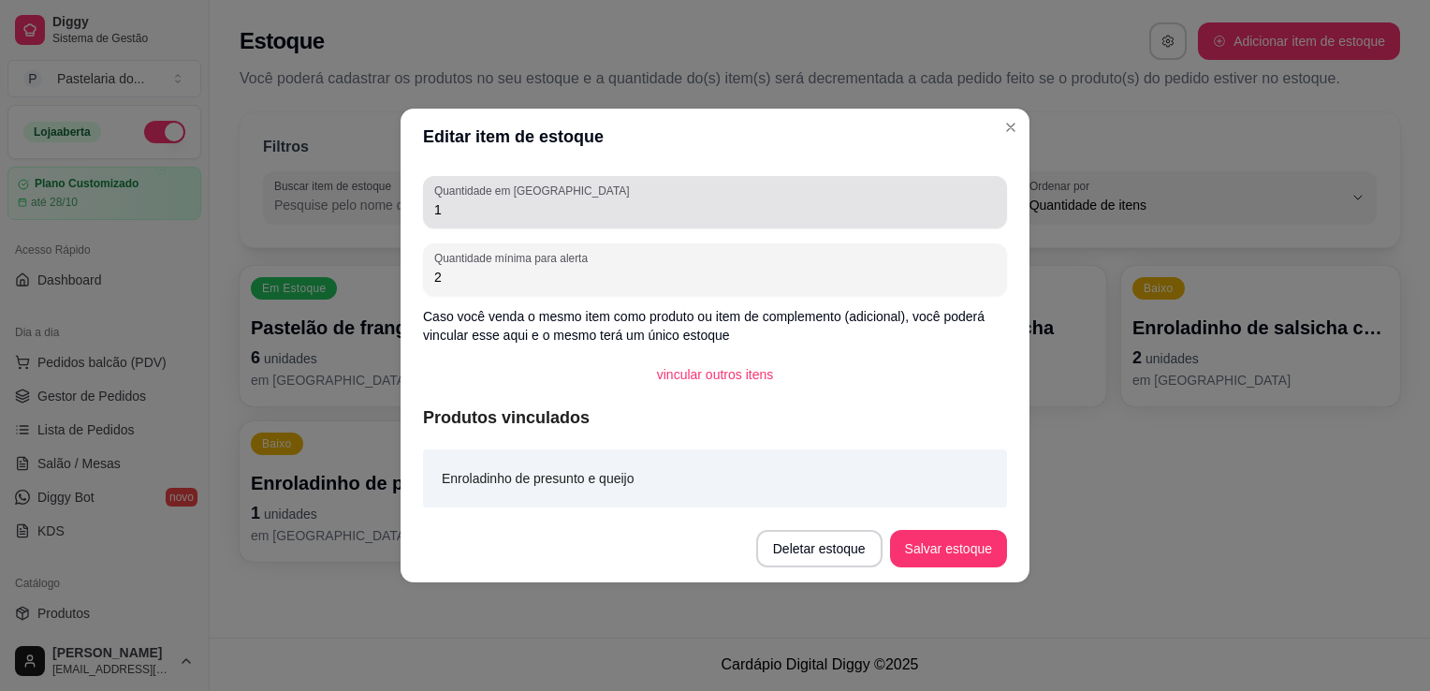
click at [502, 212] on input "1" at bounding box center [715, 209] width 562 height 19
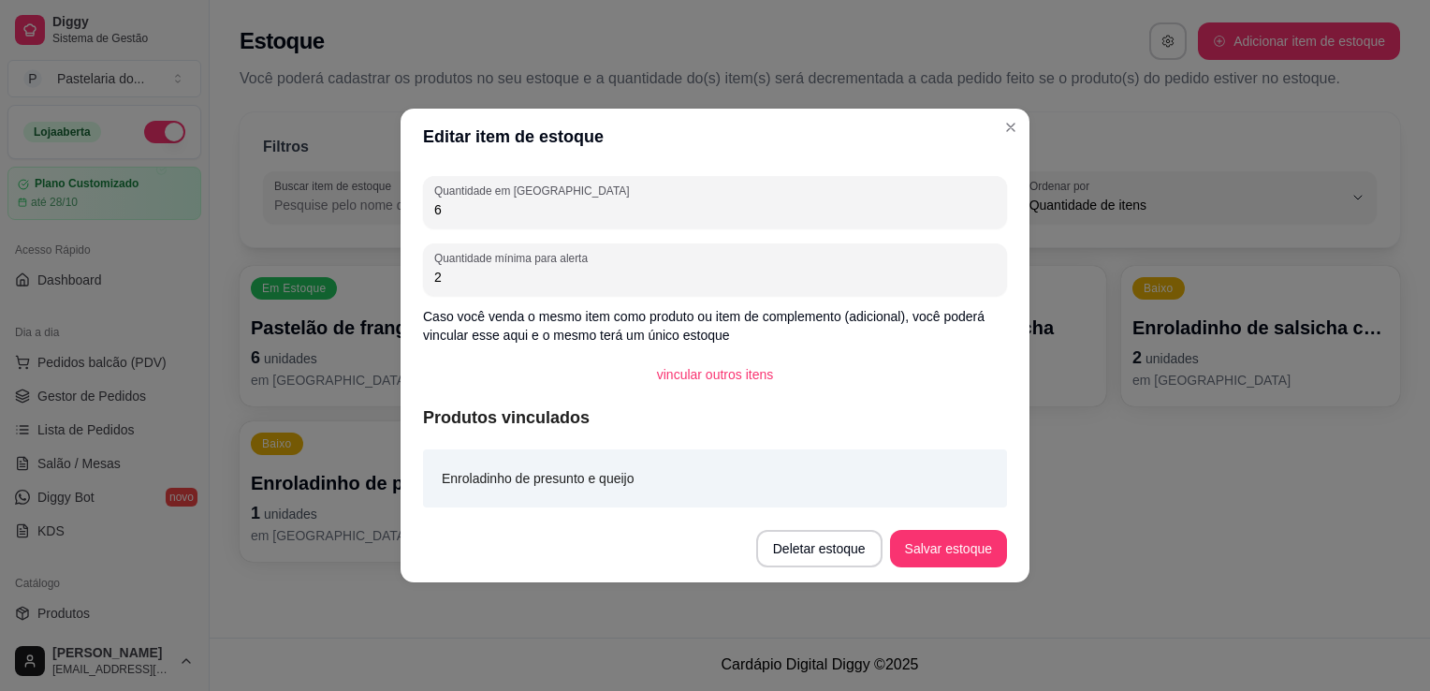
type input "6"
click at [929, 543] on button "Salvar estoque" at bounding box center [948, 549] width 114 height 37
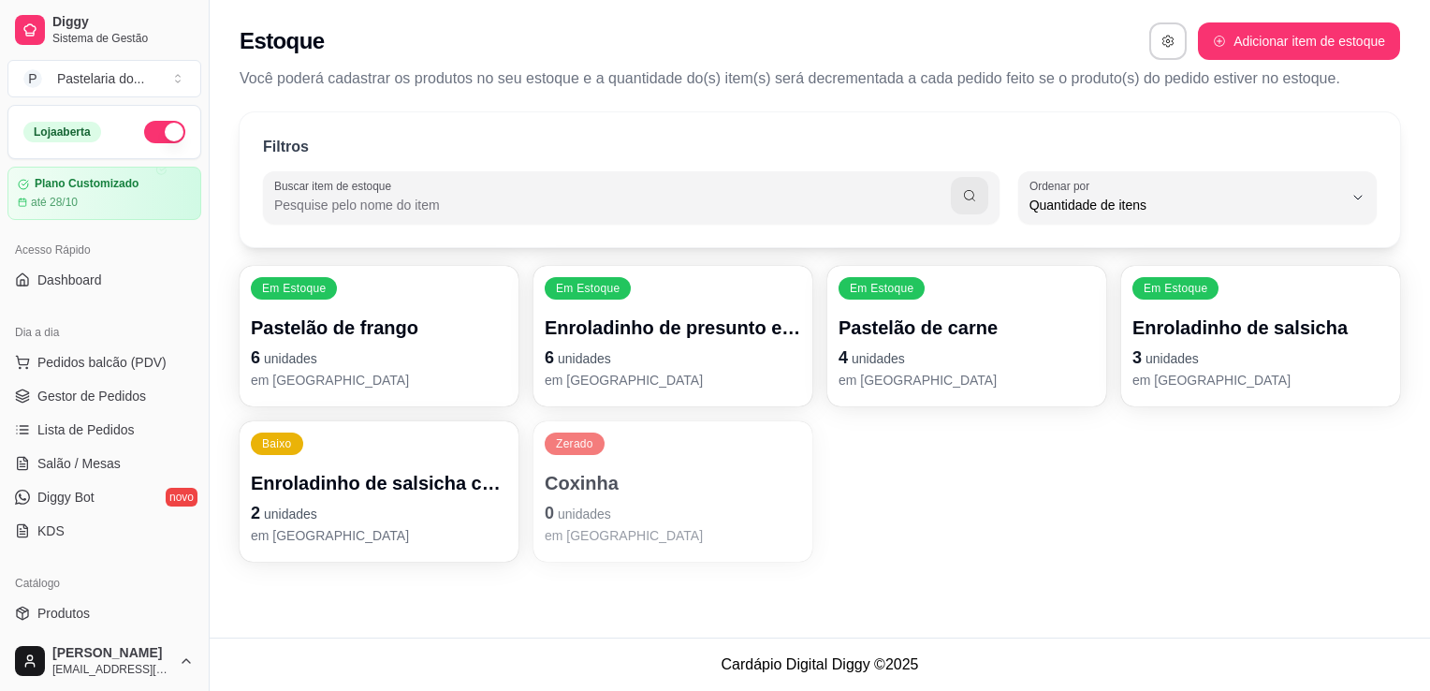
click at [549, 464] on div "Zerado Coxinha 0 unidades em estoque" at bounding box center [673, 491] width 279 height 140
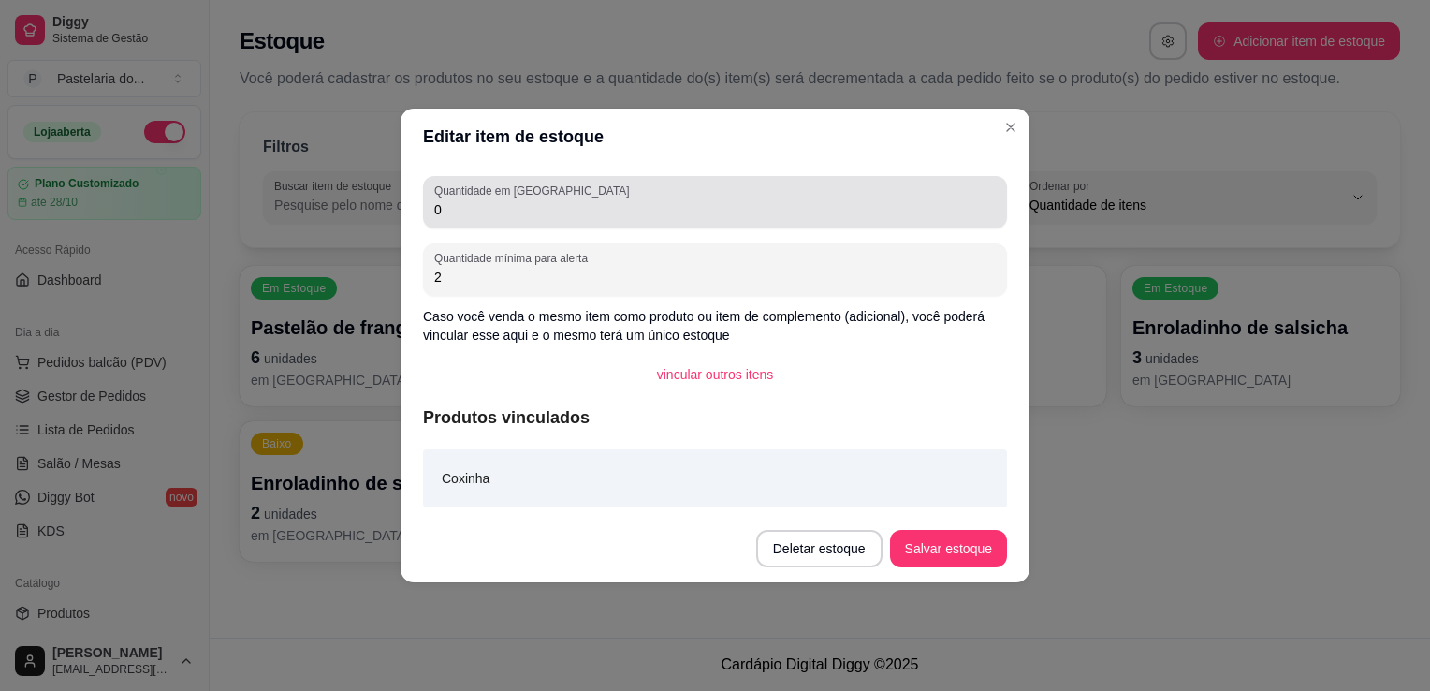
click at [560, 218] on input "0" at bounding box center [715, 209] width 562 height 19
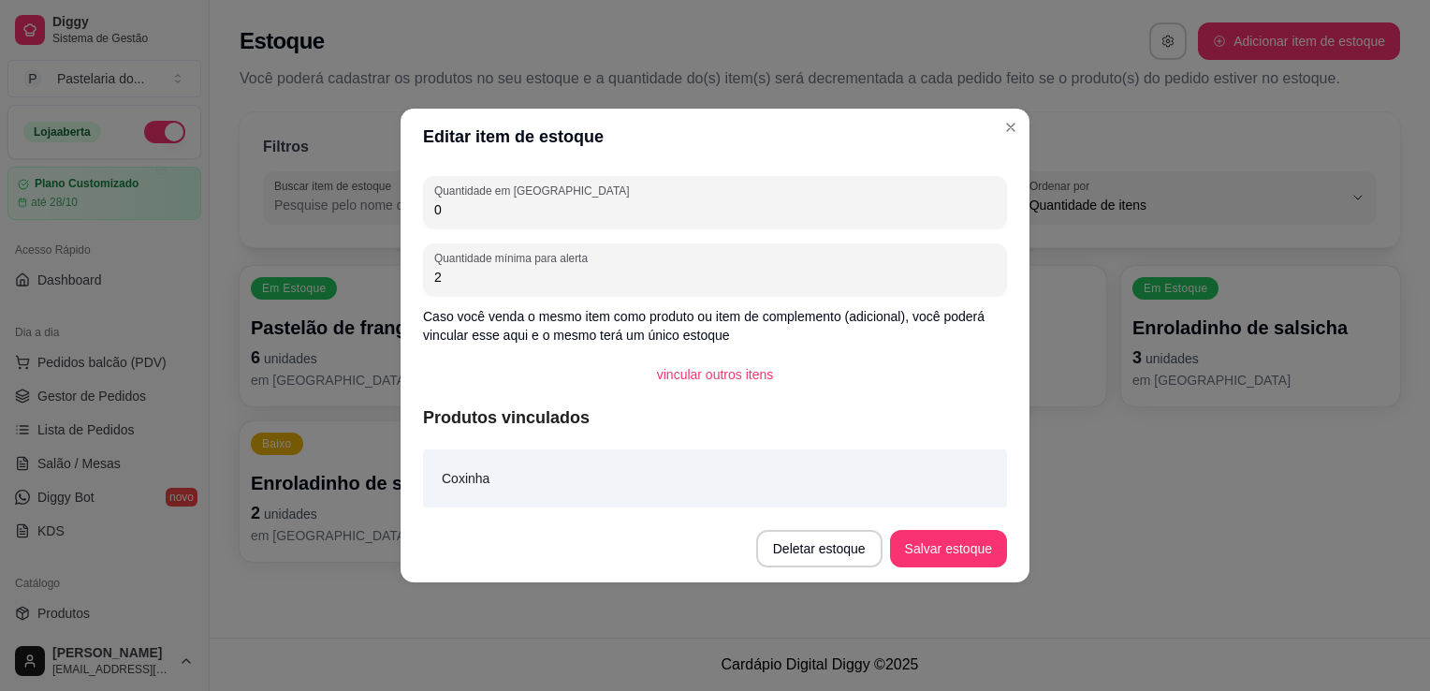
click at [560, 218] on input "0" at bounding box center [715, 209] width 562 height 19
type input "3"
click at [952, 533] on button "Salvar estoque" at bounding box center [948, 549] width 114 height 37
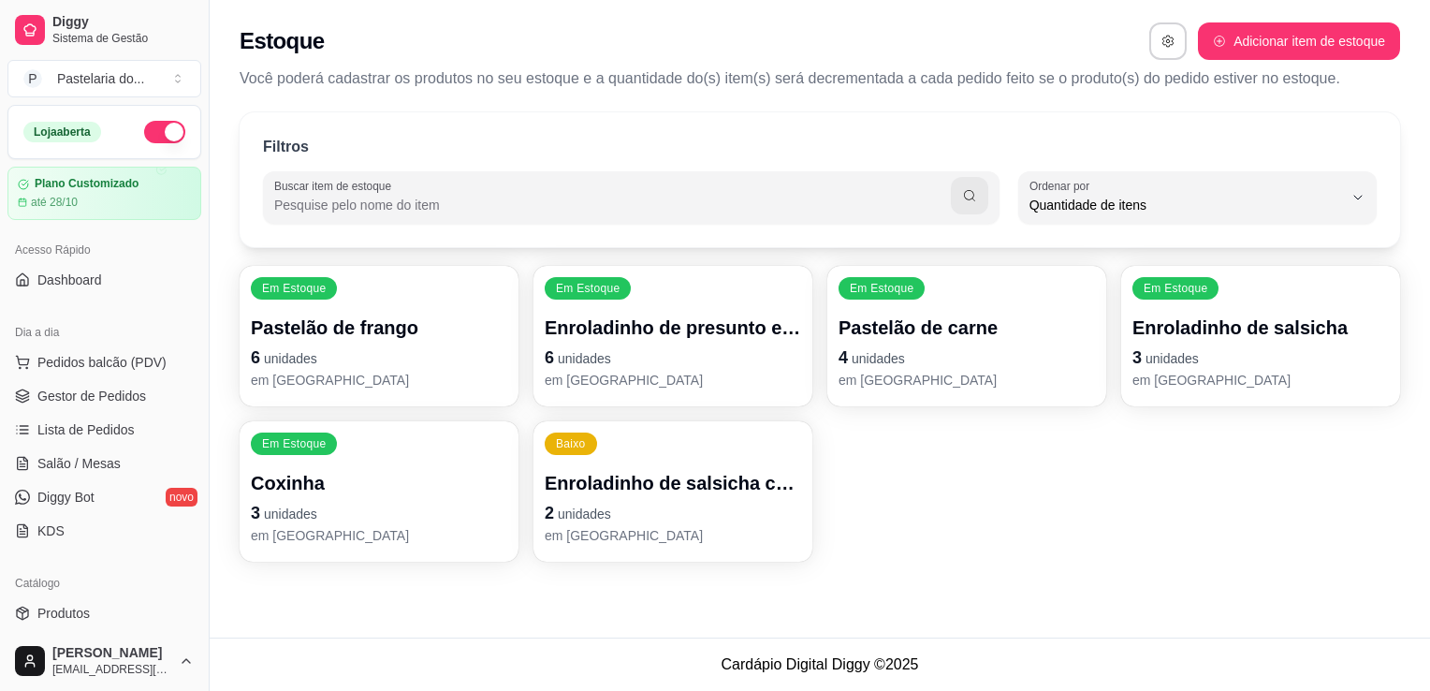
click at [1160, 453] on div "Em Estoque Pastelão de frango 6 unidades em estoque Em Estoque Enroladinho de p…" at bounding box center [820, 414] width 1161 height 296
click at [954, 365] on p "4 unidades" at bounding box center [967, 357] width 256 height 26
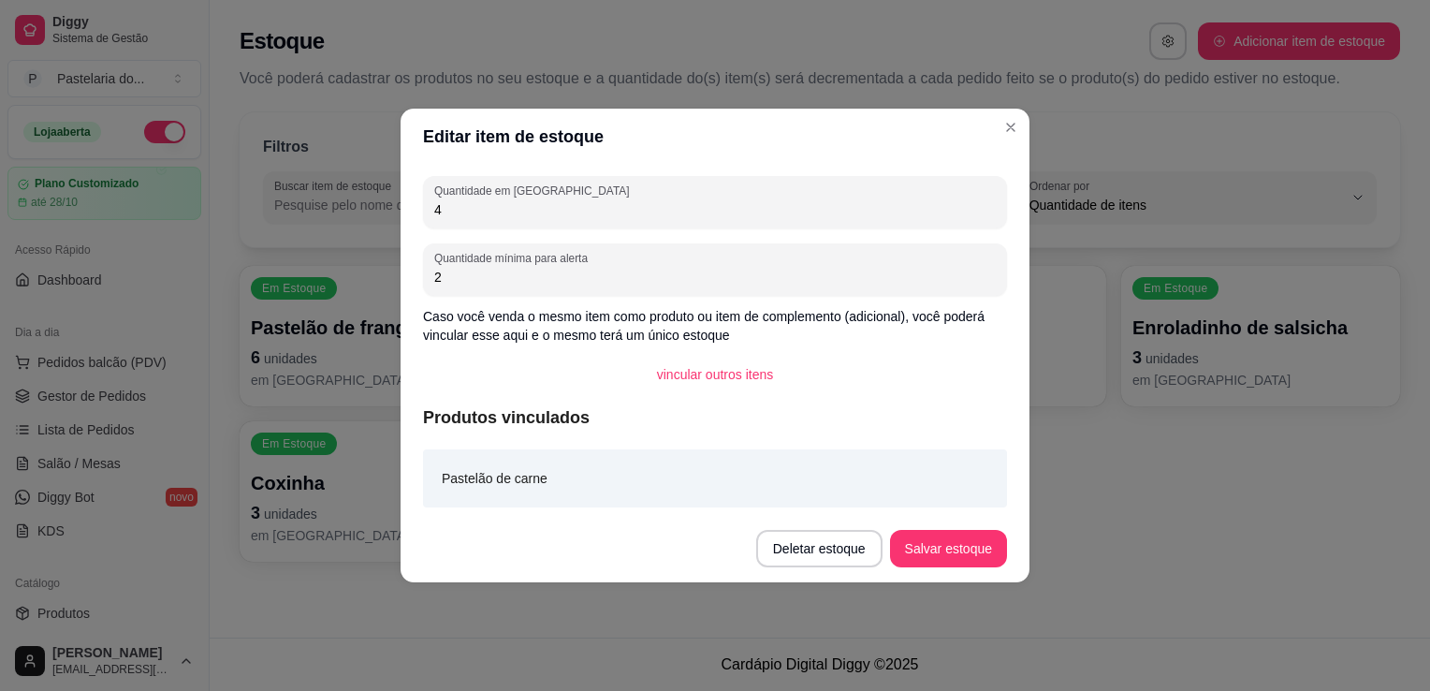
click at [685, 205] on input "4" at bounding box center [715, 209] width 562 height 19
type input "2"
click at [929, 537] on button "Salvar estoque" at bounding box center [948, 548] width 117 height 37
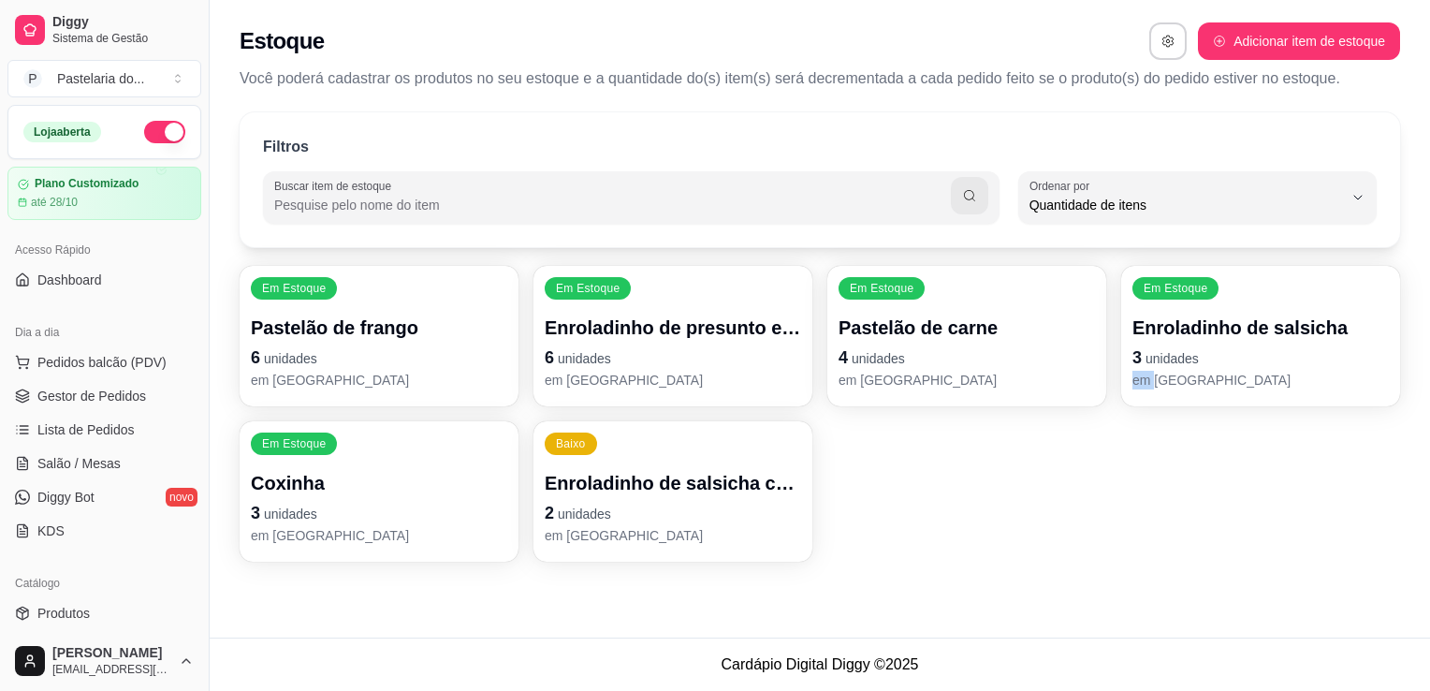
click at [1133, 543] on div "Em Estoque Pastelão de frango 6 unidades em estoque Em Estoque Enroladinho de p…" at bounding box center [820, 414] width 1161 height 296
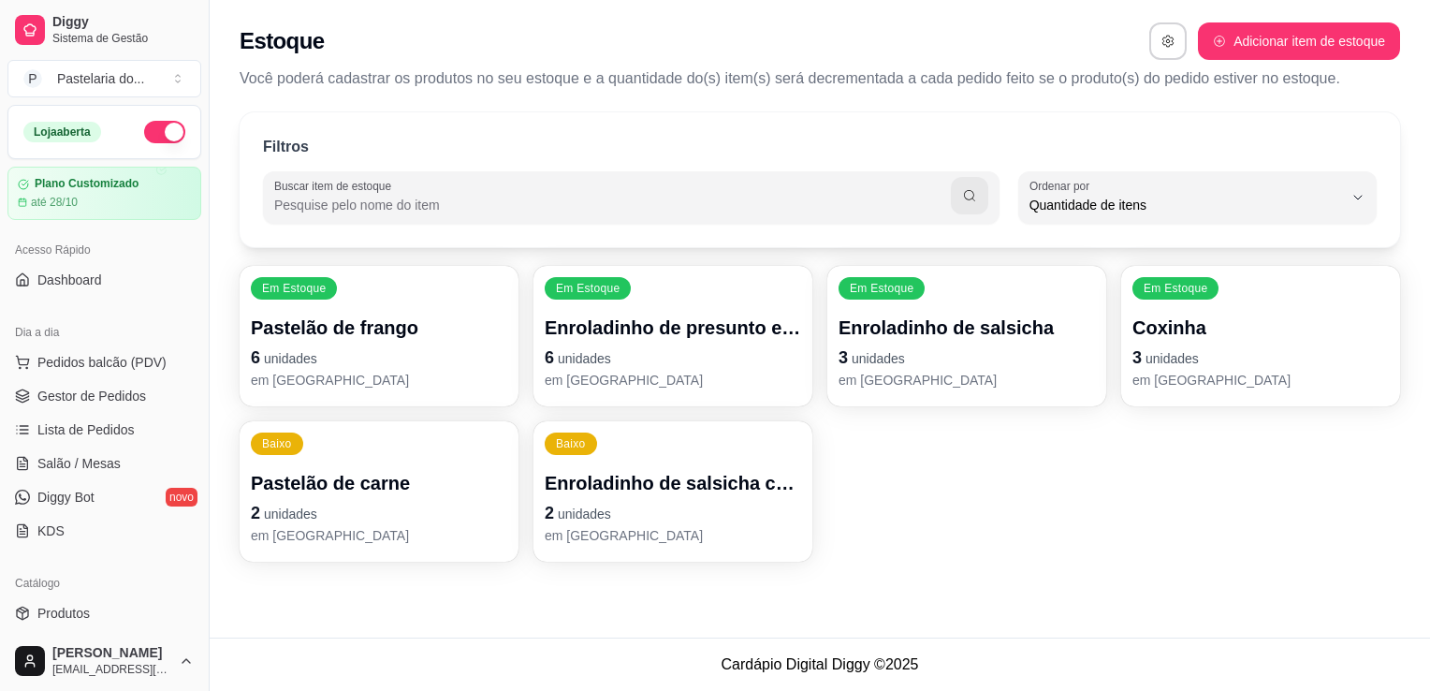
click at [849, 507] on div "Em Estoque Pastelão de frango 6 unidades em estoque Em Estoque Enroladinho de p…" at bounding box center [820, 414] width 1161 height 296
click at [654, 511] on p "2 unidades" at bounding box center [673, 513] width 256 height 26
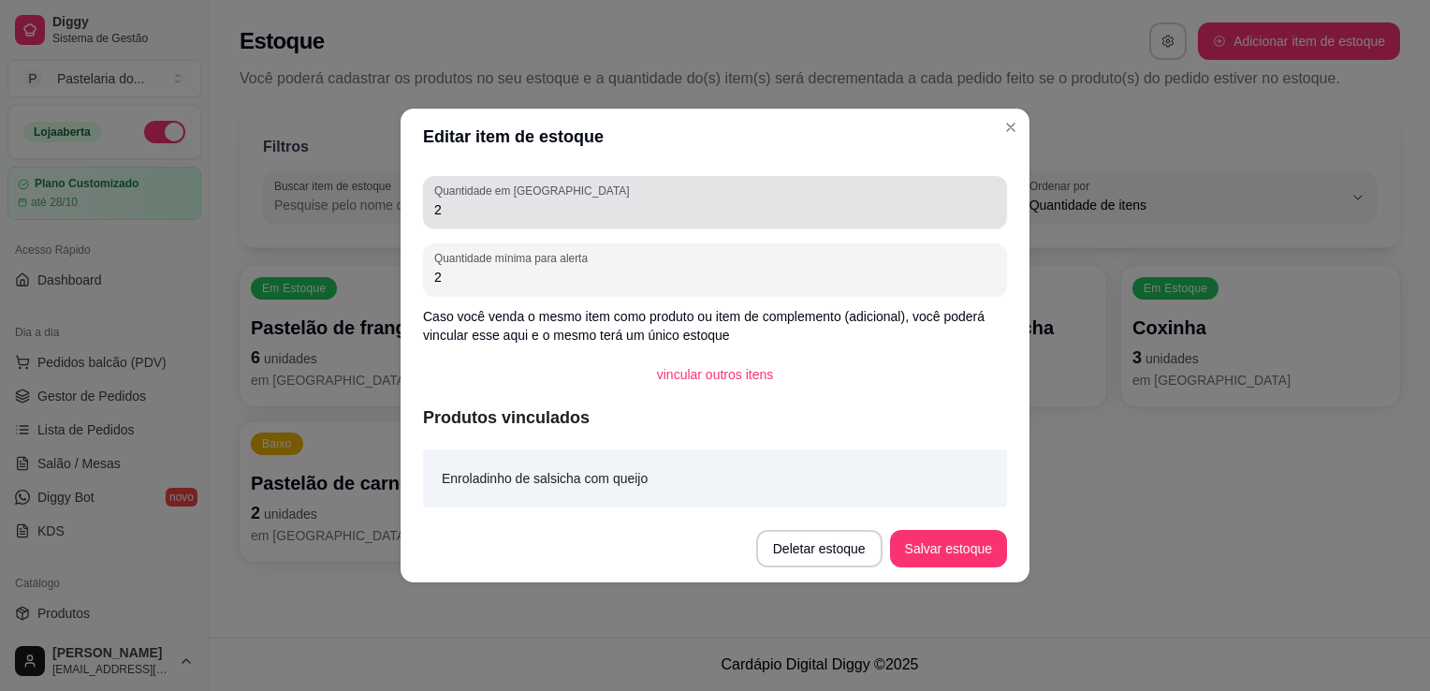
click at [600, 220] on div "2" at bounding box center [715, 201] width 562 height 37
click at [603, 217] on input "2" at bounding box center [715, 209] width 562 height 19
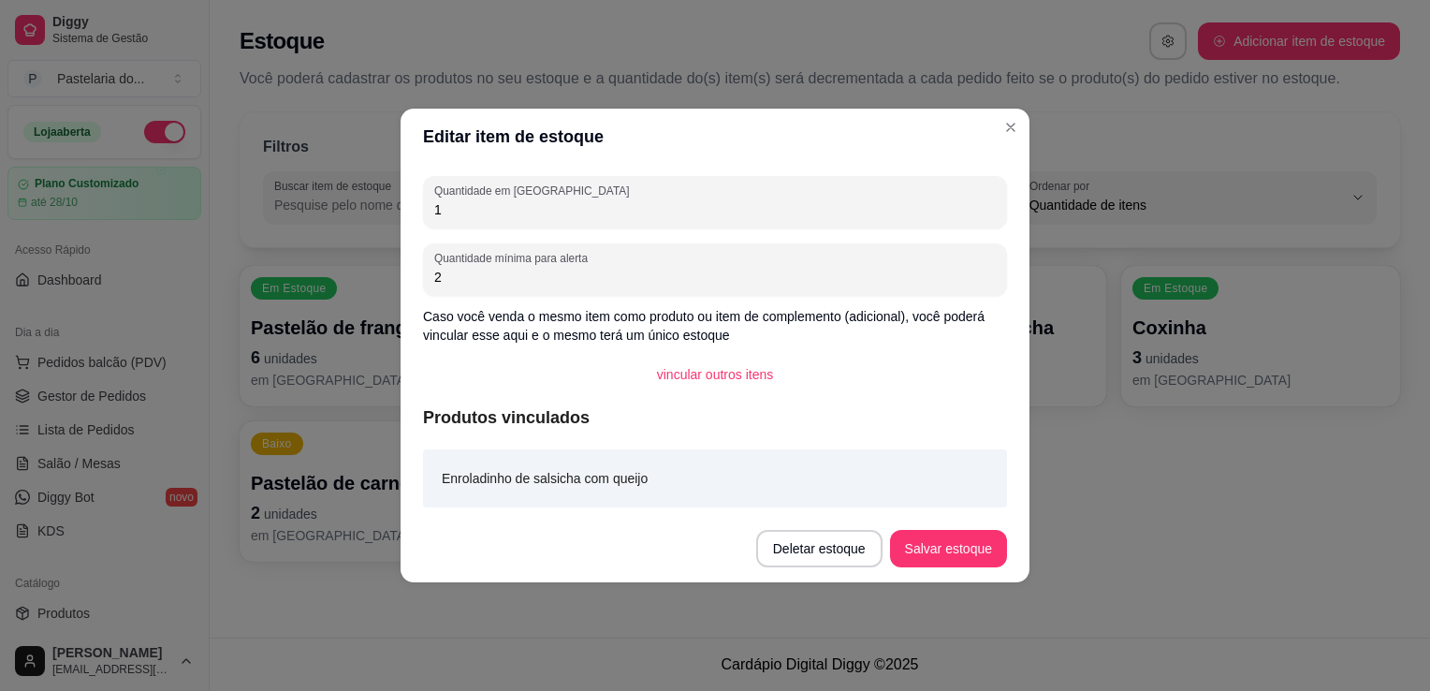
type input "1"
click at [955, 537] on button "Salvar estoque" at bounding box center [948, 549] width 114 height 37
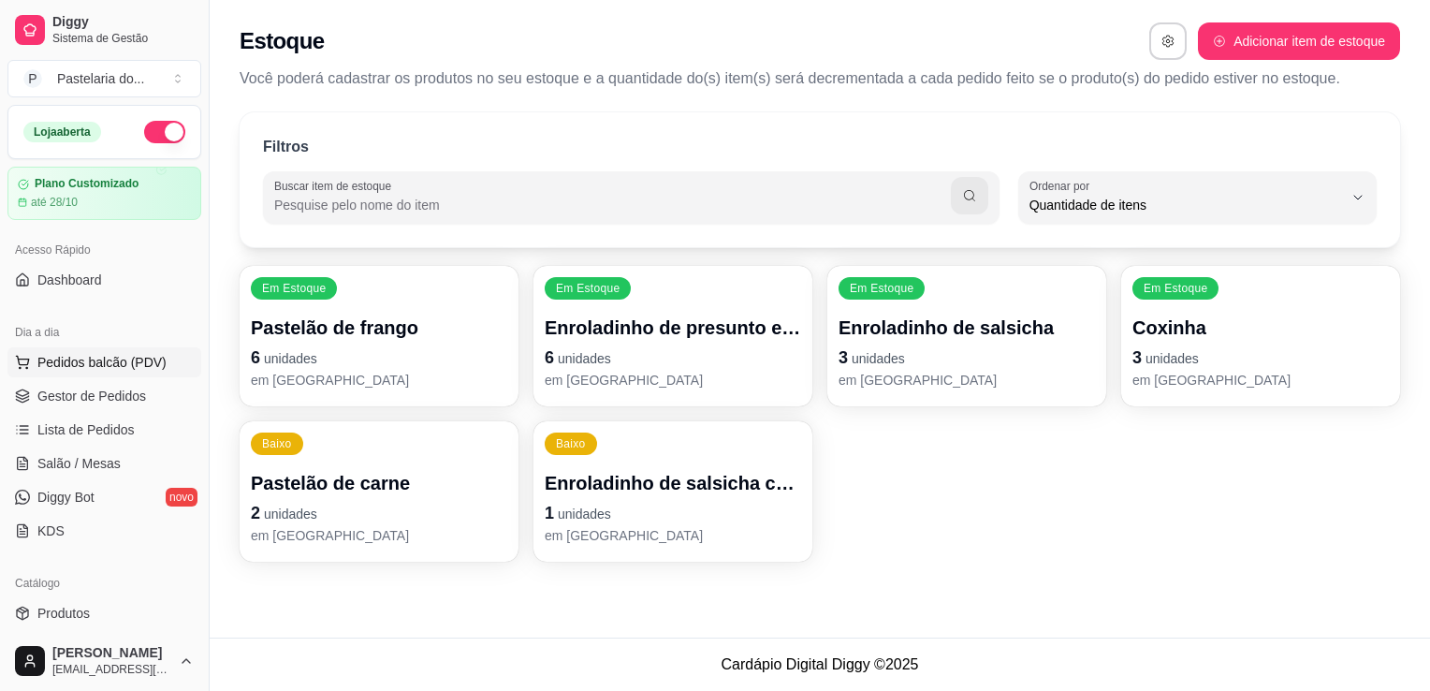
click at [112, 357] on span "Pedidos balcão (PDV)" at bounding box center [101, 362] width 129 height 19
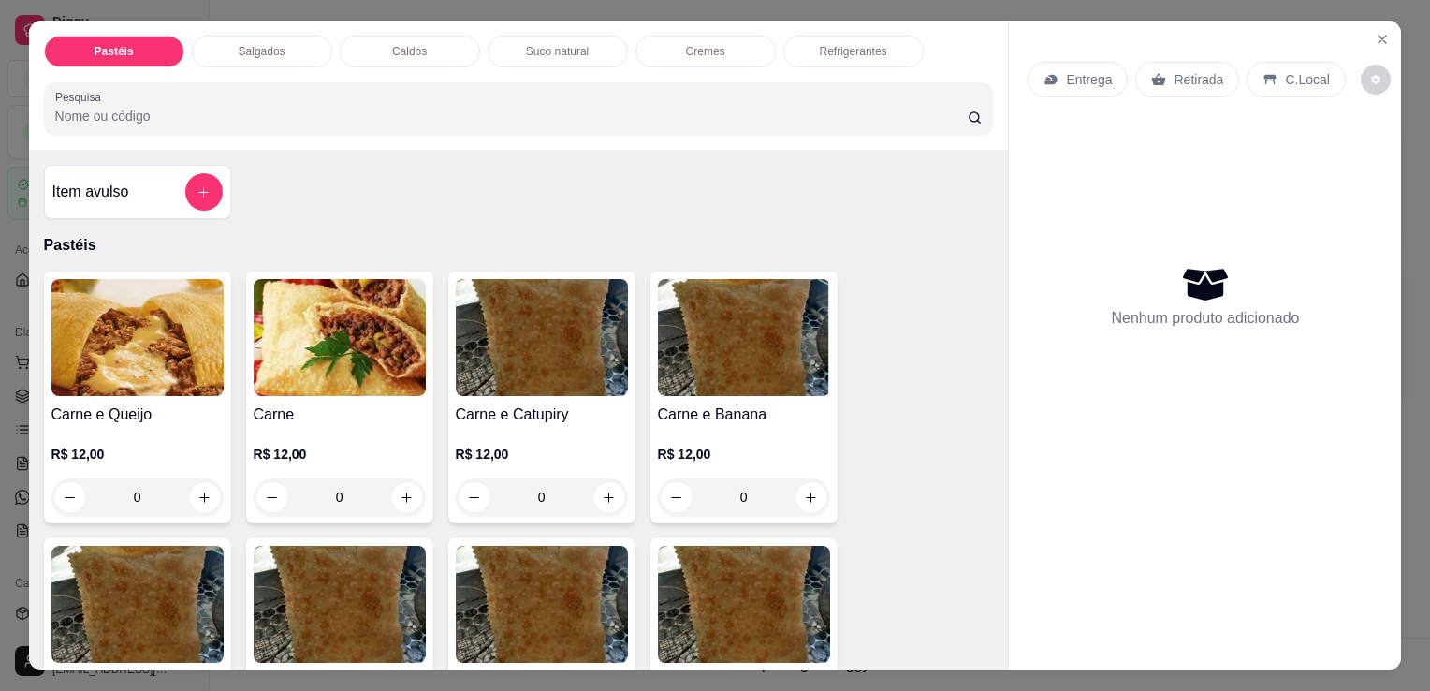
click at [248, 54] on div "Salgados" at bounding box center [262, 52] width 140 height 32
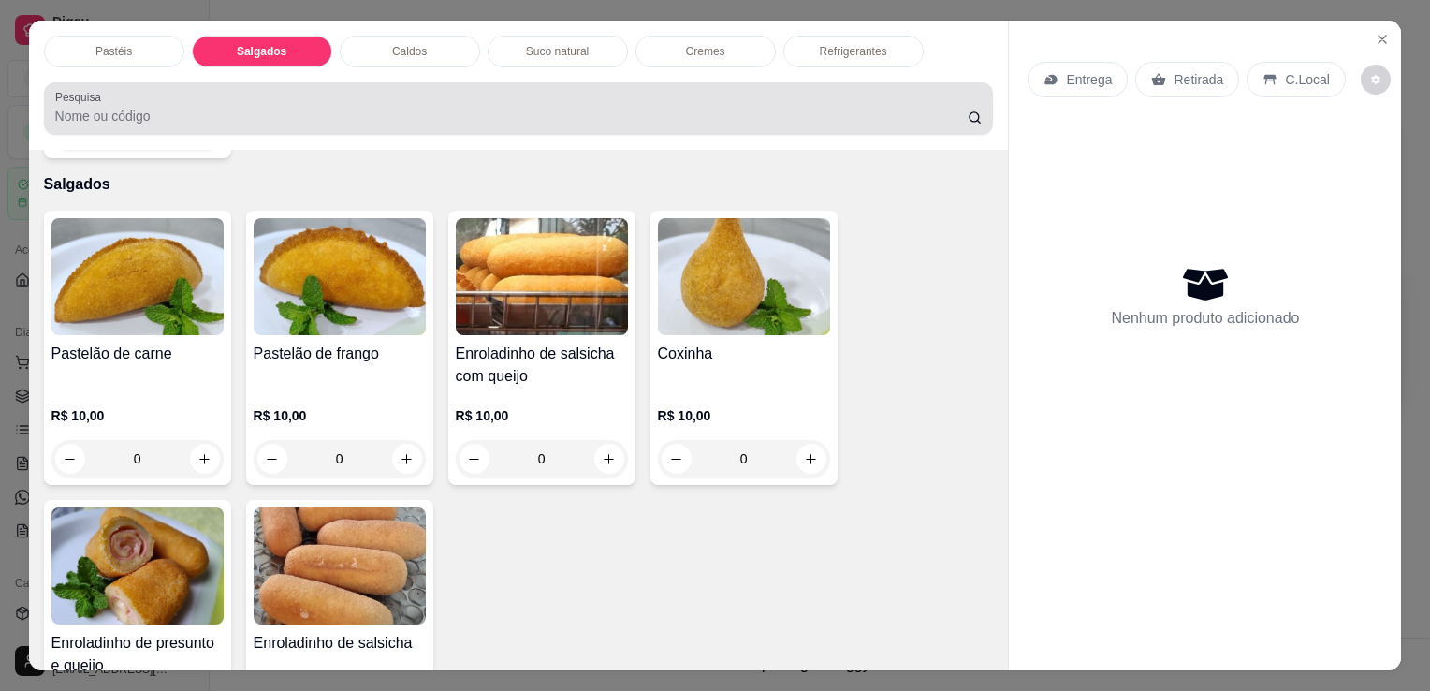
scroll to position [46, 0]
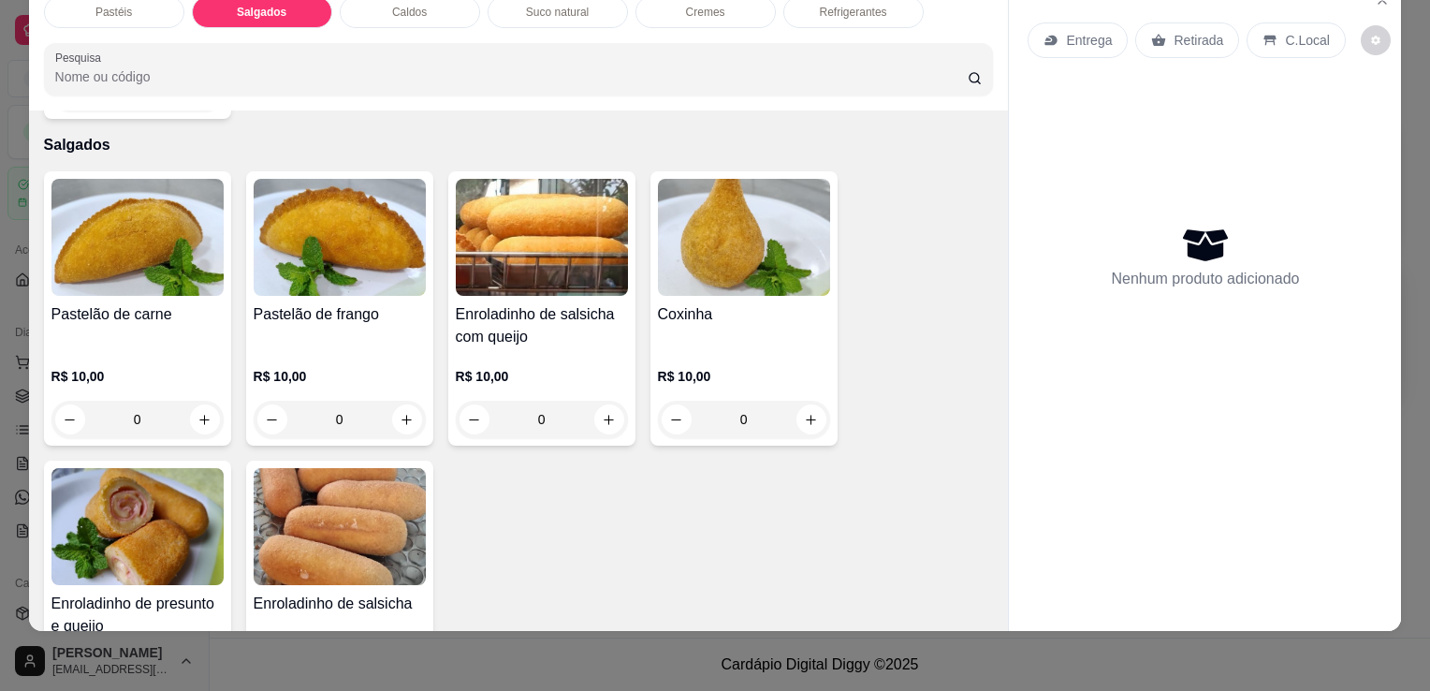
click at [154, 503] on img at bounding box center [137, 526] width 172 height 117
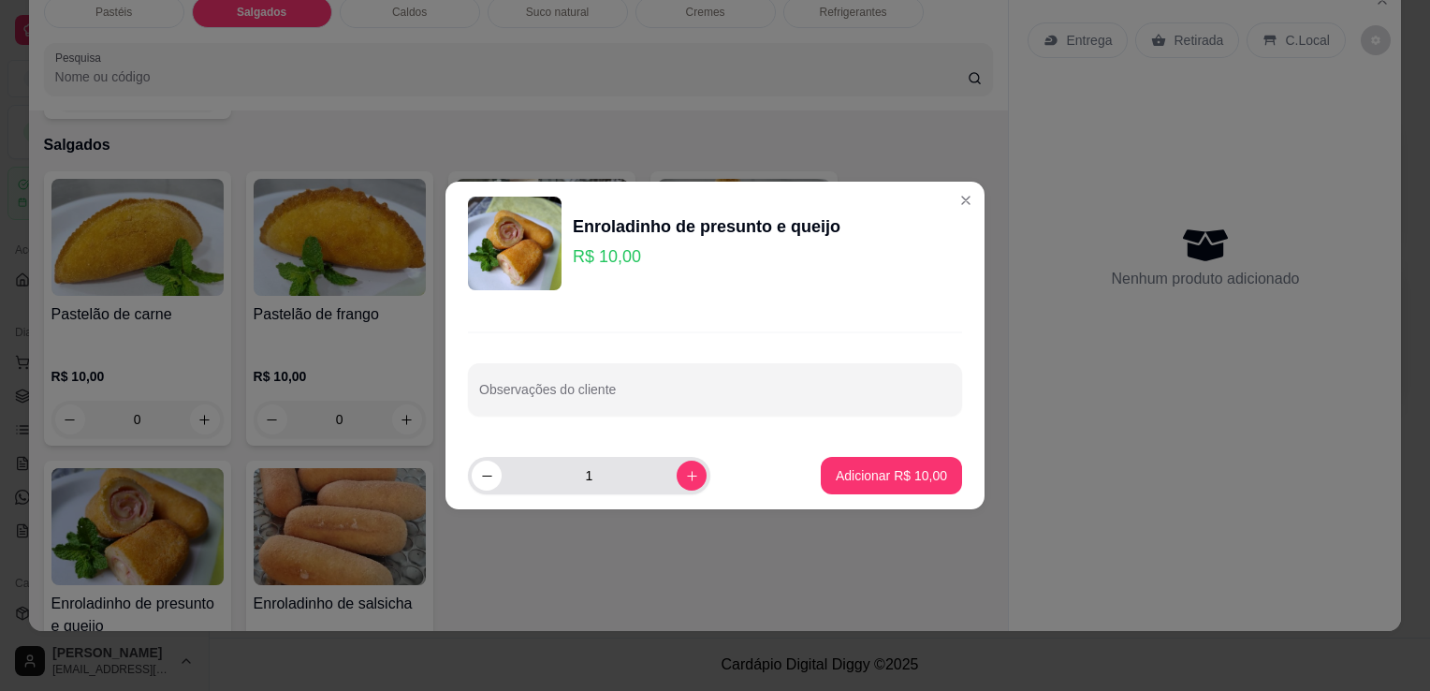
drag, startPoint x: 647, startPoint y: 477, endPoint x: 693, endPoint y: 472, distance: 46.2
click at [648, 477] on input "1" at bounding box center [589, 475] width 175 height 37
click at [685, 474] on icon "increase-product-quantity" at bounding box center [692, 476] width 14 height 14
type input "2"
click at [861, 479] on p "Adicionar R$ 20,00" at bounding box center [891, 475] width 111 height 19
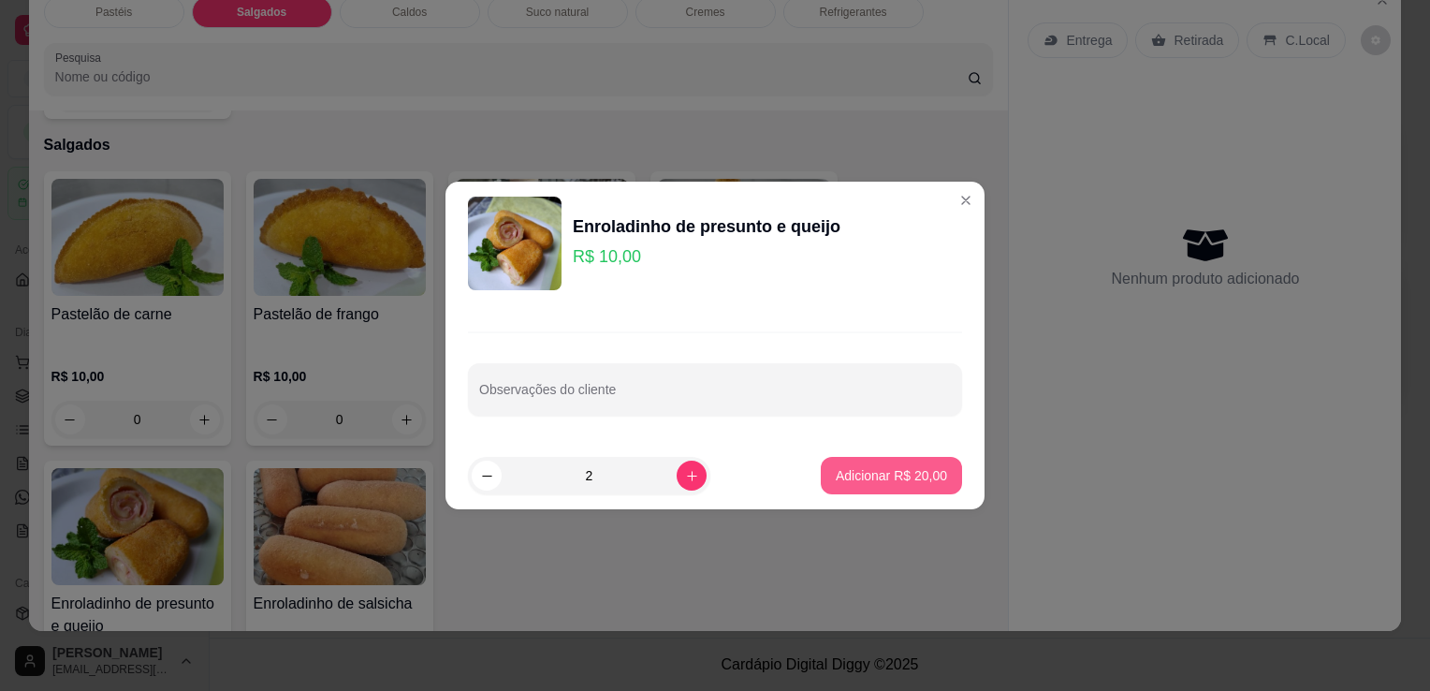
type input "2"
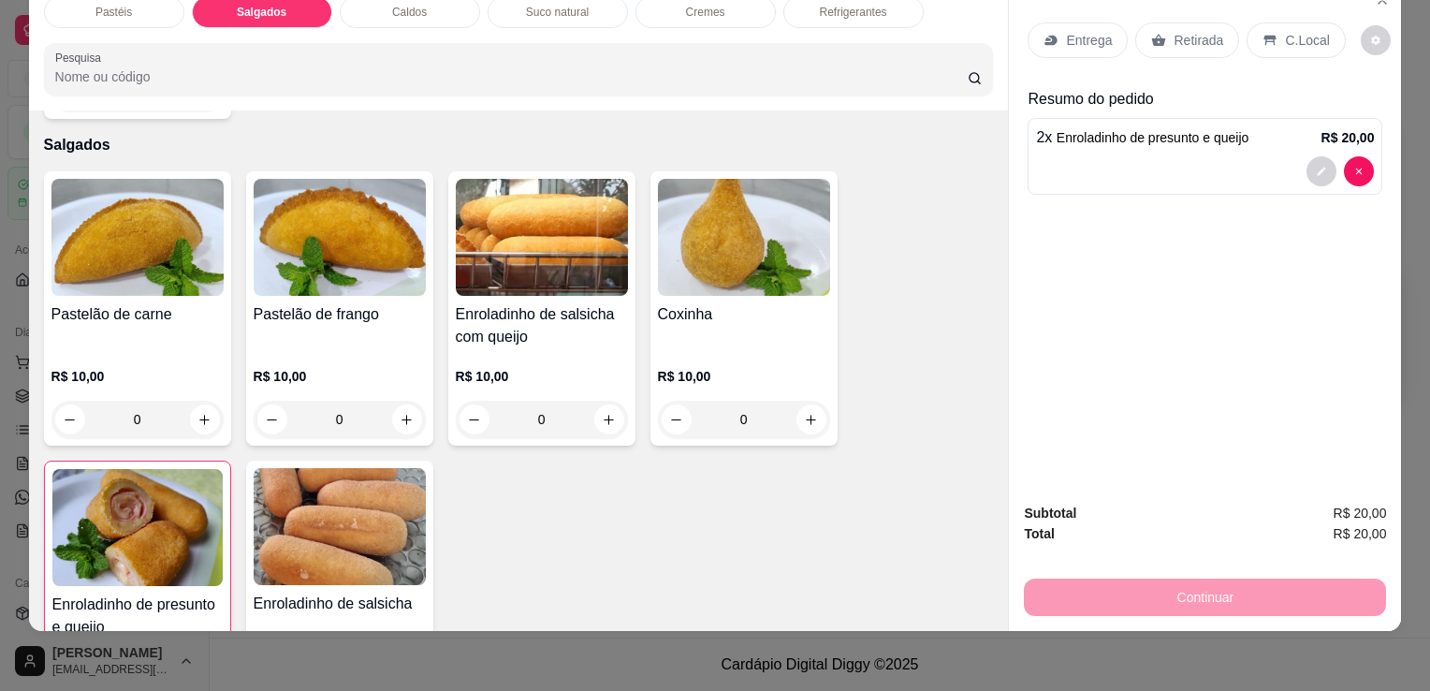
click at [696, 303] on div "Coxinha" at bounding box center [744, 325] width 172 height 45
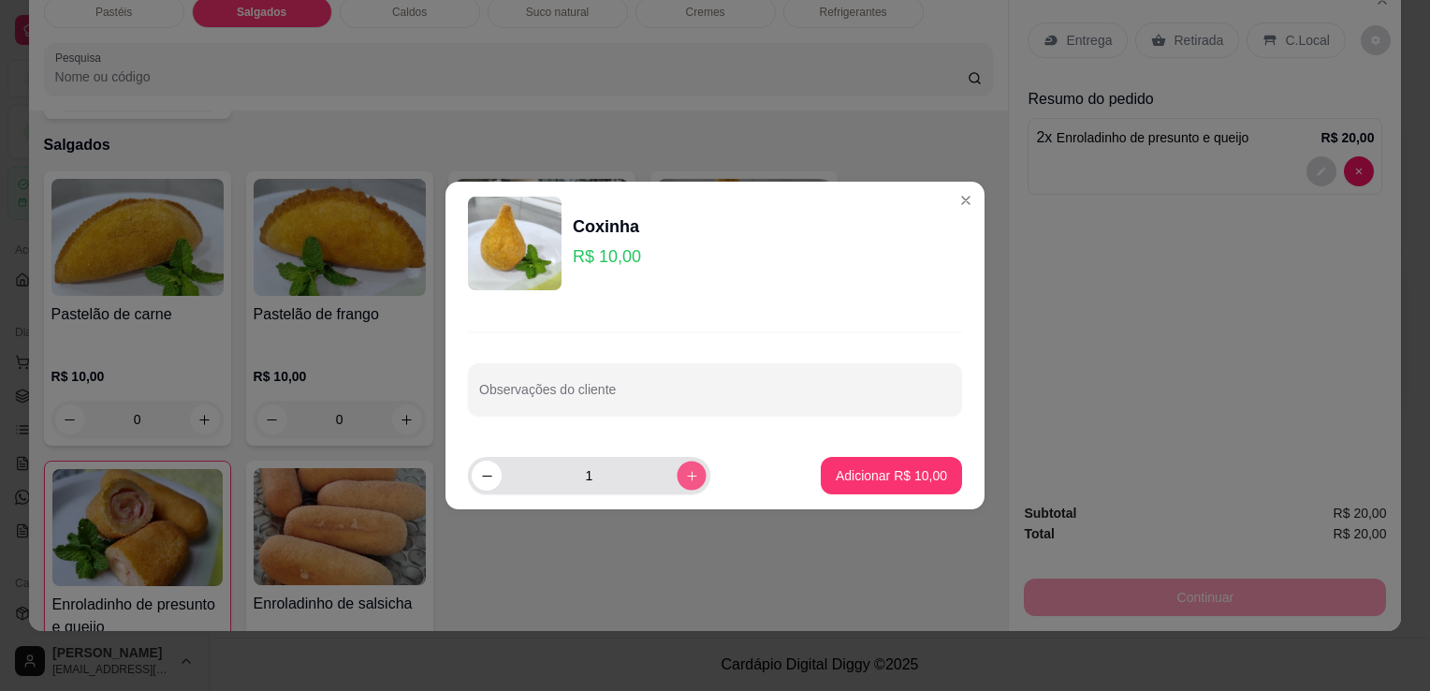
click at [687, 476] on icon "increase-product-quantity" at bounding box center [691, 475] width 9 height 9
type input "2"
click at [904, 475] on p "Adicionar R$ 20,00" at bounding box center [891, 475] width 111 height 19
type input "2"
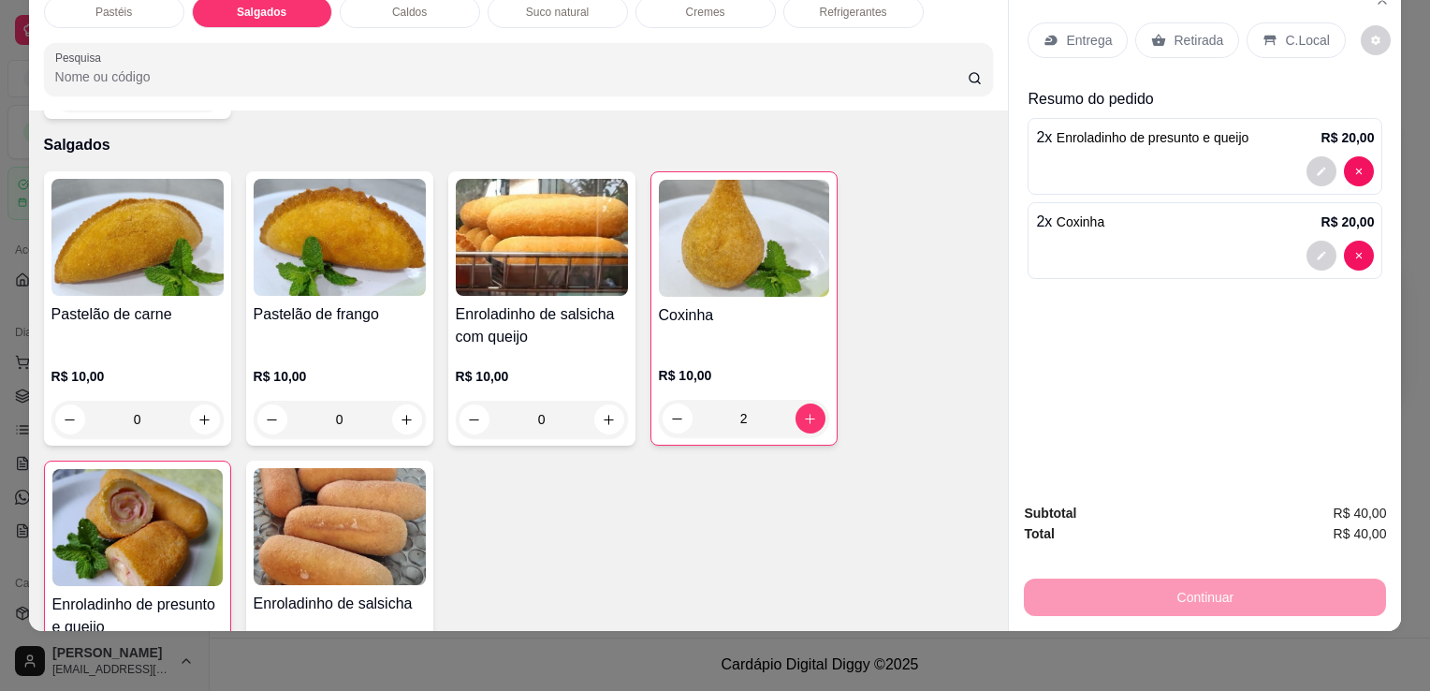
click at [801, 1] on div "Refrigerantes" at bounding box center [854, 12] width 140 height 32
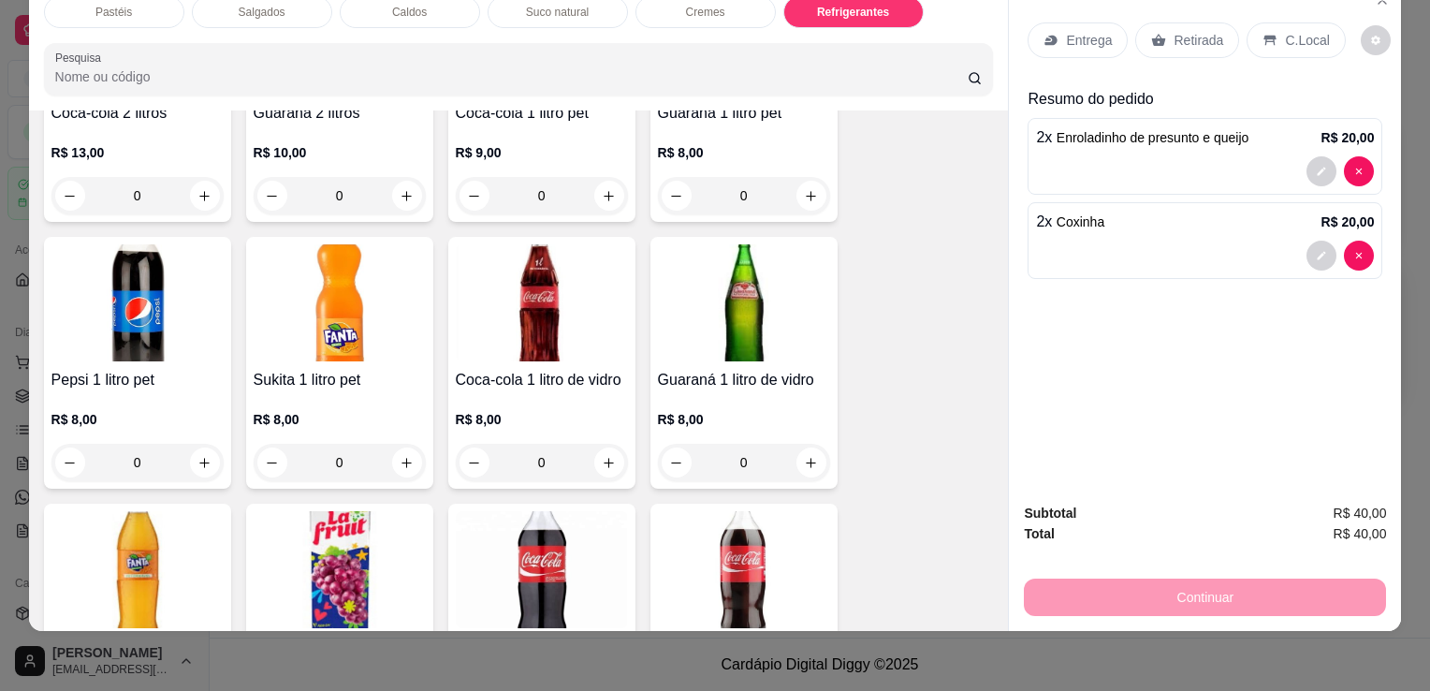
scroll to position [4898, 0]
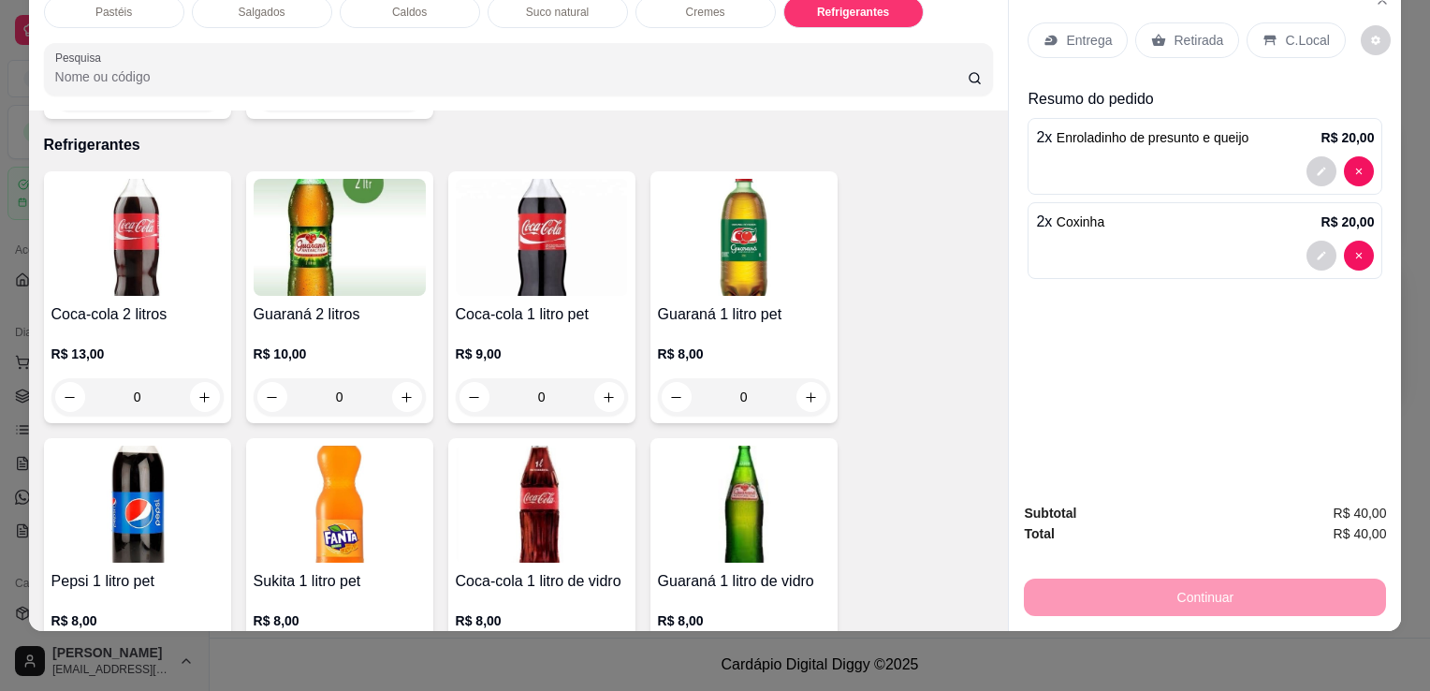
click at [495, 326] on div "R$ 9,00 0" at bounding box center [542, 371] width 172 height 90
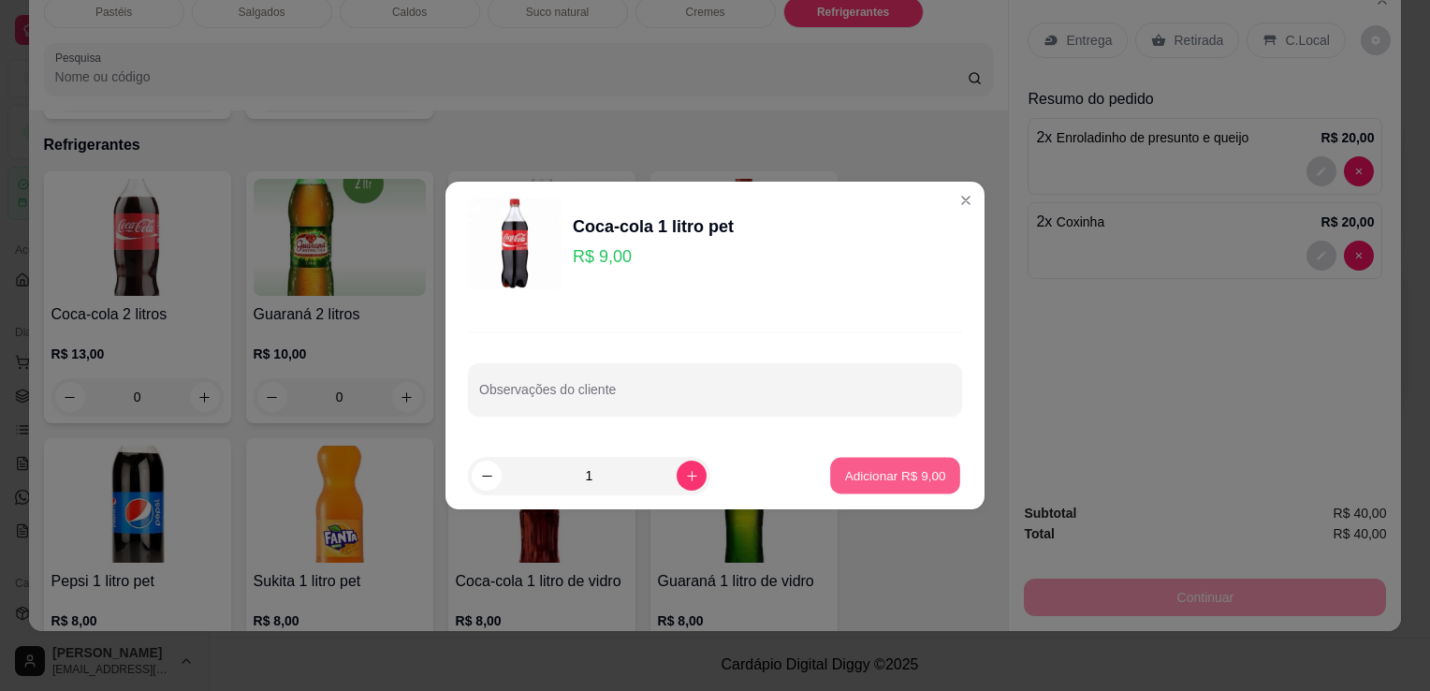
click at [842, 465] on button "Adicionar R$ 9,00" at bounding box center [895, 476] width 130 height 37
type input "1"
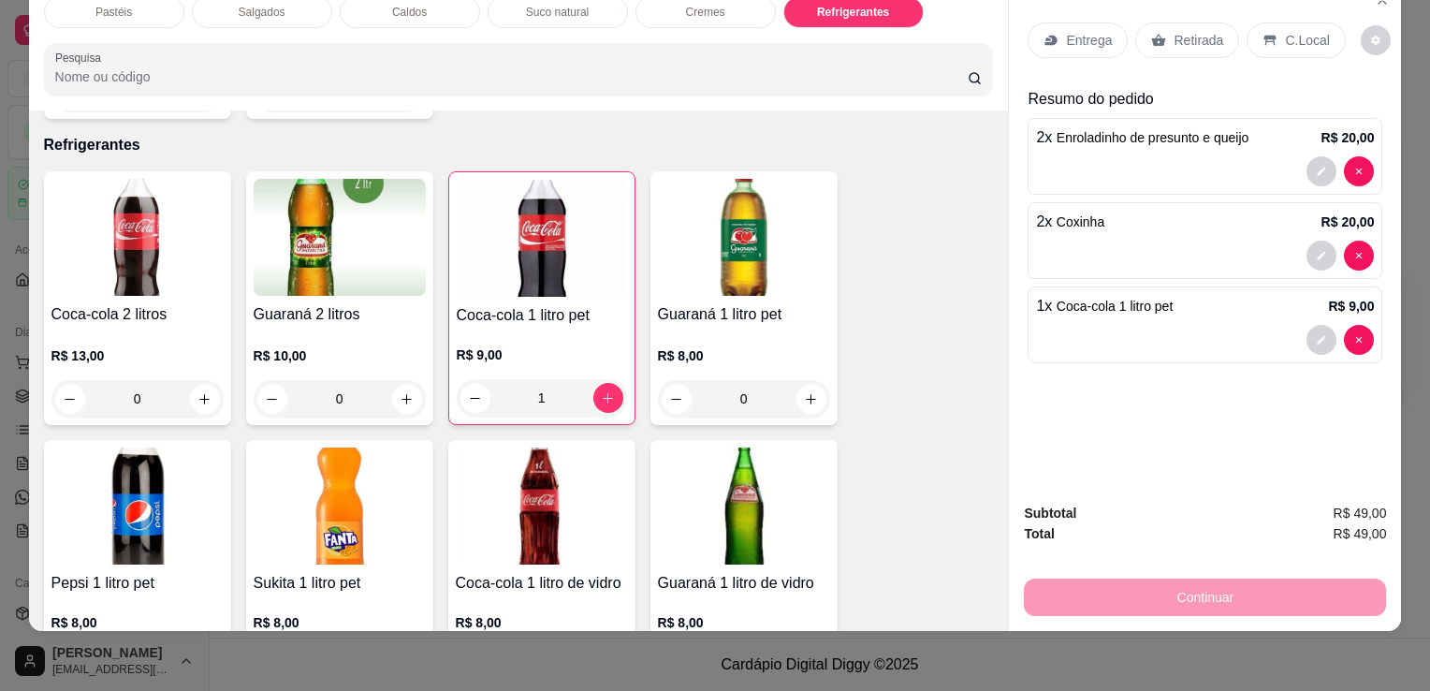
click at [1176, 32] on p "Retirada" at bounding box center [1199, 40] width 50 height 19
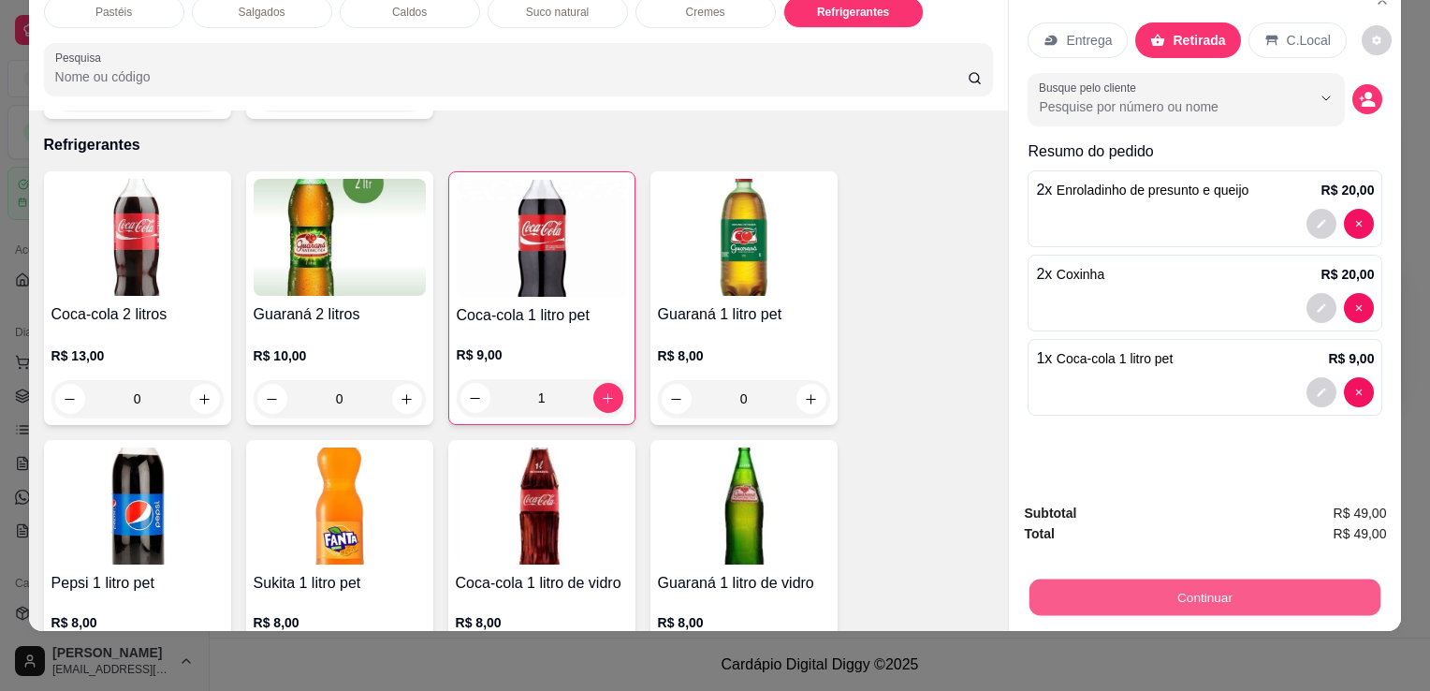
click at [1104, 597] on button "Continuar" at bounding box center [1205, 597] width 351 height 37
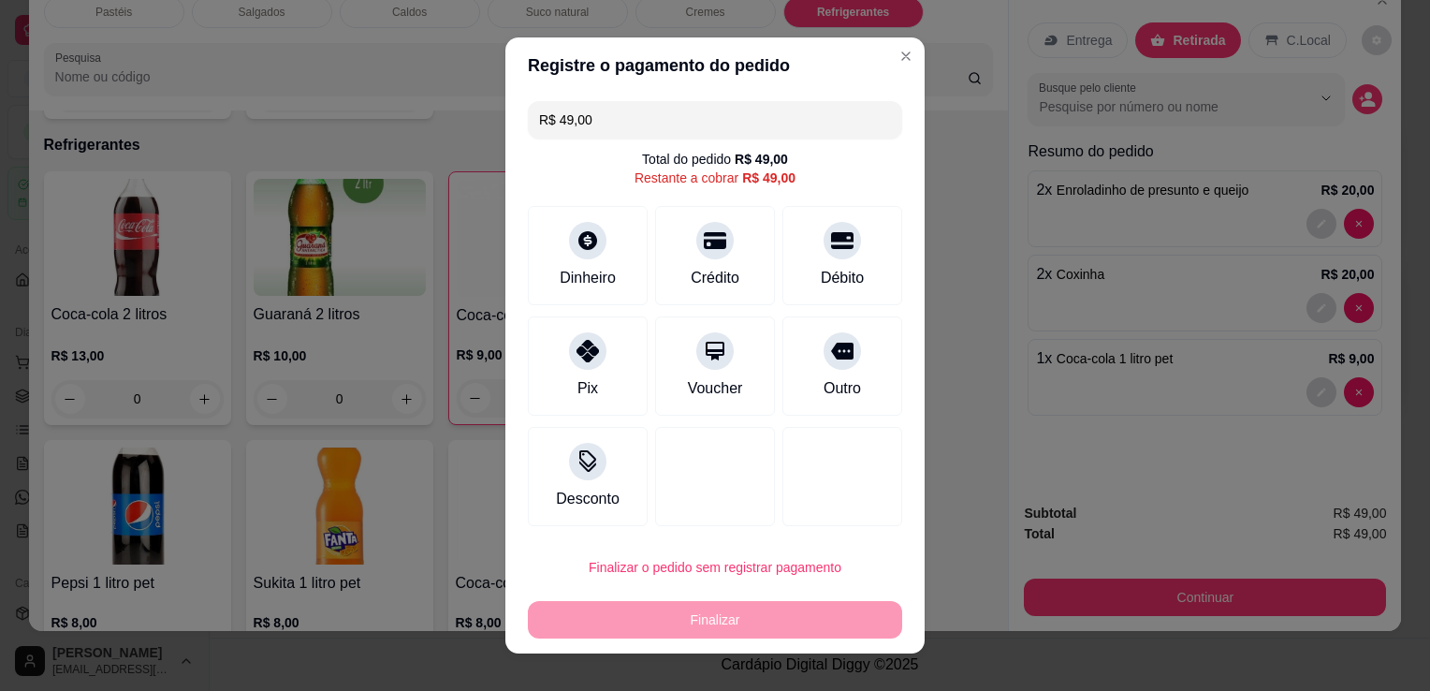
click at [578, 383] on div "Pix" at bounding box center [588, 388] width 21 height 22
type input "R$ 0,00"
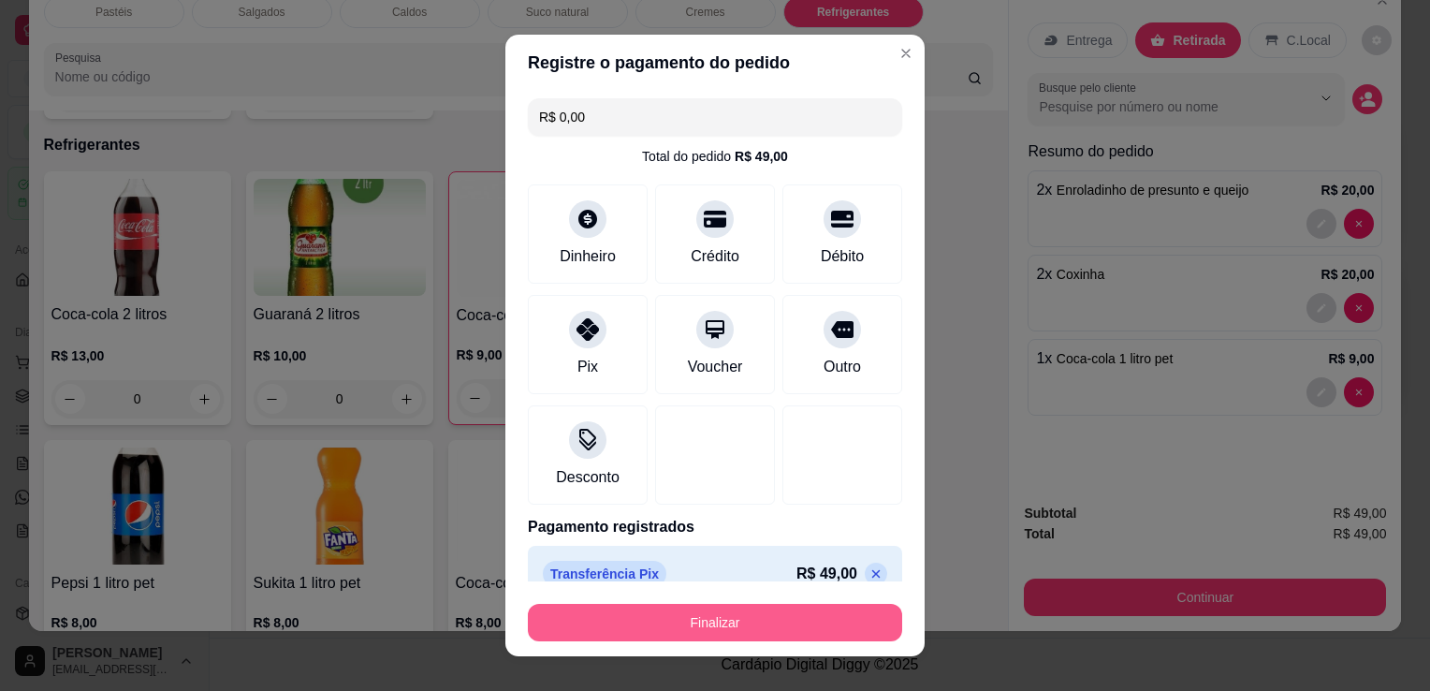
click at [681, 634] on button "Finalizar" at bounding box center [715, 622] width 374 height 37
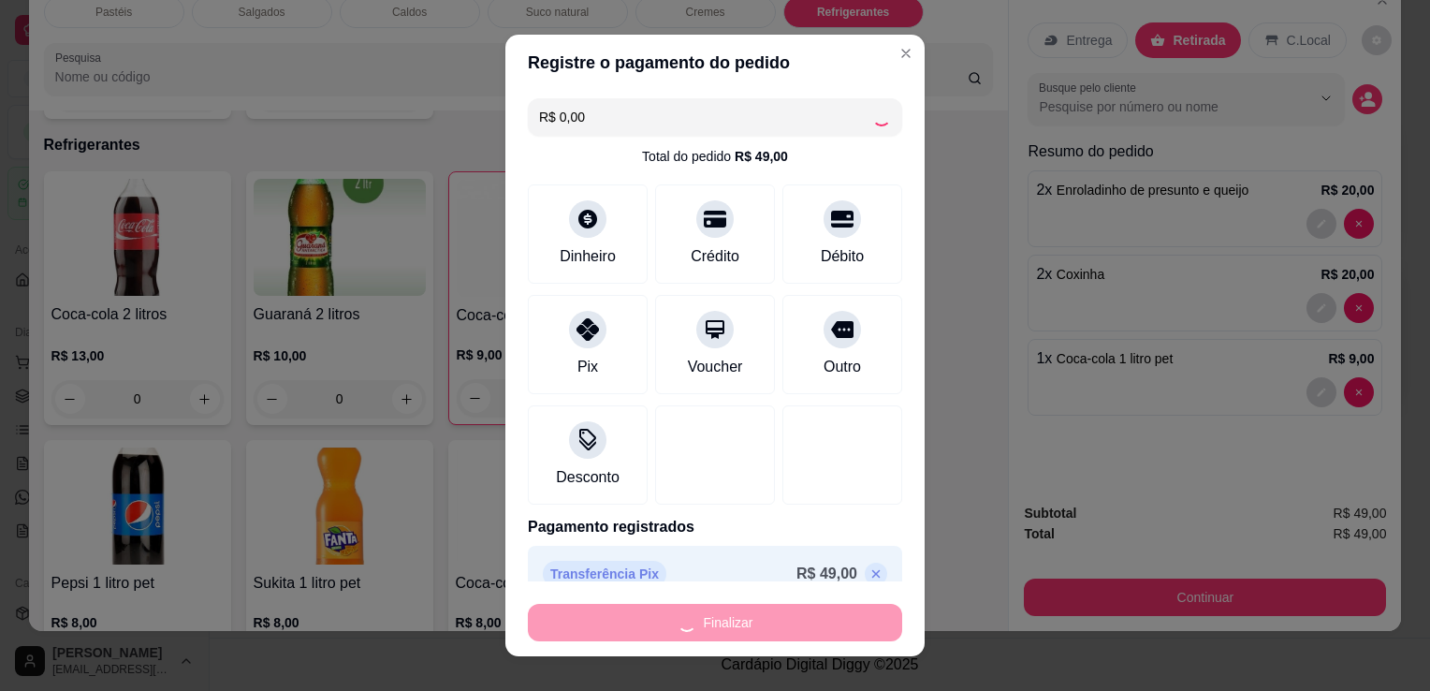
type input "0"
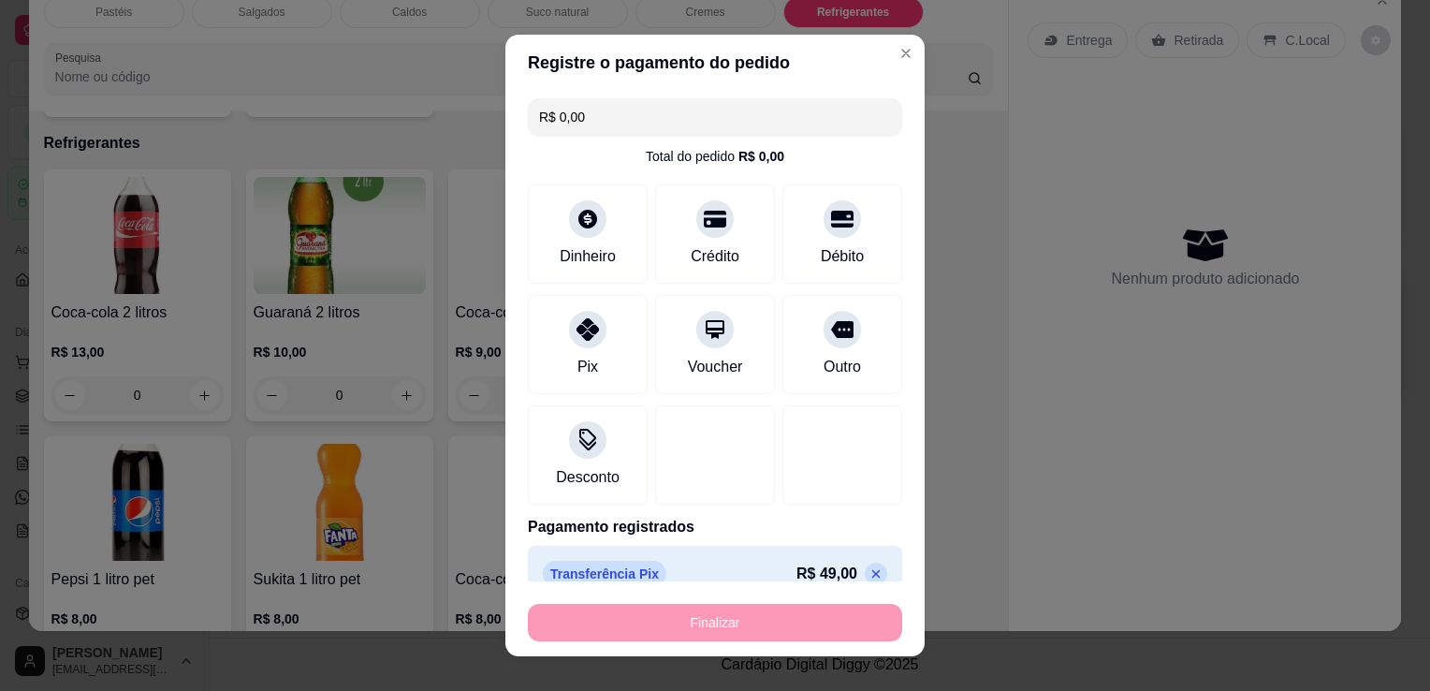
type input "-R$ 49,00"
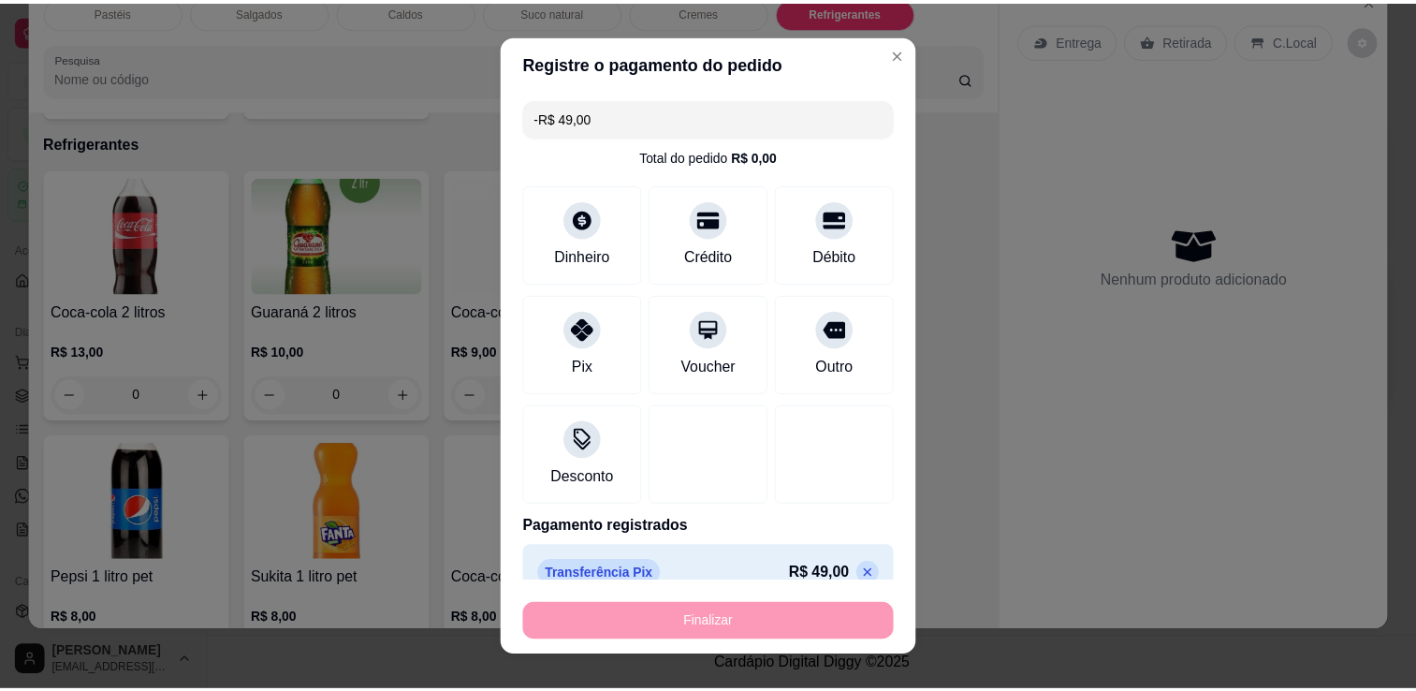
scroll to position [4896, 0]
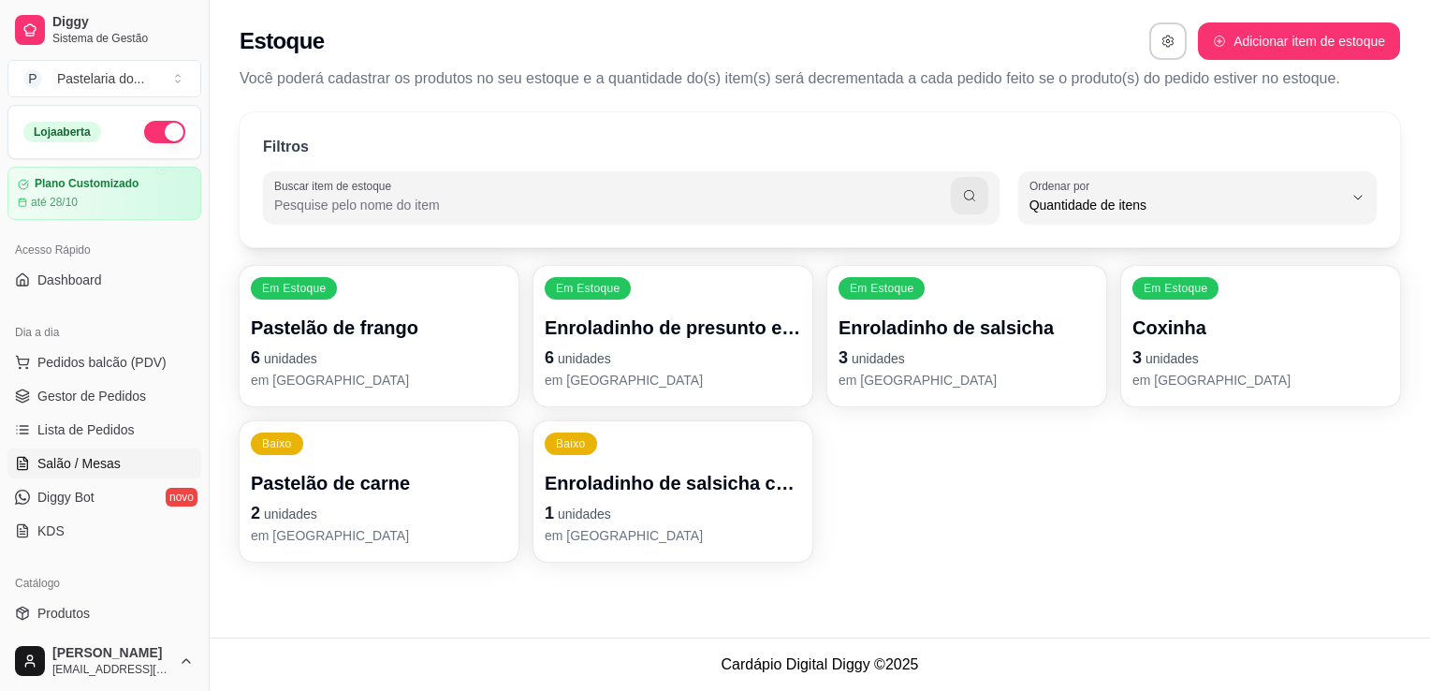
click at [90, 448] on link "Salão / Mesas" at bounding box center [104, 463] width 194 height 30
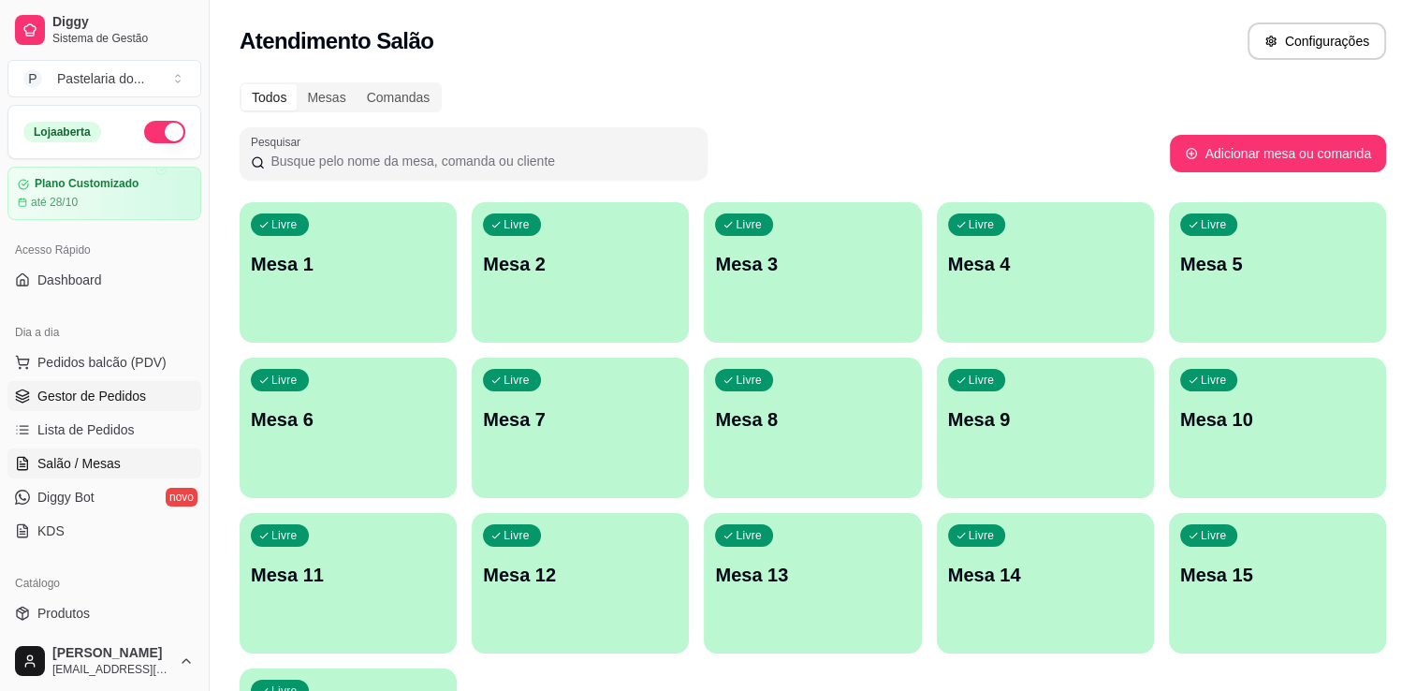
click at [104, 410] on link "Gestor de Pedidos" at bounding box center [104, 396] width 194 height 30
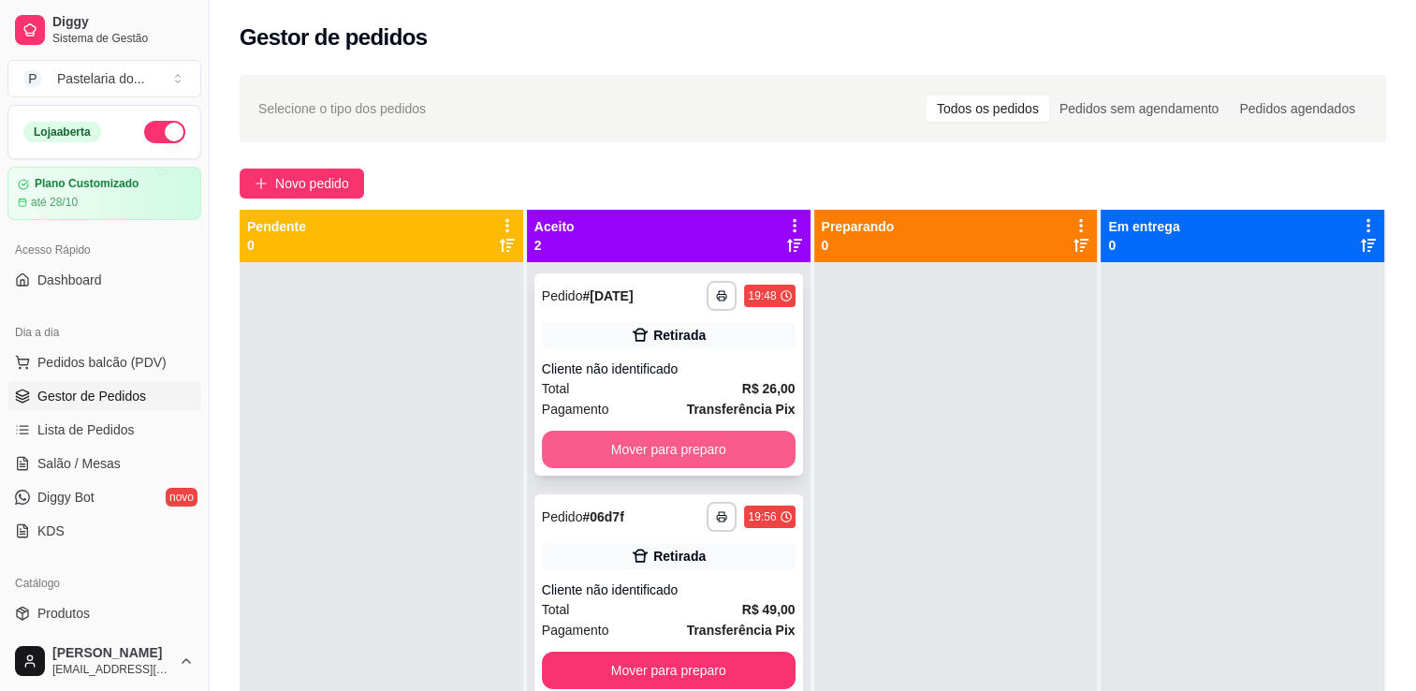
click at [748, 444] on button "Mover para preparo" at bounding box center [669, 449] width 254 height 37
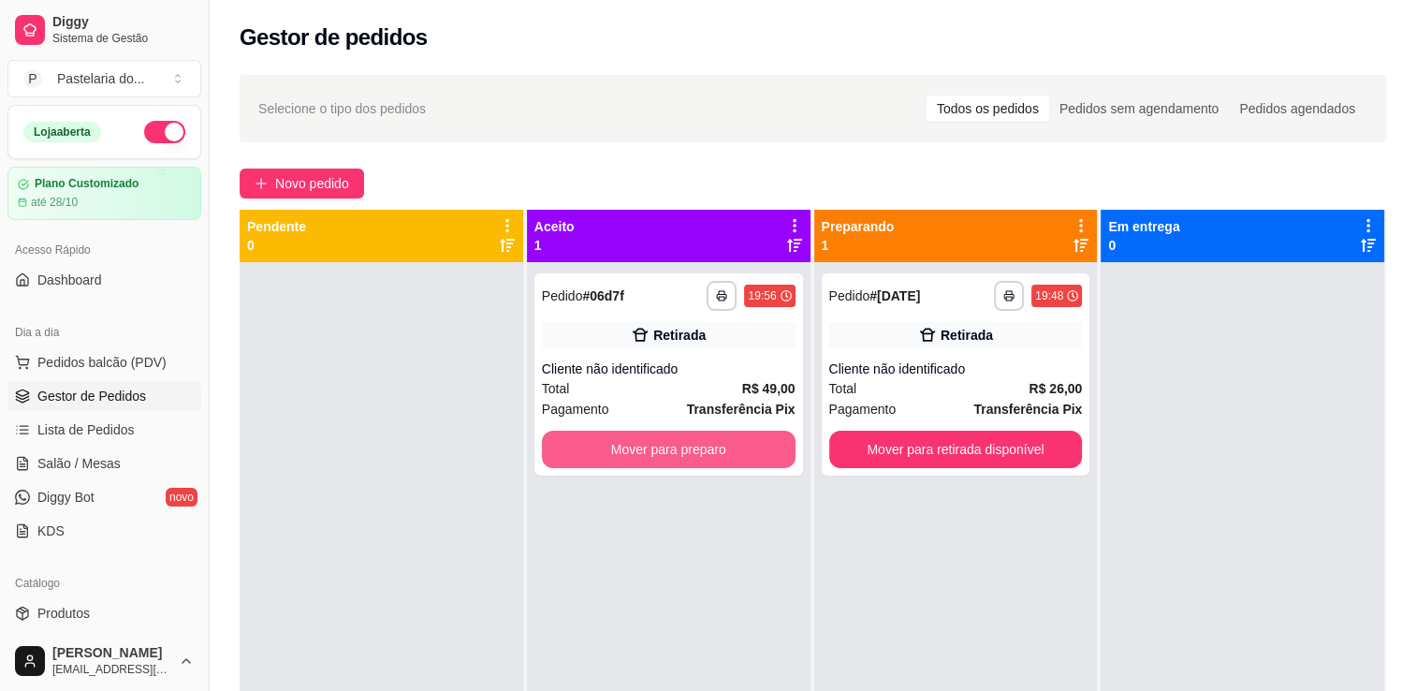
click at [748, 444] on button "Mover para preparo" at bounding box center [669, 449] width 254 height 37
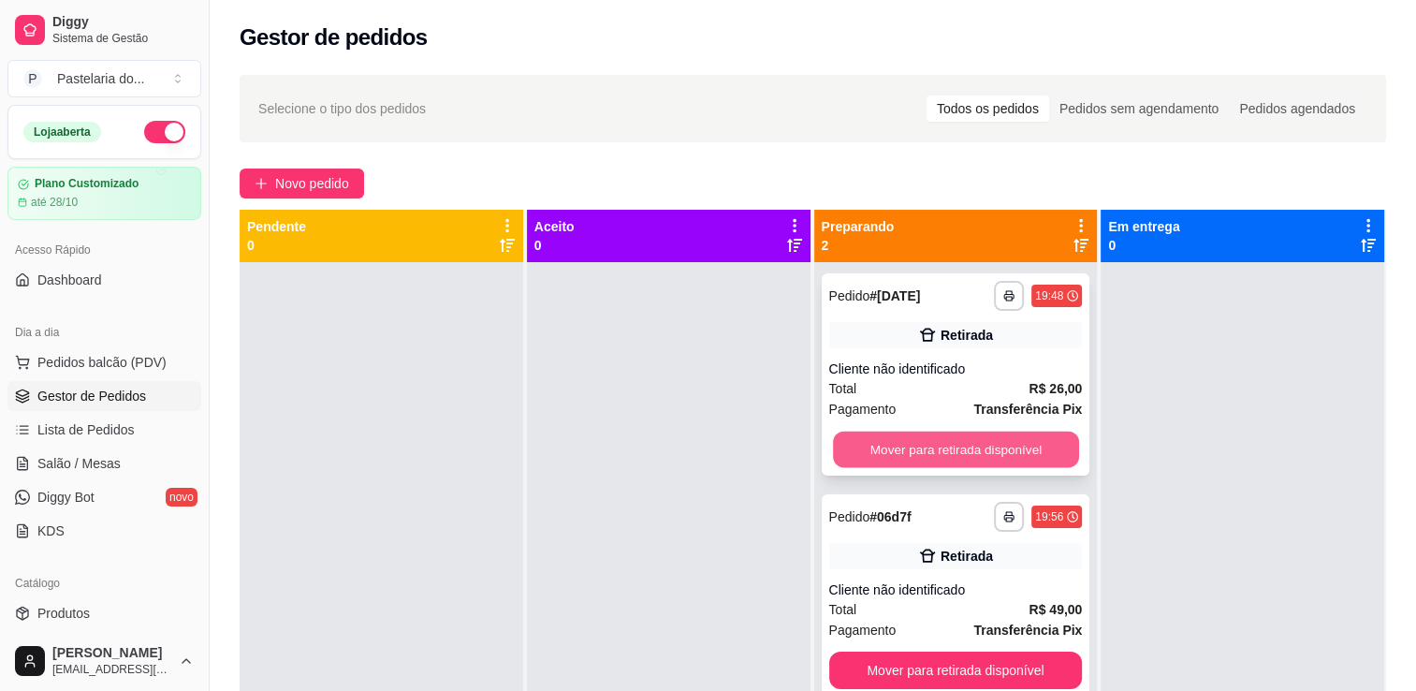
click at [958, 444] on button "Mover para retirada disponível" at bounding box center [956, 450] width 246 height 37
click at [967, 652] on button "Mover para retirada disponível" at bounding box center [956, 670] width 254 height 37
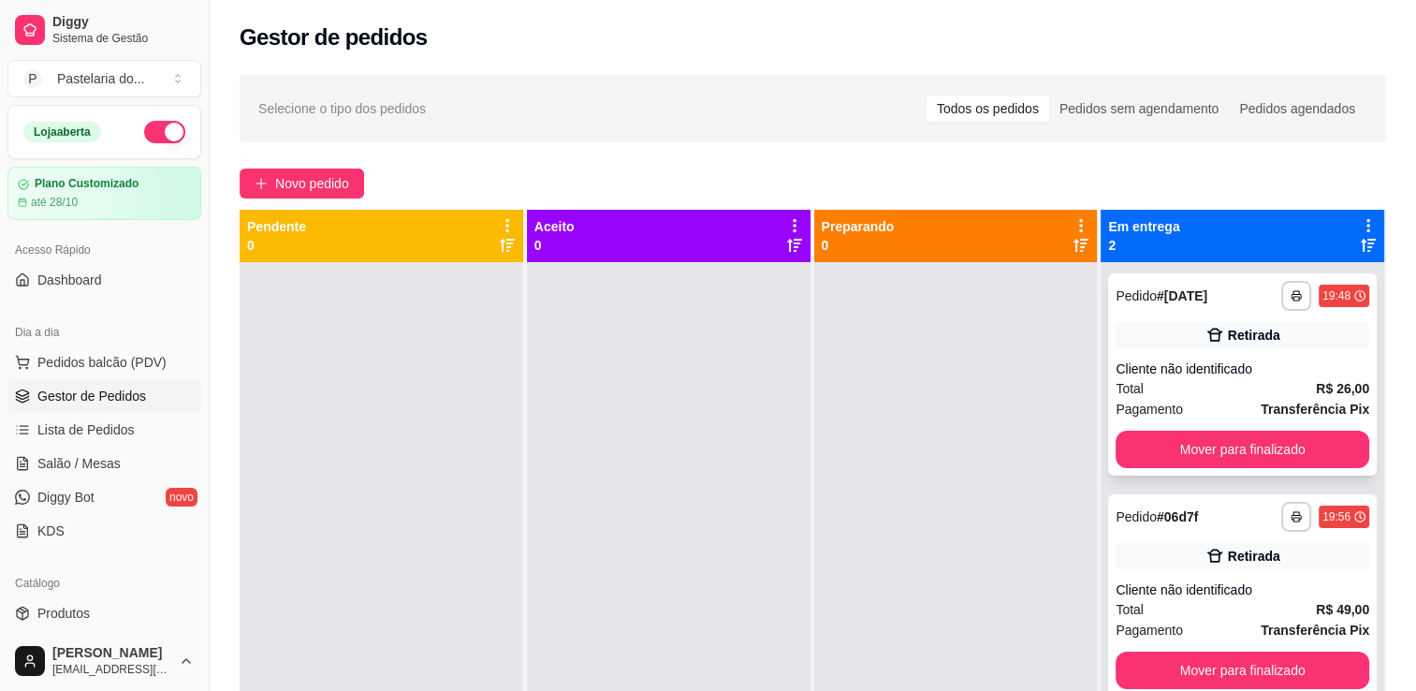
click at [1312, 428] on div "**********" at bounding box center [1242, 374] width 269 height 202
click at [1311, 440] on button "Mover para finalizado" at bounding box center [1243, 449] width 254 height 37
click at [1311, 652] on button "Mover para finalizado" at bounding box center [1243, 670] width 254 height 37
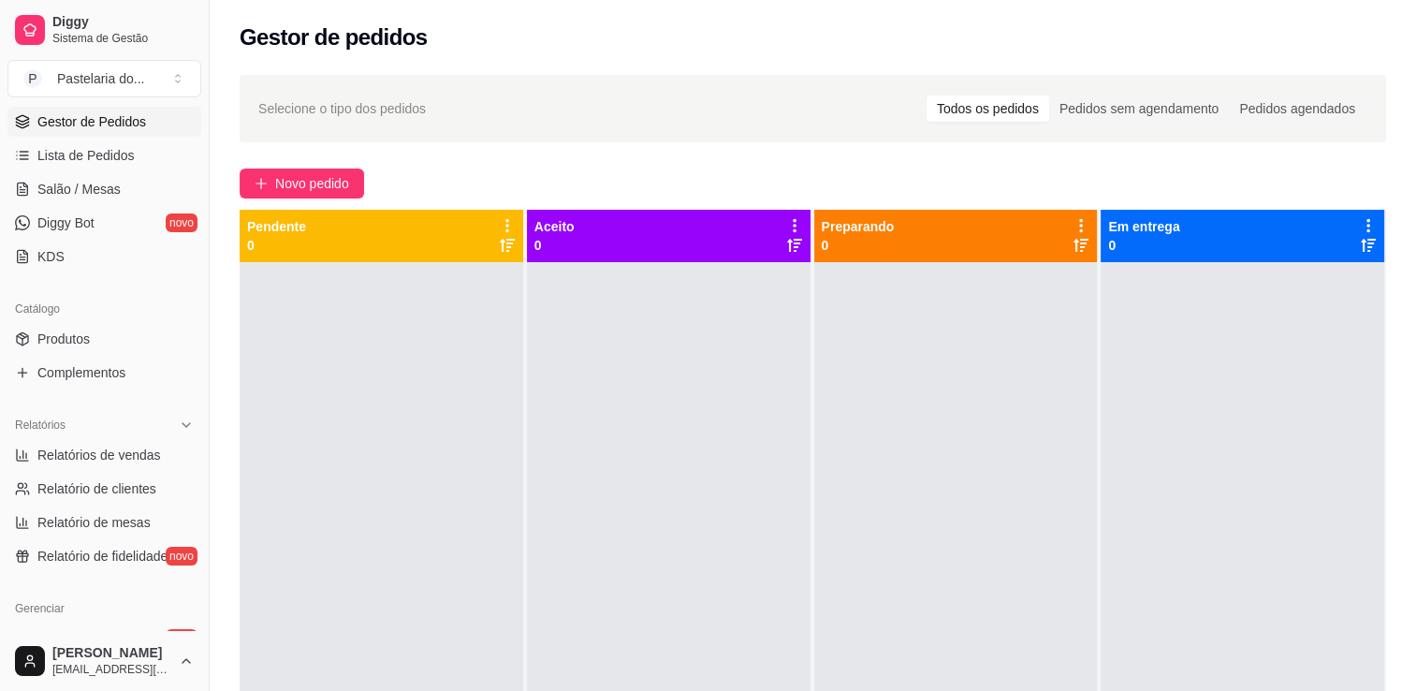
scroll to position [281, 0]
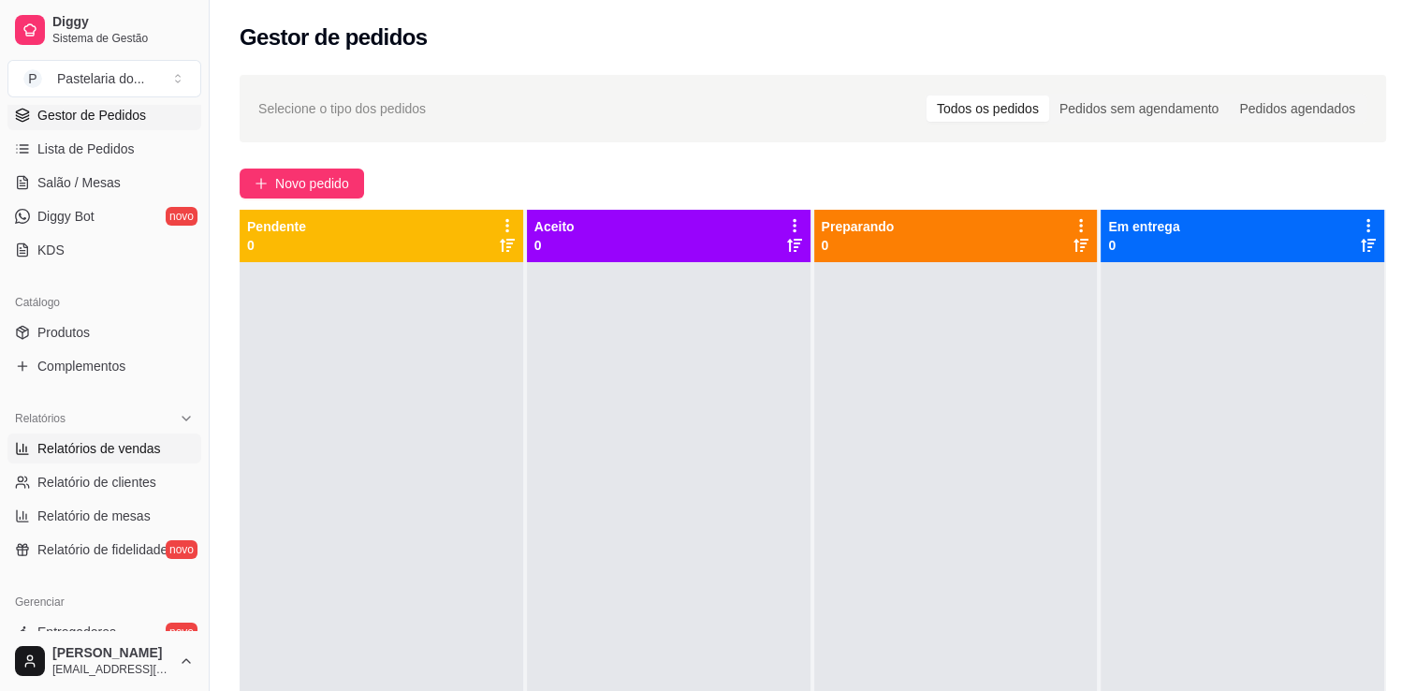
click at [121, 455] on span "Relatórios de vendas" at bounding box center [99, 448] width 124 height 19
select select "ALL"
select select "0"
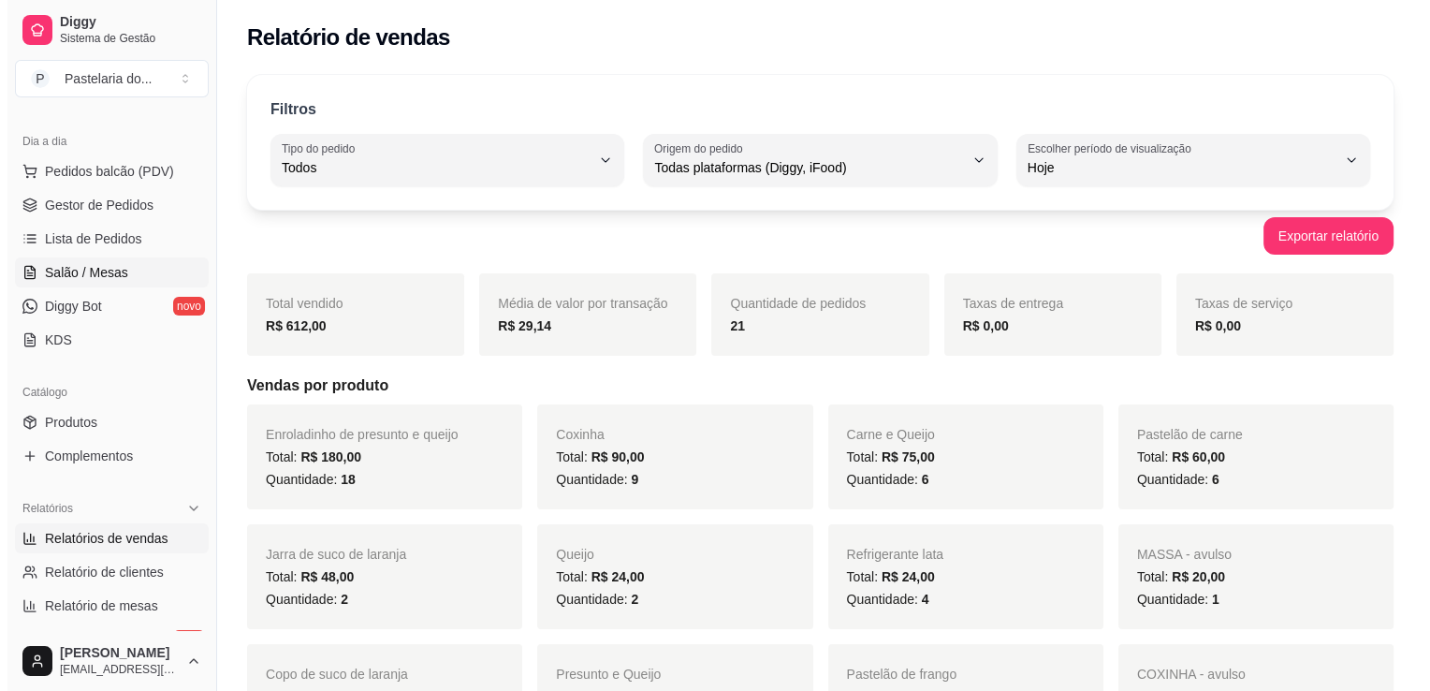
scroll to position [94, 0]
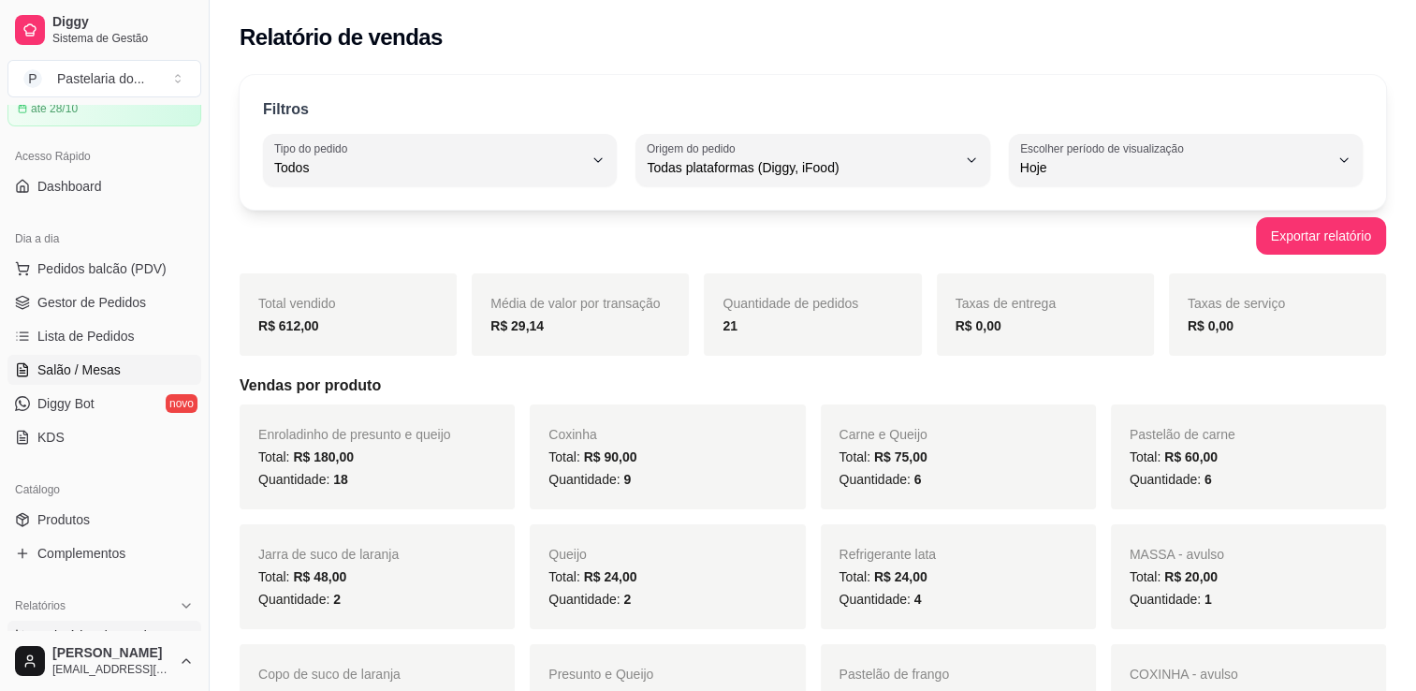
click at [32, 363] on link "Salão / Mesas" at bounding box center [104, 370] width 194 height 30
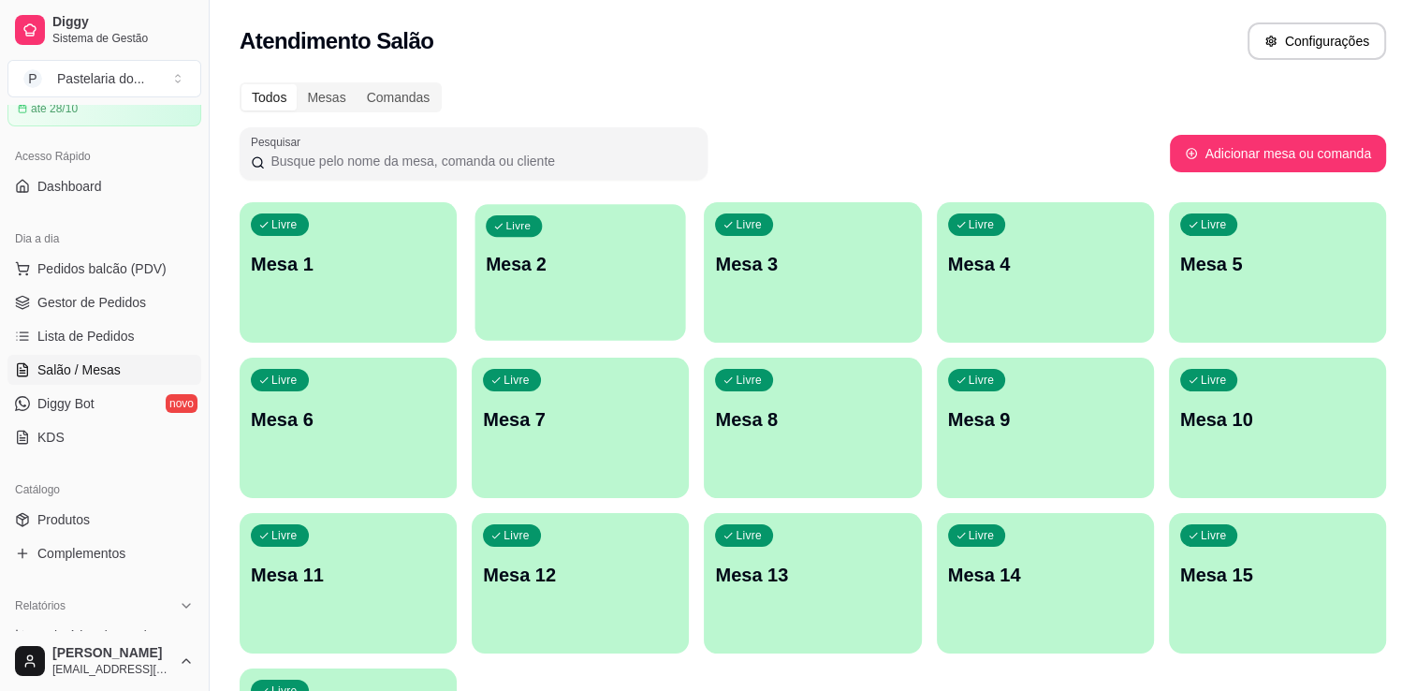
click at [538, 286] on div "Livre Mesa 2" at bounding box center [581, 261] width 211 height 114
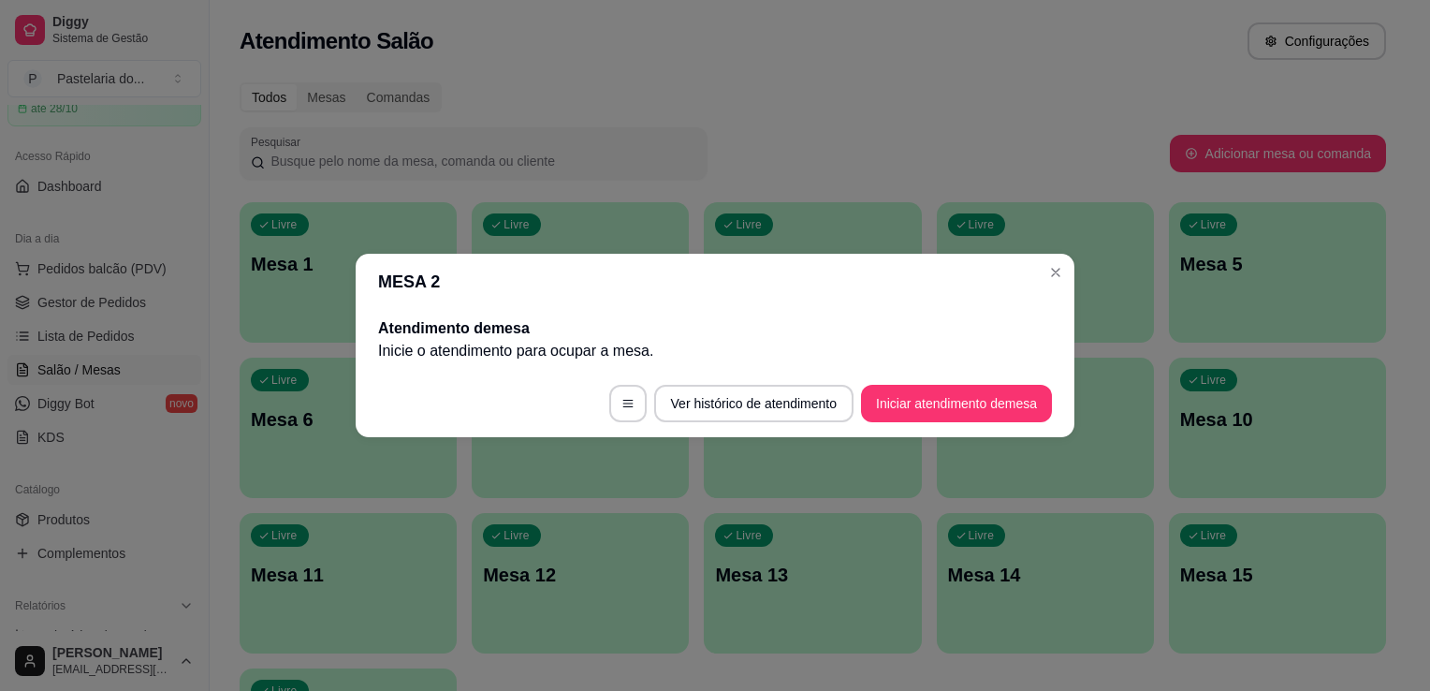
click at [901, 418] on button "Iniciar atendimento de mesa" at bounding box center [956, 403] width 191 height 37
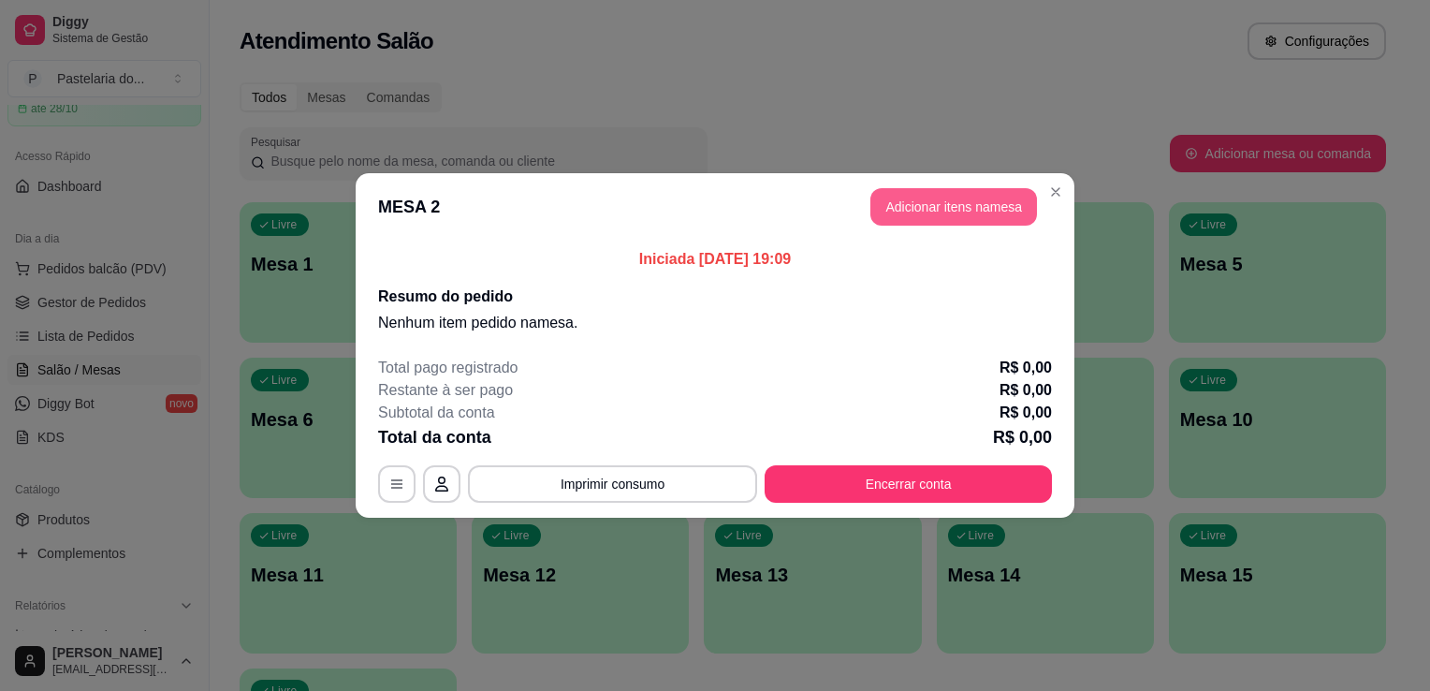
click at [960, 215] on button "Adicionar itens na mesa" at bounding box center [954, 206] width 167 height 37
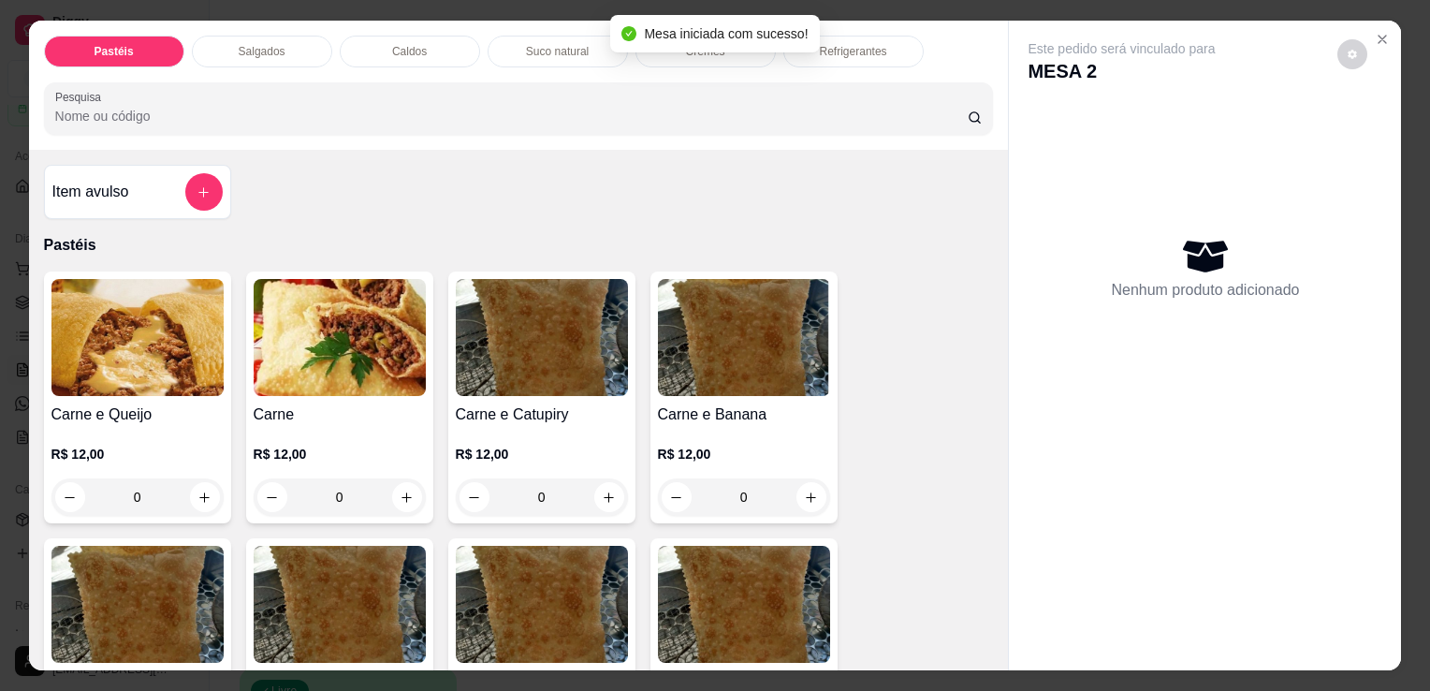
click at [296, 54] on div "Salgados" at bounding box center [262, 52] width 140 height 32
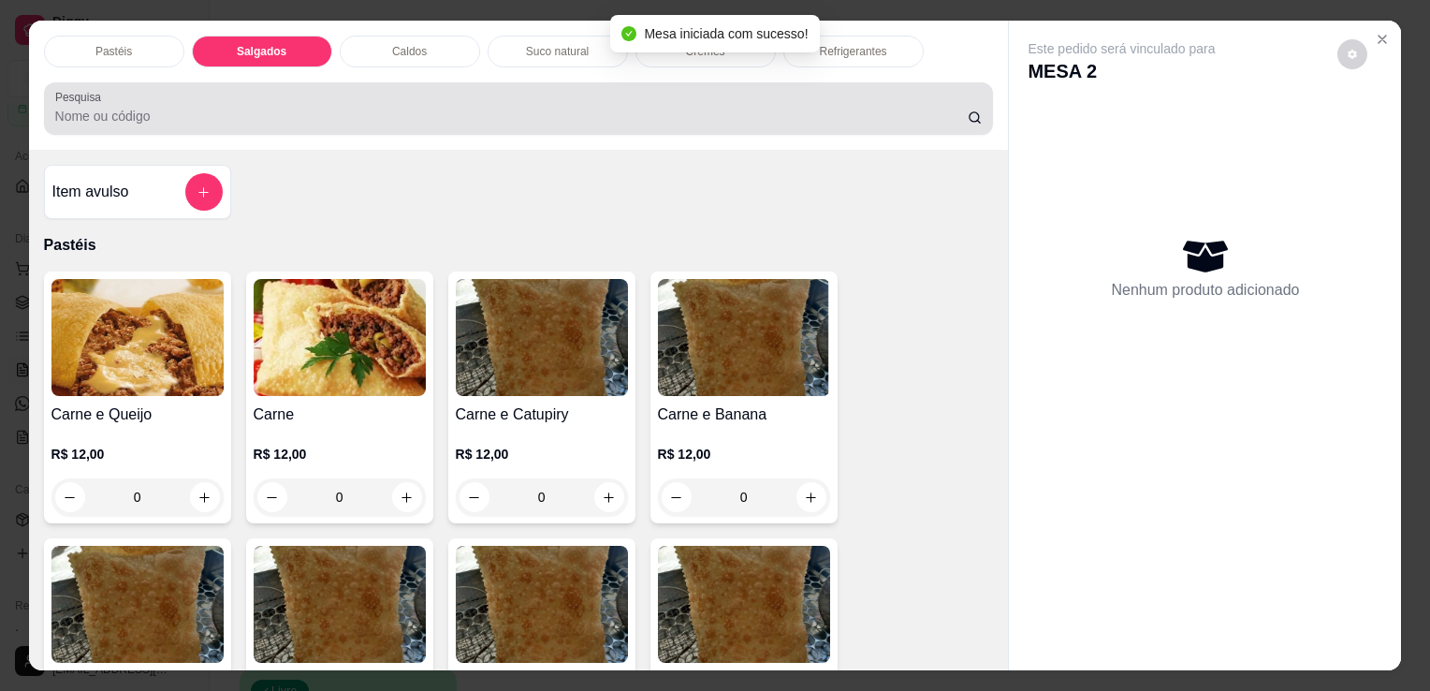
scroll to position [46, 0]
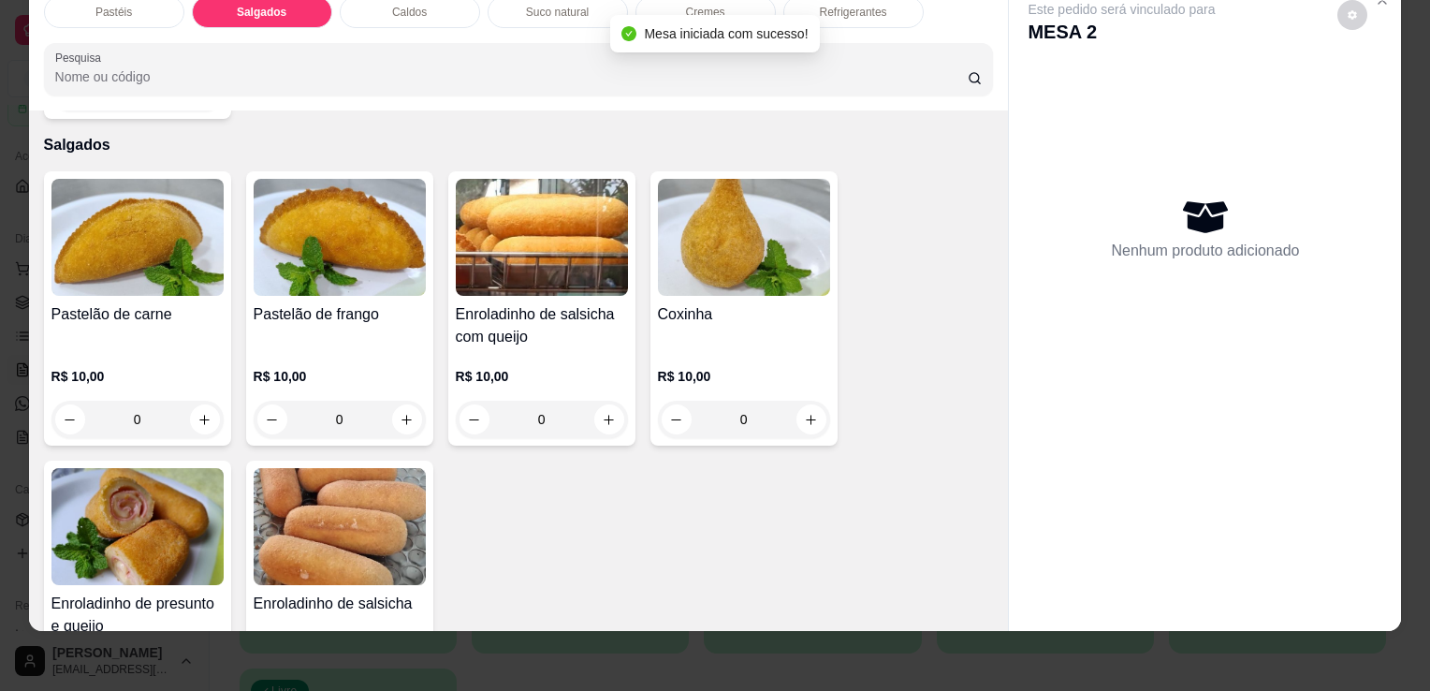
click at [135, 348] on div "R$ 10,00 0" at bounding box center [137, 393] width 172 height 90
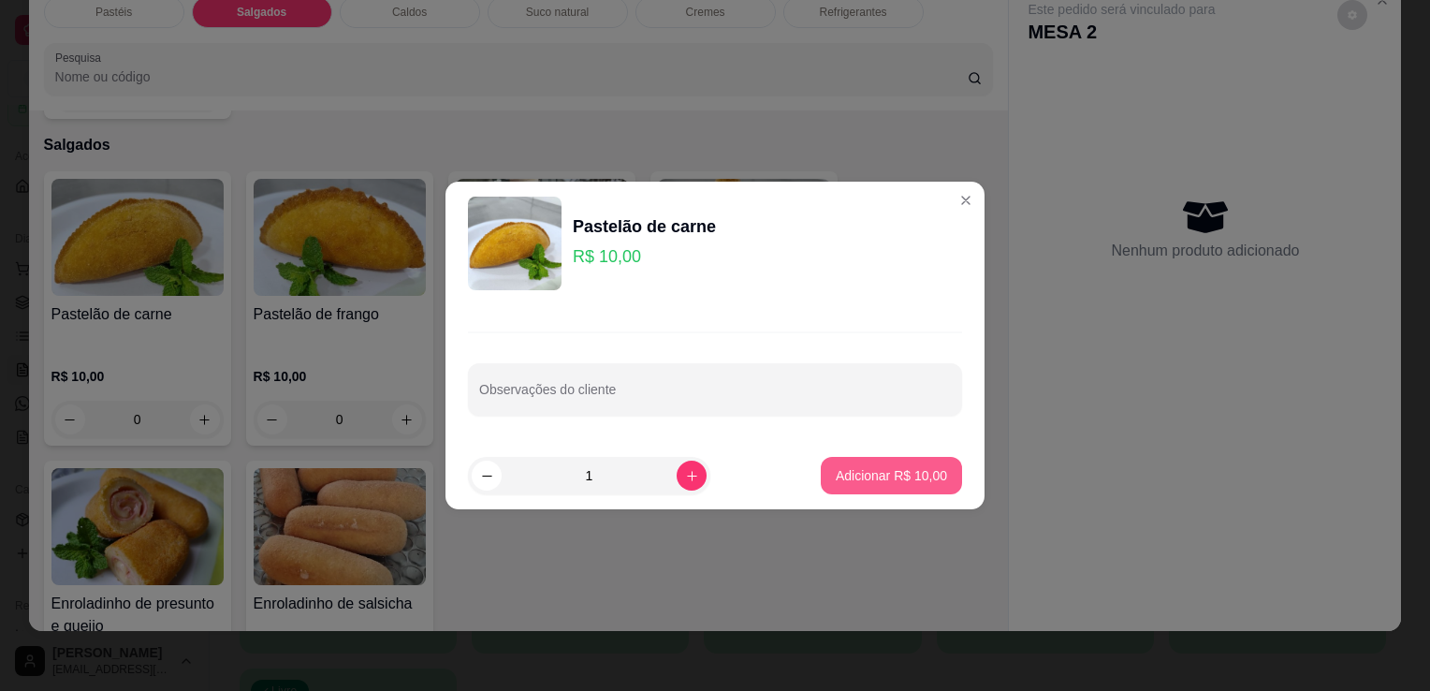
click at [872, 469] on p "Adicionar R$ 10,00" at bounding box center [891, 475] width 111 height 19
type input "1"
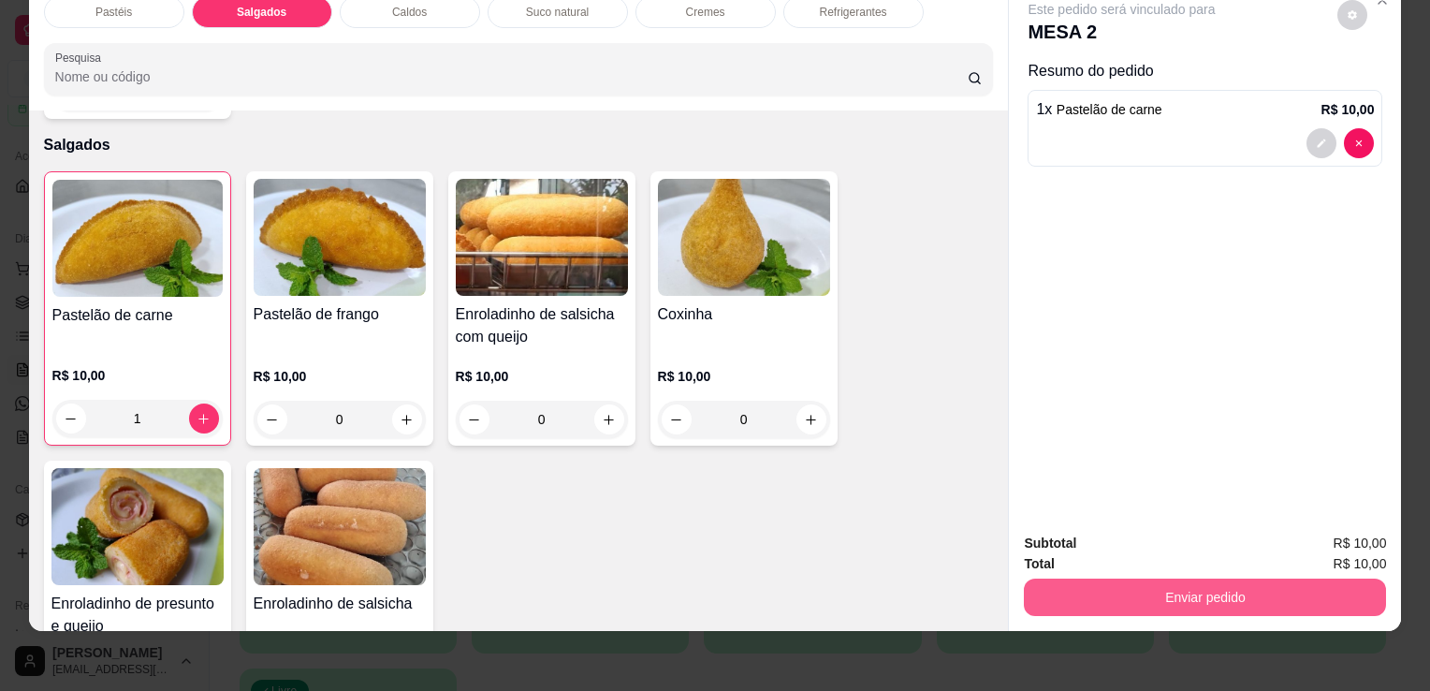
click at [1154, 579] on button "Enviar pedido" at bounding box center [1205, 597] width 362 height 37
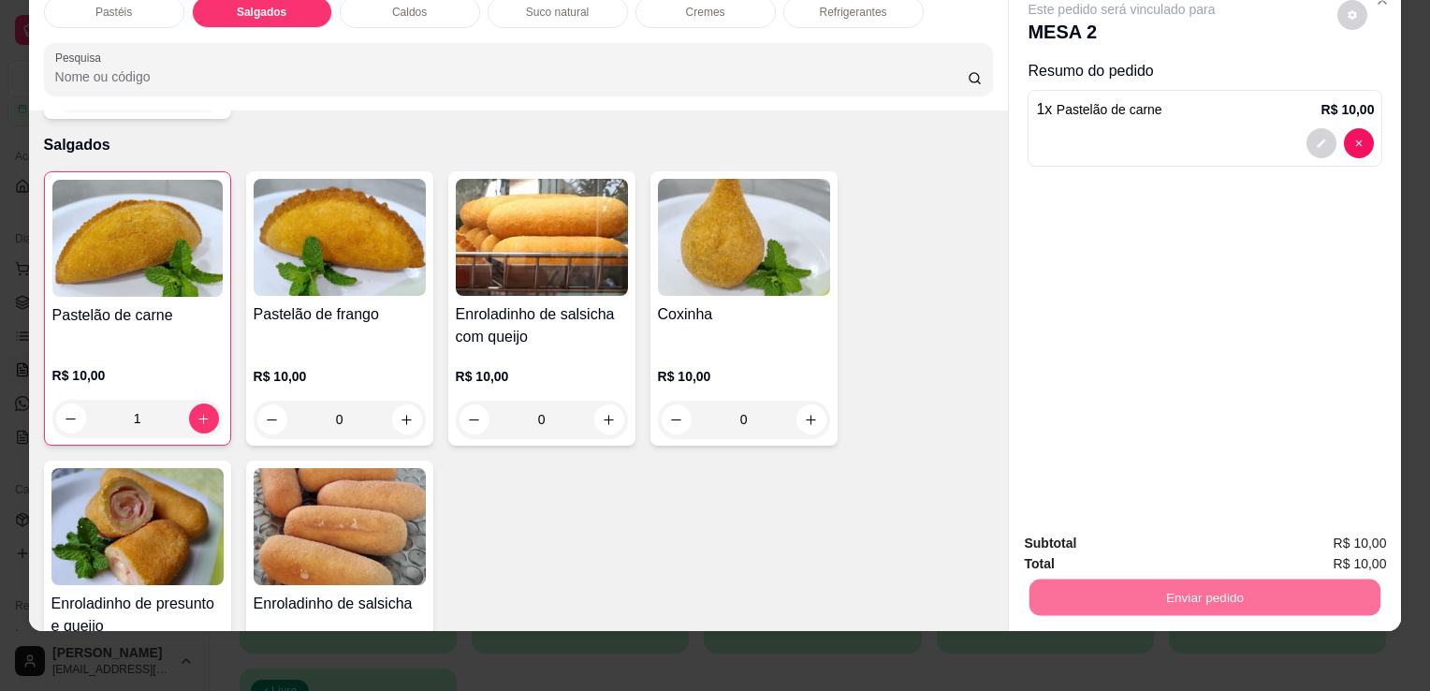
click at [1338, 541] on button "Enviar pedido" at bounding box center [1338, 538] width 106 height 36
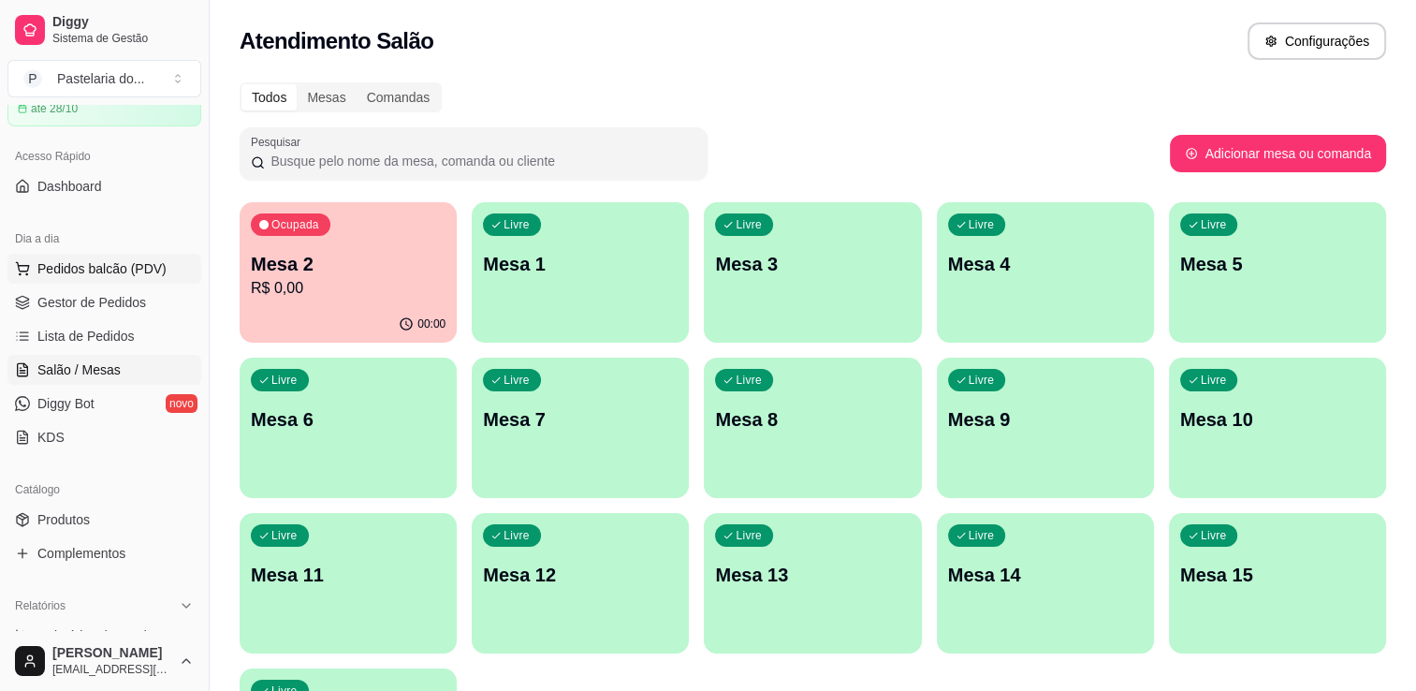
click at [101, 265] on span "Pedidos balcão (PDV)" at bounding box center [101, 268] width 129 height 19
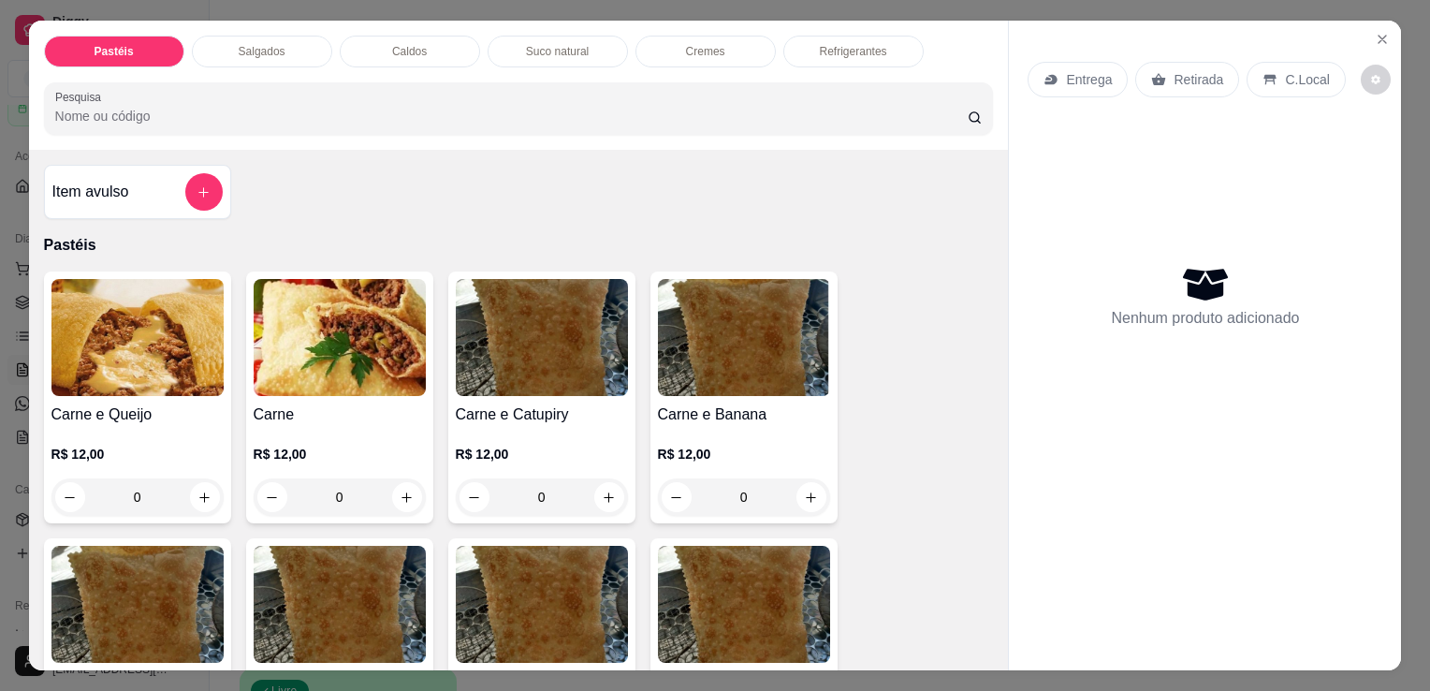
click at [877, 44] on p "Refrigerantes" at bounding box center [853, 51] width 67 height 15
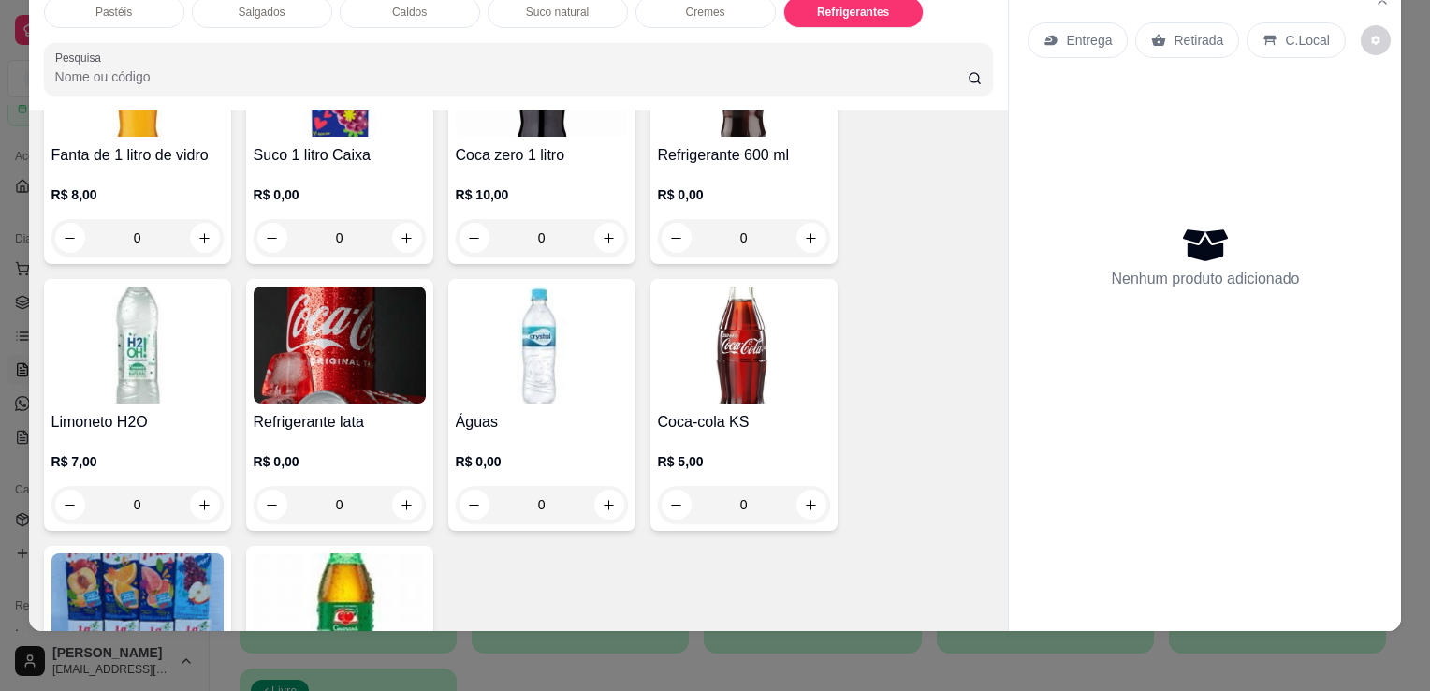
scroll to position [5738, 0]
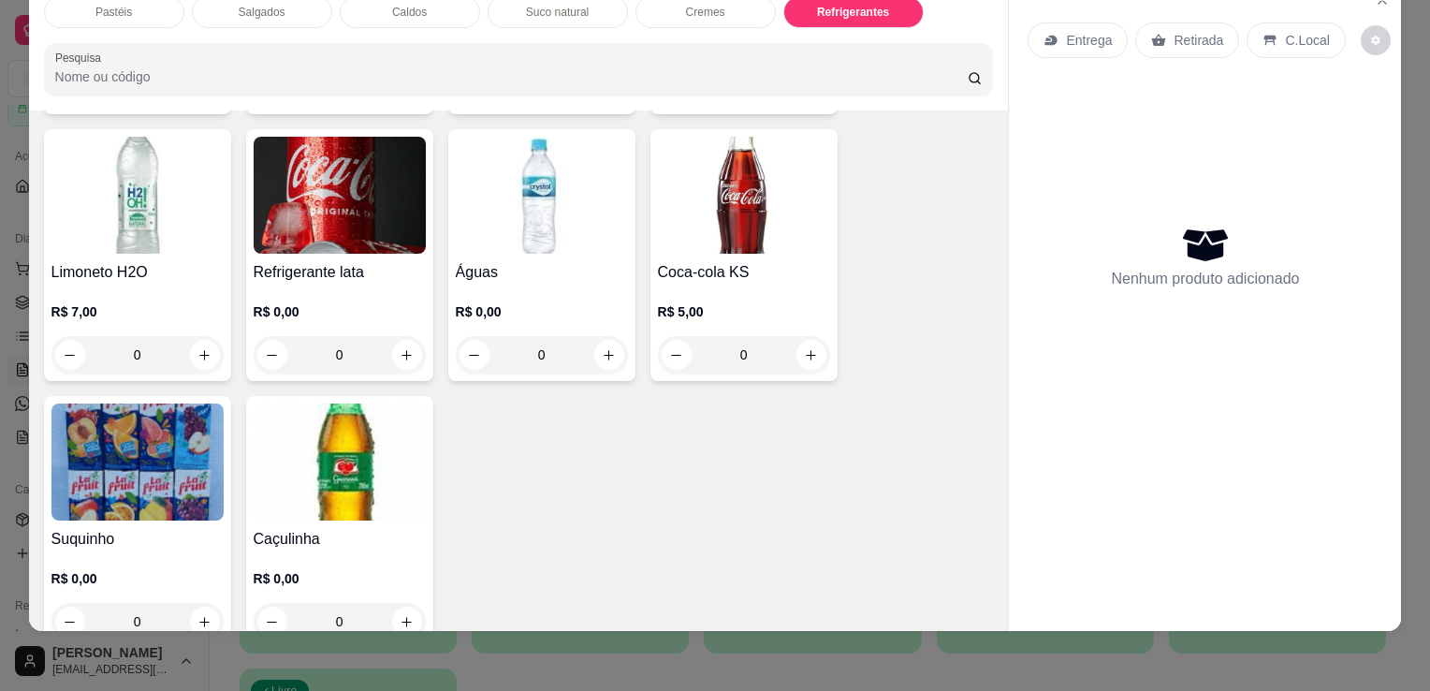
click at [707, 184] on img at bounding box center [744, 195] width 172 height 117
click at [1306, 88] on div "Nenhum produto adicionado" at bounding box center [1205, 256] width 355 height 367
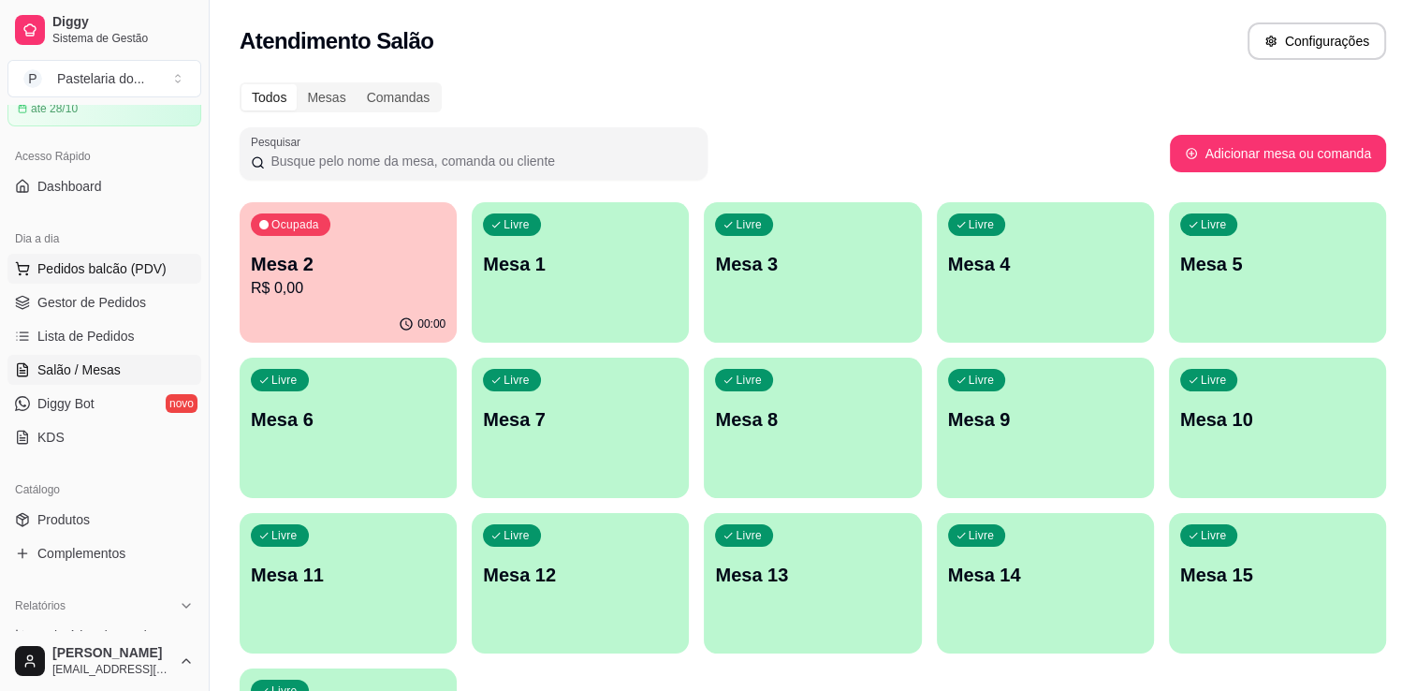
click at [116, 271] on span "Pedidos balcão (PDV)" at bounding box center [101, 268] width 129 height 19
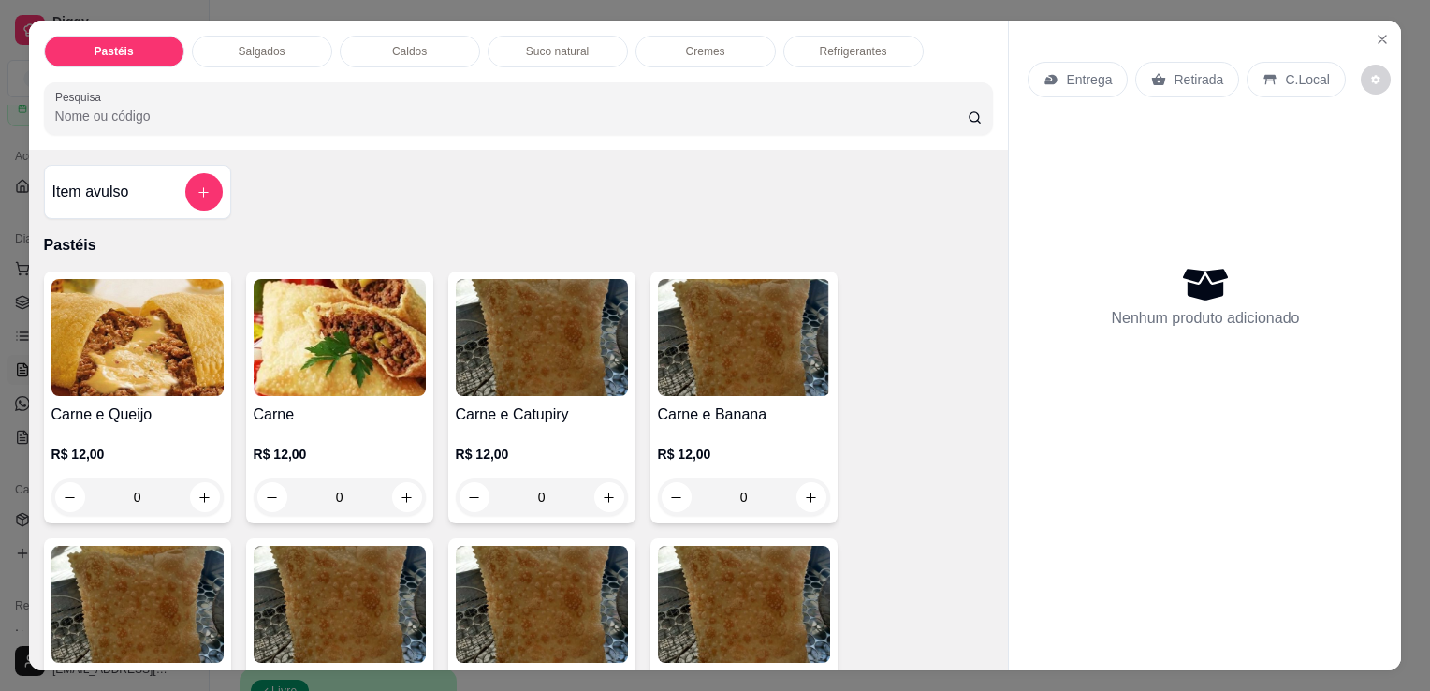
click at [292, 55] on div "Salgados" at bounding box center [262, 52] width 140 height 32
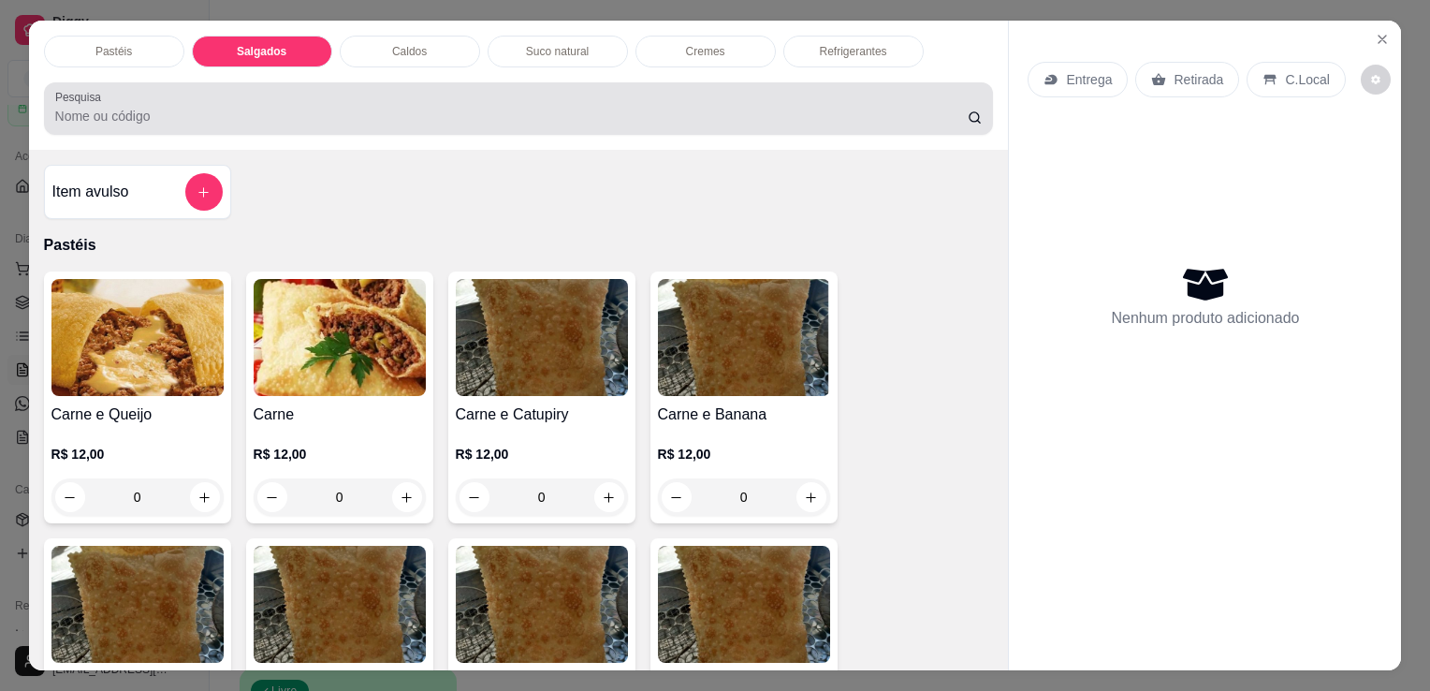
scroll to position [46, 0]
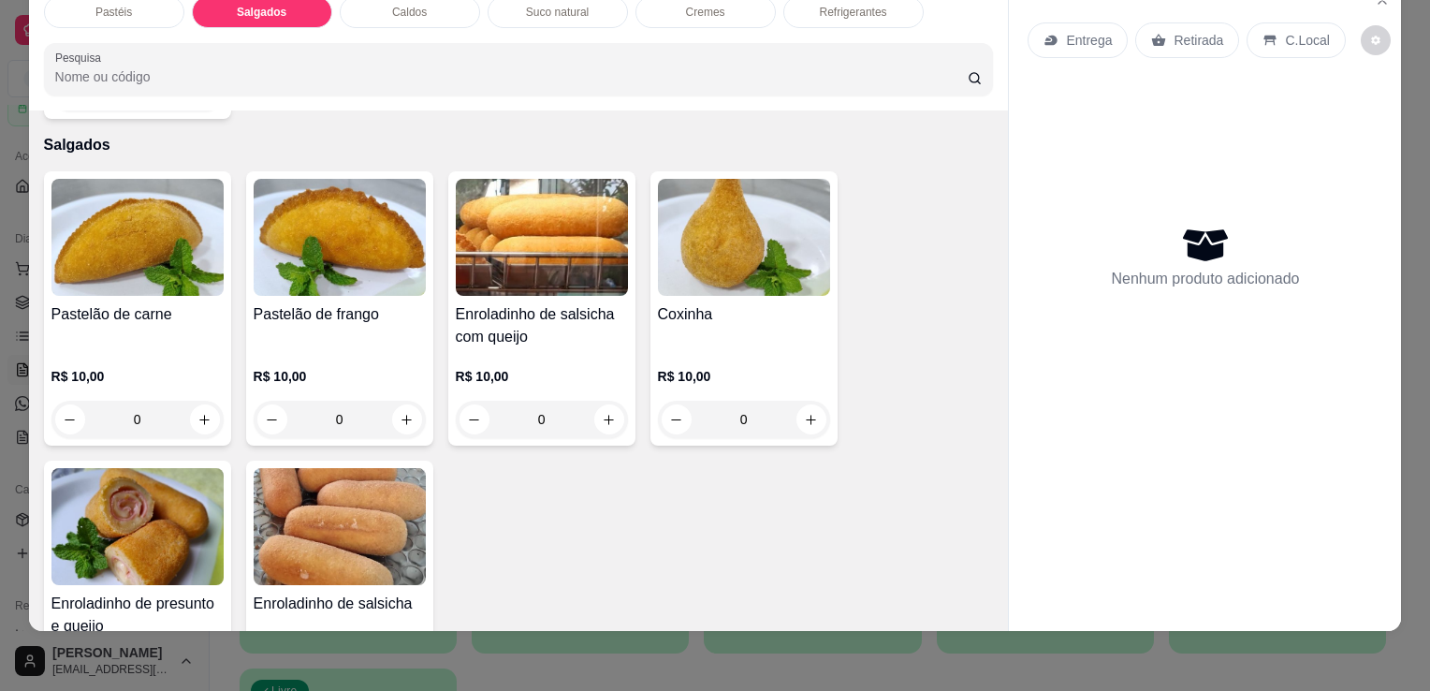
click at [696, 303] on h4 "Coxinha" at bounding box center [744, 314] width 172 height 22
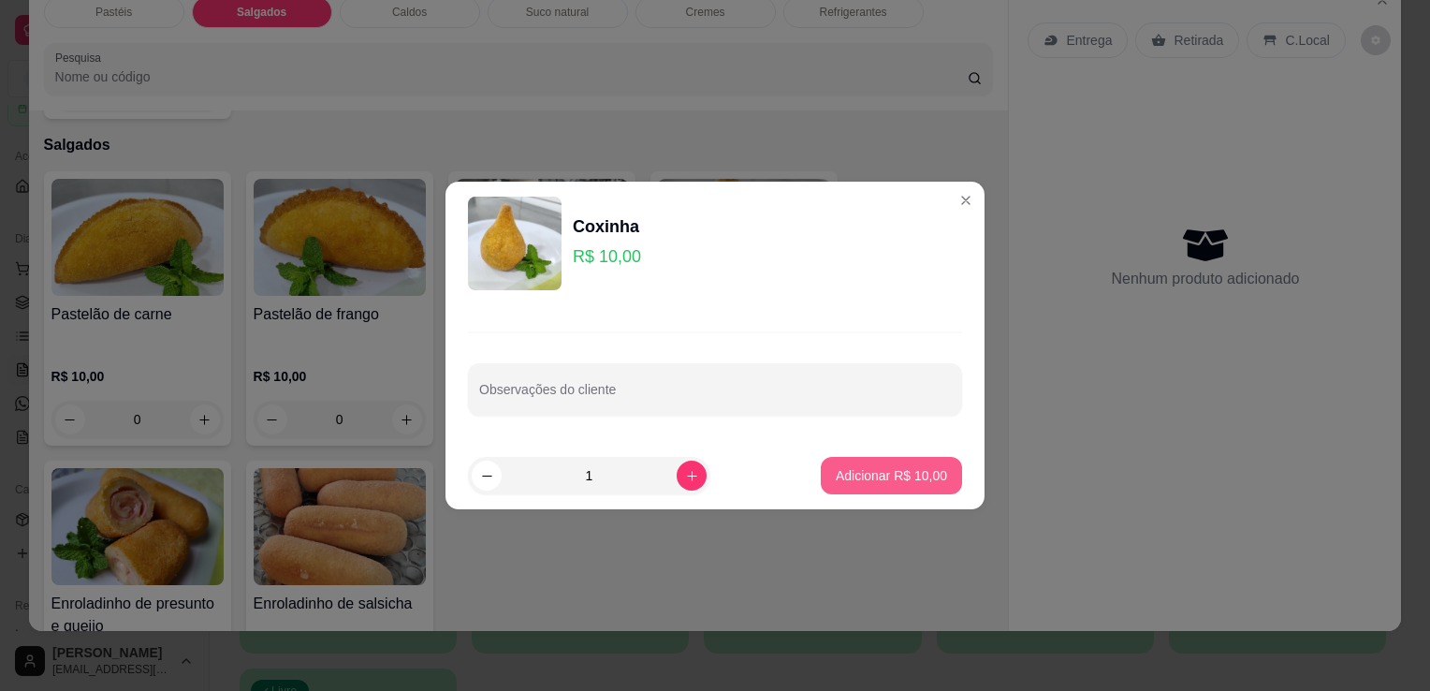
click at [824, 483] on button "Adicionar R$ 10,00" at bounding box center [891, 475] width 141 height 37
type input "1"
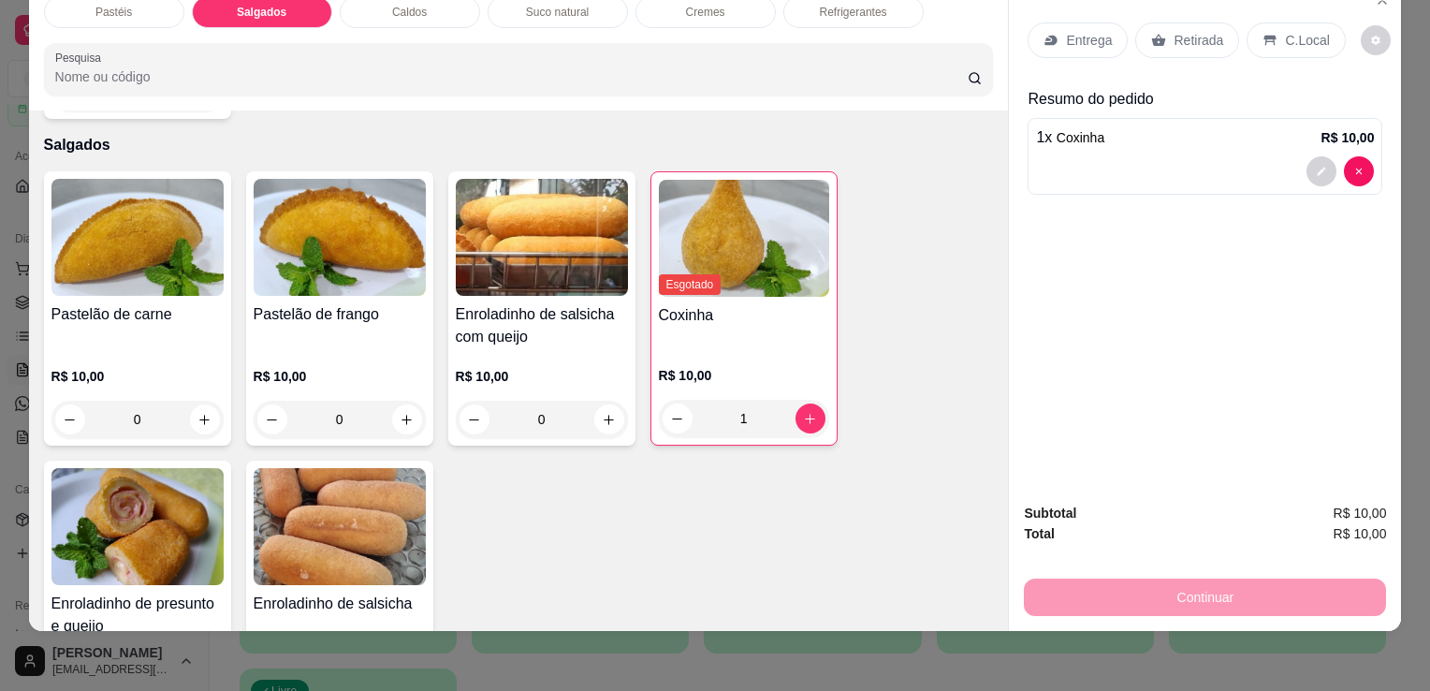
click at [1157, 27] on div "Retirada" at bounding box center [1187, 40] width 104 height 36
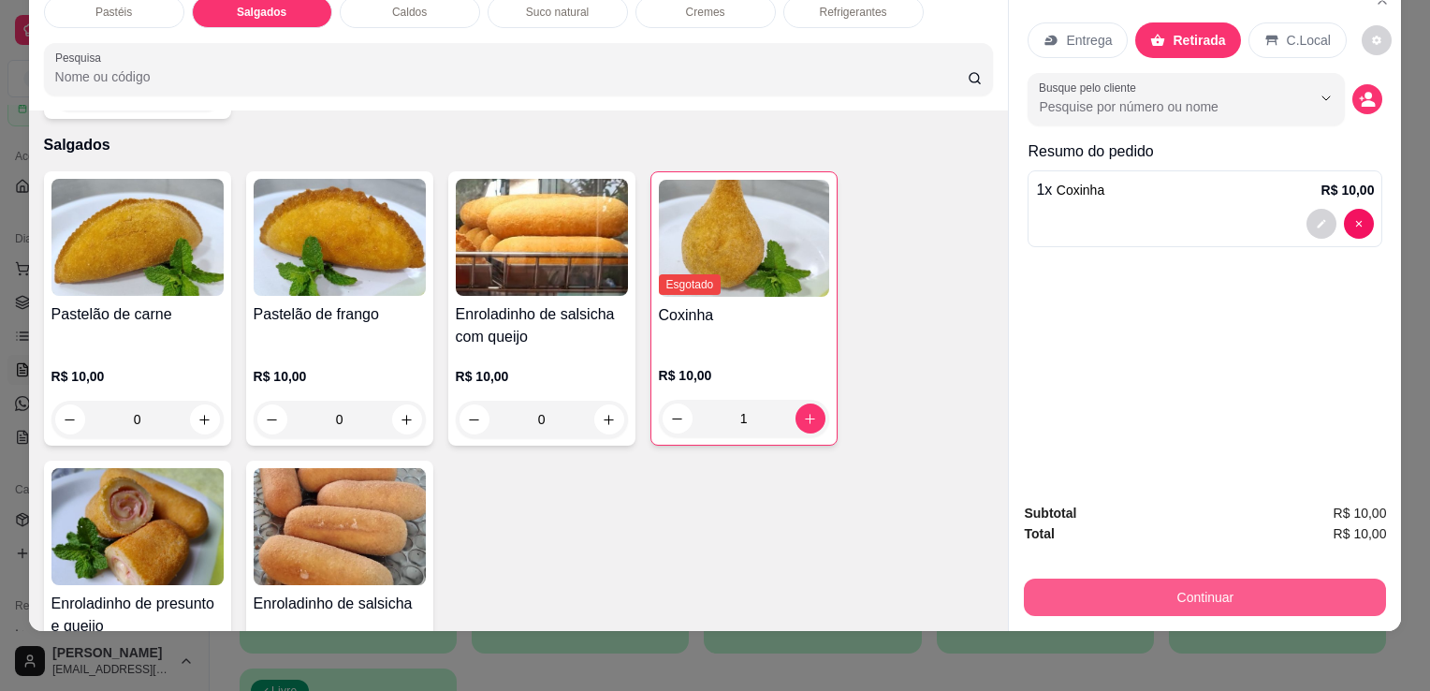
click at [1245, 579] on button "Continuar" at bounding box center [1205, 597] width 362 height 37
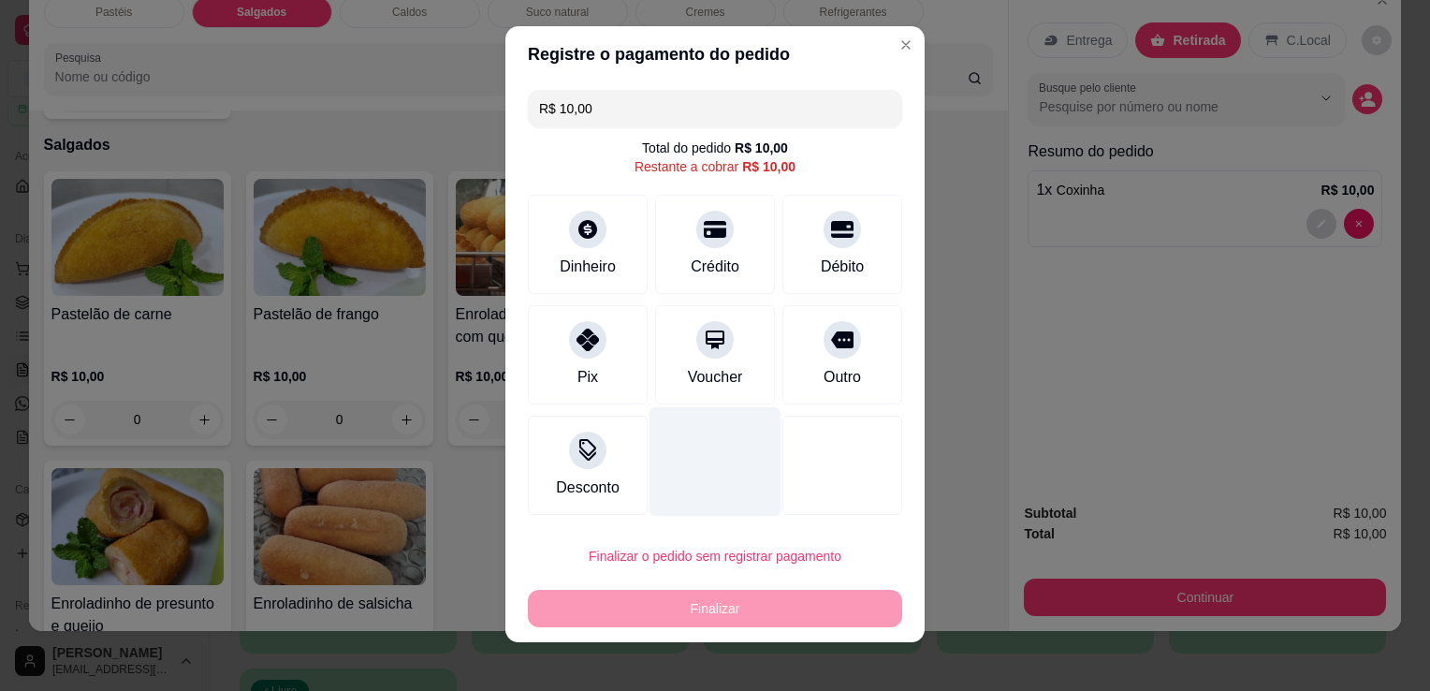
scroll to position [22, 0]
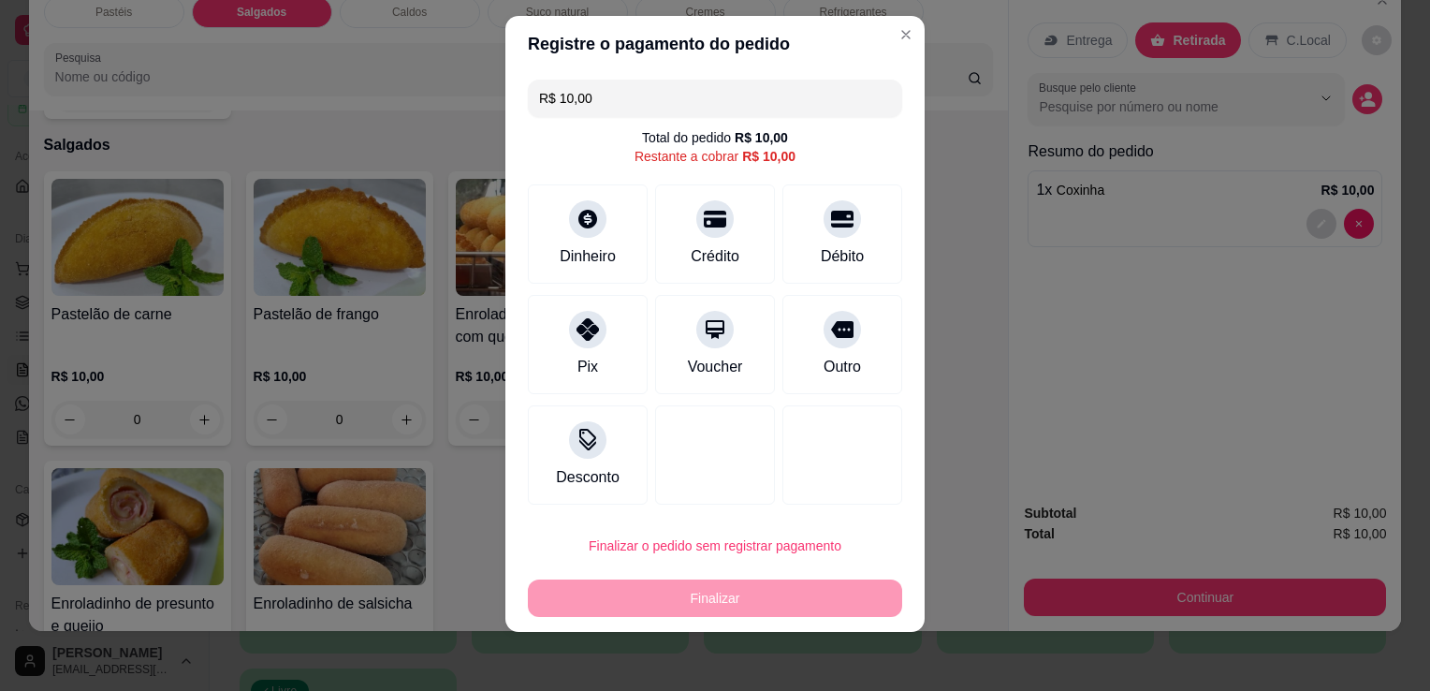
click at [824, 606] on div "Finalizar" at bounding box center [715, 597] width 374 height 37
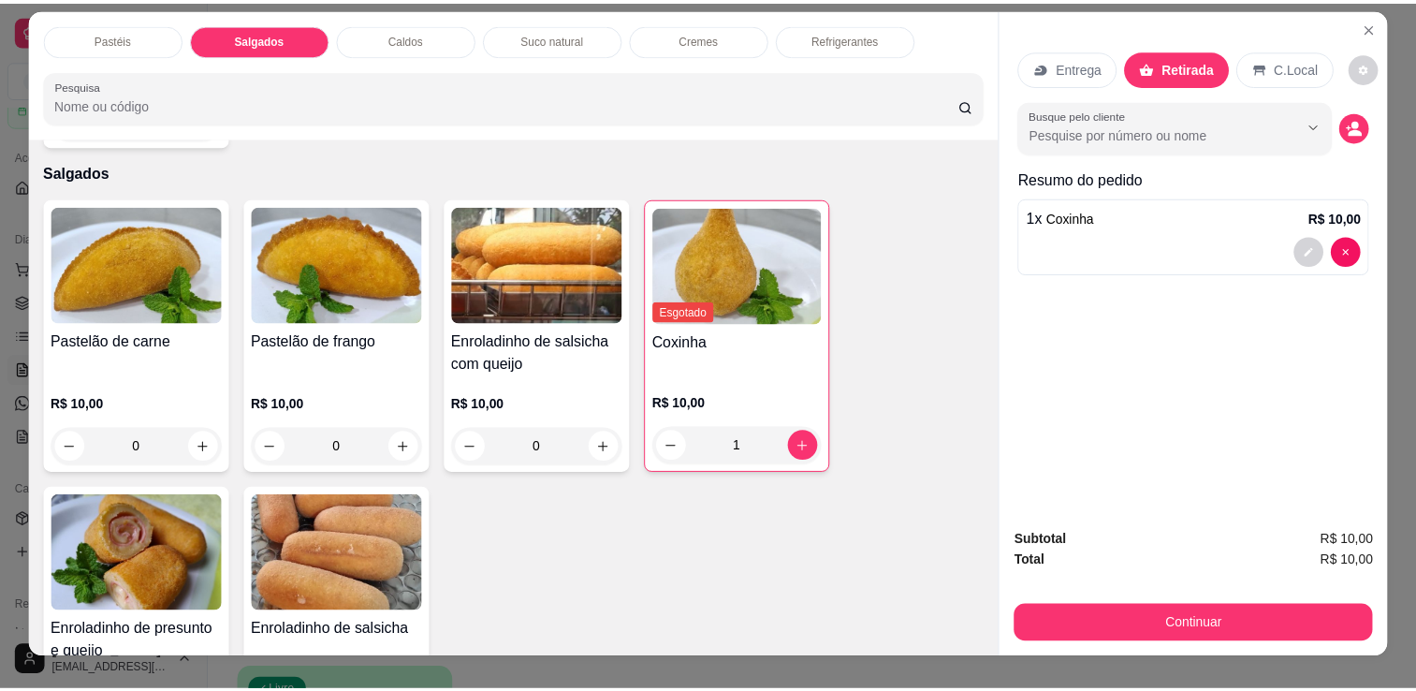
scroll to position [0, 0]
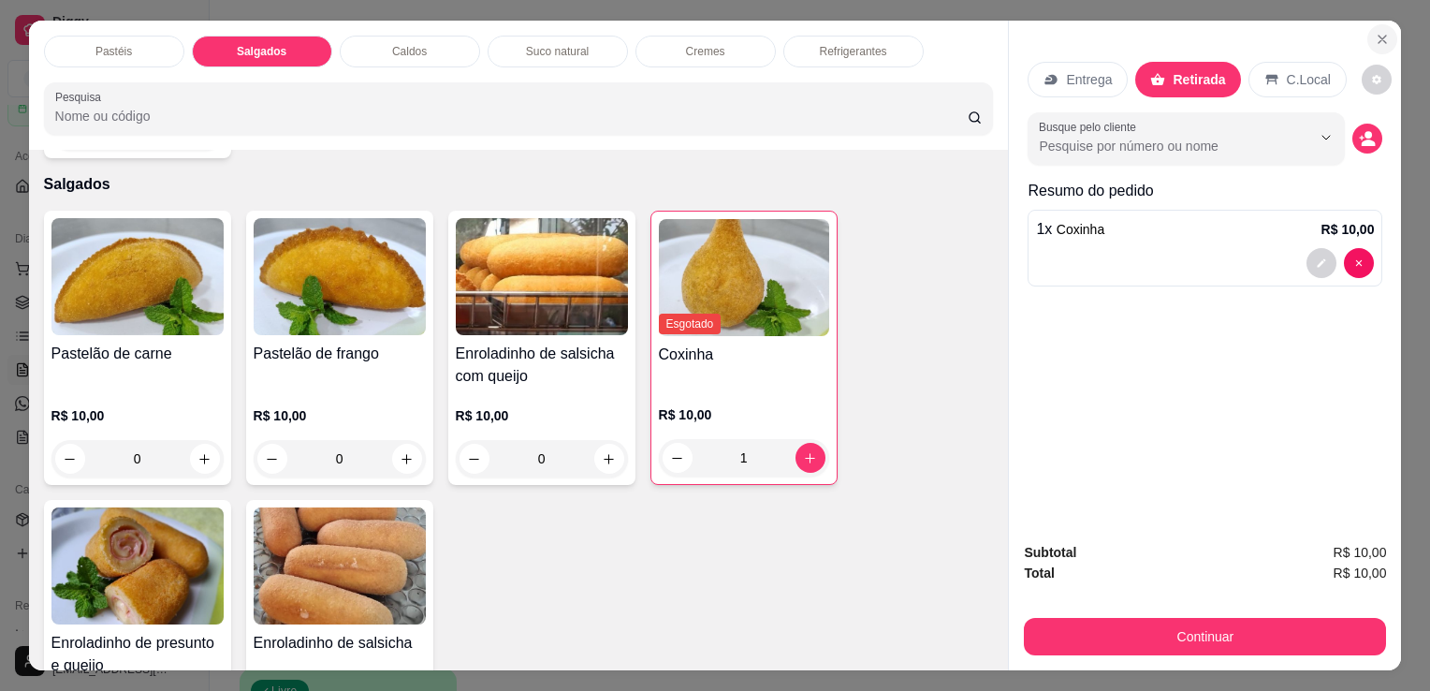
click at [1382, 40] on button "Close" at bounding box center [1383, 39] width 30 height 30
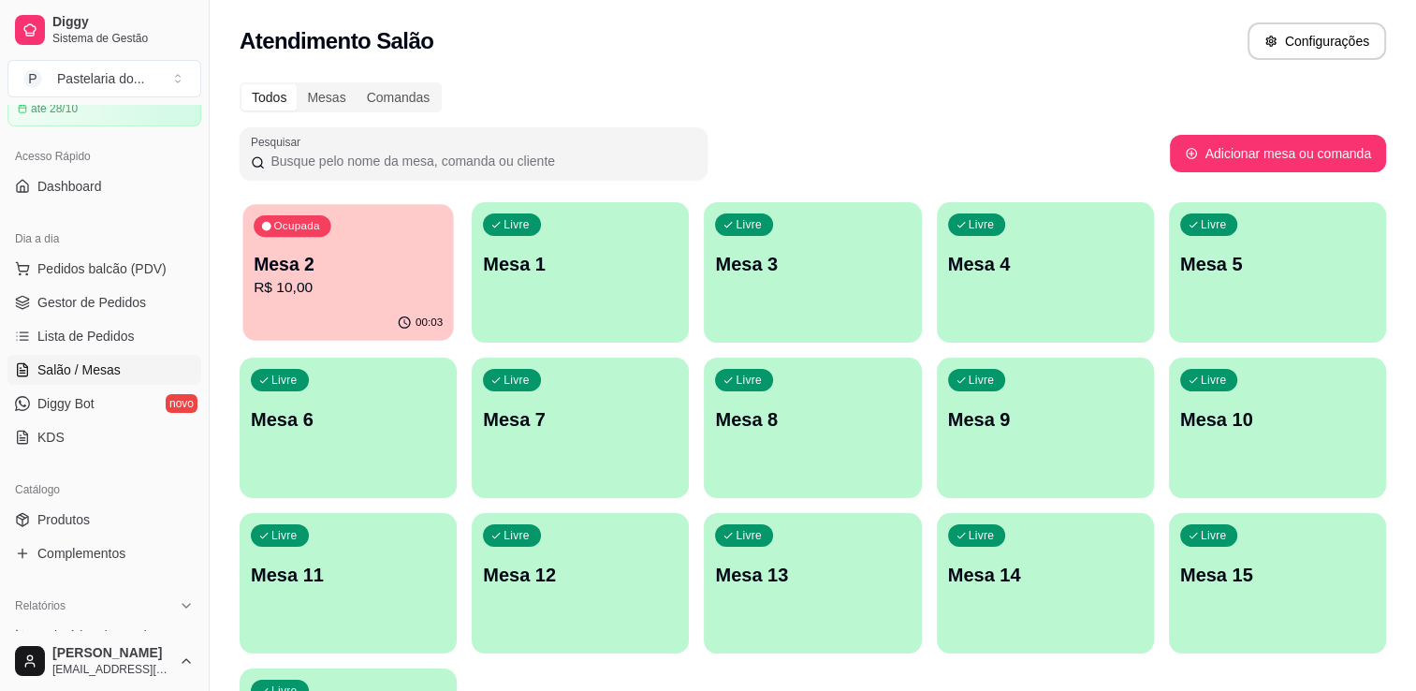
click at [292, 285] on p "R$ 10,00" at bounding box center [348, 288] width 189 height 22
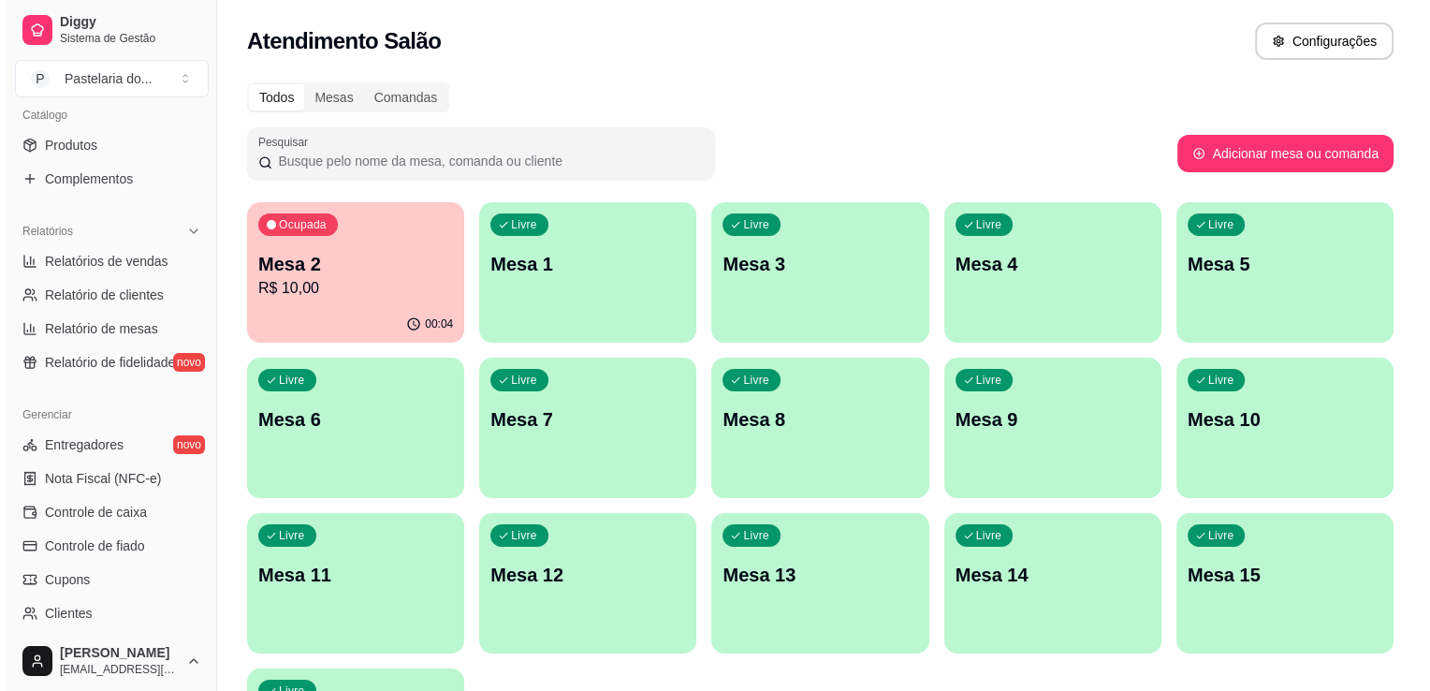
scroll to position [655, 0]
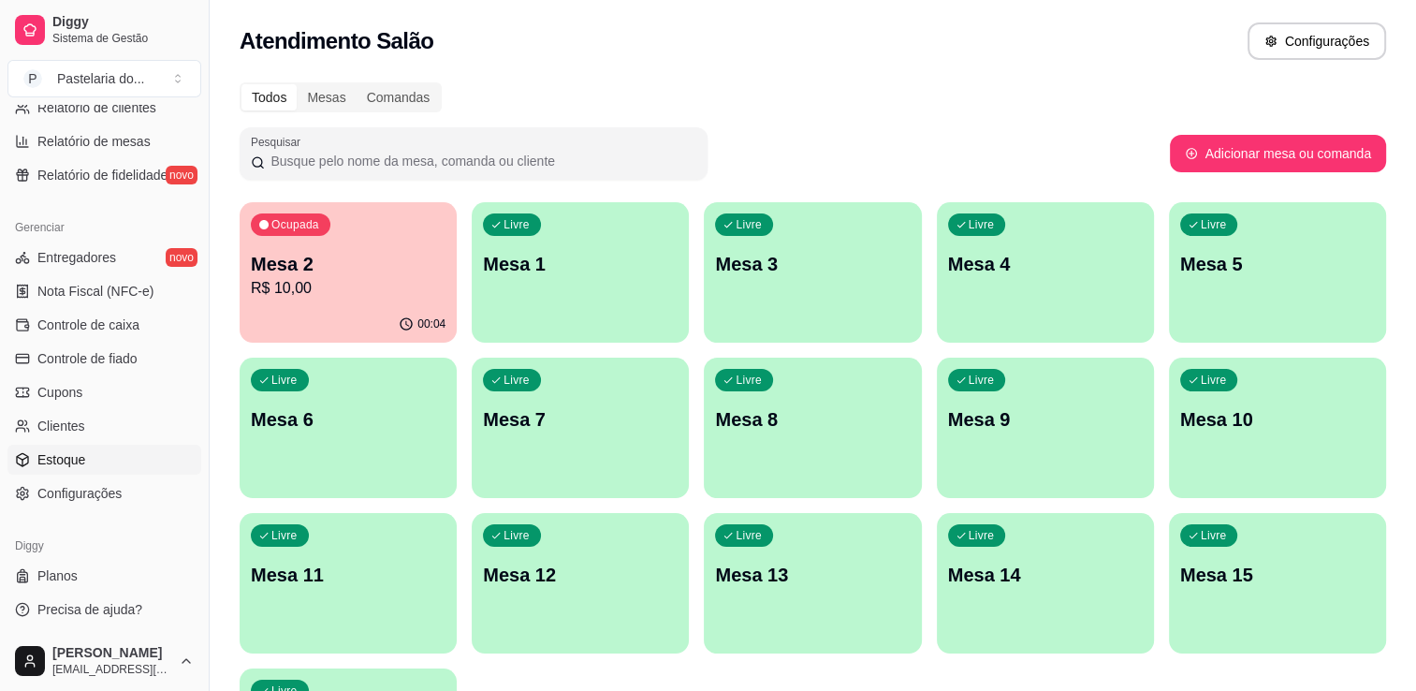
click at [111, 462] on link "Estoque" at bounding box center [104, 460] width 194 height 30
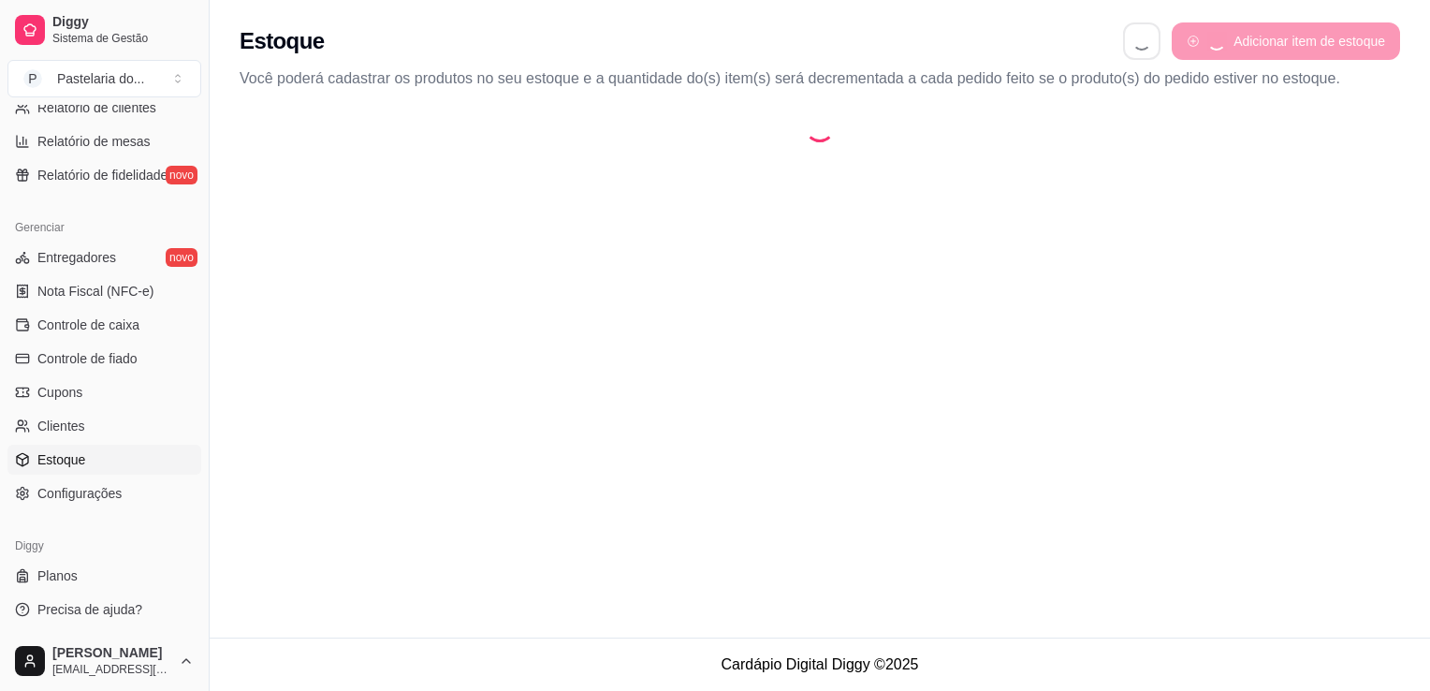
select select "QUANTITY_ORDER"
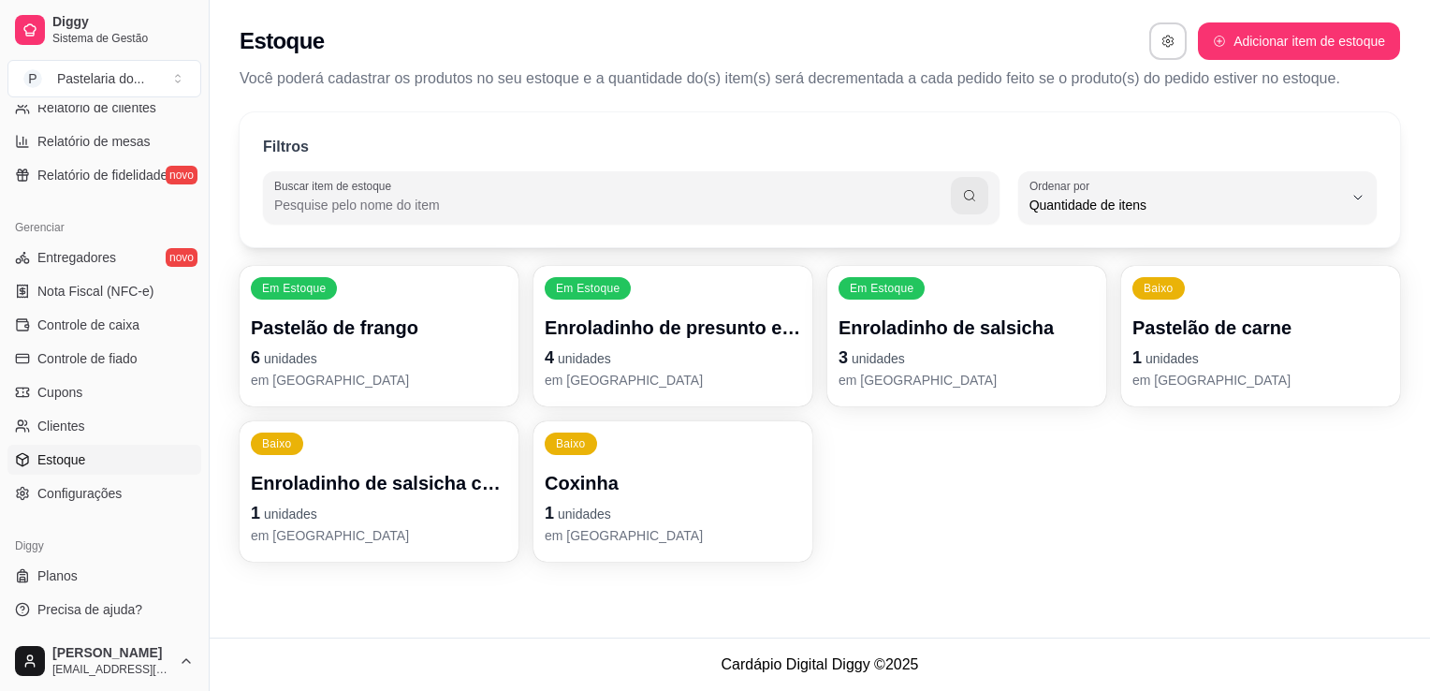
scroll to position [18, 0]
click at [447, 332] on p "Pastelão de frango" at bounding box center [379, 328] width 256 height 26
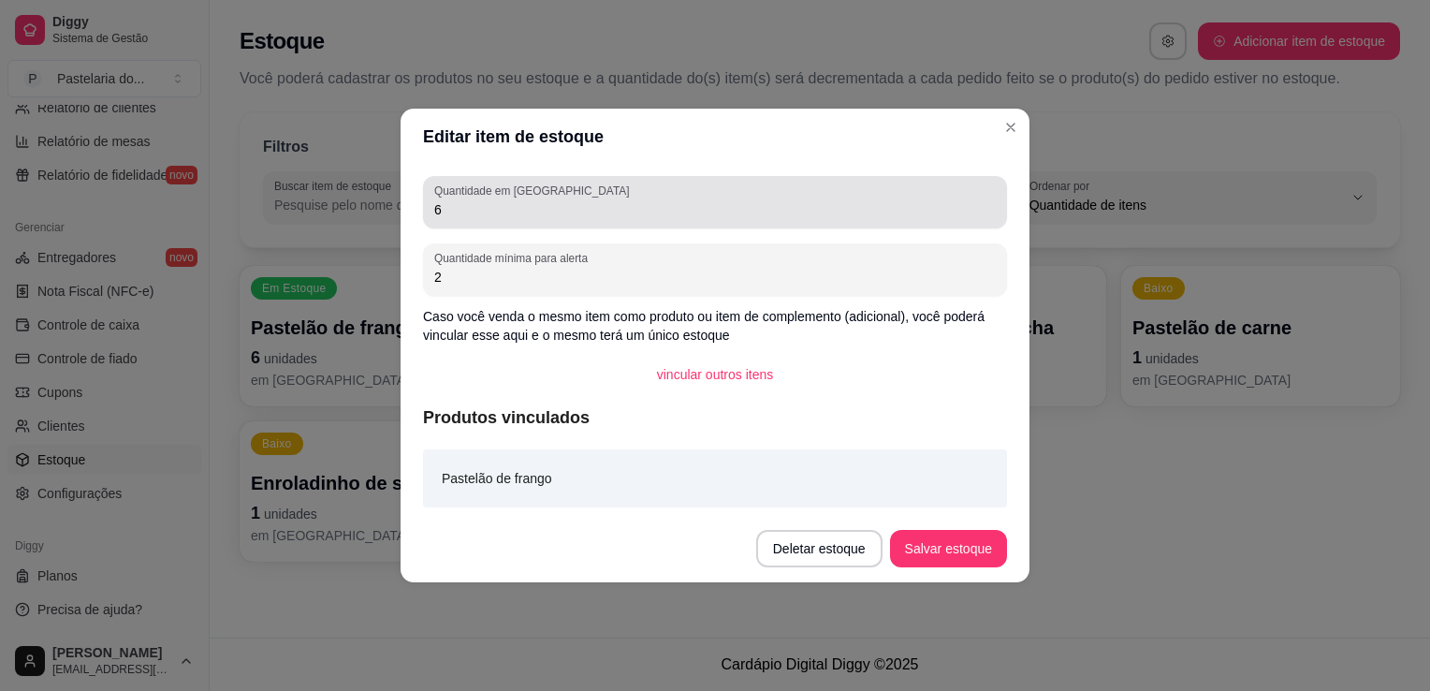
click at [565, 225] on div "Quantidade em estoque 6" at bounding box center [715, 202] width 584 height 52
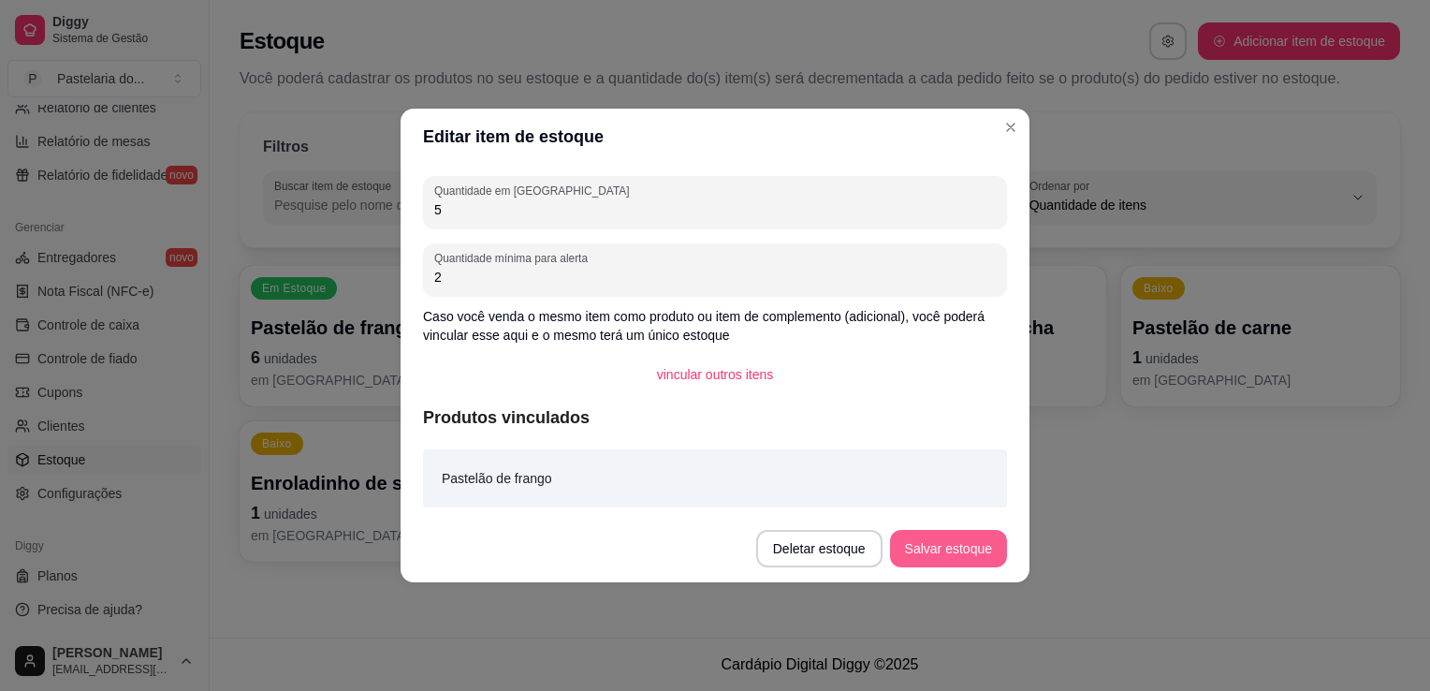
type input "5"
click at [977, 543] on button "Salvar estoque" at bounding box center [948, 548] width 117 height 37
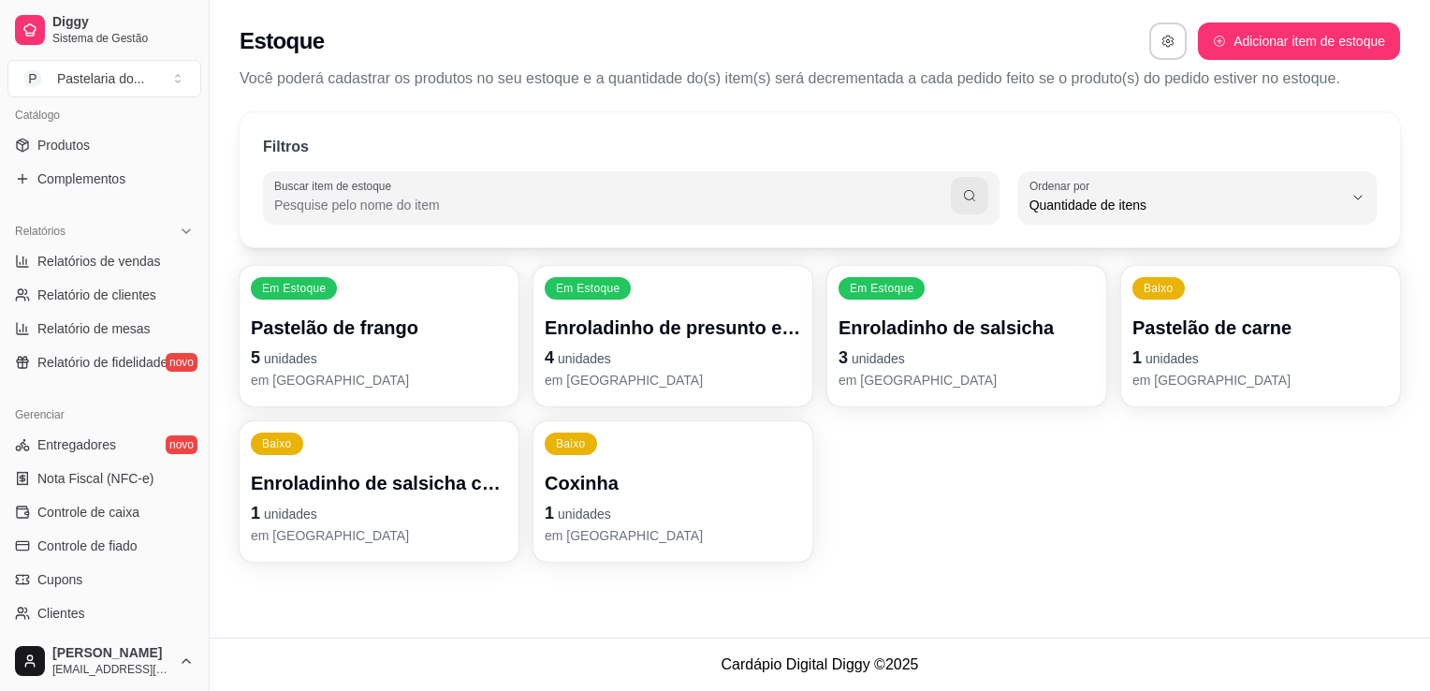
scroll to position [187, 0]
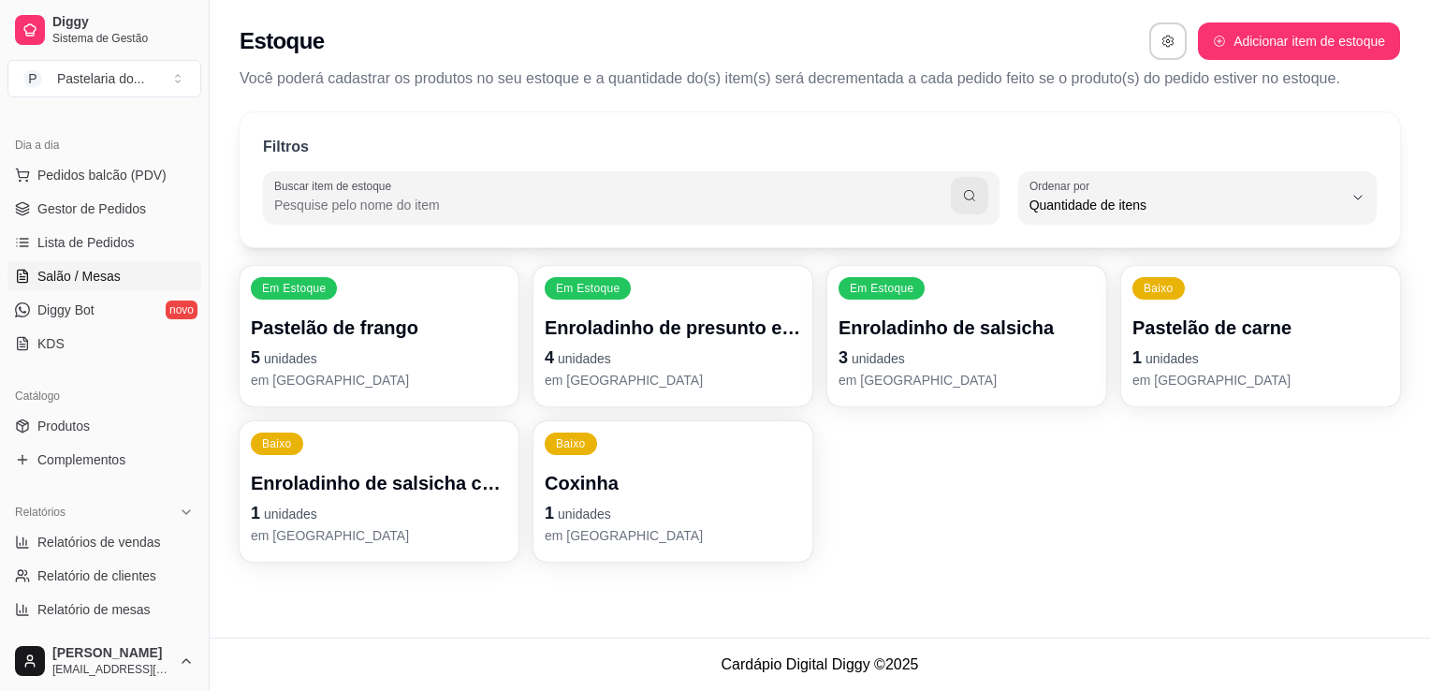
click at [84, 280] on span "Salão / Mesas" at bounding box center [78, 276] width 83 height 19
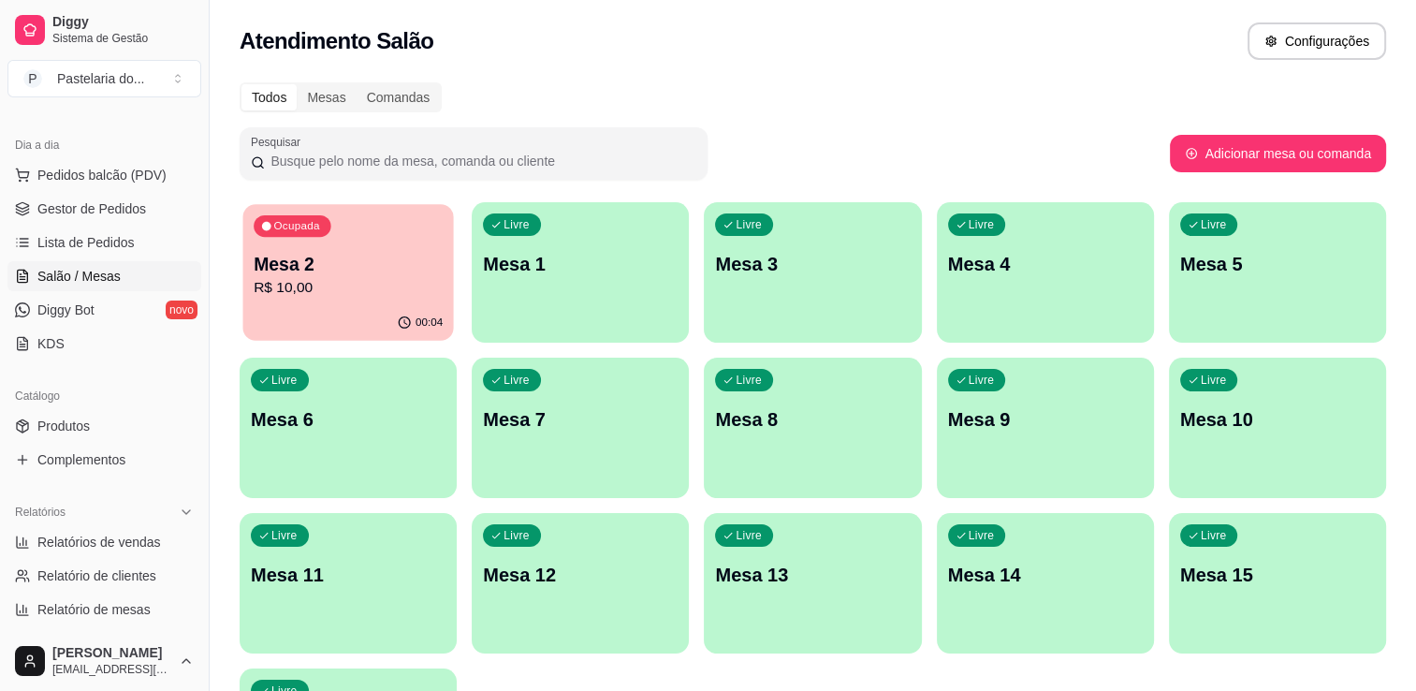
click at [432, 281] on p "R$ 10,00" at bounding box center [348, 288] width 189 height 22
drag, startPoint x: 1198, startPoint y: 15, endPoint x: 895, endPoint y: 87, distance: 311.7
click at [897, 87] on div "Todos Mesas Comandas" at bounding box center [813, 97] width 1147 height 30
click at [137, 186] on button "Pedidos balcão (PDV)" at bounding box center [104, 175] width 194 height 30
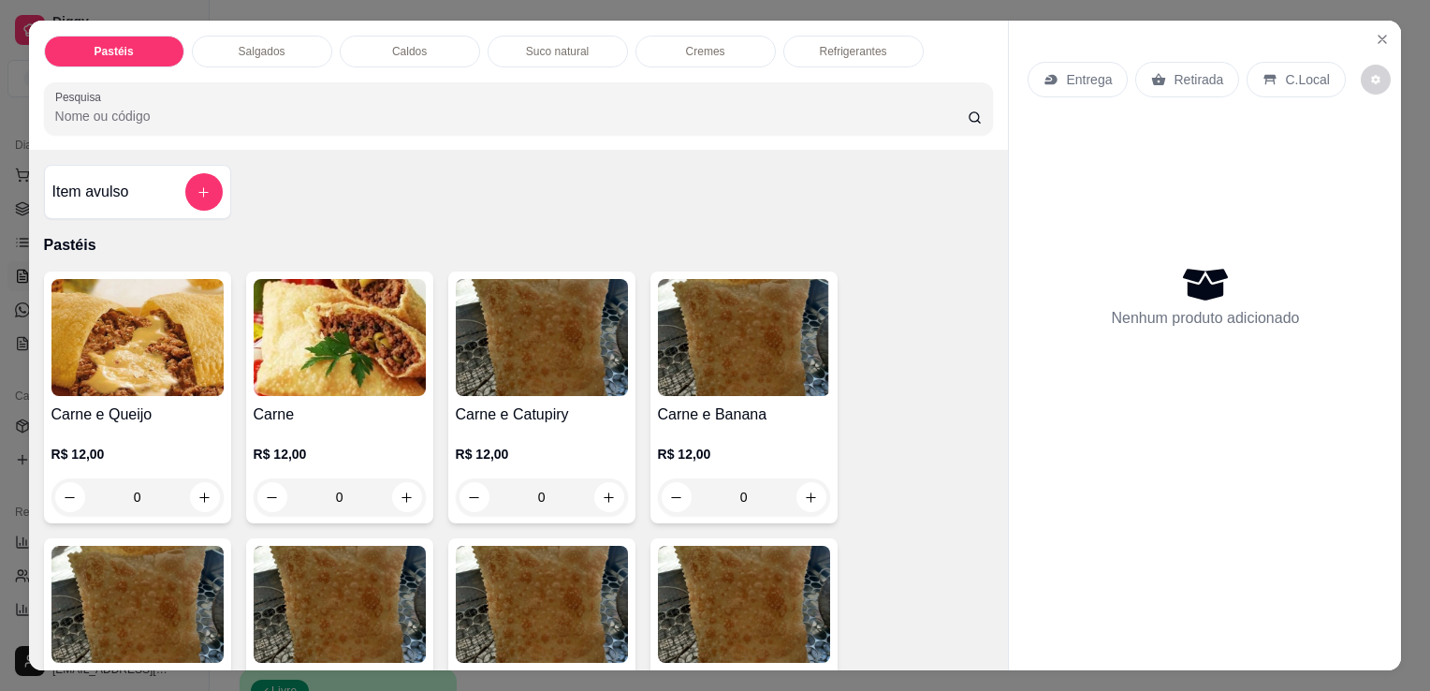
click at [250, 44] on p "Salgados" at bounding box center [262, 51] width 47 height 15
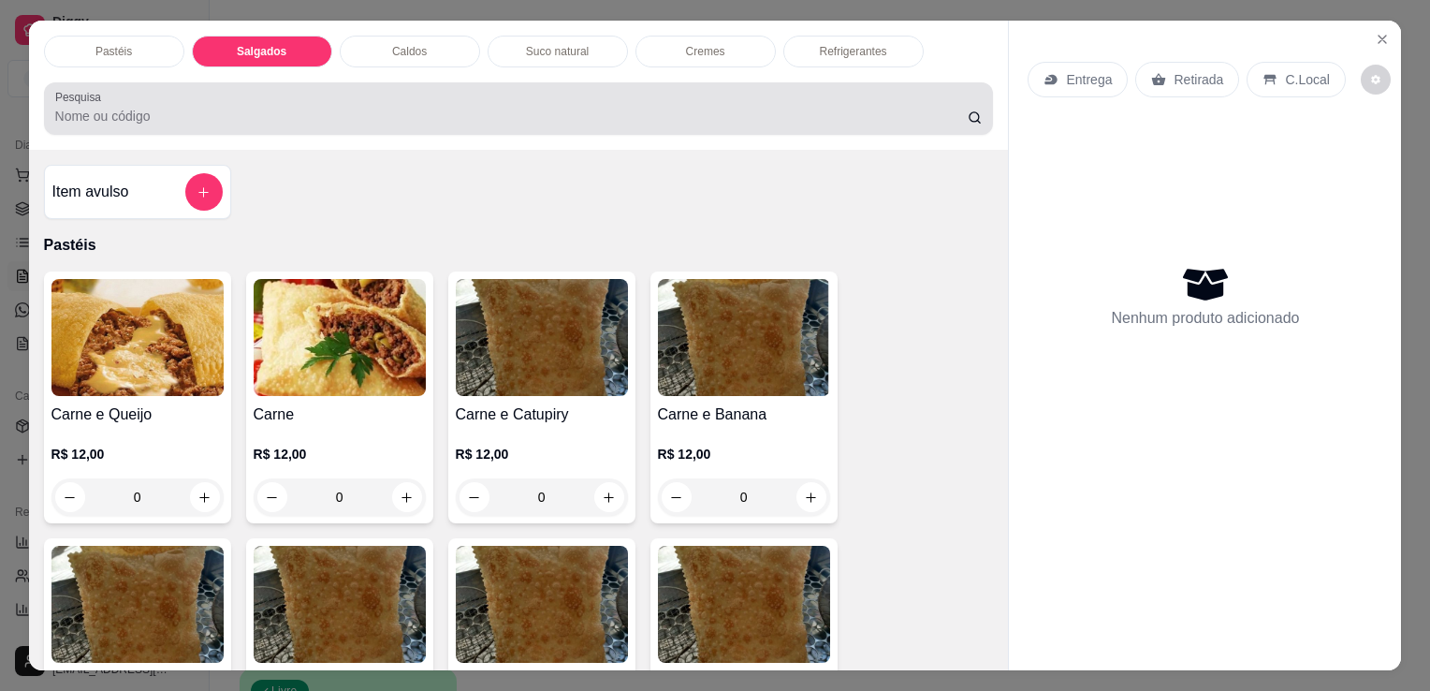
scroll to position [46, 0]
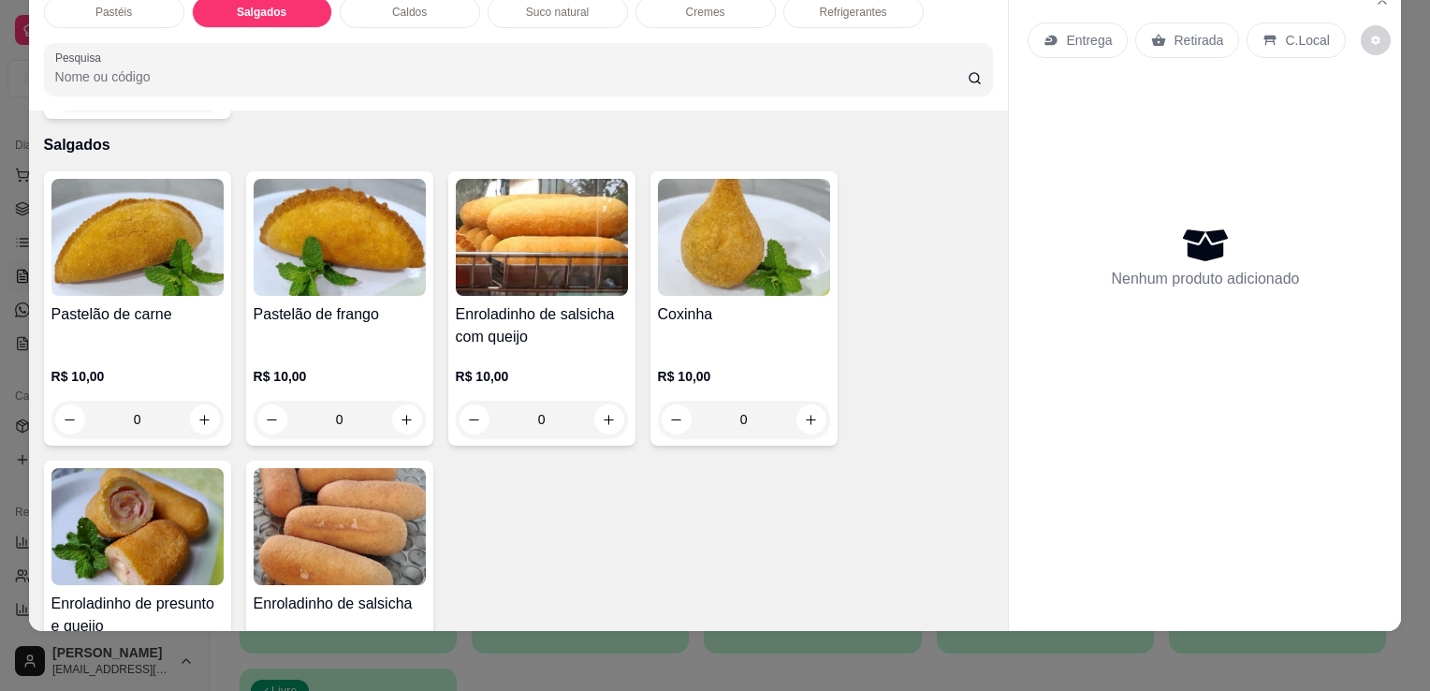
click at [306, 305] on div "Pastelão de frango" at bounding box center [340, 325] width 172 height 45
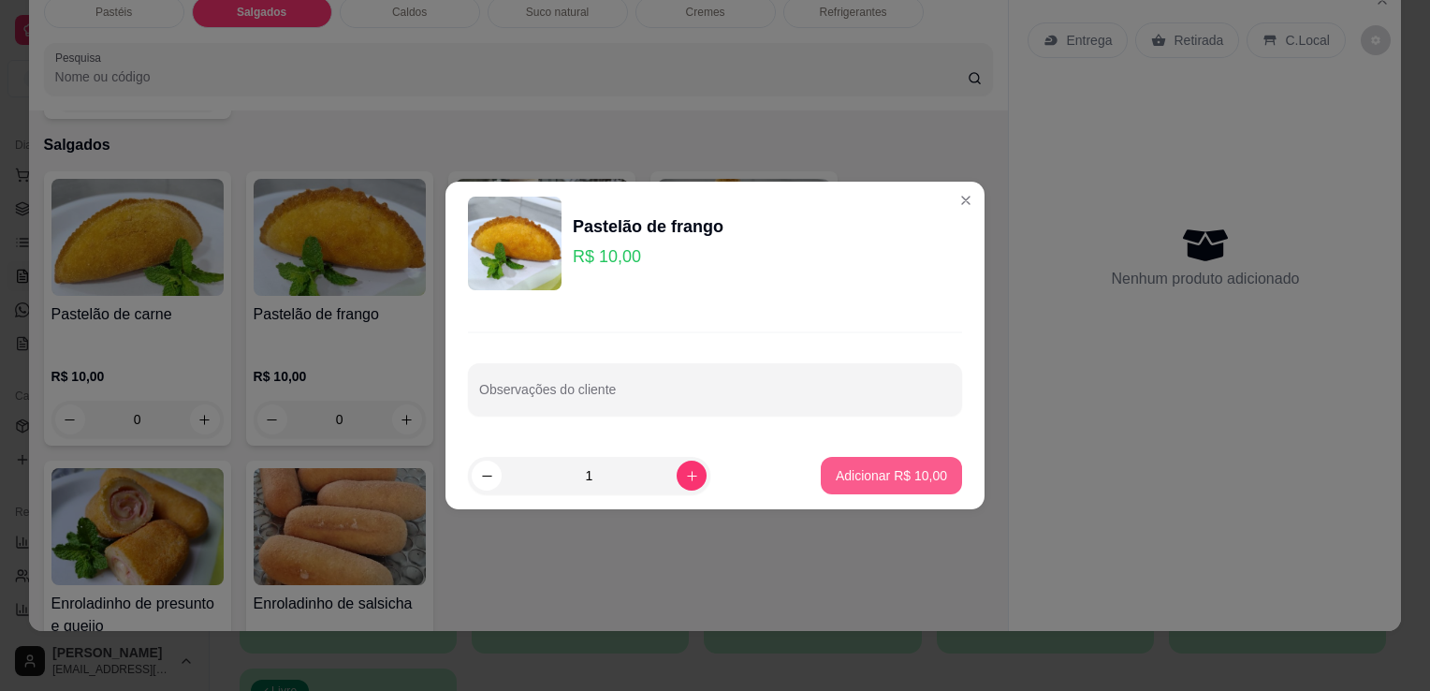
click at [850, 470] on p "Adicionar R$ 10,00" at bounding box center [891, 475] width 111 height 19
type input "1"
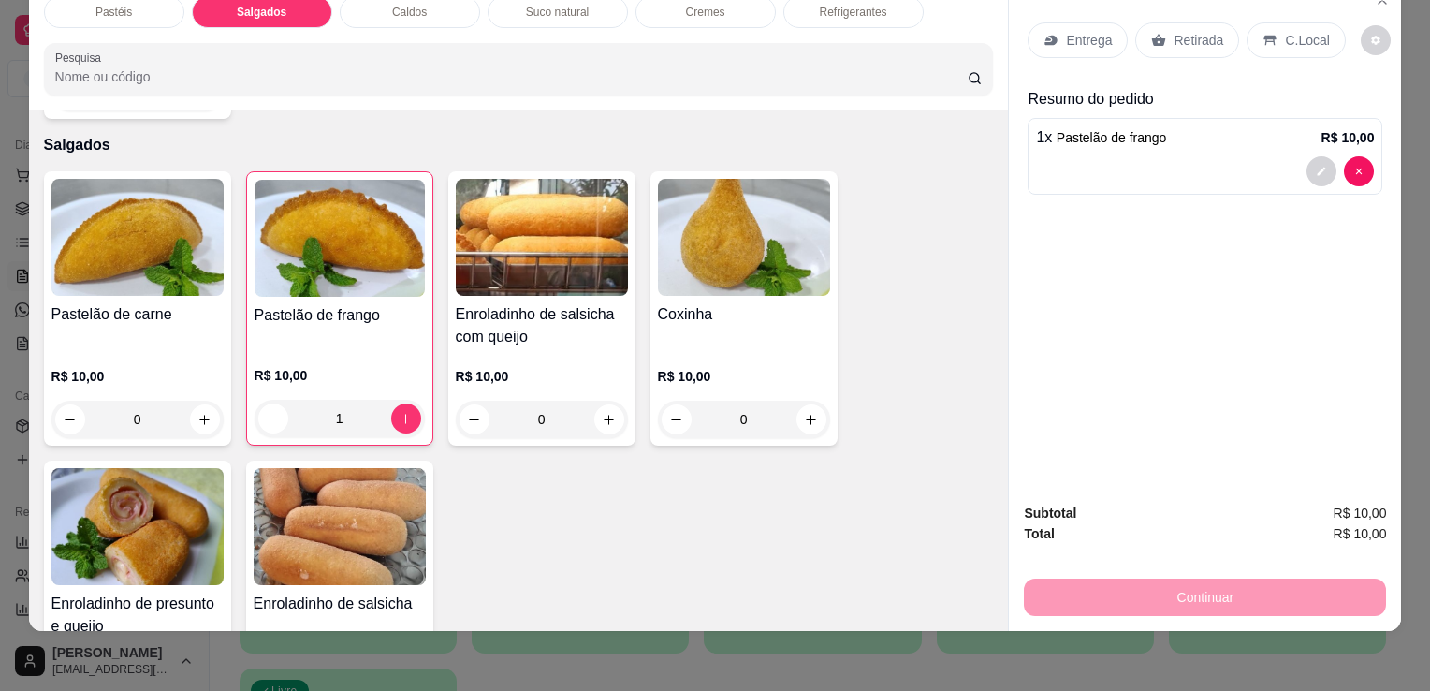
click at [303, 507] on img at bounding box center [340, 526] width 172 height 117
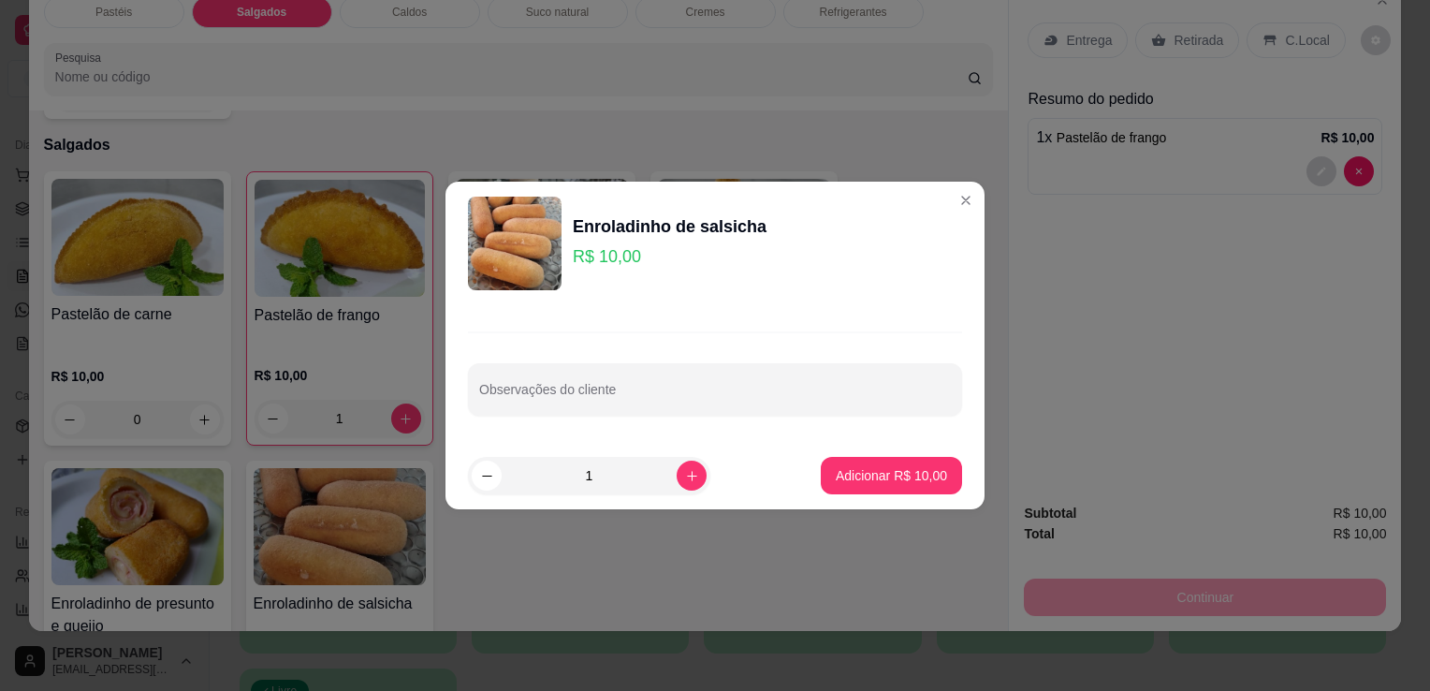
click at [842, 496] on footer "1 Adicionar R$ 10,00" at bounding box center [715, 475] width 539 height 67
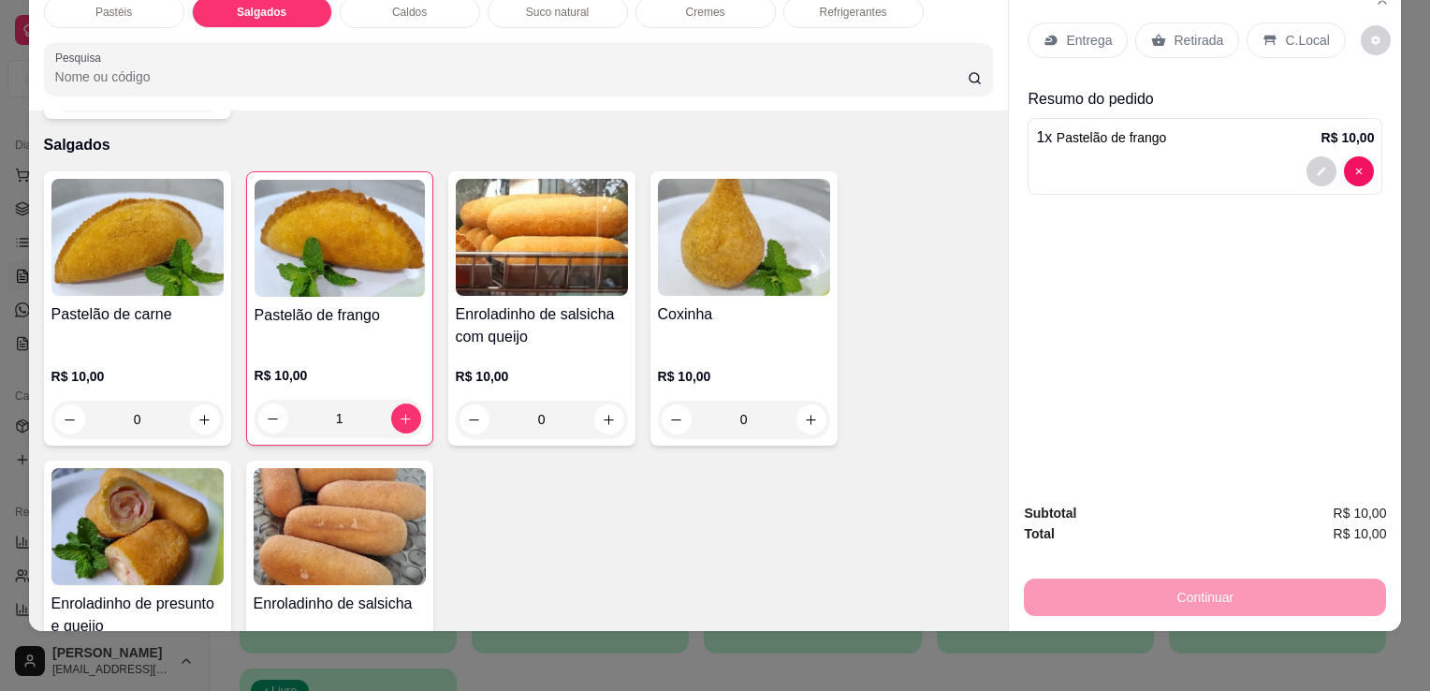
click at [872, 483] on div "Pastelão de carne R$ 10,00 0 Pastelão de frango R$ 10,00 1 Enroladinho de salsi…" at bounding box center [519, 453] width 950 height 564
click at [376, 515] on img at bounding box center [340, 526] width 172 height 117
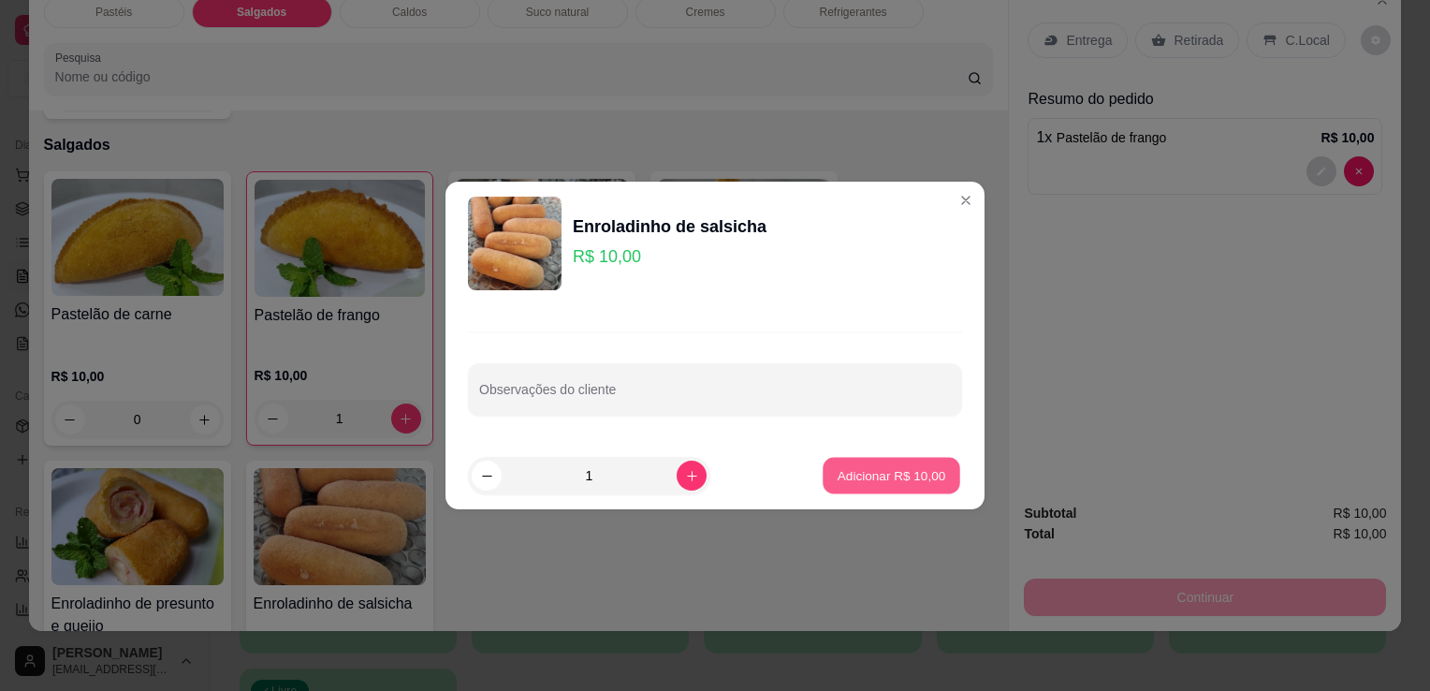
click at [854, 474] on p "Adicionar R$ 10,00" at bounding box center [892, 475] width 109 height 18
type input "1"
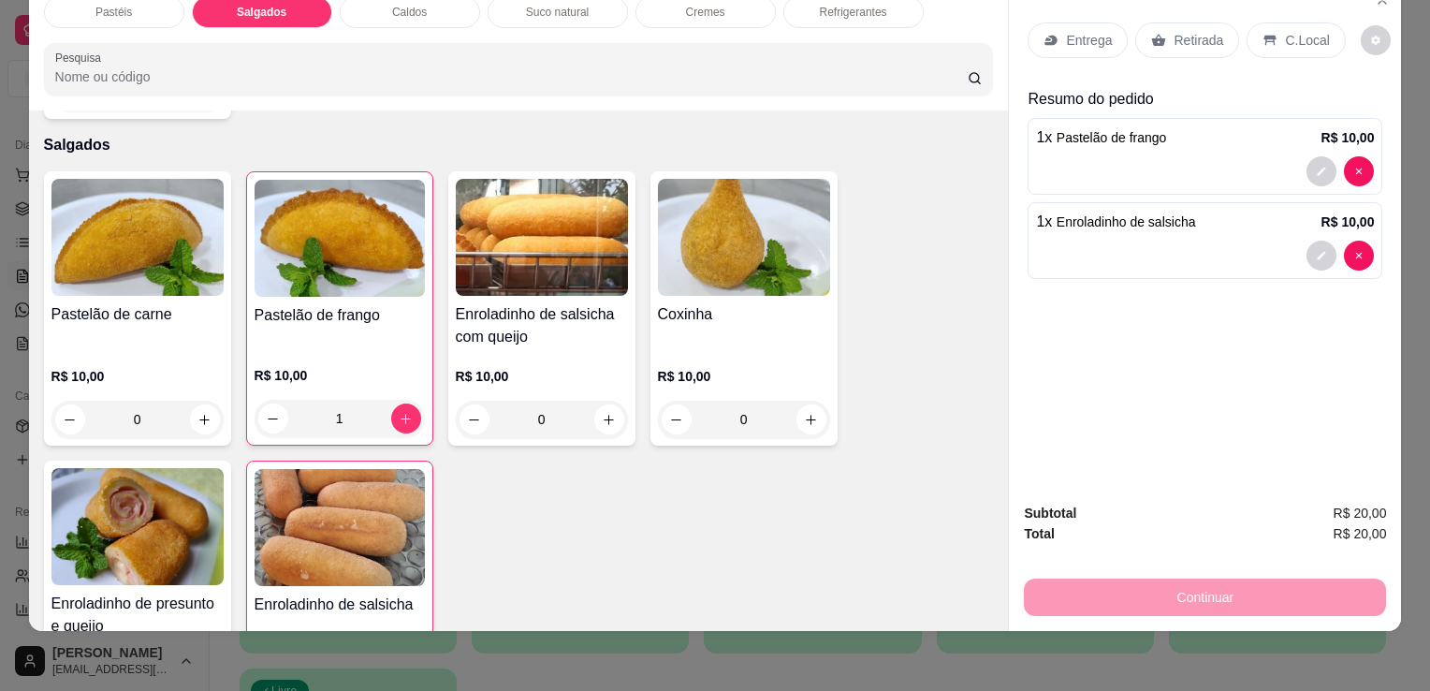
click at [155, 303] on div "Pastelão de carne" at bounding box center [137, 325] width 172 height 45
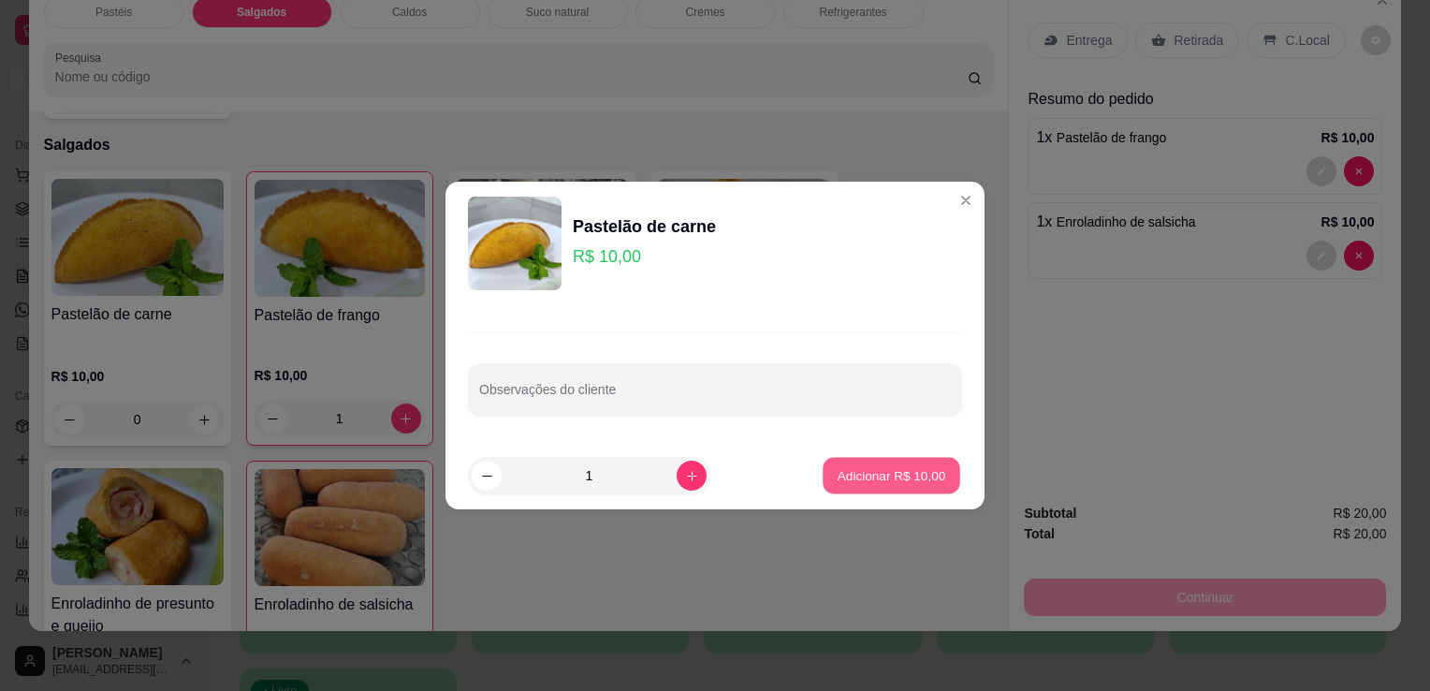
click at [864, 466] on p "Adicionar R$ 10,00" at bounding box center [892, 475] width 109 height 18
type input "1"
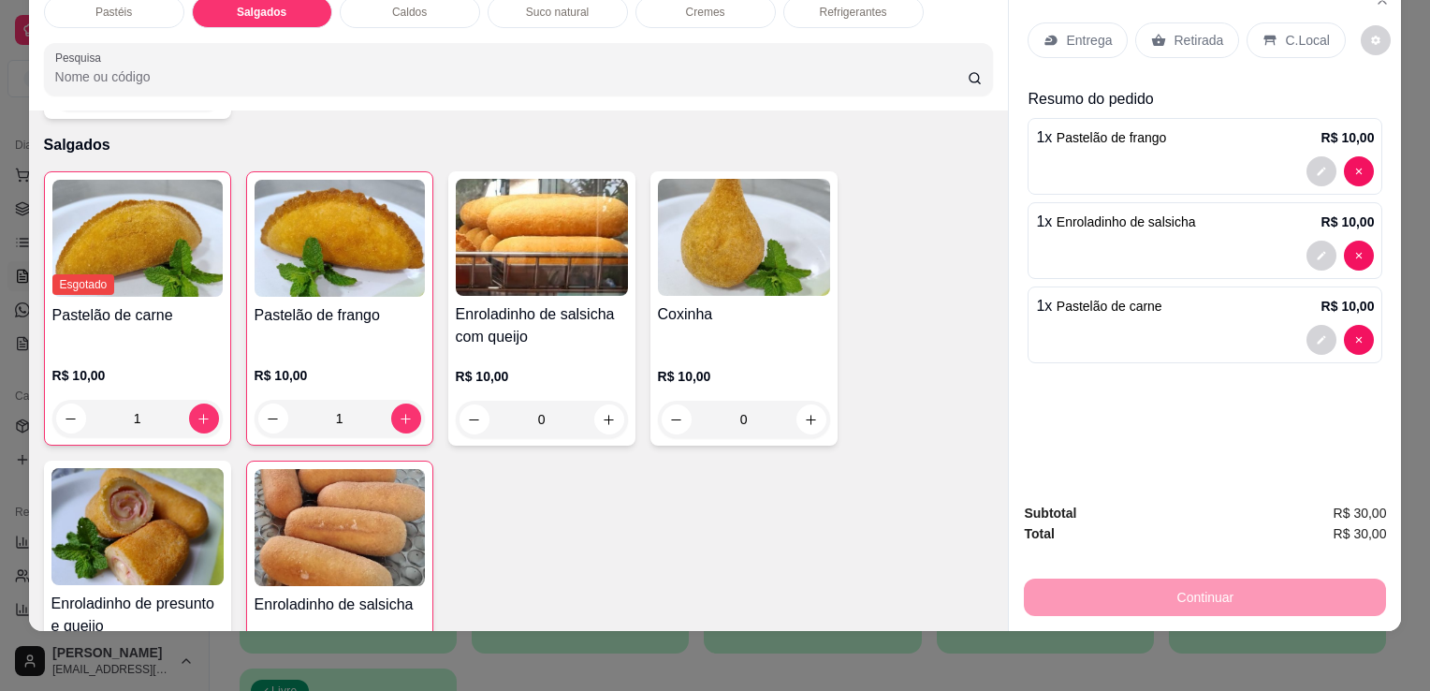
drag, startPoint x: 1219, startPoint y: 13, endPoint x: 1206, endPoint y: 32, distance: 22.9
click at [1217, 22] on div "Retirada" at bounding box center [1187, 40] width 104 height 36
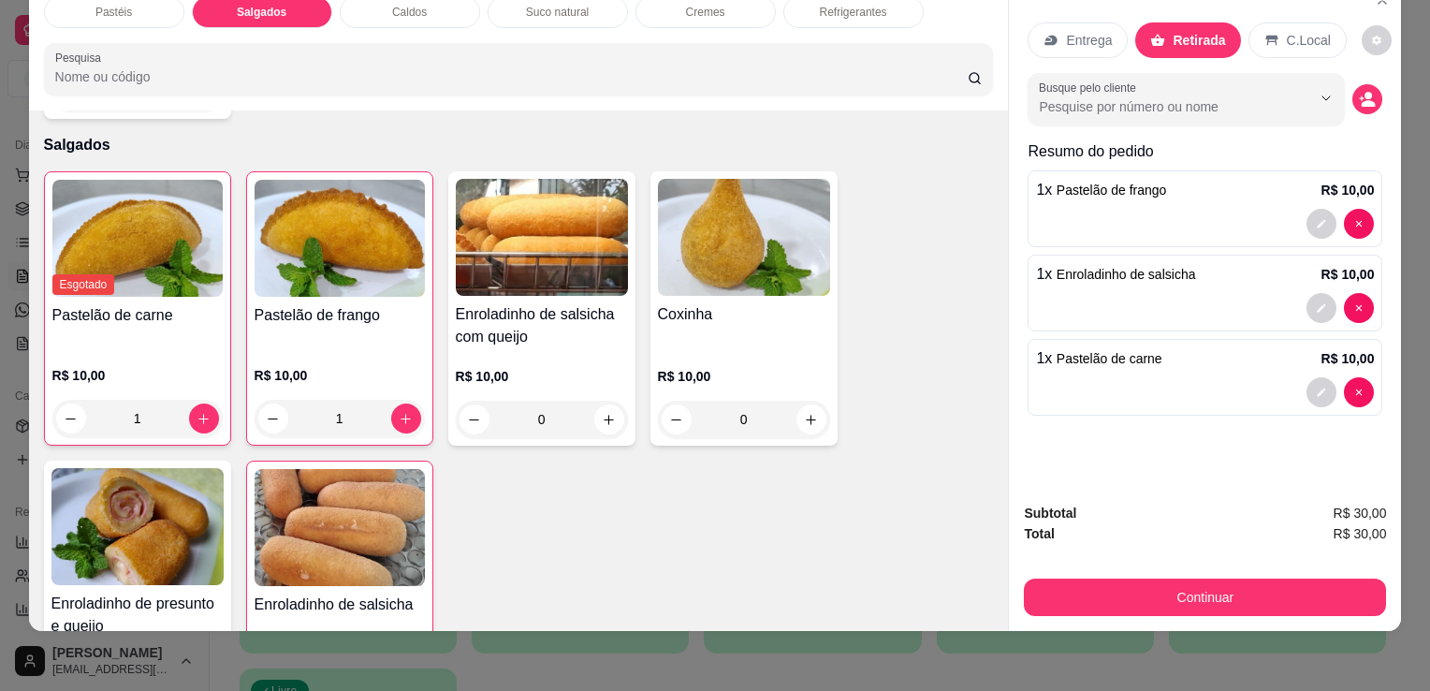
click at [1072, 588] on button "Continuar" at bounding box center [1205, 597] width 362 height 37
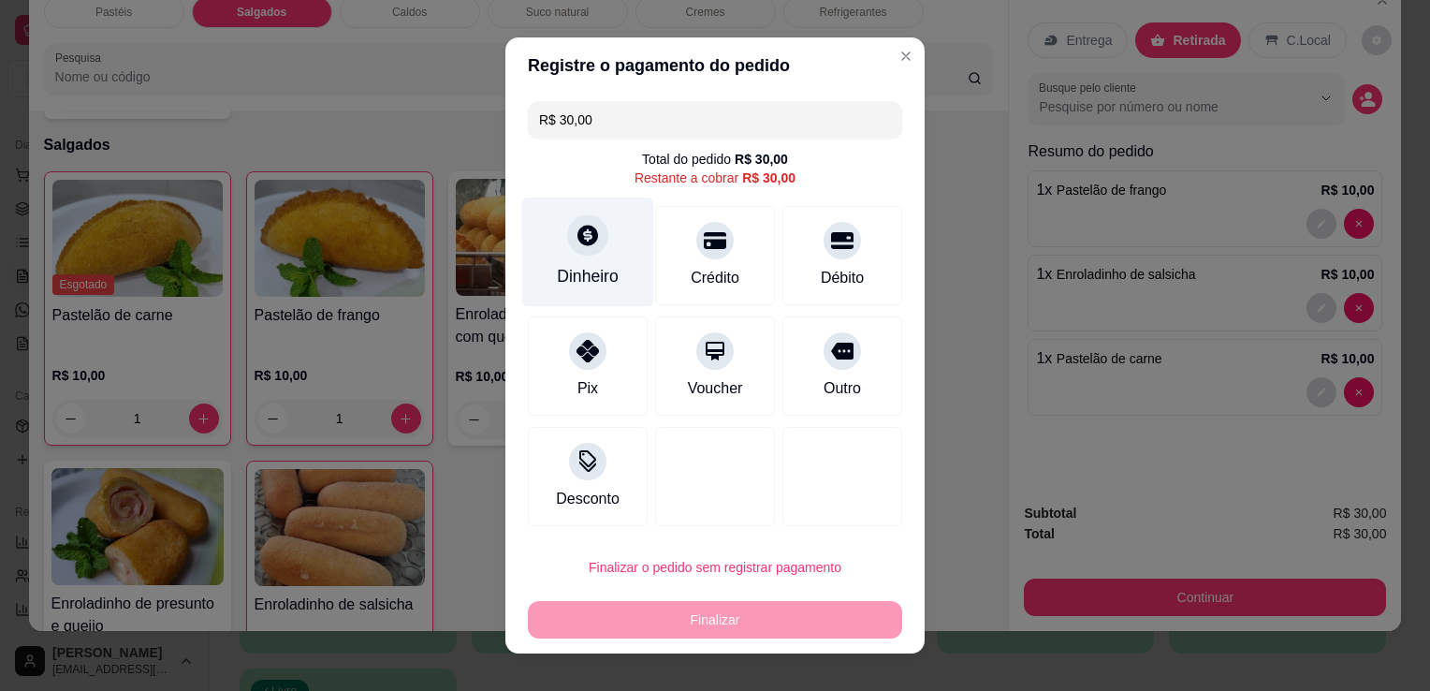
click at [577, 249] on div at bounding box center [587, 234] width 41 height 41
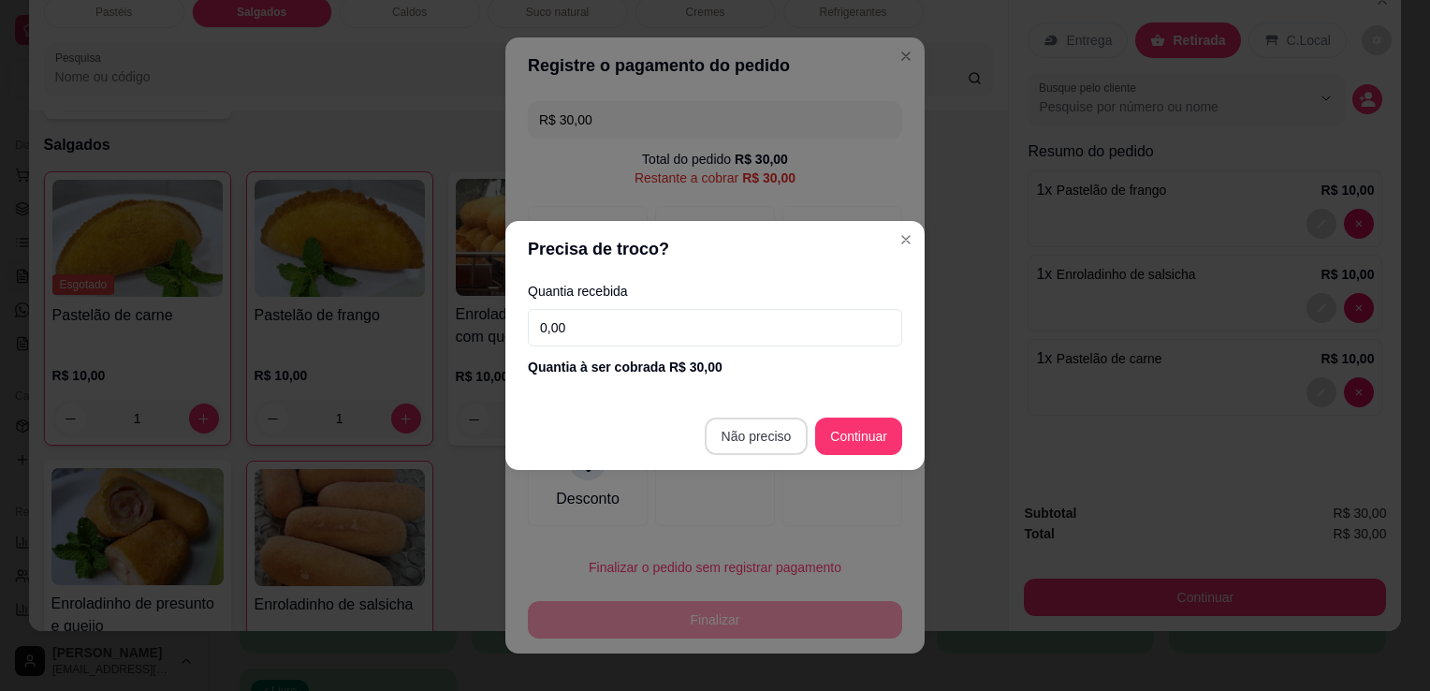
type input "R$ 0,00"
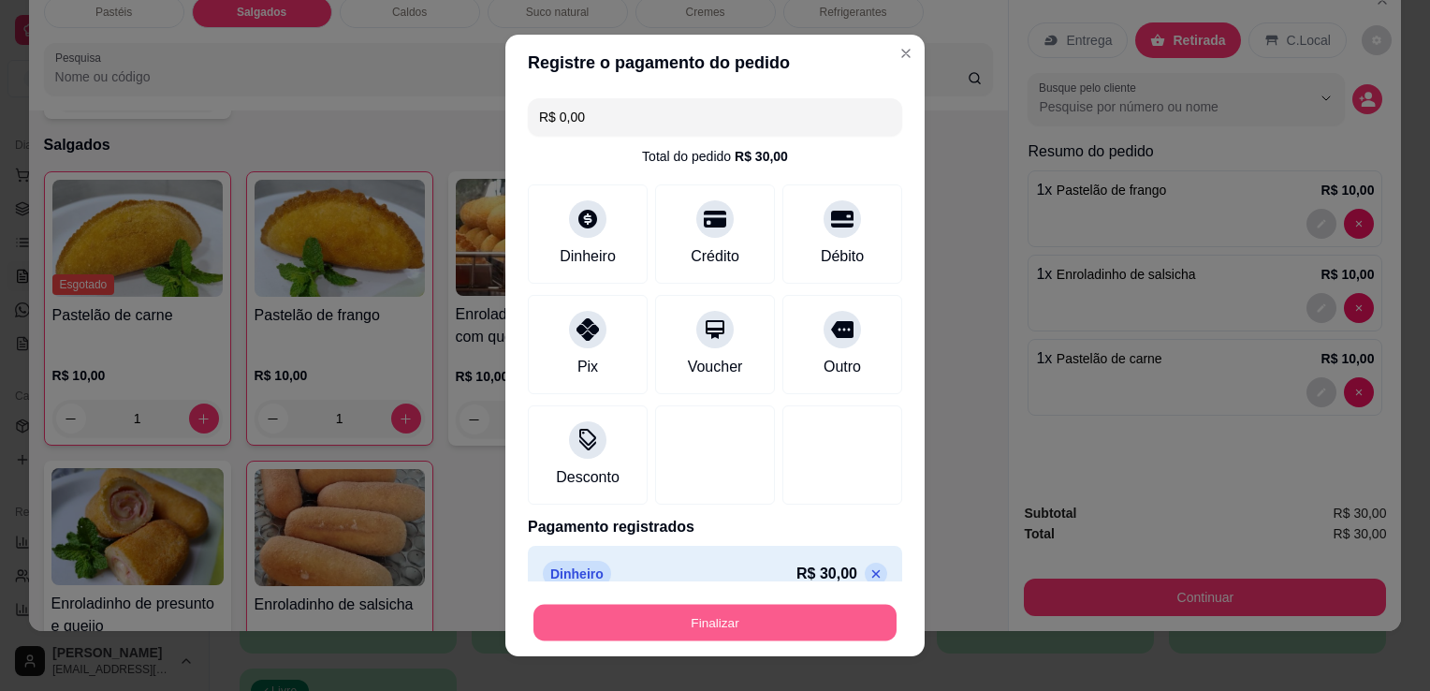
click at [719, 608] on button "Finalizar" at bounding box center [715, 623] width 363 height 37
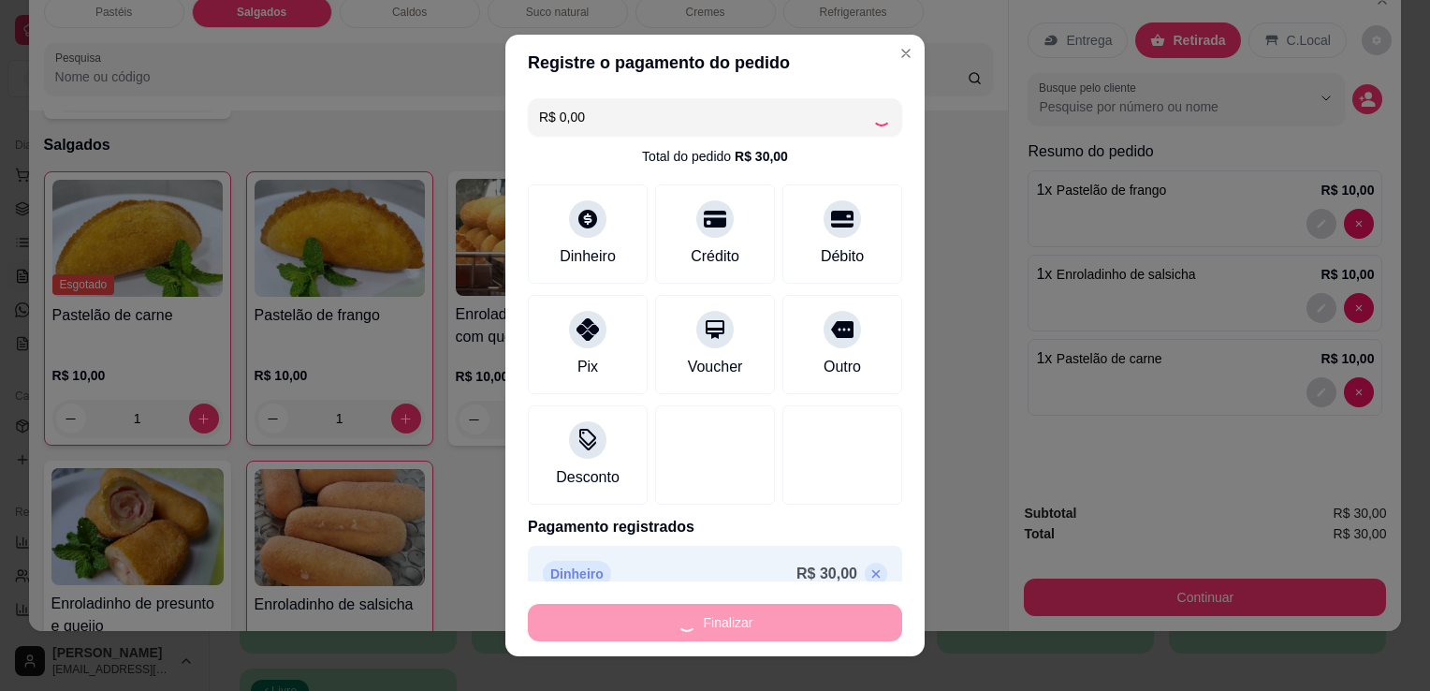
type input "0"
type input "-R$ 30,00"
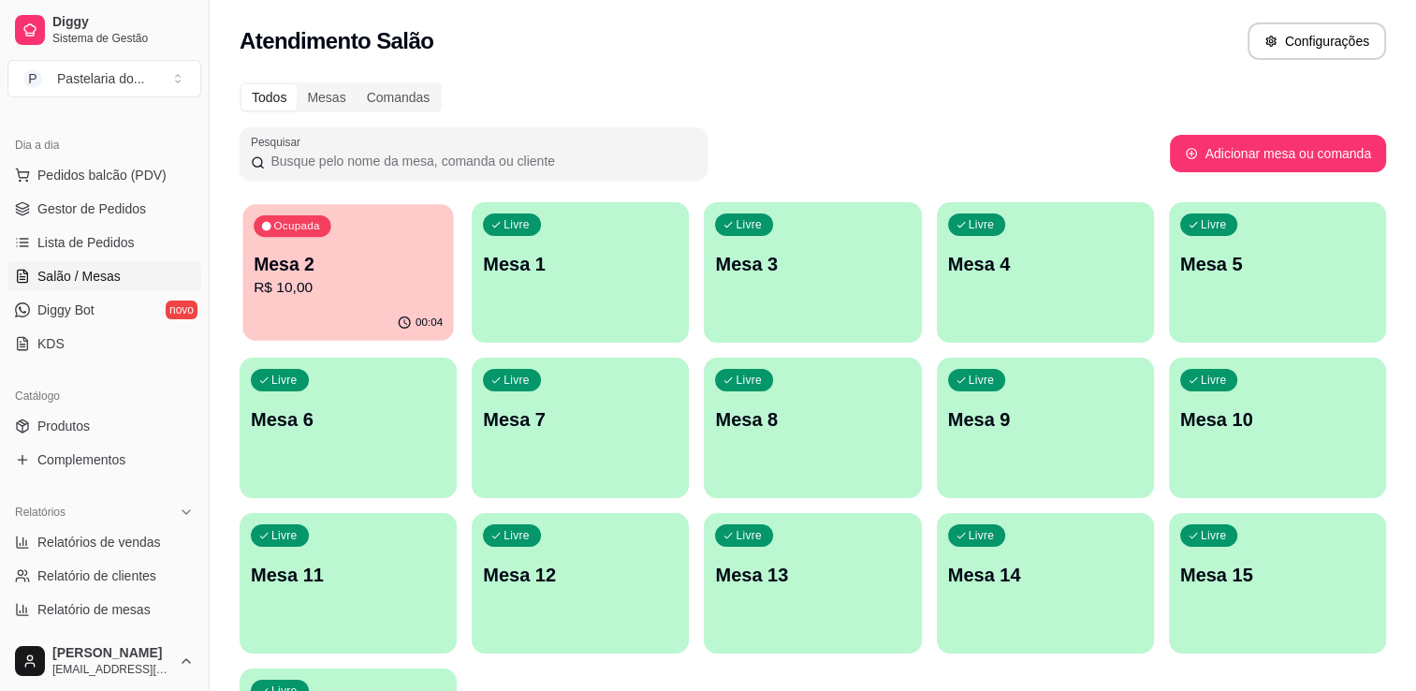
click at [322, 294] on p "R$ 10,00" at bounding box center [348, 288] width 189 height 22
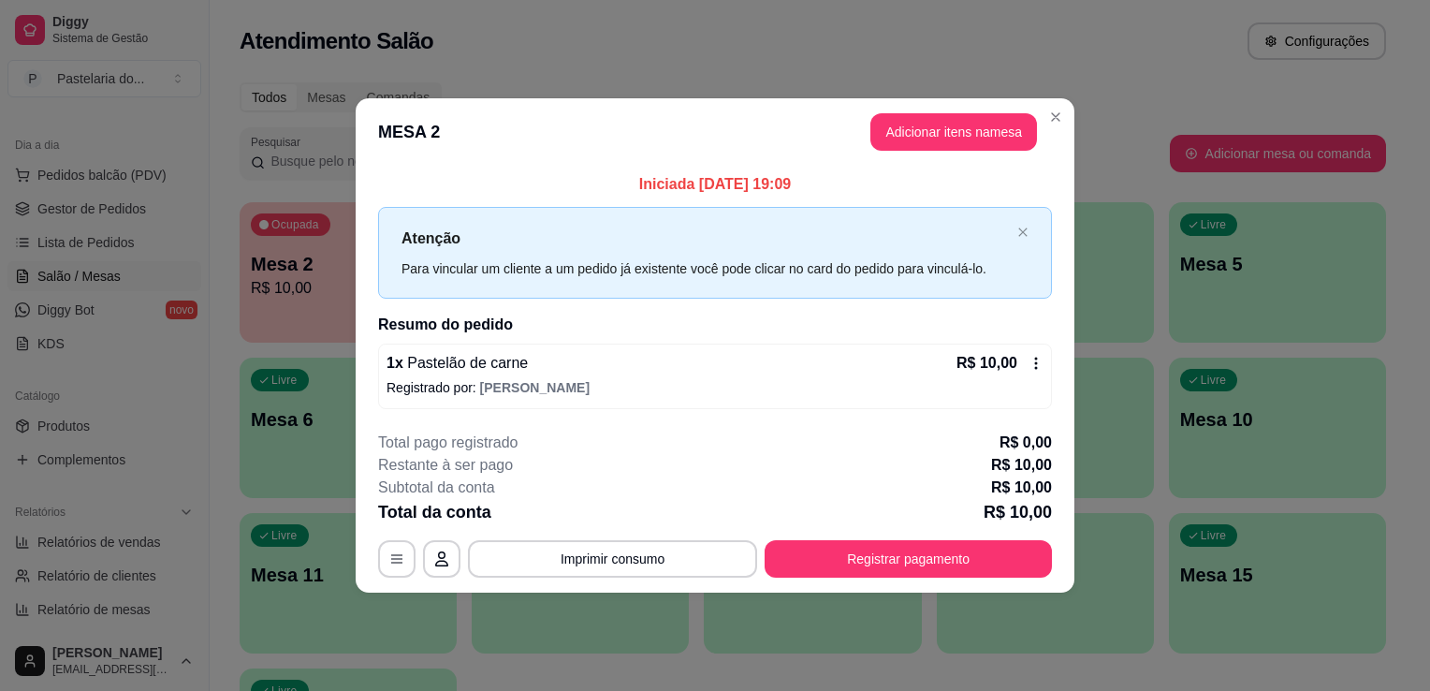
click at [933, 127] on button "Adicionar itens na mesa" at bounding box center [954, 131] width 167 height 37
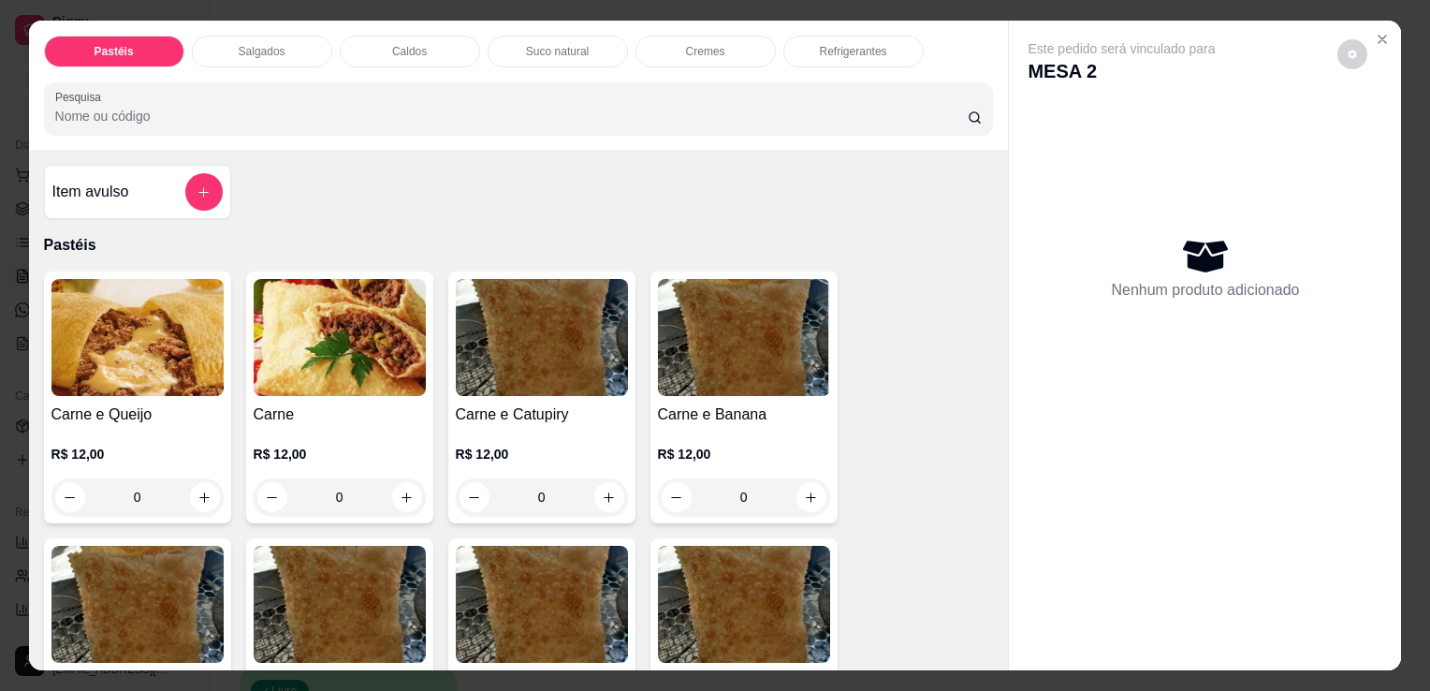
click at [857, 44] on p "Refrigerantes" at bounding box center [853, 51] width 67 height 15
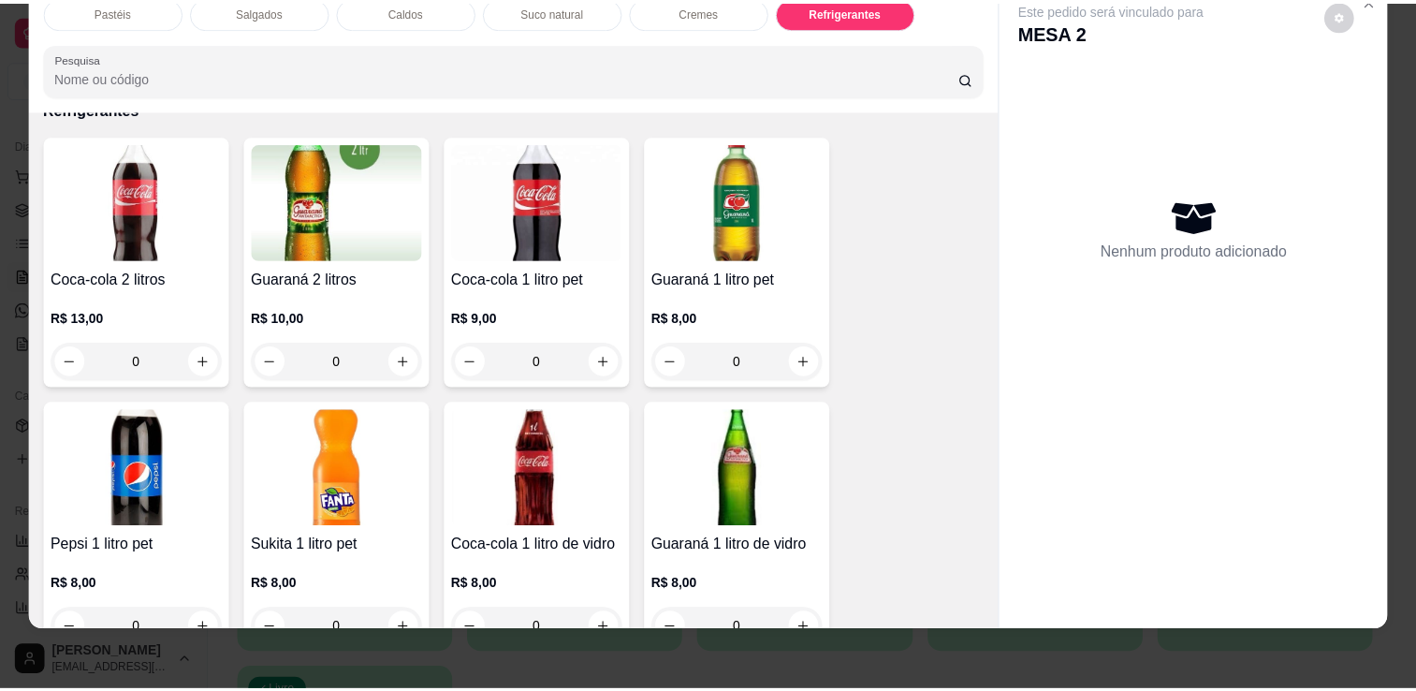
scroll to position [4896, 0]
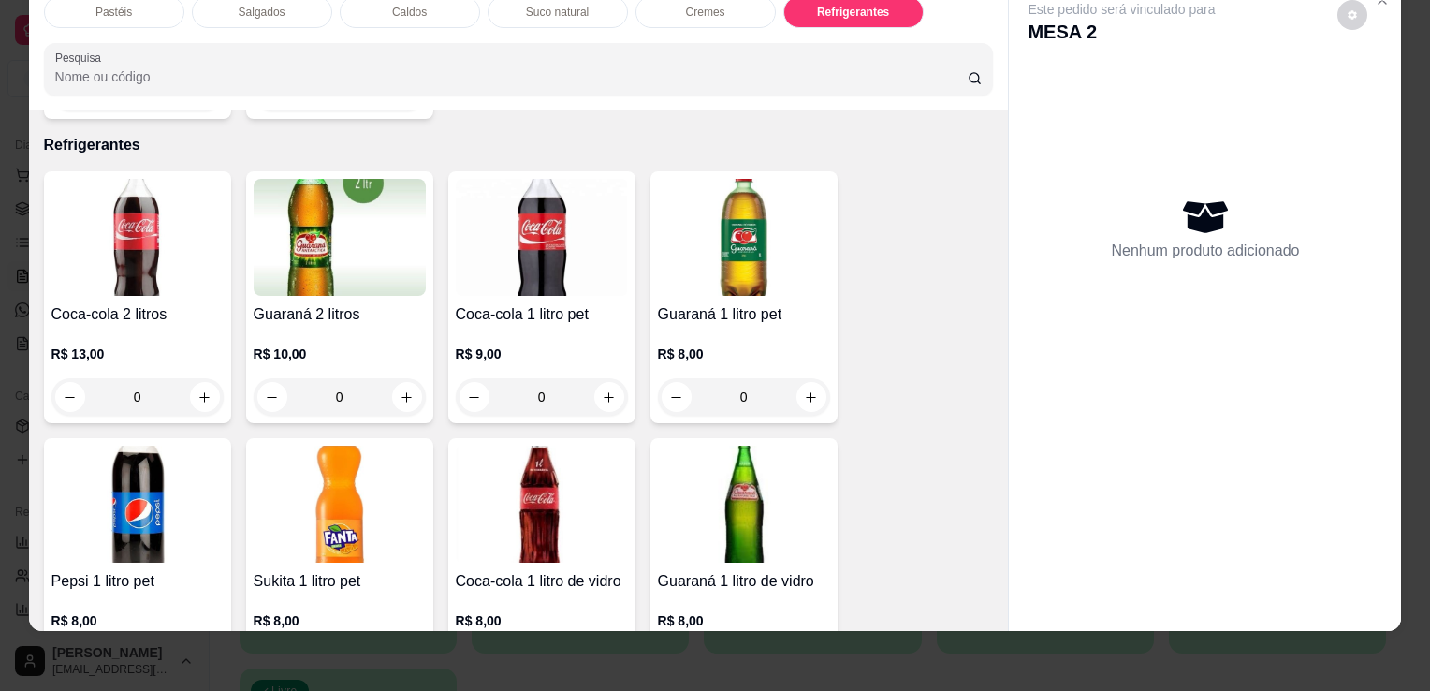
click at [573, 446] on img at bounding box center [542, 504] width 172 height 117
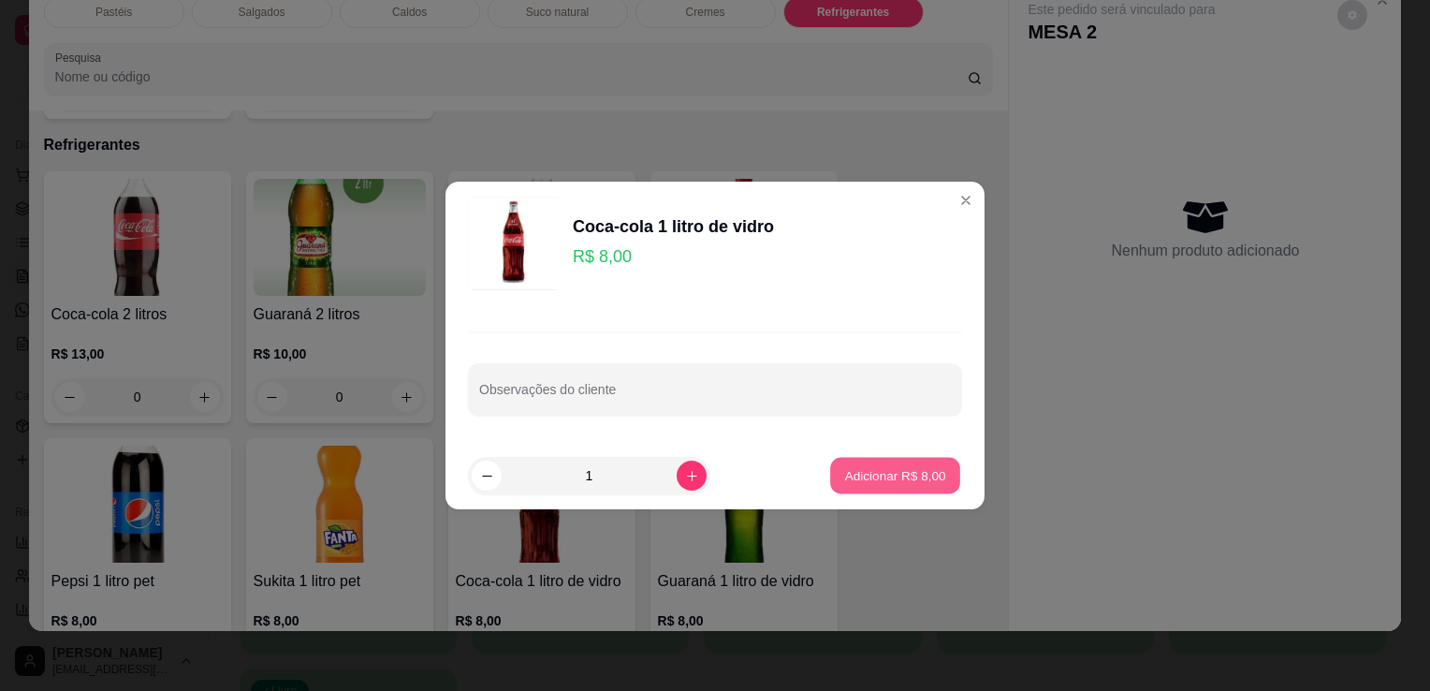
click at [870, 489] on button "Adicionar R$ 8,00" at bounding box center [895, 476] width 130 height 37
type input "1"
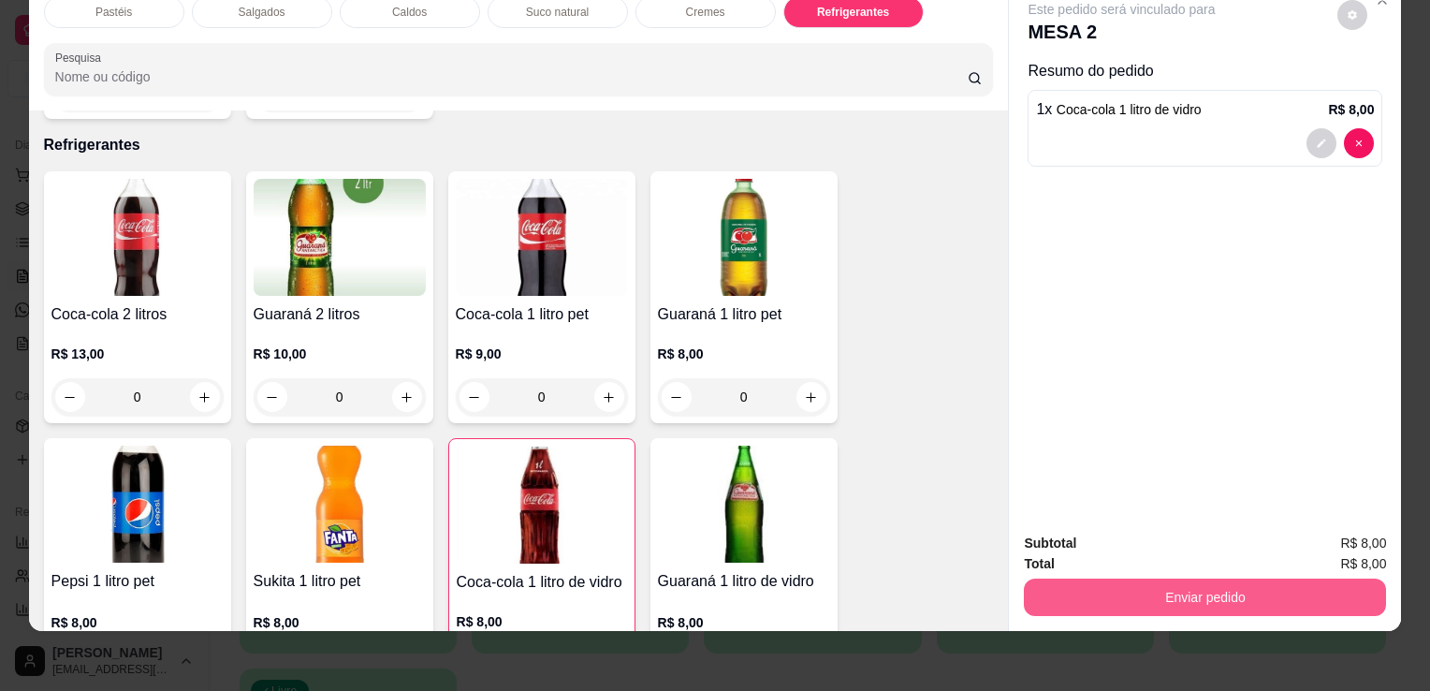
click at [1243, 579] on button "Enviar pedido" at bounding box center [1205, 597] width 362 height 37
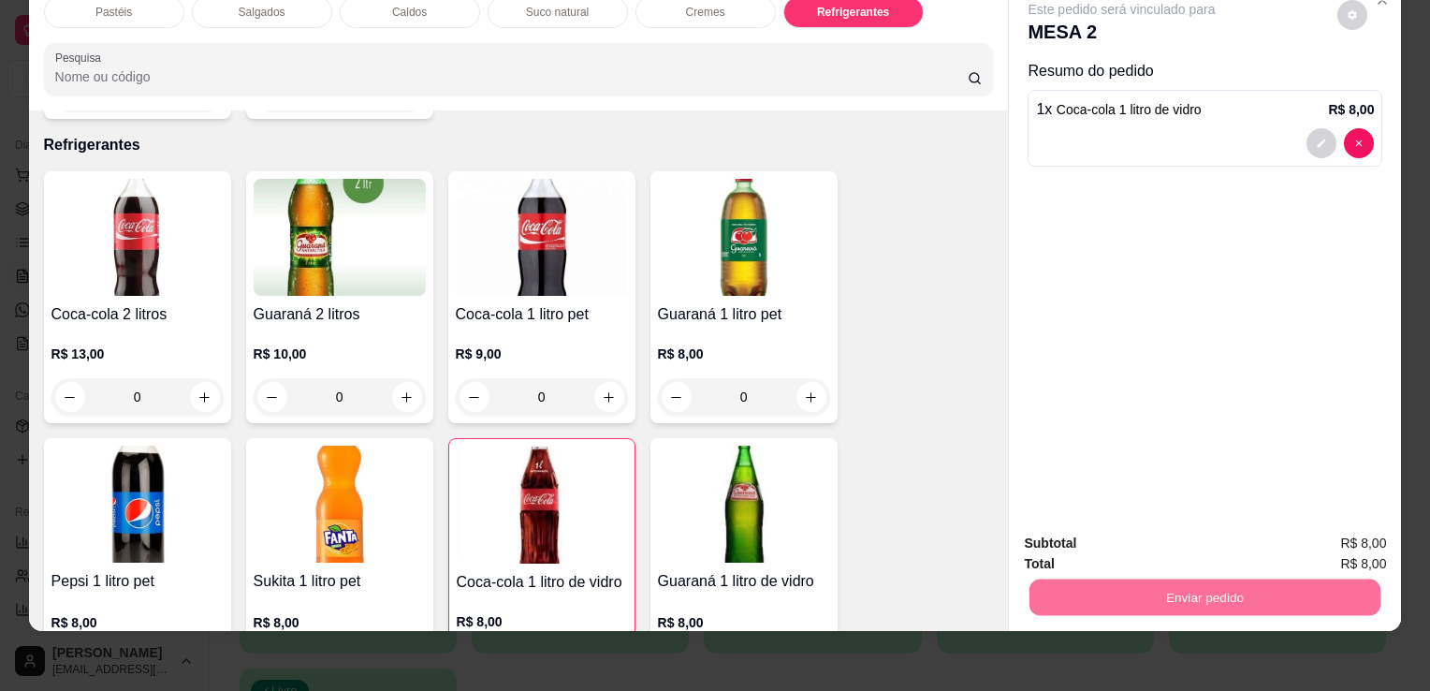
click at [1294, 538] on button "Enviar pedido" at bounding box center [1338, 538] width 106 height 36
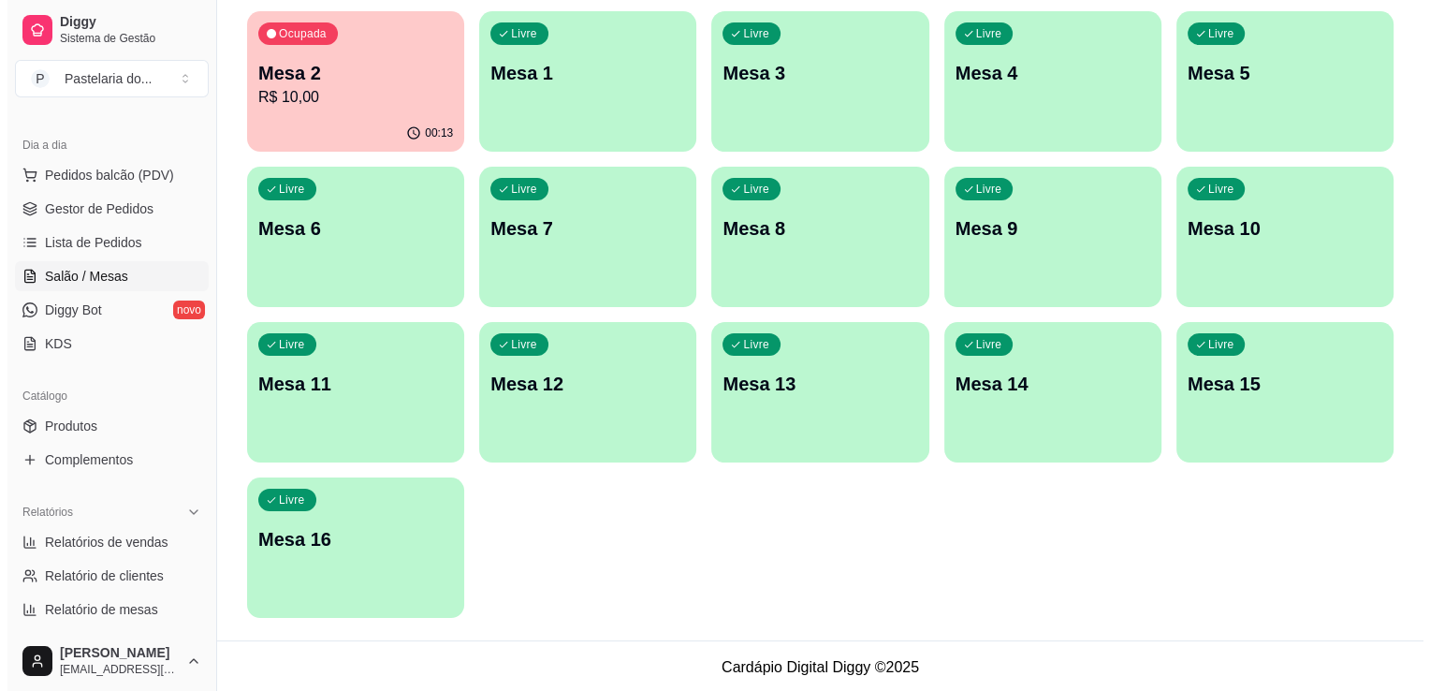
scroll to position [193, 0]
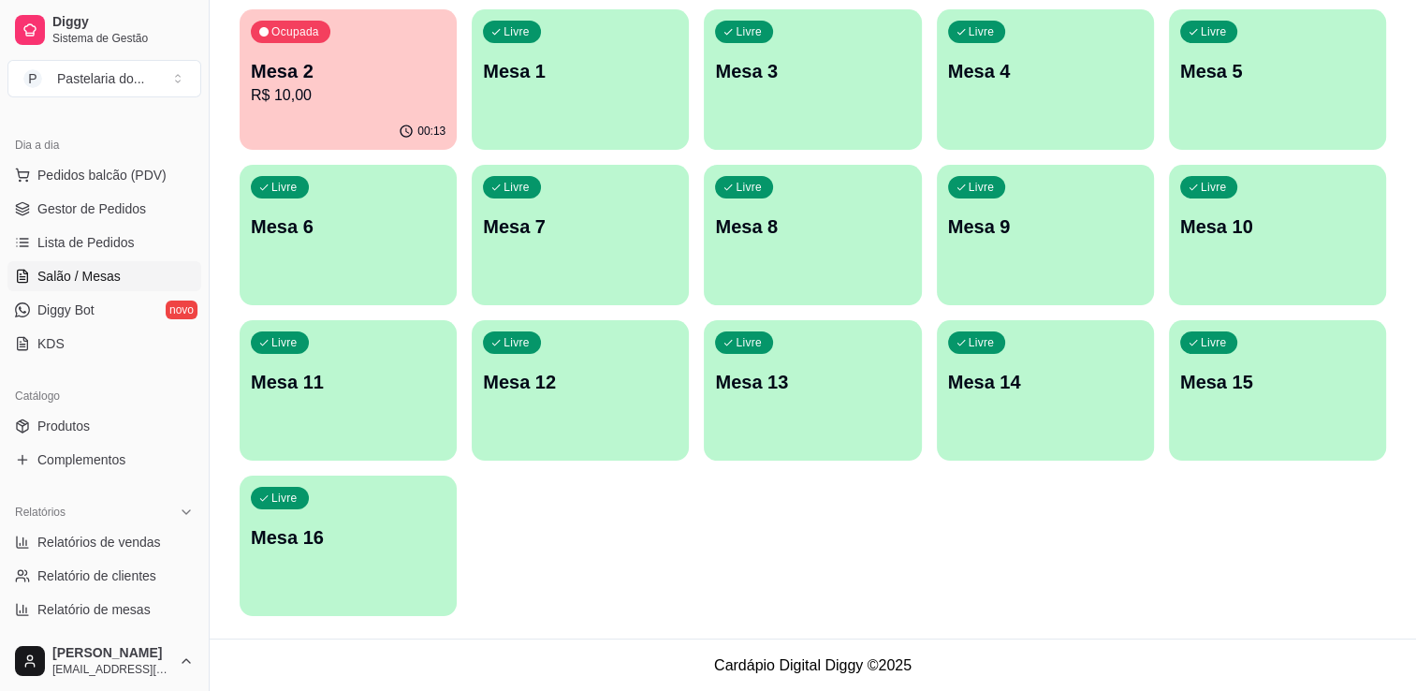
click at [1183, 388] on p "Mesa 15" at bounding box center [1277, 382] width 195 height 26
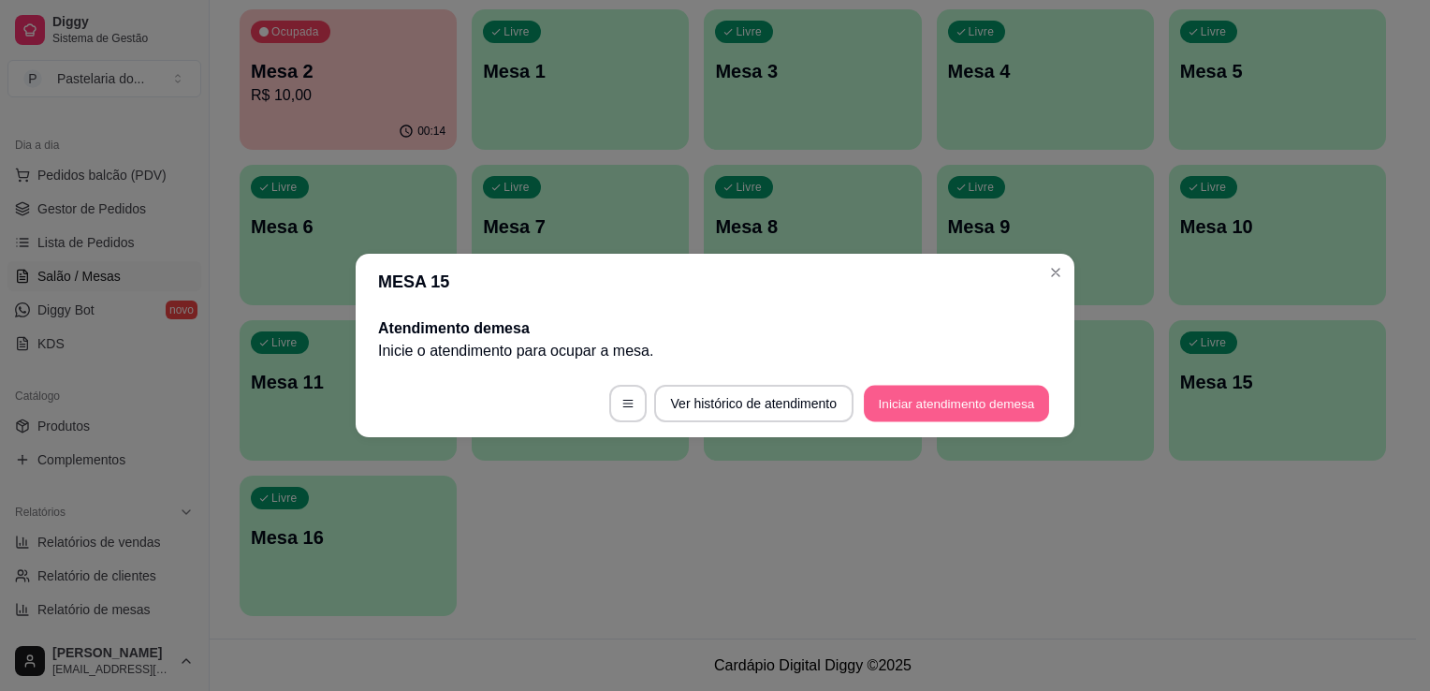
click at [906, 403] on button "Iniciar atendimento de mesa" at bounding box center [956, 404] width 185 height 37
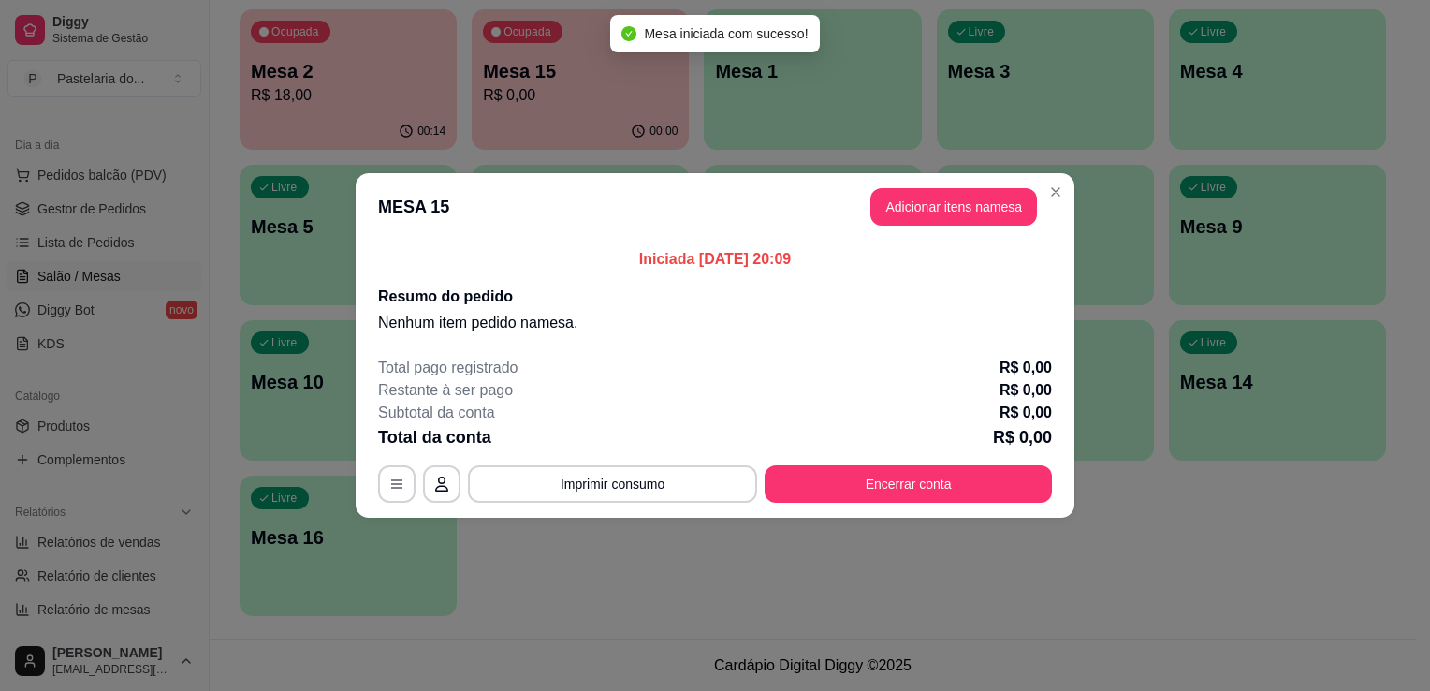
click at [903, 227] on header "MESA 15 Adicionar itens na mesa" at bounding box center [715, 206] width 719 height 67
click at [917, 204] on button "Adicionar itens na mesa" at bounding box center [954, 206] width 167 height 37
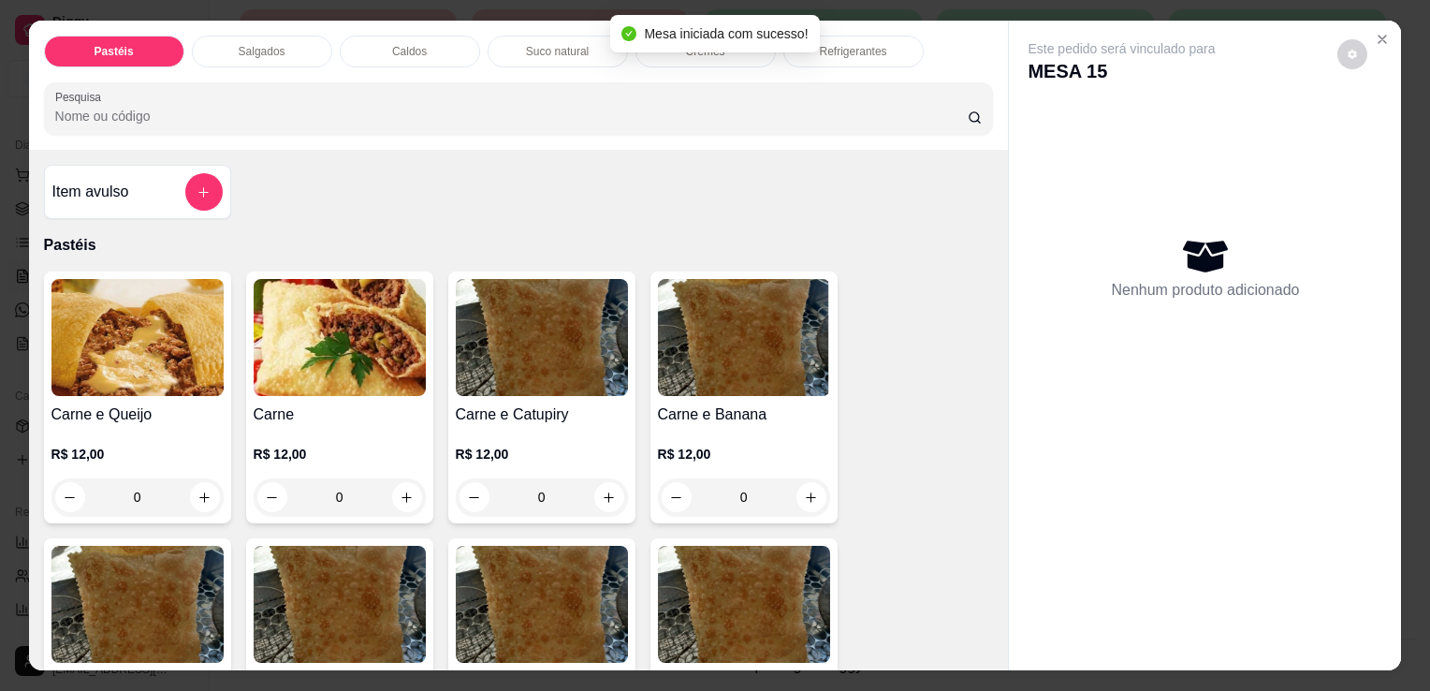
click at [239, 44] on p "Salgados" at bounding box center [262, 51] width 47 height 15
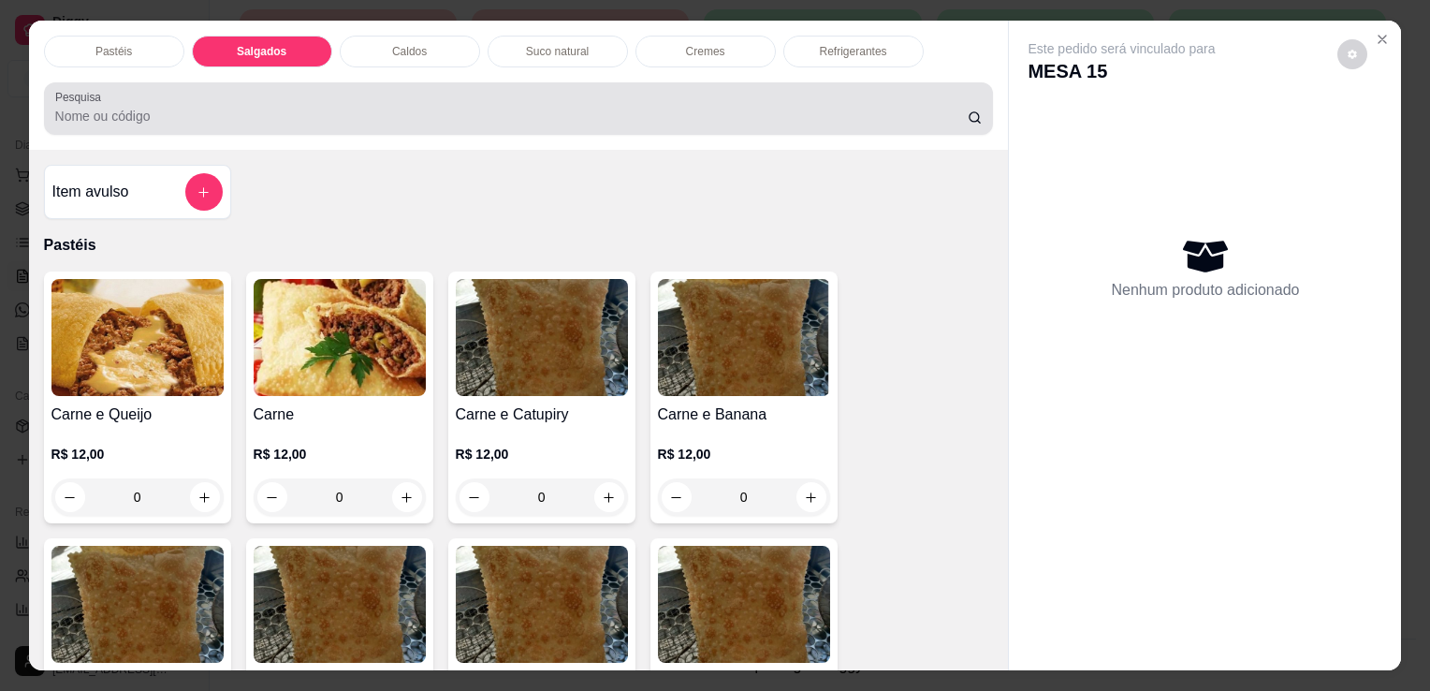
scroll to position [46, 0]
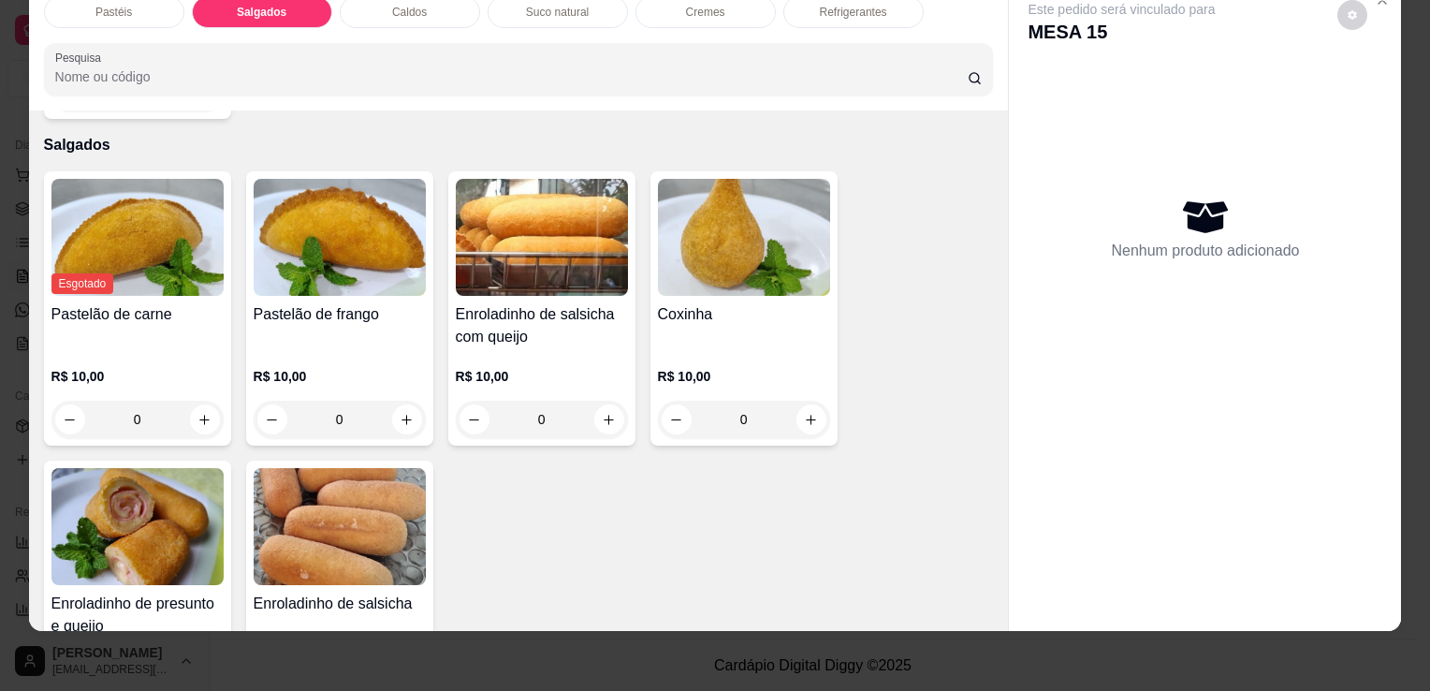
click at [316, 303] on h4 "Pastelão de frango" at bounding box center [340, 314] width 172 height 22
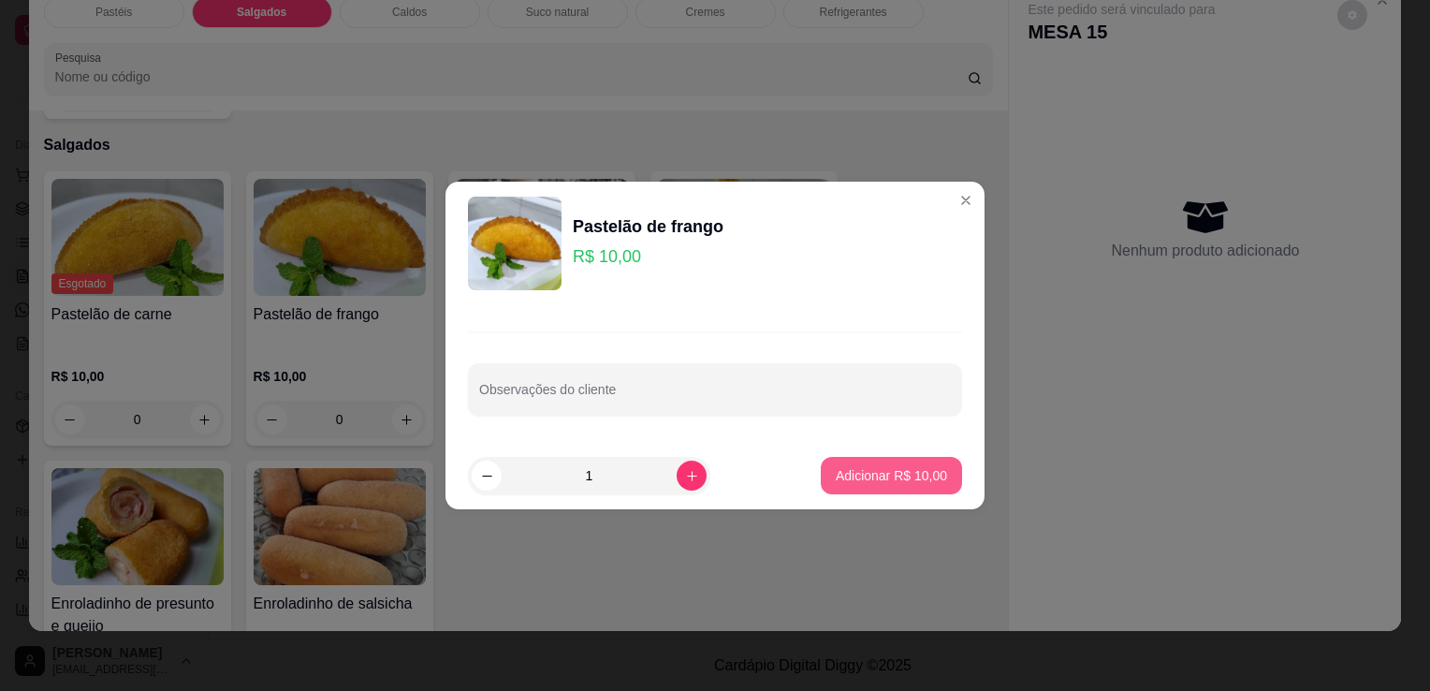
click at [888, 463] on button "Adicionar R$ 10,00" at bounding box center [891, 475] width 141 height 37
type input "1"
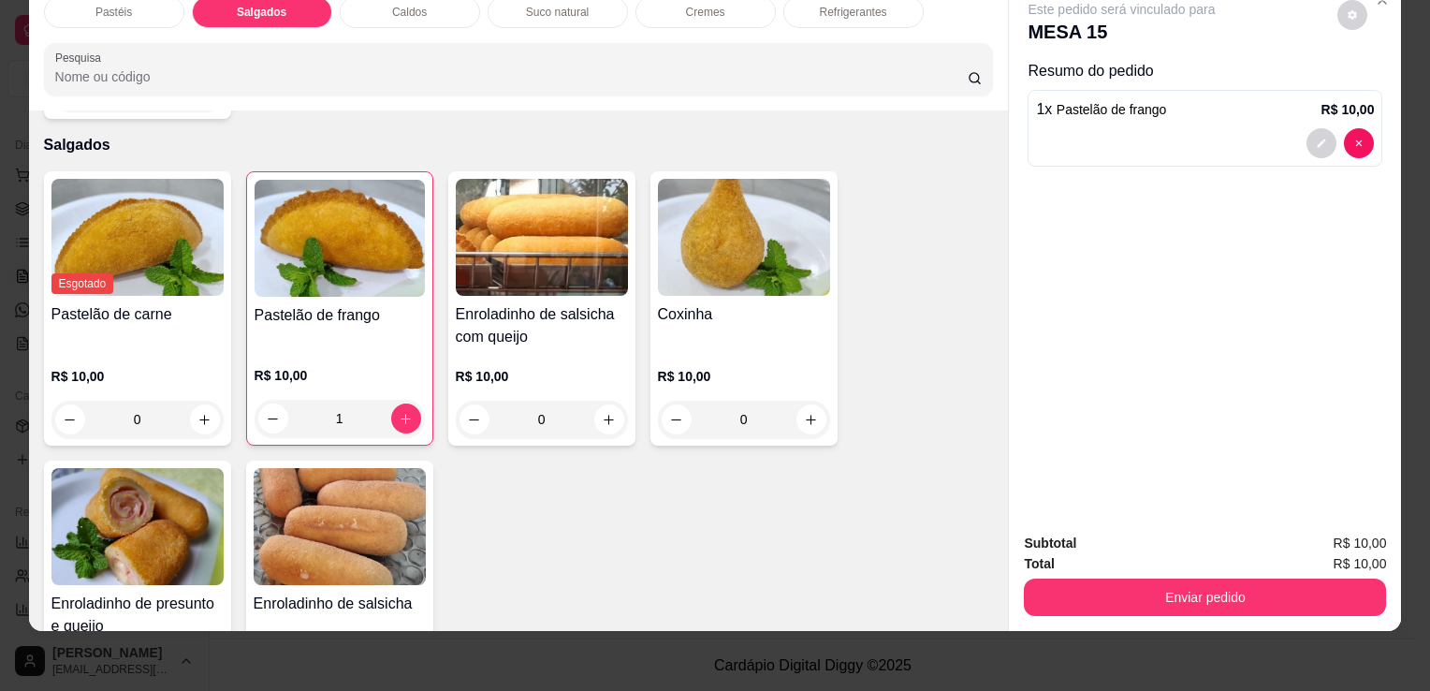
click at [706, 244] on img at bounding box center [744, 237] width 172 height 117
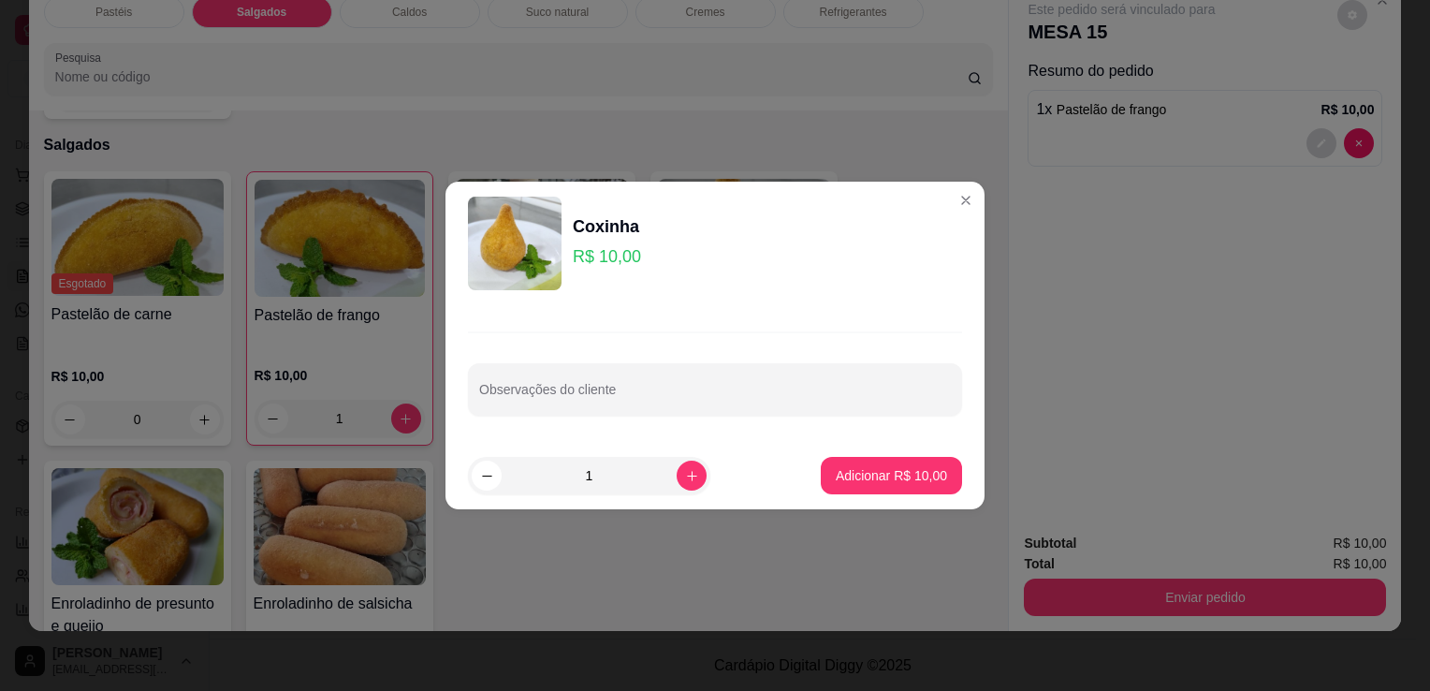
click at [843, 464] on button "Adicionar R$ 10,00" at bounding box center [891, 475] width 141 height 37
type input "1"
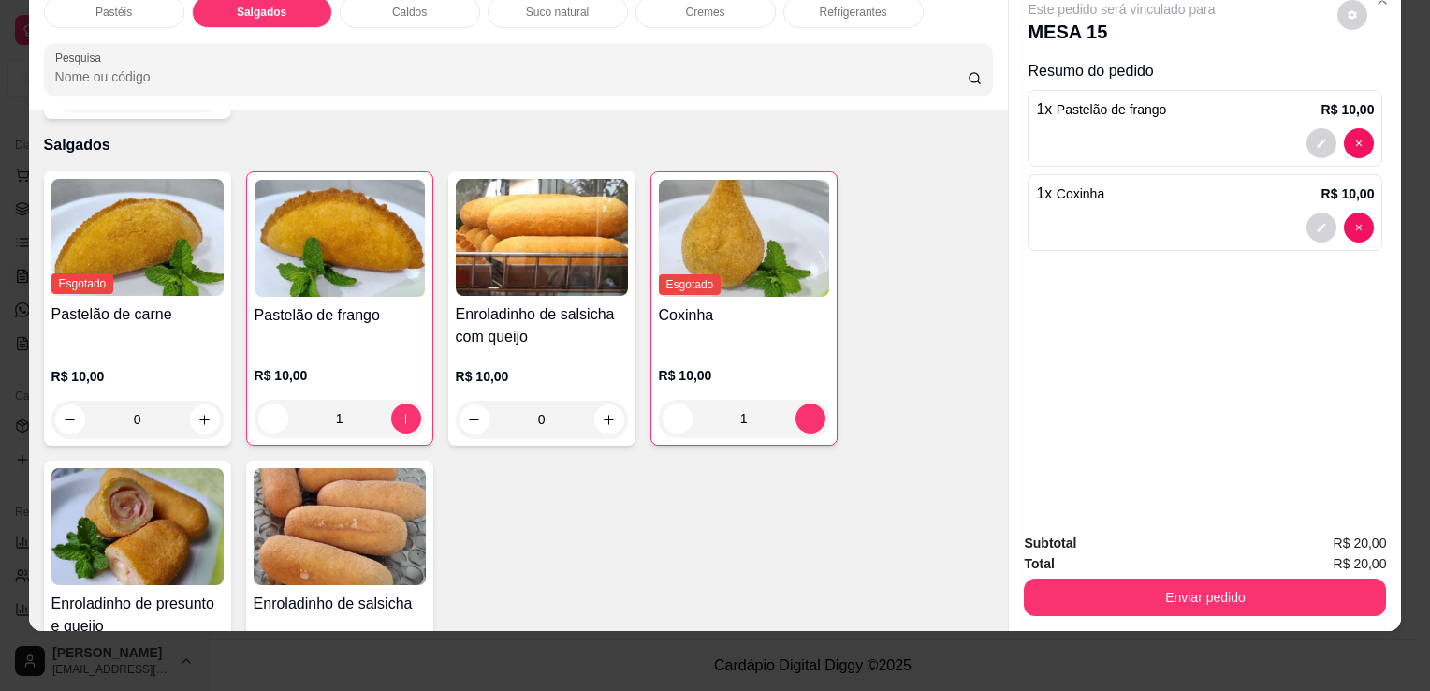
click at [187, 500] on img at bounding box center [137, 526] width 172 height 117
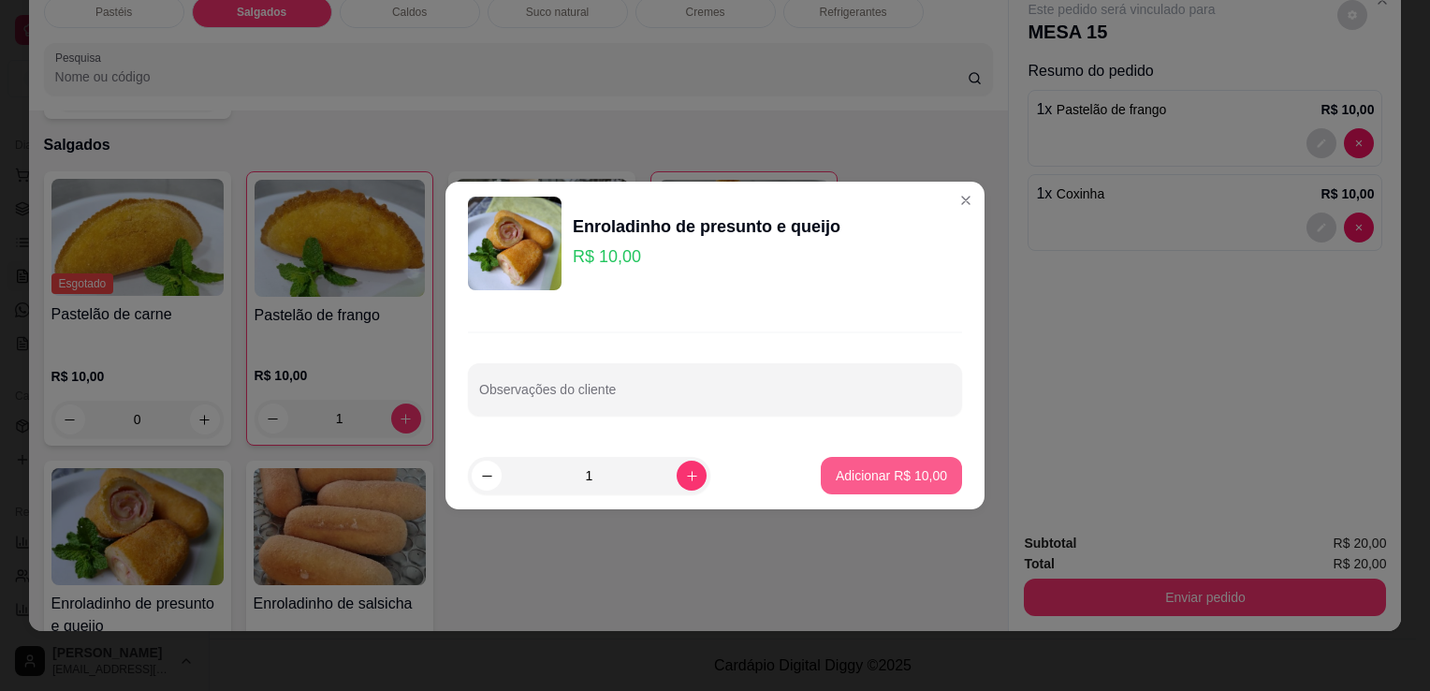
click at [854, 464] on button "Adicionar R$ 10,00" at bounding box center [891, 475] width 141 height 37
type input "1"
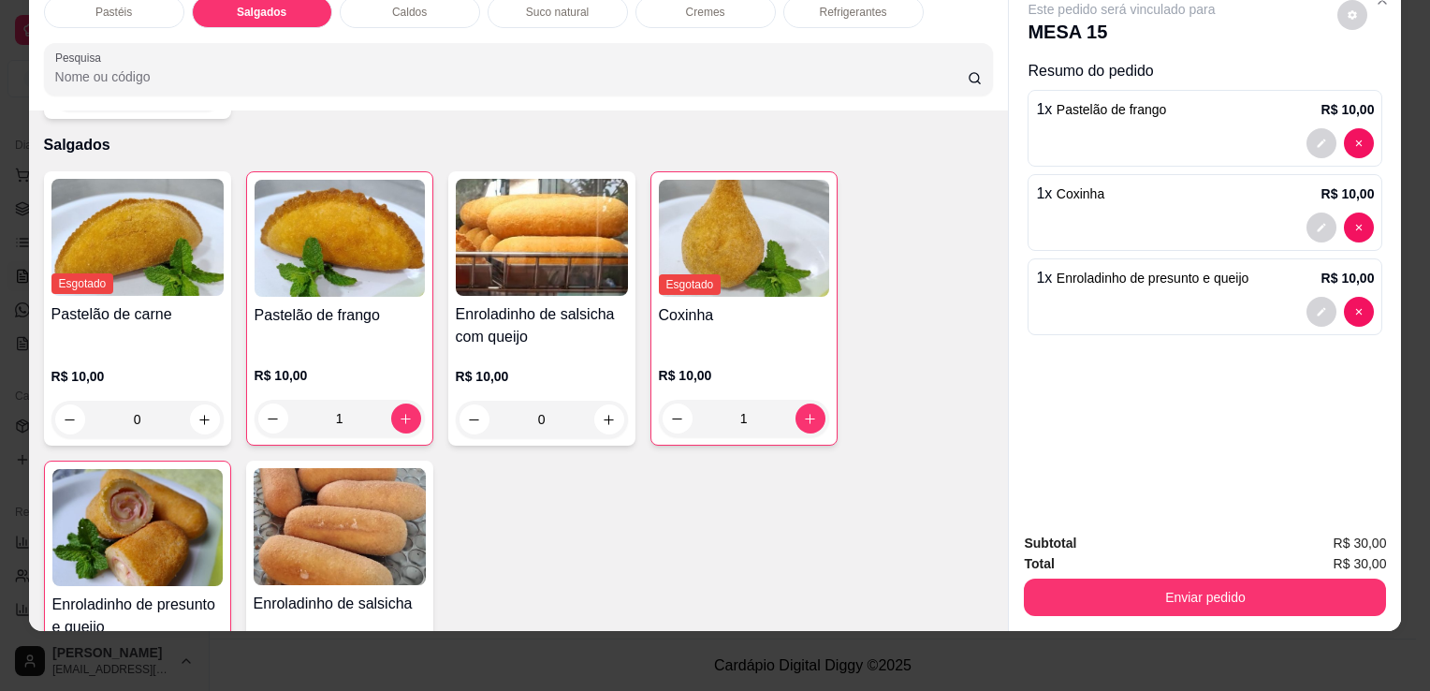
click at [850, 6] on div "Refrigerantes" at bounding box center [854, 12] width 140 height 32
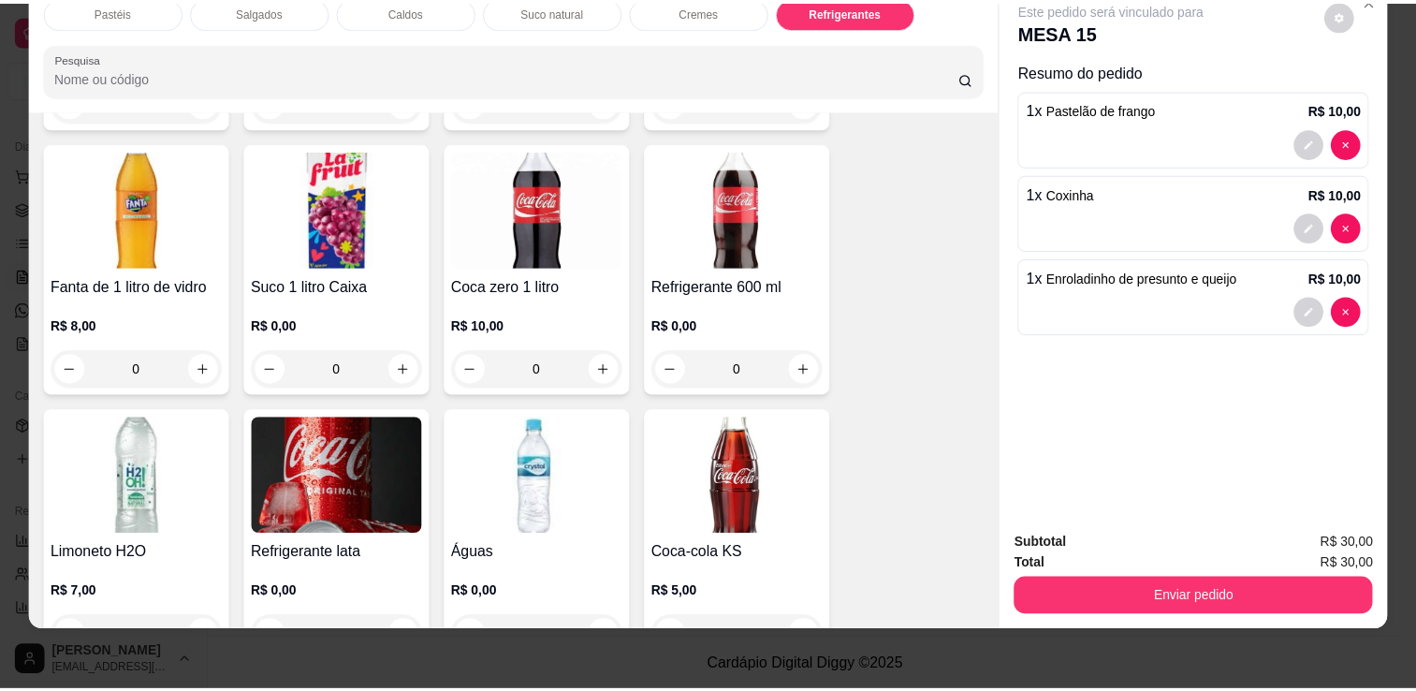
scroll to position [5553, 0]
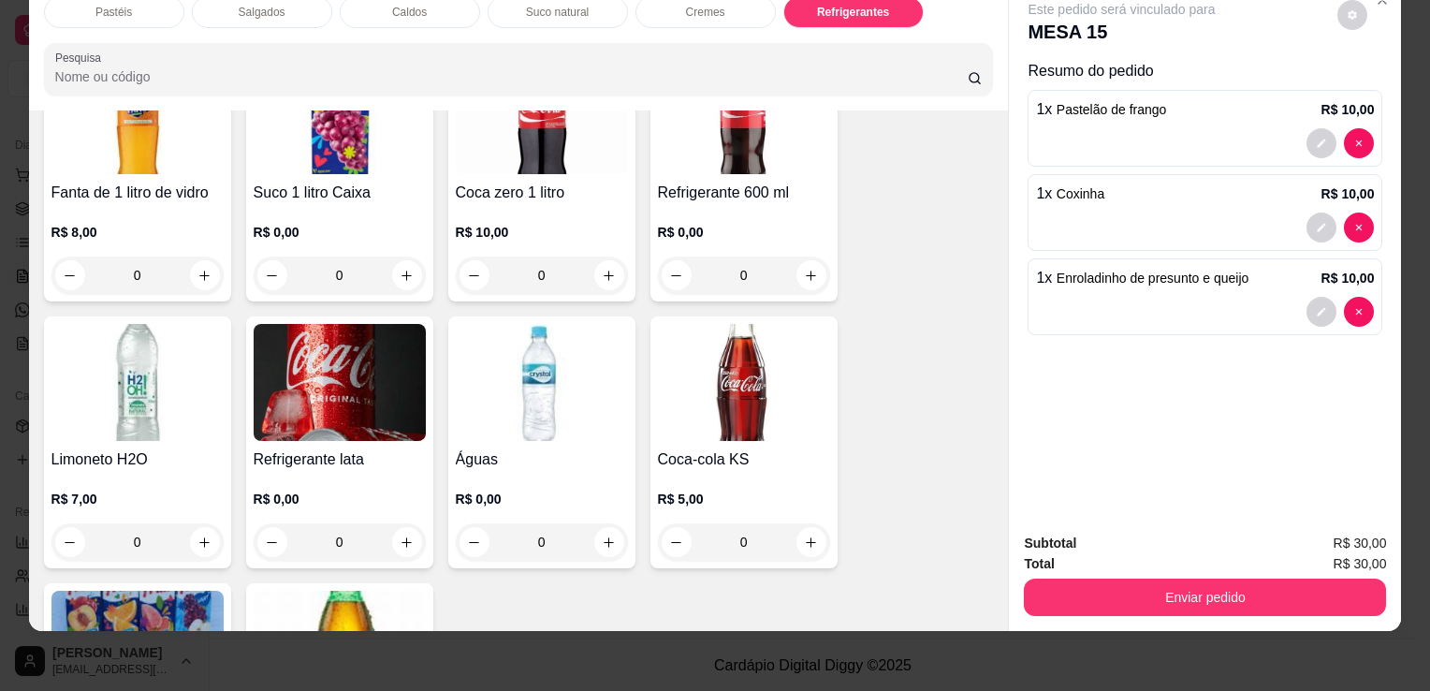
click at [278, 334] on img at bounding box center [340, 382] width 172 height 117
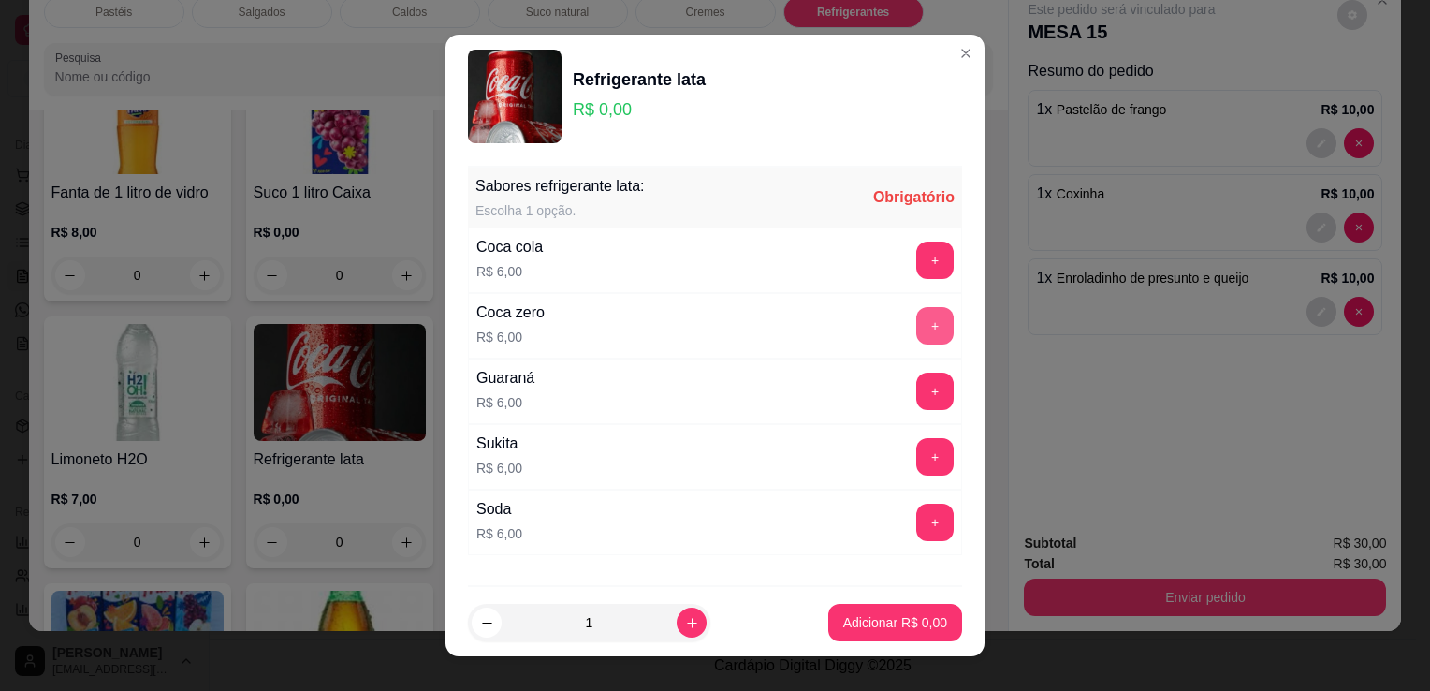
click at [916, 334] on button "+" at bounding box center [934, 325] width 37 height 37
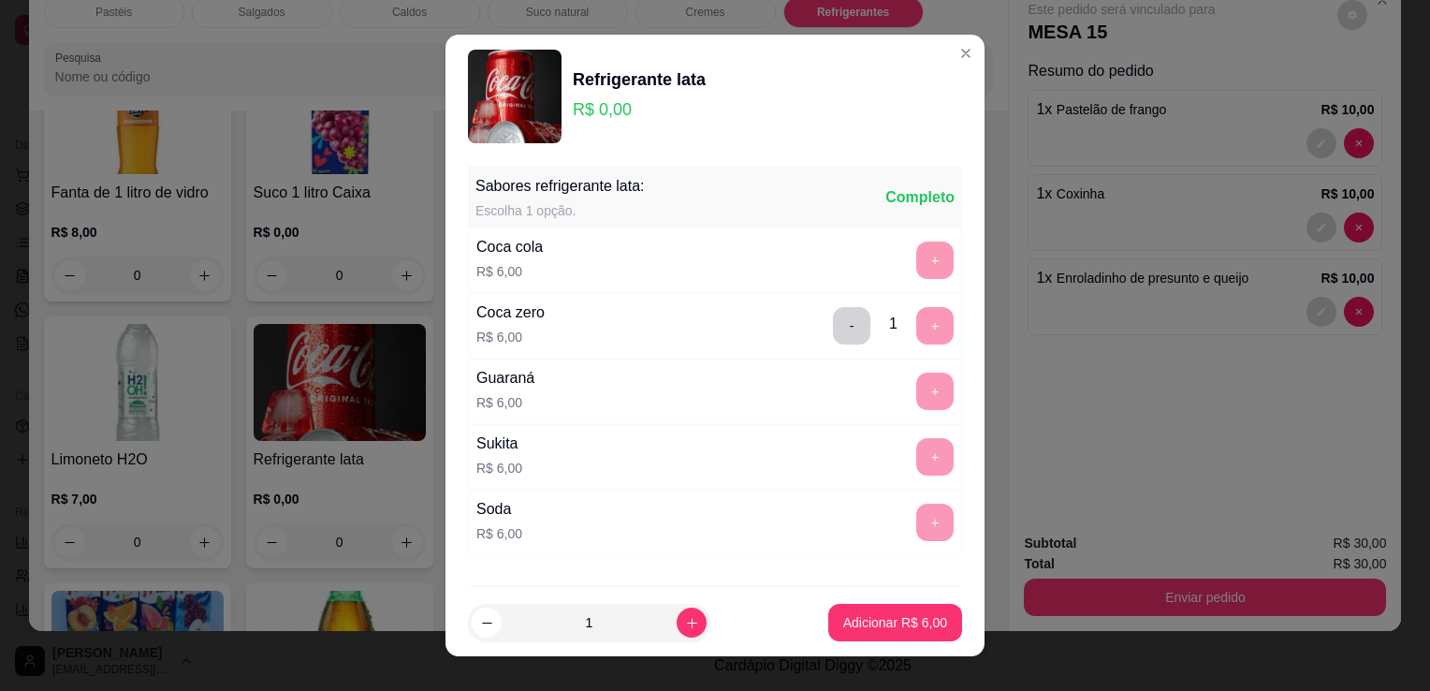
click at [879, 619] on p "Adicionar R$ 6,00" at bounding box center [895, 622] width 104 height 19
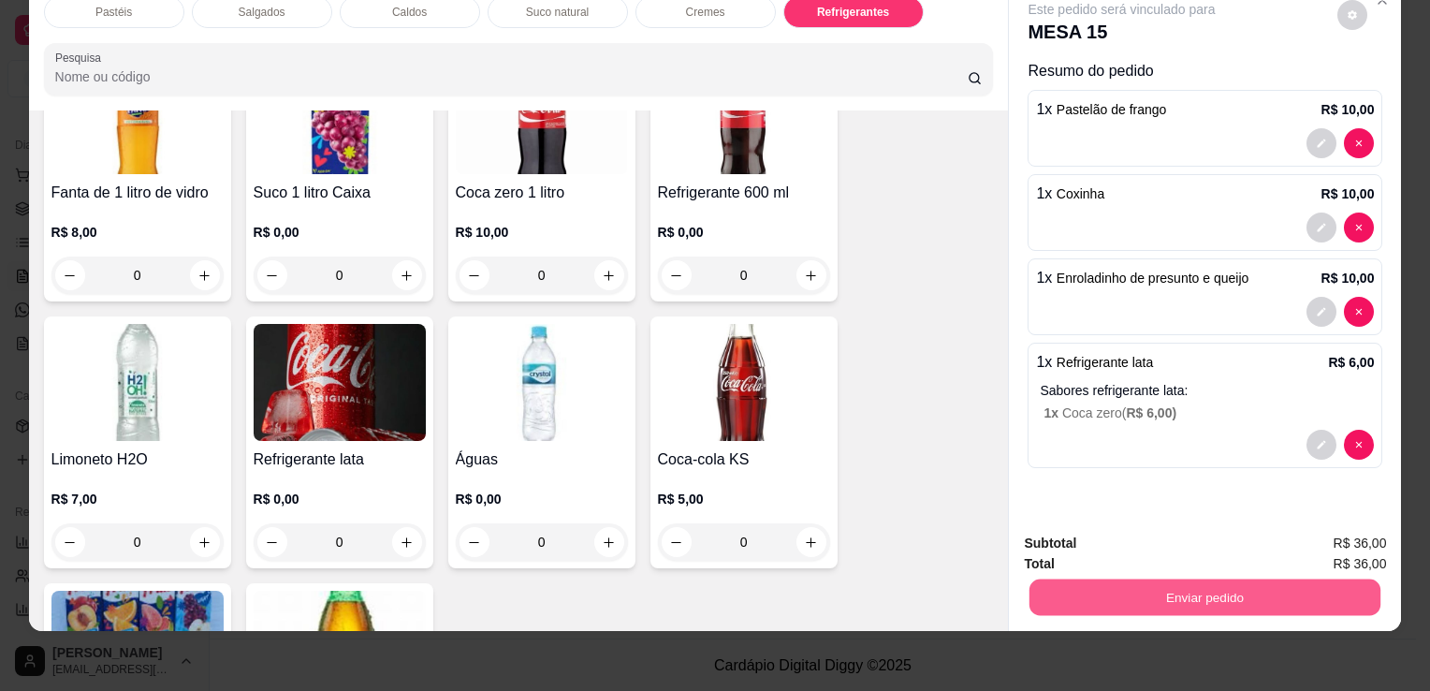
click at [1195, 586] on button "Enviar pedido" at bounding box center [1205, 597] width 351 height 37
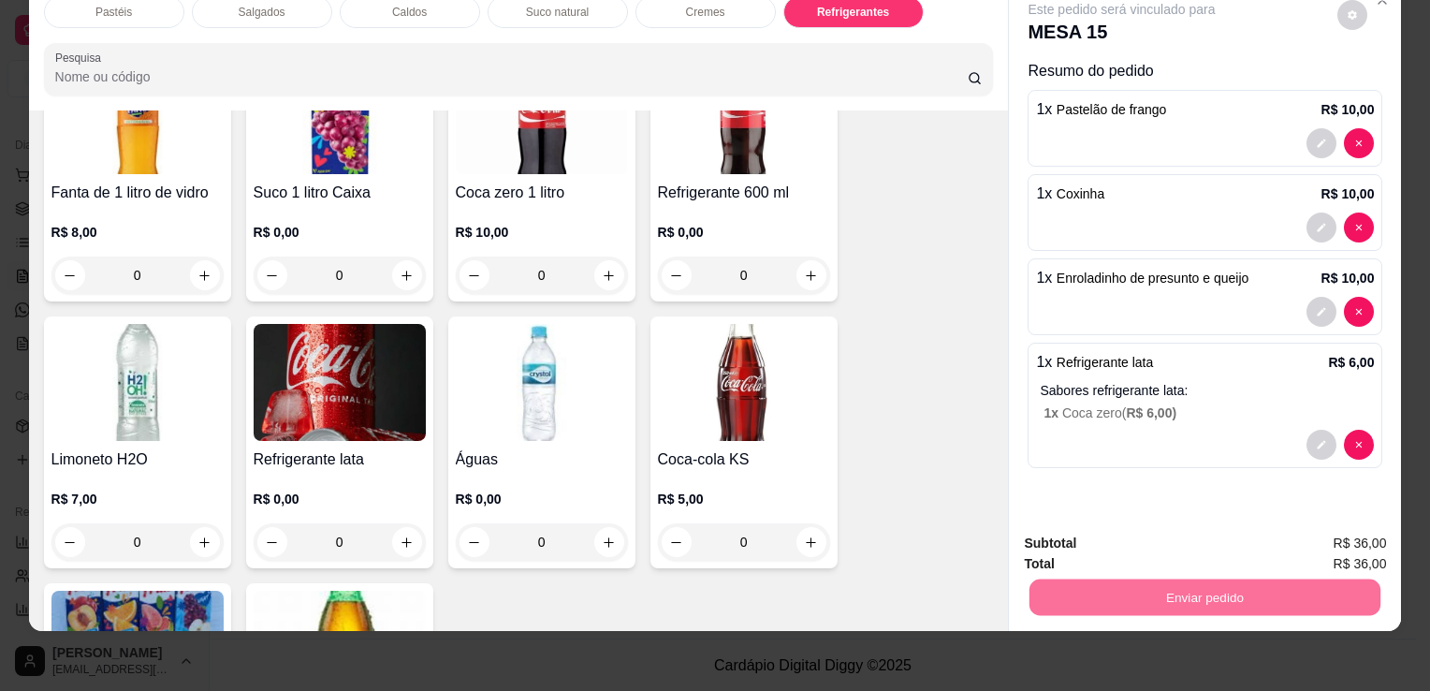
click at [1314, 543] on button "Enviar pedido" at bounding box center [1338, 538] width 106 height 36
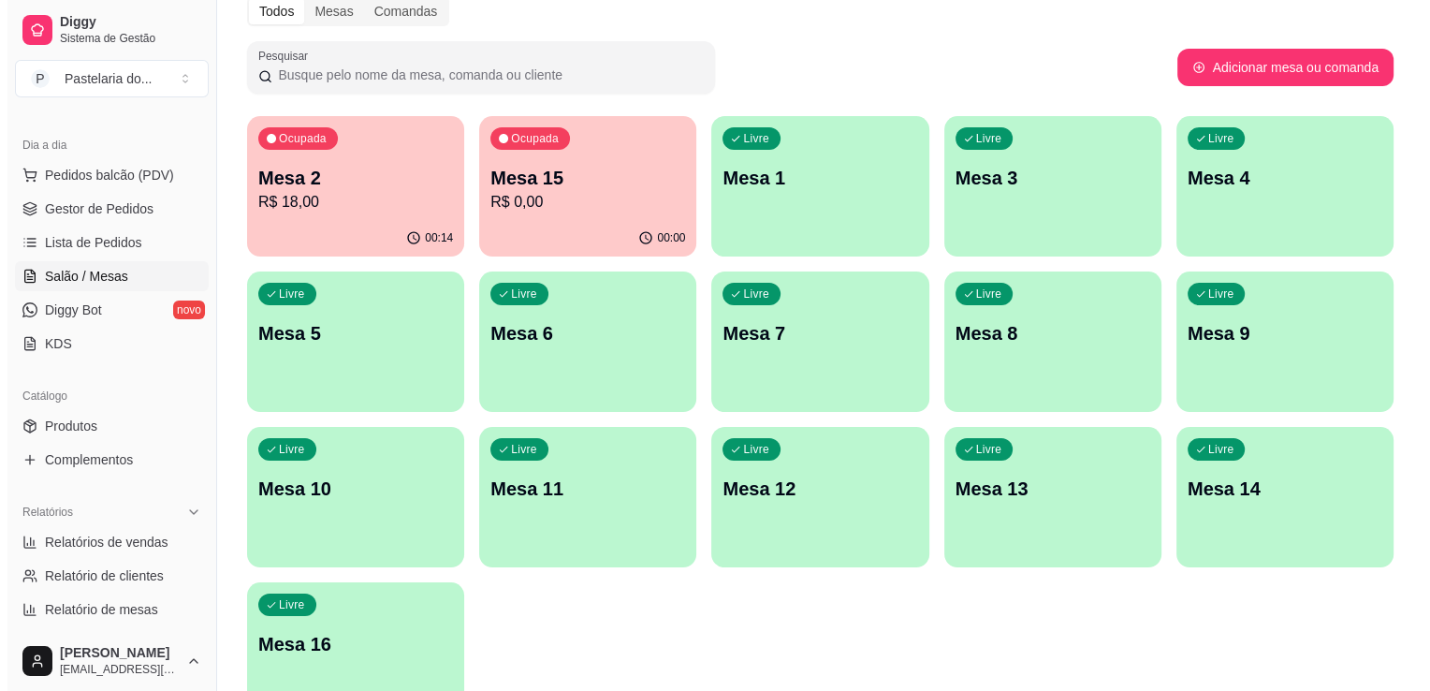
scroll to position [6, 0]
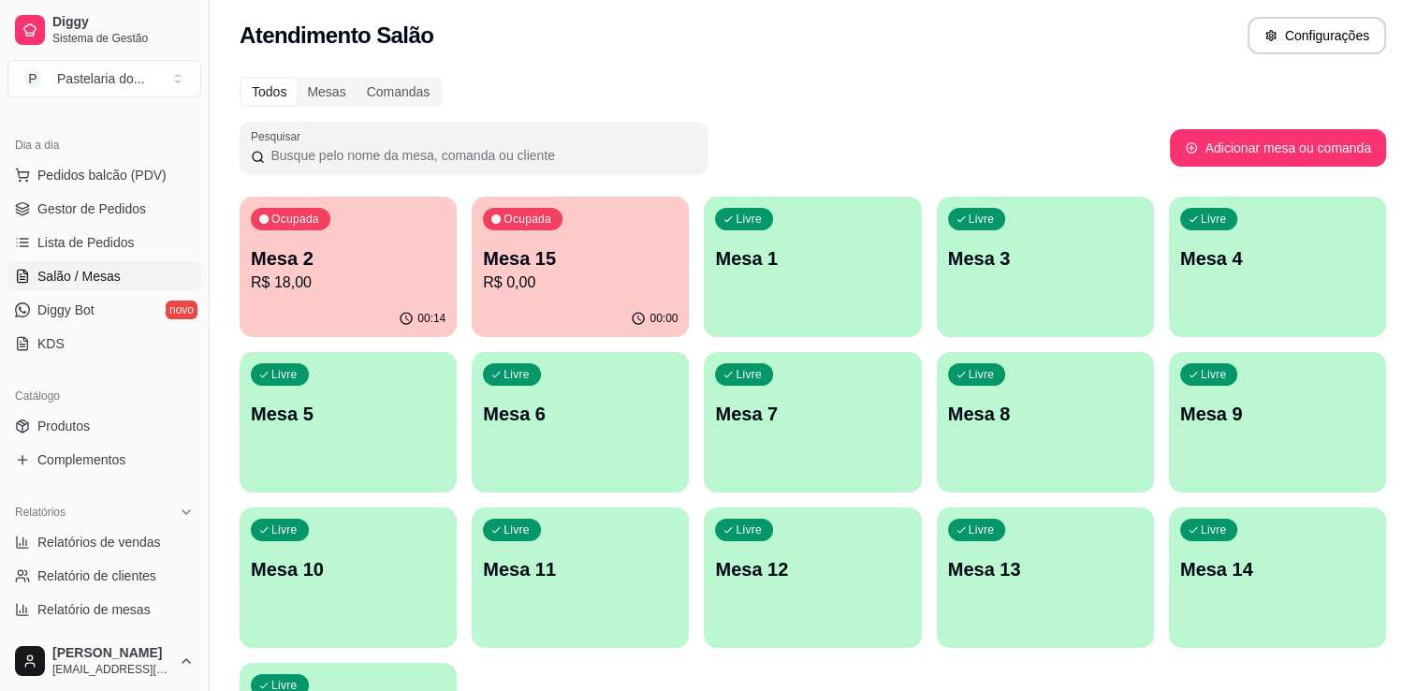
click at [369, 263] on p "Mesa 2" at bounding box center [348, 258] width 195 height 26
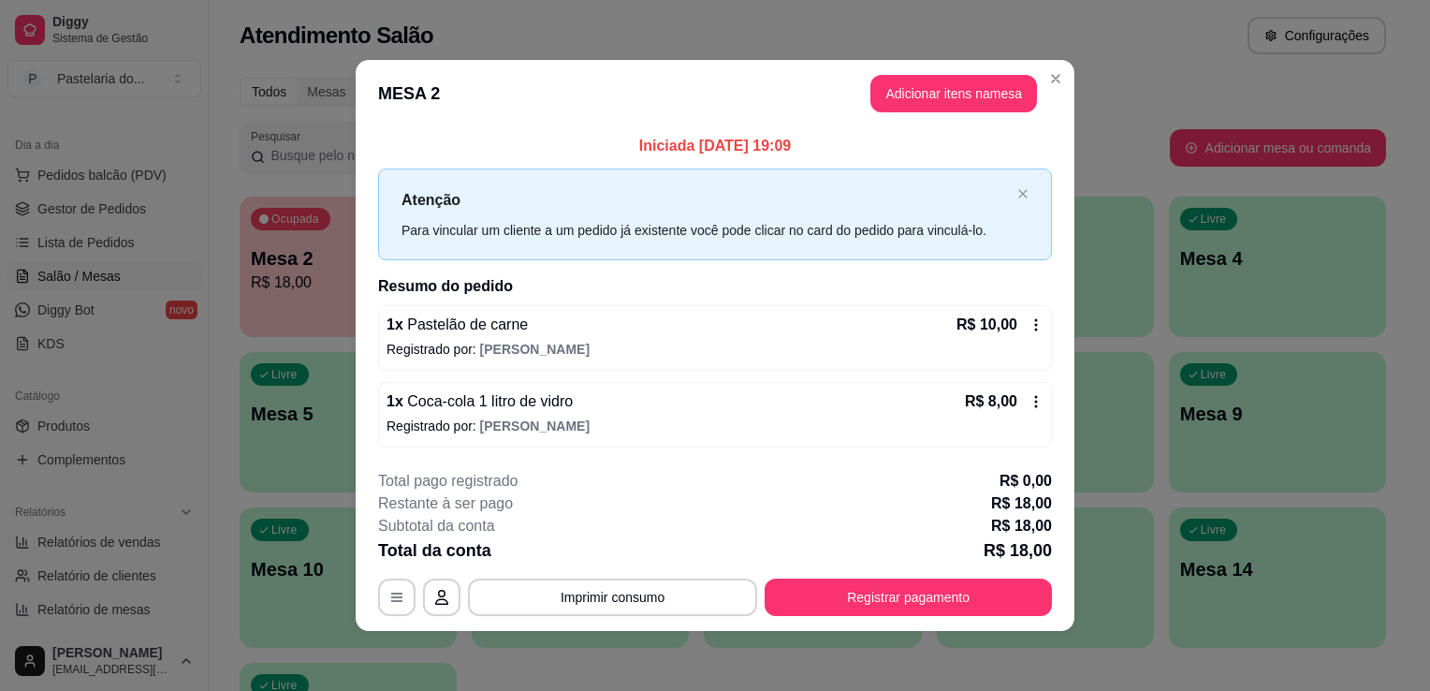
click at [919, 95] on button "Adicionar itens na mesa" at bounding box center [954, 93] width 167 height 37
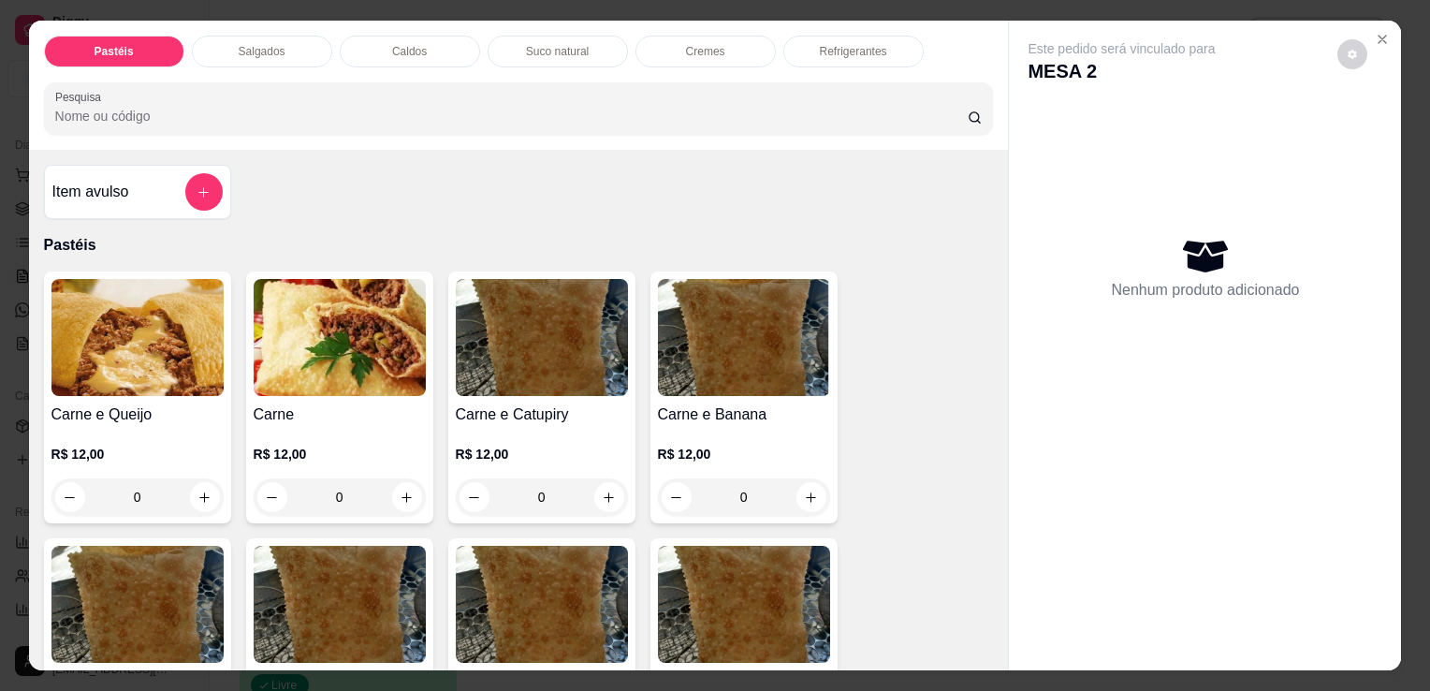
click at [212, 51] on div "Salgados" at bounding box center [262, 52] width 140 height 32
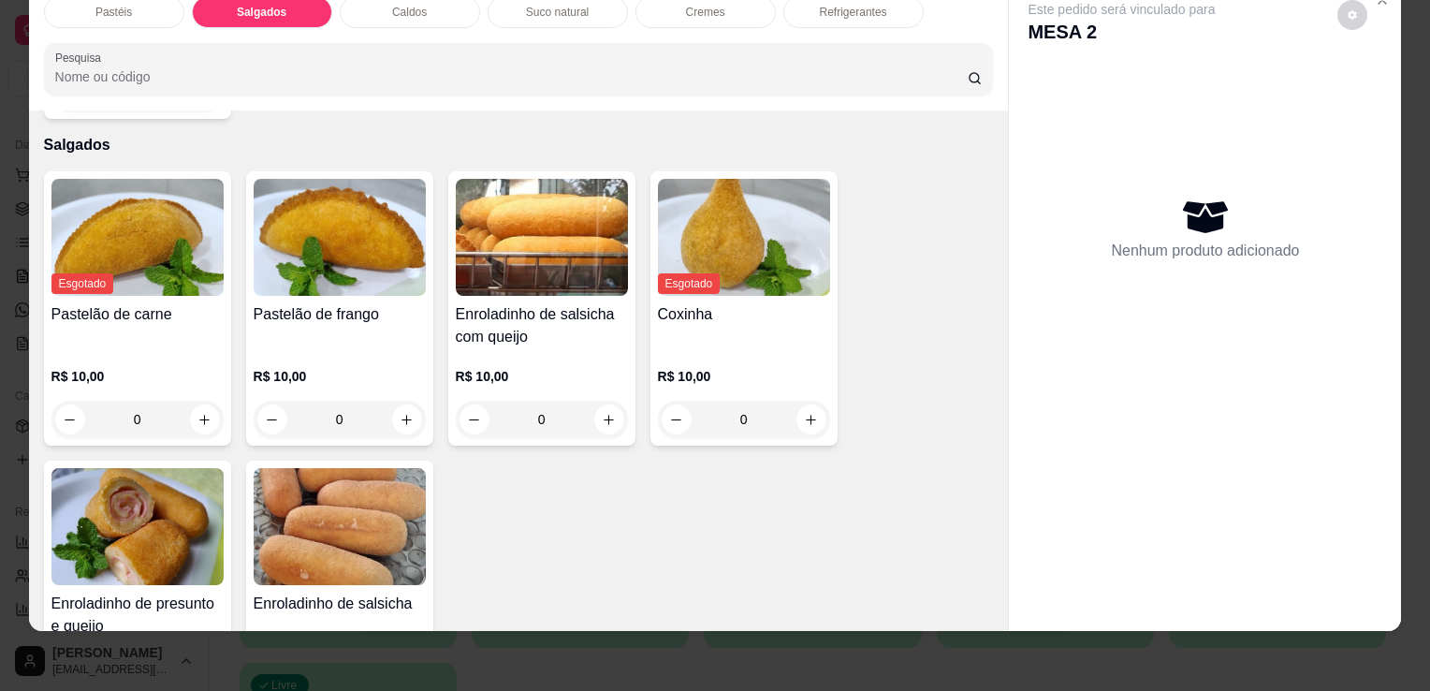
click at [776, 306] on div "Coxinha" at bounding box center [744, 325] width 172 height 45
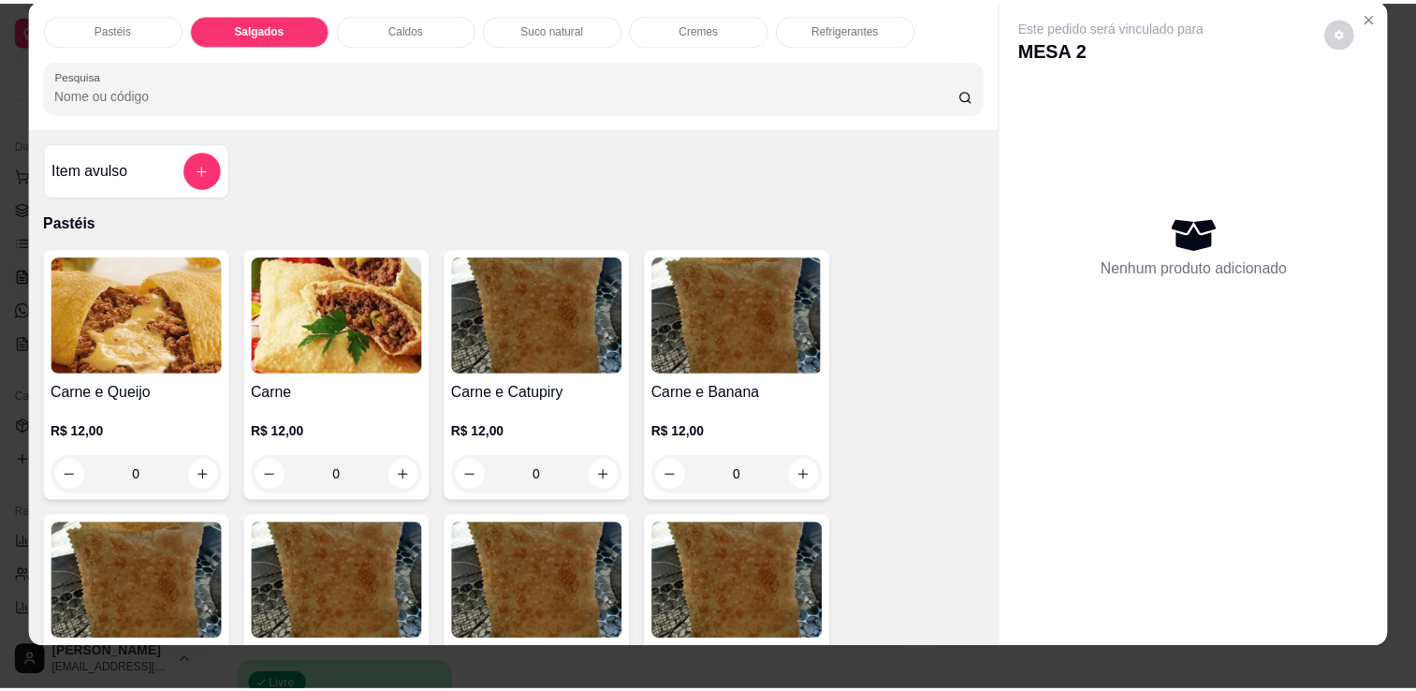
scroll to position [0, 0]
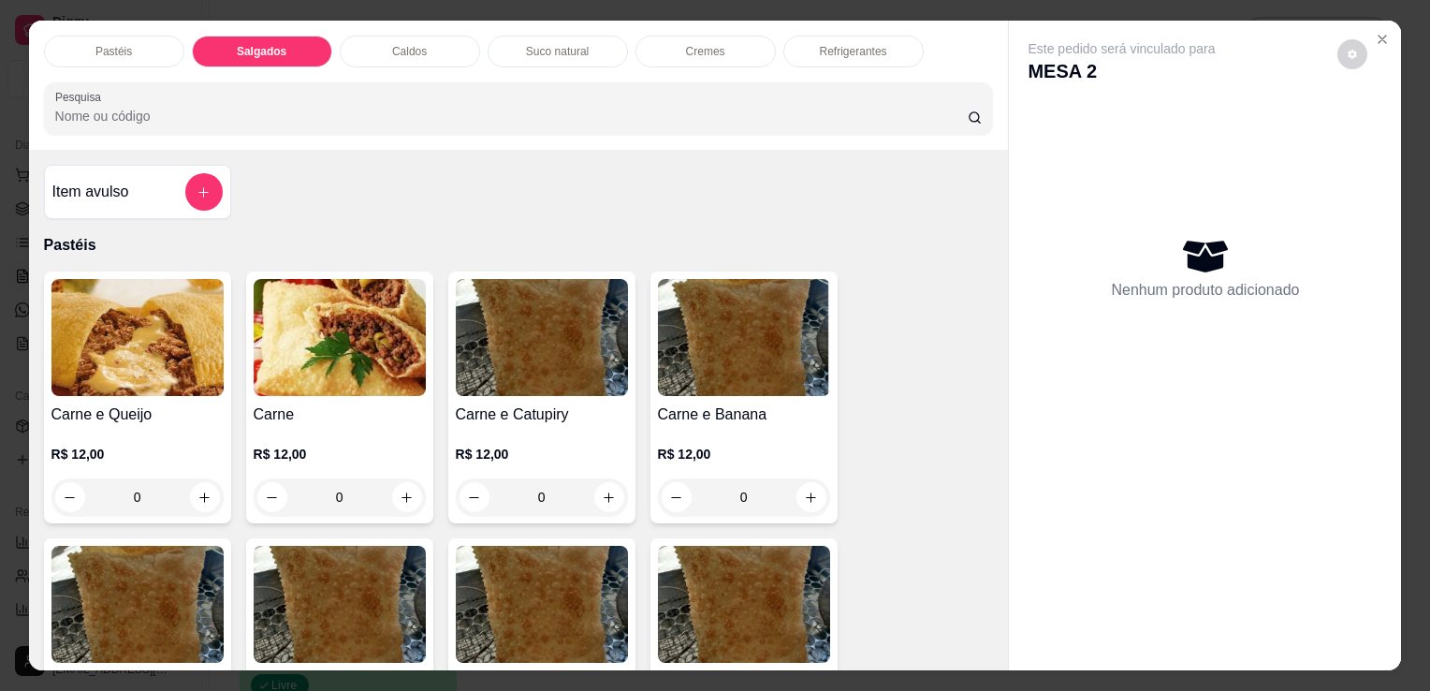
drag, startPoint x: 173, startPoint y: 215, endPoint x: 180, endPoint y: 193, distance: 23.4
click at [174, 212] on div "Item avulso Pastéis Carne e Queijo R$ 12,00 0 Carne R$ 12,00 0 Carne e Catupiry…" at bounding box center [519, 410] width 980 height 520
click at [185, 186] on button "add-separate-item" at bounding box center [203, 191] width 37 height 37
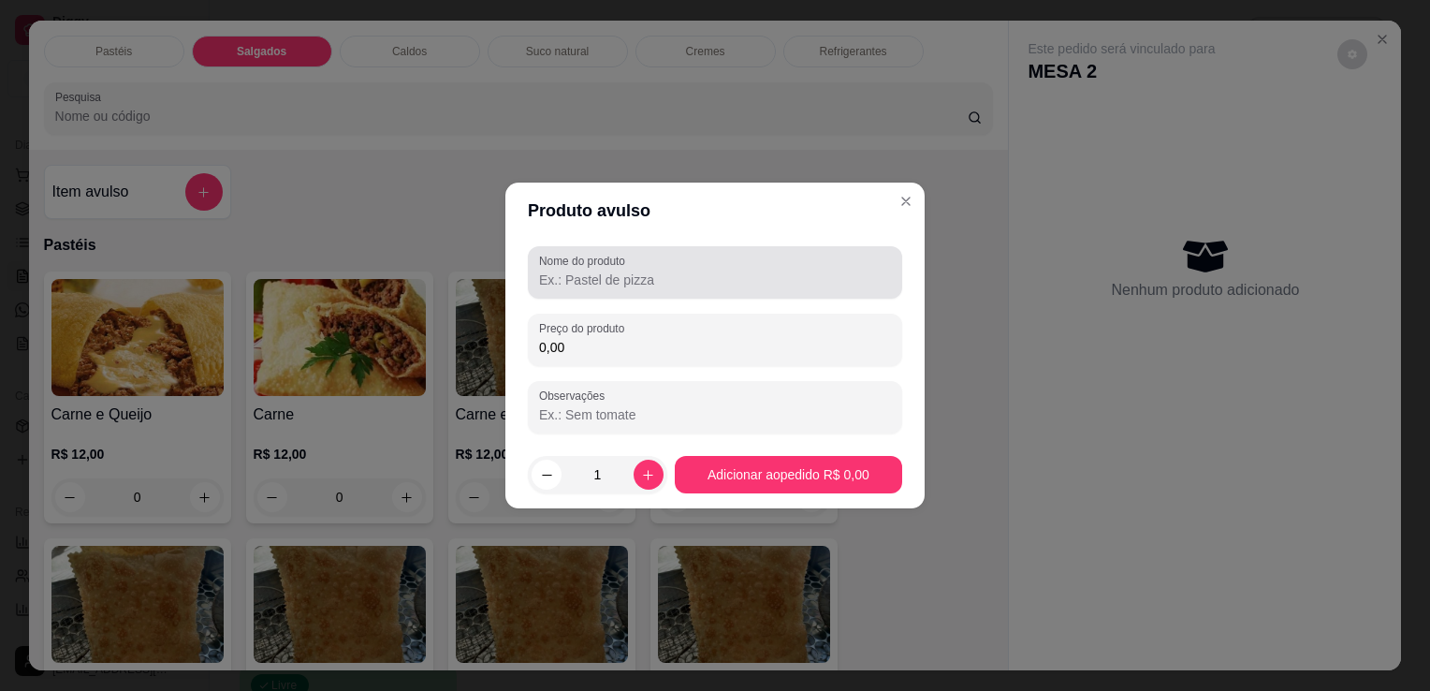
click at [606, 258] on label "Nome do produto" at bounding box center [585, 261] width 93 height 16
click at [606, 271] on input "Nome do produto" at bounding box center [715, 280] width 352 height 19
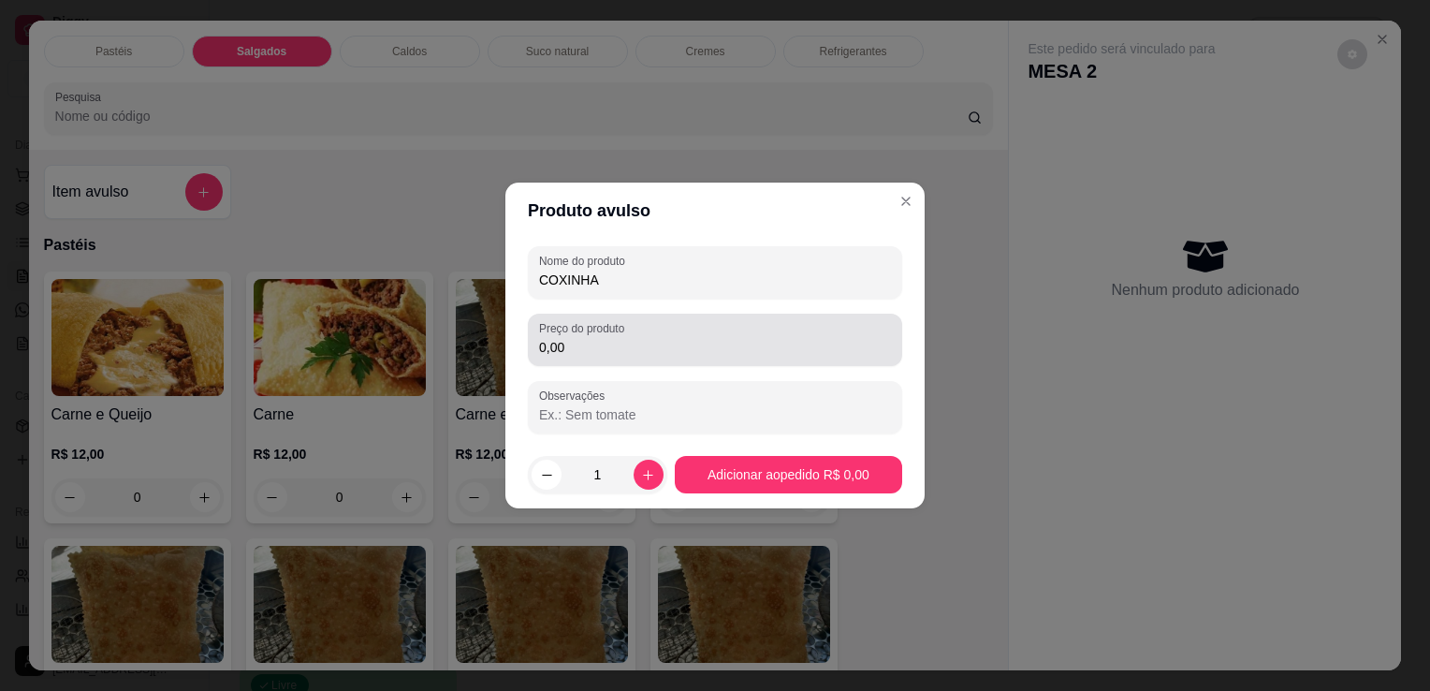
type input "COXINHA"
click at [595, 358] on div "0,00" at bounding box center [715, 339] width 352 height 37
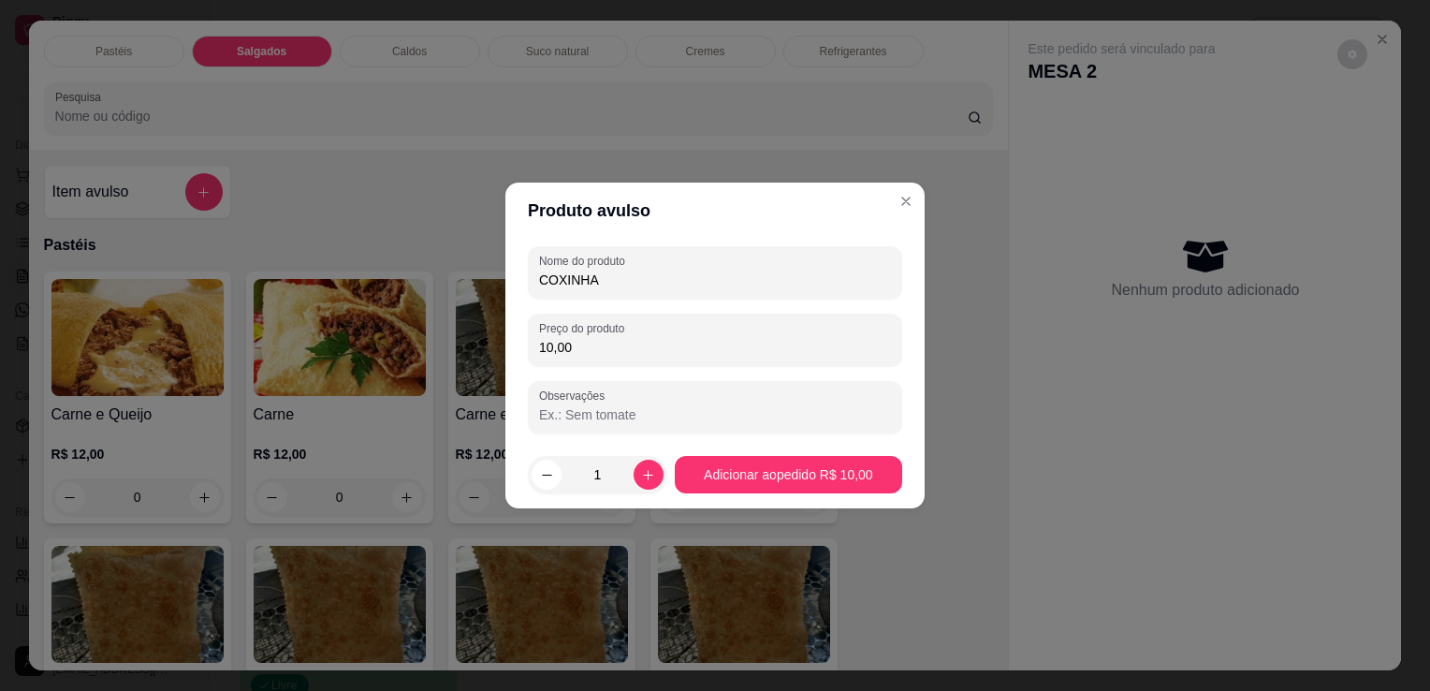
type input "10,00"
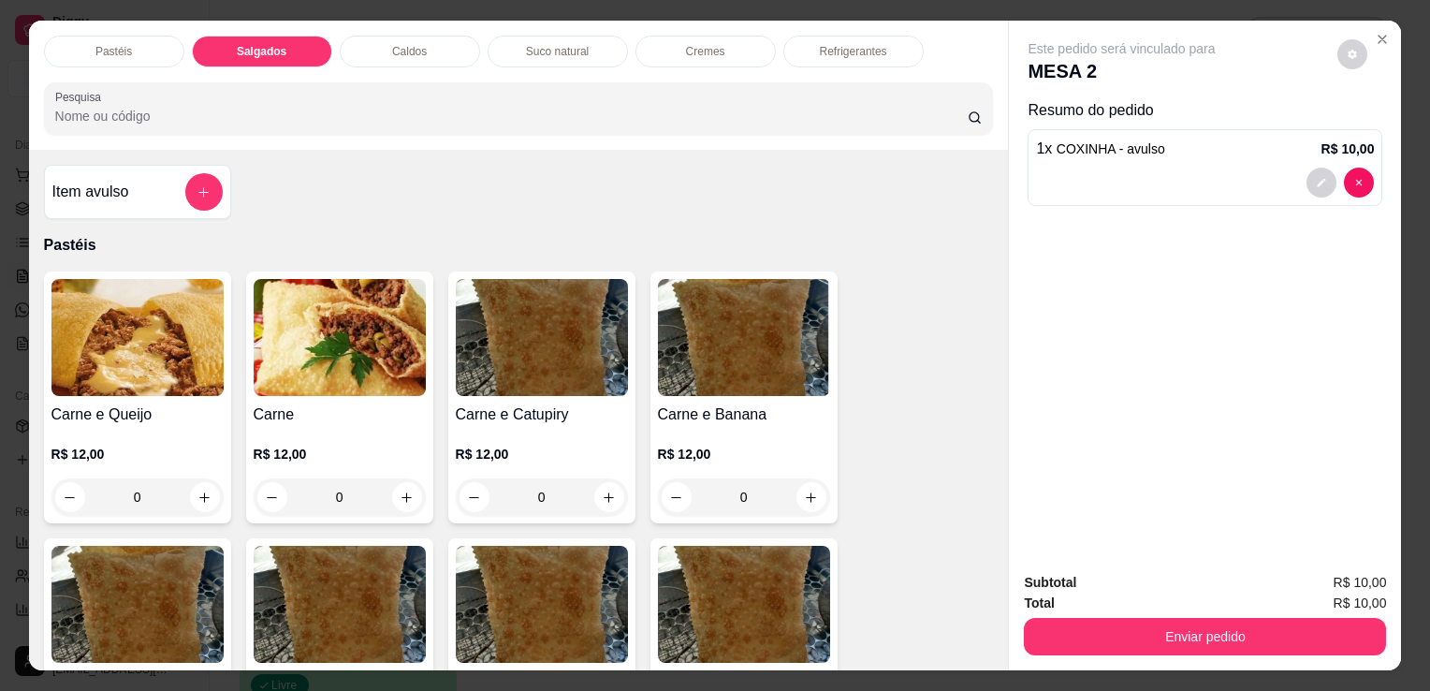
click at [1272, 643] on button "Enviar pedido" at bounding box center [1205, 636] width 362 height 37
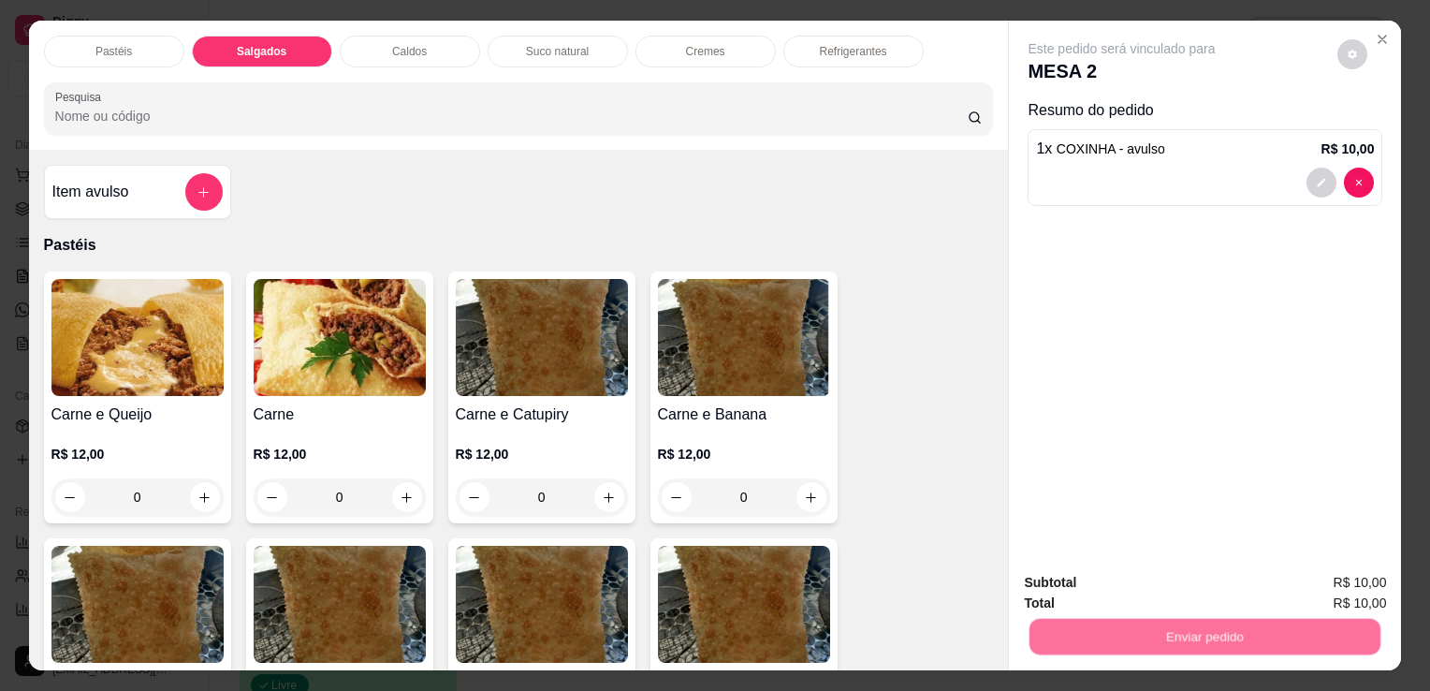
click at [1341, 603] on div "Deseja registrar o cliente que fez esse pedido? Essa é uma forma de identificar…" at bounding box center [1198, 562] width 335 height 87
click at [1340, 593] on button "Enviar pedido" at bounding box center [1338, 584] width 106 height 36
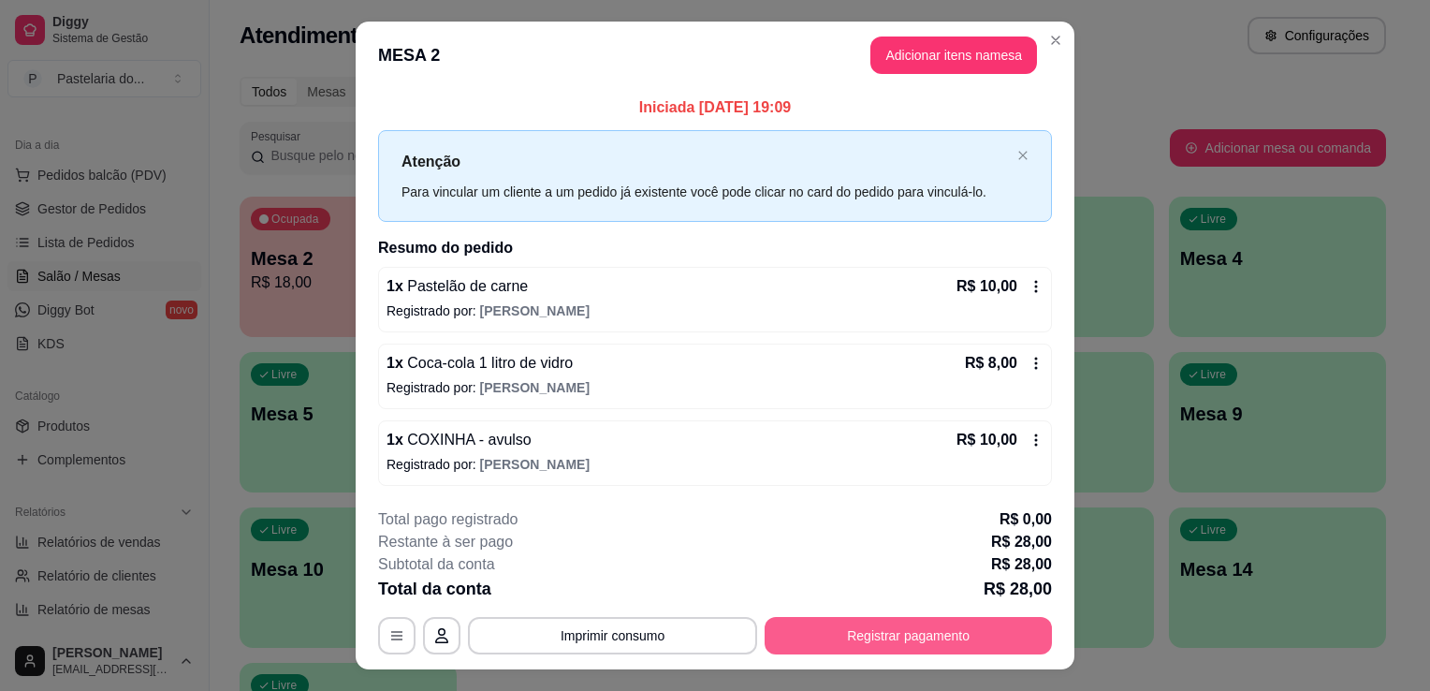
click at [805, 631] on button "Registrar pagamento" at bounding box center [908, 635] width 287 height 37
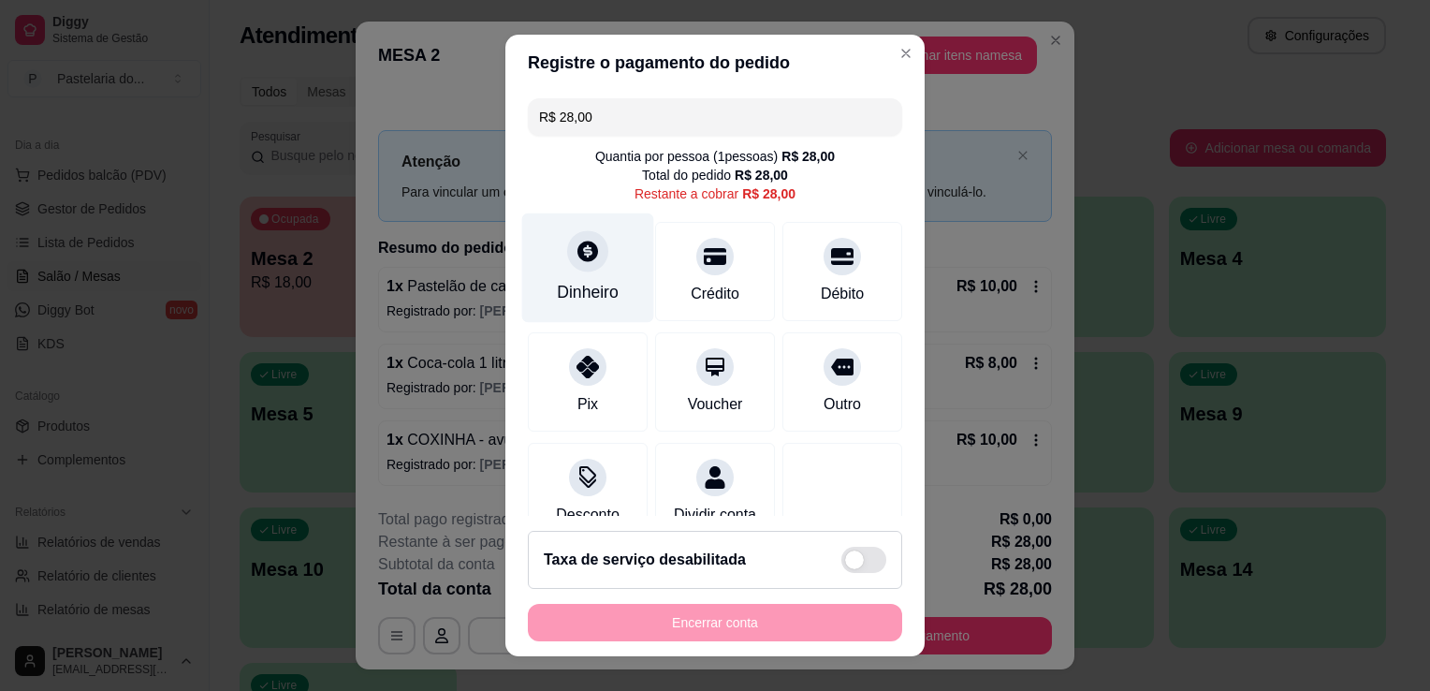
click at [607, 294] on div "Dinheiro" at bounding box center [588, 268] width 132 height 110
click at [596, 312] on input "0,00" at bounding box center [715, 327] width 374 height 37
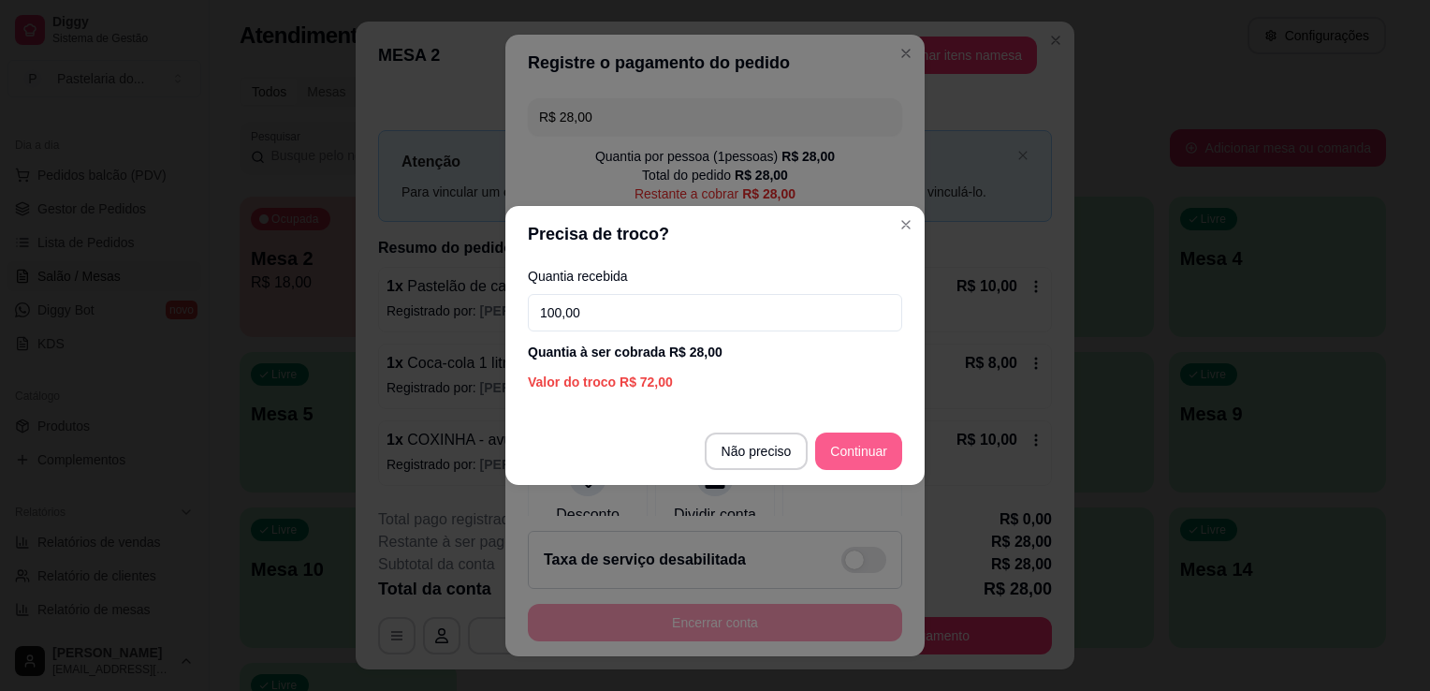
type input "100,00"
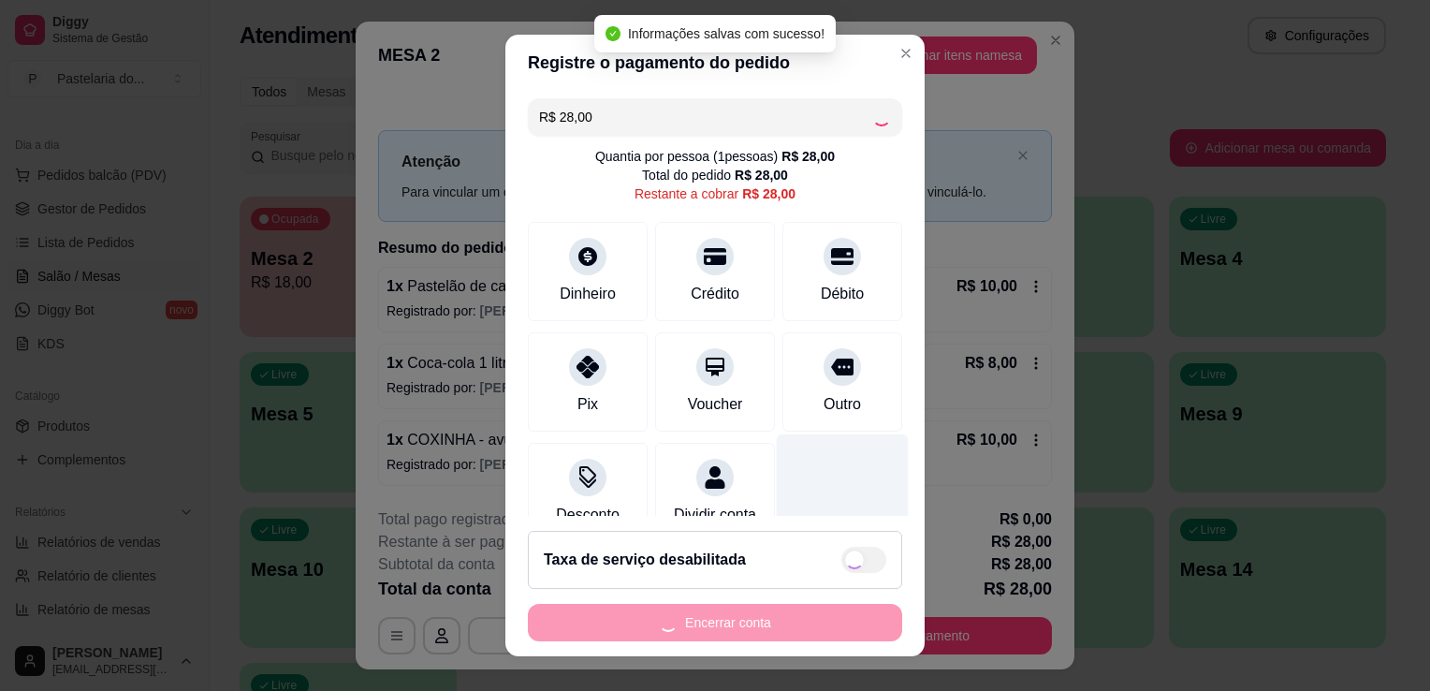
type input "R$ 0,00"
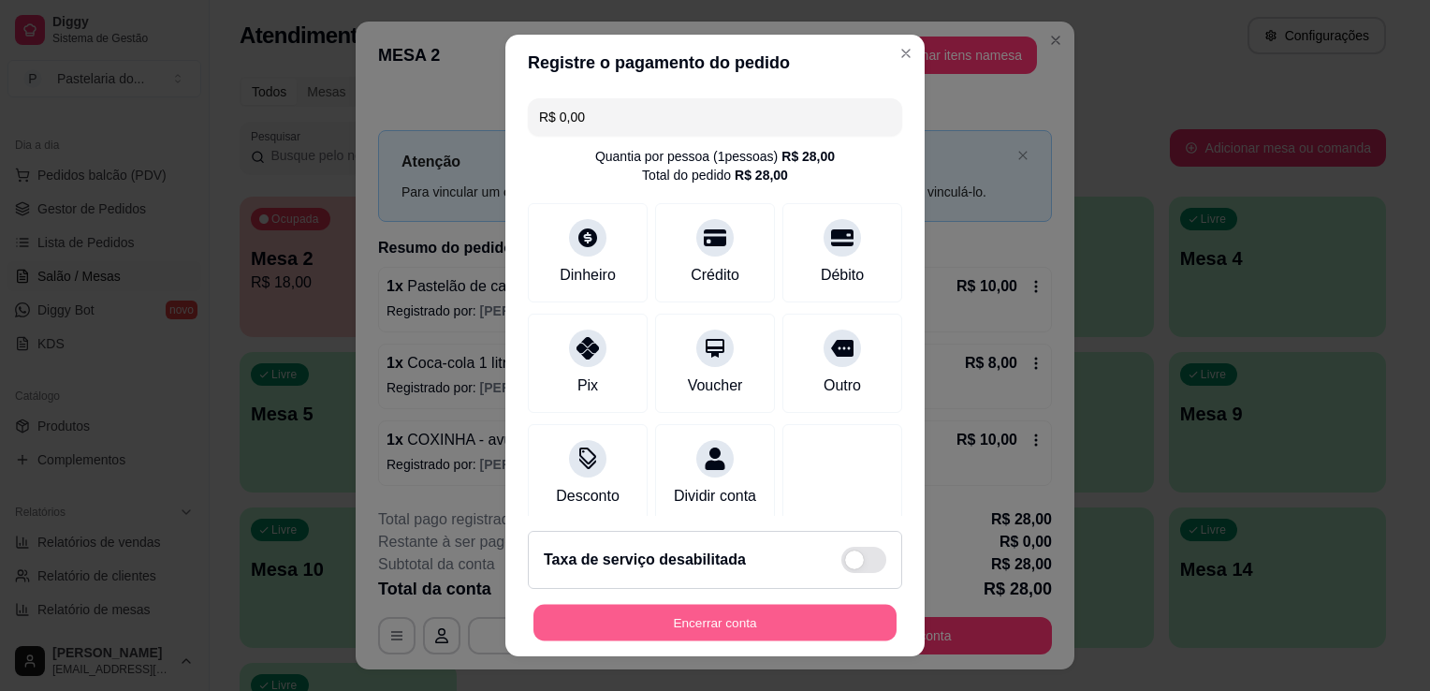
click at [704, 605] on button "Encerrar conta" at bounding box center [715, 623] width 363 height 37
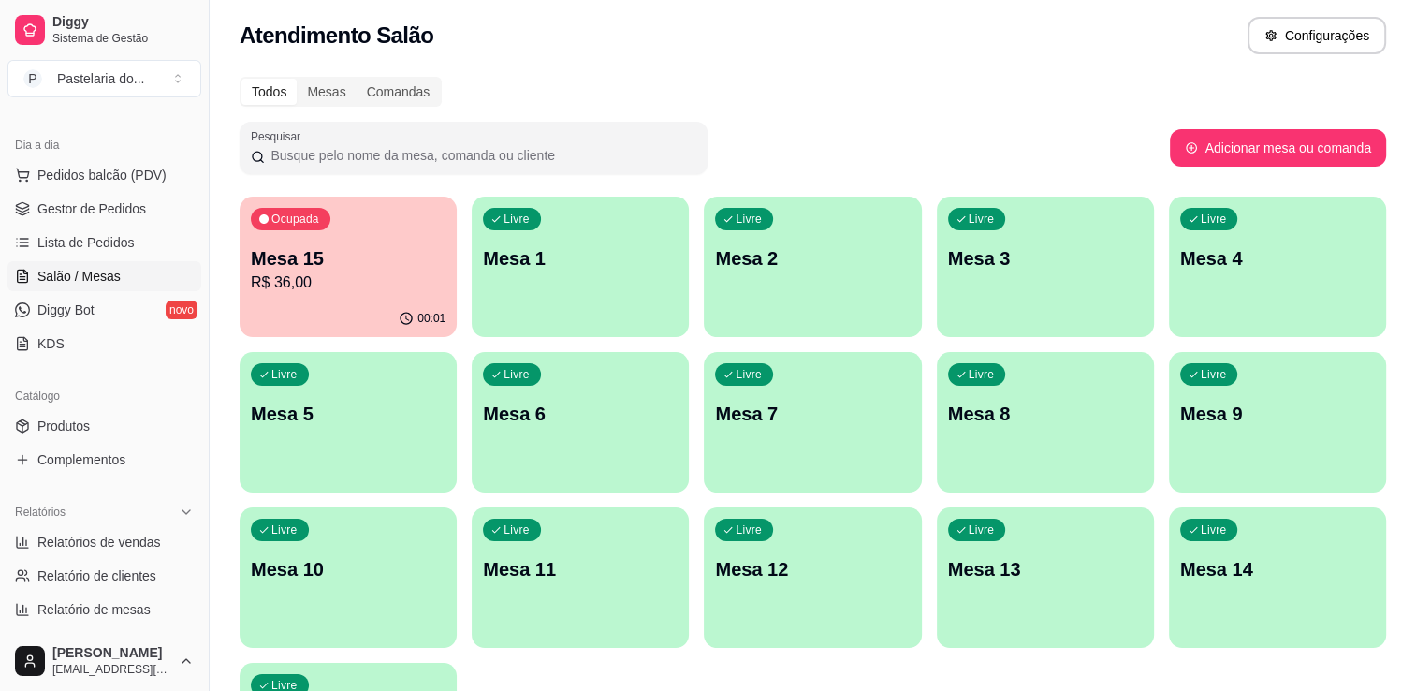
click at [66, 284] on span "Salão / Mesas" at bounding box center [78, 276] width 83 height 19
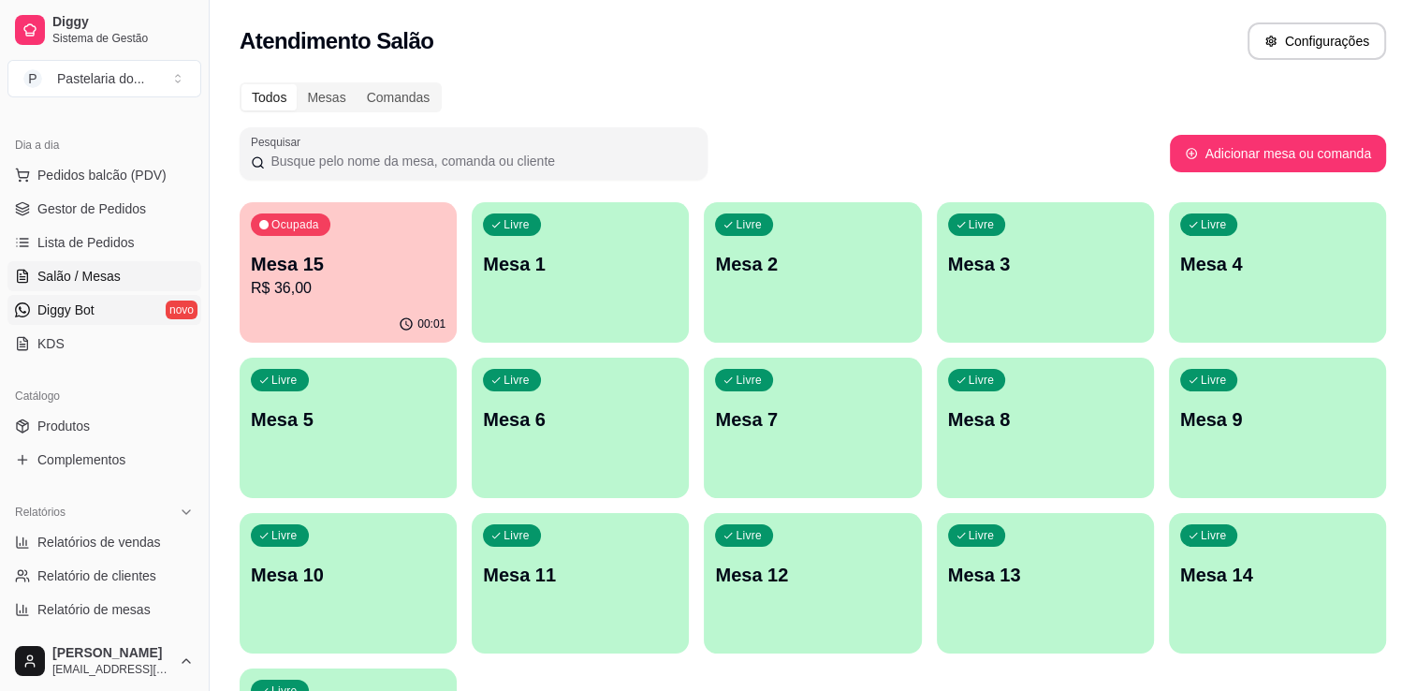
drag, startPoint x: 79, startPoint y: 198, endPoint x: 142, endPoint y: 305, distance: 124.3
click at [79, 200] on span "Gestor de Pedidos" at bounding box center [91, 208] width 109 height 19
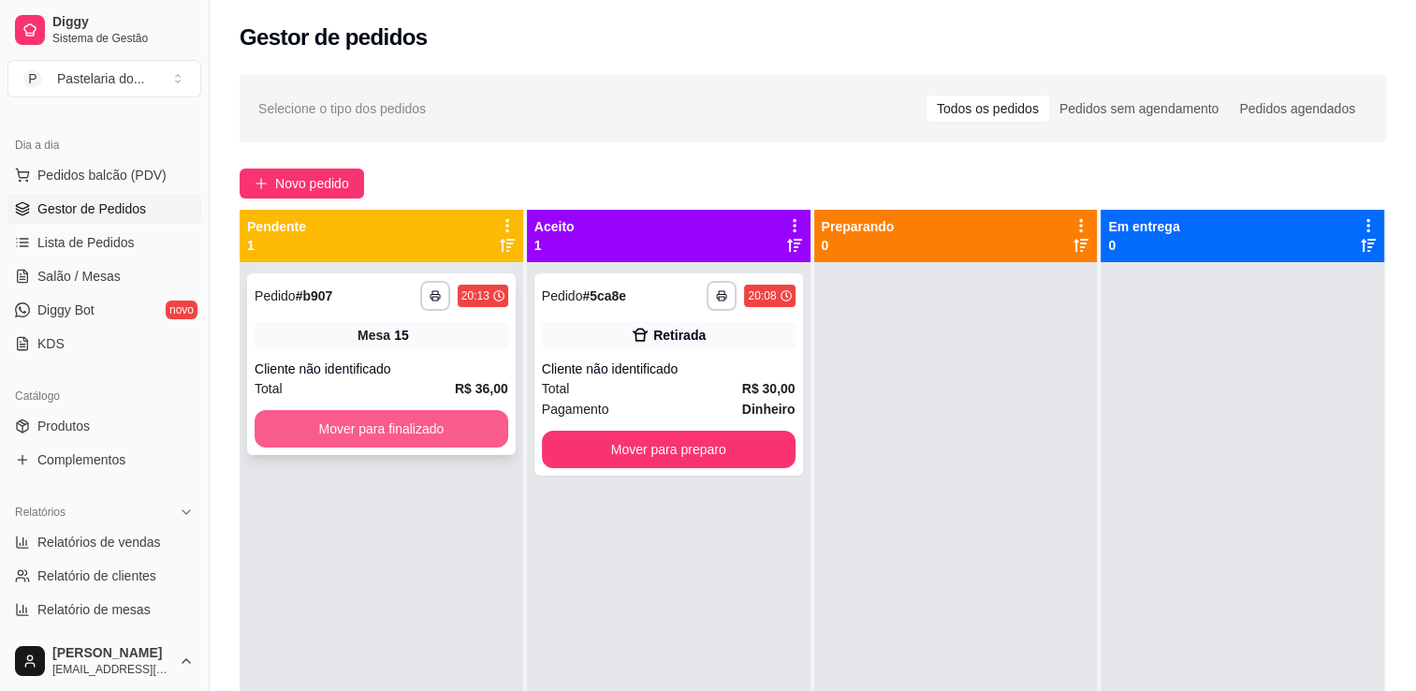
click at [423, 434] on button "Mover para finalizado" at bounding box center [382, 428] width 254 height 37
click at [433, 434] on div "Mover para finalizado" at bounding box center [382, 428] width 254 height 37
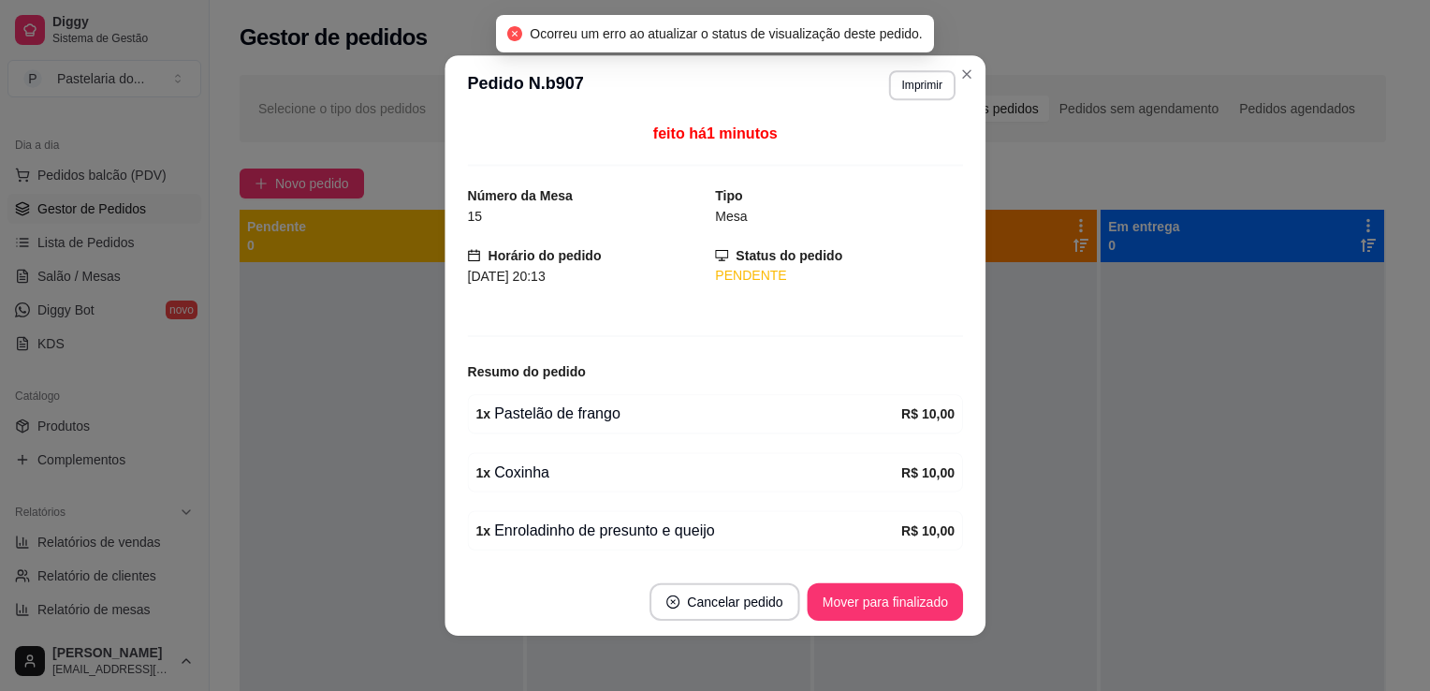
drag, startPoint x: 665, startPoint y: 486, endPoint x: 709, endPoint y: 491, distance: 44.4
click at [670, 485] on div "1 x Coxinha R$ 10,00" at bounding box center [715, 471] width 496 height 39
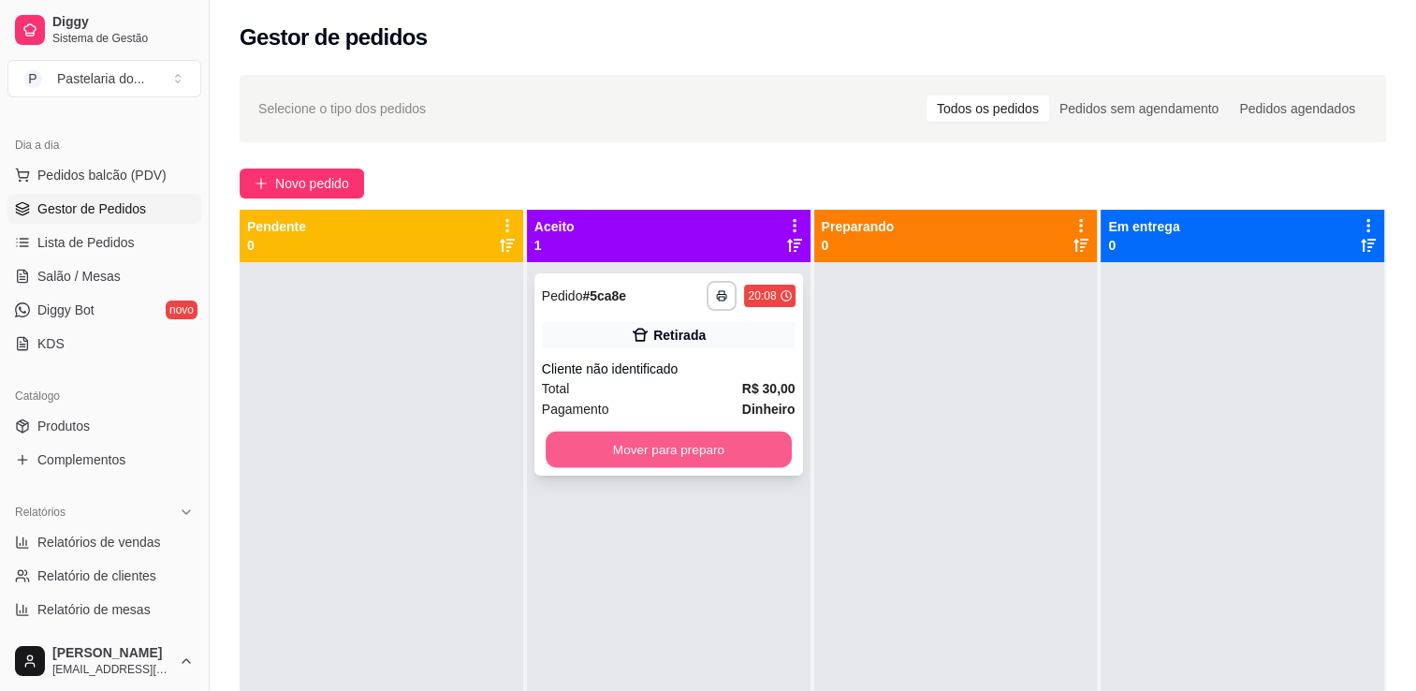
click at [764, 462] on button "Mover para preparo" at bounding box center [669, 450] width 246 height 37
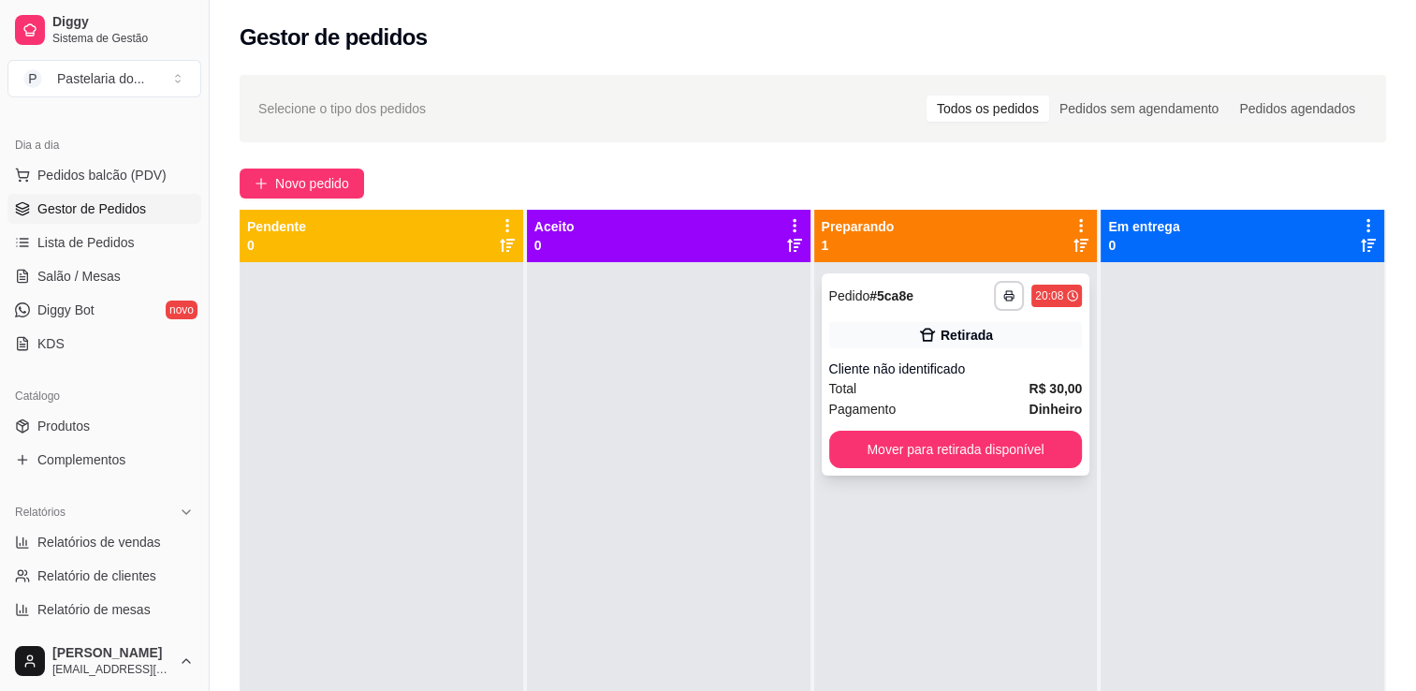
drag, startPoint x: 950, startPoint y: 476, endPoint x: 975, endPoint y: 474, distance: 25.4
click at [955, 476] on div "**********" at bounding box center [956, 607] width 284 height 691
click at [993, 468] on div "**********" at bounding box center [956, 374] width 269 height 202
click at [1030, 455] on button "Mover para retirada disponível" at bounding box center [956, 449] width 254 height 37
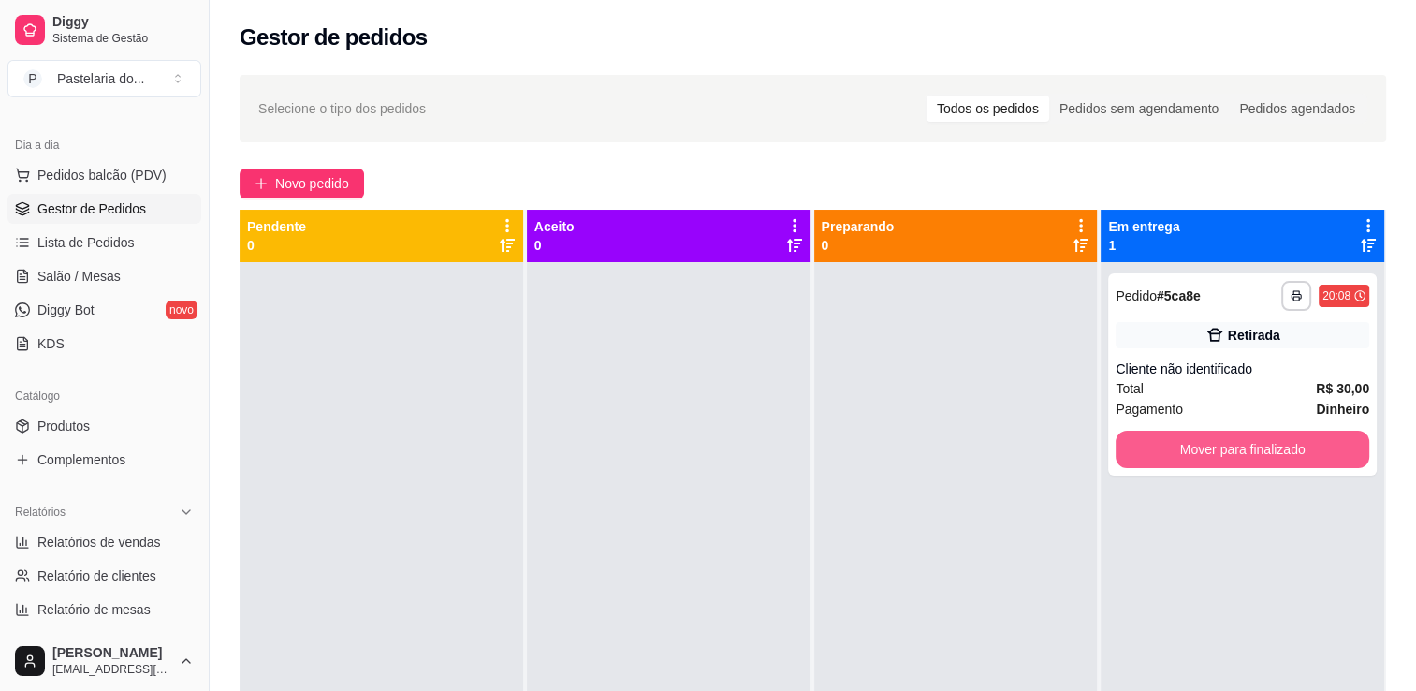
click at [1172, 461] on button "Mover para finalizado" at bounding box center [1243, 449] width 254 height 37
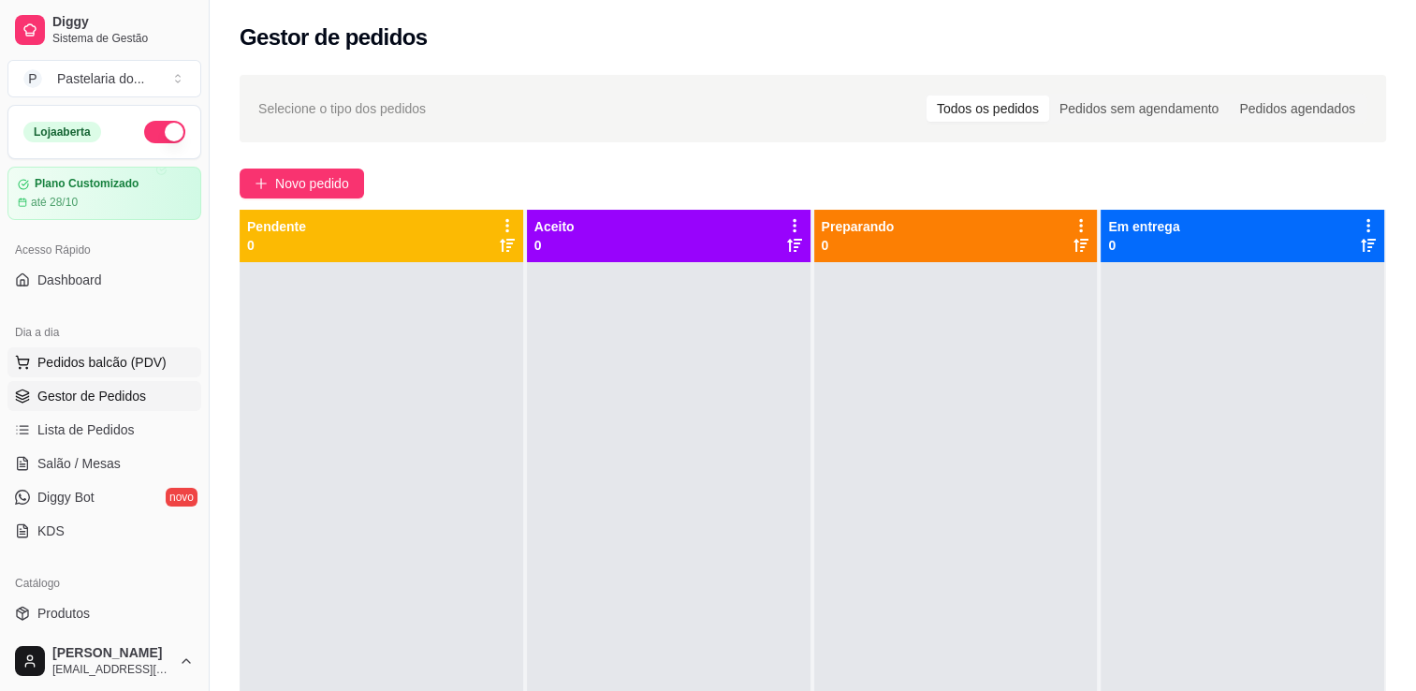
click at [153, 365] on span "Pedidos balcão (PDV)" at bounding box center [101, 362] width 129 height 19
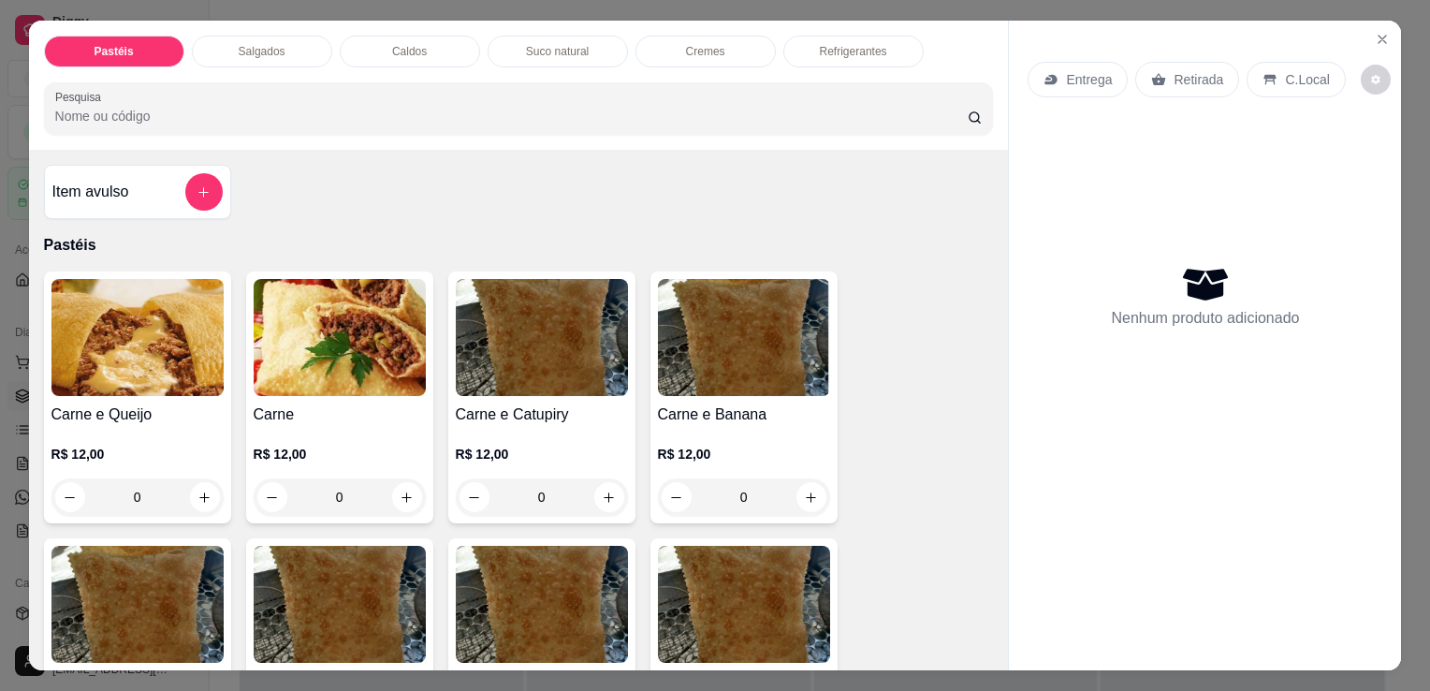
click at [240, 51] on p "Salgados" at bounding box center [262, 51] width 47 height 15
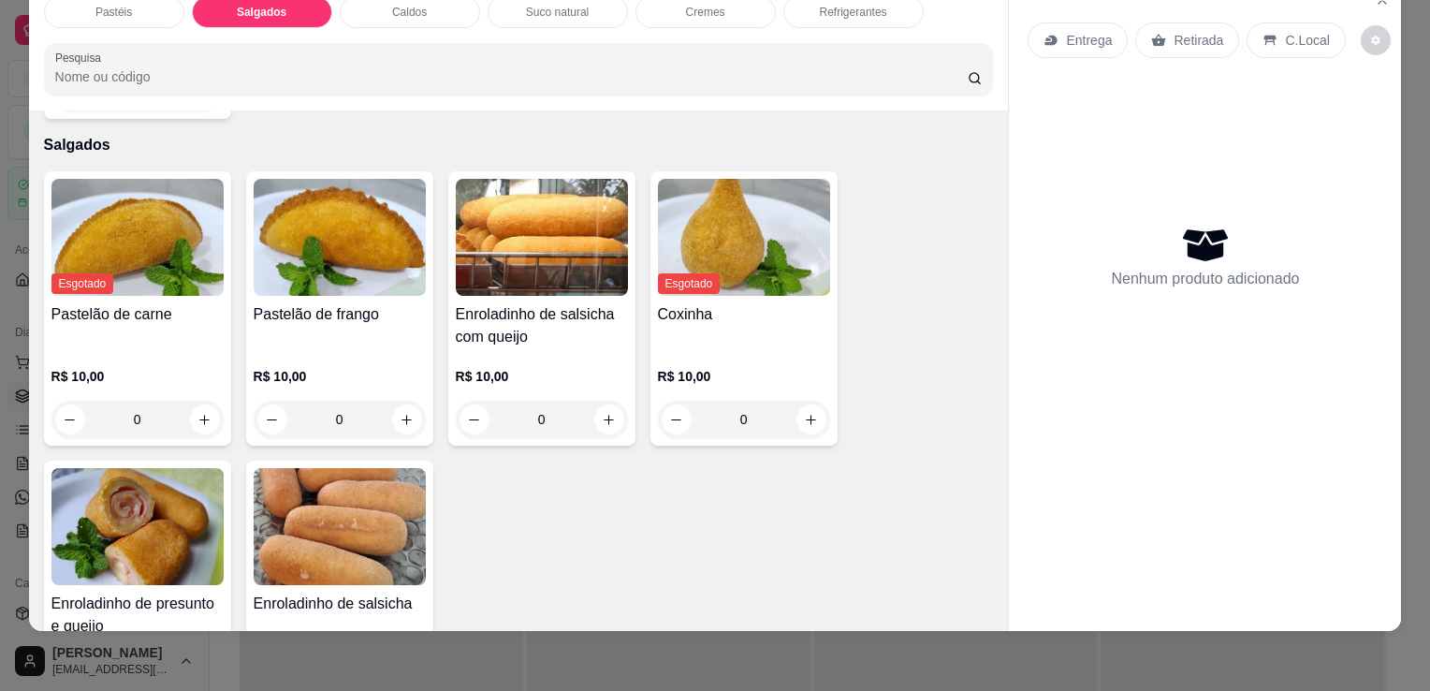
click at [277, 303] on h4 "Pastelão de frango" at bounding box center [340, 314] width 172 height 22
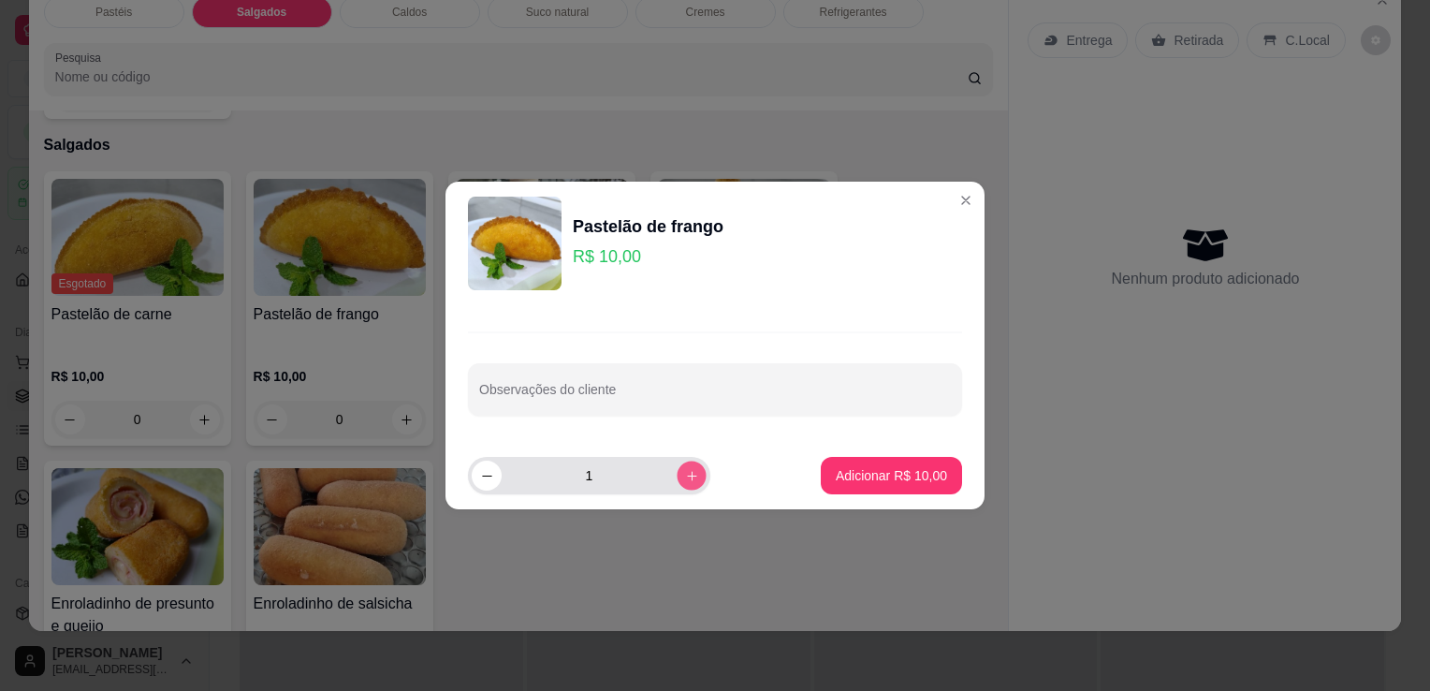
click at [677, 476] on button "increase-product-quantity" at bounding box center [691, 475] width 29 height 29
type input "2"
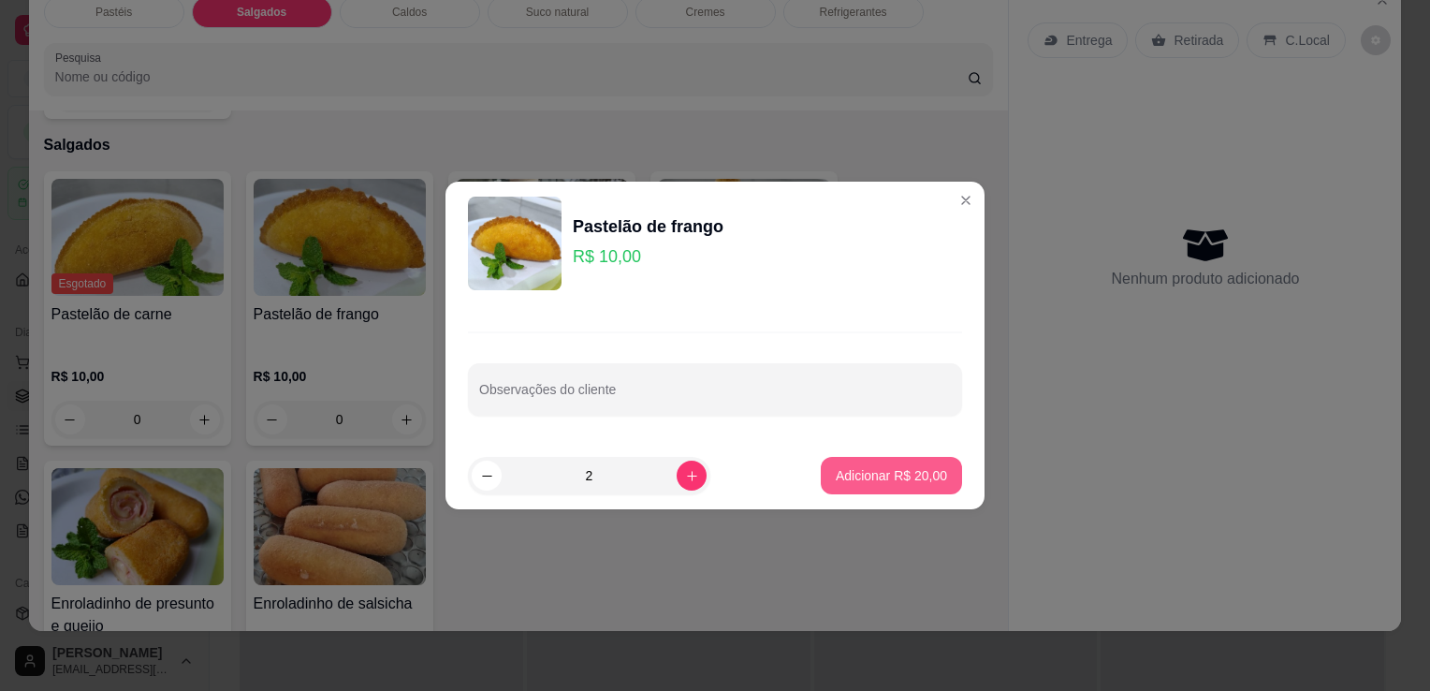
click at [836, 474] on p "Adicionar R$ 20,00" at bounding box center [891, 475] width 111 height 19
type input "2"
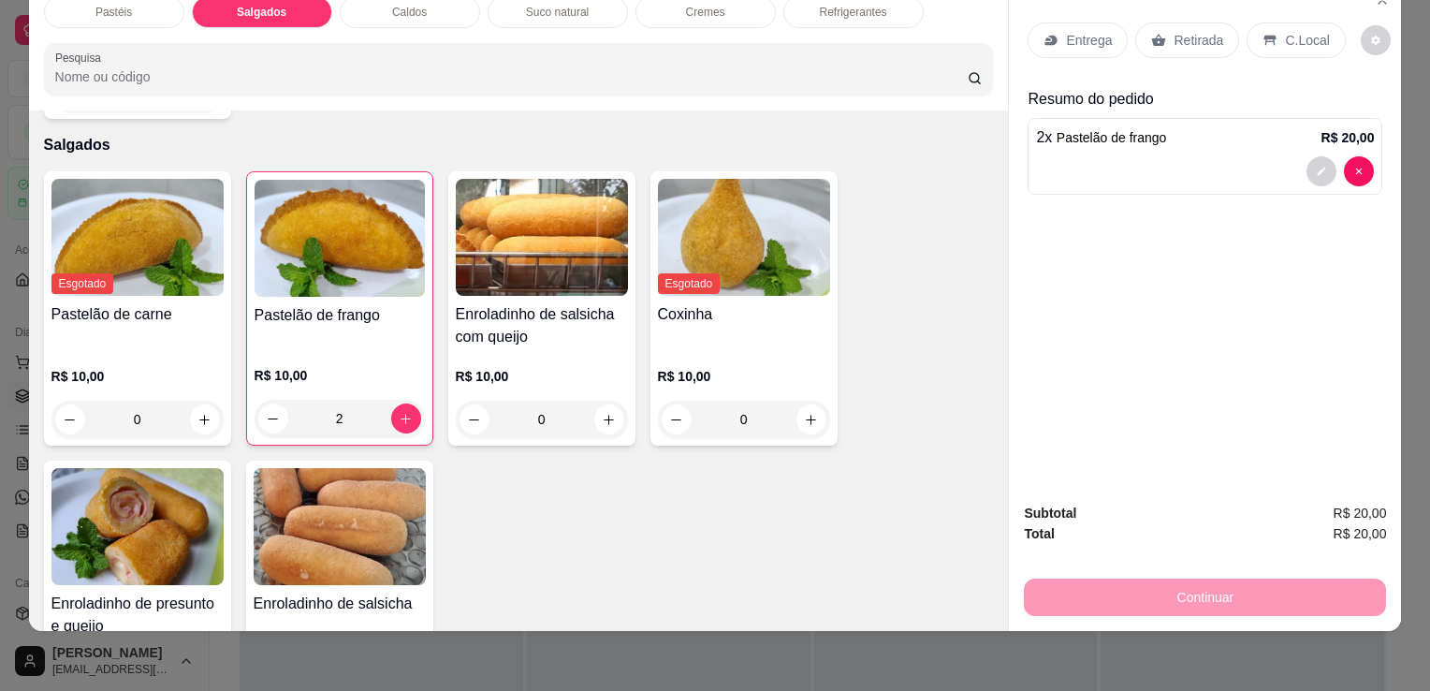
click at [1185, 31] on p "Retirada" at bounding box center [1199, 40] width 50 height 19
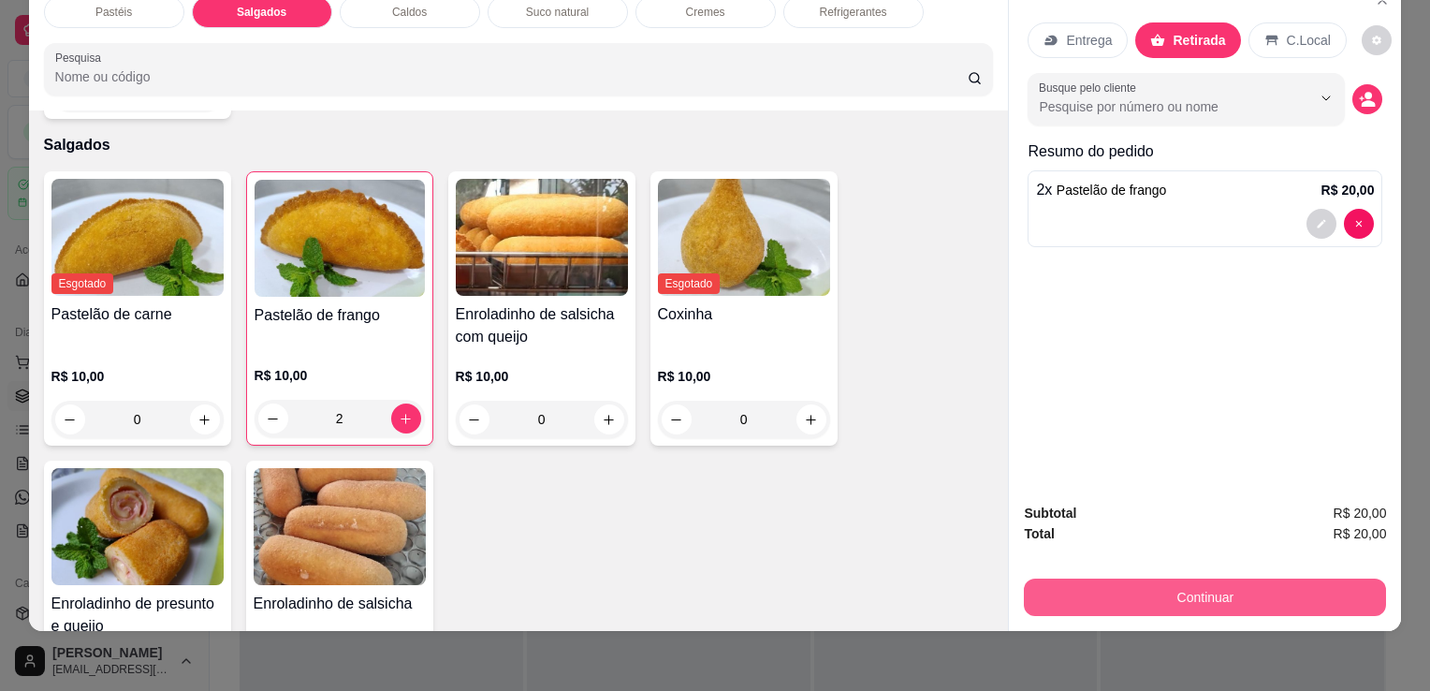
click at [1150, 579] on button "Continuar" at bounding box center [1205, 597] width 362 height 37
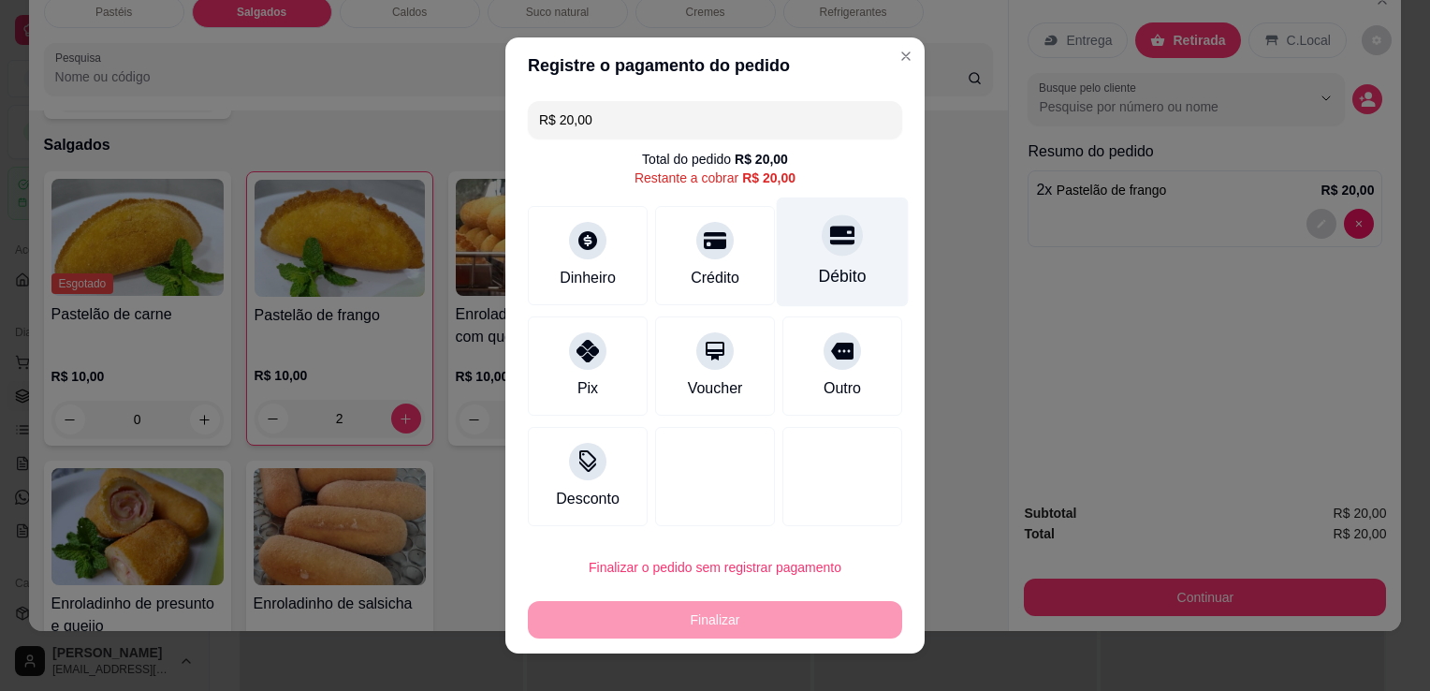
click at [826, 291] on div "Débito" at bounding box center [843, 253] width 132 height 110
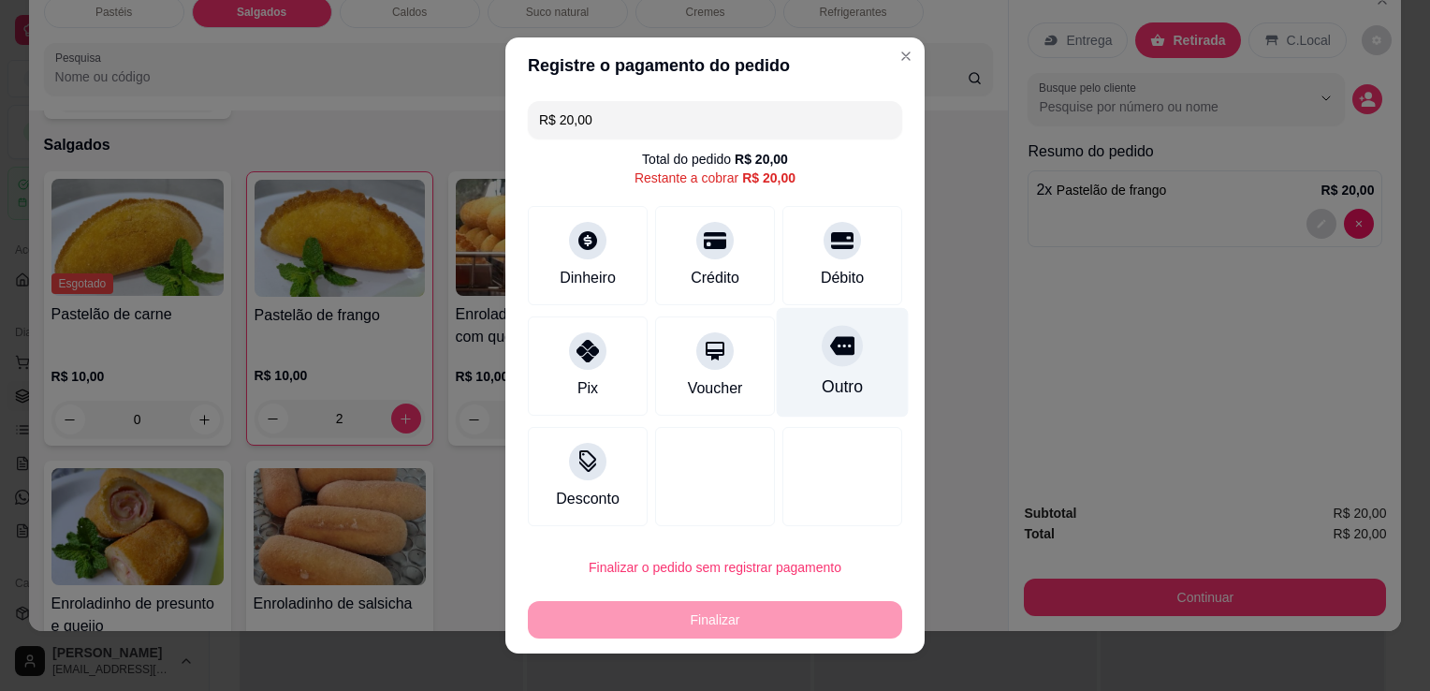
type input "R$ 0,00"
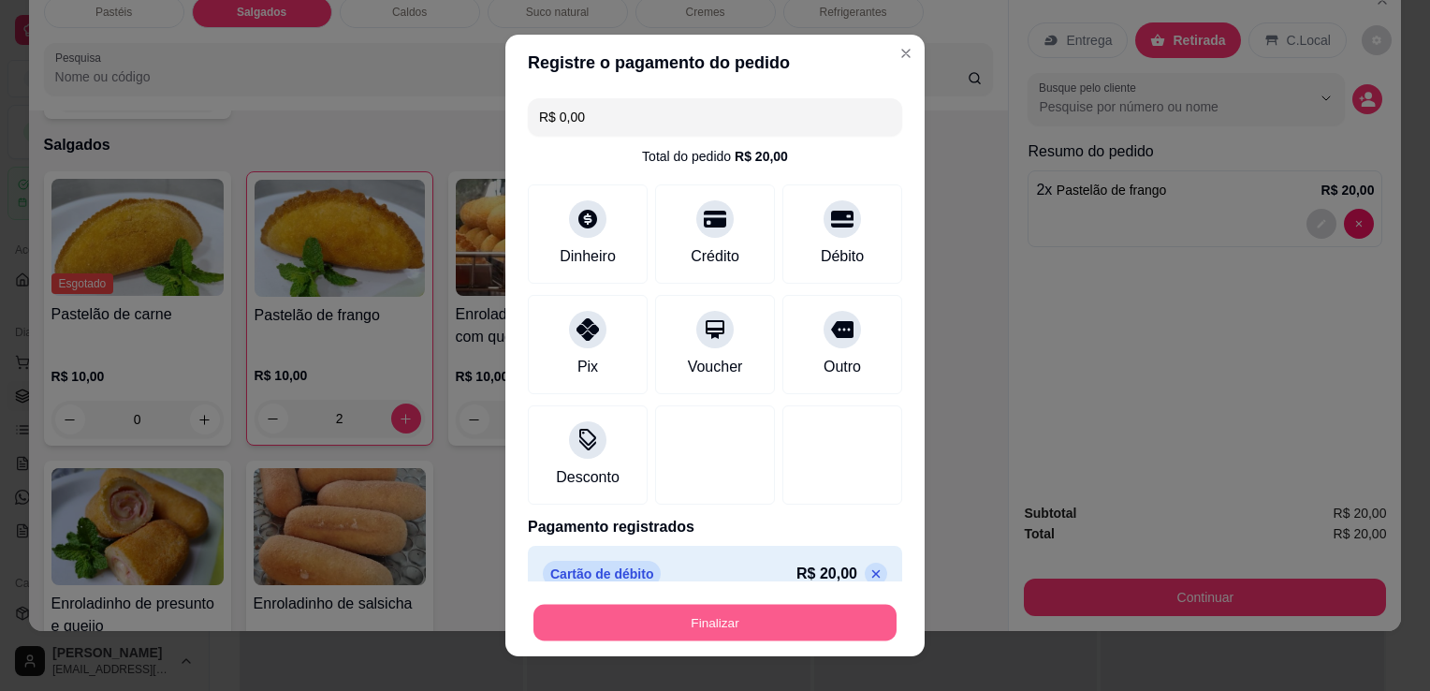
click at [753, 629] on button "Finalizar" at bounding box center [715, 623] width 363 height 37
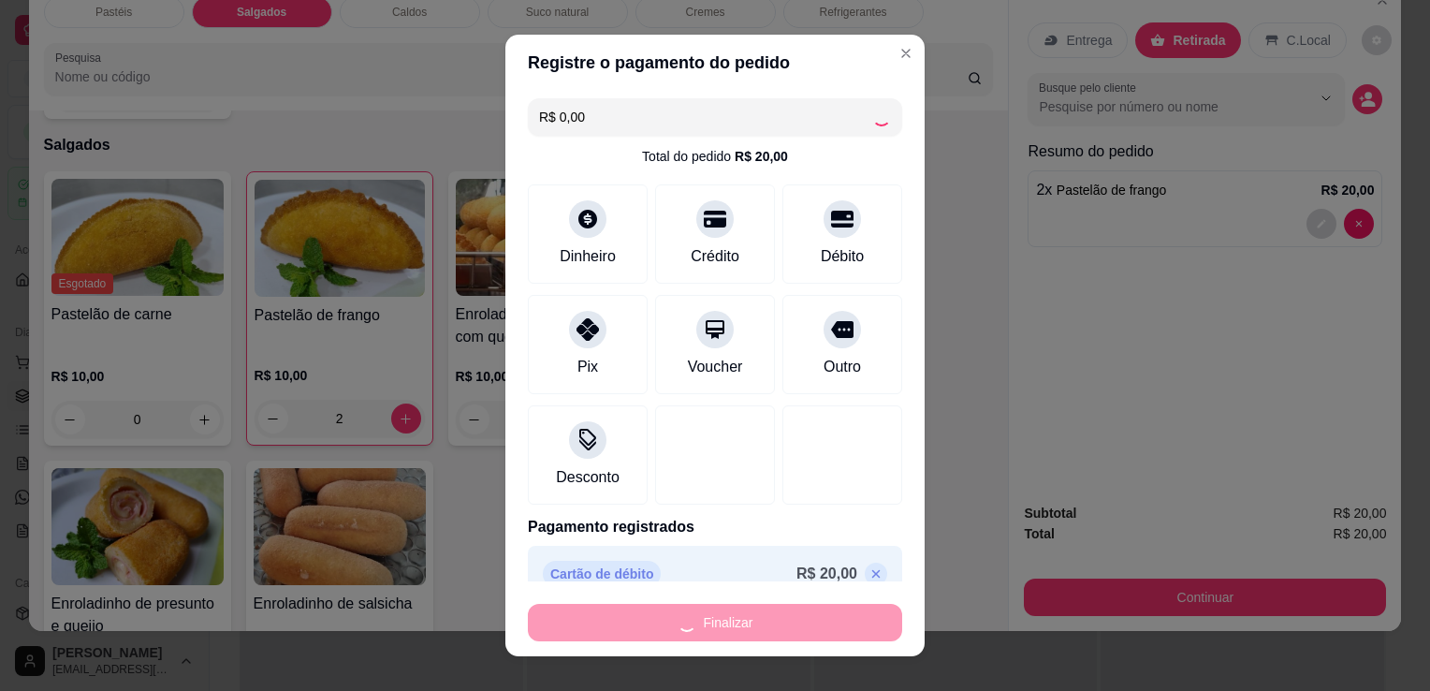
type input "0"
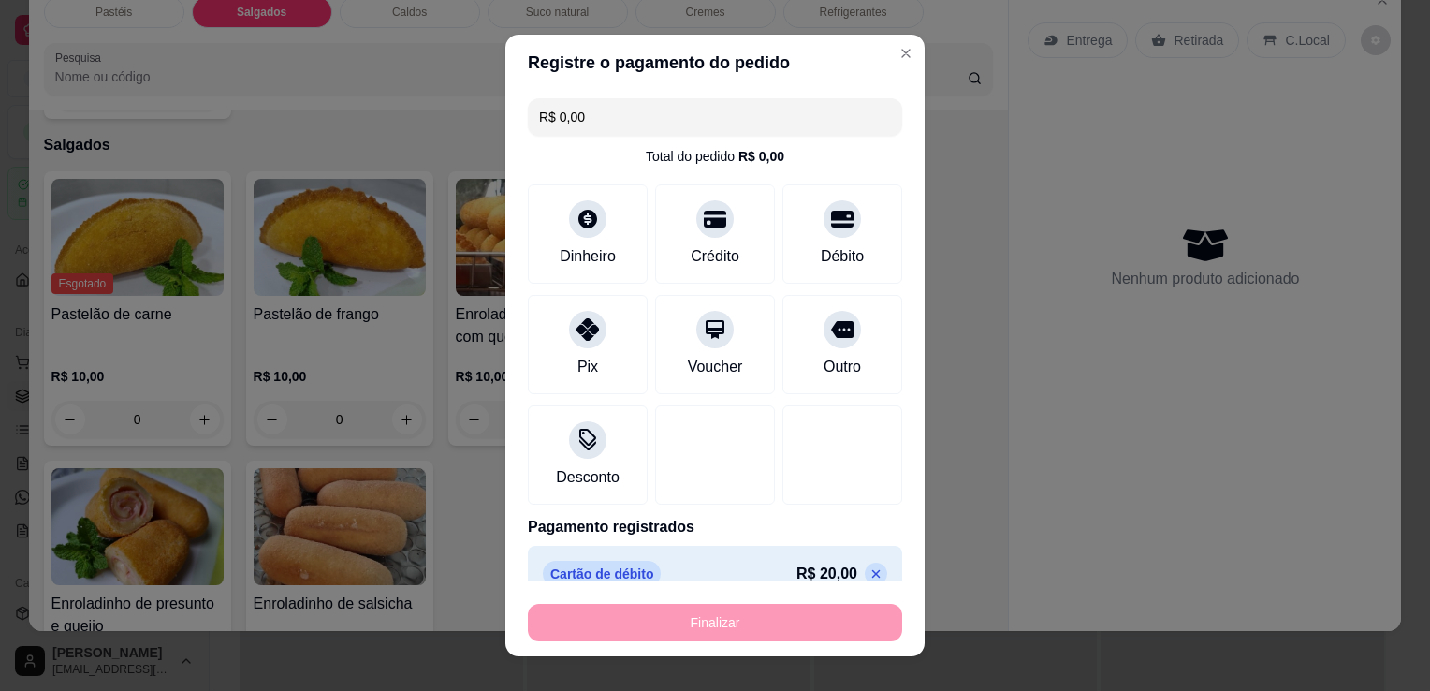
type input "-R$ 20,00"
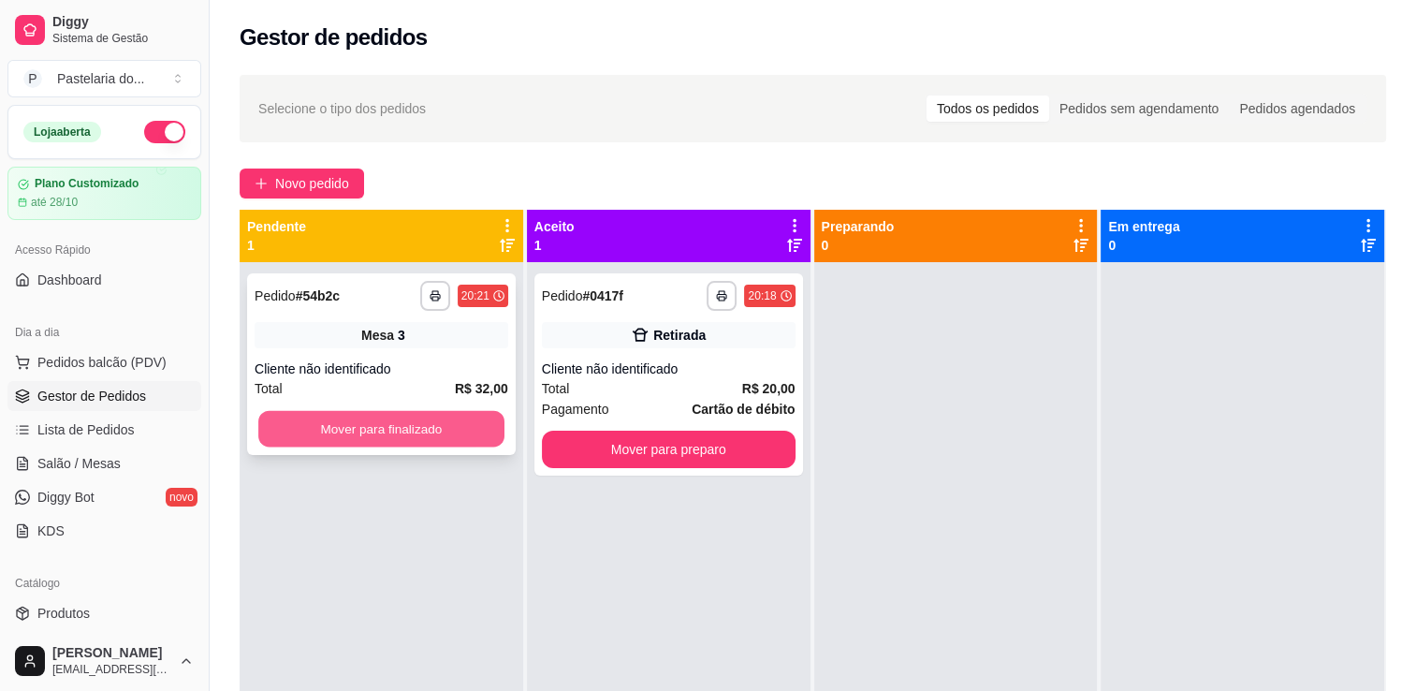
click at [336, 432] on button "Mover para finalizado" at bounding box center [381, 429] width 246 height 37
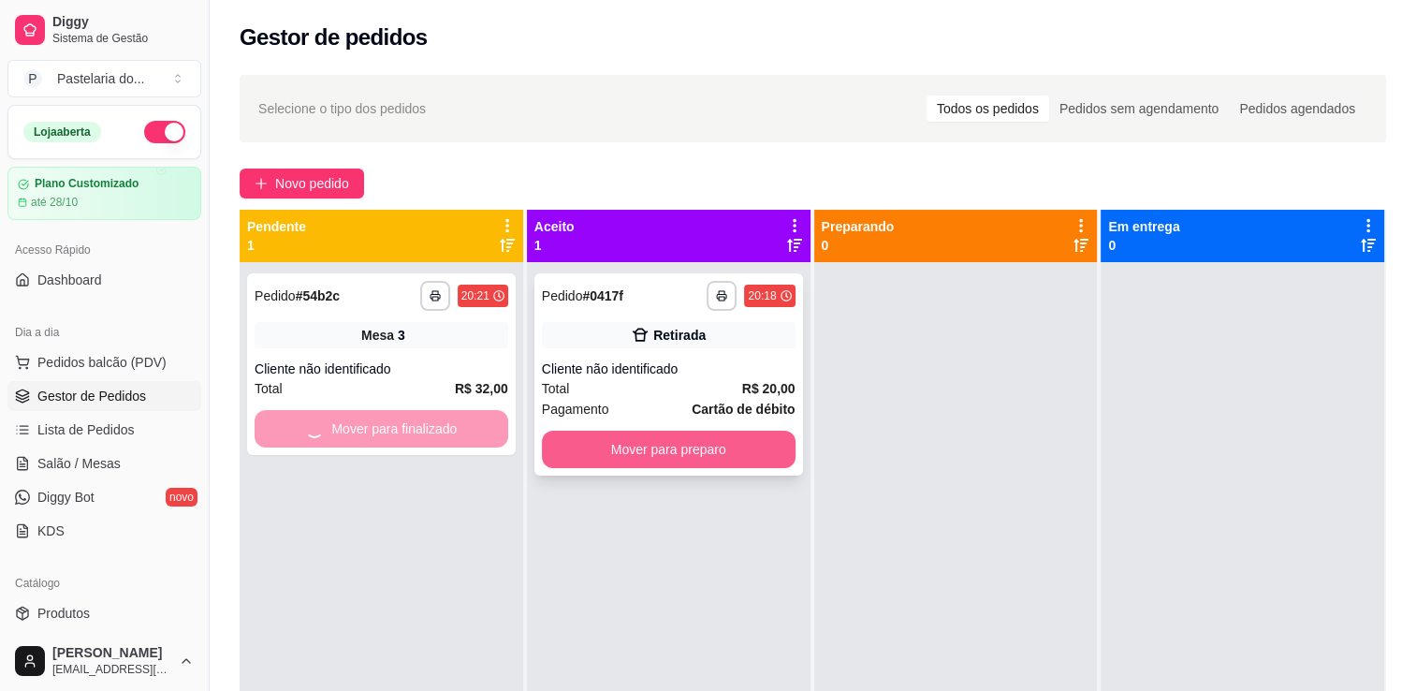
click at [701, 455] on button "Mover para preparo" at bounding box center [669, 449] width 254 height 37
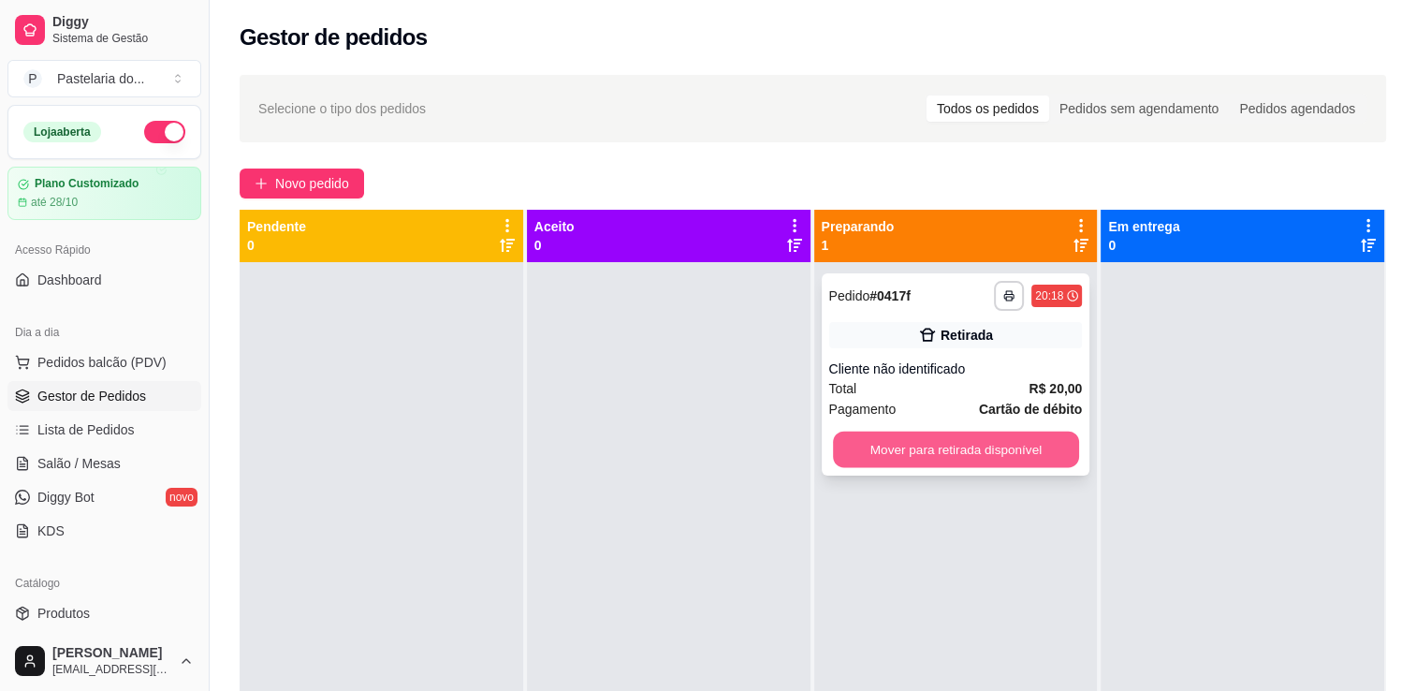
click at [911, 442] on button "Mover para retirada disponível" at bounding box center [956, 450] width 246 height 37
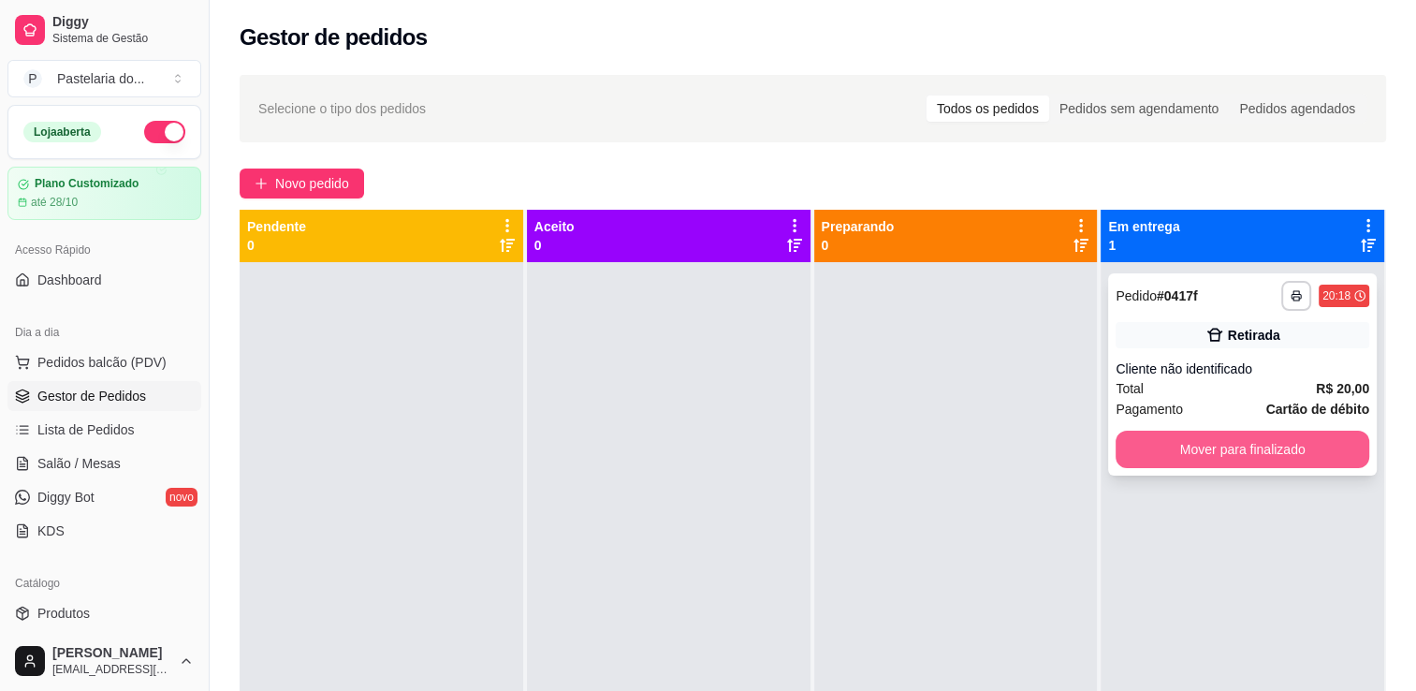
click at [1143, 440] on button "Mover para finalizado" at bounding box center [1243, 449] width 254 height 37
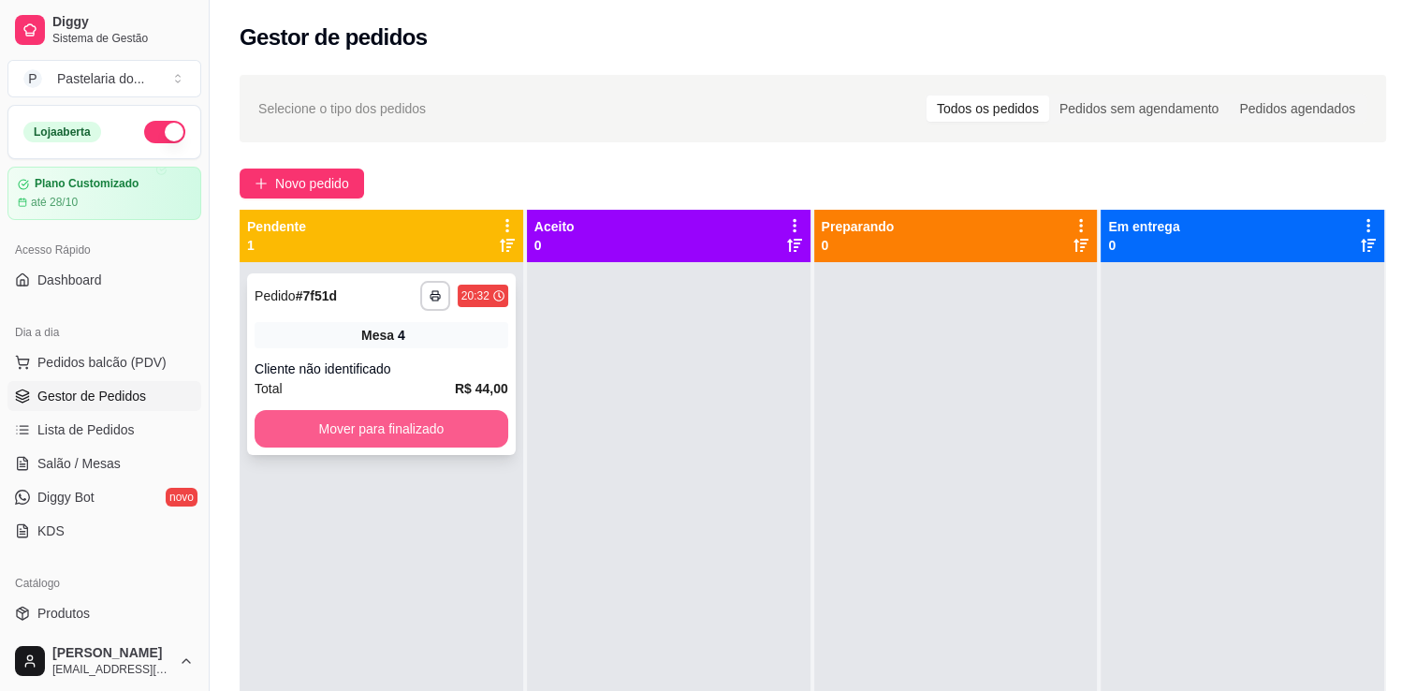
click at [404, 438] on button "Mover para finalizado" at bounding box center [382, 428] width 254 height 37
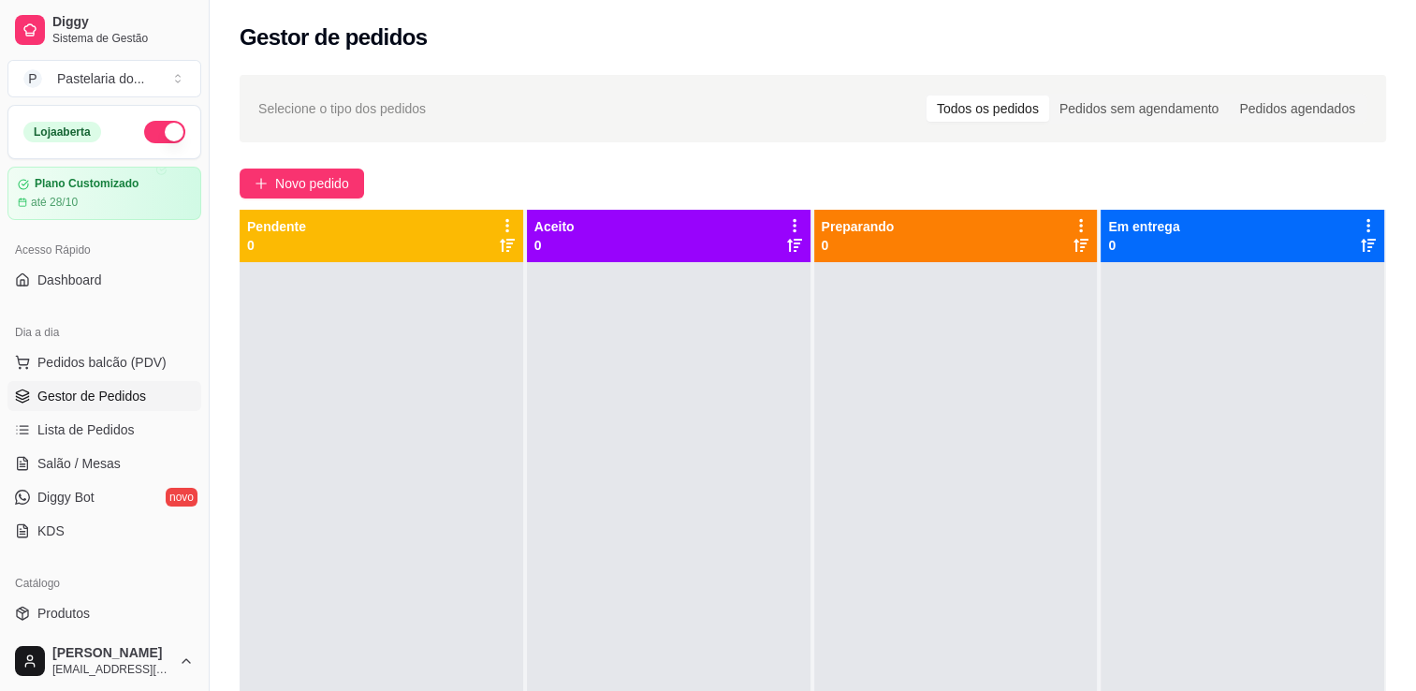
drag, startPoint x: 710, startPoint y: 418, endPoint x: 729, endPoint y: 418, distance: 19.7
click at [713, 418] on div at bounding box center [669, 607] width 284 height 691
click at [75, 461] on span "Salão / Mesas" at bounding box center [78, 463] width 83 height 19
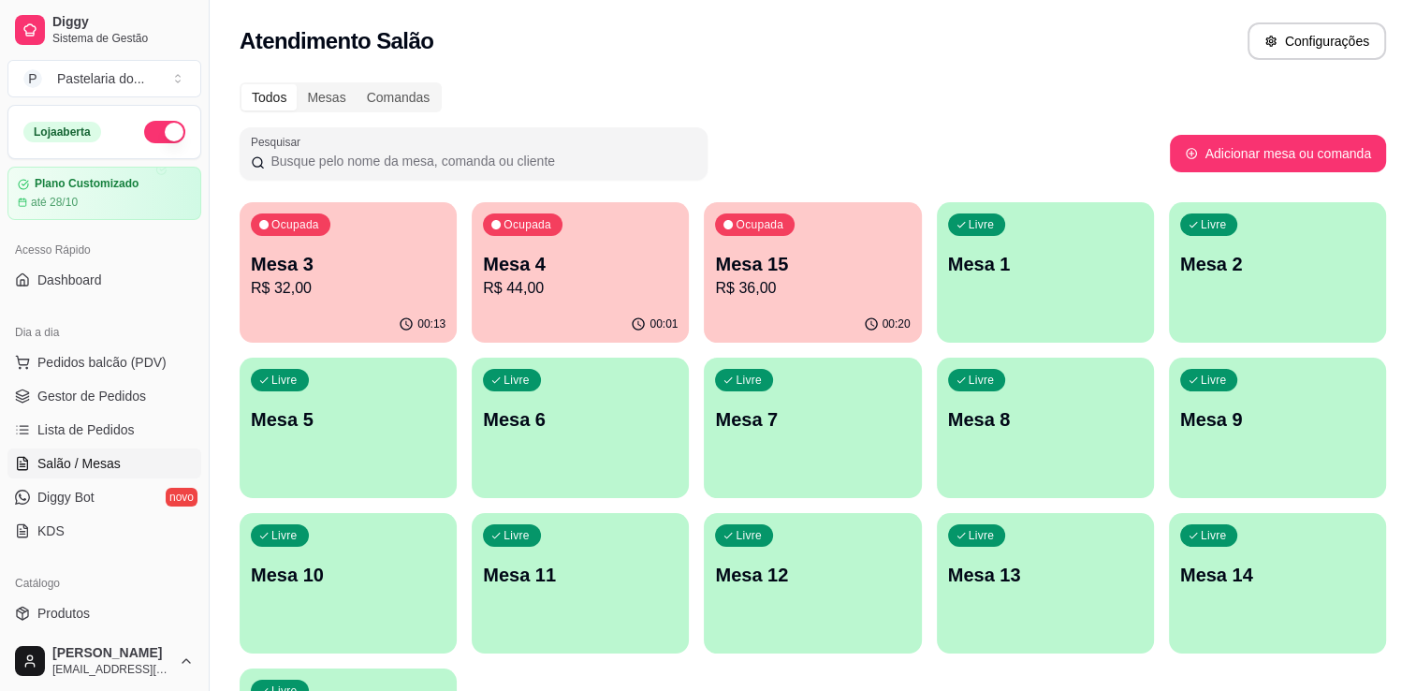
click at [776, 279] on p "R$ 36,00" at bounding box center [812, 288] width 195 height 22
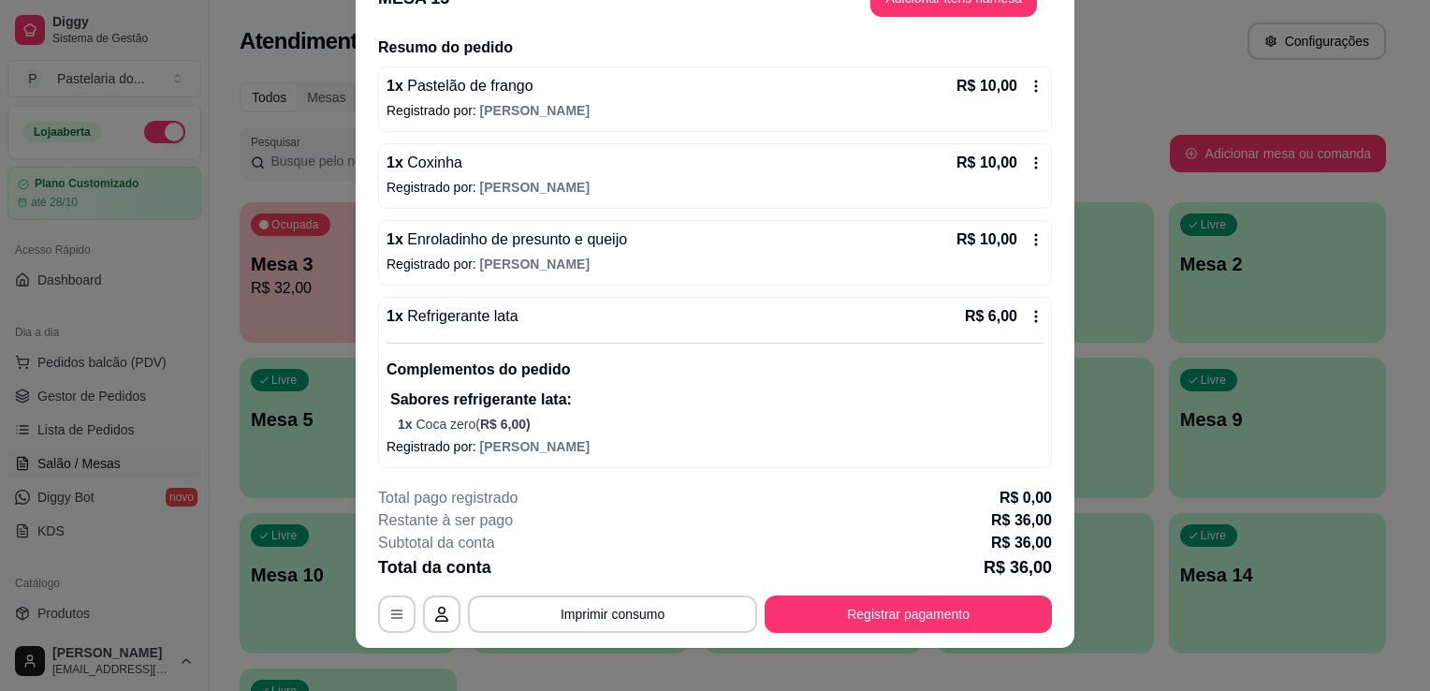
scroll to position [56, 0]
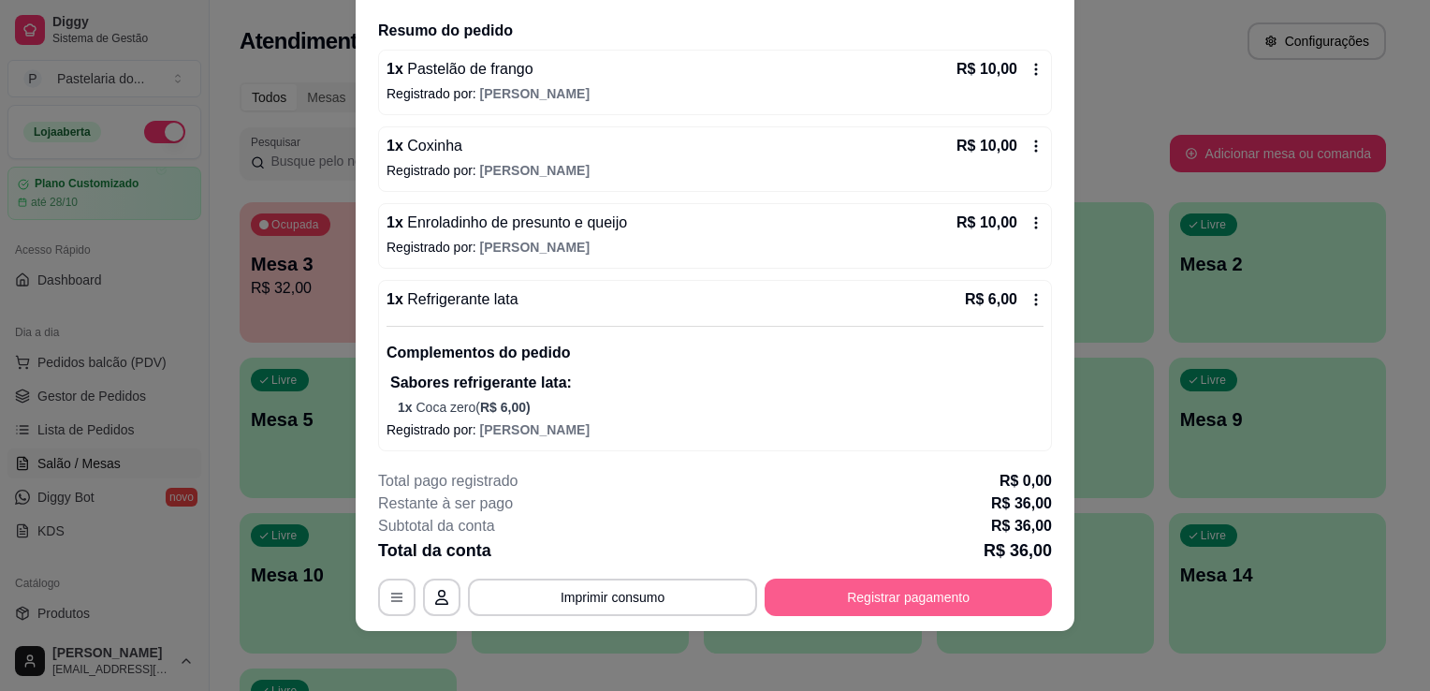
click at [842, 611] on button "Registrar pagamento" at bounding box center [908, 597] width 287 height 37
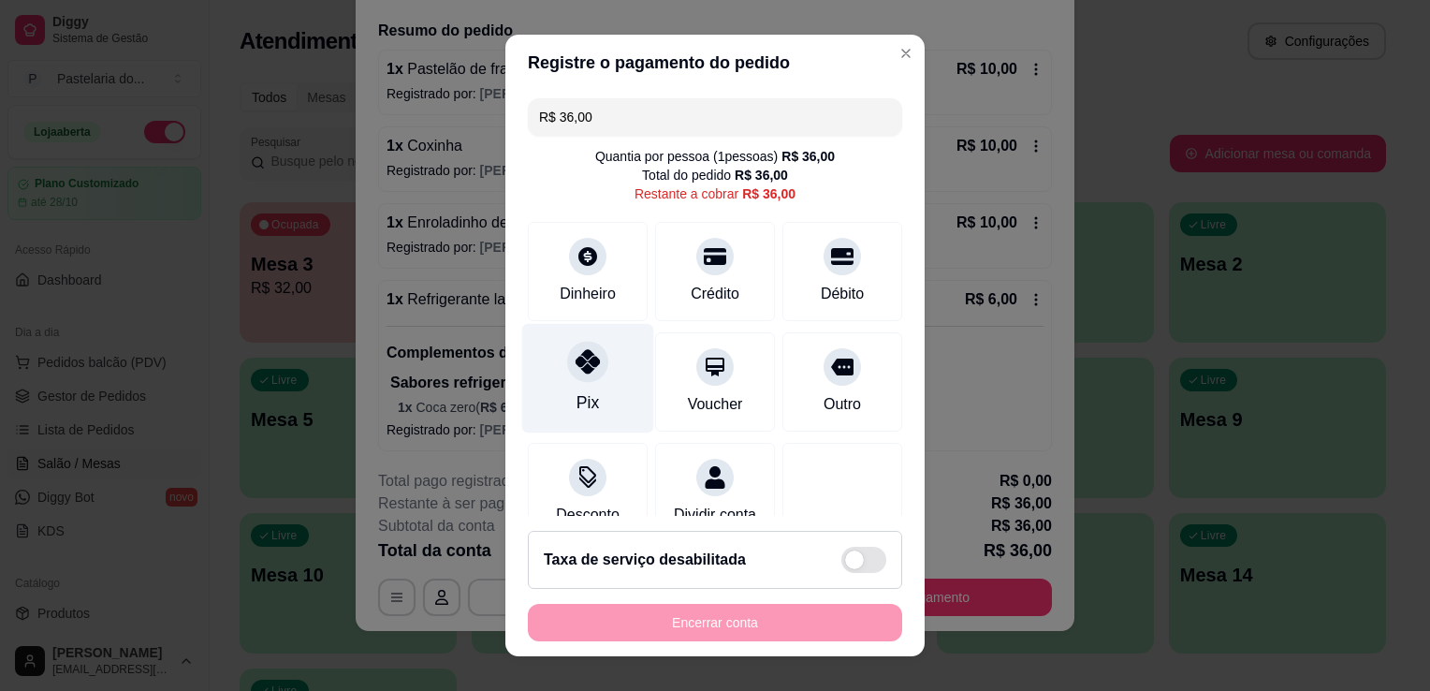
click at [607, 376] on div "Pix" at bounding box center [588, 379] width 132 height 110
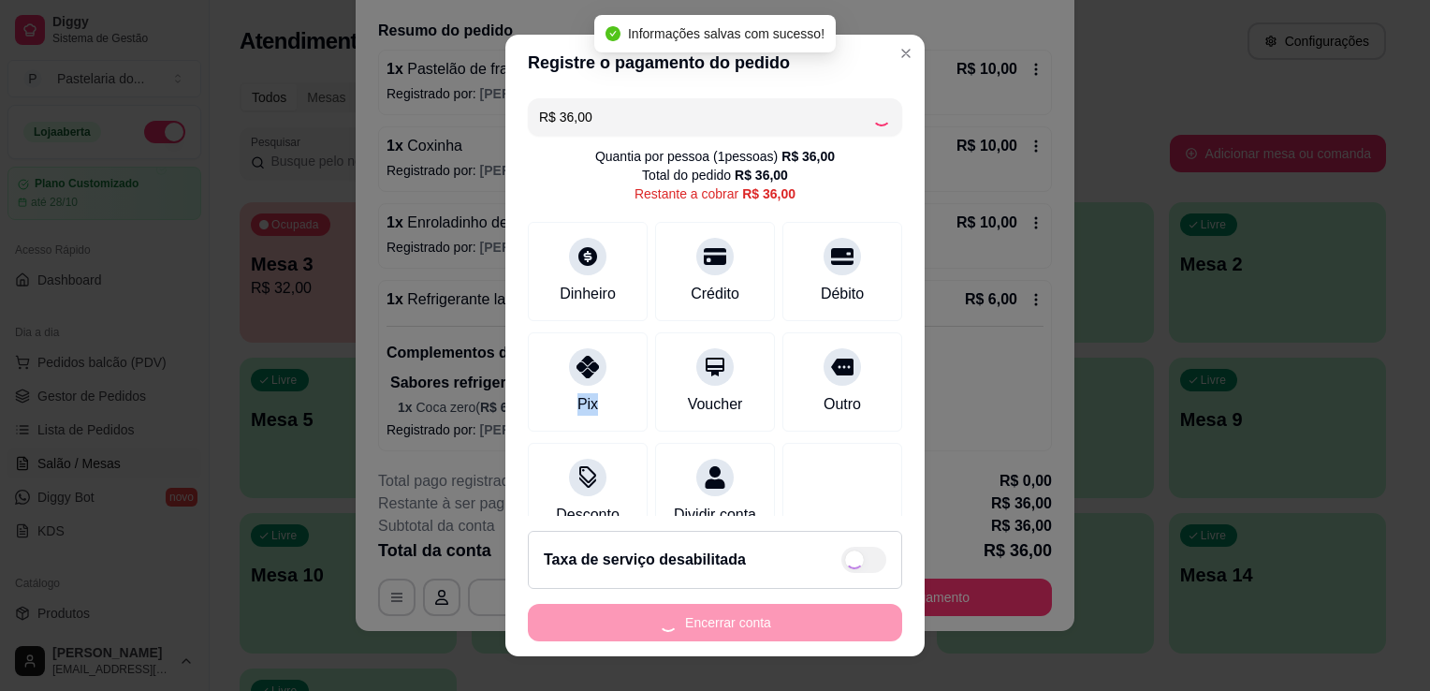
type input "R$ 0,00"
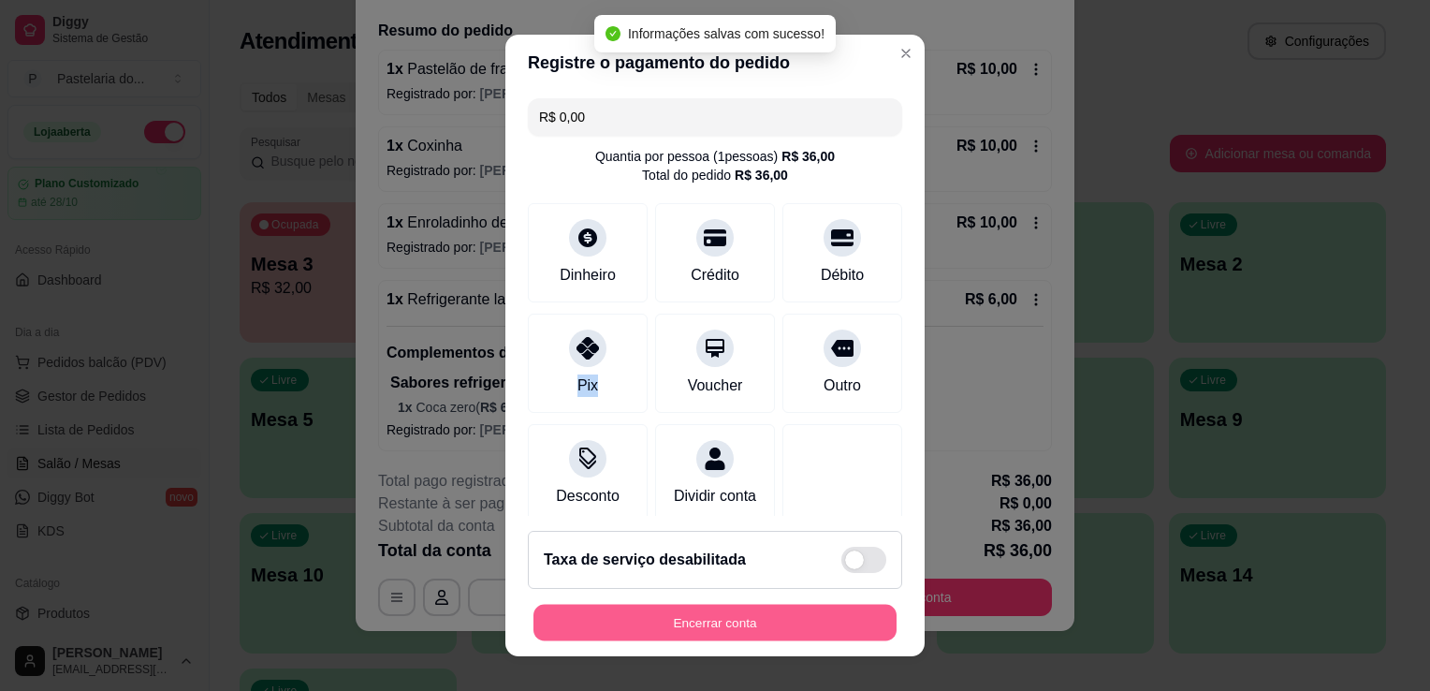
click at [602, 631] on button "Encerrar conta" at bounding box center [715, 623] width 363 height 37
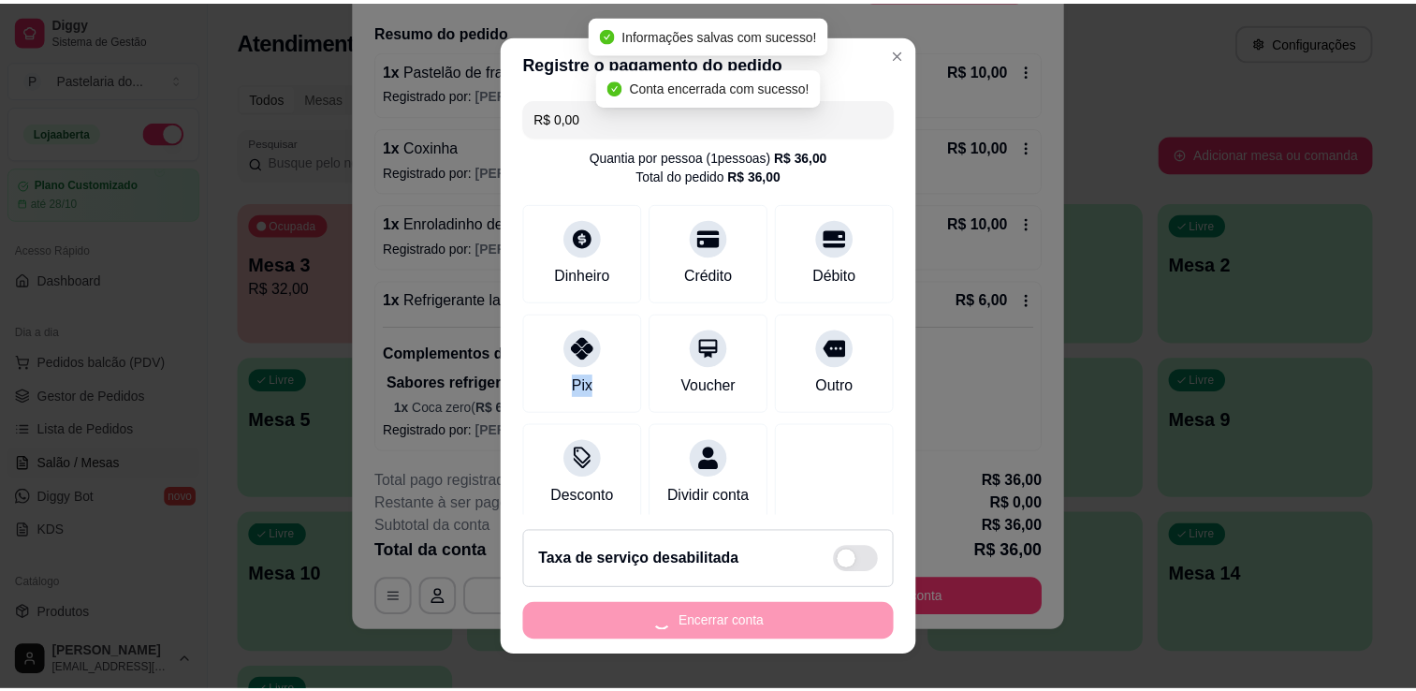
scroll to position [0, 0]
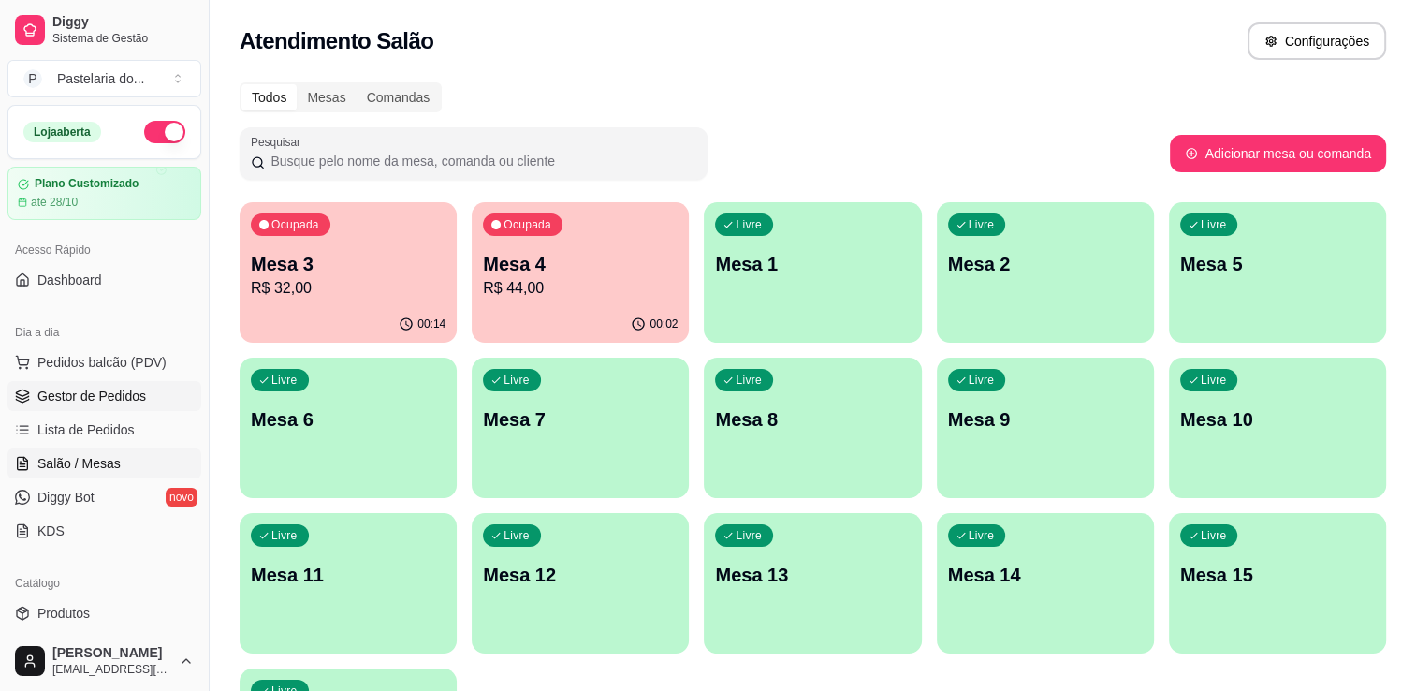
click at [40, 391] on span "Gestor de Pedidos" at bounding box center [91, 396] width 109 height 19
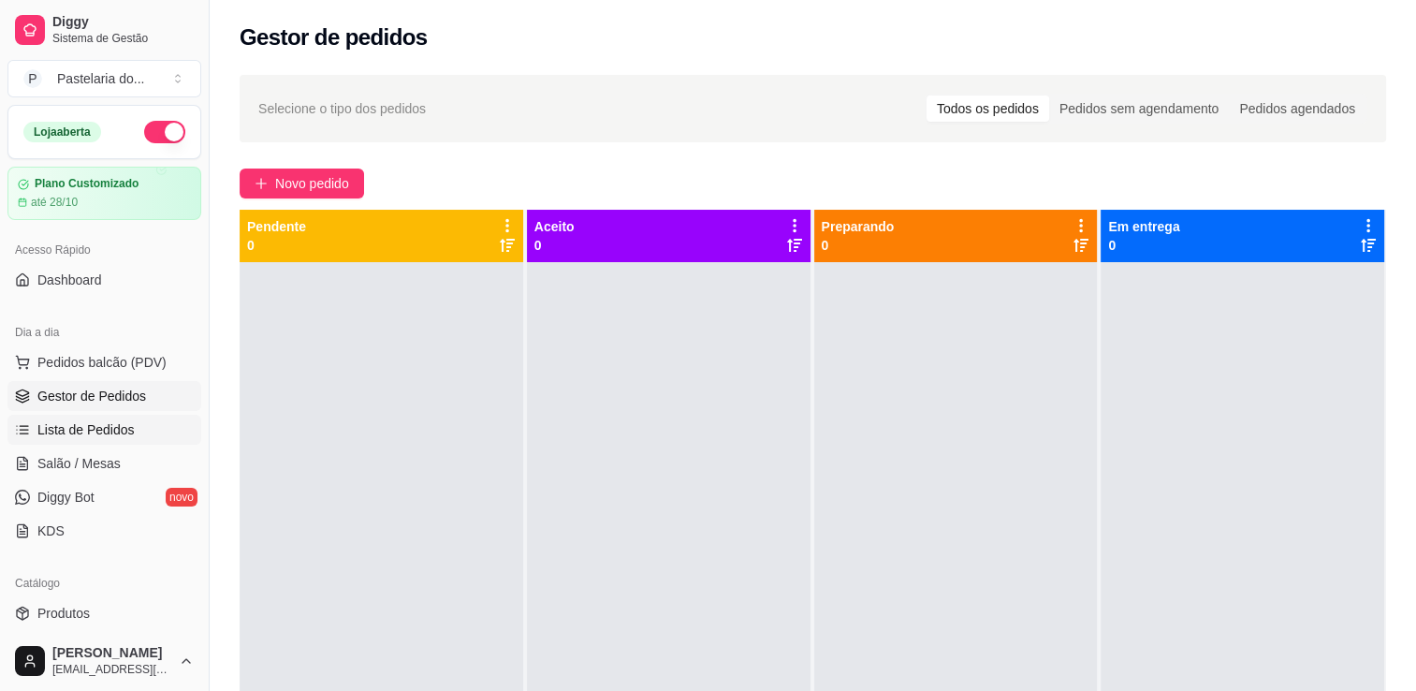
click at [110, 417] on link "Lista de Pedidos" at bounding box center [104, 430] width 194 height 30
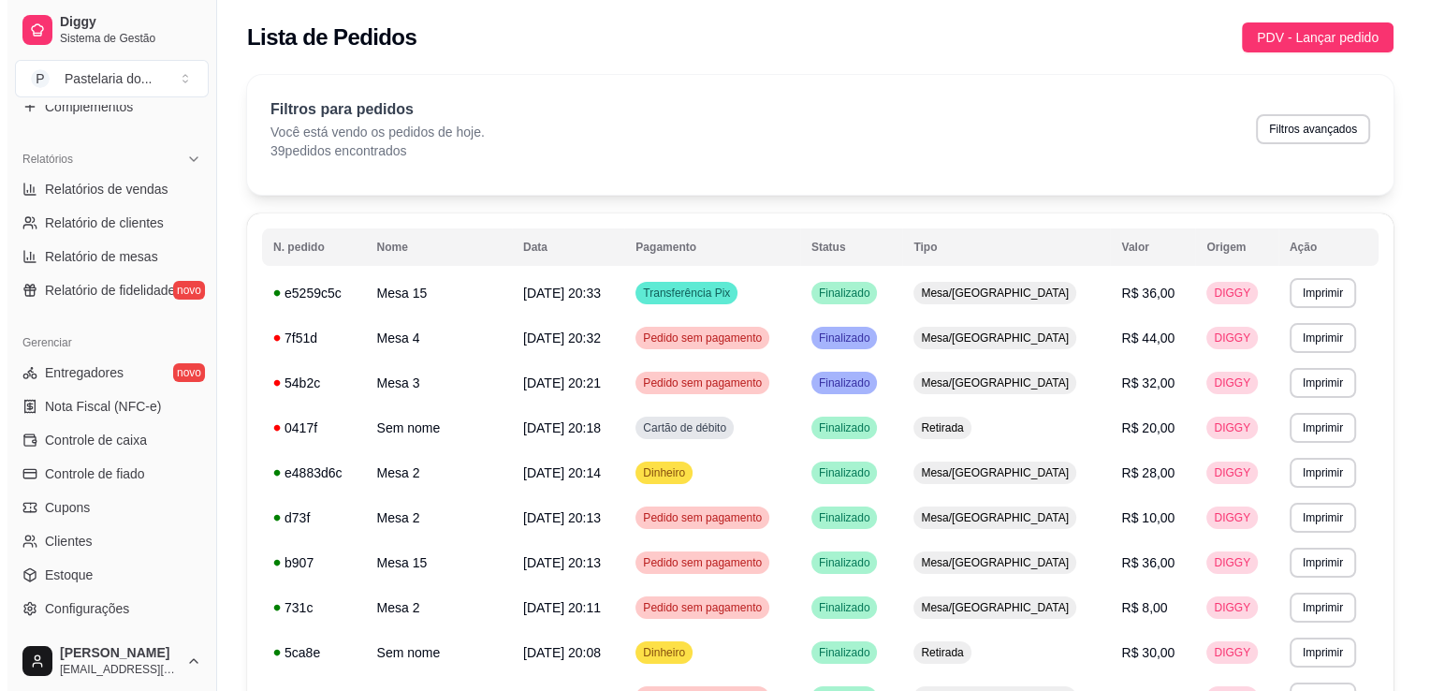
scroll to position [655, 0]
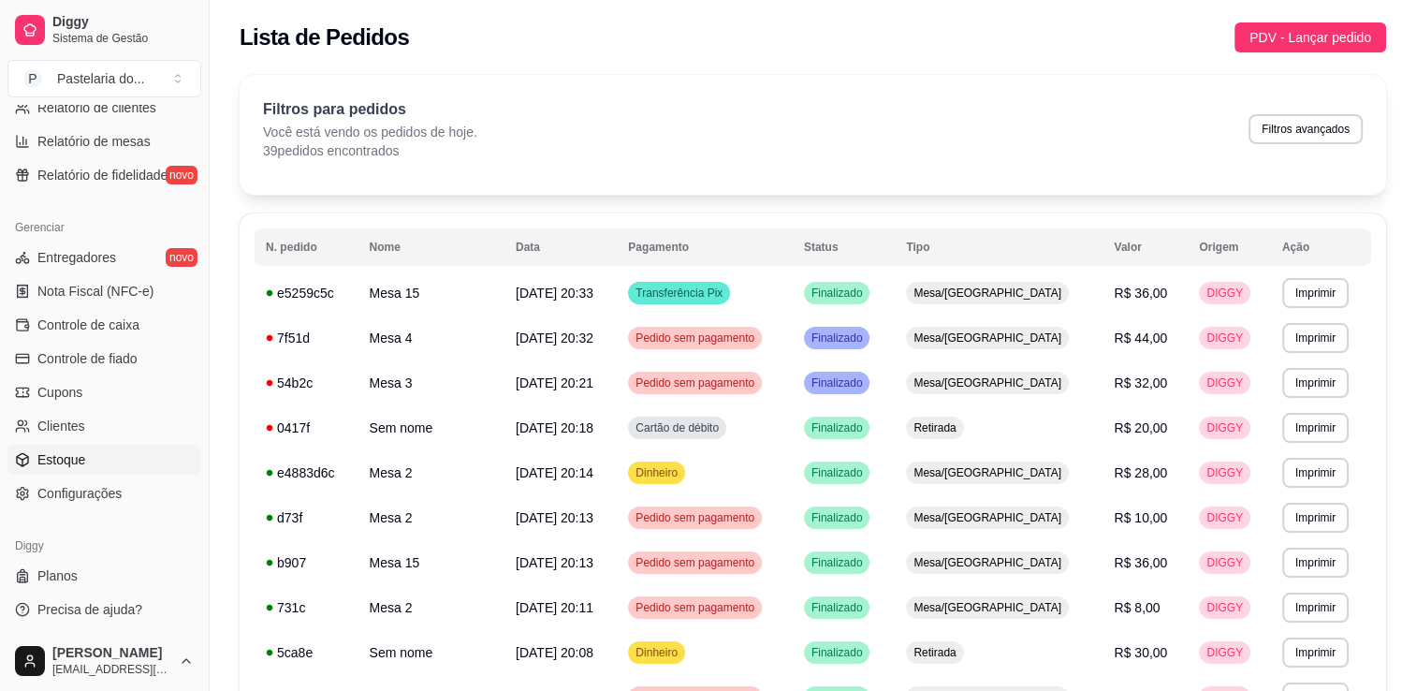
click at [75, 462] on span "Estoque" at bounding box center [61, 459] width 48 height 19
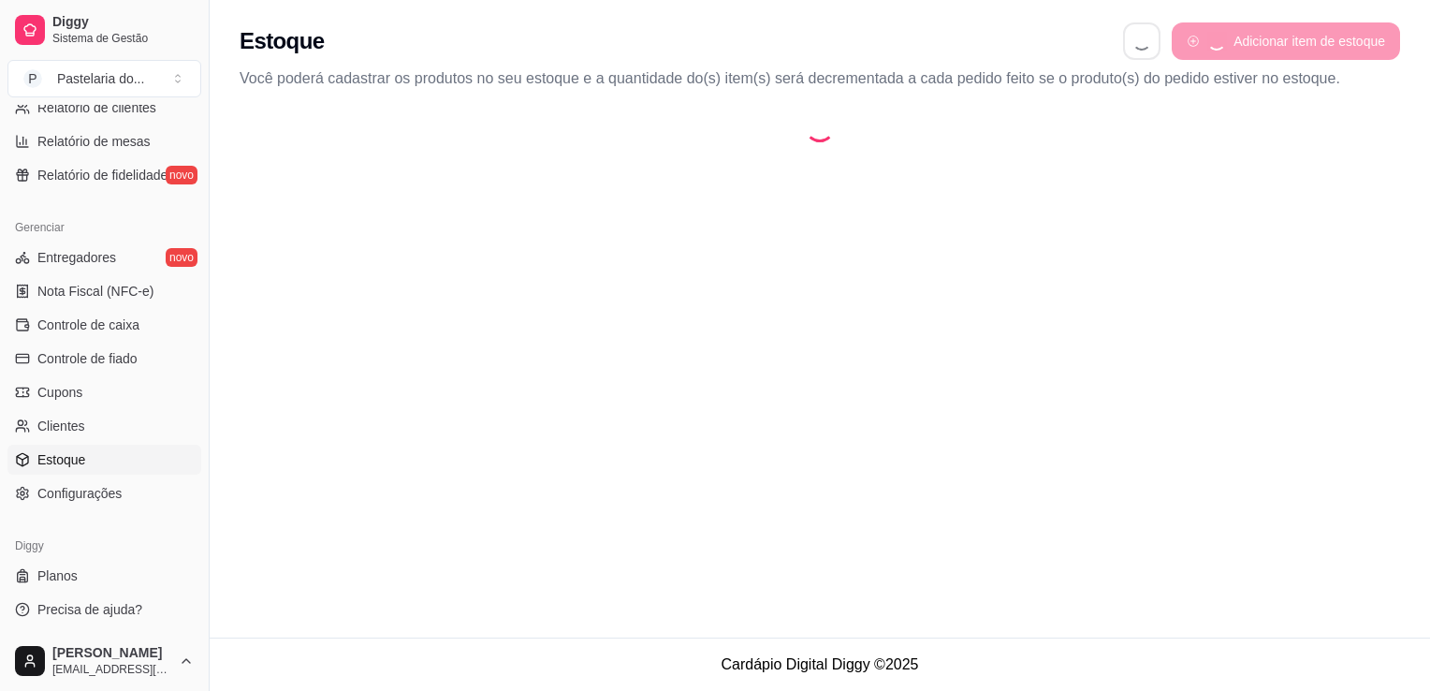
select select "QUANTITY_ORDER"
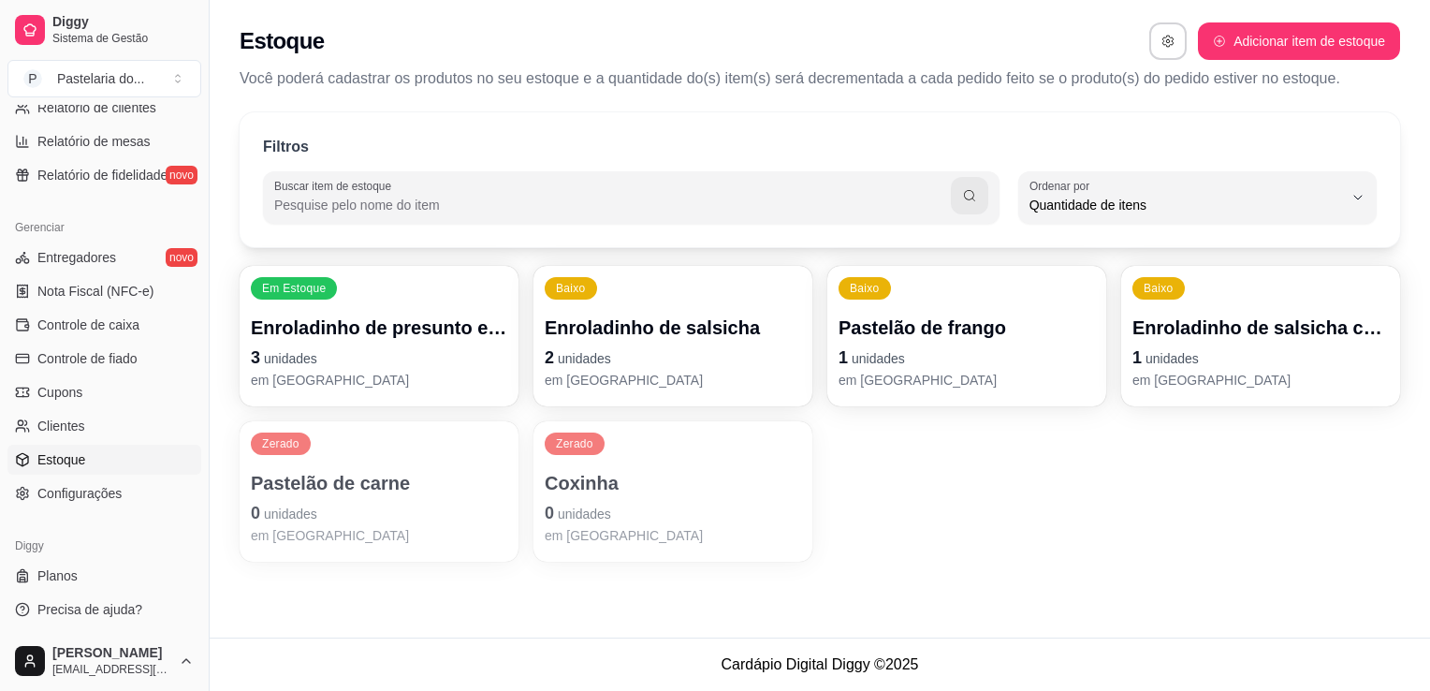
scroll to position [18, 0]
click at [965, 370] on p "em estoque" at bounding box center [966, 379] width 249 height 18
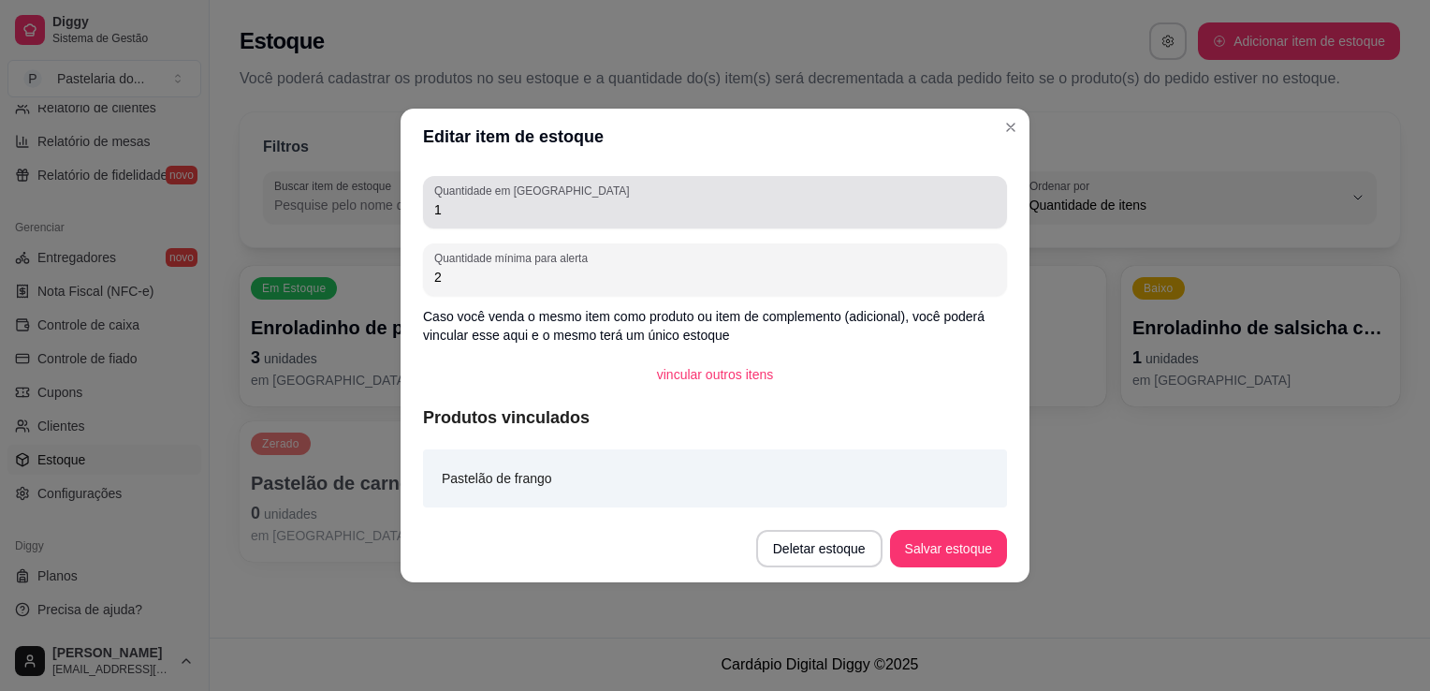
click at [693, 223] on div "Quantidade em estoque 1" at bounding box center [715, 202] width 584 height 52
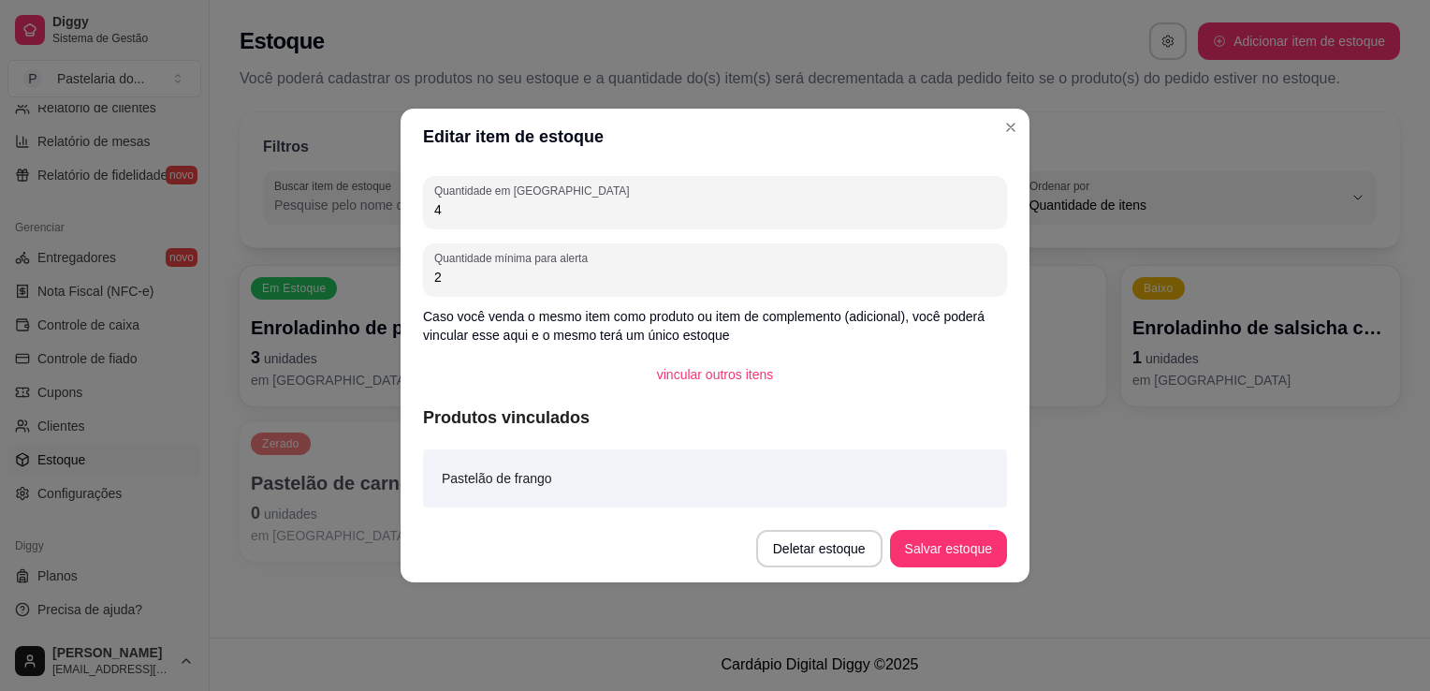
type input "4"
click at [962, 536] on button "Salvar estoque" at bounding box center [948, 549] width 114 height 37
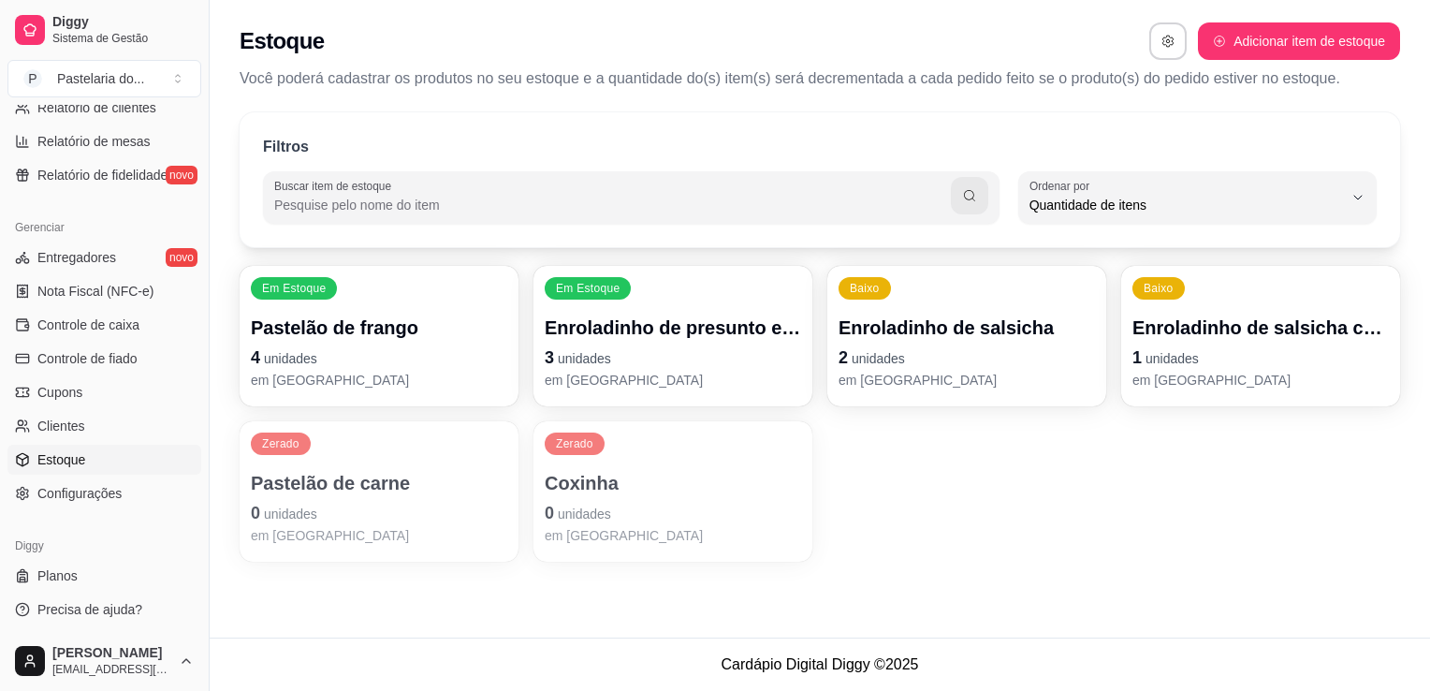
click at [251, 522] on div "Zerado Pastelão de carne 0 unidades em estoque" at bounding box center [379, 491] width 279 height 140
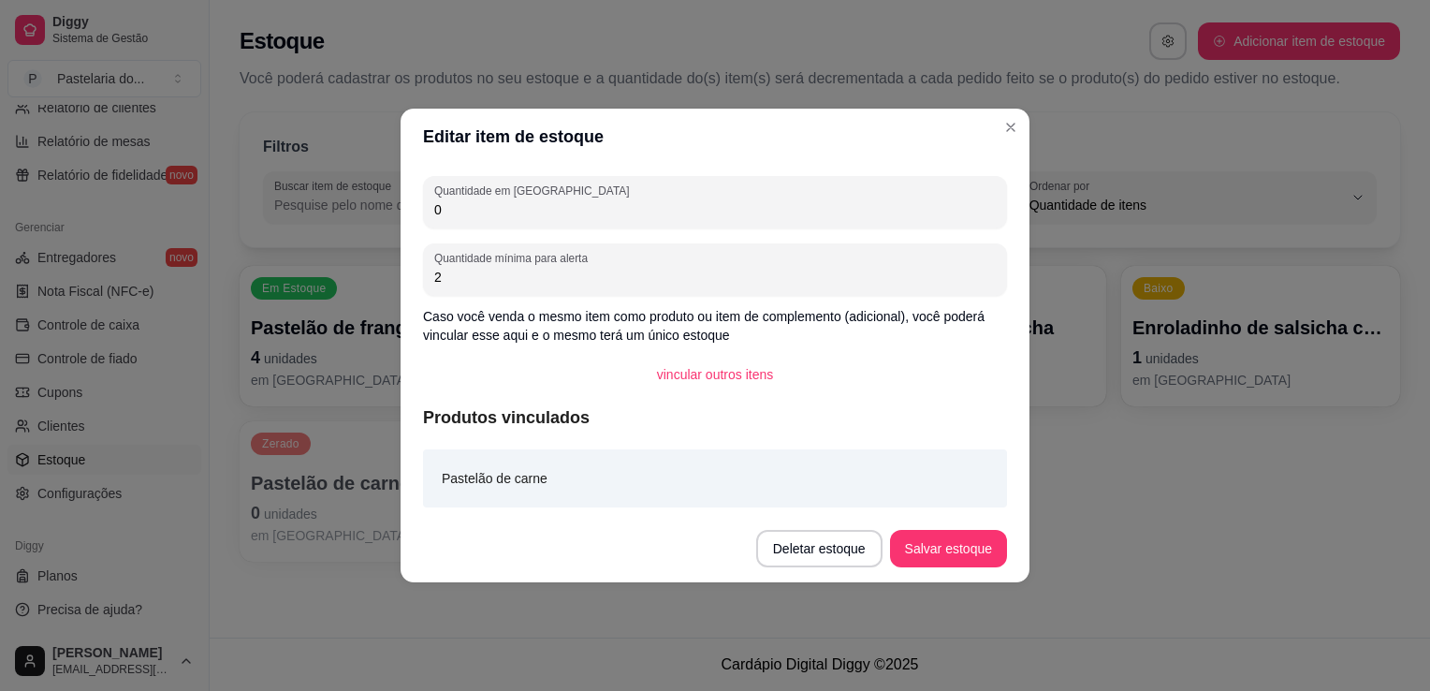
click at [558, 204] on input "0" at bounding box center [715, 209] width 562 height 19
click at [966, 549] on button "Salvar estoque" at bounding box center [948, 548] width 117 height 37
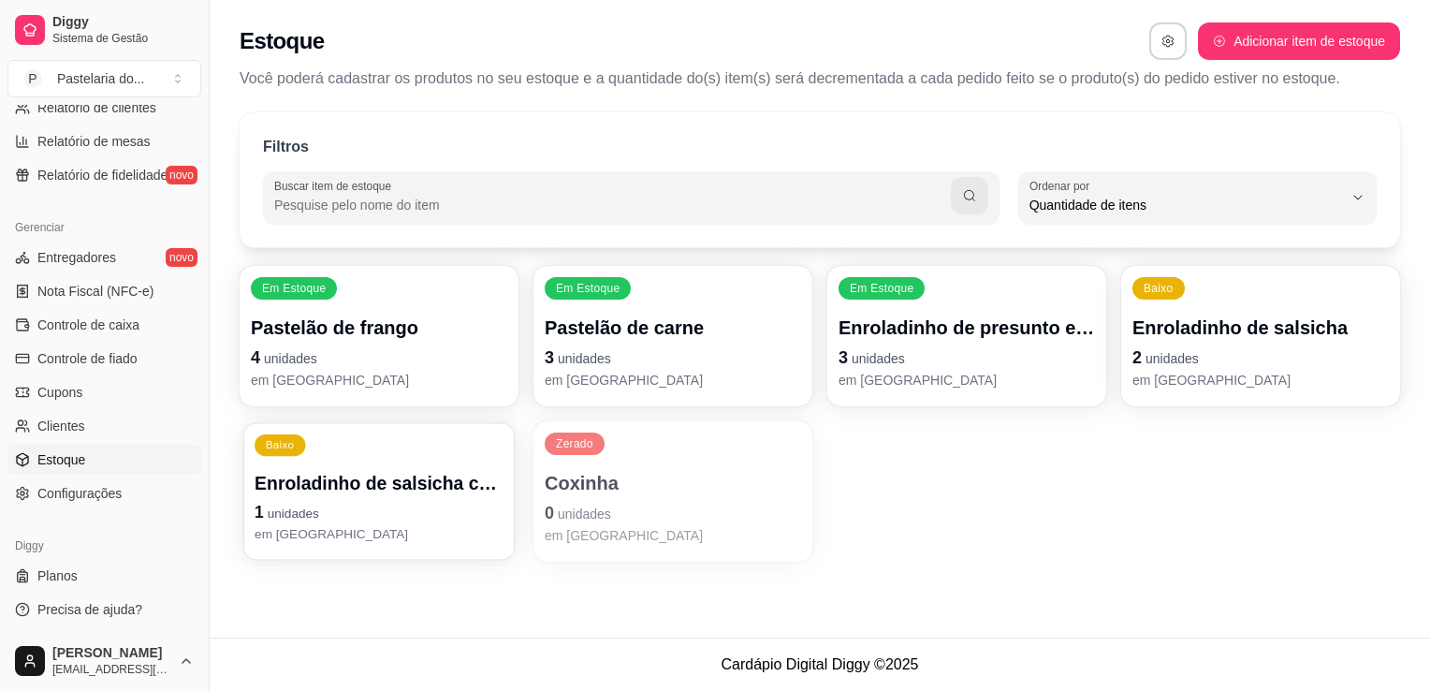
click at [428, 496] on div "Enroladinho de salsicha com queijo 1 unidades em estoque" at bounding box center [379, 507] width 249 height 73
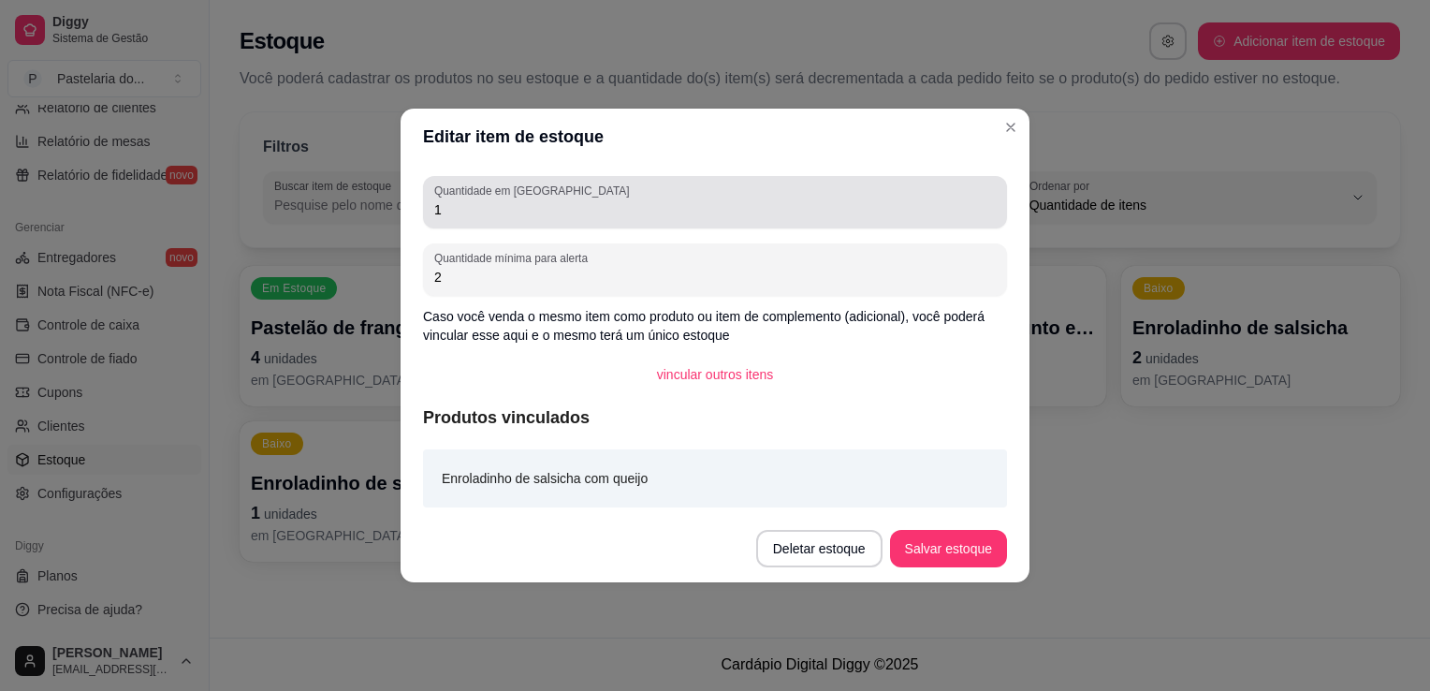
click at [451, 220] on div "1" at bounding box center [715, 201] width 562 height 37
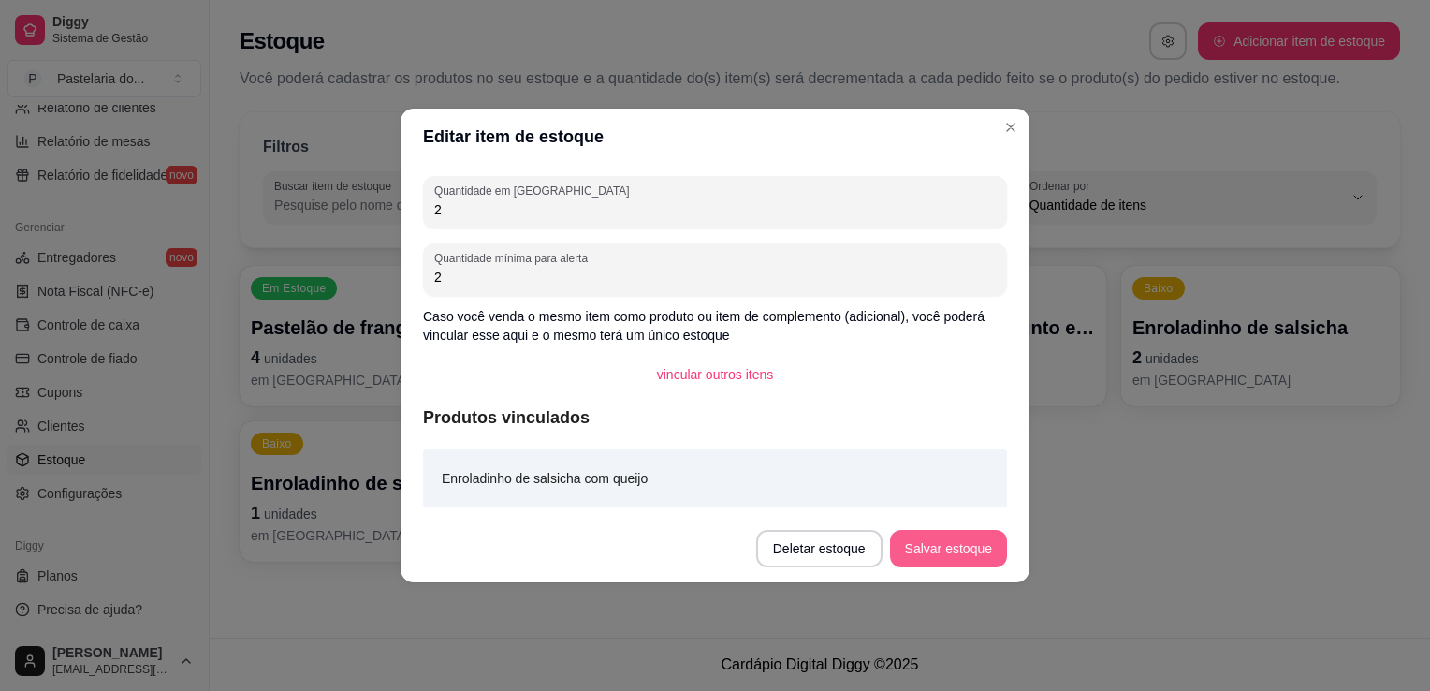
click at [947, 534] on button "Salvar estoque" at bounding box center [948, 548] width 117 height 37
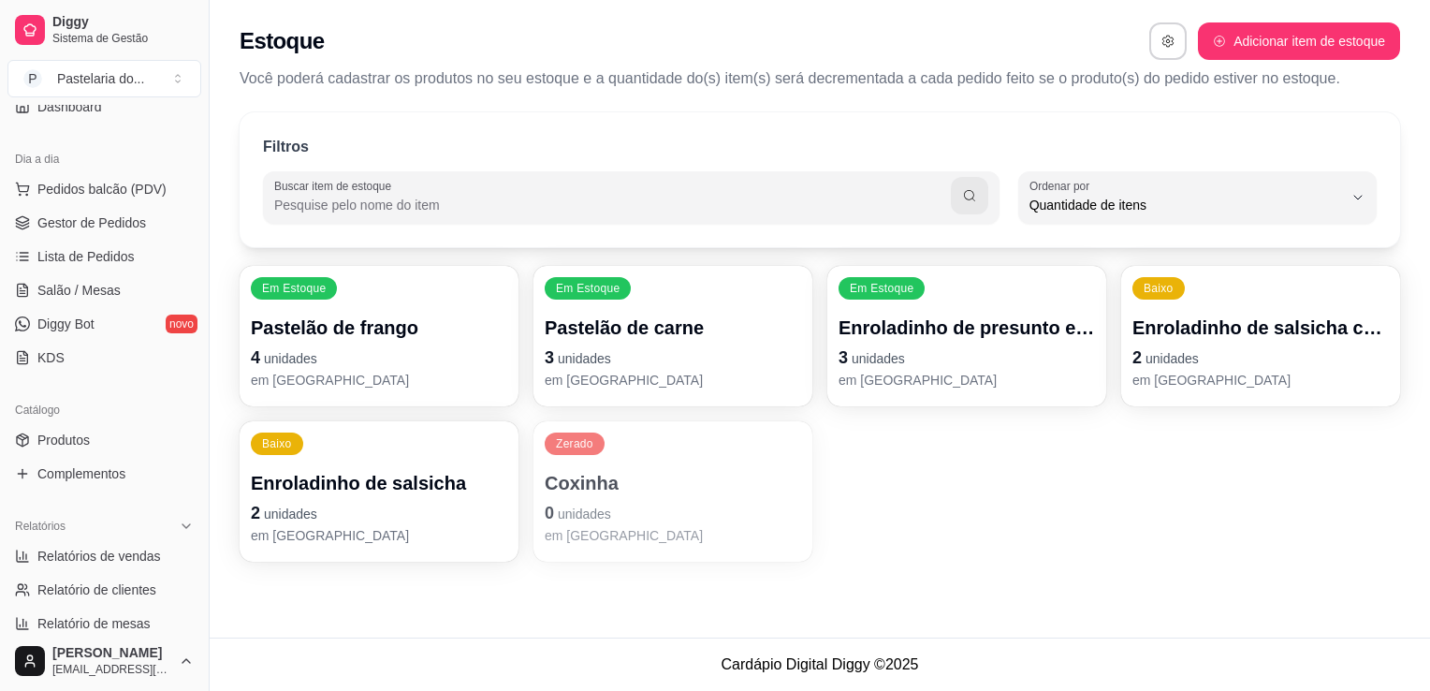
scroll to position [94, 0]
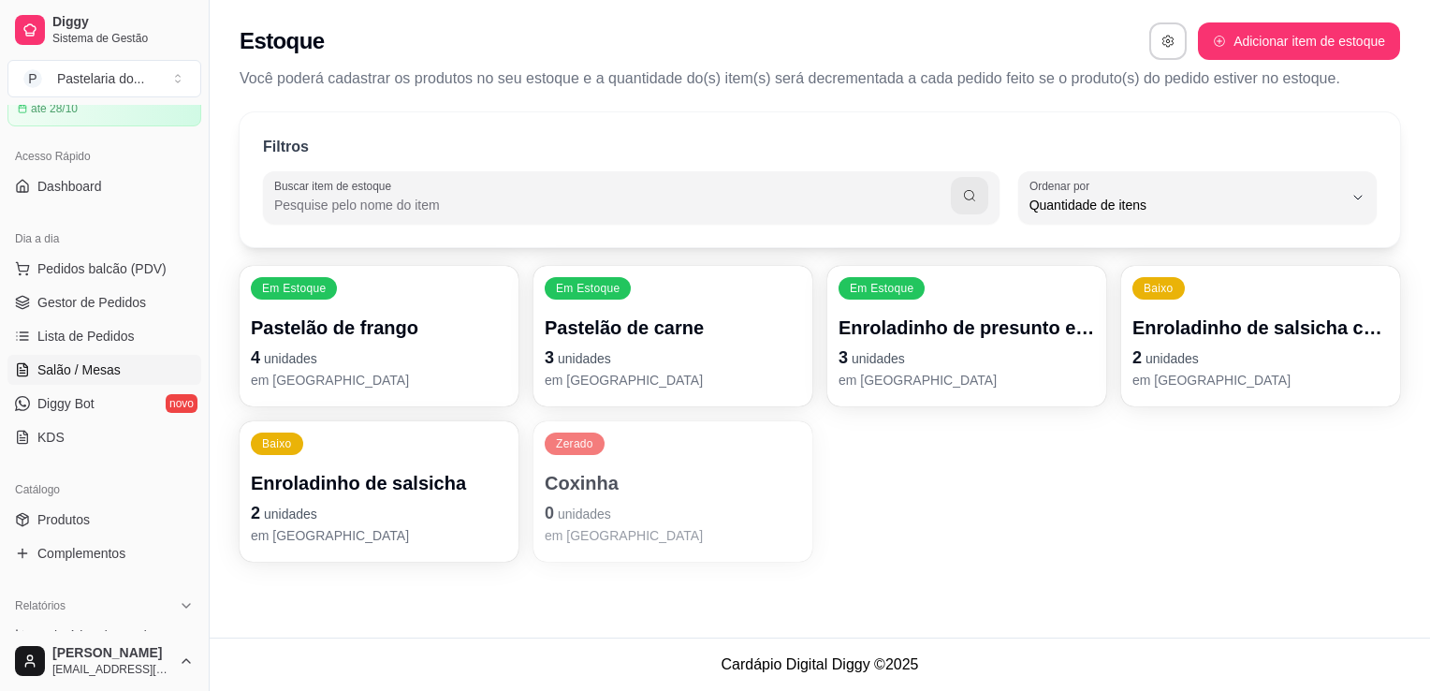
click at [67, 368] on span "Salão / Mesas" at bounding box center [78, 369] width 83 height 19
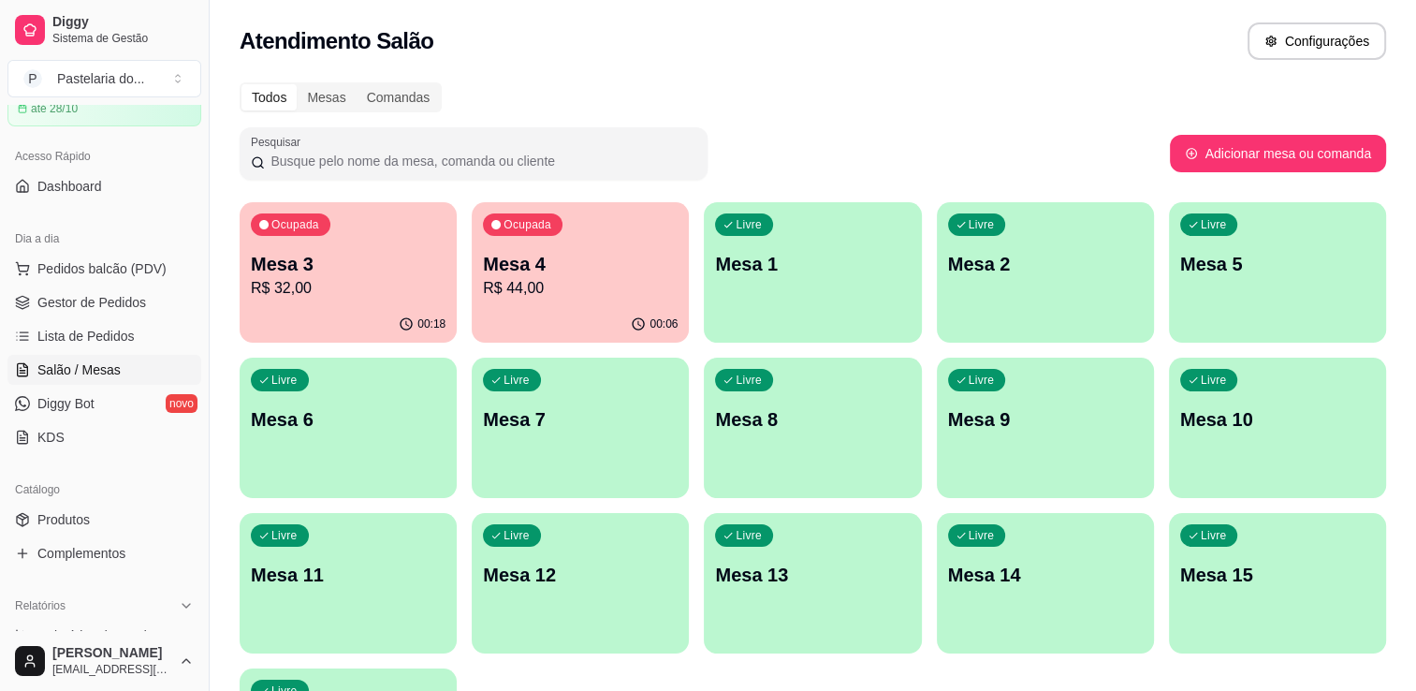
click at [330, 322] on div "00:18" at bounding box center [348, 324] width 217 height 37
click at [538, 256] on p "Mesa 4" at bounding box center [580, 264] width 195 height 26
click at [238, 304] on div "Todos Mesas Comandas Pesquisar Adicionar mesa ou comanda Ocupada Mesa 3 R$ 32,0…" at bounding box center [813, 451] width 1207 height 760
click at [271, 295] on p "R$ 32,00" at bounding box center [348, 288] width 195 height 22
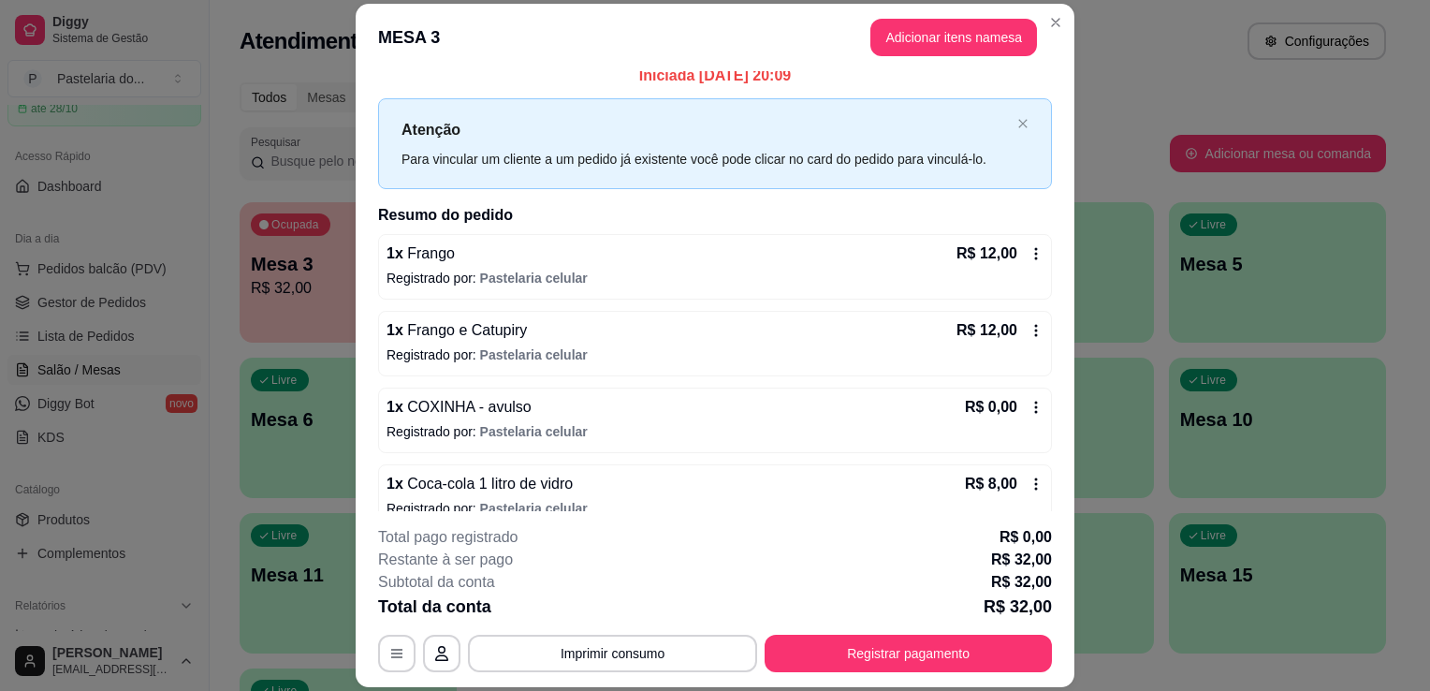
scroll to position [37, 0]
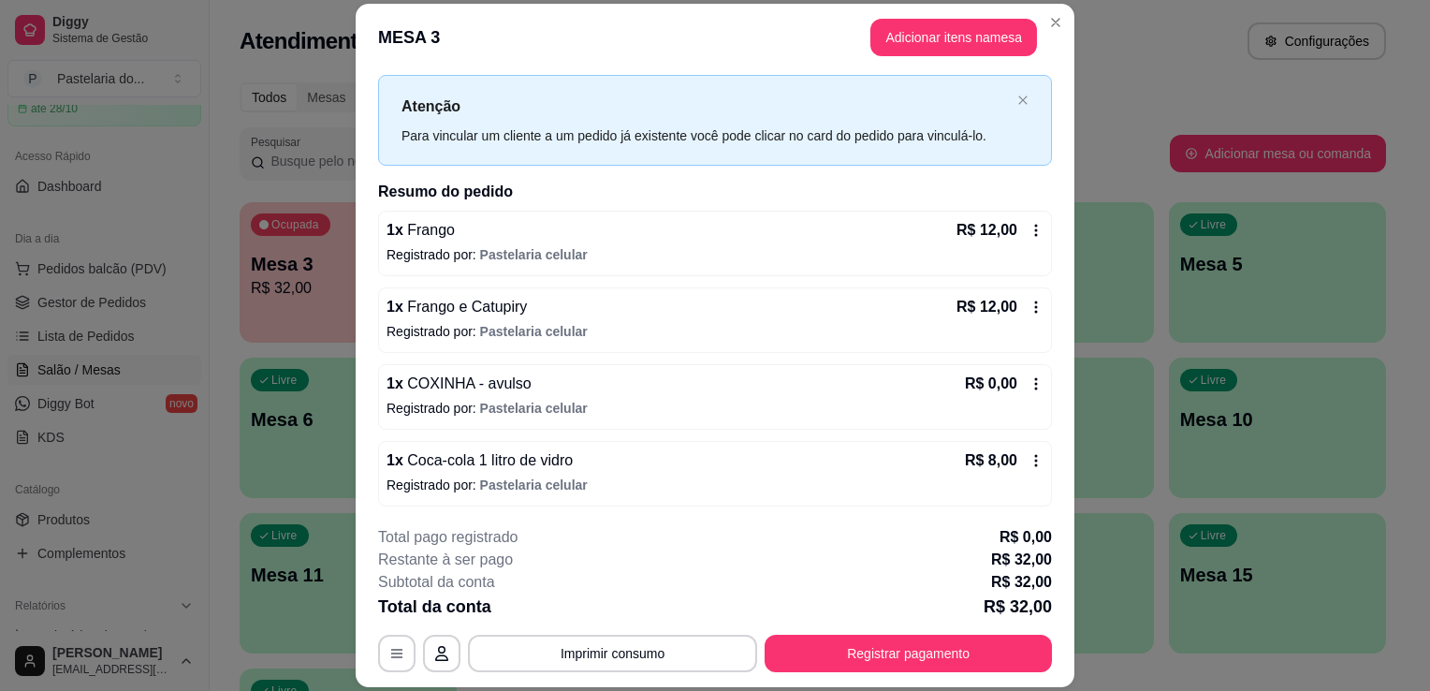
click at [704, 388] on div "1 x COXINHA - avulso R$ 0,00" at bounding box center [715, 384] width 657 height 22
click at [1035, 387] on icon at bounding box center [1036, 383] width 3 height 12
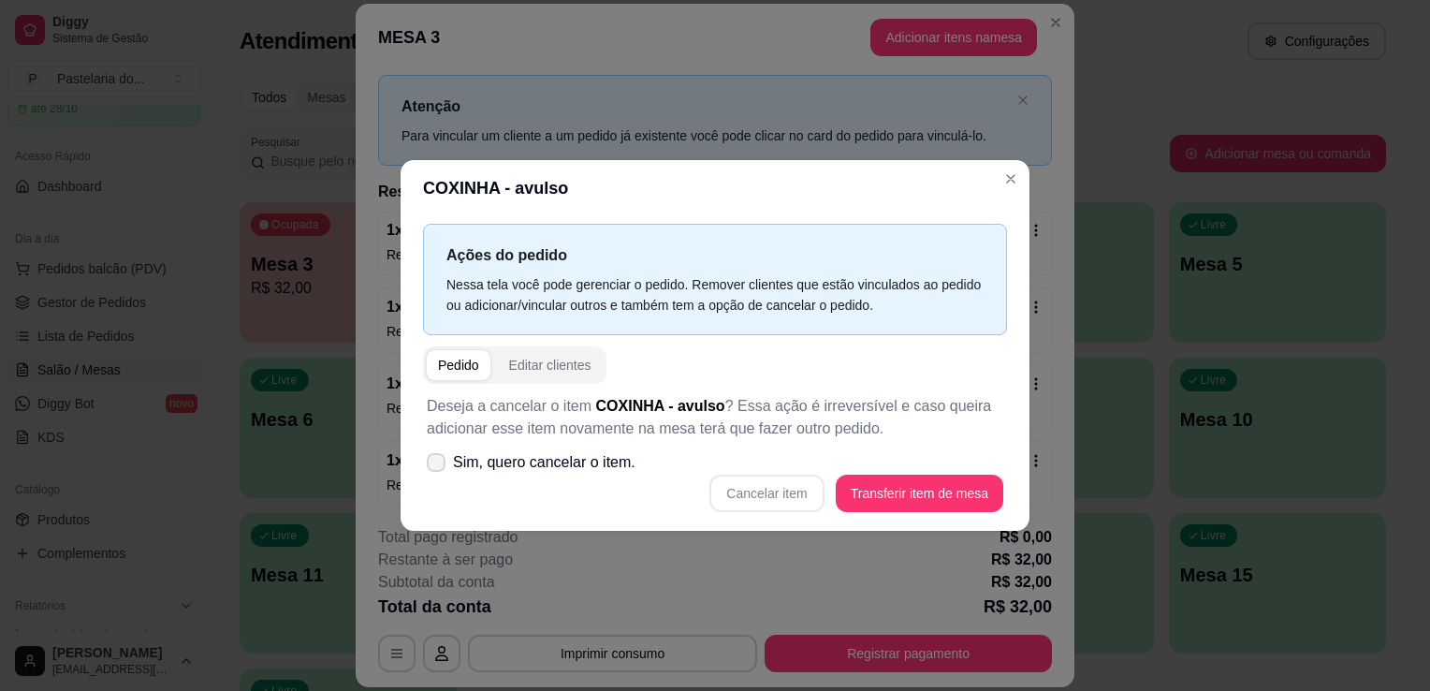
click at [577, 460] on span "Sim, quero cancelar o item." at bounding box center [544, 462] width 183 height 22
click at [438, 466] on input "Sim, quero cancelar o item." at bounding box center [432, 472] width 12 height 12
click at [813, 492] on button "Cancelar item" at bounding box center [767, 493] width 114 height 37
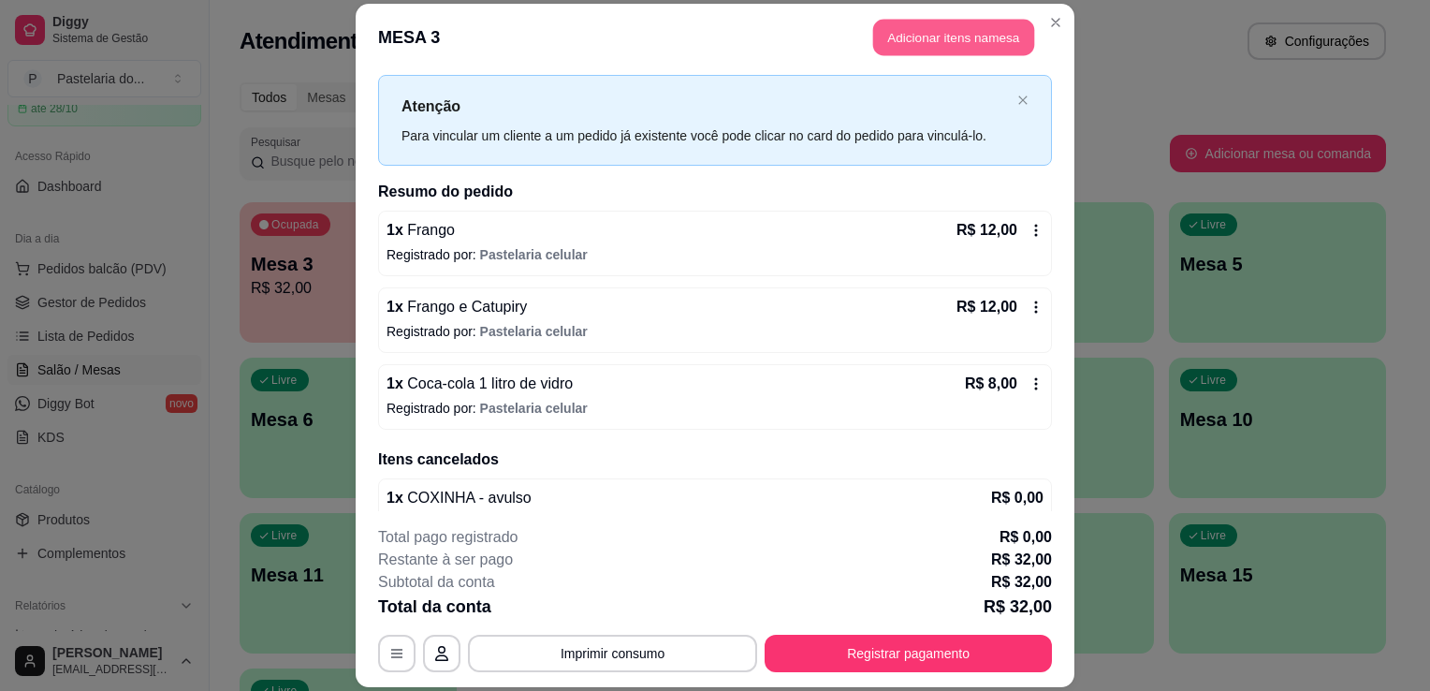
click at [923, 42] on button "Adicionar itens na mesa" at bounding box center [953, 37] width 161 height 37
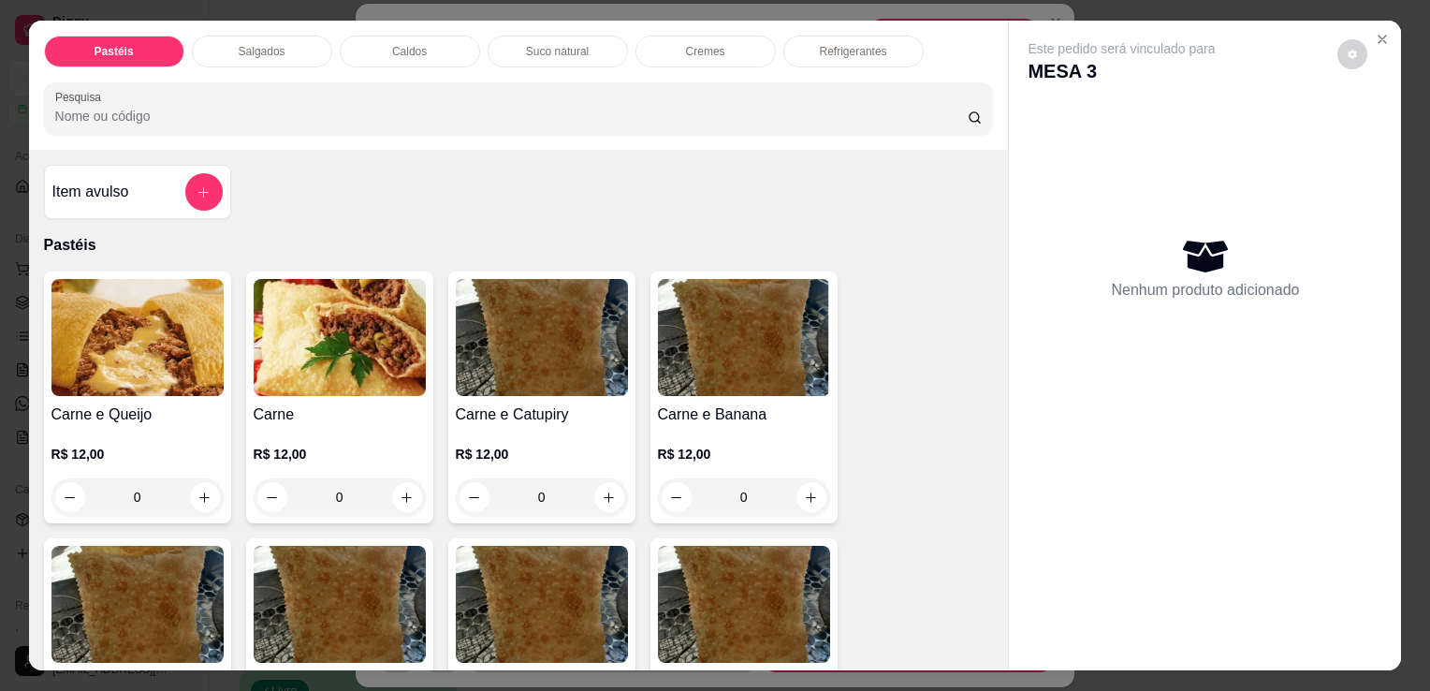
click at [155, 202] on div "Item avulso" at bounding box center [137, 191] width 170 height 37
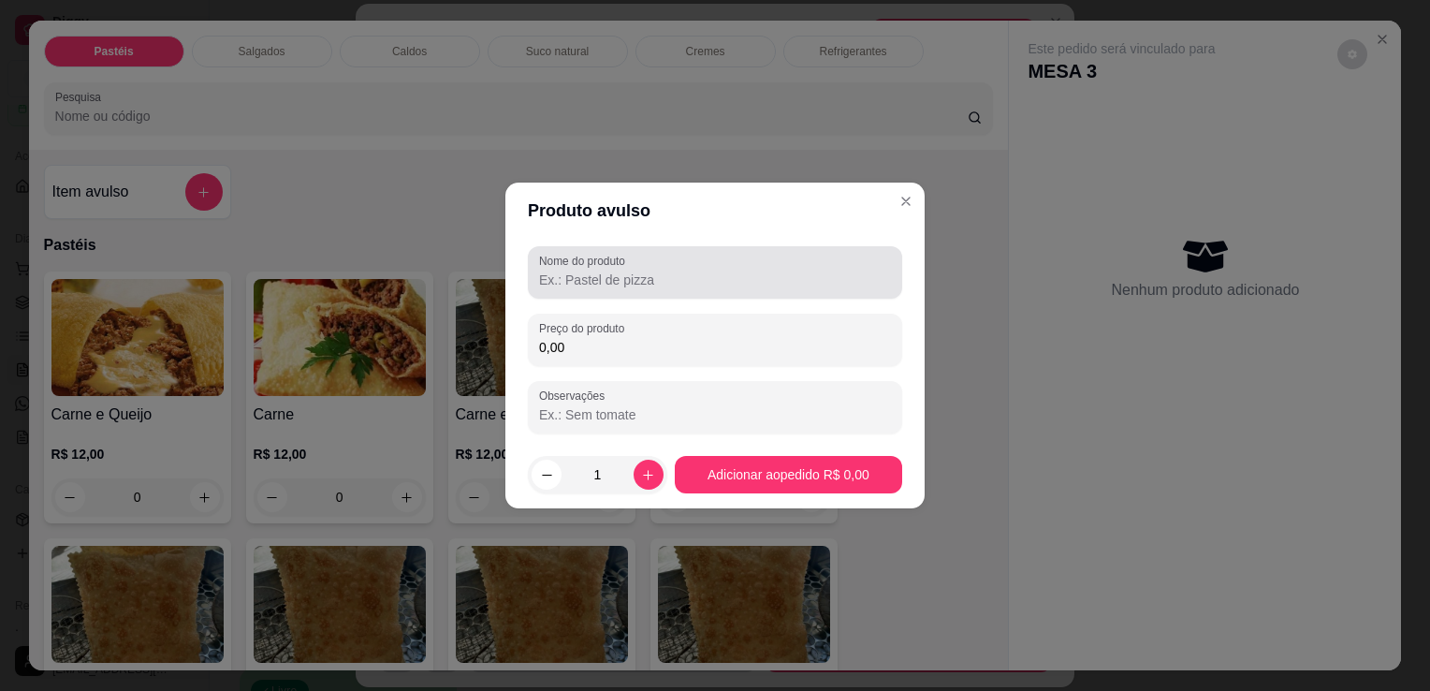
click at [695, 265] on div at bounding box center [715, 272] width 352 height 37
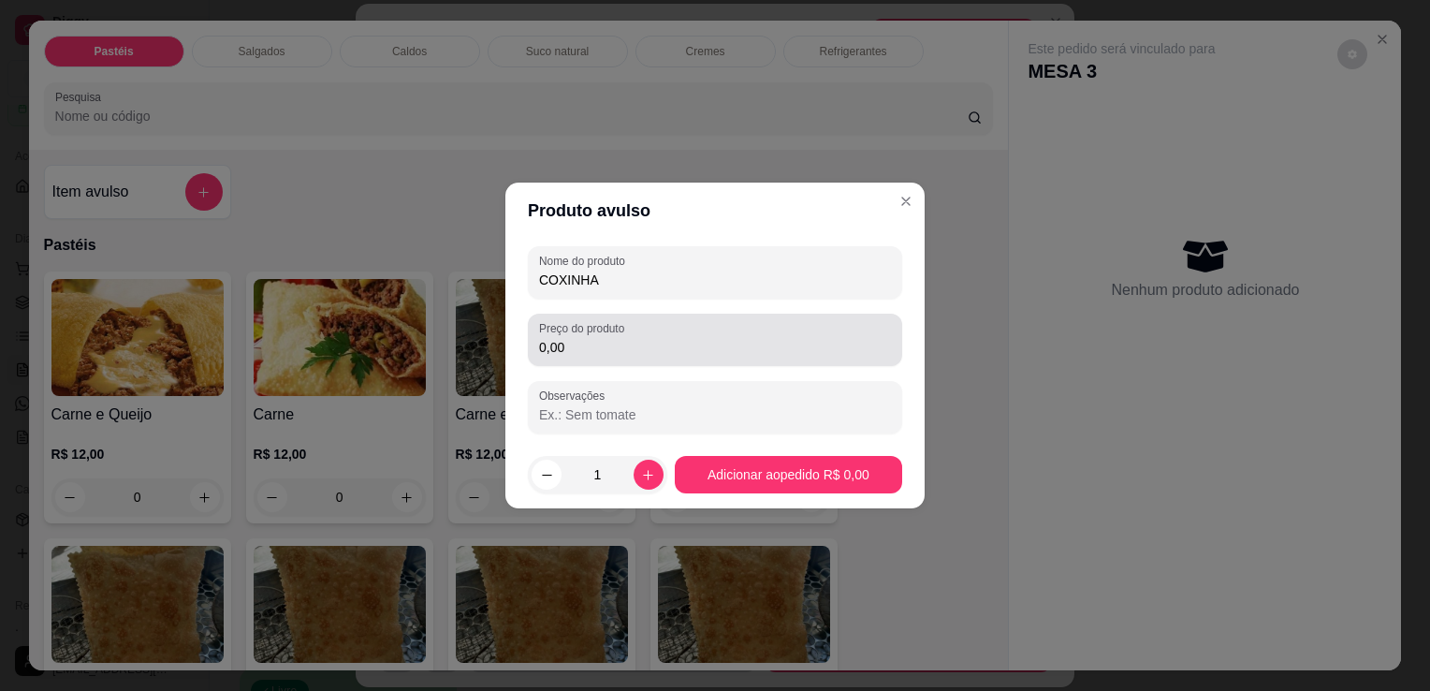
click at [661, 316] on div "Preço do produto 0,00" at bounding box center [715, 340] width 374 height 52
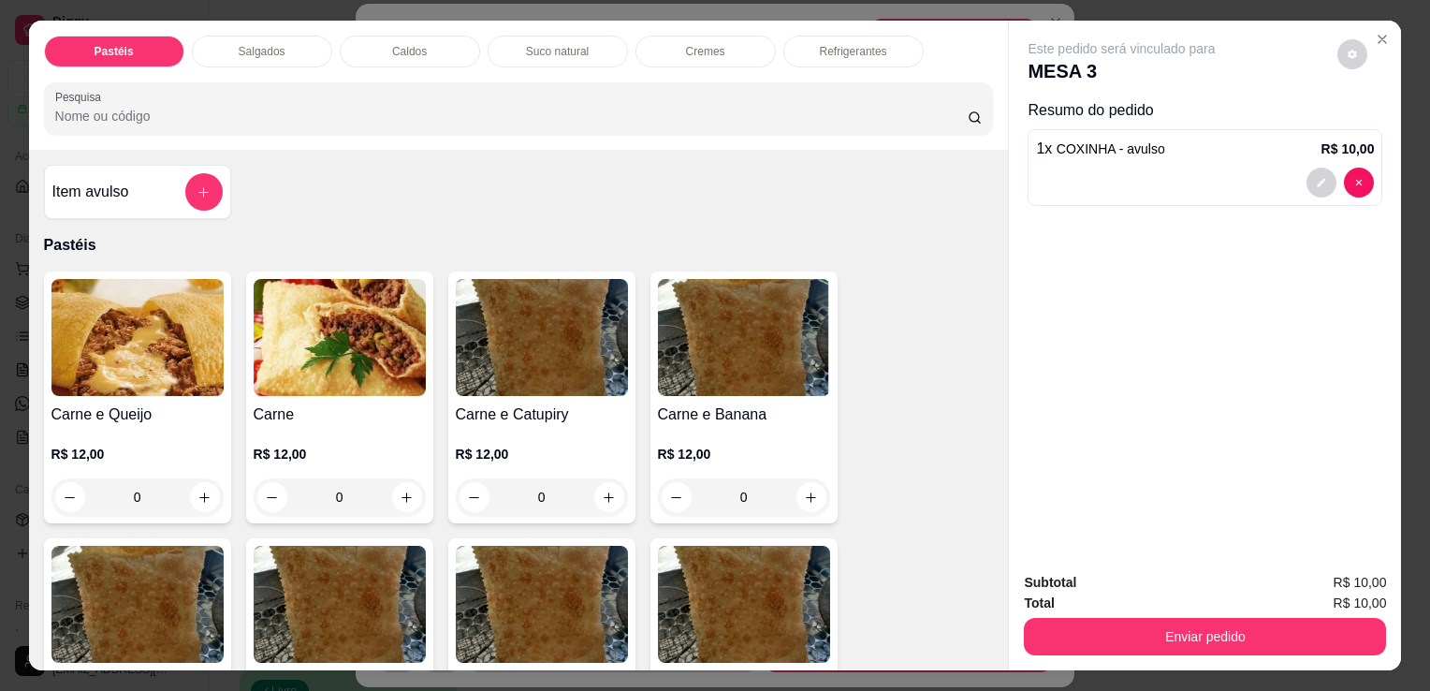
click at [1093, 613] on div "Enviar pedido" at bounding box center [1205, 634] width 362 height 42
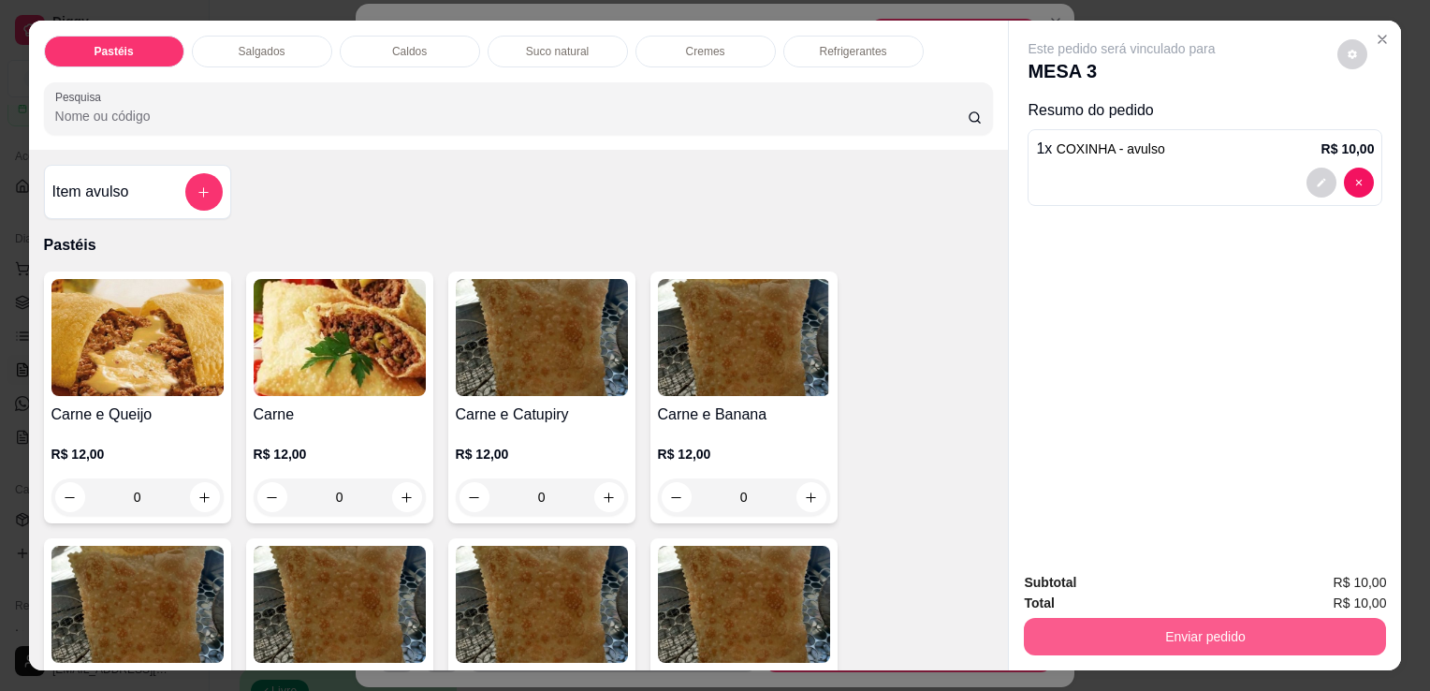
click at [1215, 618] on button "Enviar pedido" at bounding box center [1205, 636] width 362 height 37
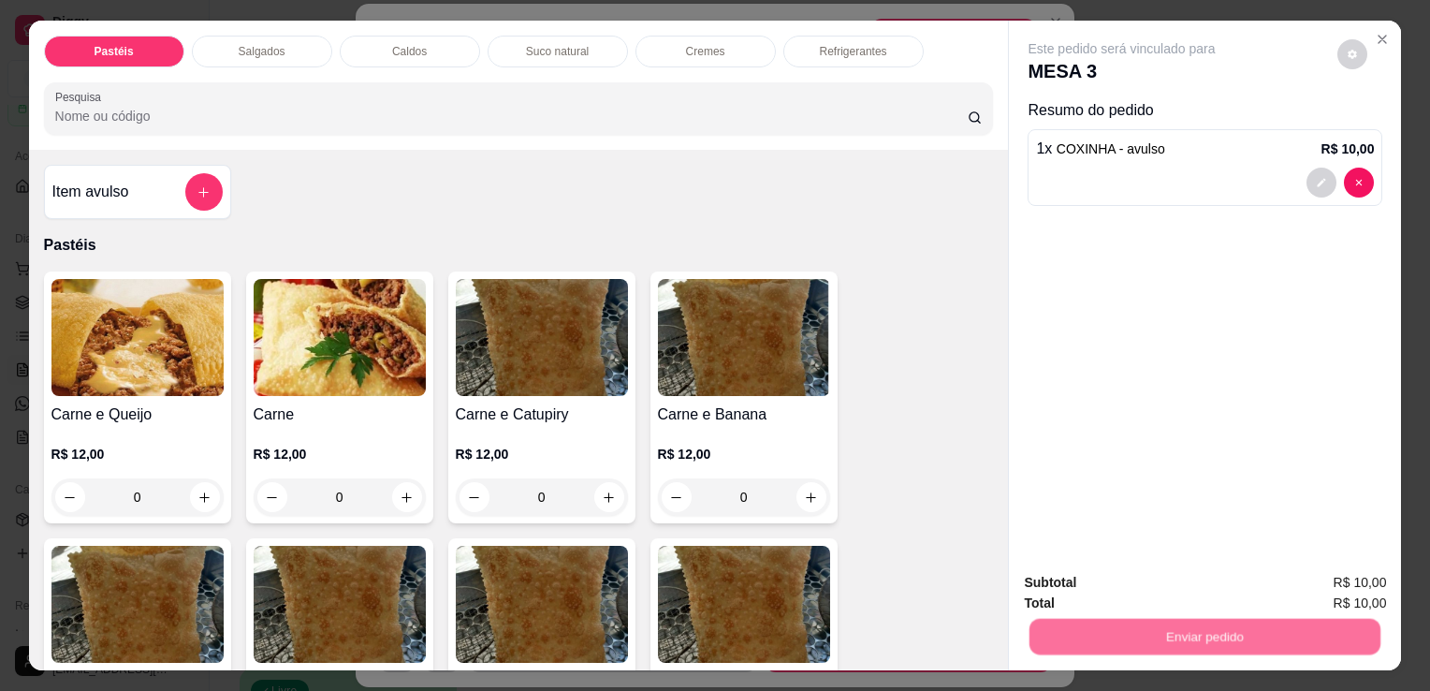
click at [1343, 584] on button "Enviar pedido" at bounding box center [1338, 583] width 106 height 36
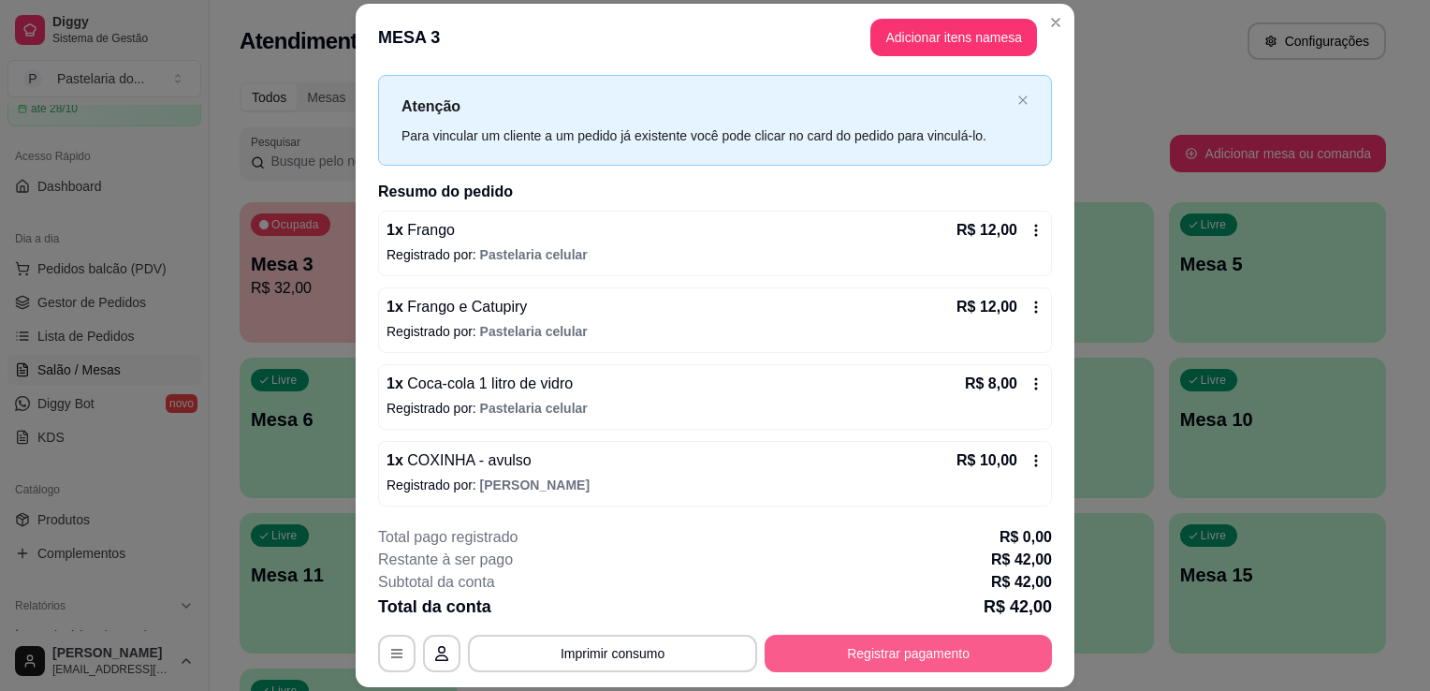
click at [857, 637] on button "Registrar pagamento" at bounding box center [908, 653] width 287 height 37
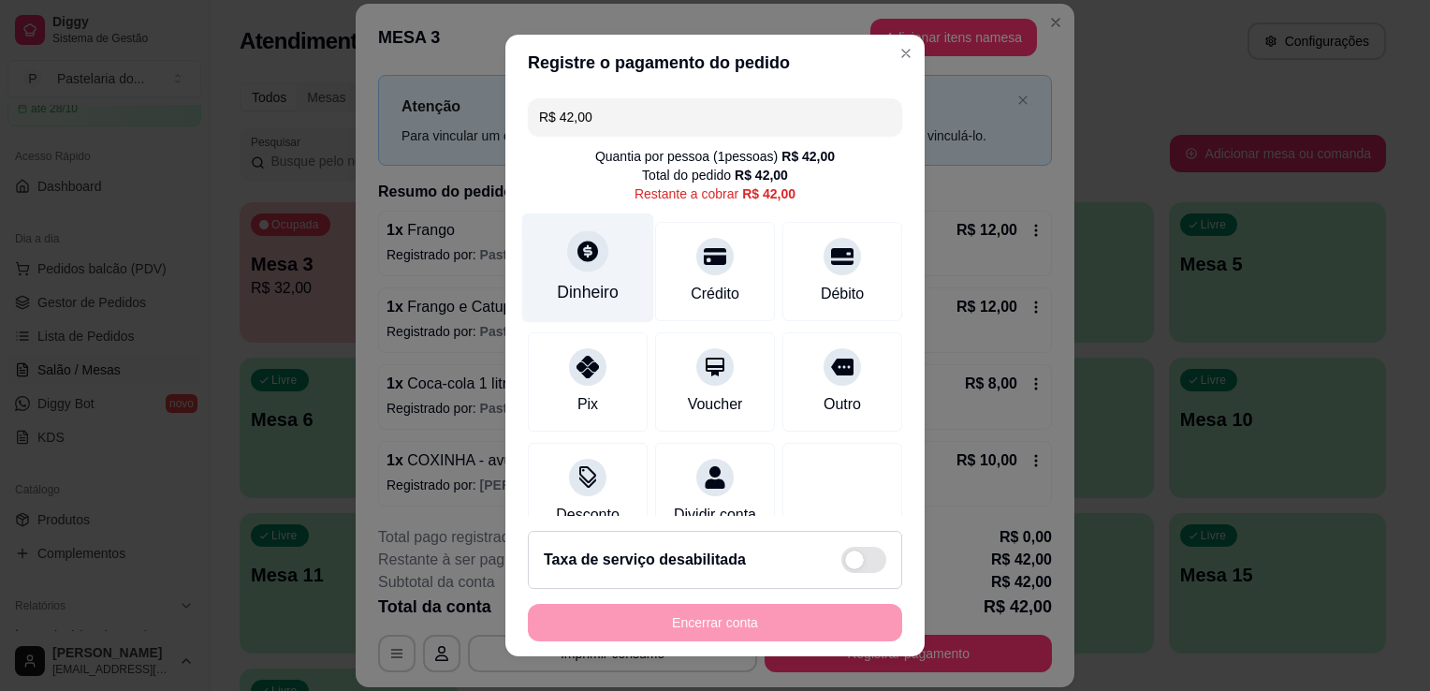
click at [602, 292] on div "Dinheiro" at bounding box center [588, 292] width 62 height 24
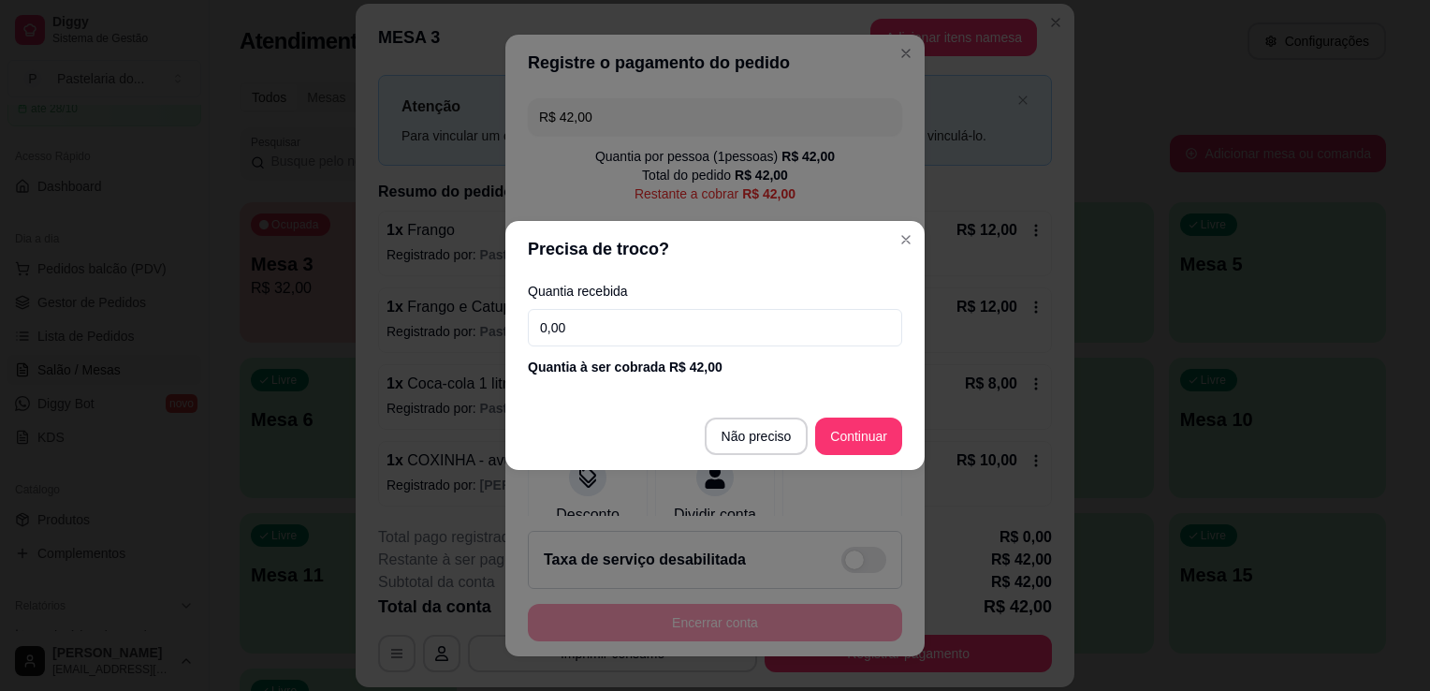
click at [613, 312] on input "0,00" at bounding box center [715, 327] width 374 height 37
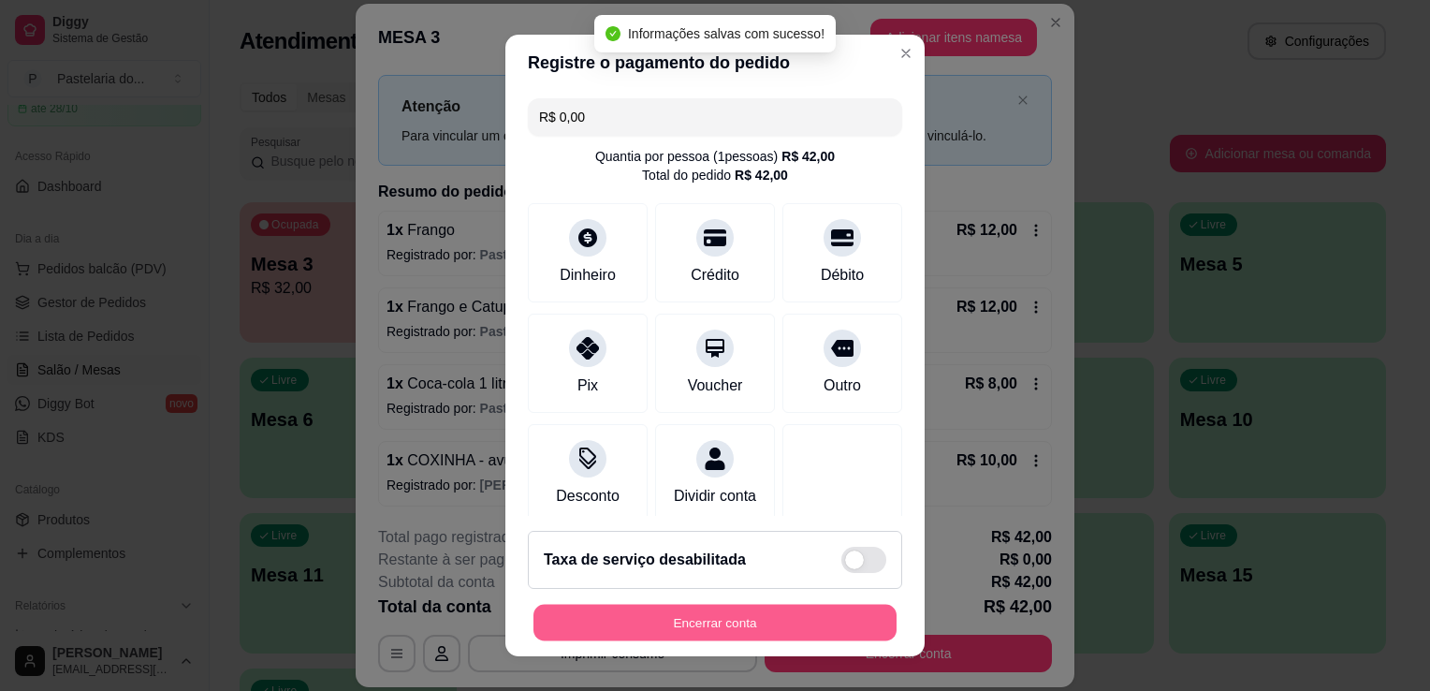
click at [706, 630] on button "Encerrar conta" at bounding box center [715, 623] width 363 height 37
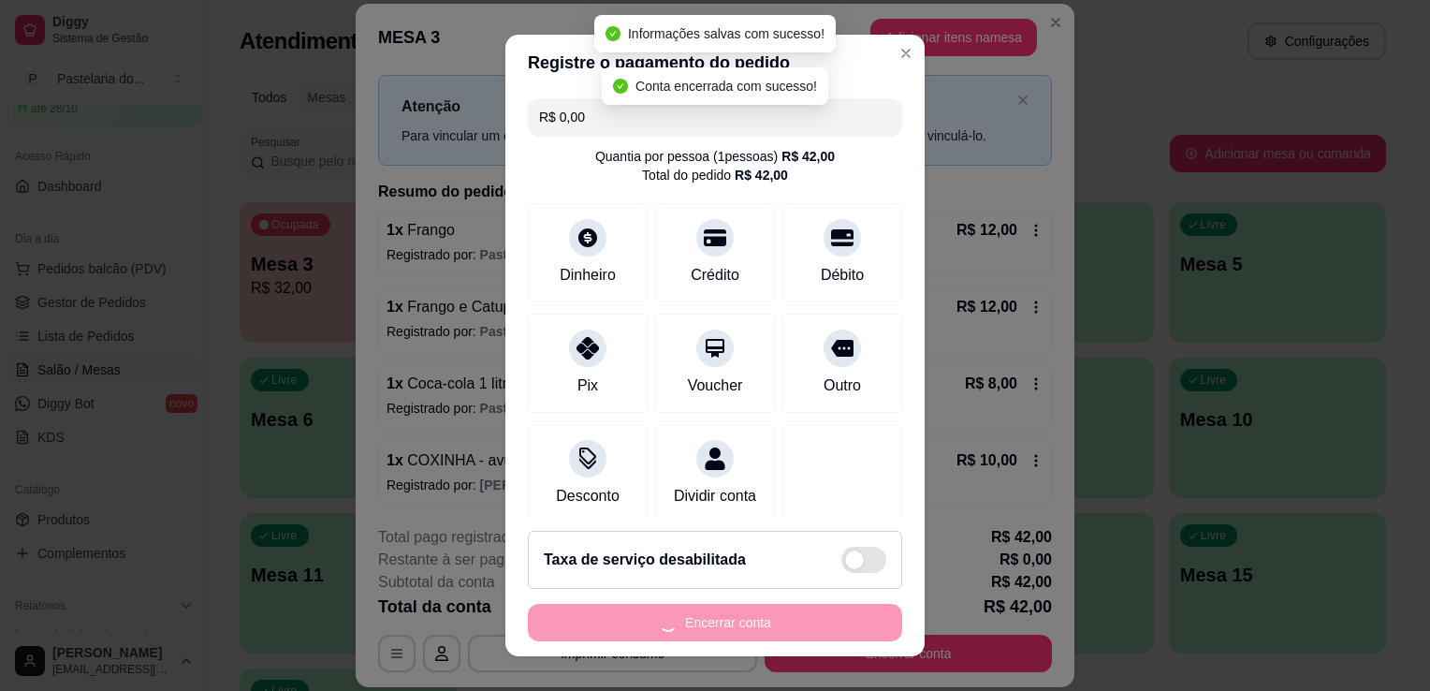
scroll to position [0, 0]
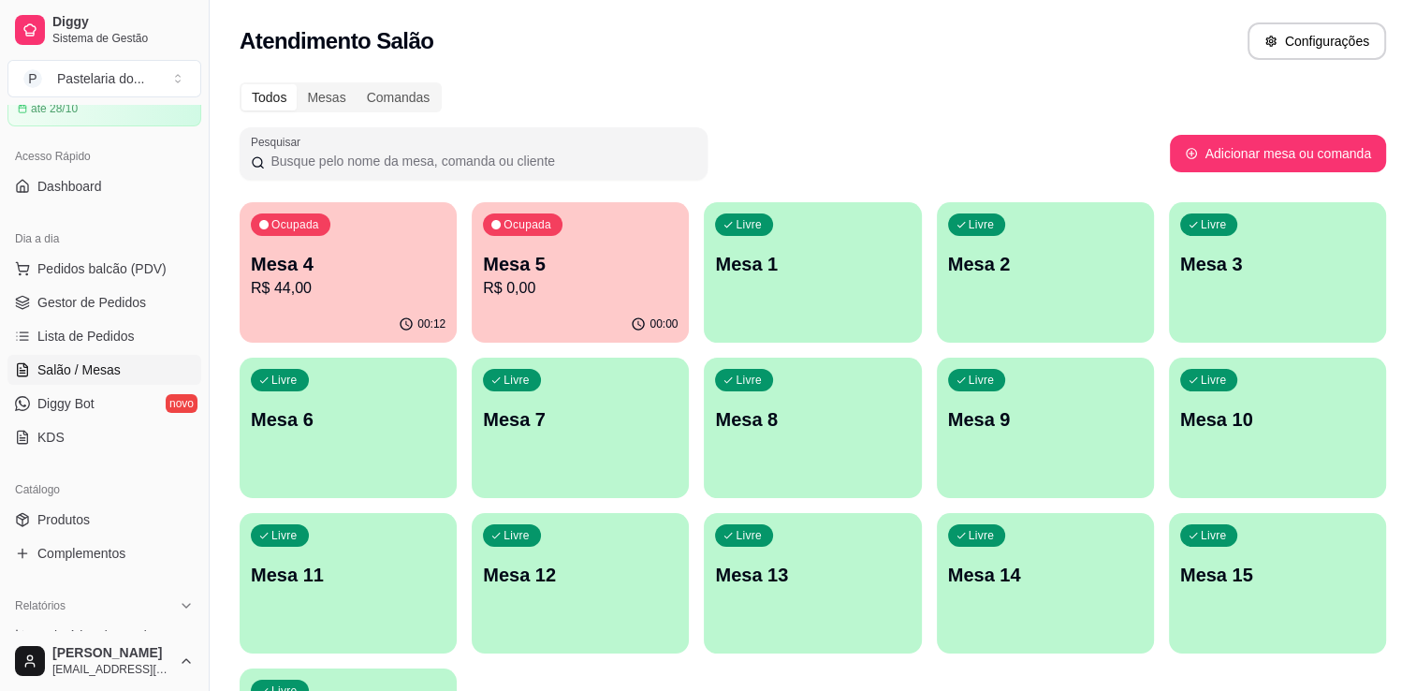
click at [502, 283] on p "R$ 0,00" at bounding box center [580, 288] width 195 height 22
click at [93, 300] on span "Gestor de Pedidos" at bounding box center [91, 302] width 109 height 19
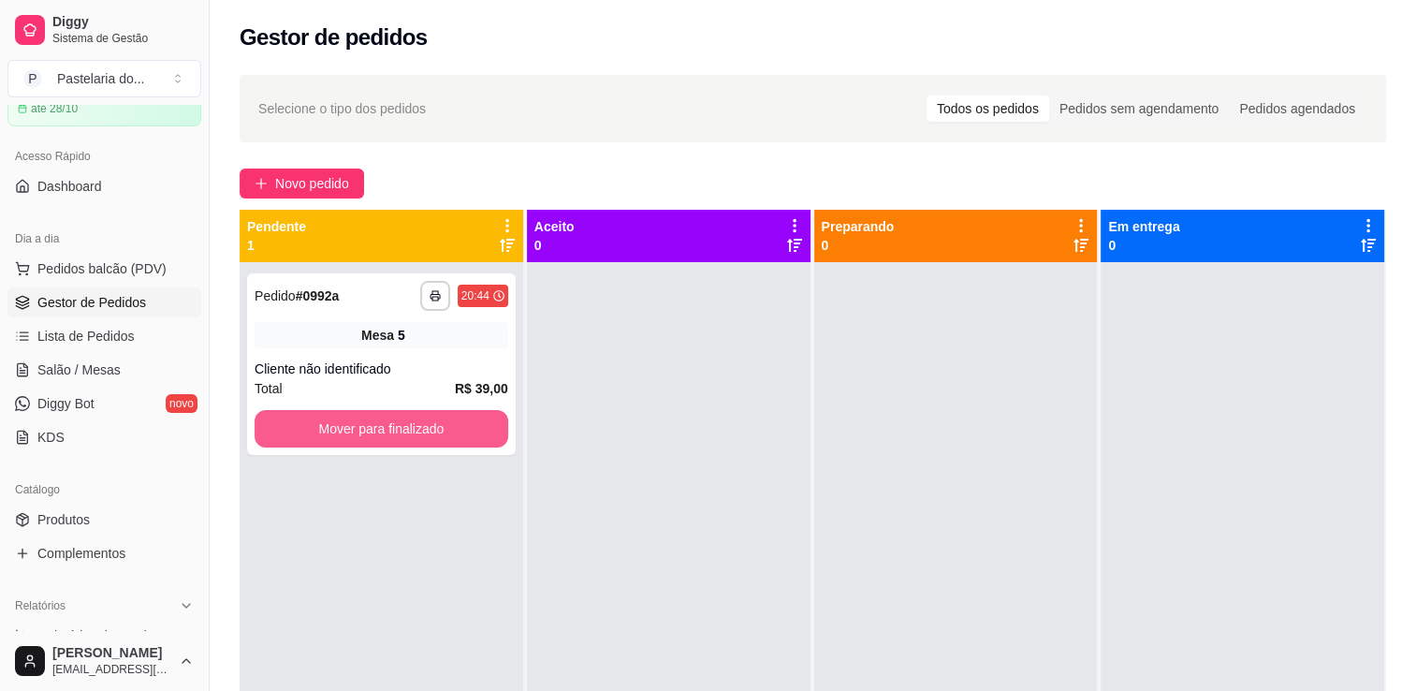
click at [449, 422] on button "Mover para finalizado" at bounding box center [382, 428] width 254 height 37
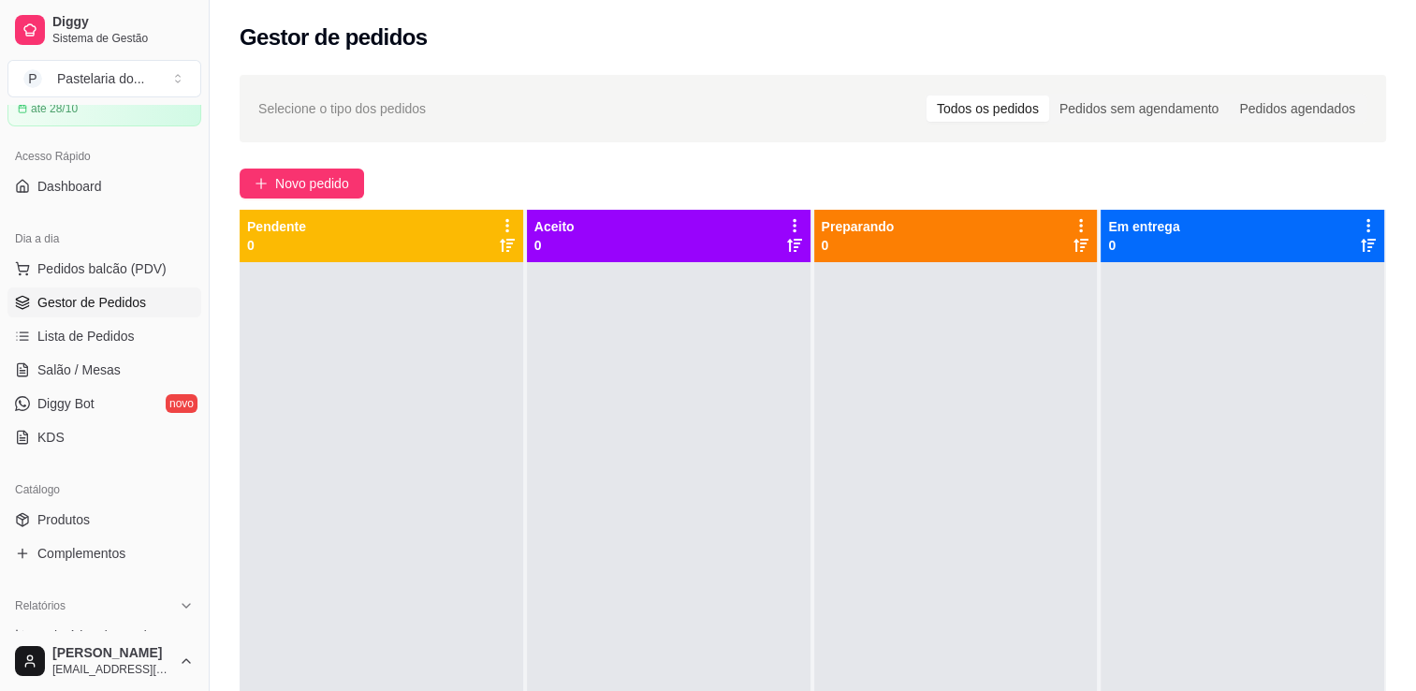
click at [663, 425] on div at bounding box center [669, 607] width 284 height 691
click at [88, 373] on span "Salão / Mesas" at bounding box center [78, 369] width 83 height 19
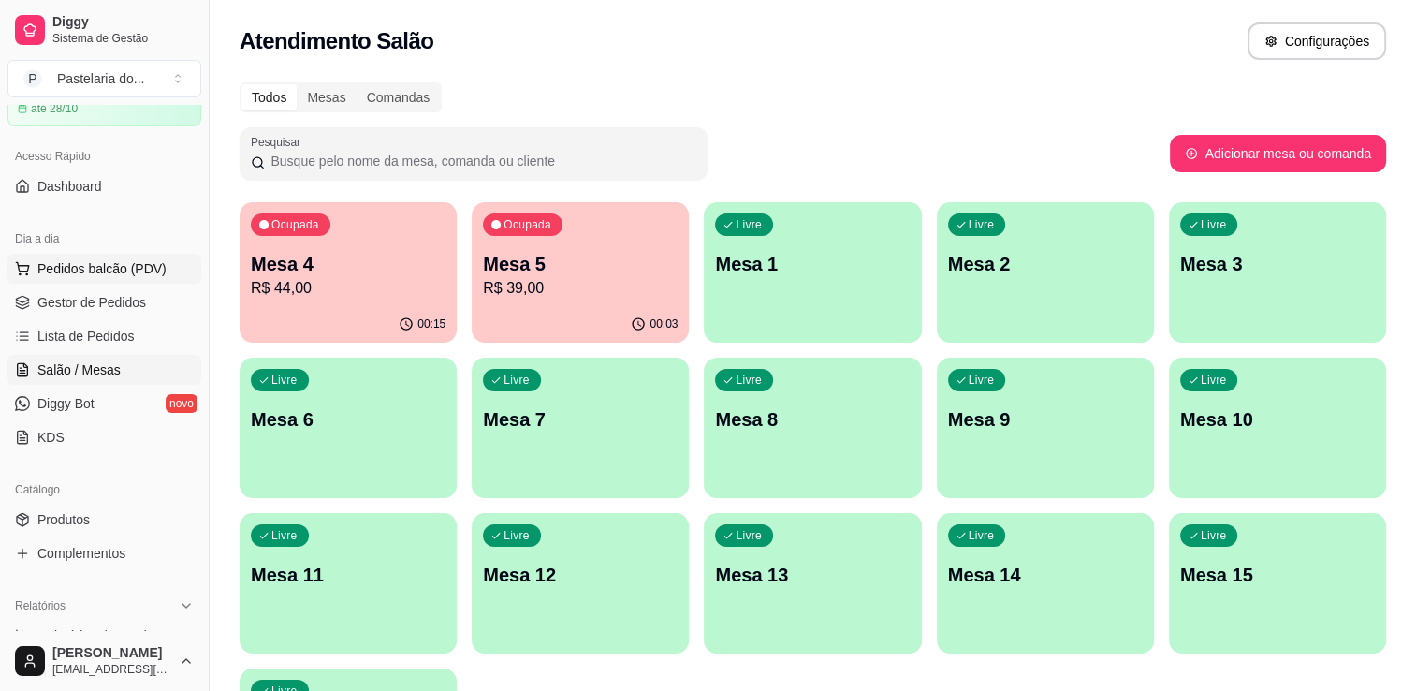
click at [113, 268] on span "Pedidos balcão (PDV)" at bounding box center [101, 268] width 129 height 19
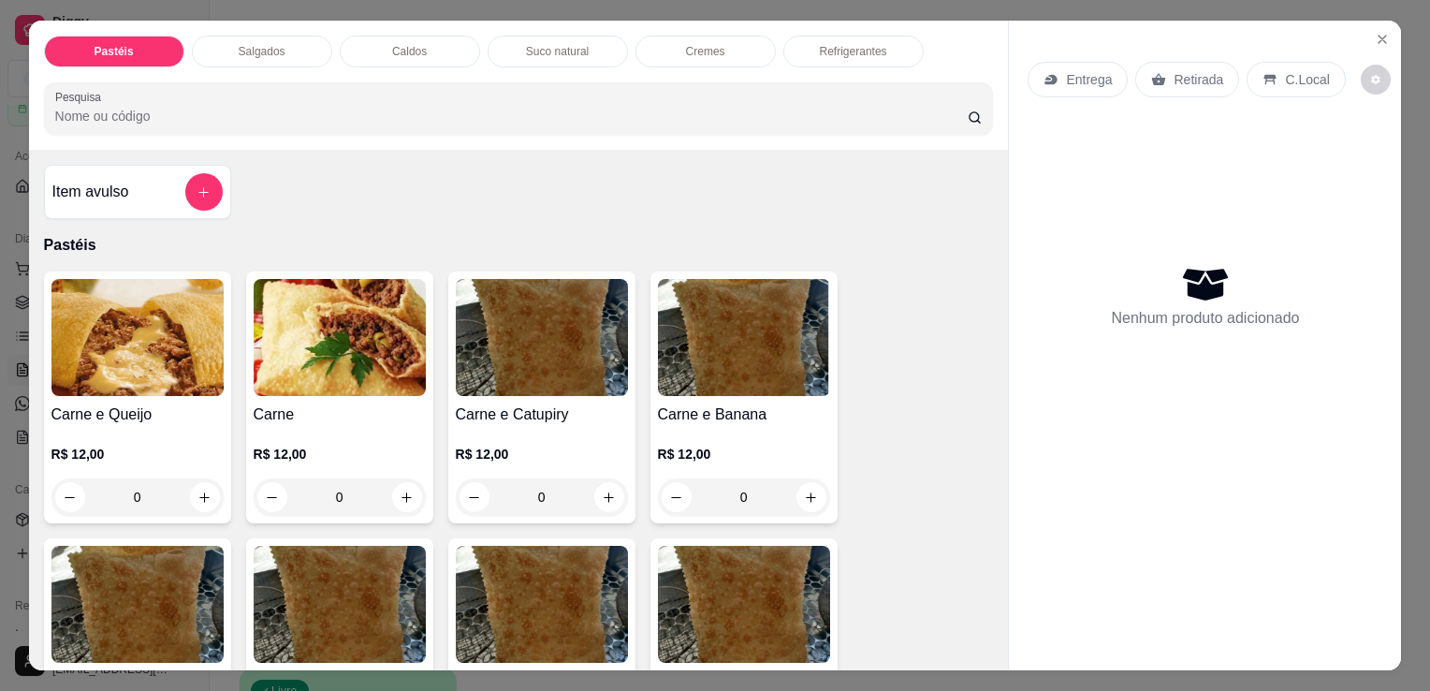
click at [262, 44] on p "Salgados" at bounding box center [262, 51] width 47 height 15
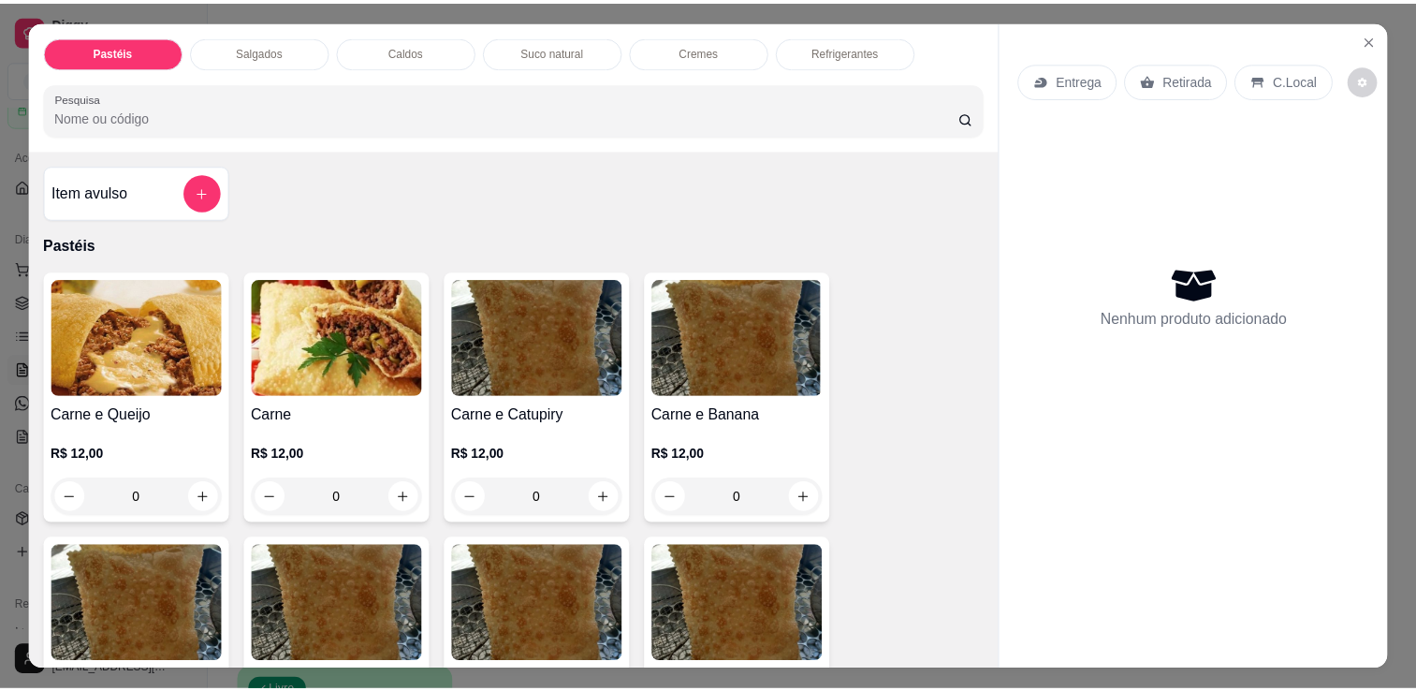
scroll to position [46, 0]
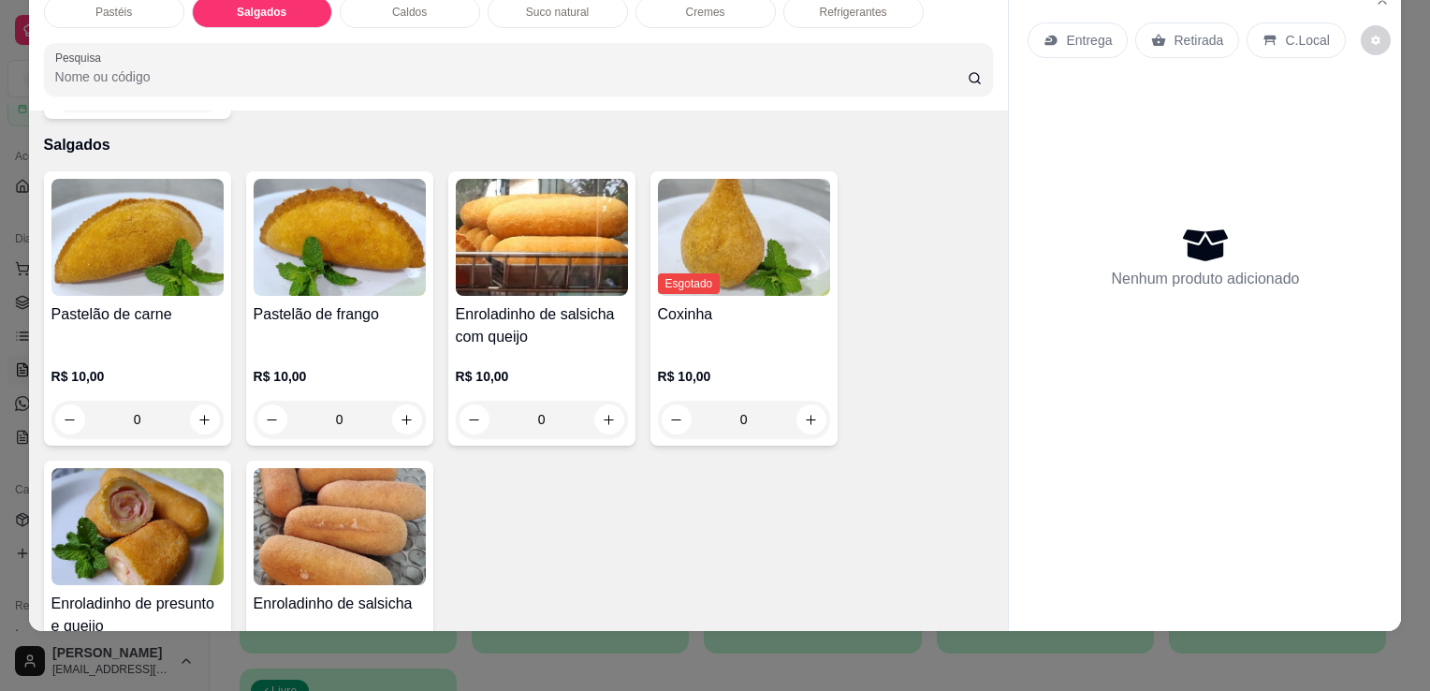
click at [261, 303] on div "Pastelão de frango" at bounding box center [340, 325] width 172 height 45
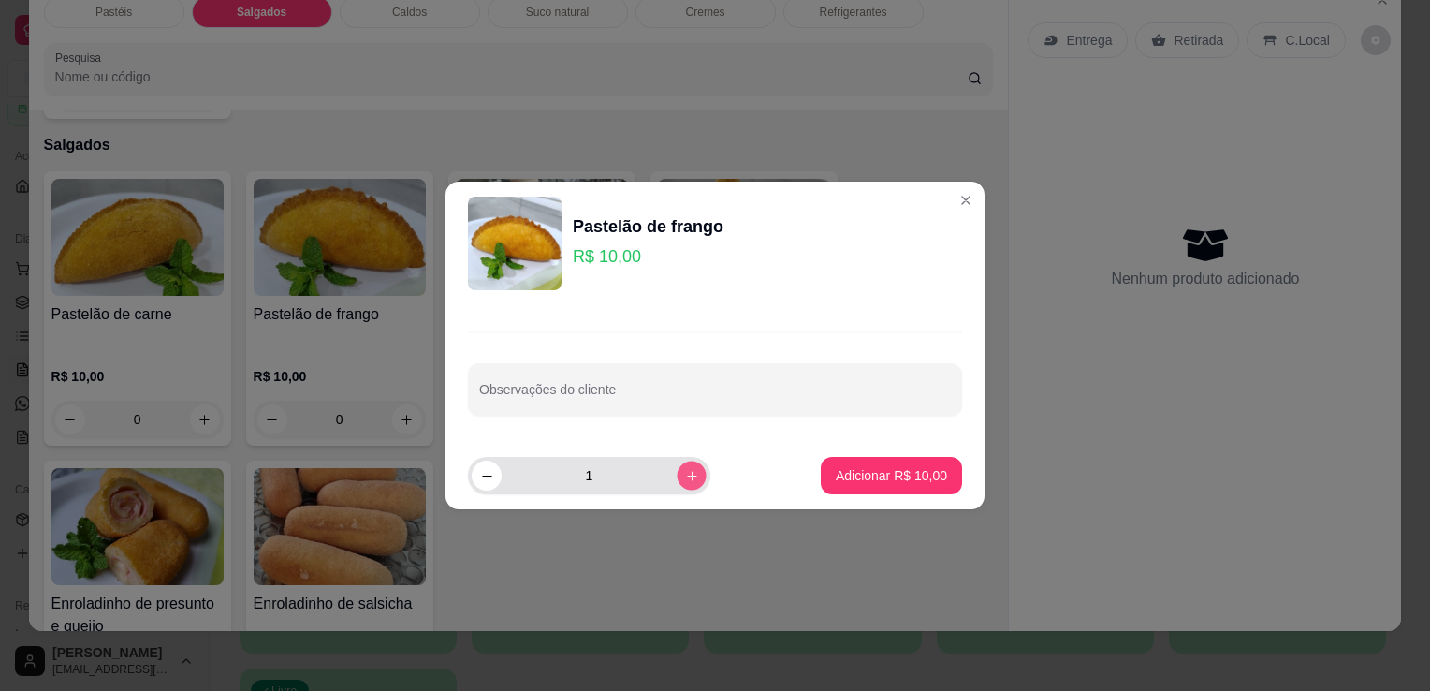
click at [685, 476] on icon "increase-product-quantity" at bounding box center [692, 476] width 14 height 14
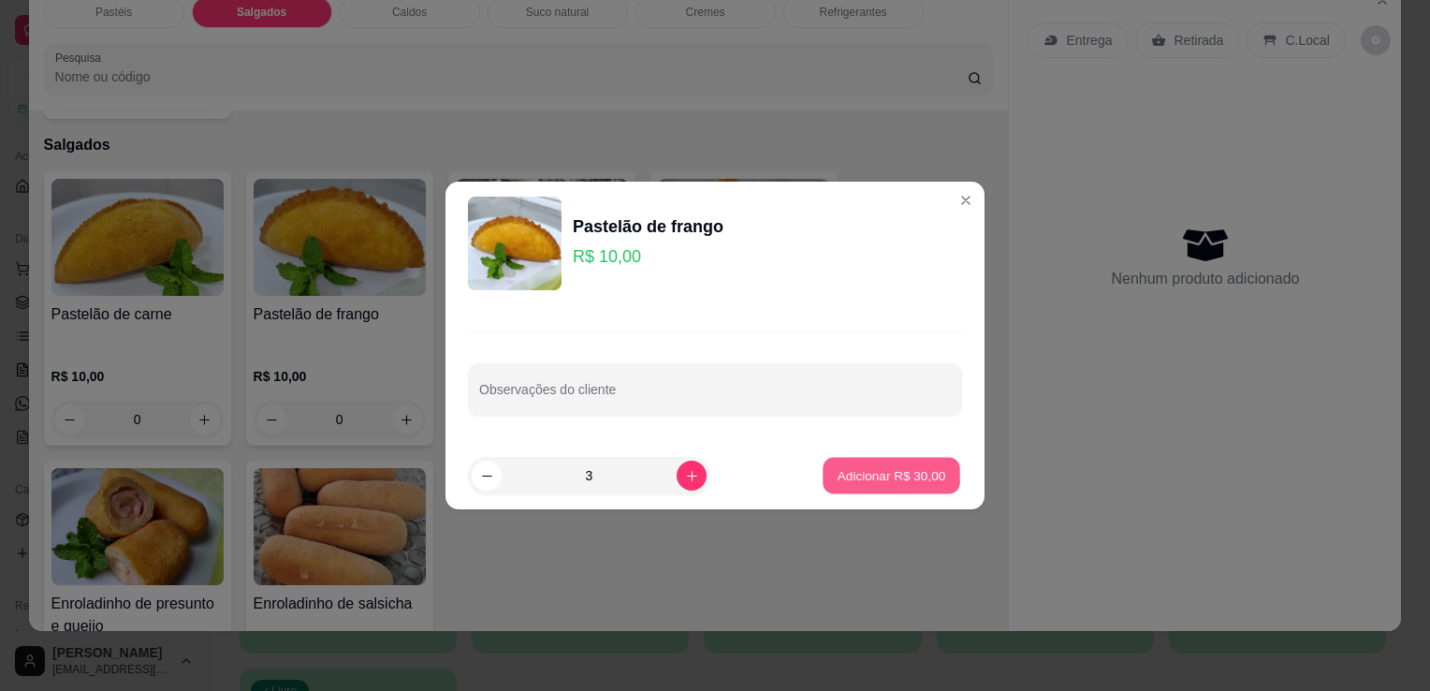
click at [883, 477] on p "Adicionar R$ 30,00" at bounding box center [892, 475] width 109 height 18
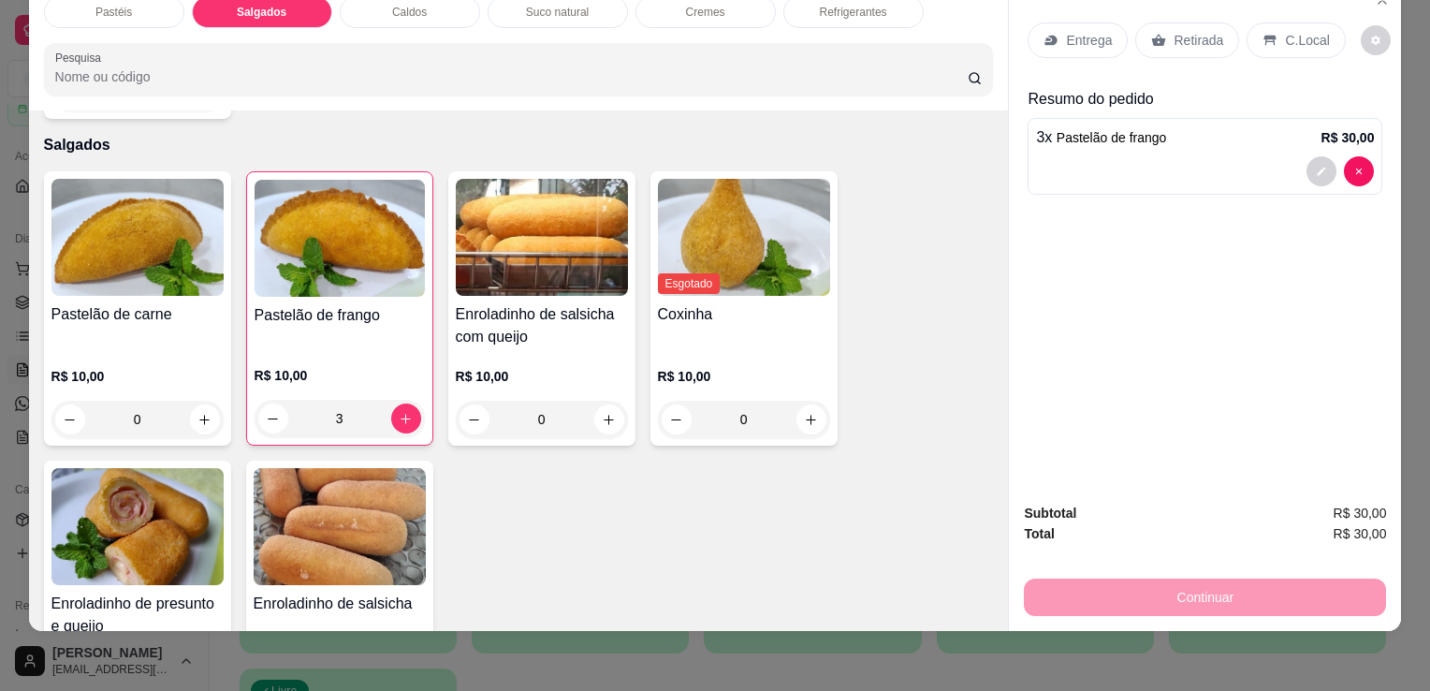
click at [1203, 34] on p "Retirada" at bounding box center [1199, 40] width 50 height 19
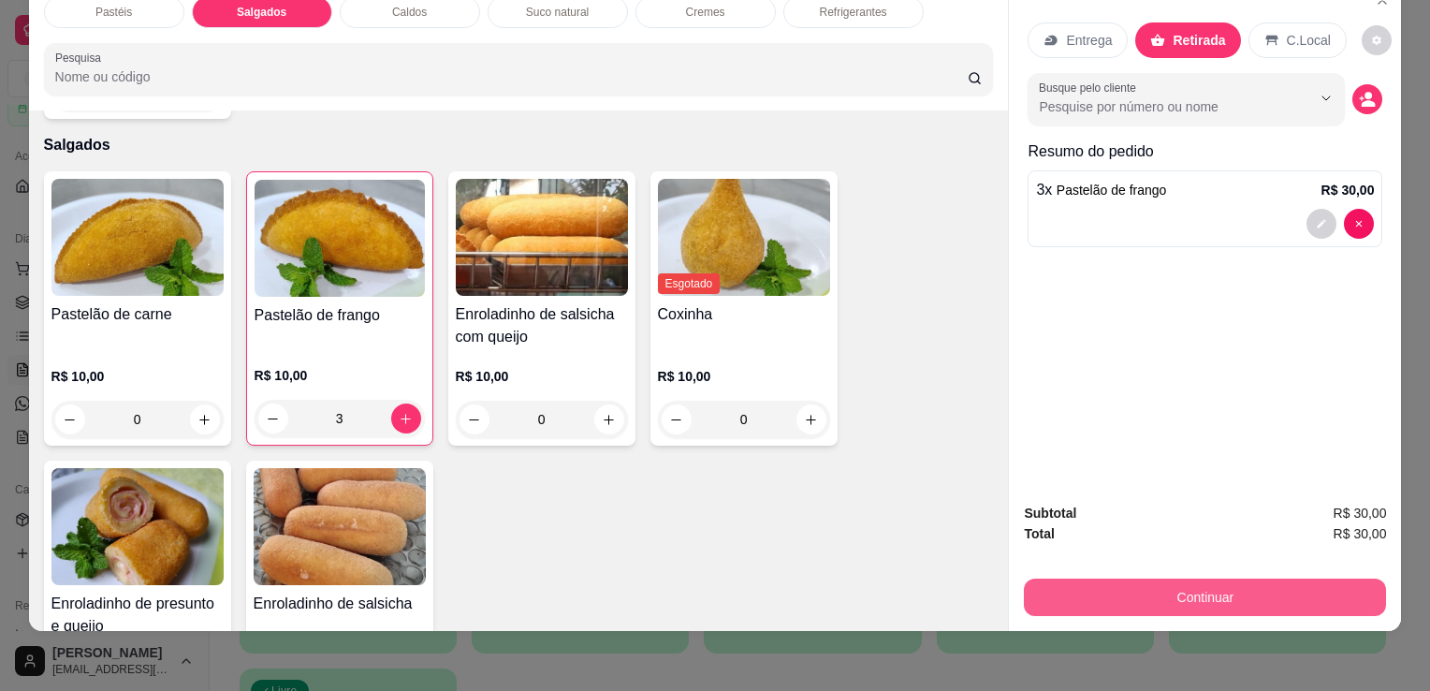
click at [1166, 584] on button "Continuar" at bounding box center [1205, 597] width 362 height 37
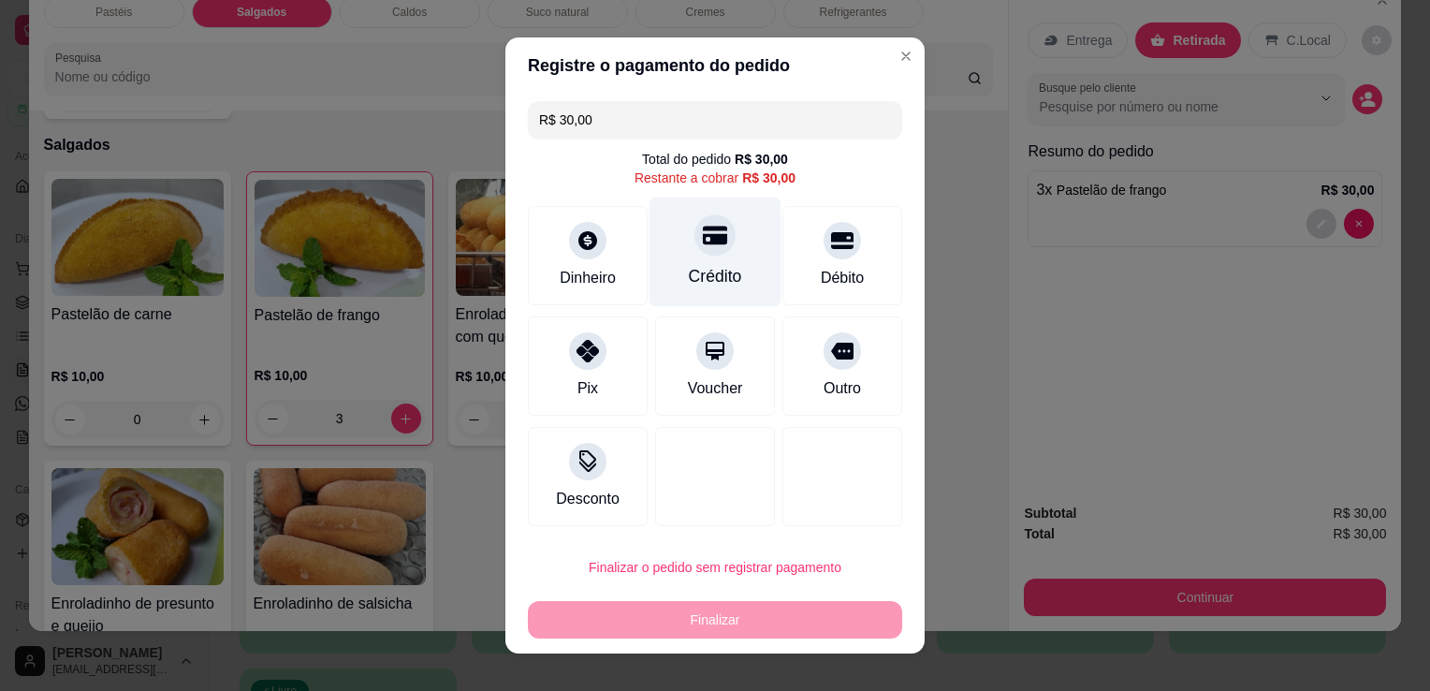
click at [681, 247] on div "Crédito" at bounding box center [716, 253] width 132 height 110
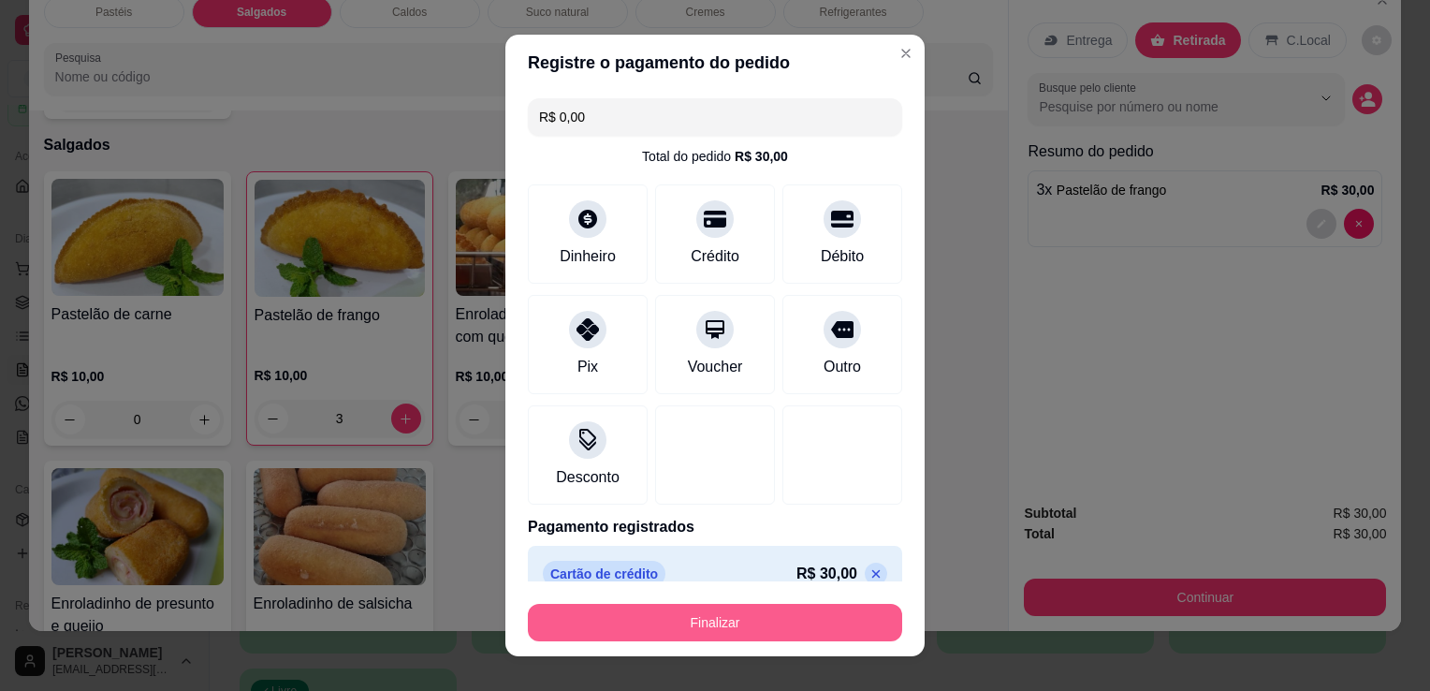
click at [681, 645] on footer "Finalizar" at bounding box center [714, 618] width 419 height 75
click at [732, 638] on button "Finalizar" at bounding box center [715, 622] width 374 height 37
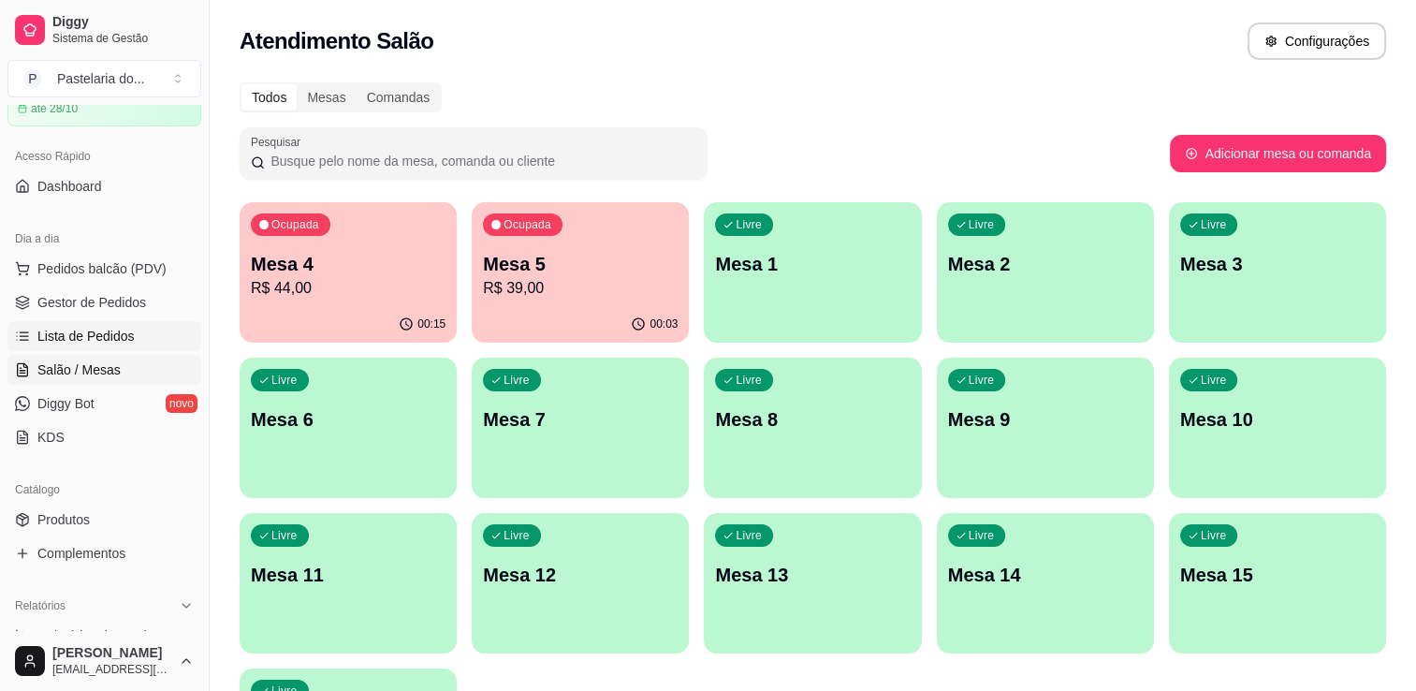
click at [71, 336] on span "Lista de Pedidos" at bounding box center [85, 336] width 97 height 19
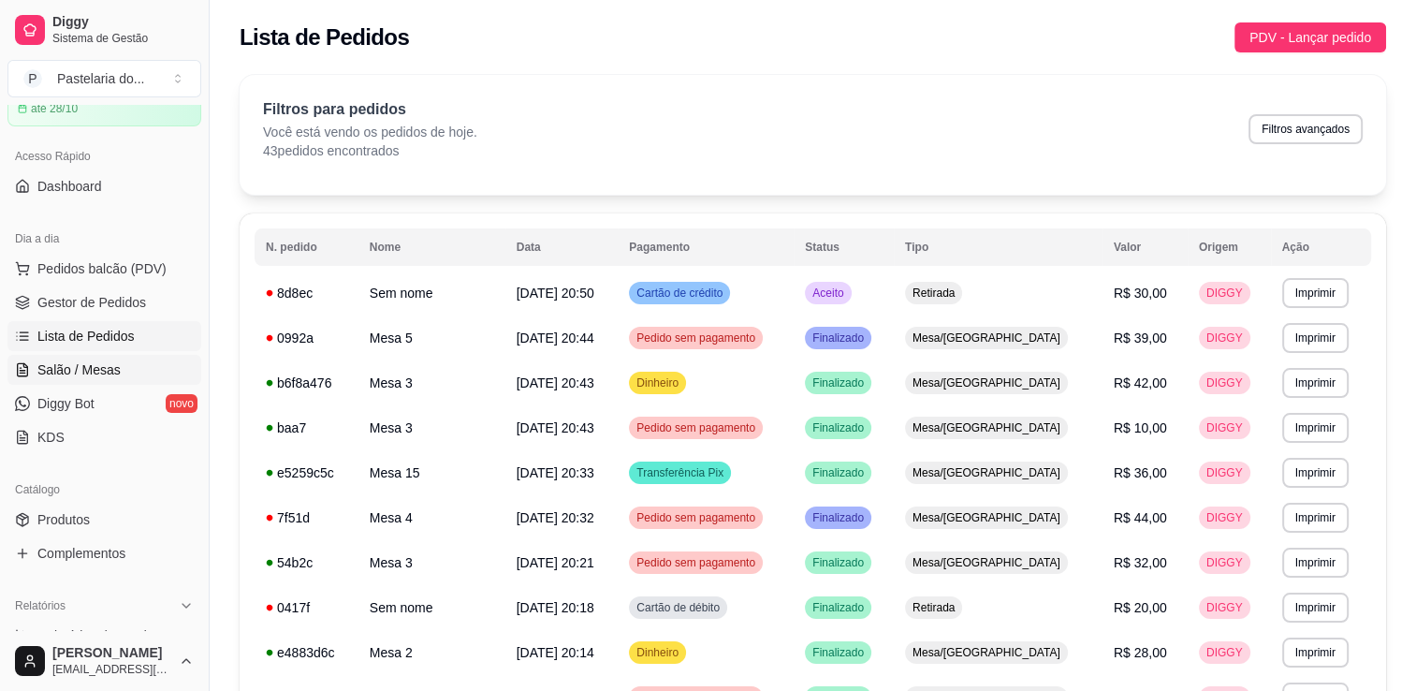
click at [83, 365] on span "Salão / Mesas" at bounding box center [78, 369] width 83 height 19
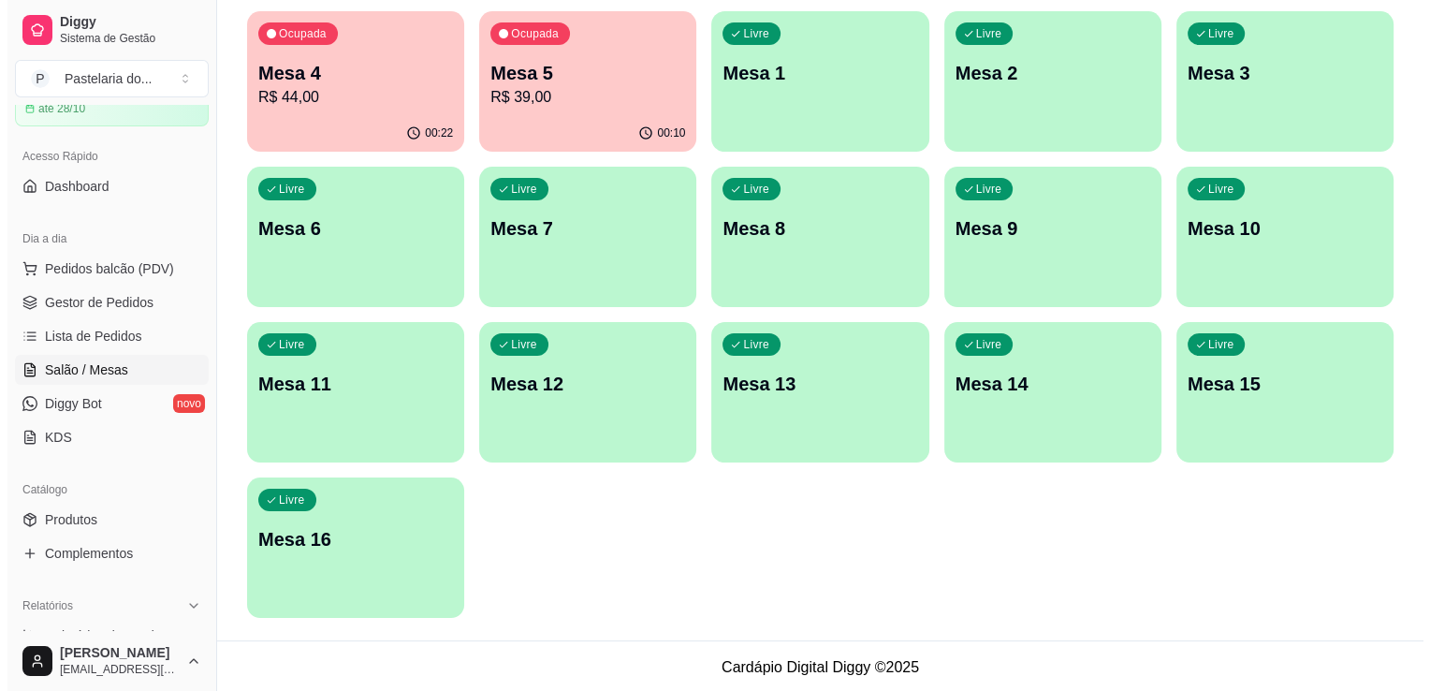
scroll to position [193, 0]
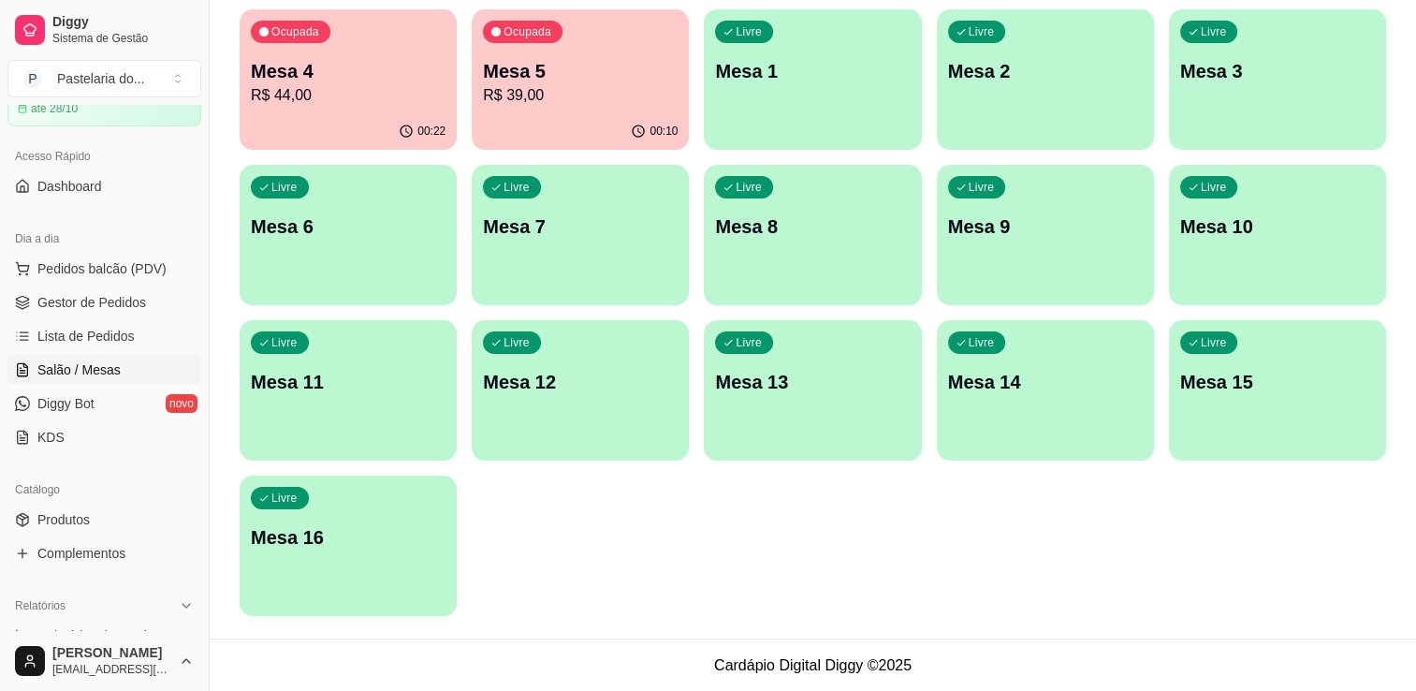
click at [1185, 376] on p "Mesa 15" at bounding box center [1277, 382] width 195 height 26
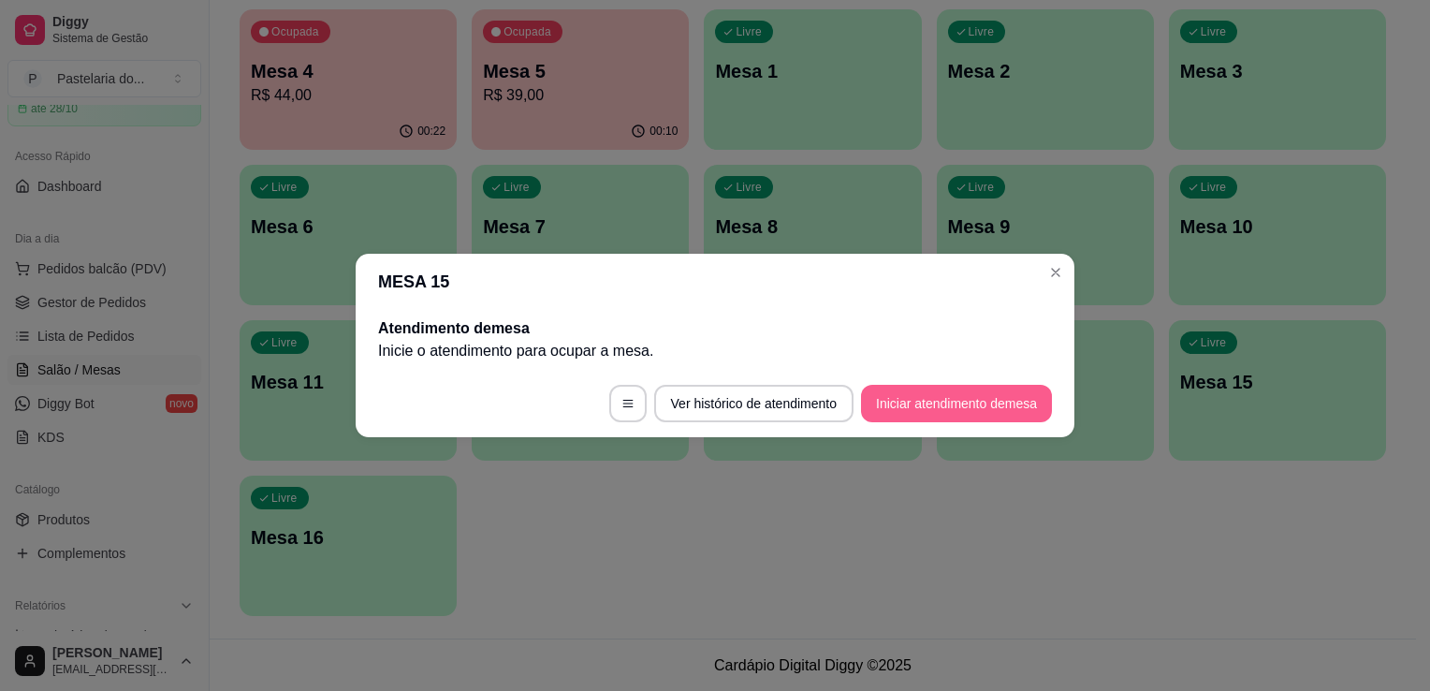
click at [1010, 403] on button "Iniciar atendimento de mesa" at bounding box center [956, 403] width 191 height 37
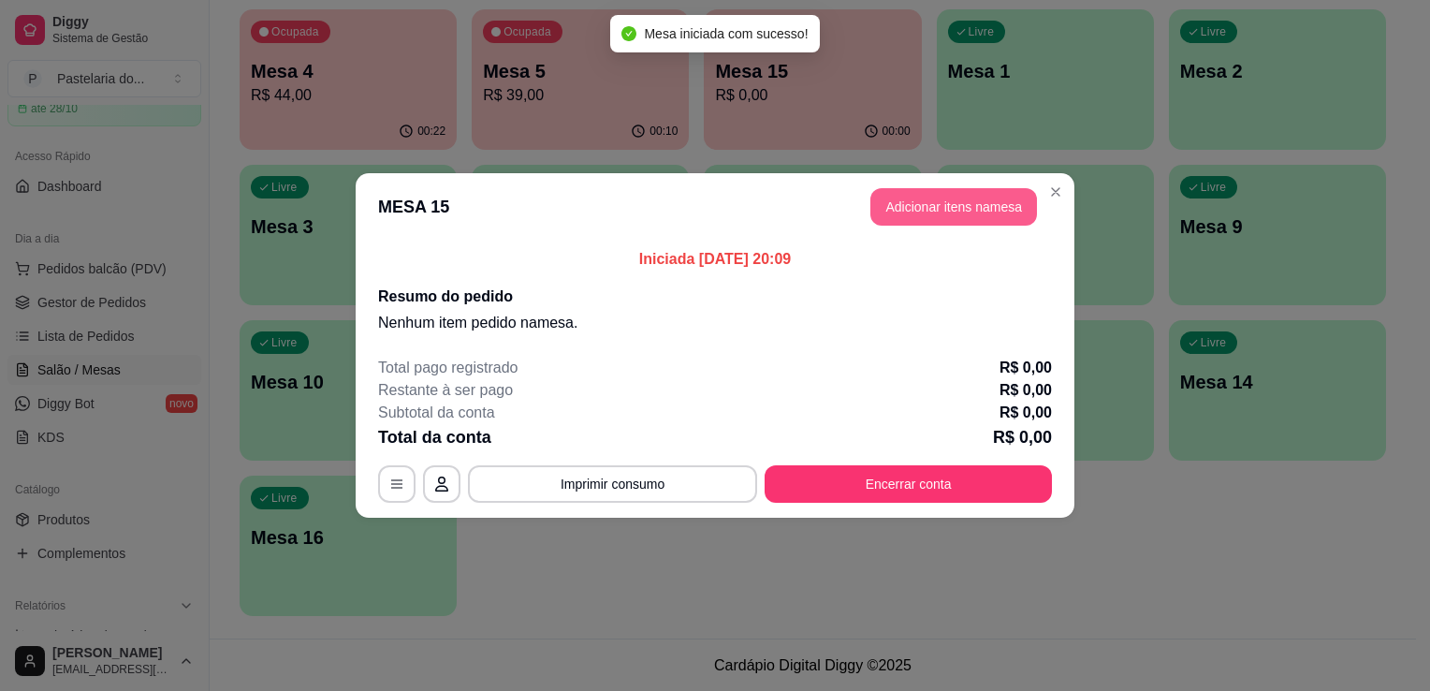
click at [922, 222] on button "Adicionar itens na mesa" at bounding box center [954, 206] width 167 height 37
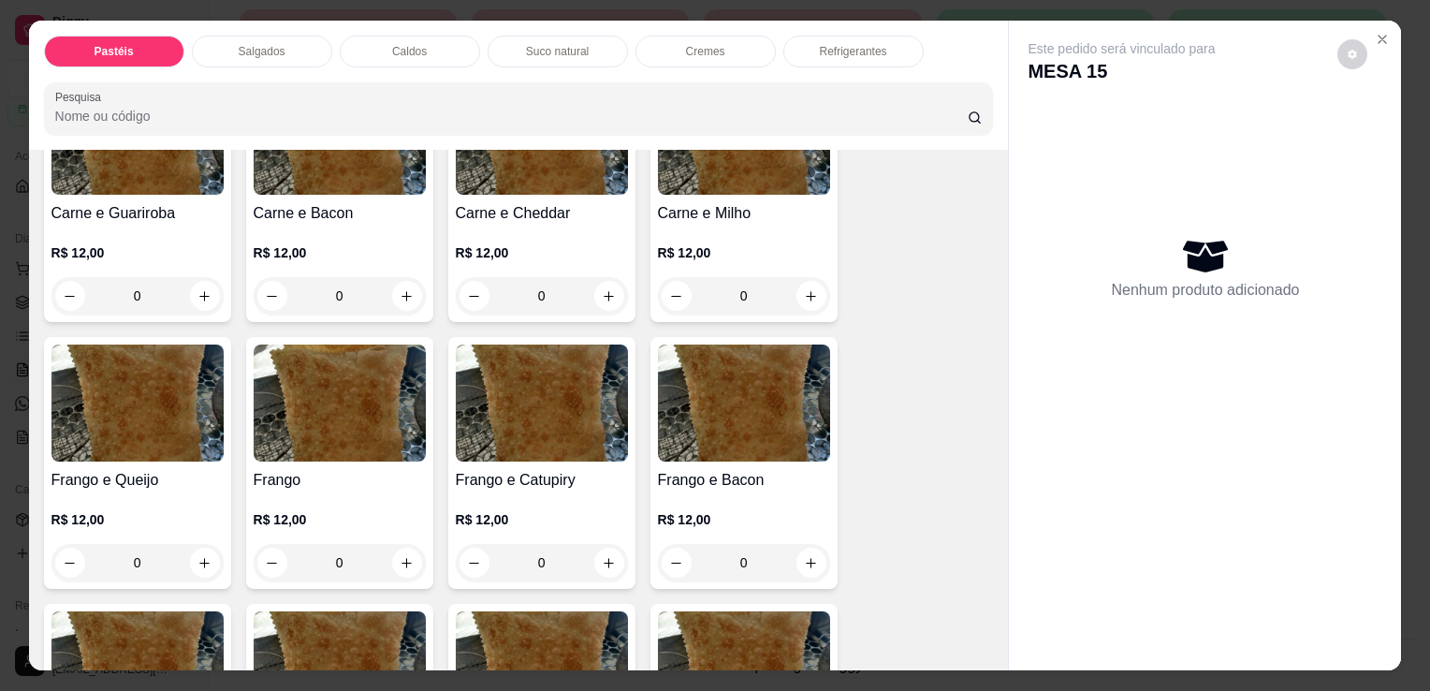
scroll to position [562, 0]
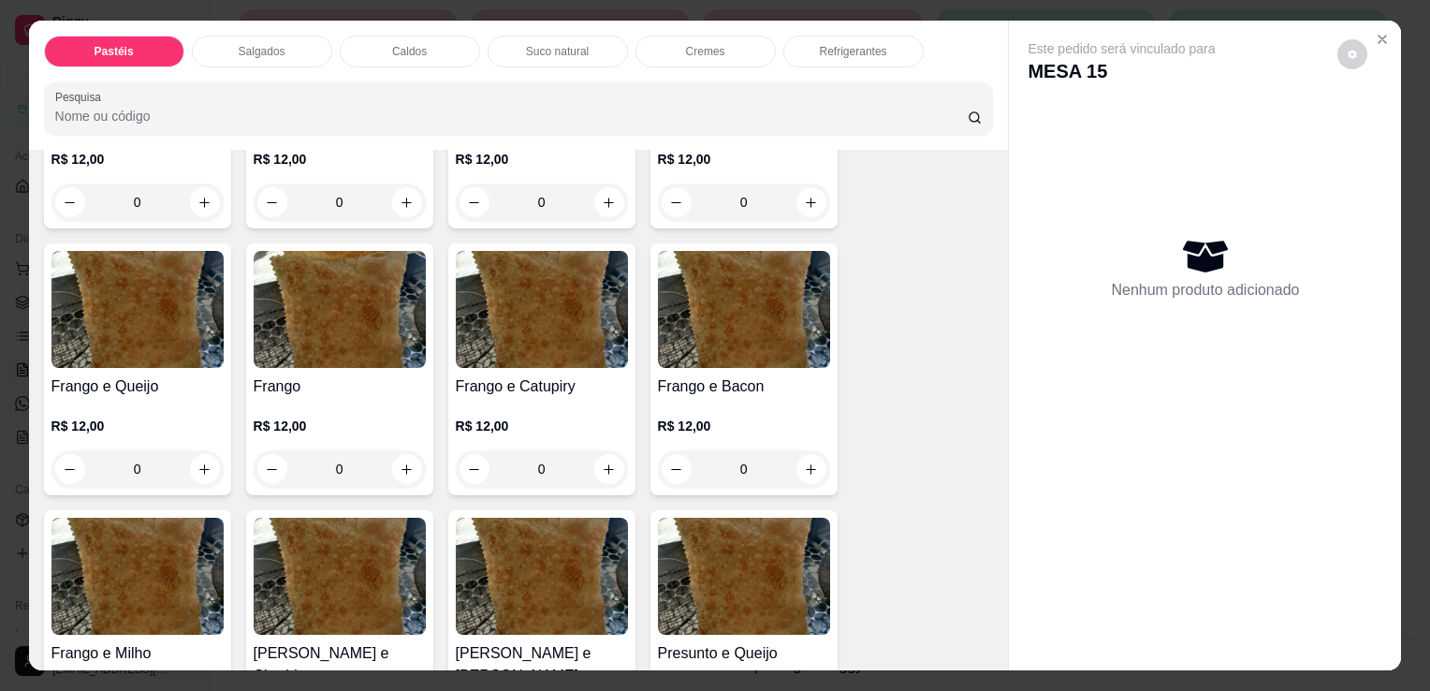
click at [571, 355] on img at bounding box center [542, 309] width 172 height 117
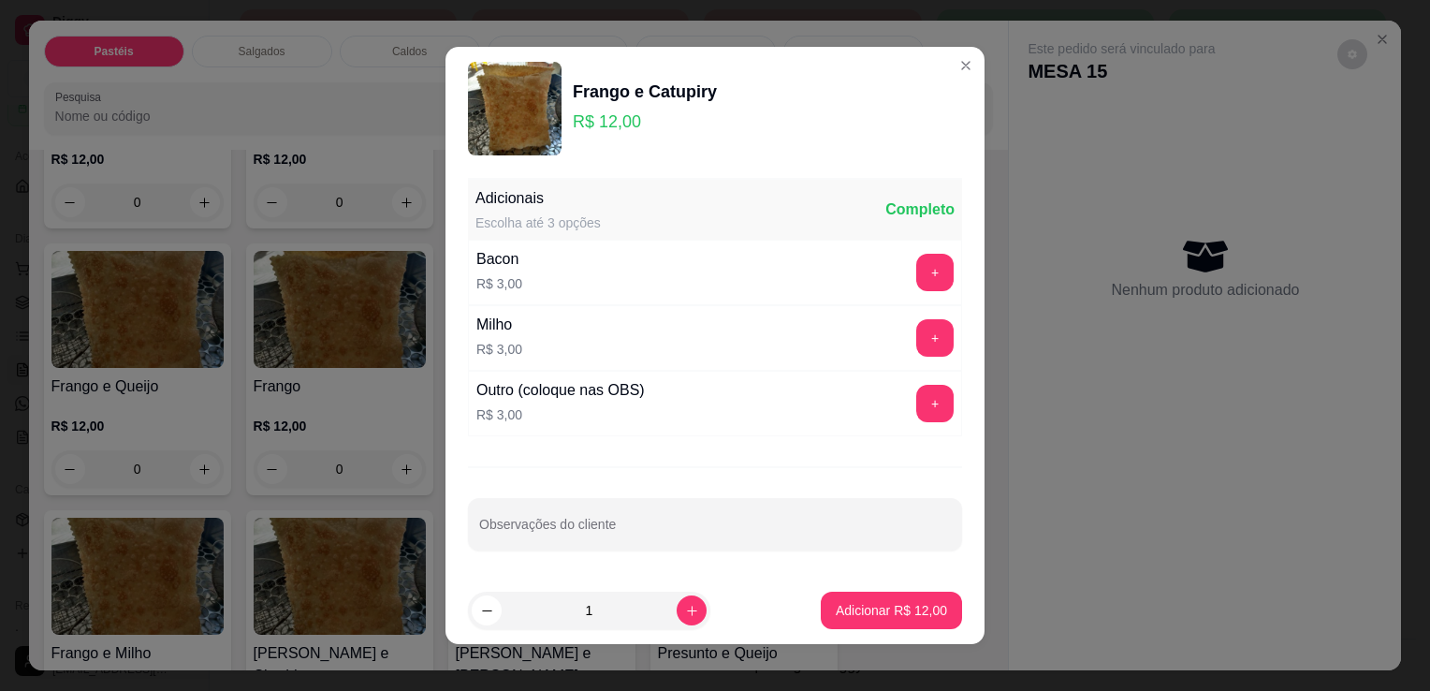
click at [850, 605] on p "Adicionar R$ 12,00" at bounding box center [891, 610] width 111 height 19
click at [850, 605] on div "Carne e Queijo R$ 12,00 0 Carne R$ 12,00 0 Carne e Catupiry R$ 12,00 0 Carne e …" at bounding box center [519, 647] width 950 height 1875
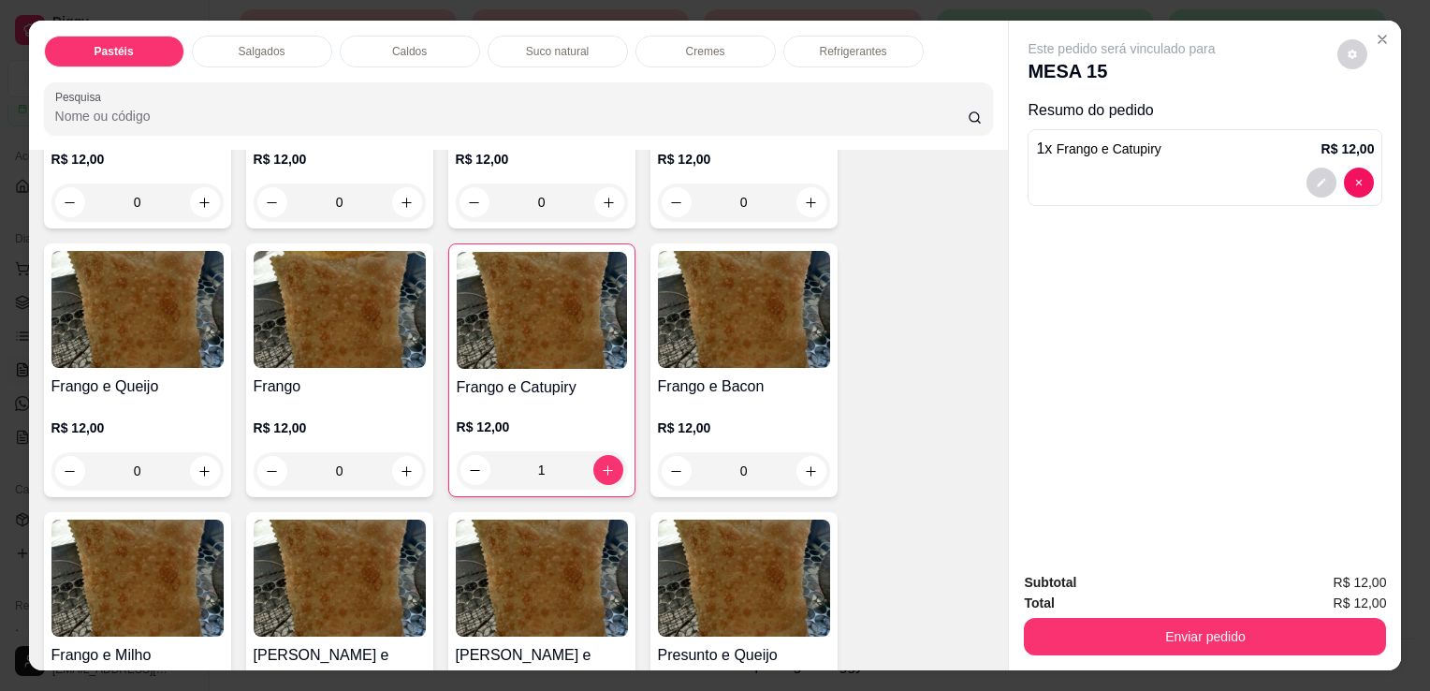
click at [766, 400] on div "R$ 12,00 0" at bounding box center [744, 445] width 172 height 90
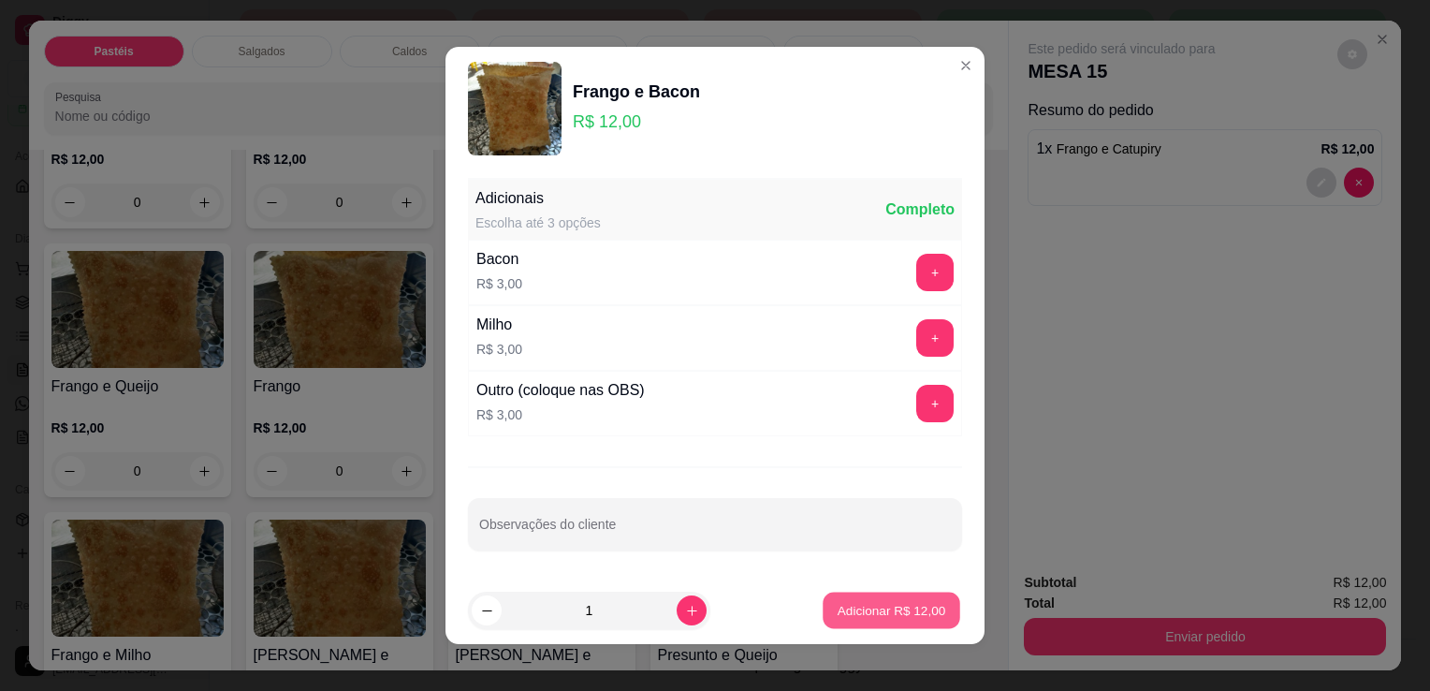
click at [864, 610] on p "Adicionar R$ 12,00" at bounding box center [892, 610] width 109 height 18
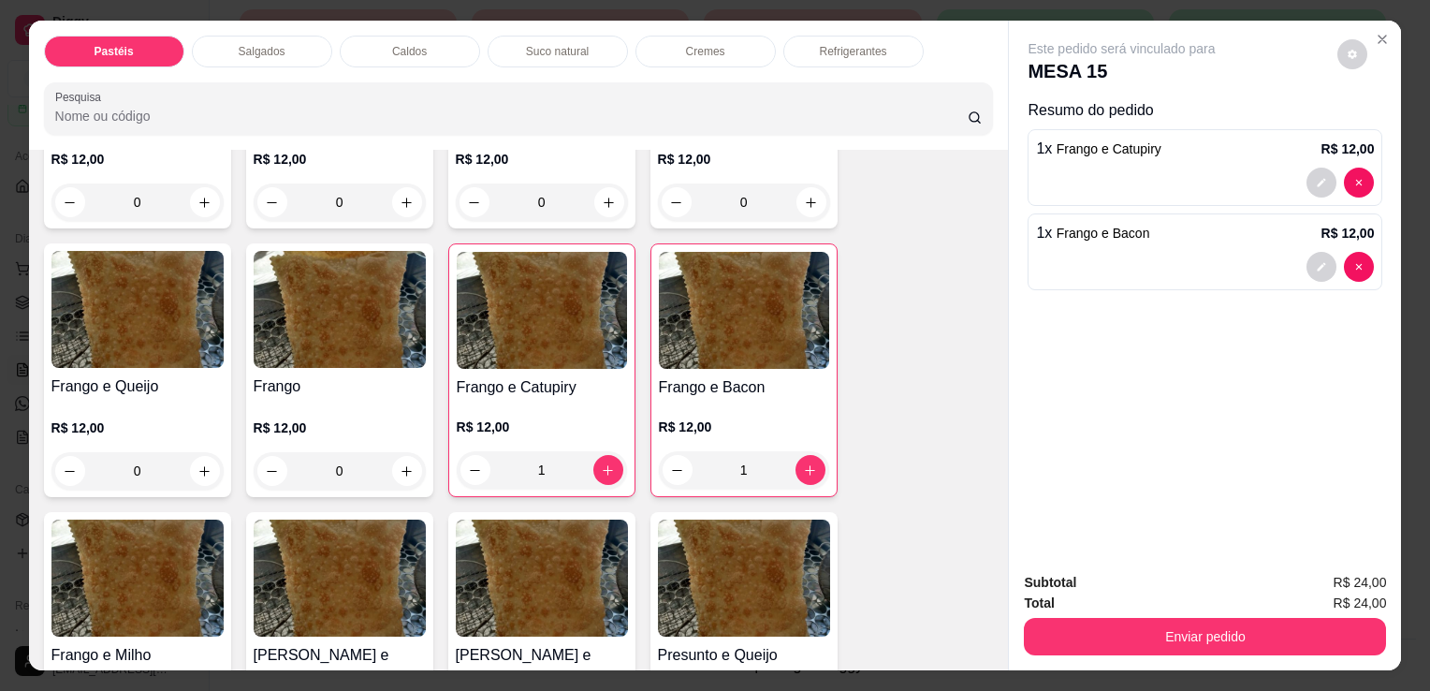
click at [526, 44] on p "Suco natural" at bounding box center [557, 51] width 63 height 15
click at [522, 90] on div at bounding box center [519, 108] width 928 height 37
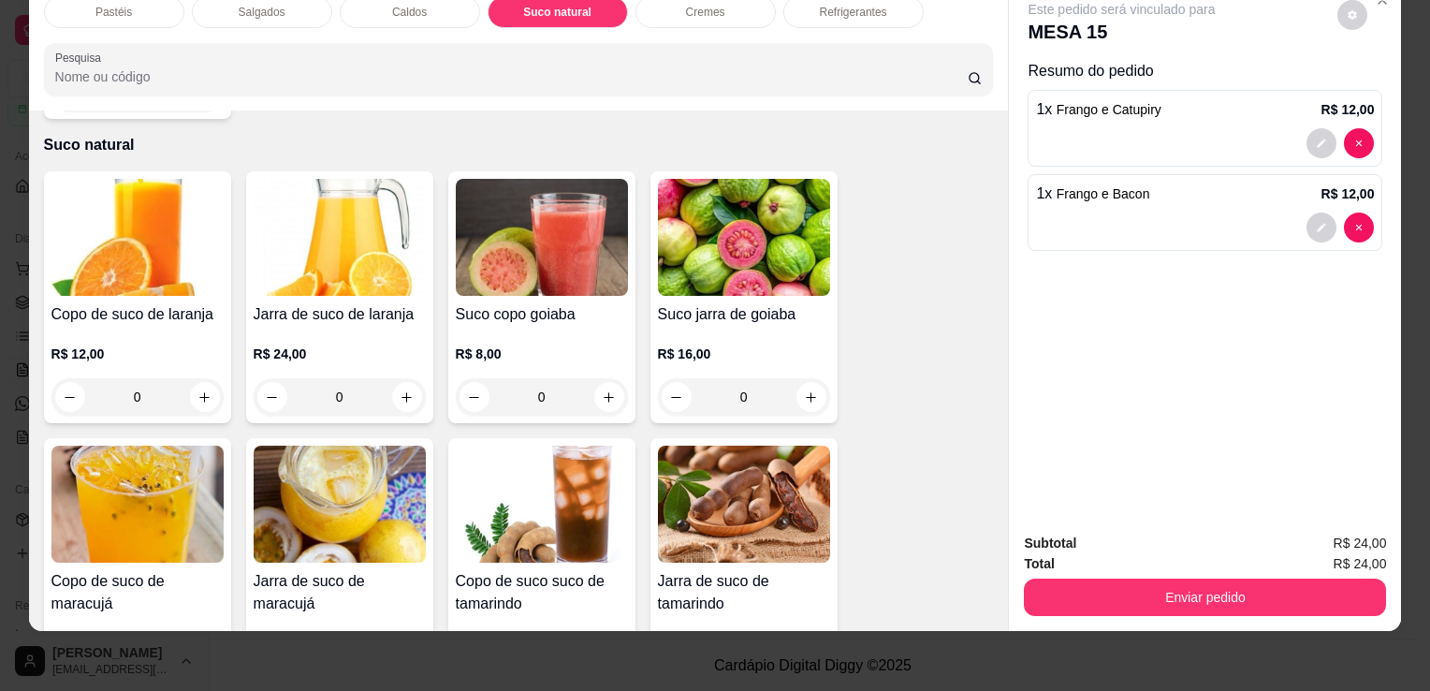
click at [139, 249] on img at bounding box center [137, 237] width 172 height 117
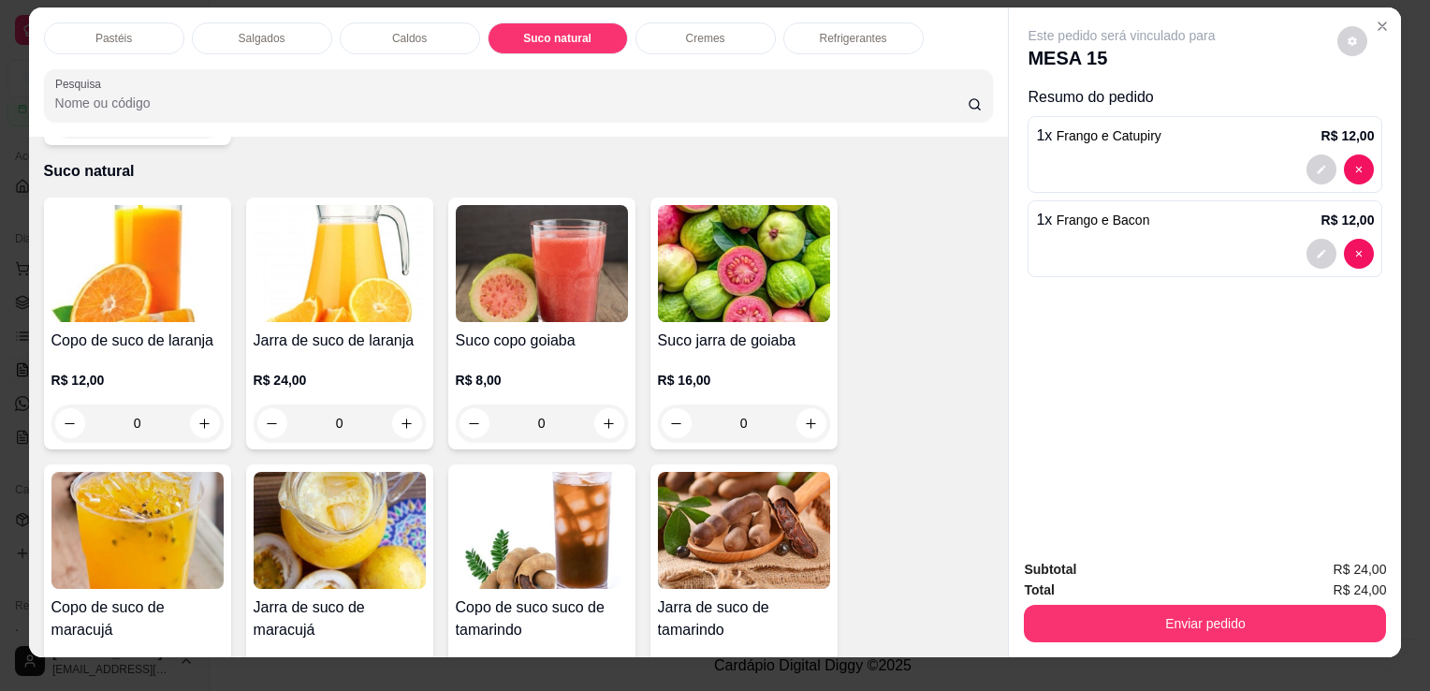
click at [191, 371] on div "R$ 12,00 0" at bounding box center [137, 406] width 172 height 71
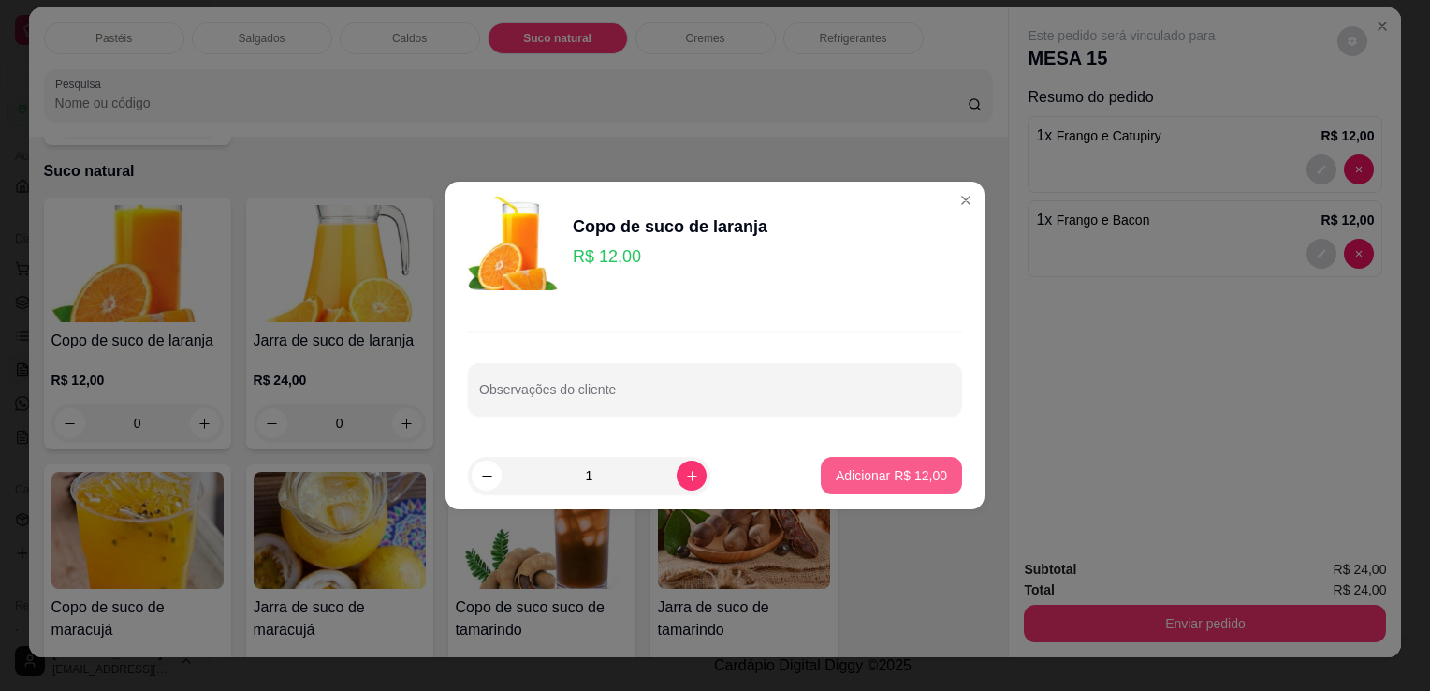
click at [853, 477] on p "Adicionar R$ 12,00" at bounding box center [891, 475] width 111 height 19
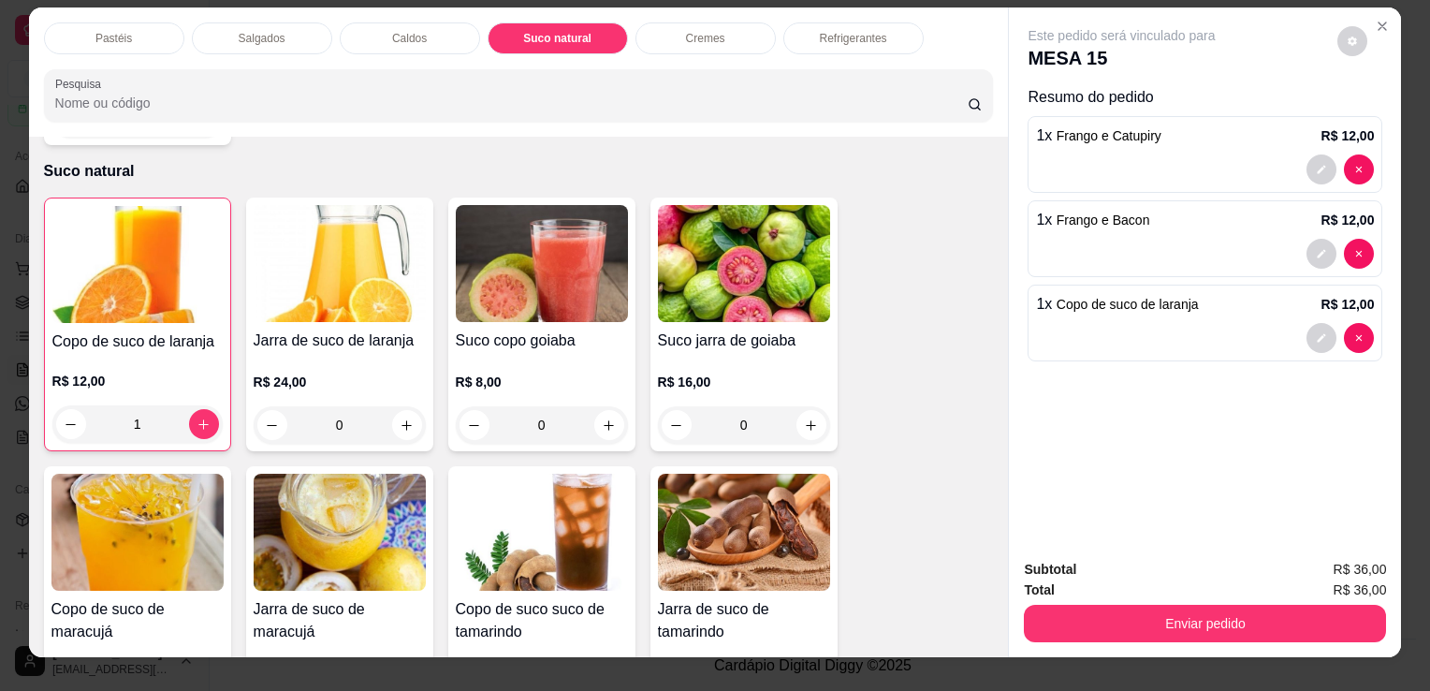
click at [1263, 635] on div "Subtotal R$ 36,00 Total R$ 36,00 Enviar pedido" at bounding box center [1205, 600] width 392 height 113
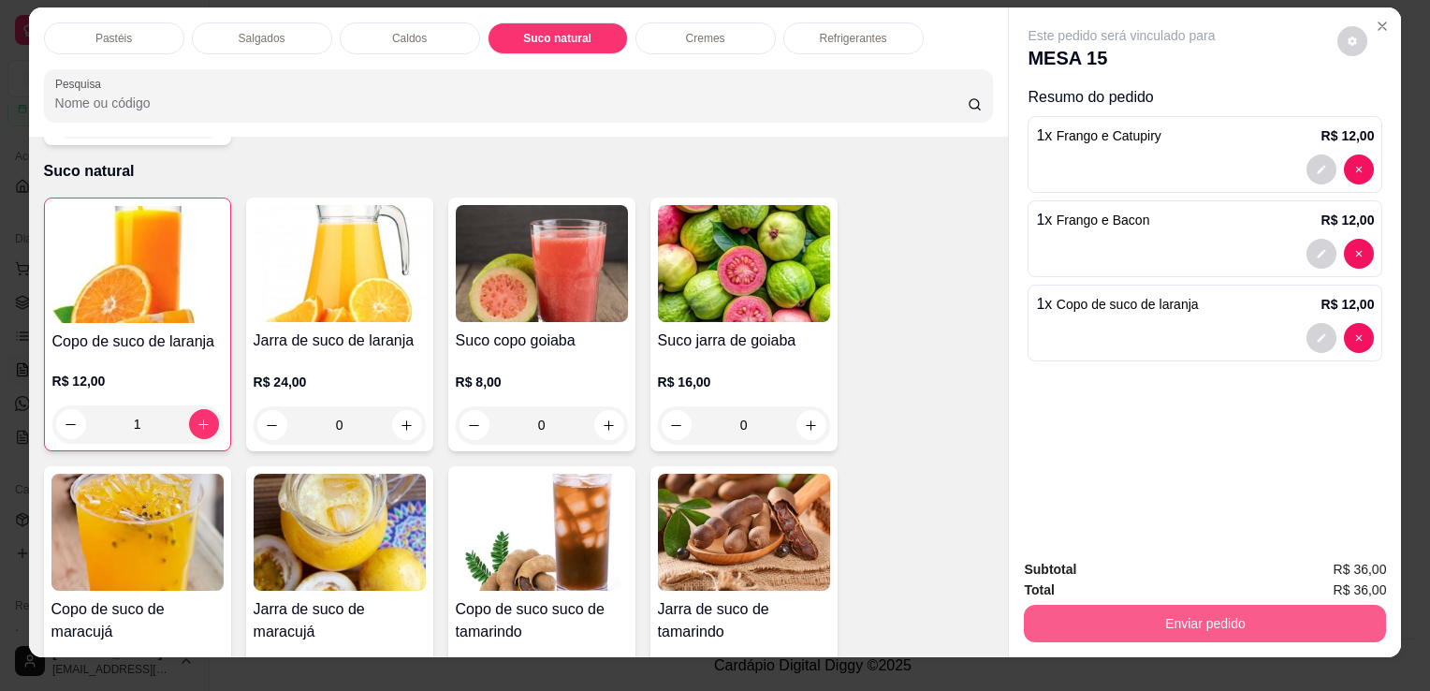
click at [1127, 623] on button "Enviar pedido" at bounding box center [1205, 623] width 362 height 37
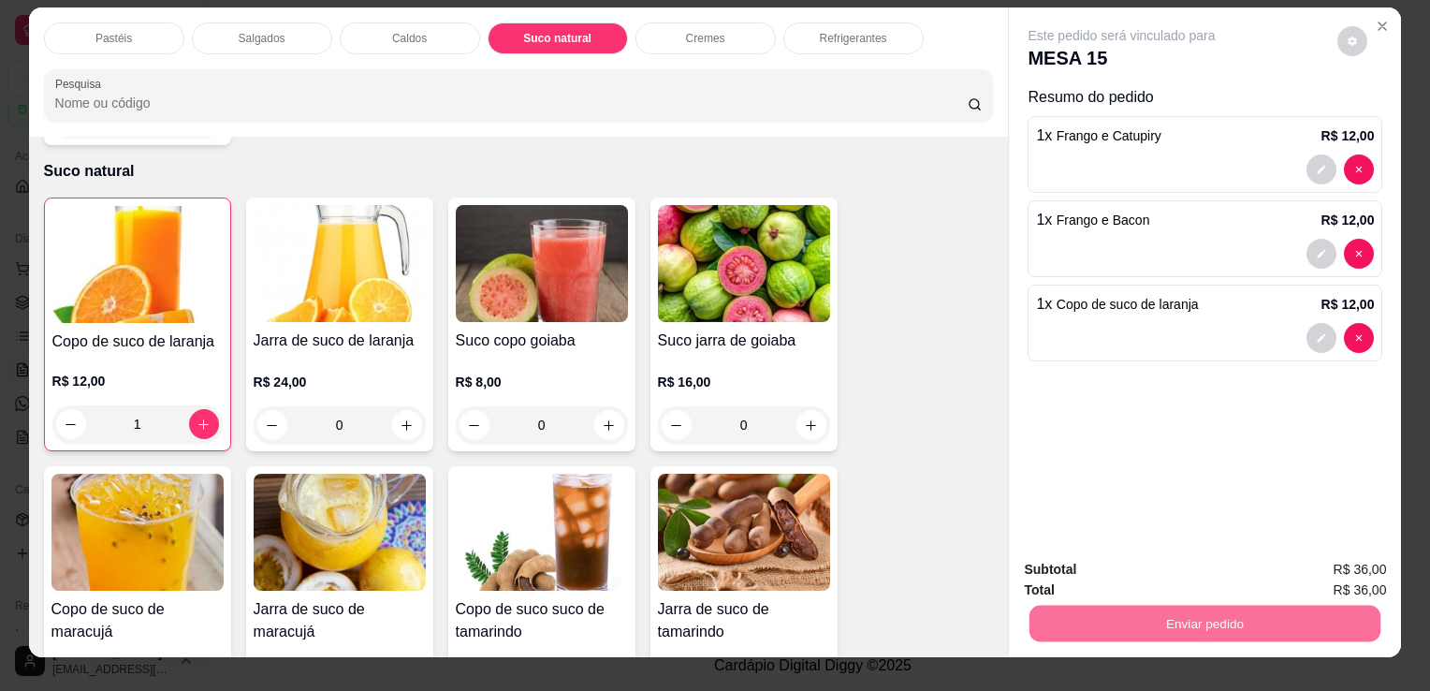
click at [1348, 556] on button "Enviar pedido" at bounding box center [1338, 570] width 106 height 36
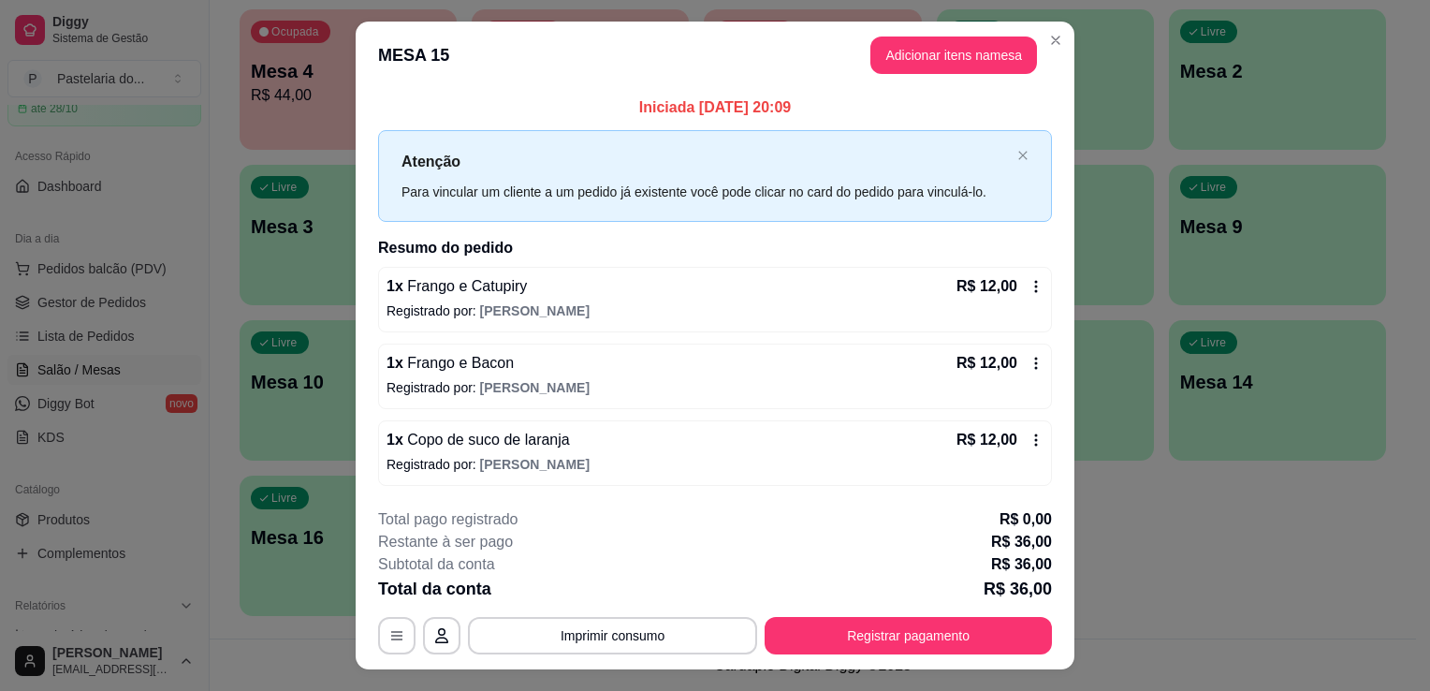
click at [910, 652] on button "Registrar pagamento" at bounding box center [908, 635] width 287 height 37
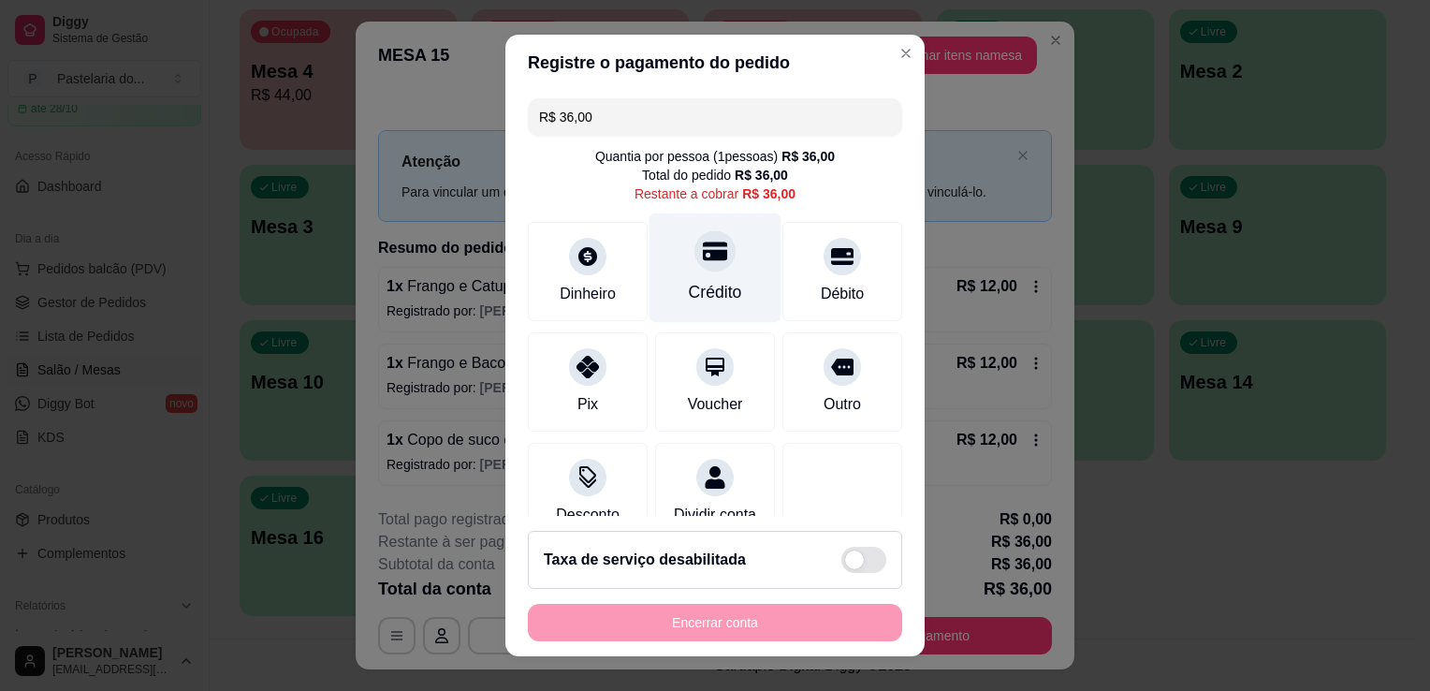
click at [703, 256] on icon at bounding box center [715, 251] width 24 height 19
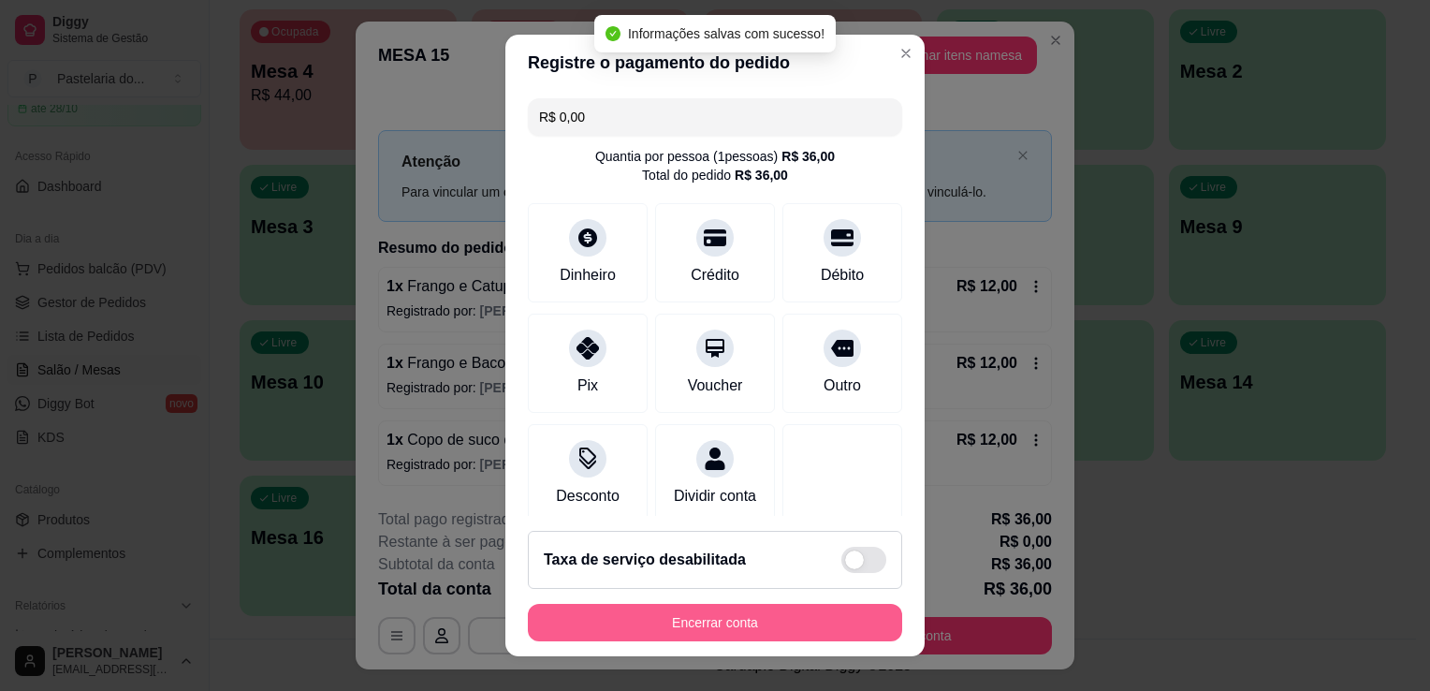
click at [760, 620] on button "Encerrar conta" at bounding box center [715, 622] width 374 height 37
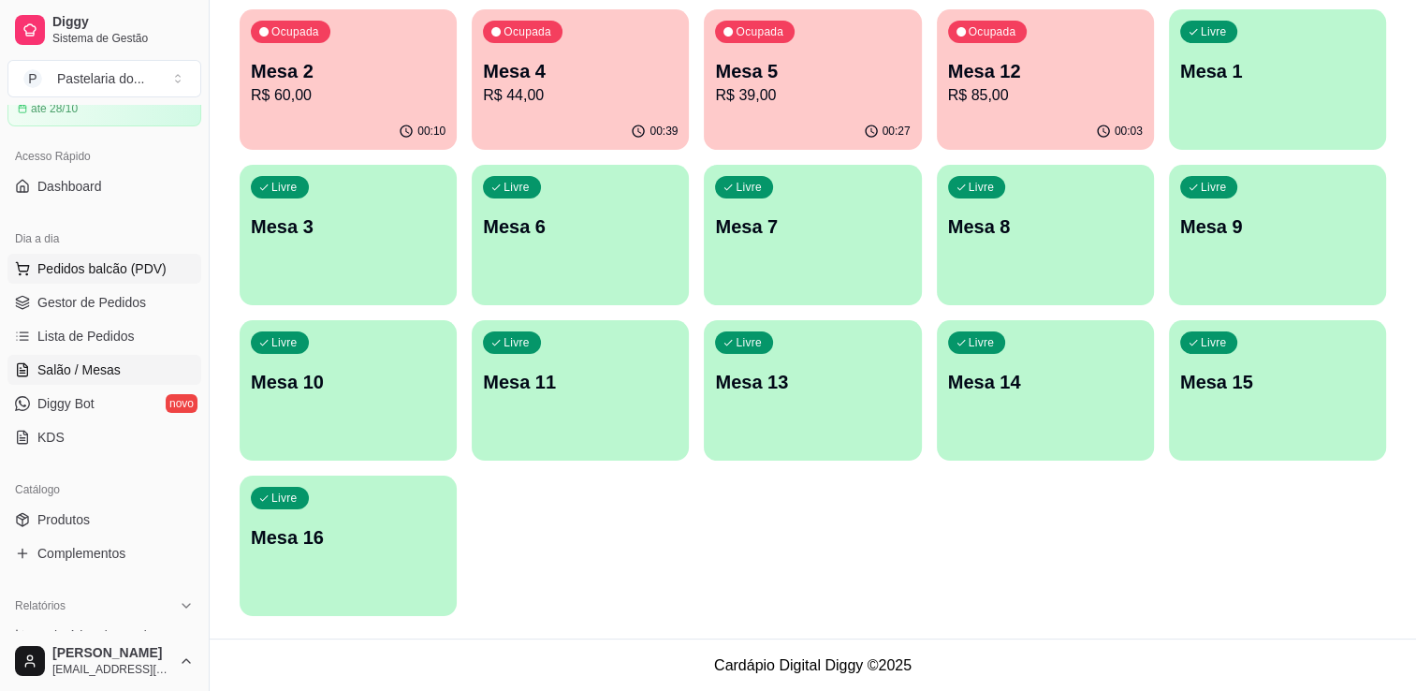
click at [71, 273] on span "Pedidos balcão (PDV)" at bounding box center [101, 268] width 129 height 19
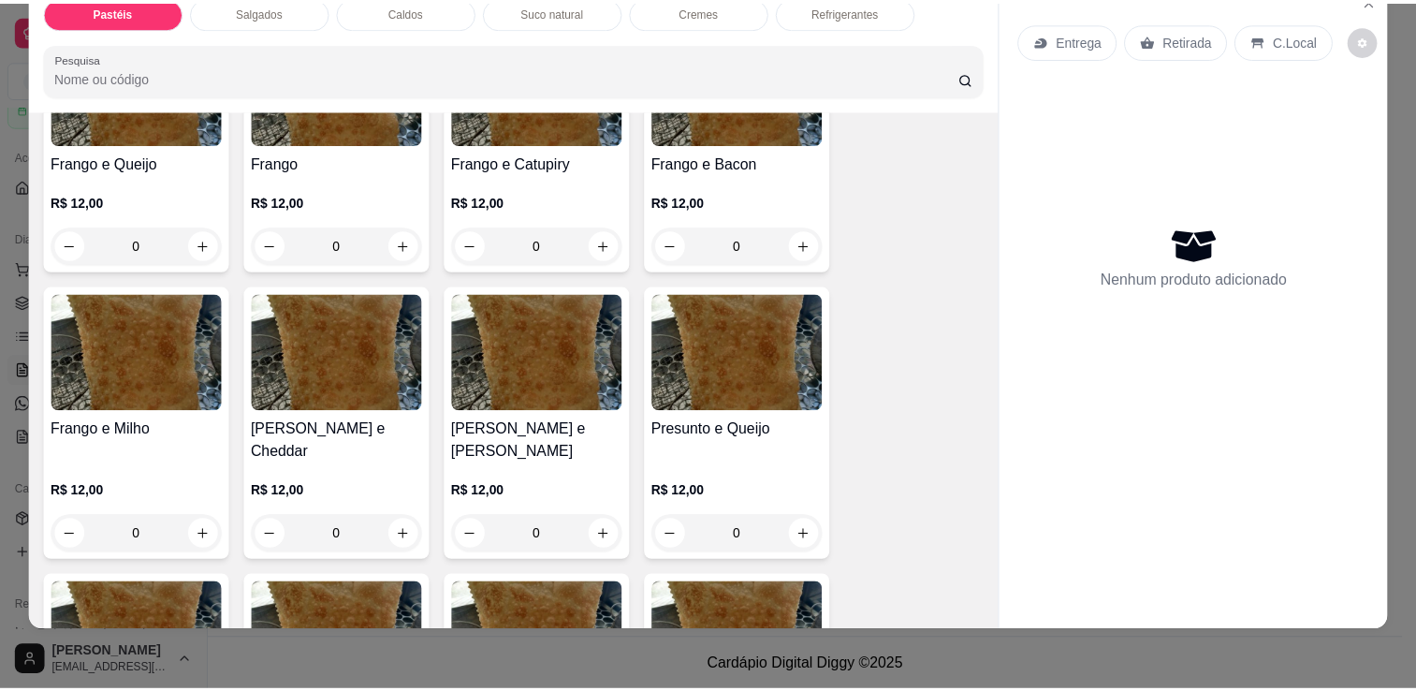
scroll to position [842, 0]
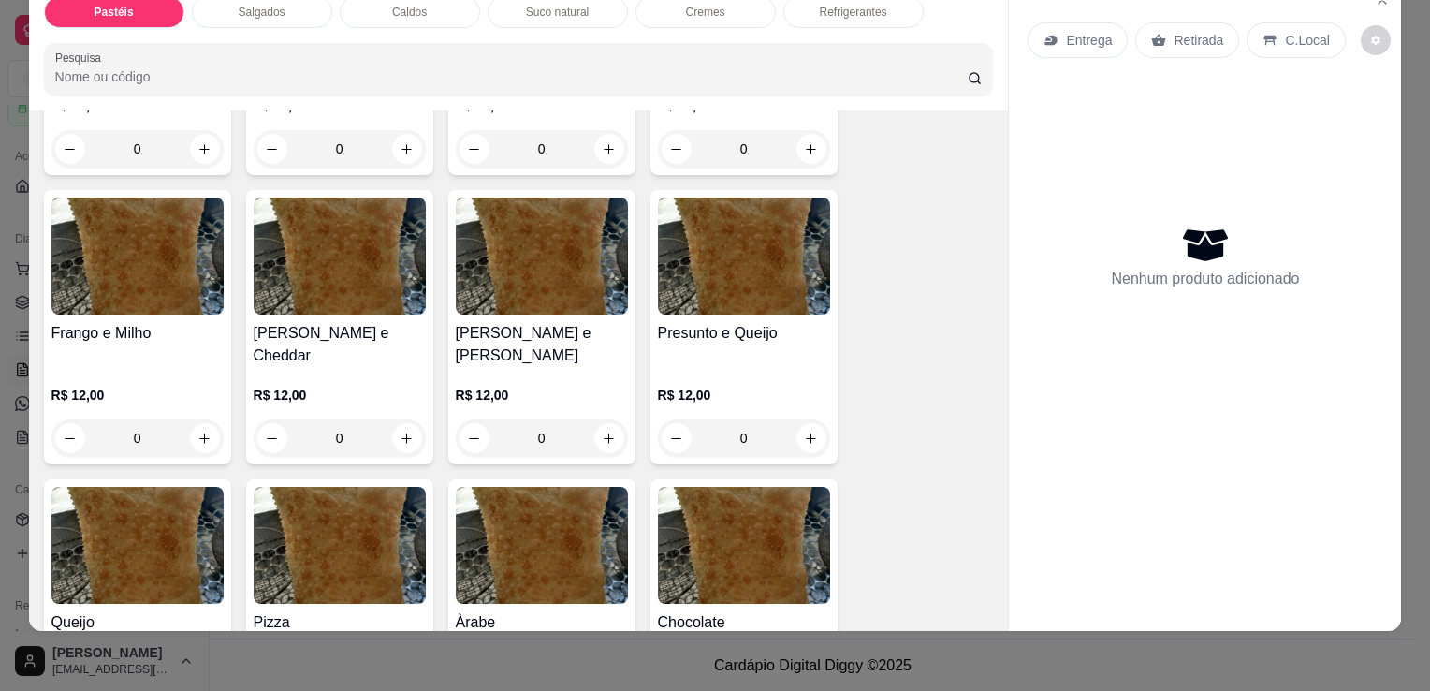
click at [766, 386] on p "R$ 12,00" at bounding box center [744, 395] width 172 height 19
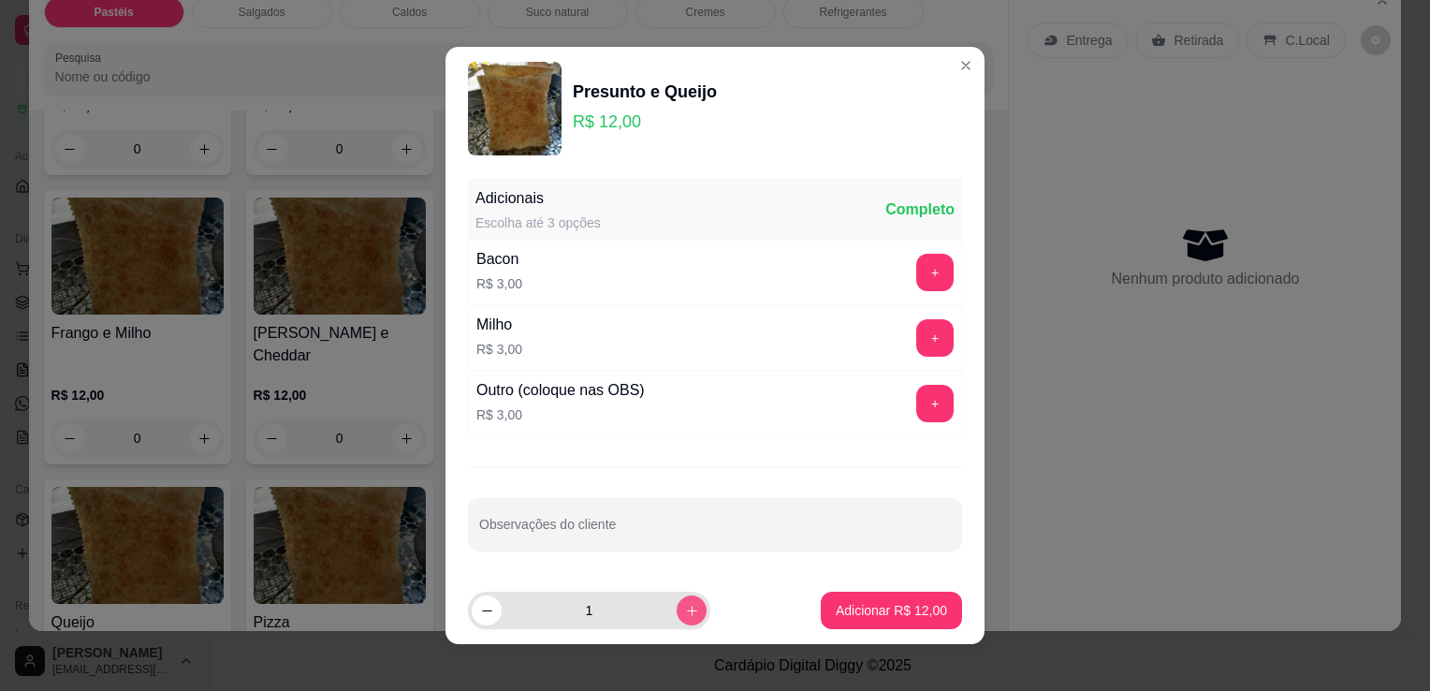
click at [685, 616] on icon "increase-product-quantity" at bounding box center [692, 611] width 14 height 14
click at [491, 610] on button "decrease-product-quantity" at bounding box center [487, 610] width 30 height 30
click at [817, 631] on footer "2 Adicionar R$ 24,00" at bounding box center [715, 610] width 539 height 67
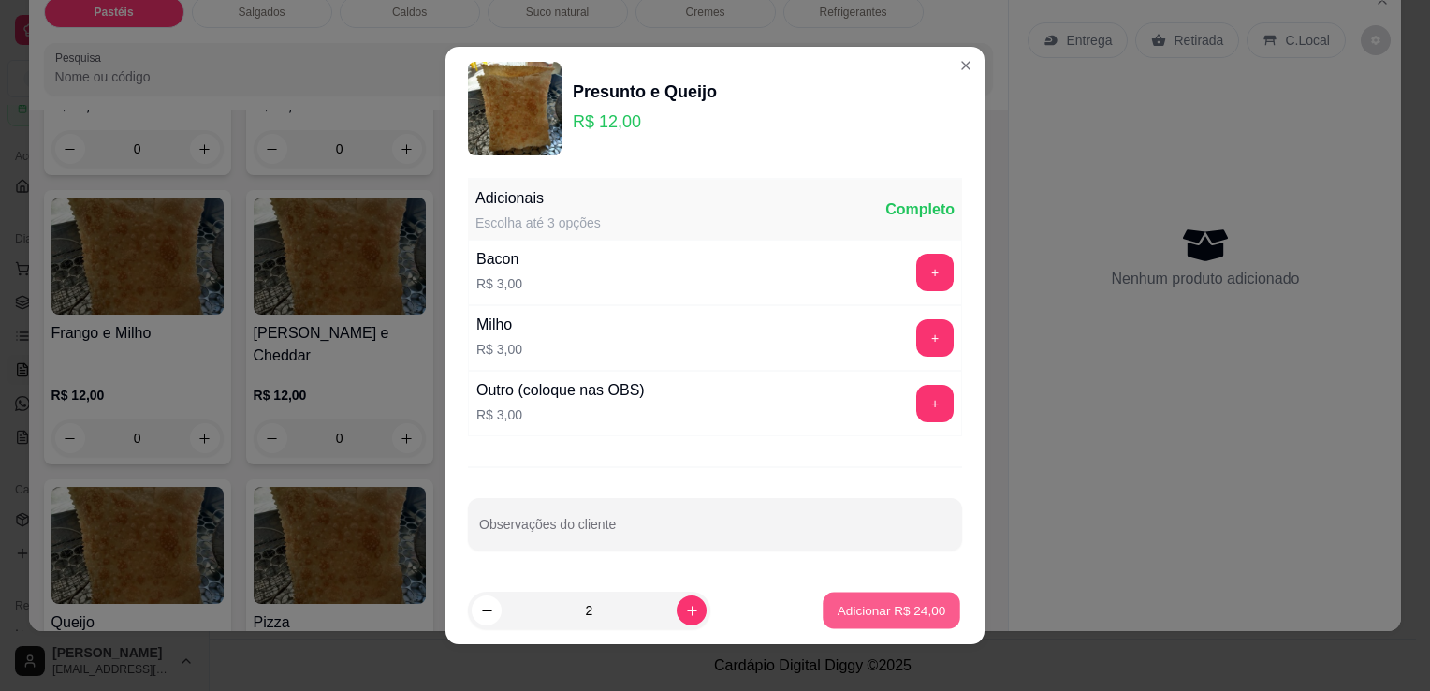
click at [838, 617] on p "Adicionar R$ 24,00" at bounding box center [892, 610] width 109 height 18
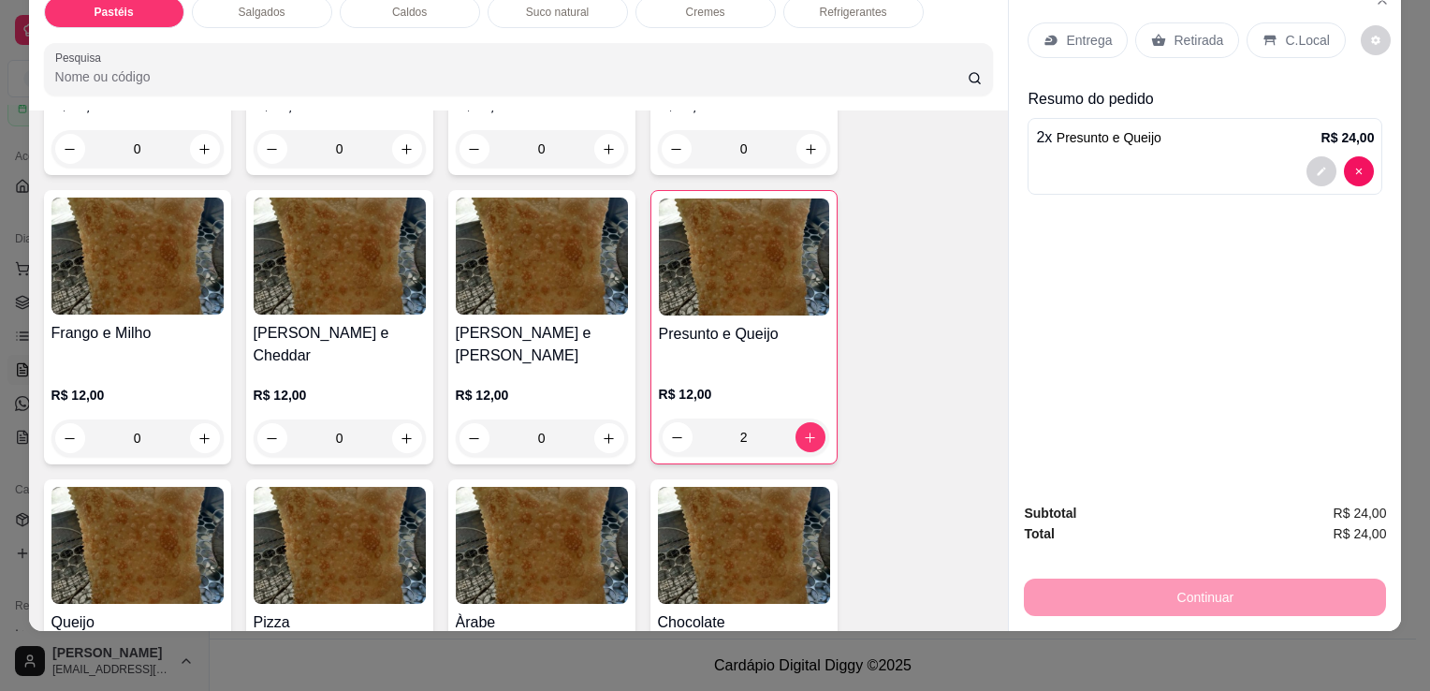
click at [1209, 32] on p "Retirada" at bounding box center [1199, 40] width 50 height 19
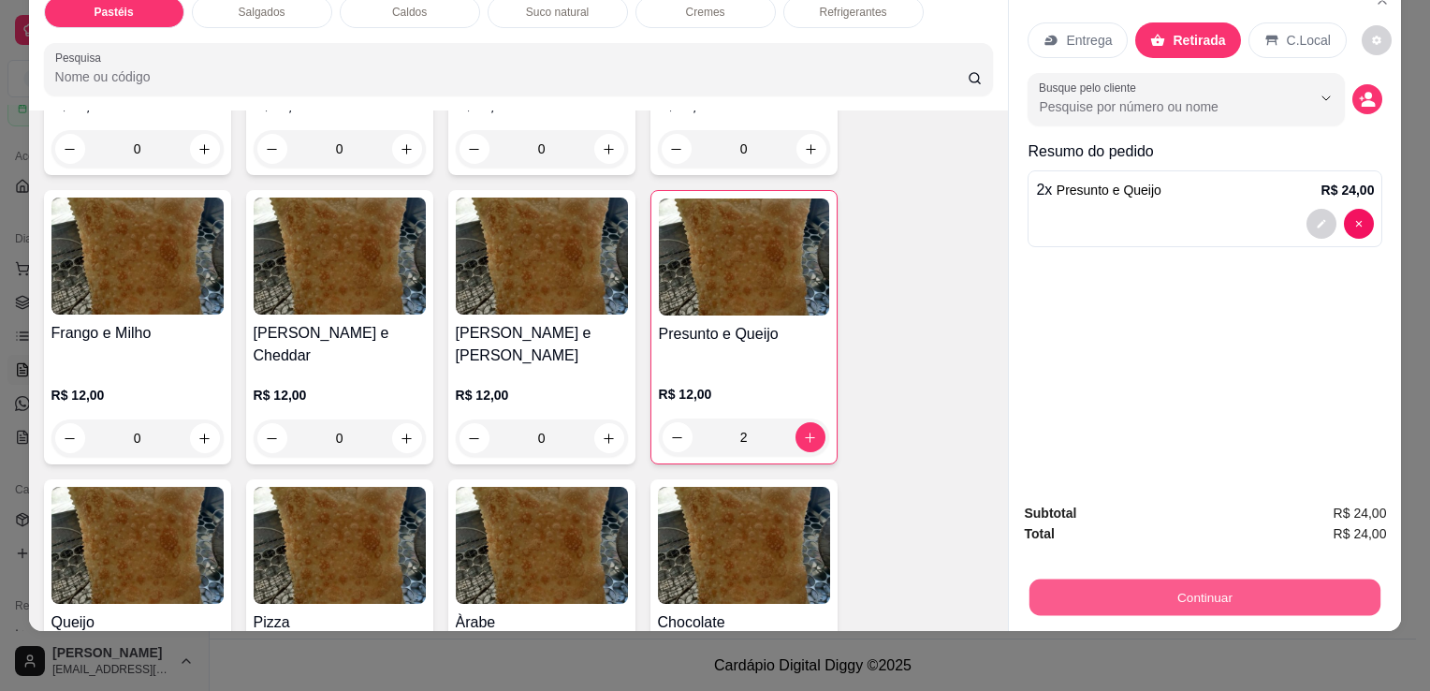
click at [1137, 579] on button "Continuar" at bounding box center [1205, 597] width 351 height 37
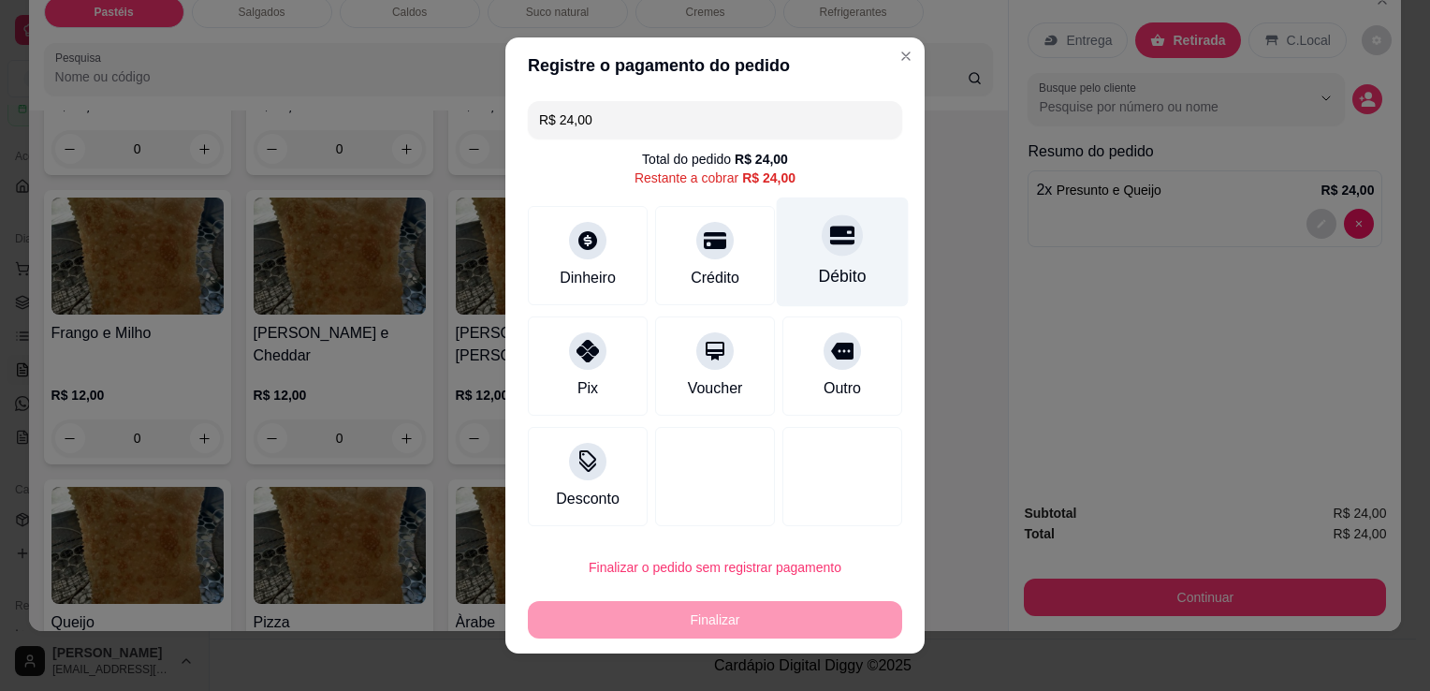
click at [820, 275] on div "Débito" at bounding box center [843, 276] width 48 height 24
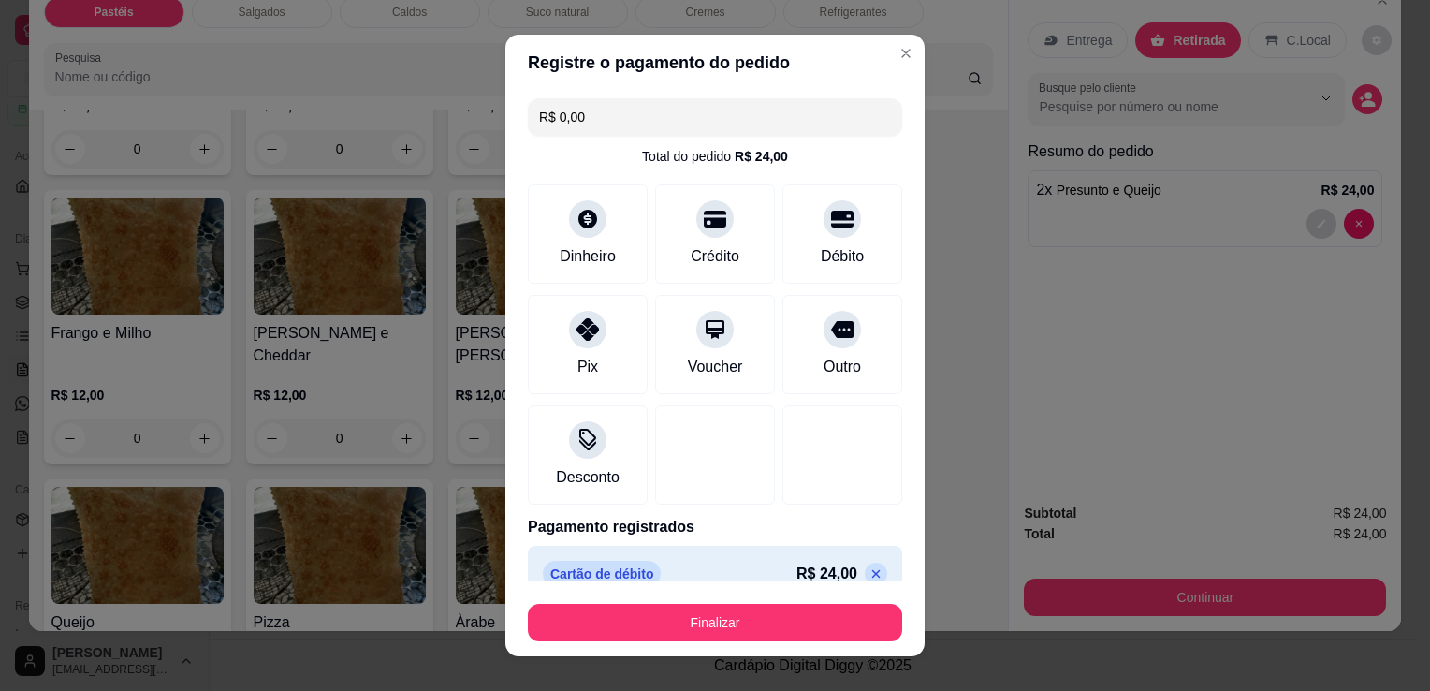
click at [564, 652] on footer "Finalizar" at bounding box center [714, 618] width 419 height 75
click at [566, 644] on footer "Finalizar" at bounding box center [714, 618] width 419 height 75
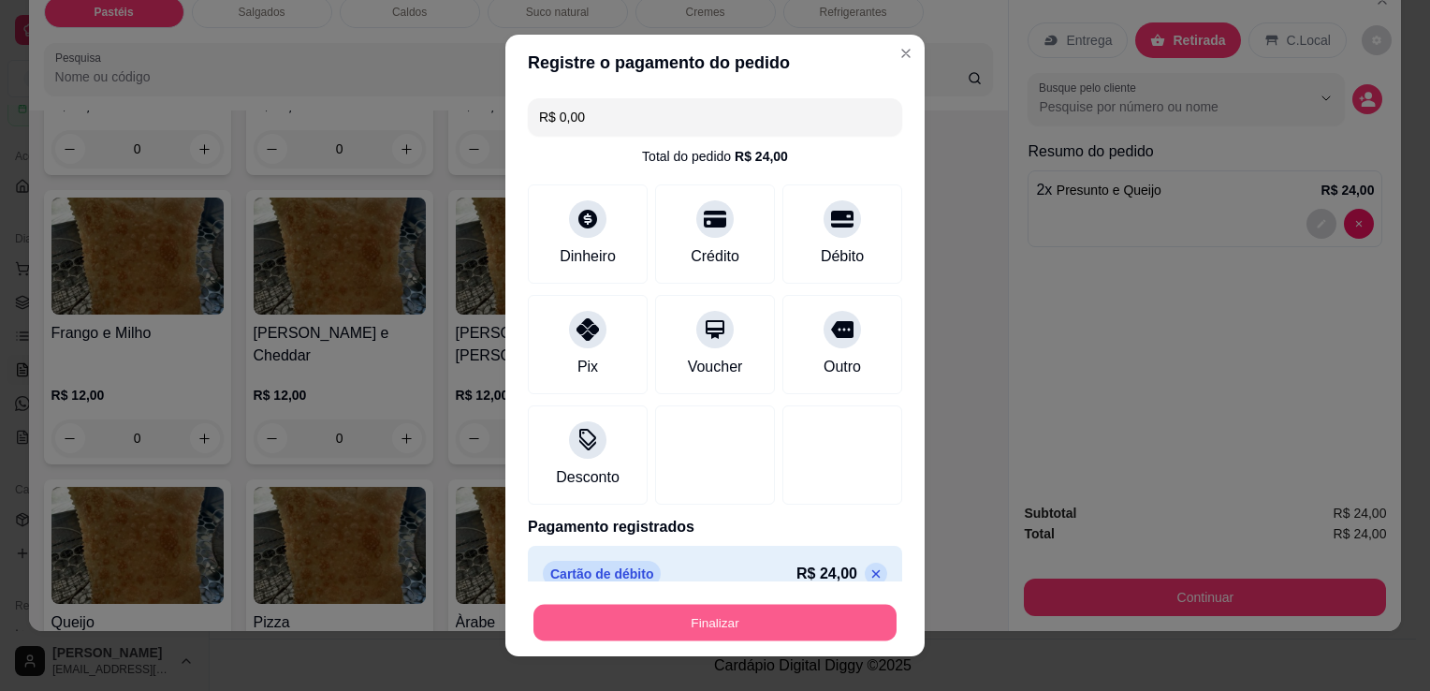
click at [568, 621] on button "Finalizar" at bounding box center [715, 623] width 363 height 37
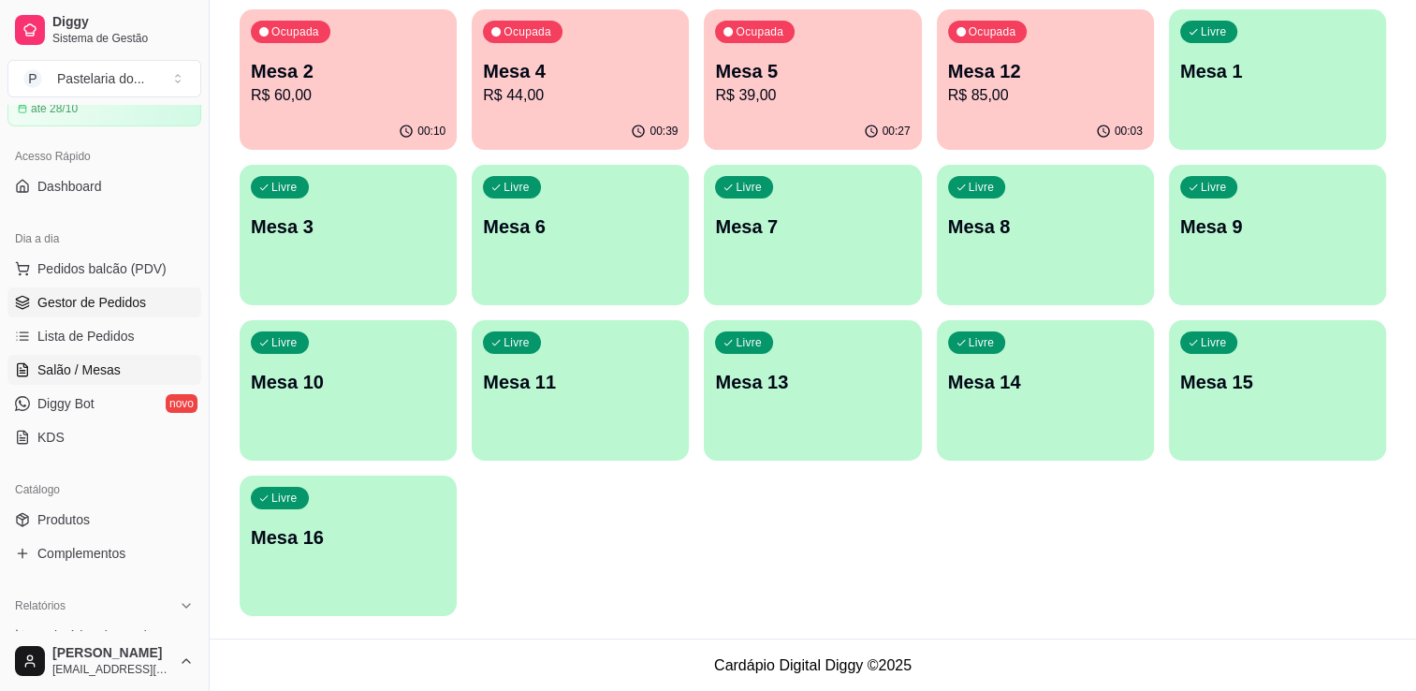
click at [66, 307] on span "Gestor de Pedidos" at bounding box center [91, 302] width 109 height 19
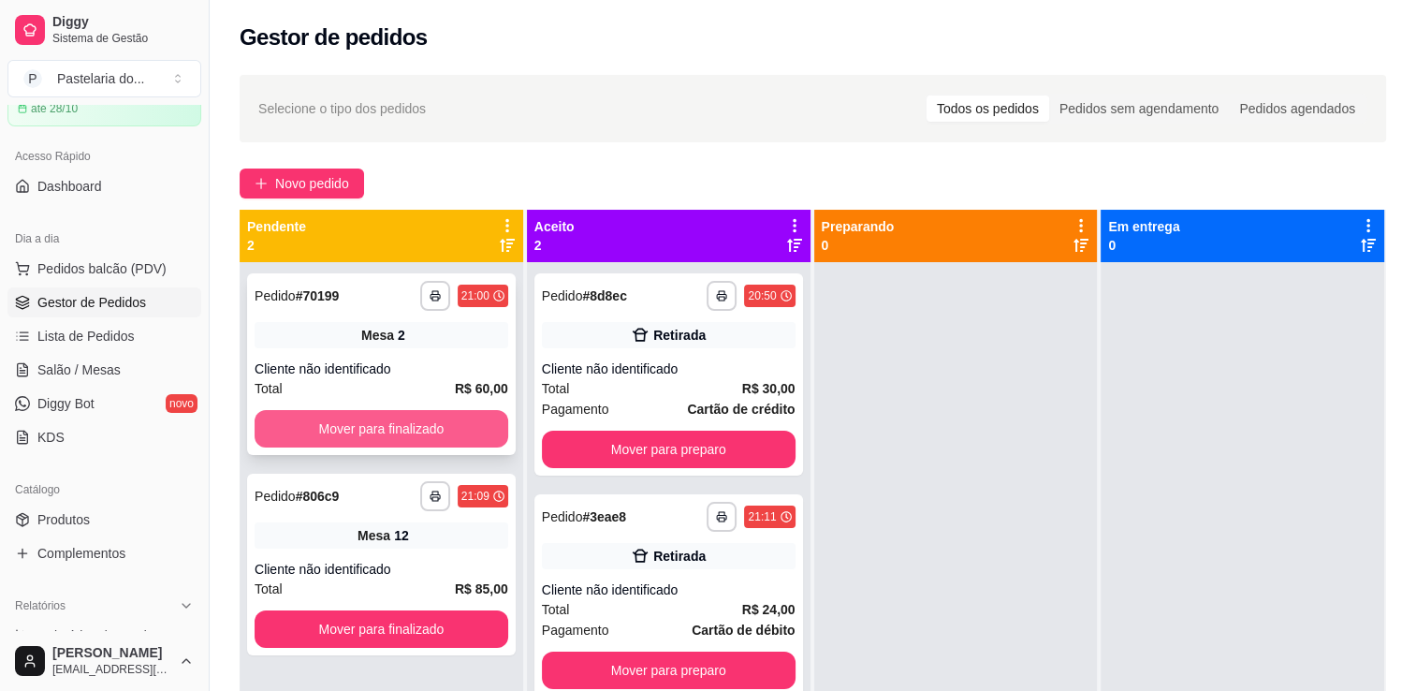
click at [438, 418] on button "Mover para finalizado" at bounding box center [382, 428] width 254 height 37
click at [439, 418] on div "Mover para finalizado" at bounding box center [382, 428] width 254 height 37
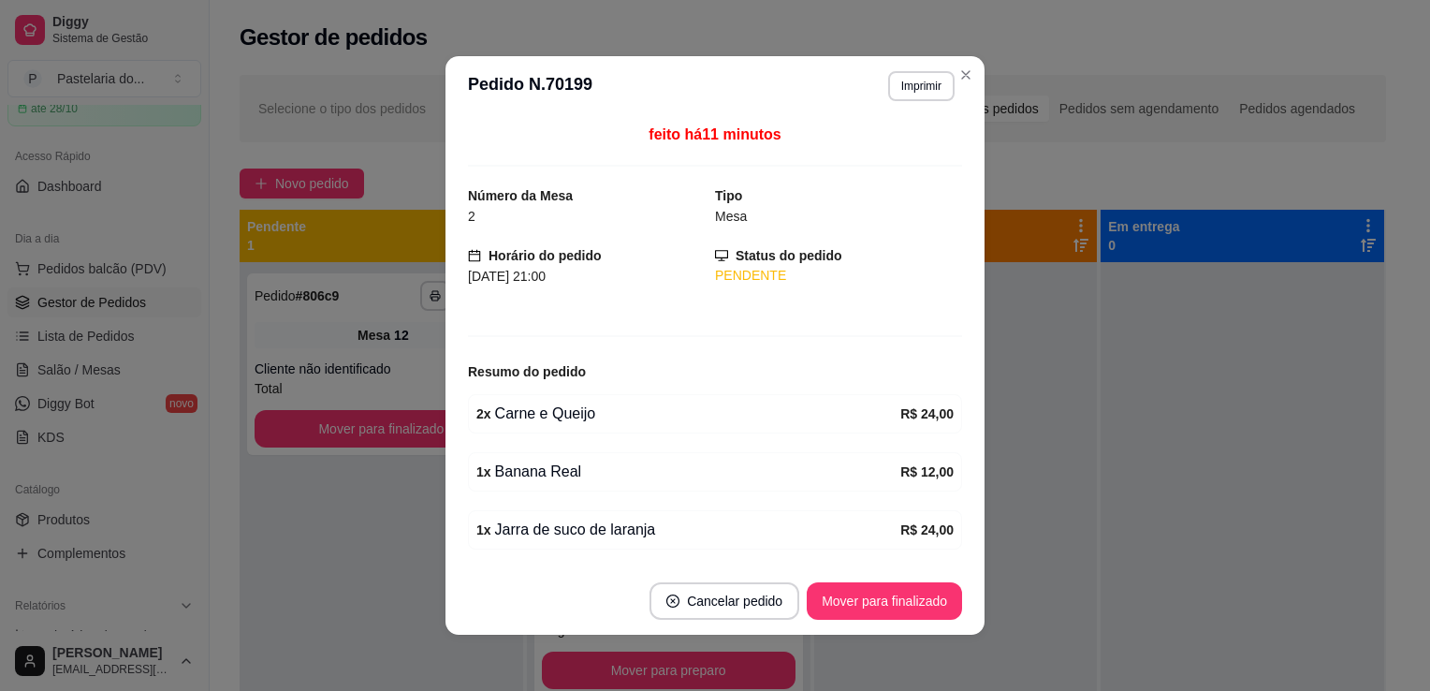
click at [699, 445] on div "feito há 11 minutos Número da Mesa 2 Tipo Mesa Horário do pedido 28/09/2025 21:…" at bounding box center [715, 342] width 494 height 436
click at [948, 593] on button "Mover para finalizado" at bounding box center [884, 600] width 155 height 37
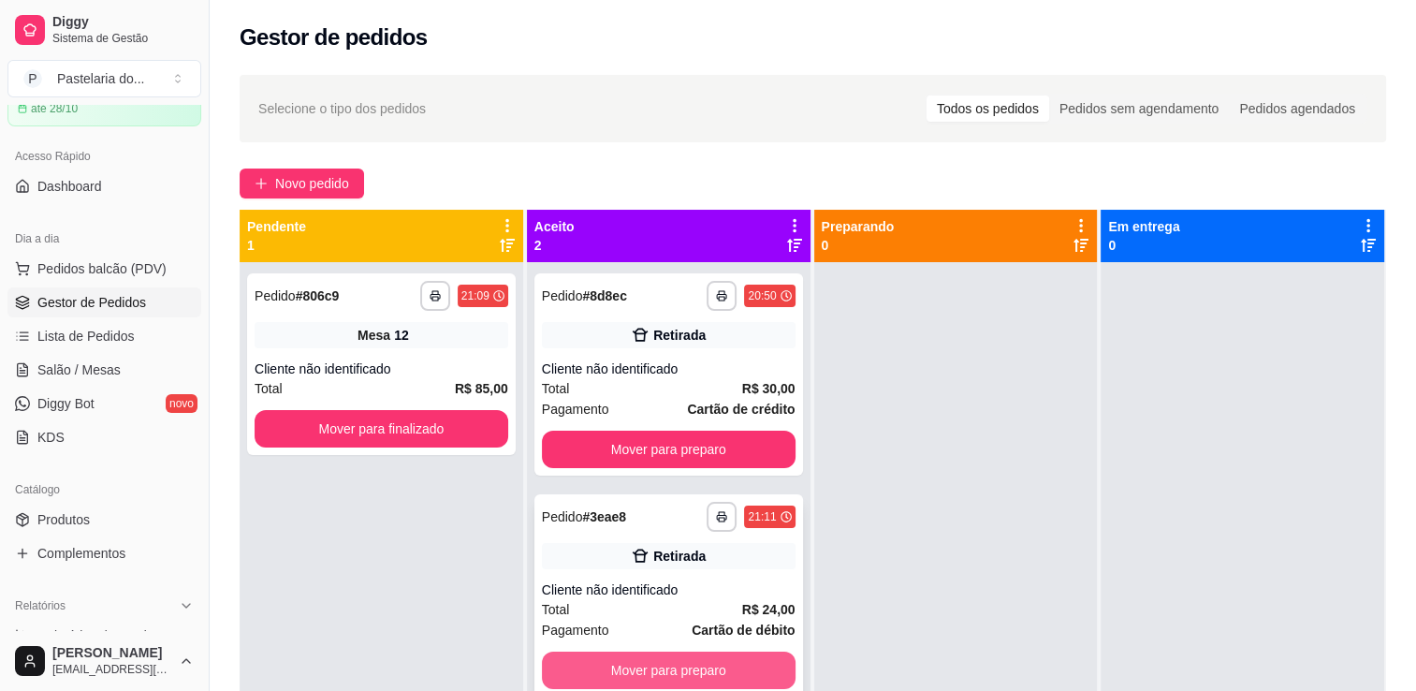
click at [730, 681] on button "Mover para preparo" at bounding box center [669, 670] width 254 height 37
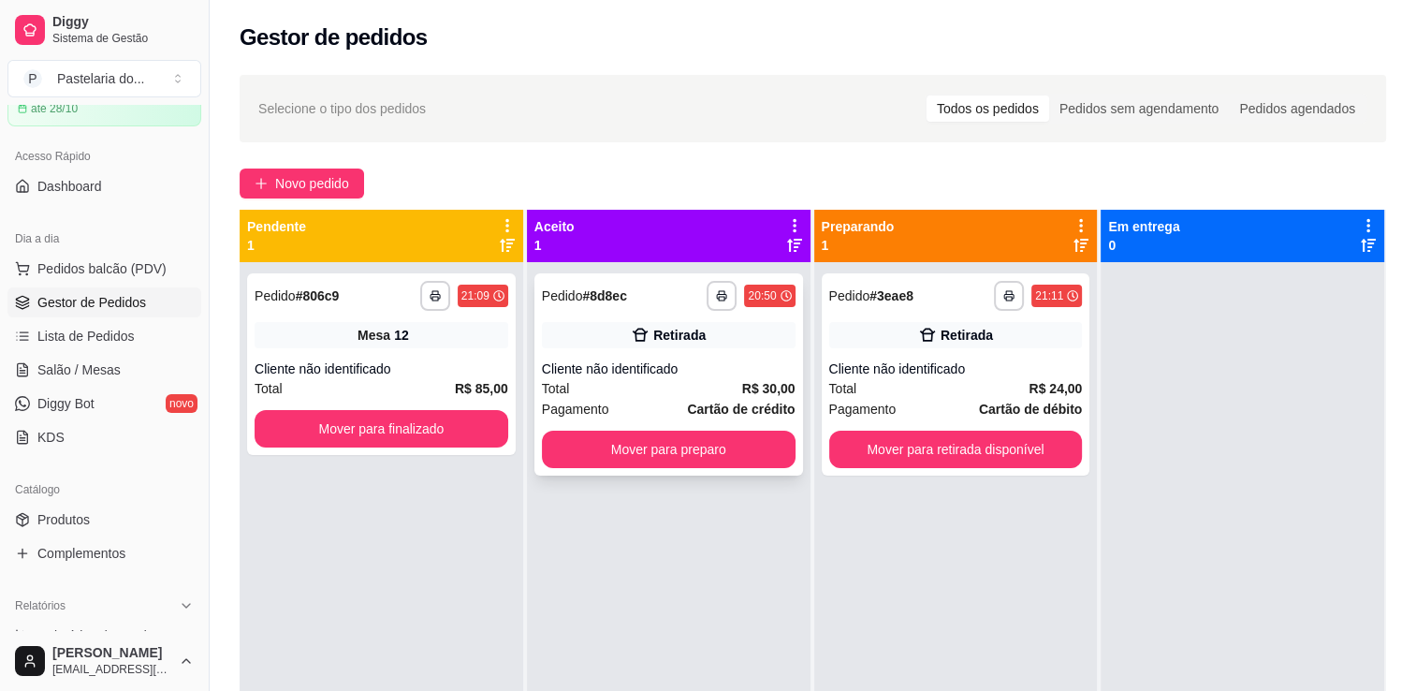
click at [700, 455] on button "Mover para preparo" at bounding box center [669, 449] width 254 height 37
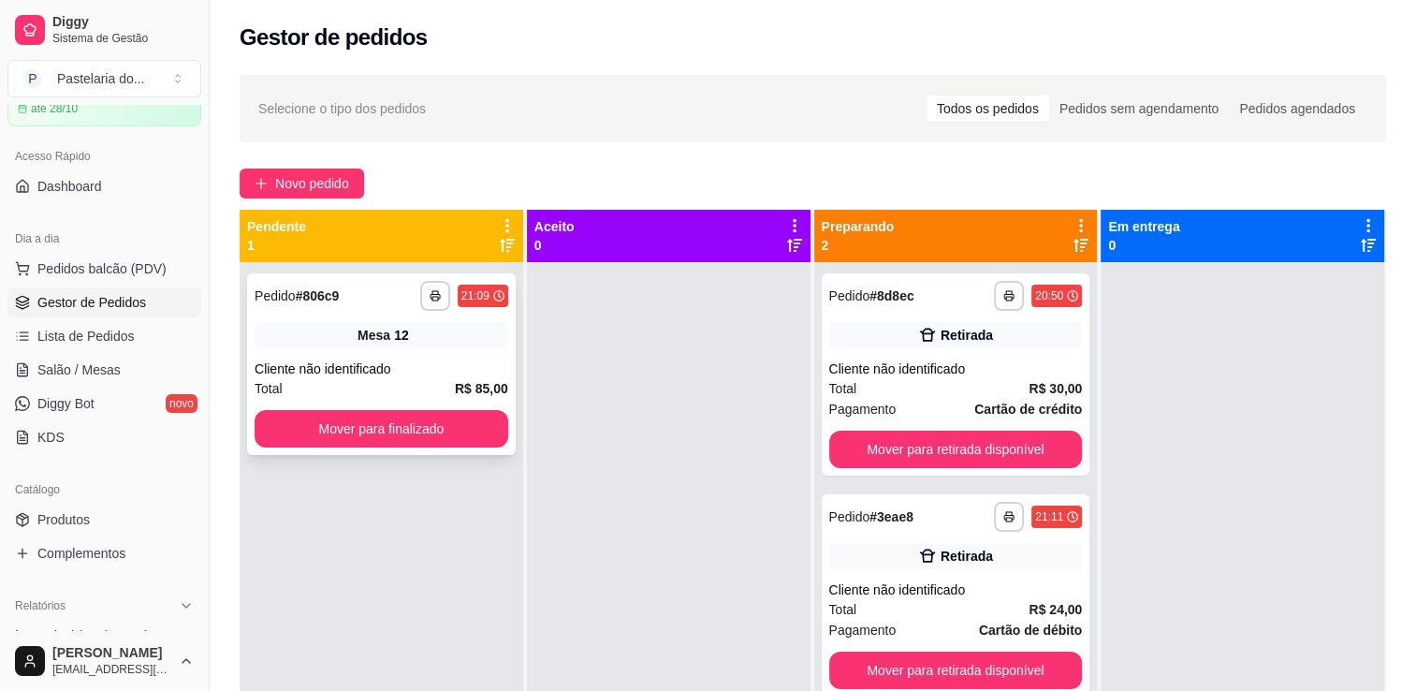
click at [482, 445] on div "**********" at bounding box center [381, 364] width 269 height 182
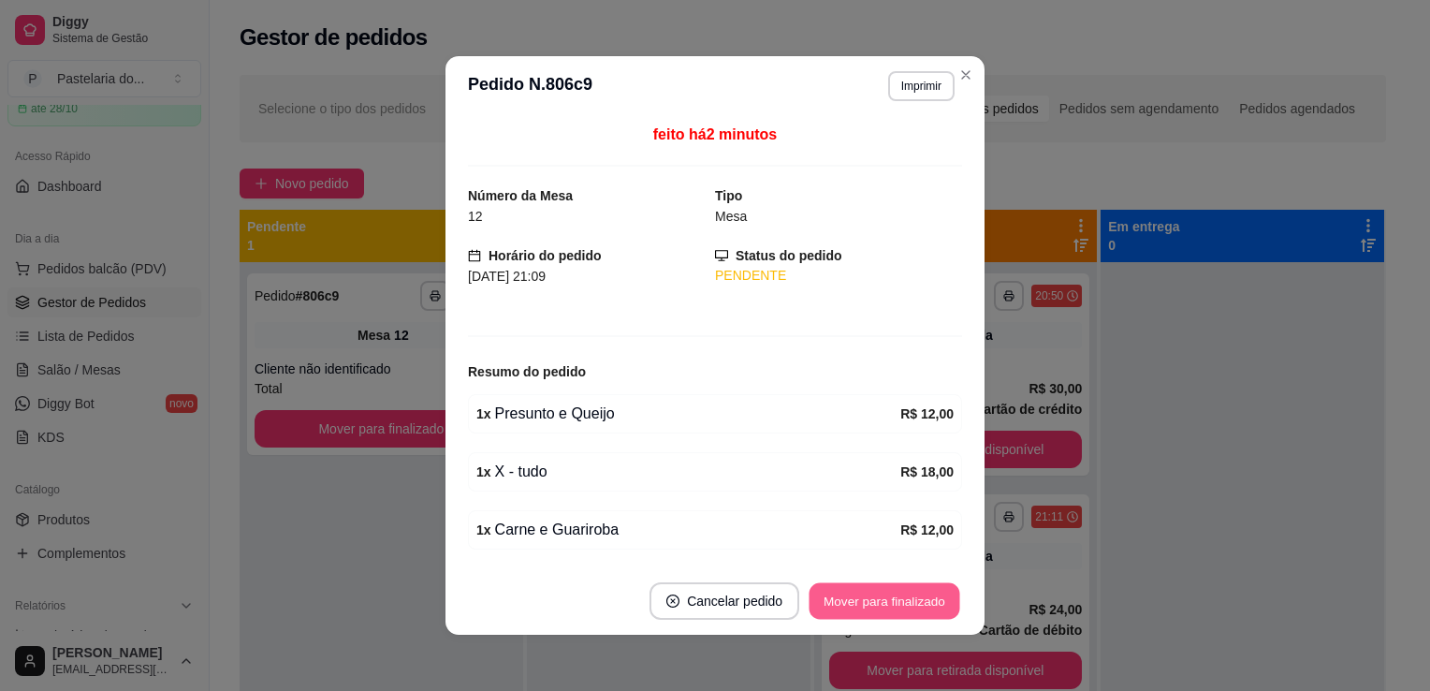
click at [925, 616] on button "Mover para finalizado" at bounding box center [885, 601] width 151 height 37
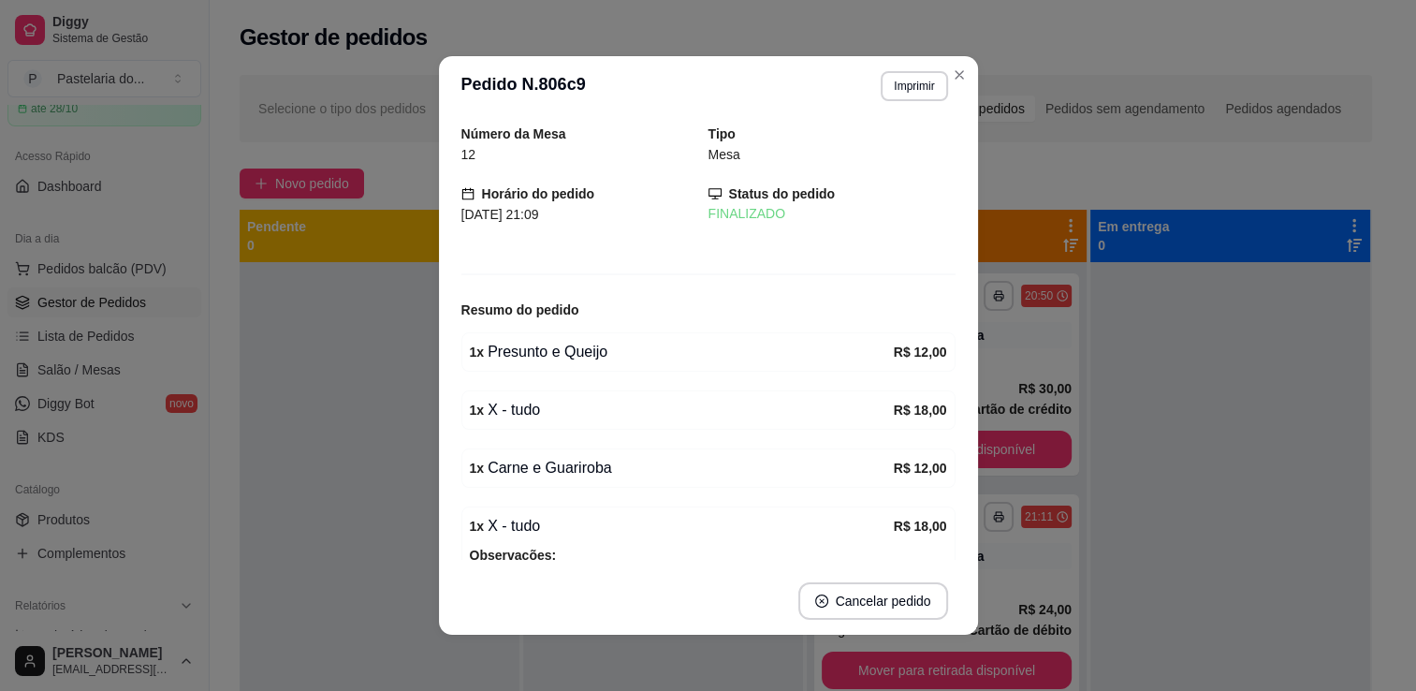
click at [1039, 440] on button "Mover para retirada disponível" at bounding box center [947, 449] width 250 height 37
click at [1039, 440] on div "Mover para retirada disponível" at bounding box center [947, 449] width 250 height 37
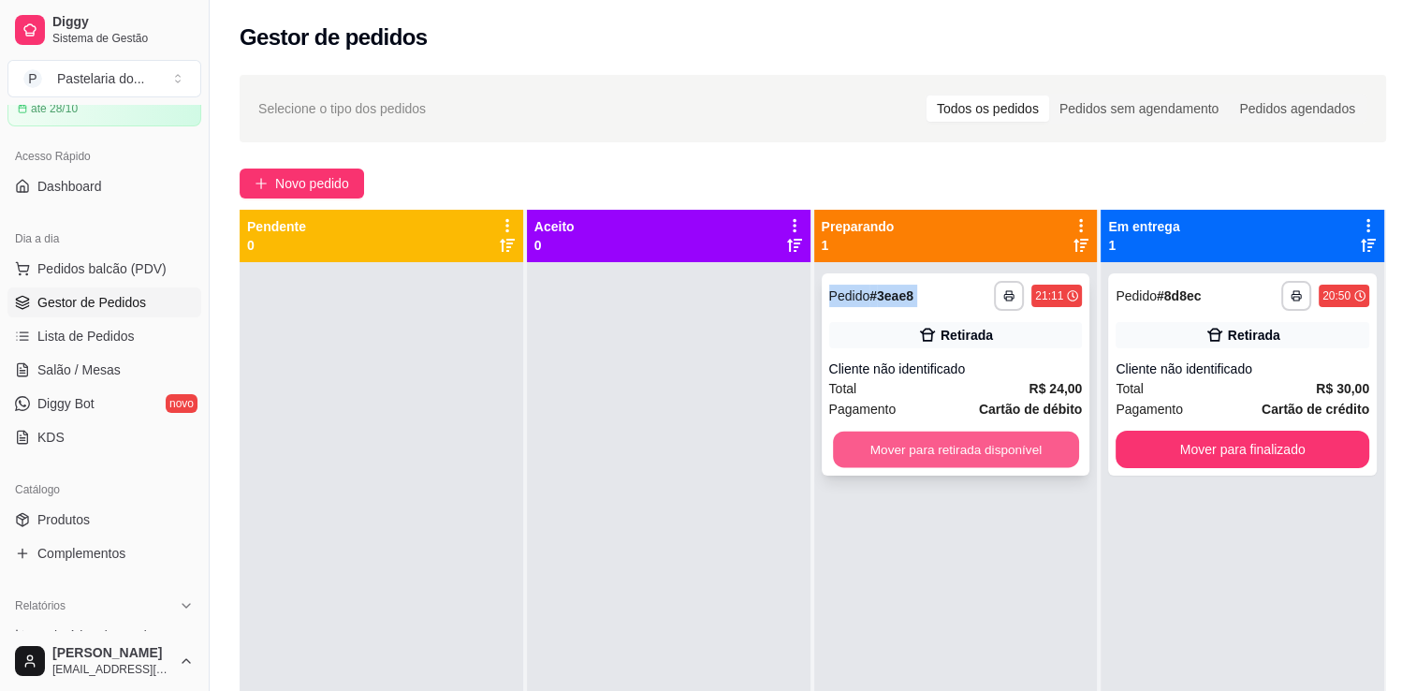
click at [1059, 453] on button "Mover para retirada disponível" at bounding box center [956, 450] width 246 height 37
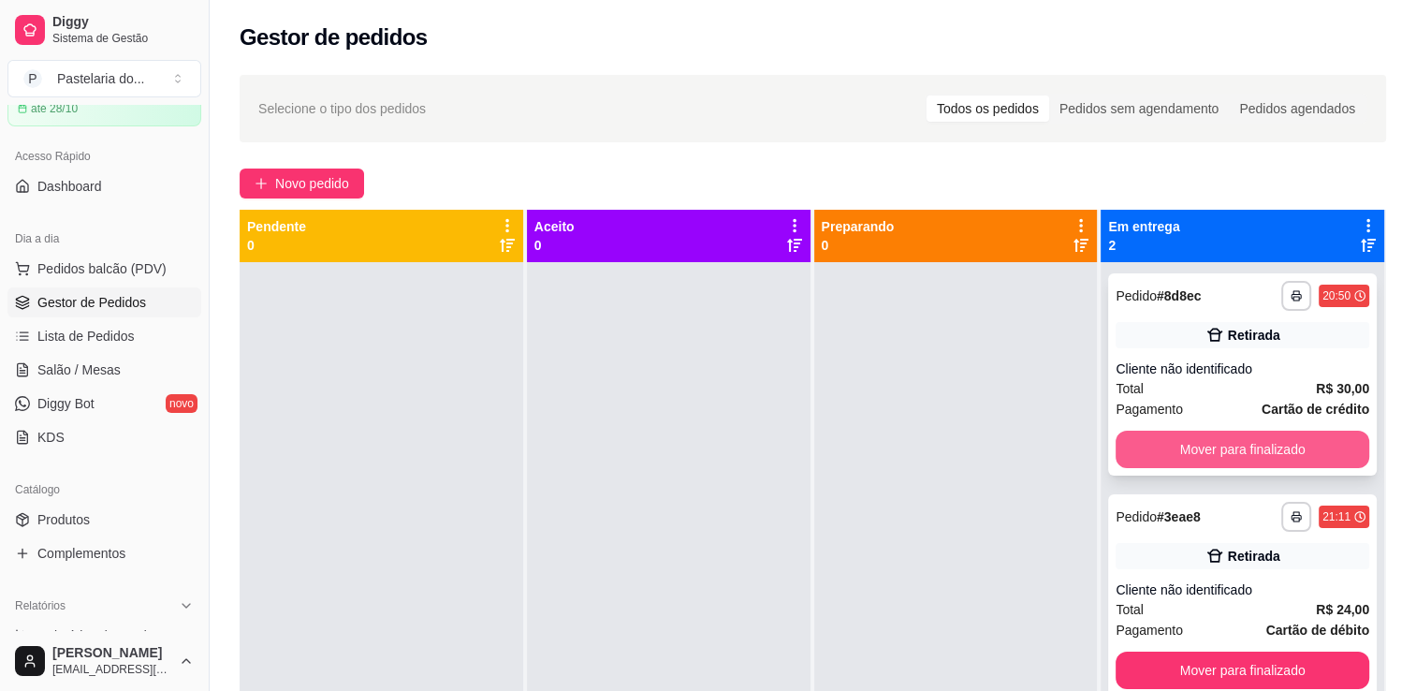
click at [1239, 439] on button "Mover para finalizado" at bounding box center [1243, 449] width 254 height 37
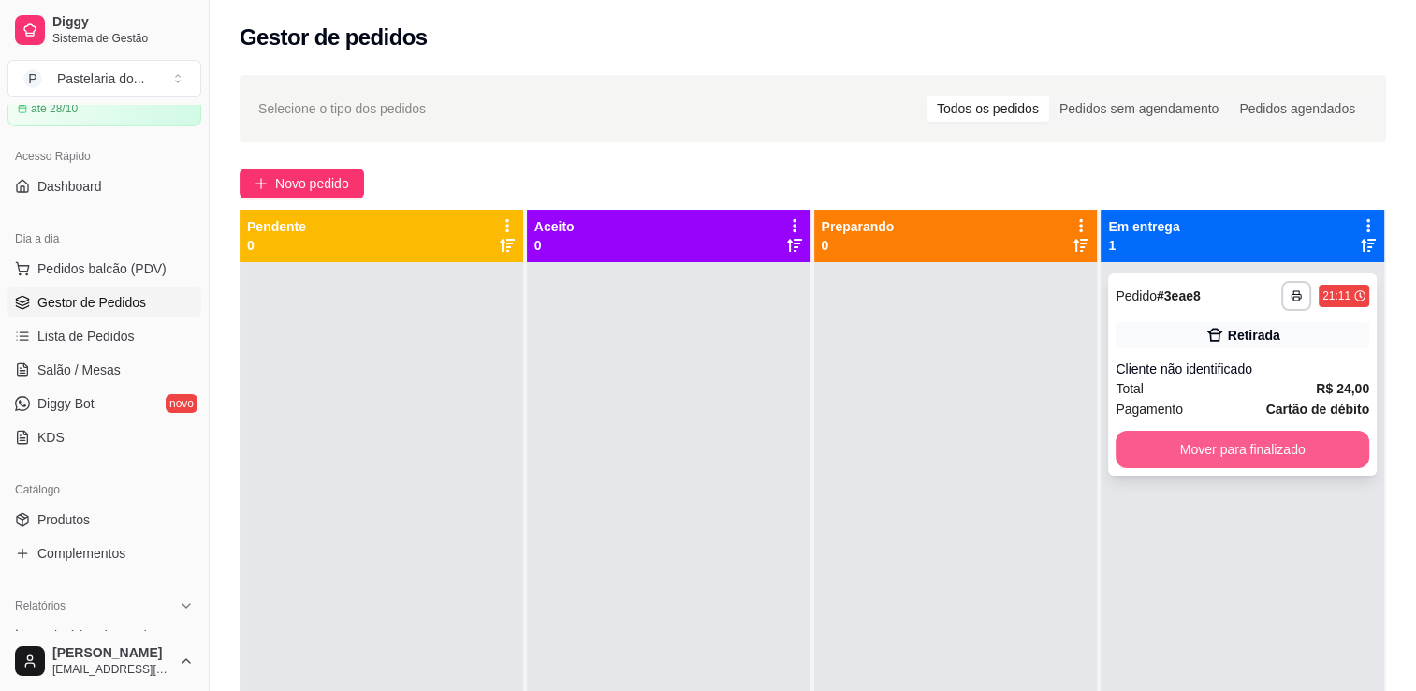
click at [1223, 454] on button "Mover para finalizado" at bounding box center [1243, 449] width 254 height 37
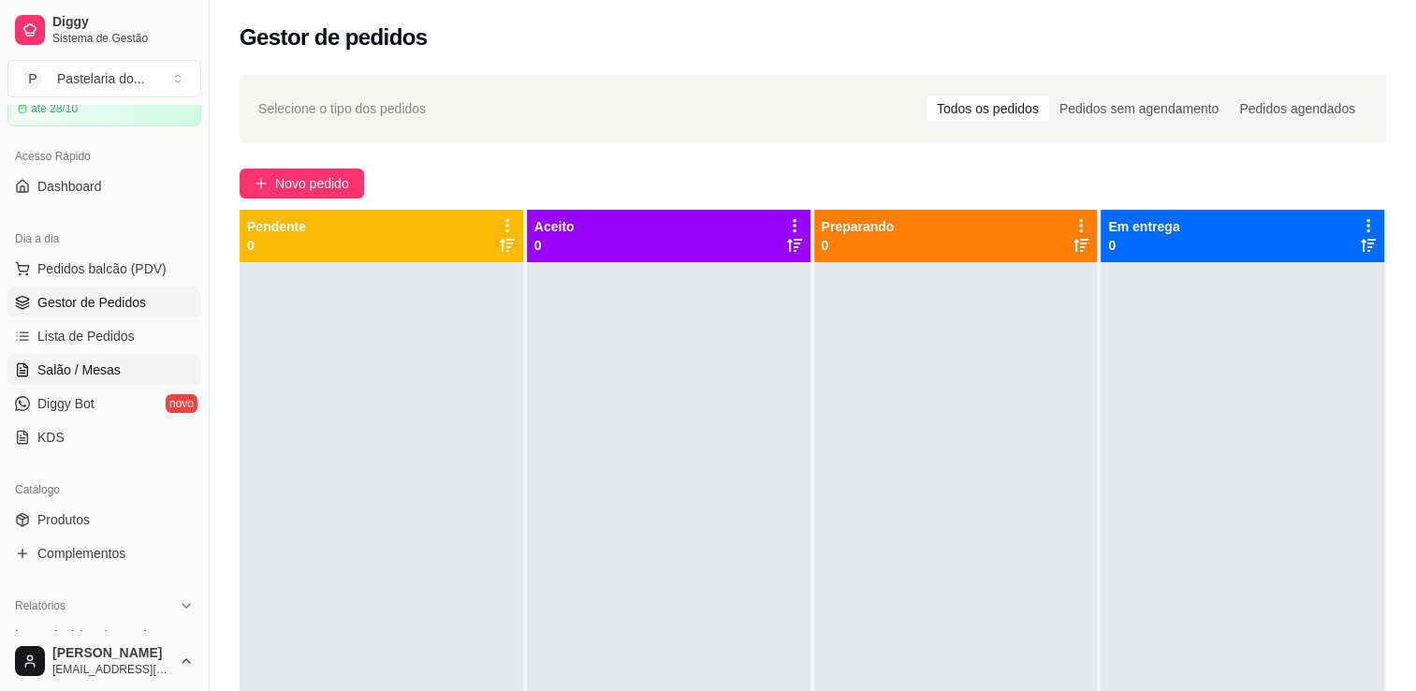
click at [36, 384] on ul "Pedidos balcão (PDV) Gestor de Pedidos Lista de Pedidos Salão / Mesas Diggy Bot…" at bounding box center [104, 353] width 194 height 198
click at [82, 366] on span "Salão / Mesas" at bounding box center [78, 369] width 83 height 19
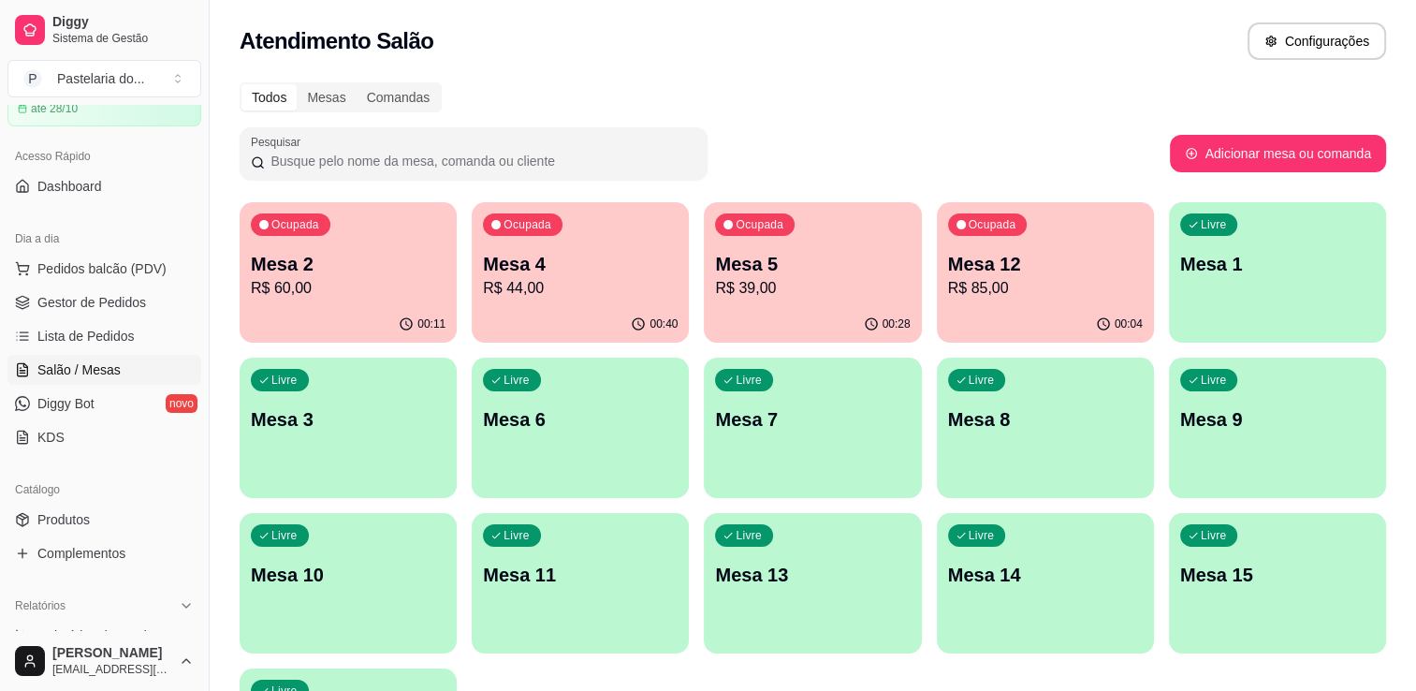
click at [783, 300] on div "Ocupada Mesa 5 R$ 39,00" at bounding box center [812, 254] width 217 height 104
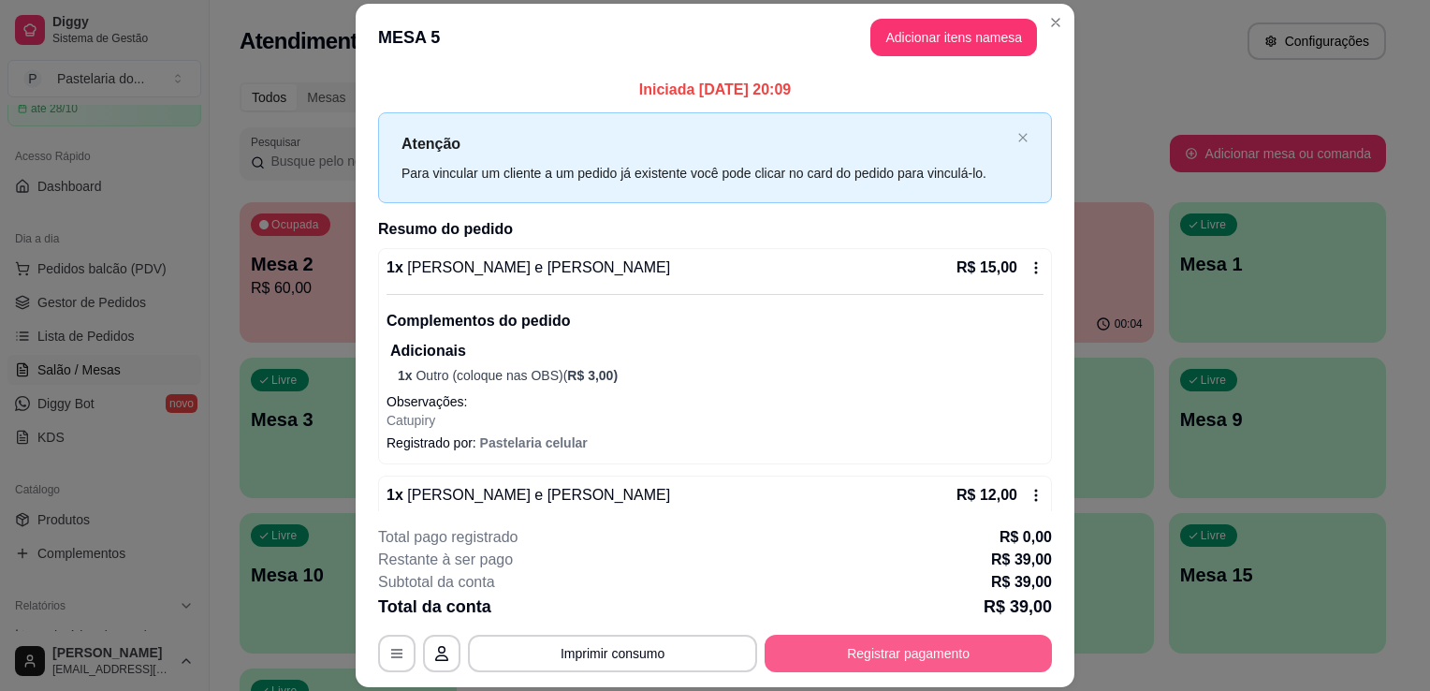
click at [930, 652] on button "Registrar pagamento" at bounding box center [908, 653] width 287 height 37
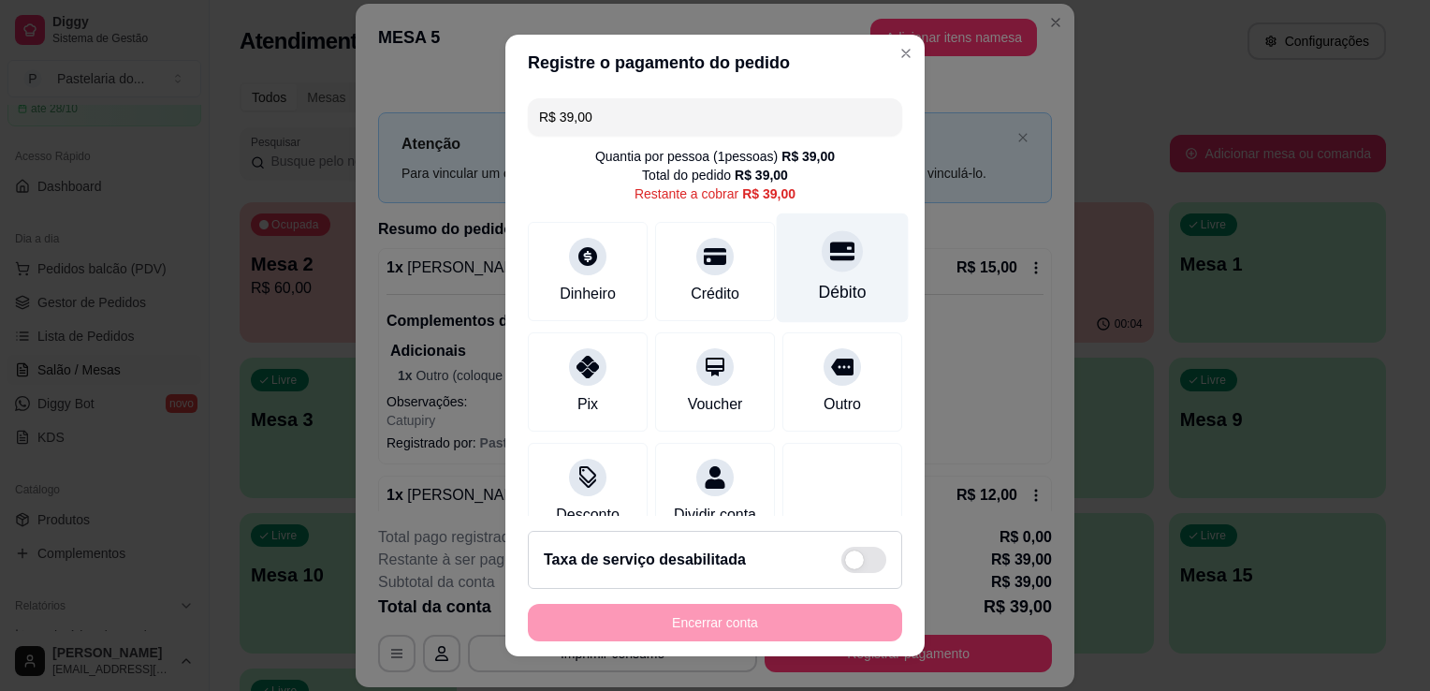
click at [822, 264] on div at bounding box center [842, 250] width 41 height 41
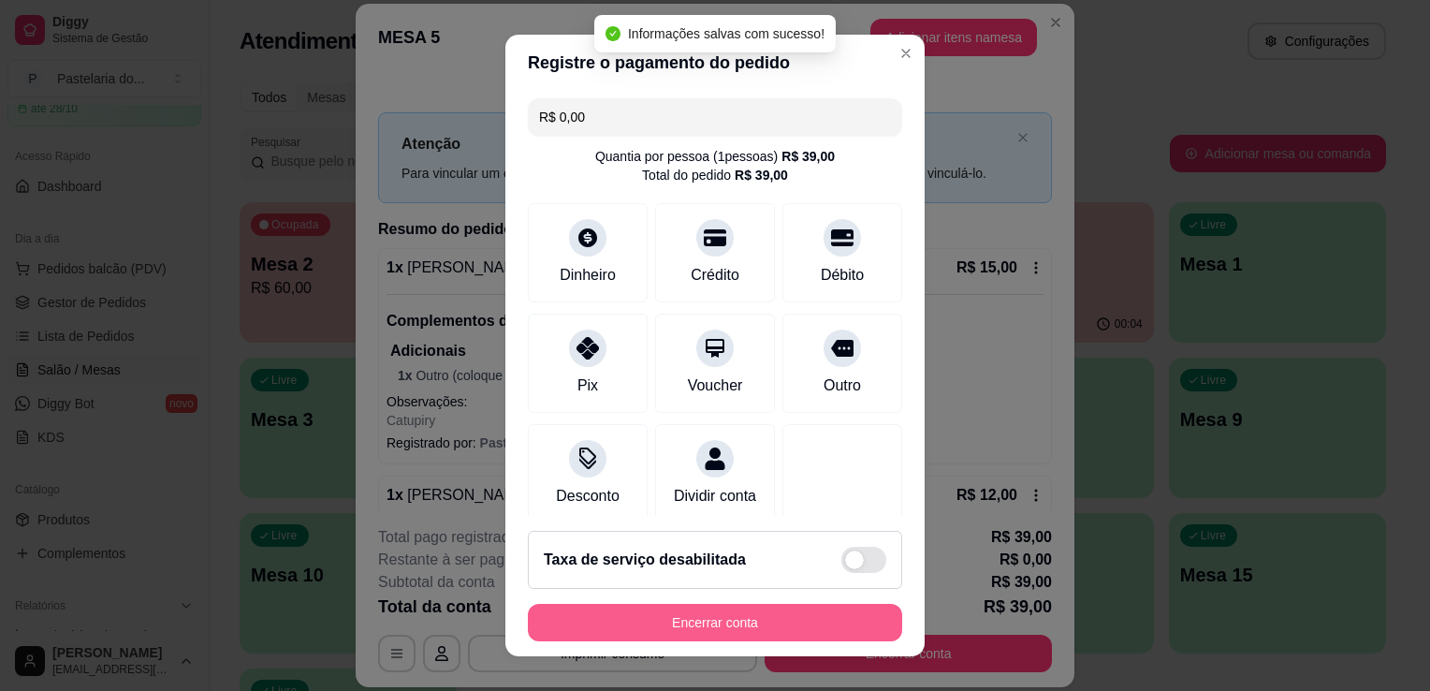
click at [799, 619] on button "Encerrar conta" at bounding box center [715, 622] width 374 height 37
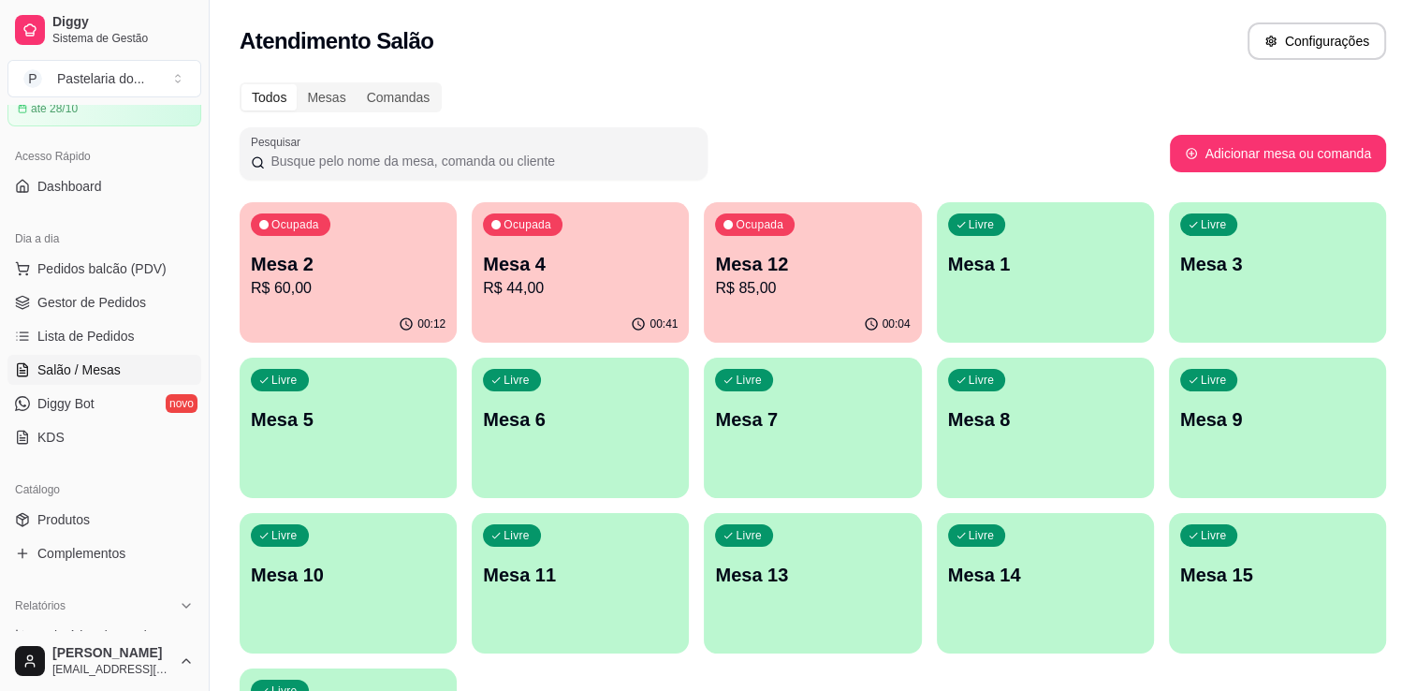
click at [283, 292] on p "R$ 60,00" at bounding box center [348, 288] width 195 height 22
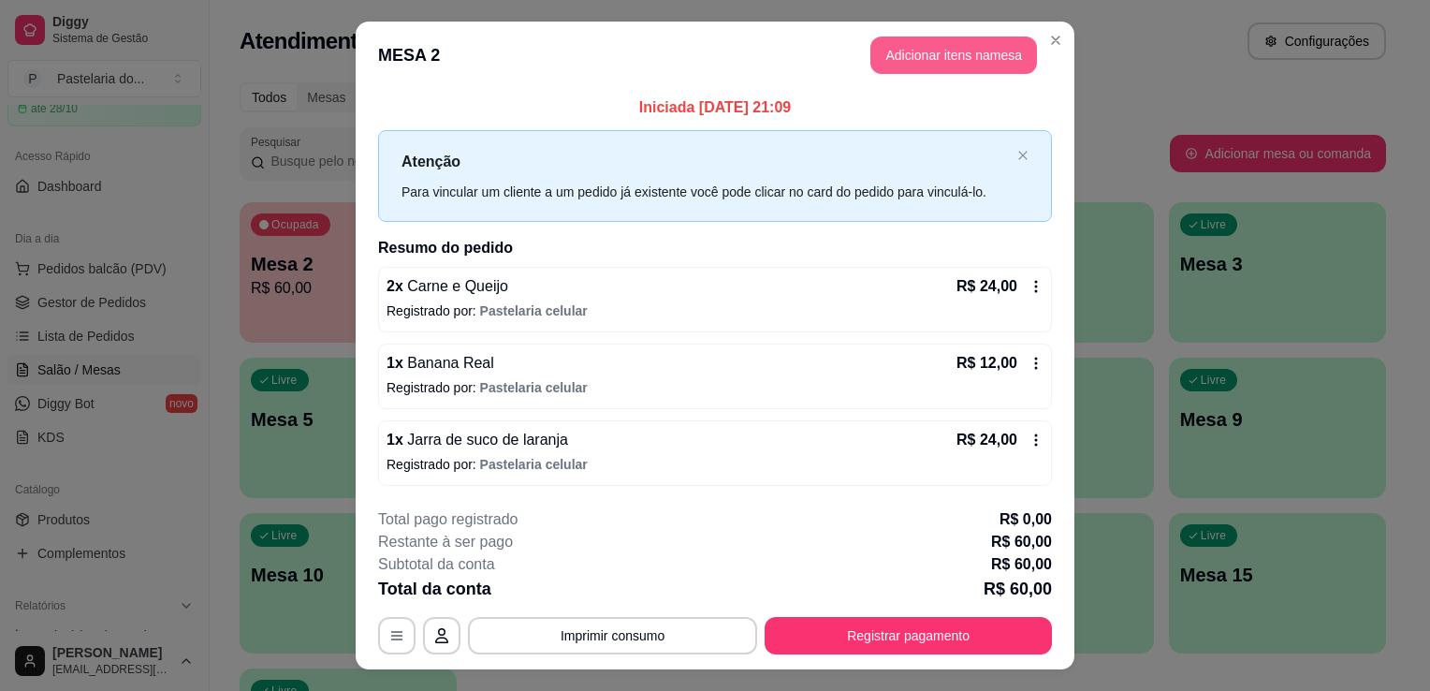
click at [918, 58] on button "Adicionar itens na mesa" at bounding box center [954, 55] width 167 height 37
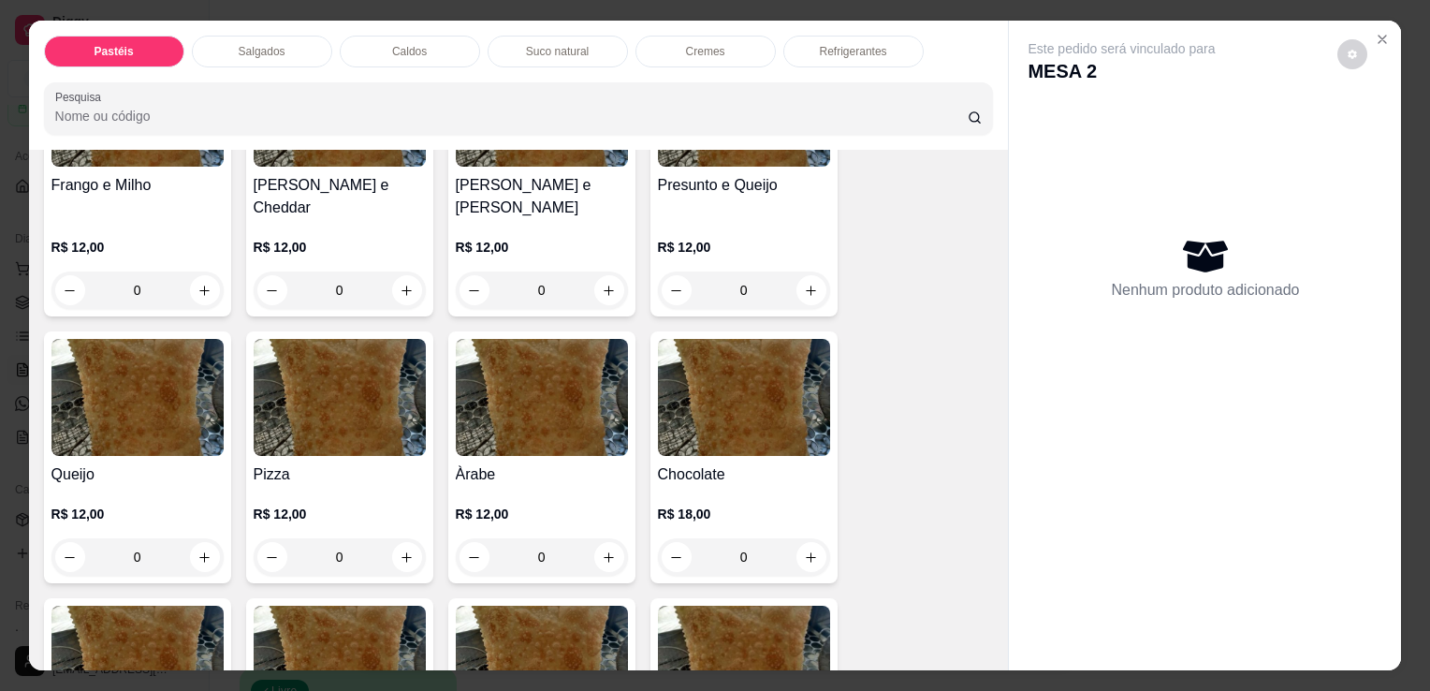
scroll to position [1311, 0]
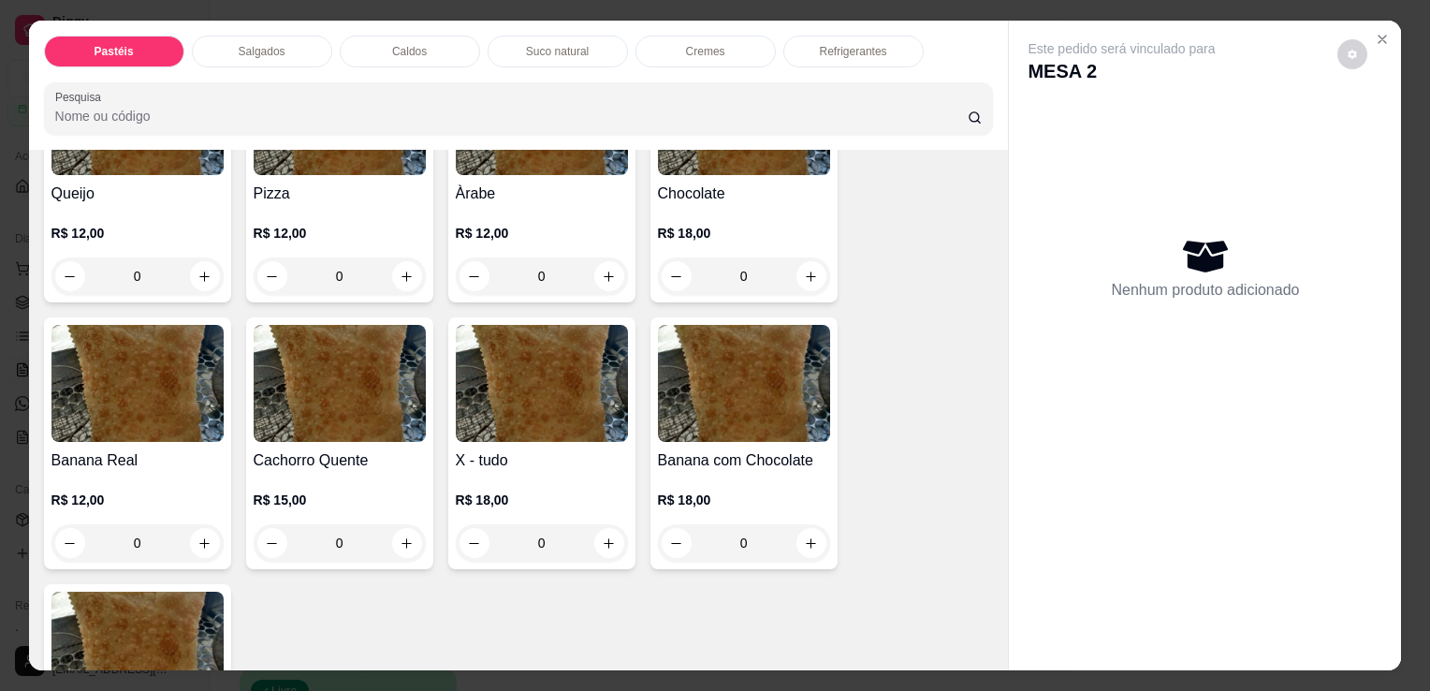
click at [178, 449] on h4 "Banana Real" at bounding box center [137, 460] width 172 height 22
click at [86, 449] on h4 "Banana Real" at bounding box center [137, 460] width 172 height 22
click at [140, 373] on img at bounding box center [137, 383] width 172 height 117
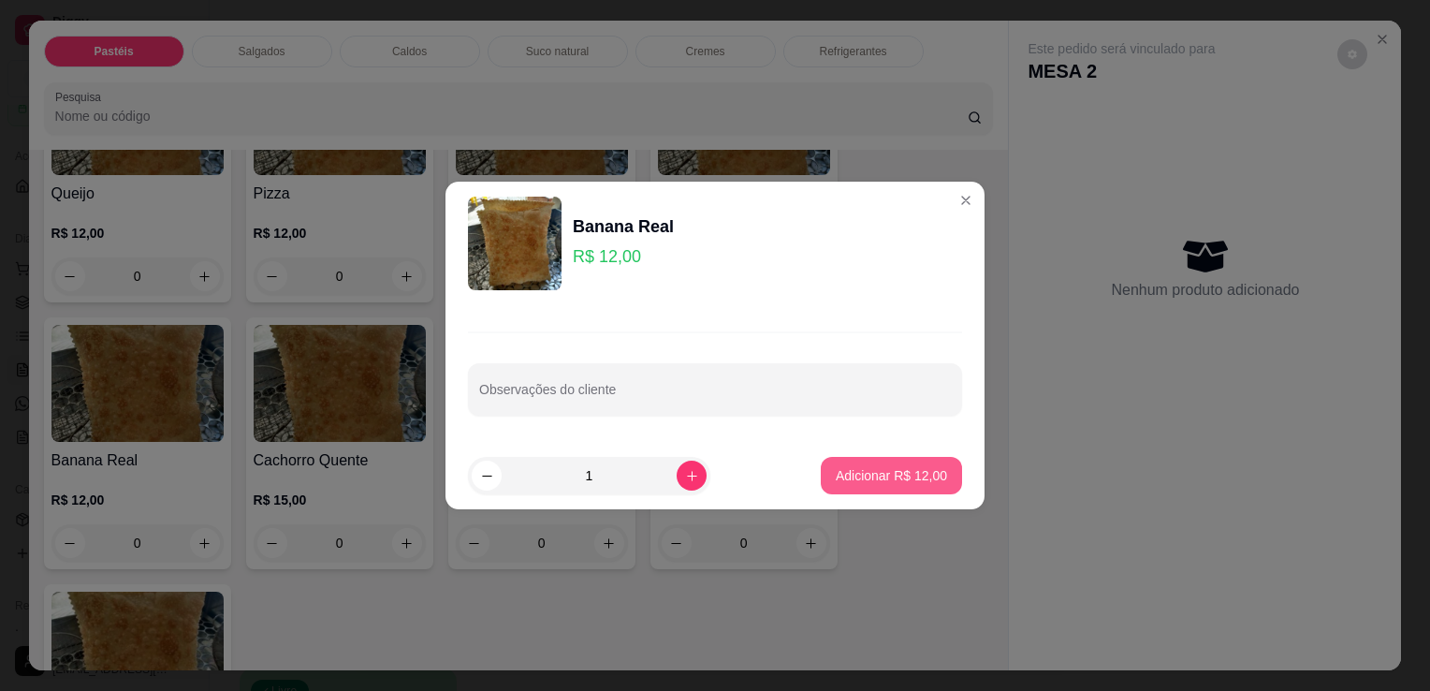
click at [841, 477] on p "Adicionar R$ 12,00" at bounding box center [891, 475] width 111 height 19
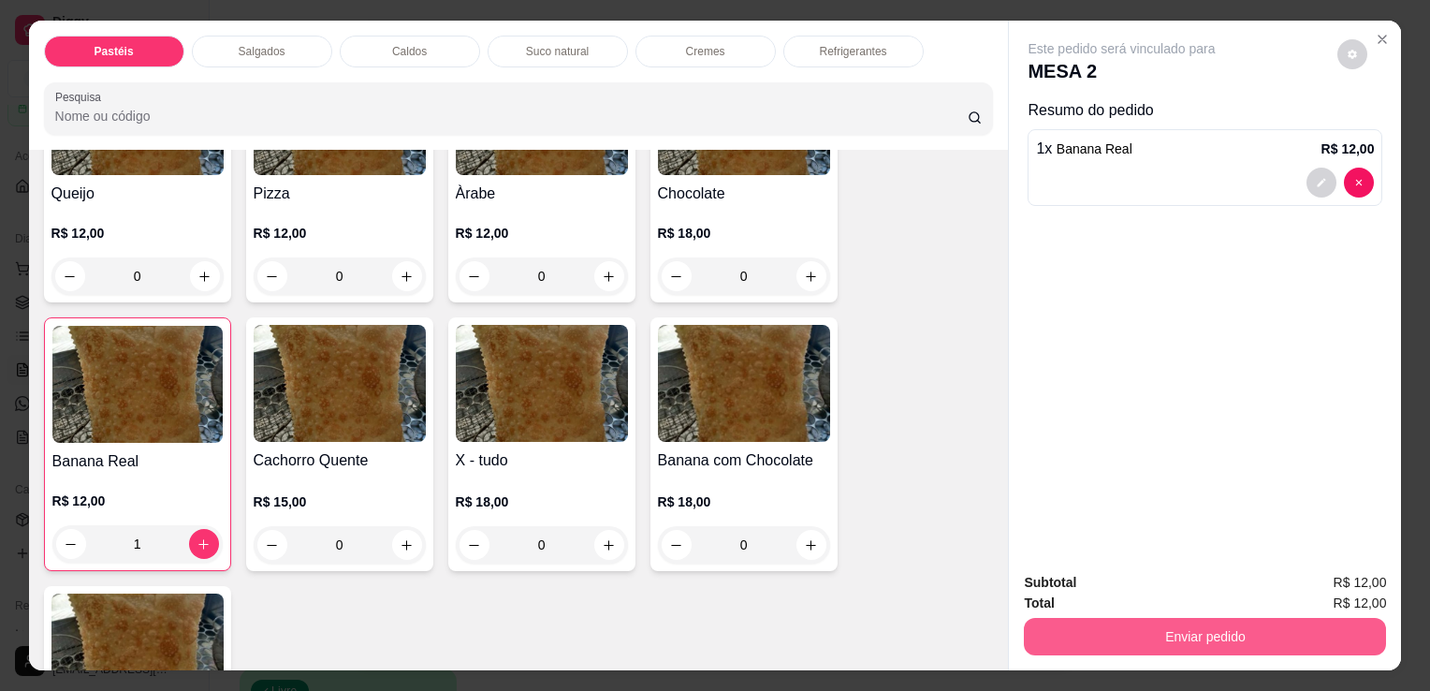
click at [1275, 623] on button "Enviar pedido" at bounding box center [1205, 636] width 362 height 37
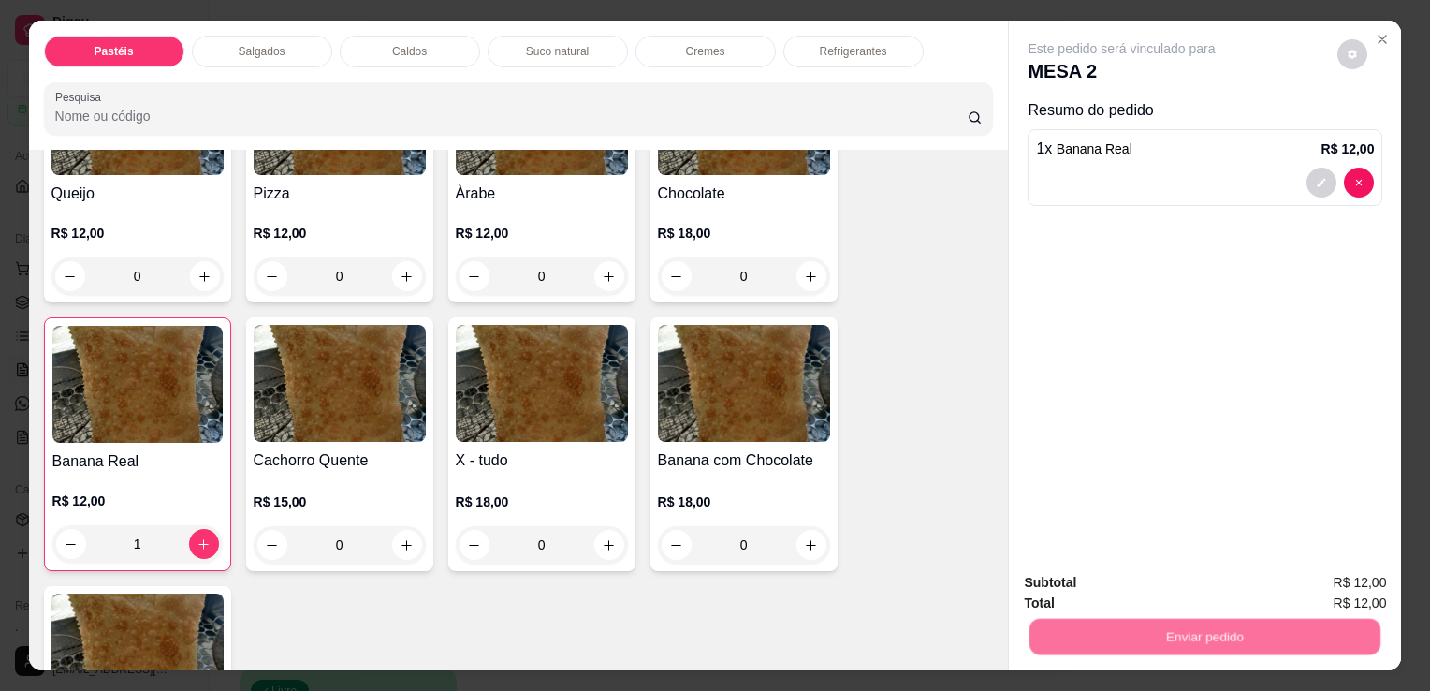
click at [1381, 581] on button "Enviar pedido" at bounding box center [1338, 584] width 106 height 36
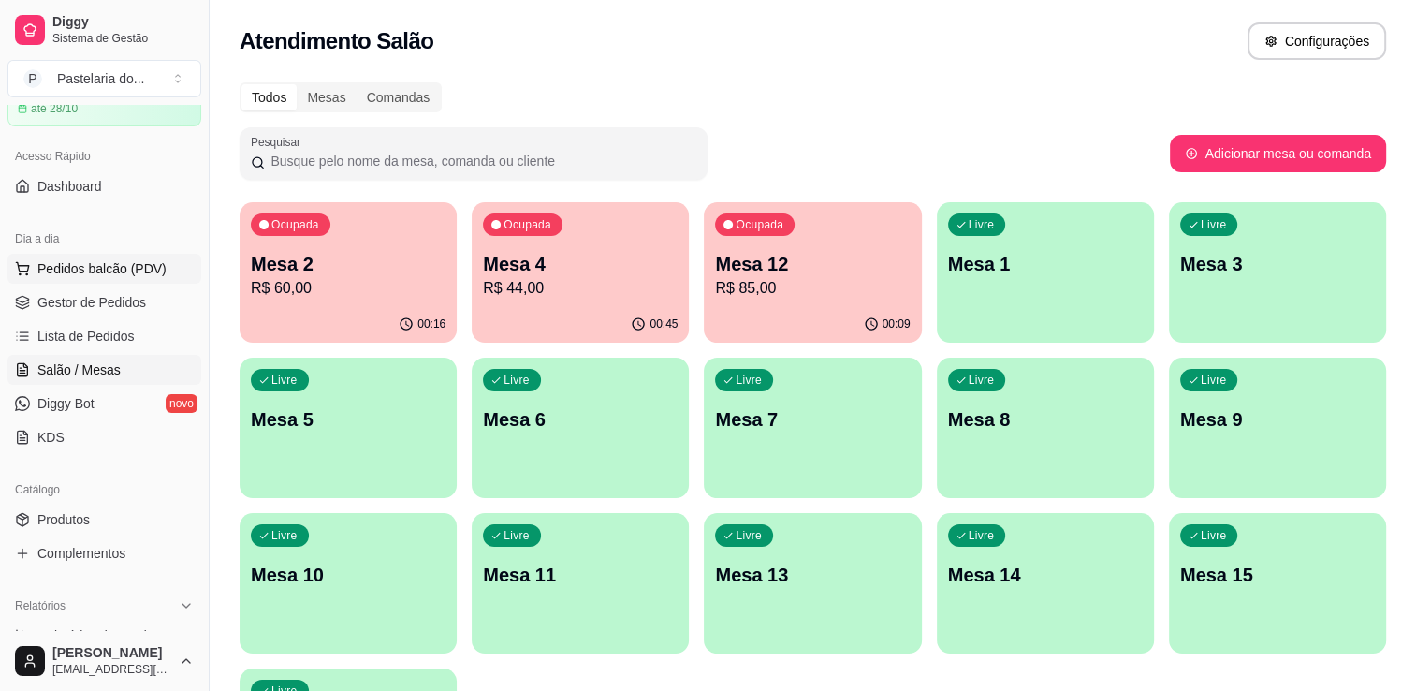
click at [55, 272] on span "Pedidos balcão (PDV)" at bounding box center [101, 268] width 129 height 19
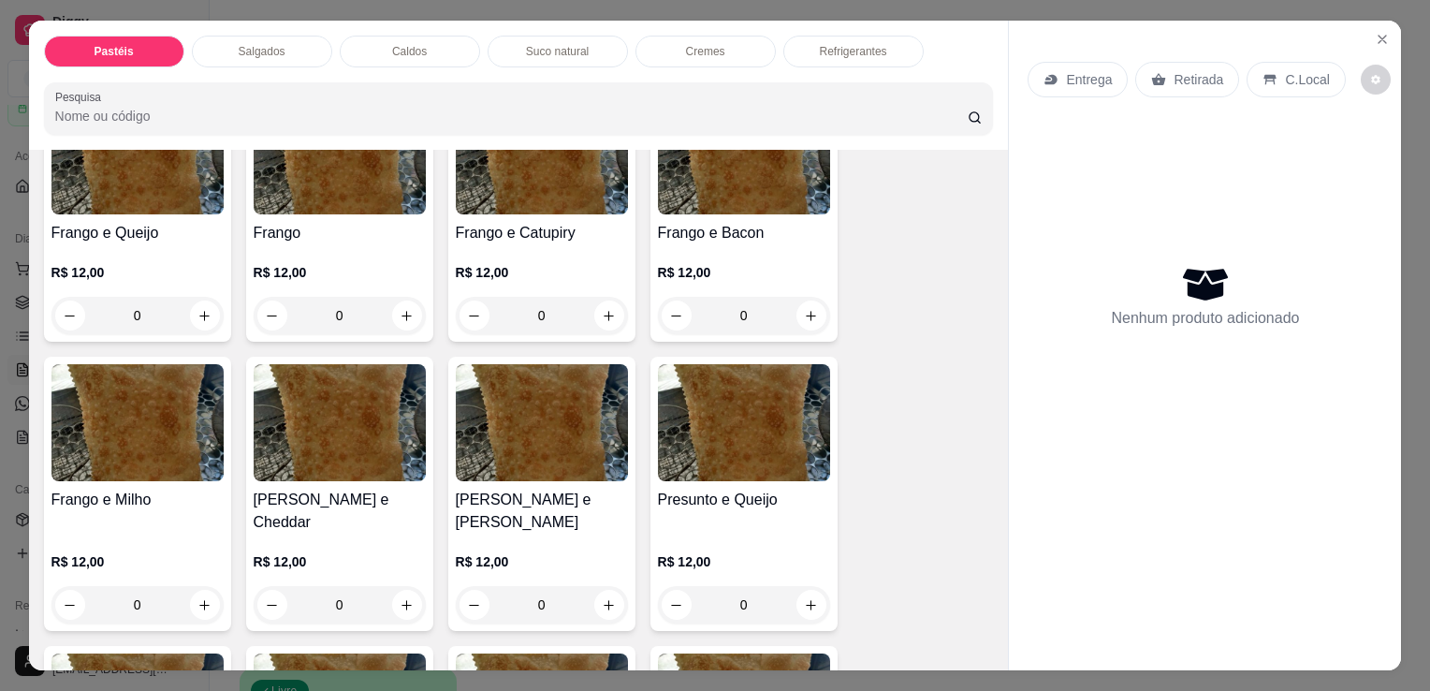
scroll to position [842, 0]
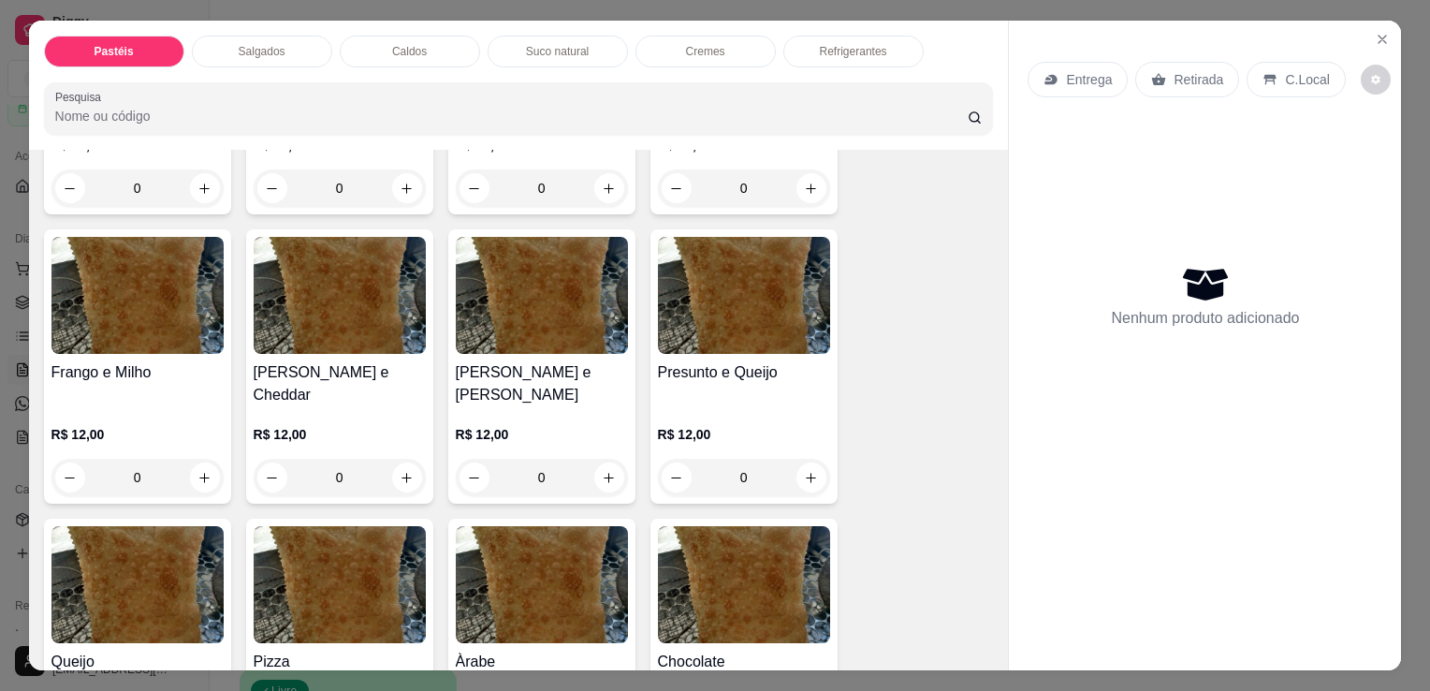
click at [728, 327] on img at bounding box center [744, 295] width 172 height 117
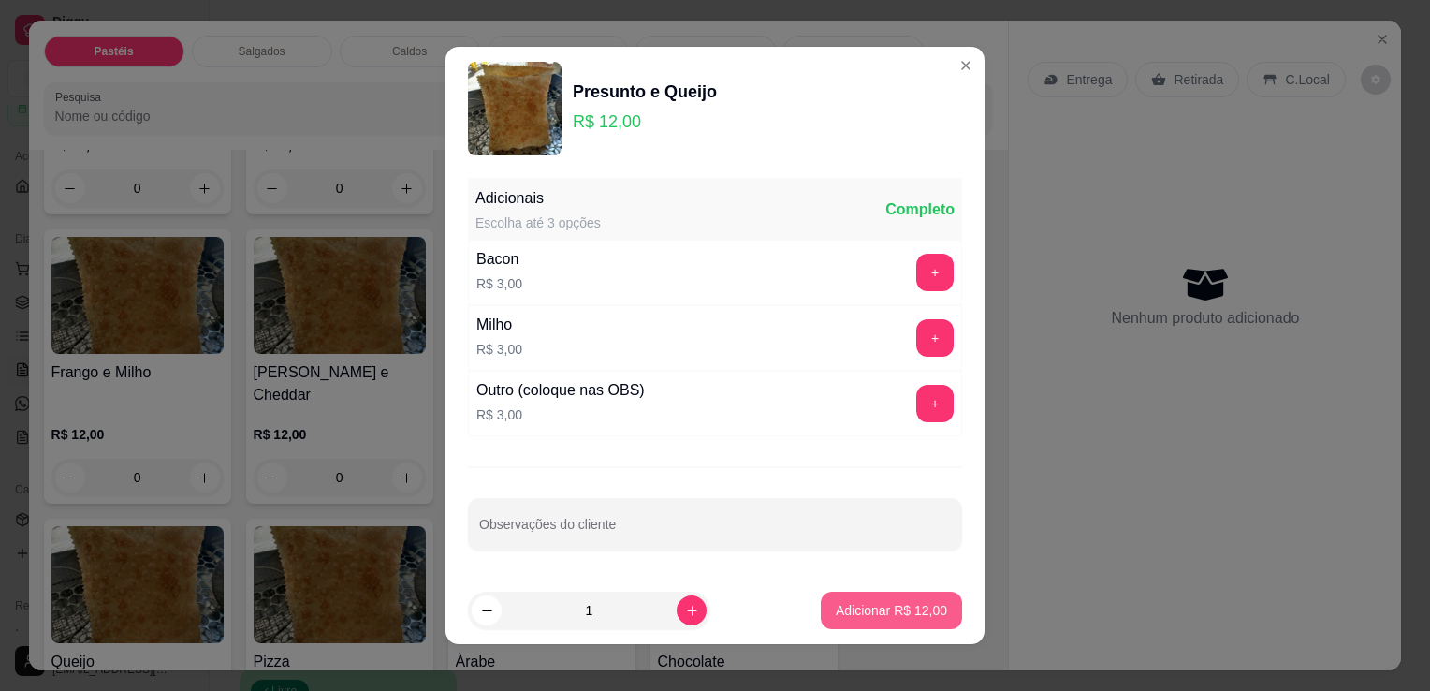
click at [836, 601] on p "Adicionar R$ 12,00" at bounding box center [891, 610] width 111 height 19
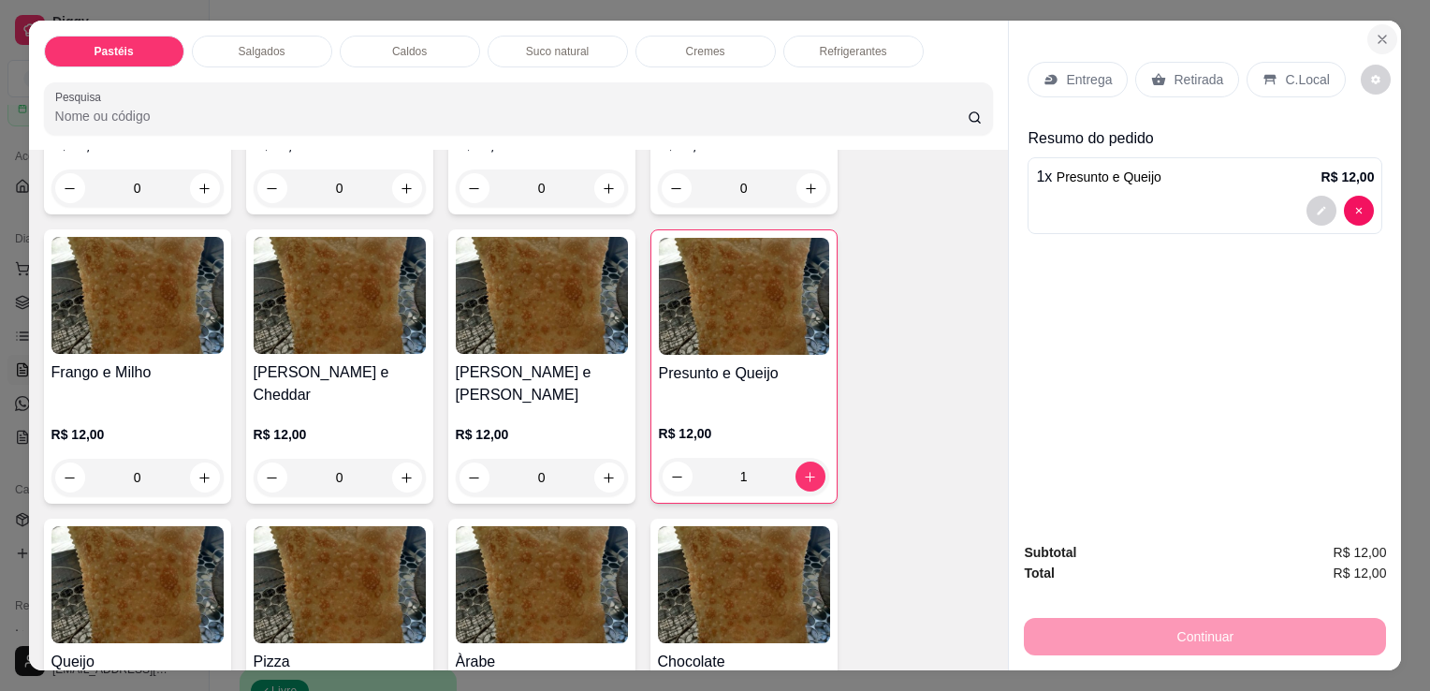
click at [1375, 32] on icon "Close" at bounding box center [1382, 39] width 15 height 15
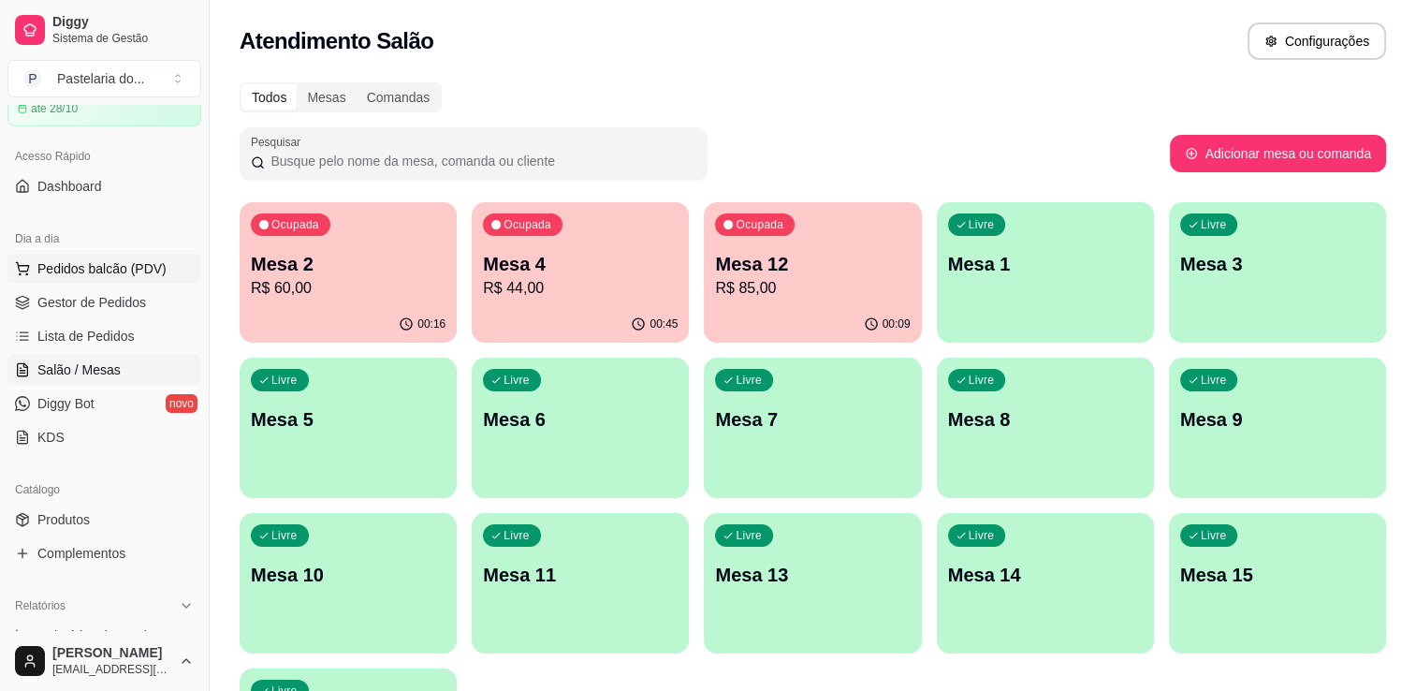
click at [90, 263] on span "Pedidos balcão (PDV)" at bounding box center [101, 268] width 129 height 19
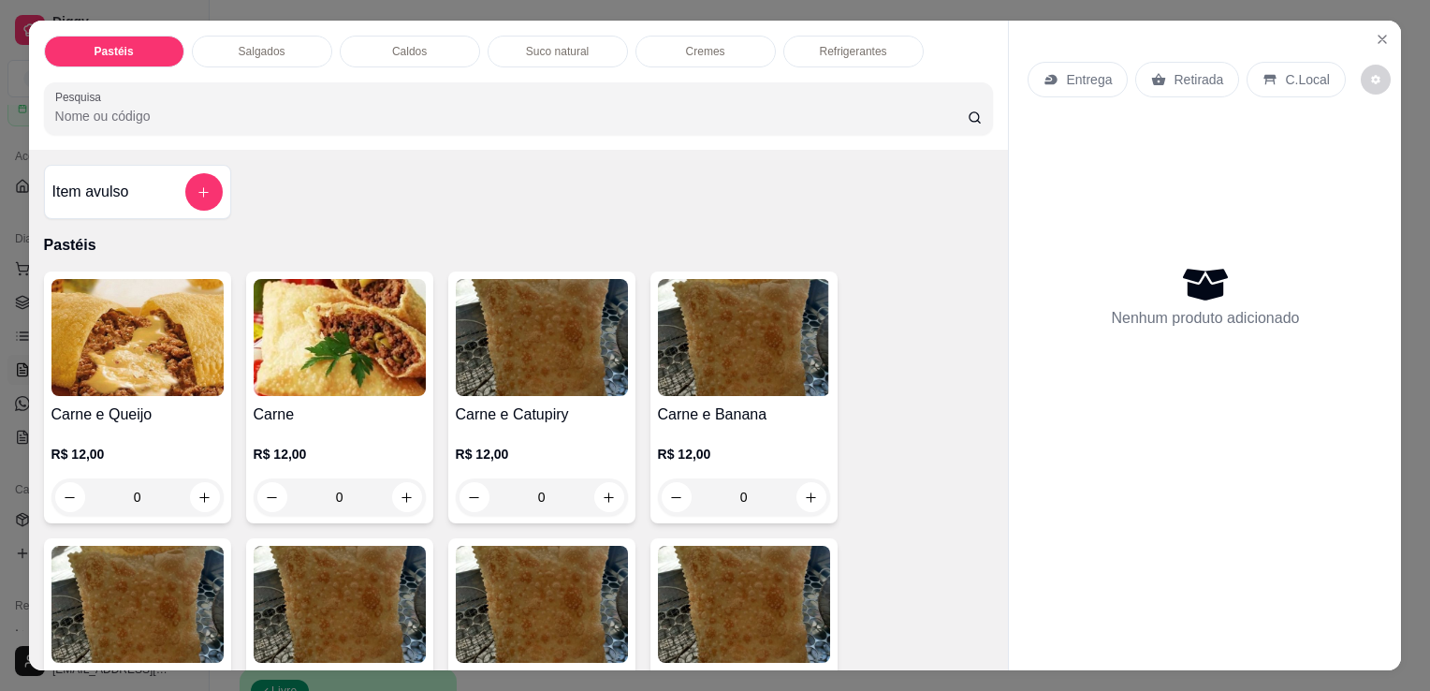
click at [241, 47] on p "Salgados" at bounding box center [262, 51] width 47 height 15
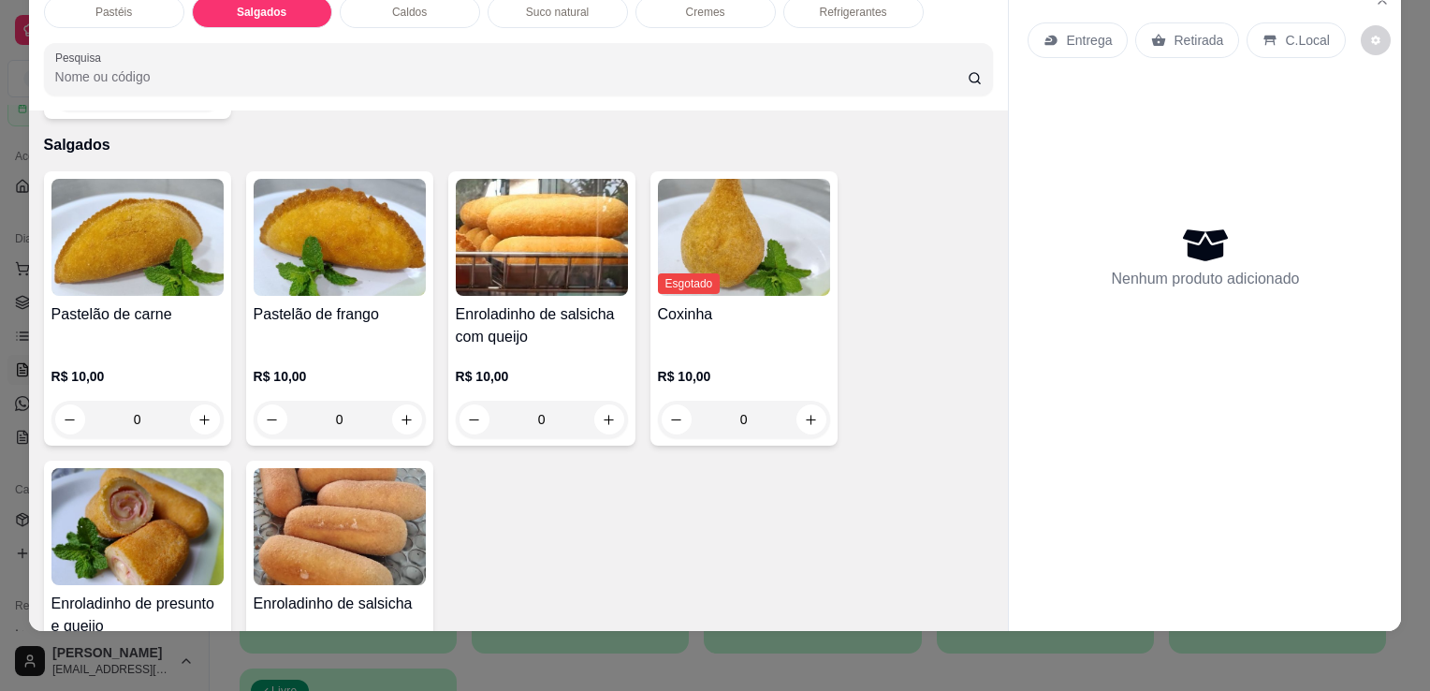
click at [154, 469] on img at bounding box center [137, 526] width 172 height 117
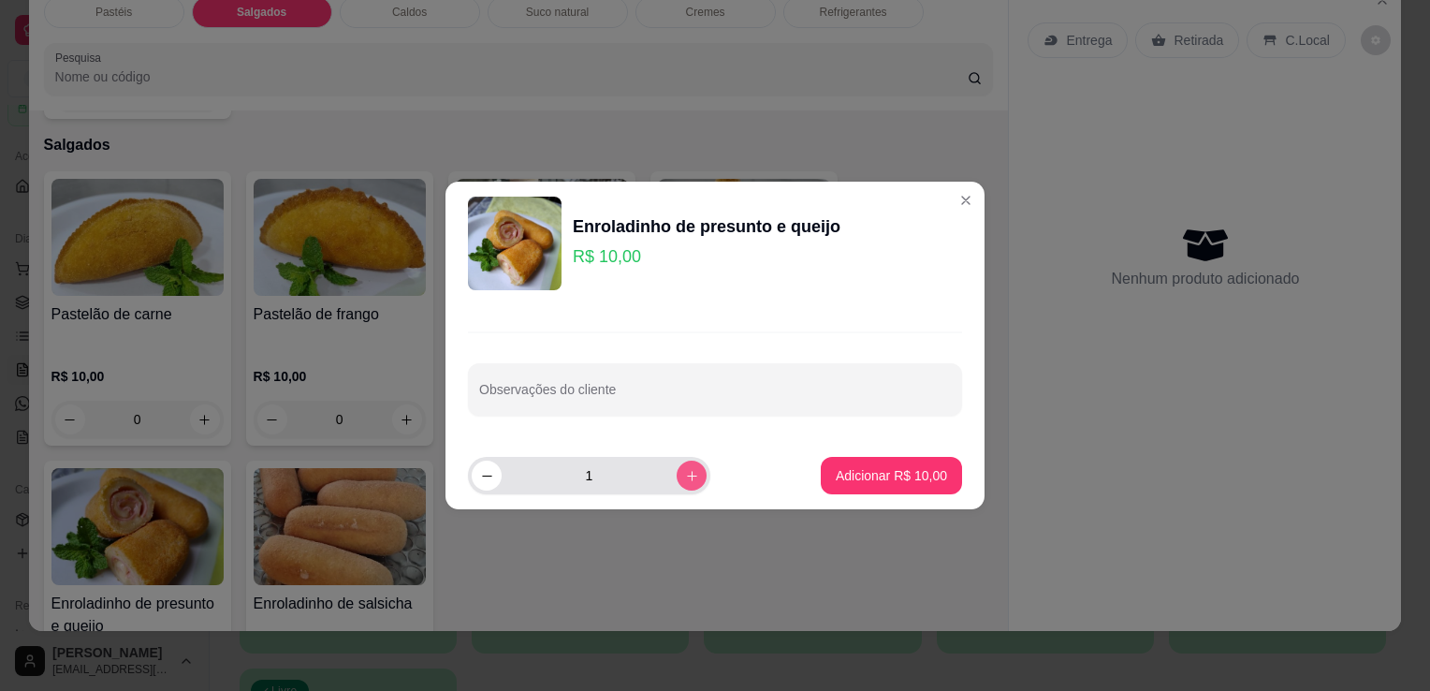
click at [690, 472] on button "increase-product-quantity" at bounding box center [692, 476] width 30 height 30
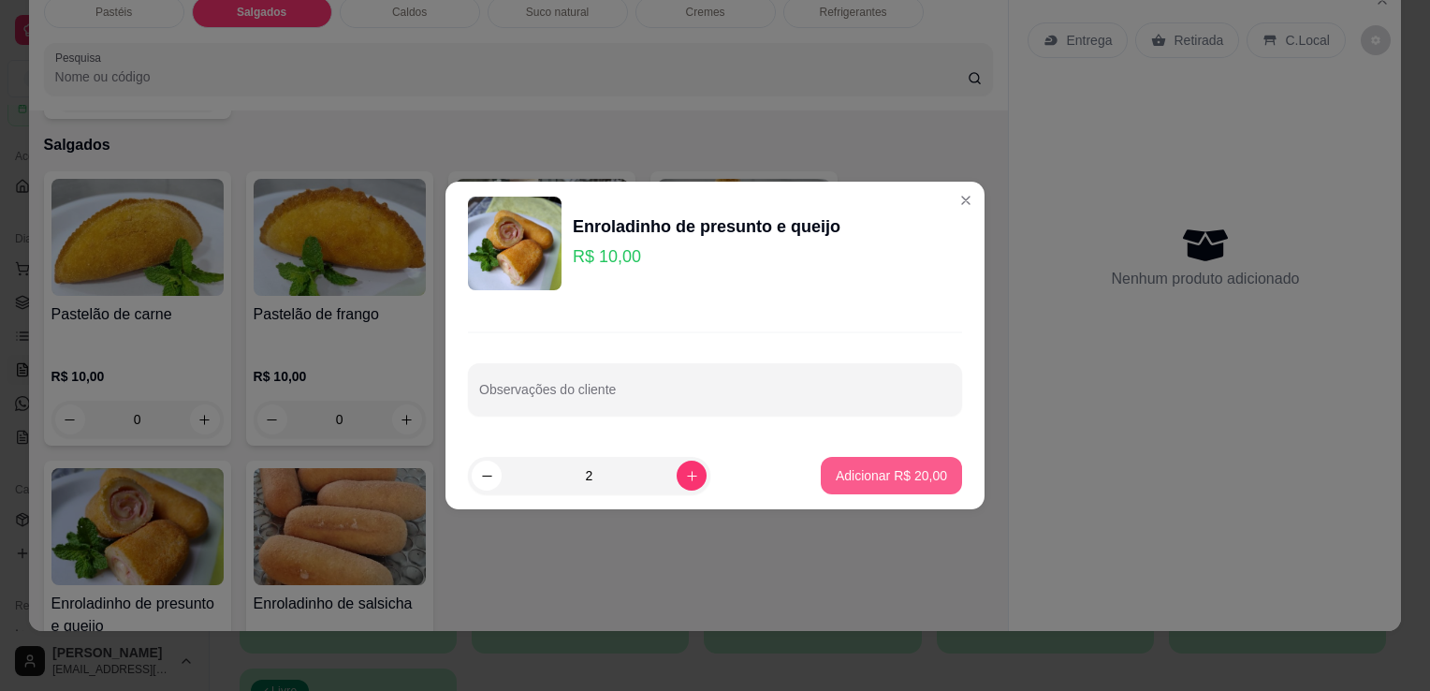
click at [836, 481] on p "Adicionar R$ 20,00" at bounding box center [891, 475] width 111 height 19
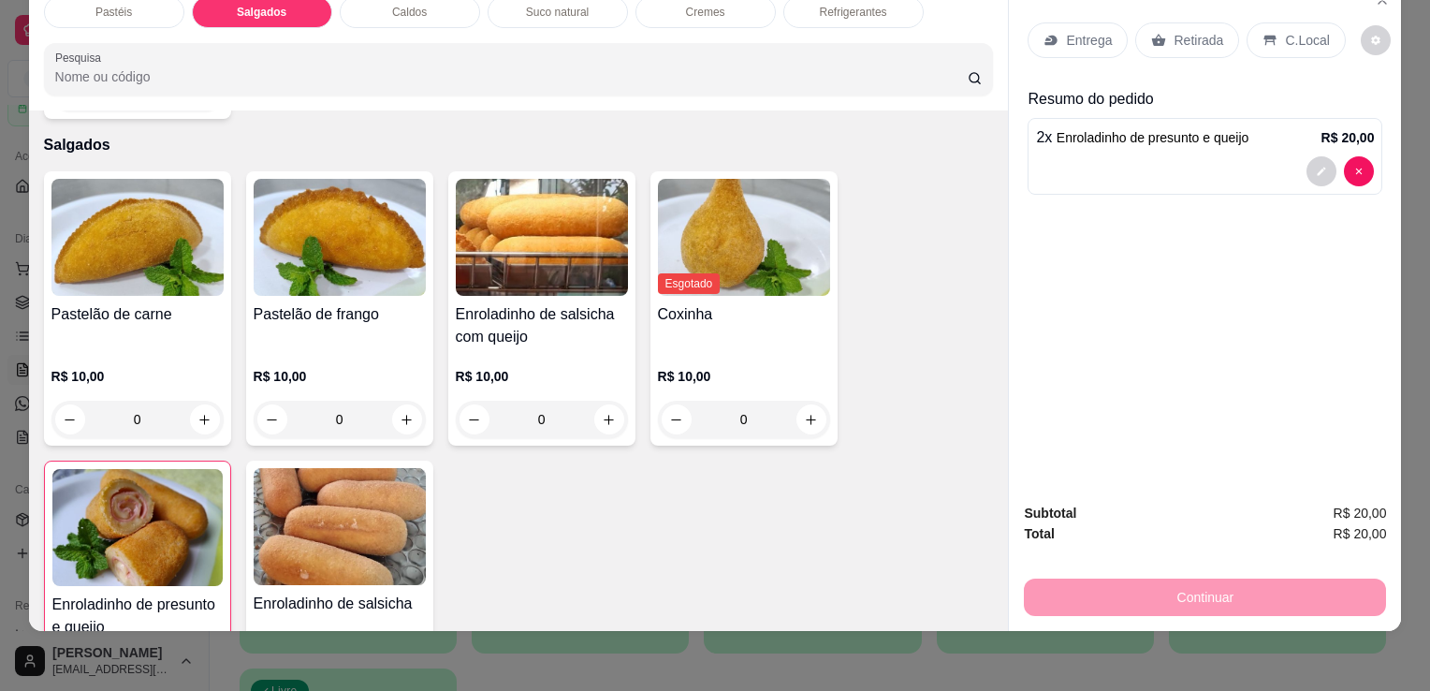
drag, startPoint x: 839, startPoint y: 11, endPoint x: 850, endPoint y: 5, distance: 13.0
click at [841, 10] on div "Refrigerantes" at bounding box center [854, 12] width 140 height 32
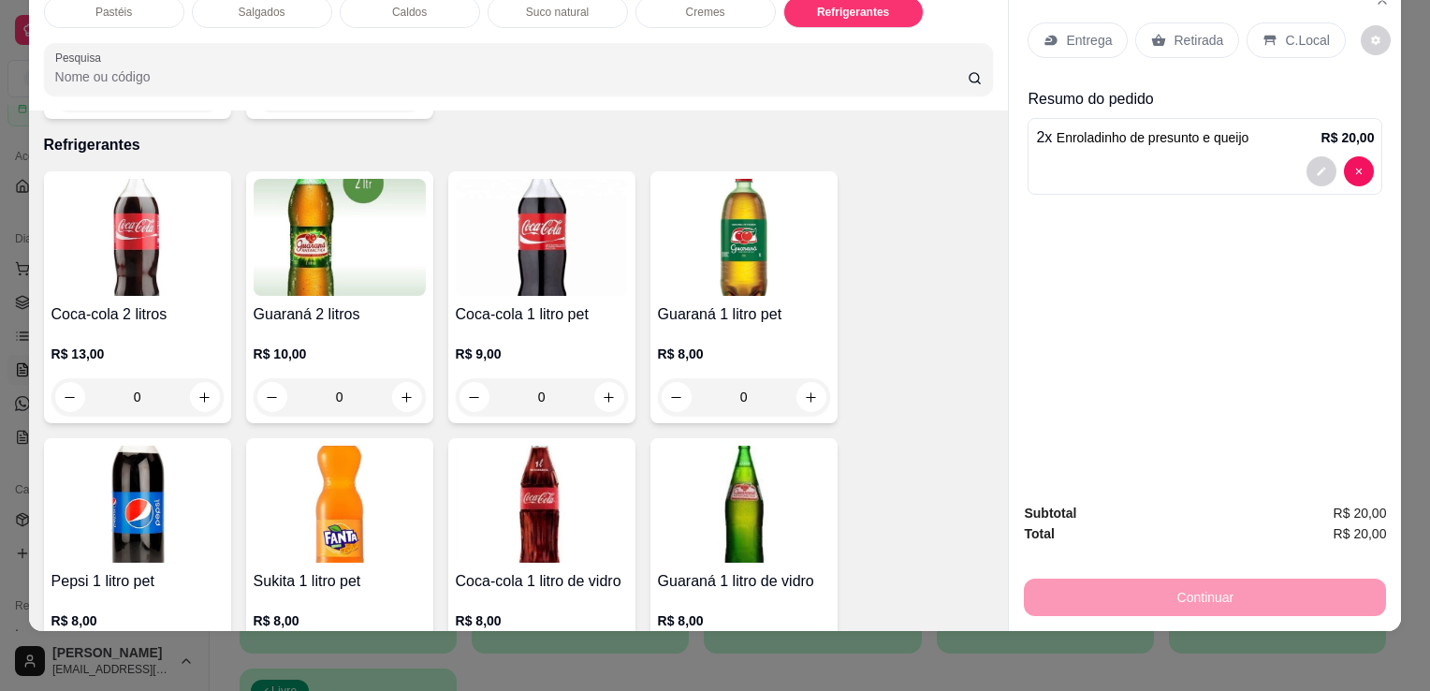
scroll to position [5366, 0]
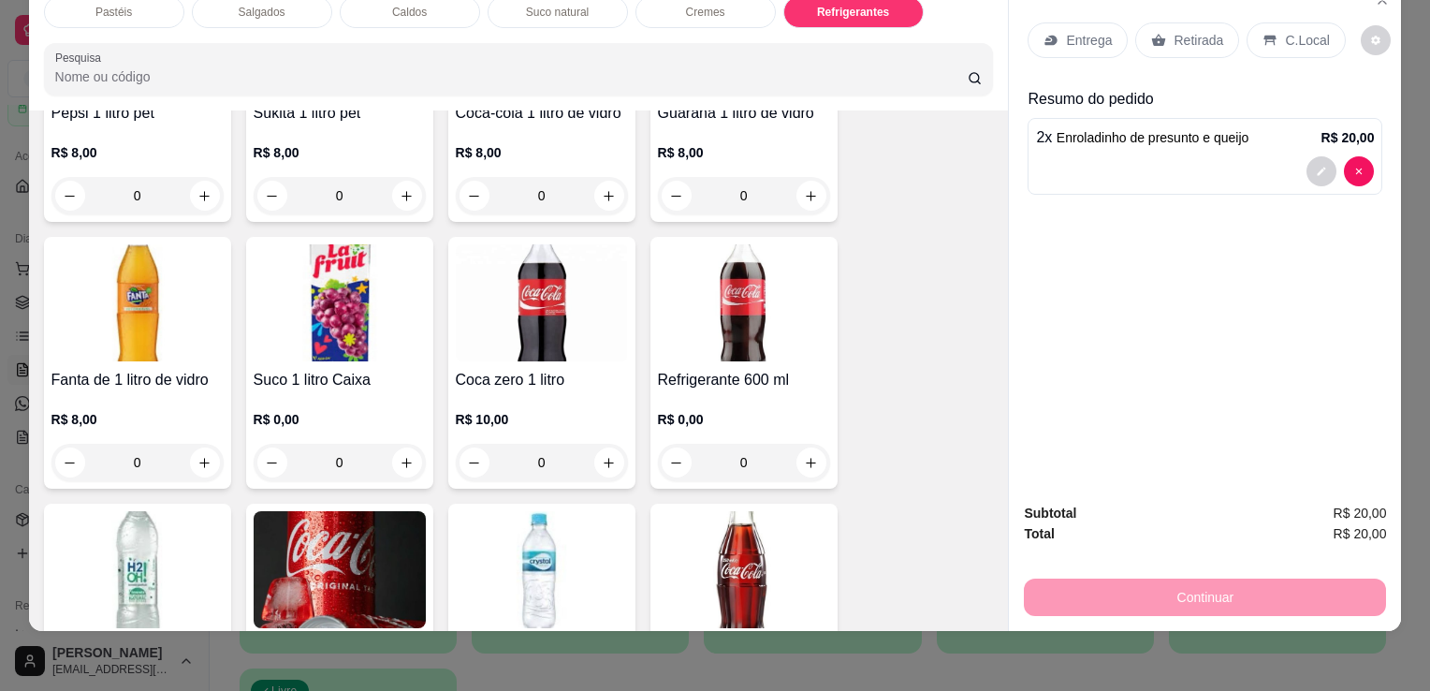
click at [548, 369] on h4 "Coca zero 1 litro" at bounding box center [542, 380] width 172 height 22
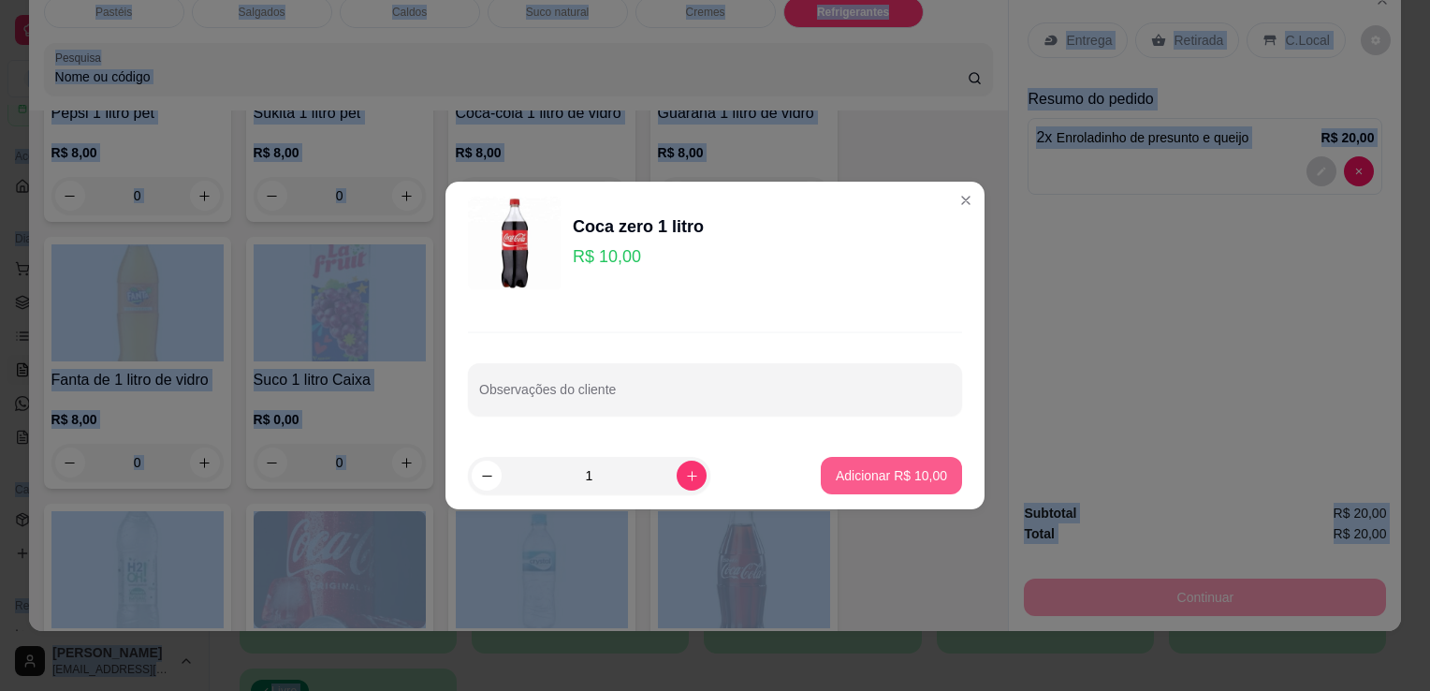
click at [877, 484] on button "Adicionar R$ 10,00" at bounding box center [891, 475] width 141 height 37
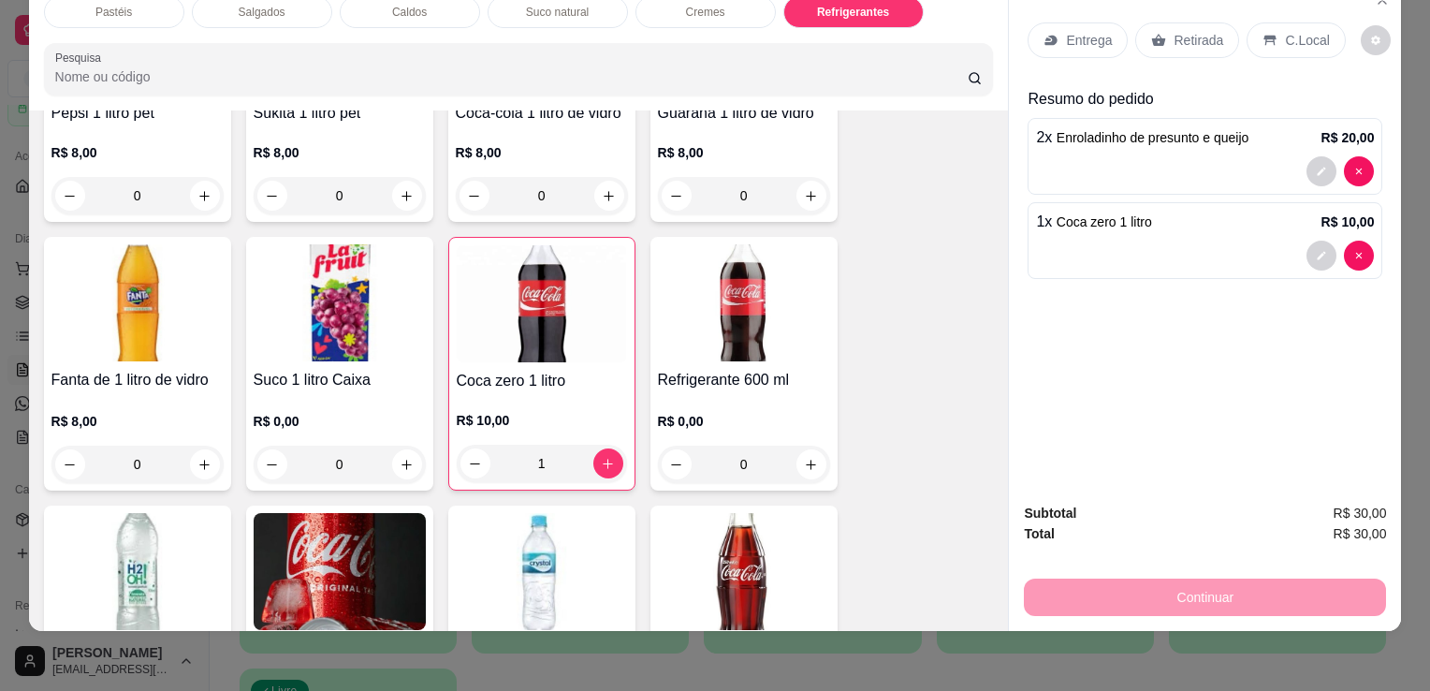
click at [1151, 51] on div "Entrega Retirada C.Local" at bounding box center [1205, 40] width 355 height 66
click at [1161, 22] on div "Retirada" at bounding box center [1187, 40] width 104 height 36
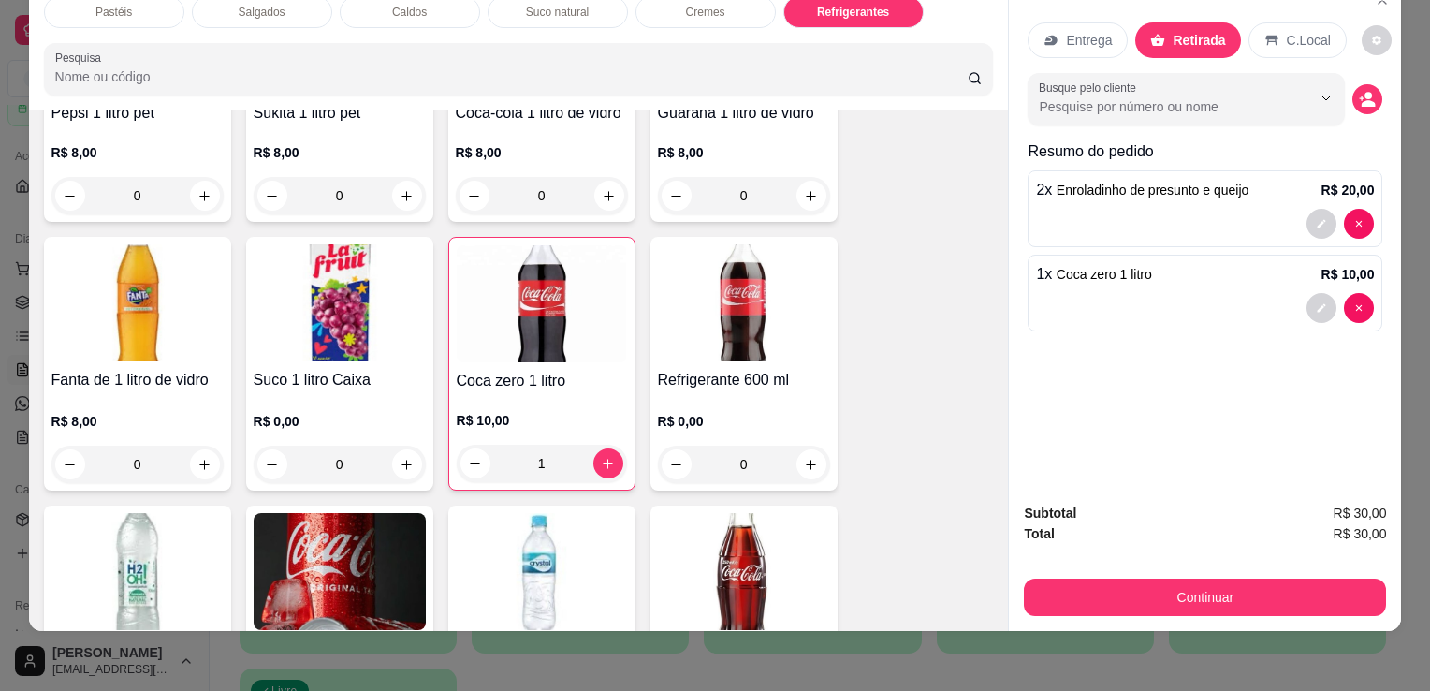
click at [1113, 579] on button "Continuar" at bounding box center [1205, 597] width 362 height 37
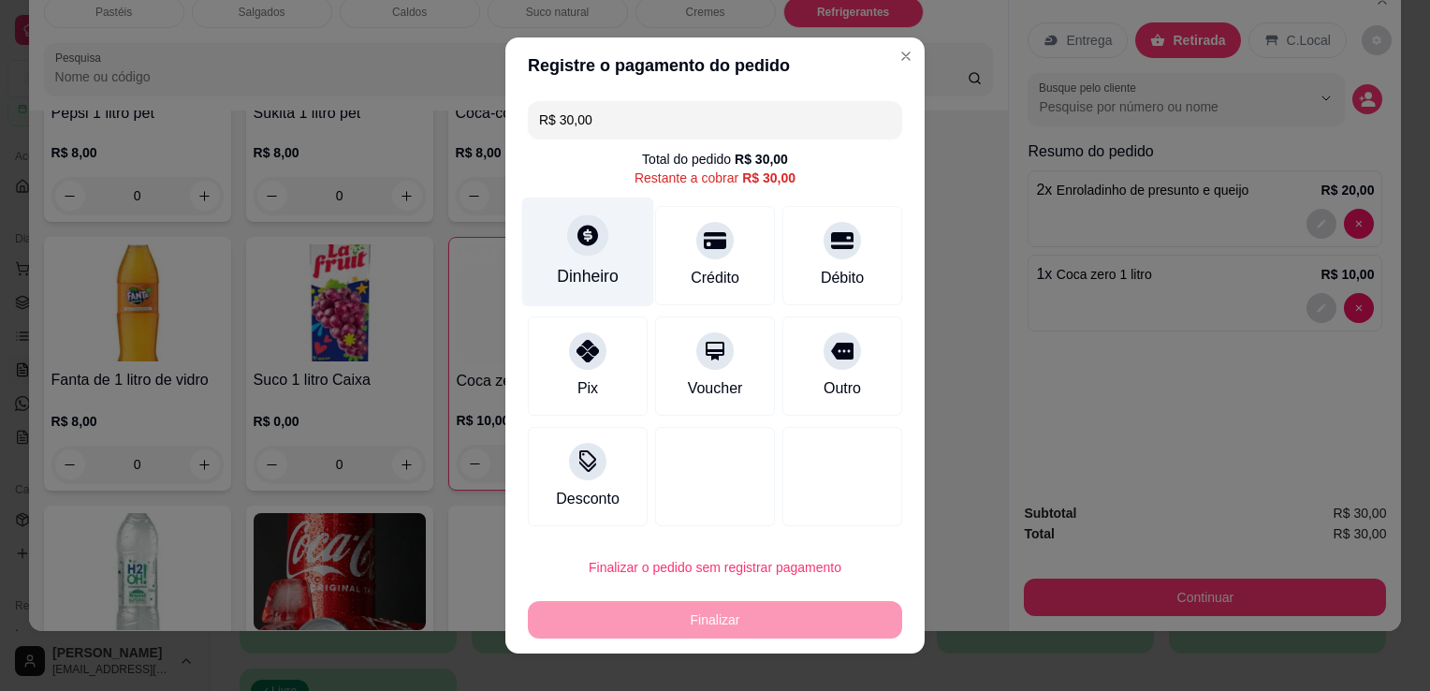
click at [562, 253] on div "Dinheiro" at bounding box center [588, 253] width 132 height 110
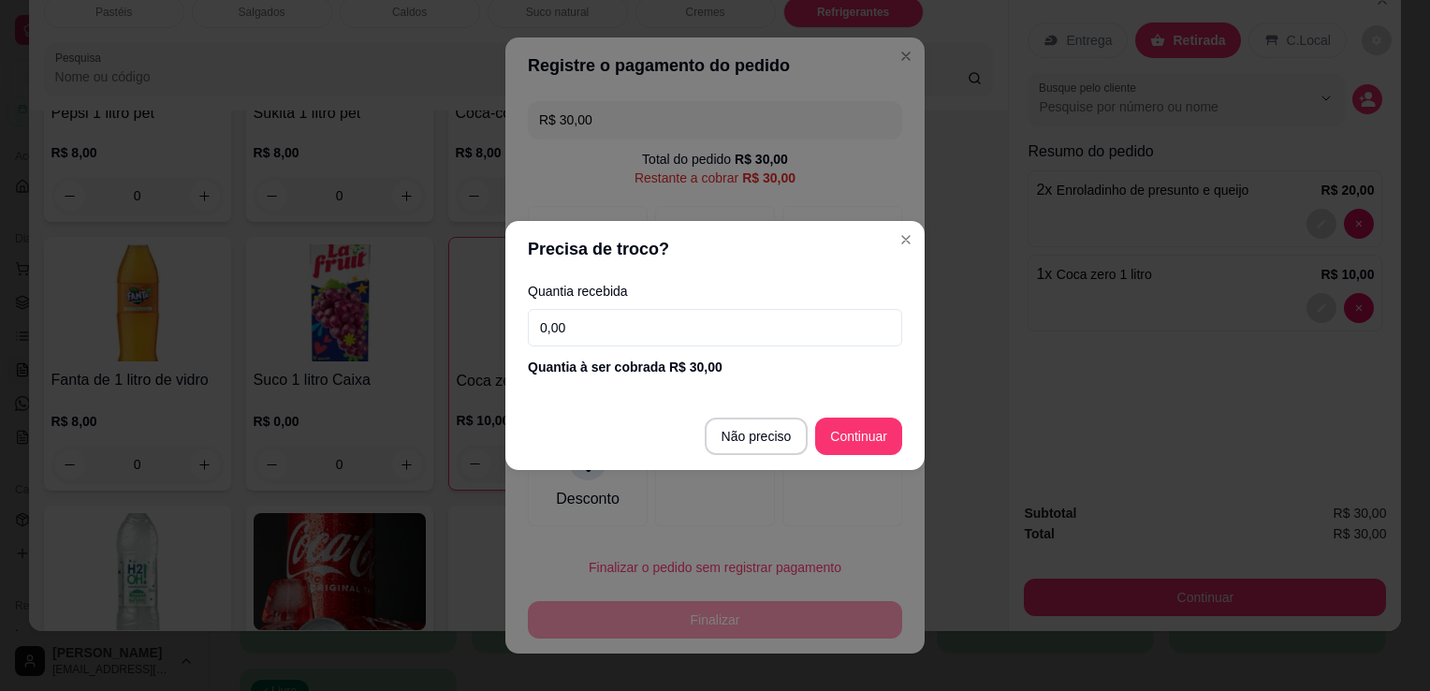
click at [603, 315] on input "0,00" at bounding box center [715, 327] width 374 height 37
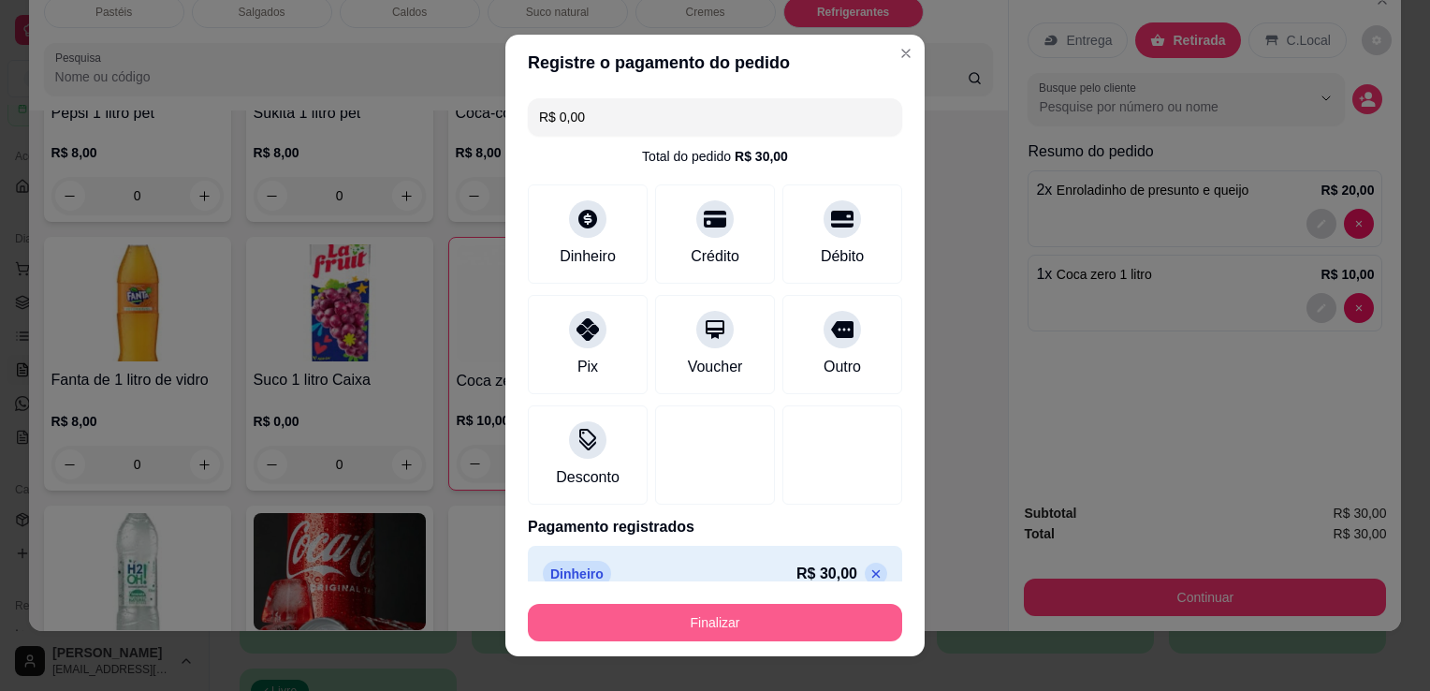
click at [764, 615] on button "Finalizar" at bounding box center [715, 622] width 374 height 37
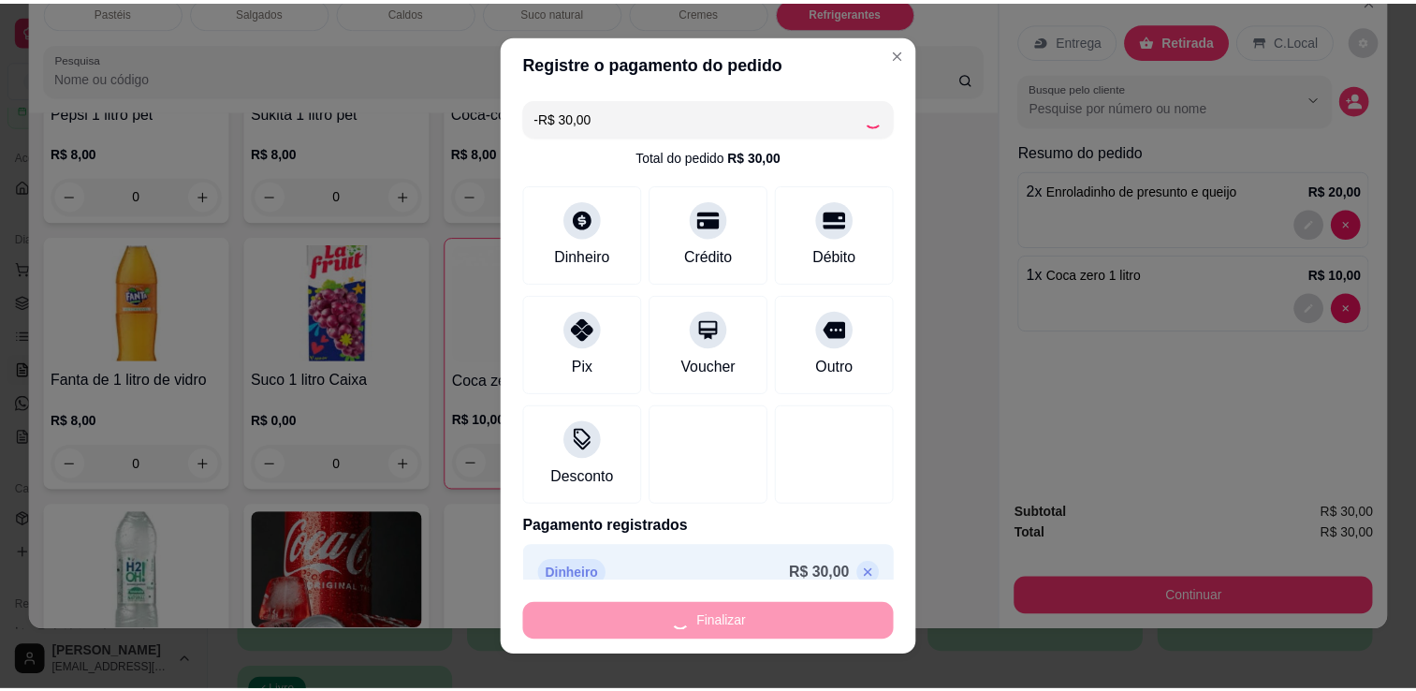
scroll to position [5364, 0]
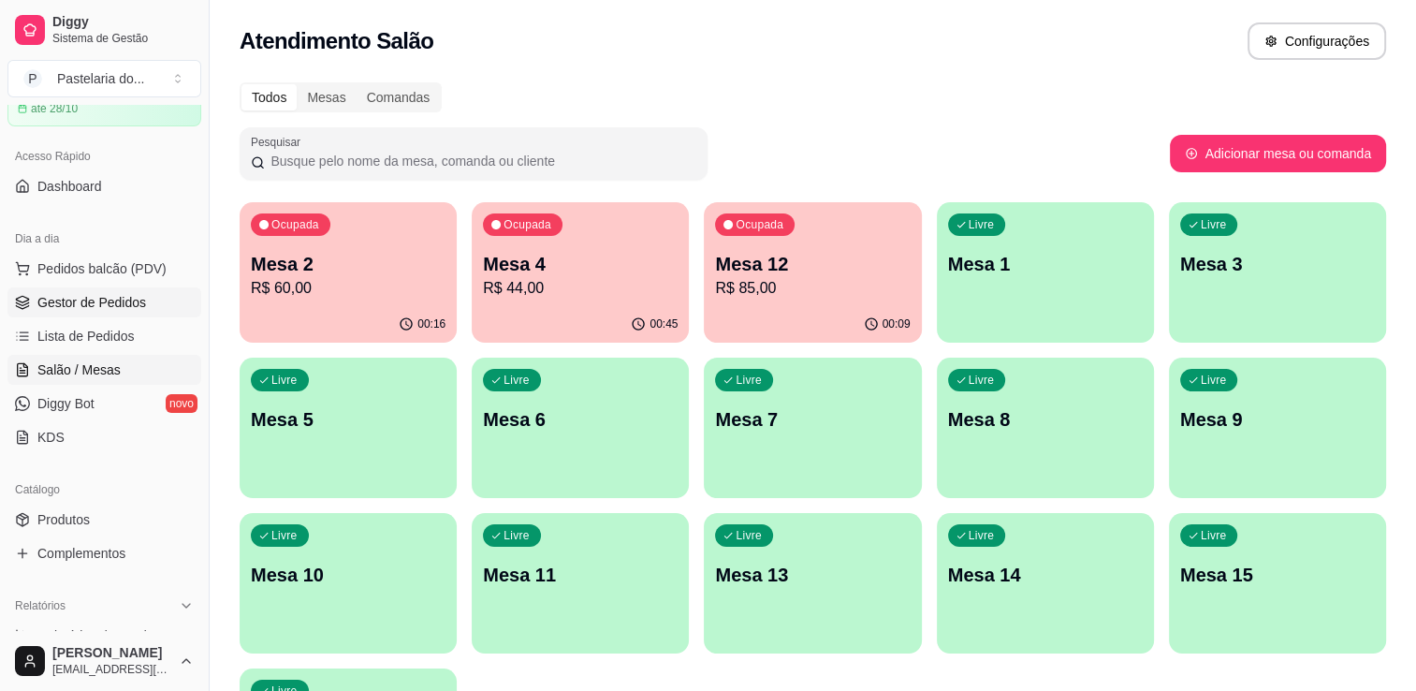
click at [154, 308] on link "Gestor de Pedidos" at bounding box center [104, 302] width 194 height 30
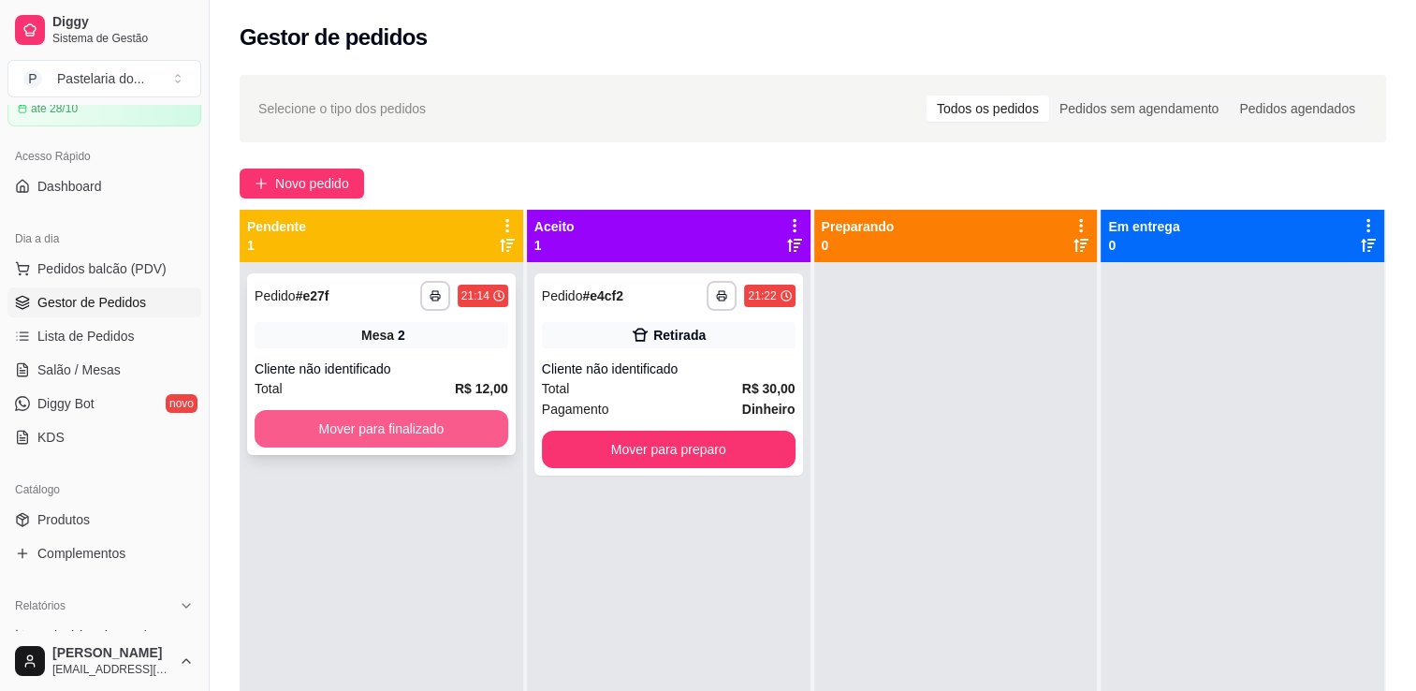
click at [461, 438] on button "Mover para finalizado" at bounding box center [382, 428] width 254 height 37
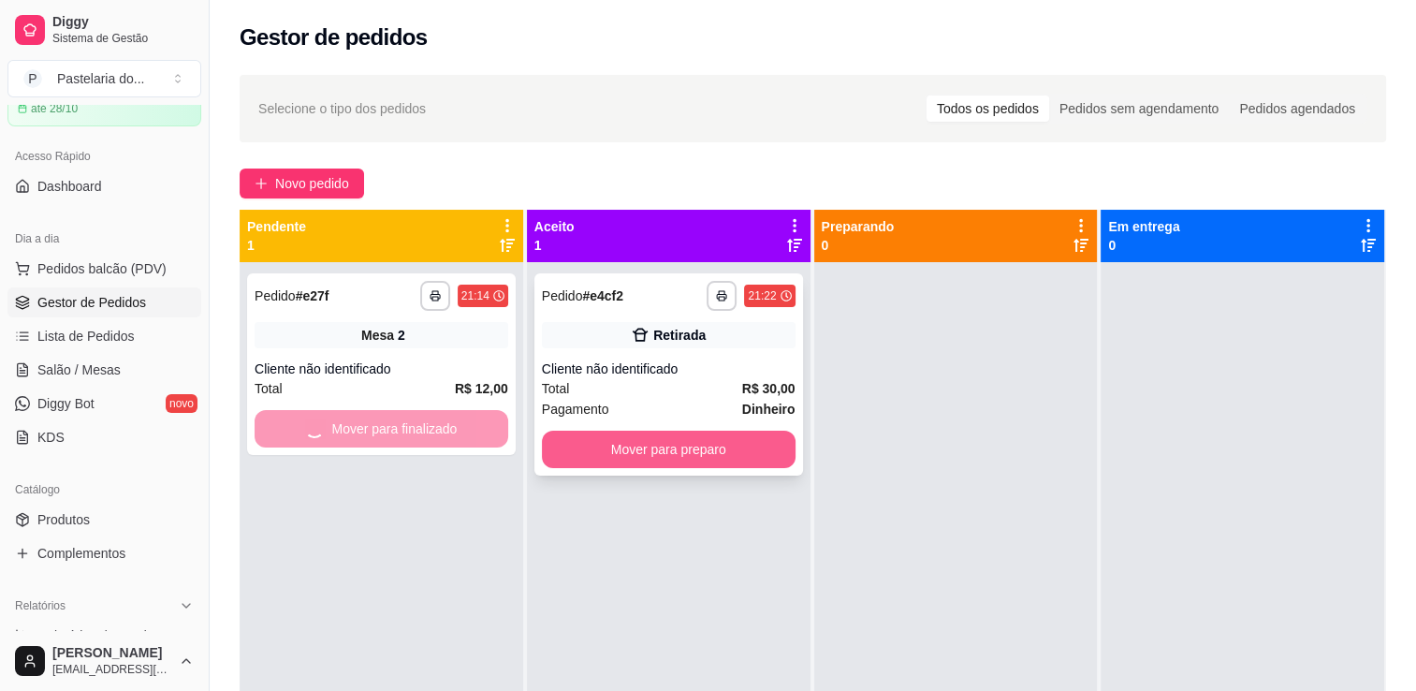
click at [703, 447] on button "Mover para preparo" at bounding box center [669, 449] width 254 height 37
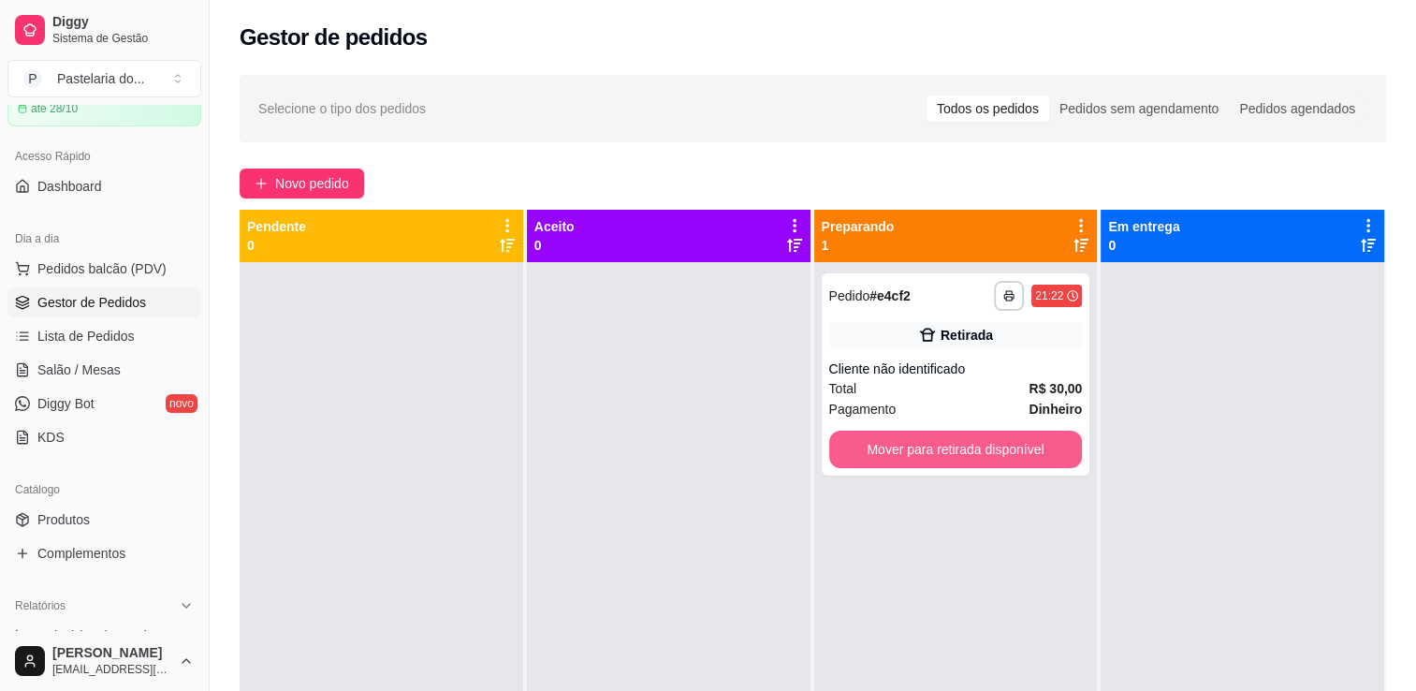
click at [909, 463] on button "Mover para retirada disponível" at bounding box center [956, 449] width 254 height 37
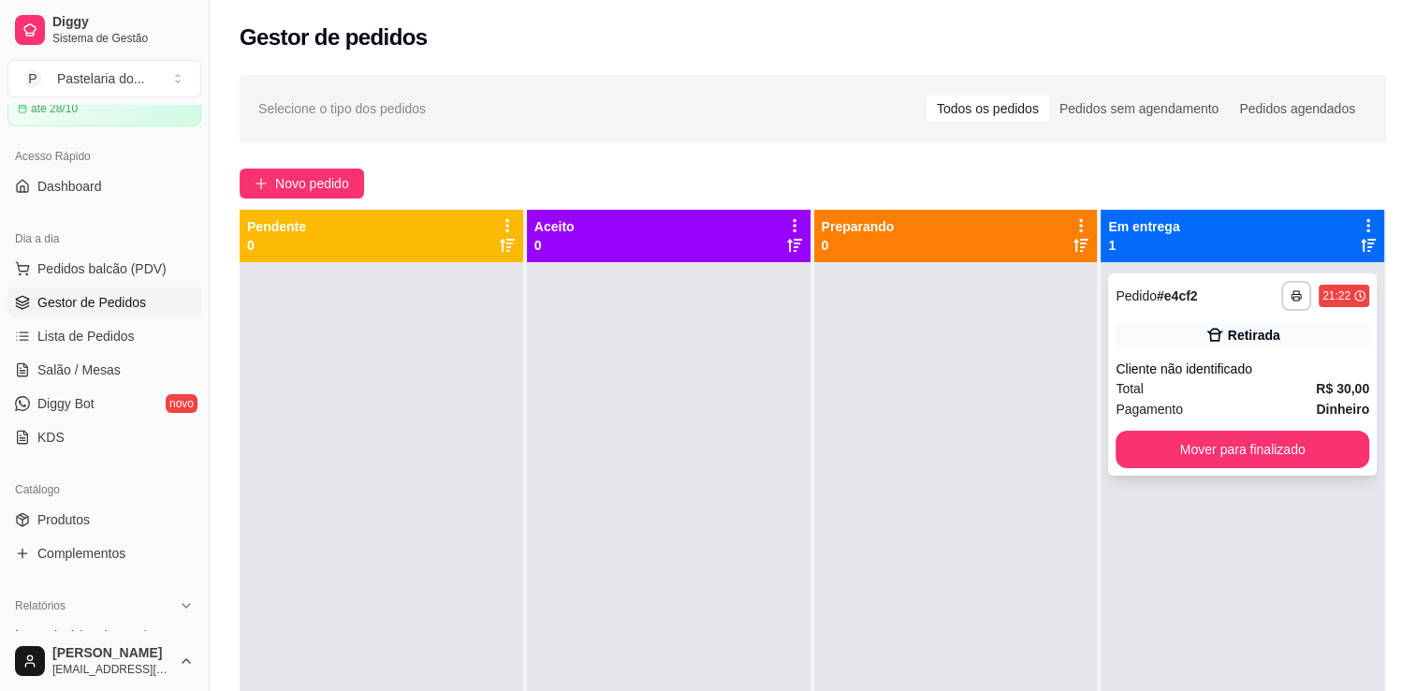
click at [1210, 475] on div "**********" at bounding box center [1242, 374] width 269 height 202
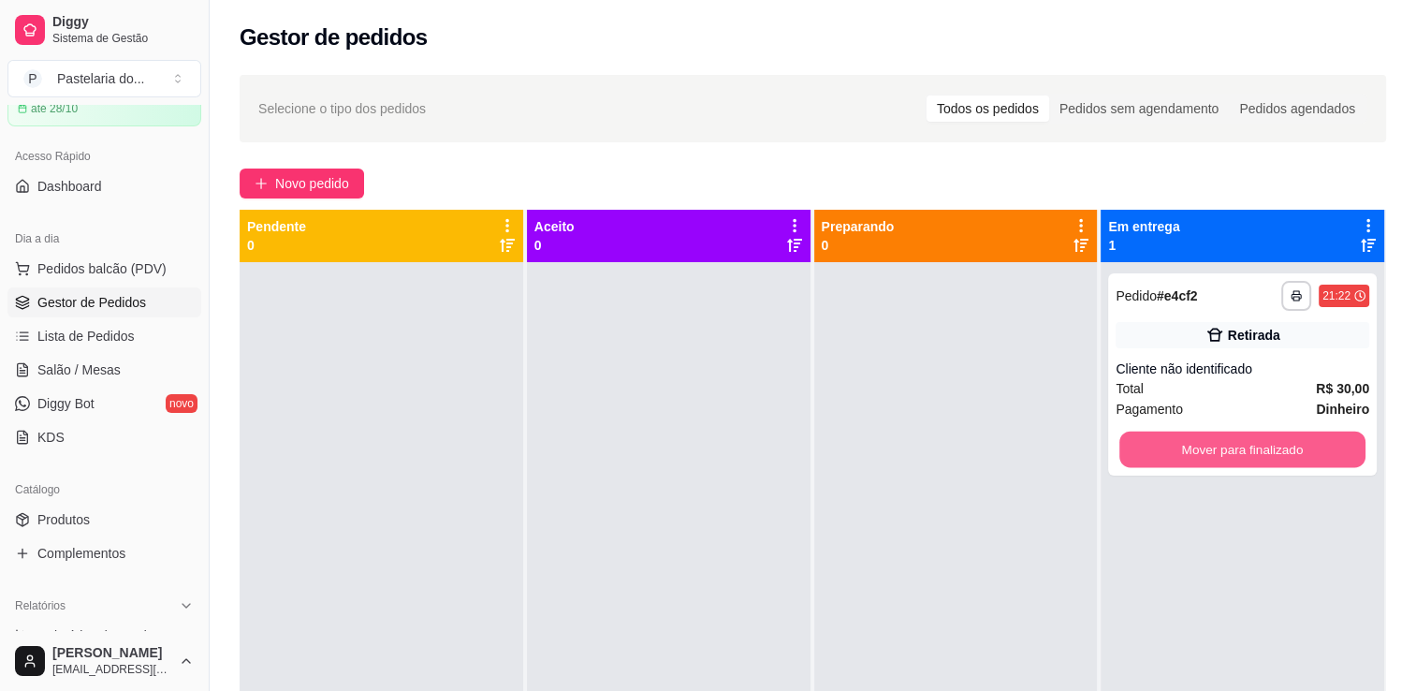
click at [1213, 459] on button "Mover para finalizado" at bounding box center [1243, 450] width 246 height 37
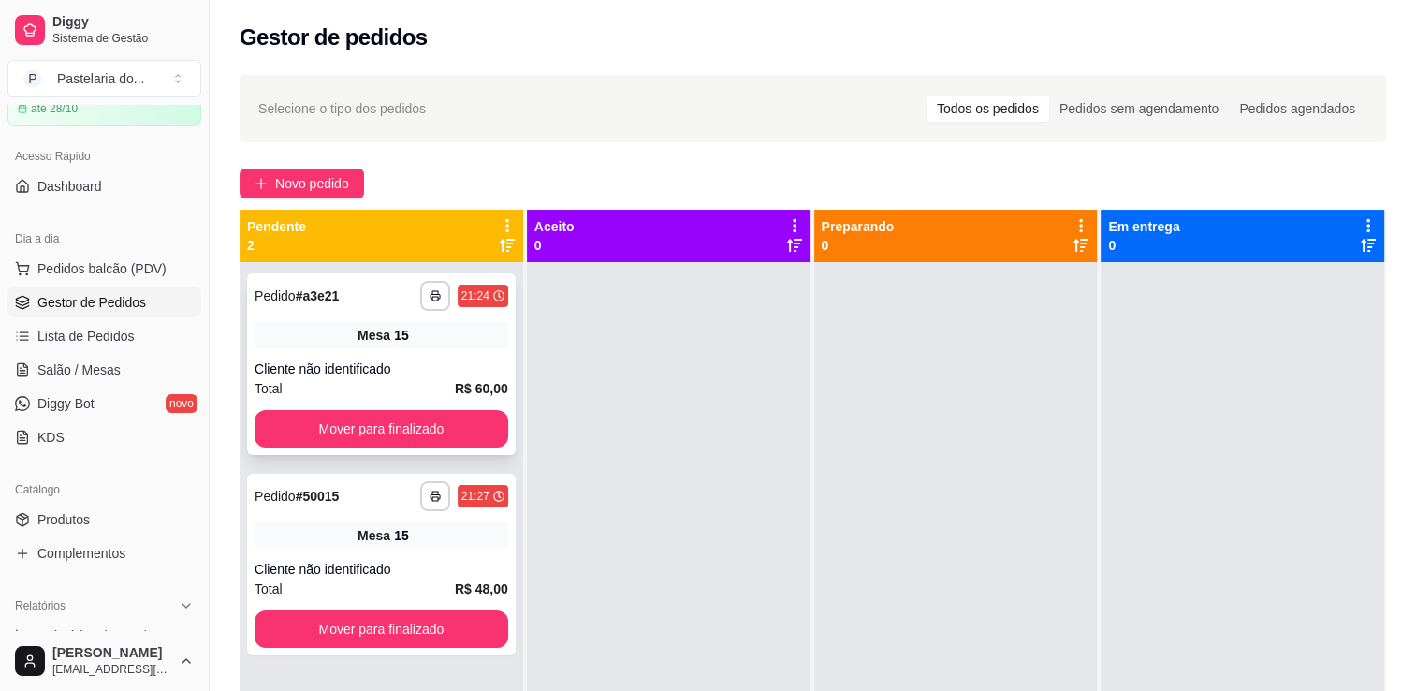
click at [295, 454] on div "**********" at bounding box center [381, 364] width 269 height 182
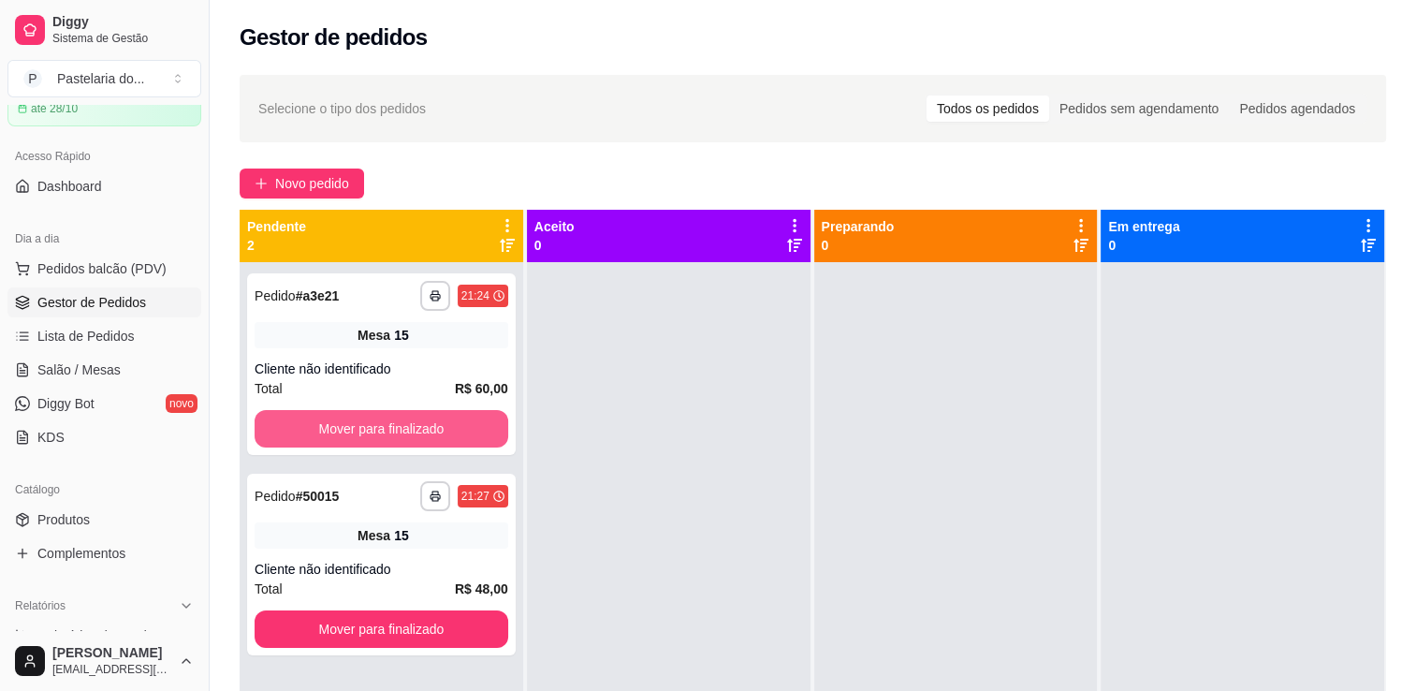
click at [339, 429] on button "Mover para finalizado" at bounding box center [382, 428] width 254 height 37
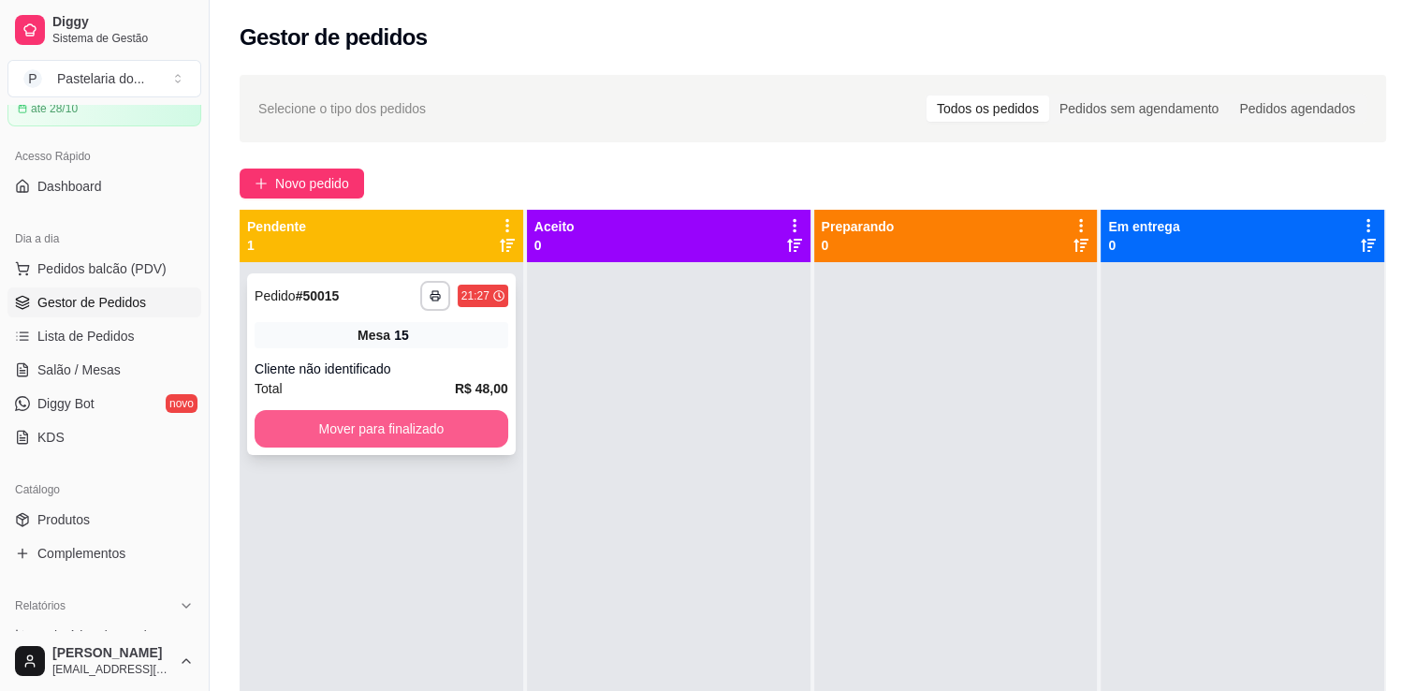
click at [408, 431] on button "Mover para finalizado" at bounding box center [382, 428] width 254 height 37
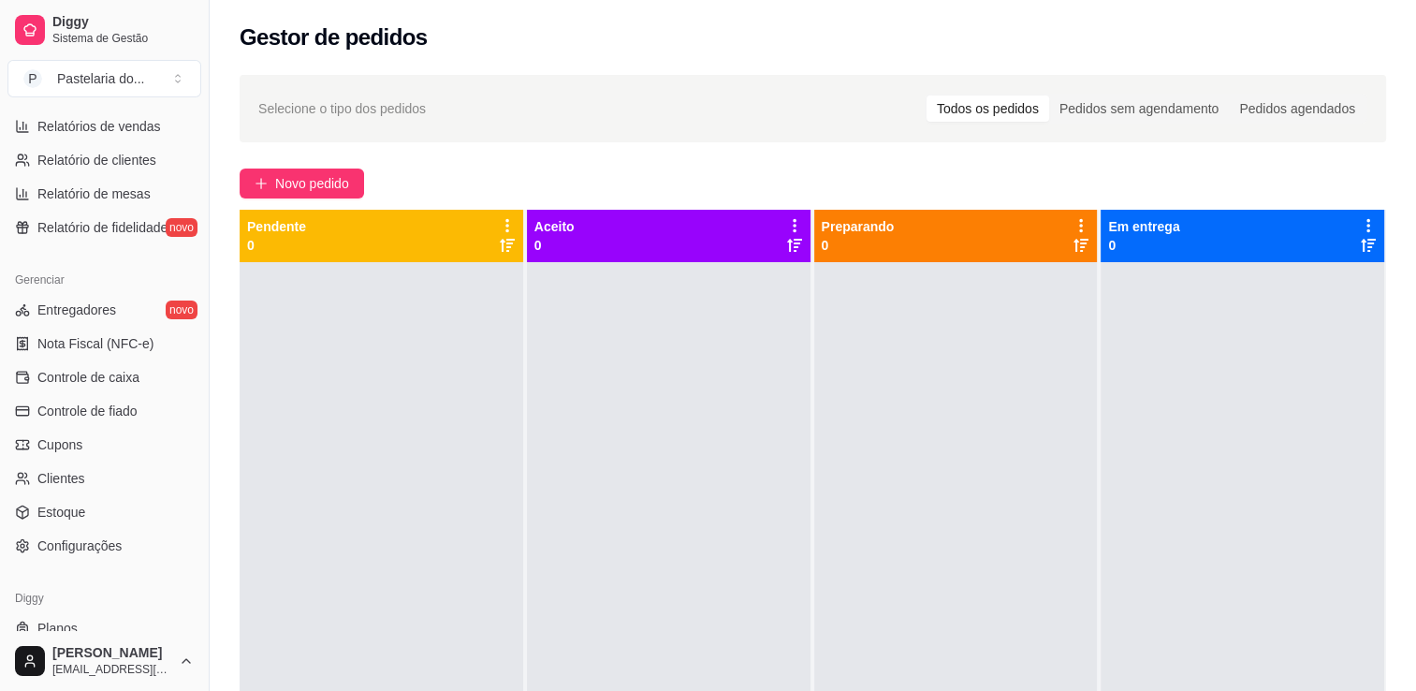
scroll to position [468, 0]
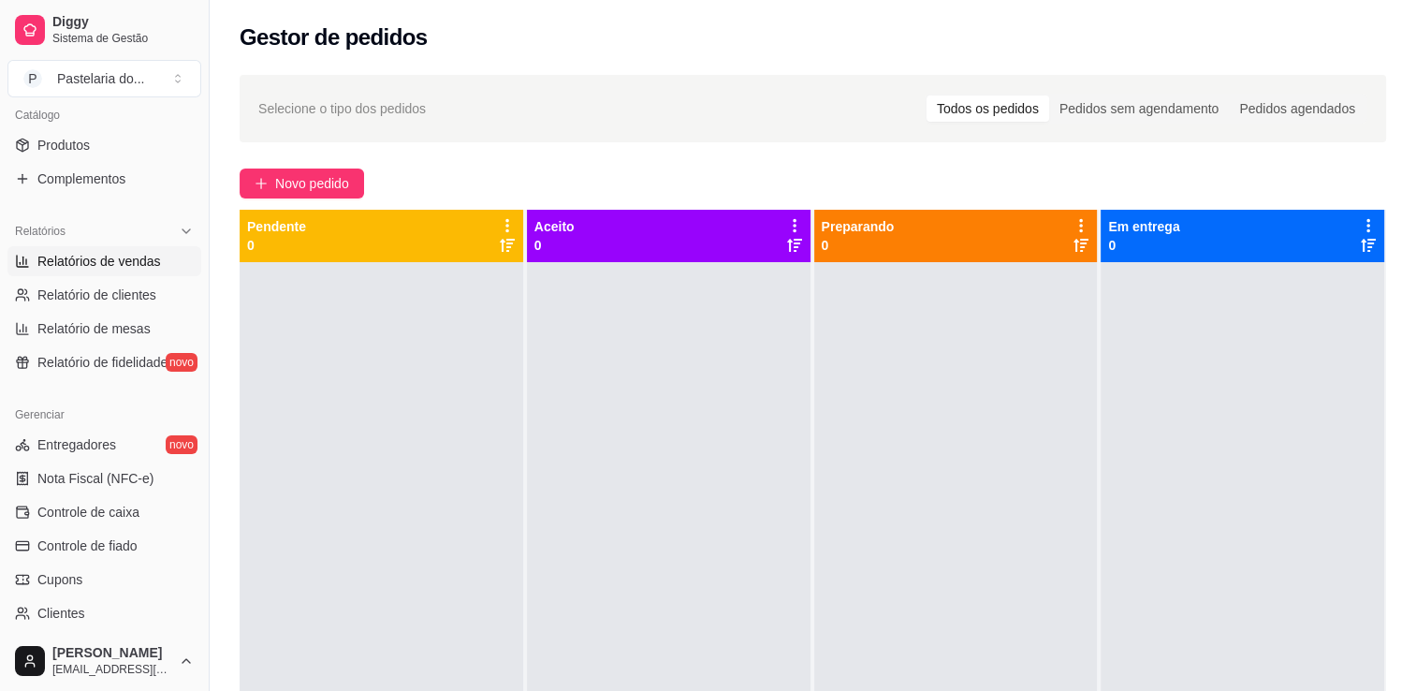
click at [123, 259] on span "Relatórios de vendas" at bounding box center [99, 261] width 124 height 19
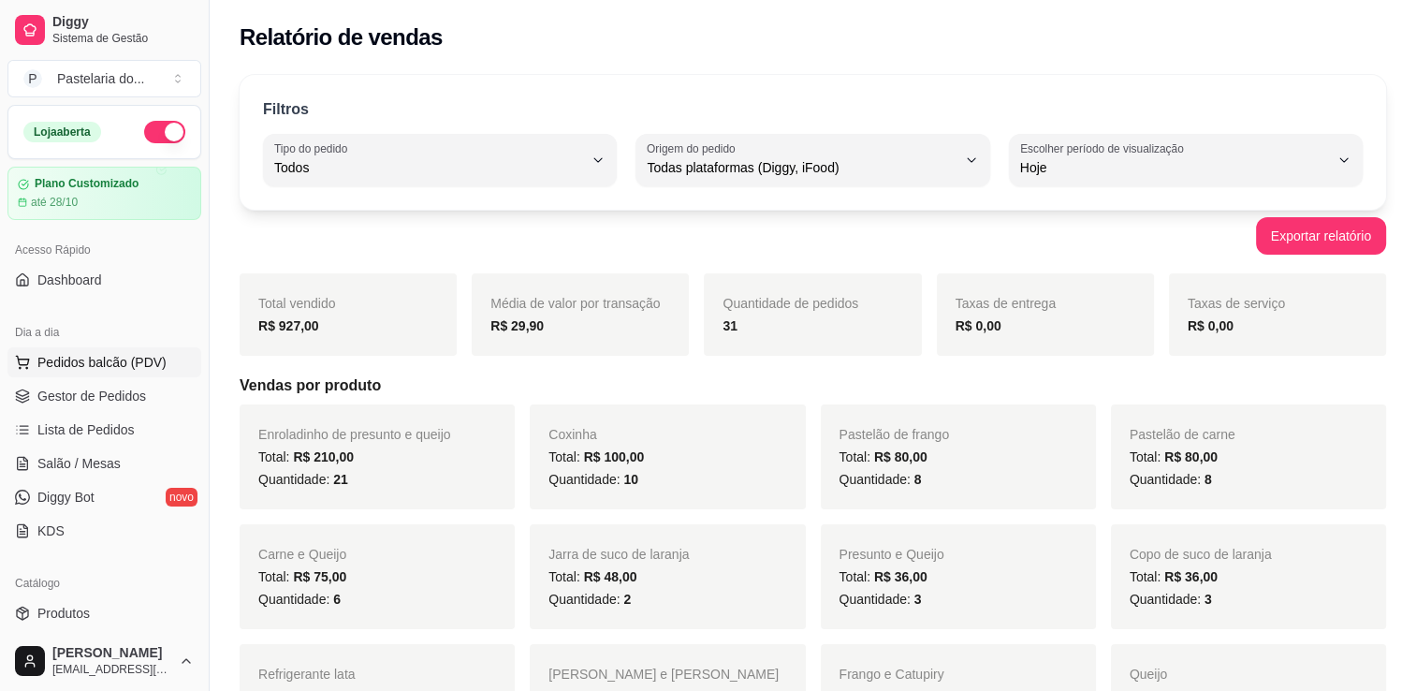
click at [118, 354] on span "Pedidos balcão (PDV)" at bounding box center [101, 362] width 129 height 19
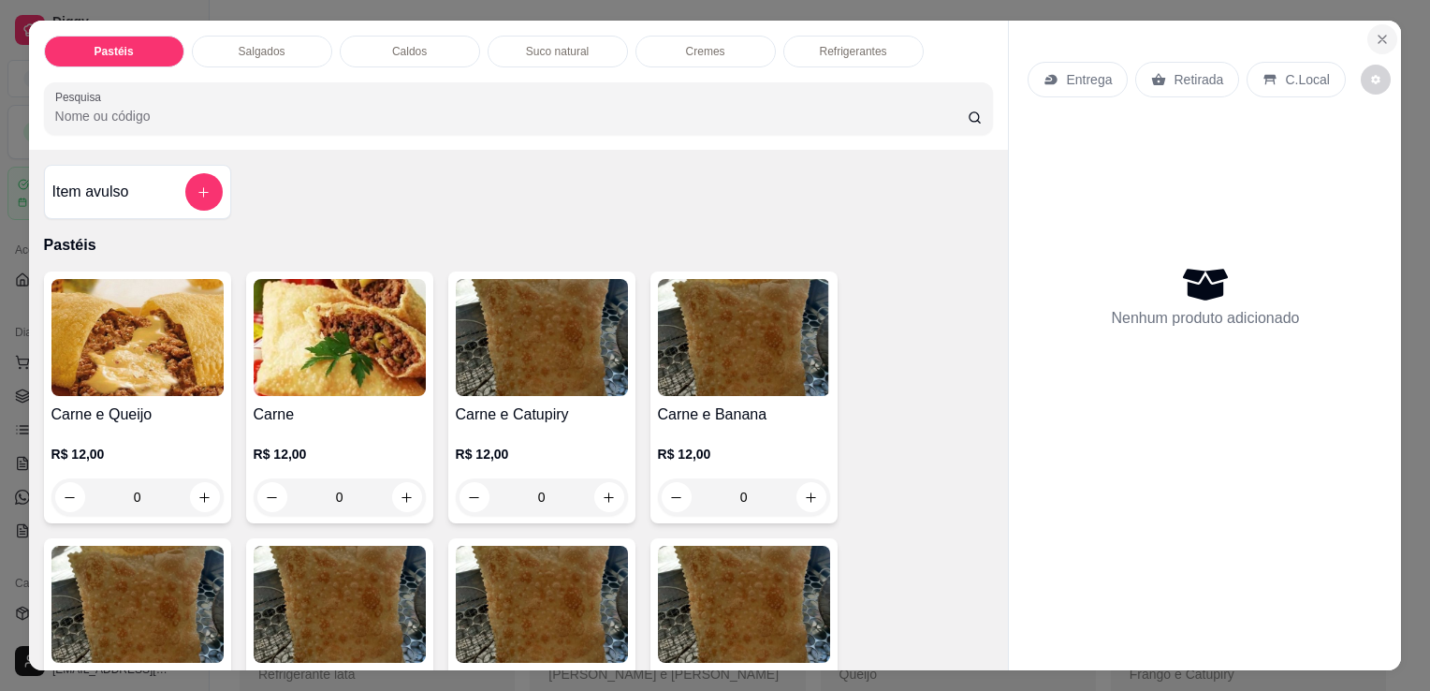
click at [1375, 32] on icon "Close" at bounding box center [1382, 39] width 15 height 15
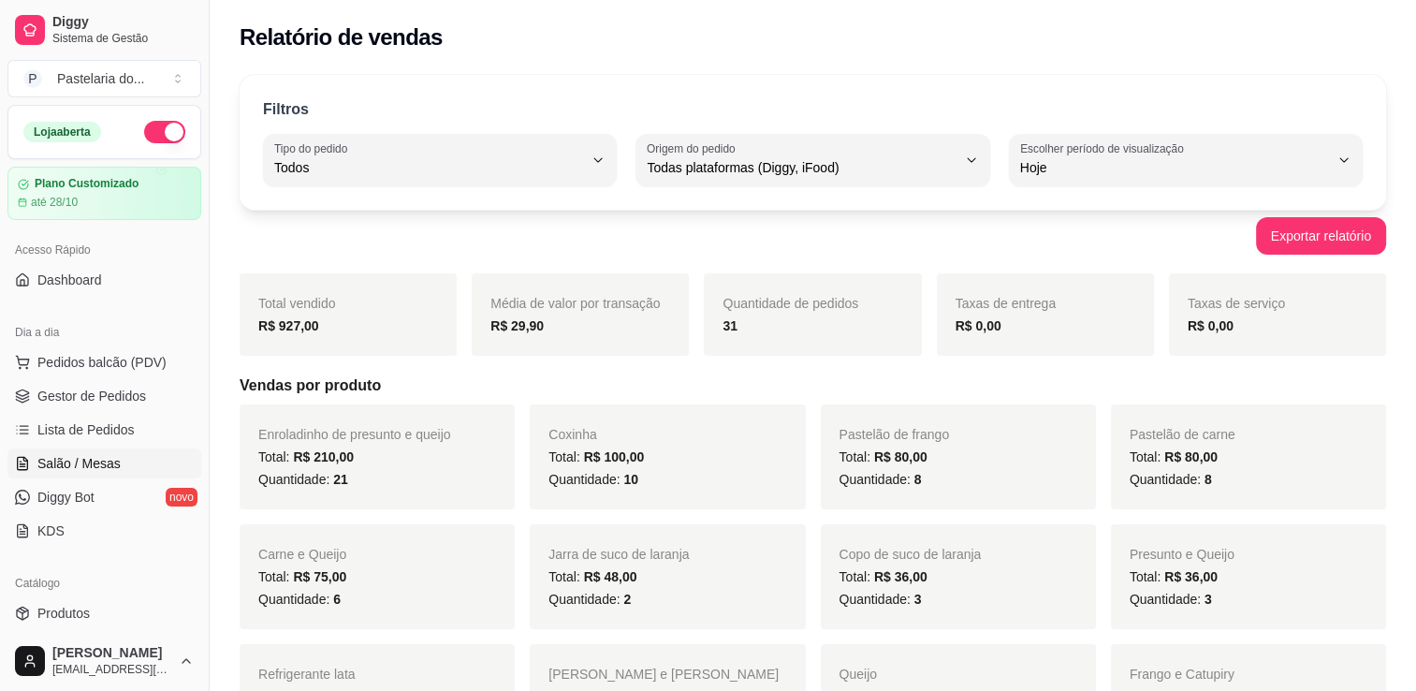
click at [97, 455] on span "Salão / Mesas" at bounding box center [78, 463] width 83 height 19
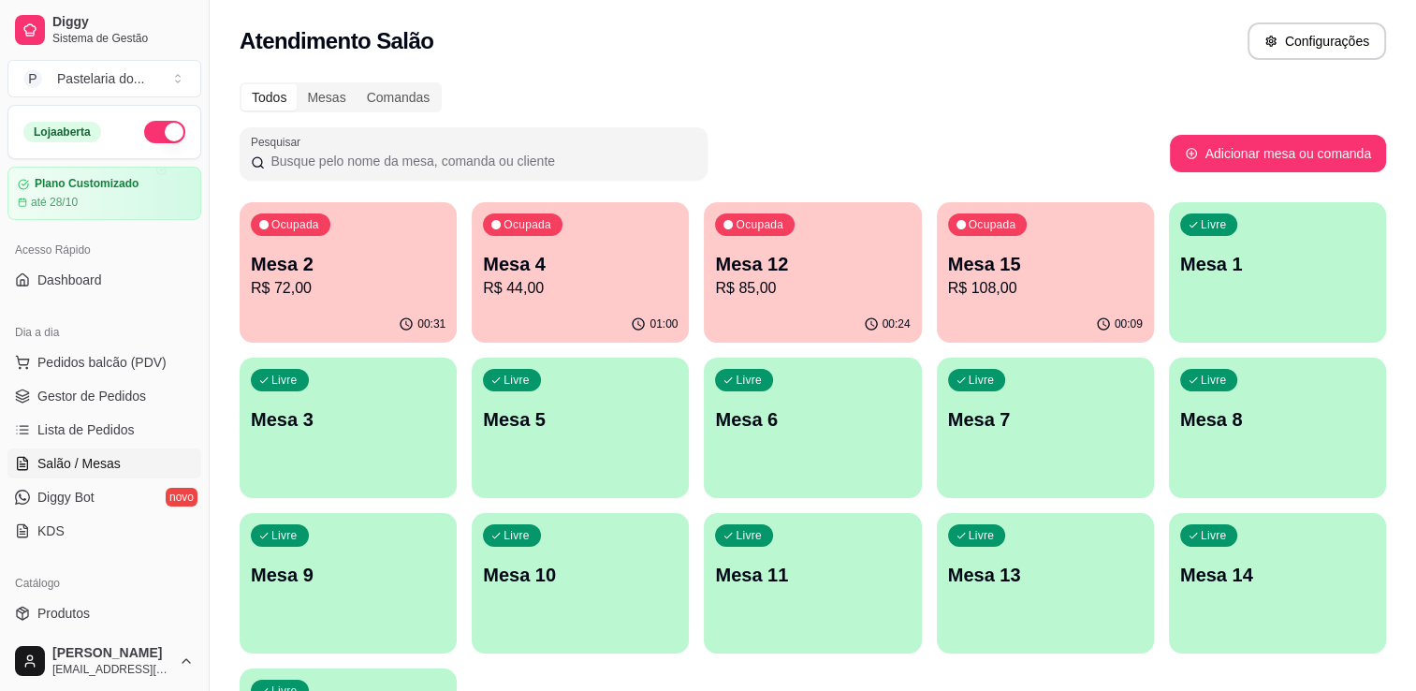
click at [367, 309] on div "00:31" at bounding box center [348, 324] width 217 height 37
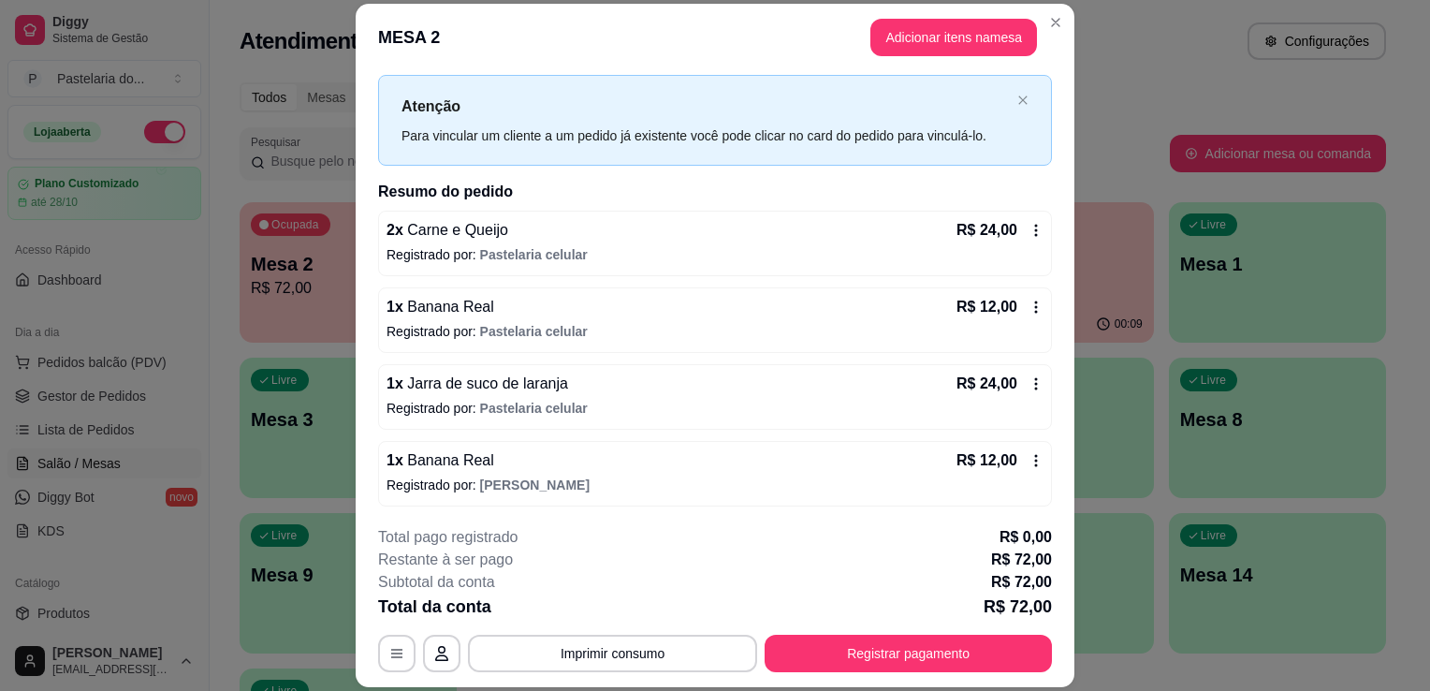
scroll to position [56, 0]
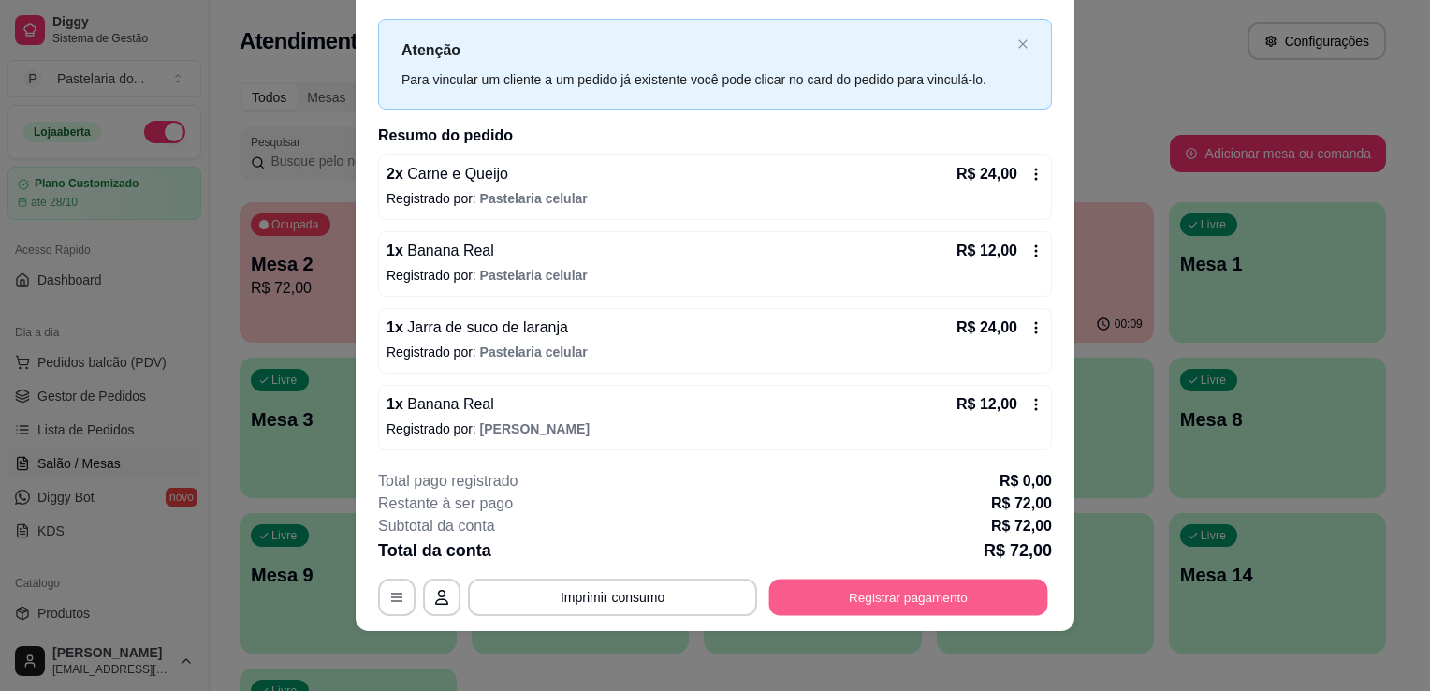
click at [914, 605] on button "Registrar pagamento" at bounding box center [908, 597] width 279 height 37
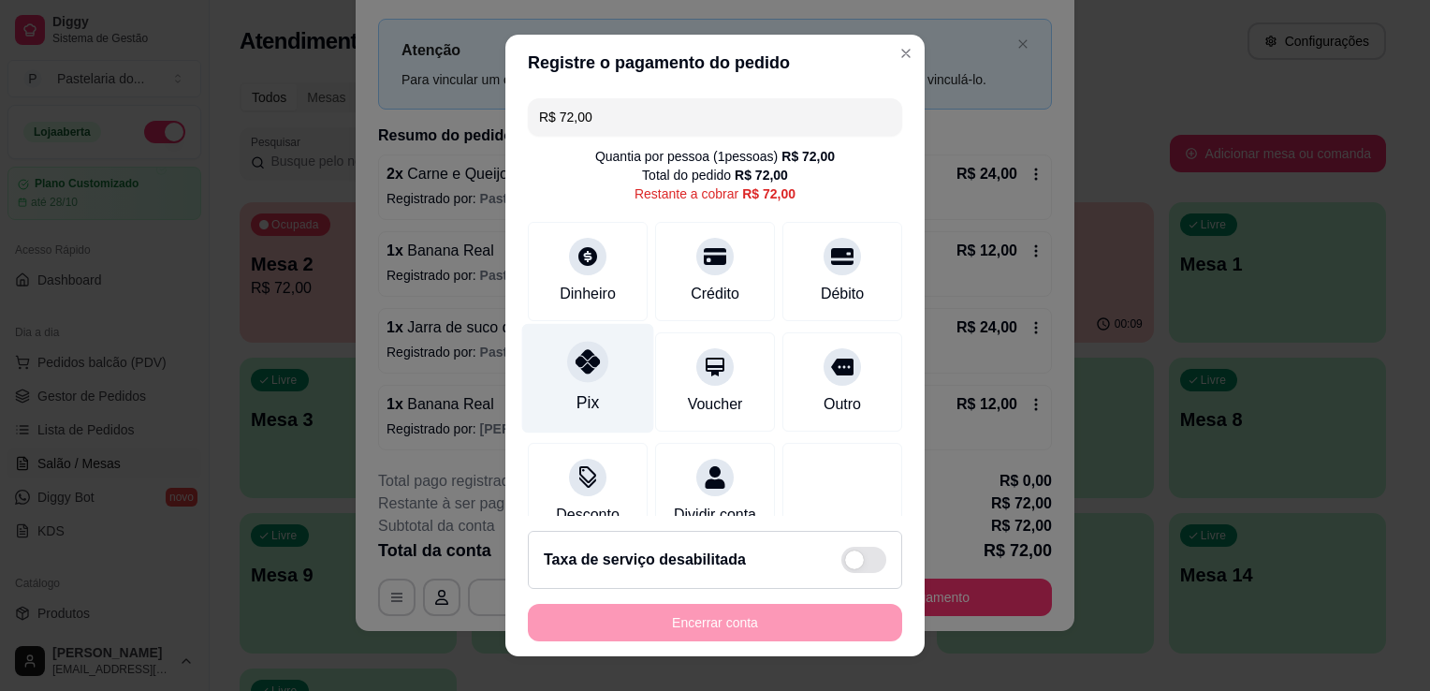
click at [523, 369] on div "Pix" at bounding box center [588, 379] width 132 height 110
click at [576, 362] on icon at bounding box center [588, 361] width 24 height 24
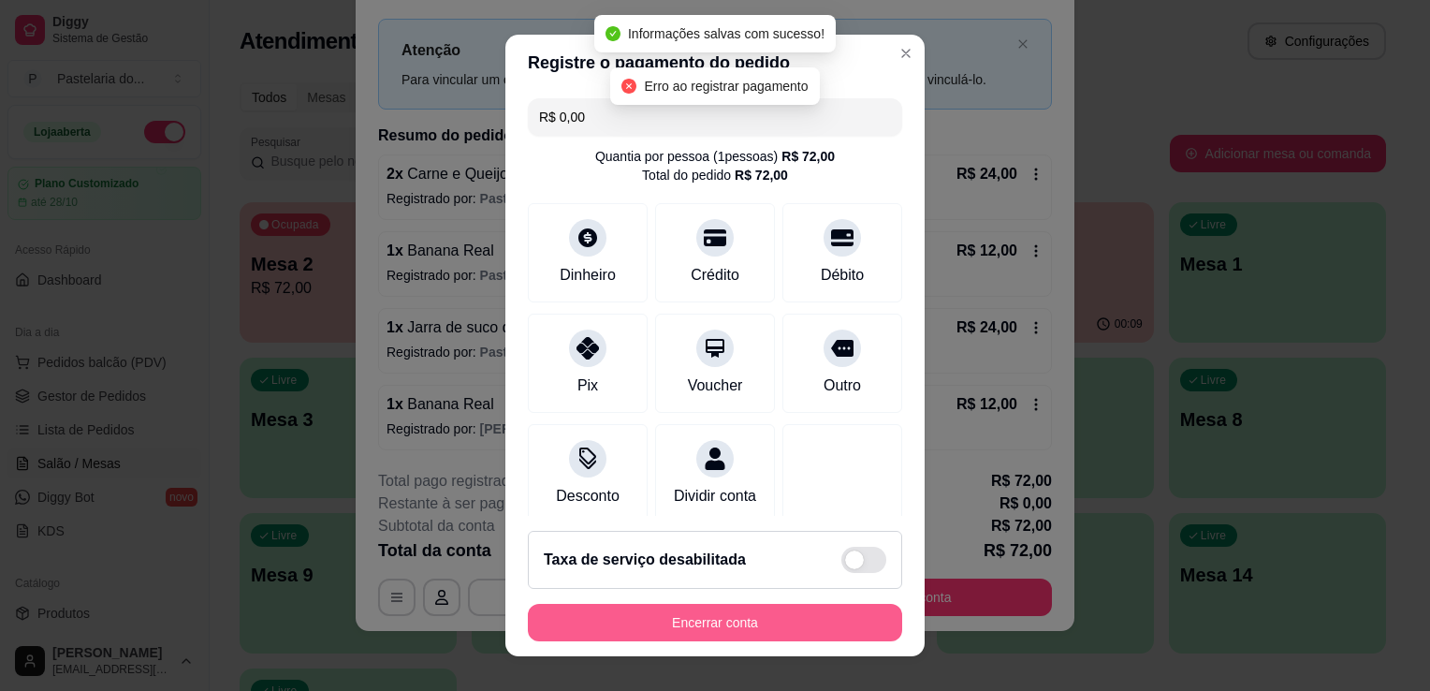
click at [670, 615] on button "Encerrar conta" at bounding box center [715, 622] width 374 height 37
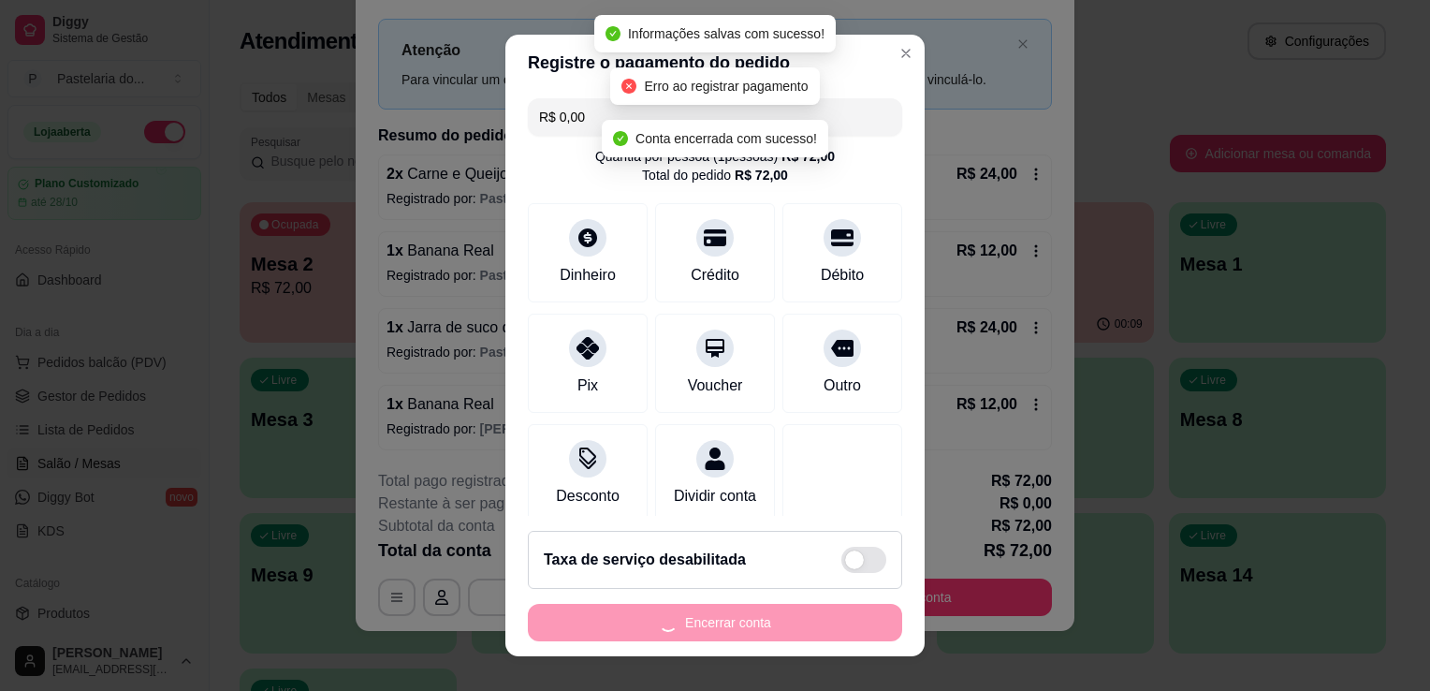
scroll to position [0, 0]
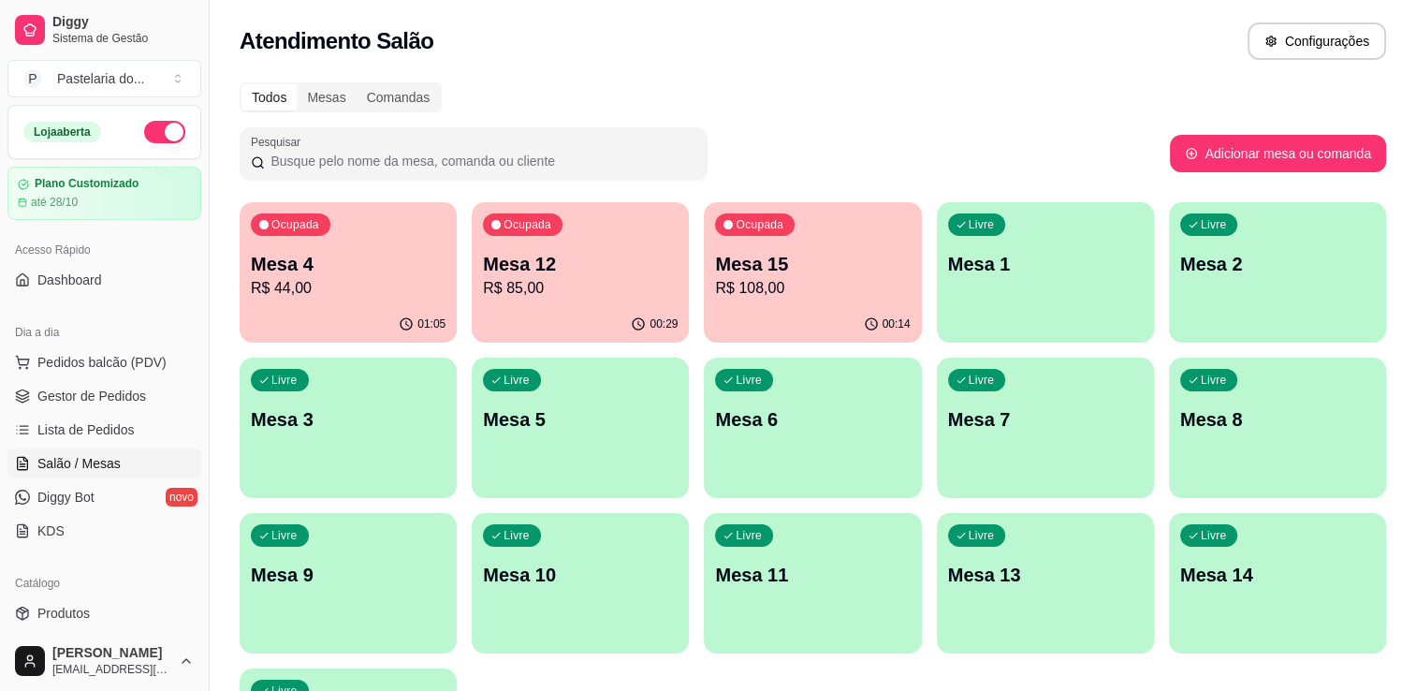
click at [576, 218] on div "Ocupada Mesa 12 R$ 85,00" at bounding box center [580, 254] width 217 height 104
click at [576, 218] on body "Diggy Sistema de Gestão P Pastelaria do ... Loja aberta Plano Customizado até 2…" at bounding box center [708, 345] width 1416 height 691
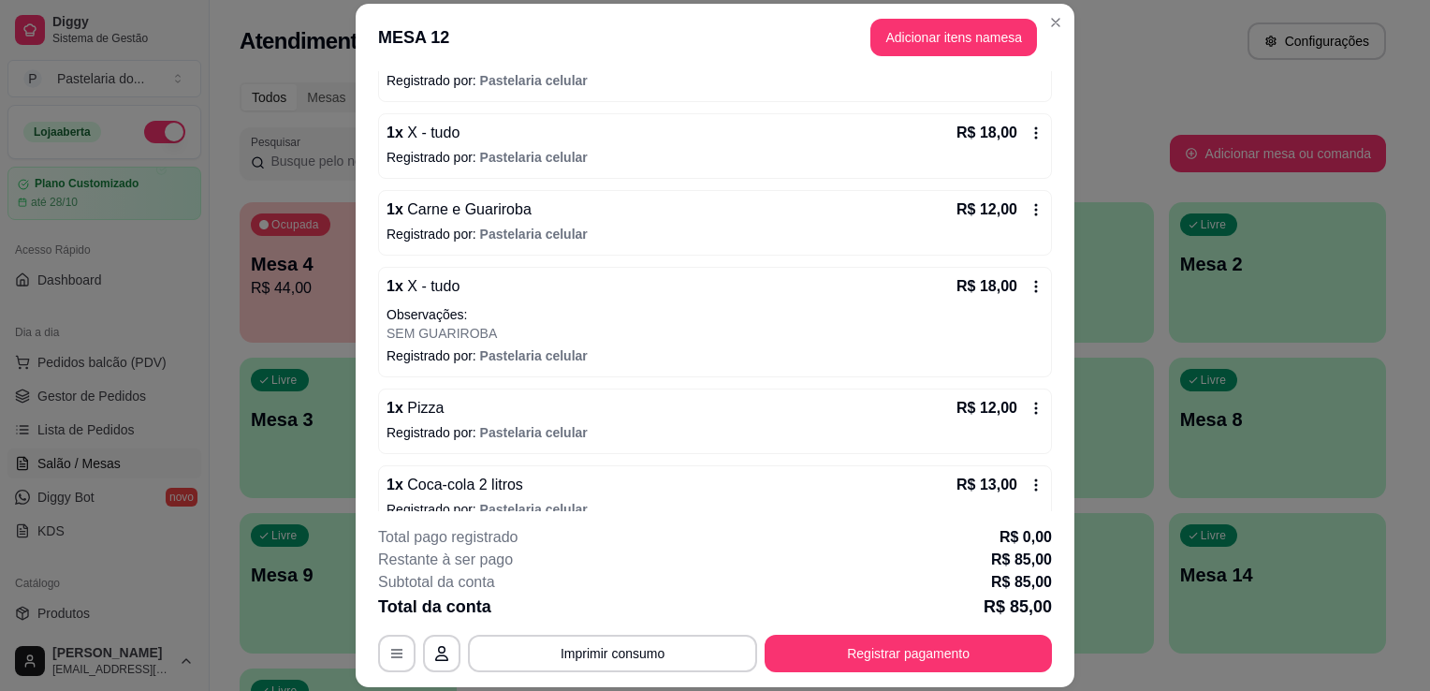
scroll to position [235, 0]
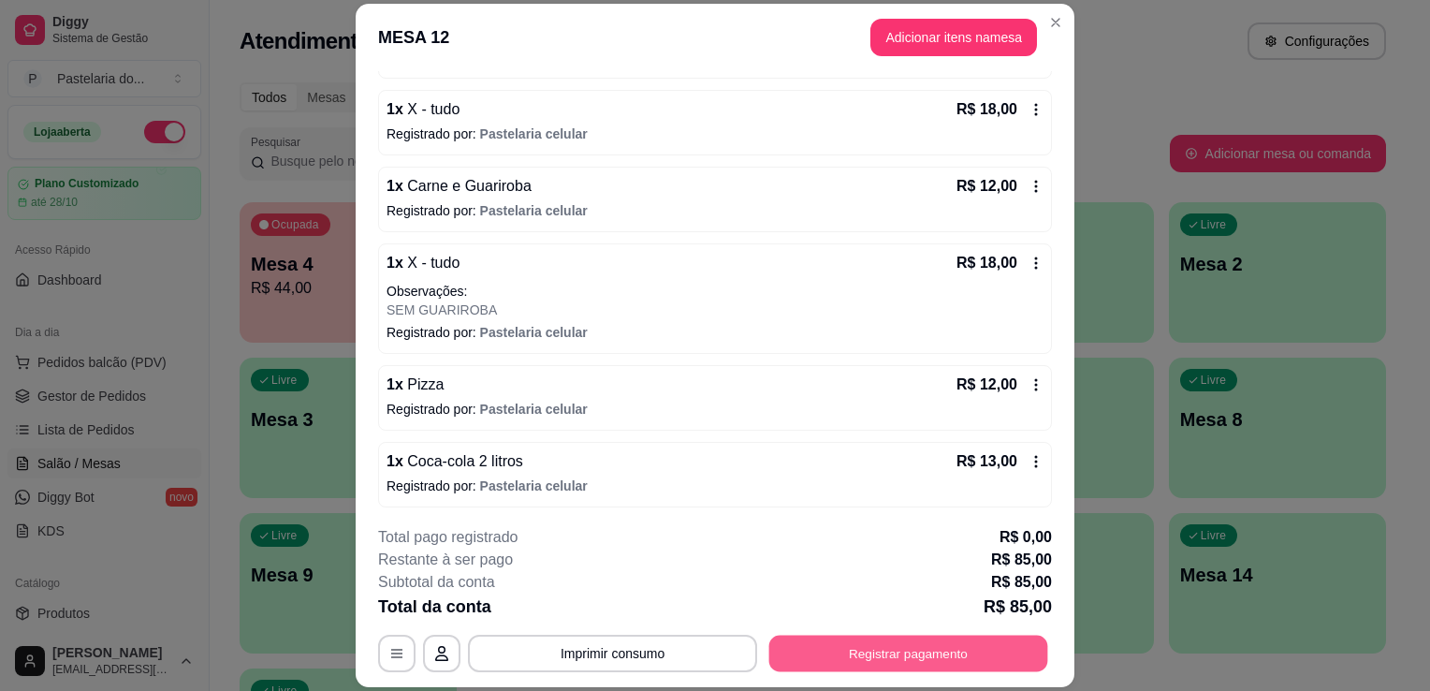
click at [970, 653] on button "Registrar pagamento" at bounding box center [908, 654] width 279 height 37
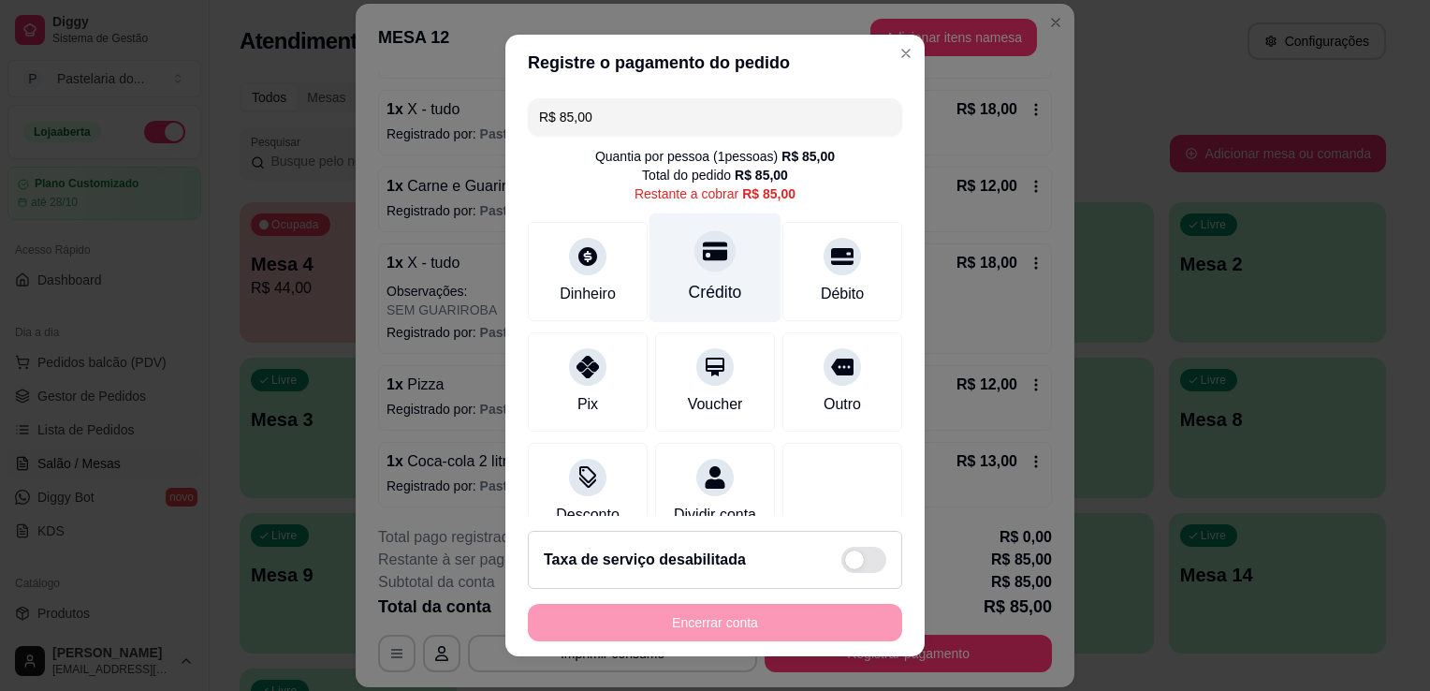
click at [681, 273] on div "Crédito" at bounding box center [716, 268] width 132 height 110
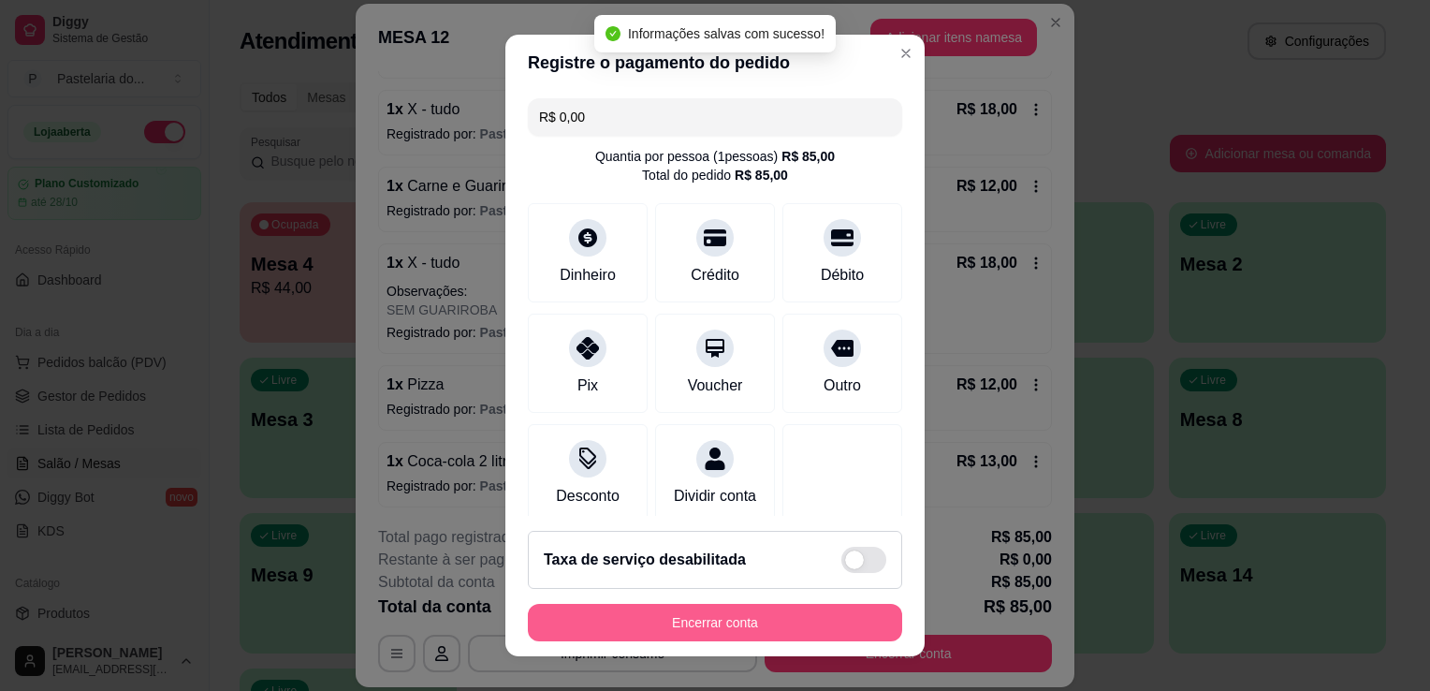
click at [725, 624] on button "Encerrar conta" at bounding box center [715, 622] width 374 height 37
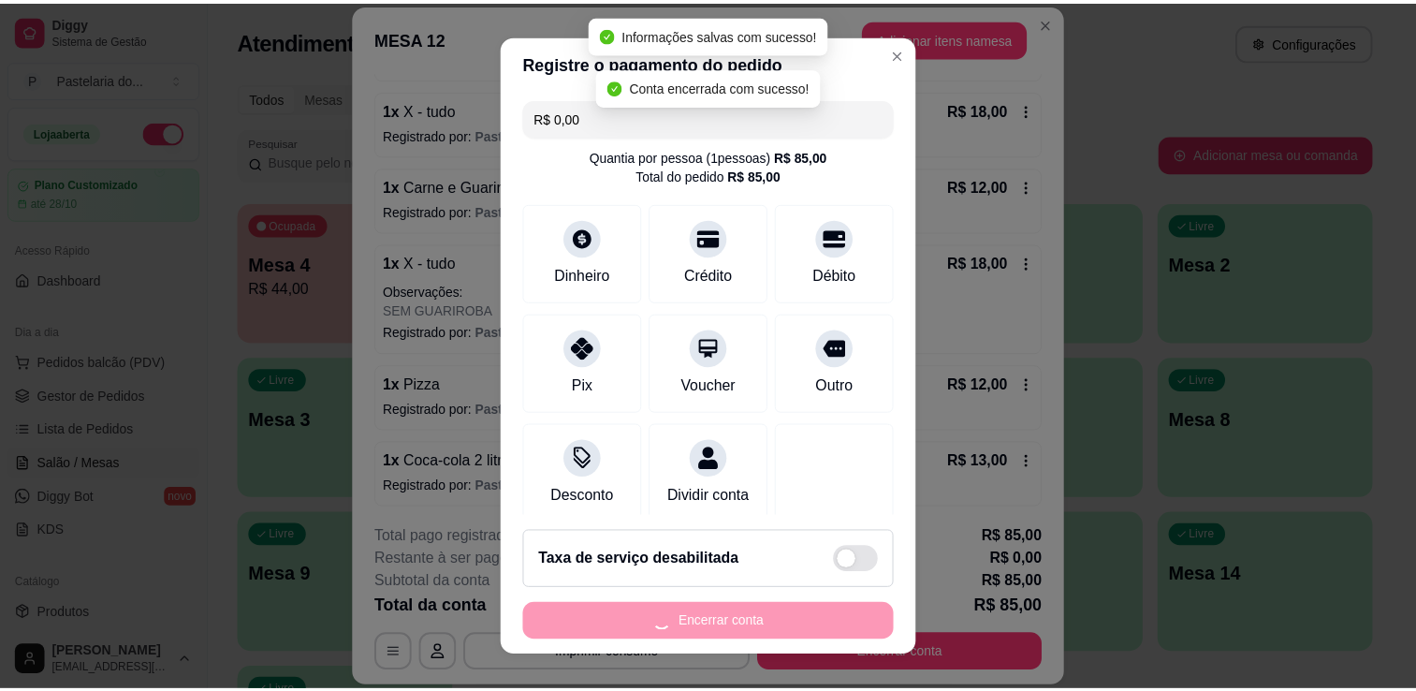
scroll to position [0, 0]
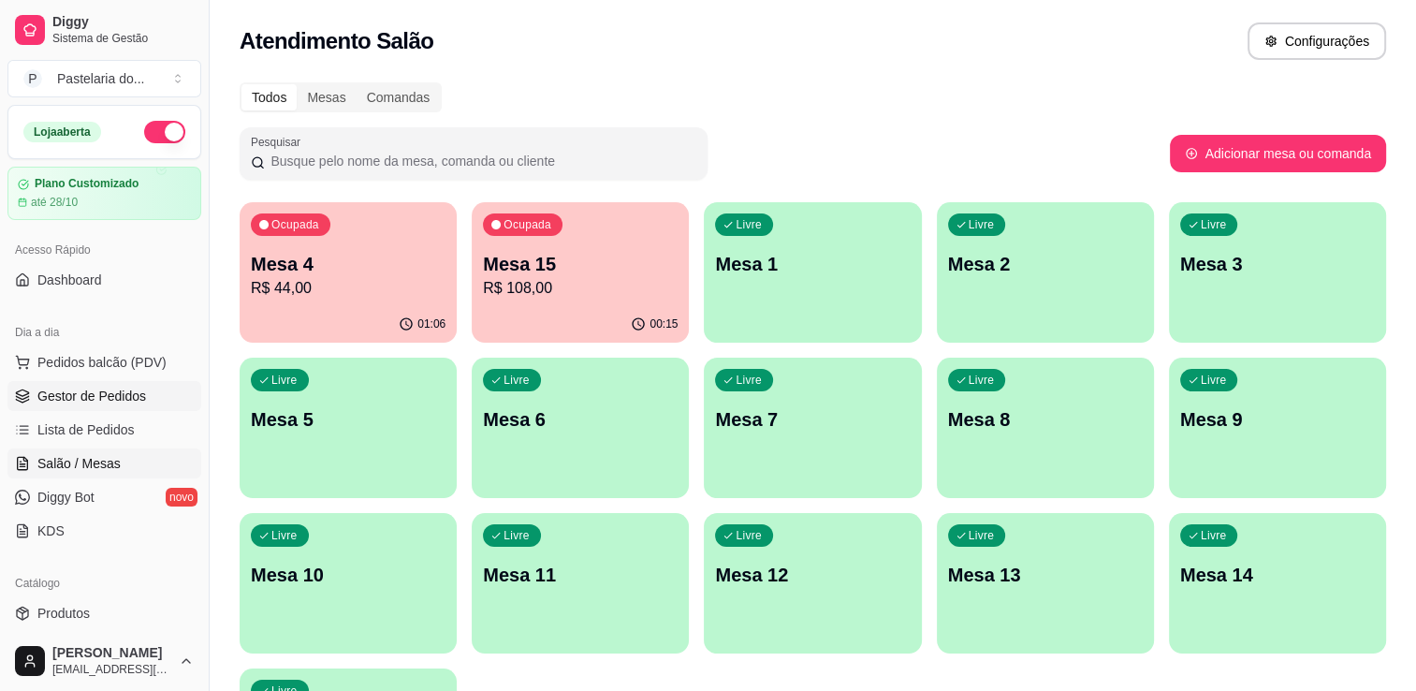
click at [109, 391] on span "Gestor de Pedidos" at bounding box center [91, 396] width 109 height 19
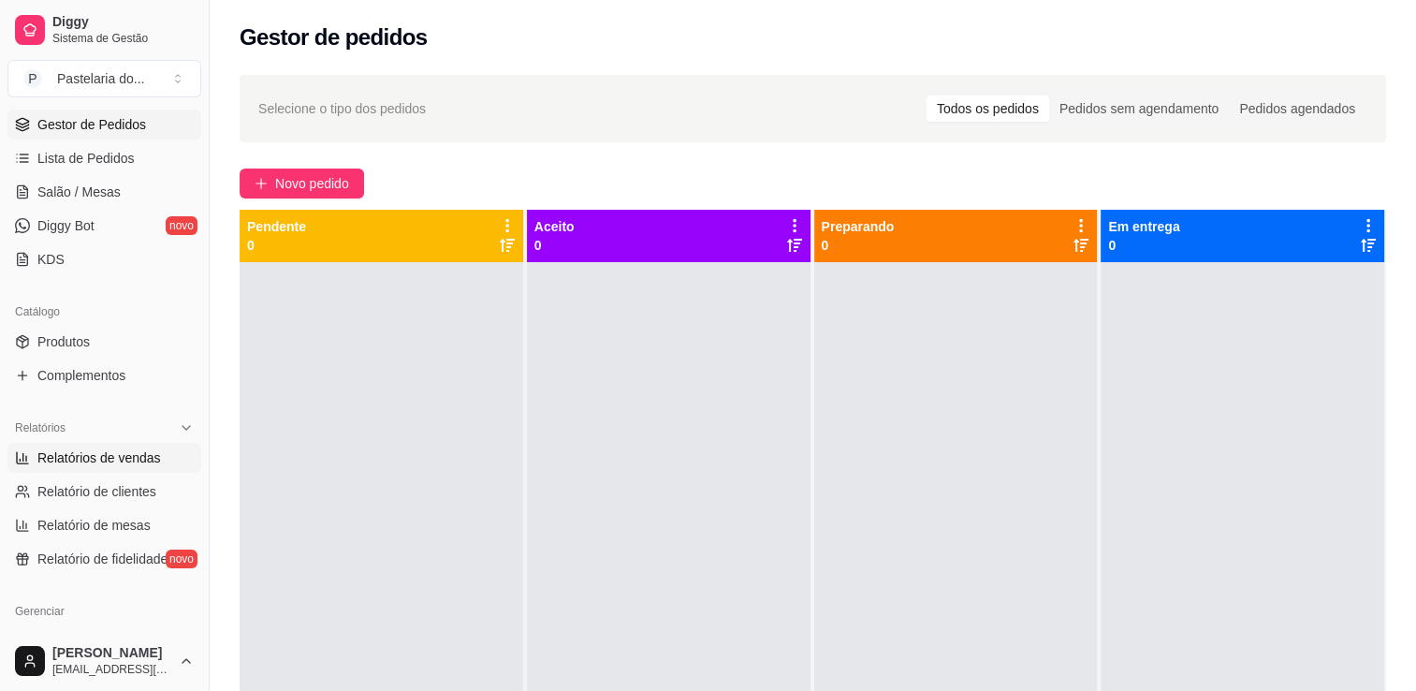
scroll to position [281, 0]
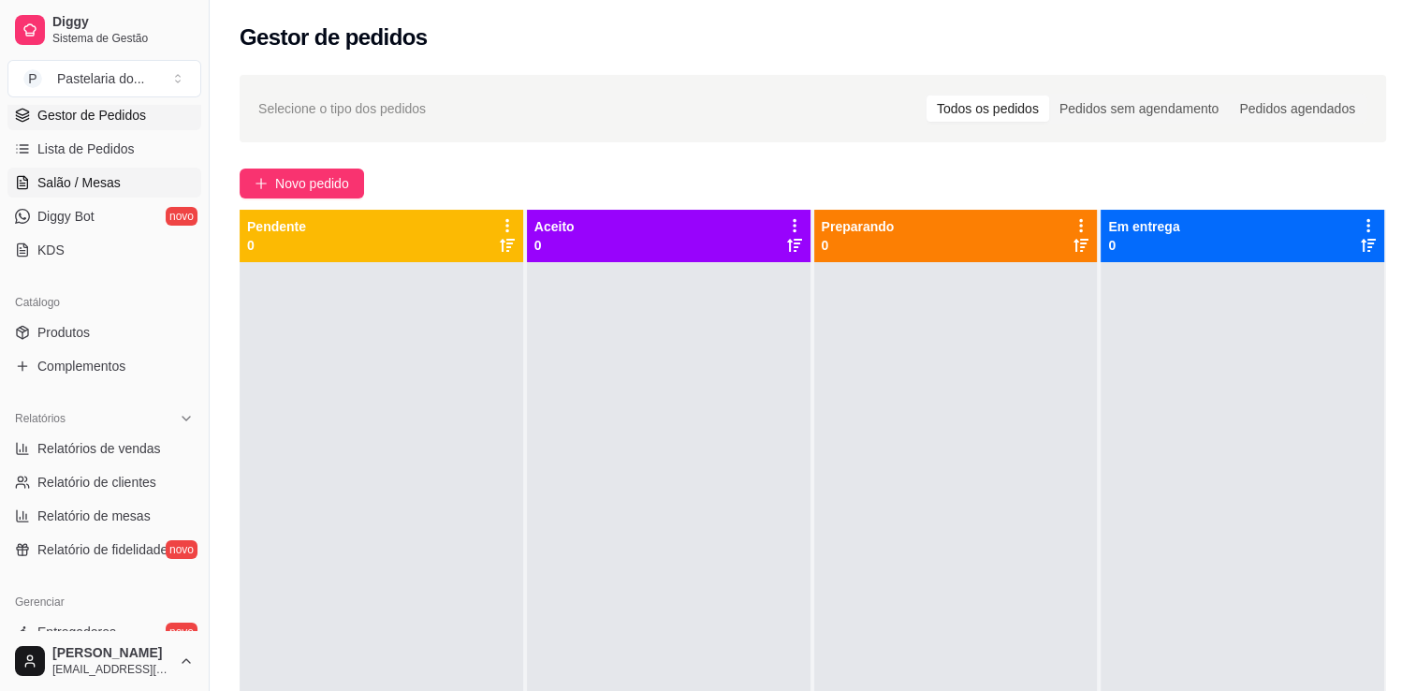
click at [93, 191] on link "Salão / Mesas" at bounding box center [104, 183] width 194 height 30
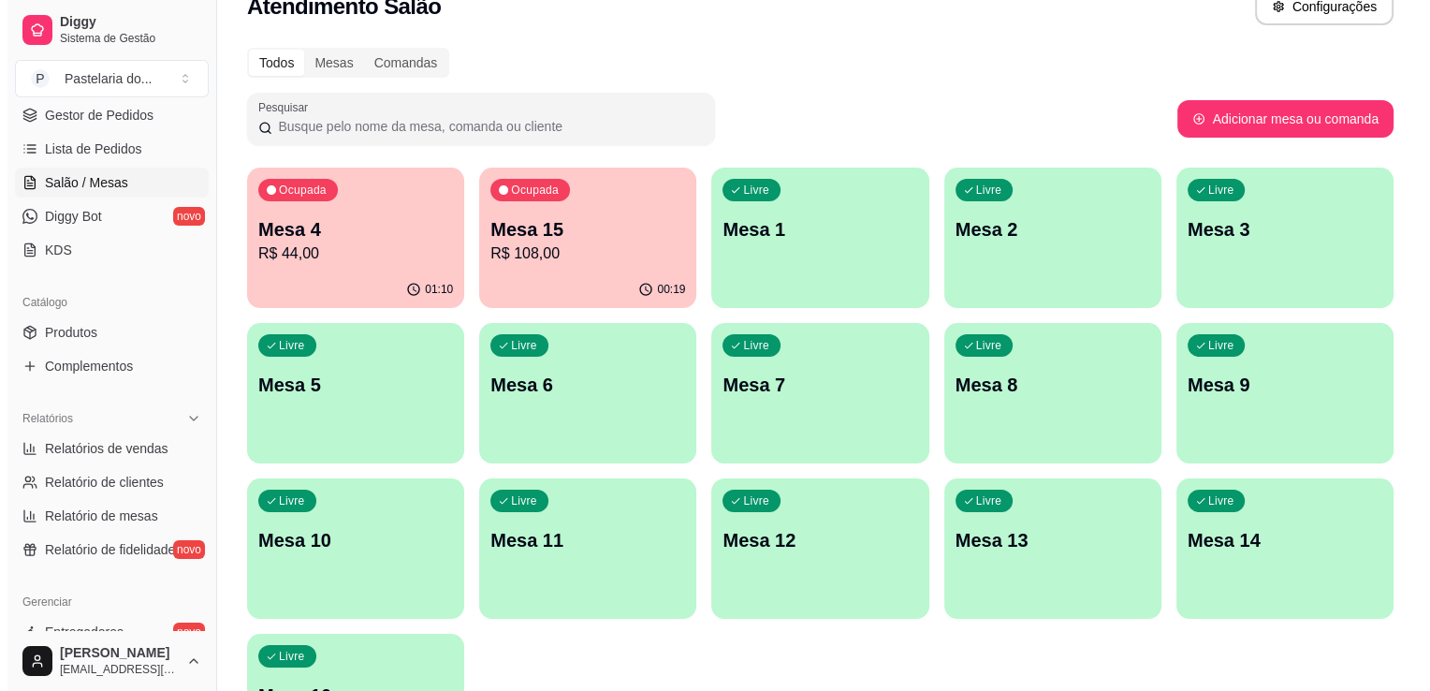
scroll to position [94, 0]
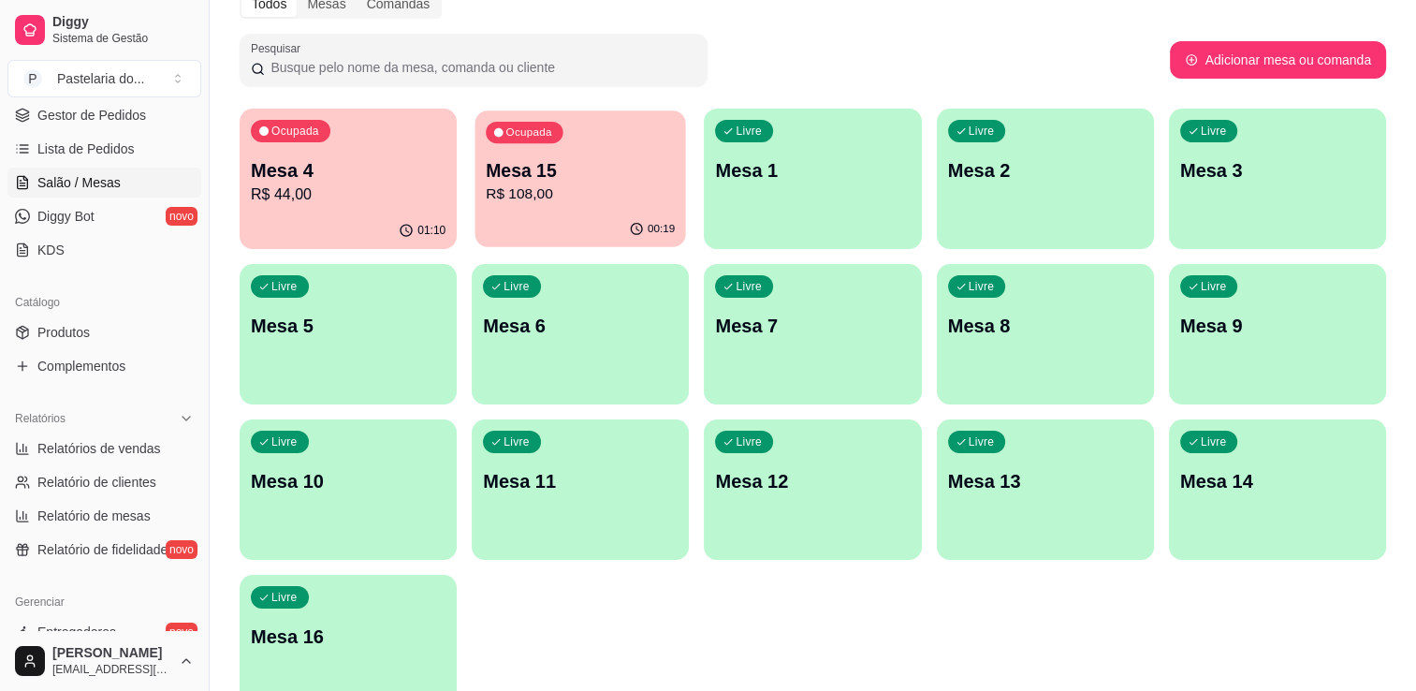
click at [537, 208] on div "Ocupada Mesa 15 R$ 108,00" at bounding box center [581, 160] width 211 height 101
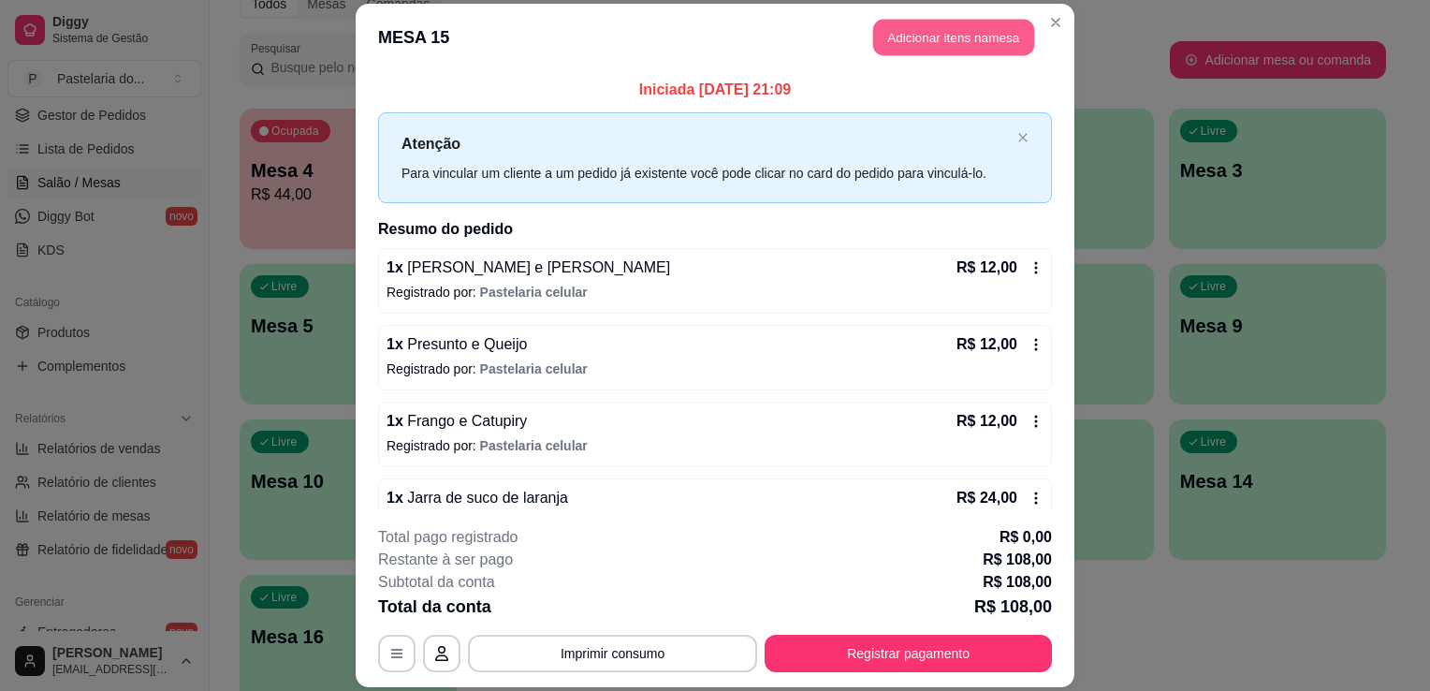
click at [964, 32] on button "Adicionar itens na mesa" at bounding box center [953, 37] width 161 height 37
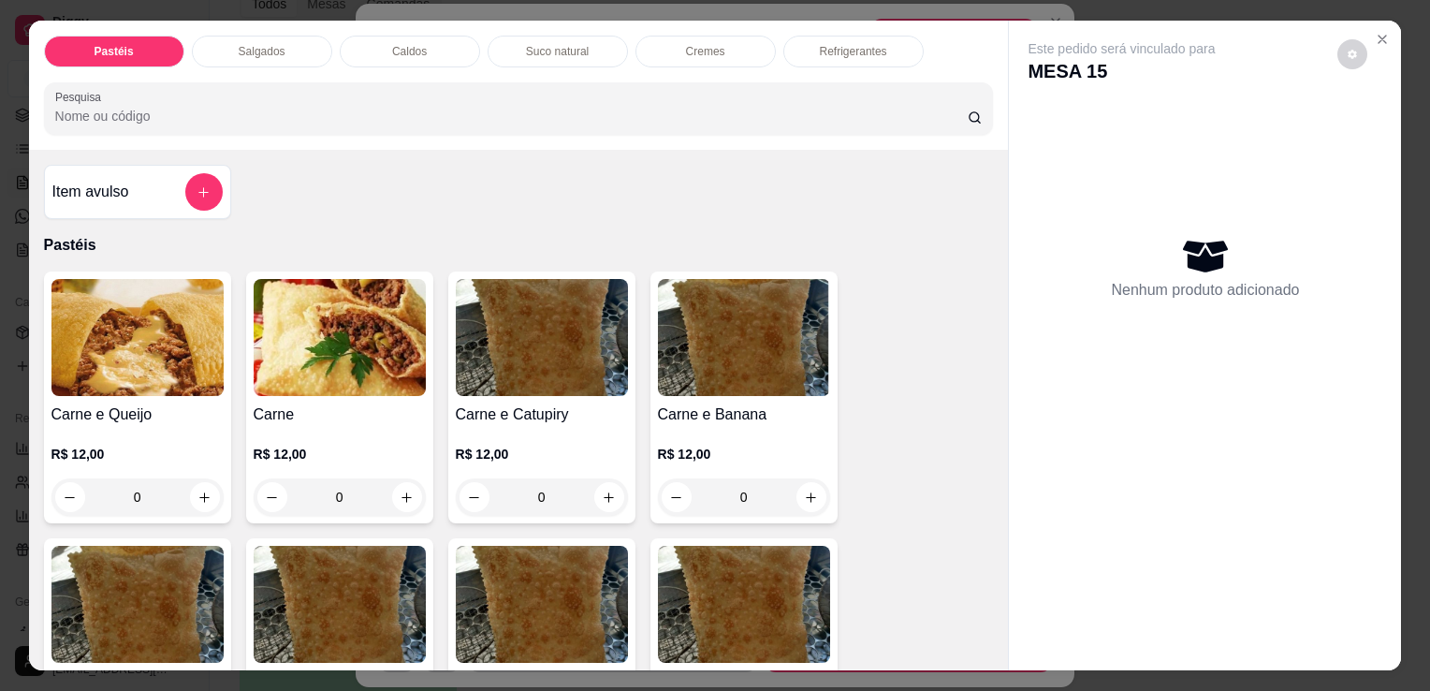
click at [239, 44] on p "Salgados" at bounding box center [262, 51] width 47 height 15
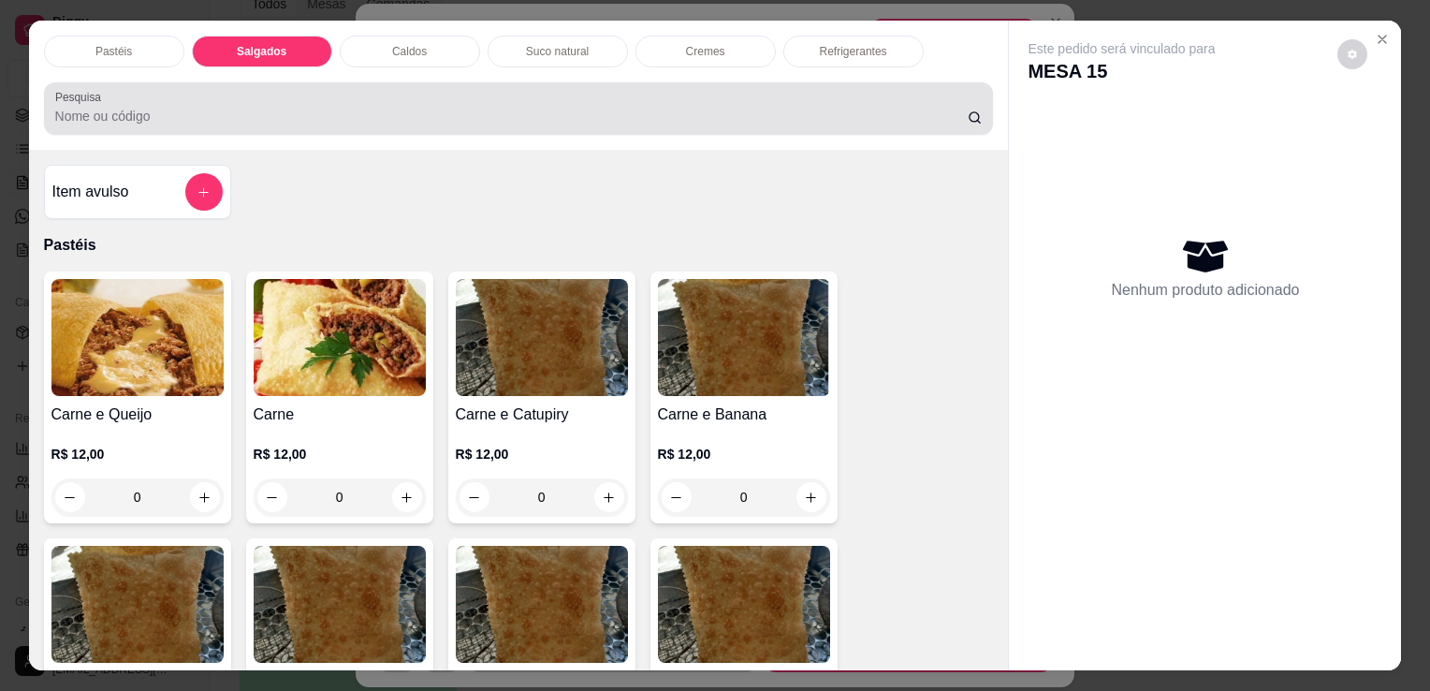
scroll to position [46, 0]
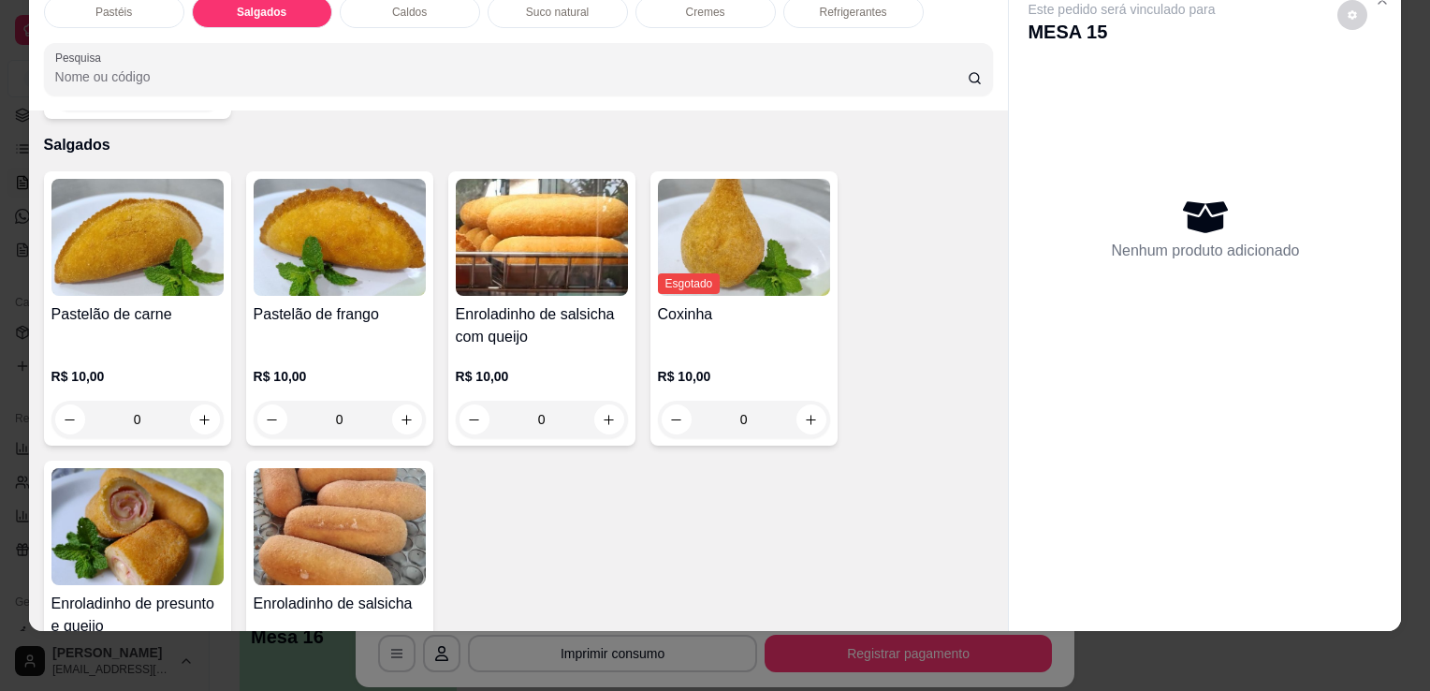
click at [98, 476] on img at bounding box center [137, 526] width 172 height 117
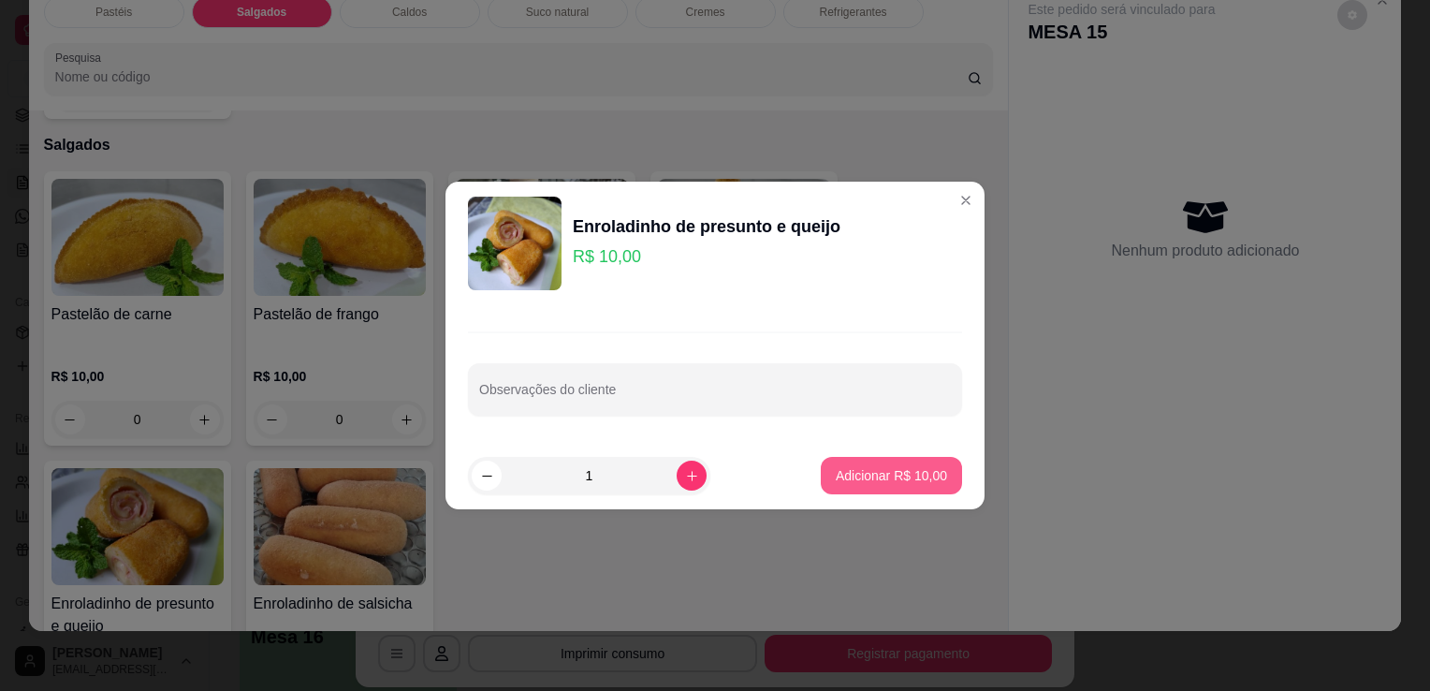
click at [902, 481] on p "Adicionar R$ 10,00" at bounding box center [891, 475] width 111 height 19
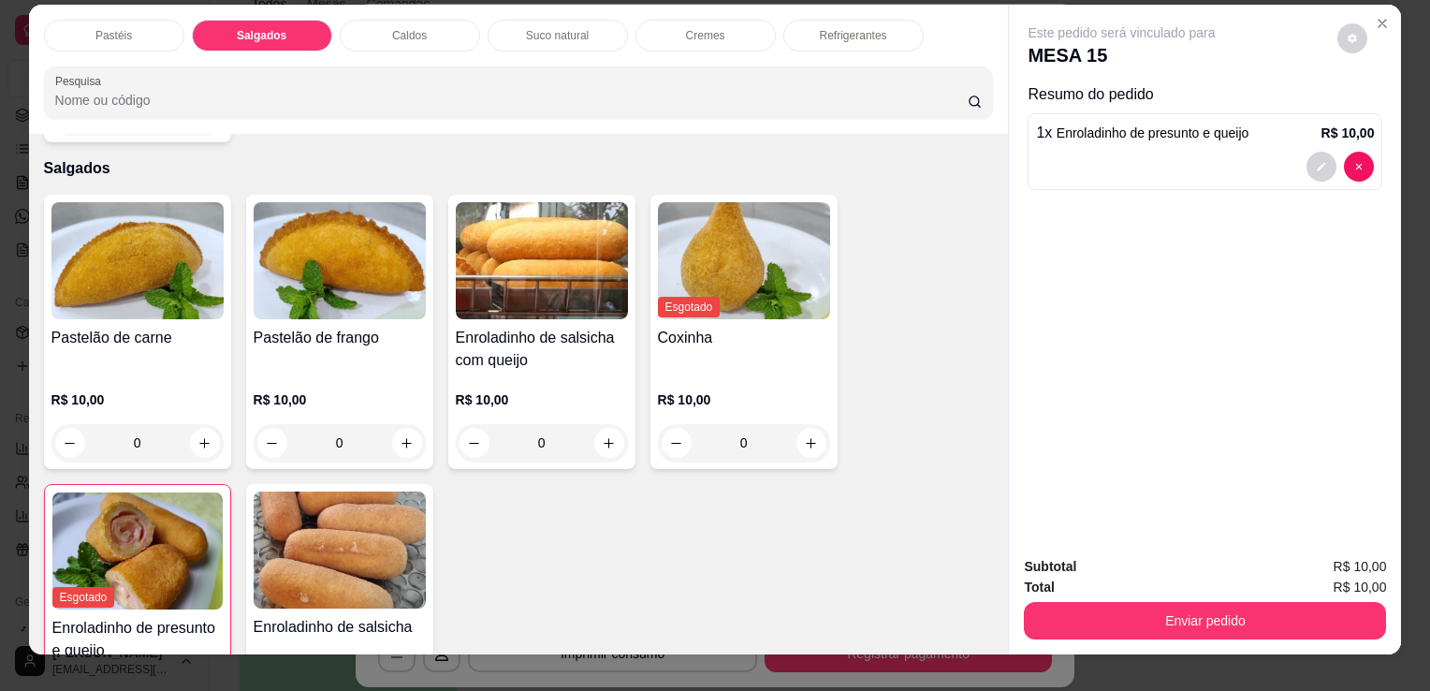
scroll to position [0, 0]
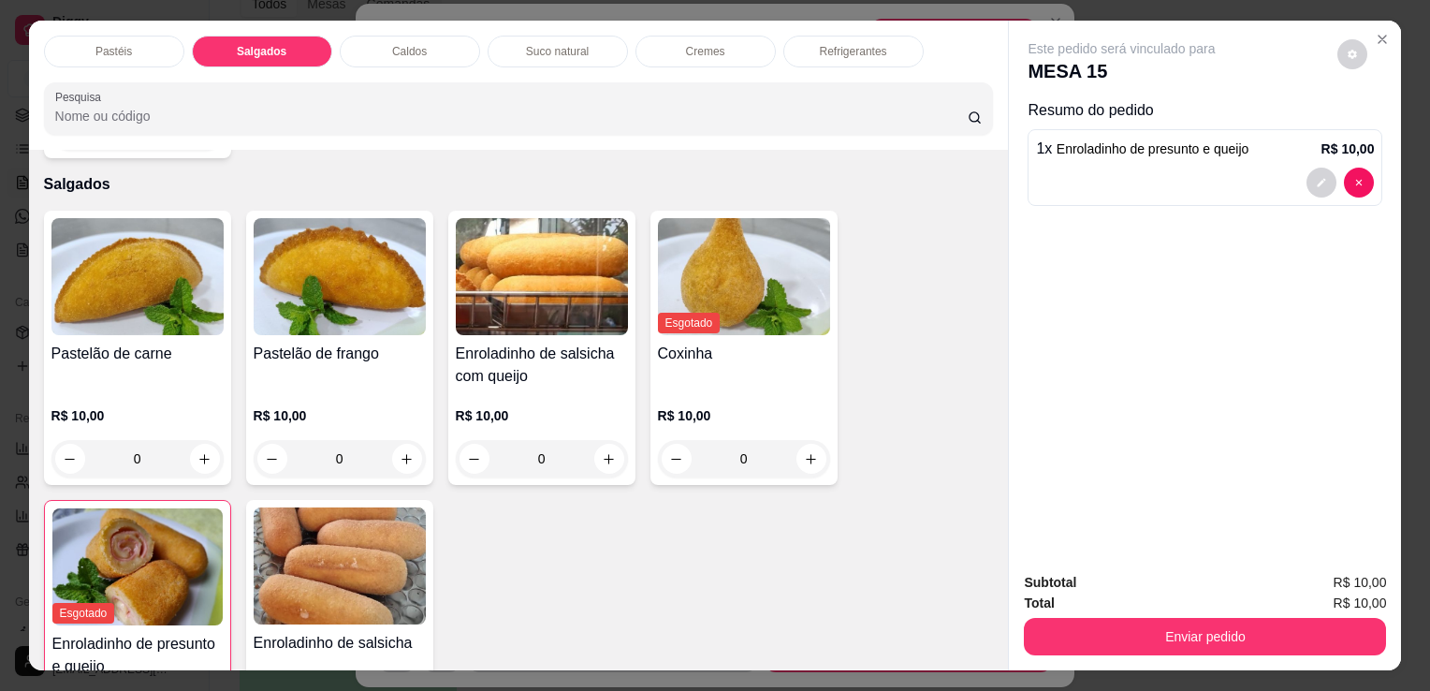
click at [48, 51] on div "Pastéis" at bounding box center [114, 52] width 140 height 32
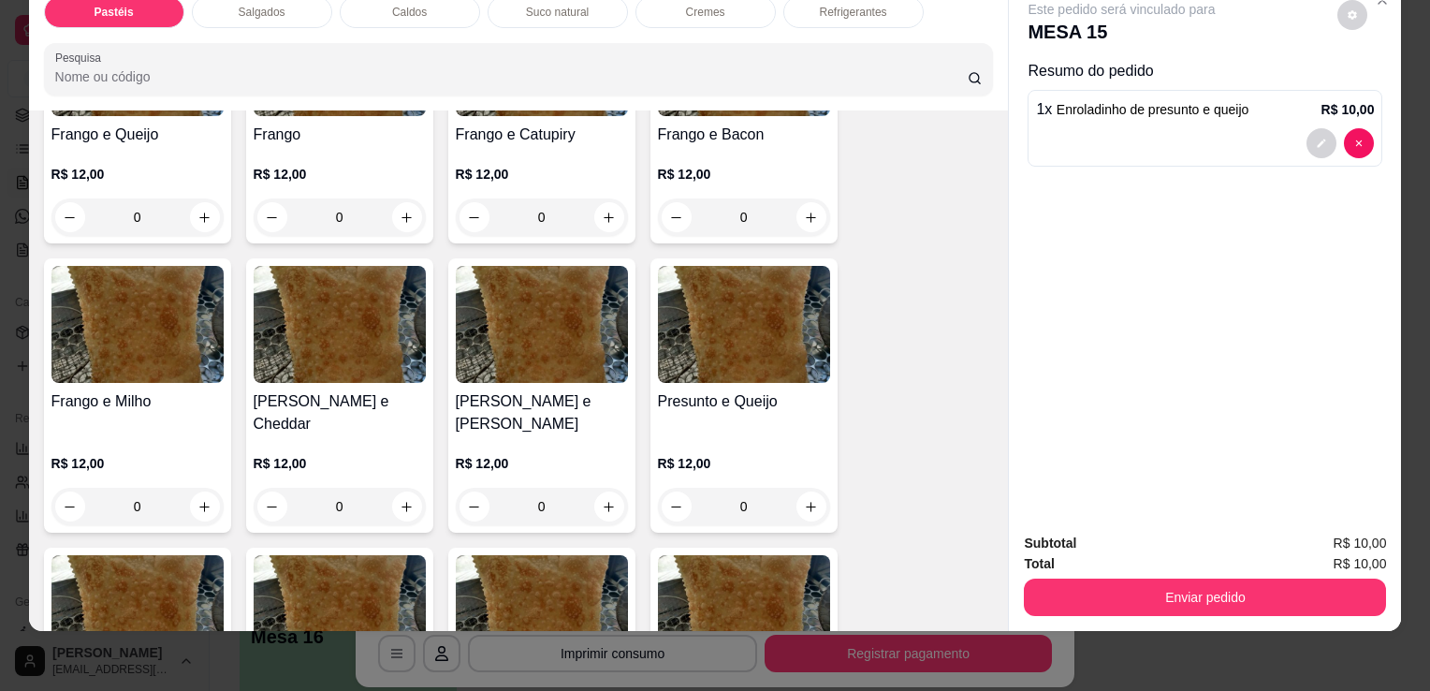
scroll to position [926, 0]
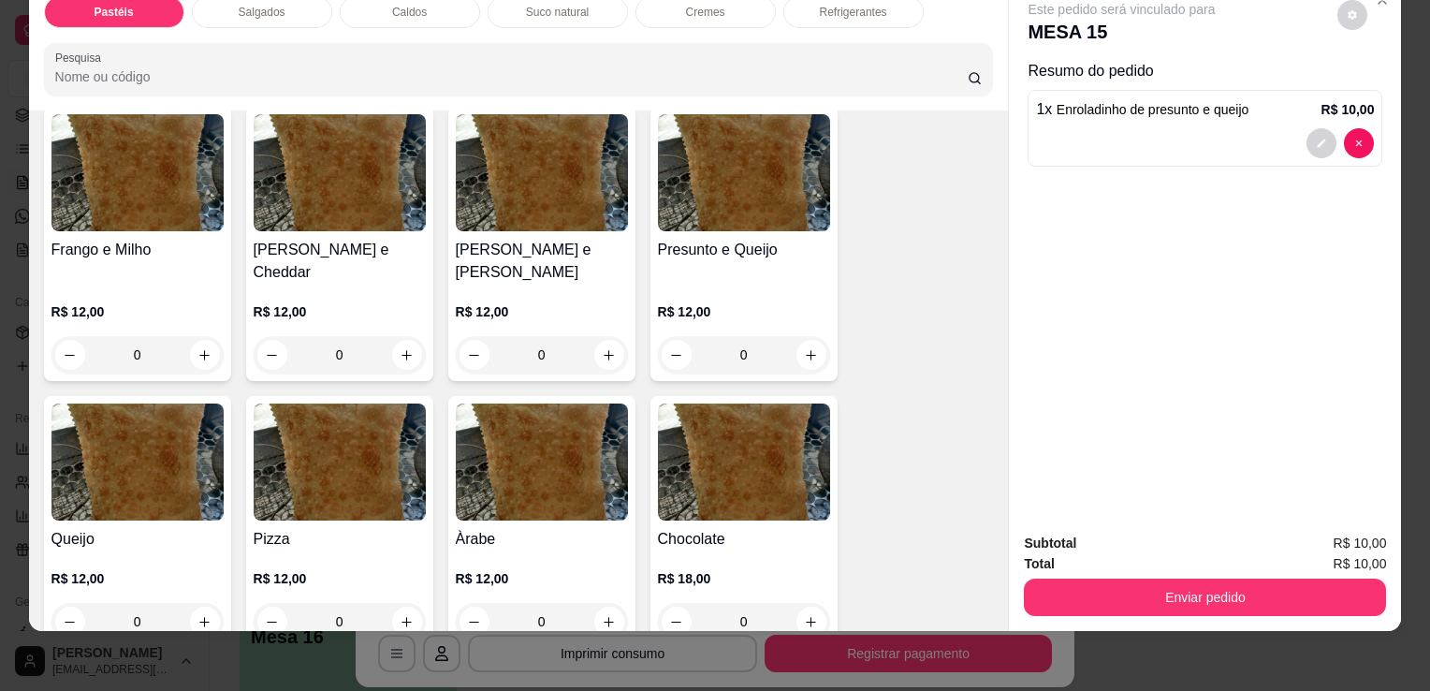
click at [758, 200] on img at bounding box center [744, 172] width 172 height 117
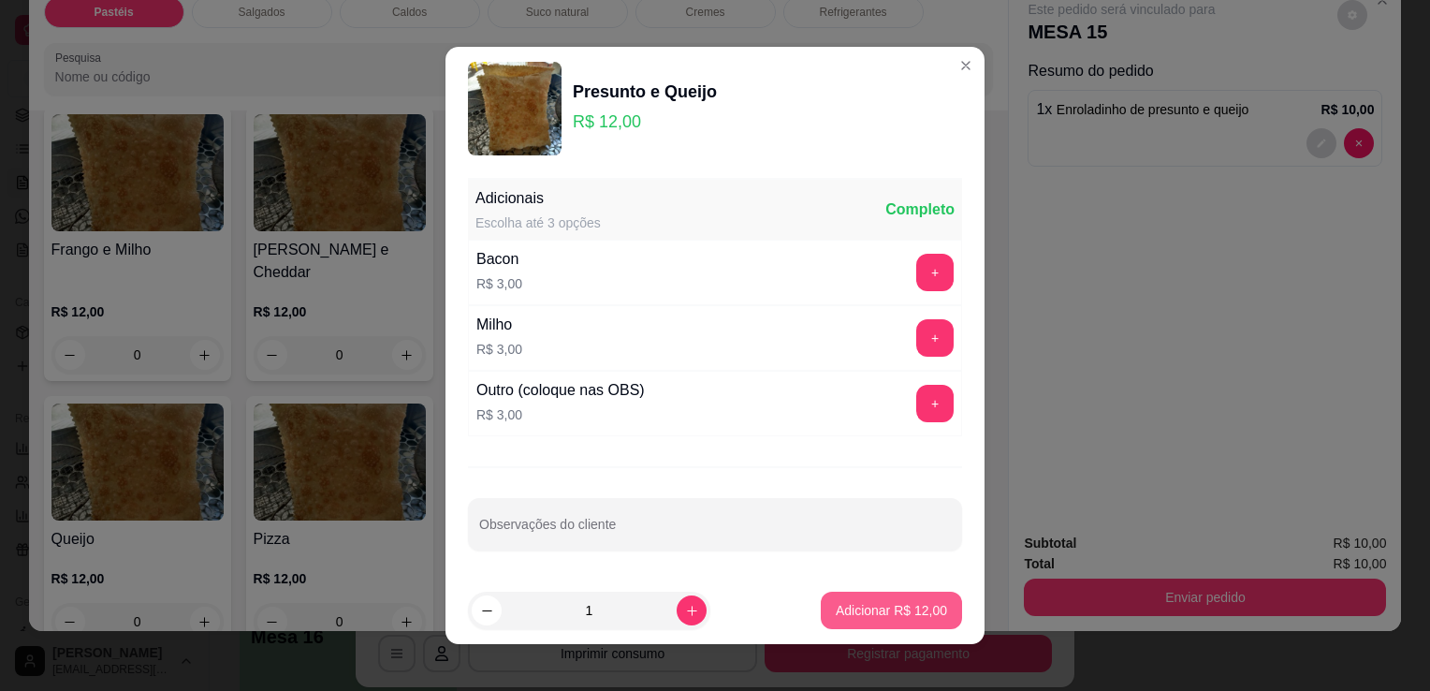
click at [842, 606] on p "Adicionar R$ 12,00" at bounding box center [891, 610] width 111 height 19
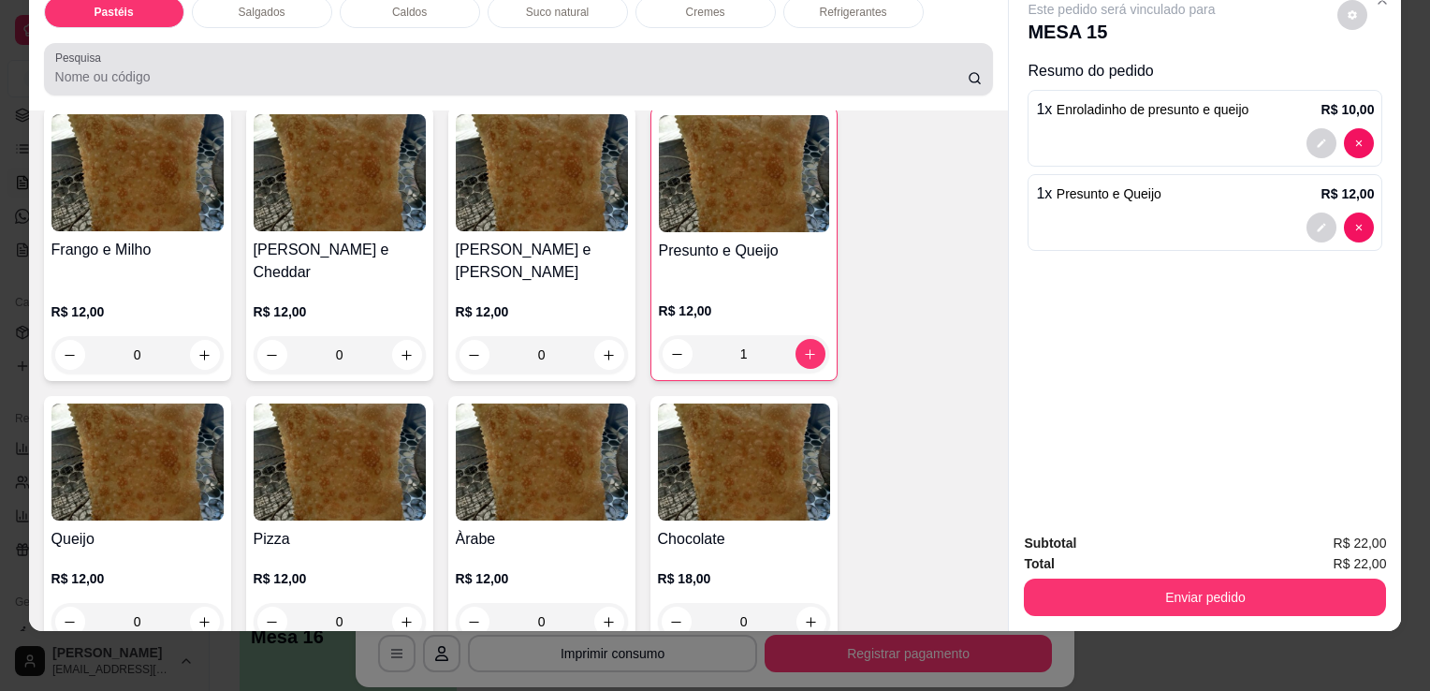
scroll to position [0, 0]
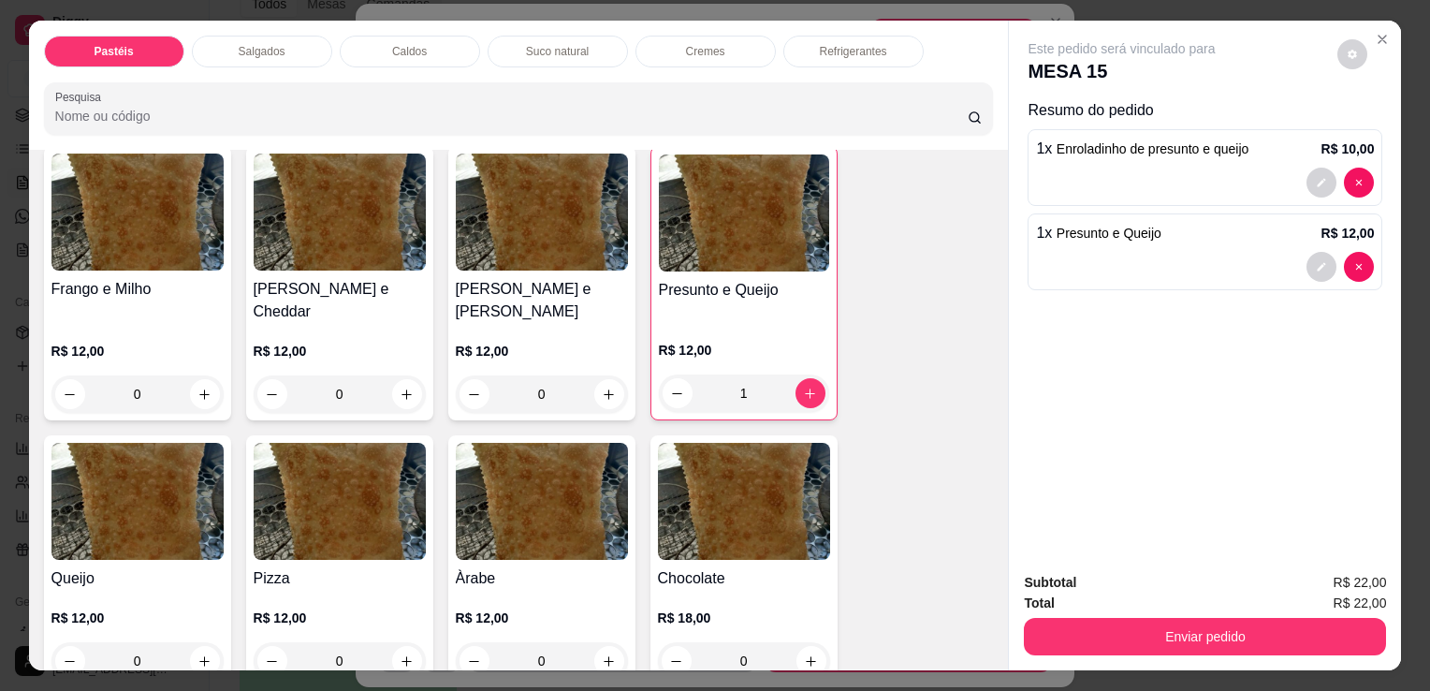
click at [854, 44] on p "Refrigerantes" at bounding box center [853, 51] width 67 height 15
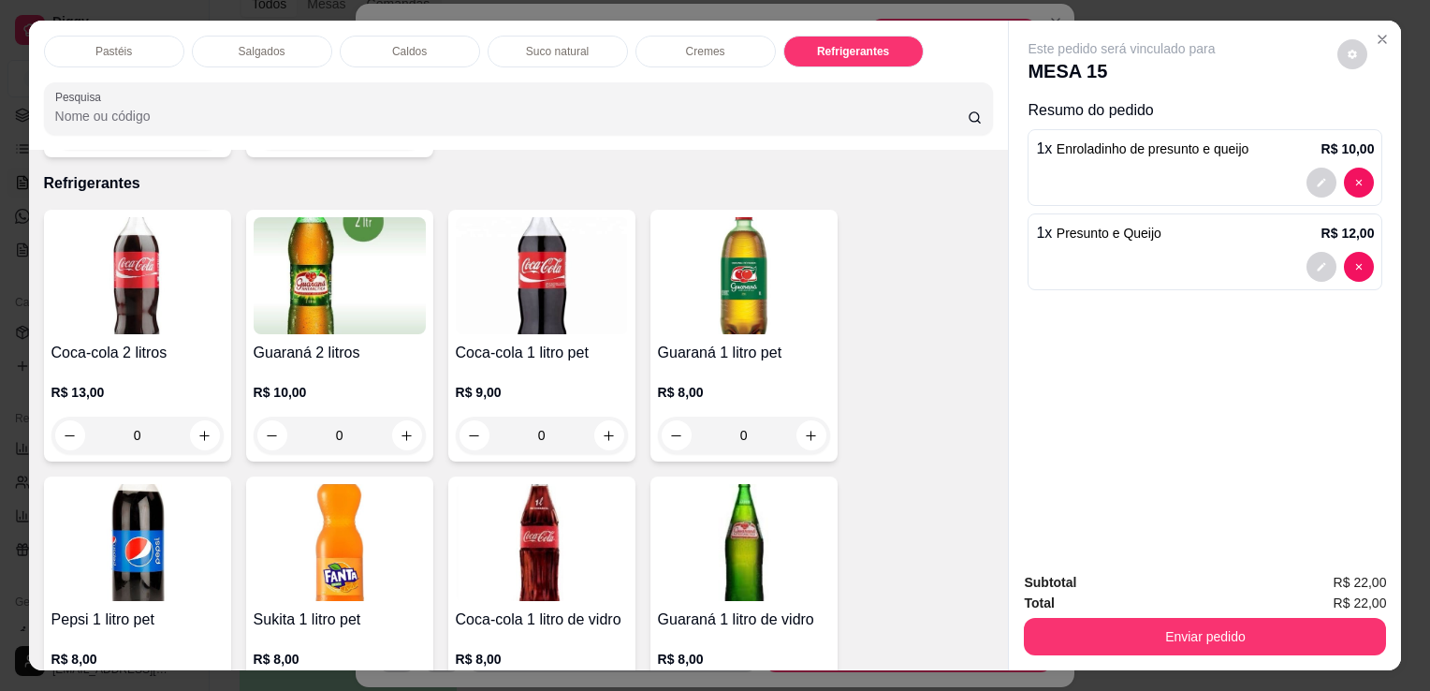
click at [531, 44] on p "Suco natural" at bounding box center [557, 51] width 63 height 15
click at [531, 90] on div at bounding box center [519, 108] width 928 height 37
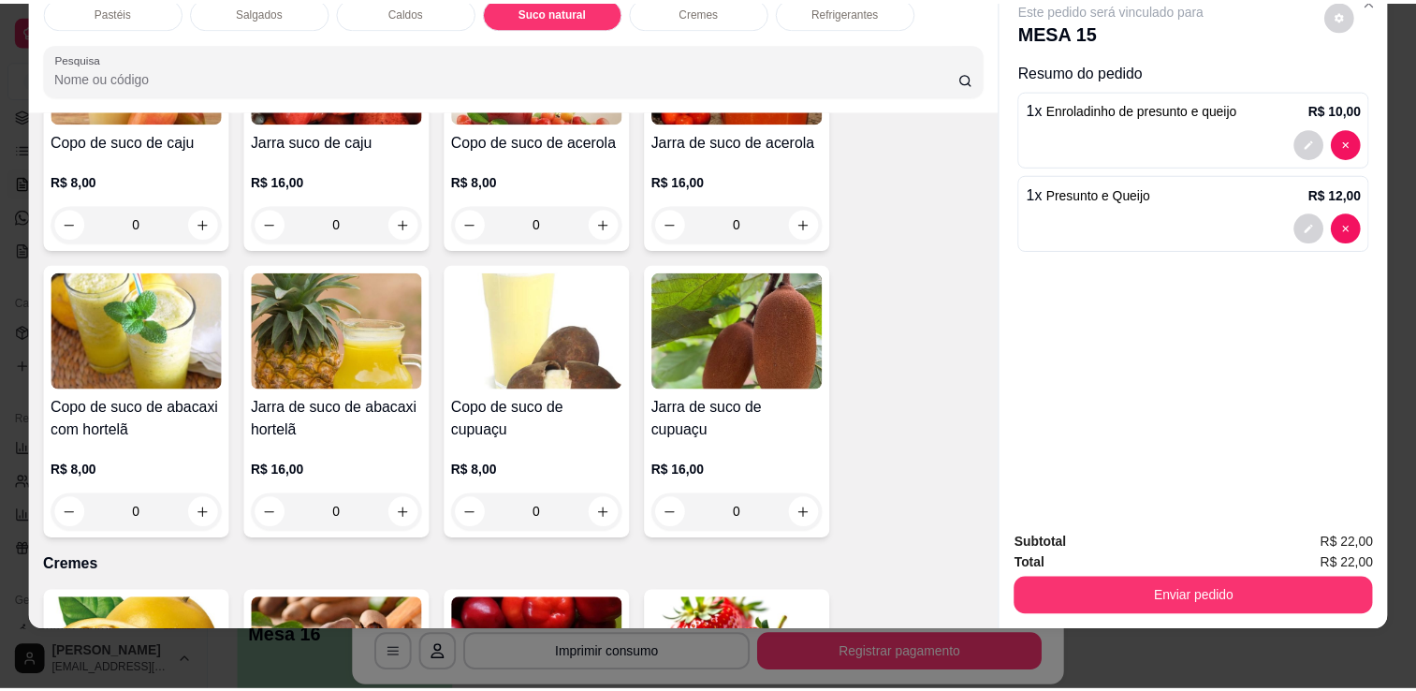
scroll to position [3928, 0]
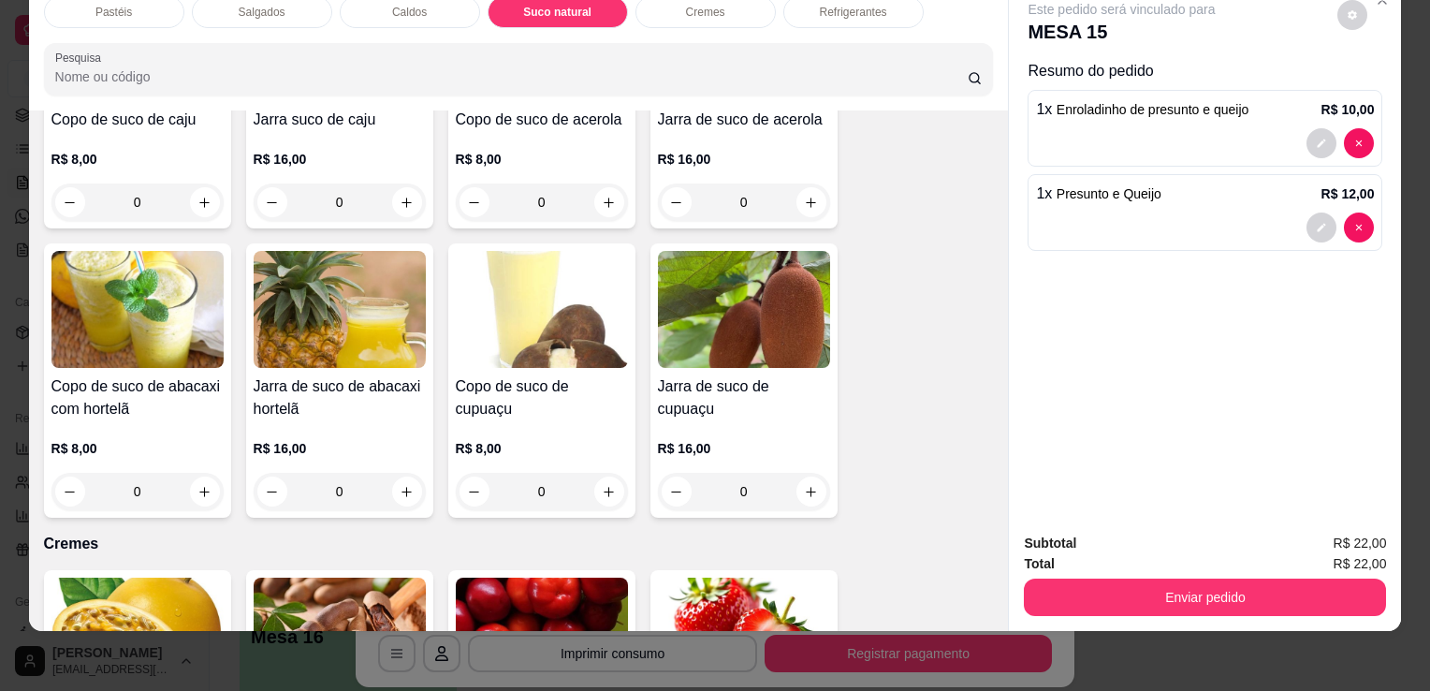
click at [321, 284] on img at bounding box center [340, 309] width 172 height 117
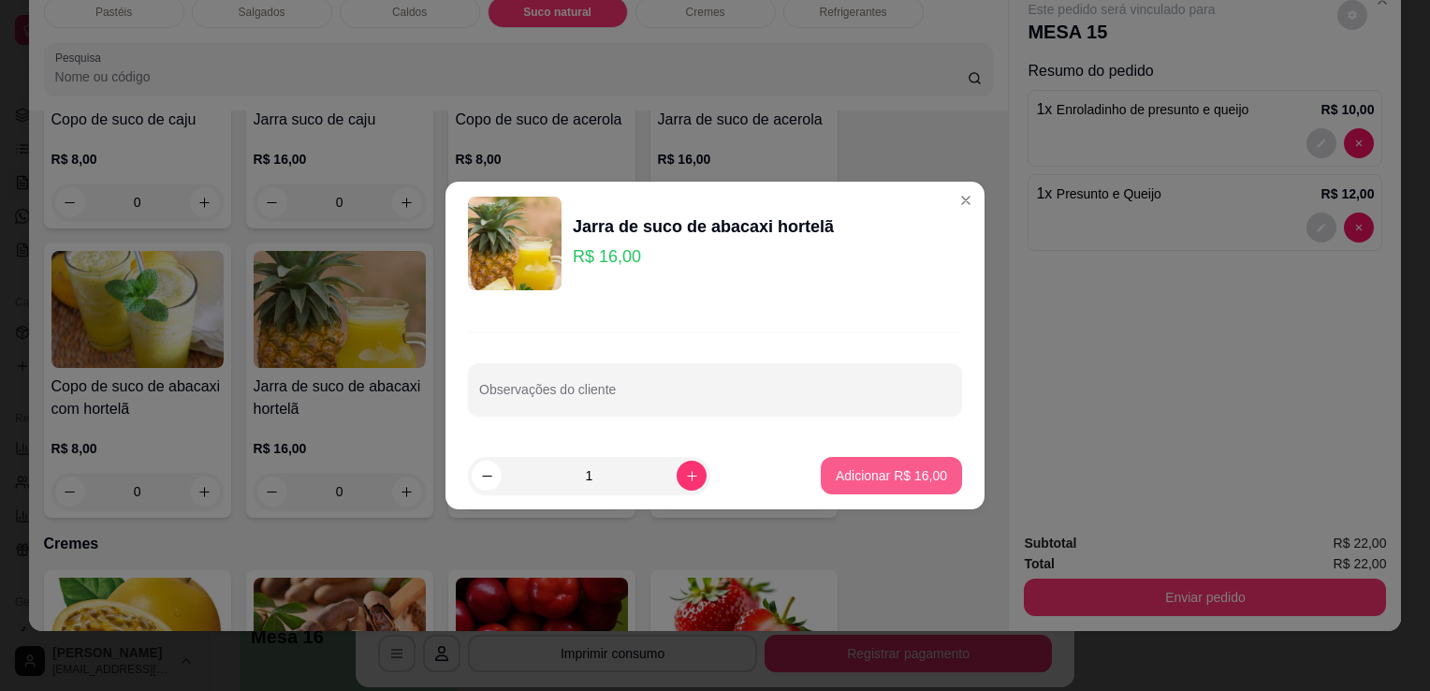
click at [861, 489] on button "Adicionar R$ 16,00" at bounding box center [891, 475] width 141 height 37
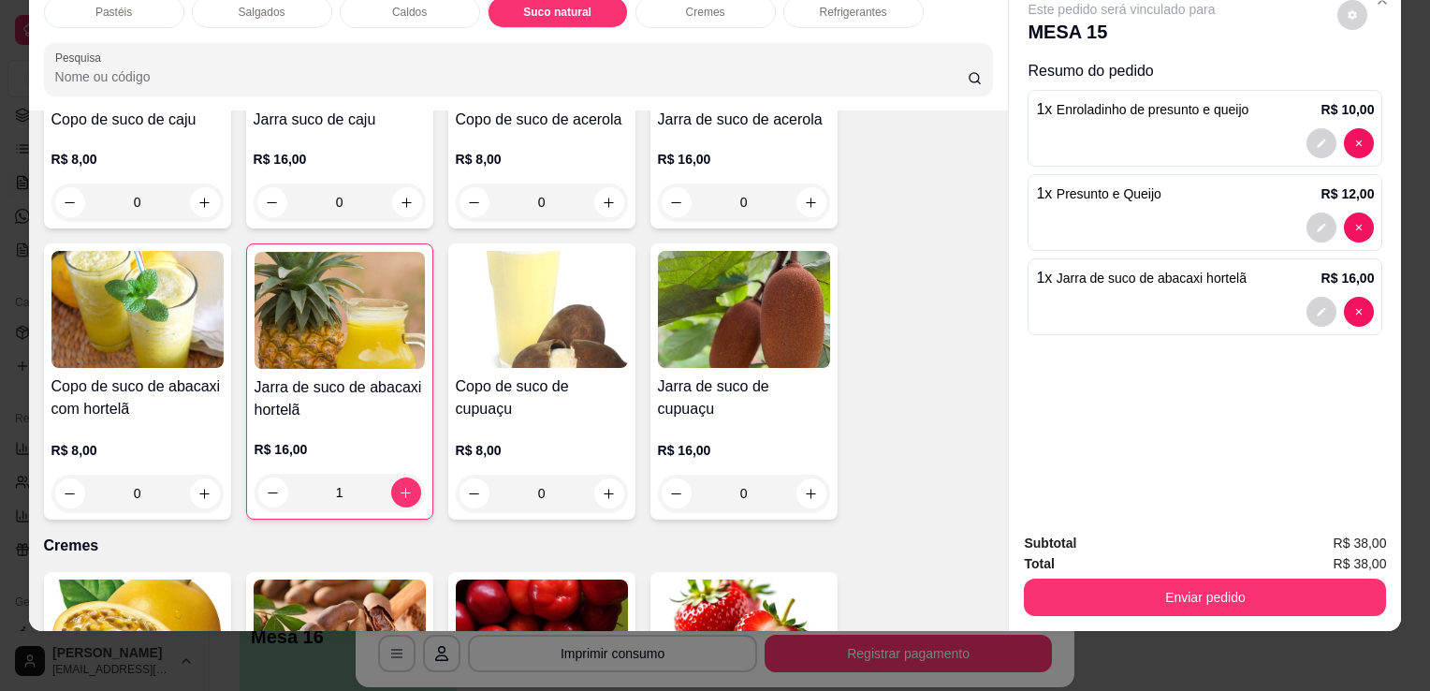
drag, startPoint x: 1204, startPoint y: 612, endPoint x: 901, endPoint y: 533, distance: 312.7
click at [900, 534] on div "Item avulso Pastéis Carne e Queijo R$ 12,00 0 Carne R$ 12,00 0 Carne e Catupiry…" at bounding box center [519, 370] width 980 height 520
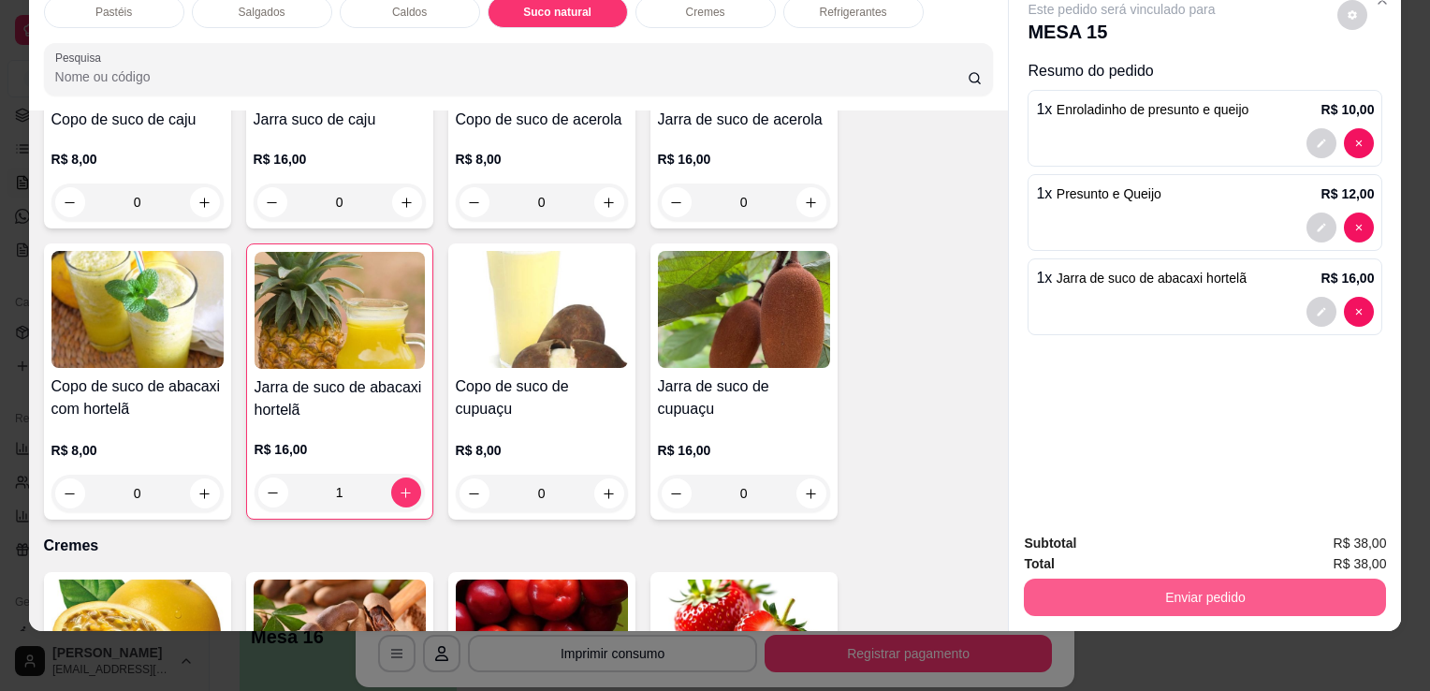
click at [1135, 579] on button "Enviar pedido" at bounding box center [1205, 597] width 362 height 37
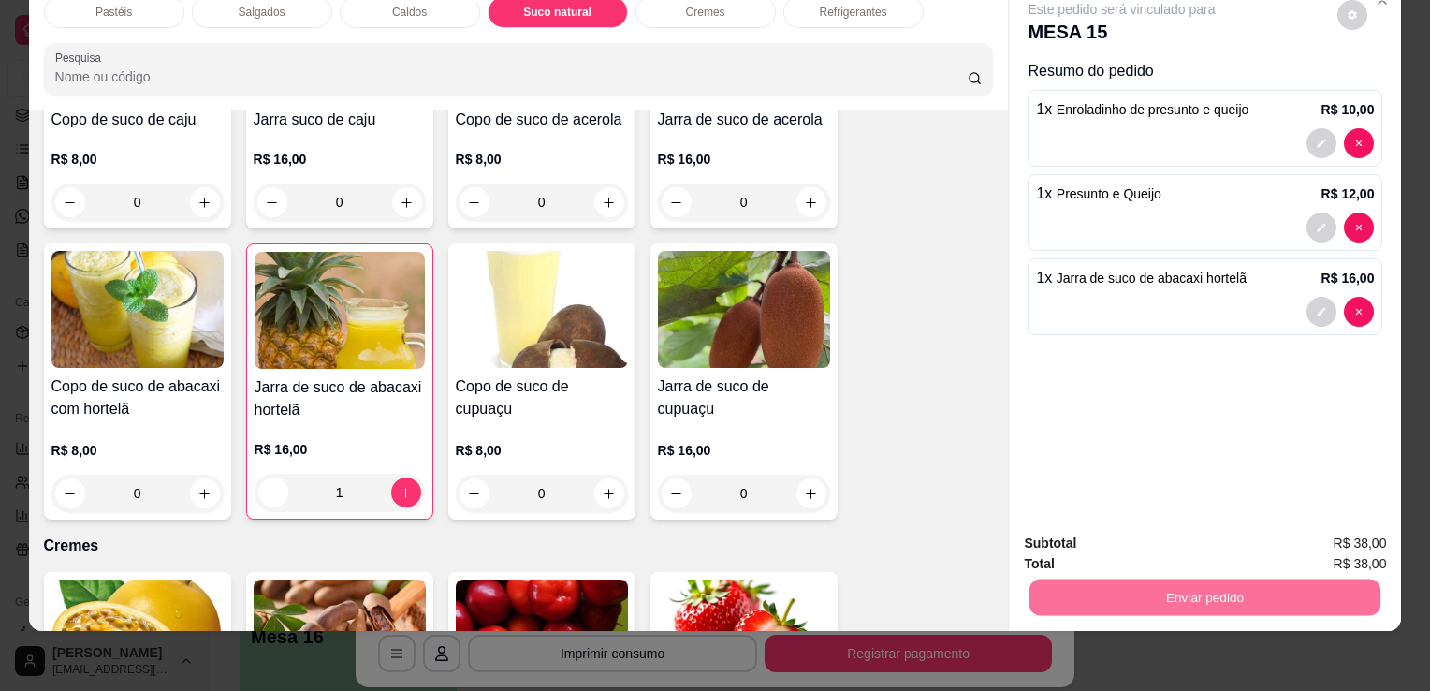
click at [1348, 547] on button "Enviar pedido" at bounding box center [1338, 538] width 106 height 36
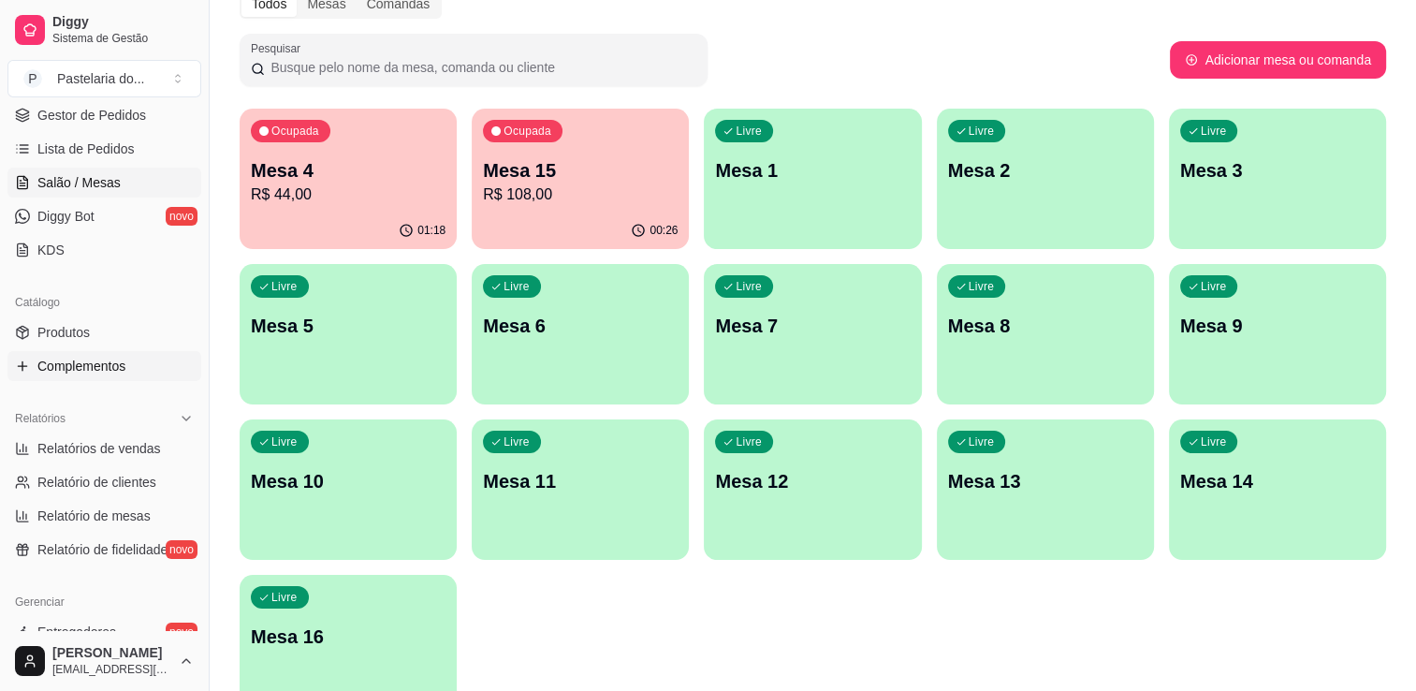
scroll to position [562, 0]
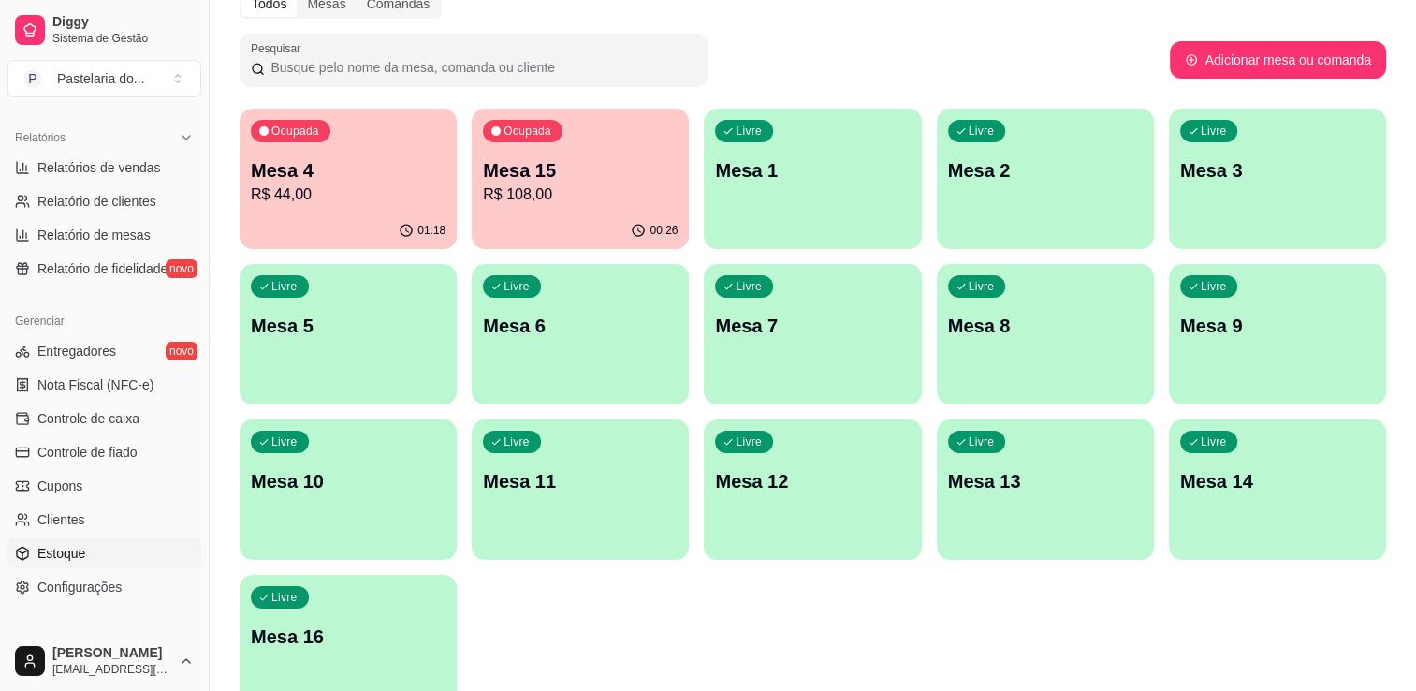
drag, startPoint x: 83, startPoint y: 581, endPoint x: 56, endPoint y: 556, distance: 37.1
click at [56, 556] on span "Estoque" at bounding box center [61, 553] width 48 height 19
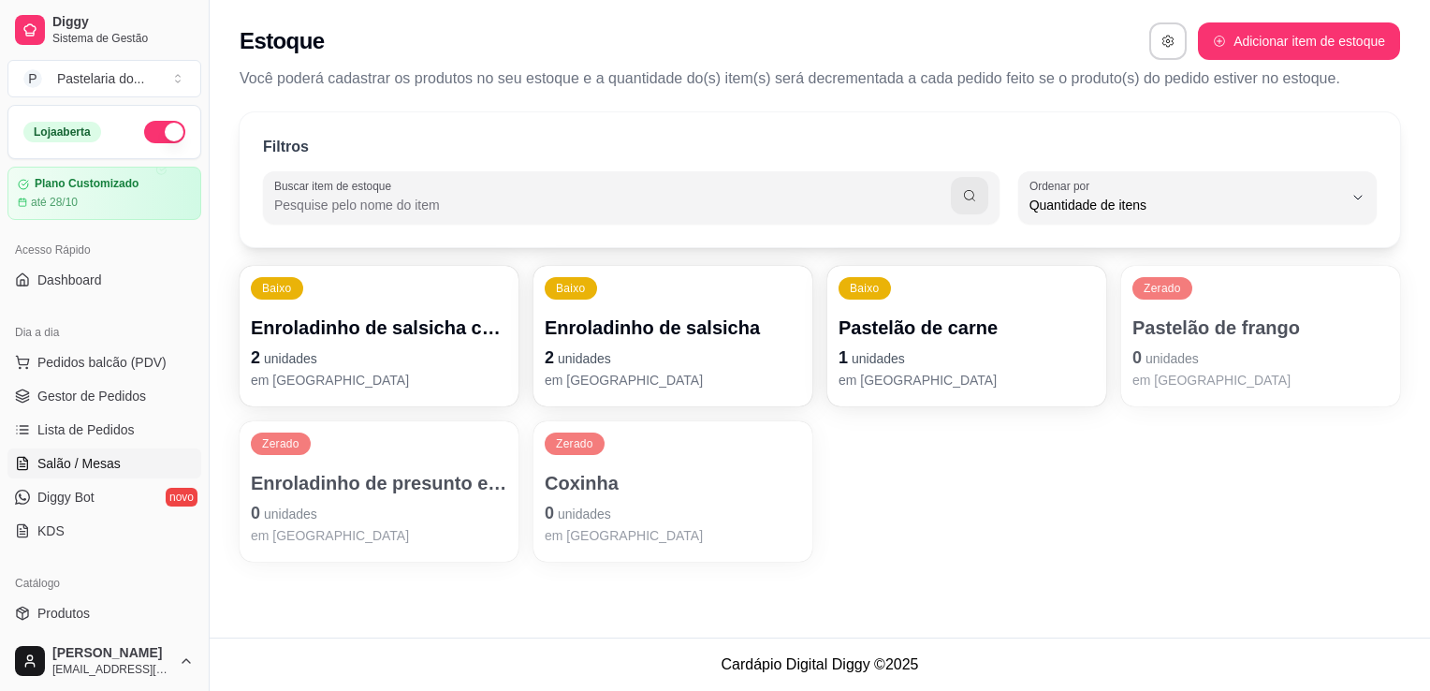
click at [132, 470] on link "Salão / Mesas" at bounding box center [104, 463] width 194 height 30
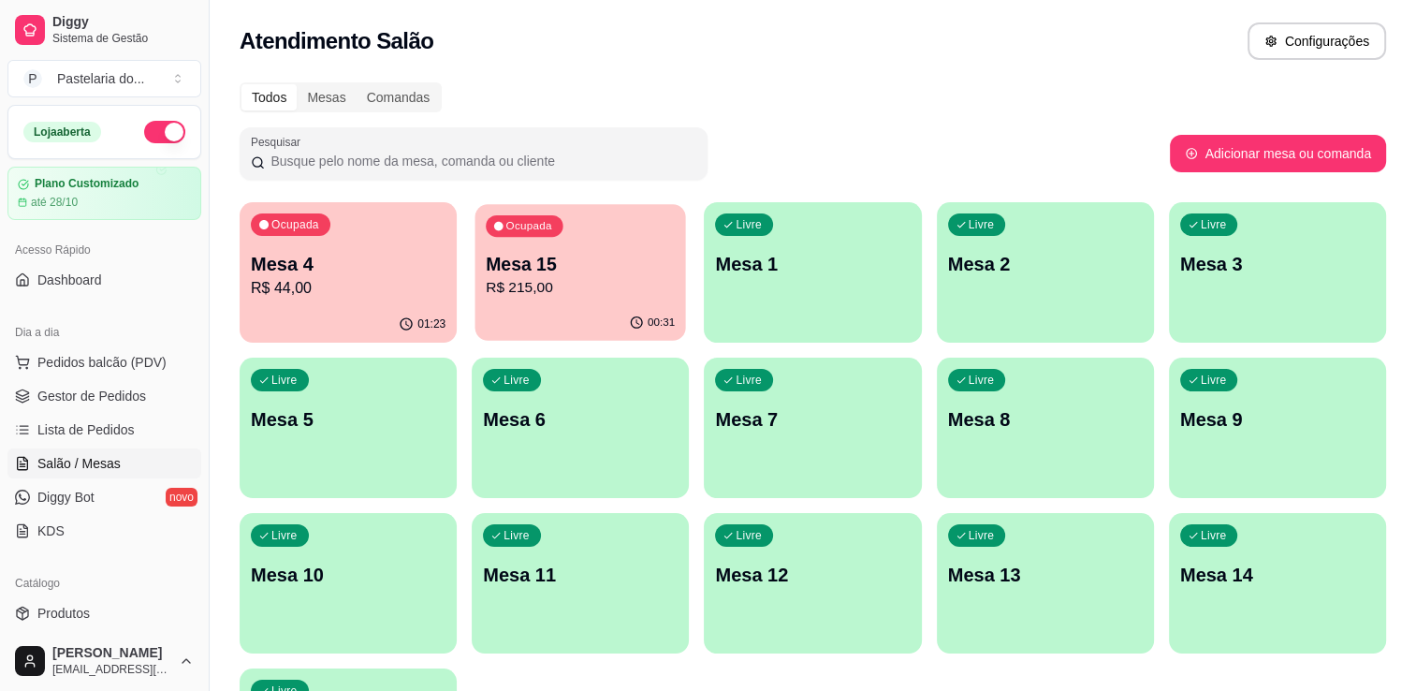
click at [539, 262] on p "Mesa 15" at bounding box center [580, 264] width 189 height 25
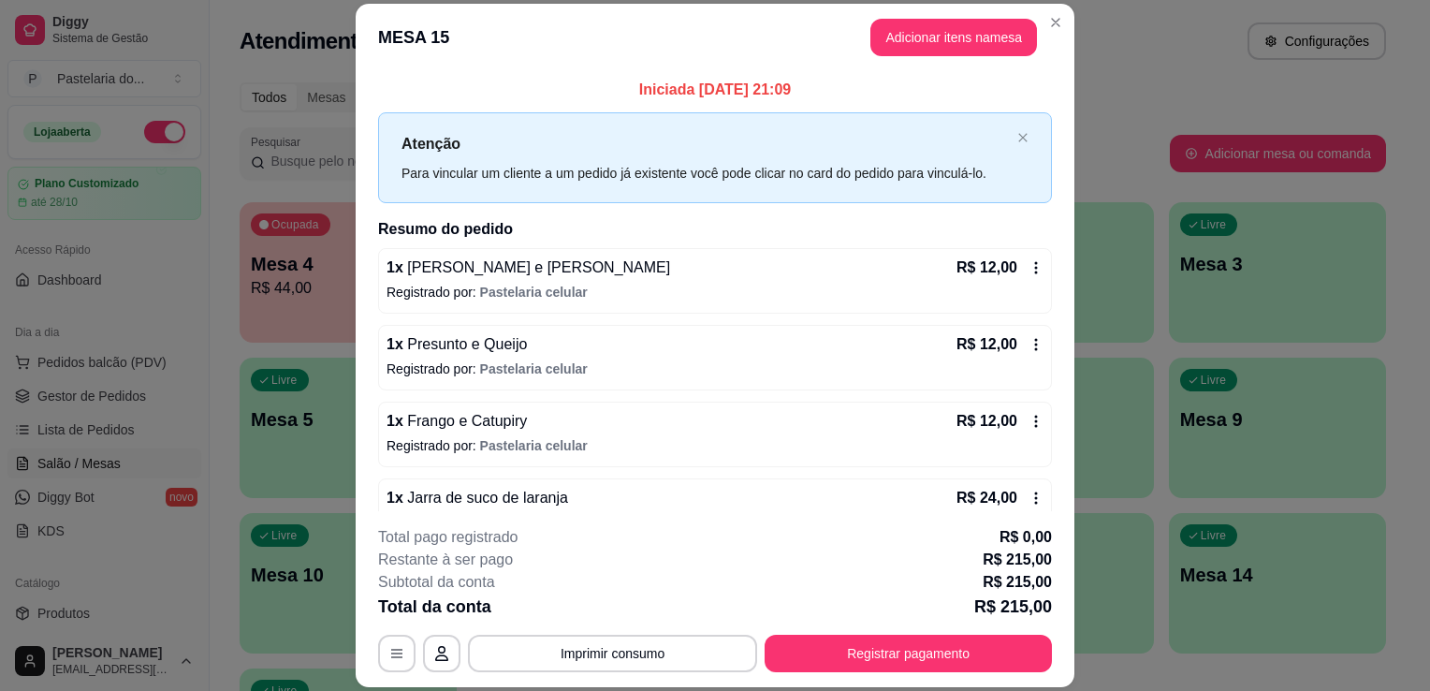
click at [981, 46] on button "Adicionar itens na mesa" at bounding box center [954, 37] width 167 height 37
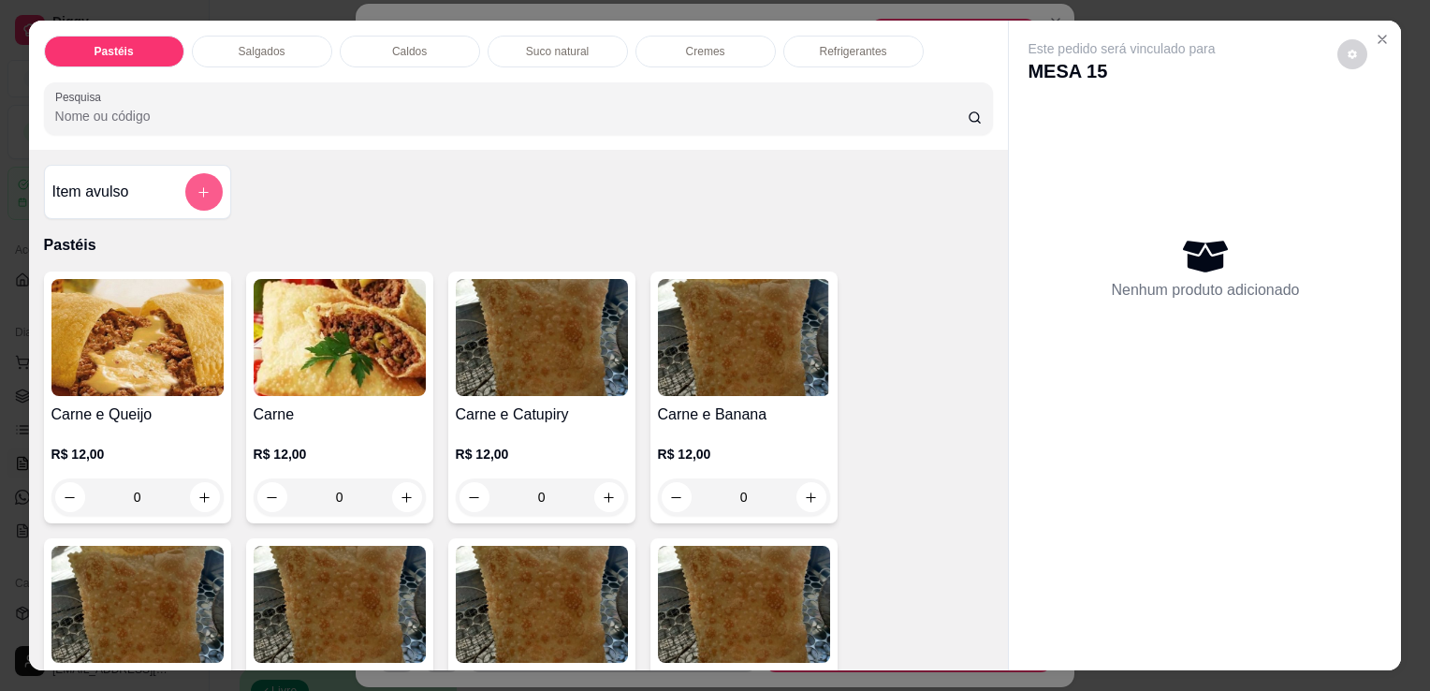
click at [206, 173] on button "add-separate-item" at bounding box center [203, 191] width 37 height 37
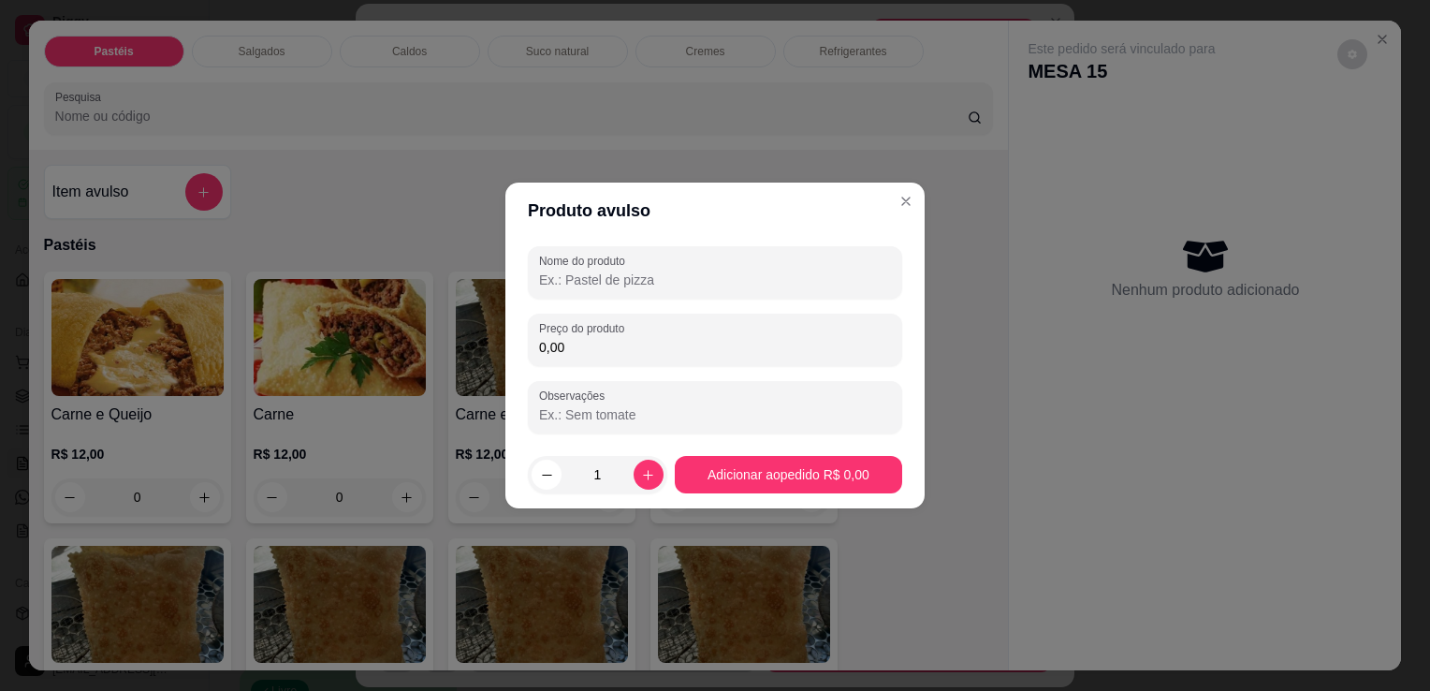
click at [623, 287] on input "Nome do produto" at bounding box center [715, 280] width 352 height 19
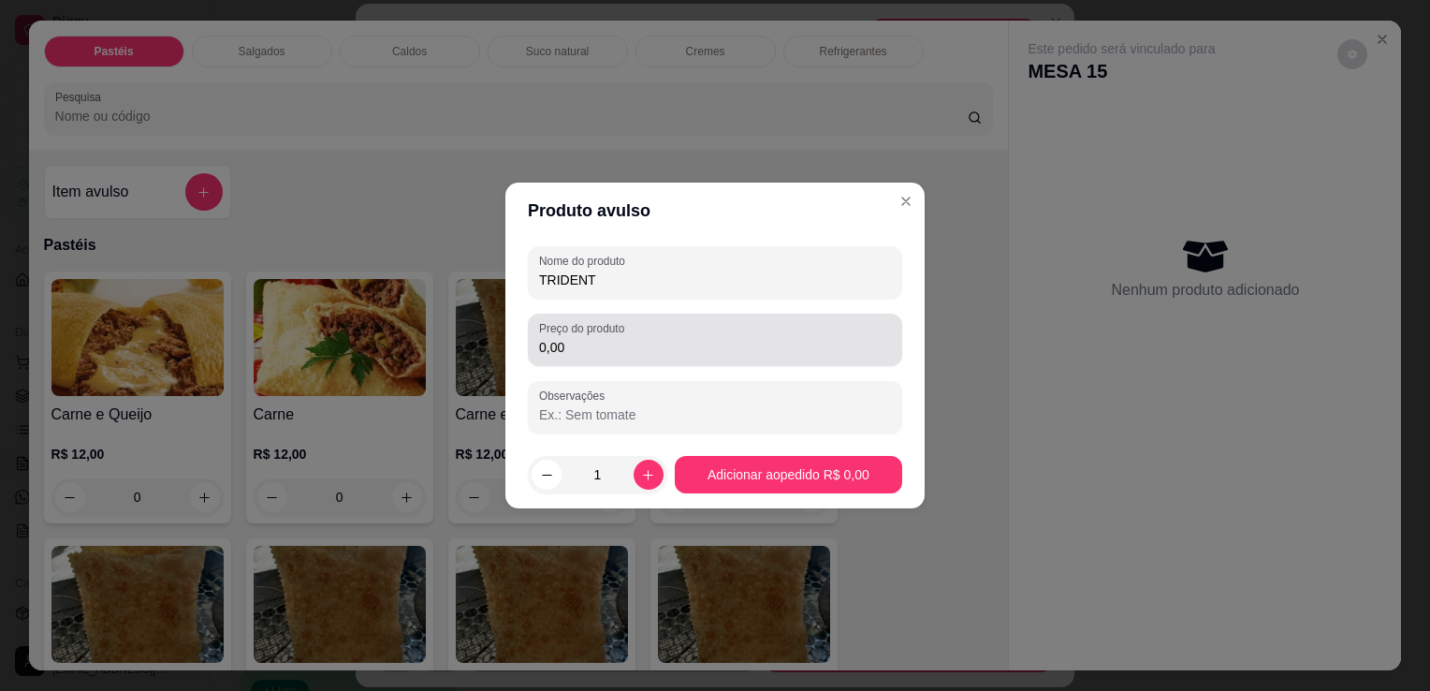
click at [613, 354] on input "0,00" at bounding box center [715, 347] width 352 height 19
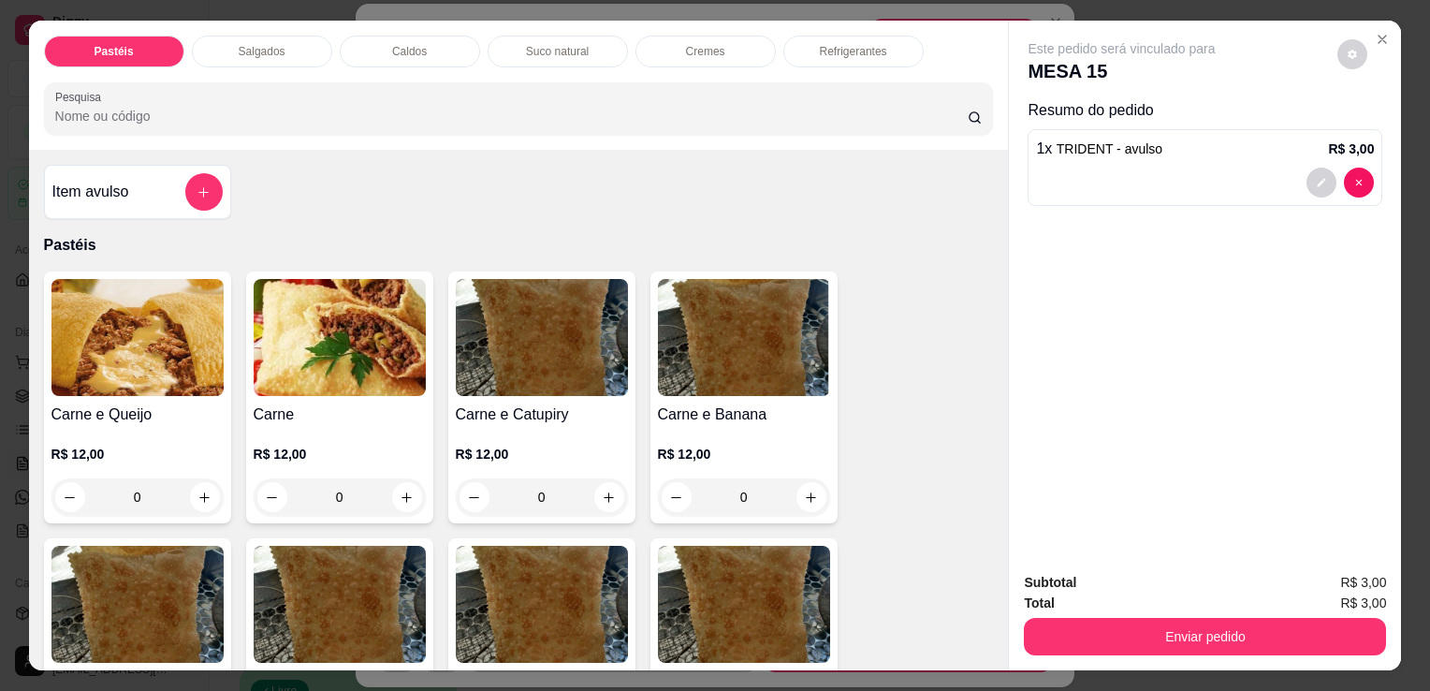
click at [265, 57] on div "Salgados" at bounding box center [262, 52] width 140 height 32
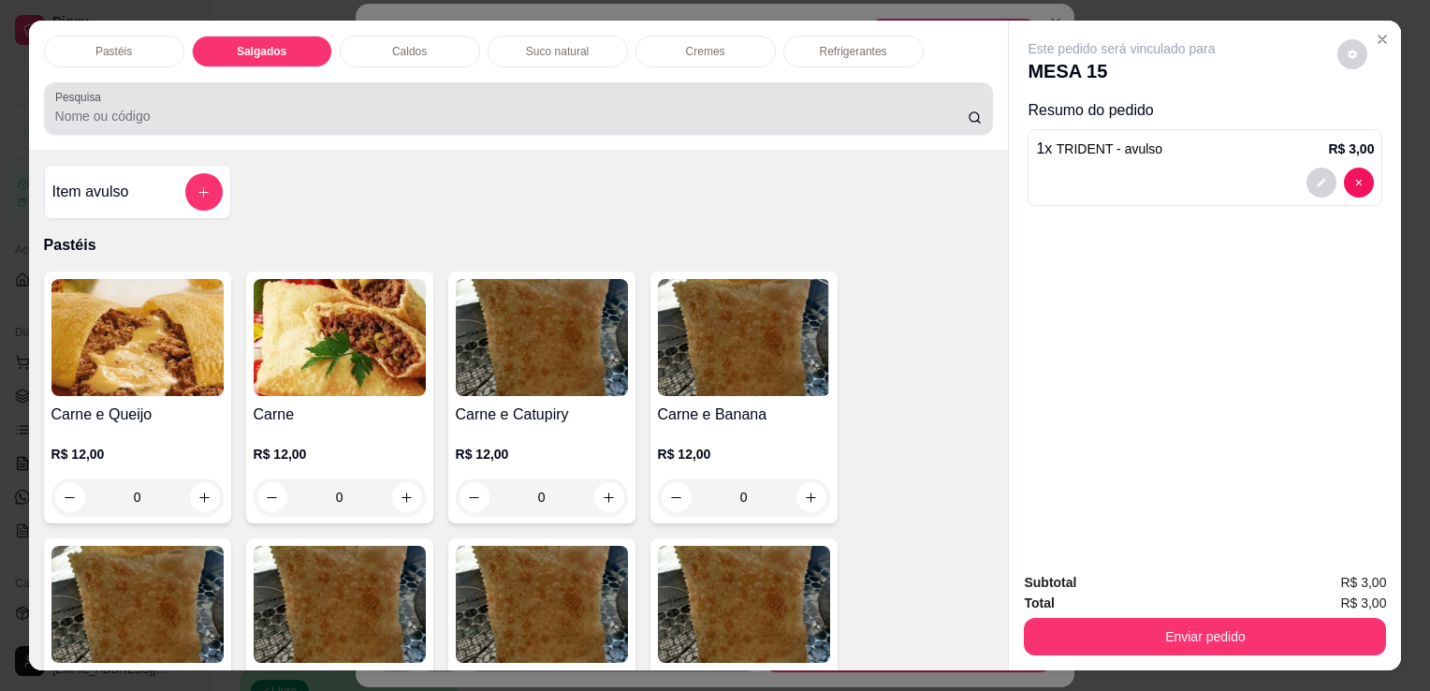
scroll to position [46, 0]
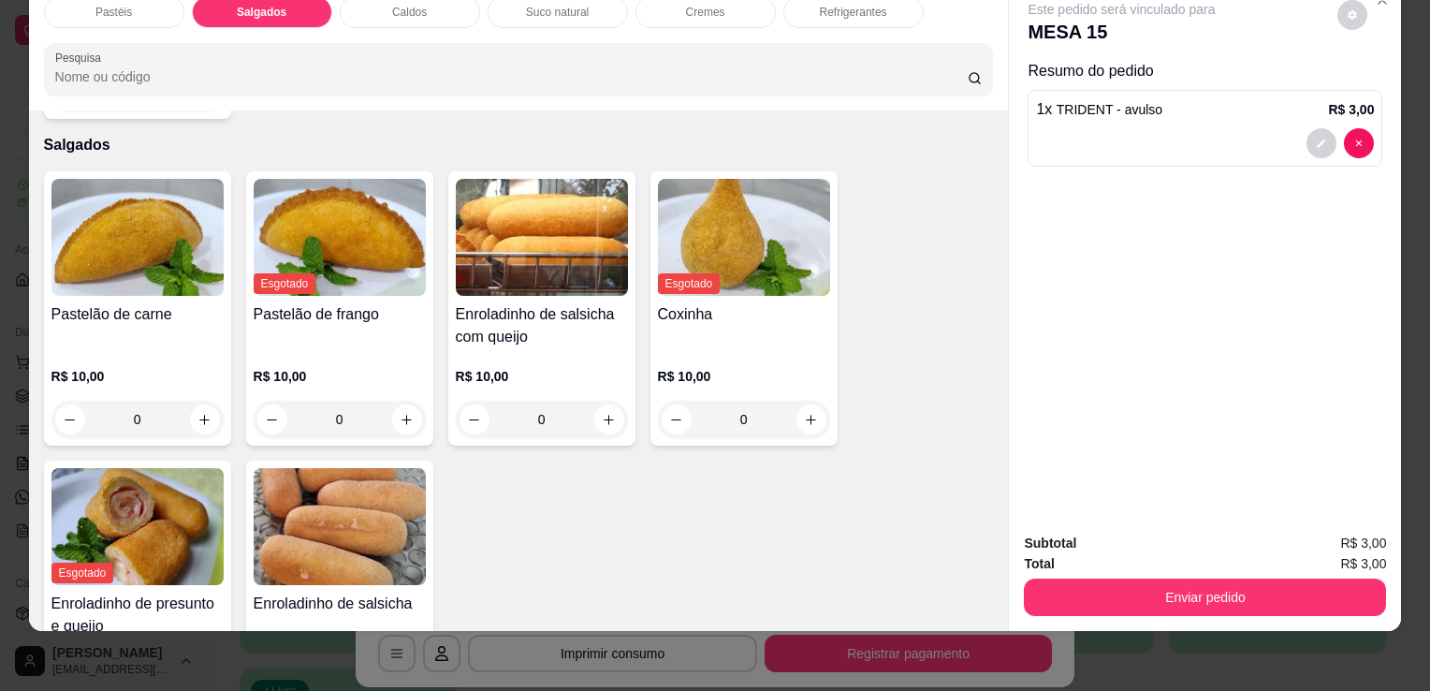
click at [171, 246] on img at bounding box center [137, 237] width 172 height 117
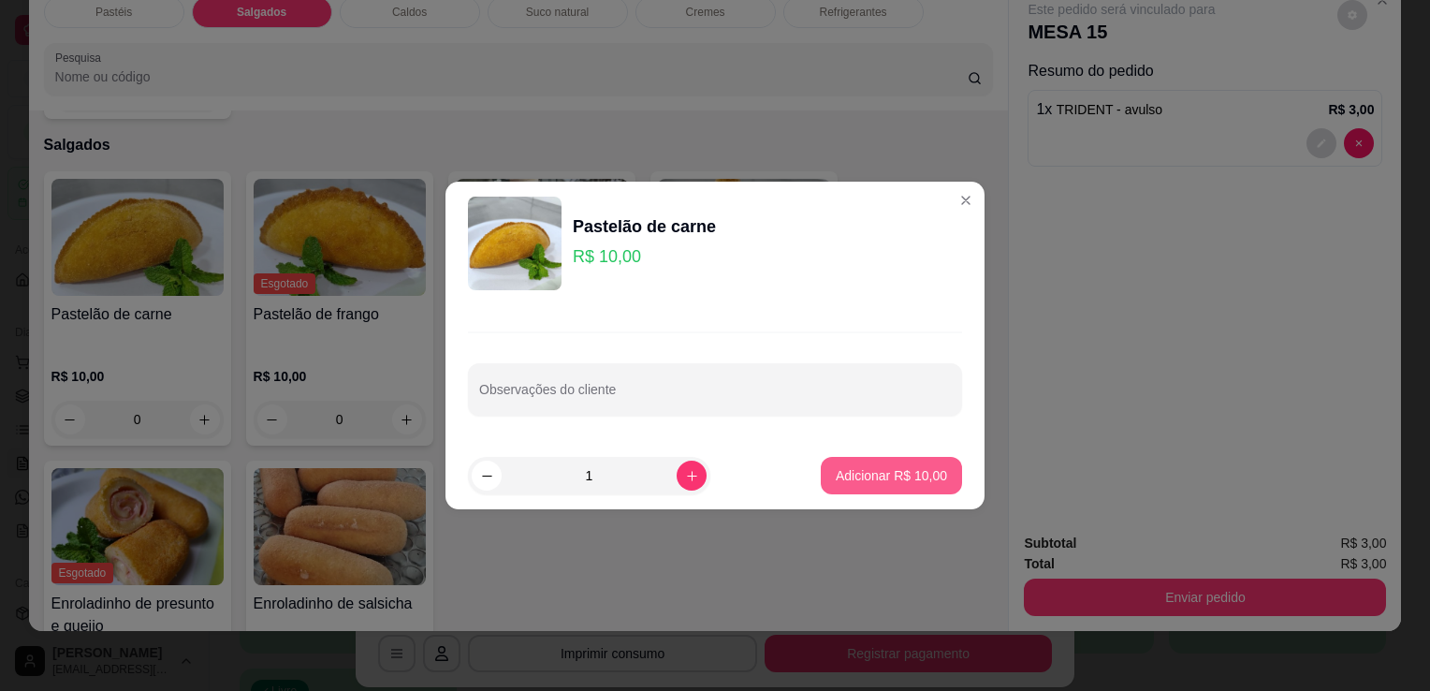
click at [890, 489] on button "Adicionar R$ 10,00" at bounding box center [891, 475] width 141 height 37
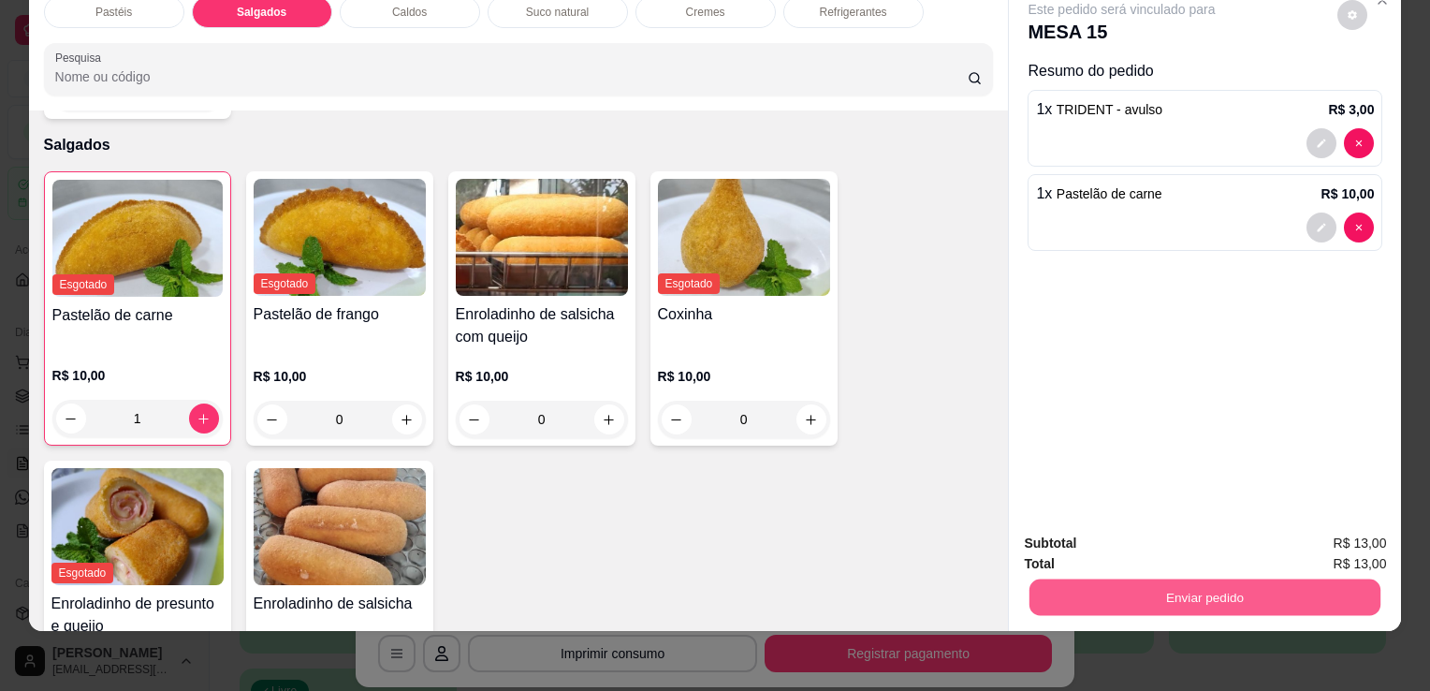
click at [1176, 580] on button "Enviar pedido" at bounding box center [1205, 597] width 351 height 37
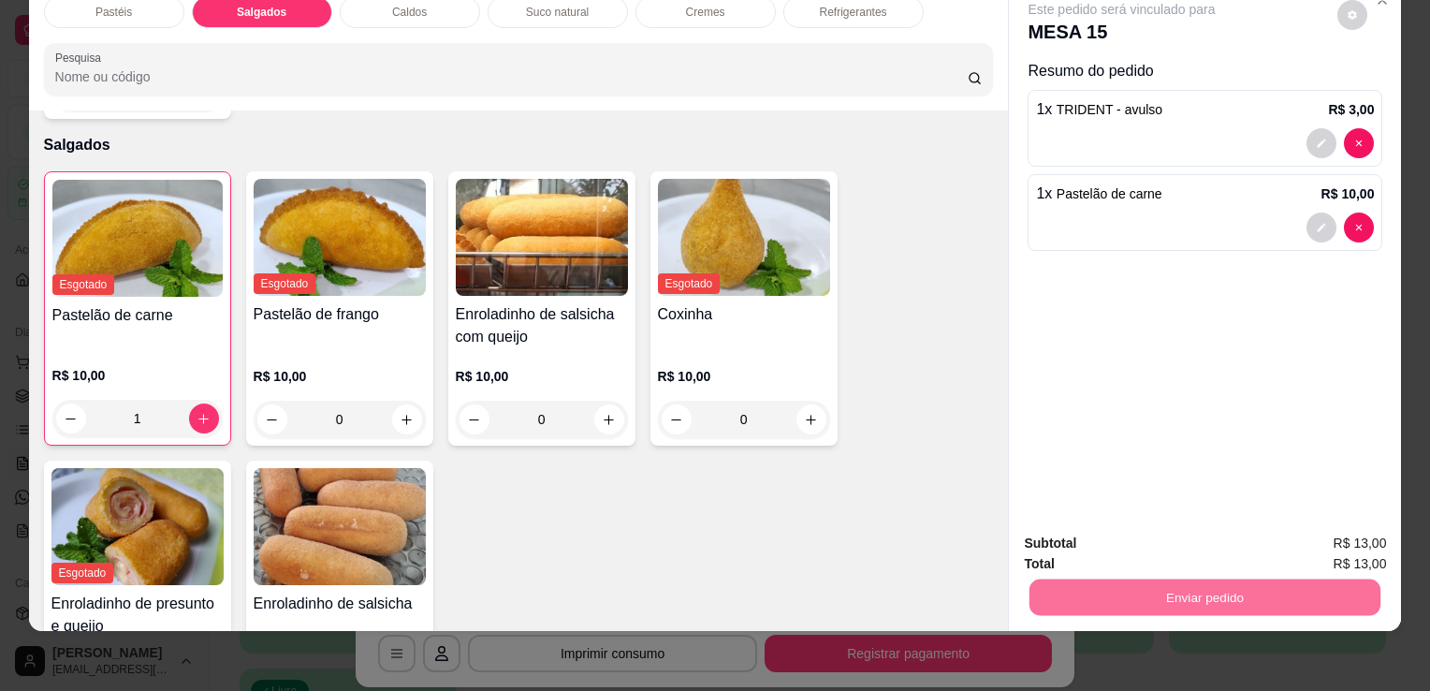
click at [1352, 538] on button "Enviar pedido" at bounding box center [1337, 537] width 103 height 35
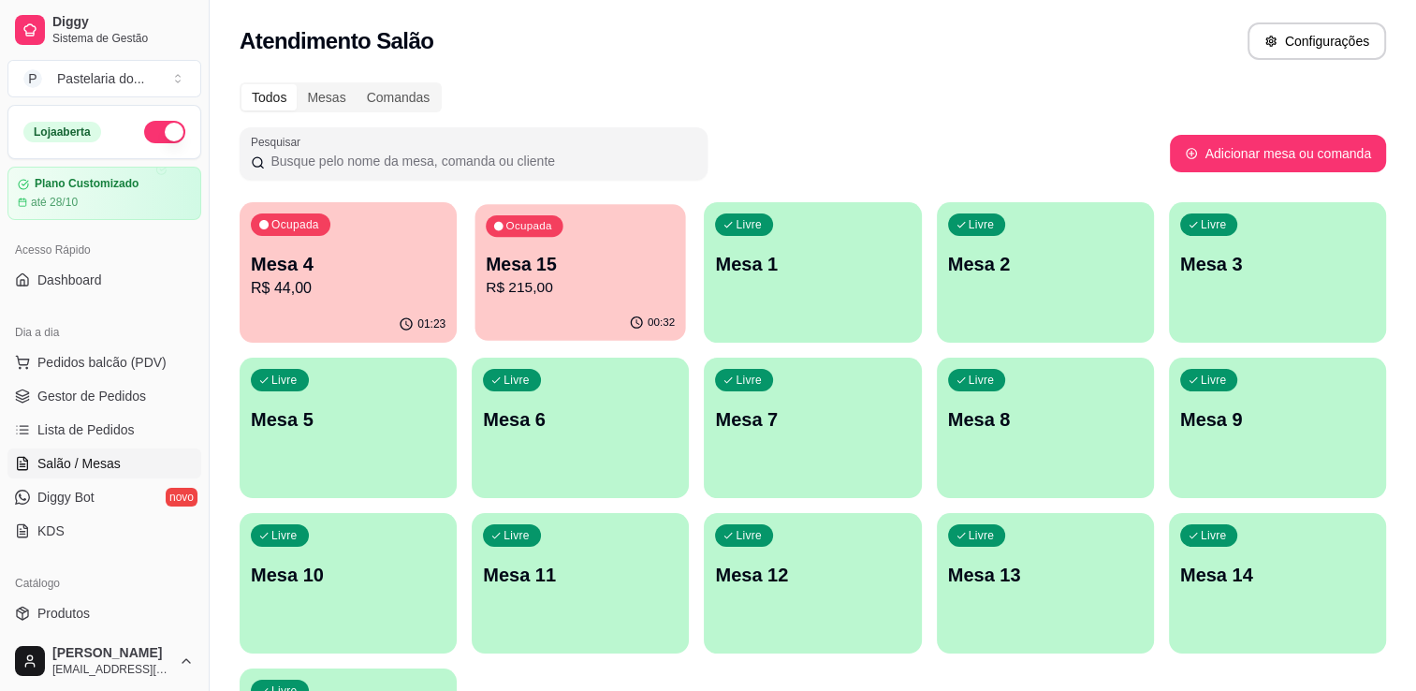
click at [585, 256] on p "Mesa 15" at bounding box center [580, 264] width 189 height 25
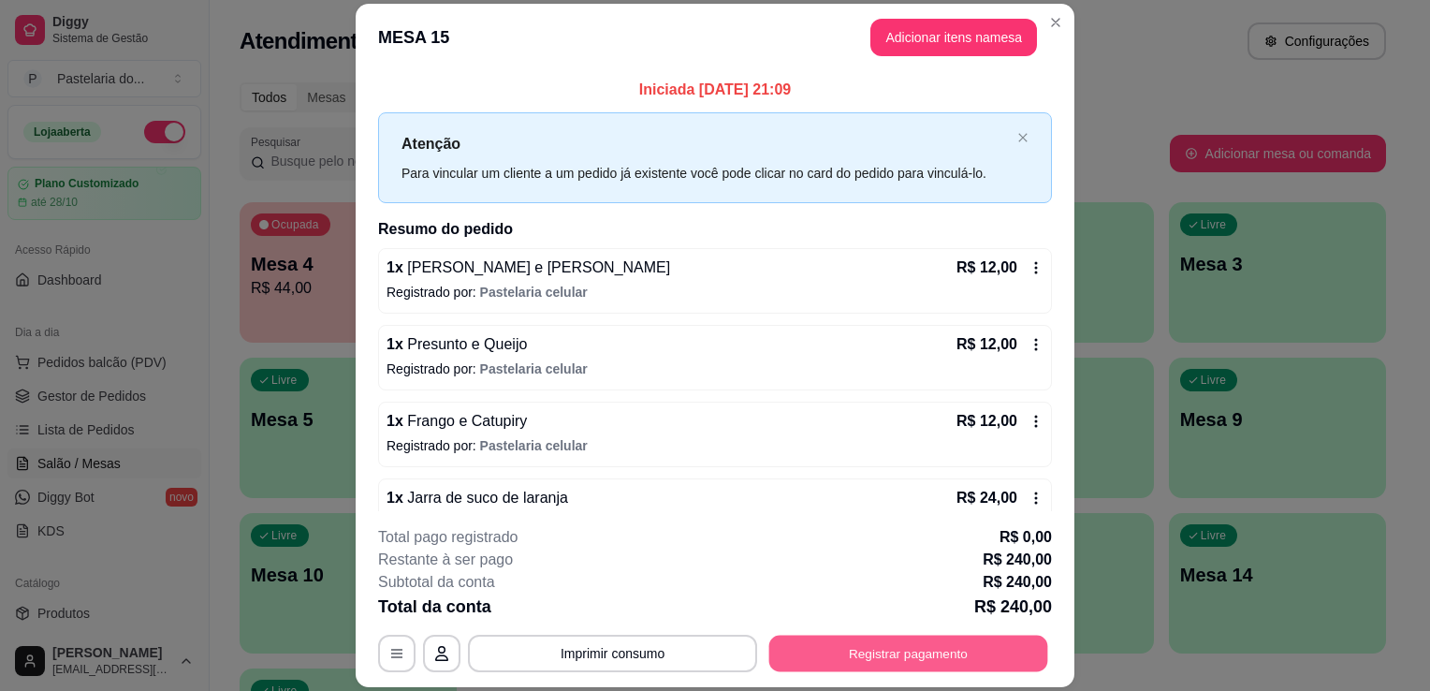
click at [955, 667] on button "Registrar pagamento" at bounding box center [908, 654] width 279 height 37
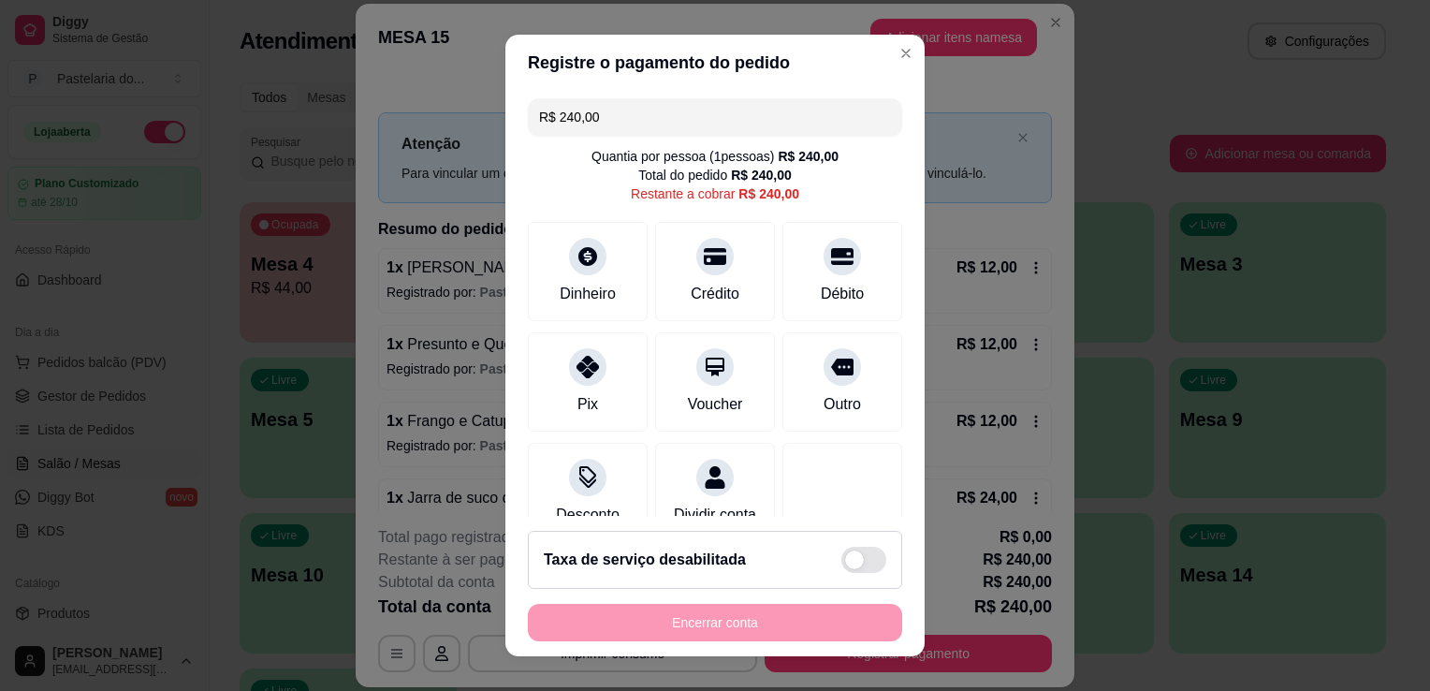
drag, startPoint x: 608, startPoint y: 118, endPoint x: 467, endPoint y: 122, distance: 141.4
click at [467, 122] on div "Registre o pagamento do pedido R$ 240,00 Quantia por pessoa ( 1 pessoas) R$ 240…" at bounding box center [715, 345] width 1430 height 691
click at [723, 283] on div "Crédito" at bounding box center [716, 268] width 132 height 110
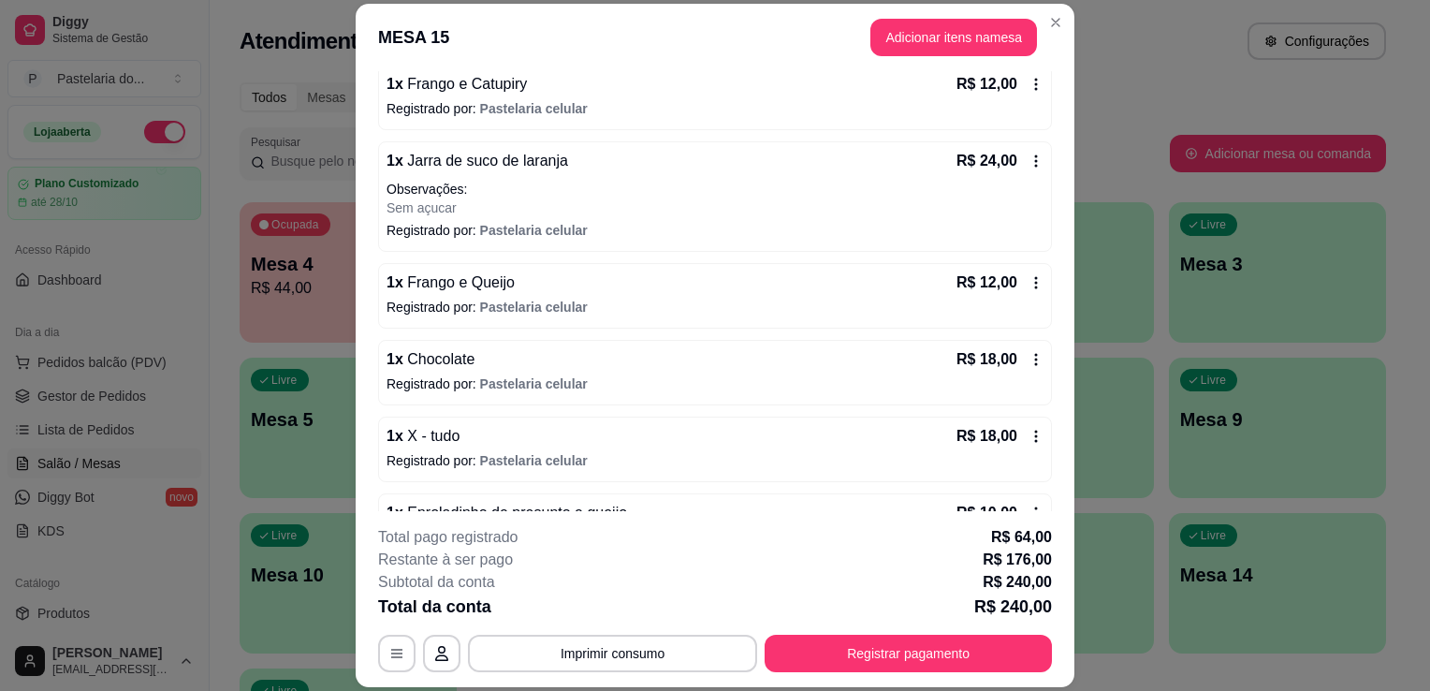
scroll to position [304, 0]
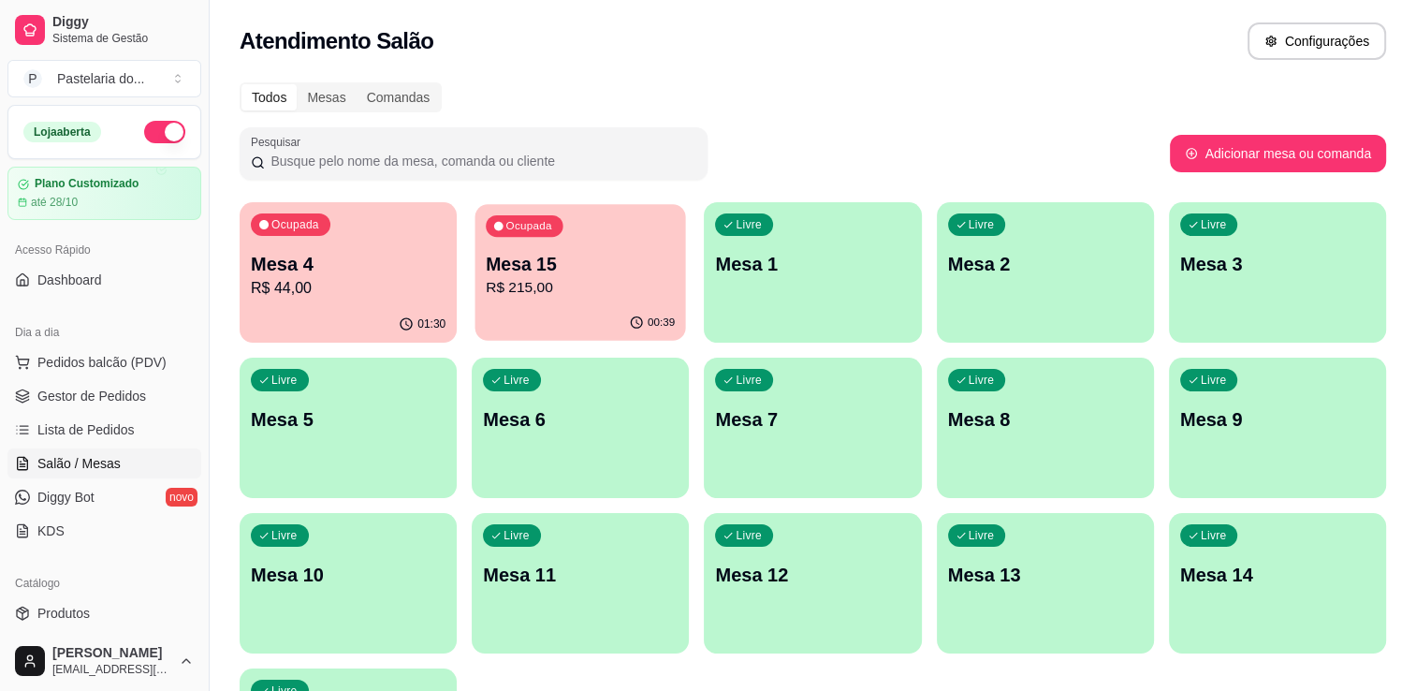
click at [556, 239] on div "Ocupada Mesa 15 R$ 215,00" at bounding box center [581, 254] width 211 height 101
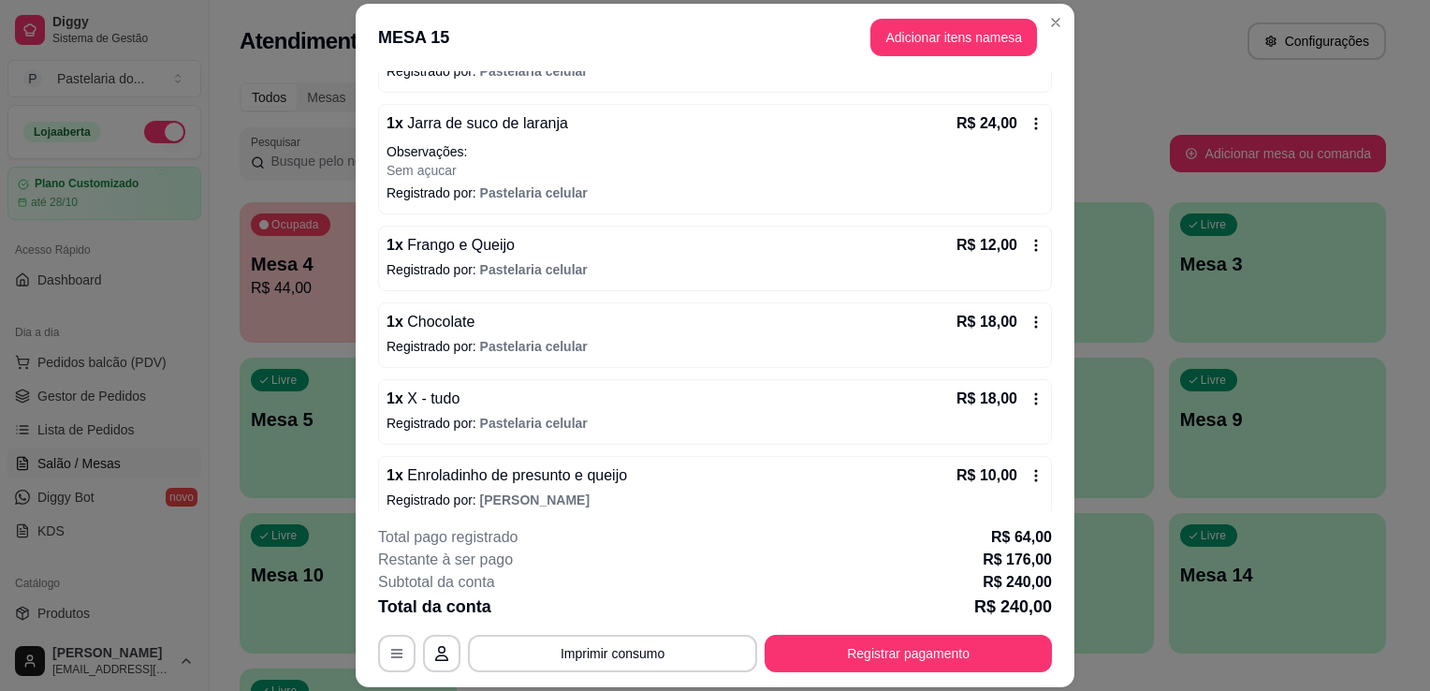
scroll to position [0, 0]
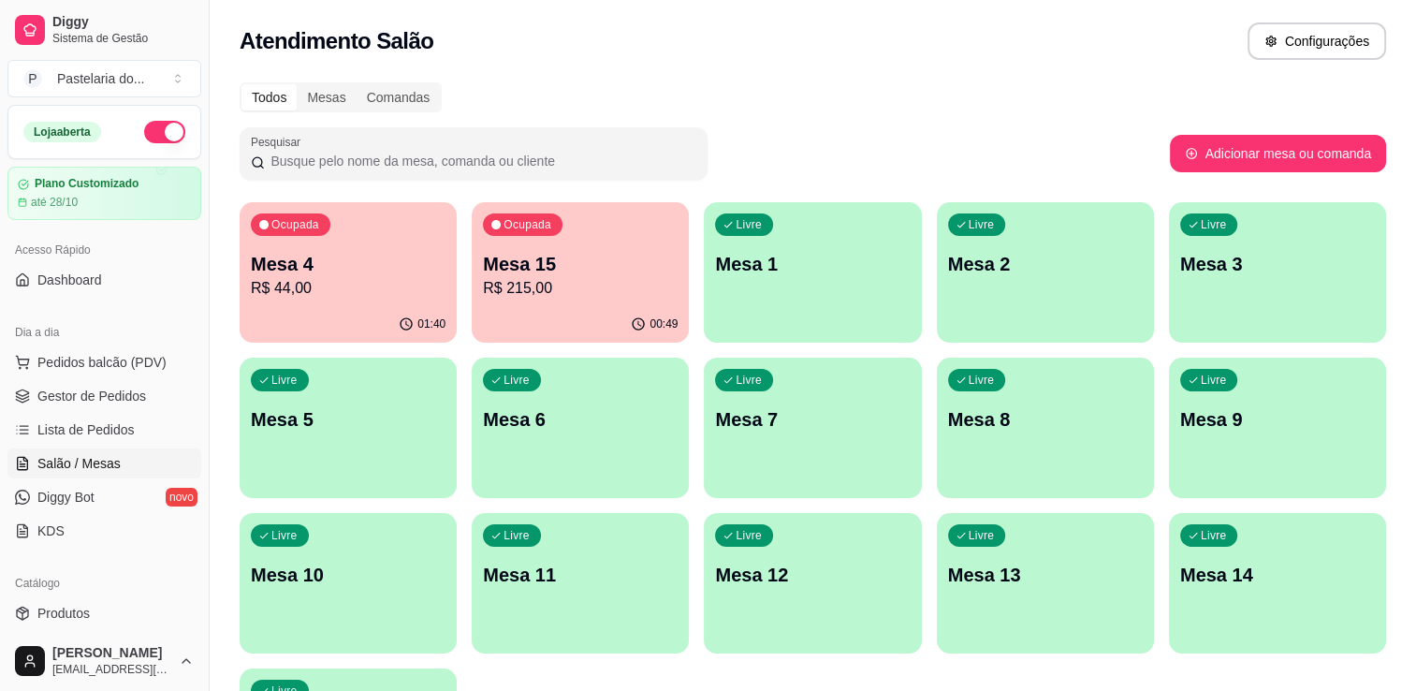
click at [348, 266] on p "Mesa 4" at bounding box center [348, 264] width 195 height 26
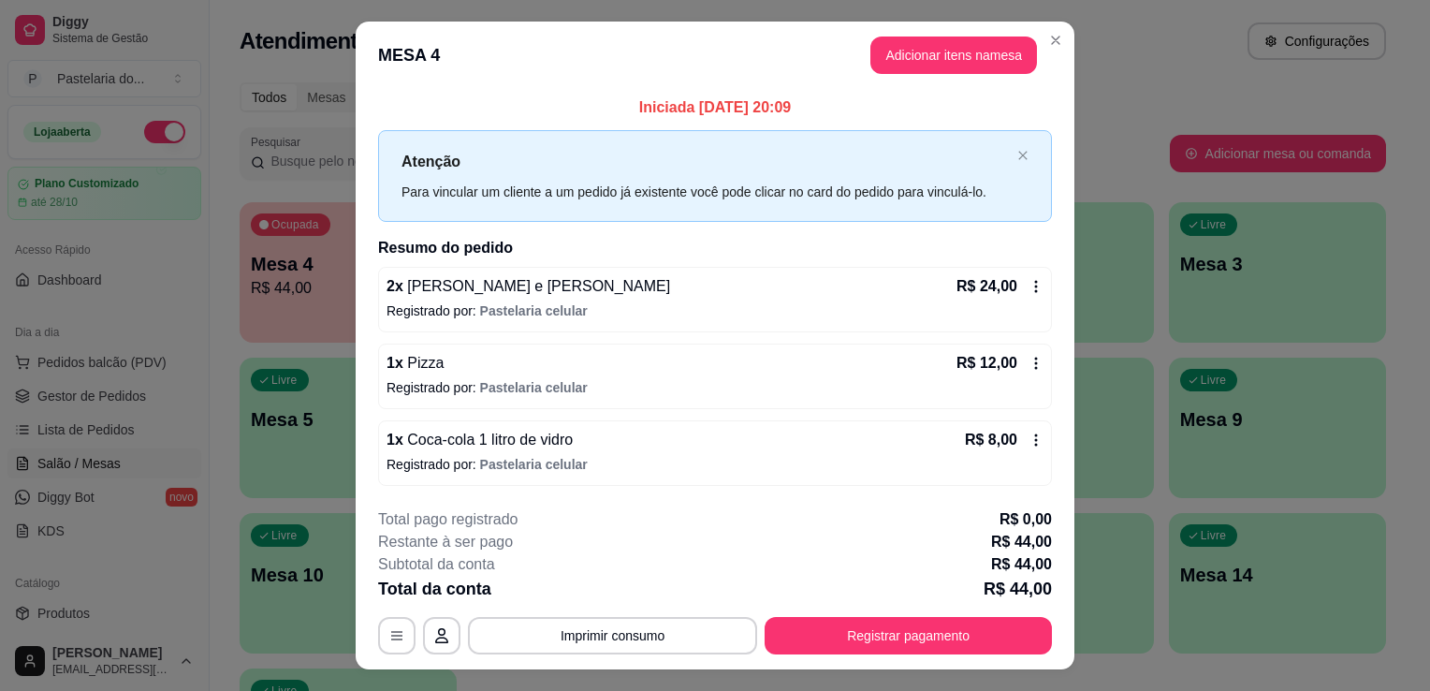
click at [877, 642] on button "Registrar pagamento" at bounding box center [908, 635] width 287 height 37
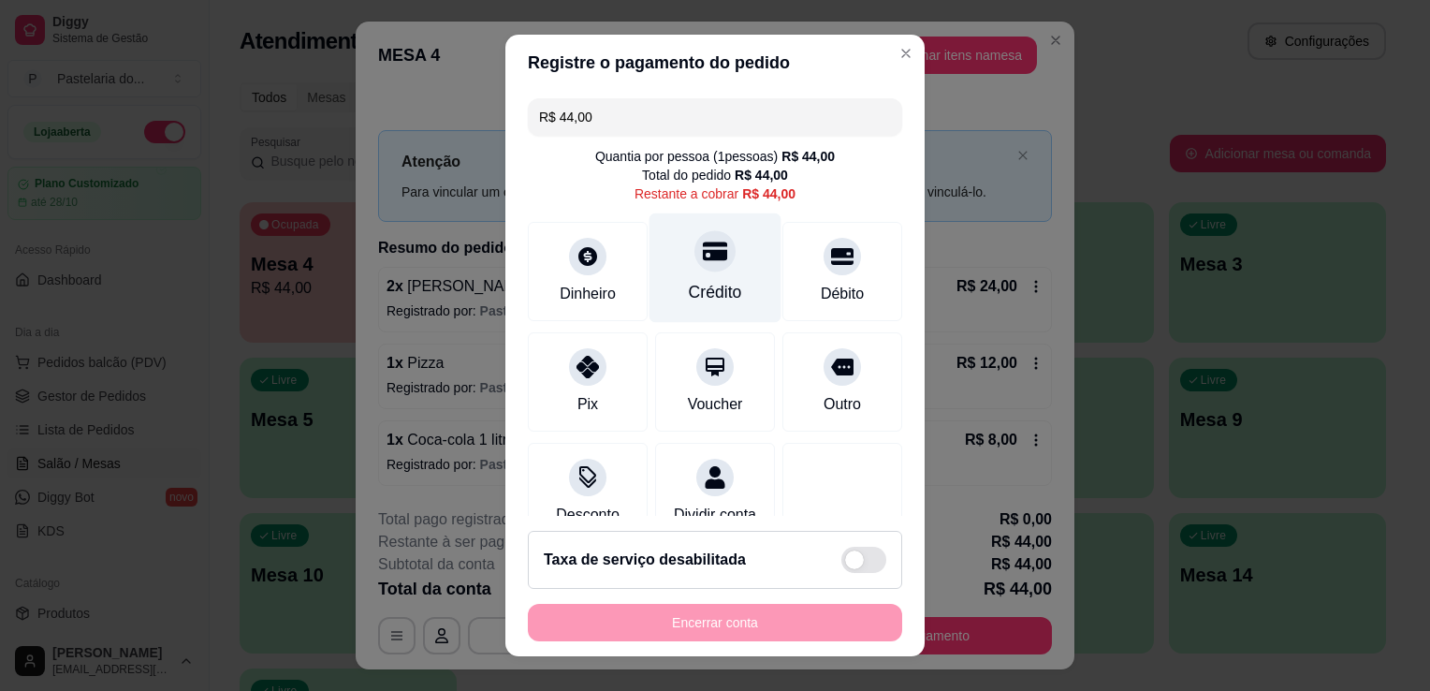
click at [689, 294] on div "Crédito" at bounding box center [715, 292] width 53 height 24
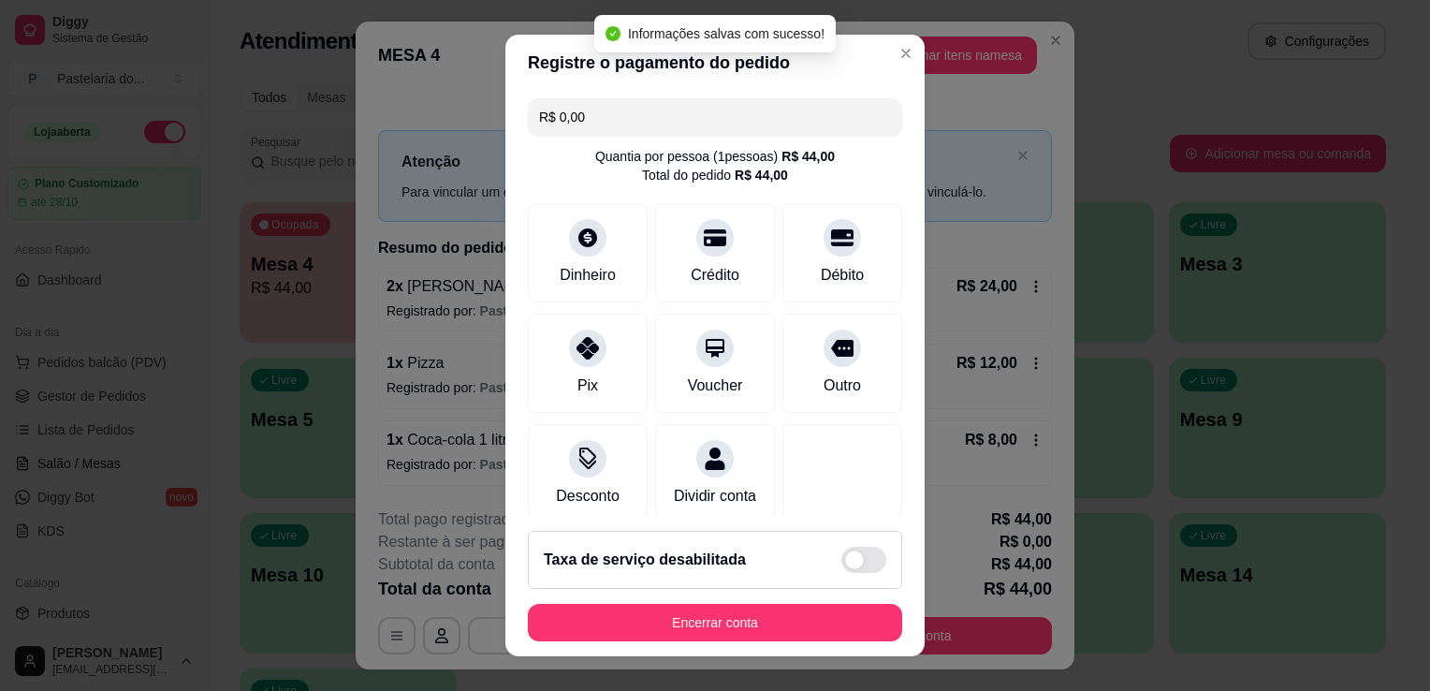
click at [779, 606] on button "Encerrar conta" at bounding box center [715, 622] width 374 height 37
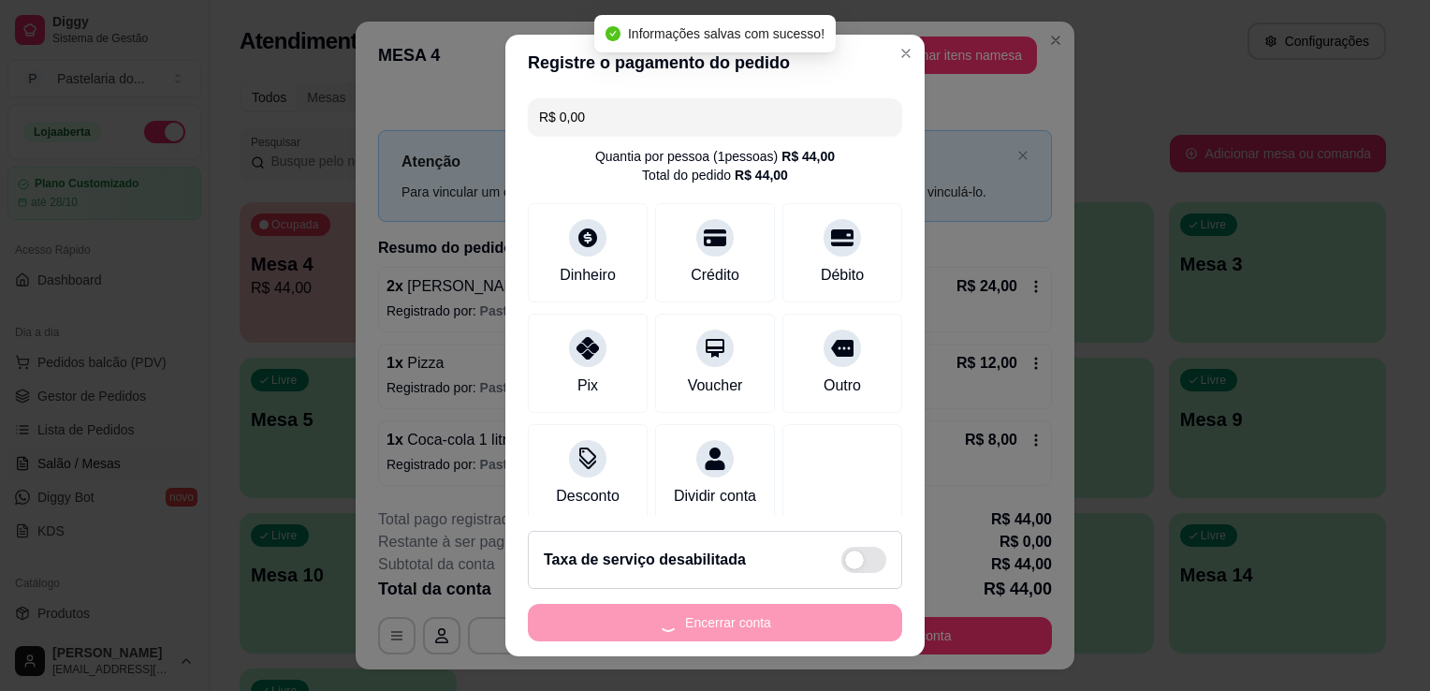
click at [779, 606] on div "Encerrar conta" at bounding box center [715, 622] width 374 height 37
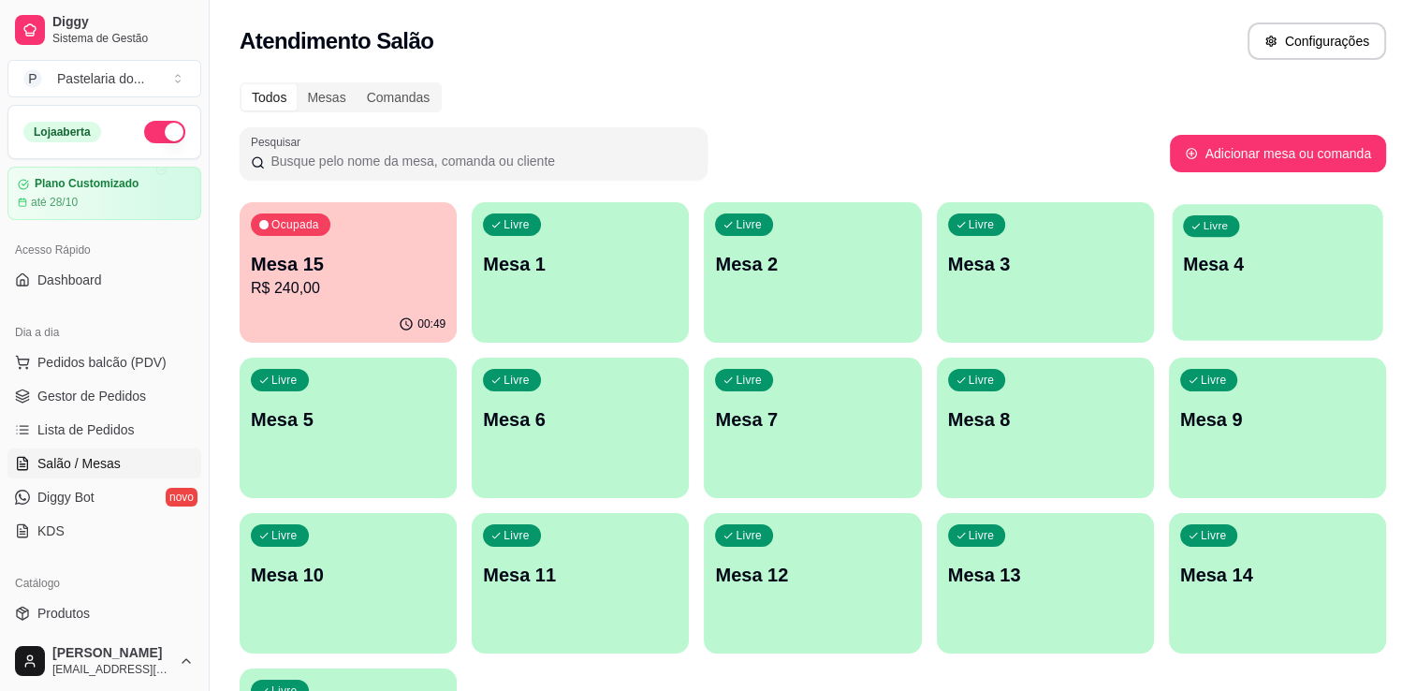
click at [1222, 248] on div "Livre Mesa 4" at bounding box center [1277, 261] width 211 height 114
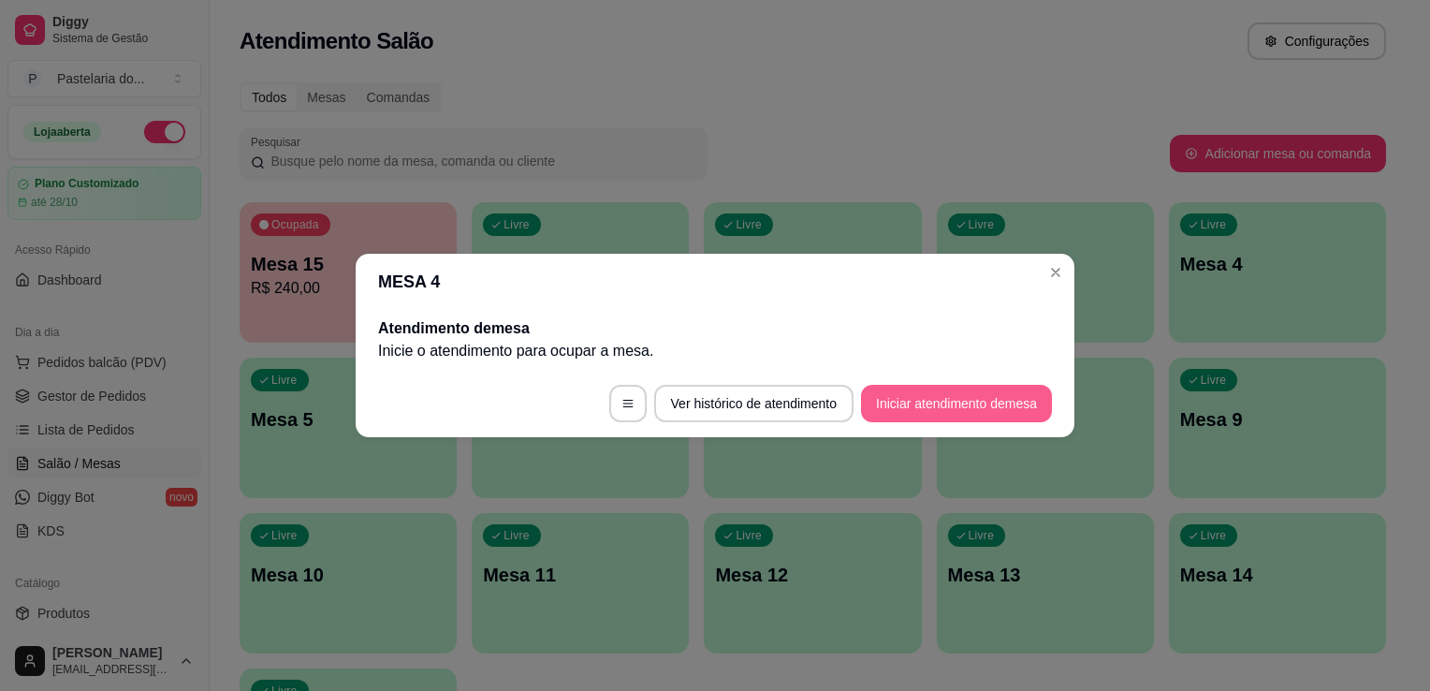
click at [976, 412] on button "Iniciar atendimento de mesa" at bounding box center [956, 403] width 191 height 37
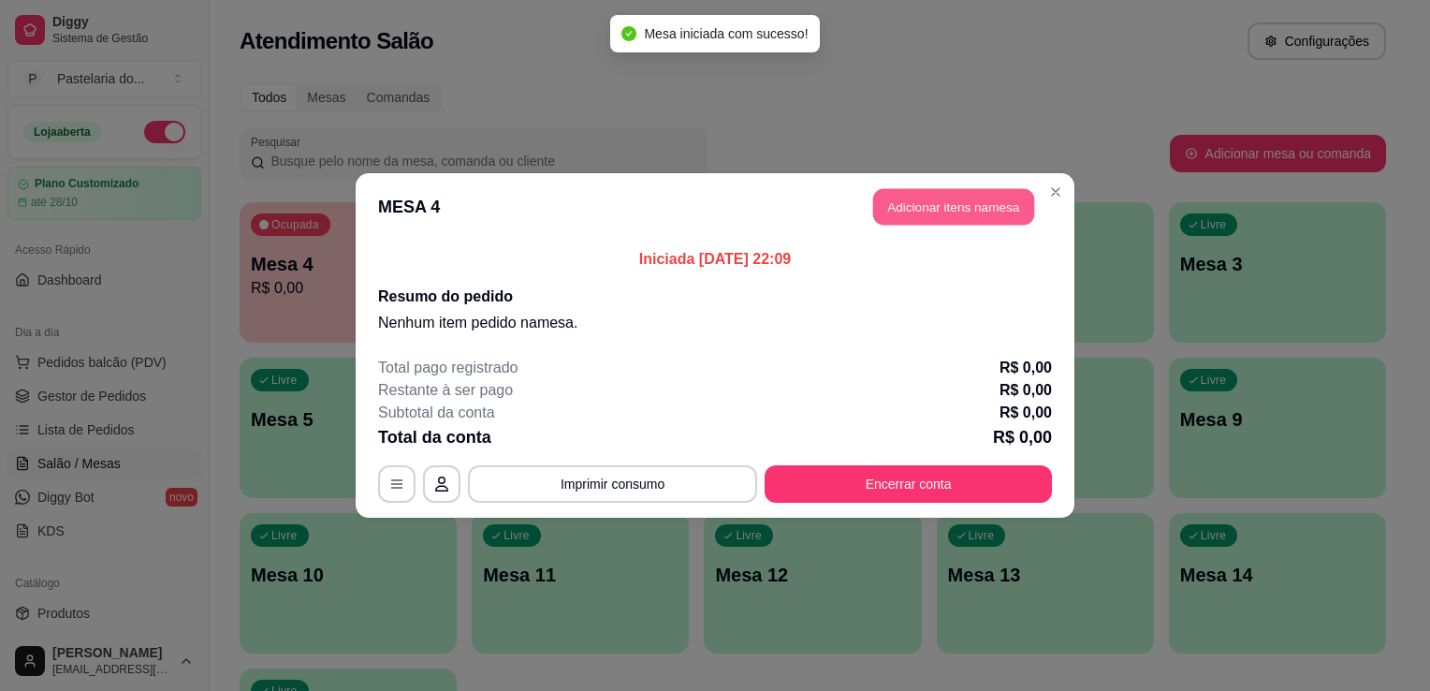
click at [905, 216] on button "Adicionar itens na mesa" at bounding box center [953, 207] width 161 height 37
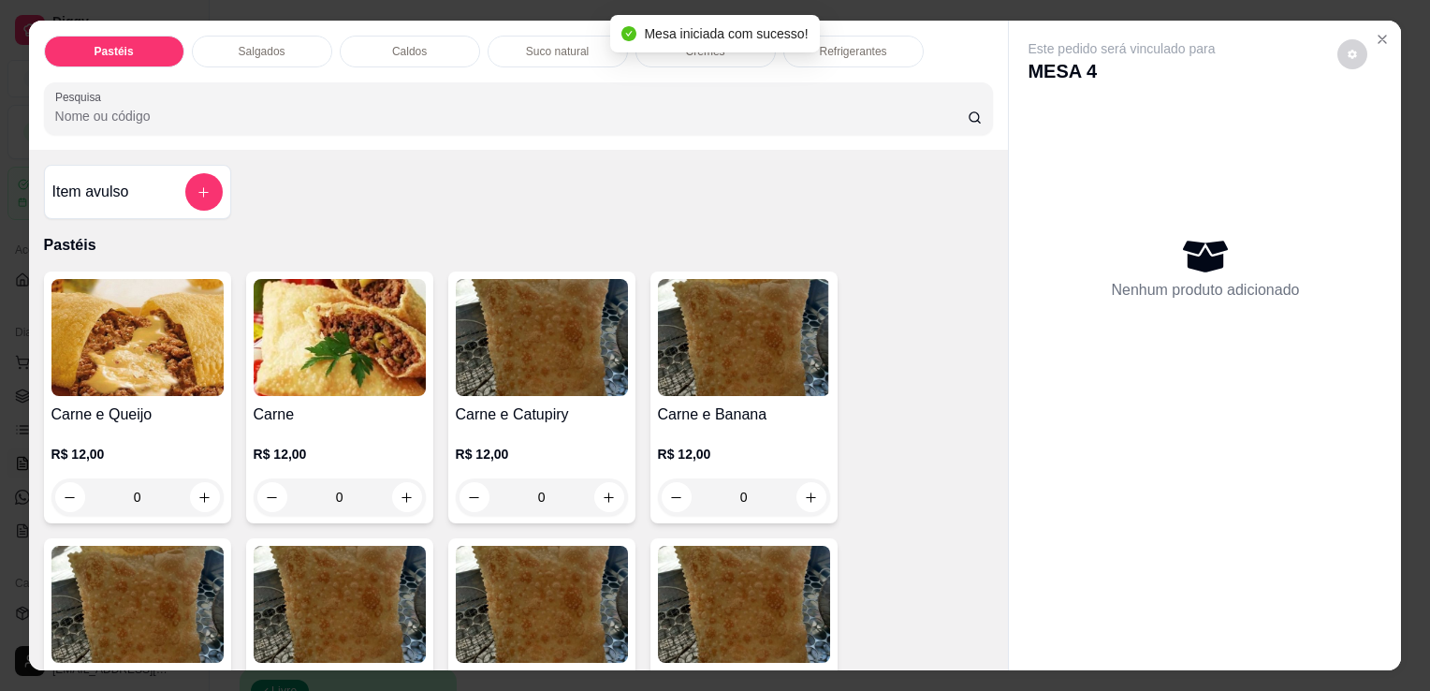
click at [255, 27] on div "Pastéis Salgados Caldos Suco natural Cremes Refrigerantes Pesquisa" at bounding box center [519, 85] width 980 height 129
click at [251, 36] on div "Salgados" at bounding box center [262, 52] width 140 height 32
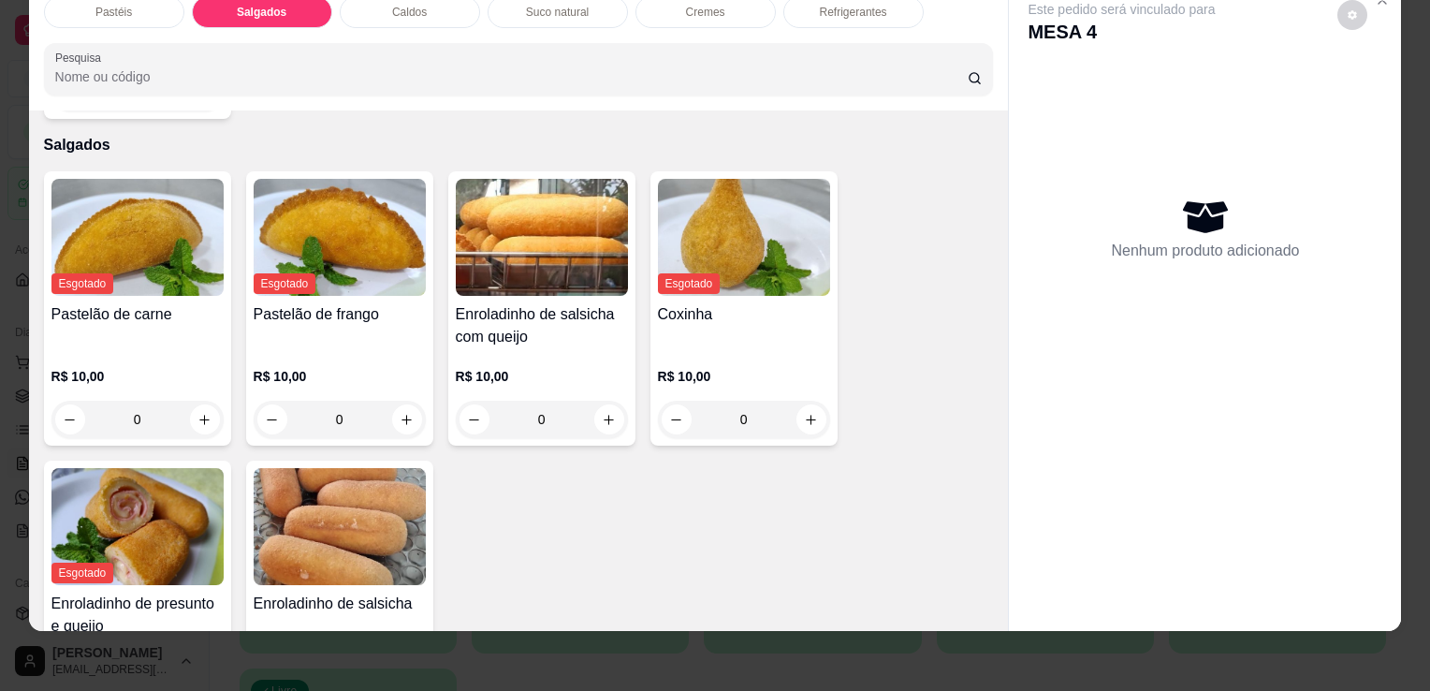
click at [593, 348] on div "R$ 10,00 0" at bounding box center [542, 393] width 172 height 90
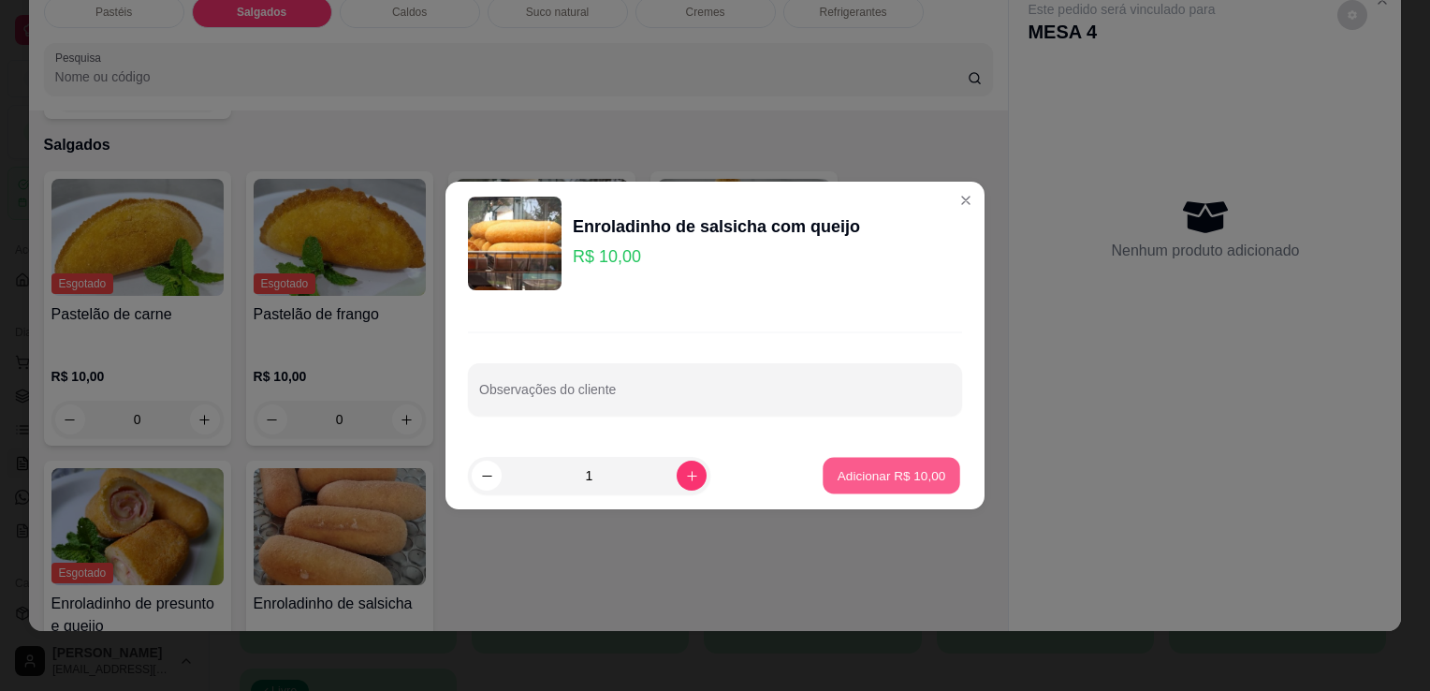
click at [856, 471] on p "Adicionar R$ 10,00" at bounding box center [892, 475] width 109 height 18
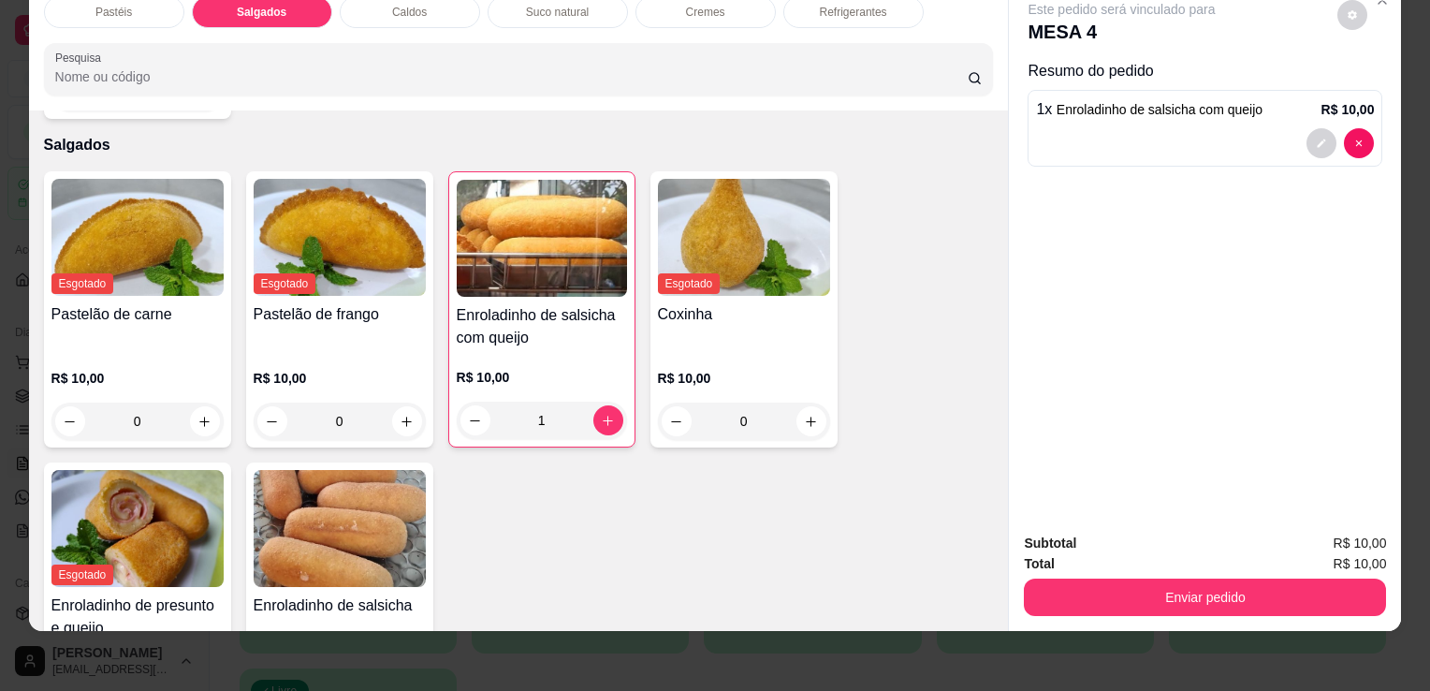
click at [397, 486] on img at bounding box center [340, 528] width 172 height 117
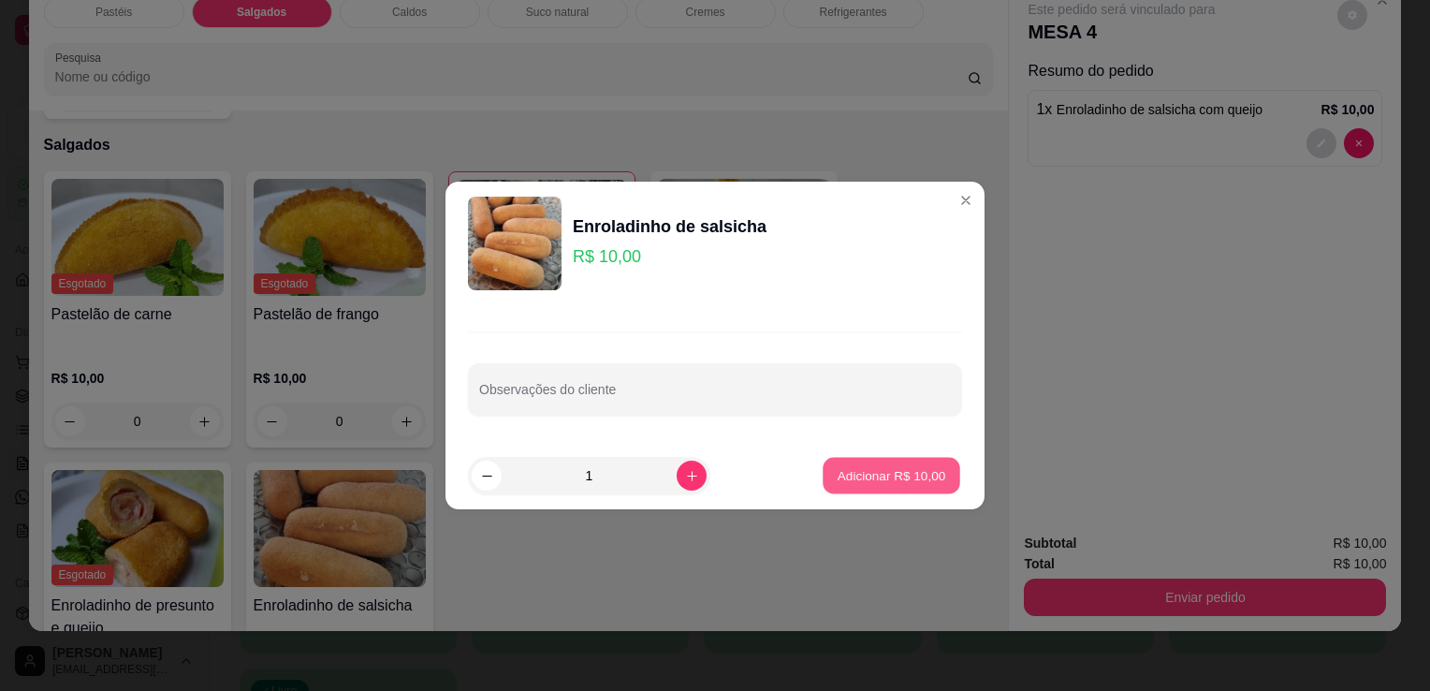
click at [881, 484] on p "Adicionar R$ 10,00" at bounding box center [892, 475] width 109 height 18
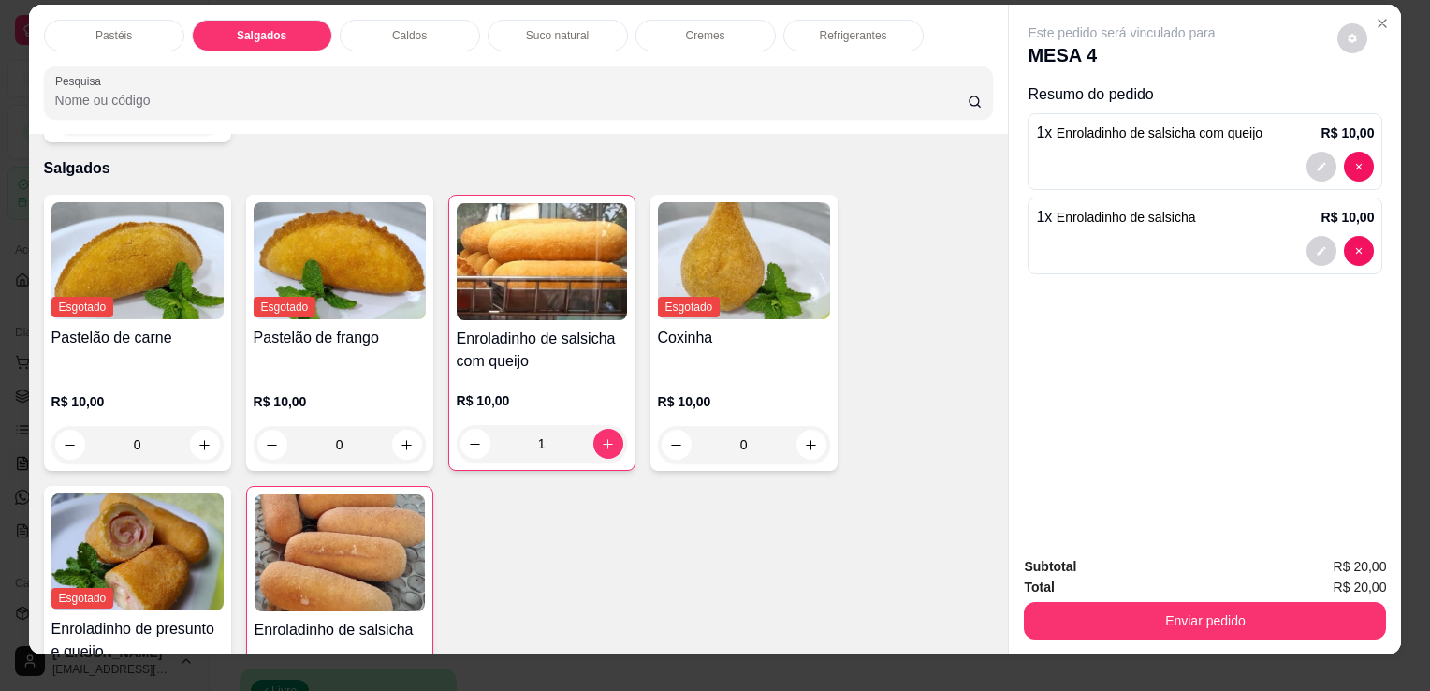
scroll to position [0, 0]
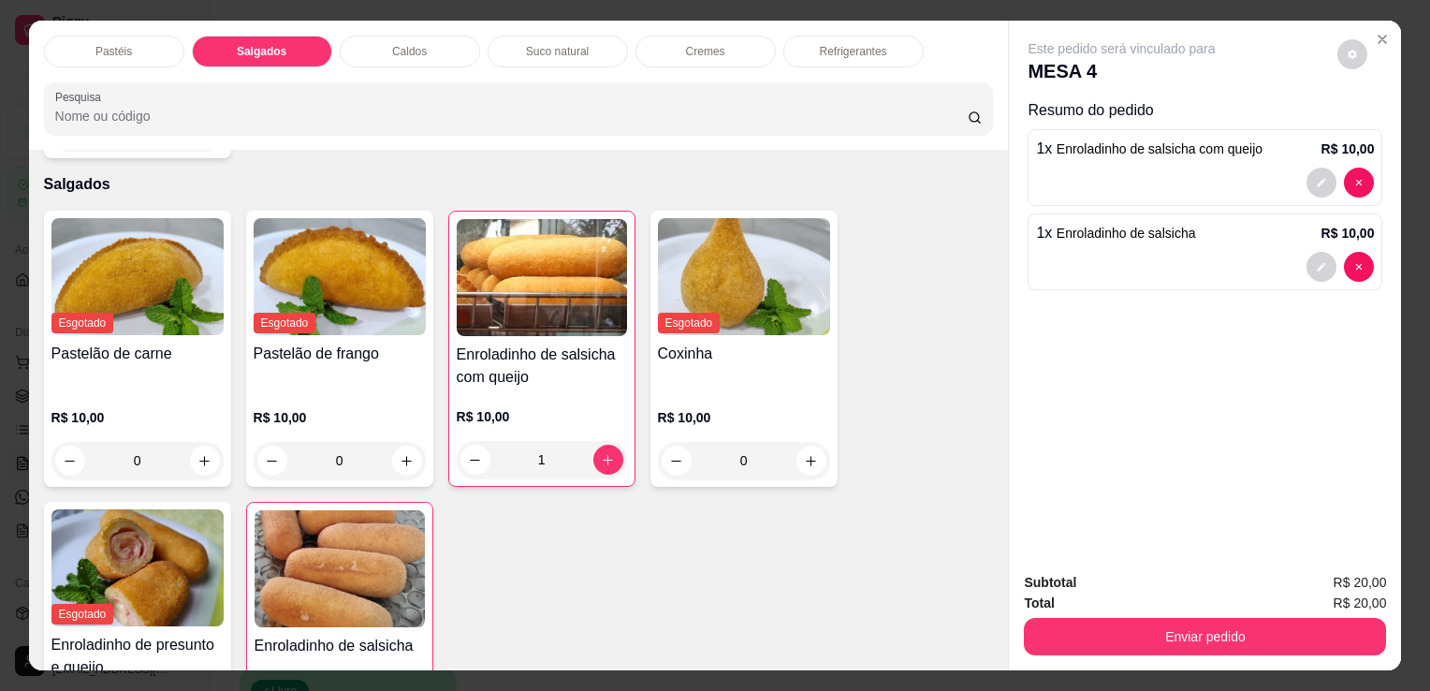
click at [883, 50] on div "Refrigerantes" at bounding box center [854, 52] width 140 height 32
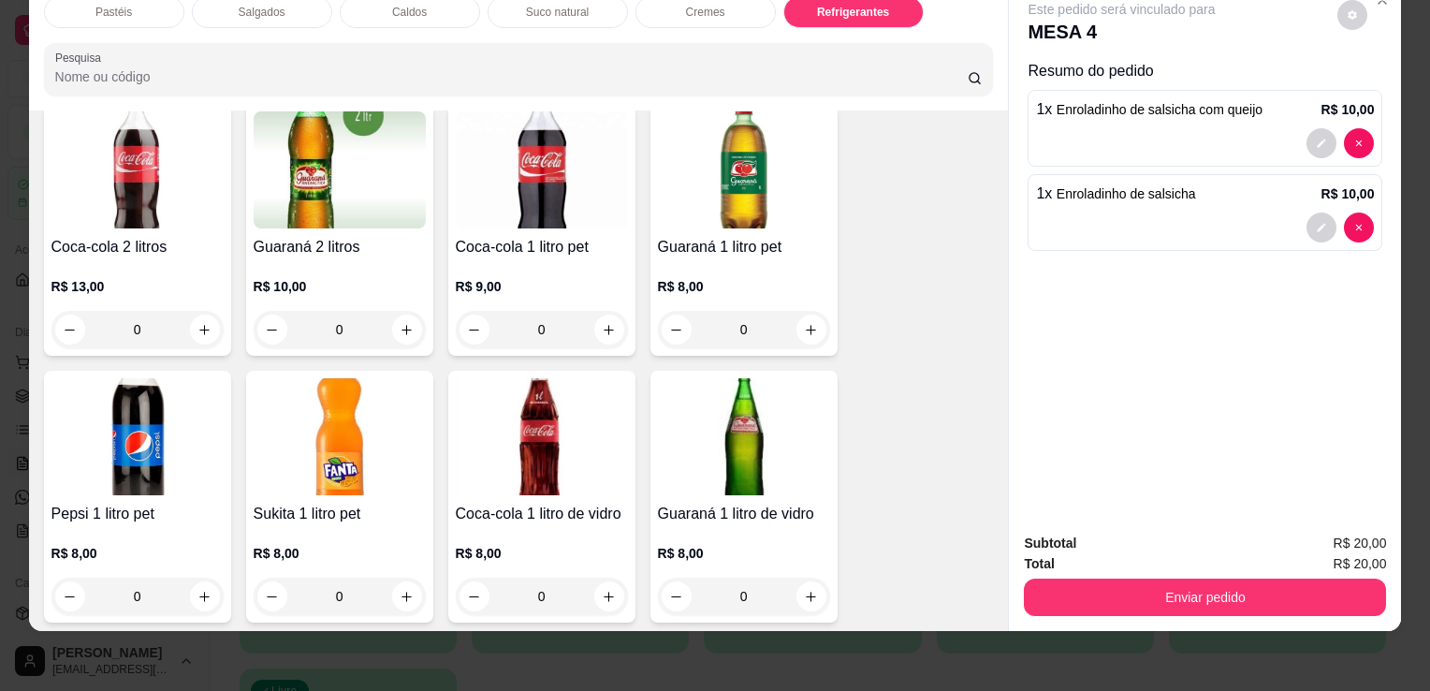
scroll to position [4991, 0]
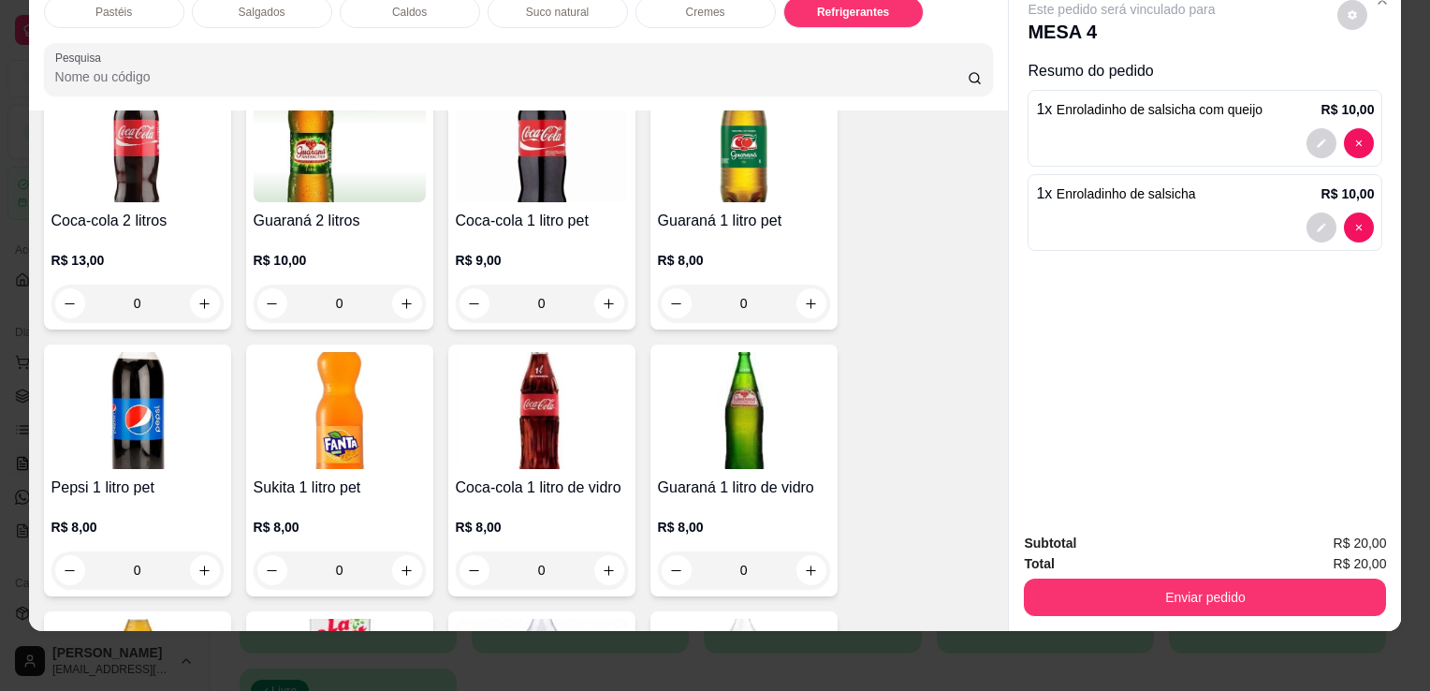
click at [586, 381] on img at bounding box center [542, 410] width 172 height 117
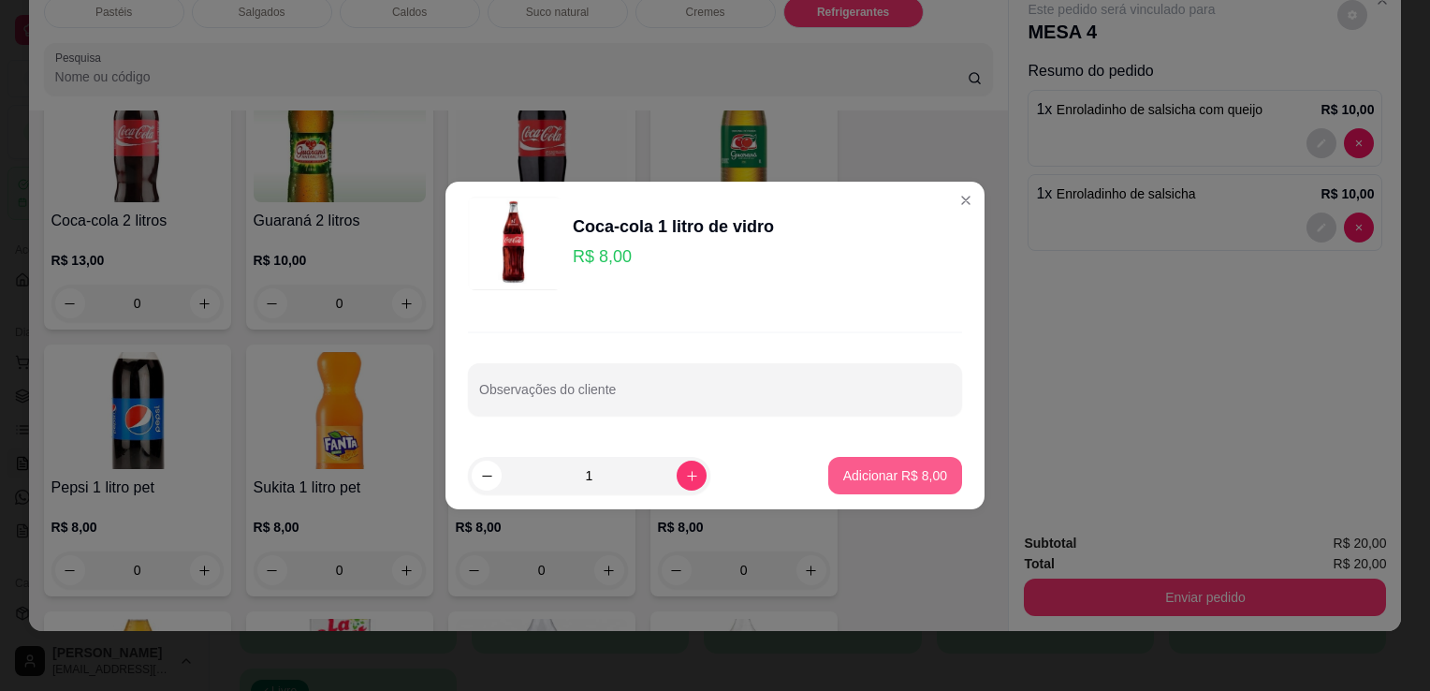
click at [831, 461] on button "Adicionar R$ 8,00" at bounding box center [895, 475] width 134 height 37
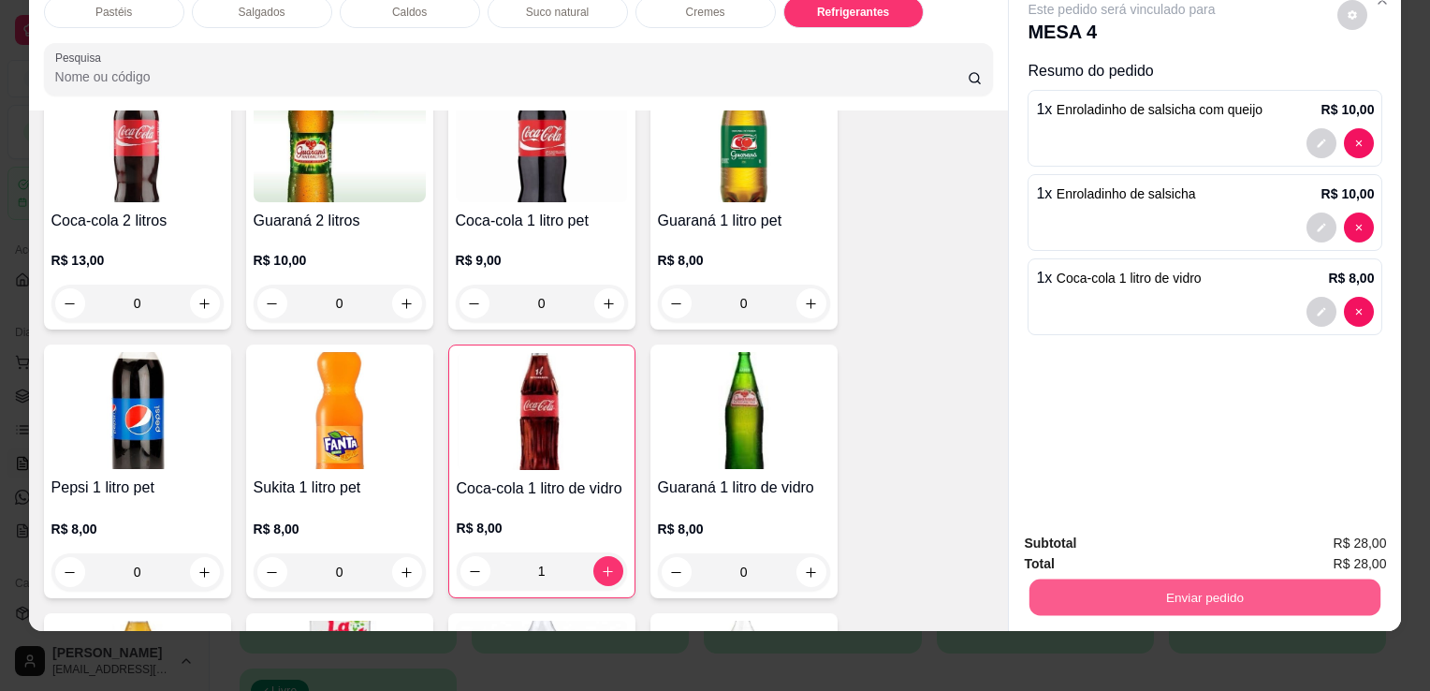
click at [1281, 579] on button "Enviar pedido" at bounding box center [1205, 597] width 351 height 37
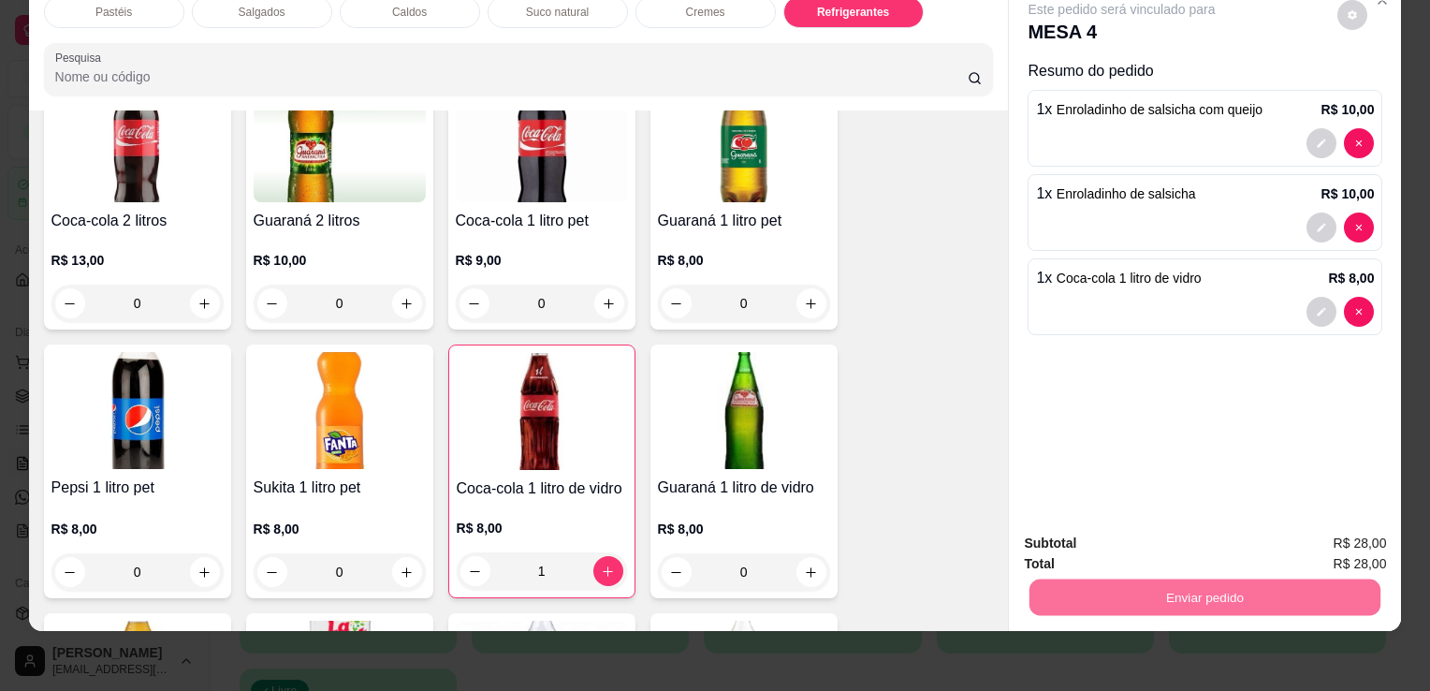
click at [1368, 533] on button "Enviar pedido" at bounding box center [1338, 538] width 106 height 36
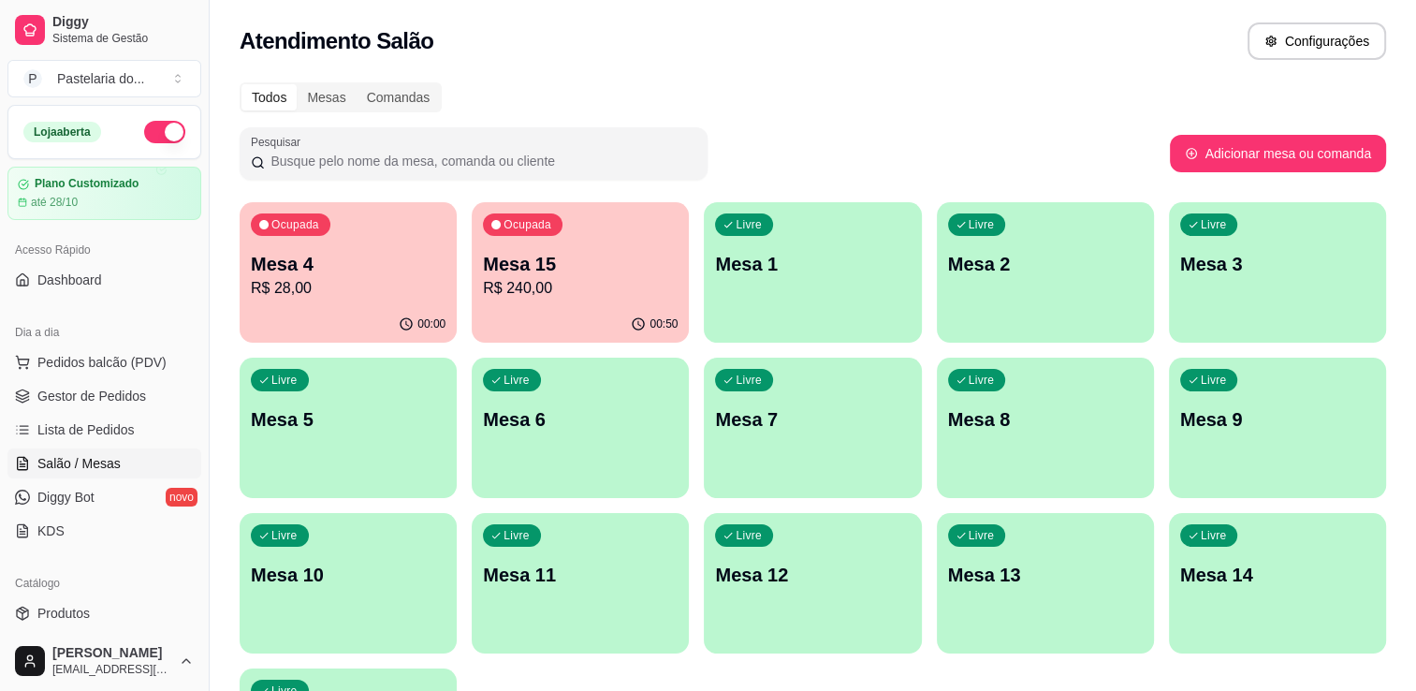
click at [306, 220] on p "Ocupada" at bounding box center [295, 224] width 48 height 15
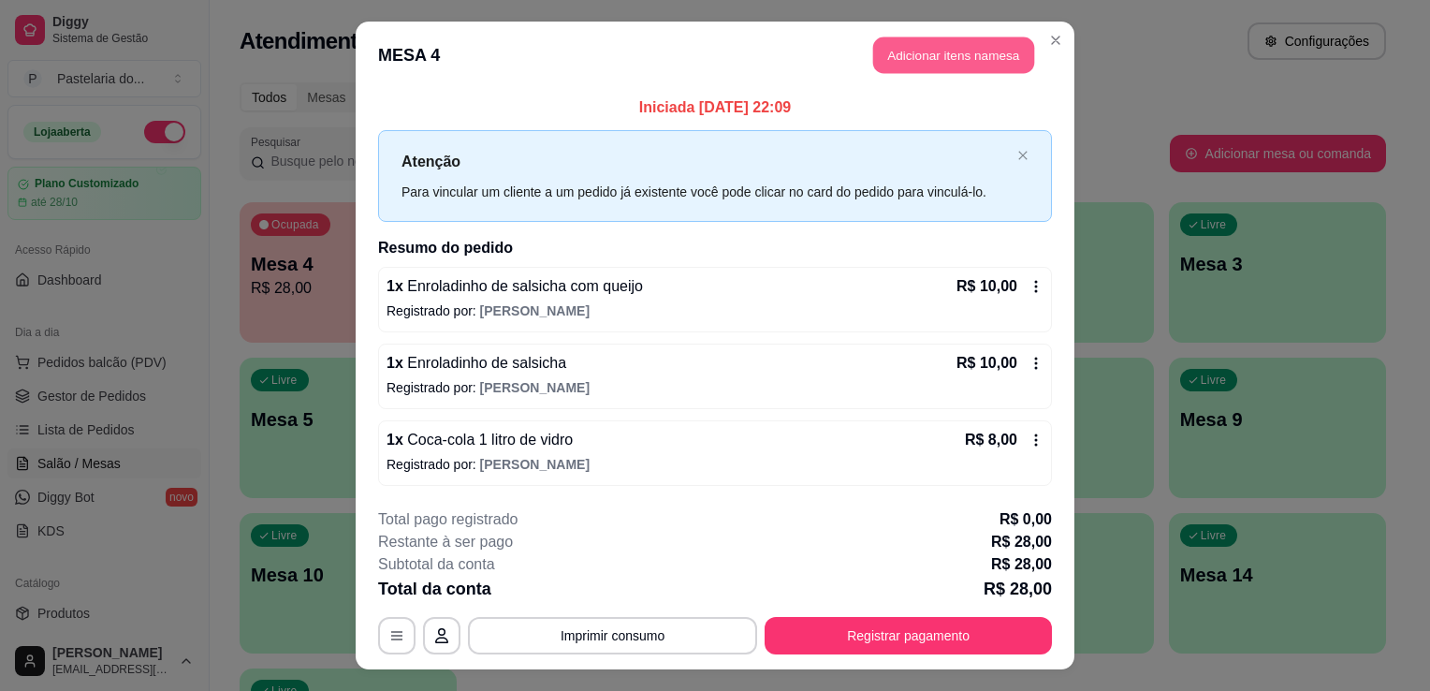
click at [943, 70] on button "Adicionar itens na mesa" at bounding box center [953, 55] width 161 height 37
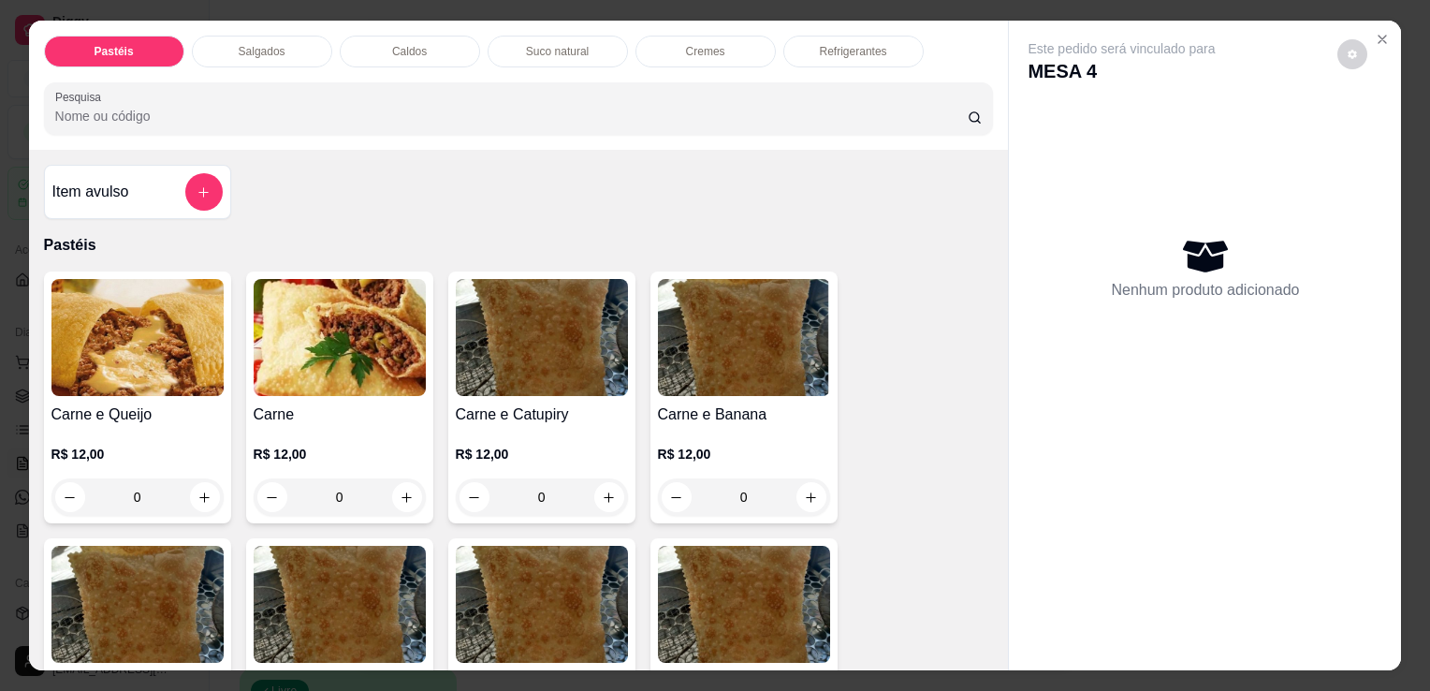
click at [108, 376] on img at bounding box center [137, 337] width 172 height 117
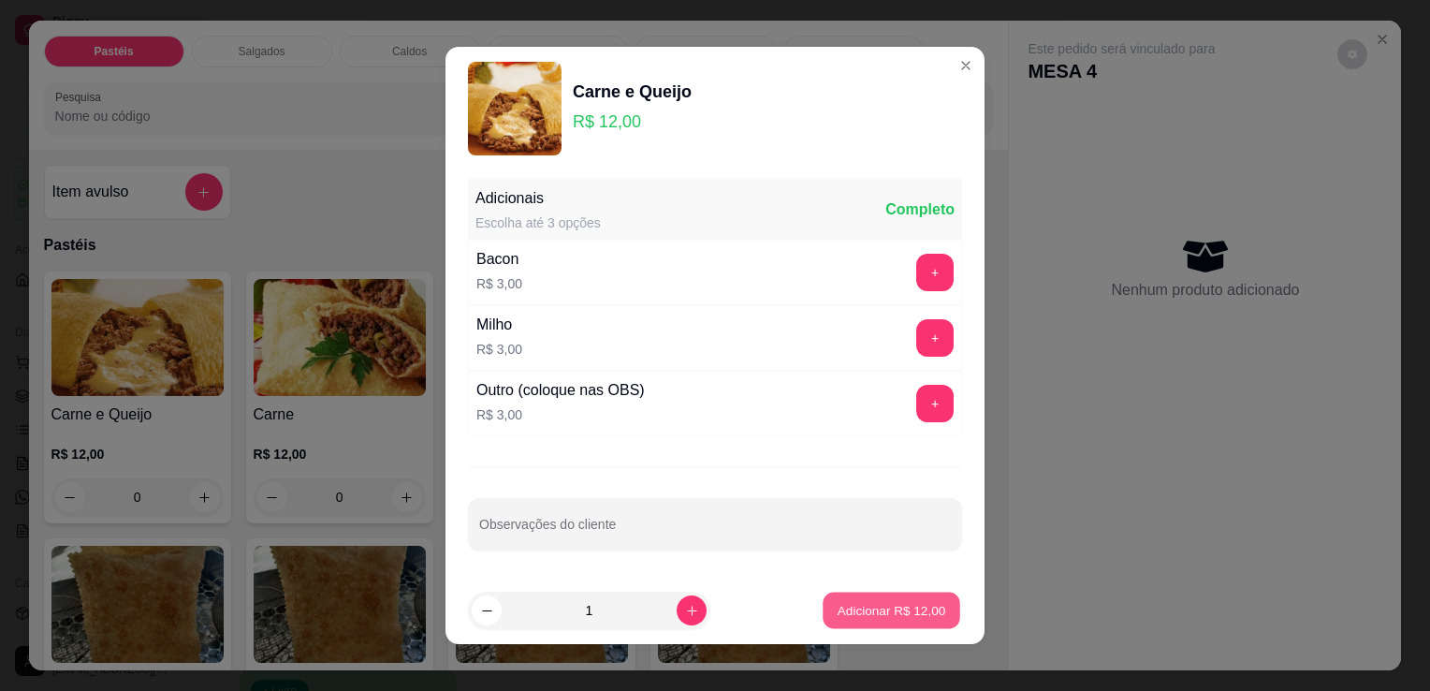
click at [878, 610] on p "Adicionar R$ 12,00" at bounding box center [892, 610] width 109 height 18
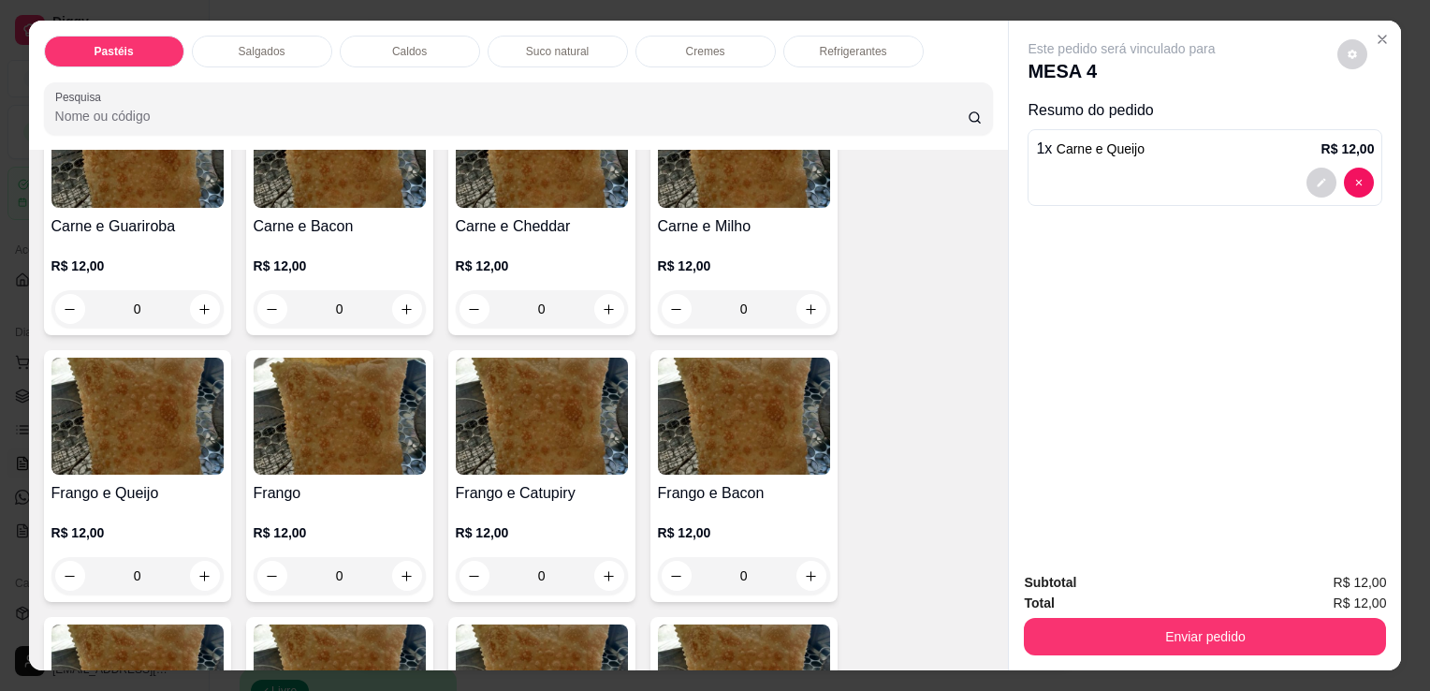
scroll to position [468, 0]
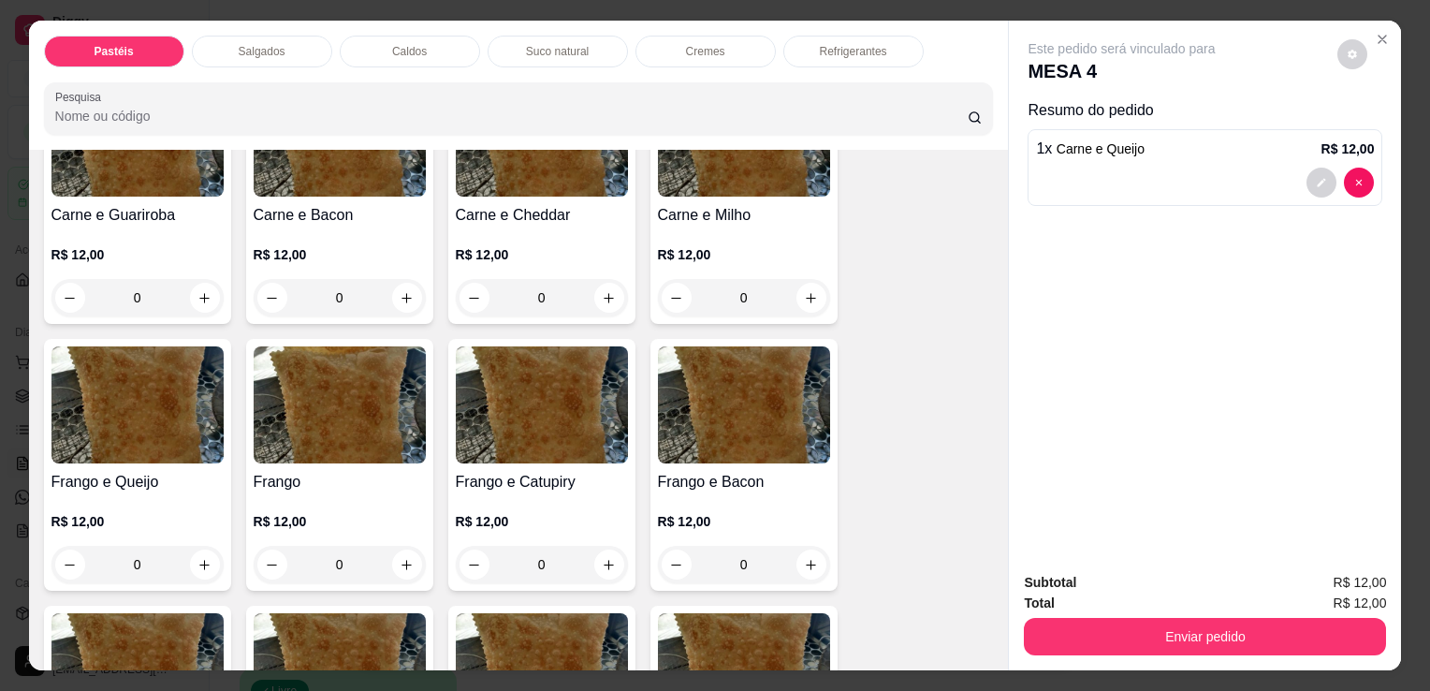
click at [110, 447] on img at bounding box center [137, 404] width 172 height 117
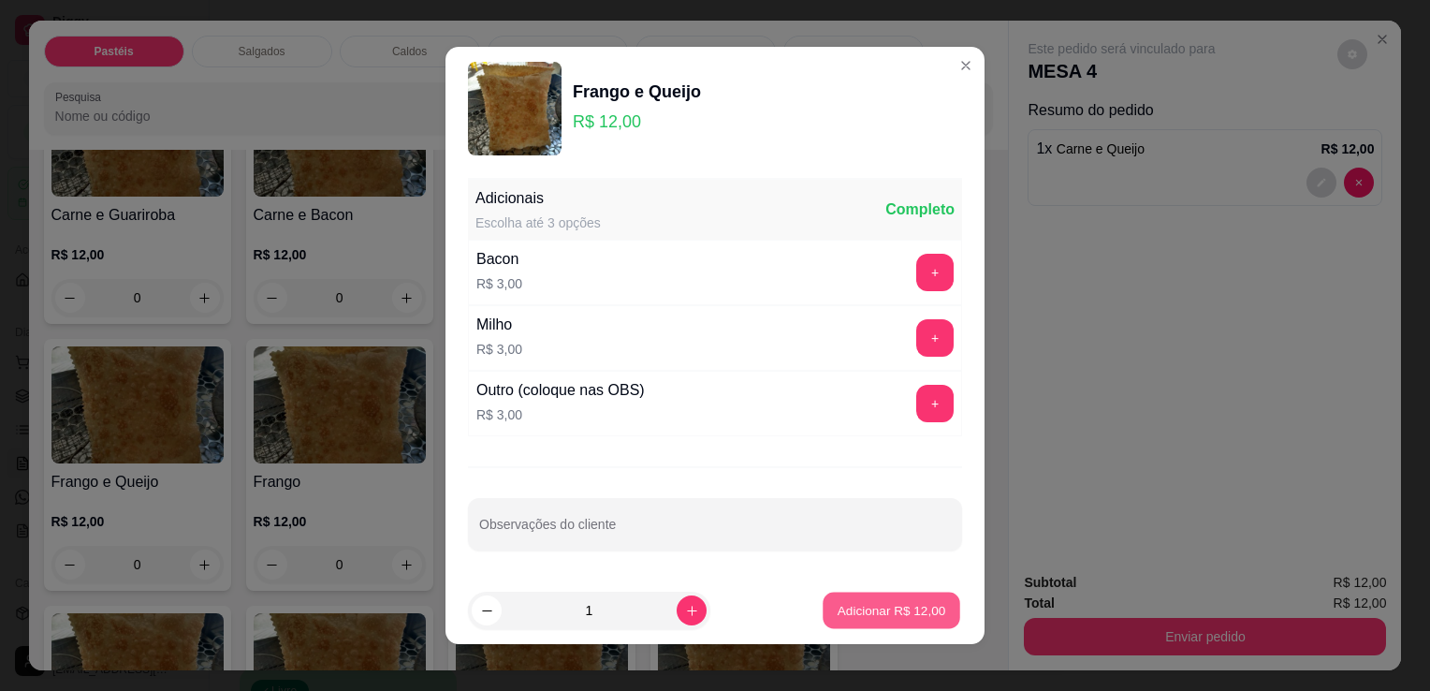
click at [838, 611] on p "Adicionar R$ 12,00" at bounding box center [892, 610] width 109 height 18
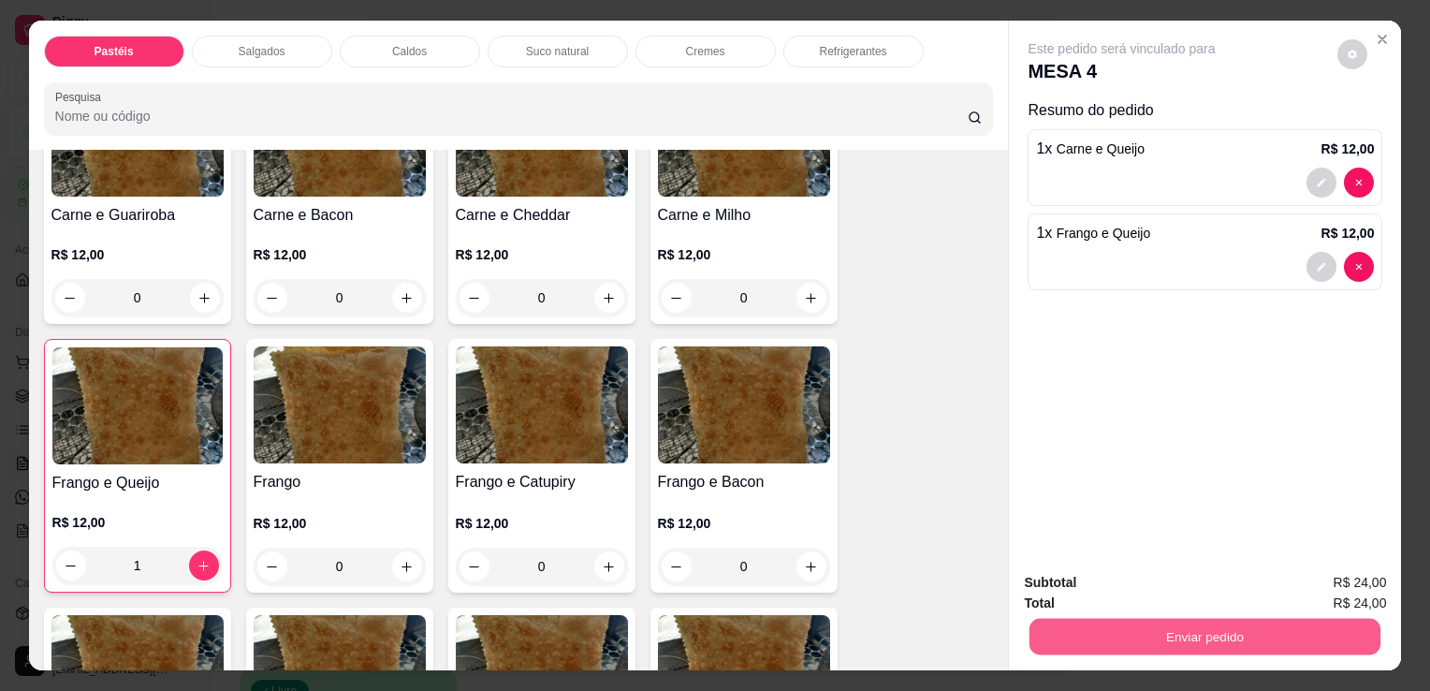
click at [1122, 621] on button "Enviar pedido" at bounding box center [1205, 636] width 351 height 37
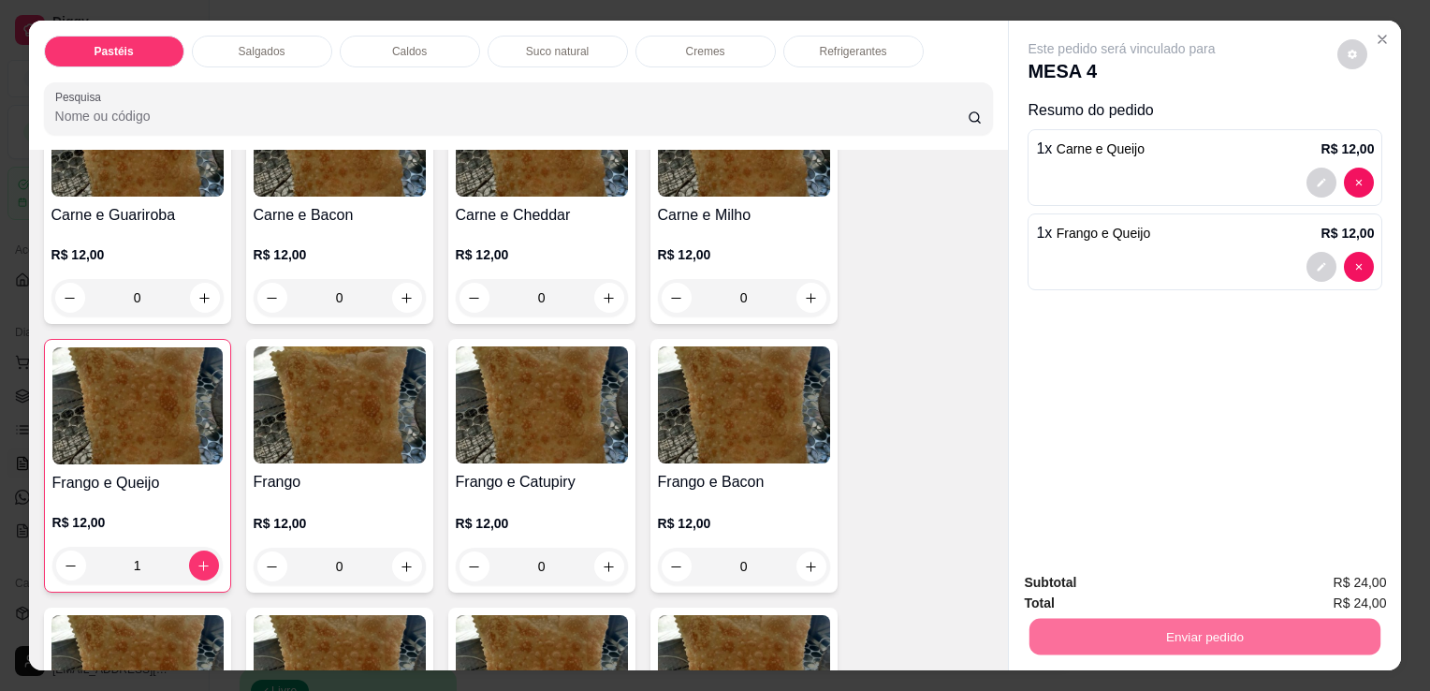
click at [1345, 579] on button "Enviar pedido" at bounding box center [1338, 584] width 106 height 36
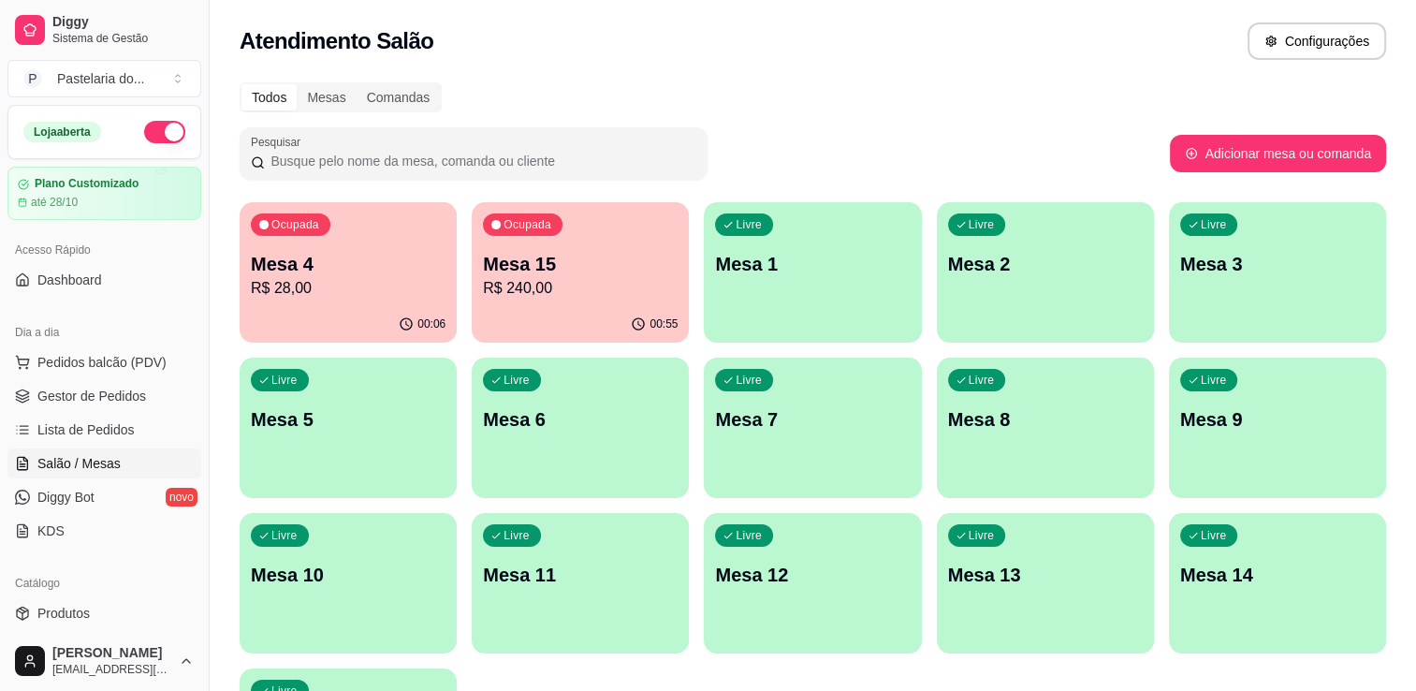
click at [990, 268] on p "Mesa 2" at bounding box center [1045, 264] width 195 height 26
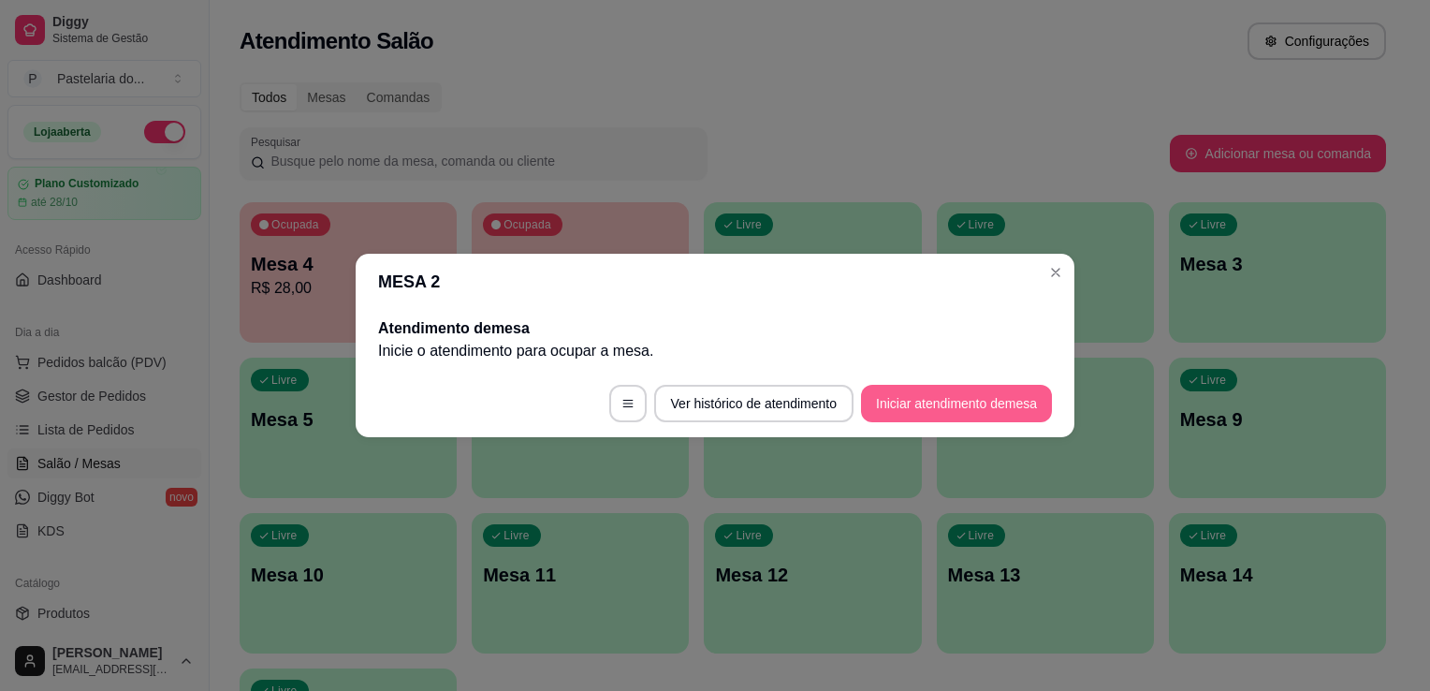
click at [930, 395] on button "Iniciar atendimento de mesa" at bounding box center [956, 403] width 191 height 37
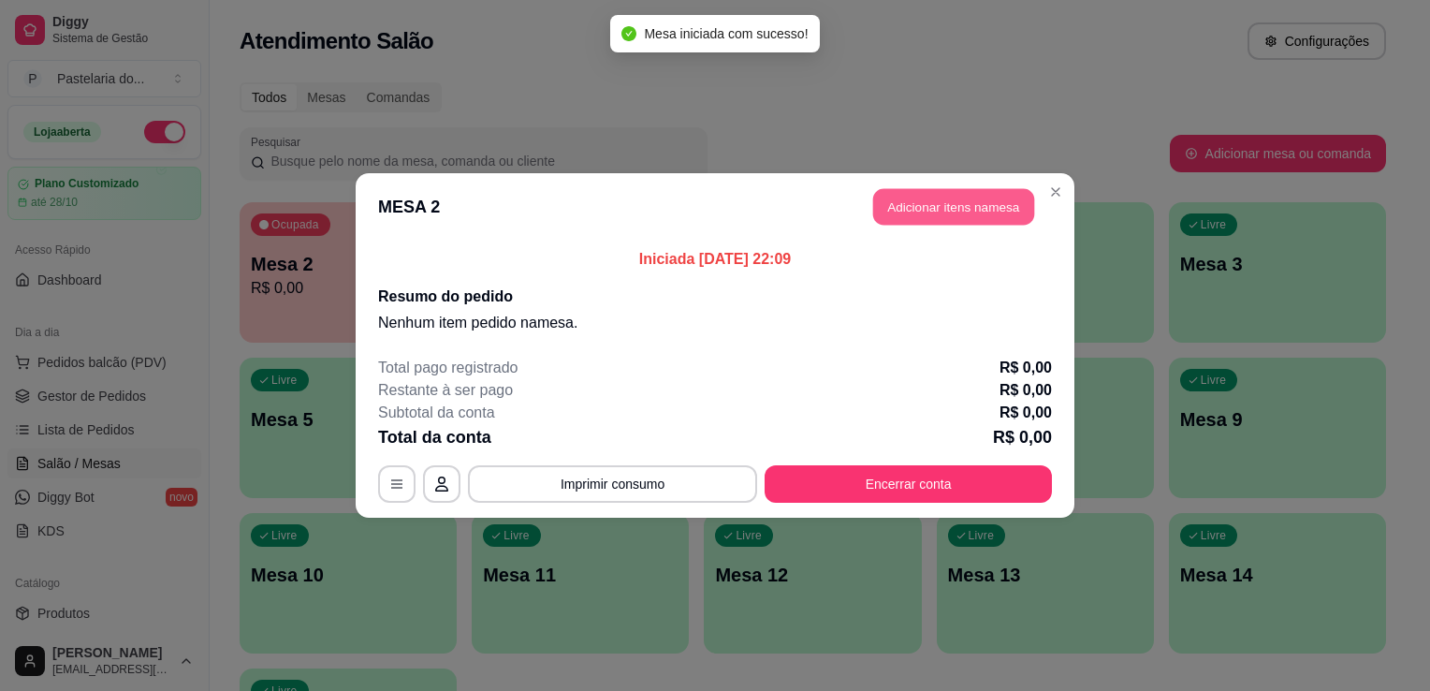
click at [940, 212] on button "Adicionar itens na mesa" at bounding box center [953, 207] width 161 height 37
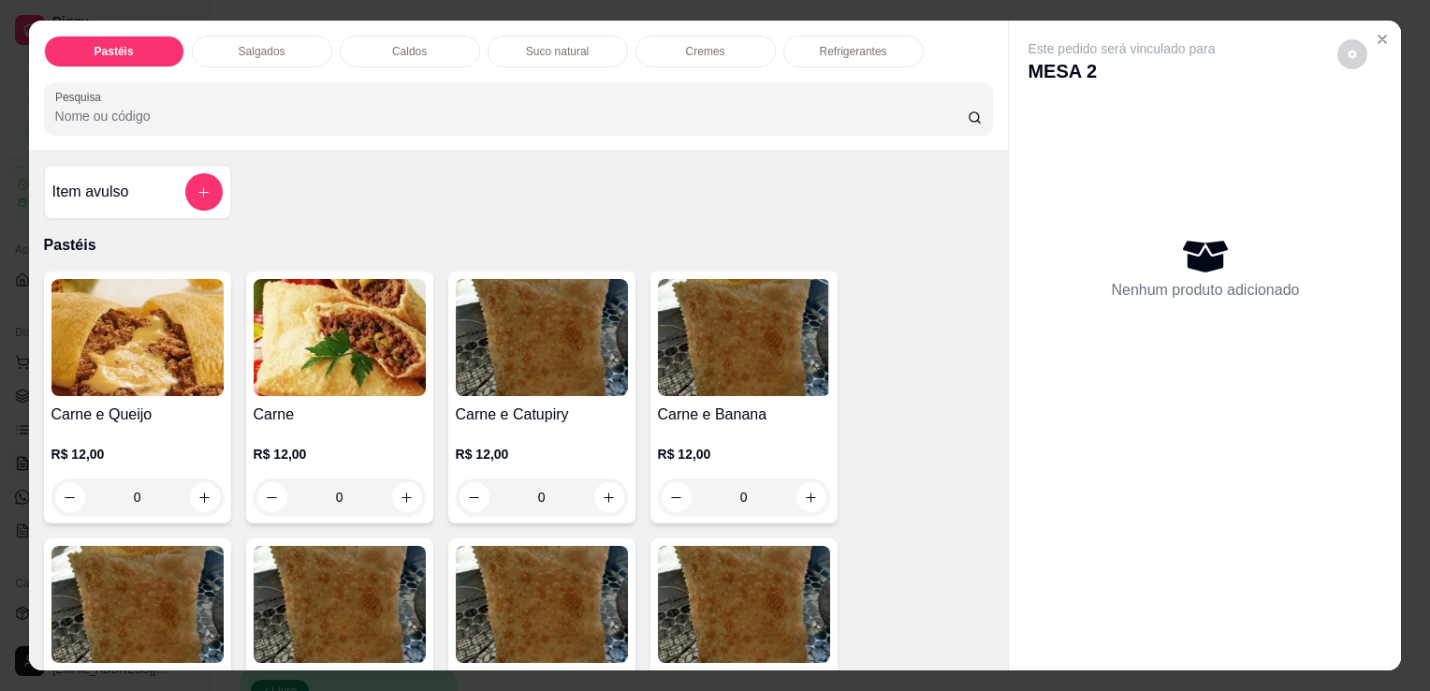
click at [184, 337] on img at bounding box center [137, 337] width 172 height 117
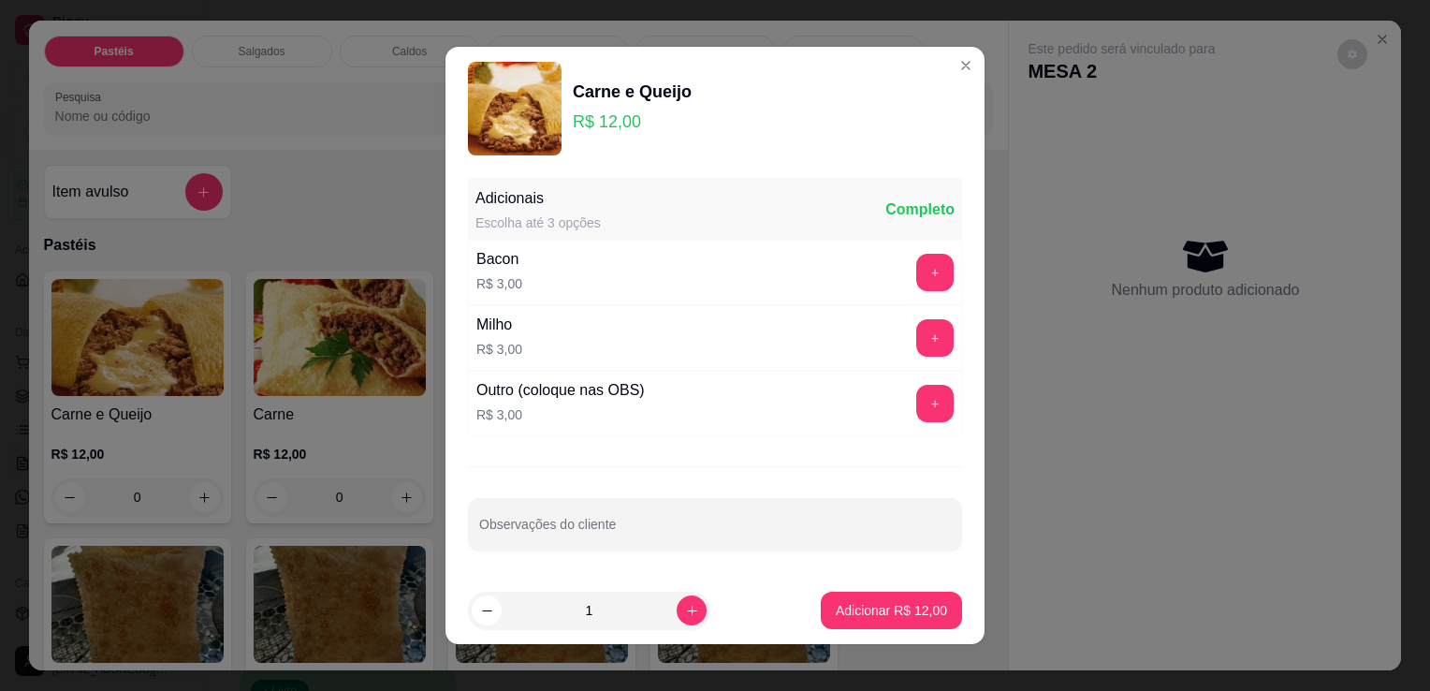
click at [897, 592] on button "Adicionar R$ 12,00" at bounding box center [891, 610] width 141 height 37
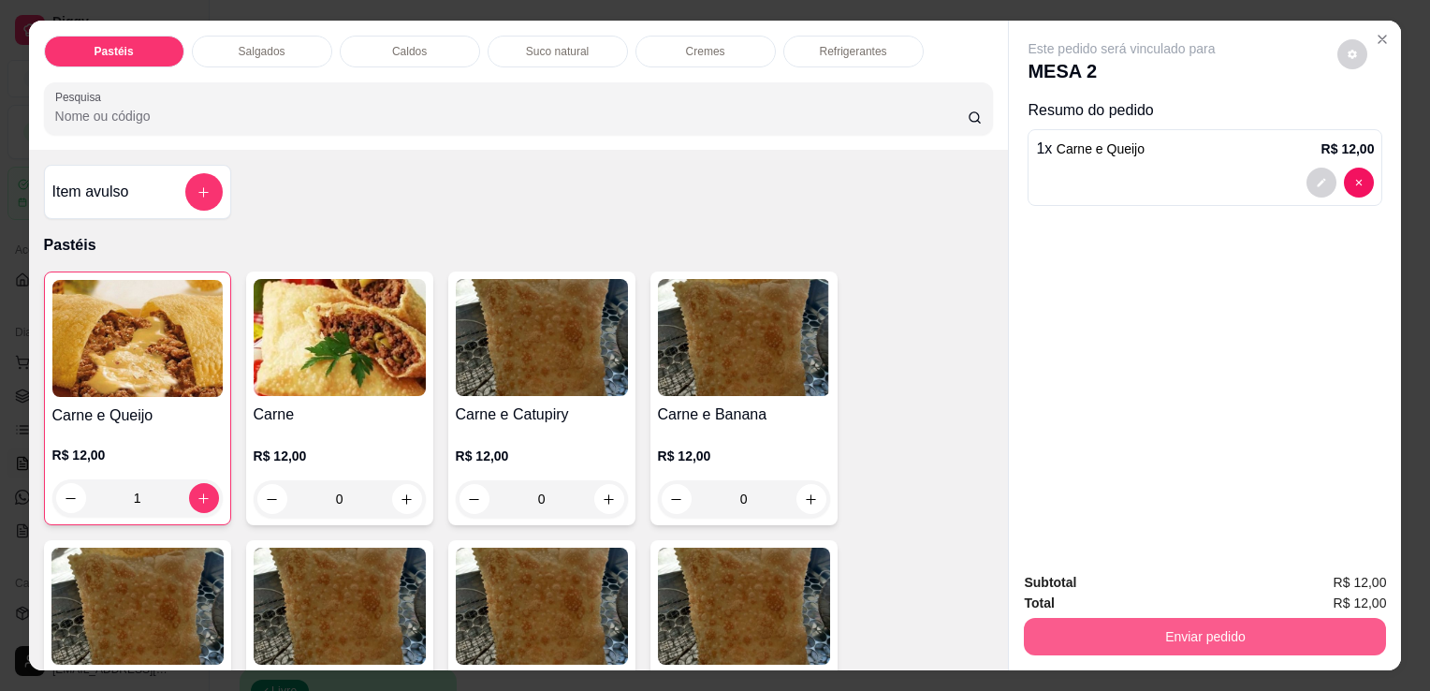
click at [1121, 627] on button "Enviar pedido" at bounding box center [1205, 636] width 362 height 37
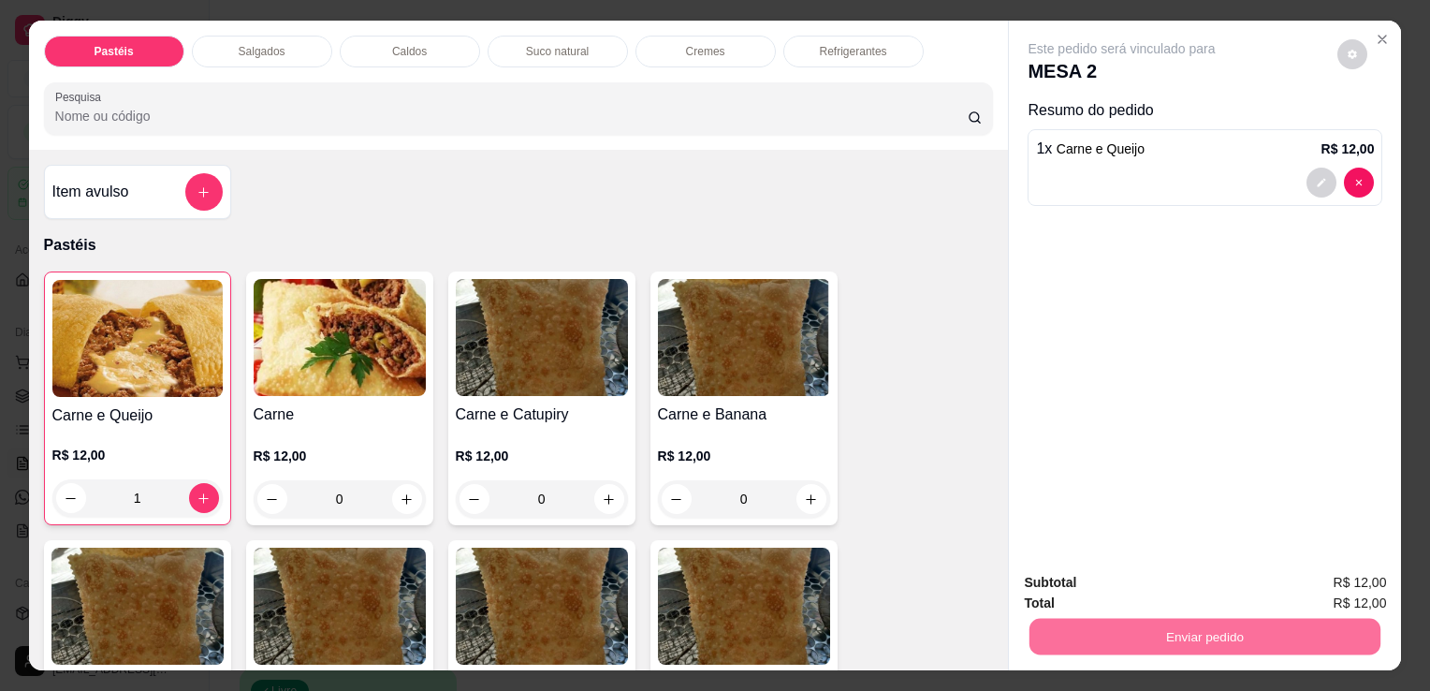
click at [1319, 586] on button "Enviar pedido" at bounding box center [1338, 583] width 106 height 36
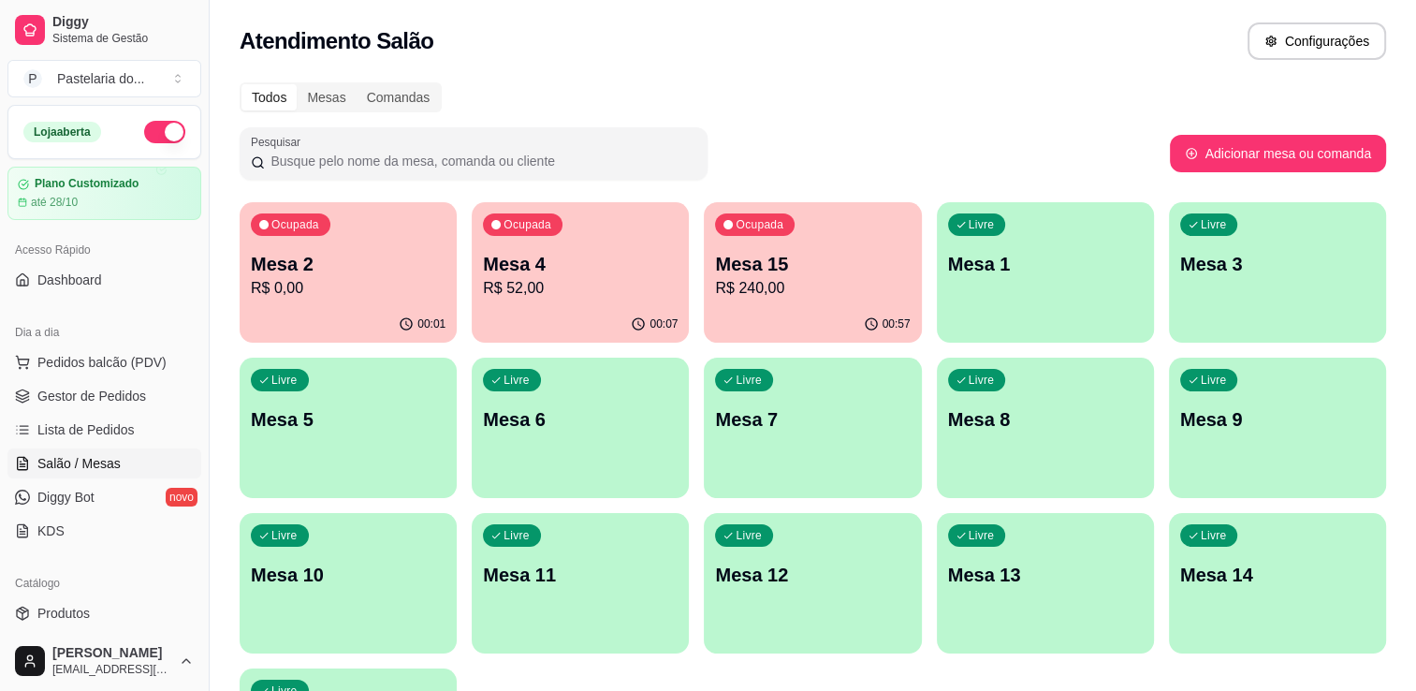
click at [607, 248] on div "Ocupada Mesa 4 R$ 52,00" at bounding box center [580, 254] width 217 height 104
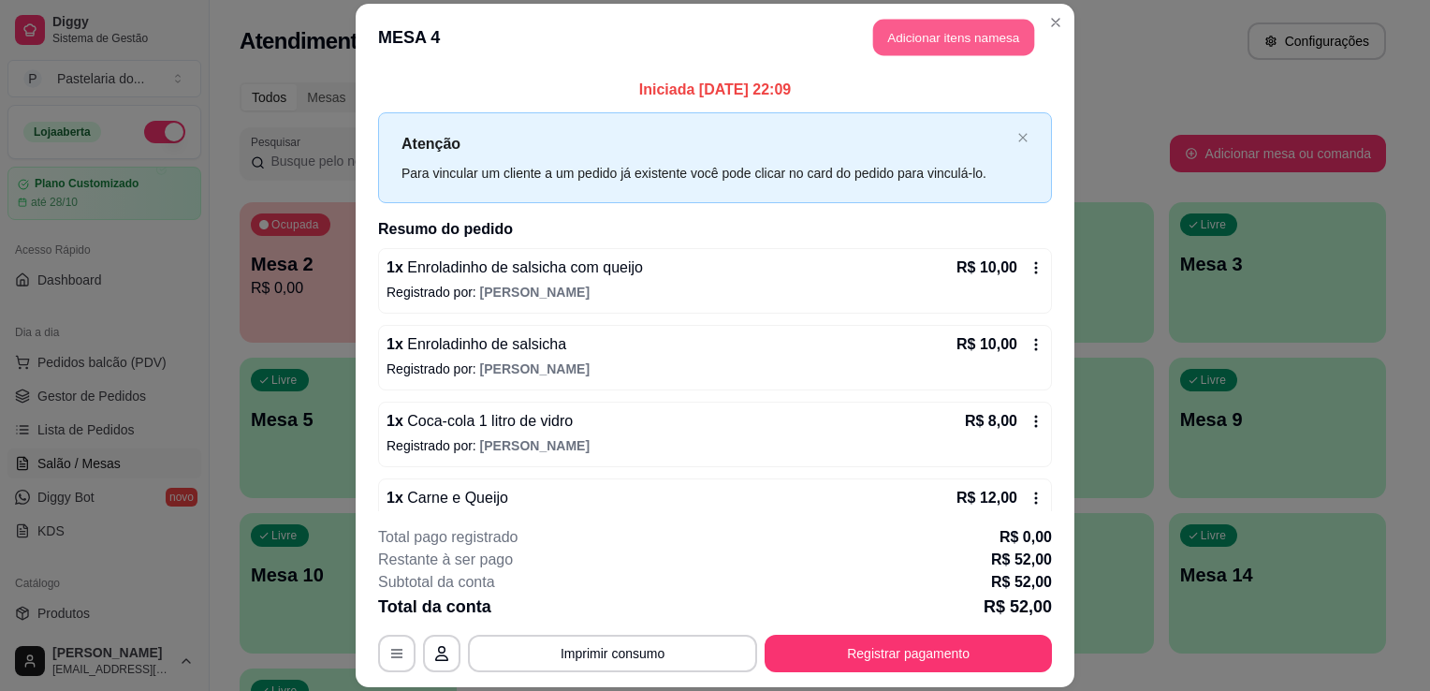
click at [923, 25] on button "Adicionar itens na mesa" at bounding box center [953, 37] width 161 height 37
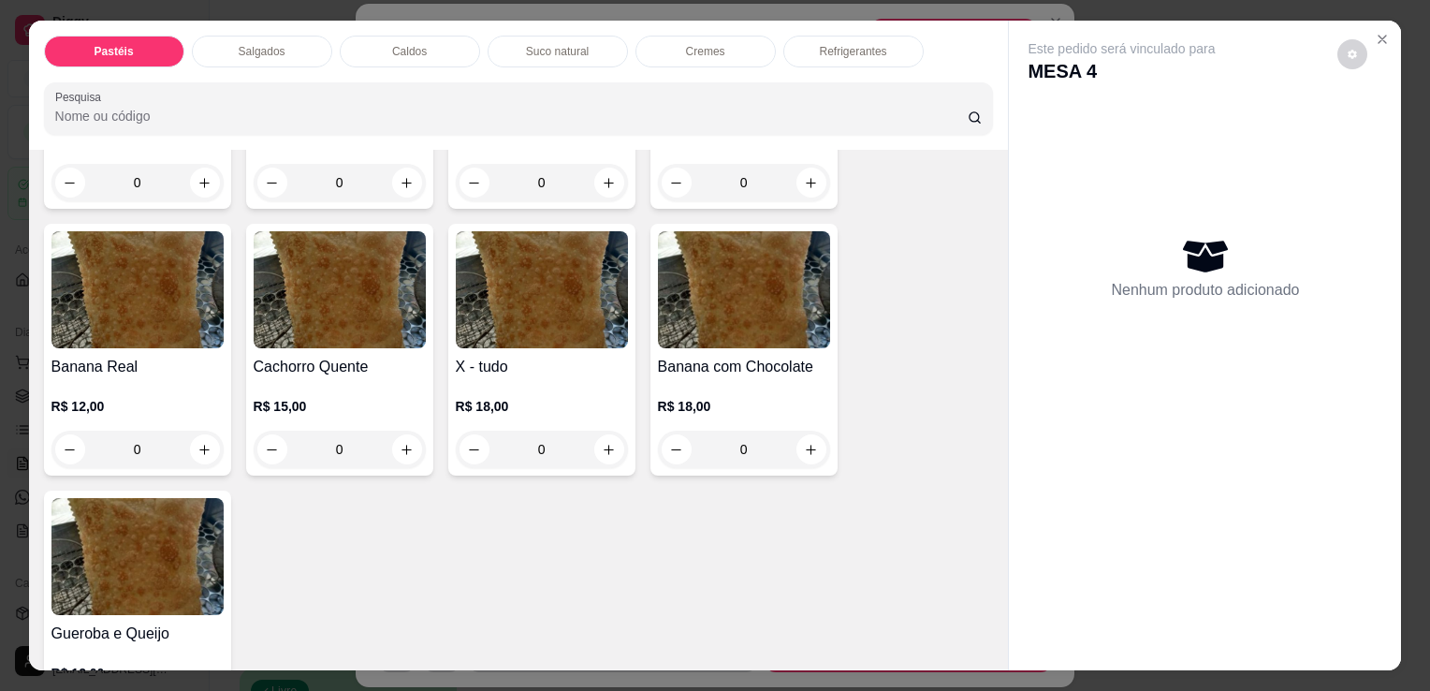
scroll to position [1123, 0]
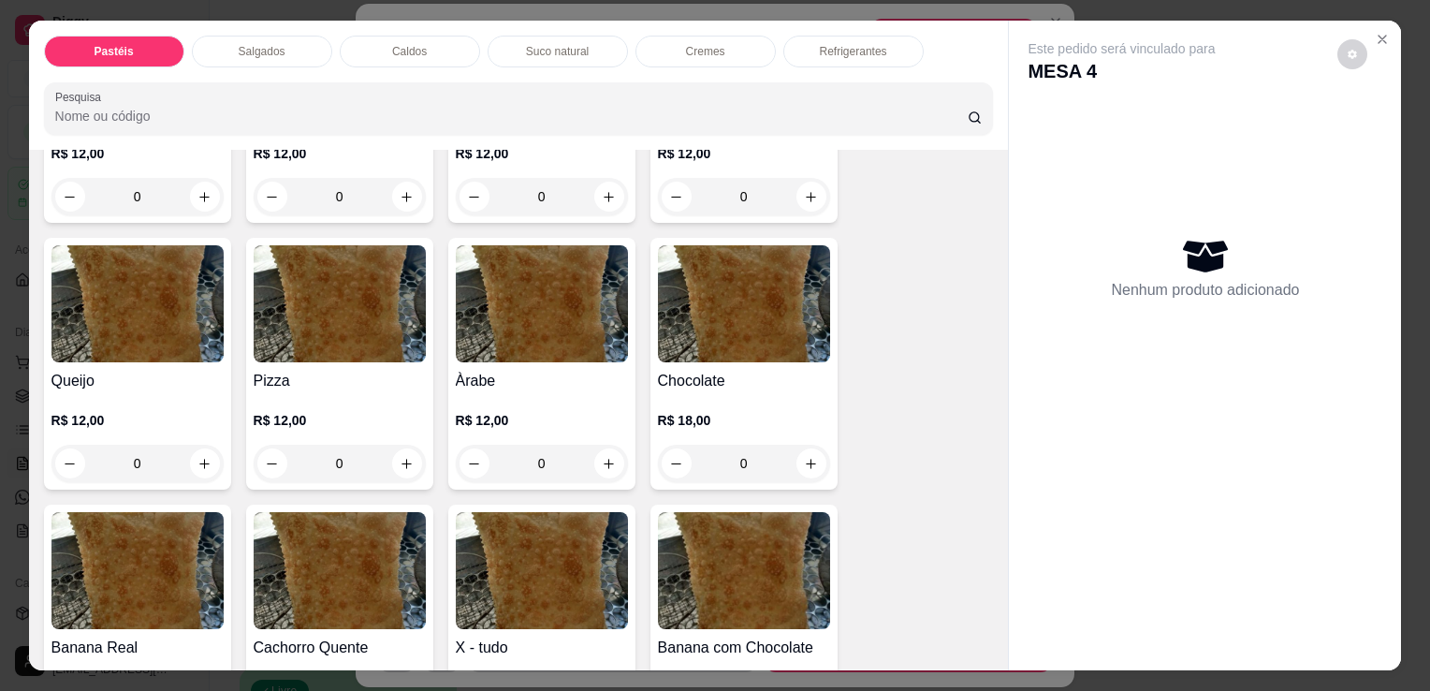
click at [392, 330] on img at bounding box center [340, 303] width 172 height 117
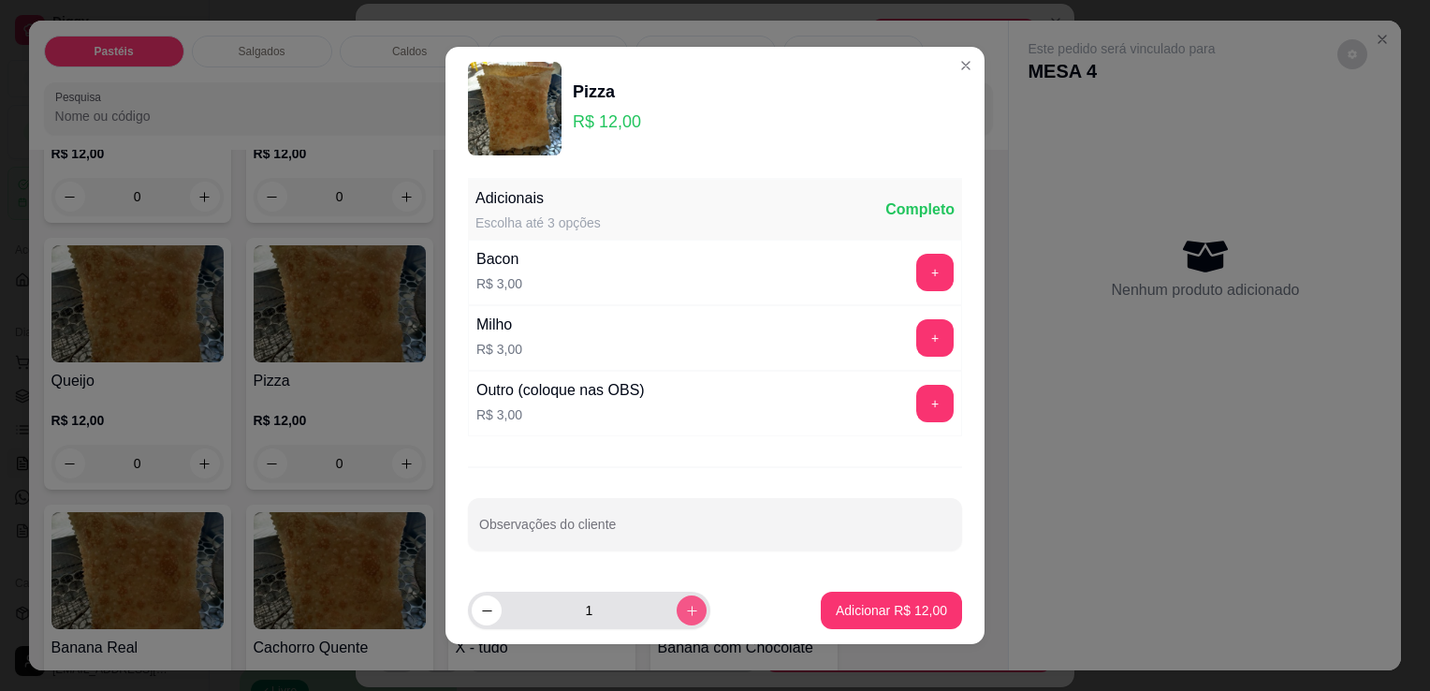
click at [687, 608] on icon "increase-product-quantity" at bounding box center [692, 611] width 10 height 10
click at [685, 608] on icon "increase-product-quantity" at bounding box center [692, 611] width 14 height 14
click at [492, 612] on button "decrease-product-quantity" at bounding box center [487, 610] width 30 height 30
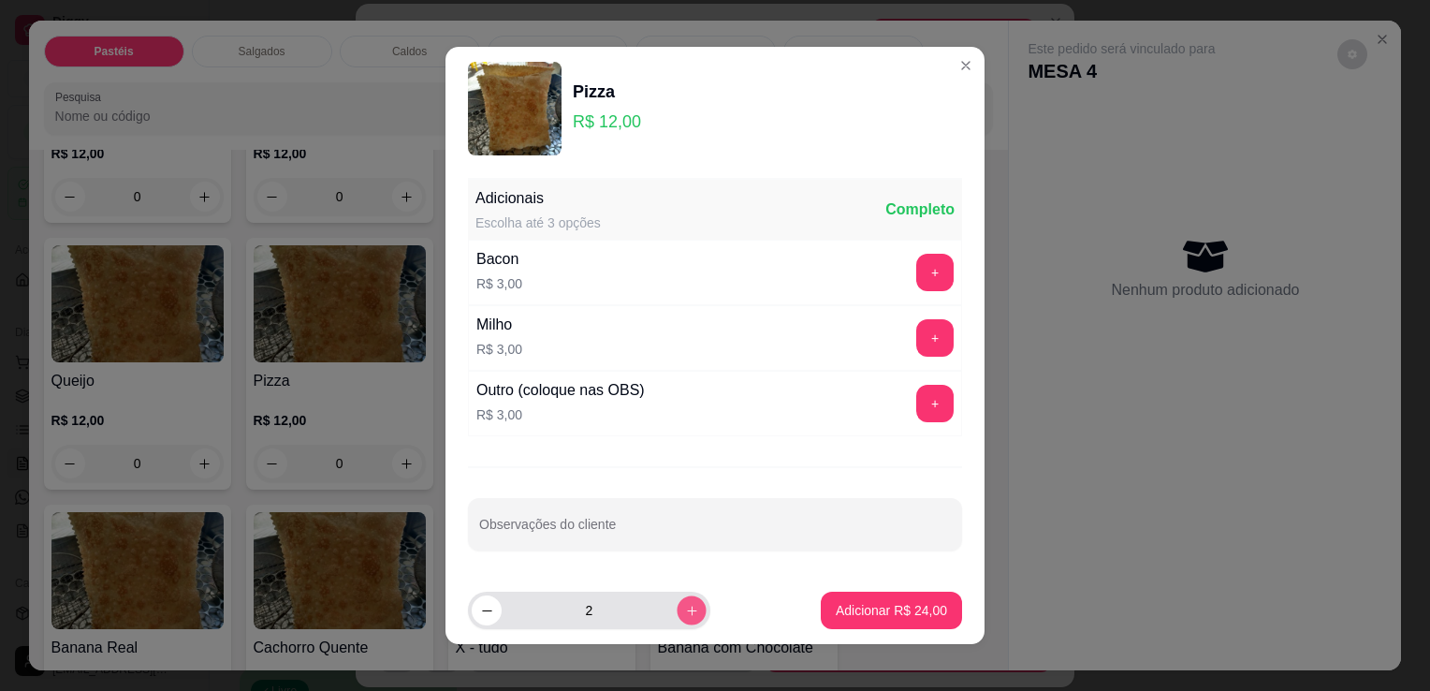
click at [685, 611] on icon "increase-product-quantity" at bounding box center [692, 611] width 14 height 14
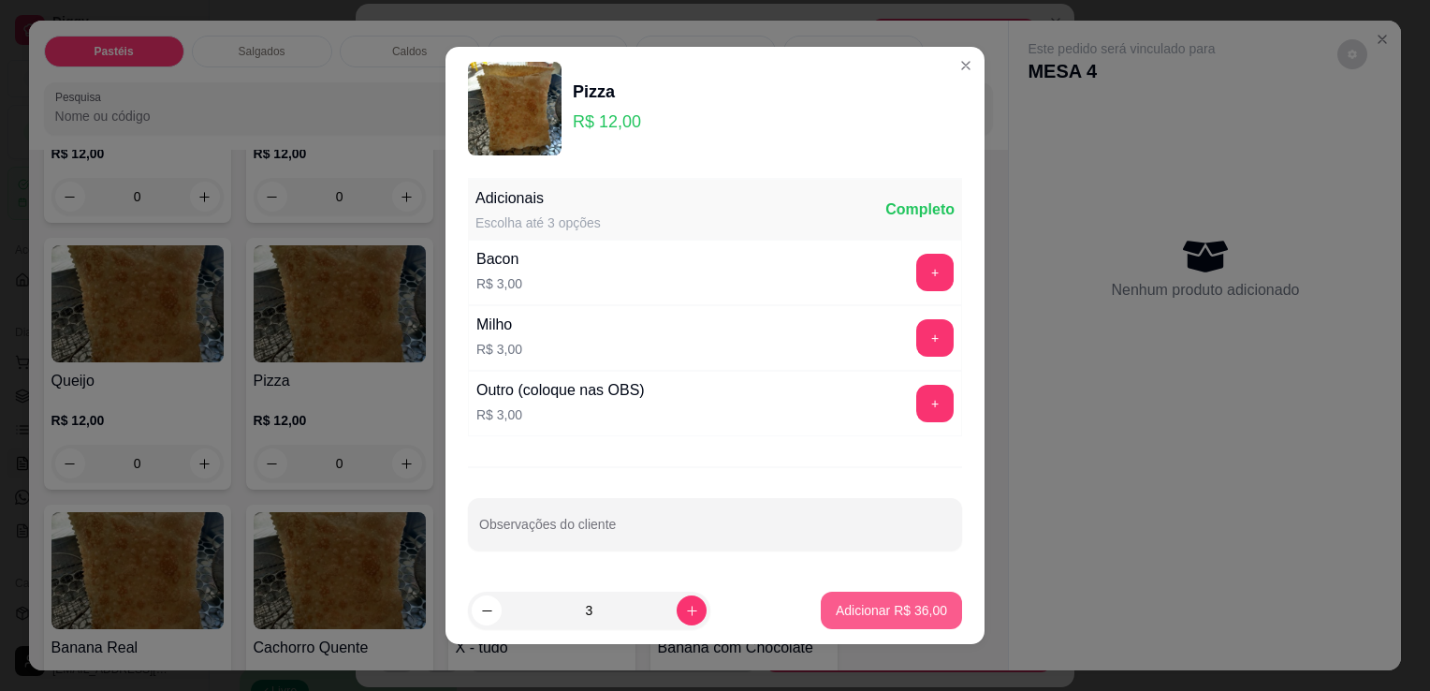
click at [853, 608] on p "Adicionar R$ 36,00" at bounding box center [891, 610] width 111 height 19
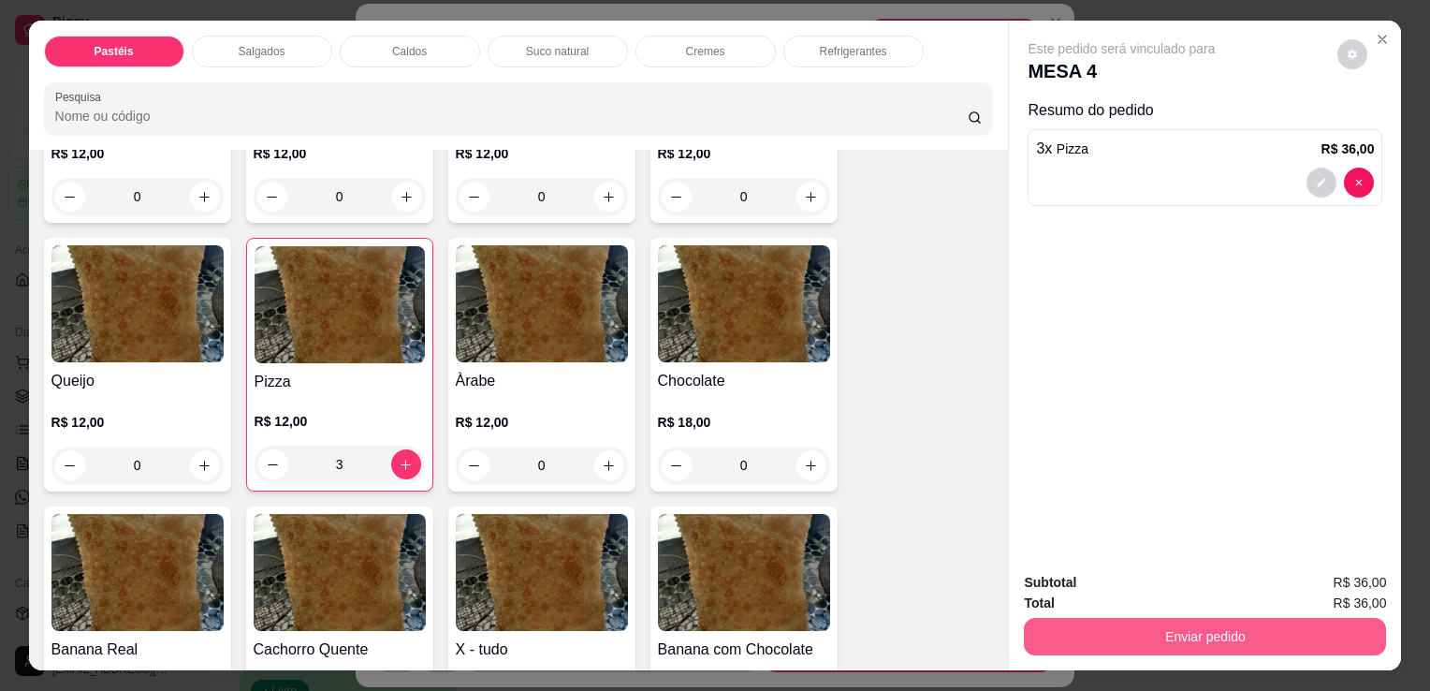
click at [1189, 631] on button "Enviar pedido" at bounding box center [1205, 636] width 362 height 37
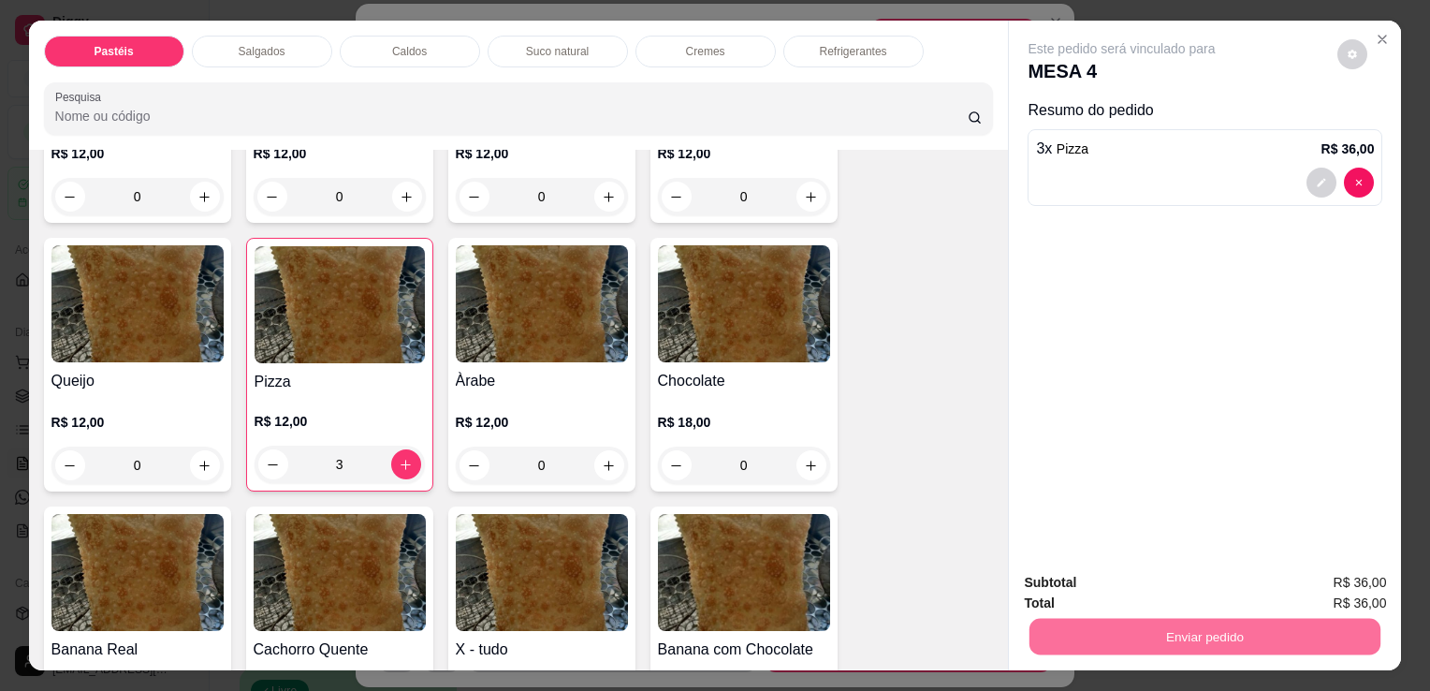
click at [1317, 571] on button "Enviar pedido" at bounding box center [1338, 583] width 106 height 36
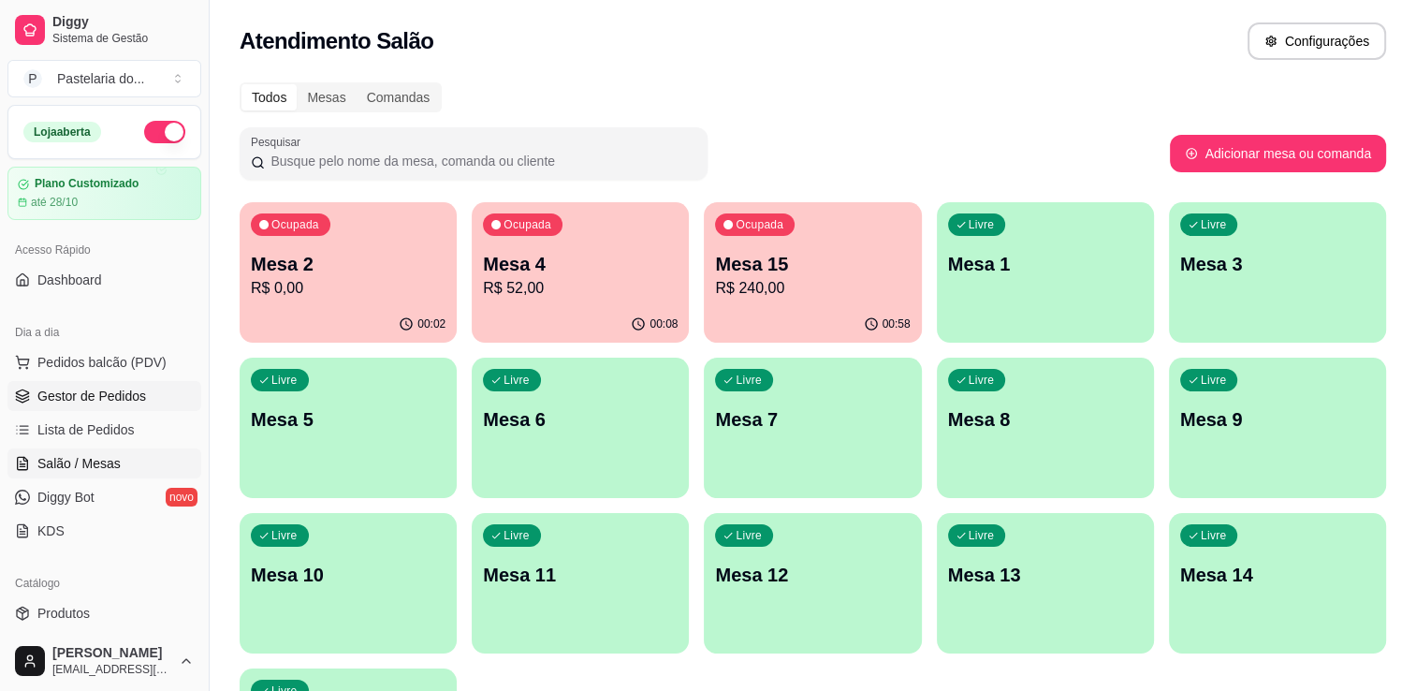
click at [82, 400] on span "Gestor de Pedidos" at bounding box center [91, 396] width 109 height 19
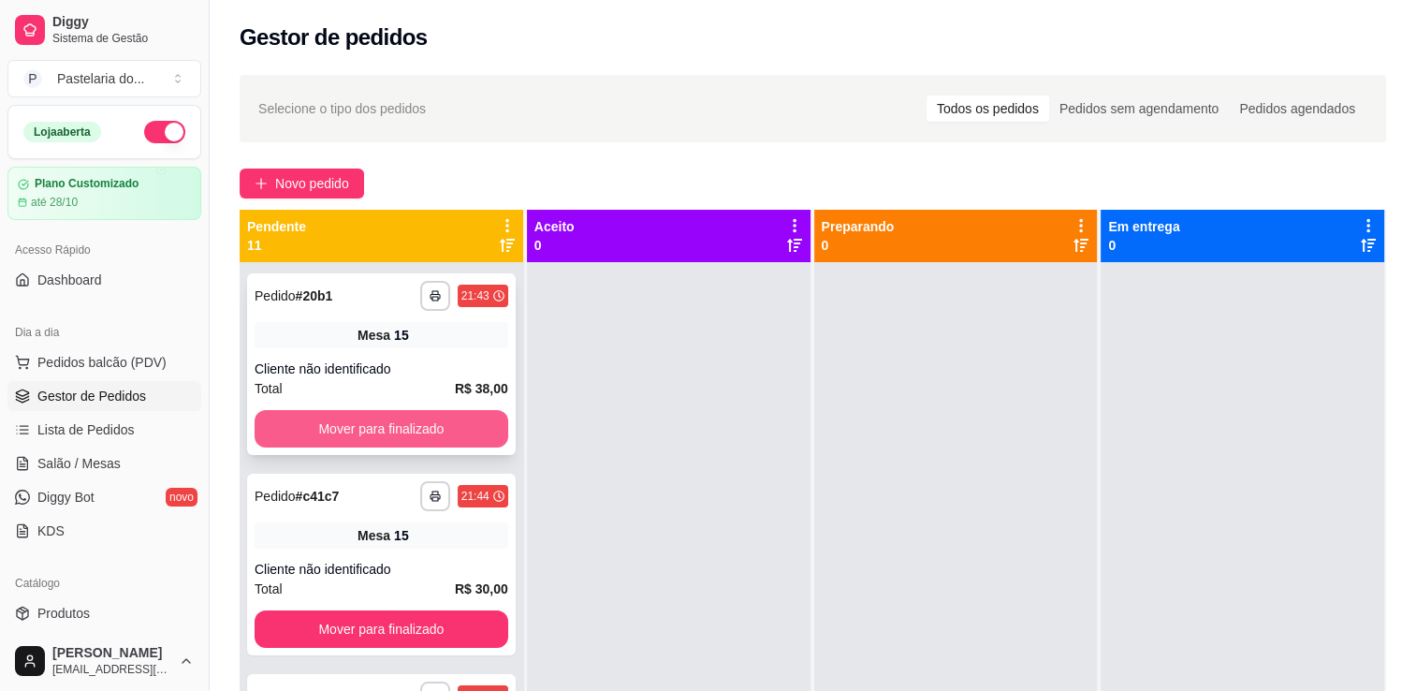
click at [390, 431] on button "Mover para finalizado" at bounding box center [382, 428] width 254 height 37
click at [391, 431] on button "Mover para finalizado" at bounding box center [382, 428] width 254 height 37
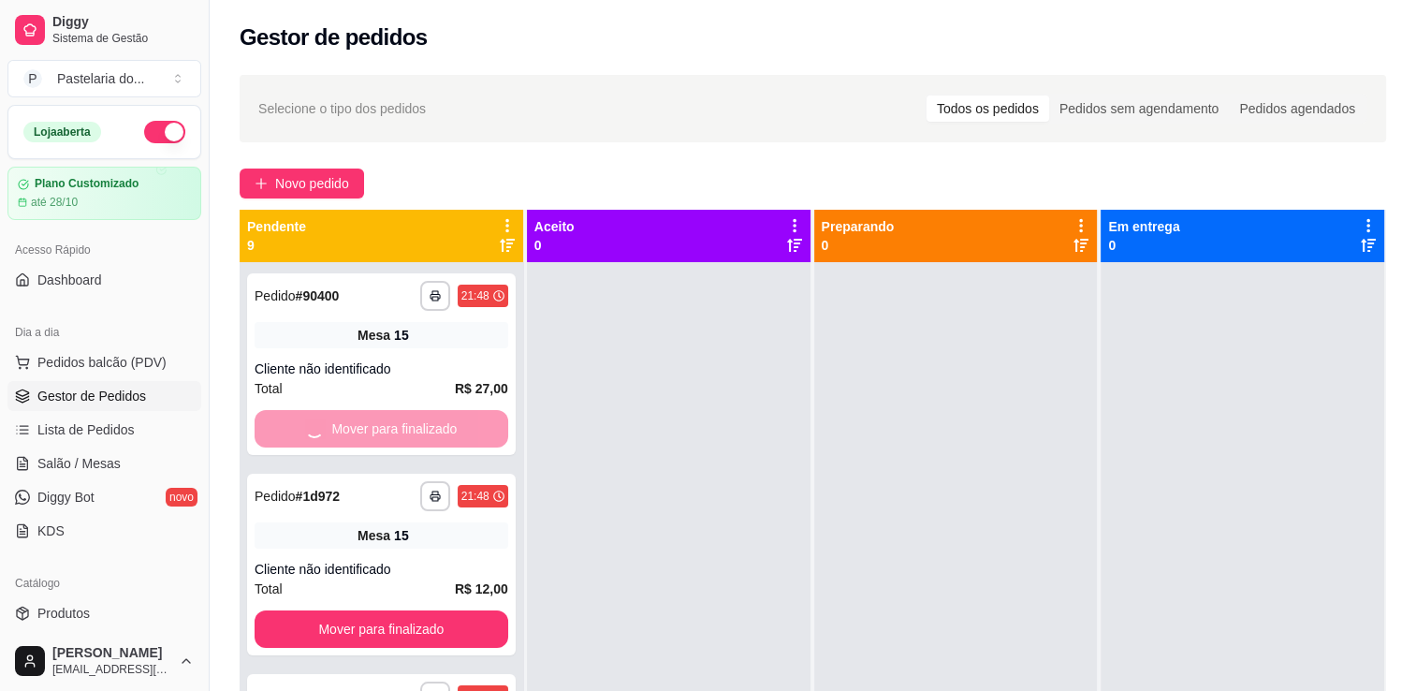
click at [391, 610] on button "Mover para finalizado" at bounding box center [382, 628] width 254 height 37
click at [391, 431] on button "Mover para finalizado" at bounding box center [381, 429] width 246 height 37
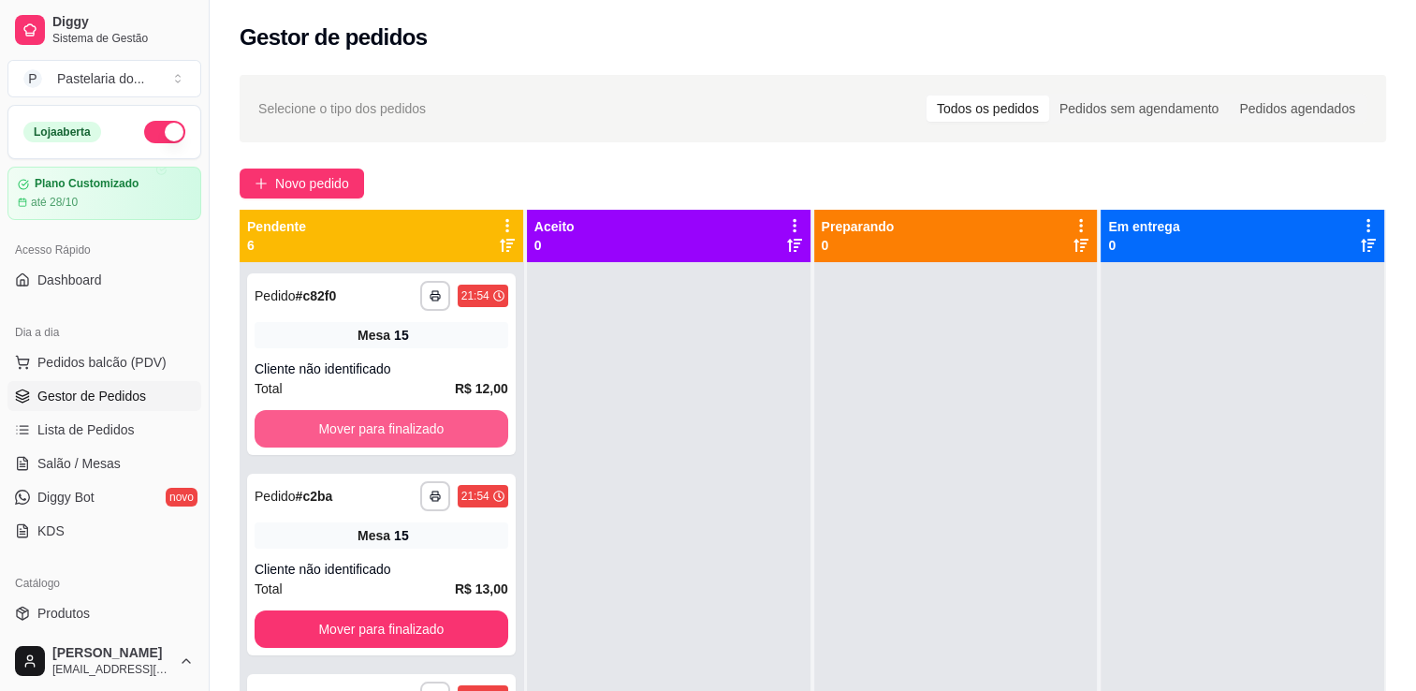
click at [391, 431] on button "Mover para finalizado" at bounding box center [382, 428] width 254 height 37
click at [391, 431] on button "Mover para finalizado" at bounding box center [381, 429] width 246 height 37
click at [391, 431] on button "Mover para finalizado" at bounding box center [382, 428] width 254 height 37
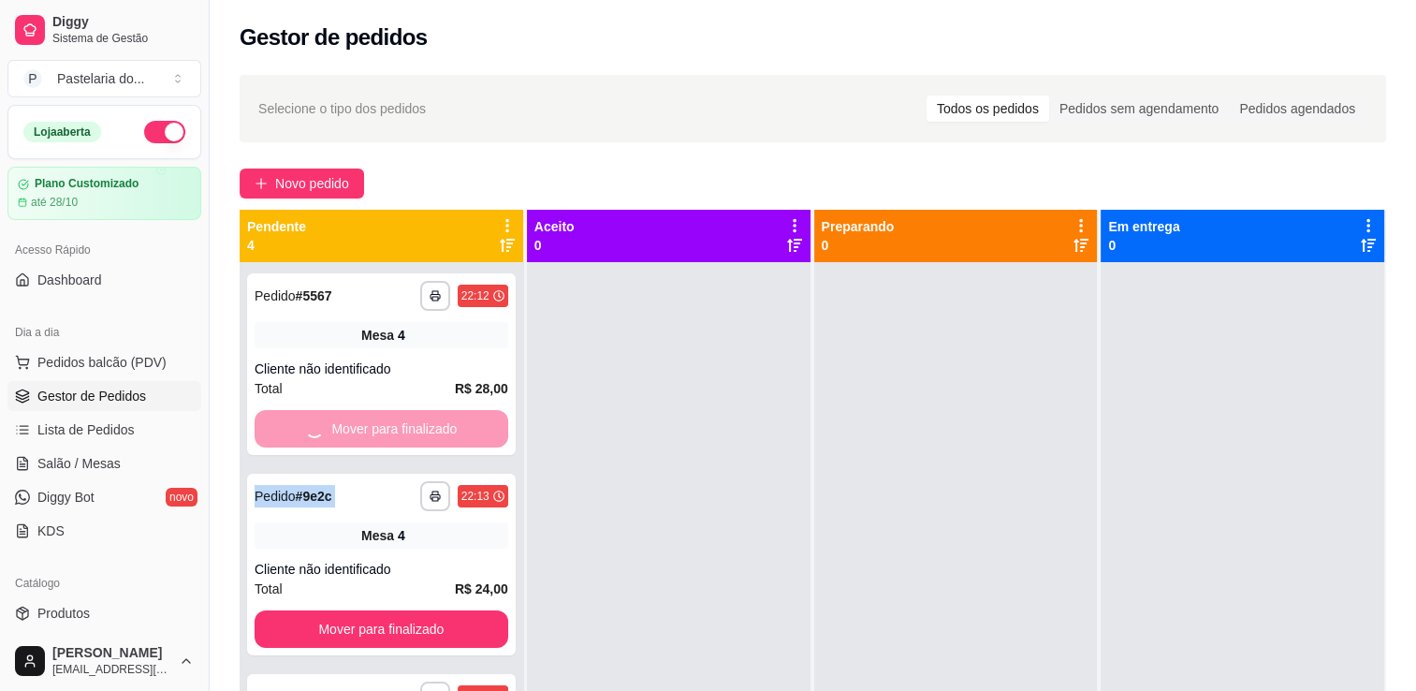
click at [391, 431] on div "Mover para finalizado" at bounding box center [382, 428] width 254 height 37
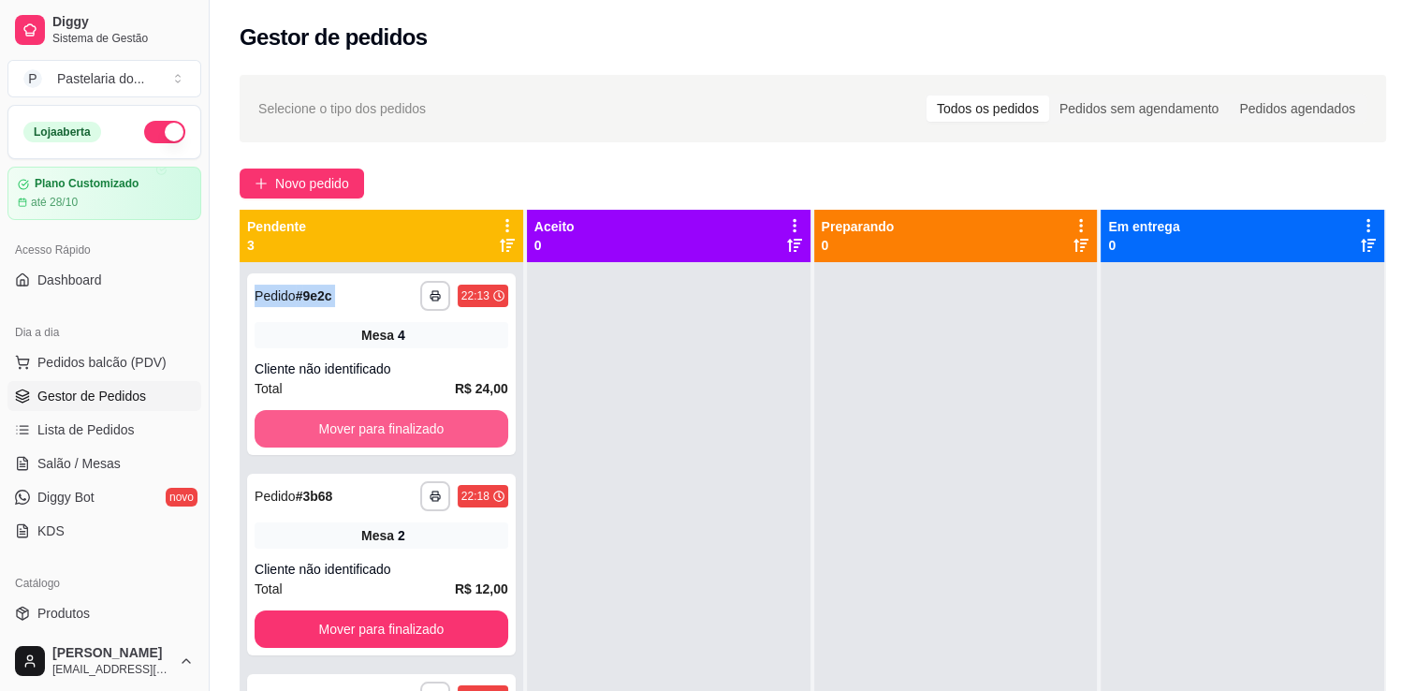
click at [391, 431] on button "Mover para finalizado" at bounding box center [382, 428] width 254 height 37
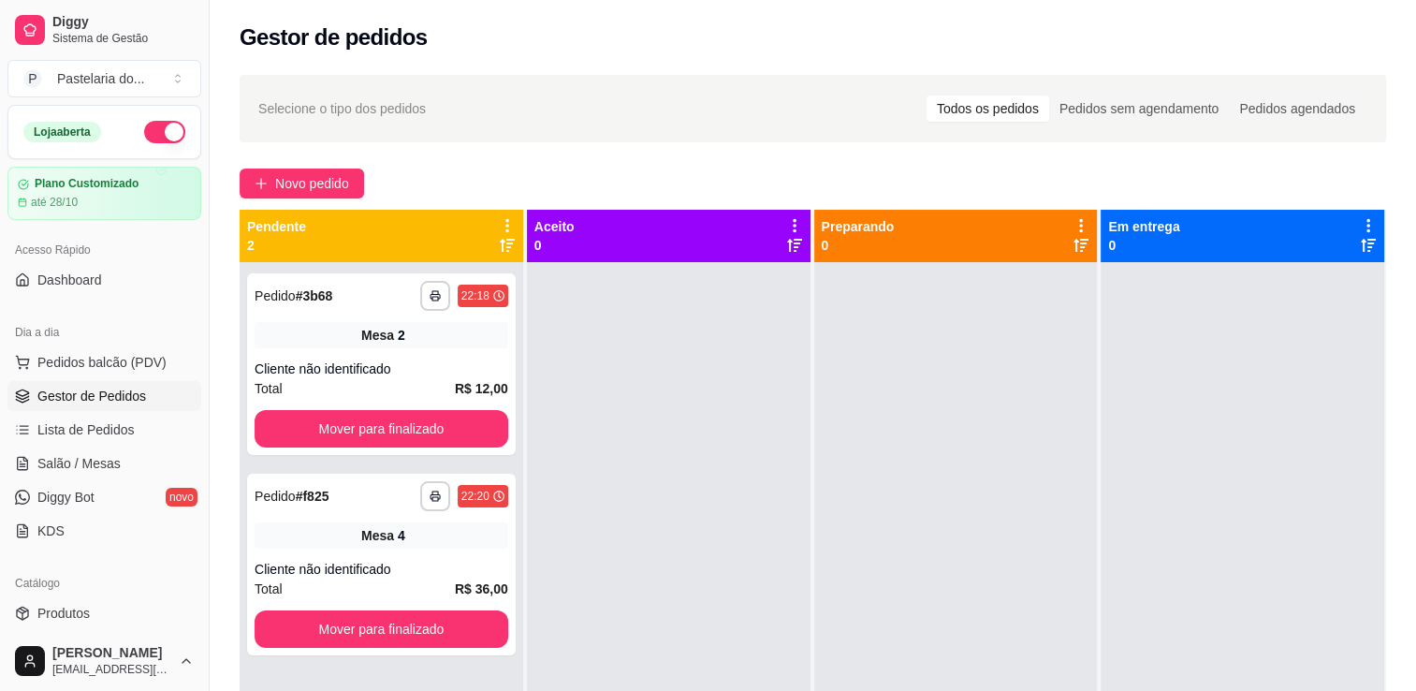
click at [391, 431] on button "Mover para finalizado" at bounding box center [382, 428] width 254 height 37
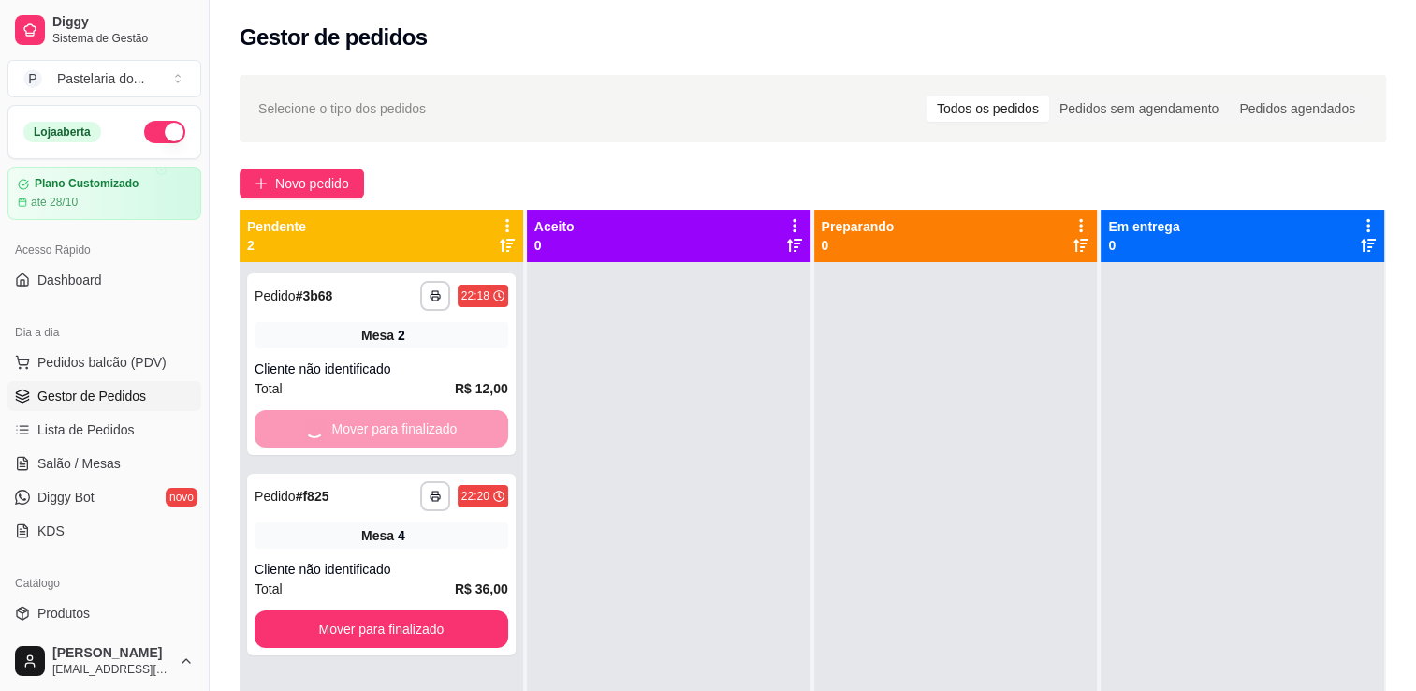
click at [391, 610] on button "Mover para finalizado" at bounding box center [382, 628] width 254 height 37
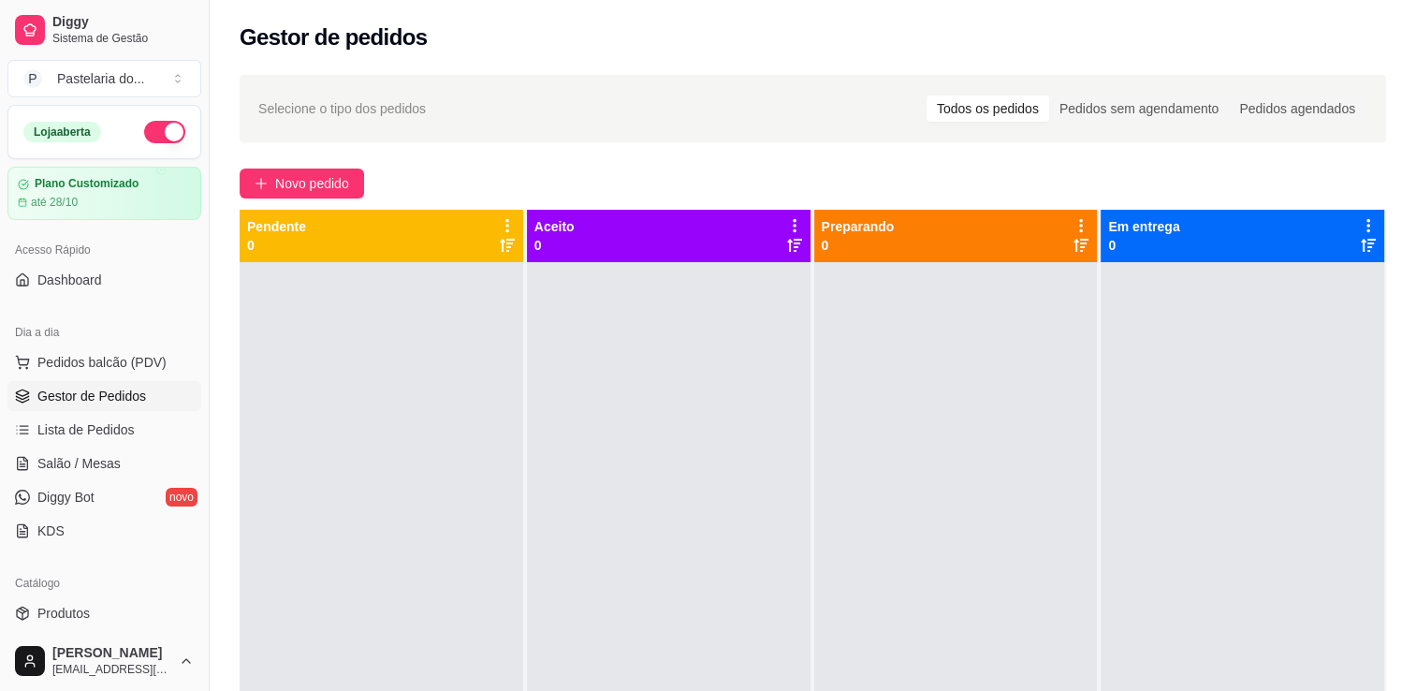
scroll to position [281, 0]
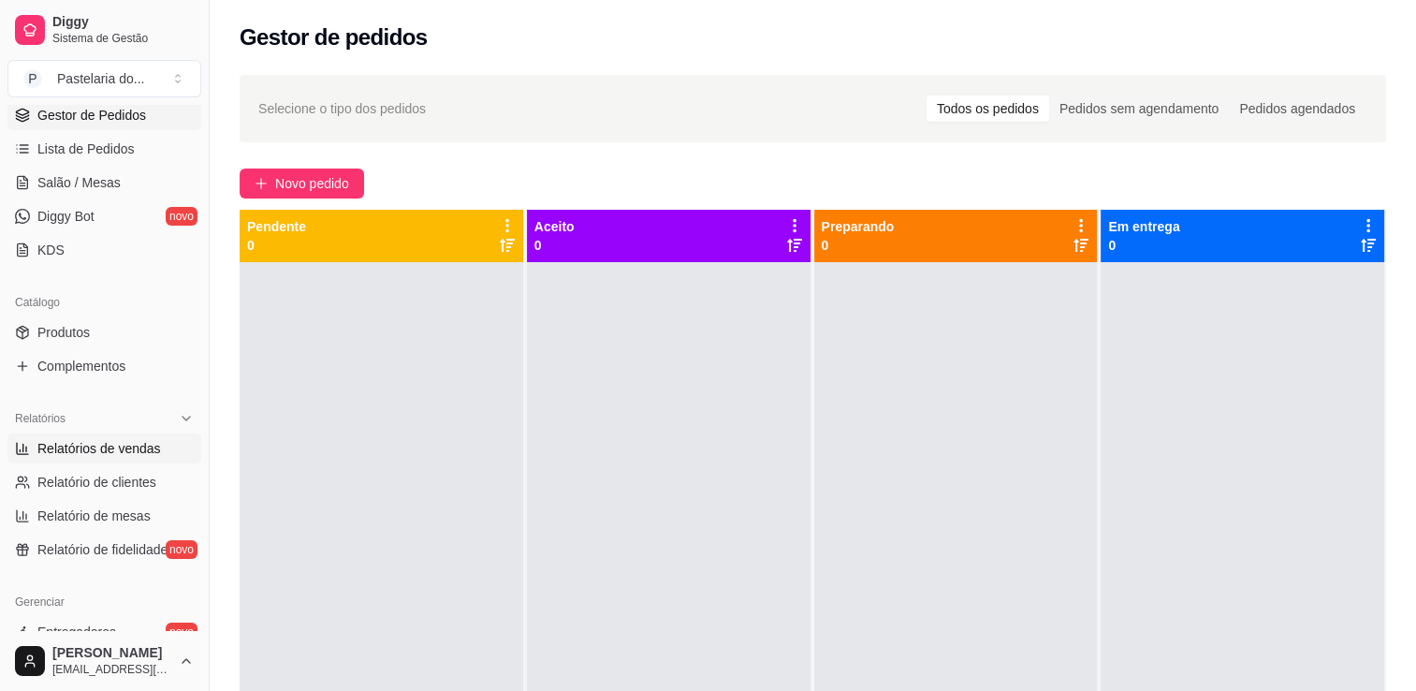
click at [70, 447] on span "Relatórios de vendas" at bounding box center [99, 448] width 124 height 19
select select "ALL"
select select "0"
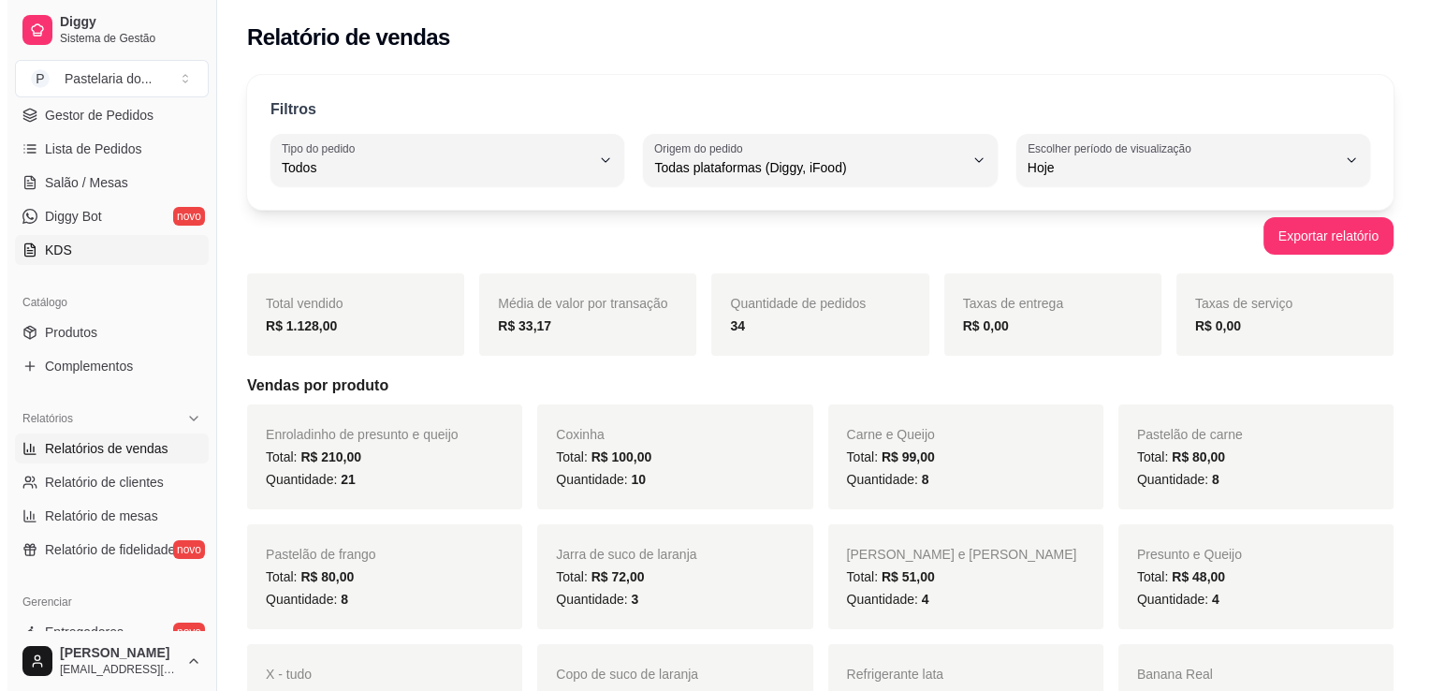
scroll to position [94, 0]
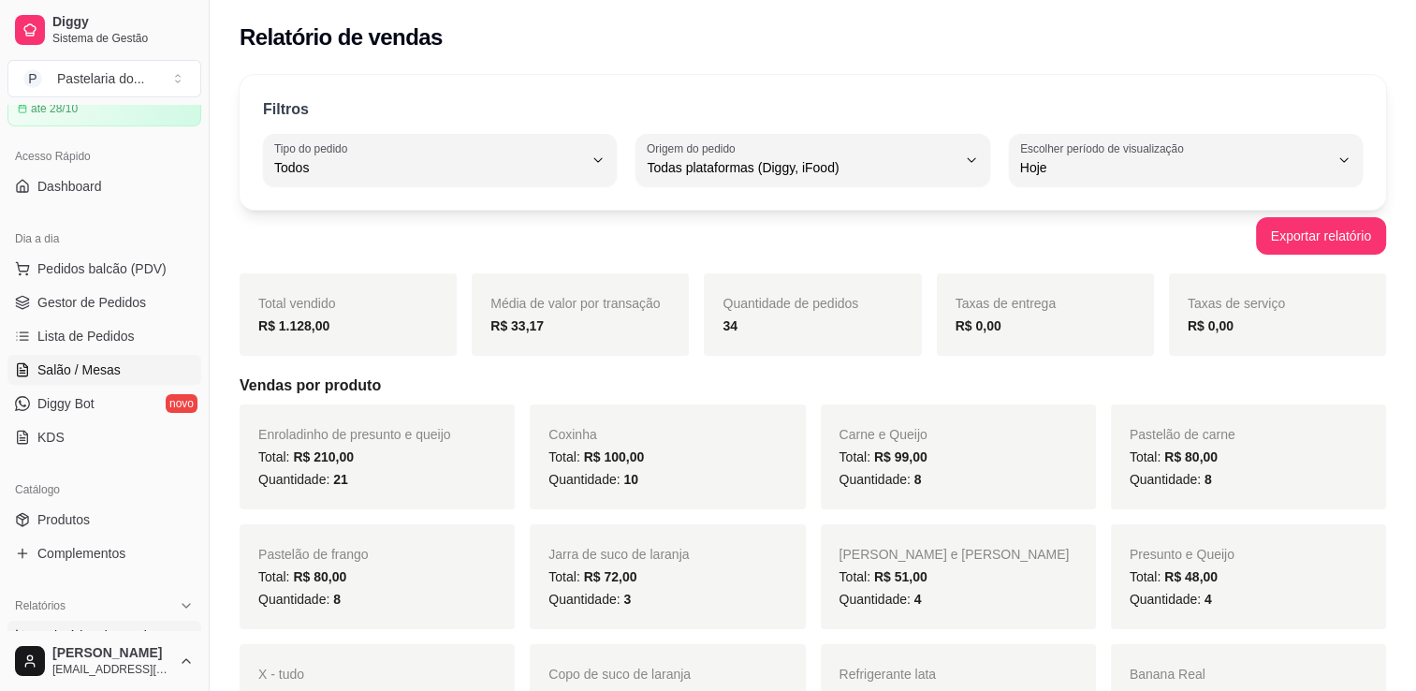
click at [116, 368] on span "Salão / Mesas" at bounding box center [78, 369] width 83 height 19
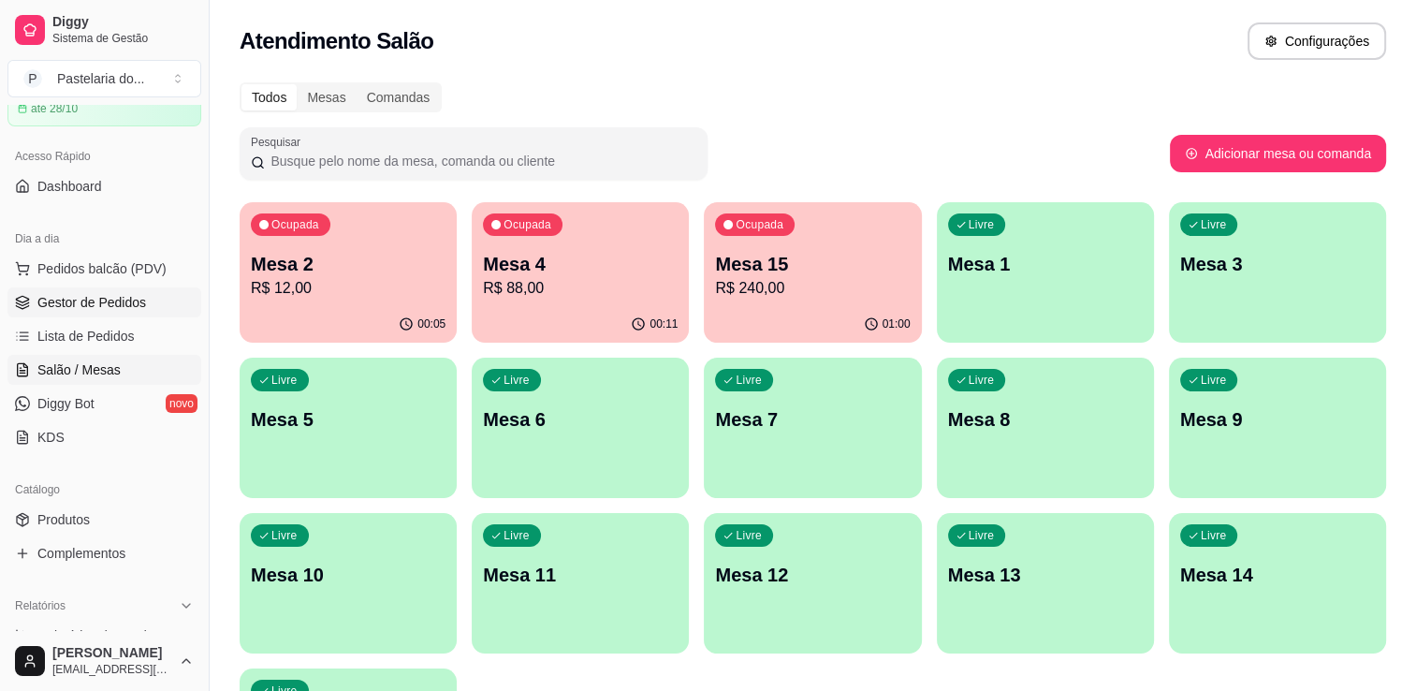
click at [108, 300] on span "Gestor de Pedidos" at bounding box center [91, 302] width 109 height 19
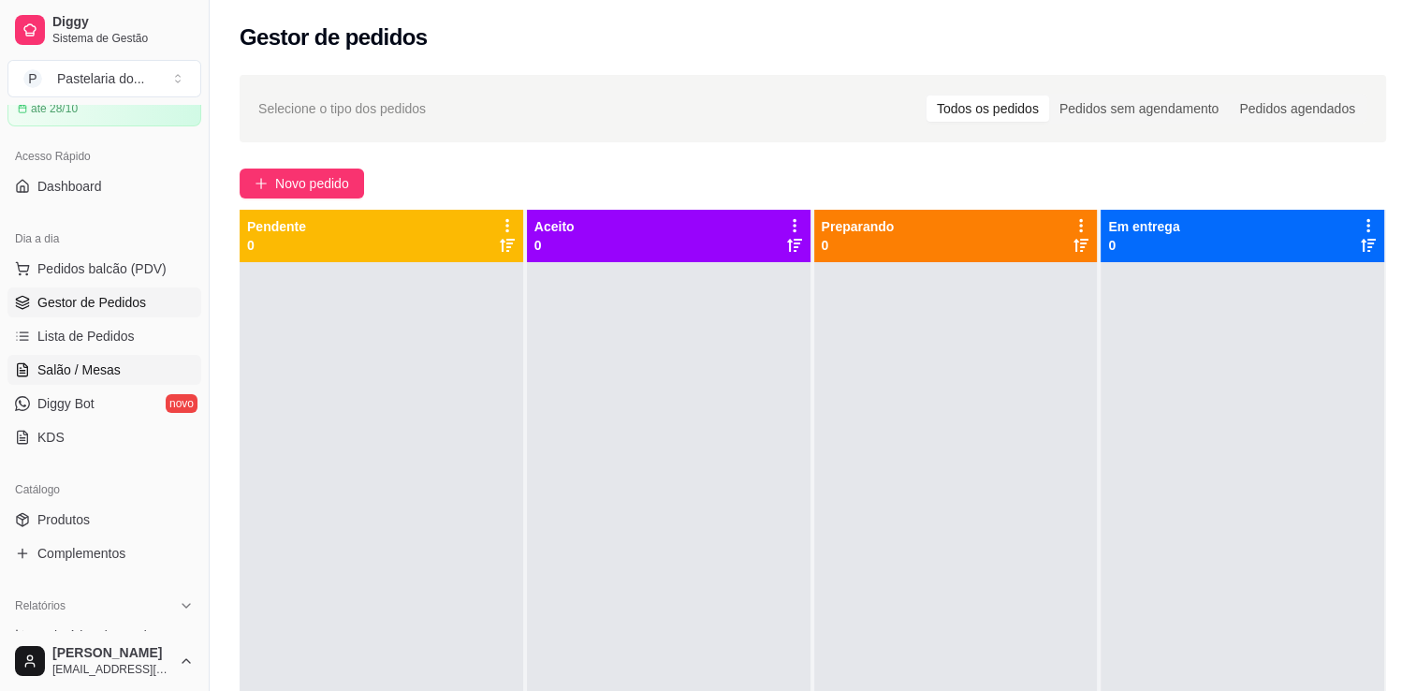
click at [100, 365] on span "Salão / Mesas" at bounding box center [78, 369] width 83 height 19
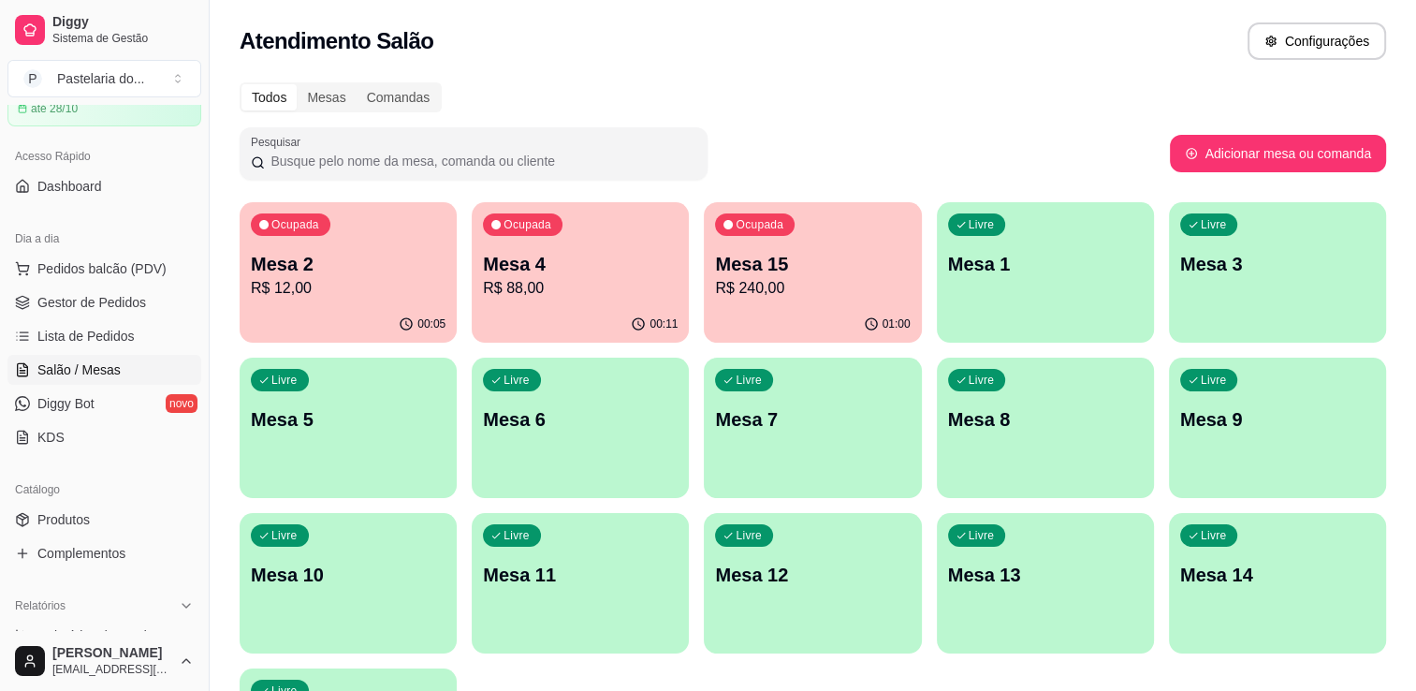
click at [401, 308] on div "00:05" at bounding box center [348, 324] width 217 height 37
click at [549, 290] on p "R$ 88,00" at bounding box center [580, 288] width 189 height 22
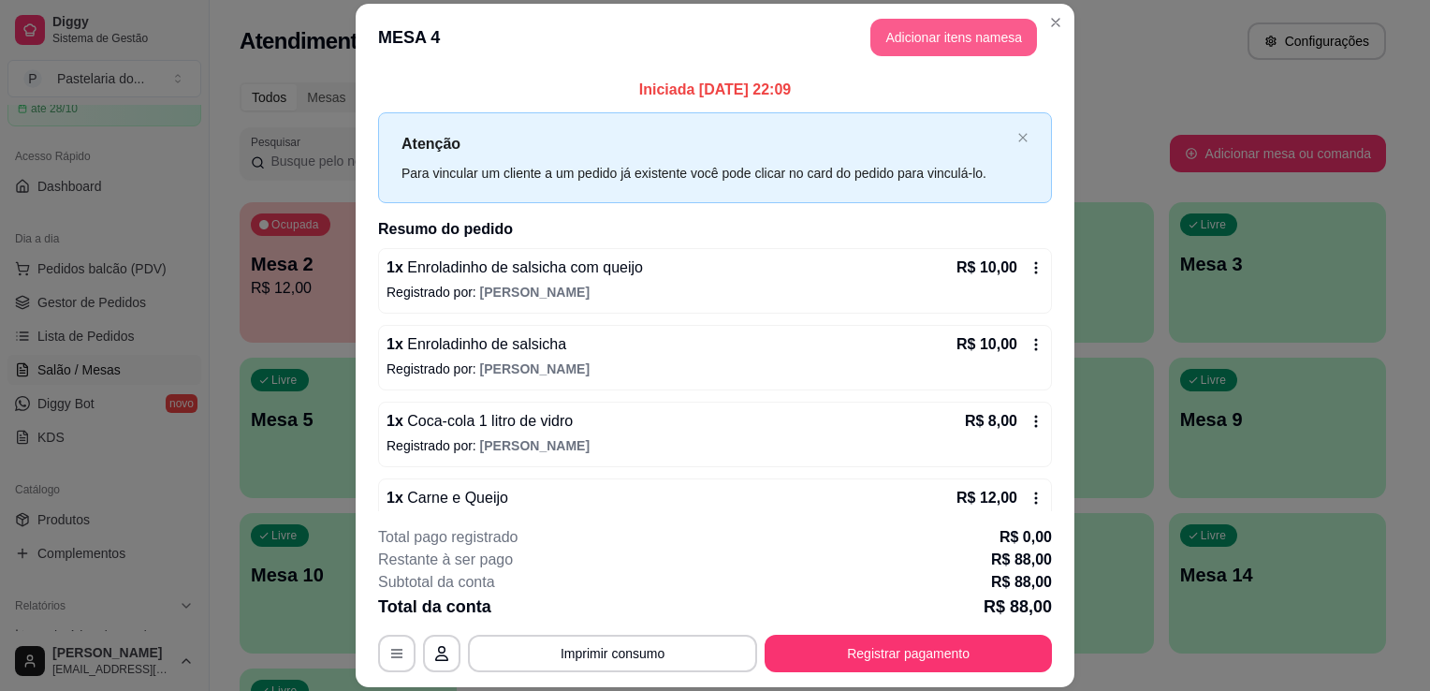
click at [930, 35] on button "Adicionar itens na mesa" at bounding box center [954, 37] width 167 height 37
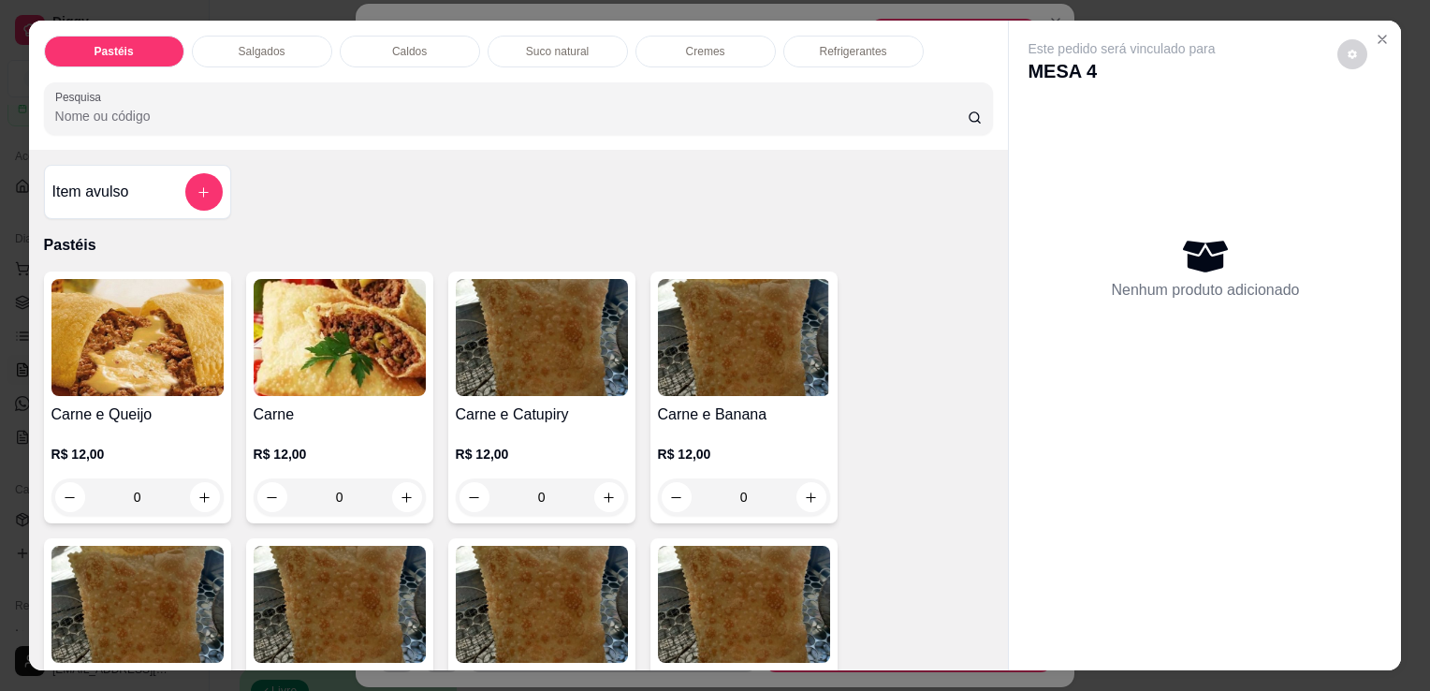
click at [282, 51] on div "Salgados" at bounding box center [262, 52] width 140 height 32
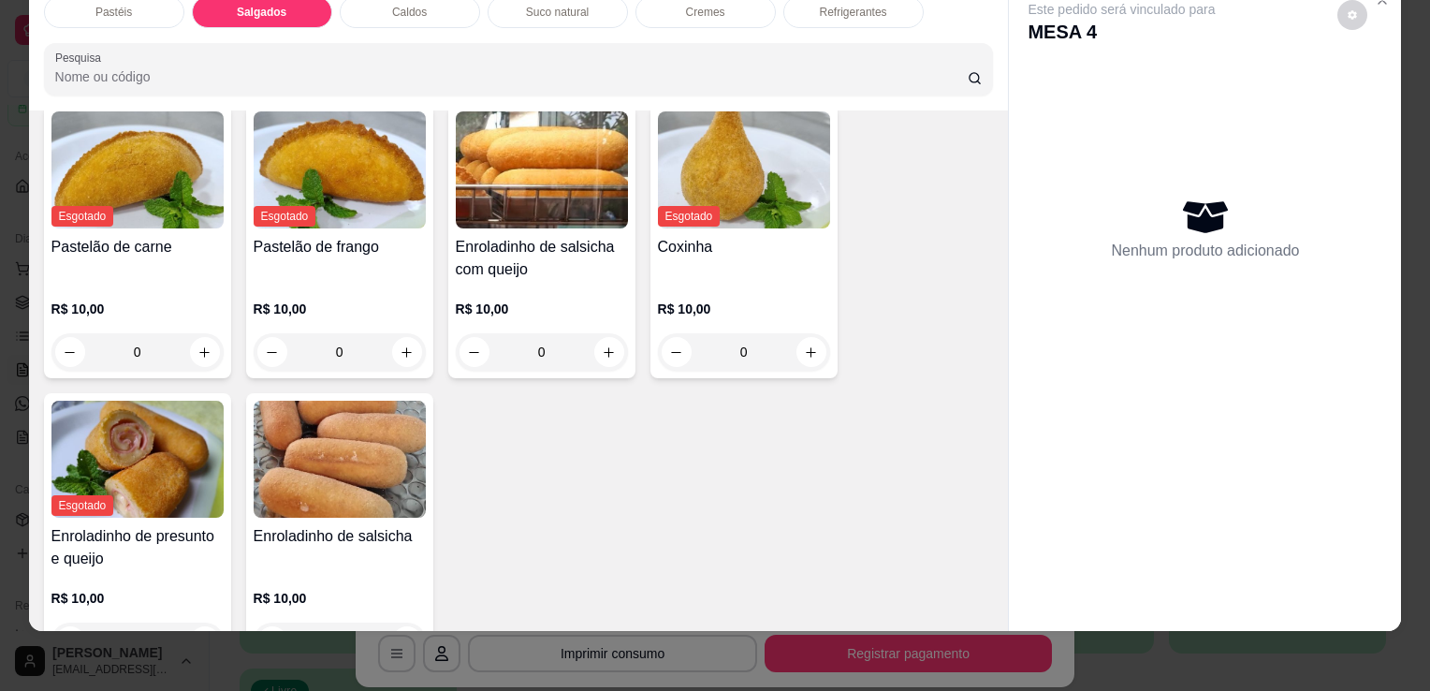
scroll to position [2082, 0]
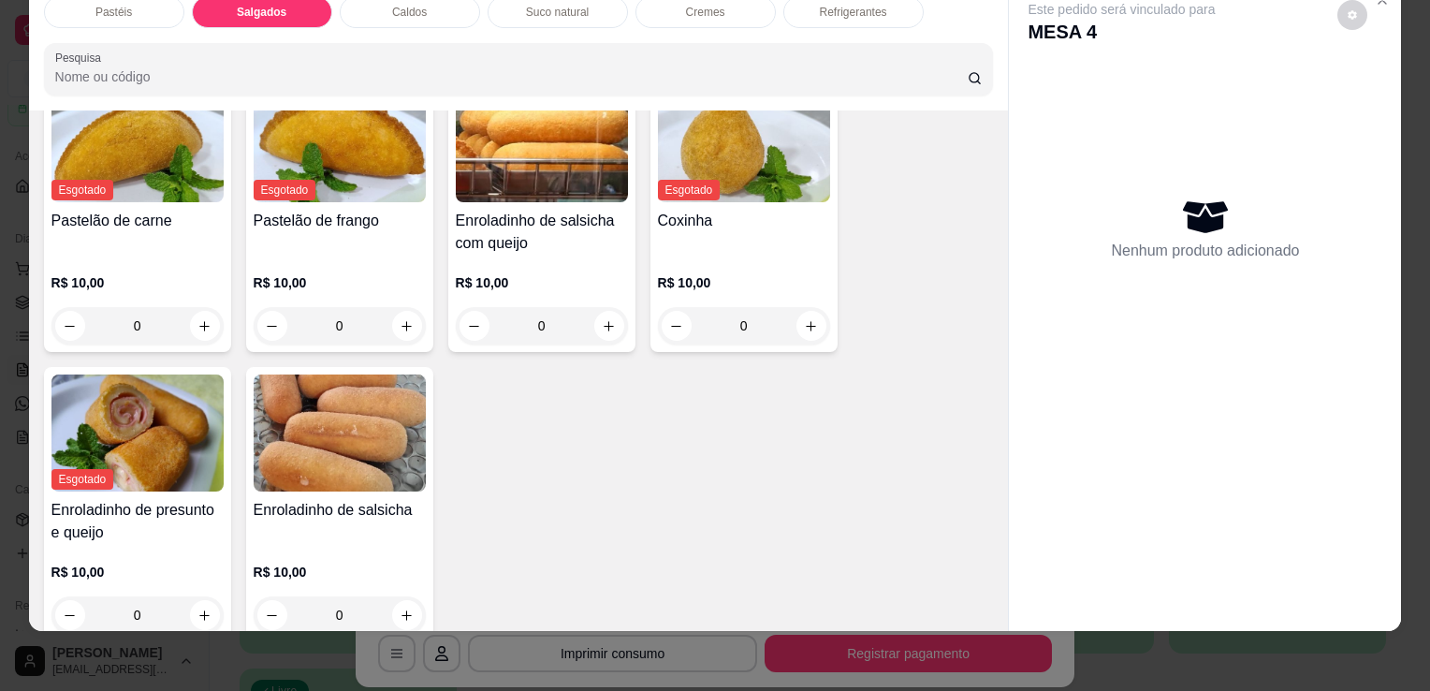
click at [320, 422] on img at bounding box center [340, 432] width 172 height 117
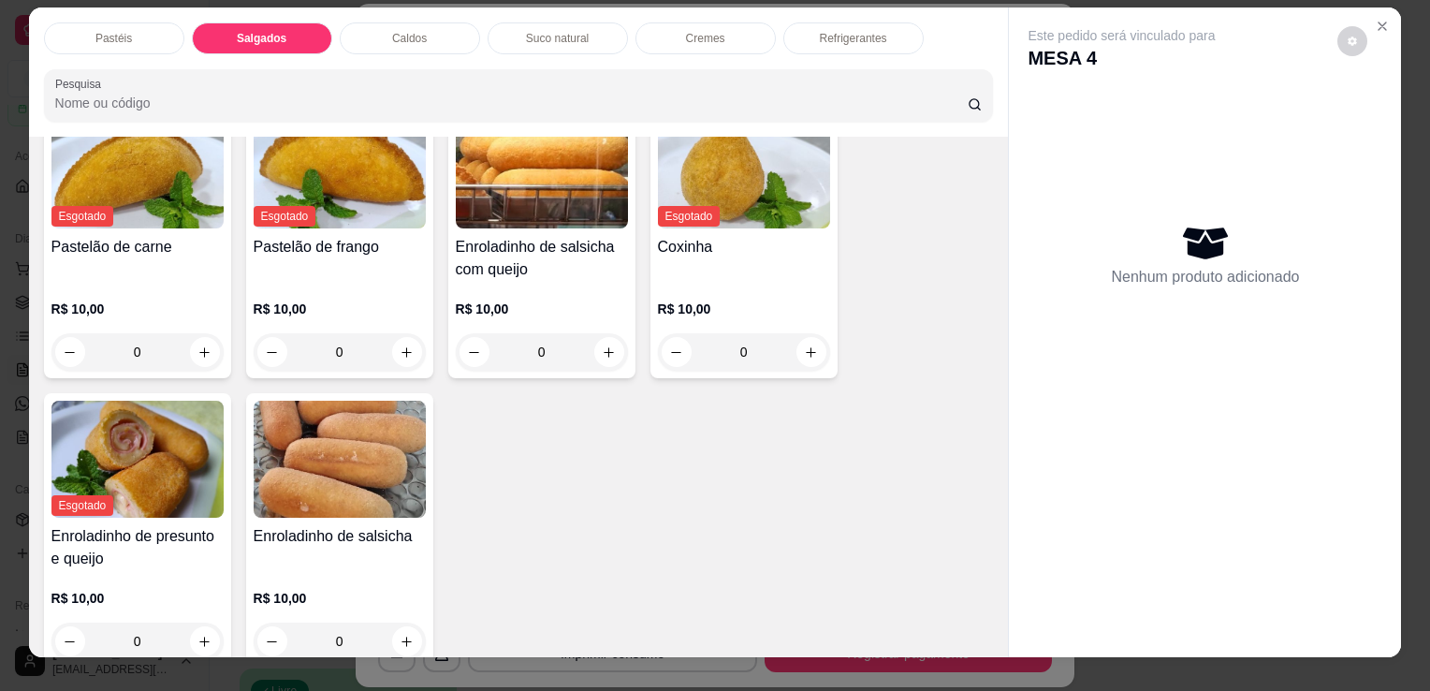
click at [327, 433] on img at bounding box center [340, 459] width 172 height 117
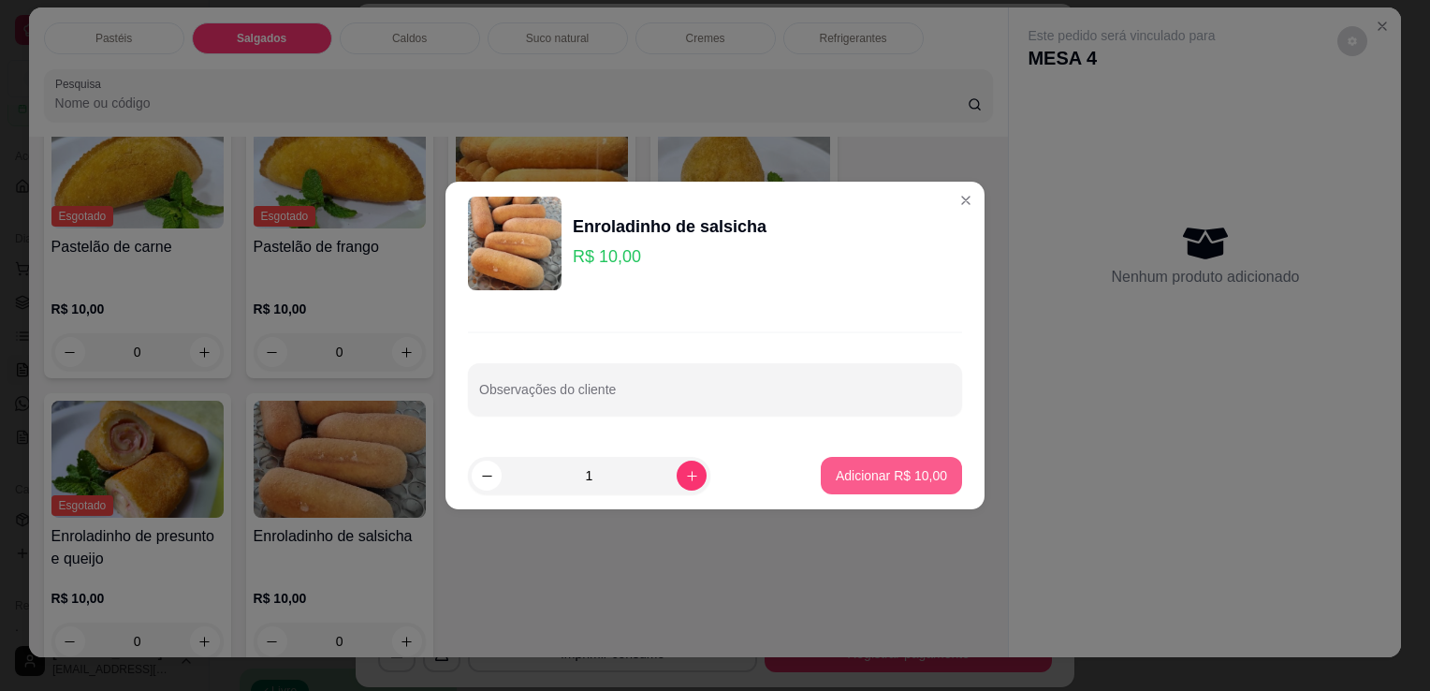
click at [886, 473] on p "Adicionar R$ 10,00" at bounding box center [891, 475] width 111 height 19
type input "1"
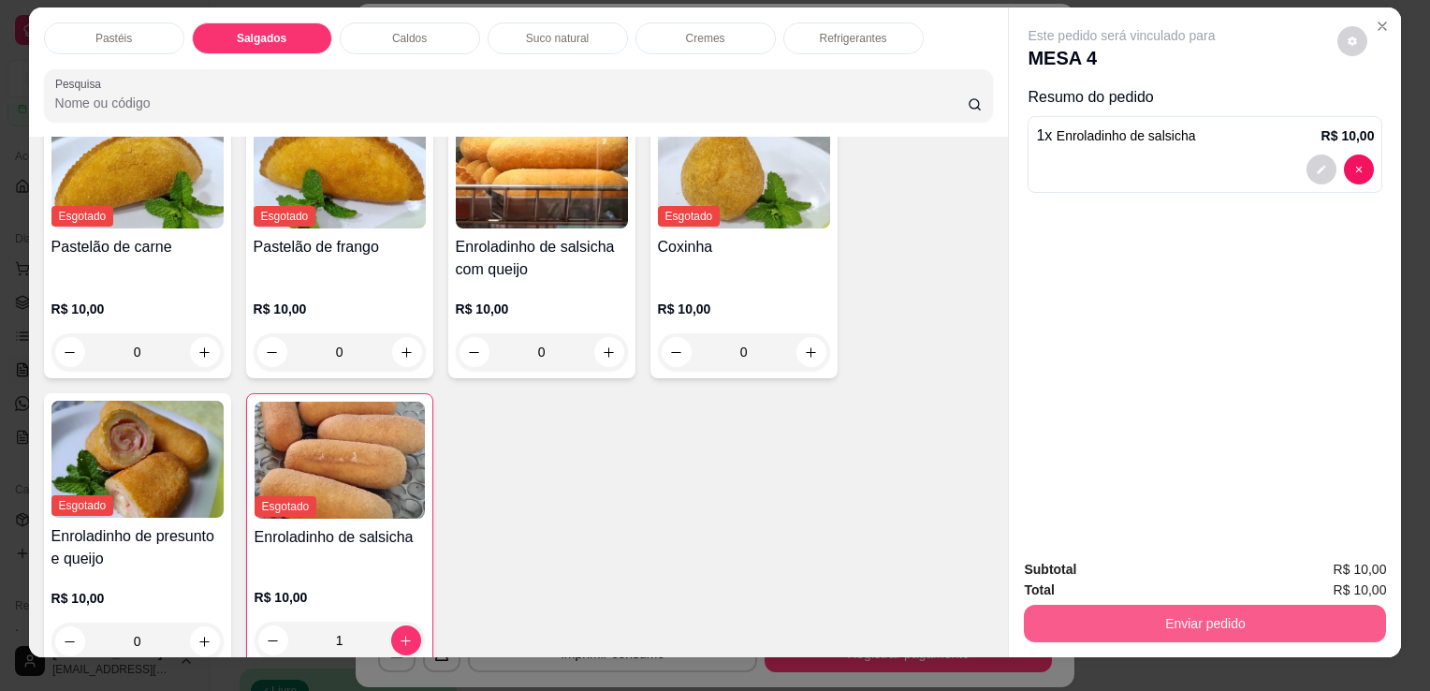
click at [1302, 626] on button "Enviar pedido" at bounding box center [1205, 623] width 362 height 37
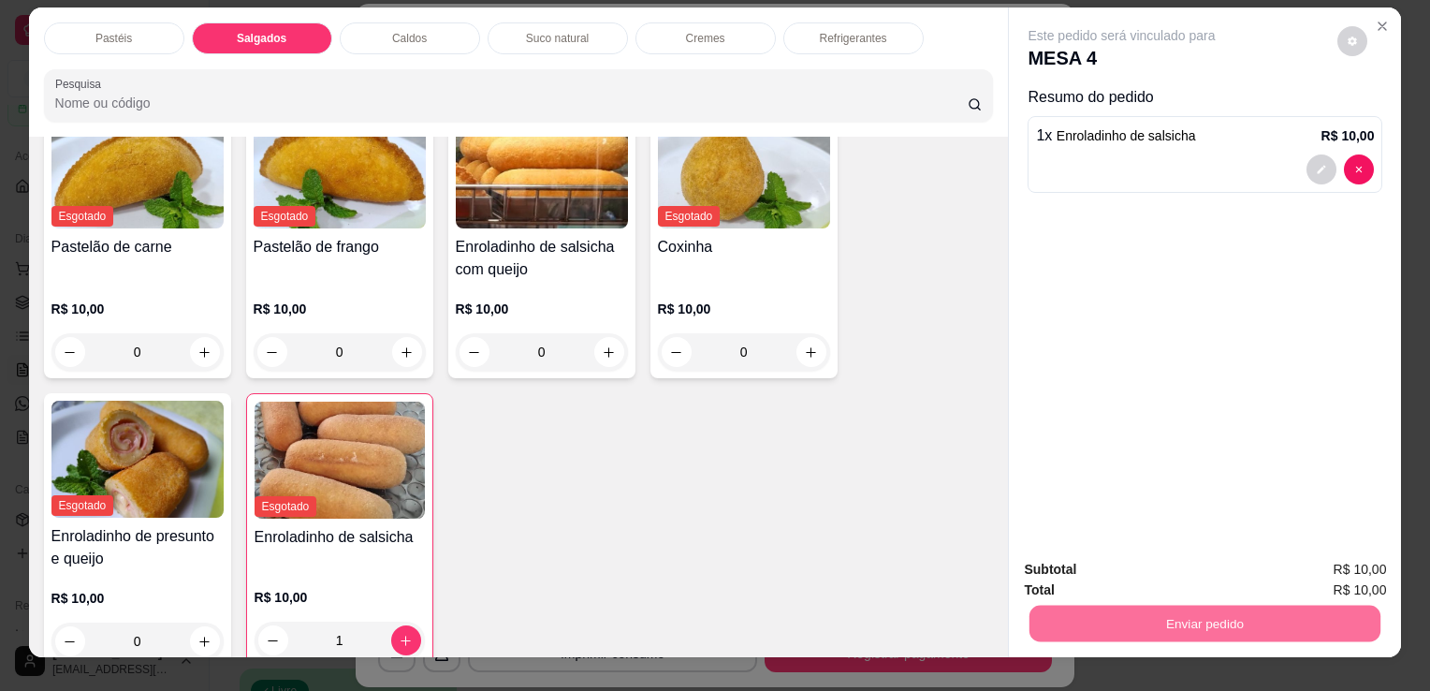
click at [1314, 575] on button "Enviar pedido" at bounding box center [1337, 569] width 103 height 35
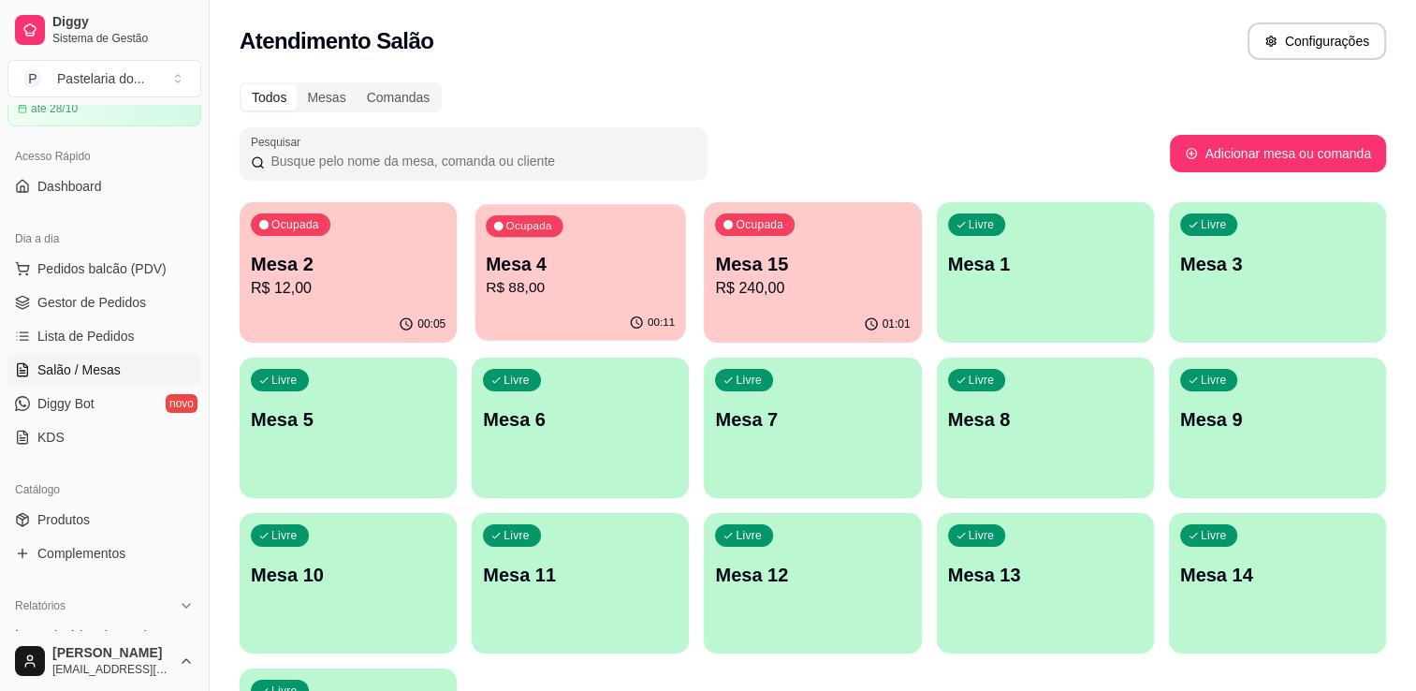
click at [633, 243] on div "Ocupada Mesa 4 R$ 88,00" at bounding box center [581, 254] width 211 height 101
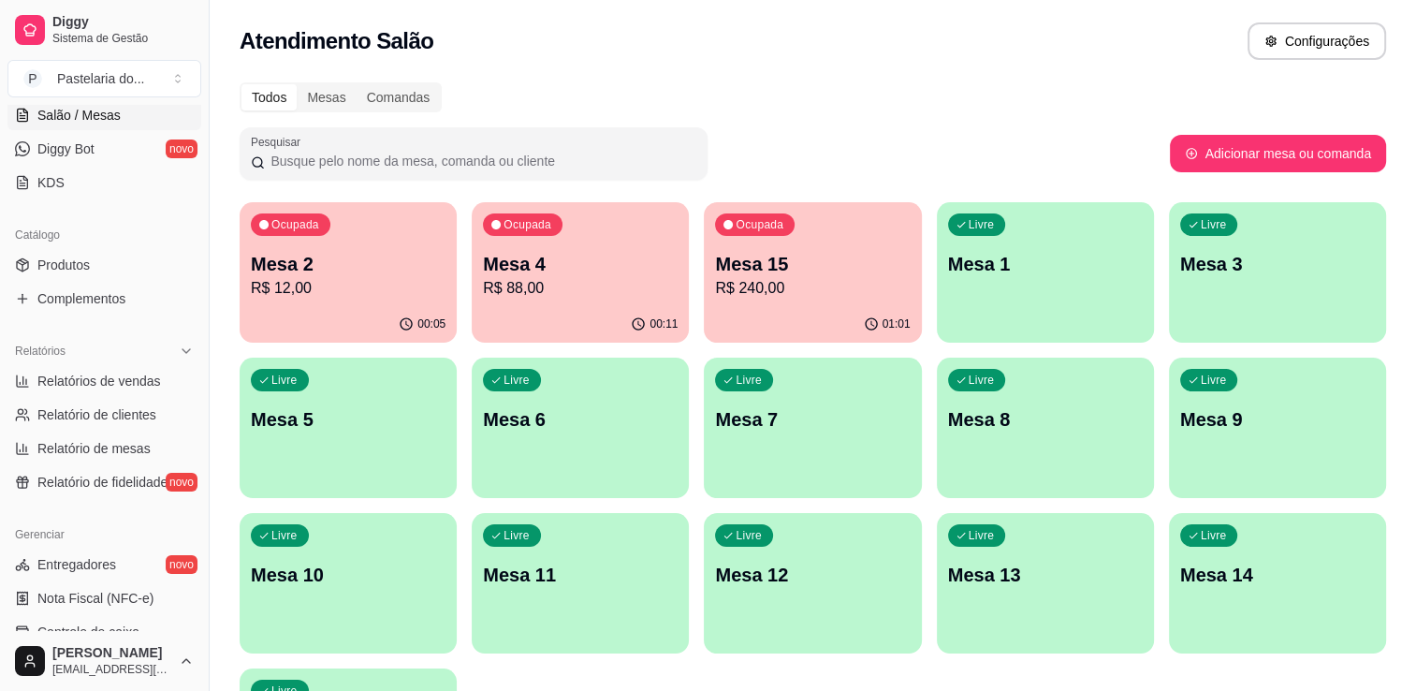
scroll to position [374, 0]
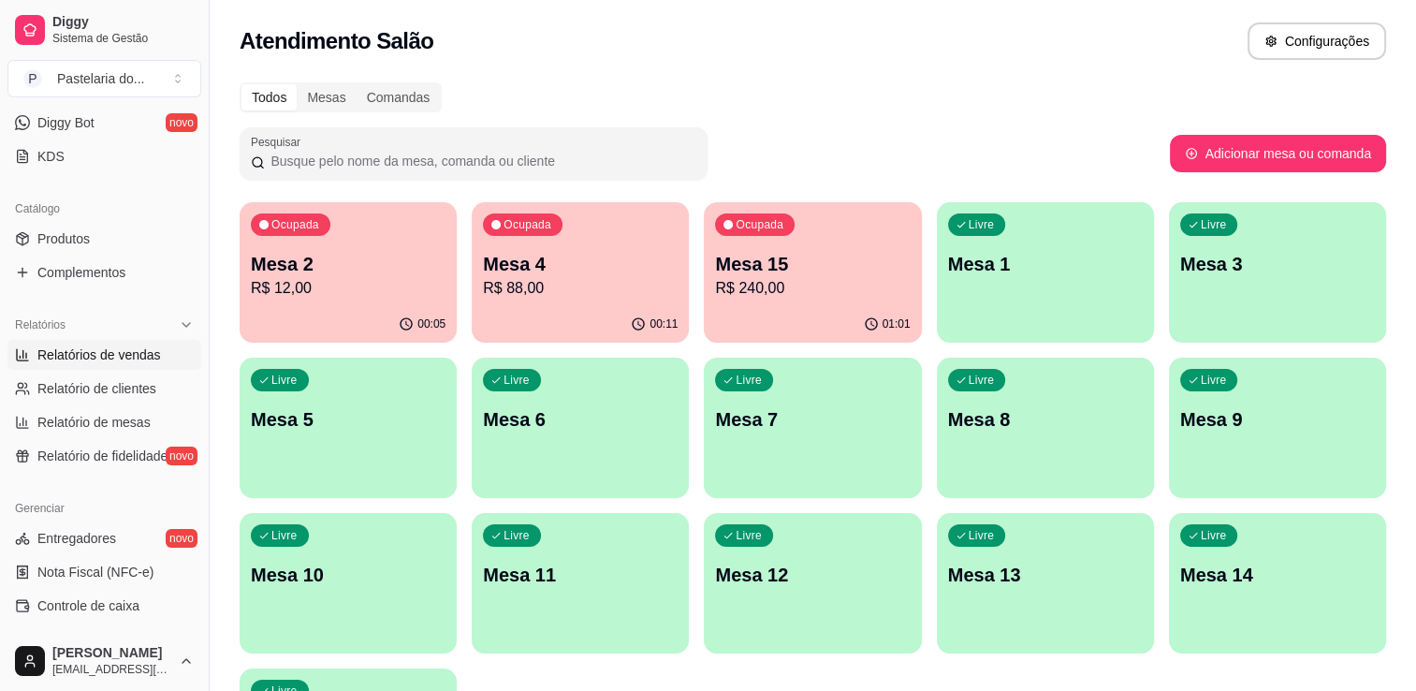
click at [113, 365] on link "Relatórios de vendas" at bounding box center [104, 355] width 194 height 30
select select "ALL"
select select "0"
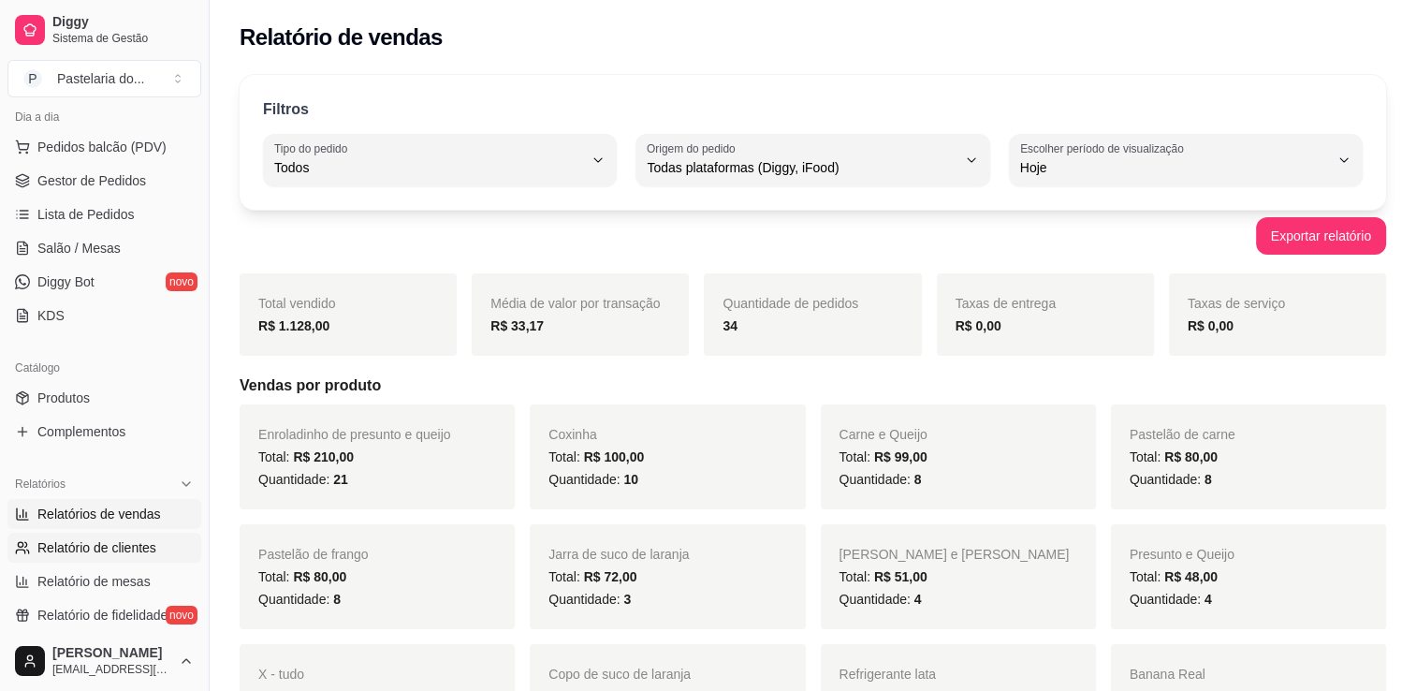
scroll to position [187, 0]
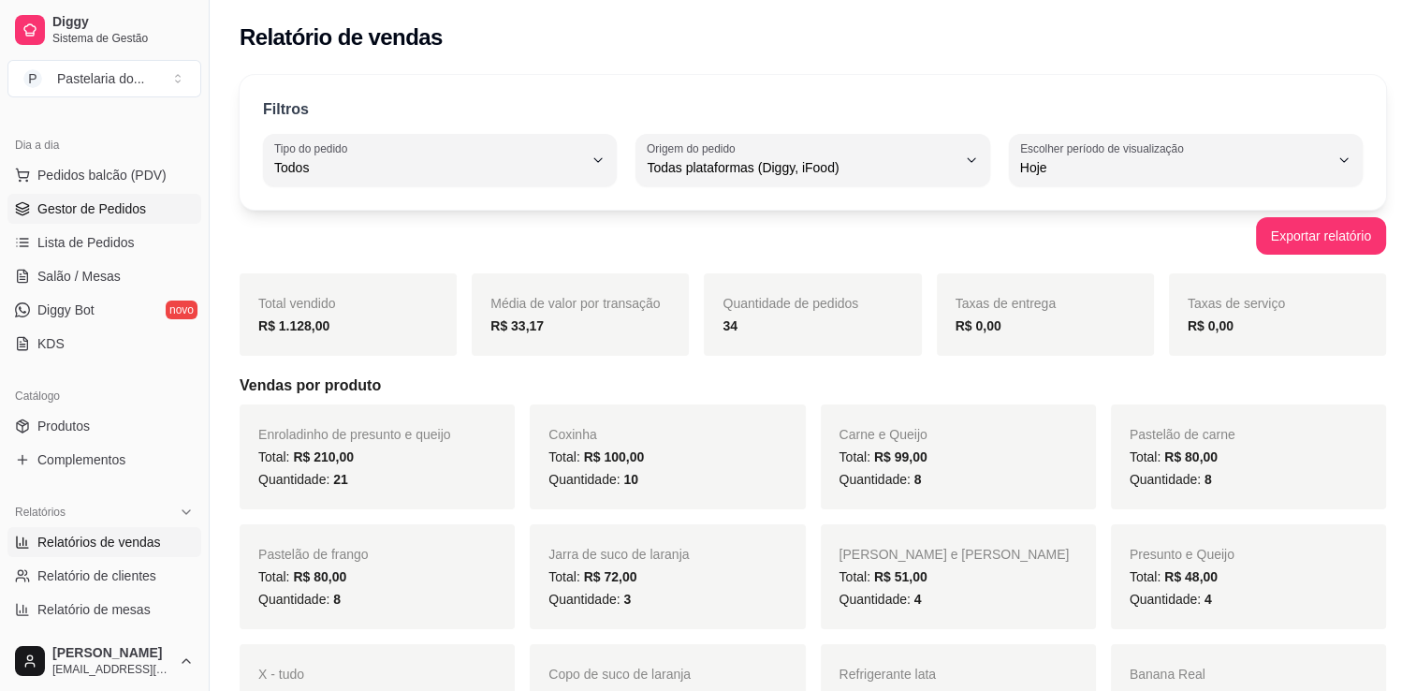
click at [34, 217] on link "Gestor de Pedidos" at bounding box center [104, 209] width 194 height 30
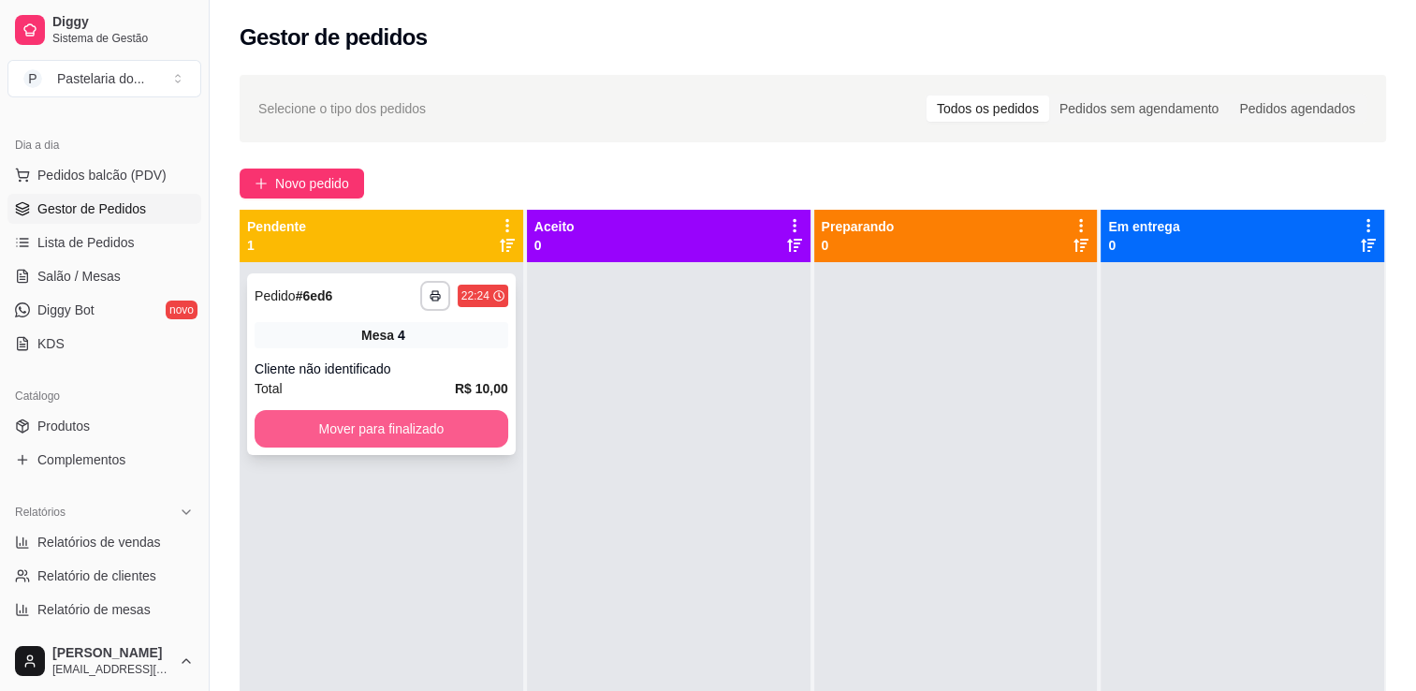
click at [367, 418] on button "Mover para finalizado" at bounding box center [382, 428] width 254 height 37
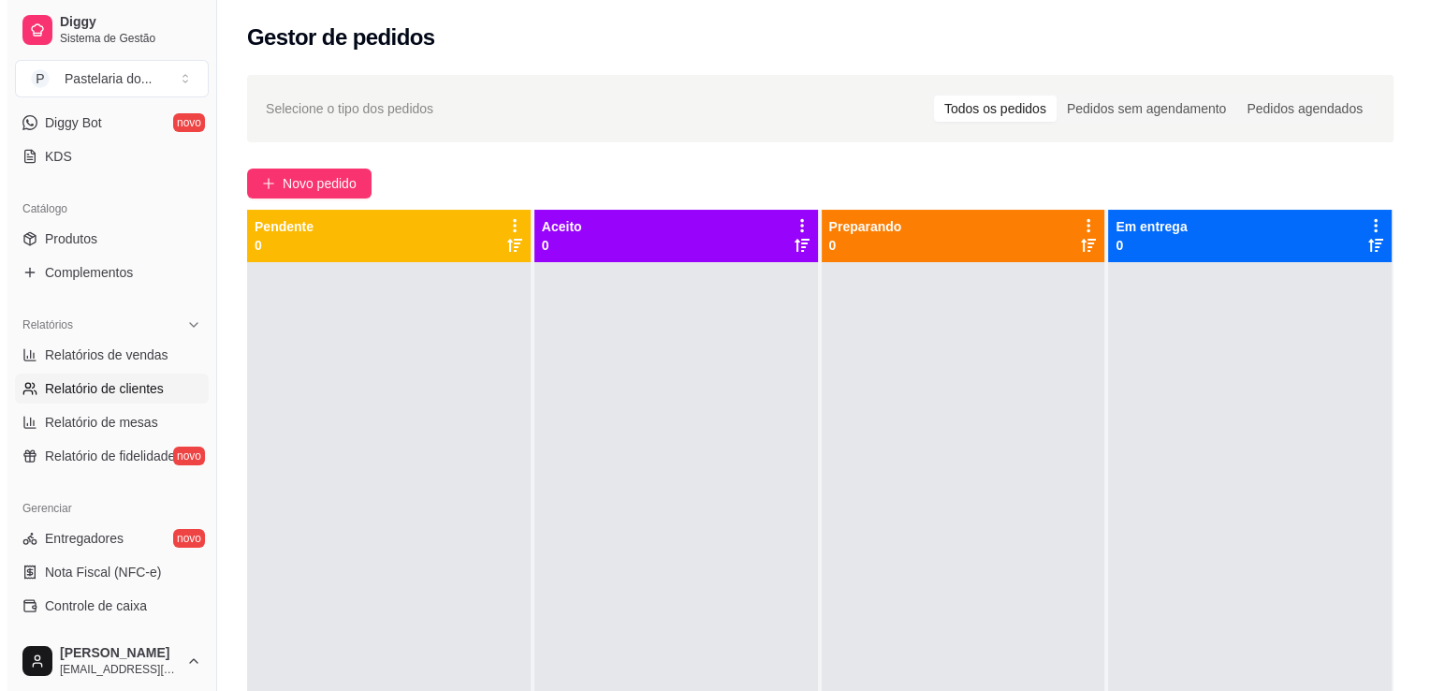
scroll to position [94, 0]
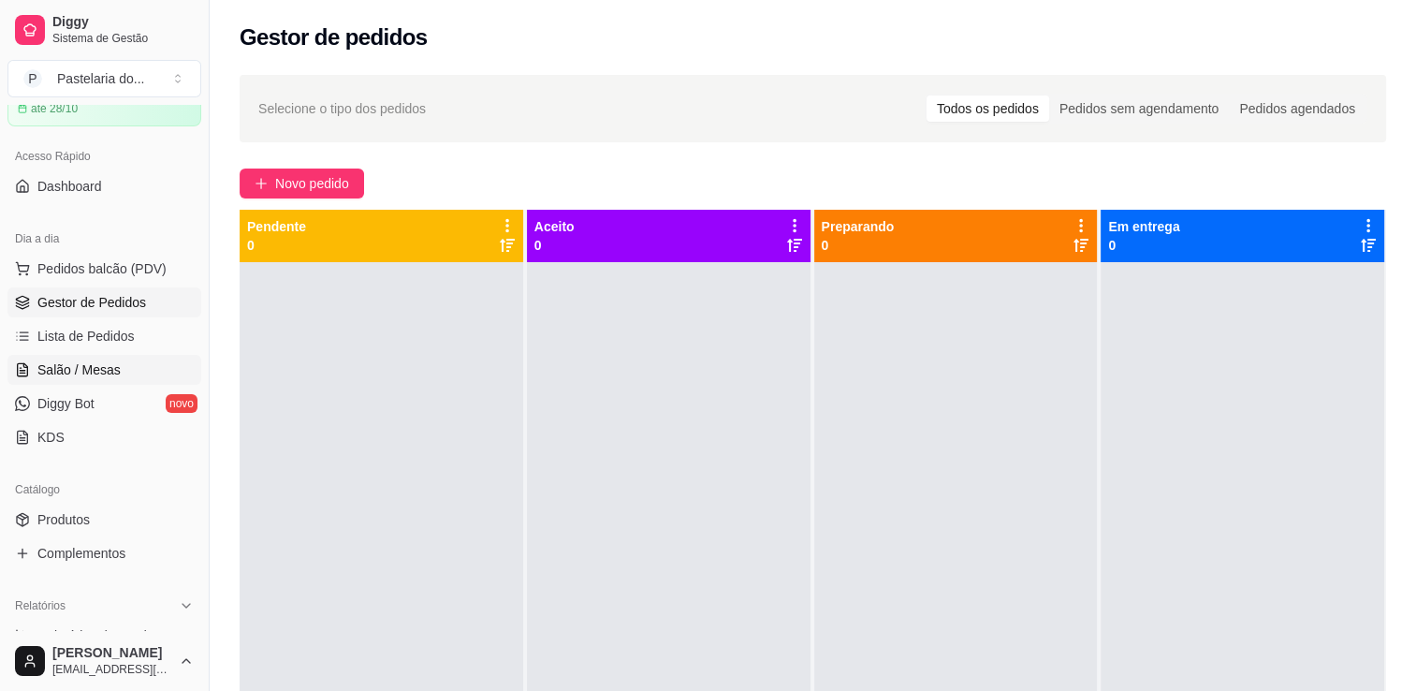
click at [83, 381] on link "Salão / Mesas" at bounding box center [104, 370] width 194 height 30
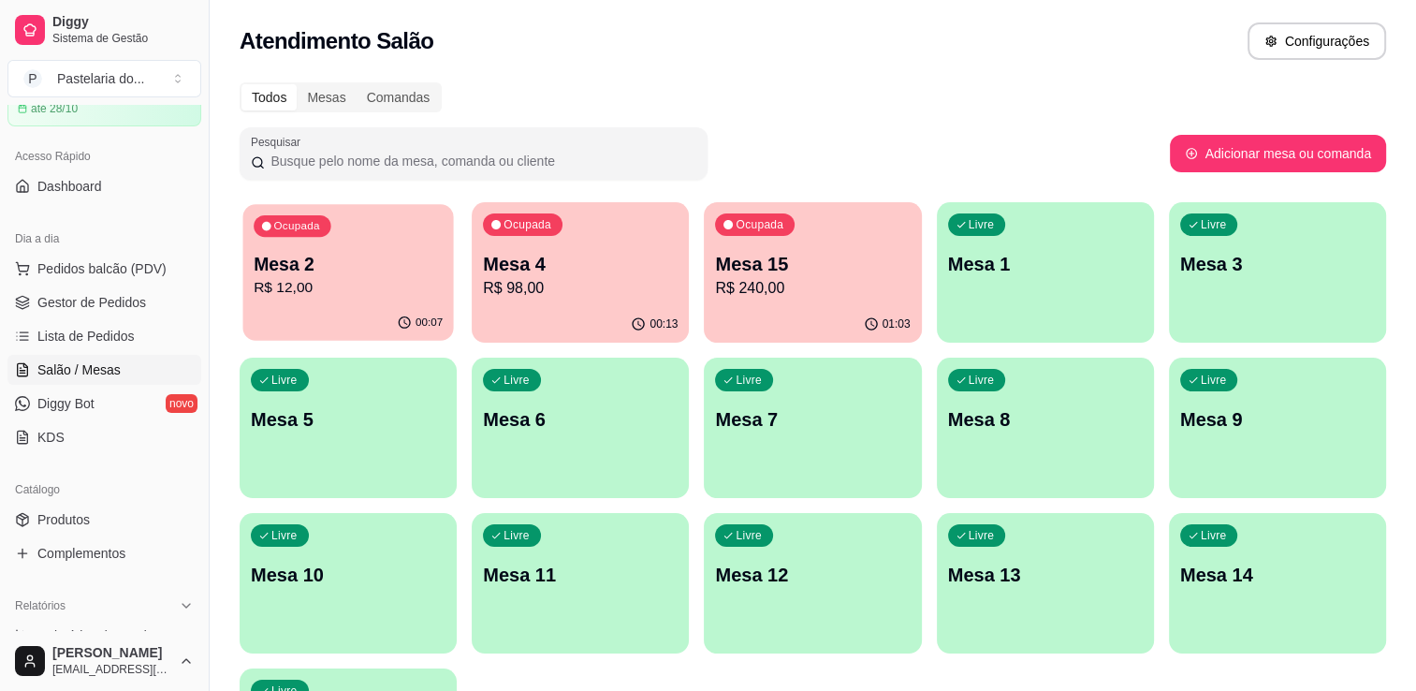
click at [359, 279] on p "R$ 12,00" at bounding box center [348, 288] width 189 height 22
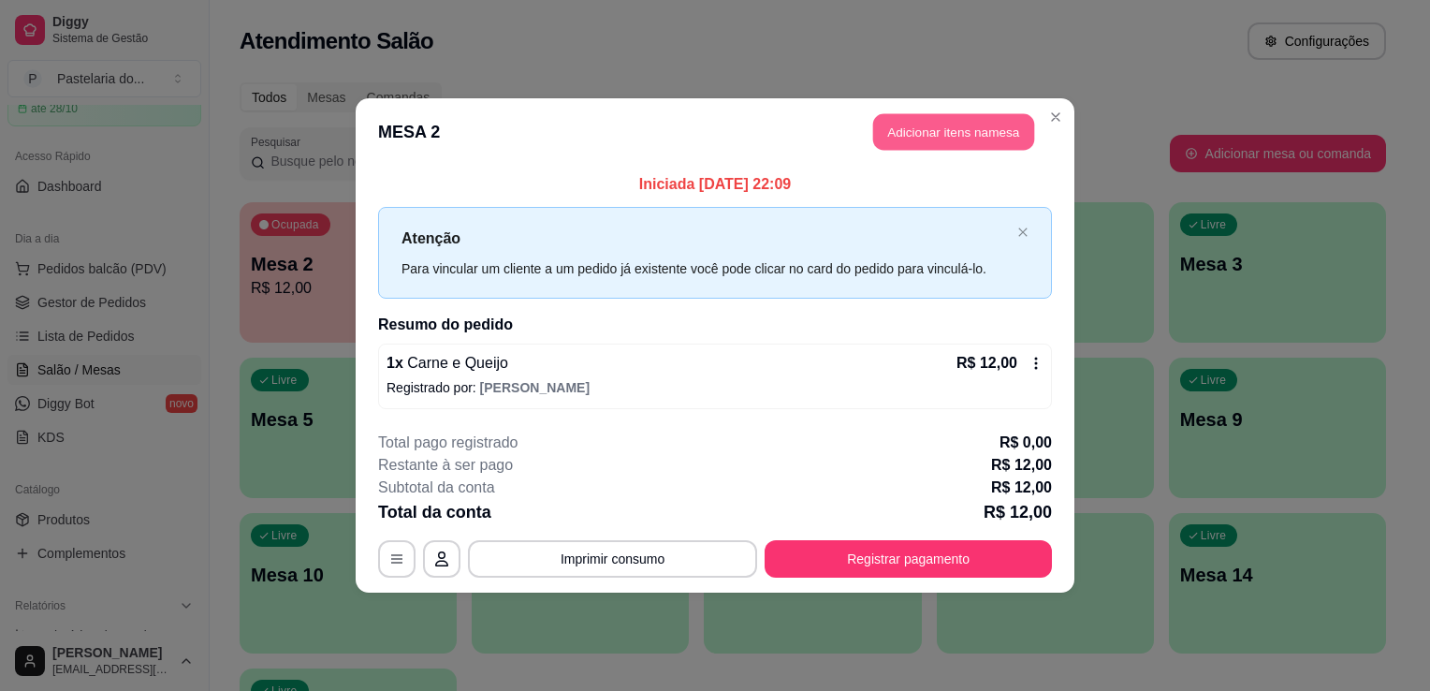
click at [902, 137] on button "Adicionar itens na mesa" at bounding box center [953, 132] width 161 height 37
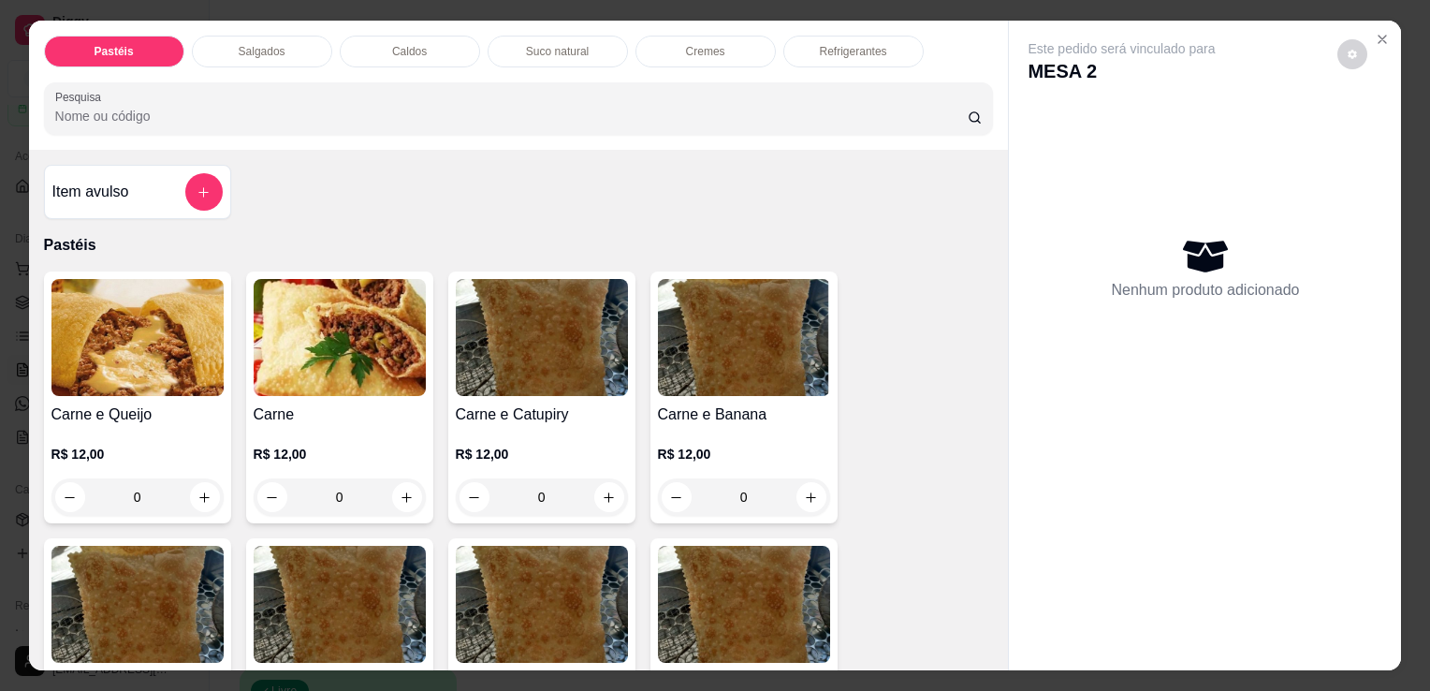
click at [869, 36] on div "Refrigerantes" at bounding box center [854, 52] width 140 height 32
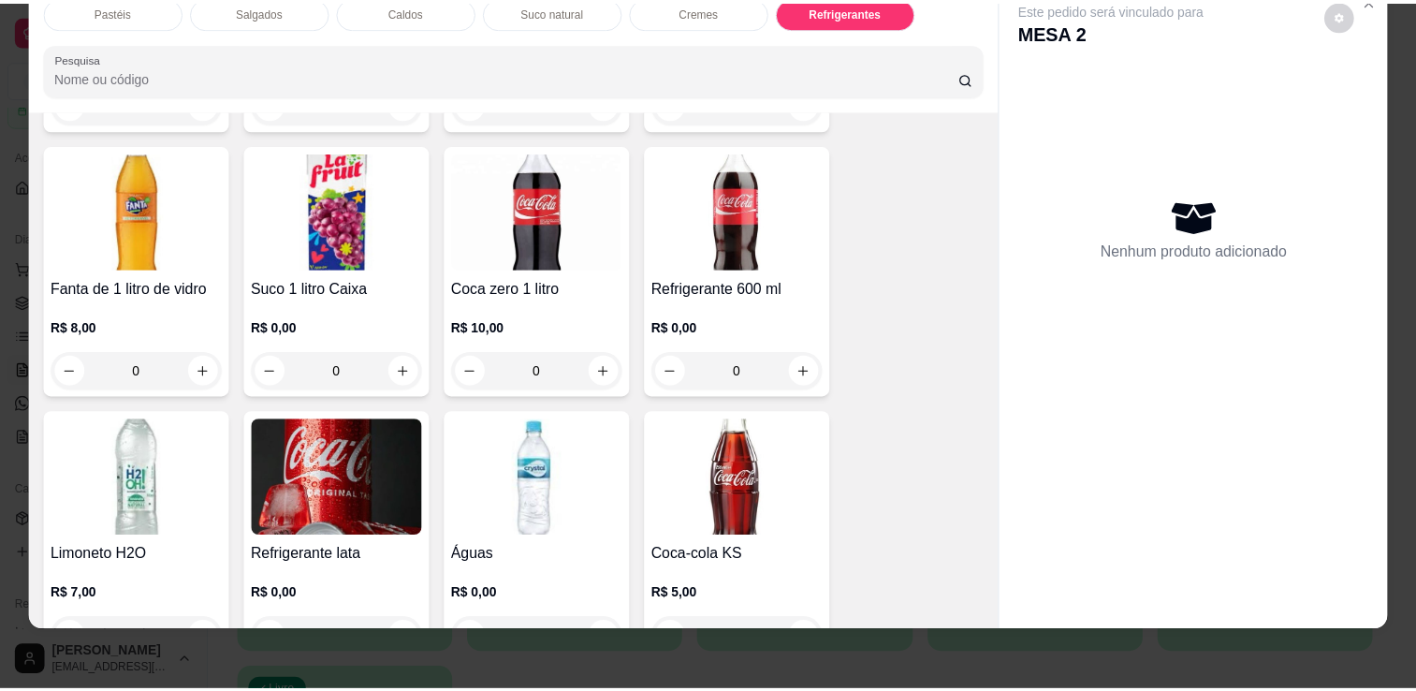
scroll to position [5457, 0]
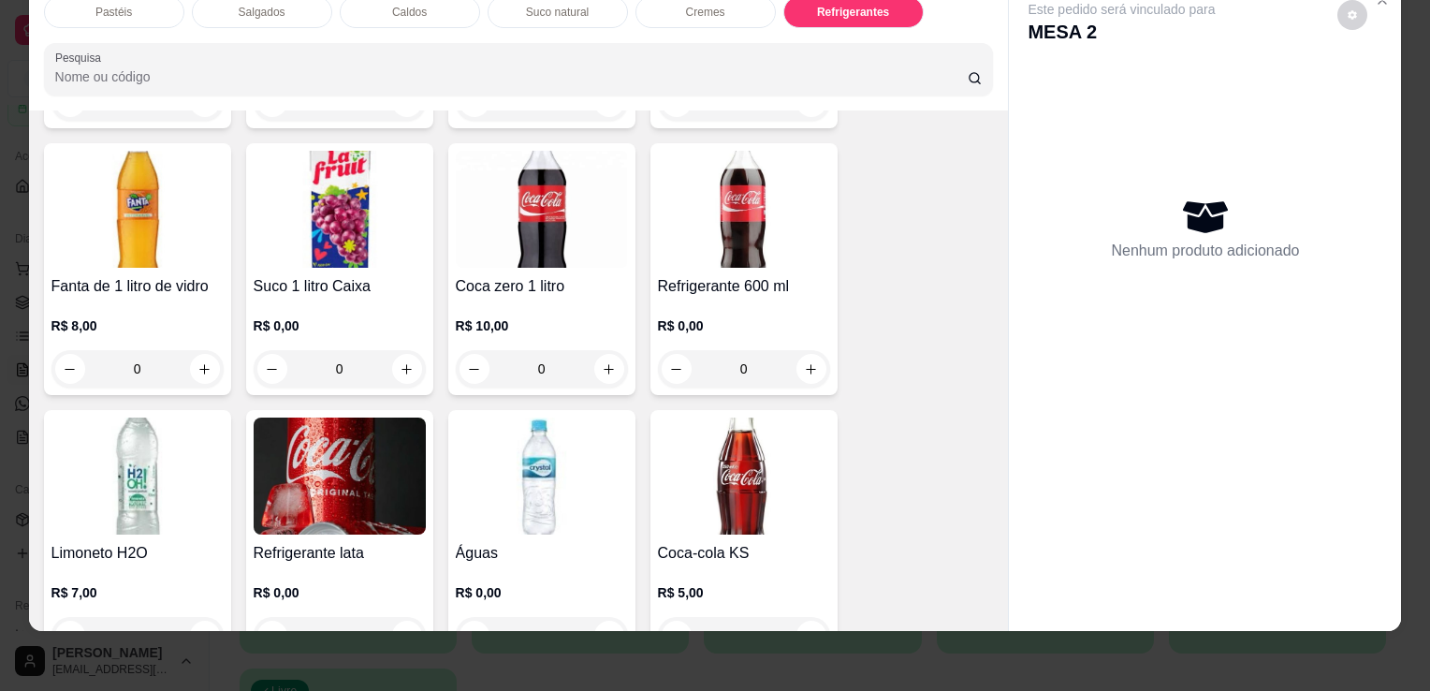
click at [726, 425] on img at bounding box center [744, 476] width 172 height 117
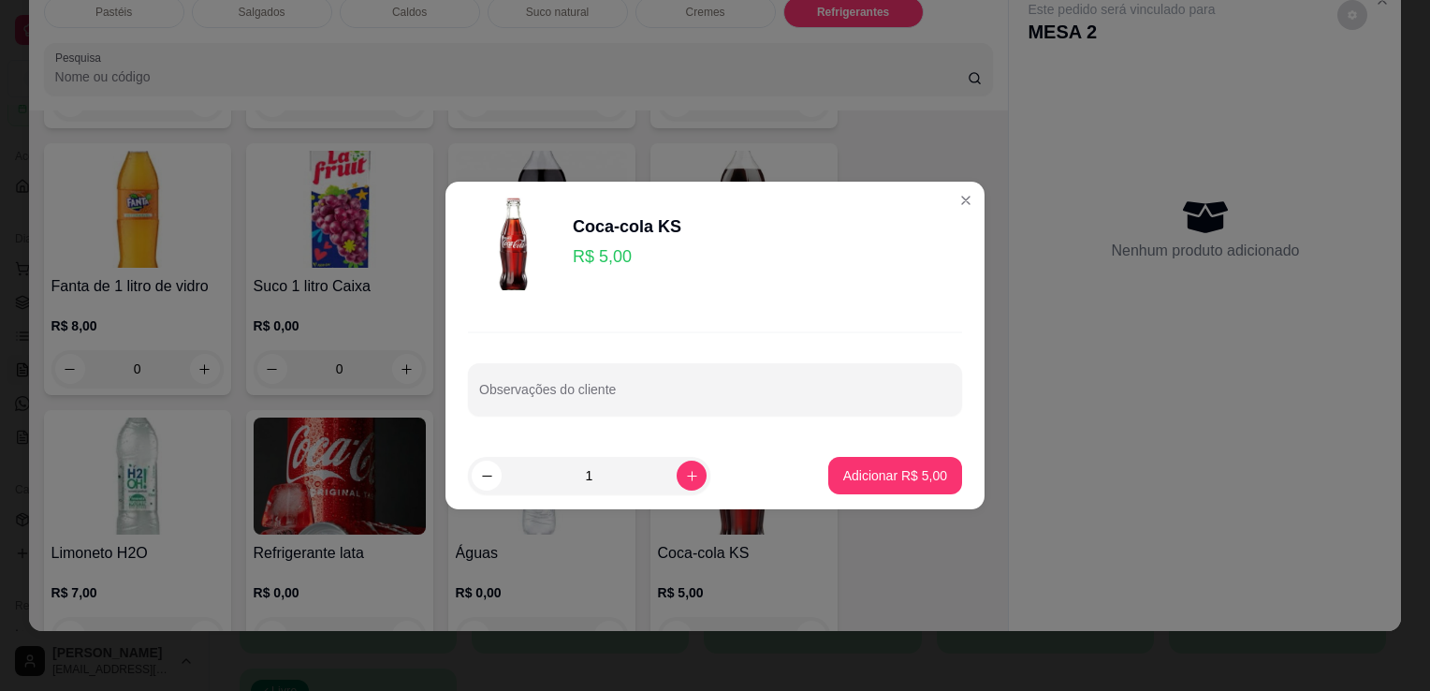
click at [866, 452] on footer "1 Adicionar R$ 5,00" at bounding box center [715, 475] width 539 height 67
click at [869, 475] on p "Adicionar R$ 5,00" at bounding box center [895, 475] width 104 height 19
type input "1"
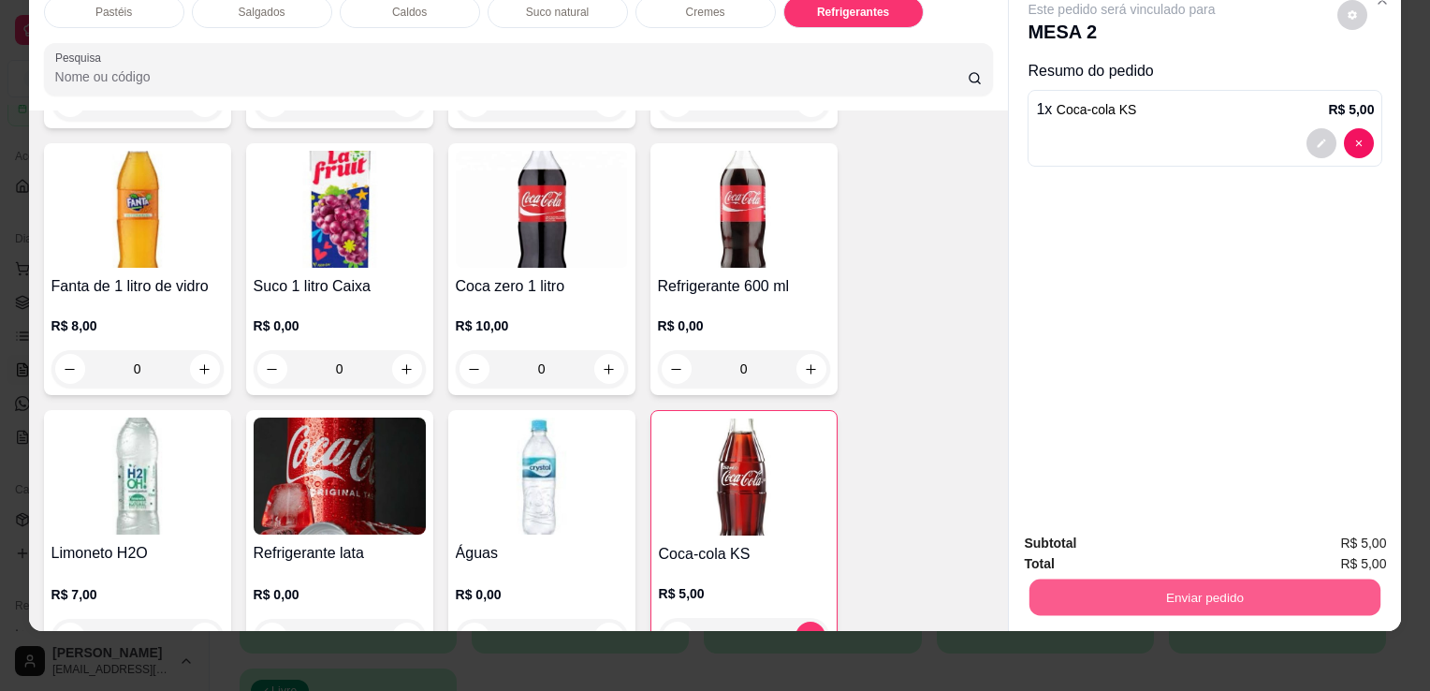
click at [1135, 589] on button "Enviar pedido" at bounding box center [1205, 597] width 351 height 37
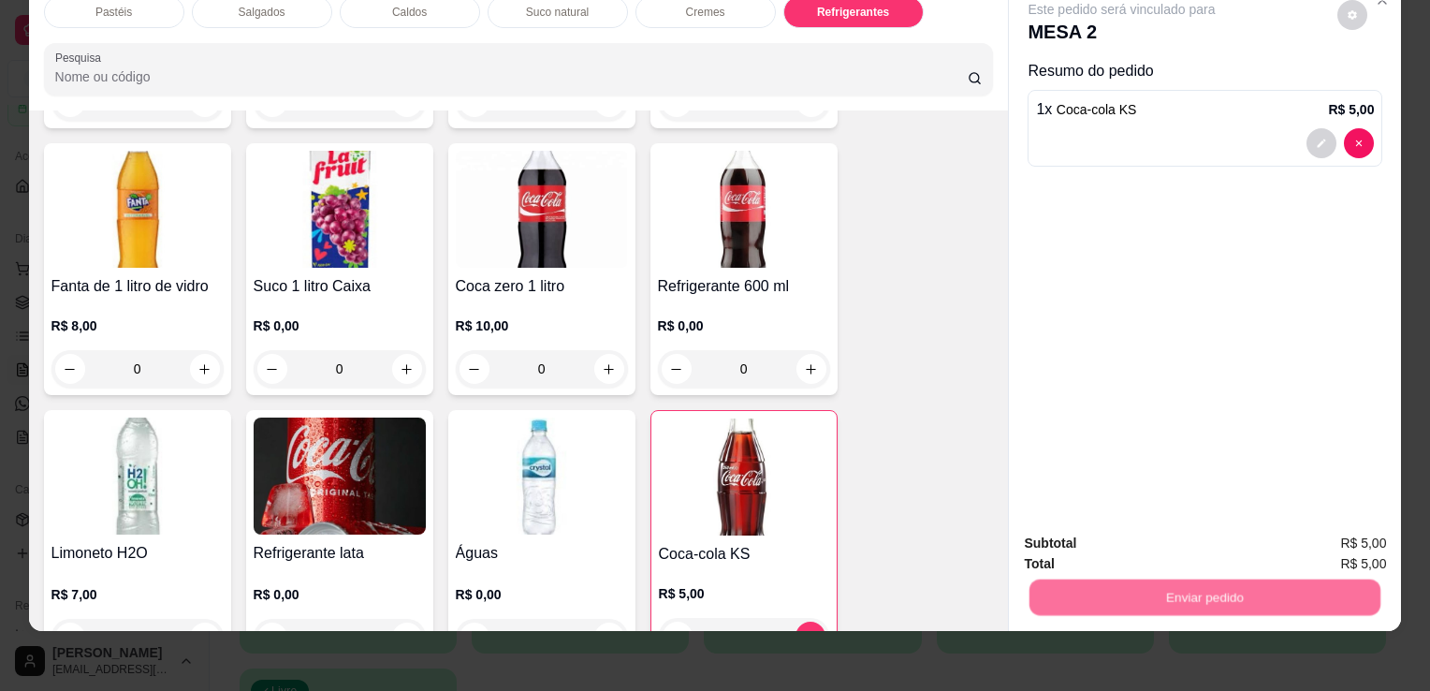
click at [1306, 537] on button "Enviar pedido" at bounding box center [1338, 538] width 106 height 36
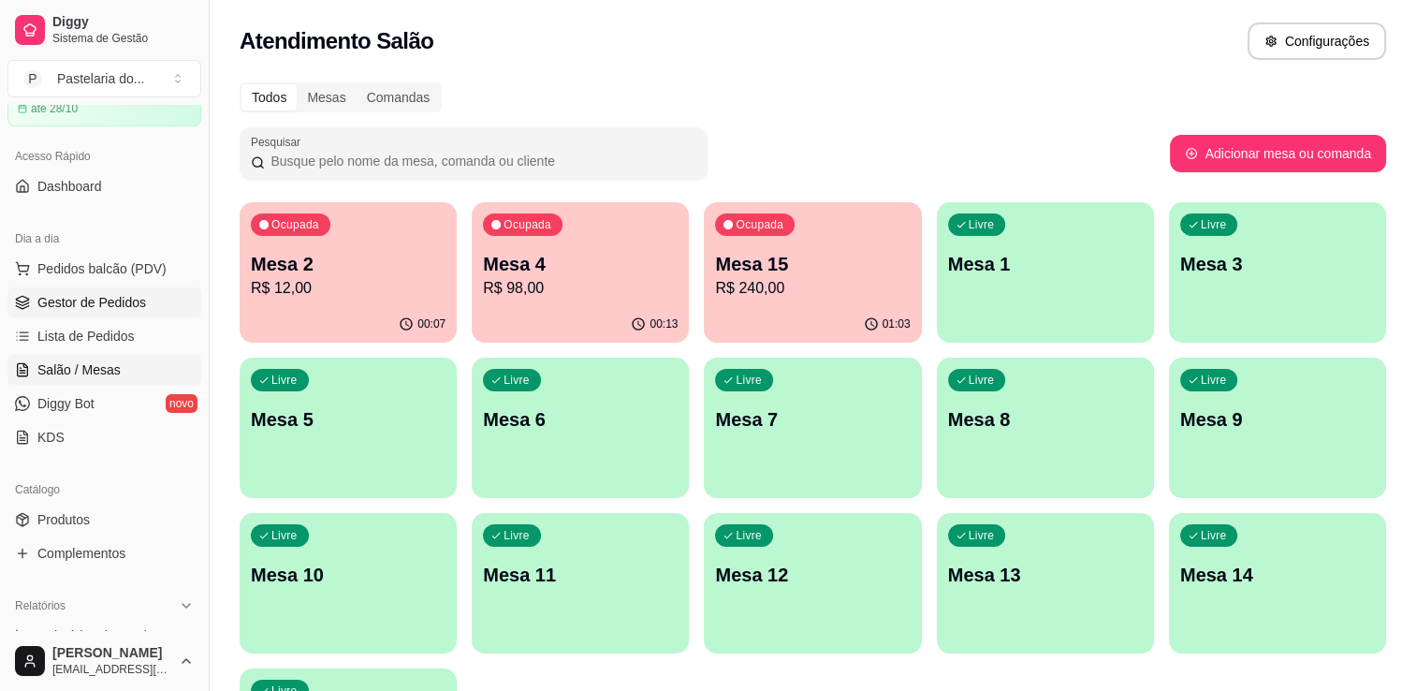
click at [110, 314] on link "Gestor de Pedidos" at bounding box center [104, 302] width 194 height 30
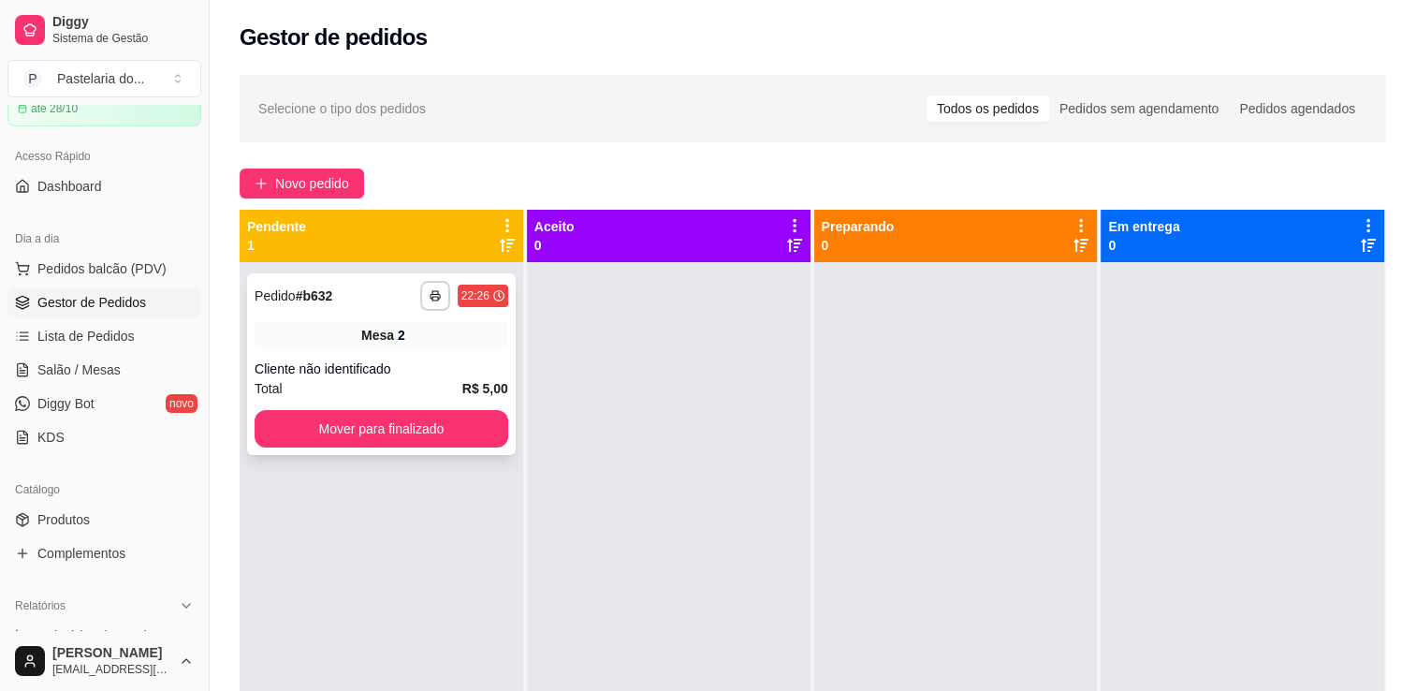
click at [382, 405] on div "**********" at bounding box center [381, 364] width 269 height 182
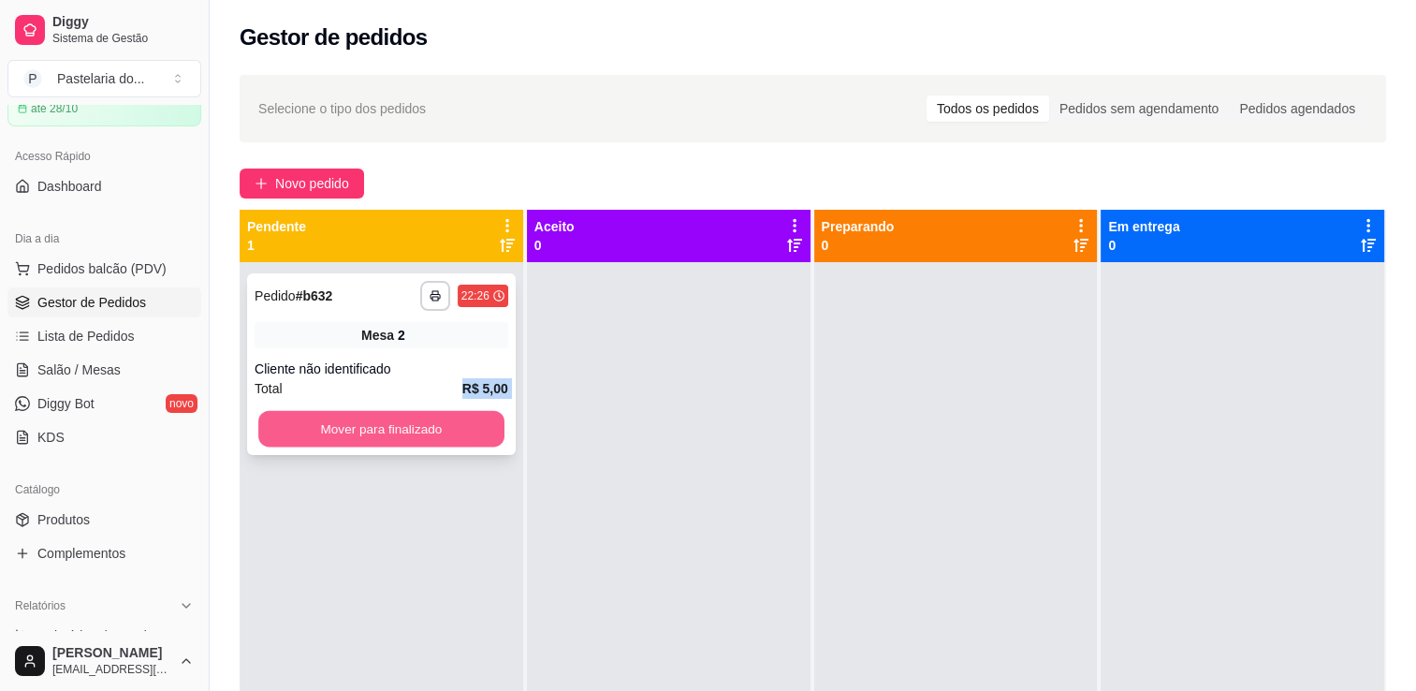
click at [389, 425] on button "Mover para finalizado" at bounding box center [381, 429] width 246 height 37
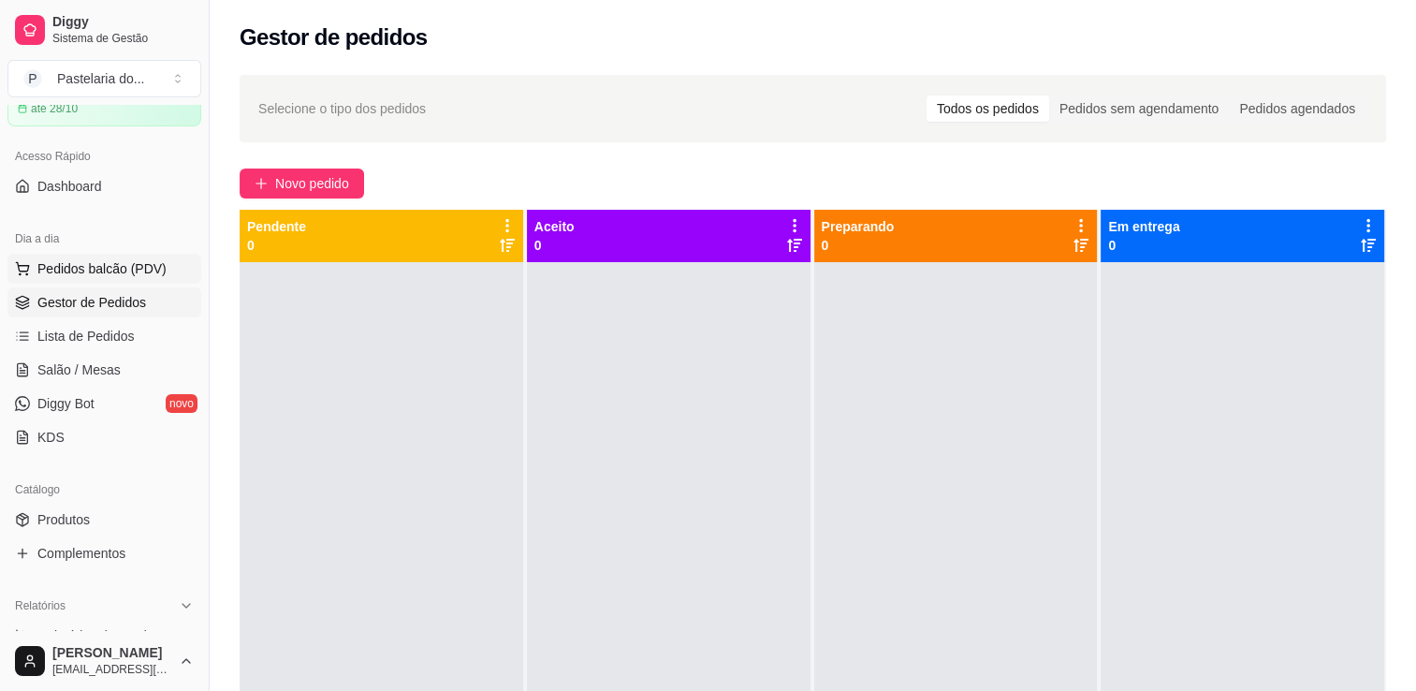
click at [61, 269] on span "Pedidos balcão (PDV)" at bounding box center [101, 268] width 129 height 19
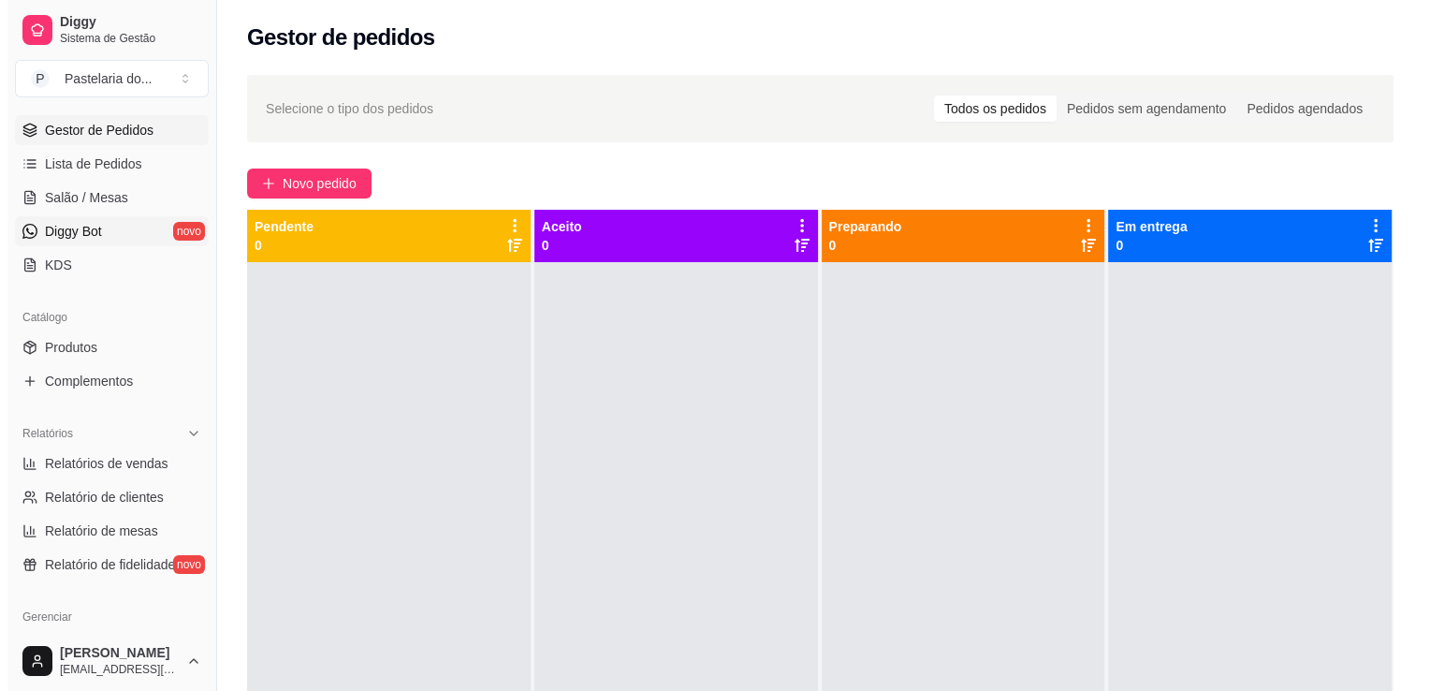
scroll to position [187, 0]
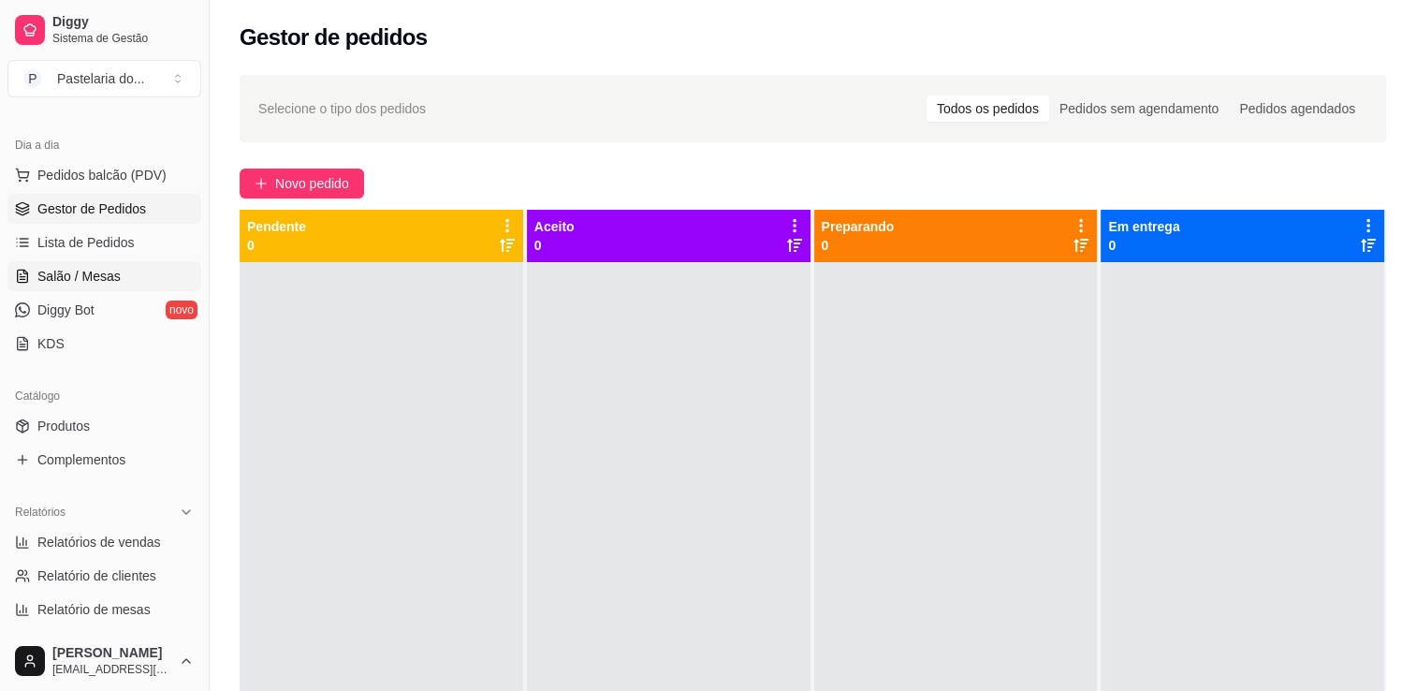
click at [82, 283] on span "Salão / Mesas" at bounding box center [78, 276] width 83 height 19
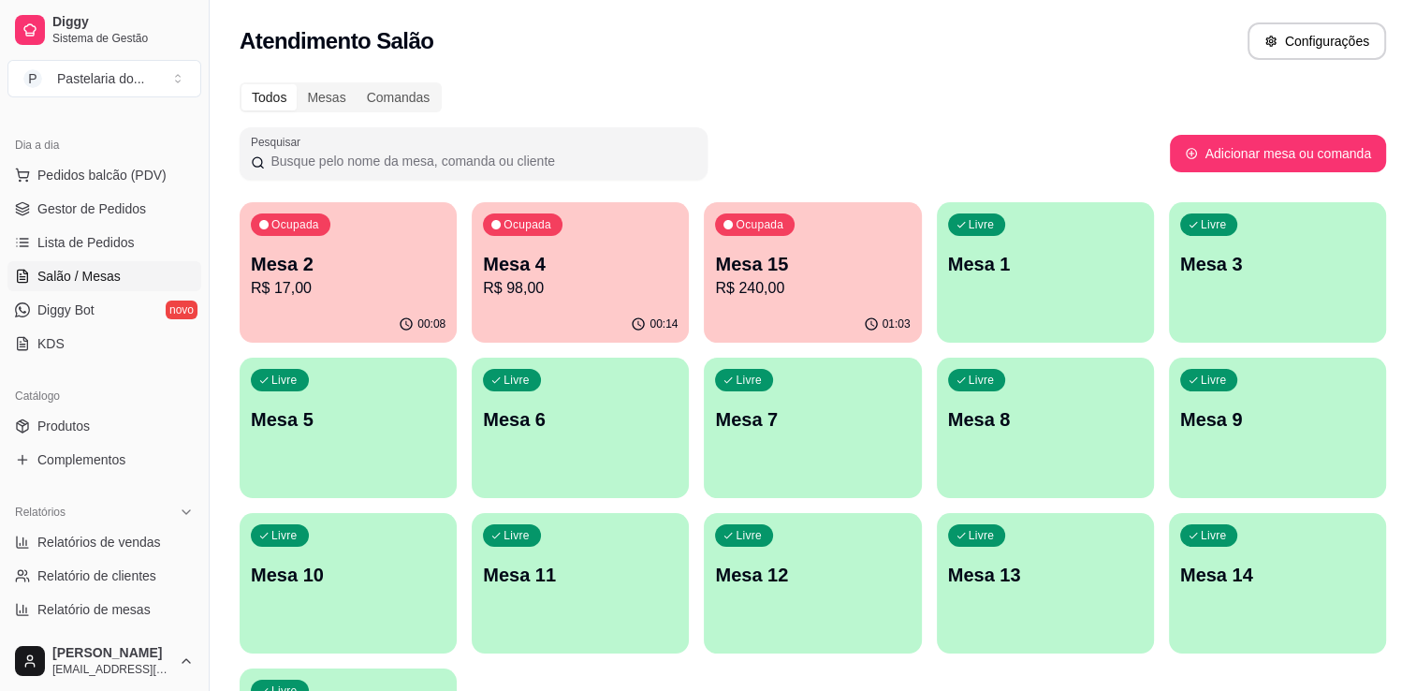
click at [793, 256] on p "Mesa 15" at bounding box center [812, 264] width 195 height 26
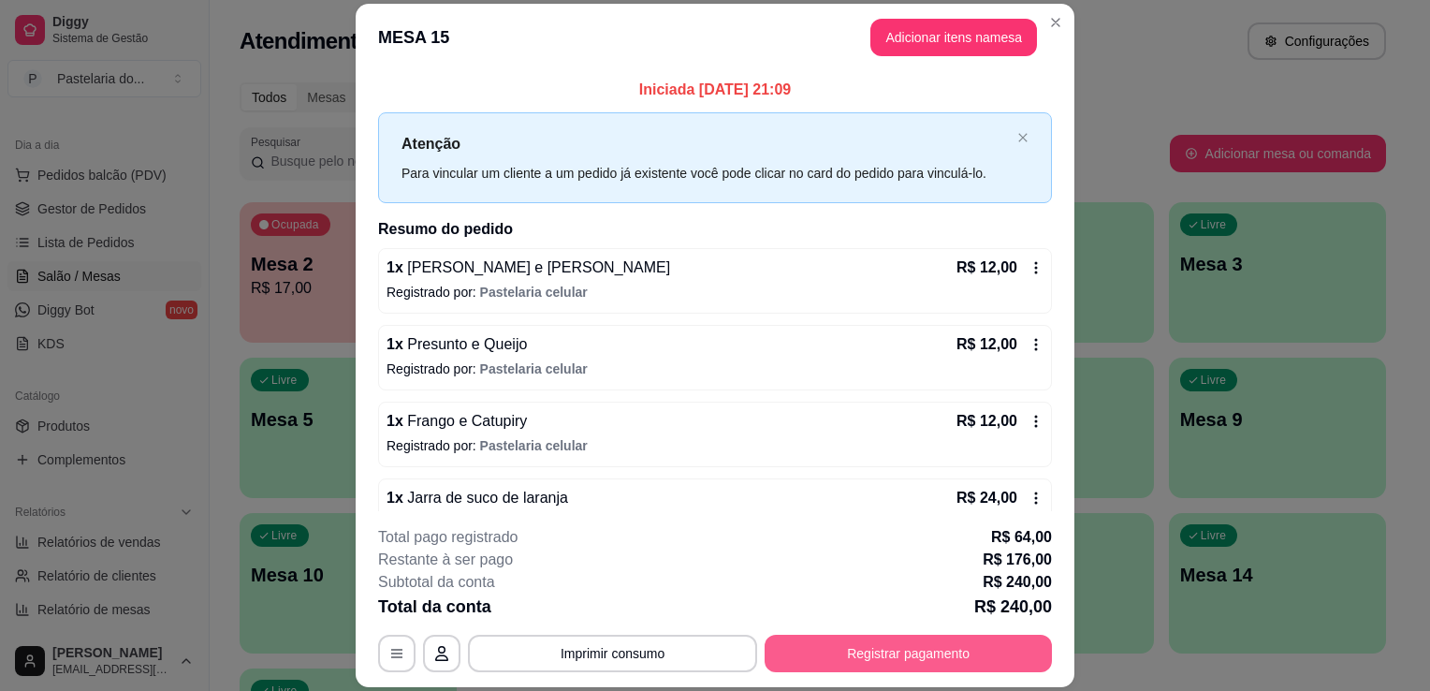
click at [798, 646] on button "Registrar pagamento" at bounding box center [908, 653] width 287 height 37
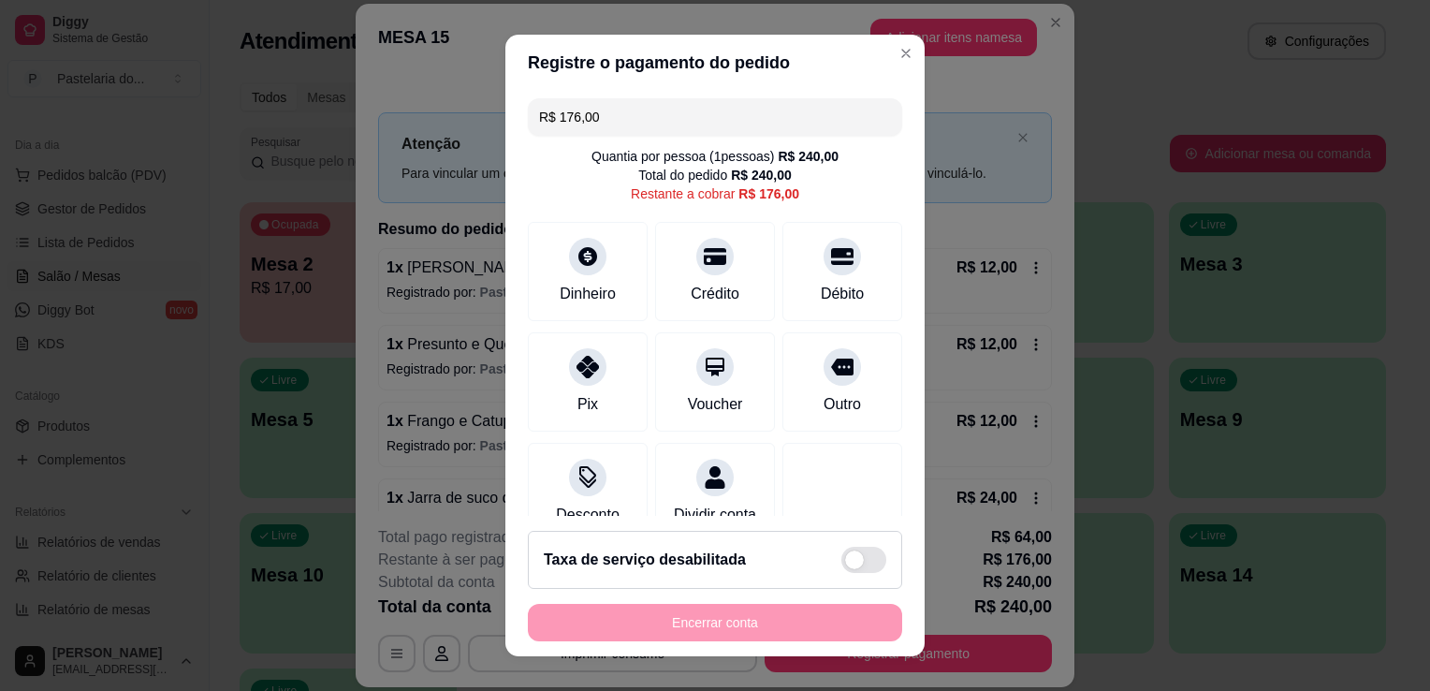
click at [625, 131] on input "R$ 176,00" at bounding box center [715, 116] width 352 height 37
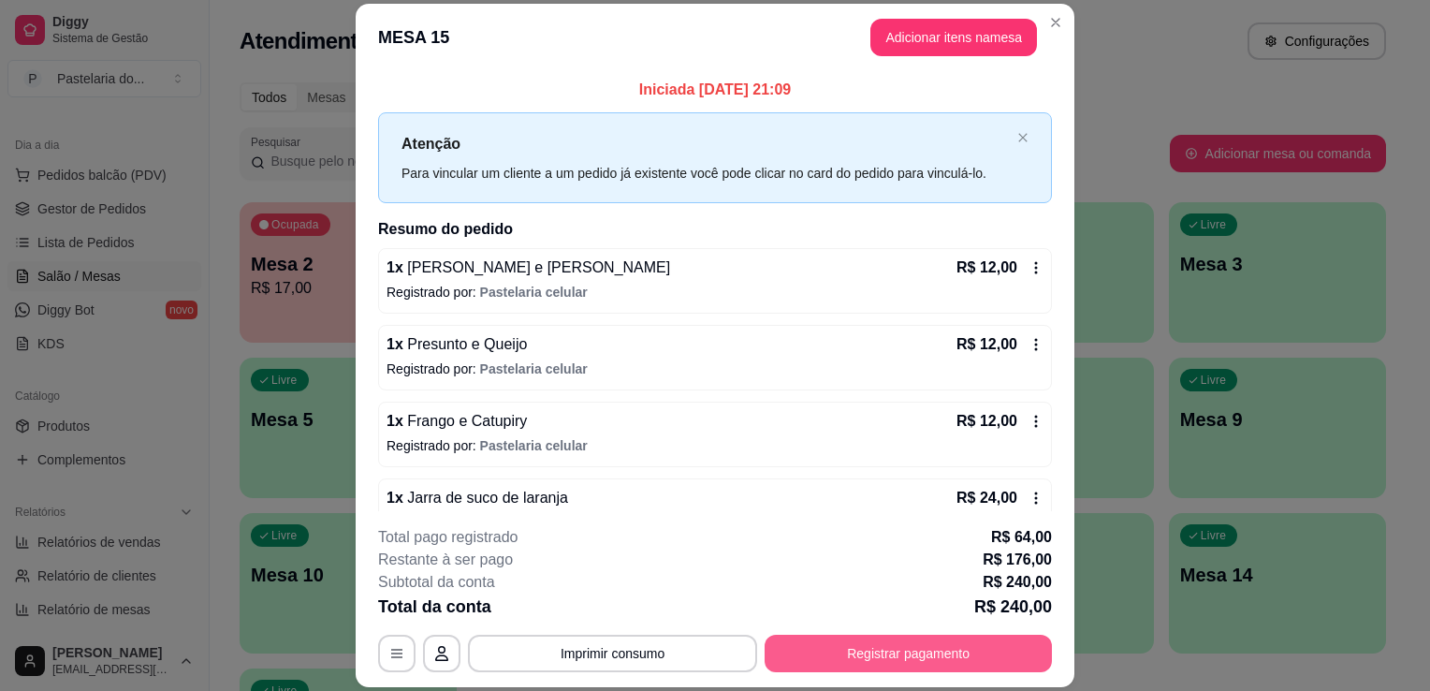
click at [940, 651] on button "Registrar pagamento" at bounding box center [908, 653] width 287 height 37
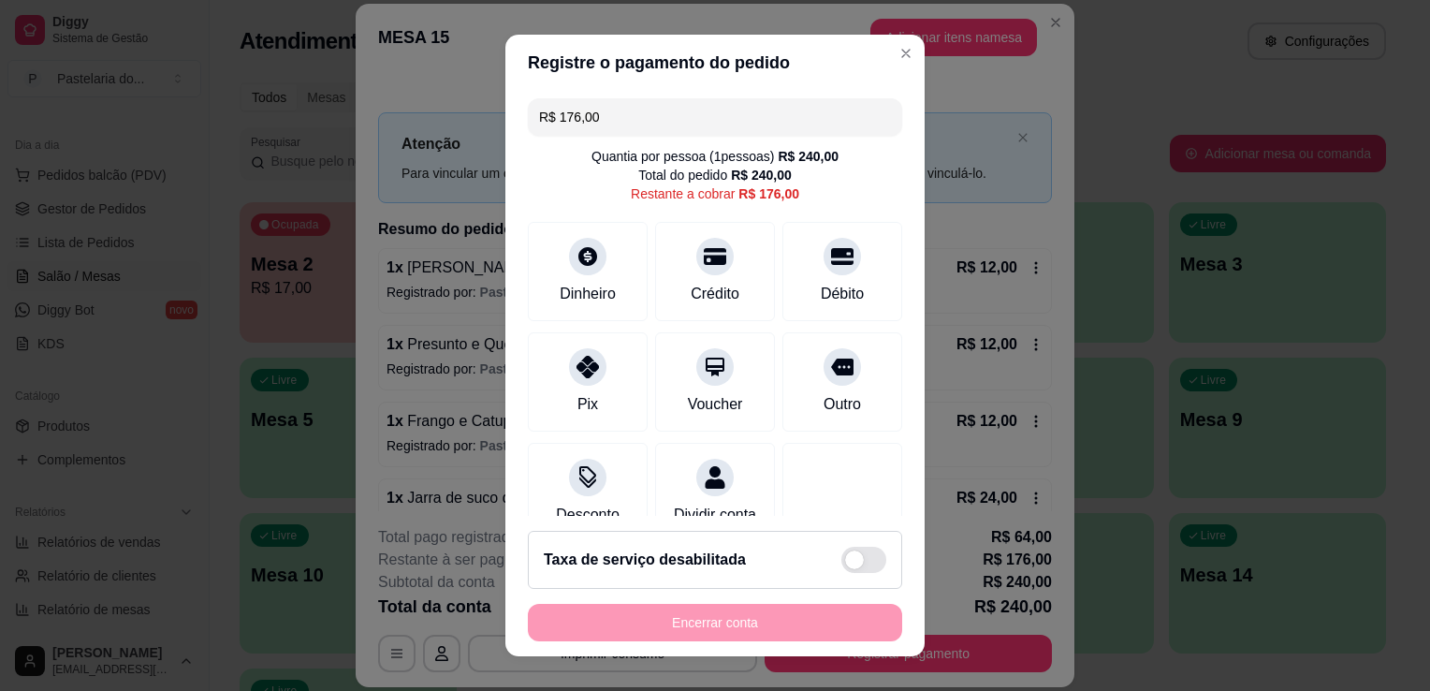
click at [708, 79] on header "Registre o pagamento do pedido" at bounding box center [714, 63] width 419 height 56
click at [712, 104] on input "R$ 176,00" at bounding box center [715, 116] width 352 height 37
click at [715, 104] on input "R$ 176,00" at bounding box center [715, 116] width 352 height 37
click at [715, 105] on input "R$ 176,00" at bounding box center [715, 116] width 352 height 37
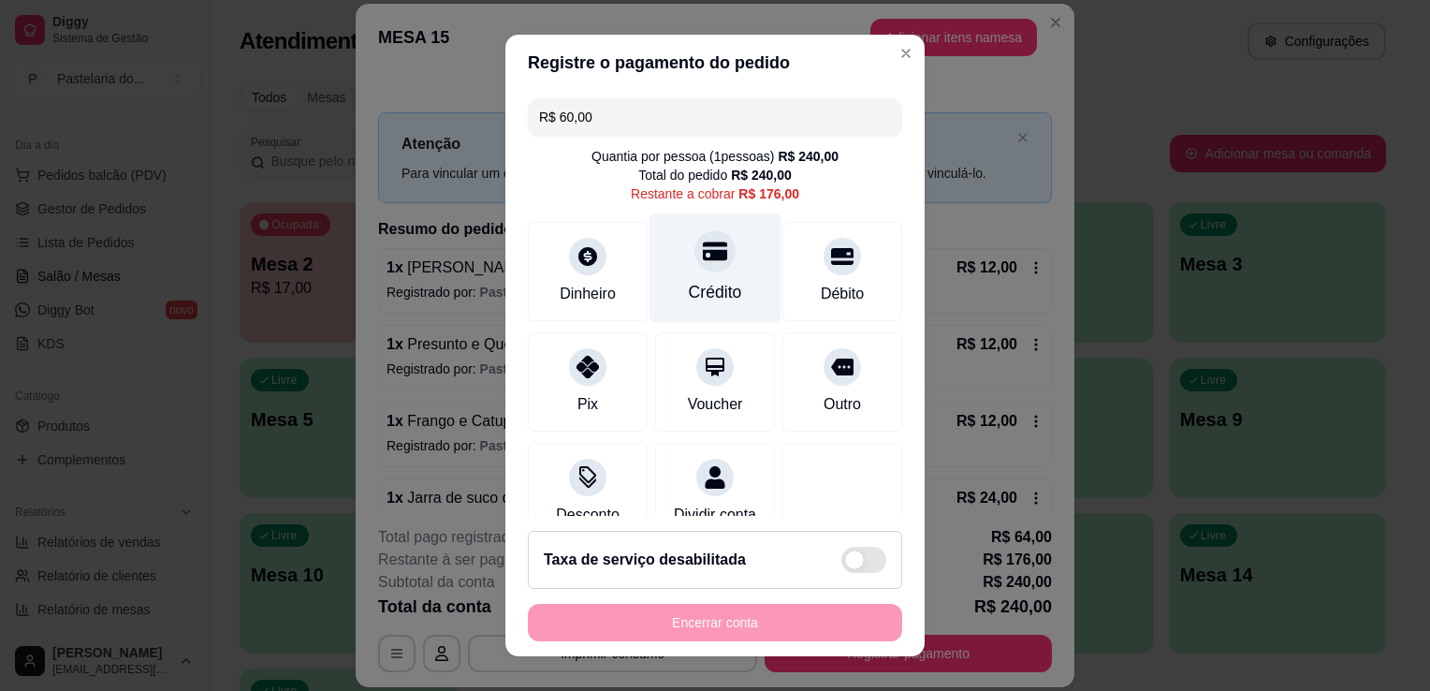
click at [720, 242] on div "Crédito" at bounding box center [716, 268] width 132 height 110
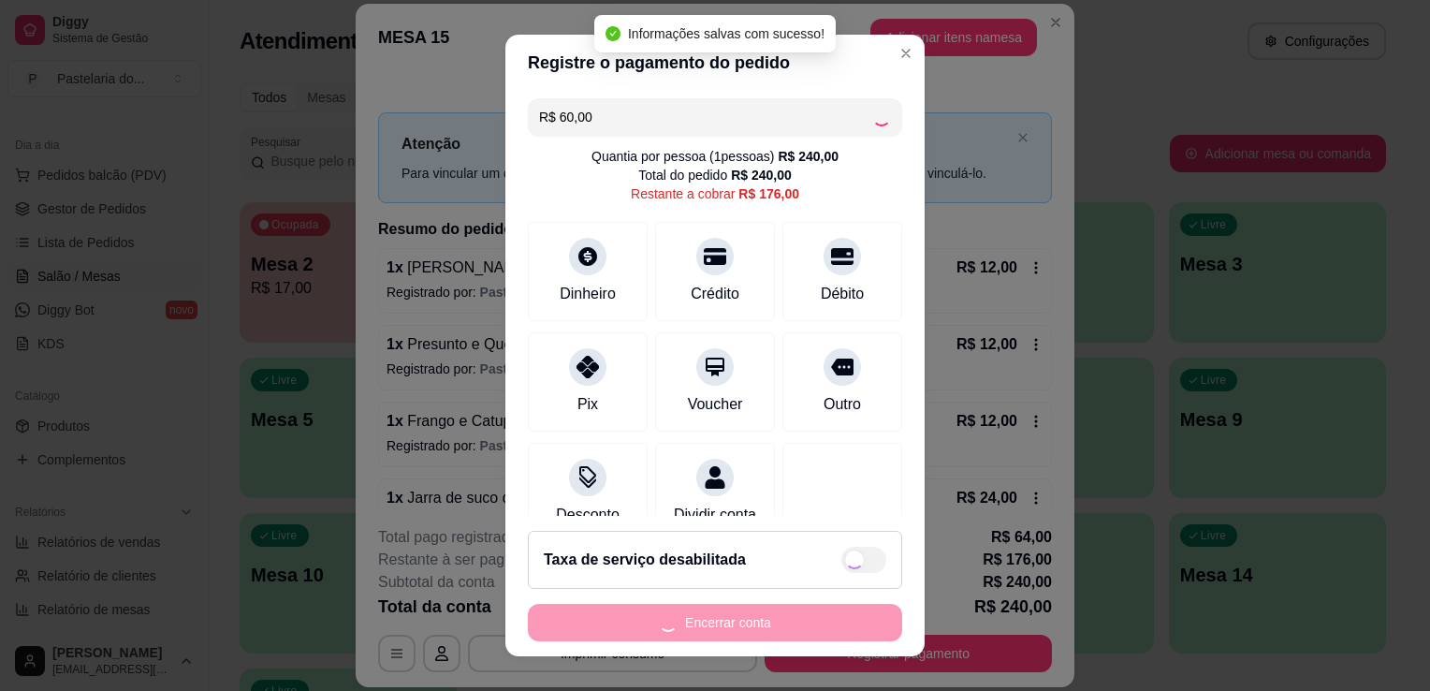
type input "R$ 116,00"
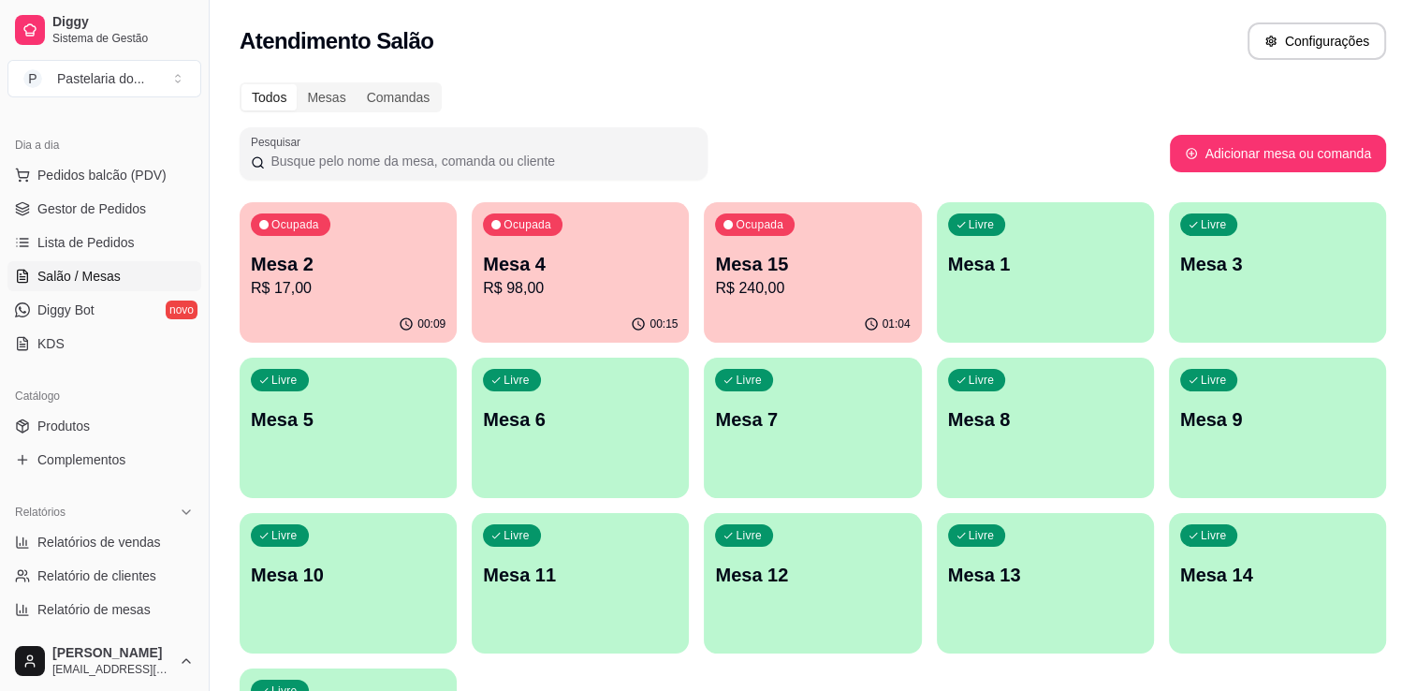
click at [573, 268] on p "Mesa 4" at bounding box center [580, 264] width 195 height 26
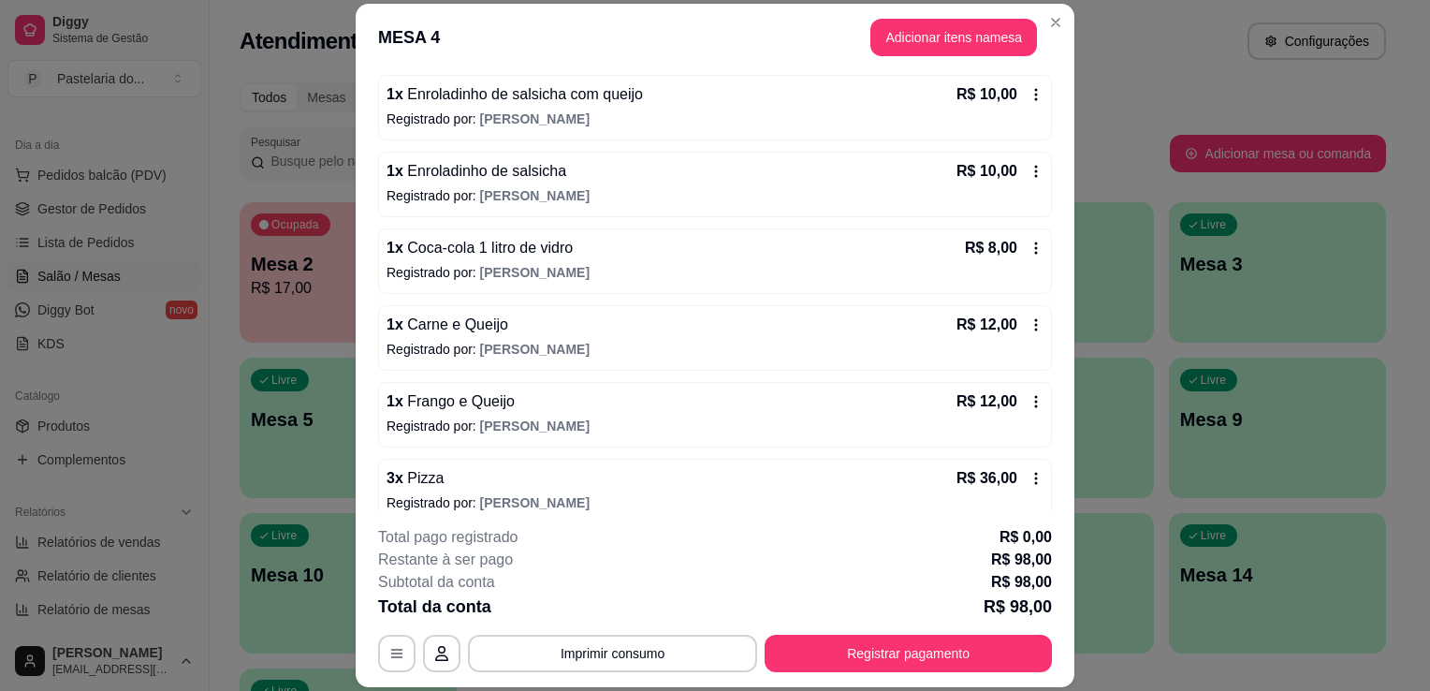
scroll to position [266, 0]
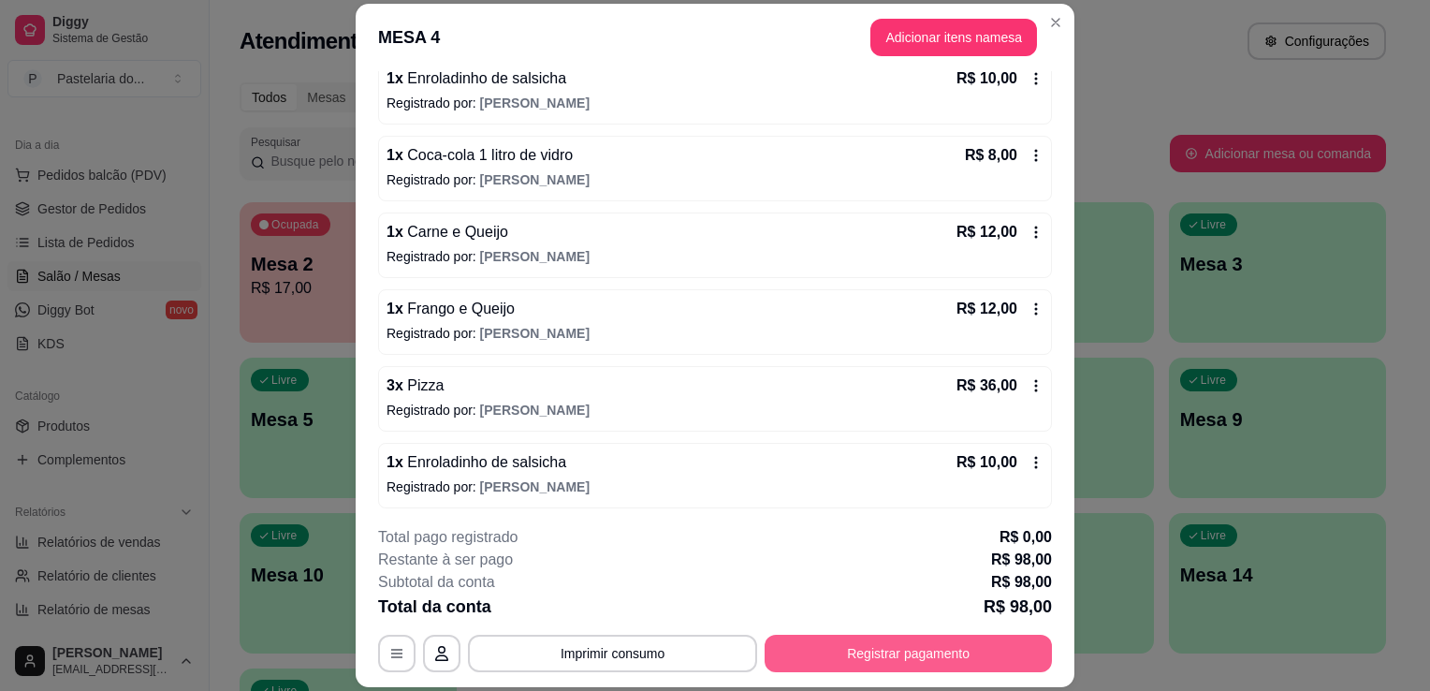
click at [984, 638] on button "Registrar pagamento" at bounding box center [908, 653] width 287 height 37
click at [984, 648] on button "Registrar pagamento" at bounding box center [908, 653] width 287 height 37
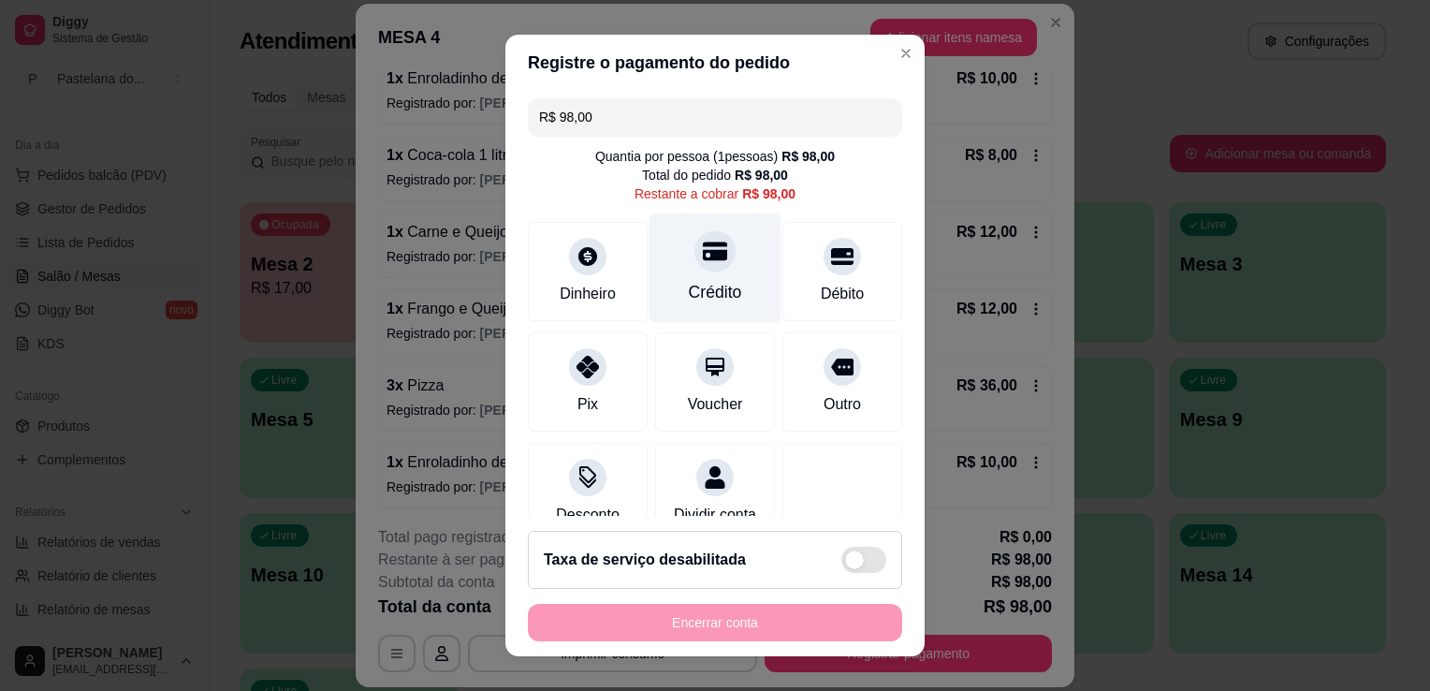
click at [695, 271] on div at bounding box center [715, 250] width 41 height 41
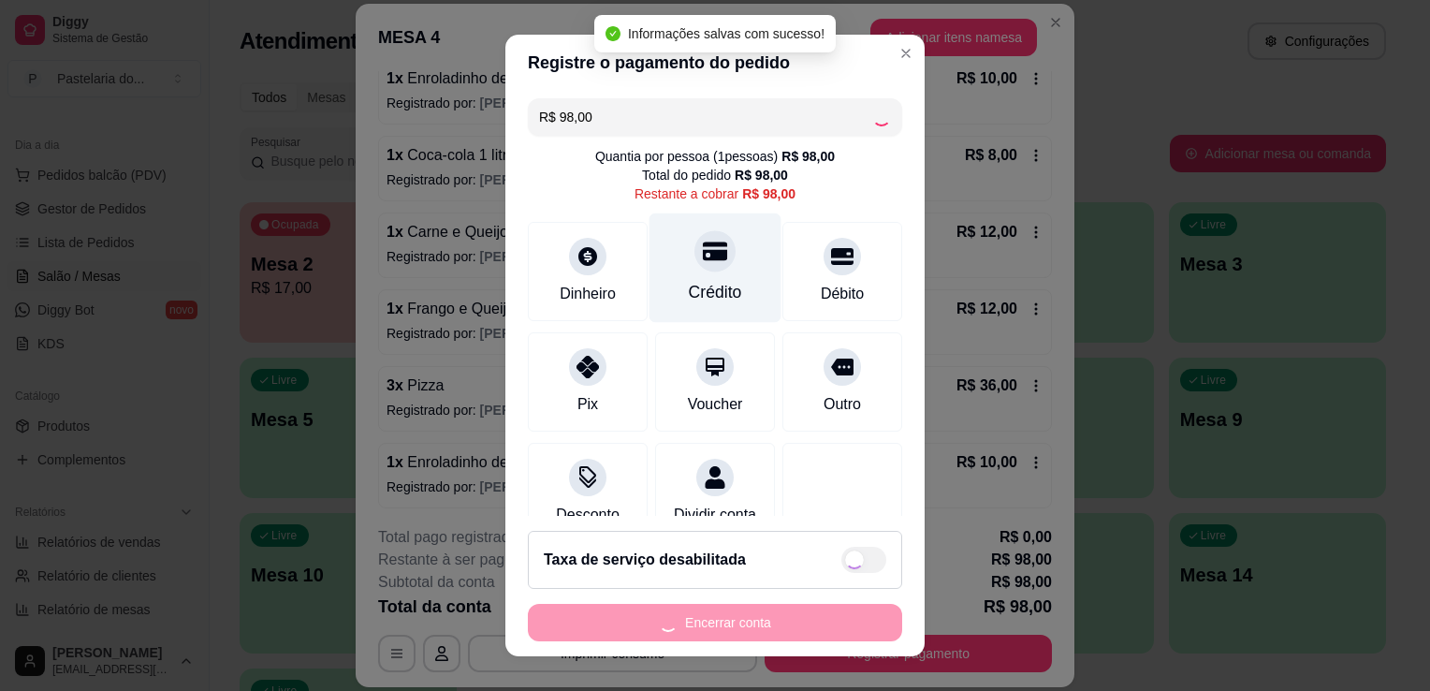
type input "R$ 0,00"
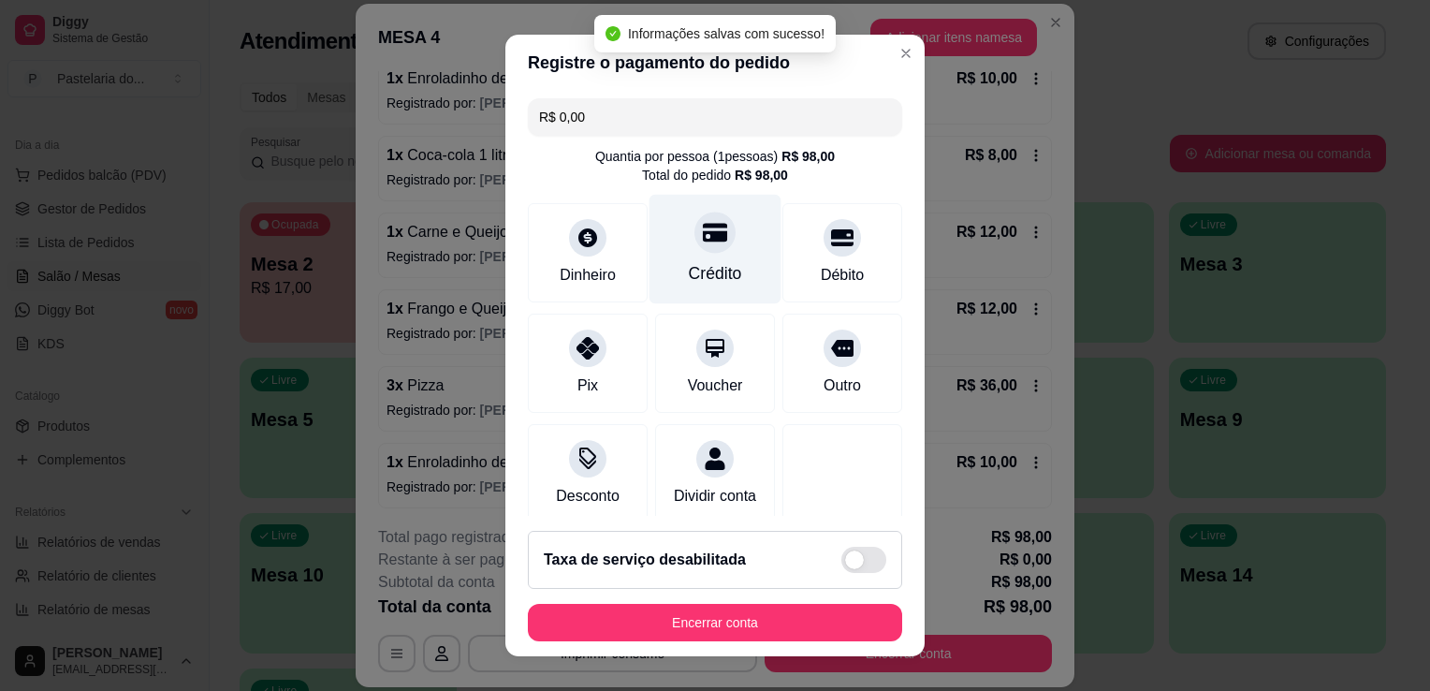
click at [703, 242] on icon at bounding box center [715, 232] width 24 height 24
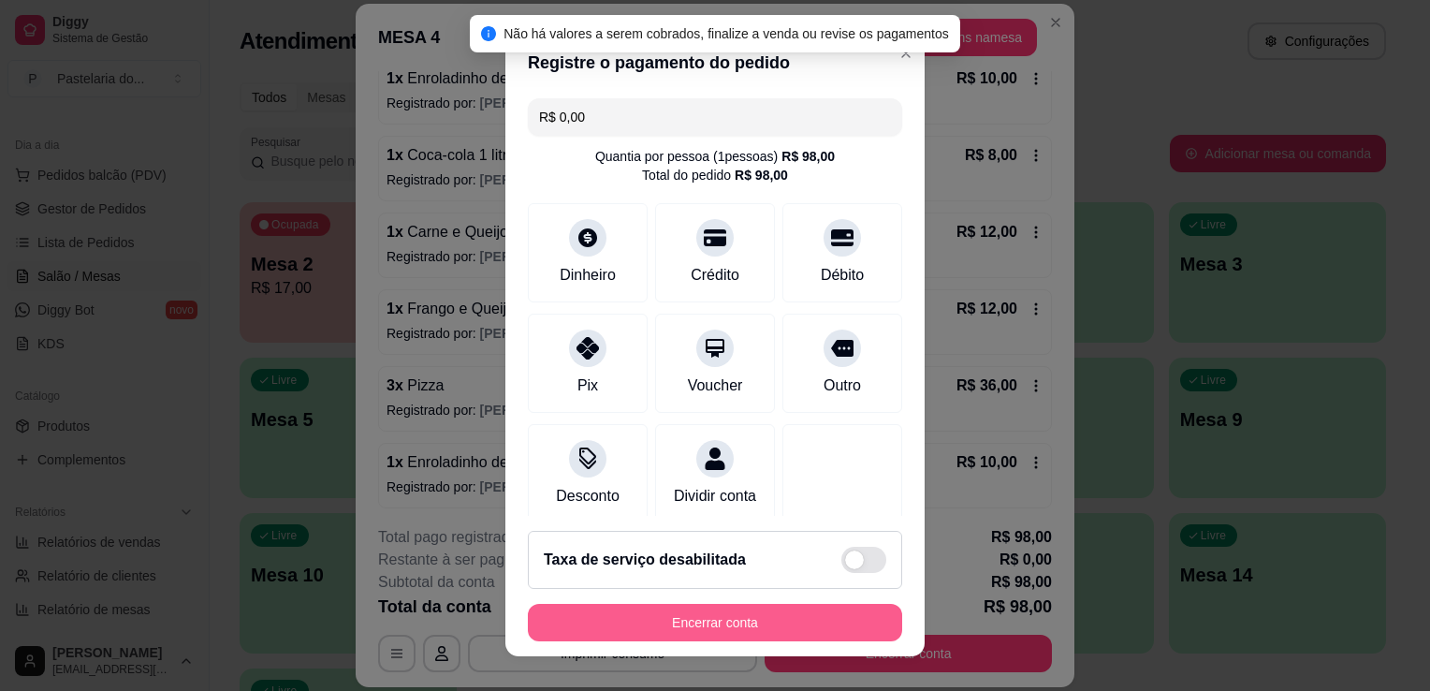
click at [778, 621] on button "Encerrar conta" at bounding box center [715, 622] width 374 height 37
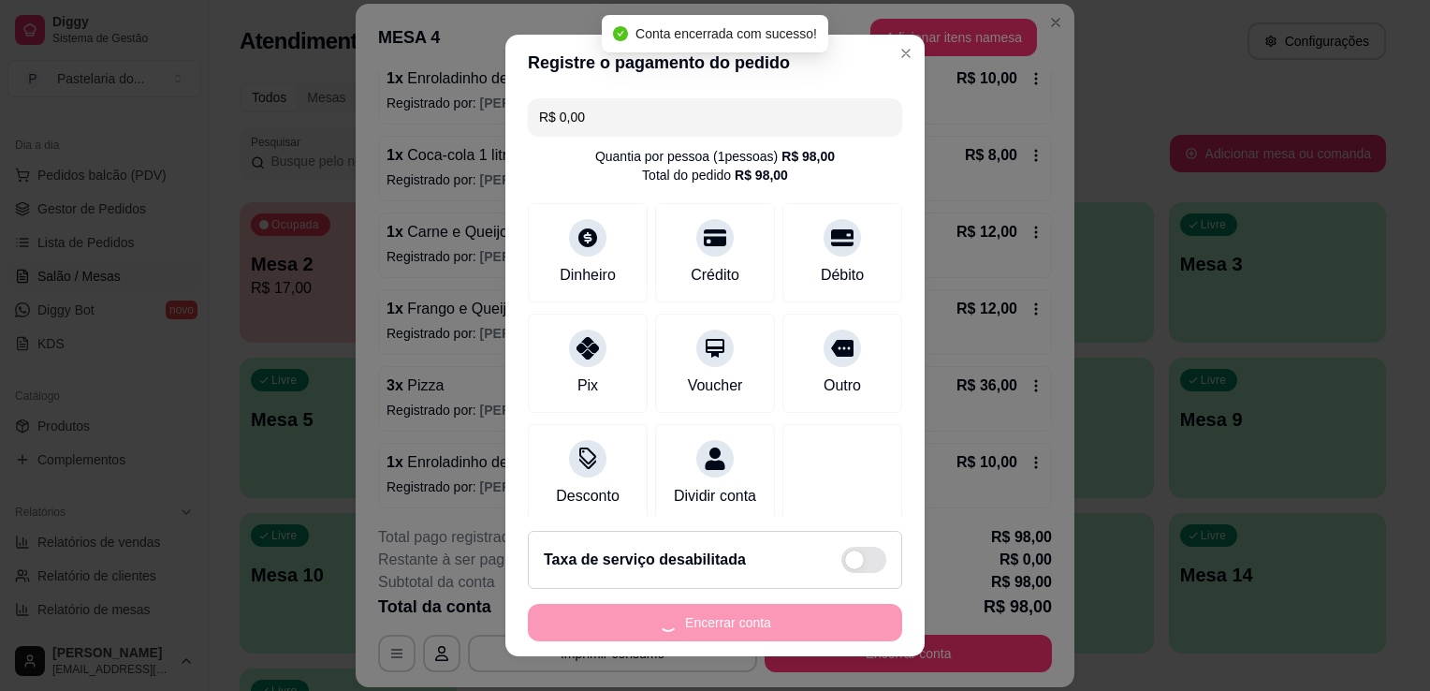
scroll to position [0, 0]
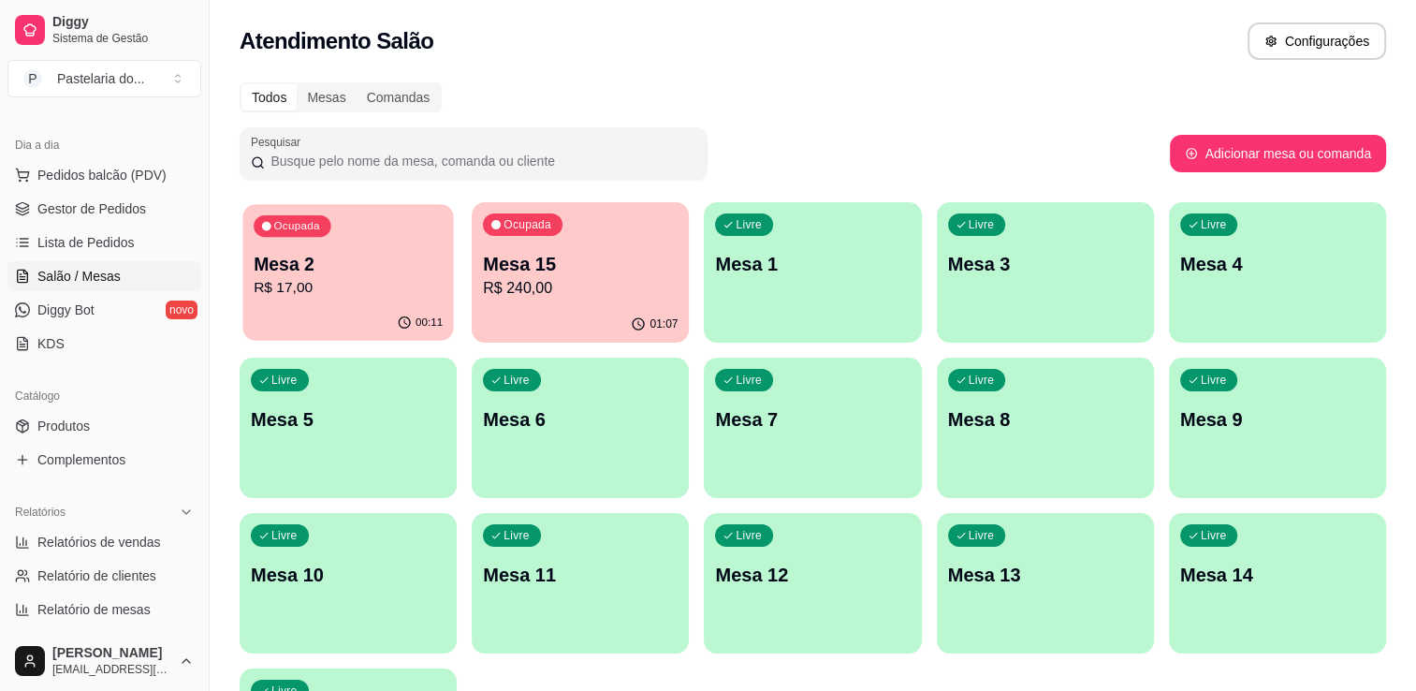
click at [355, 286] on p "R$ 17,00" at bounding box center [348, 288] width 189 height 22
click at [128, 221] on link "Gestor de Pedidos" at bounding box center [104, 209] width 194 height 30
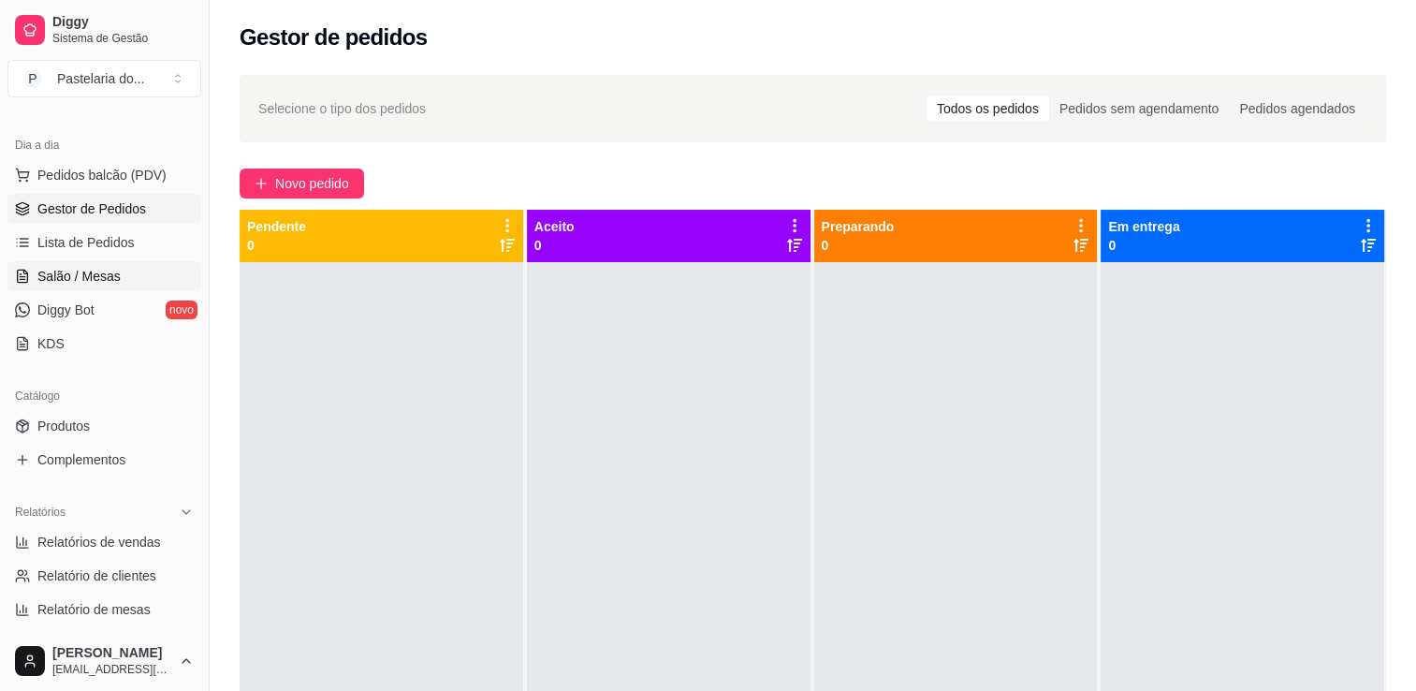
click at [105, 289] on link "Salão / Mesas" at bounding box center [104, 276] width 194 height 30
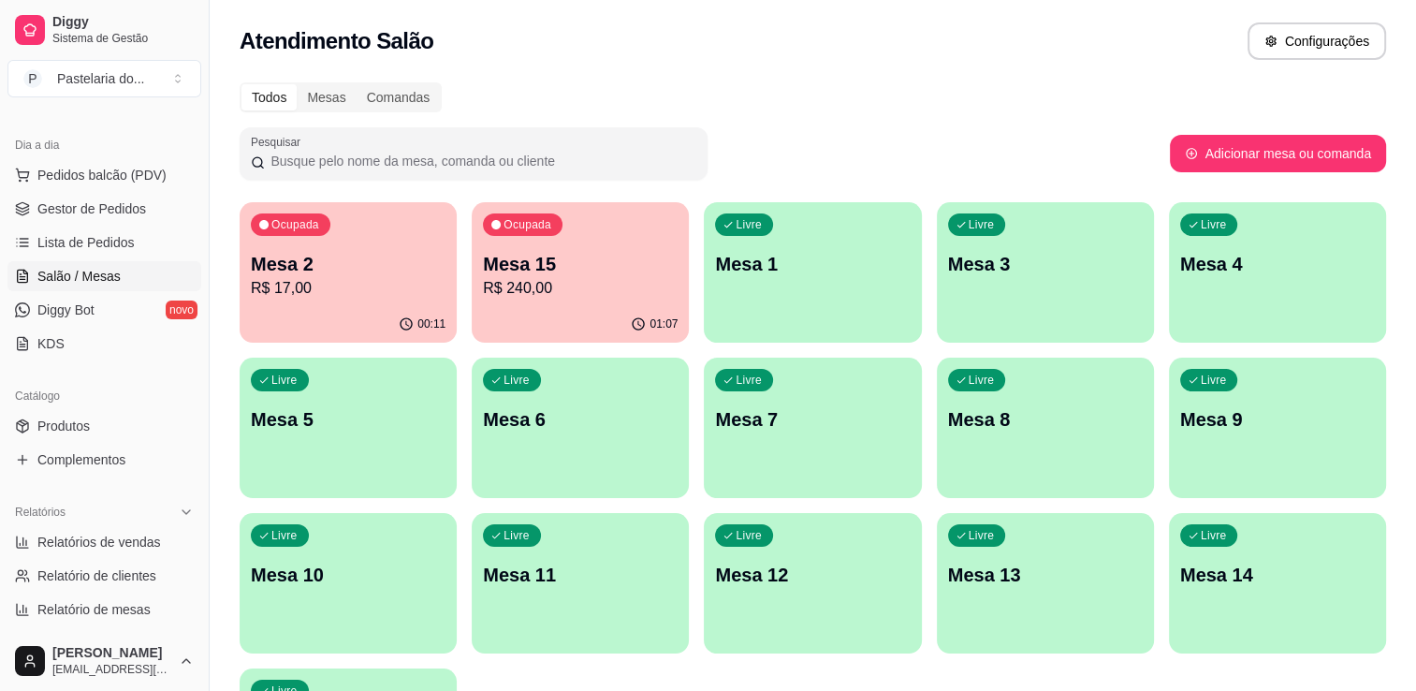
click at [554, 258] on p "Mesa 15" at bounding box center [580, 264] width 195 height 26
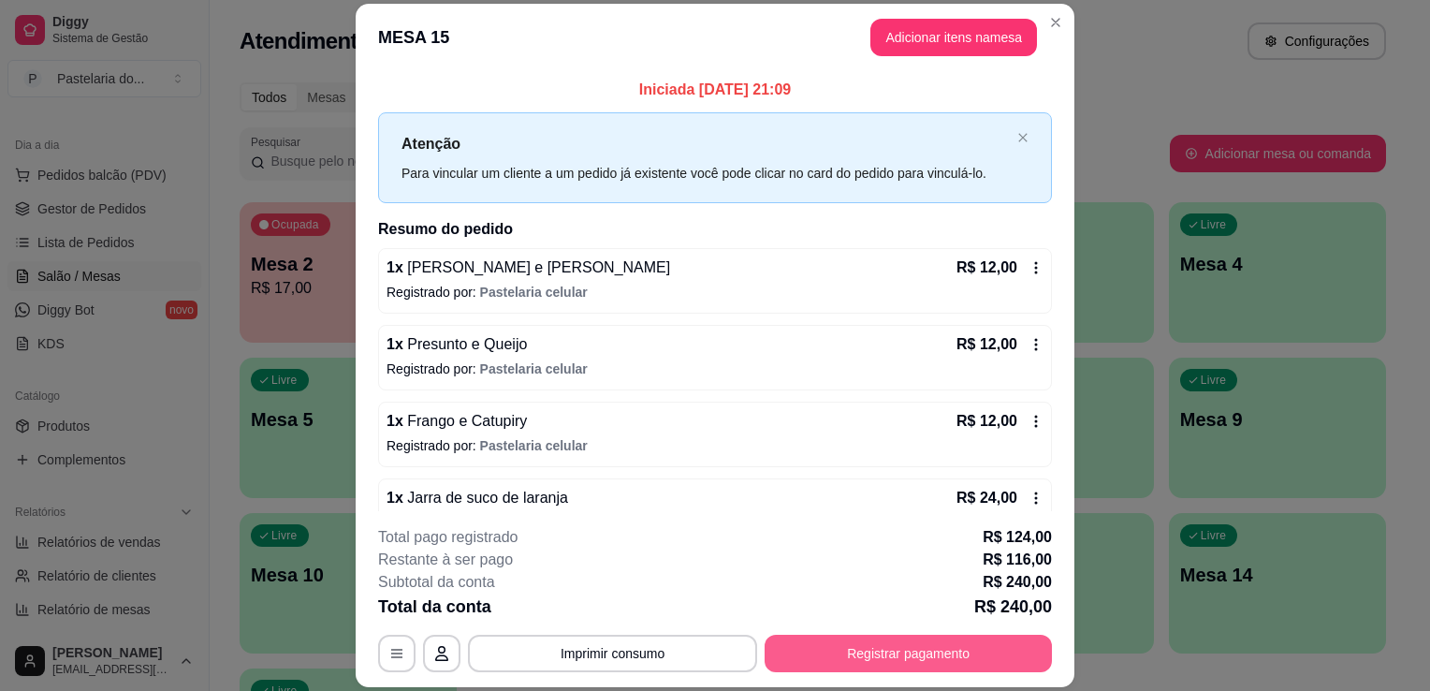
click at [922, 654] on button "Registrar pagamento" at bounding box center [908, 653] width 287 height 37
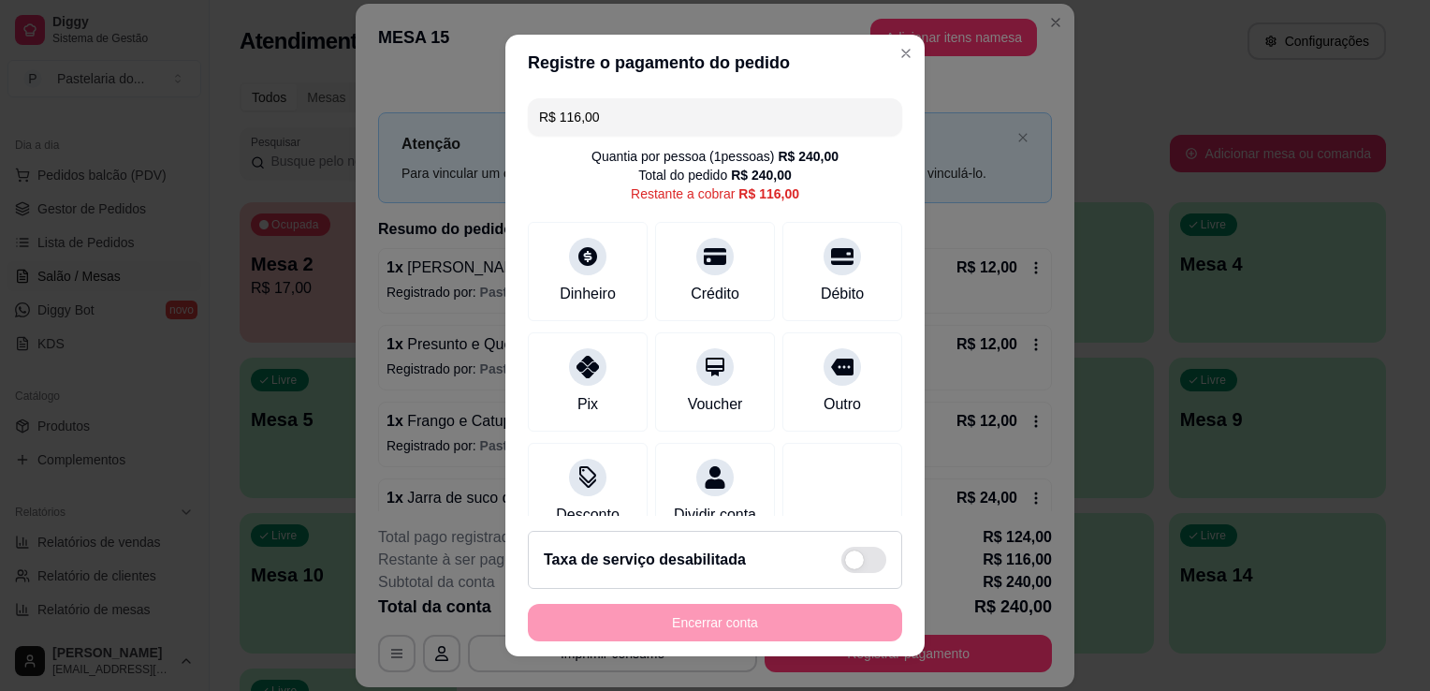
drag, startPoint x: 635, startPoint y: 102, endPoint x: 492, endPoint y: 118, distance: 143.2
click at [492, 118] on div "Registre o pagamento do pedido R$ 116,00 Quantia por pessoa ( 1 pessoas) R$ 240…" at bounding box center [715, 345] width 1430 height 691
click at [677, 268] on div "Crédito" at bounding box center [716, 268] width 132 height 110
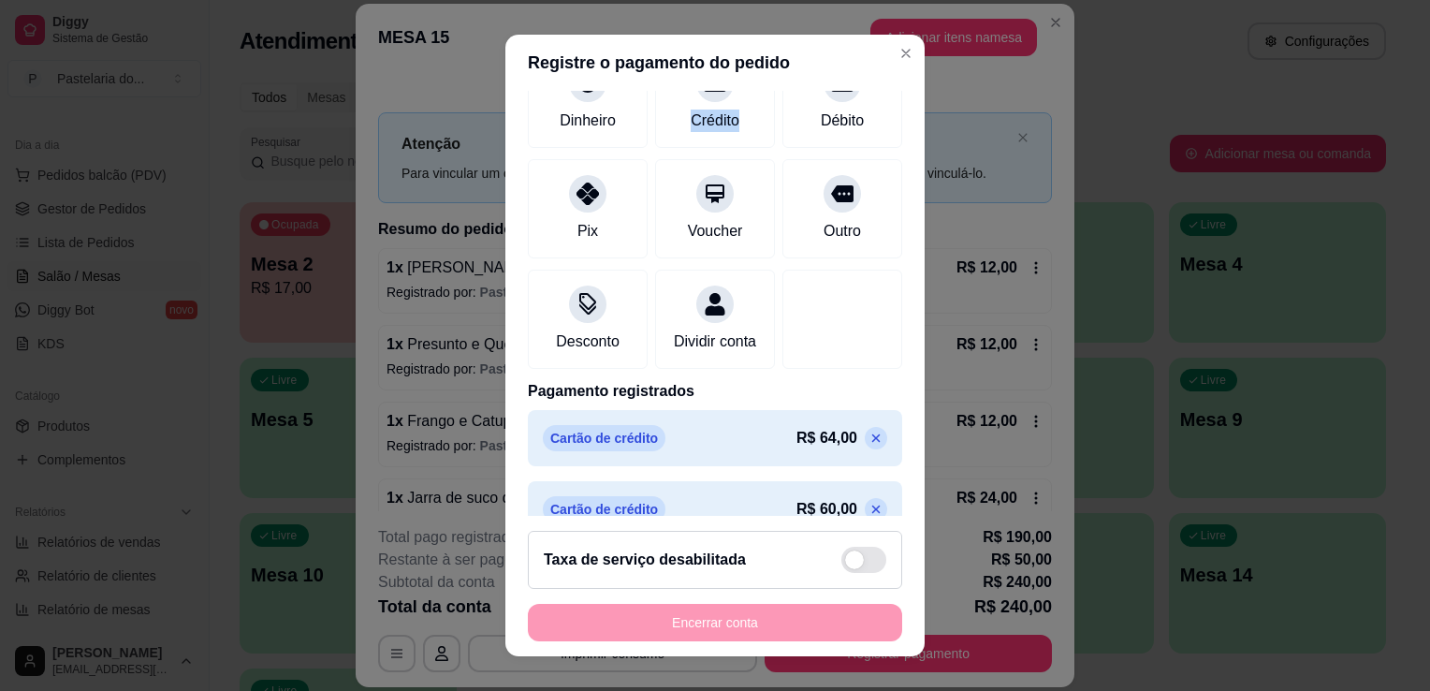
scroll to position [293, 0]
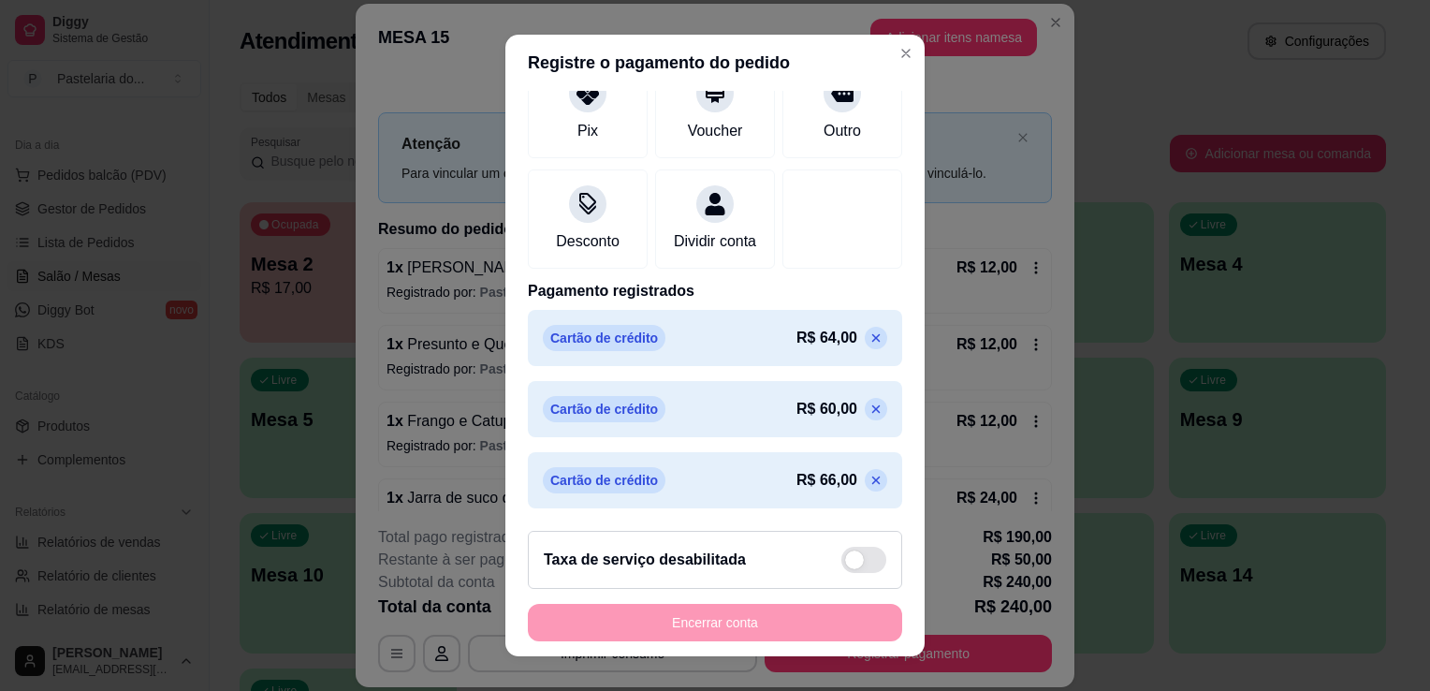
click at [865, 413] on p at bounding box center [876, 409] width 22 height 22
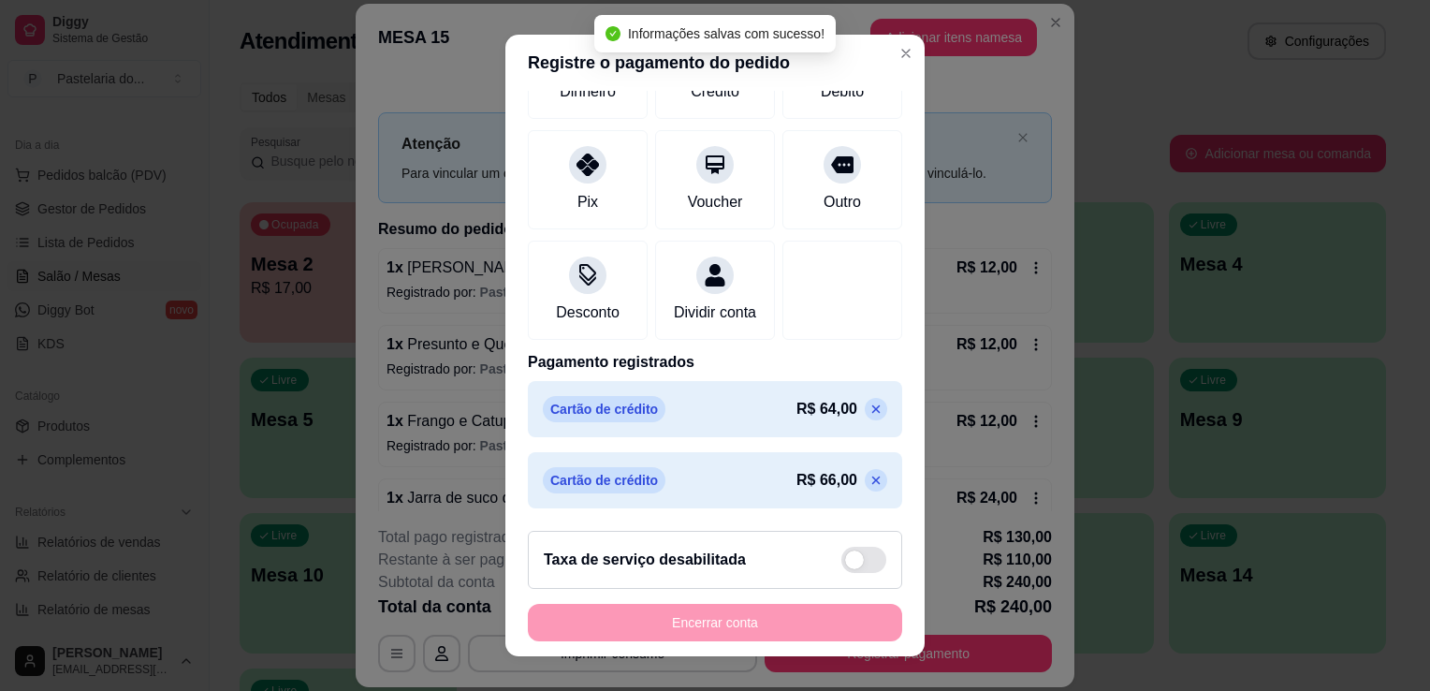
type input "R$ 110,00"
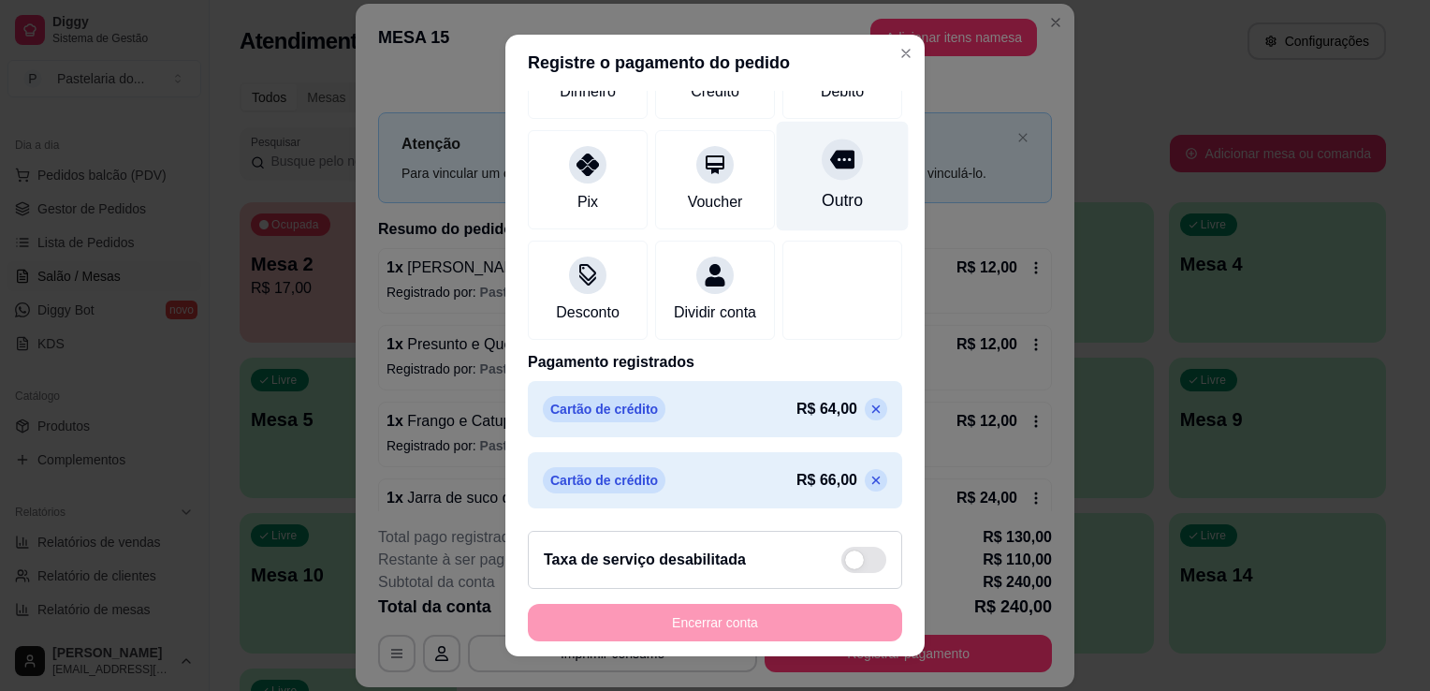
scroll to position [222, 0]
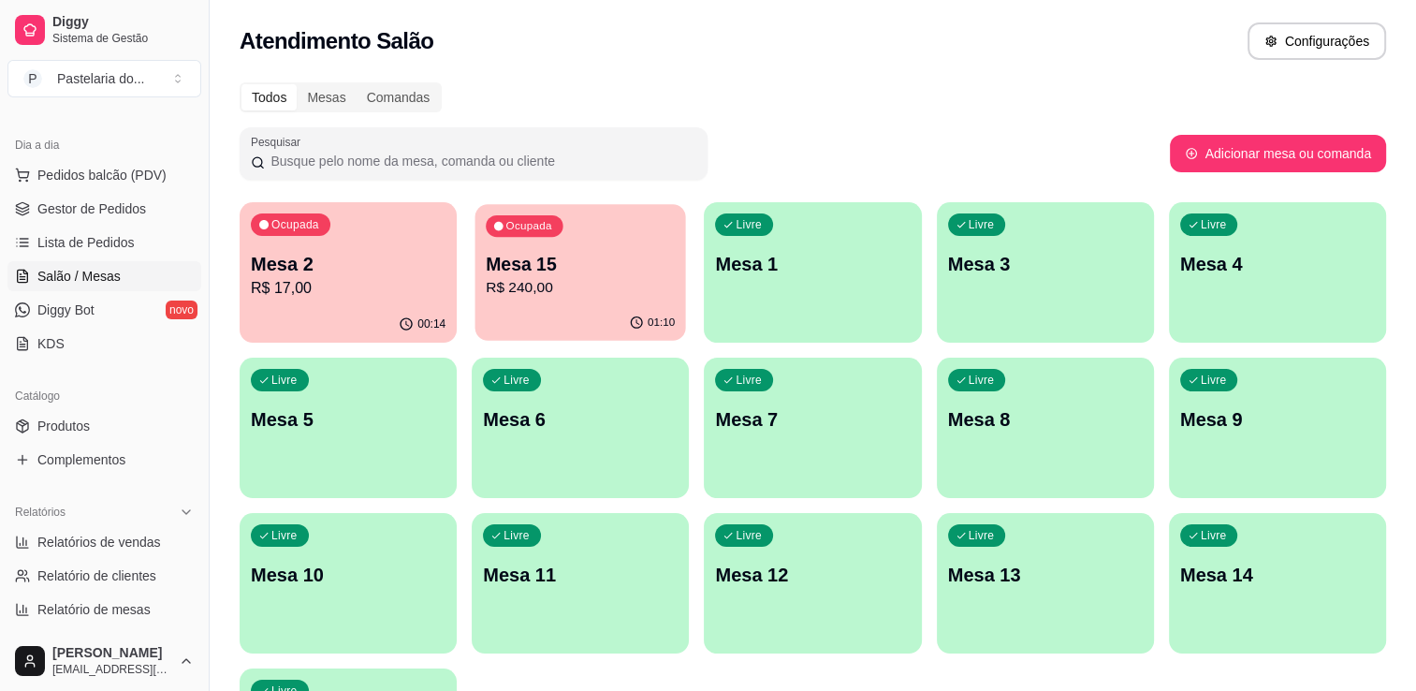
click at [505, 300] on div "Ocupada Mesa 15 R$ 240,00" at bounding box center [581, 254] width 211 height 101
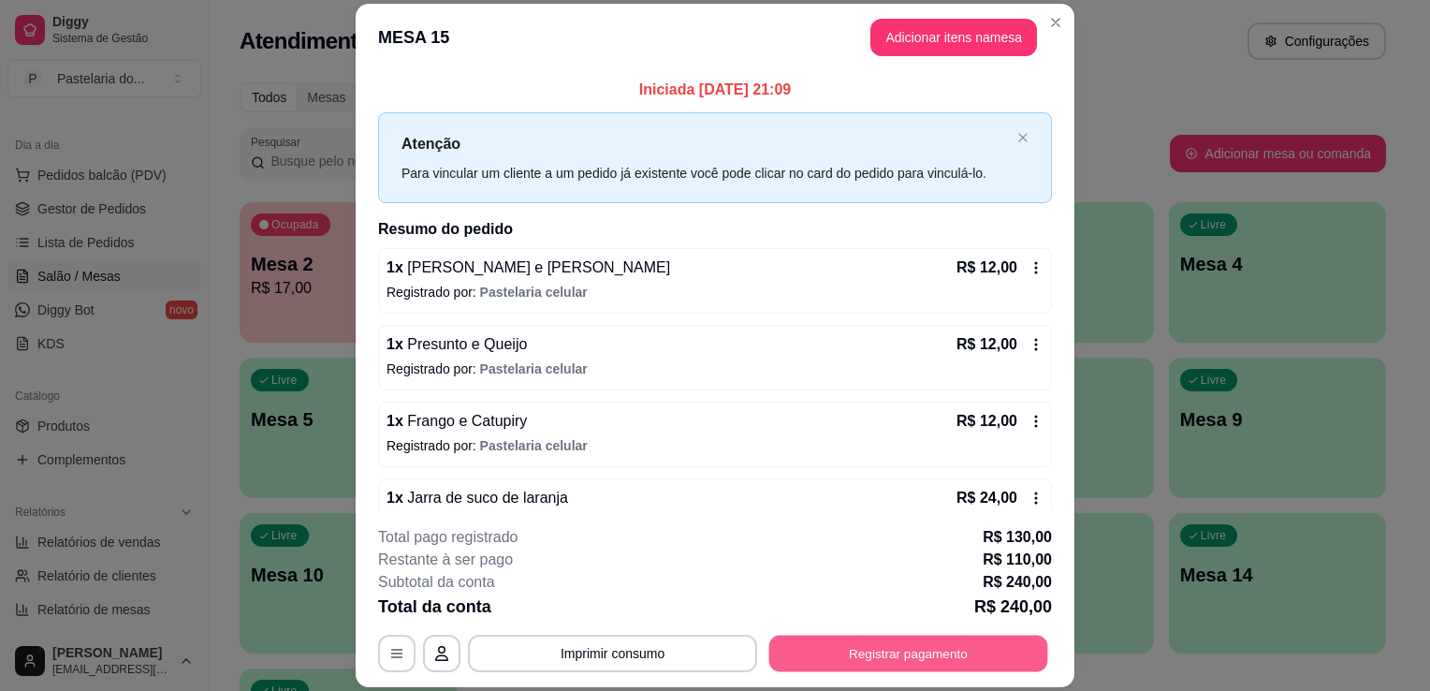
click at [822, 653] on button "Registrar pagamento" at bounding box center [908, 654] width 279 height 37
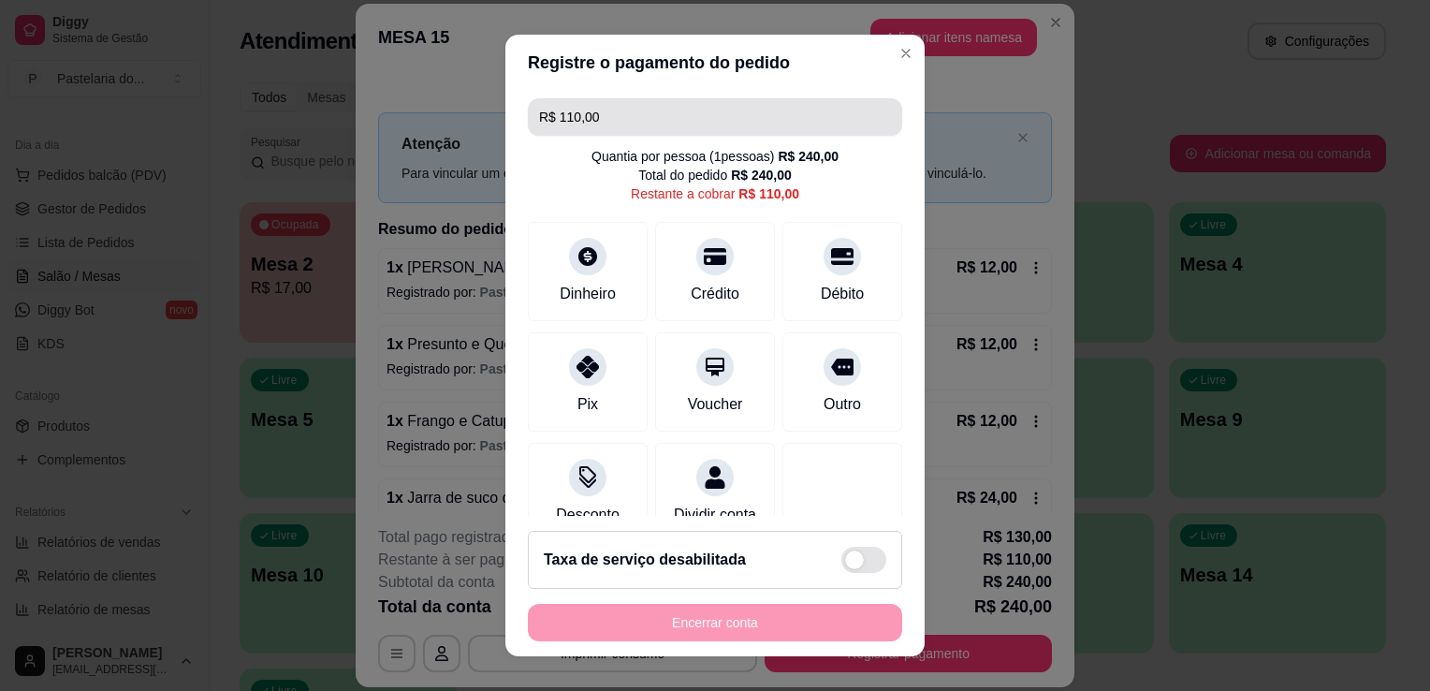
click at [644, 117] on input "R$ 110,00" at bounding box center [715, 116] width 352 height 37
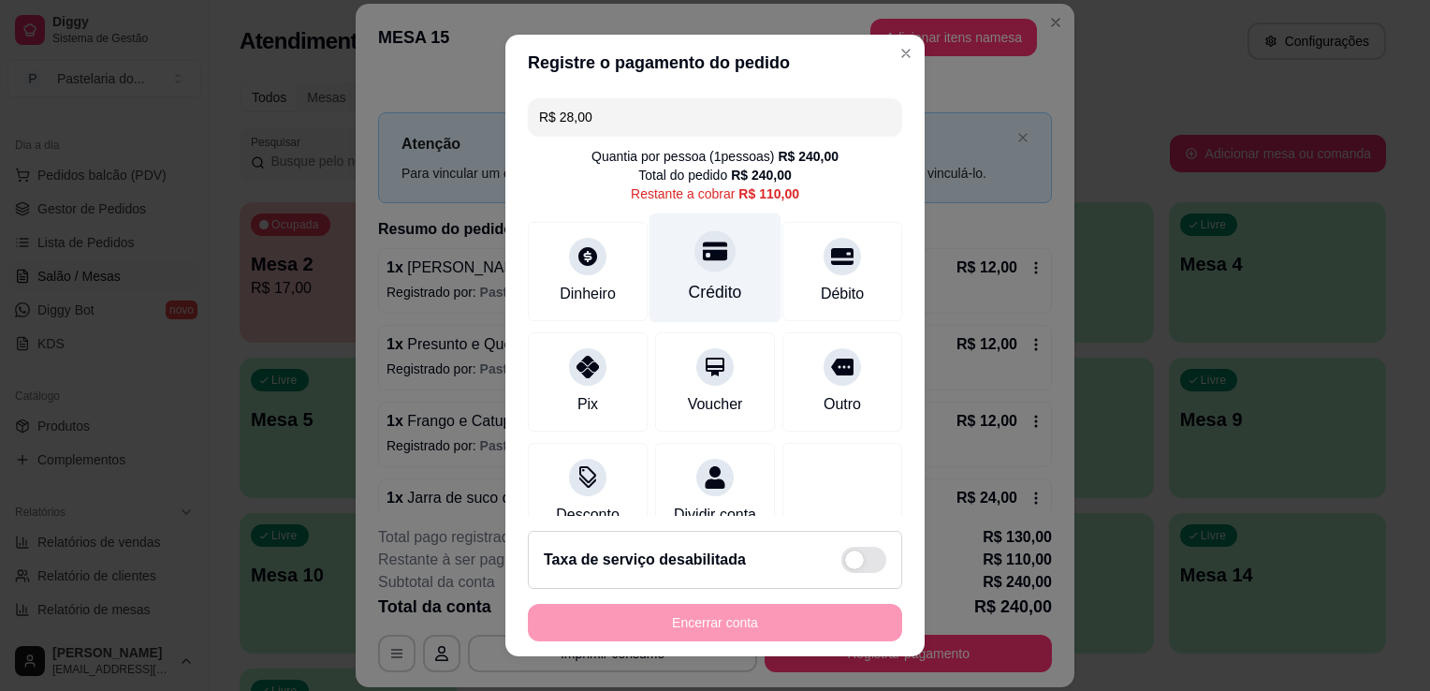
drag, startPoint x: 717, startPoint y: 284, endPoint x: 729, endPoint y: 283, distance: 12.2
click at [723, 283] on div "Crédito" at bounding box center [716, 268] width 132 height 110
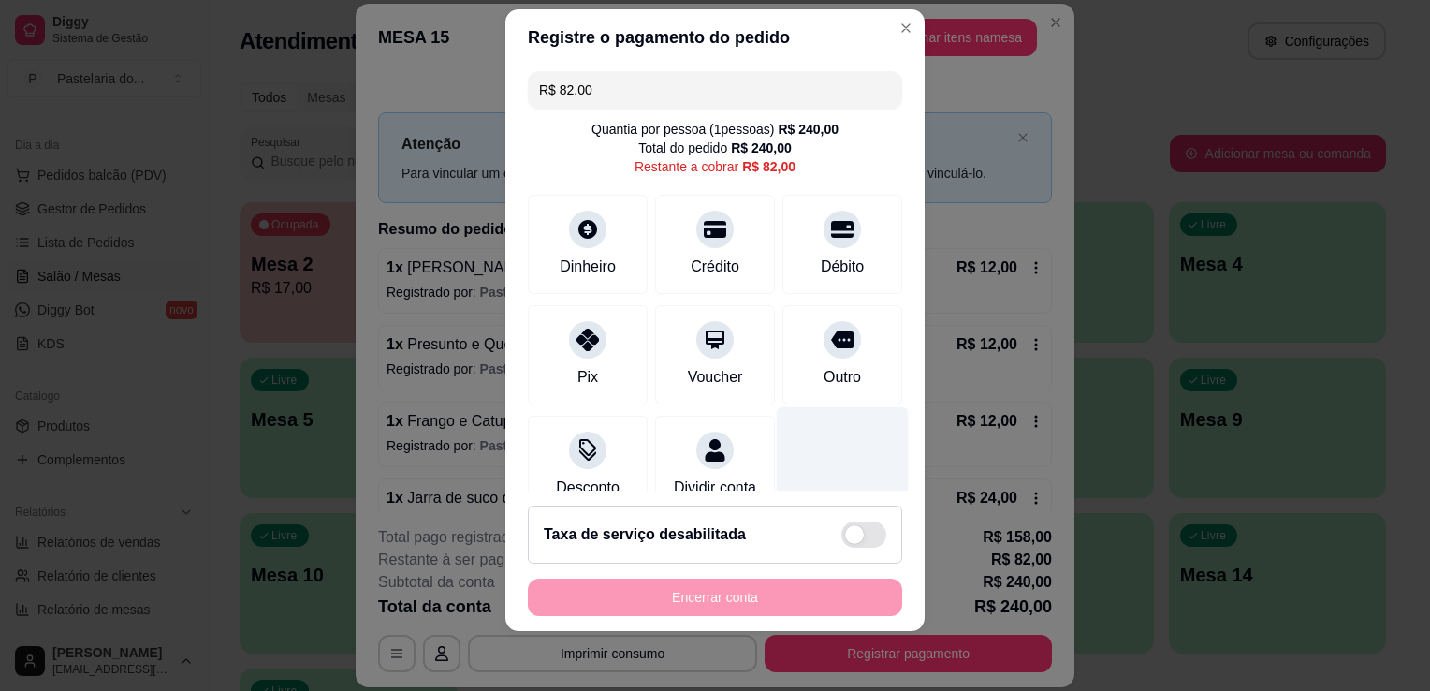
scroll to position [0, 0]
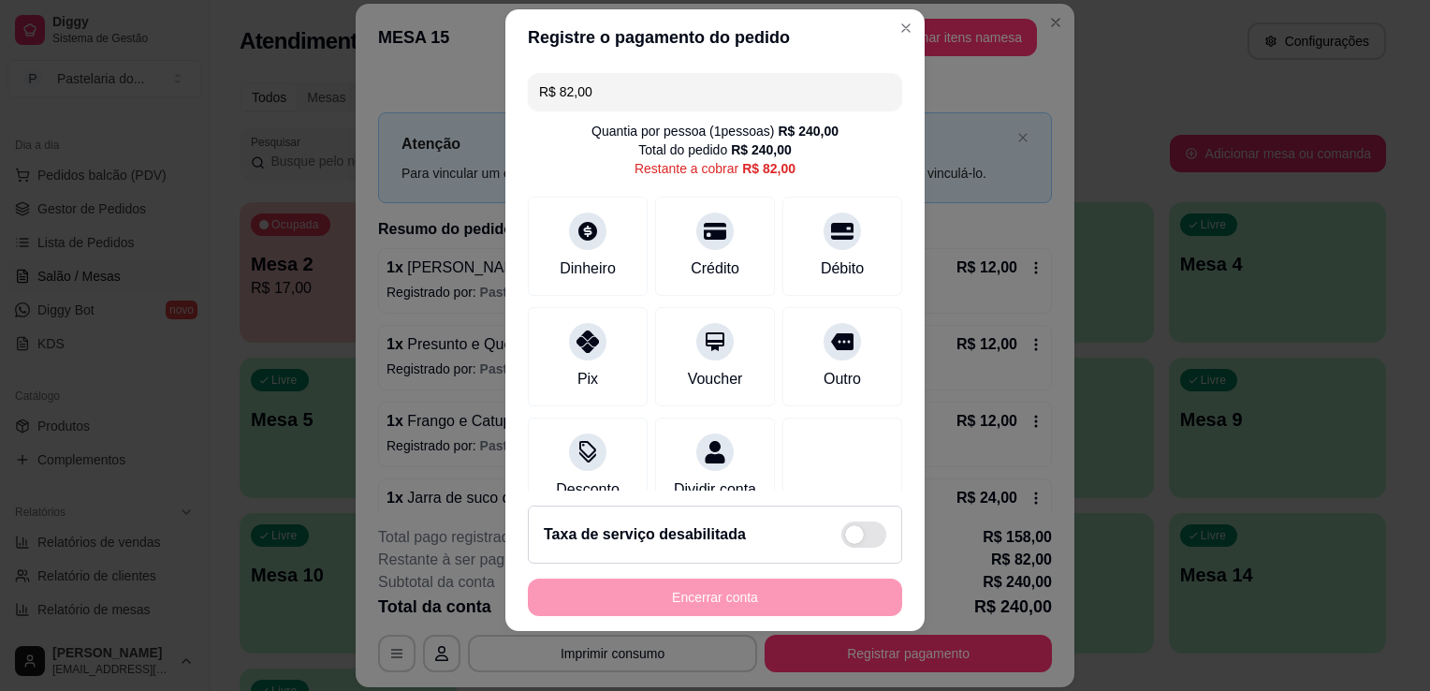
click at [705, 73] on input "R$ 82,00" at bounding box center [715, 91] width 352 height 37
click at [693, 260] on div "Crédito" at bounding box center [715, 267] width 53 height 24
click at [611, 88] on input "R$ 72,00" at bounding box center [715, 91] width 352 height 37
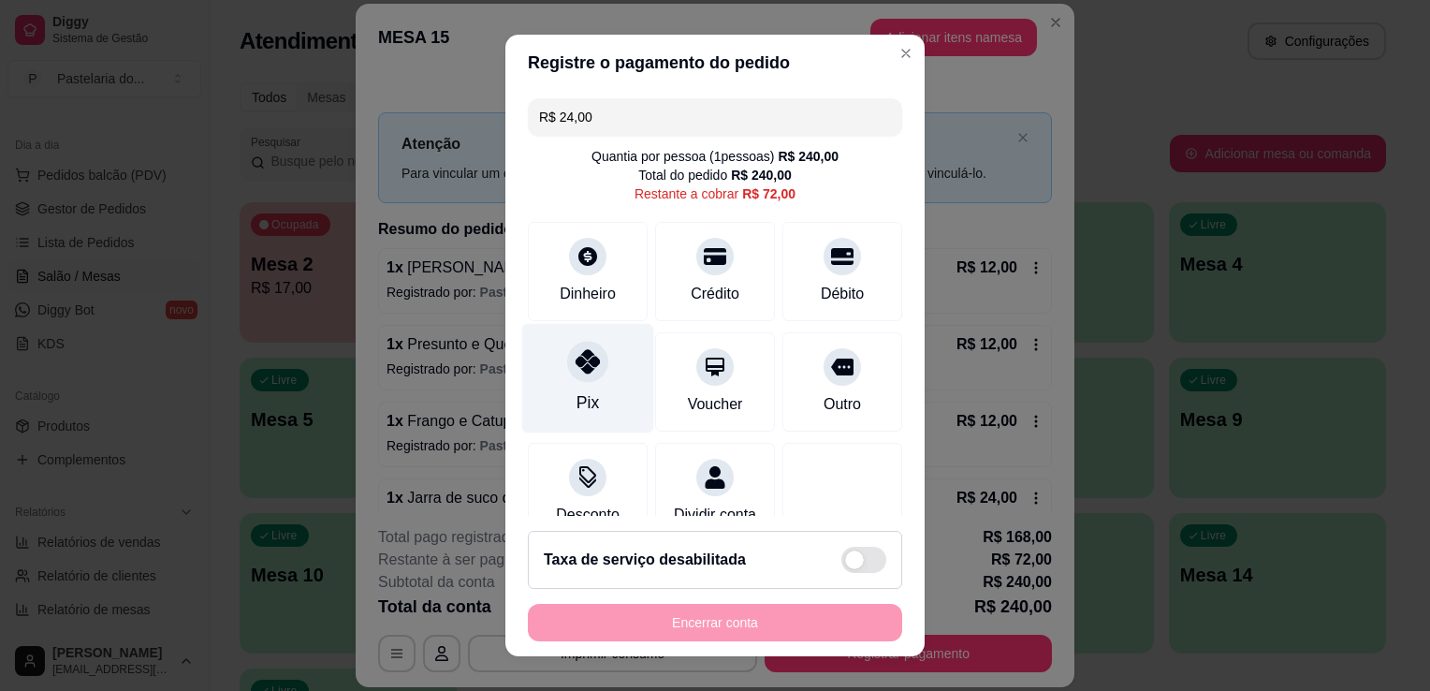
click at [569, 388] on div "Pix" at bounding box center [588, 379] width 132 height 110
click at [606, 112] on input "R$ 48,00" at bounding box center [715, 116] width 352 height 37
click at [607, 112] on input "R$ 48,00" at bounding box center [715, 116] width 352 height 37
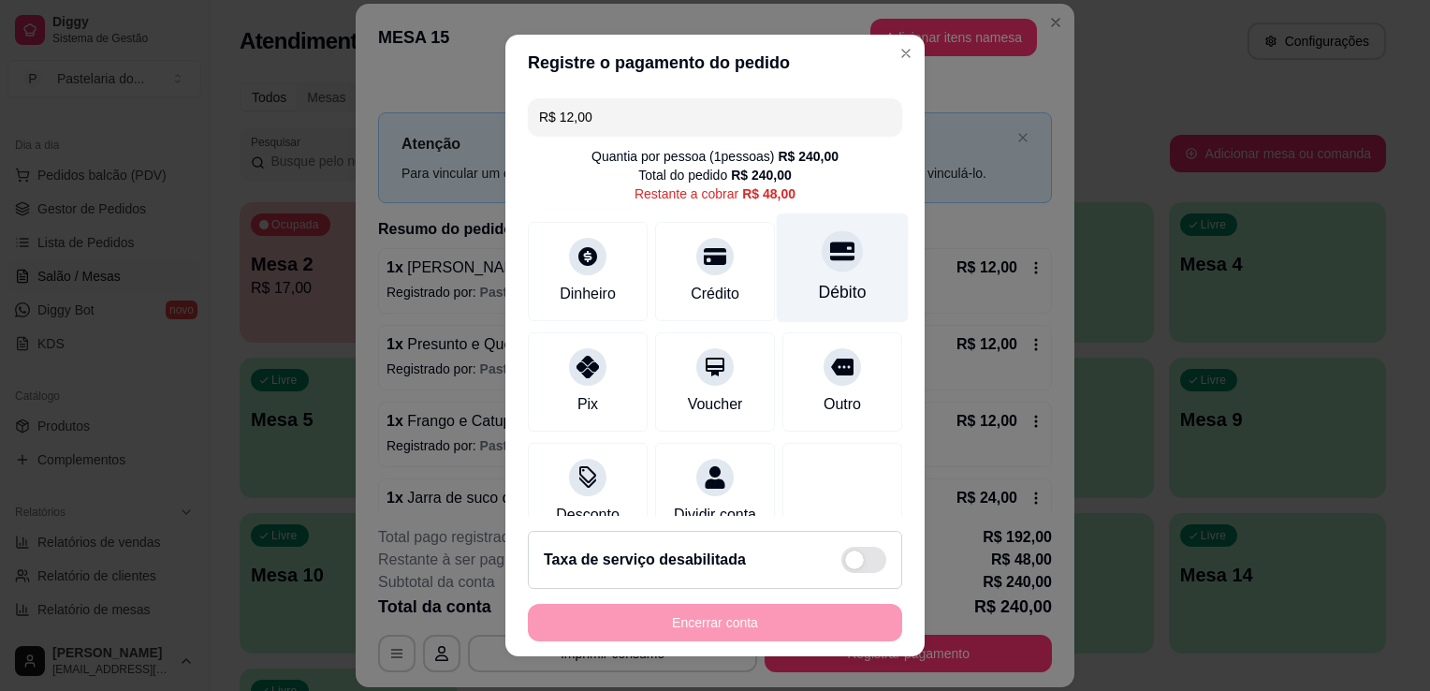
click at [826, 259] on div at bounding box center [842, 250] width 41 height 41
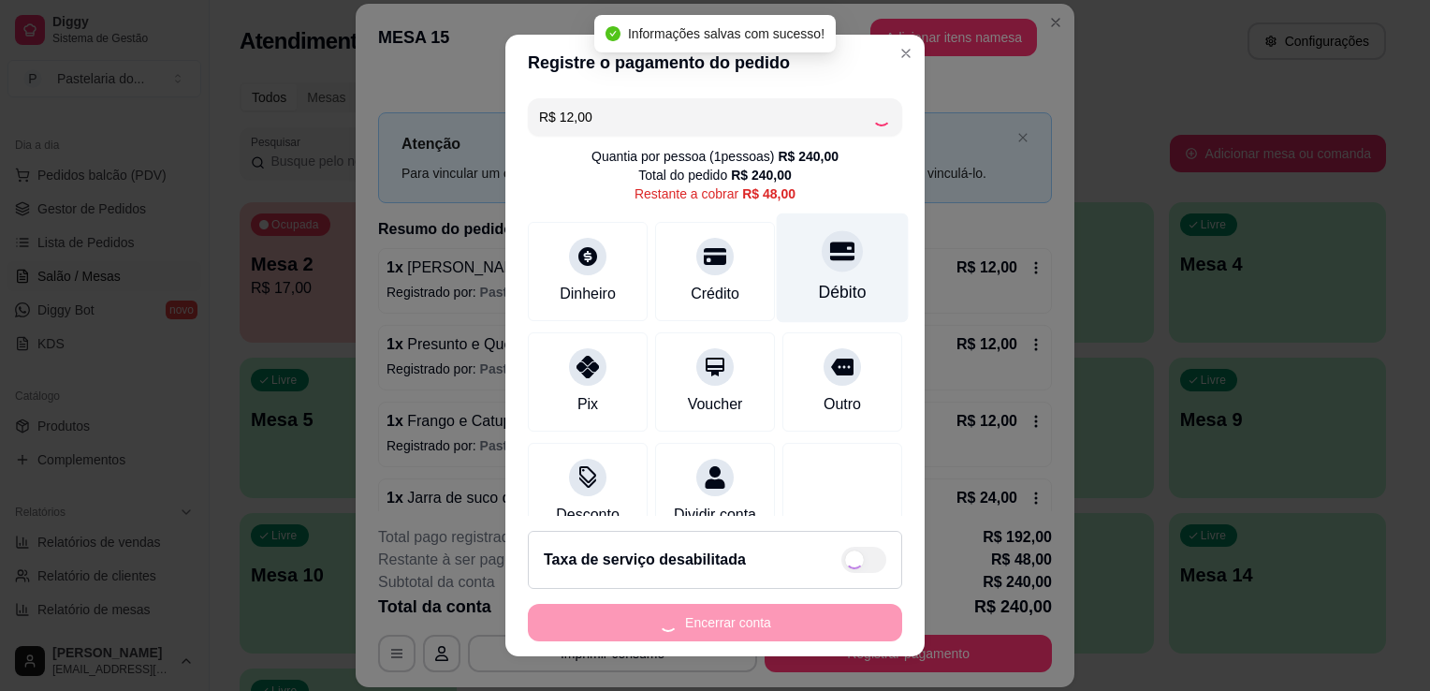
type input "R$ 36,00"
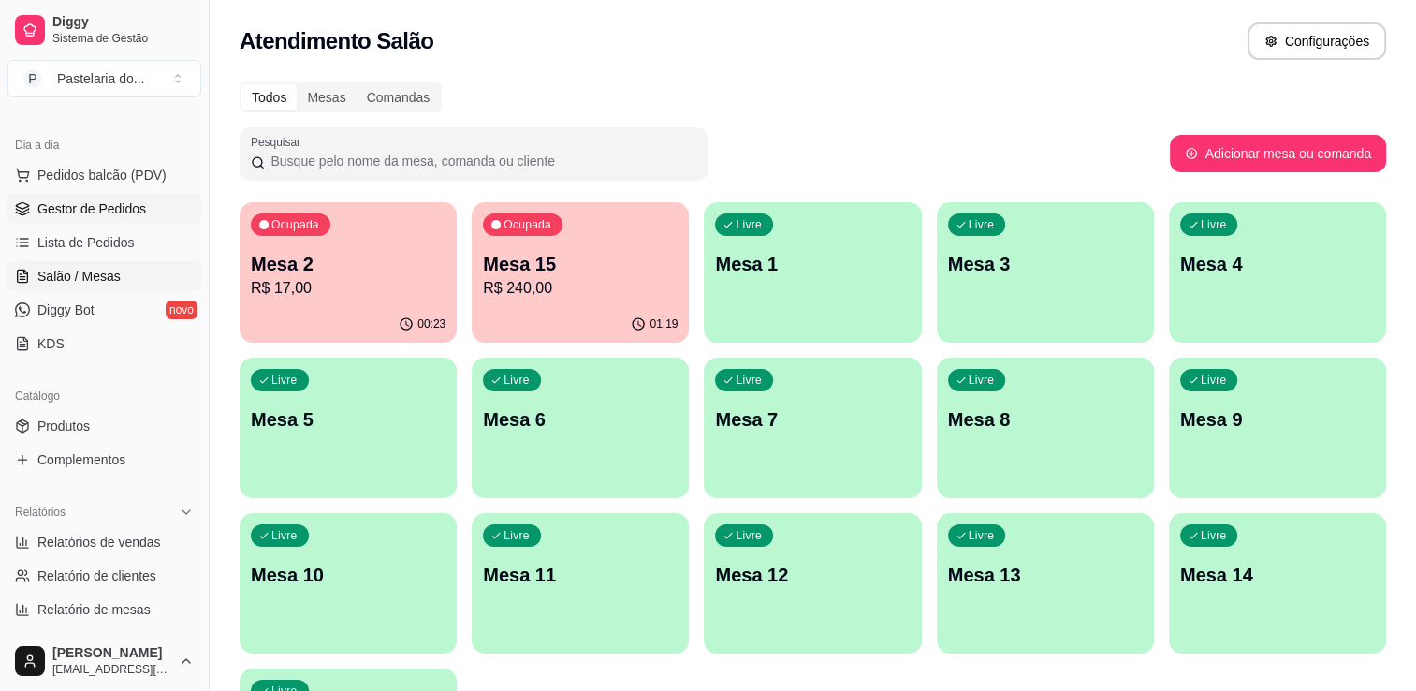
click at [101, 200] on span "Gestor de Pedidos" at bounding box center [91, 208] width 109 height 19
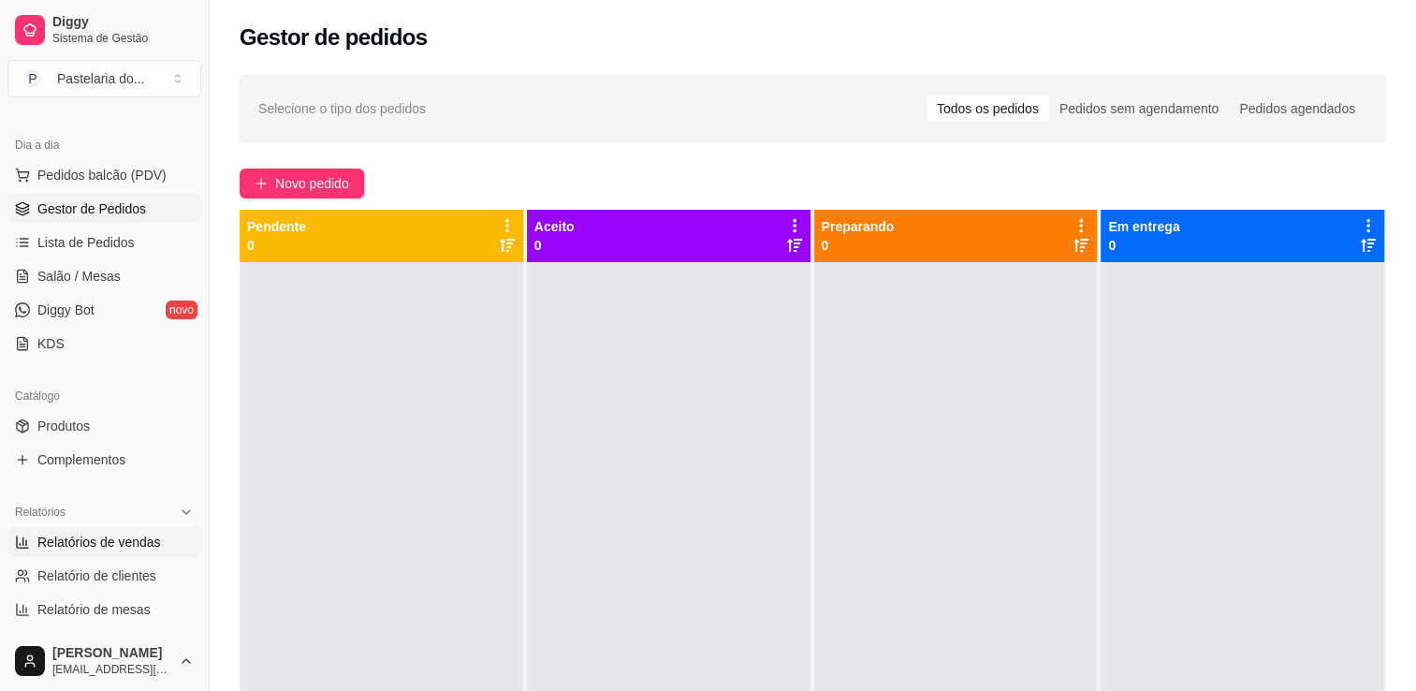
click at [104, 545] on span "Relatórios de vendas" at bounding box center [99, 542] width 124 height 19
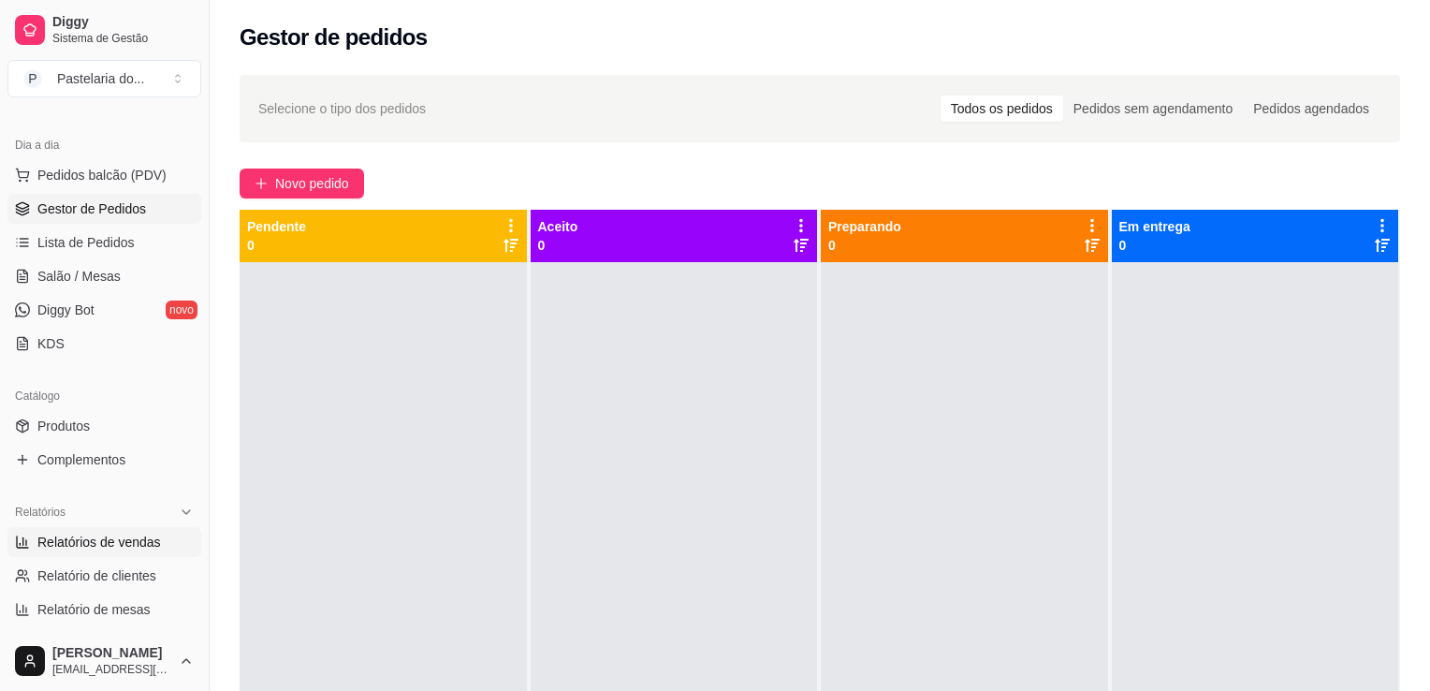
select select "ALL"
select select "0"
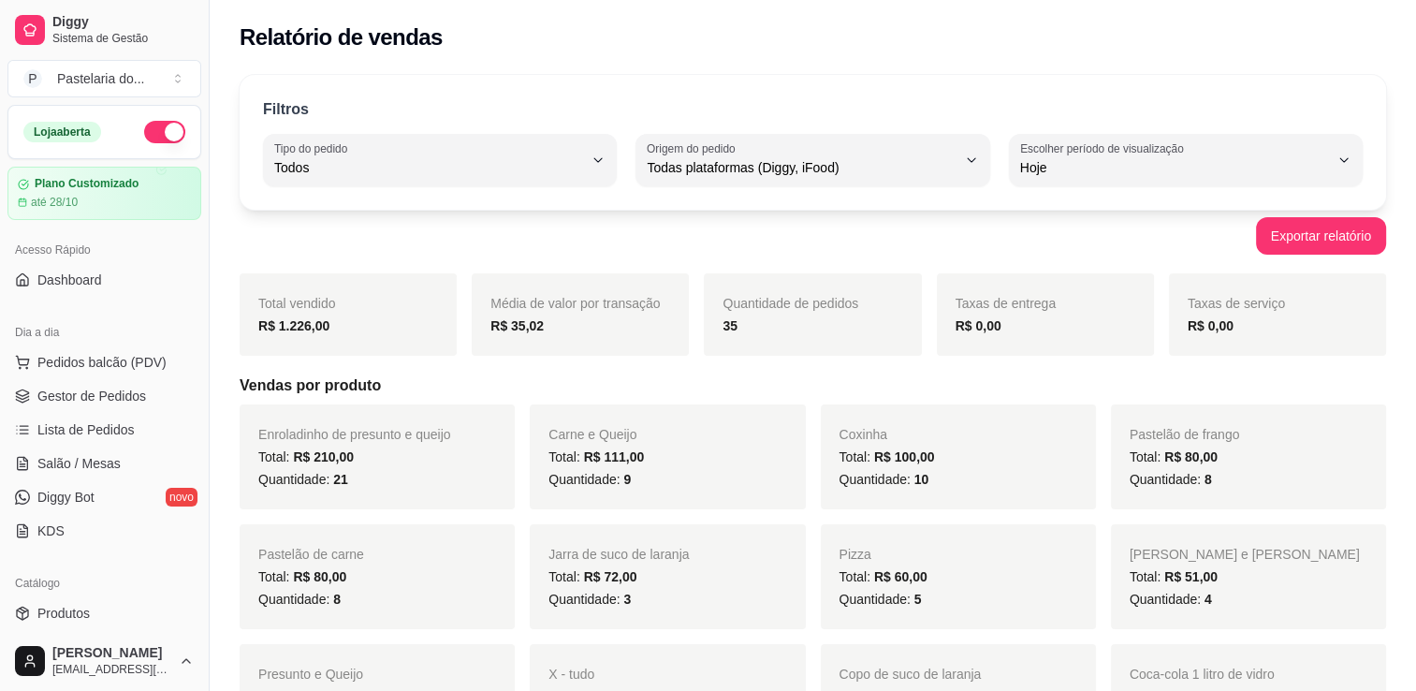
click at [85, 479] on ul "Pedidos balcão (PDV) Gestor de Pedidos Lista de Pedidos Salão / Mesas Diggy Bot…" at bounding box center [104, 446] width 194 height 198
click at [92, 462] on span "Salão / Mesas" at bounding box center [78, 463] width 83 height 19
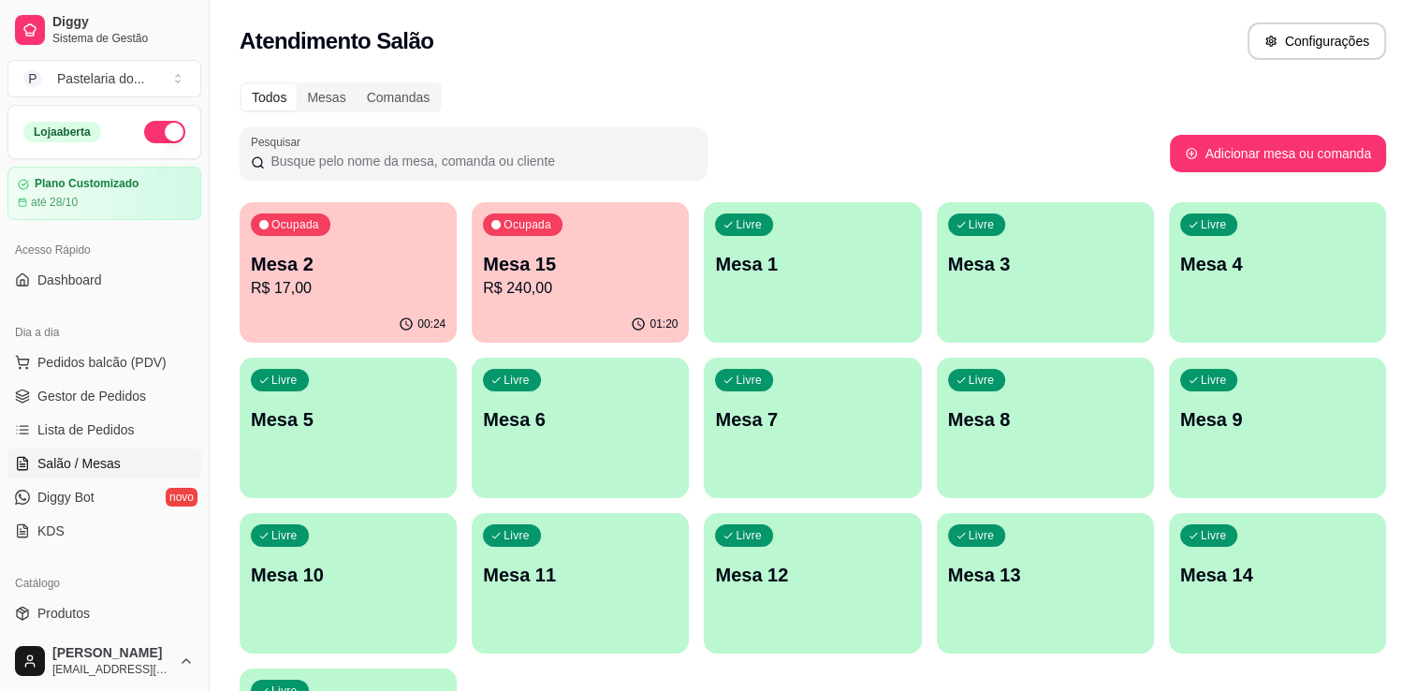
click at [532, 284] on p "R$ 240,00" at bounding box center [580, 288] width 195 height 22
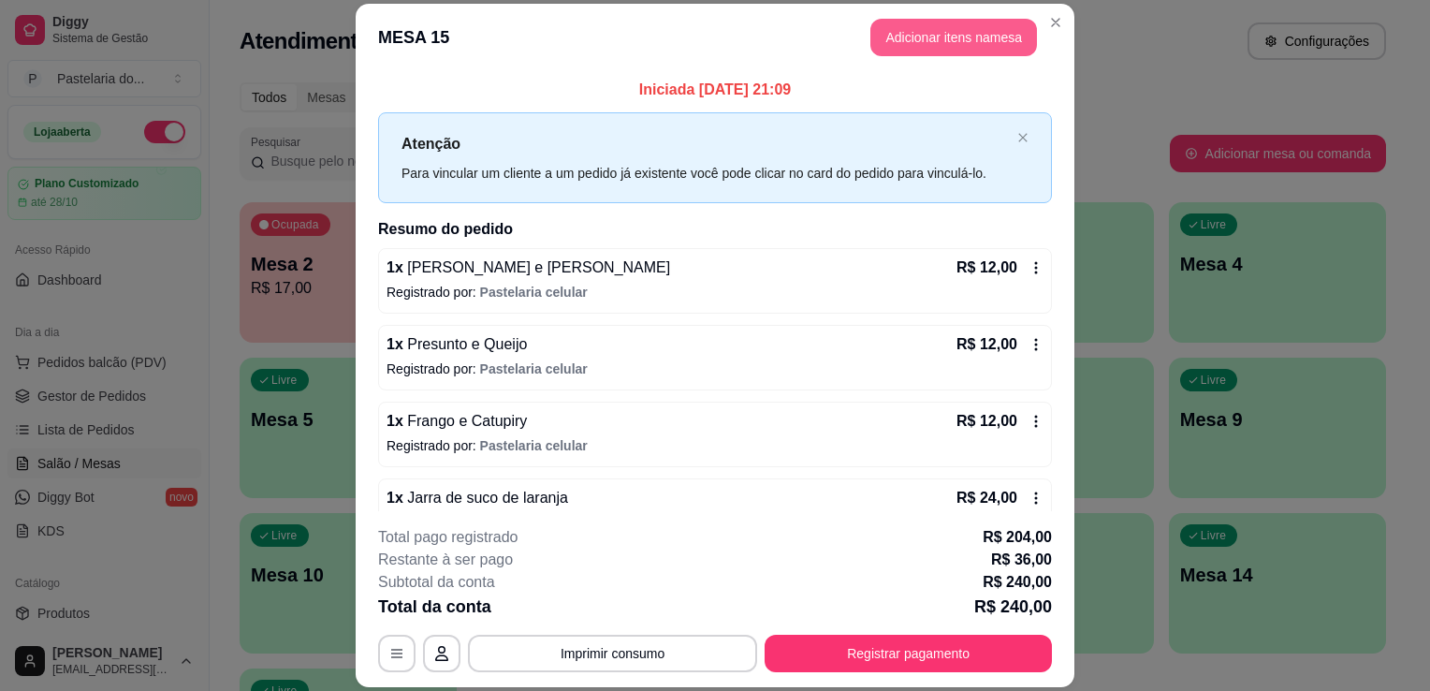
click at [952, 49] on button "Adicionar itens na mesa" at bounding box center [954, 37] width 167 height 37
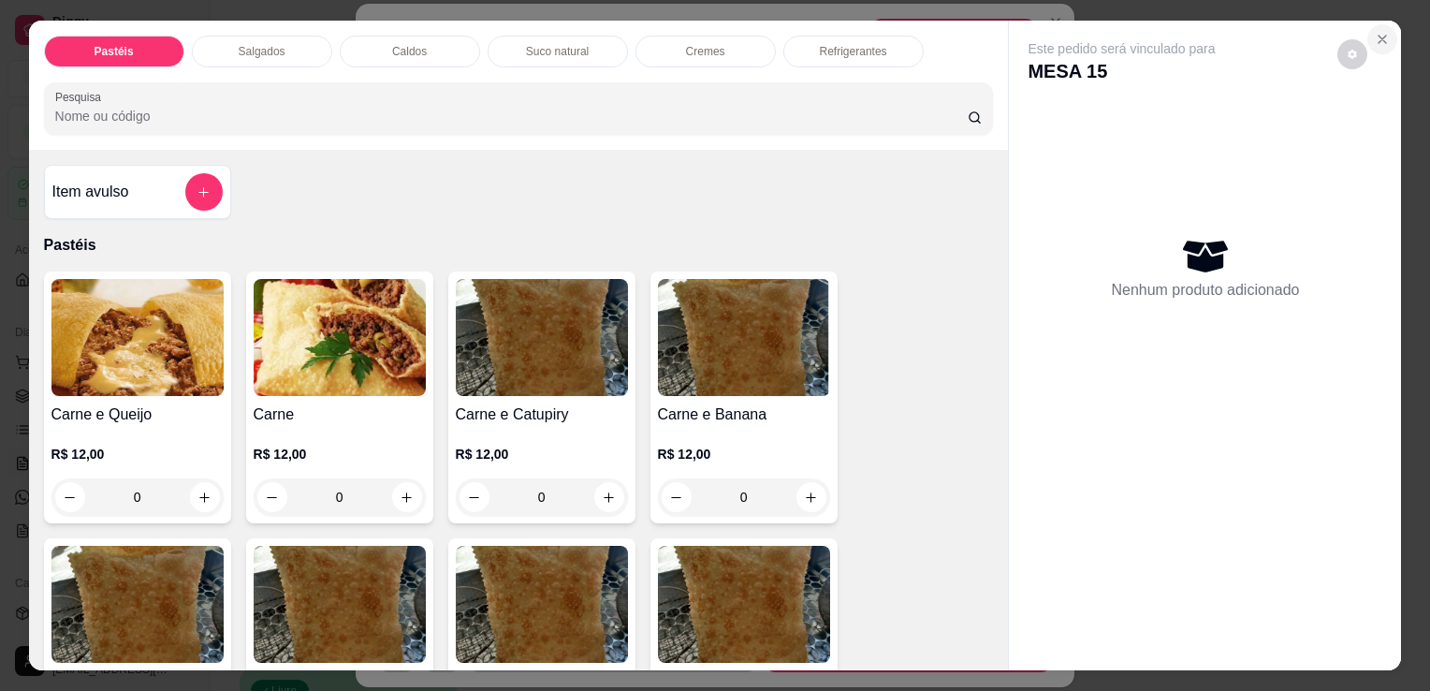
click at [1375, 32] on icon "Close" at bounding box center [1382, 39] width 15 height 15
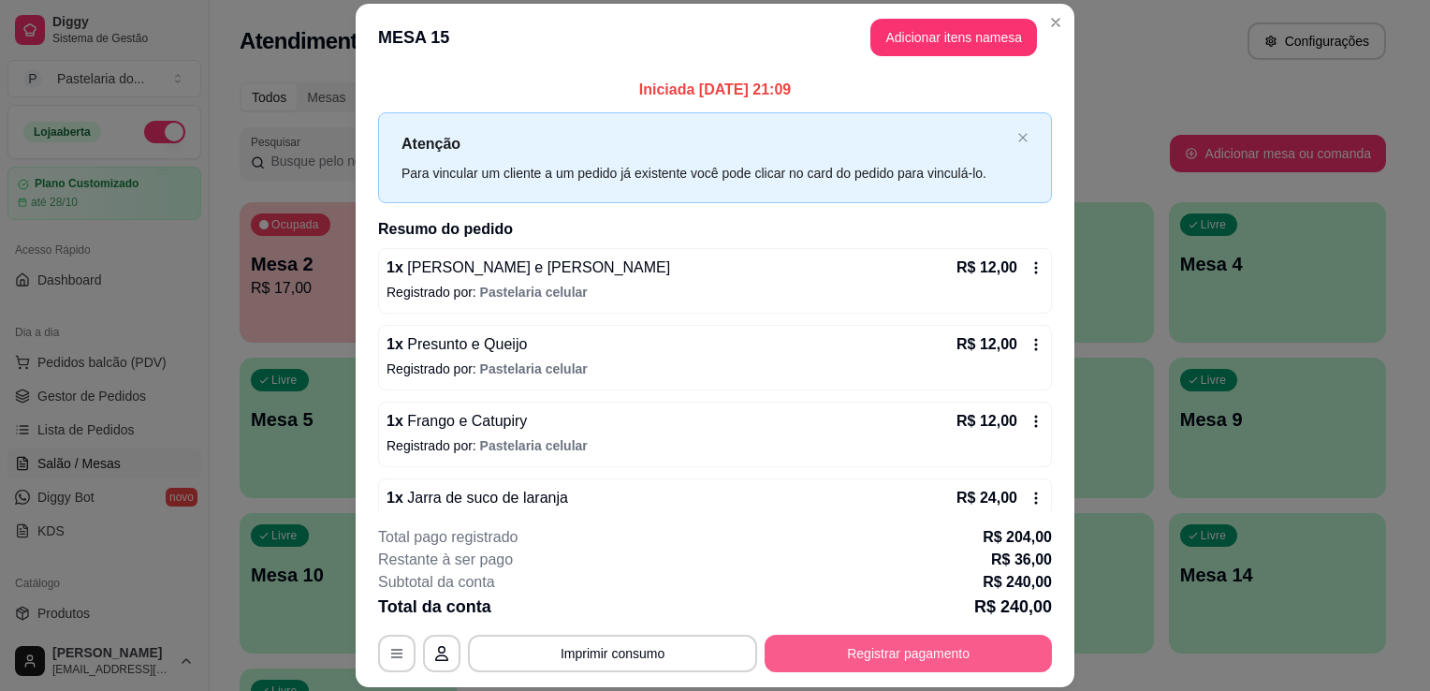
click at [891, 652] on button "Registrar pagamento" at bounding box center [908, 653] width 287 height 37
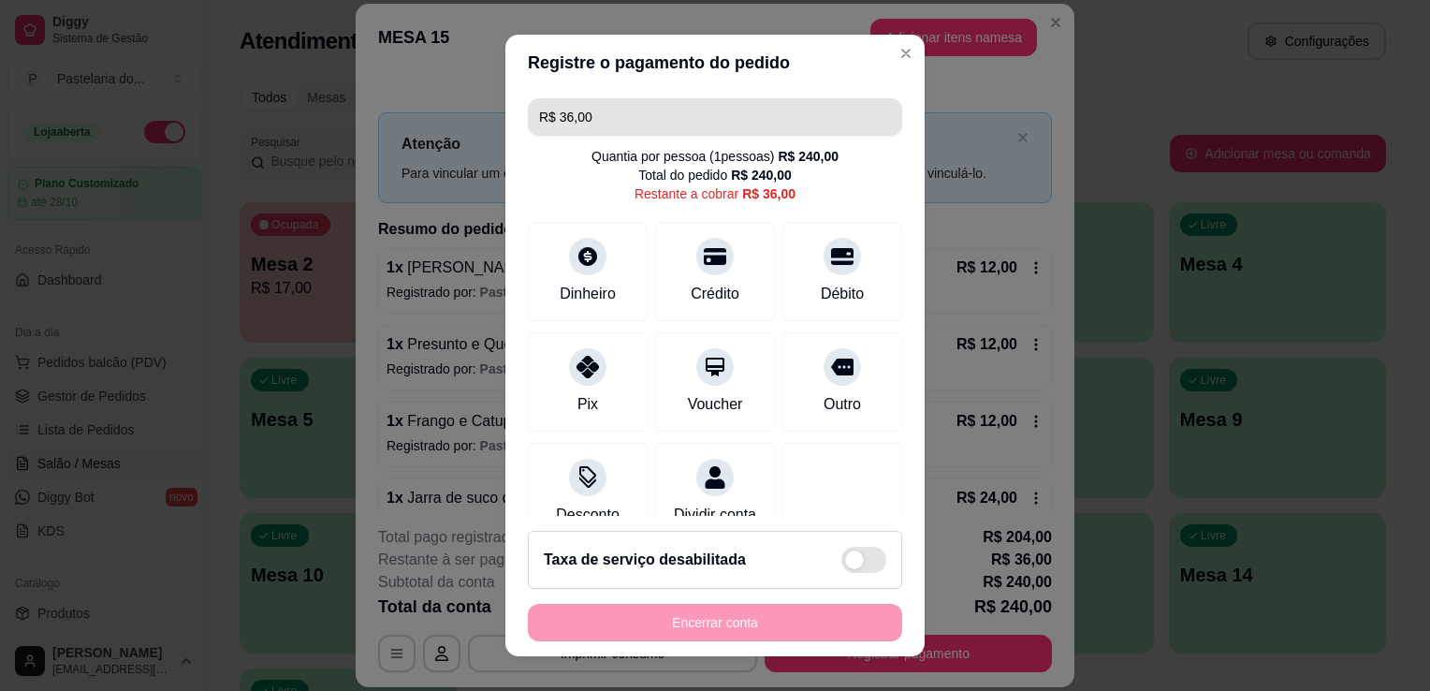
click at [621, 133] on input "R$ 36,00" at bounding box center [715, 116] width 352 height 37
click at [622, 133] on input "R$ 36,00" at bounding box center [715, 116] width 352 height 37
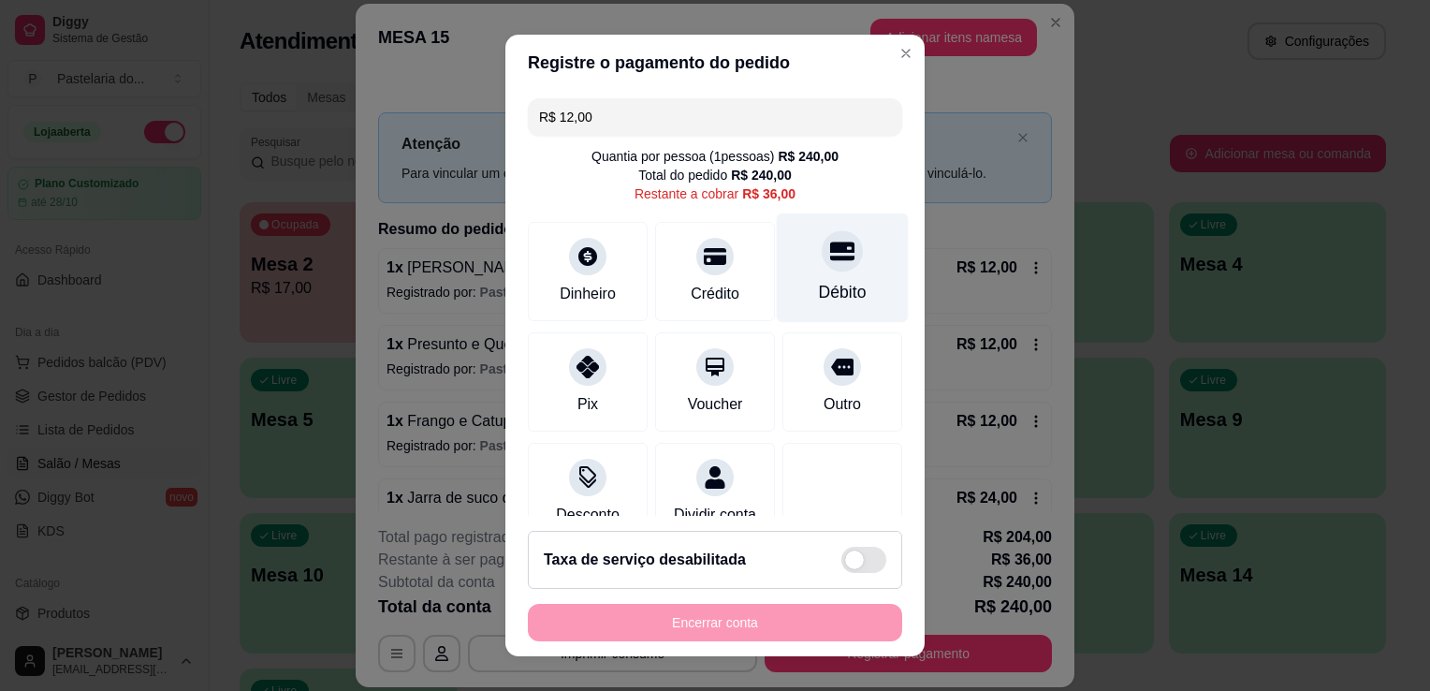
click at [822, 270] on div "Débito" at bounding box center [843, 268] width 132 height 110
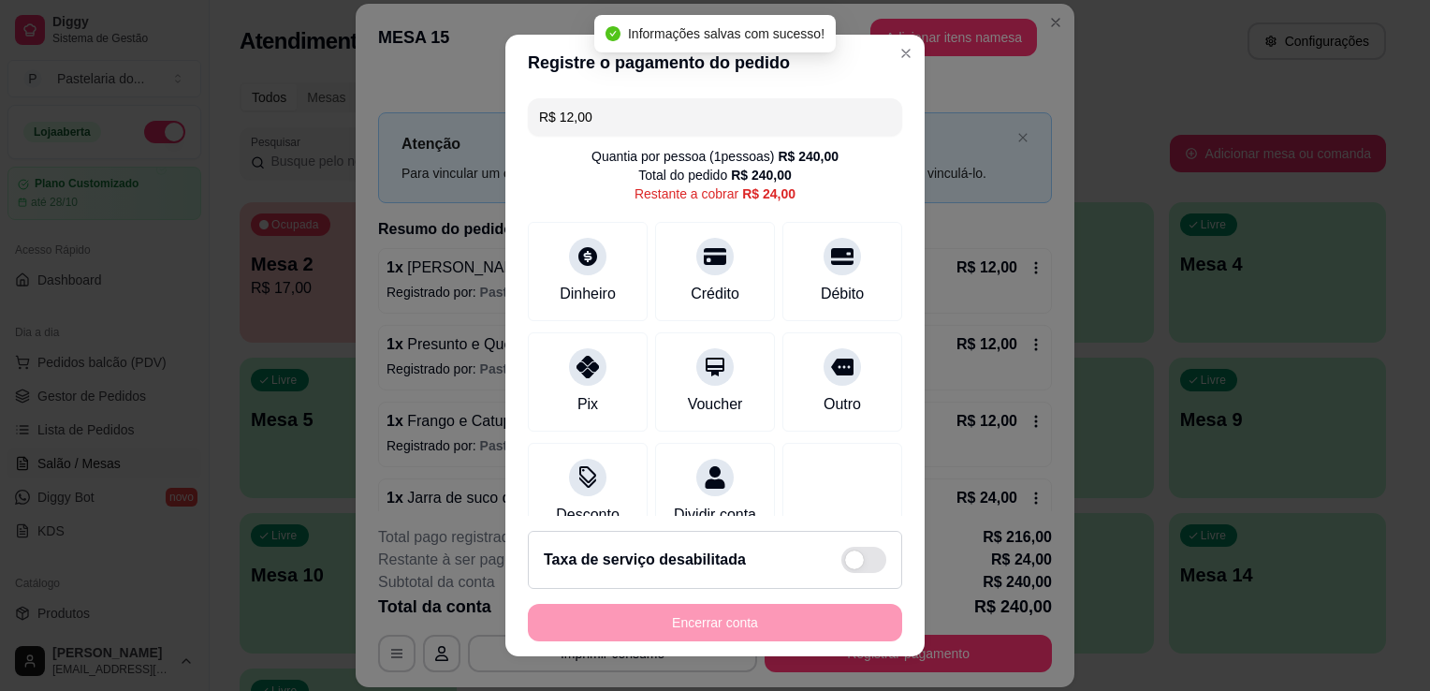
type input "R$ 24,00"
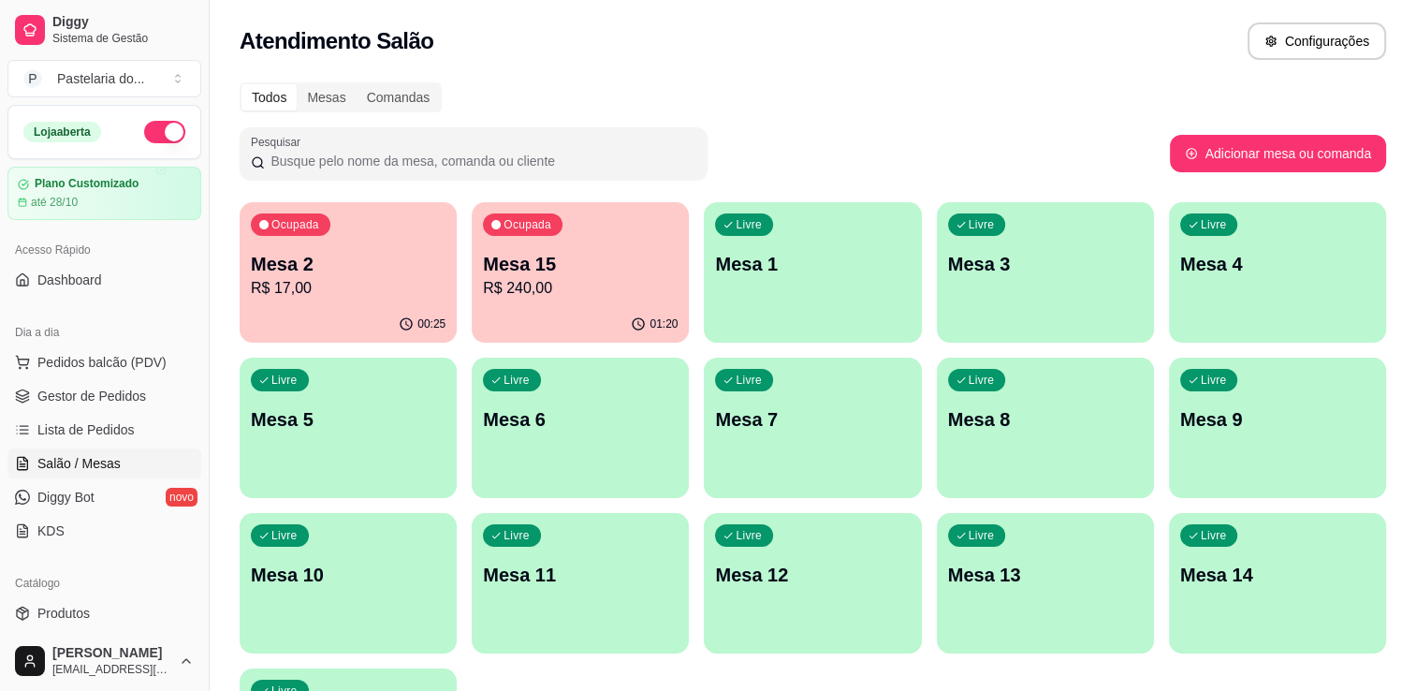
click at [331, 264] on p "Mesa 2" at bounding box center [348, 264] width 195 height 26
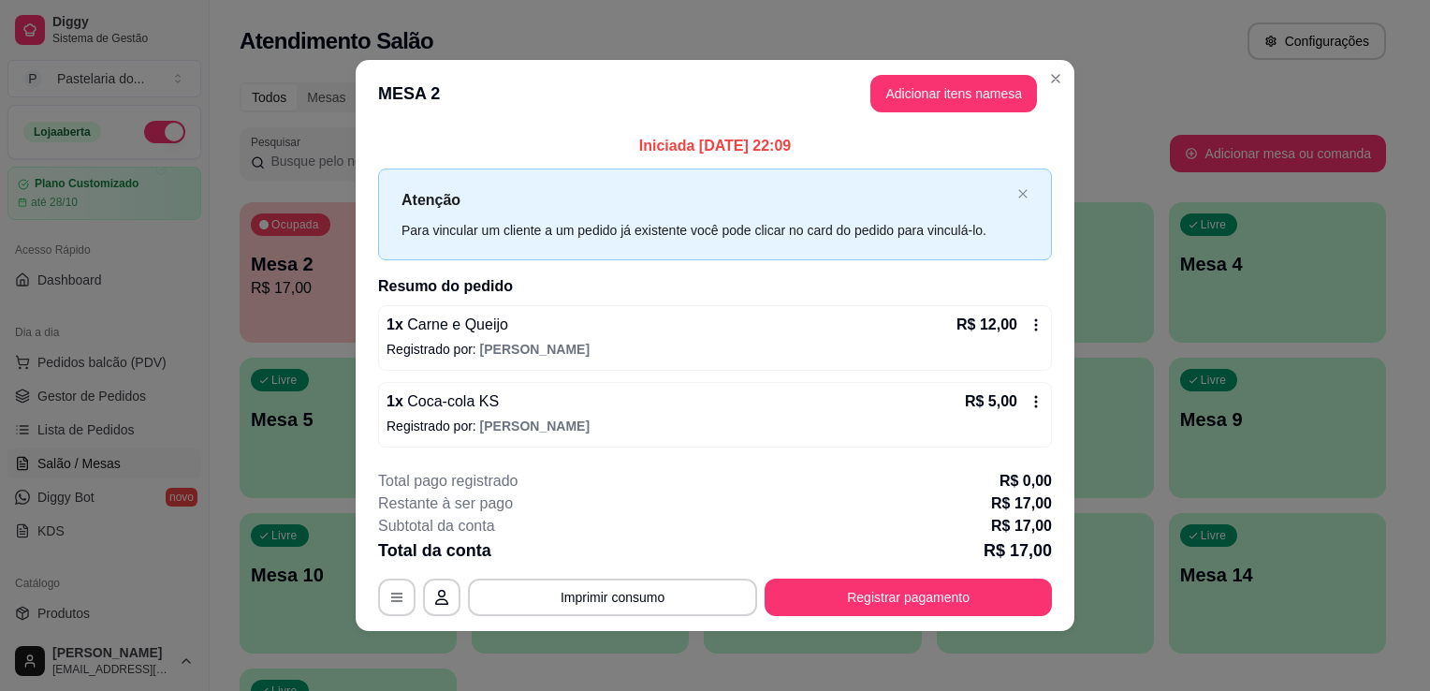
click at [895, 595] on button "Registrar pagamento" at bounding box center [908, 597] width 287 height 37
